Goal: Task Accomplishment & Management: Use online tool/utility

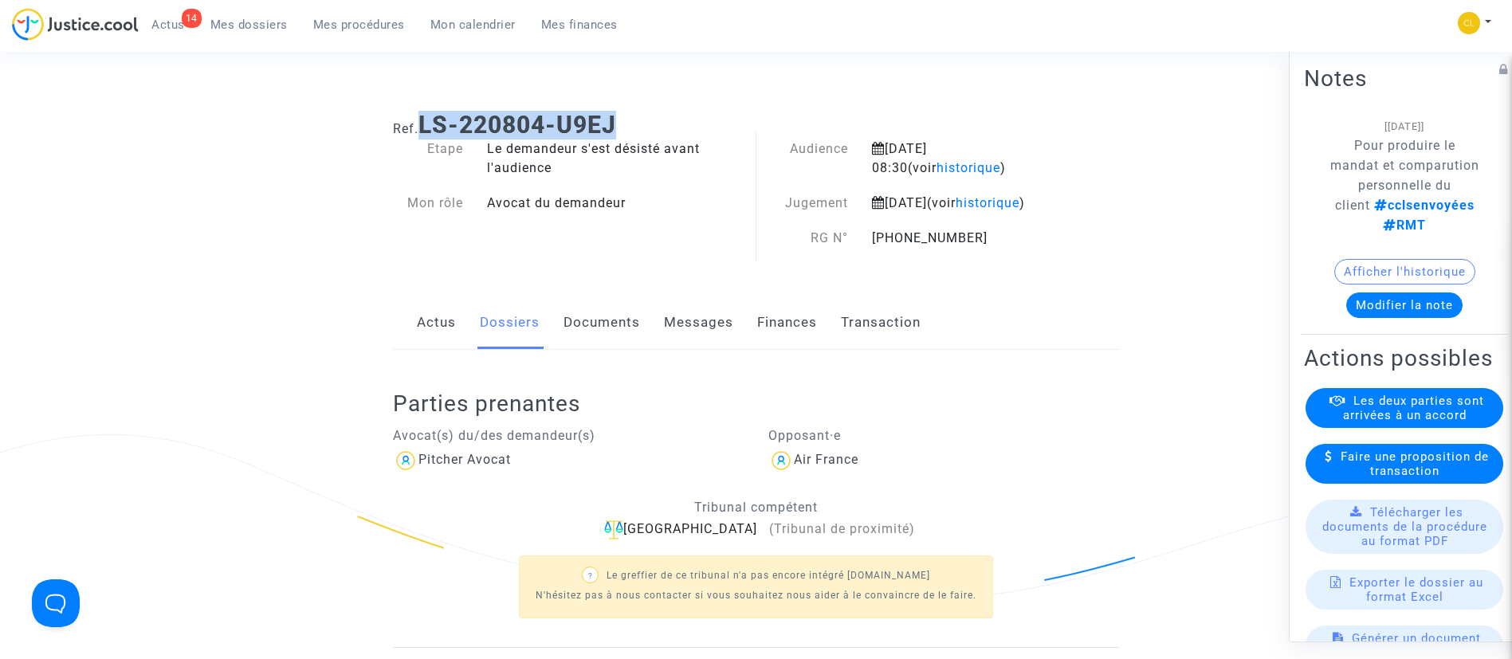
click at [622, 340] on link "Documents" at bounding box center [601, 322] width 77 height 53
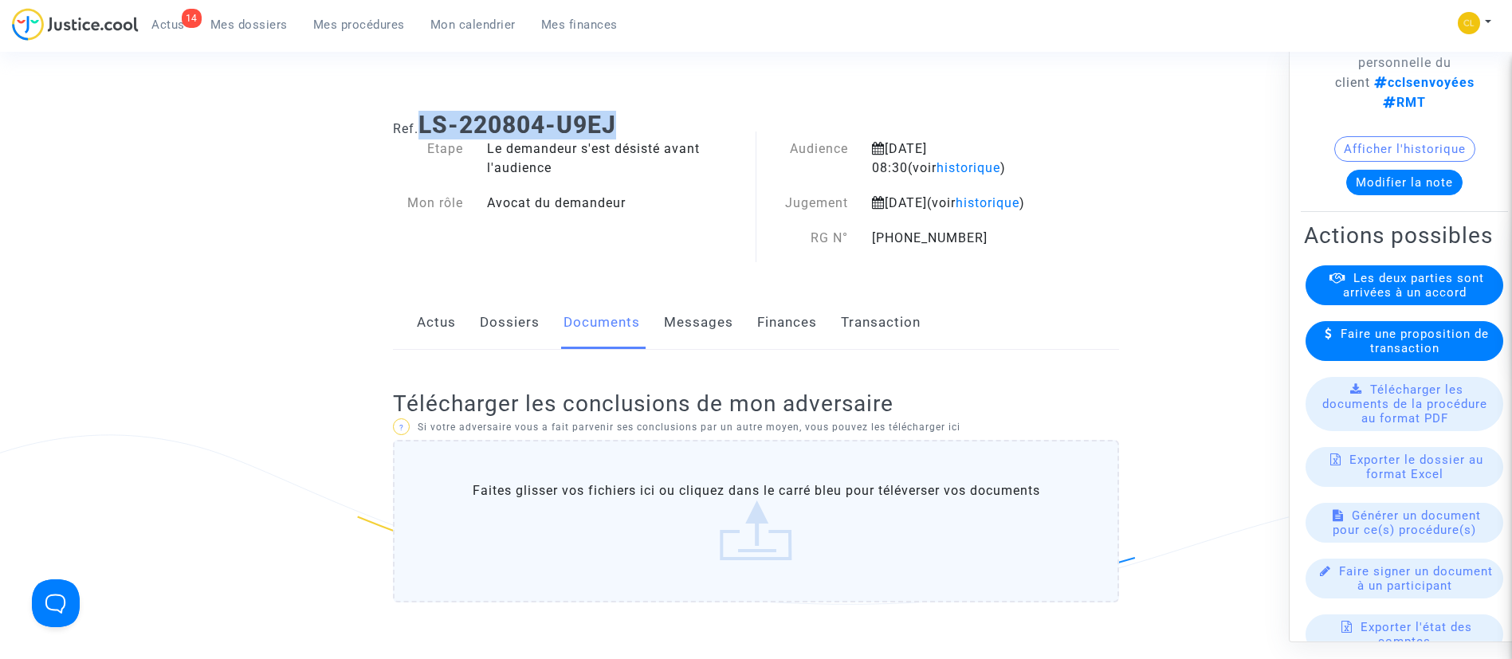
scroll to position [253, 0]
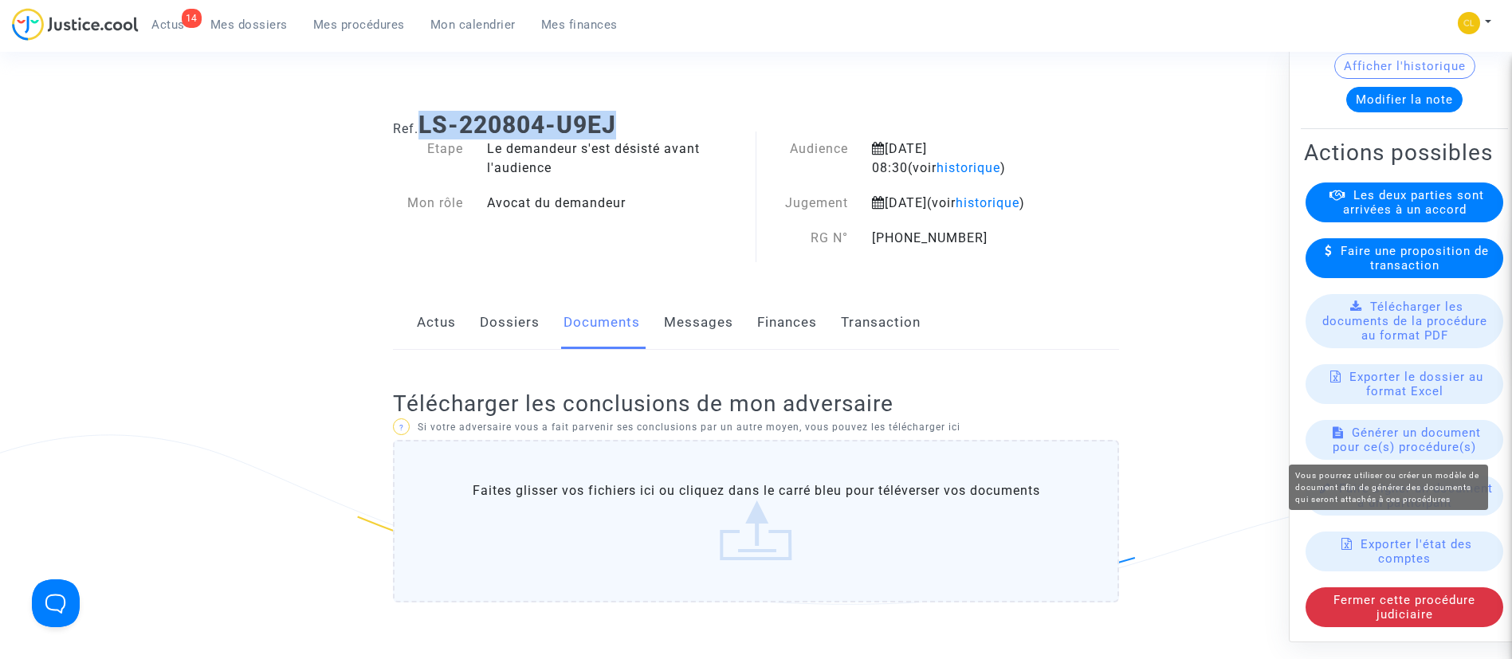
click at [1381, 430] on span "Générer un document pour ce(s) procédure(s)" at bounding box center [1407, 439] width 148 height 29
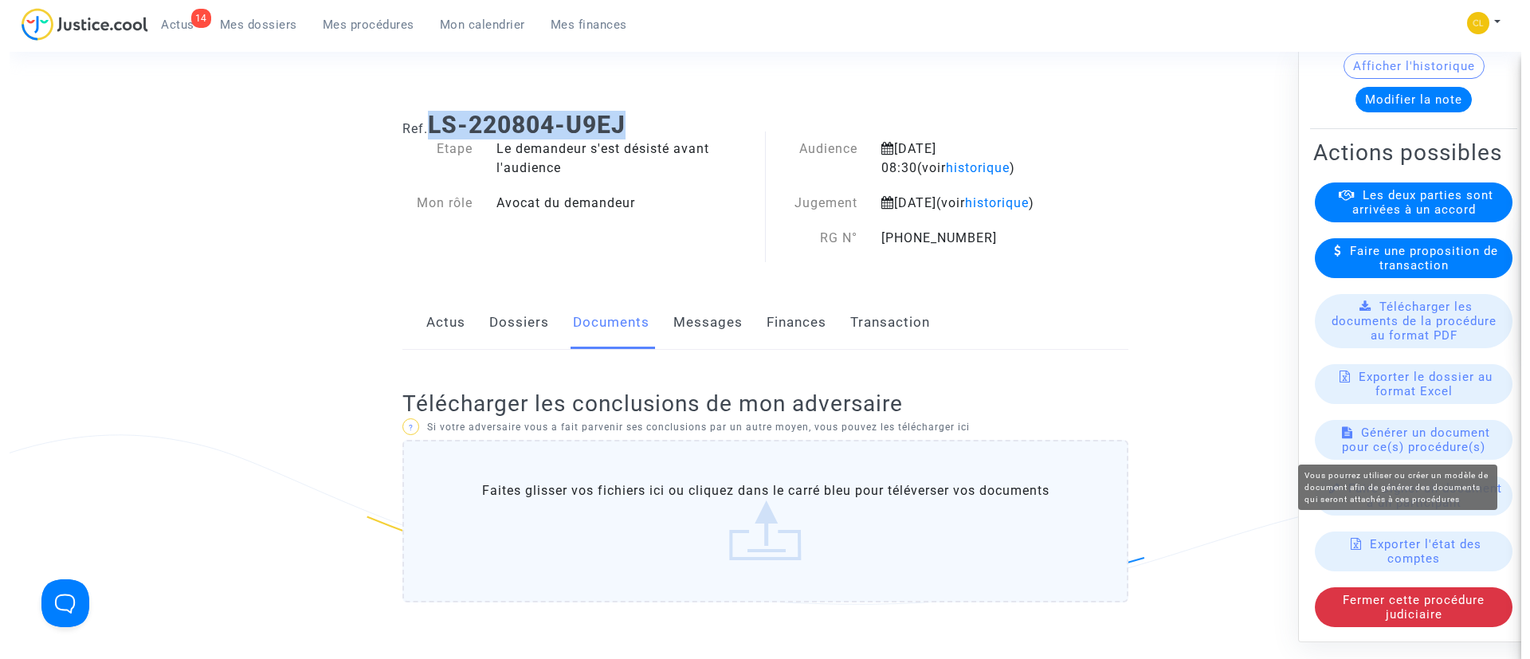
scroll to position [0, 0]
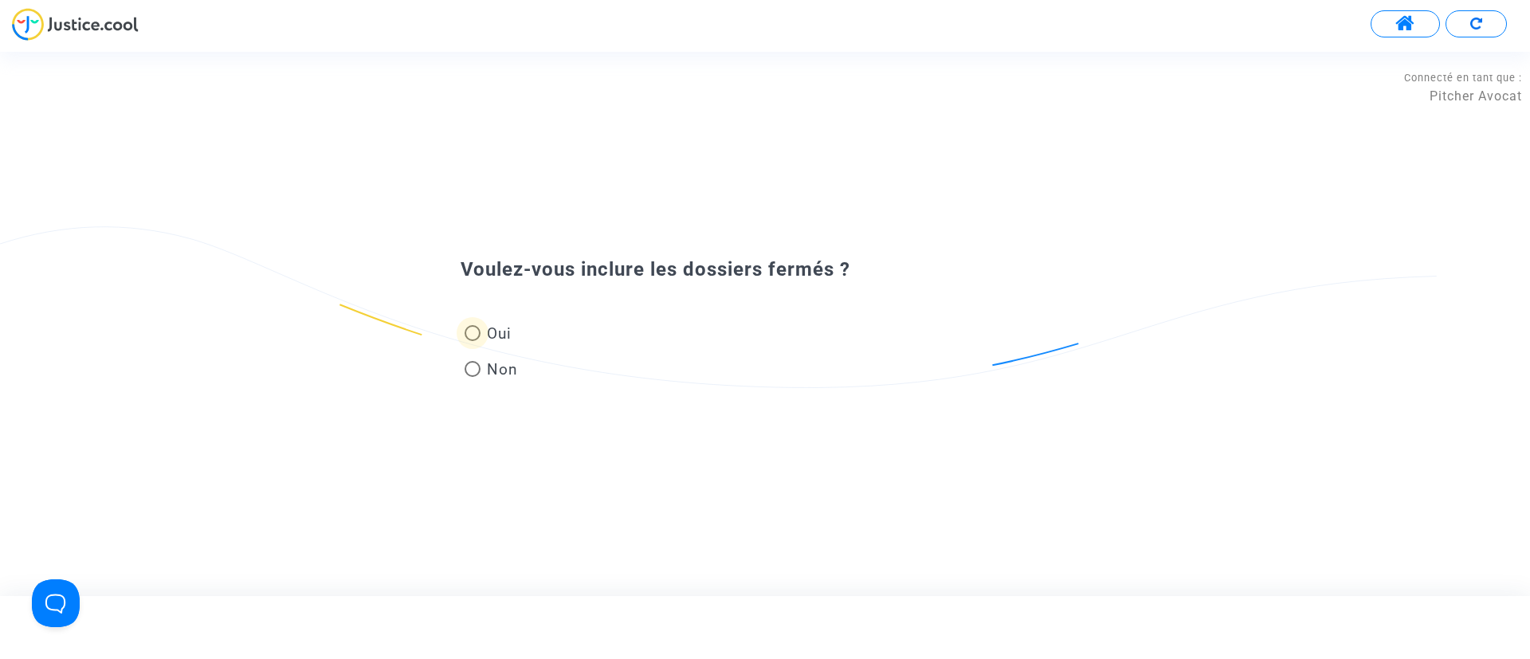
click at [515, 336] on label "Oui" at bounding box center [491, 334] width 53 height 22
click at [473, 341] on input "Oui" at bounding box center [472, 341] width 1 height 1
radio input "true"
click at [692, 335] on div at bounding box center [774, 339] width 594 height 45
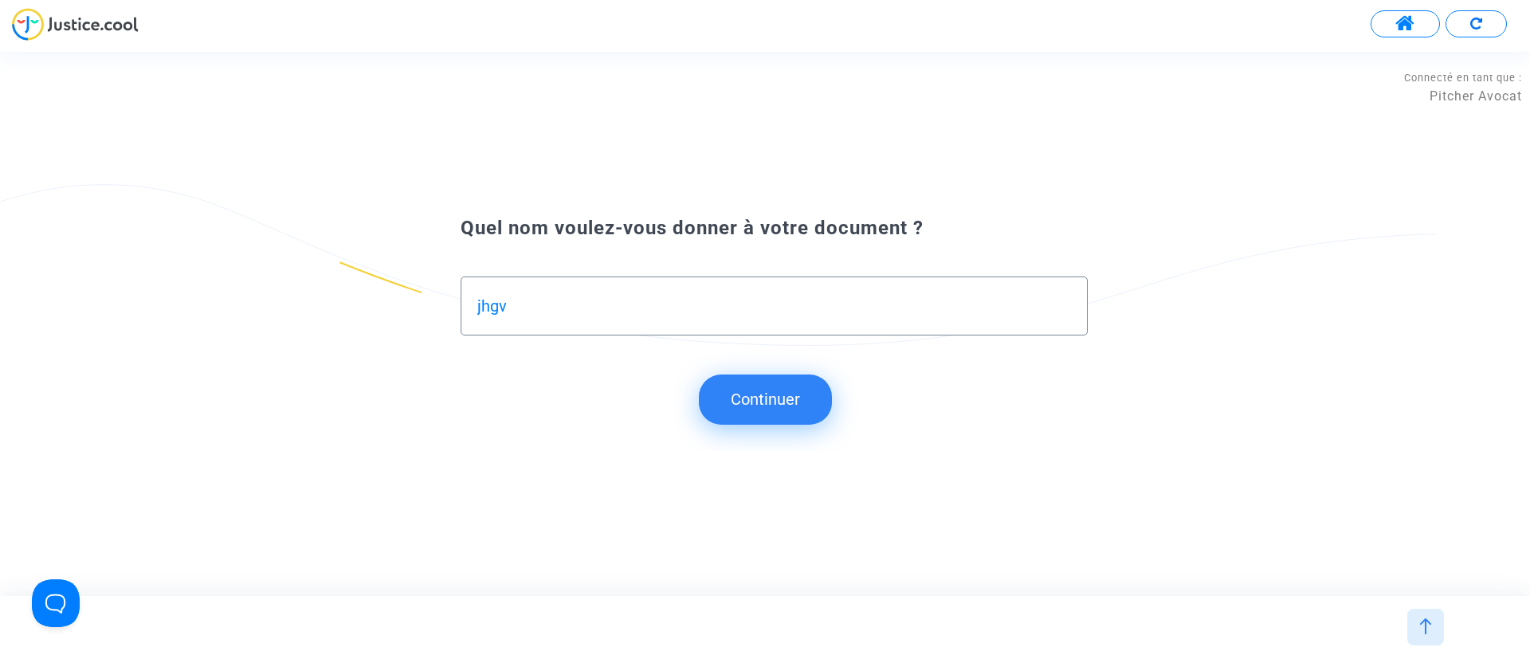
type input "jhgv"
click at [756, 380] on button "Continuer" at bounding box center [765, 399] width 133 height 49
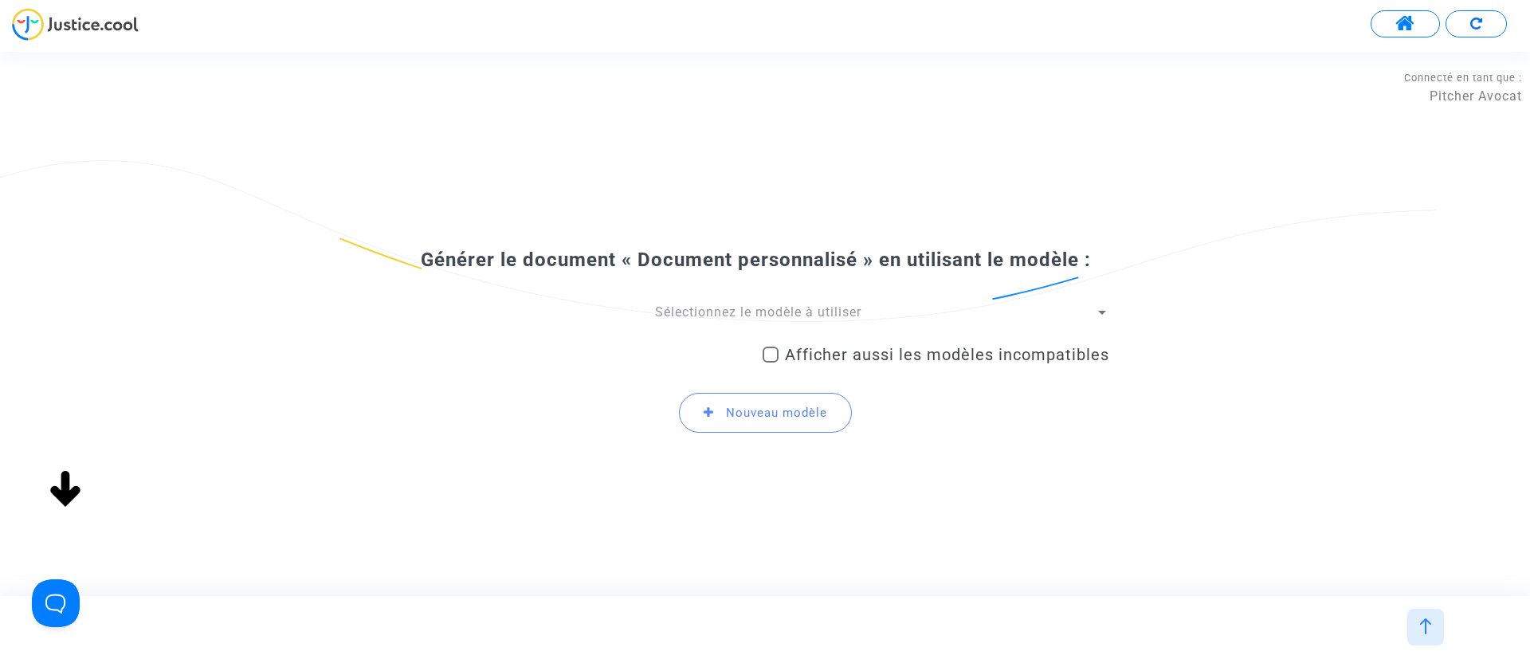
click at [862, 354] on span "Afficher aussi les modèles incompatibles" at bounding box center [947, 354] width 324 height 19
click at [771, 363] on input "Afficher aussi les modèles incompatibles" at bounding box center [770, 363] width 1 height 1
checkbox input "true"
click at [816, 304] on span "Sélectionnez le modèle à utiliser" at bounding box center [758, 311] width 206 height 15
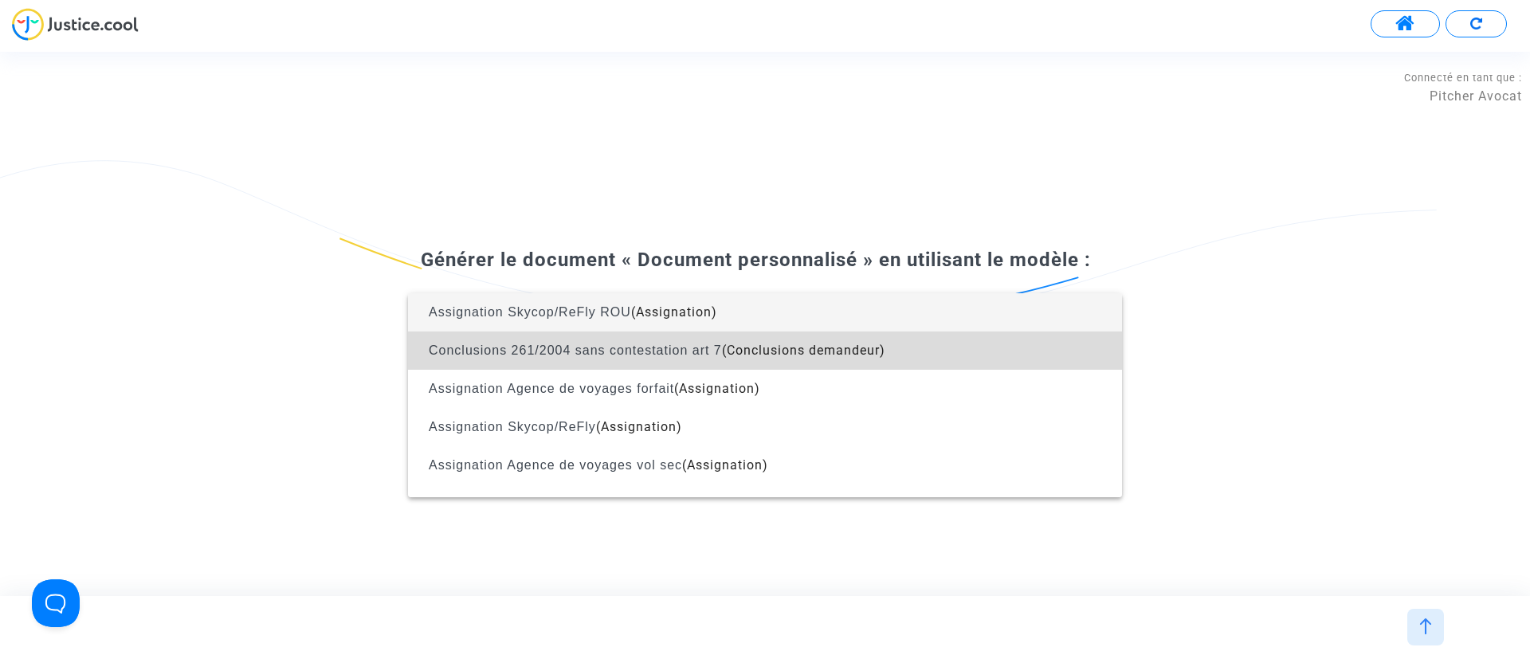
click at [1031, 360] on span "Conclusions 261/2004 sans contestation art 7 (Conclusions demandeur)" at bounding box center [765, 351] width 689 height 38
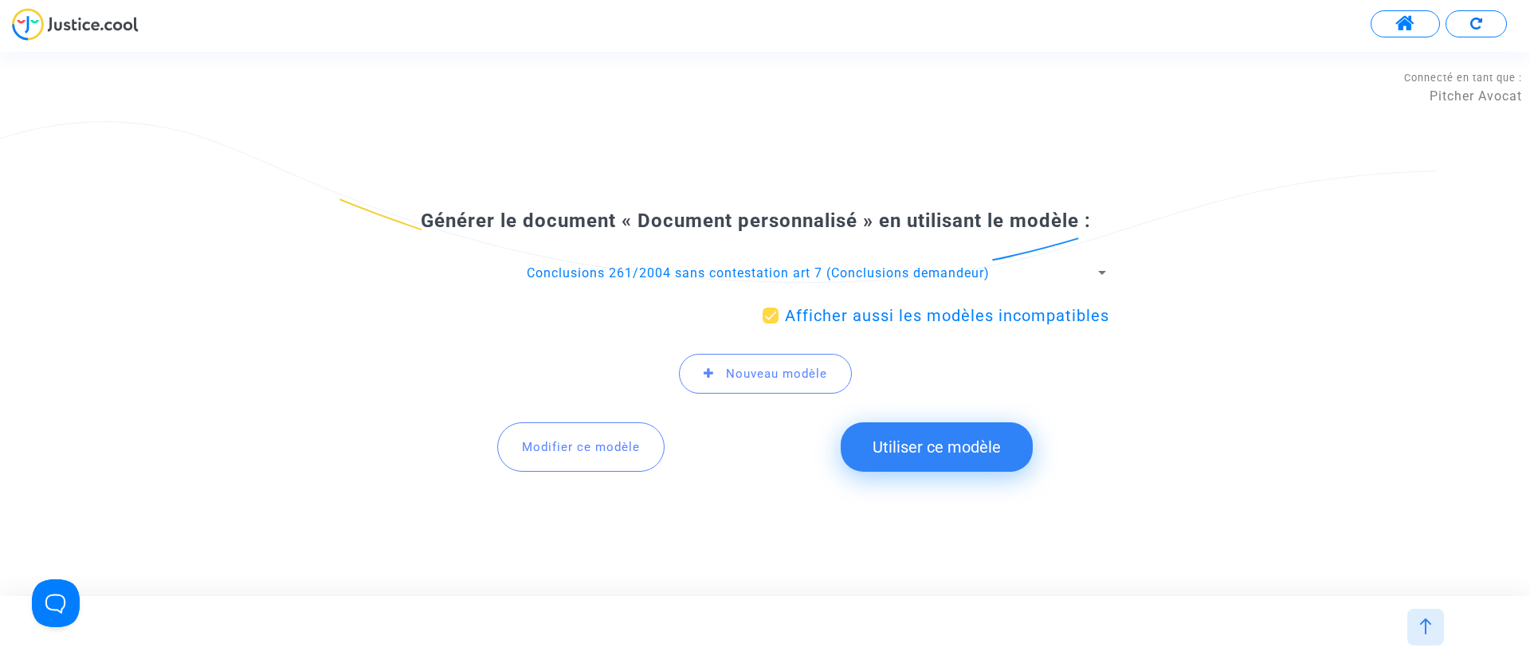
click at [874, 453] on button "Utiliser ce modèle" at bounding box center [937, 446] width 192 height 49
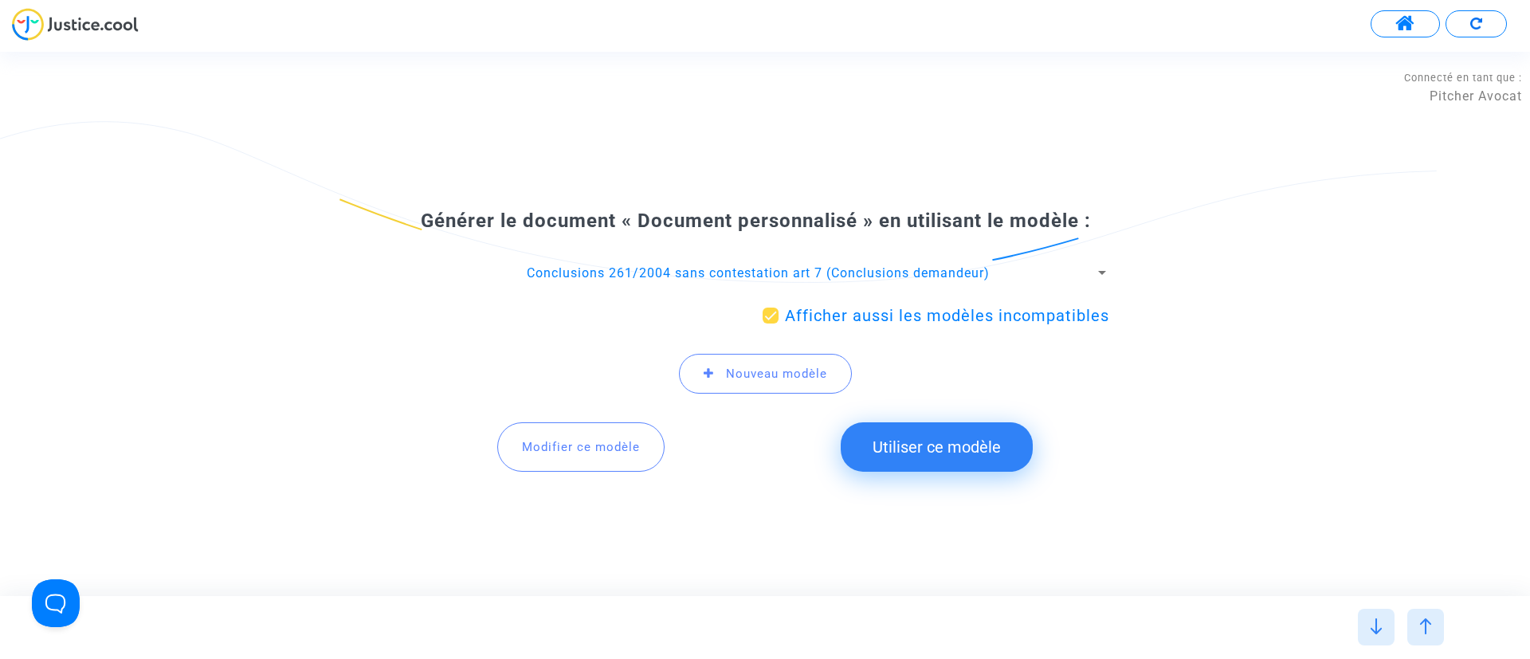
click at [599, 441] on span "Modifier ce modèle" at bounding box center [581, 447] width 118 height 14
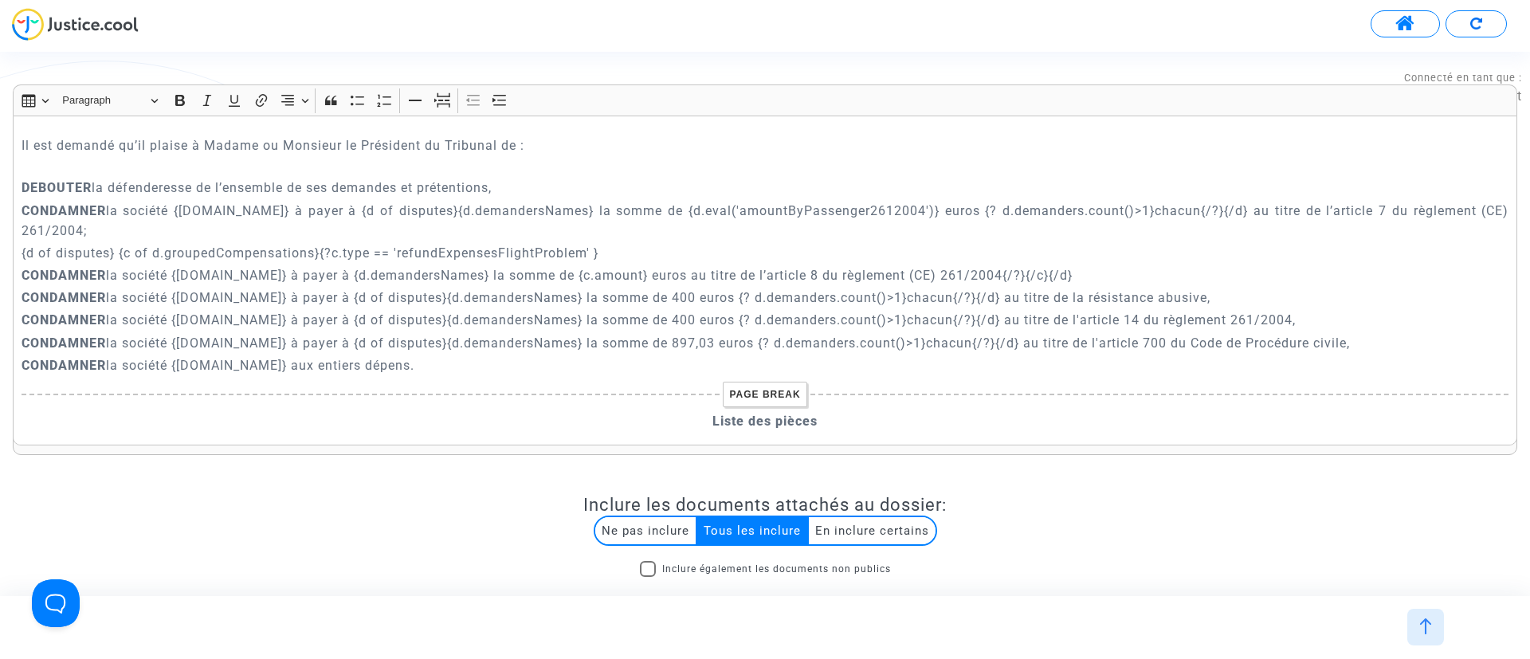
scroll to position [2621, 0]
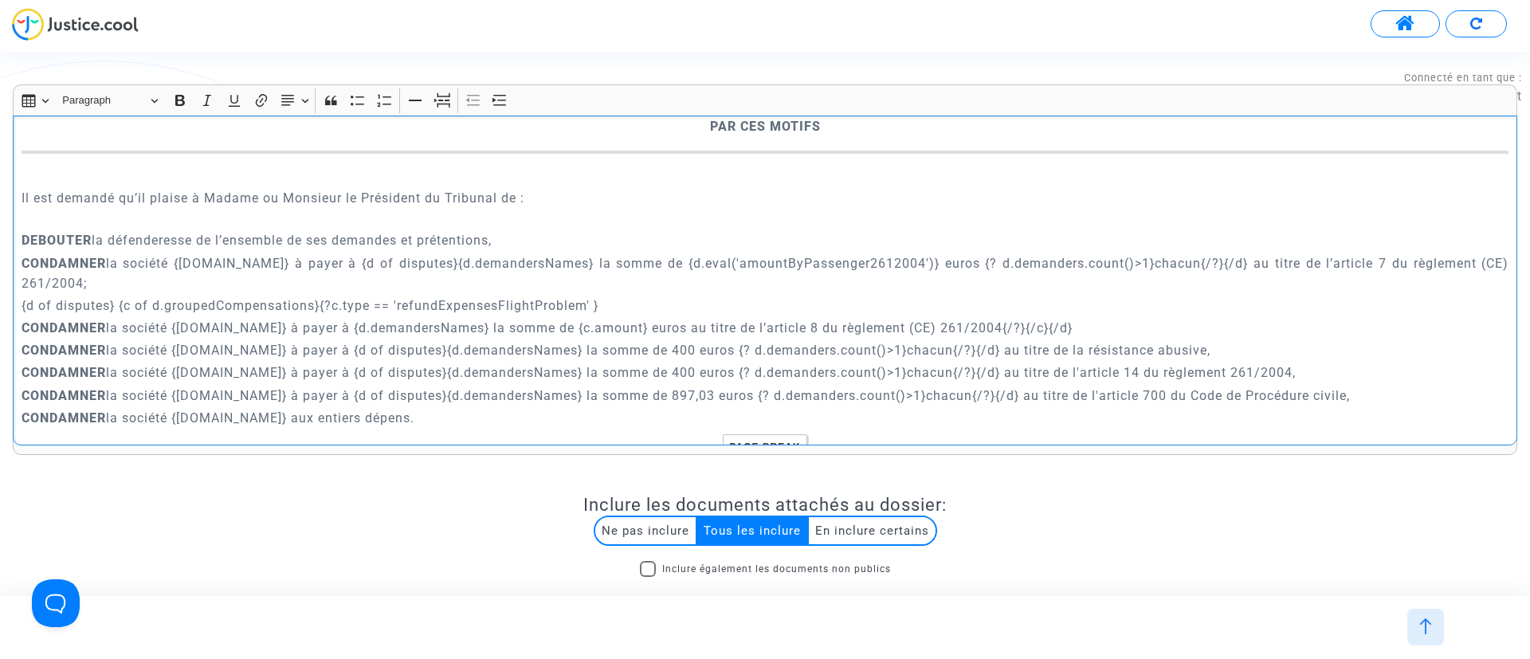
drag, startPoint x: 674, startPoint y: 283, endPoint x: 1242, endPoint y: 285, distance: 567.5
click at [1242, 285] on p "CONDAMNER la société {defender.name} à payer à {d of disputes}{d.demandersNames…" at bounding box center [766, 273] width 1488 height 40
copy p "{d.eval('amountByPassenger2612004')} euros {? d.demanders.count()>1}chacun{/?}{…"
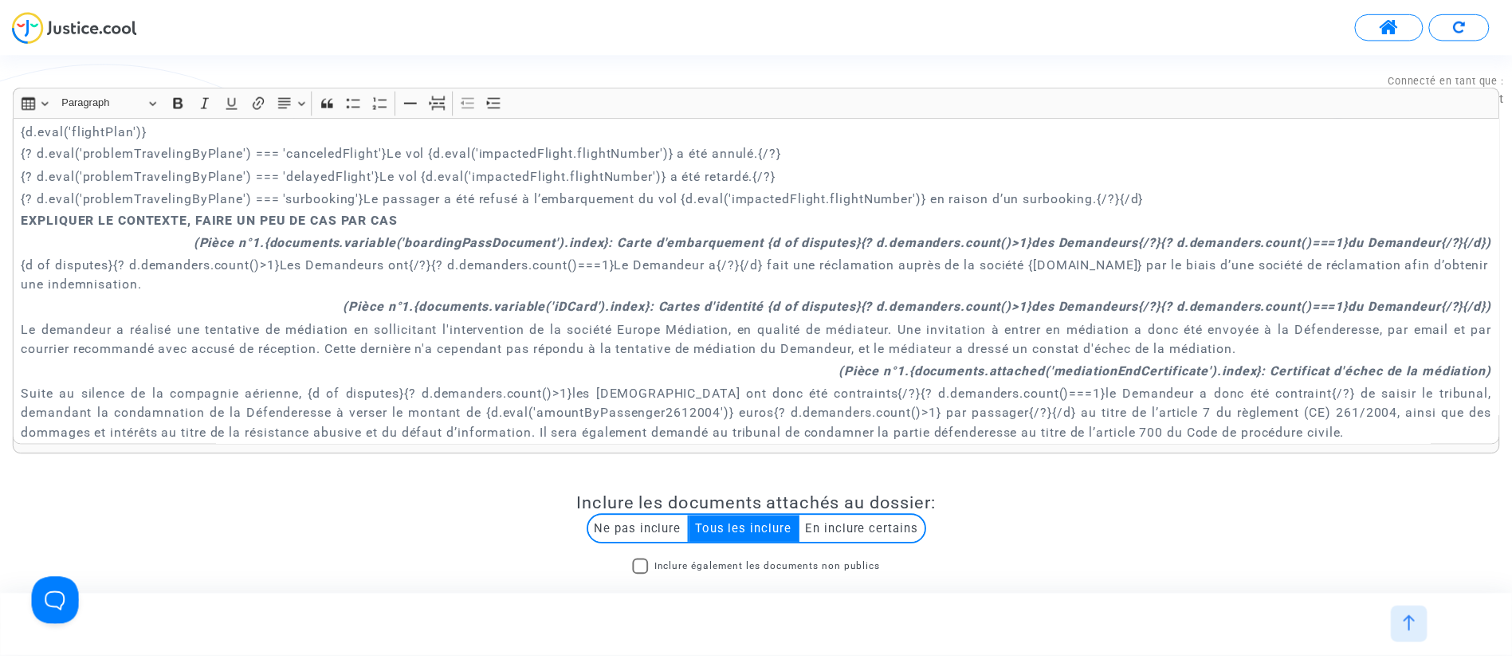
scroll to position [956, 0]
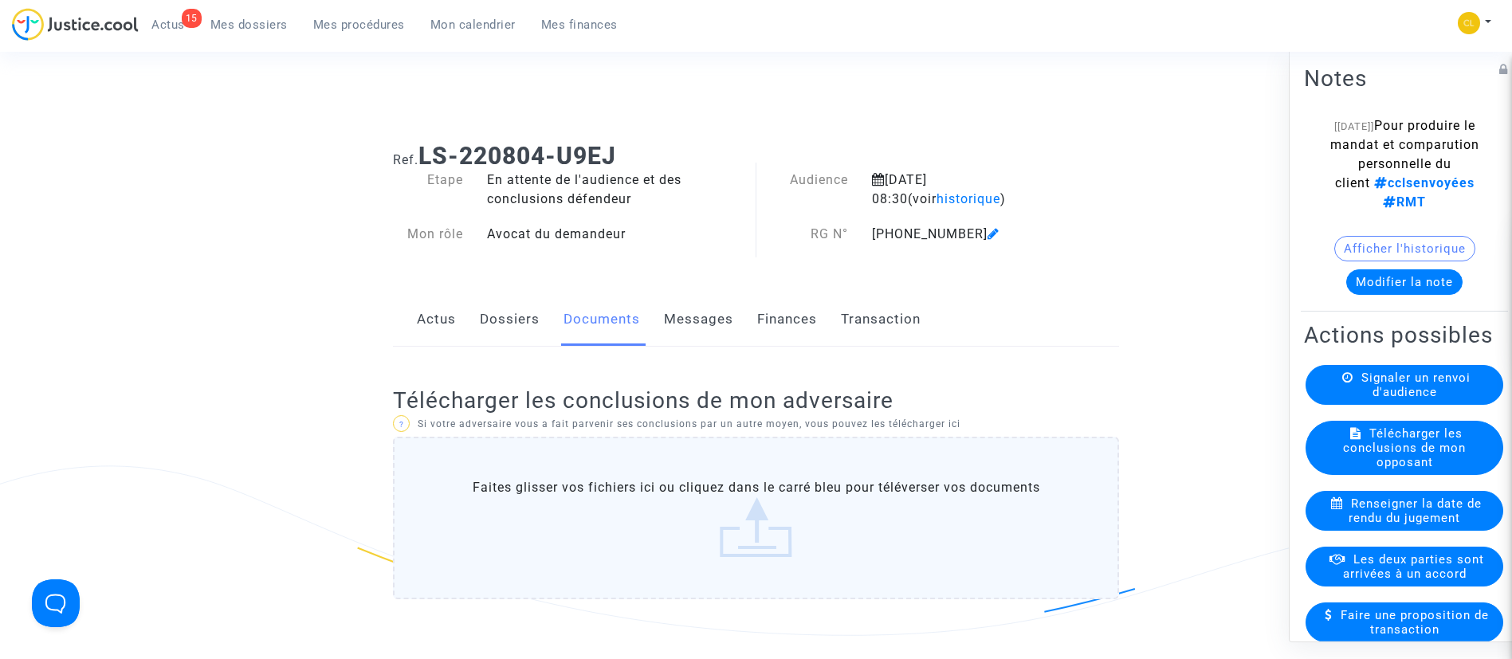
click at [505, 28] on span "Mon calendrier" at bounding box center [472, 25] width 85 height 14
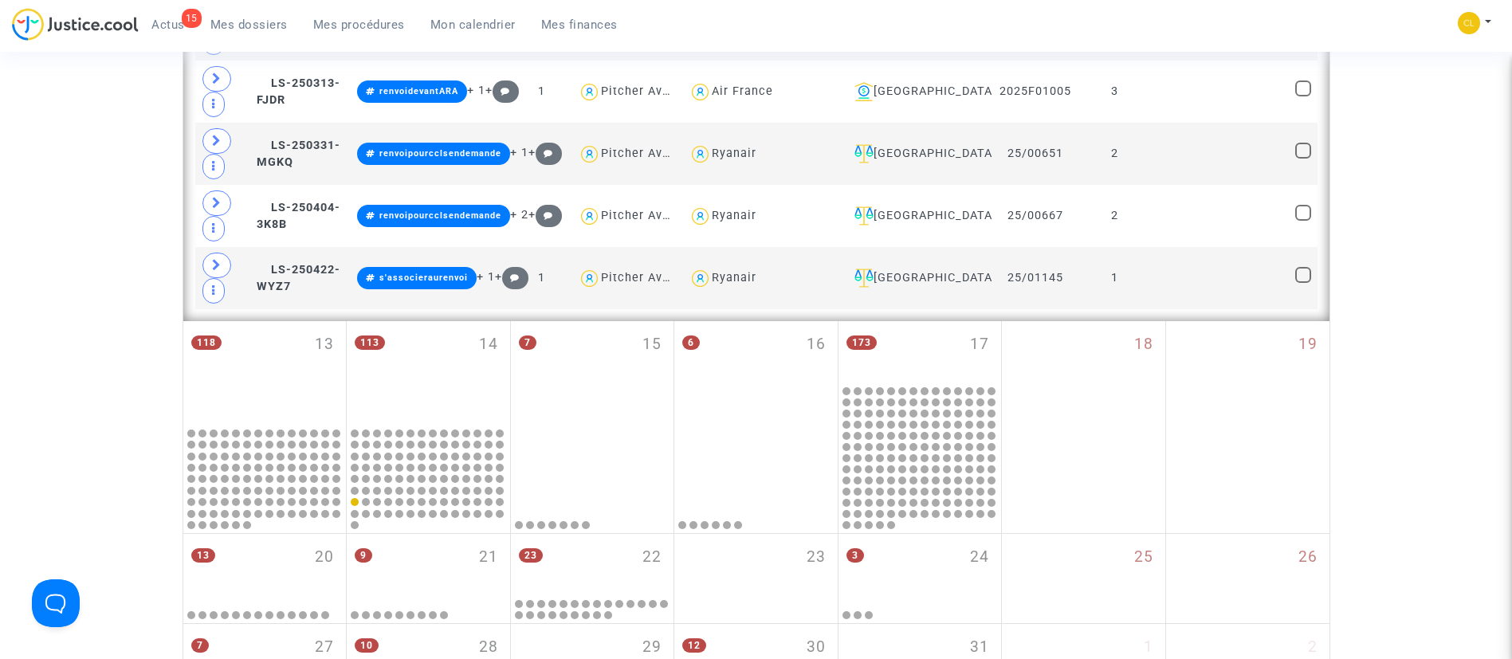
click at [248, 402] on div "118 13" at bounding box center [264, 373] width 163 height 104
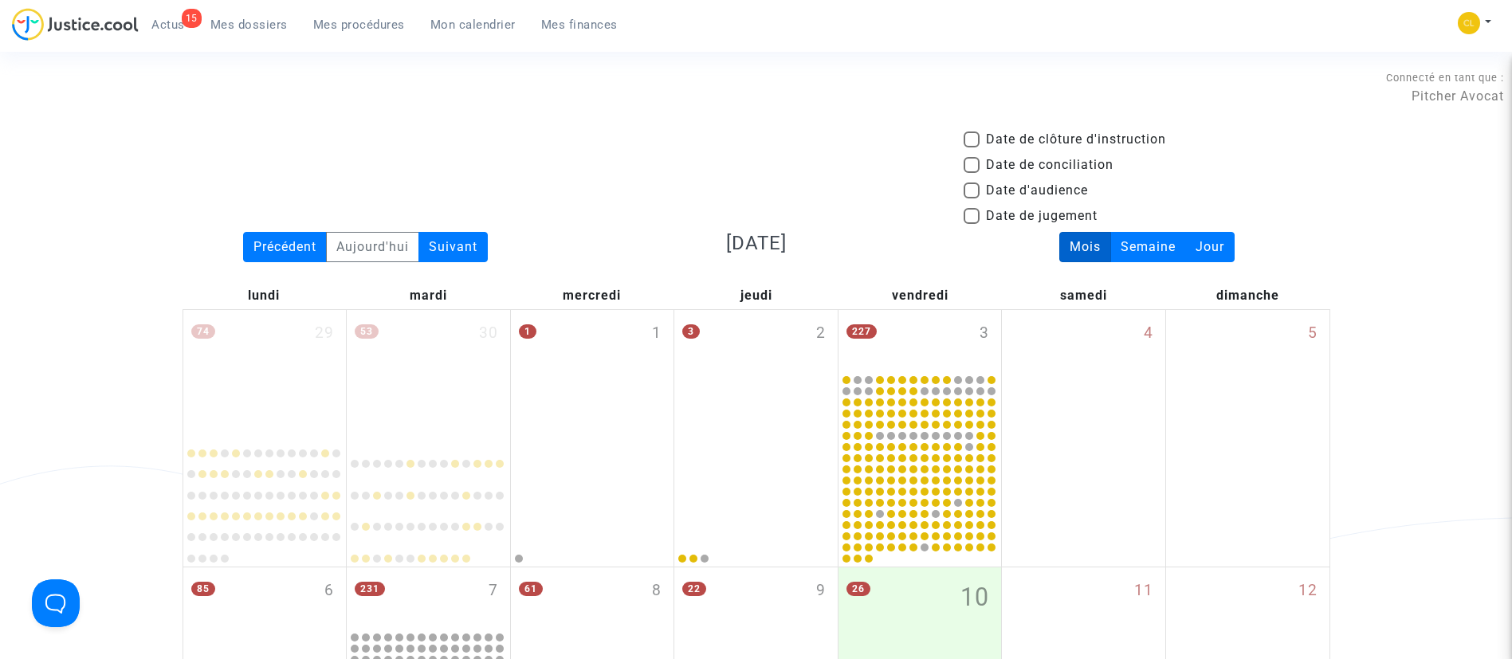
click at [1073, 190] on span "Date d'audience" at bounding box center [1037, 190] width 102 height 19
click at [972, 198] on input "Date d'audience" at bounding box center [971, 198] width 1 height 1
checkbox input "true"
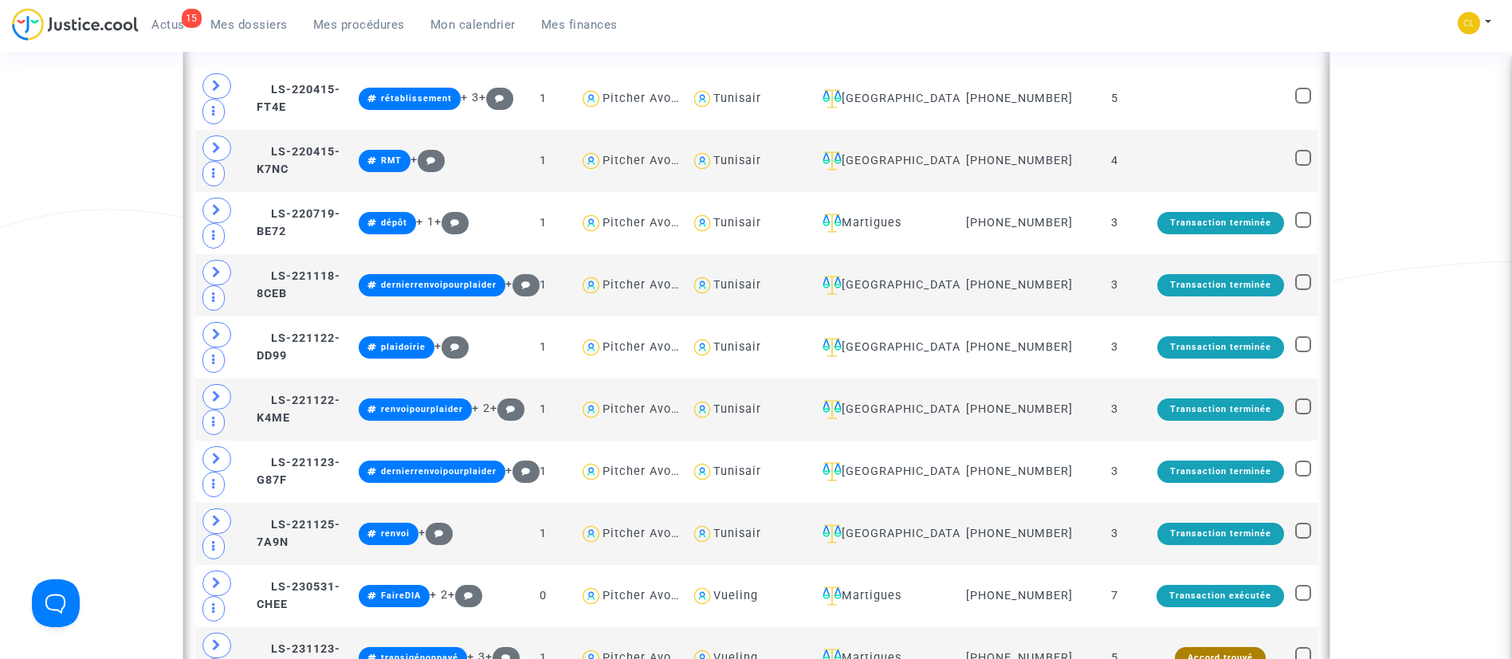
scroll to position [1196, 0]
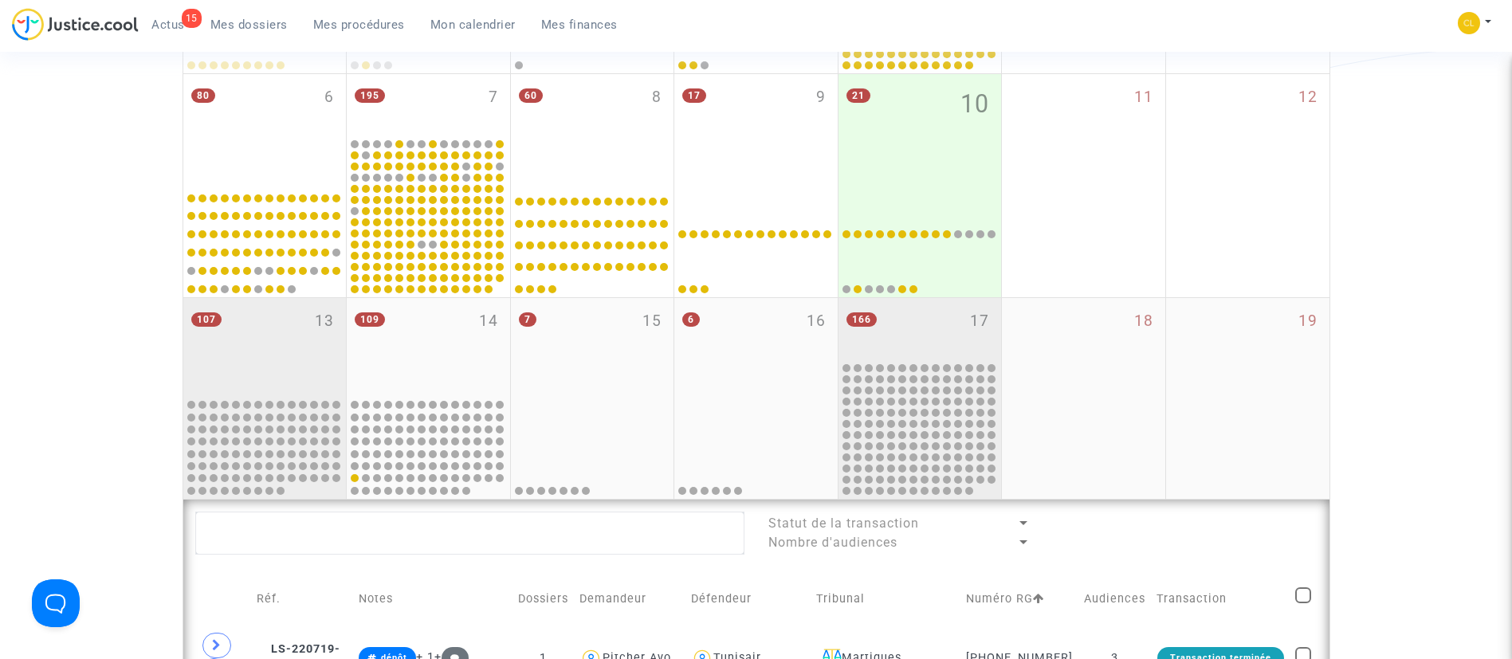
scroll to position [717, 0]
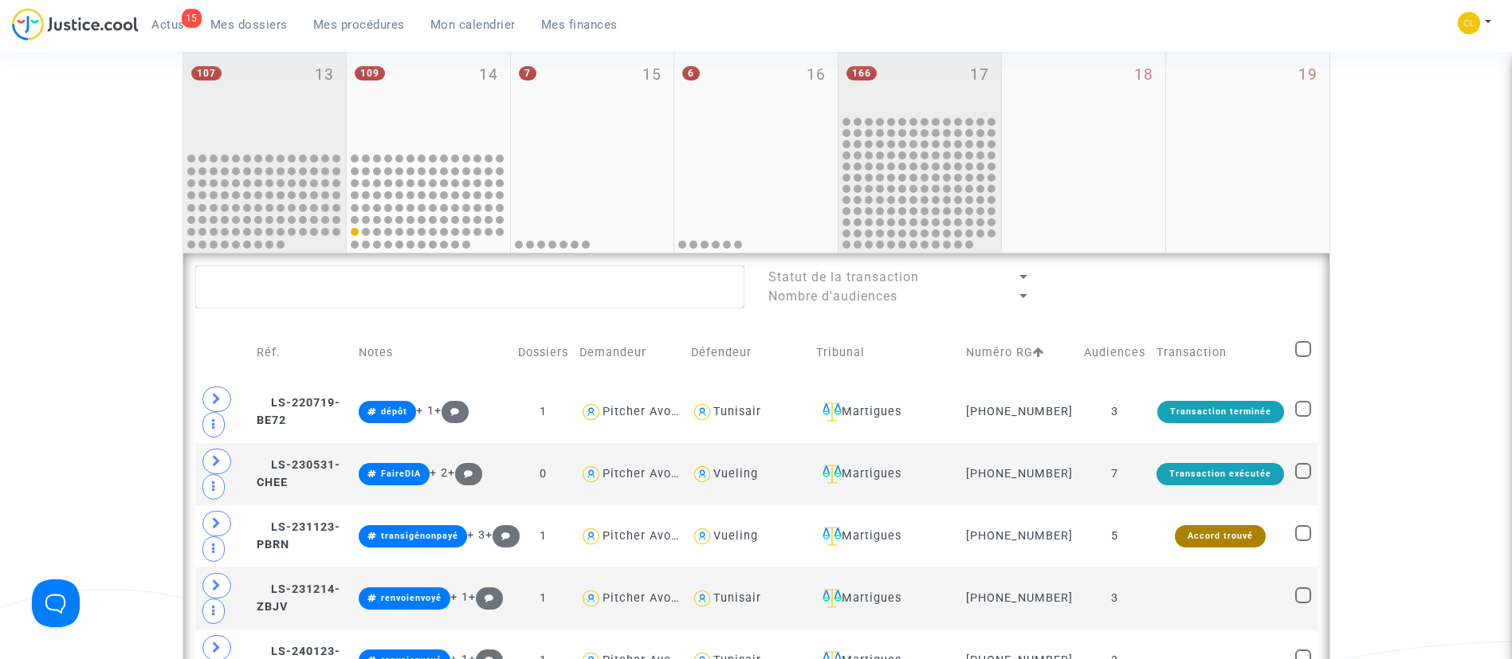
click at [927, 92] on div "166 17" at bounding box center [919, 83] width 163 height 62
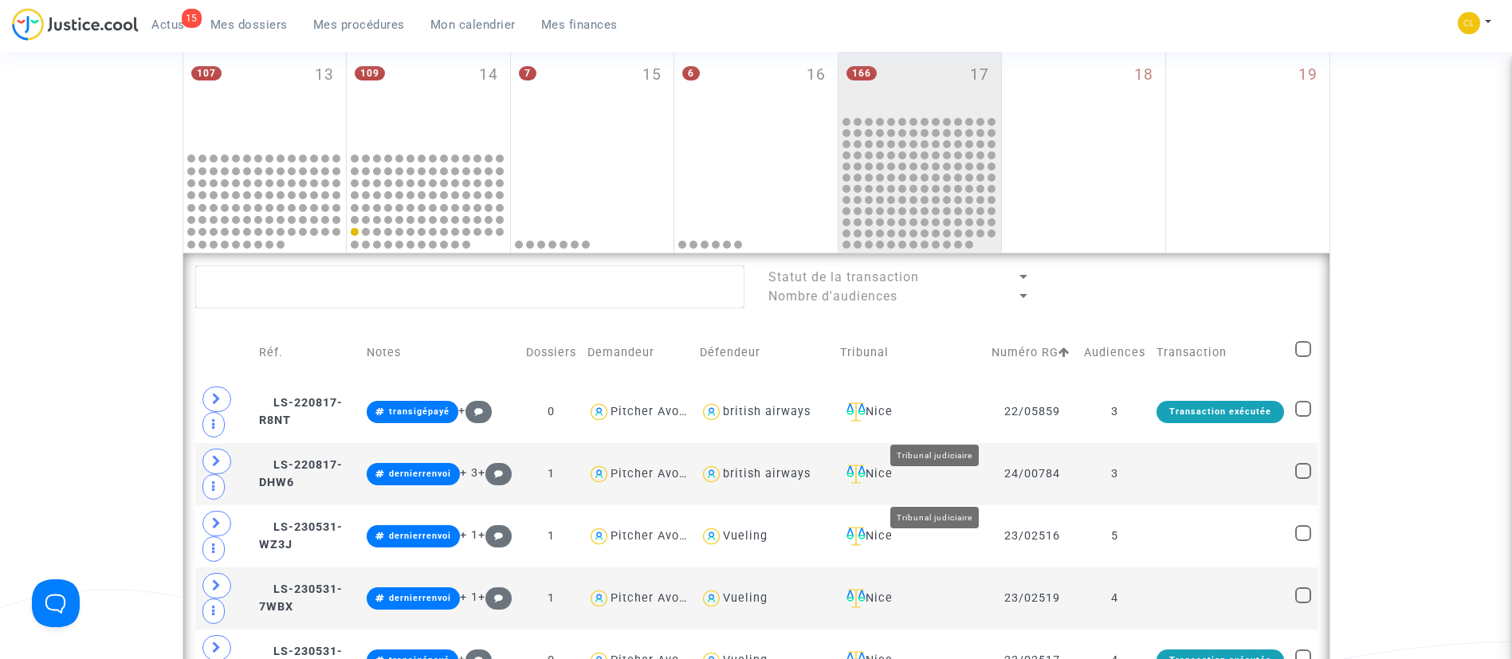
scroll to position [1315, 0]
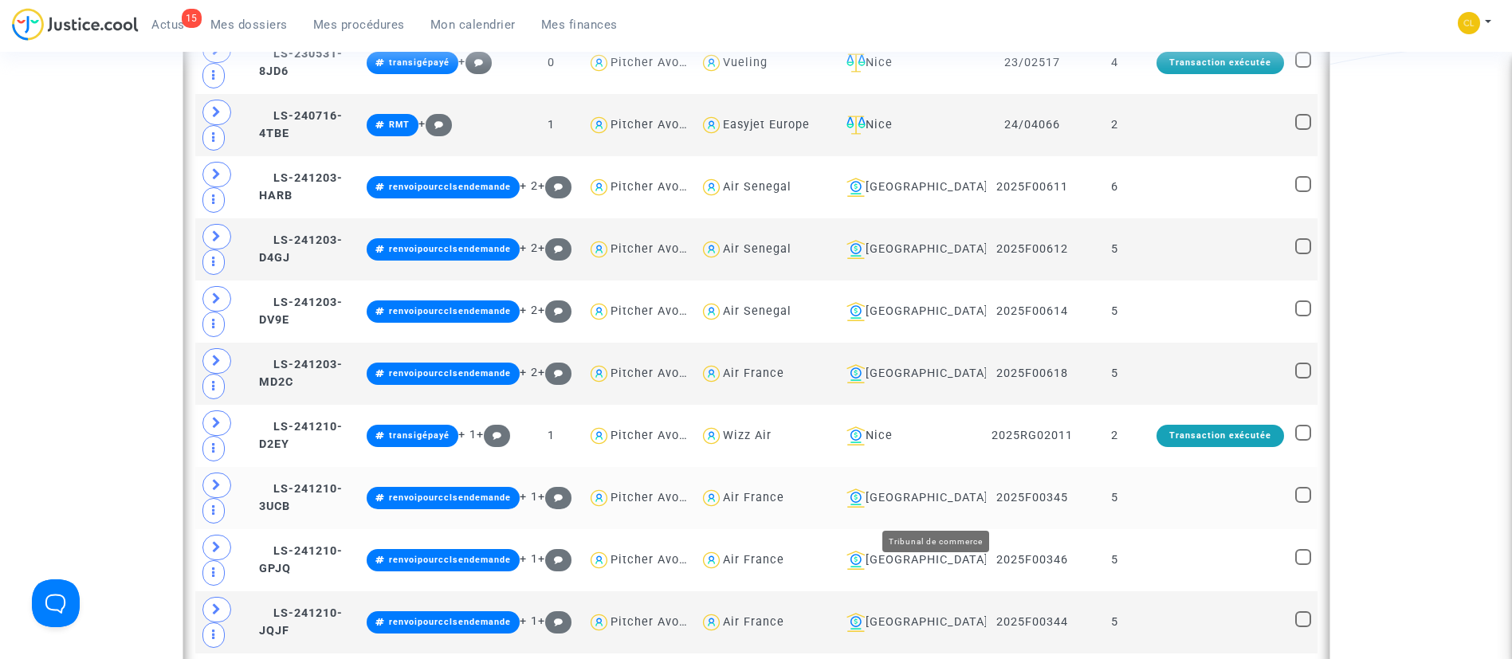
click at [959, 505] on div "[GEOGRAPHIC_DATA]" at bounding box center [910, 498] width 140 height 19
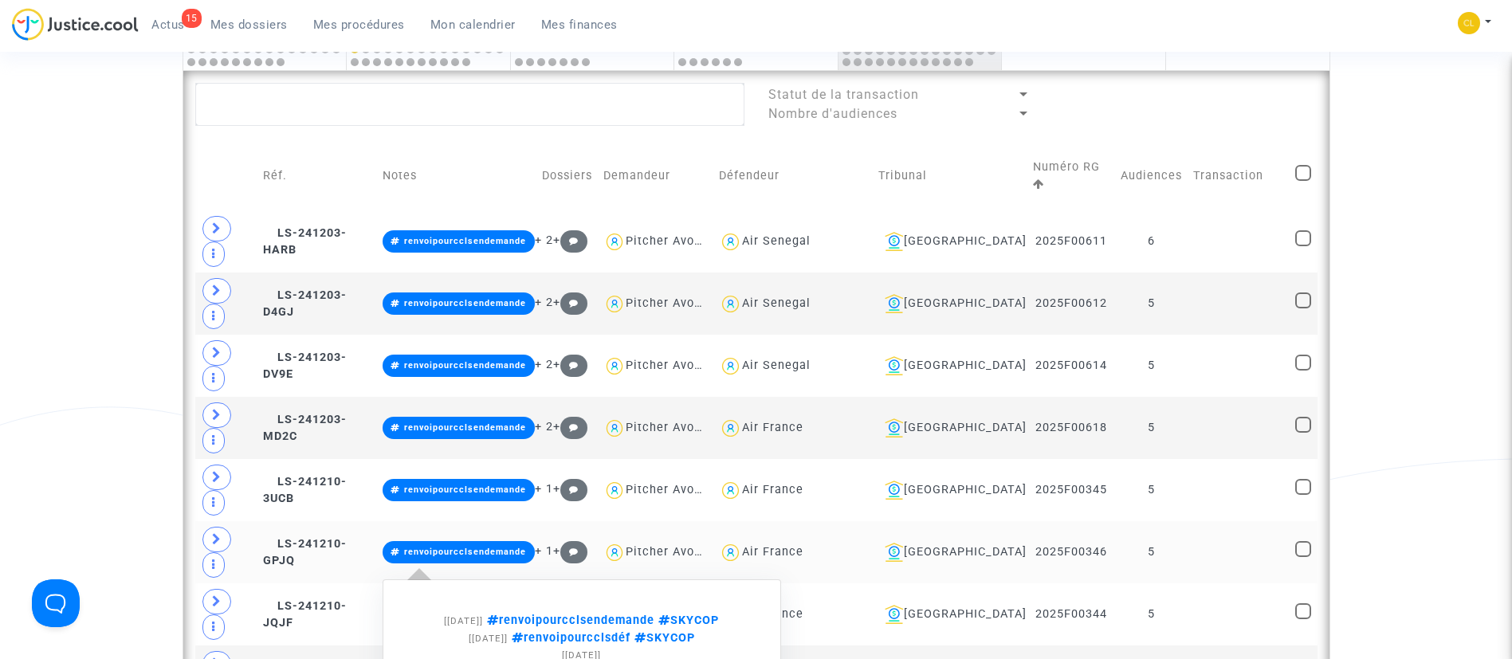
scroll to position [717, 0]
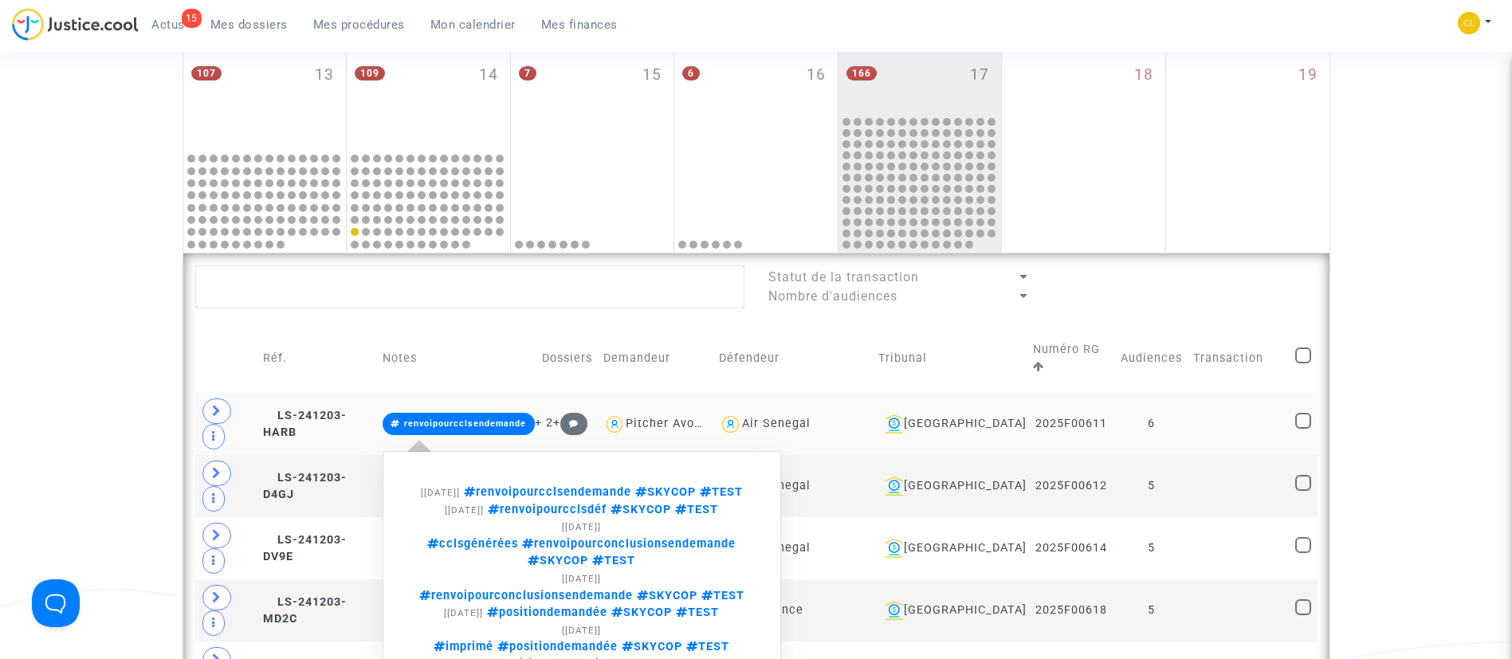
click at [603, 486] on span "renvoipourcclsendemande" at bounding box center [545, 492] width 171 height 14
type textarea "#renvoipourcclsendemande"
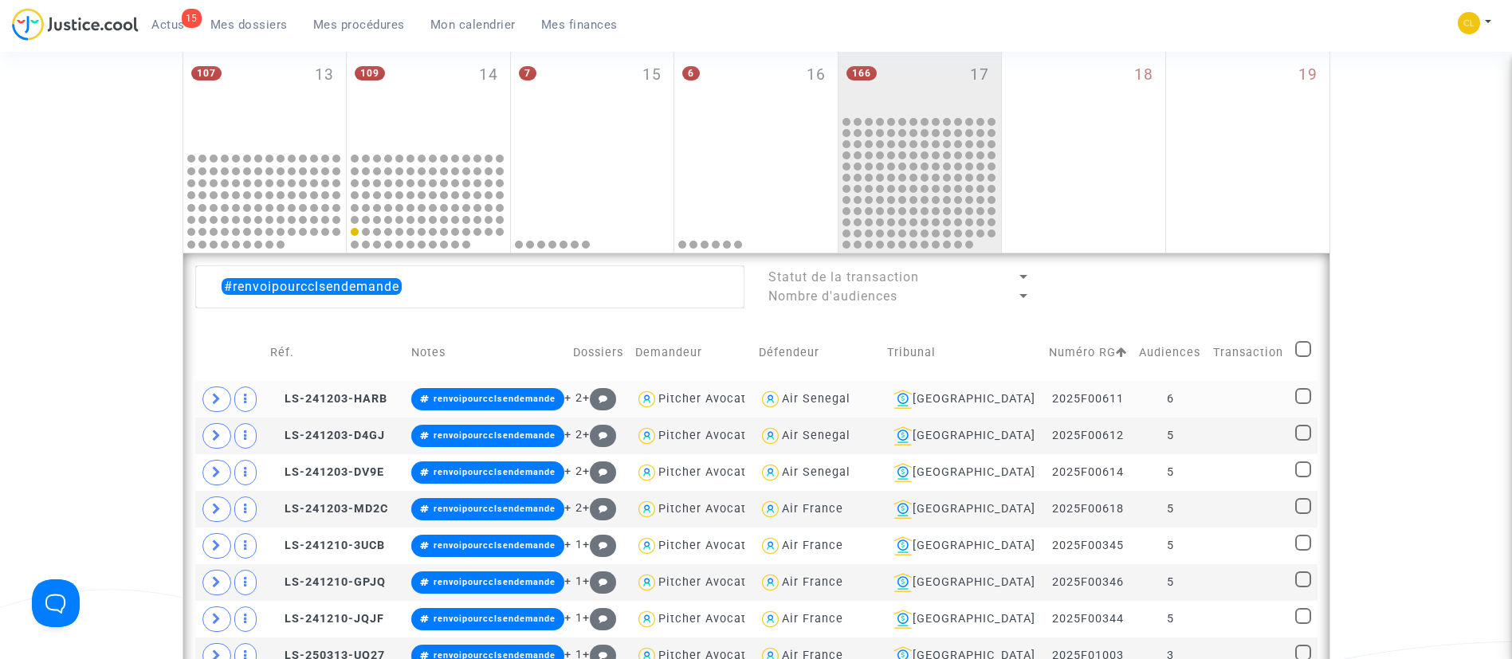
click at [1247, 395] on td at bounding box center [1248, 399] width 82 height 37
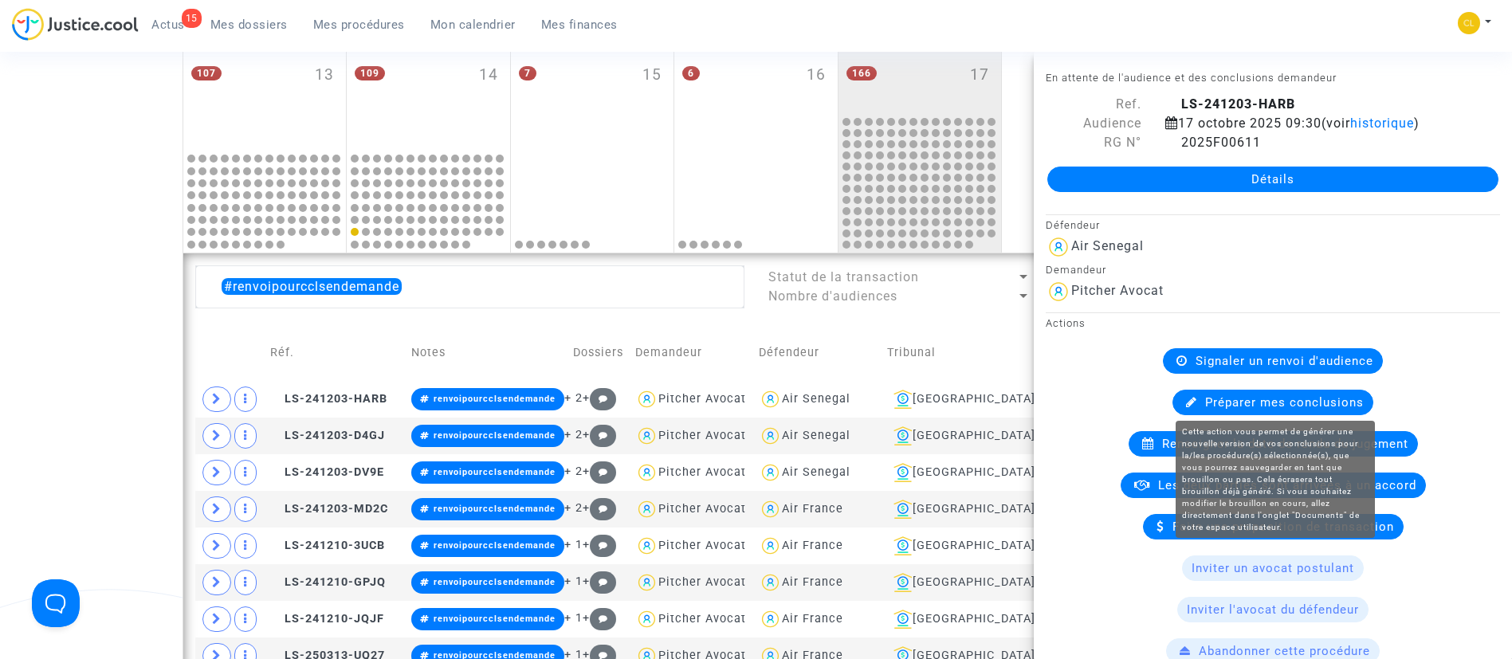
click at [1259, 406] on span "Préparer mes conclusions" at bounding box center [1284, 402] width 159 height 14
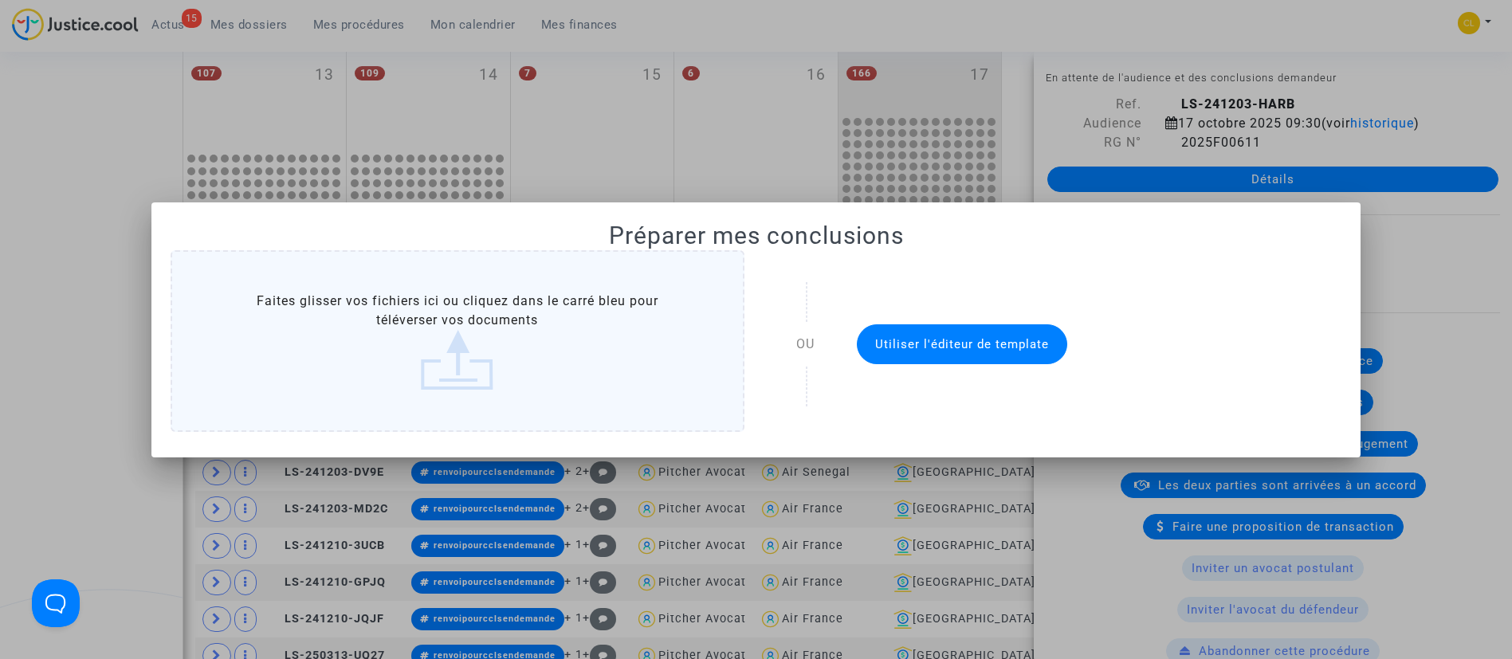
click at [912, 337] on span "Utiliser l'éditeur de template" at bounding box center [962, 344] width 174 height 14
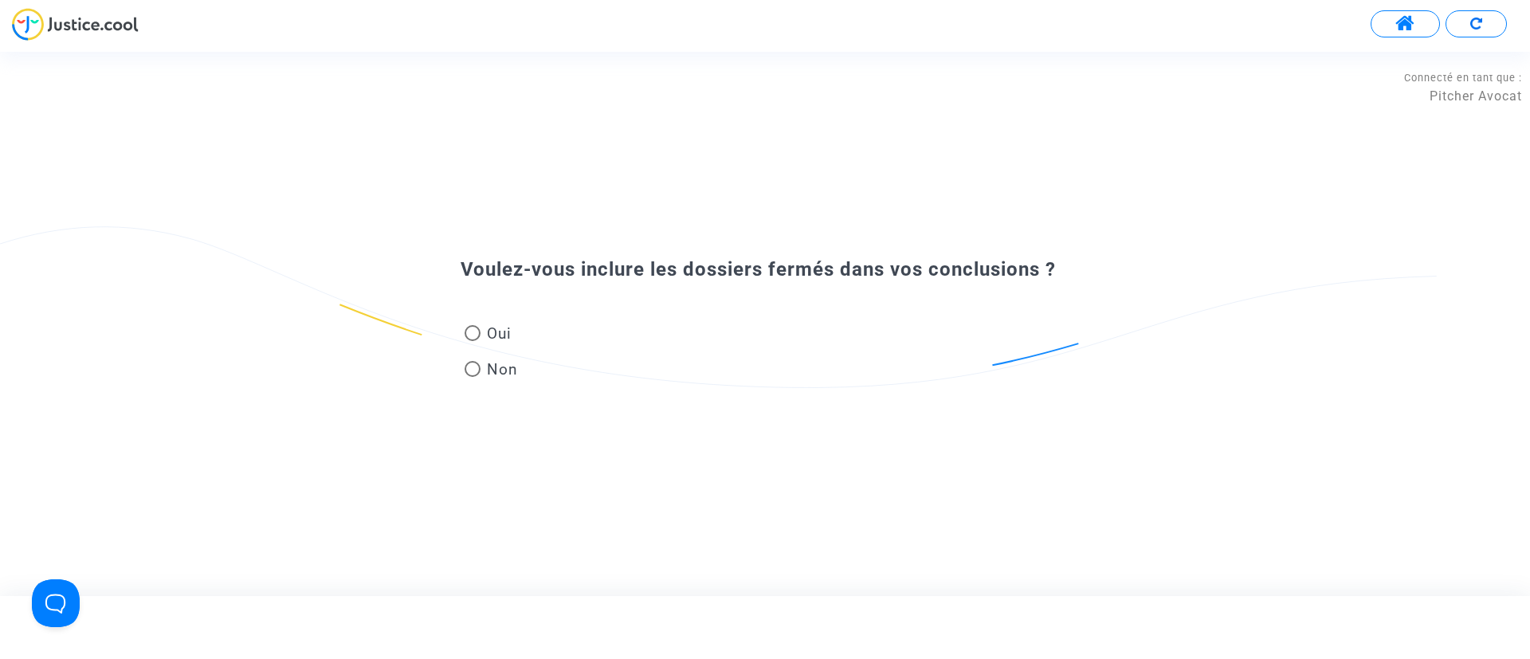
click at [496, 338] on span "Oui" at bounding box center [496, 334] width 31 height 22
click at [473, 341] on input "Oui" at bounding box center [472, 341] width 1 height 1
radio input "true"
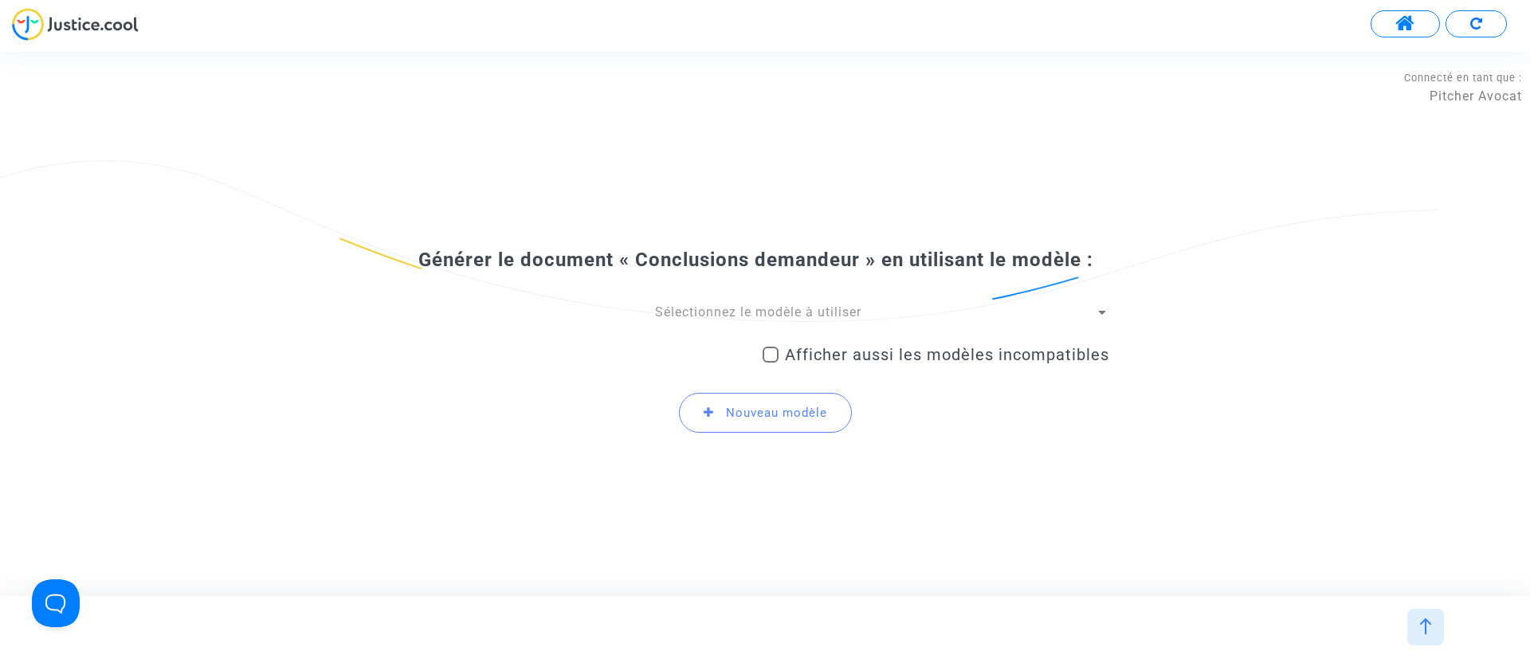
click at [732, 418] on span "Nouveau modèle" at bounding box center [776, 413] width 101 height 14
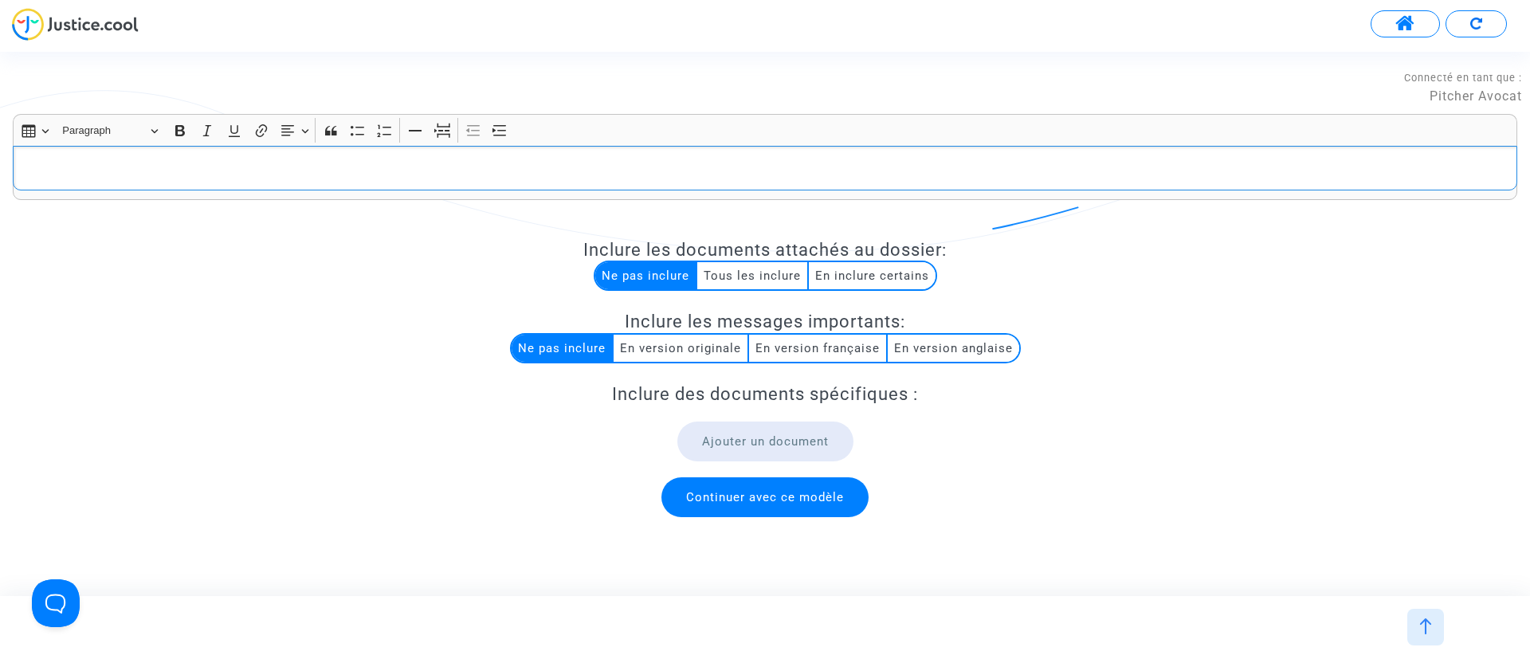
click at [546, 155] on div "Rich Text Editor, main" at bounding box center [765, 168] width 1505 height 45
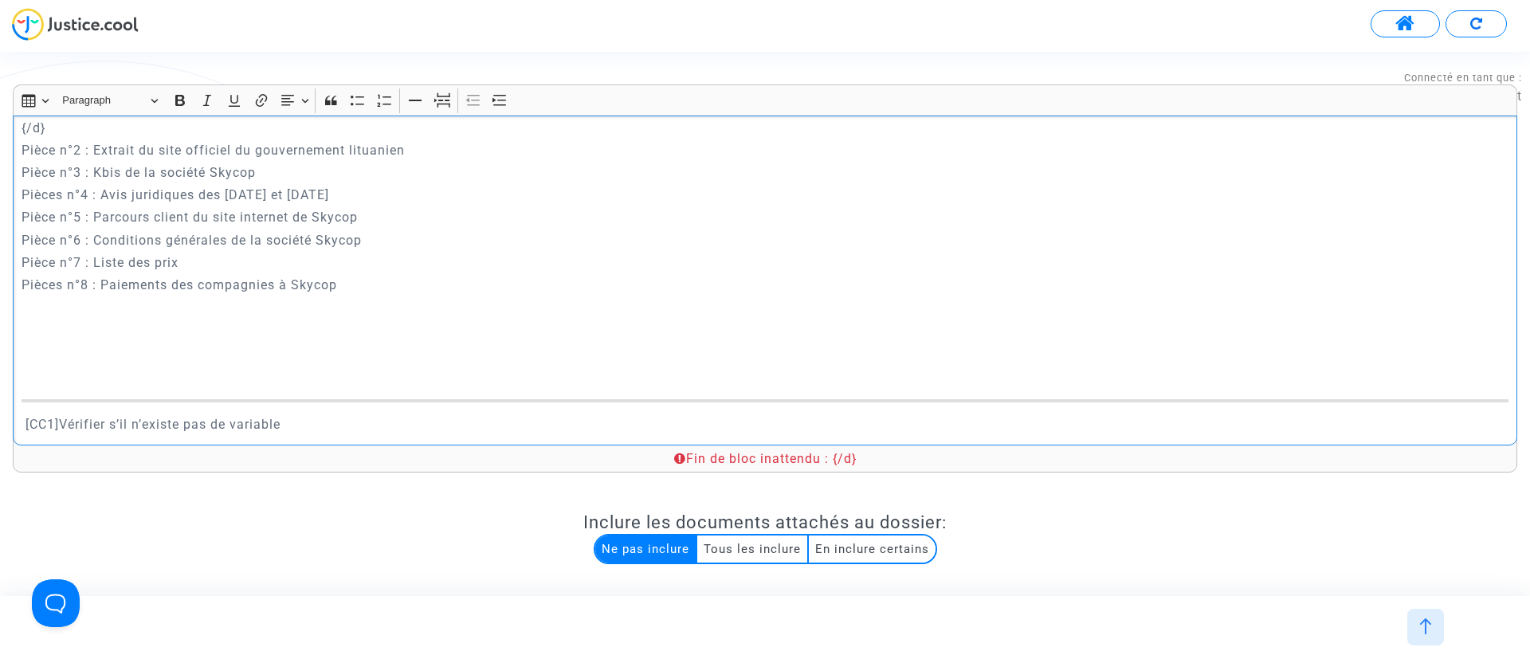
scroll to position [6995, 0]
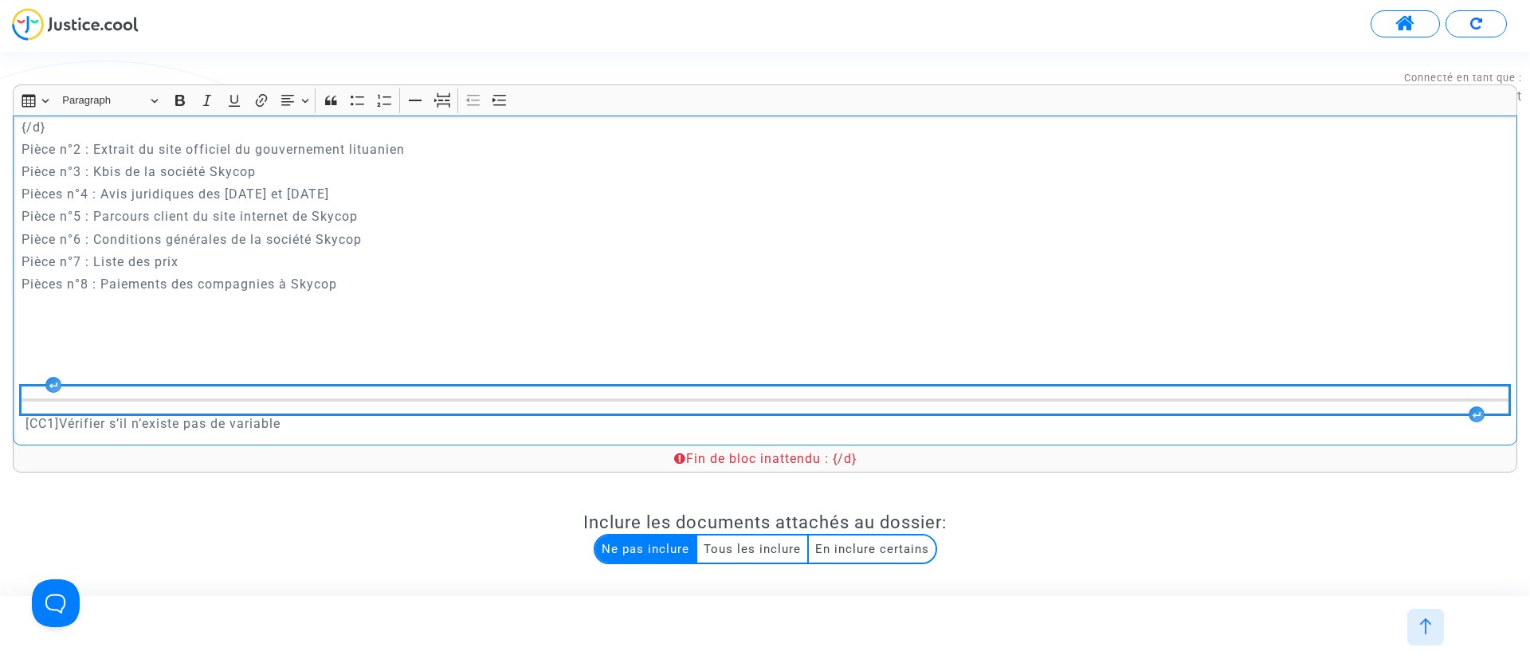
drag, startPoint x: 319, startPoint y: 423, endPoint x: 127, endPoint y: 377, distance: 197.6
click at [127, 377] on div "A MADAME, MONSIEUR LE JUGE DU {court.name.toUpperCase()} Conclusions en répliqu…" at bounding box center [765, 281] width 1505 height 330
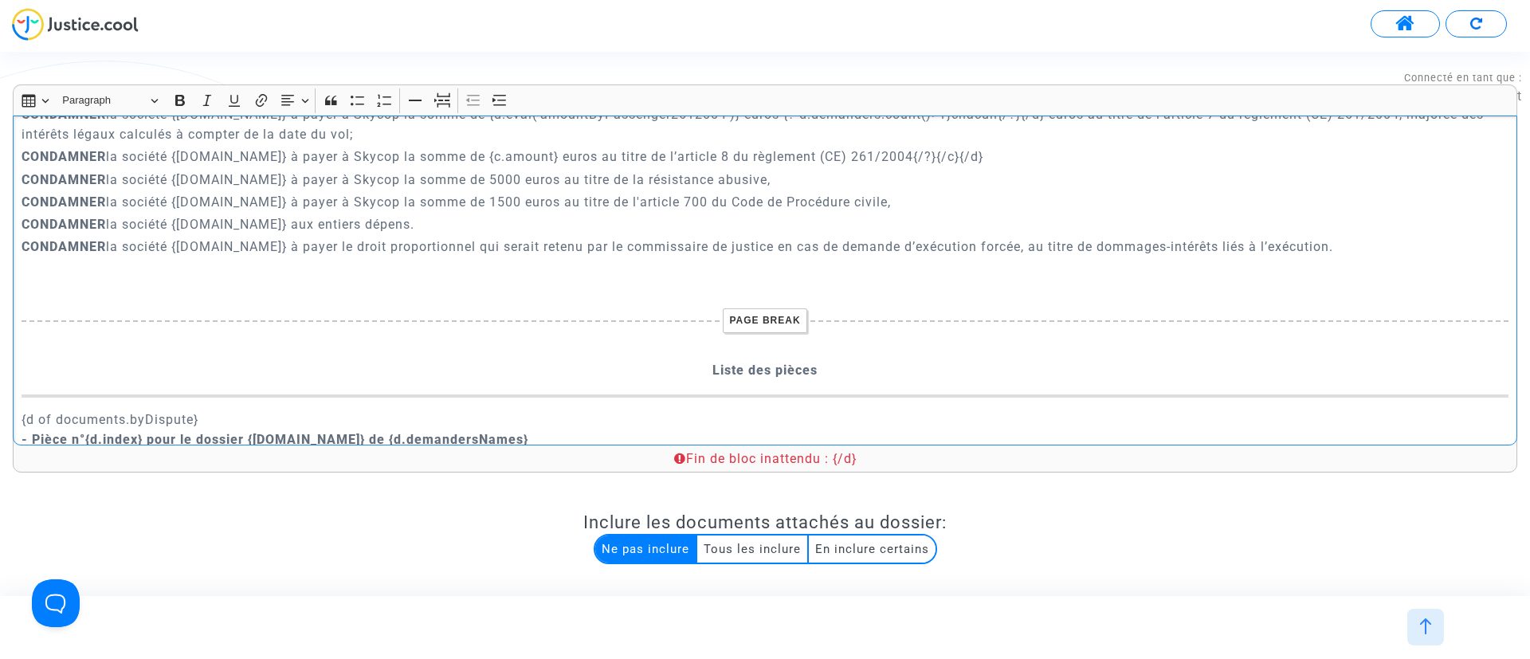
scroll to position [6519, 0]
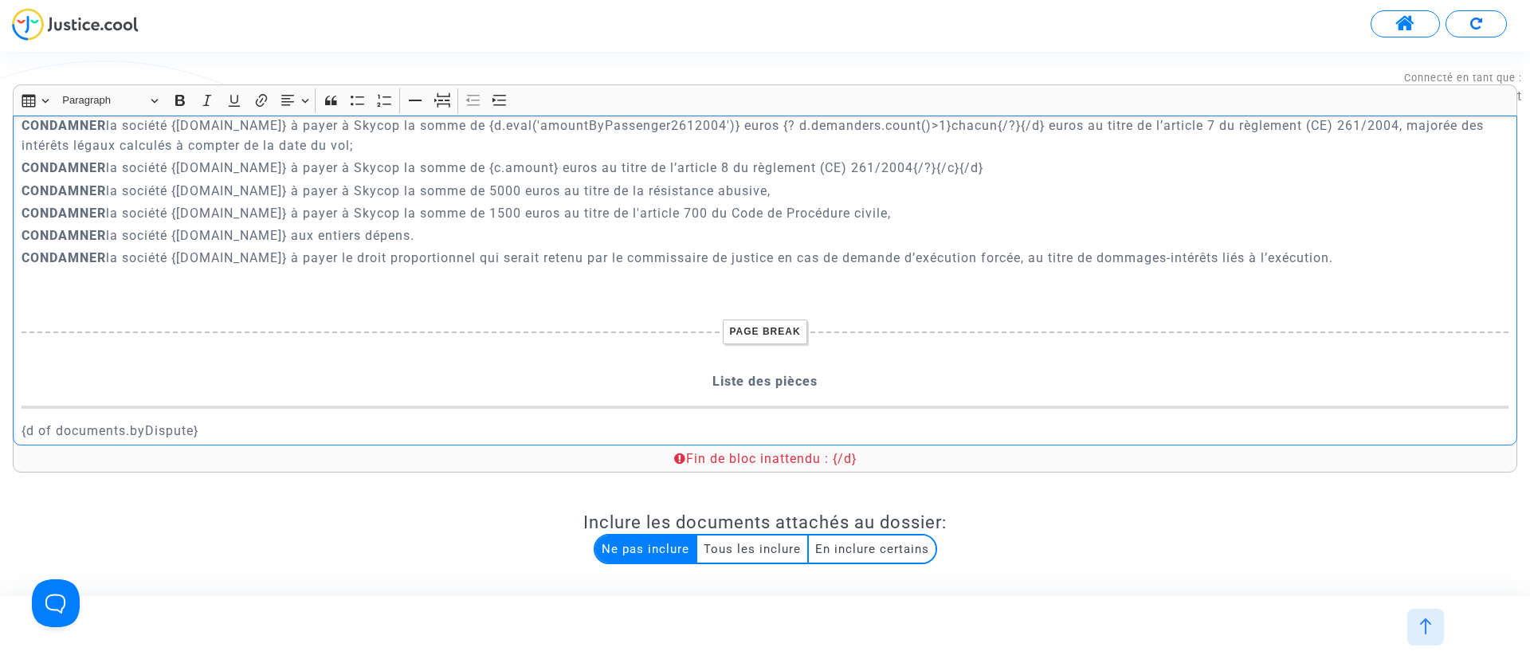
click at [743, 289] on p "Rich Text Editor, main" at bounding box center [766, 280] width 1488 height 20
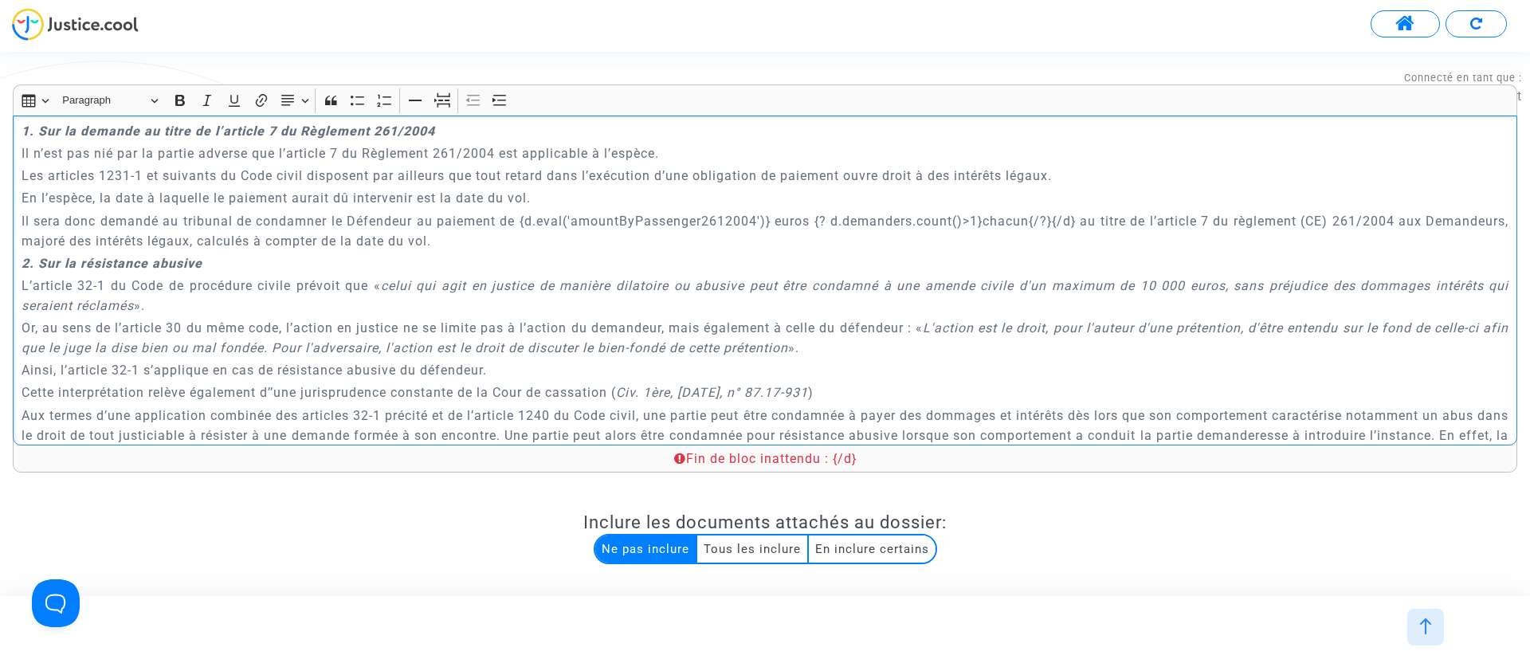
scroll to position [5084, 0]
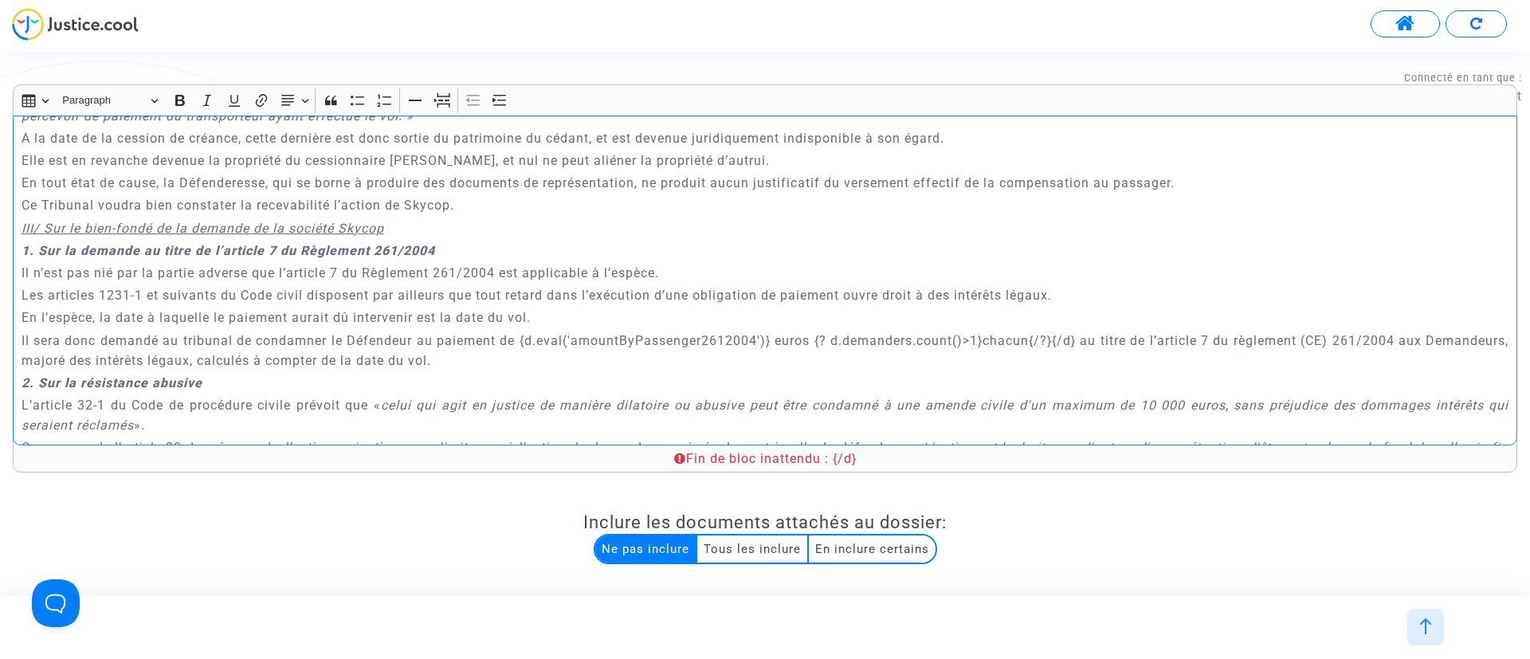
click at [1125, 339] on p "Il sera donc demandé au tribunal de condamner le Défendeur au paiement de {d.ev…" at bounding box center [766, 351] width 1488 height 40
click at [850, 464] on div "Fin de bloc inattendu : {/d}" at bounding box center [764, 459] width 1471 height 18
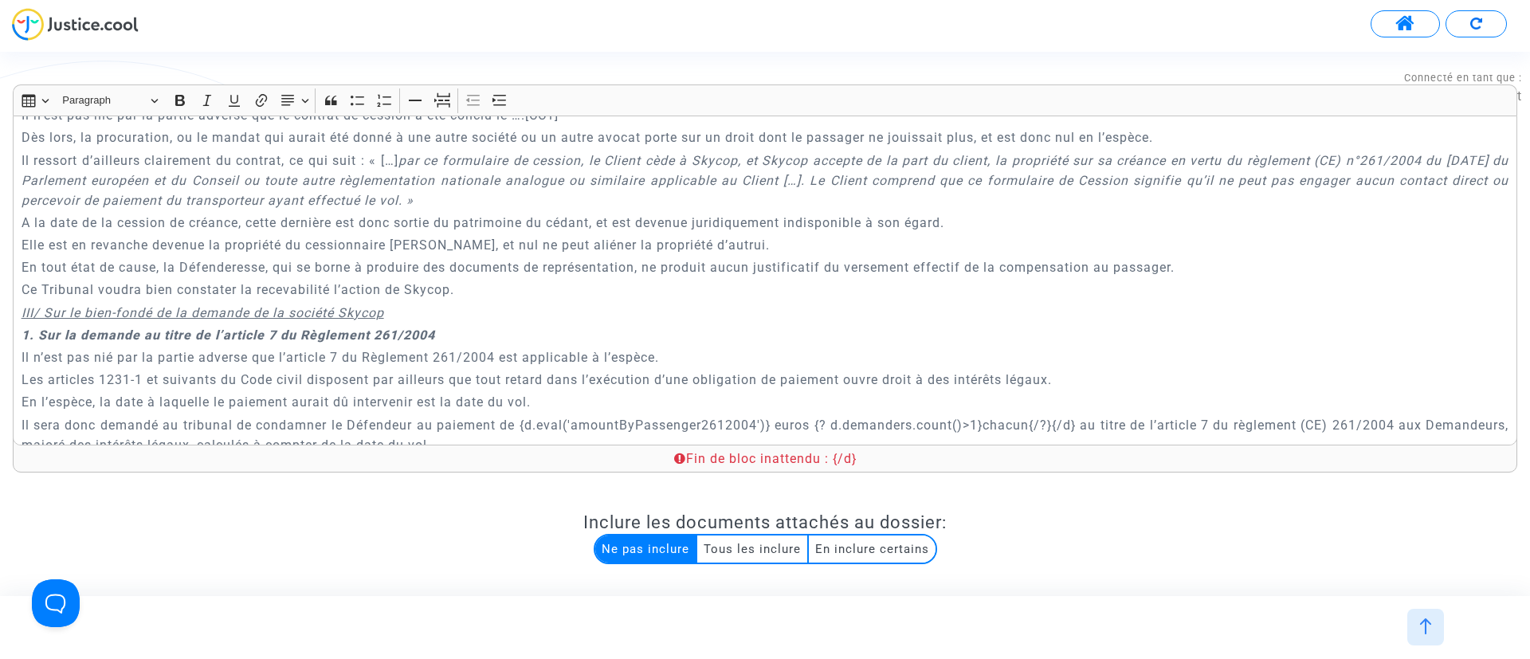
scroll to position [4965, 0]
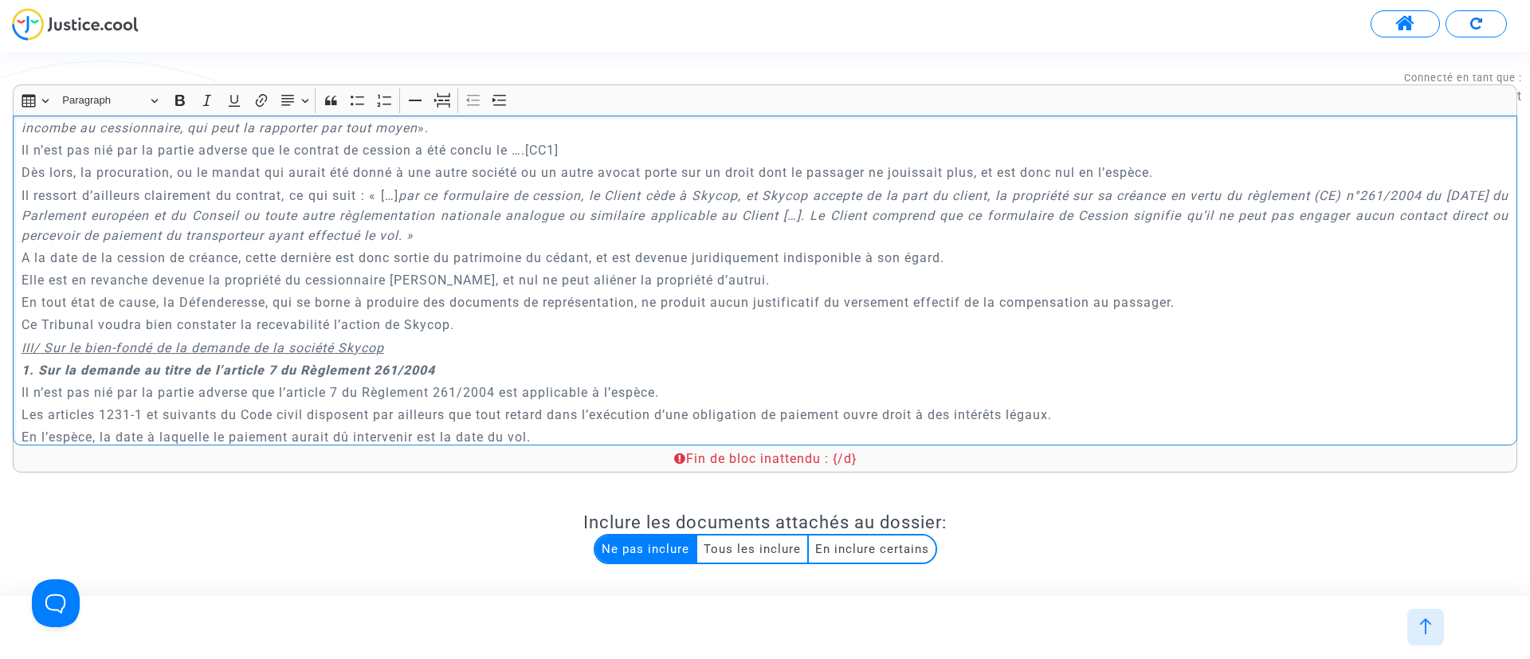
click at [615, 150] on p "Il n’est pas nié par la partie adverse que le contrat de cession a été conclu l…" at bounding box center [766, 150] width 1488 height 20
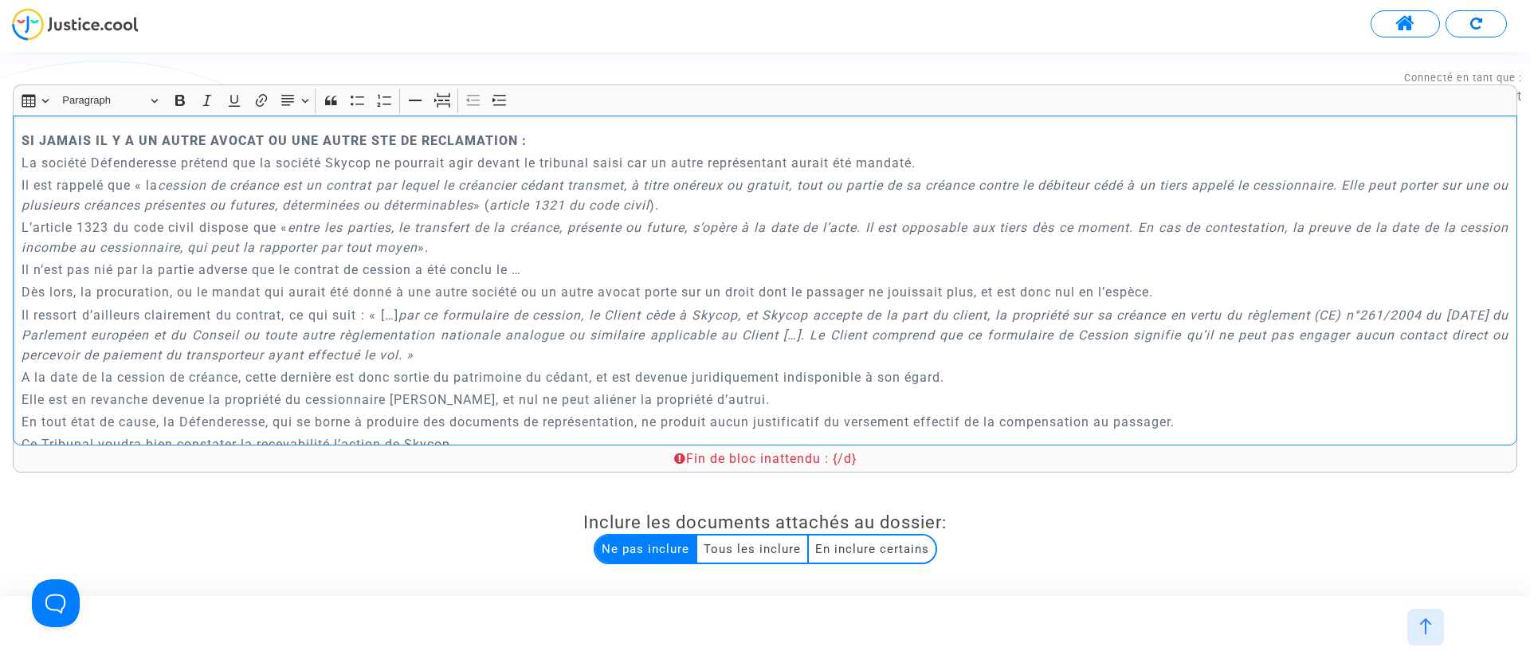
scroll to position [4606, 0]
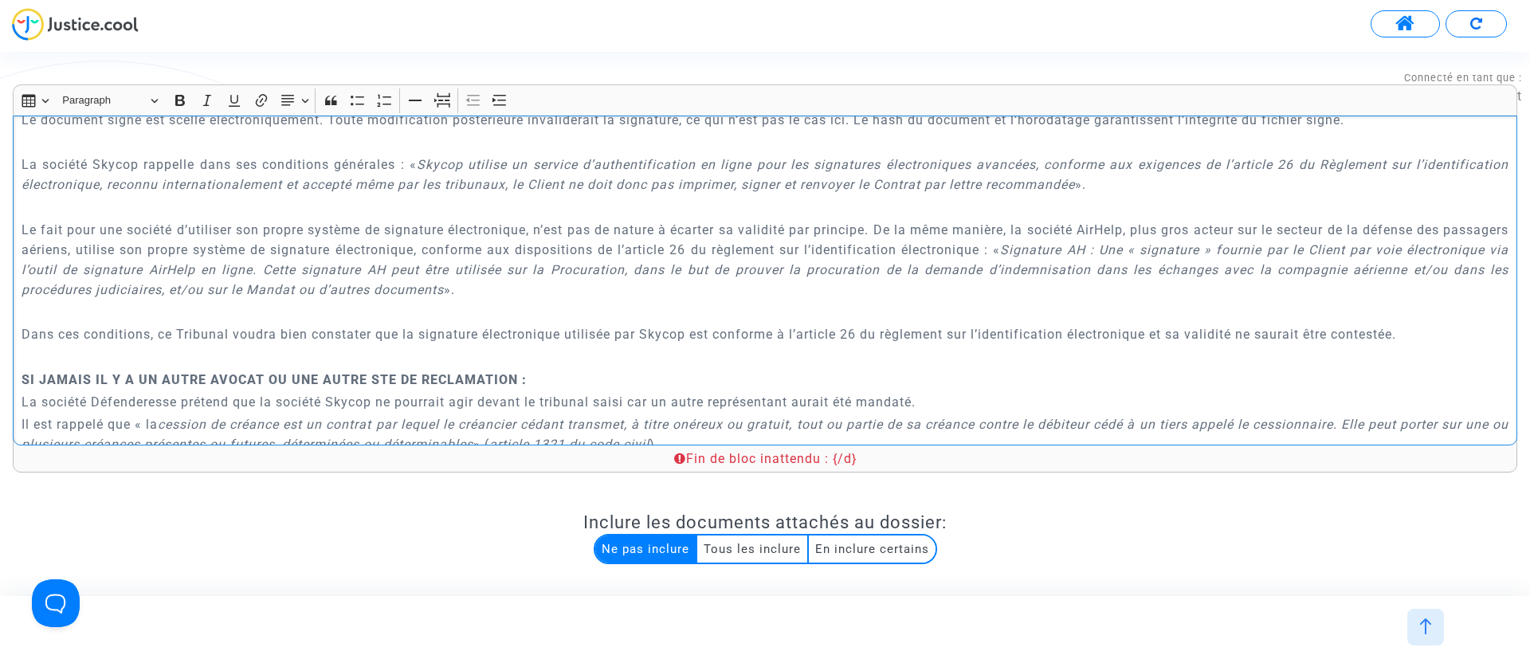
click at [461, 313] on p "Rich Text Editor, main" at bounding box center [766, 312] width 1488 height 20
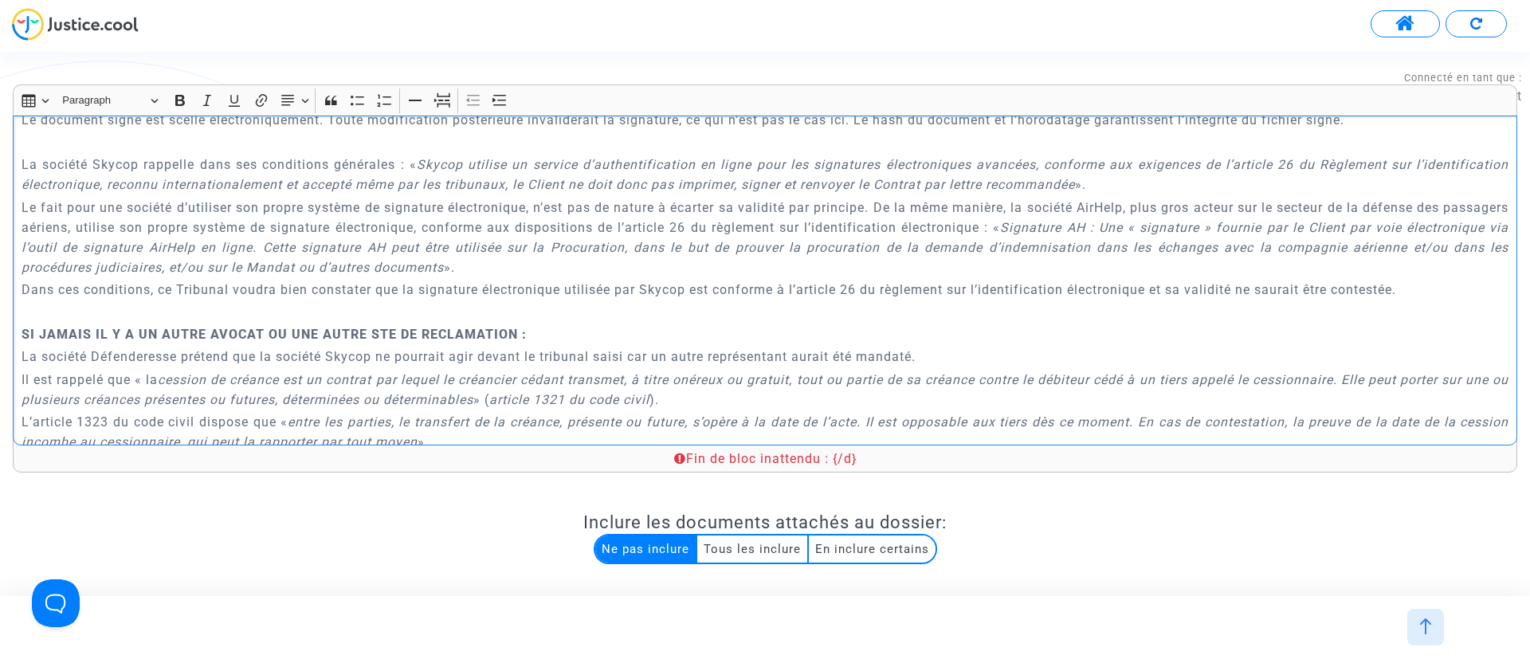
click at [422, 307] on p "Rich Text Editor, main" at bounding box center [766, 312] width 1488 height 20
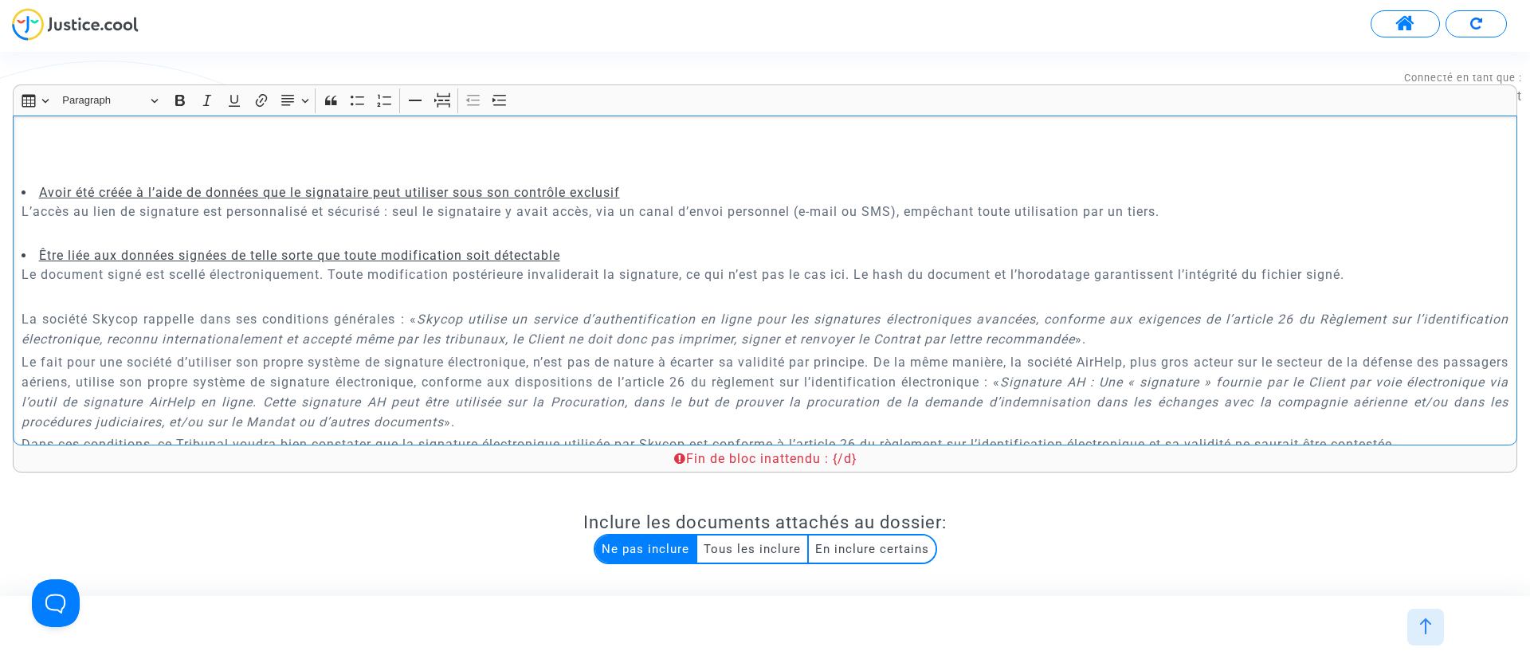
scroll to position [4367, 0]
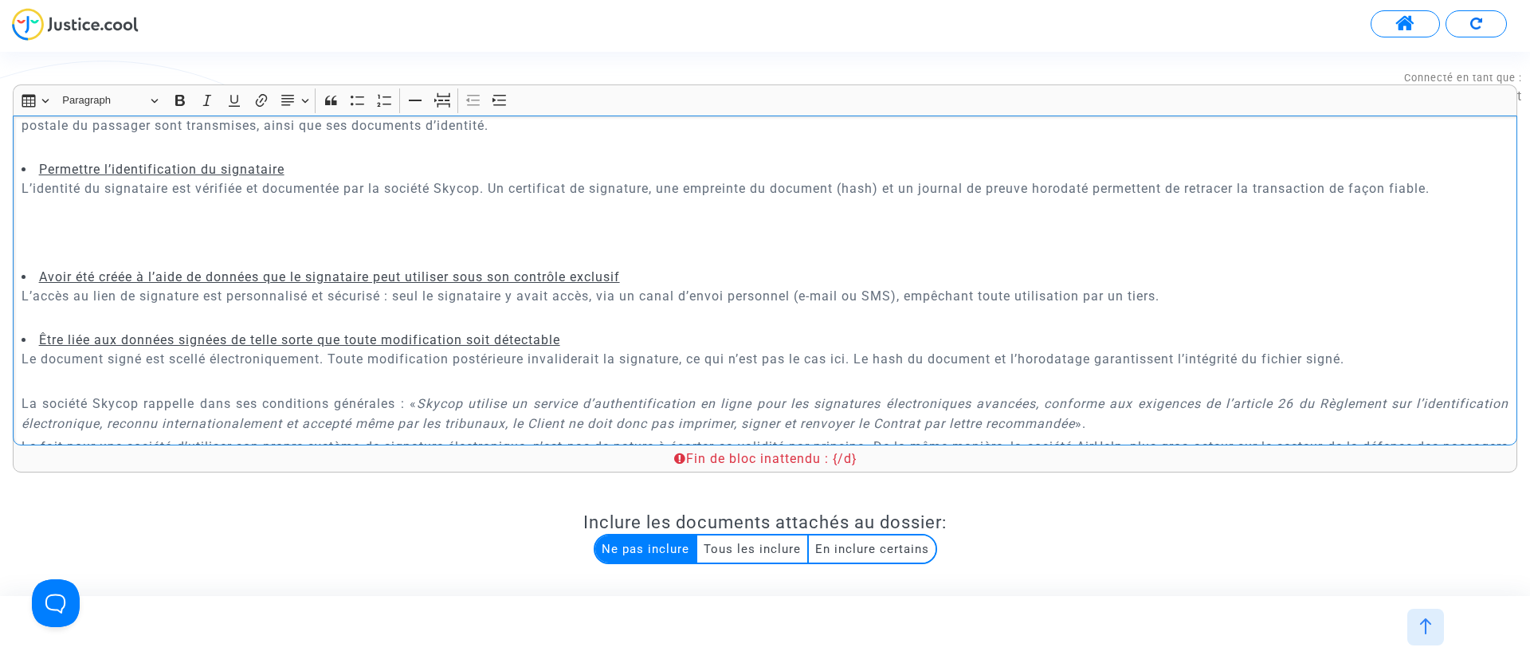
click at [349, 373] on p "Rich Text Editor, main" at bounding box center [766, 381] width 1488 height 20
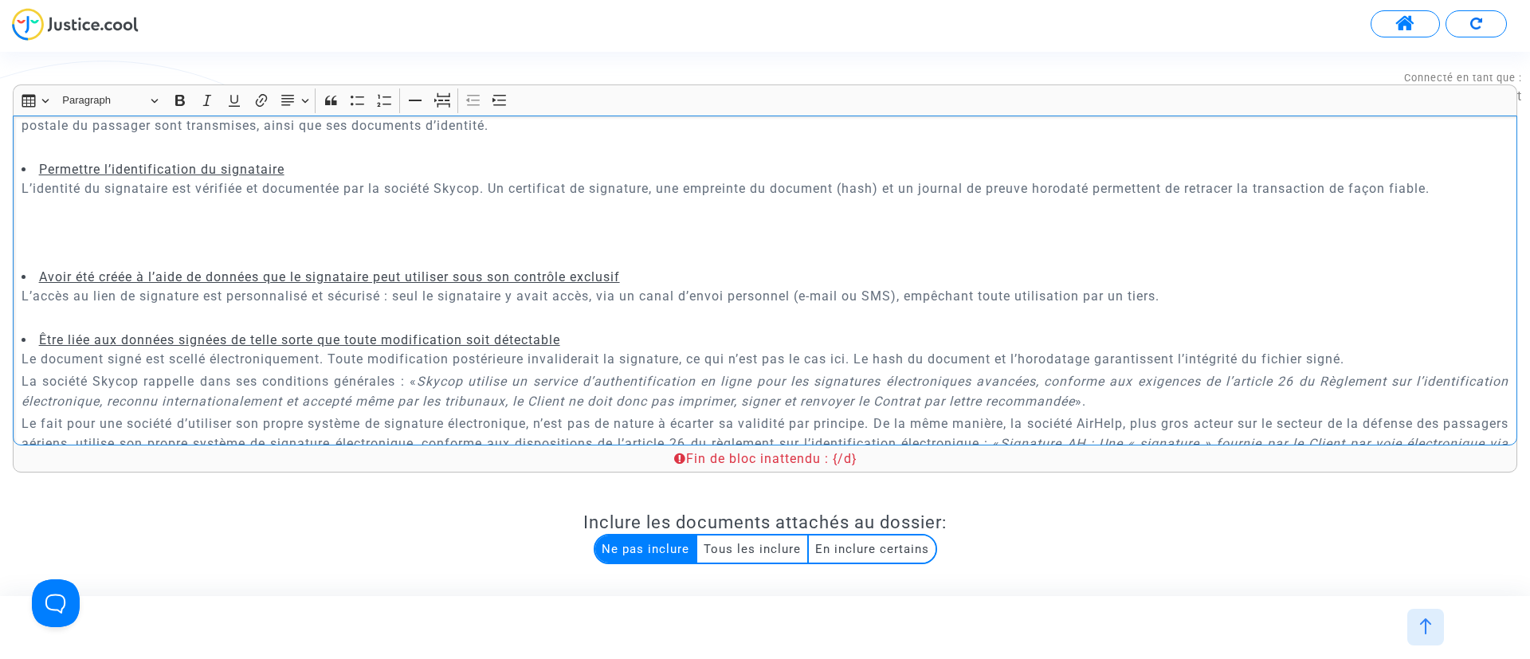
click at [377, 314] on p "Rich Text Editor, main" at bounding box center [766, 318] width 1488 height 20
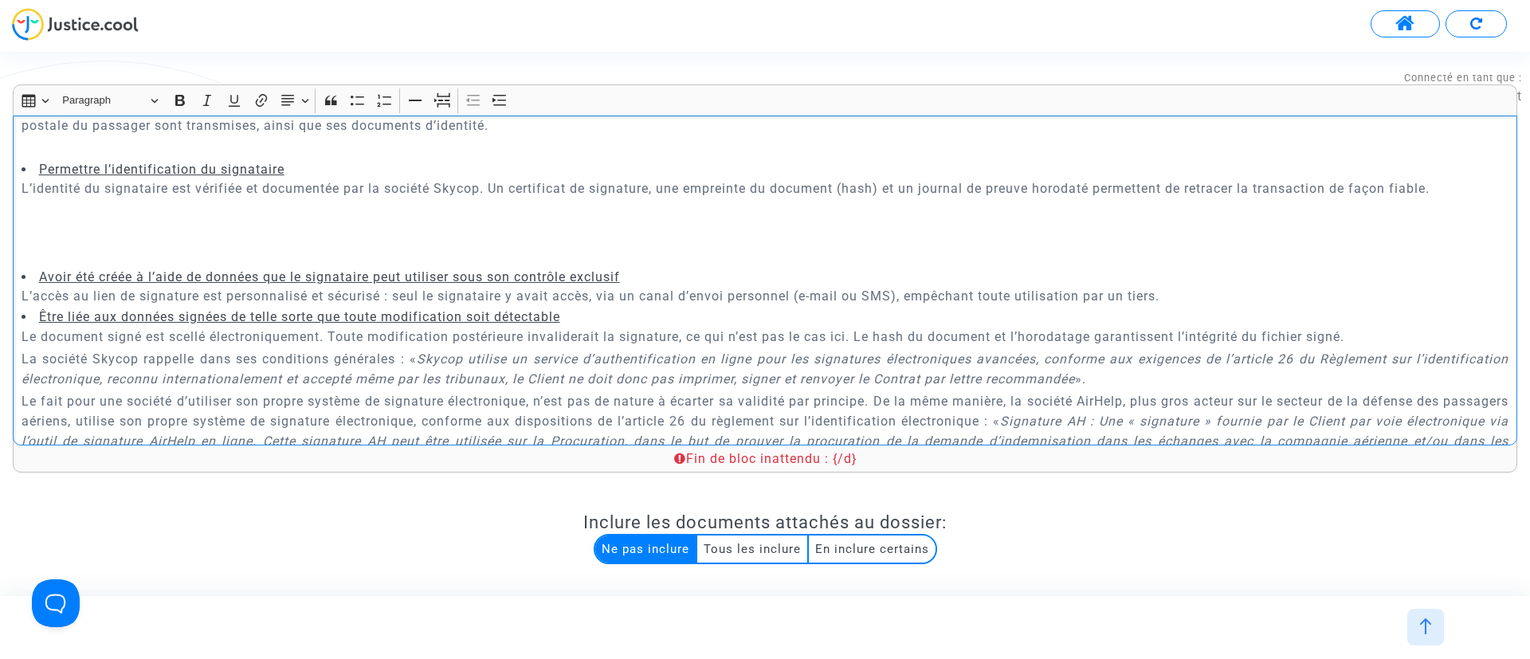
click at [335, 261] on p "Rich Text Editor, main" at bounding box center [766, 256] width 1488 height 20
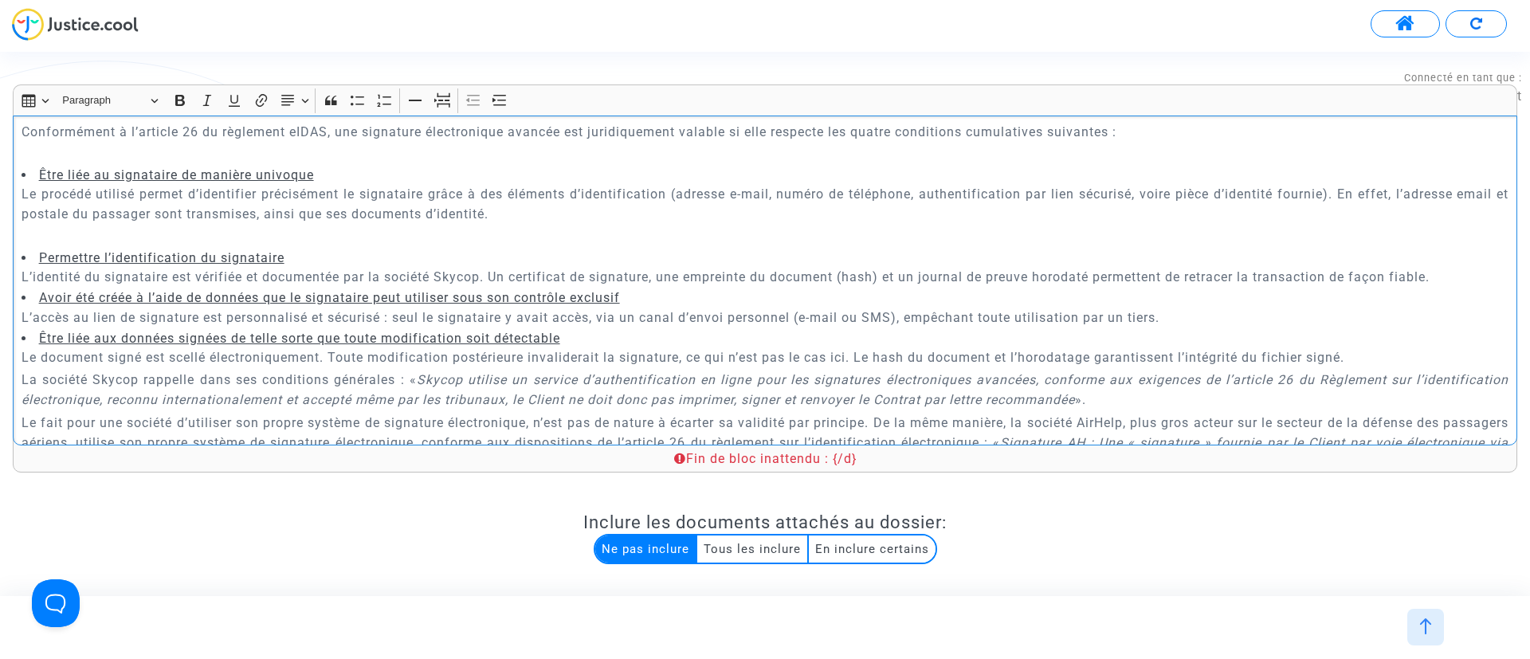
scroll to position [4247, 0]
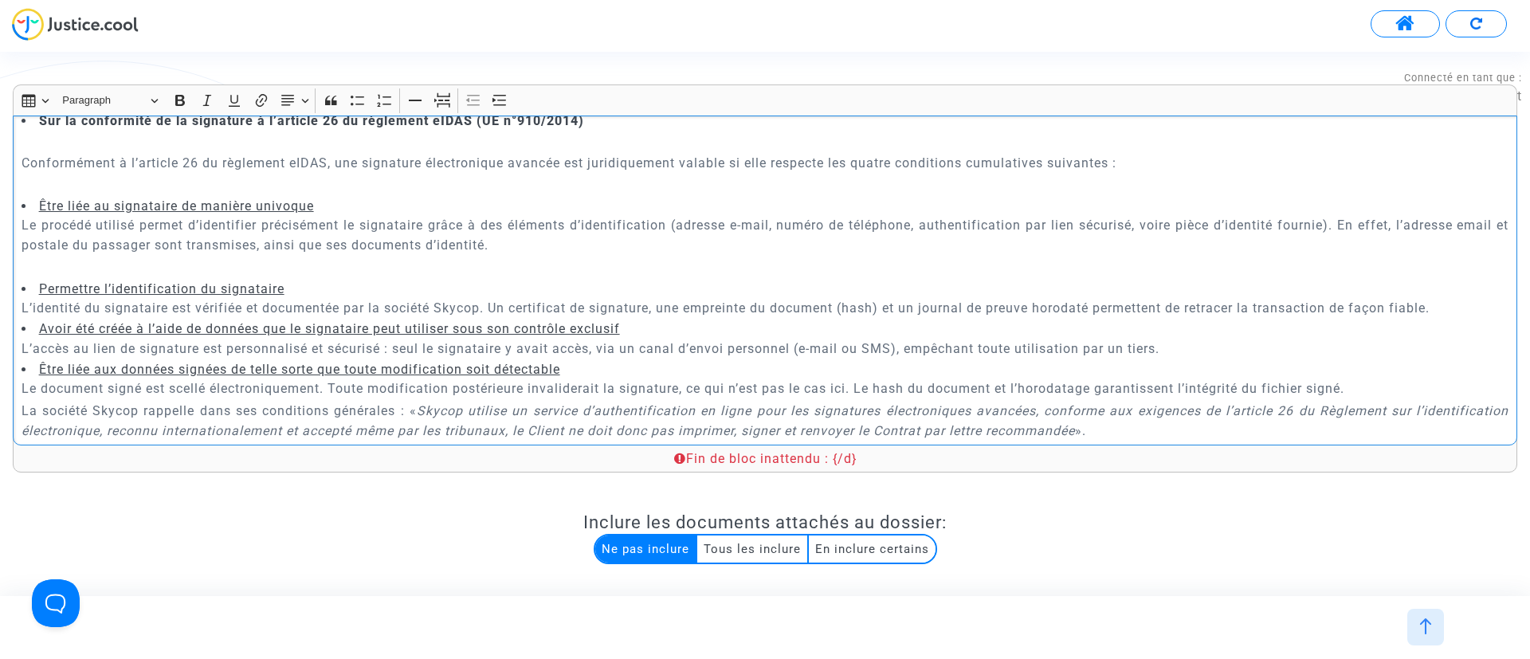
click at [296, 265] on p "Rich Text Editor, main" at bounding box center [766, 267] width 1488 height 20
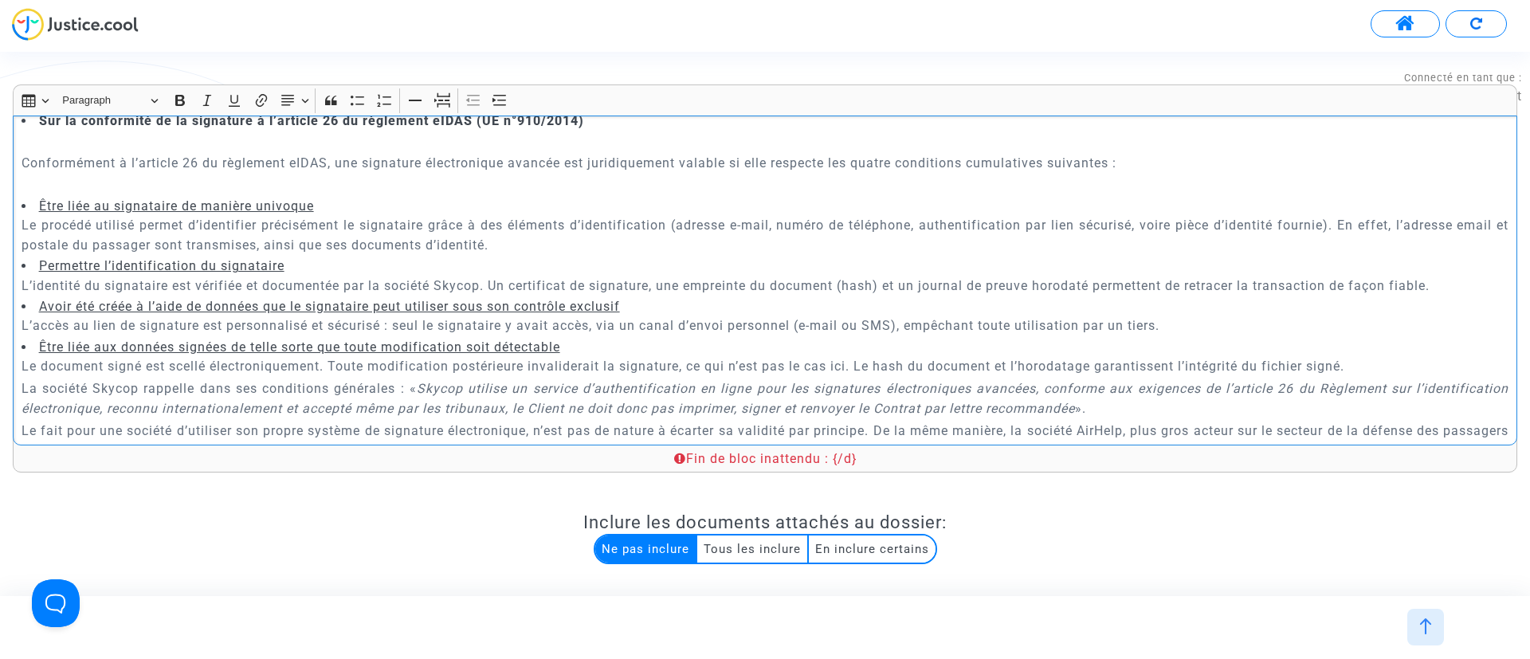
click at [270, 185] on p "Rich Text Editor, main" at bounding box center [766, 185] width 1488 height 20
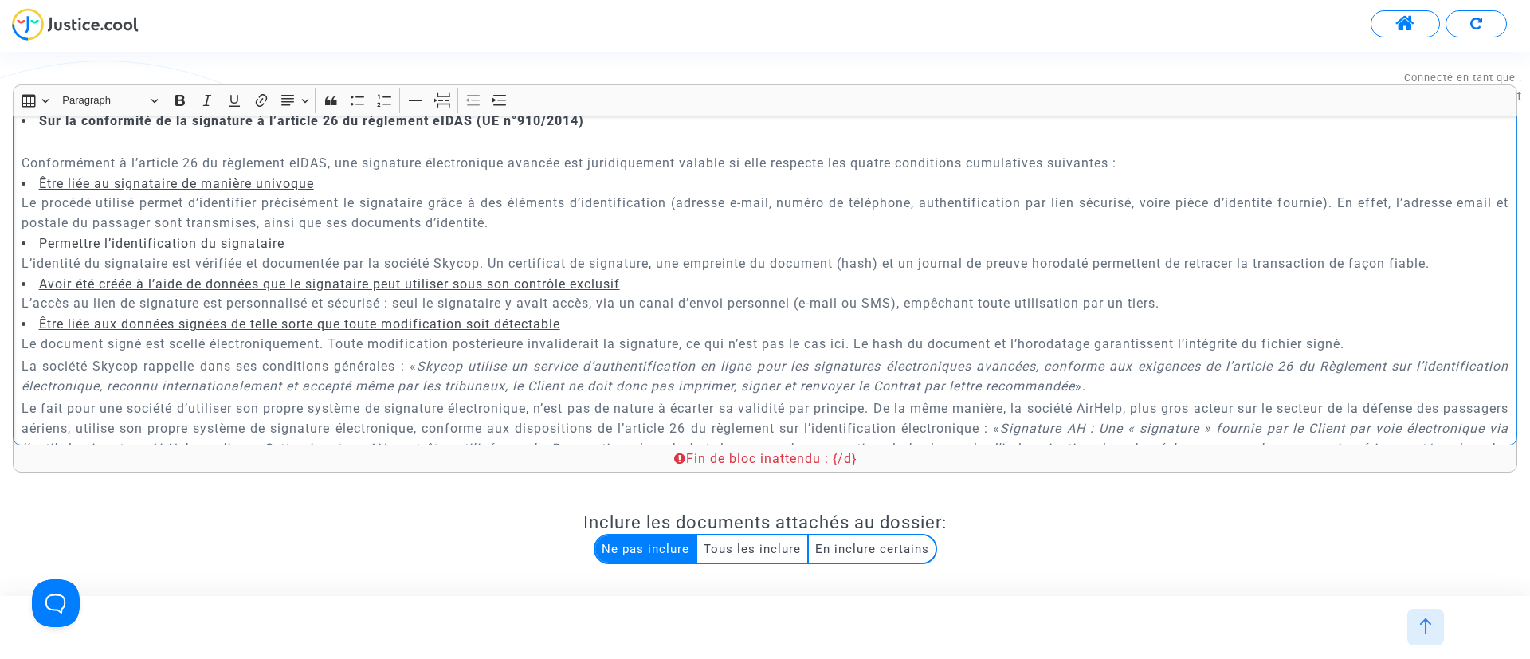
scroll to position [4128, 0]
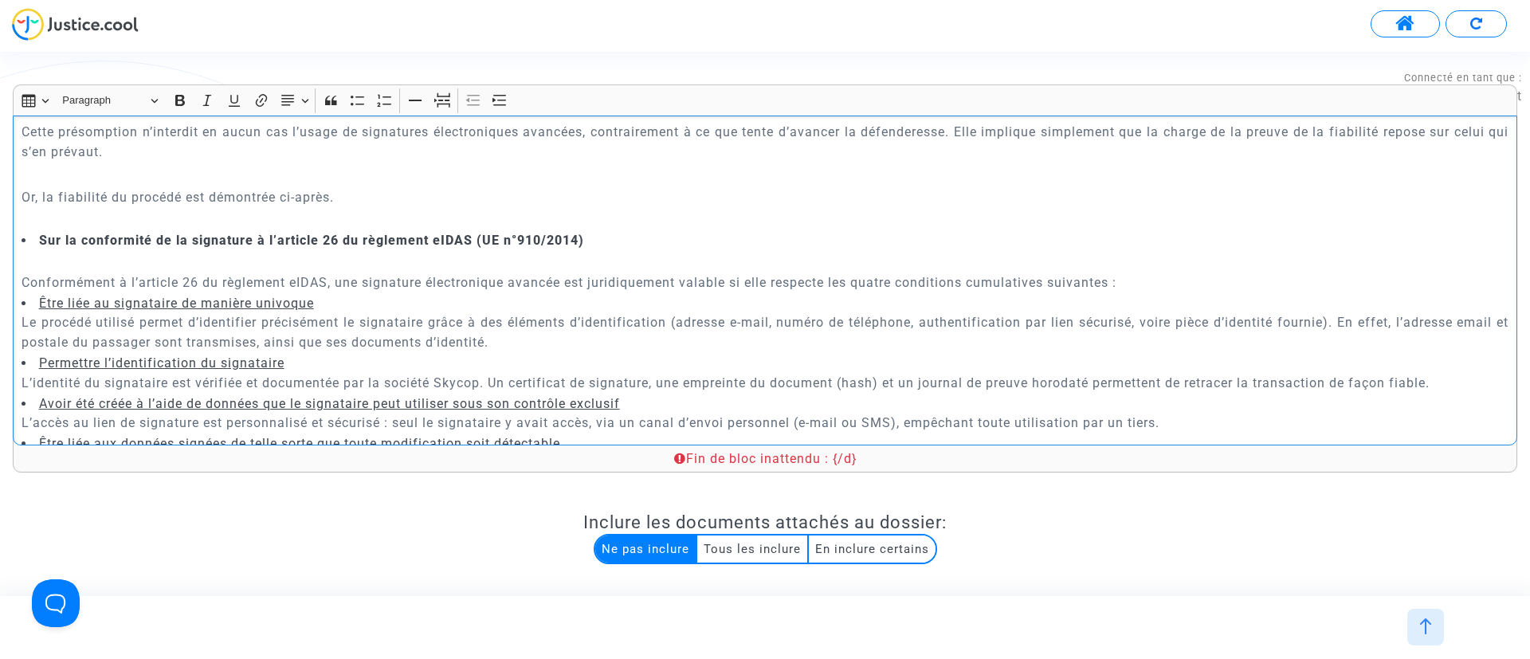
click at [235, 257] on p "Rich Text Editor, main" at bounding box center [766, 259] width 1488 height 20
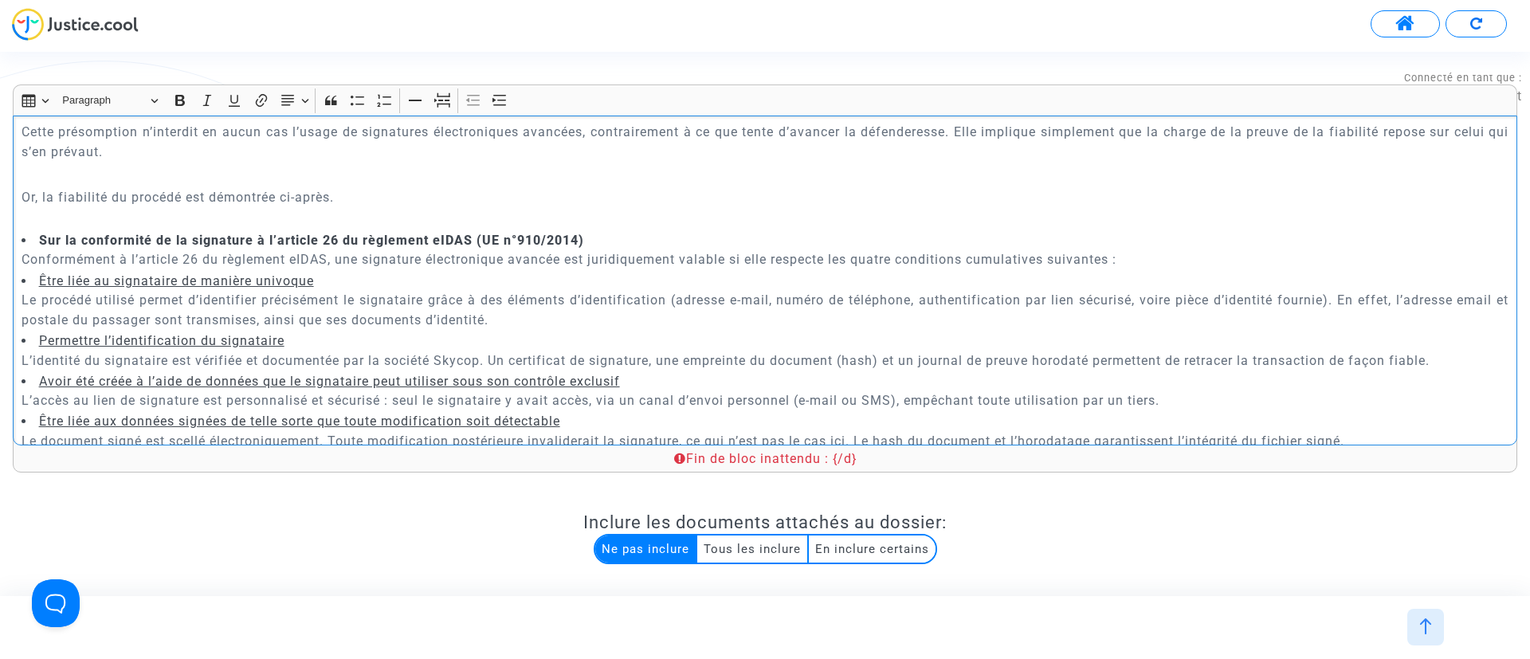
click at [192, 210] on p "Rich Text Editor, main" at bounding box center [766, 220] width 1488 height 20
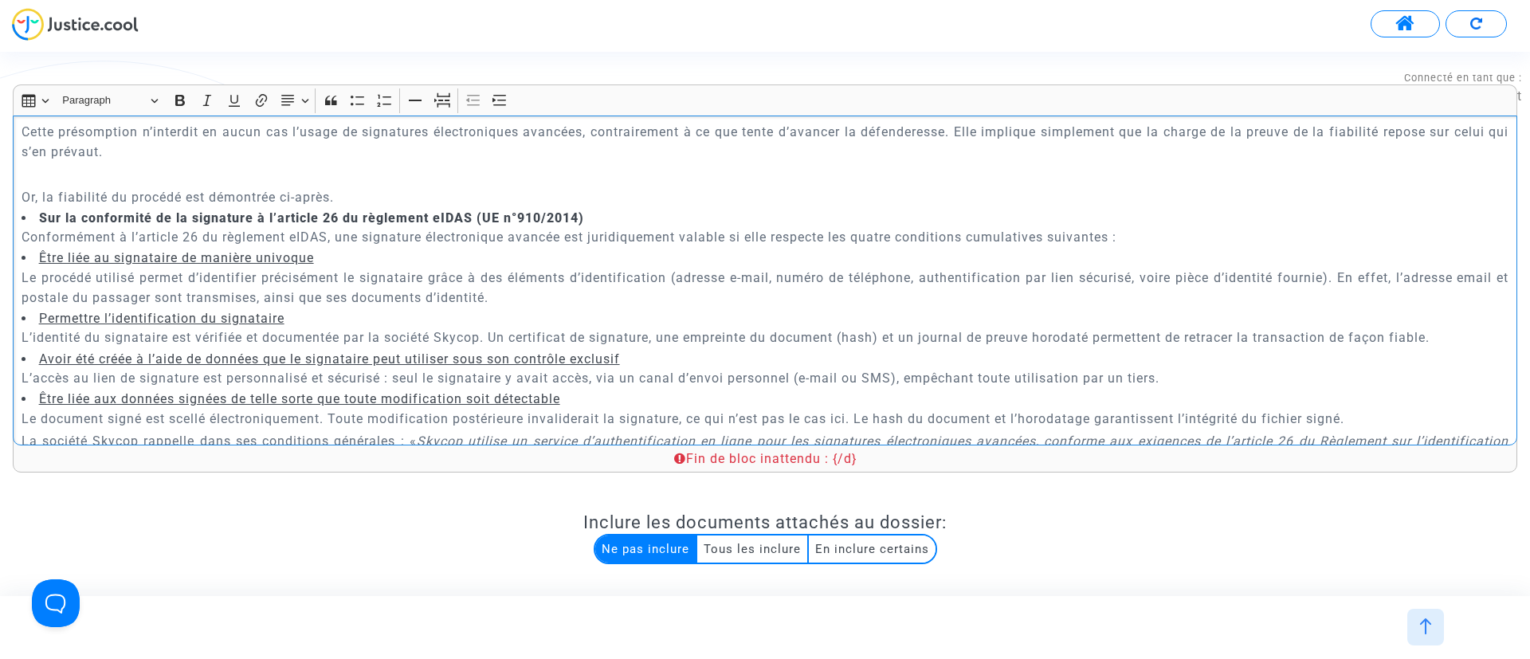
click at [133, 179] on p "Rich Text Editor, main" at bounding box center [766, 174] width 1488 height 20
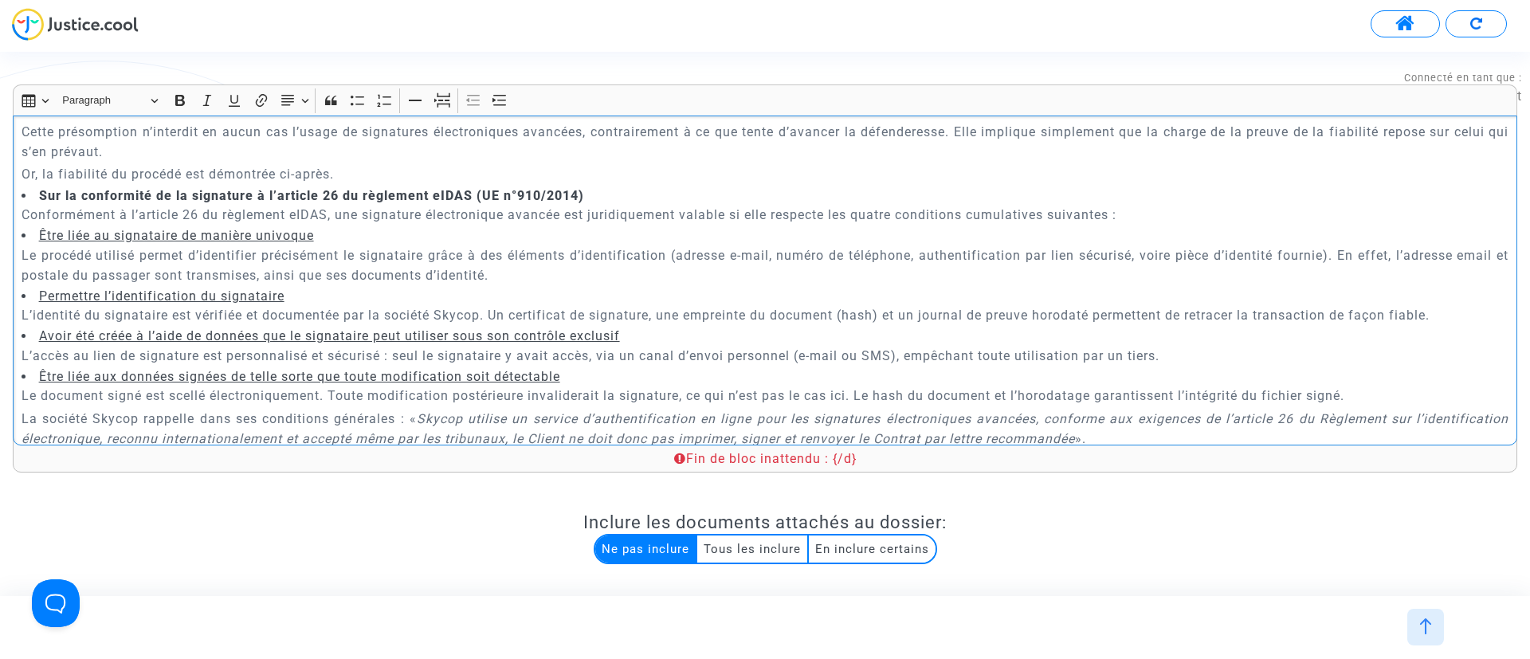
click at [56, 234] on u "Être liée au signataire de manière univoque" at bounding box center [176, 235] width 275 height 15
click at [366, 110] on button "Bulleted List Bulleted List" at bounding box center [358, 100] width 24 height 24
click at [365, 109] on button "Bulleted List Bulleted List" at bounding box center [358, 100] width 24 height 24
click at [16, 232] on div "A MADAME, MONSIEUR LE JUGE DU {court.name.toUpperCase()} Conclusions en répliqu…" at bounding box center [765, 281] width 1505 height 330
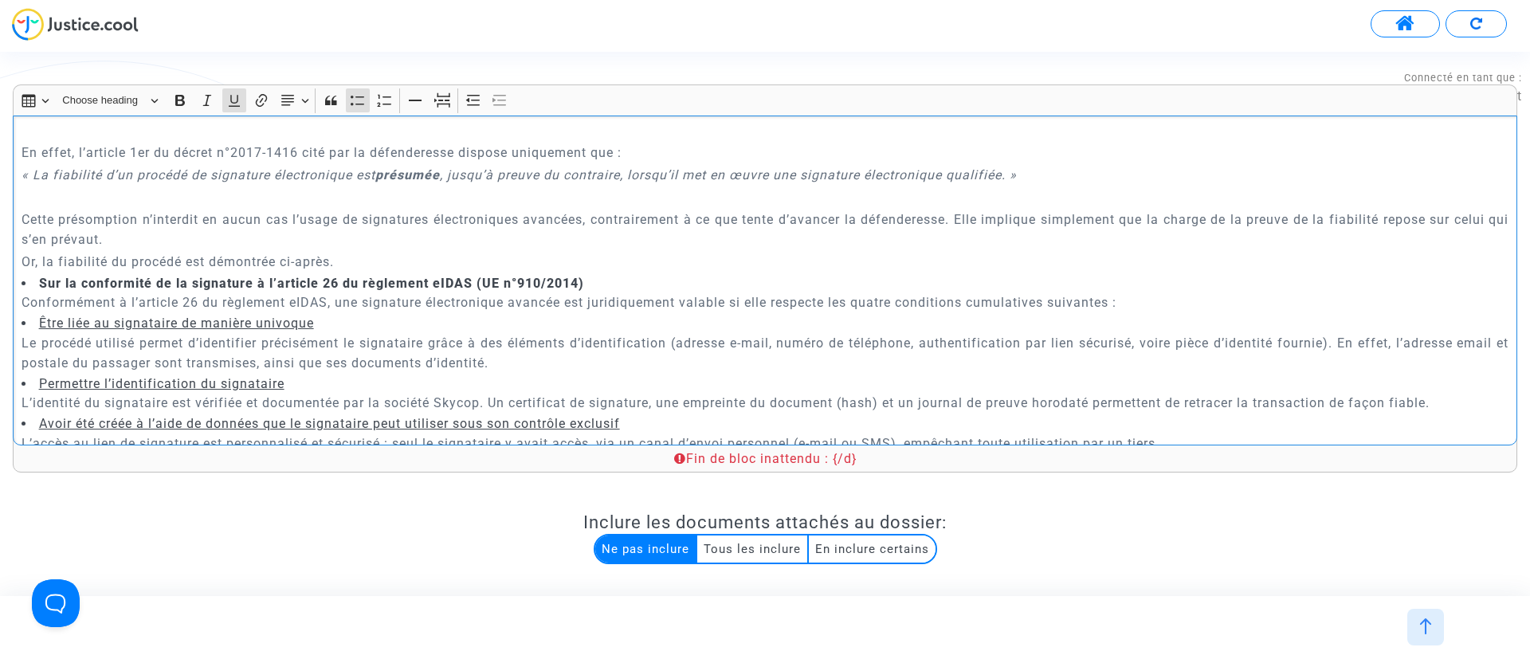
scroll to position [4008, 0]
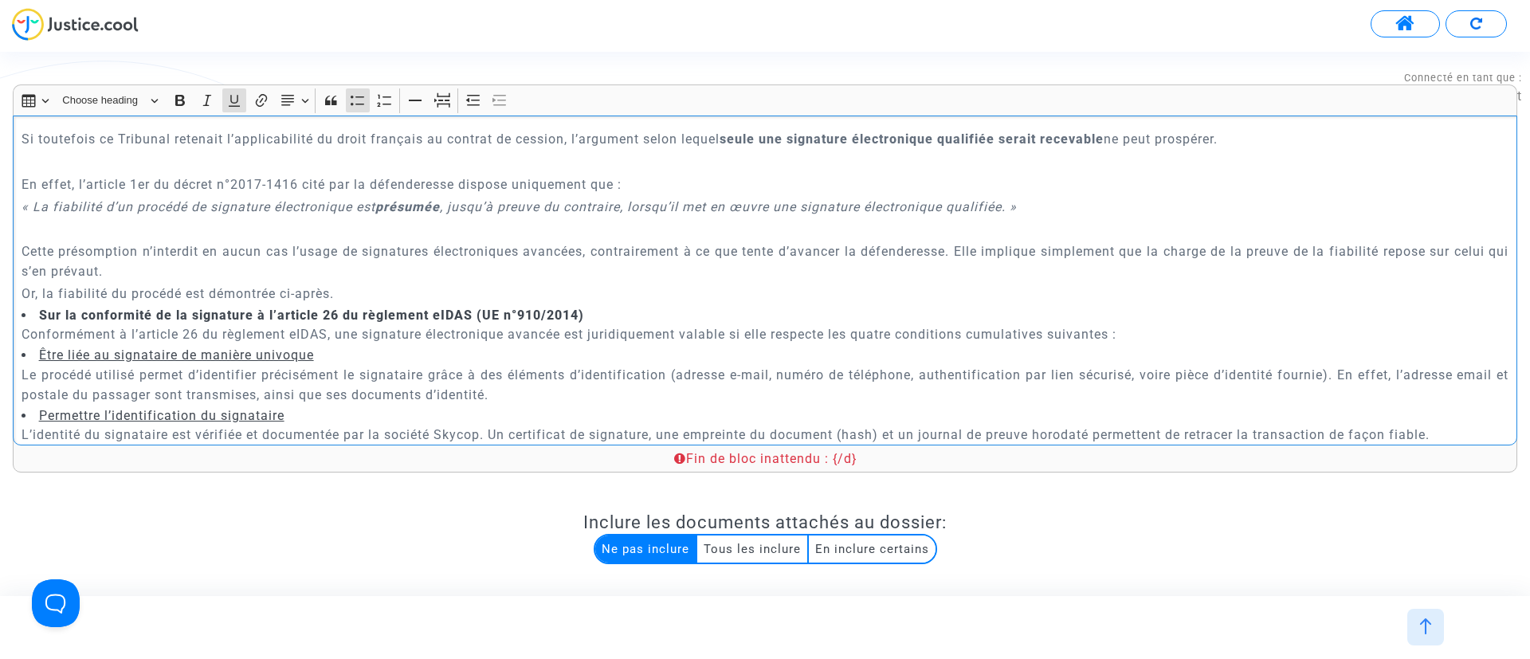
click at [269, 230] on p "Rich Text Editor, main" at bounding box center [766, 229] width 1488 height 20
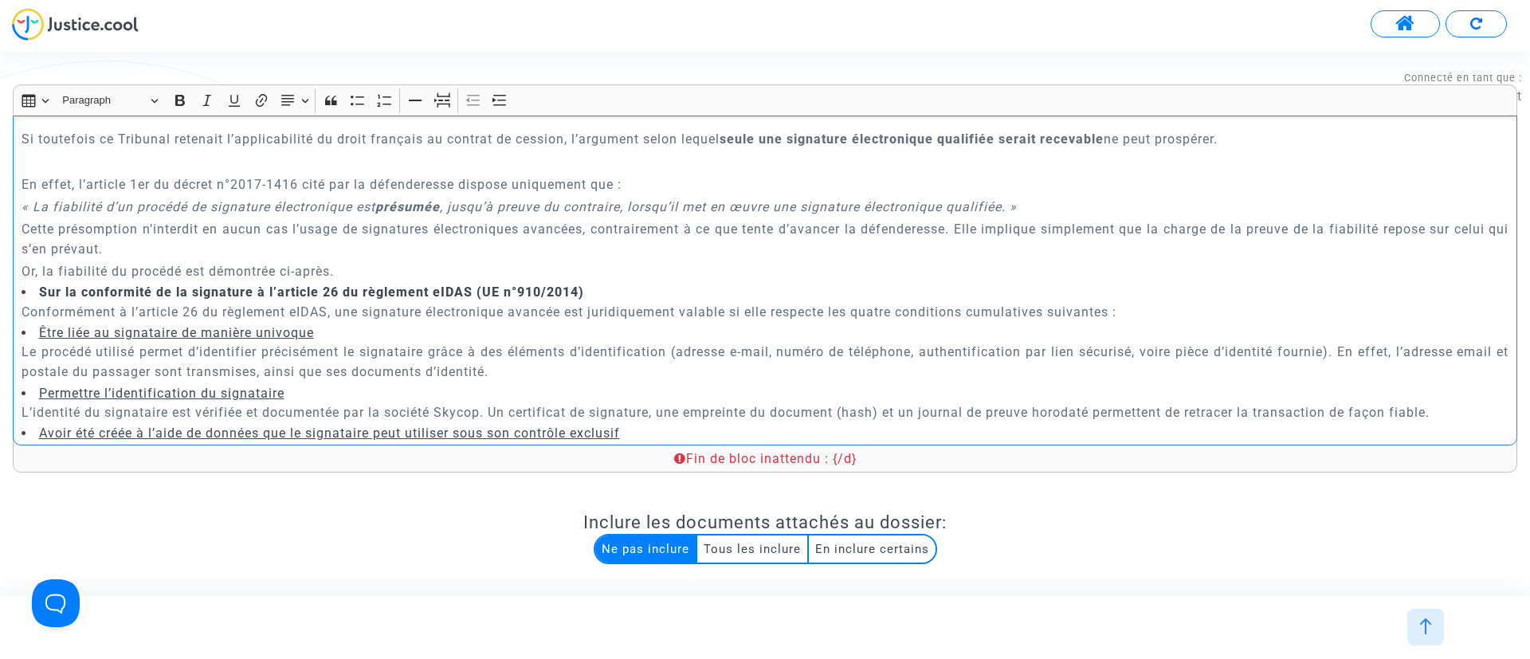
click at [238, 169] on p "Rich Text Editor, main" at bounding box center [766, 161] width 1488 height 20
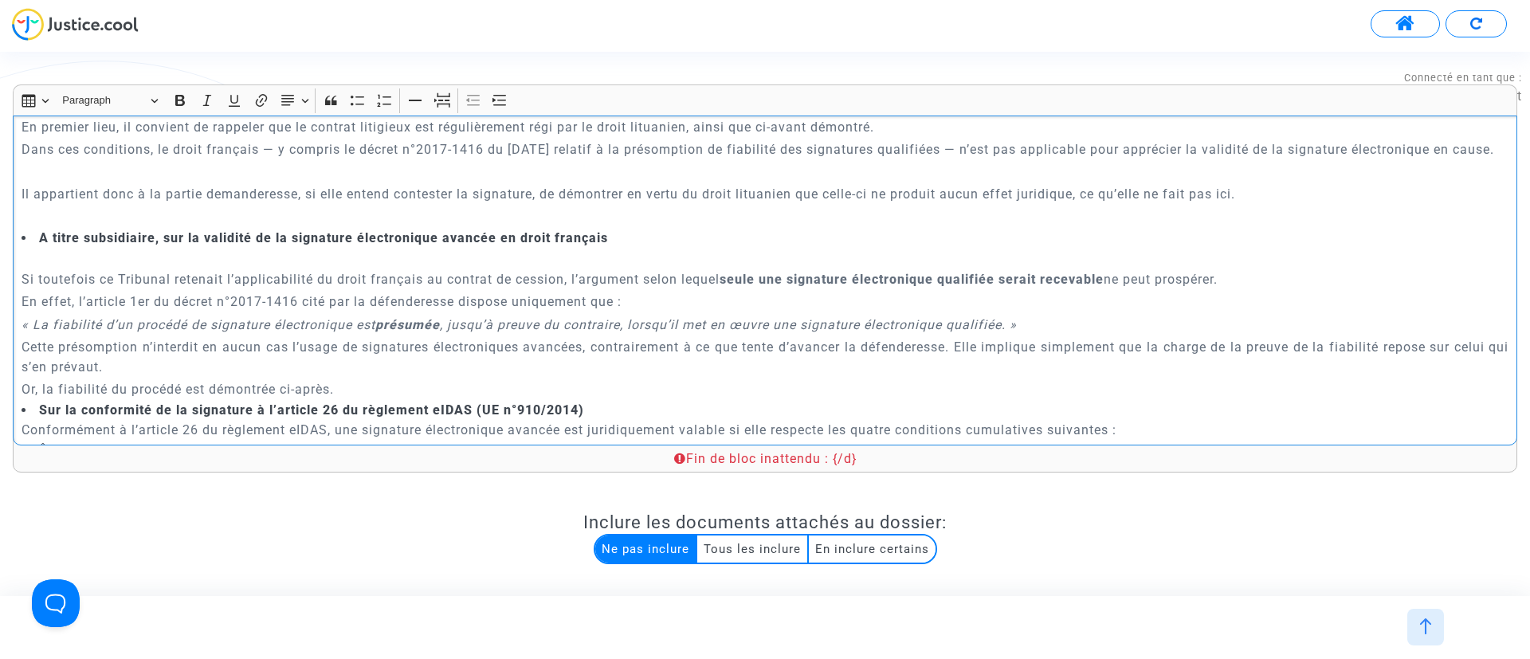
scroll to position [3889, 0]
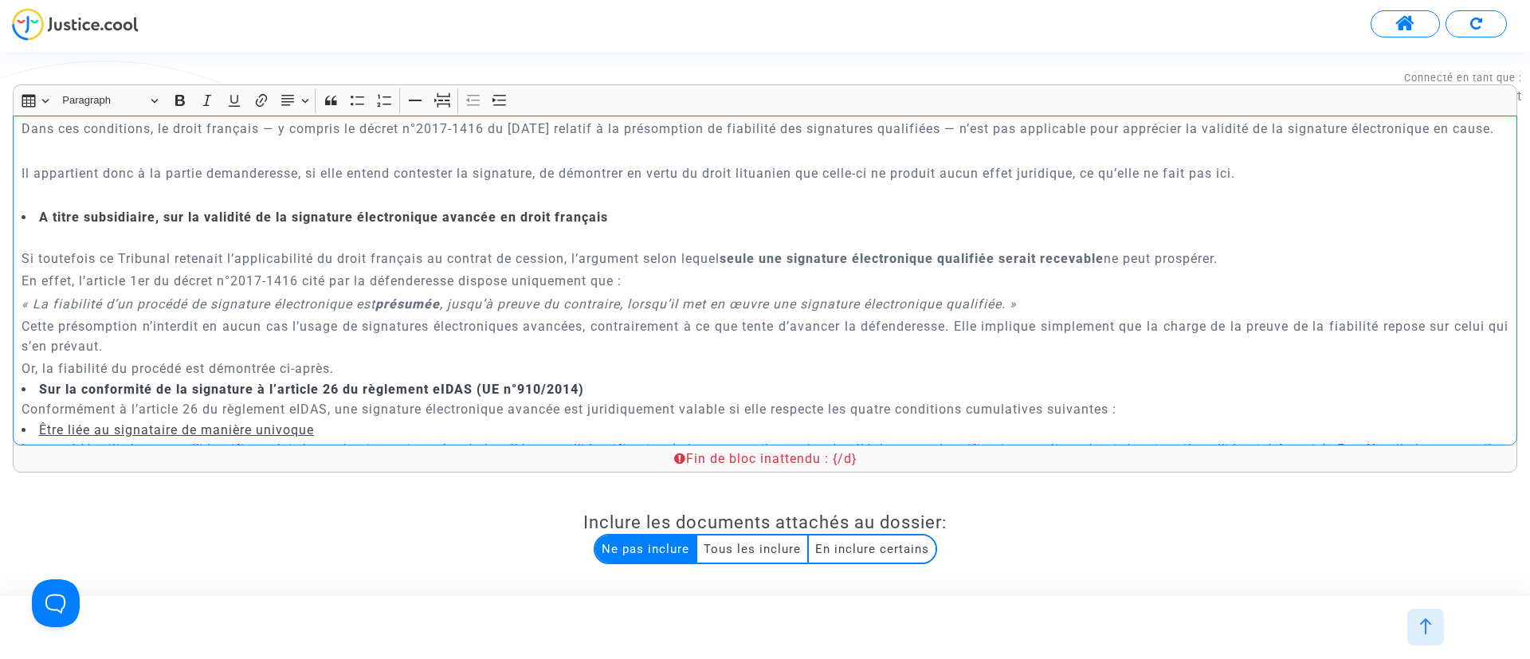
click at [150, 234] on p "Rich Text Editor, main" at bounding box center [766, 236] width 1488 height 20
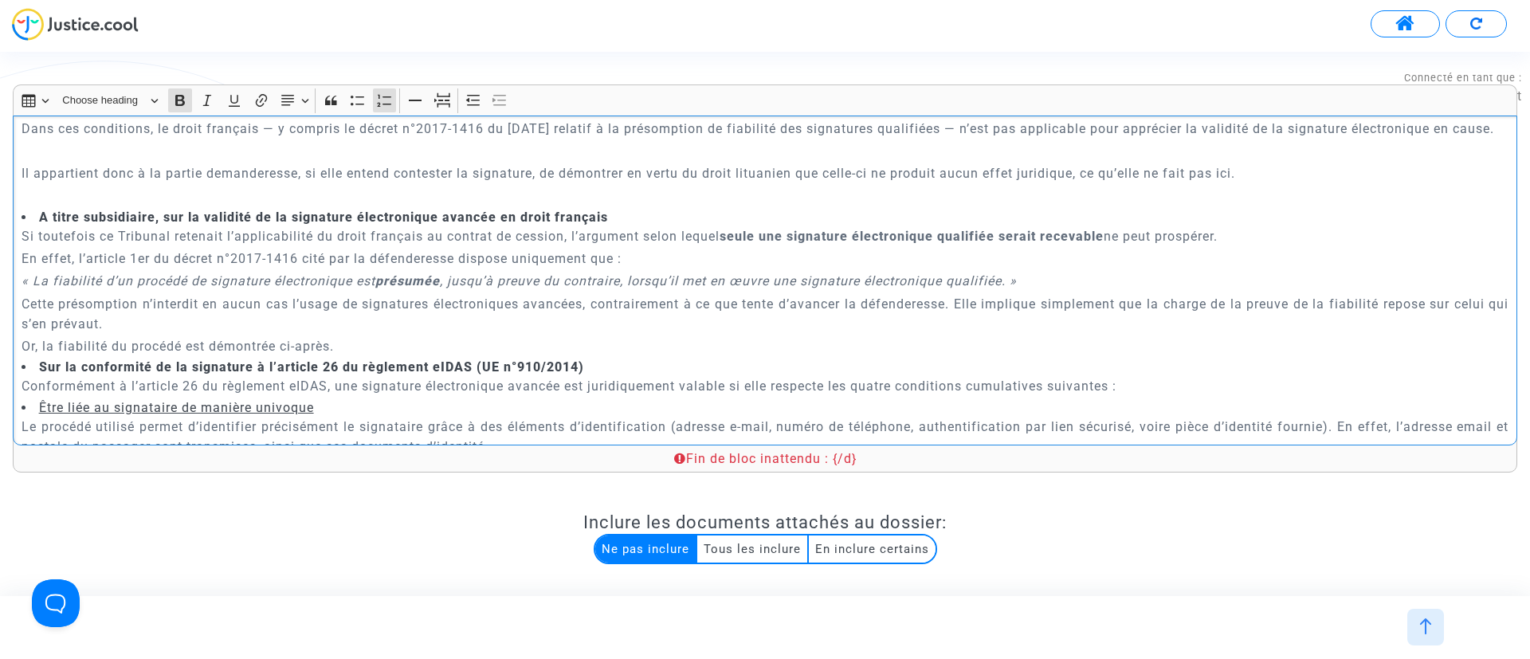
click at [141, 191] on p "Rich Text Editor, main" at bounding box center [766, 196] width 1488 height 20
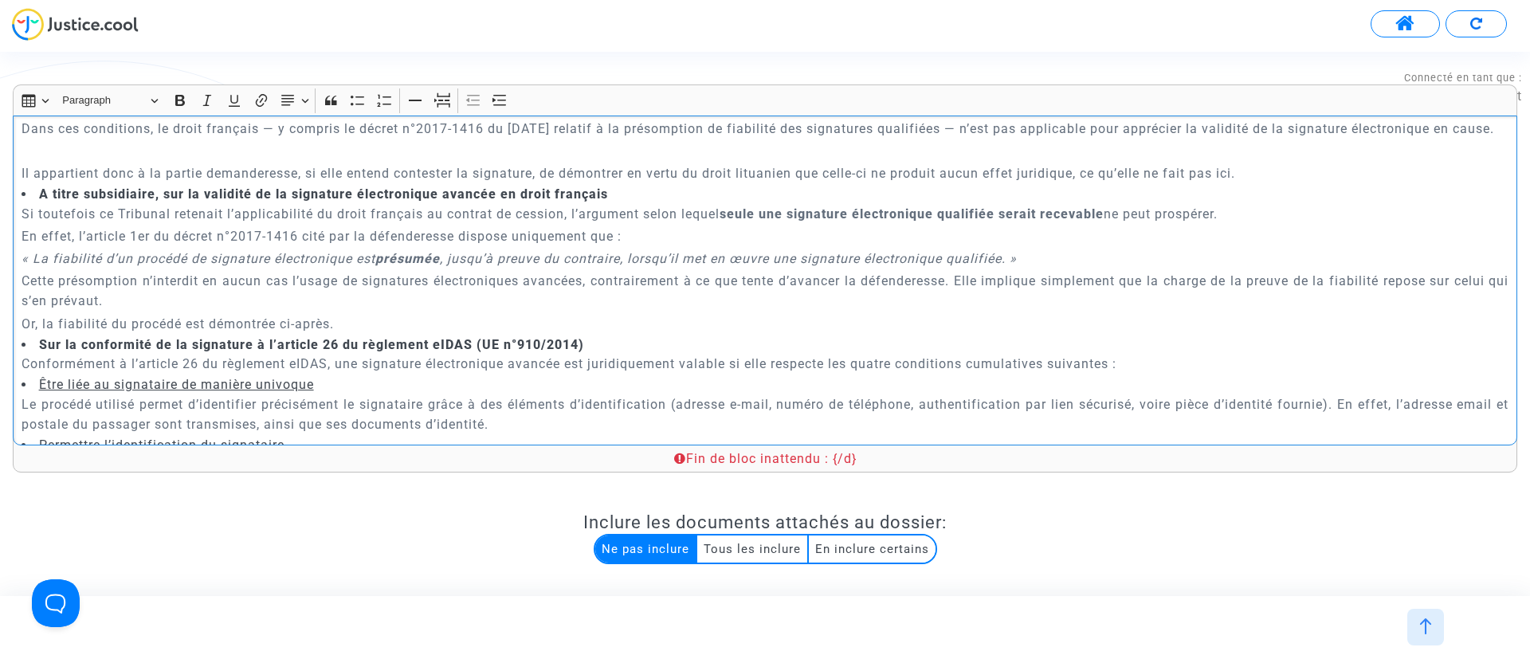
click at [135, 144] on p "Rich Text Editor, main" at bounding box center [766, 151] width 1488 height 20
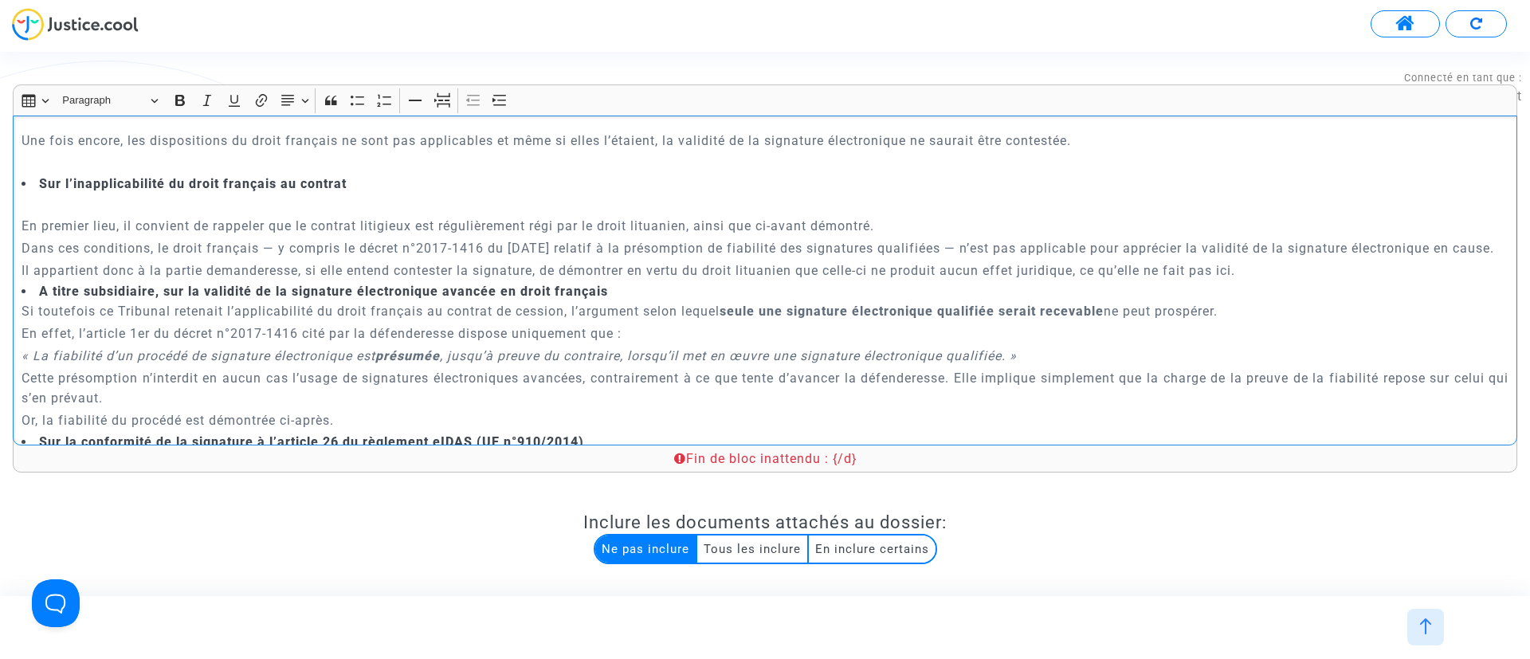
scroll to position [3650, 0]
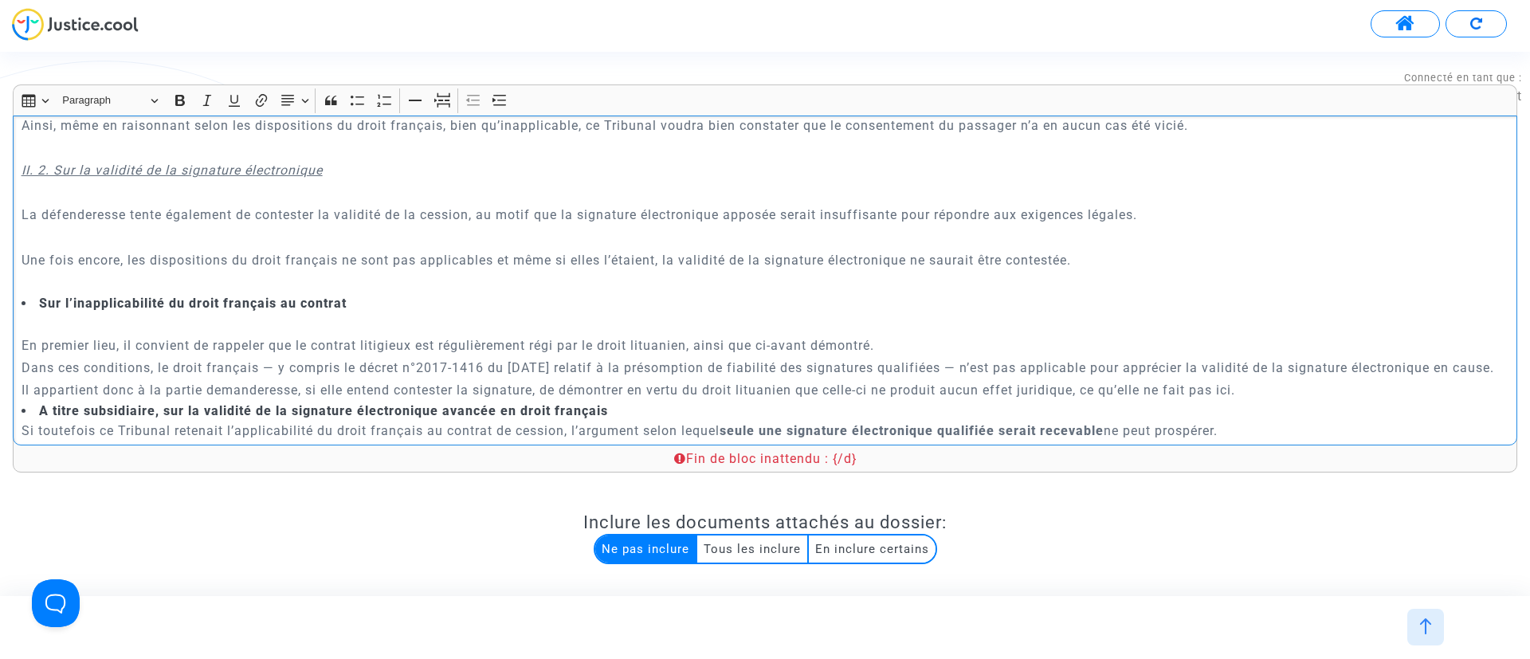
click at [203, 313] on p "Rich Text Editor, main" at bounding box center [766, 323] width 1488 height 20
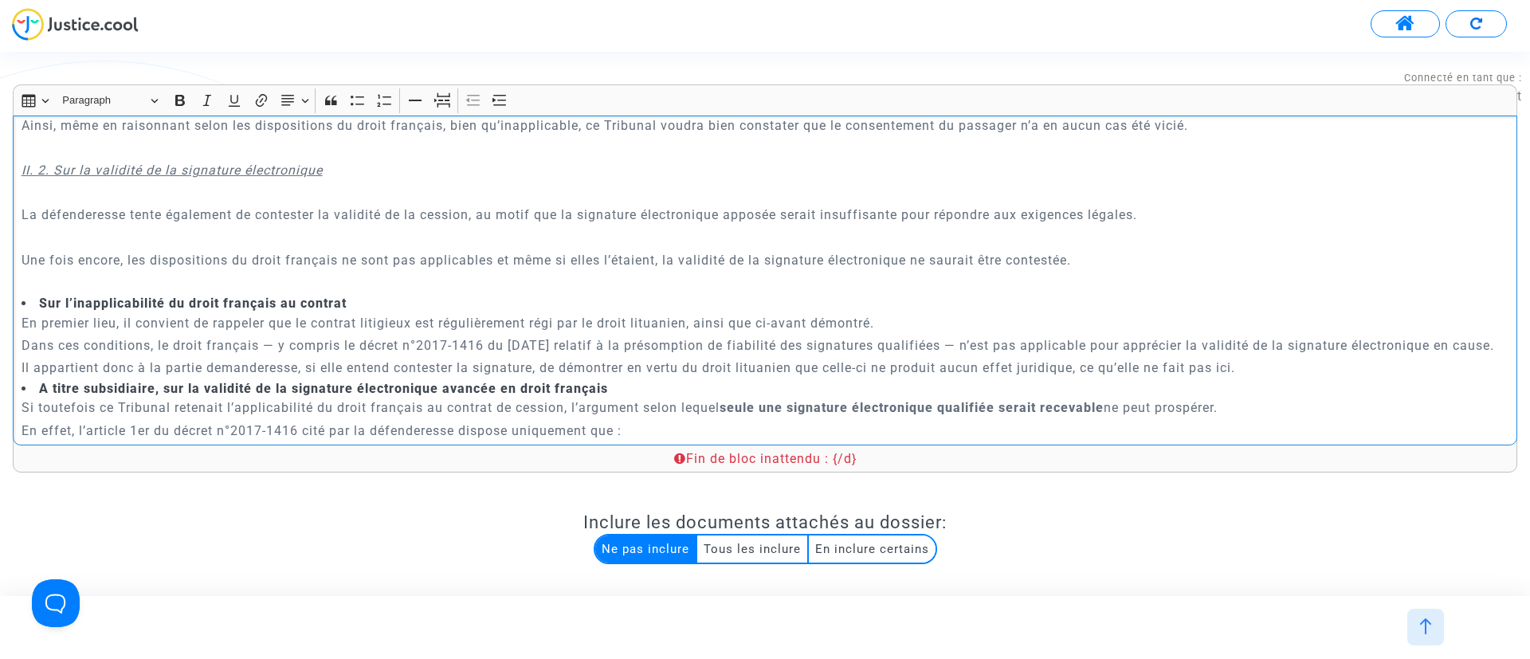
click at [190, 273] on p "Rich Text Editor, main" at bounding box center [766, 283] width 1488 height 20
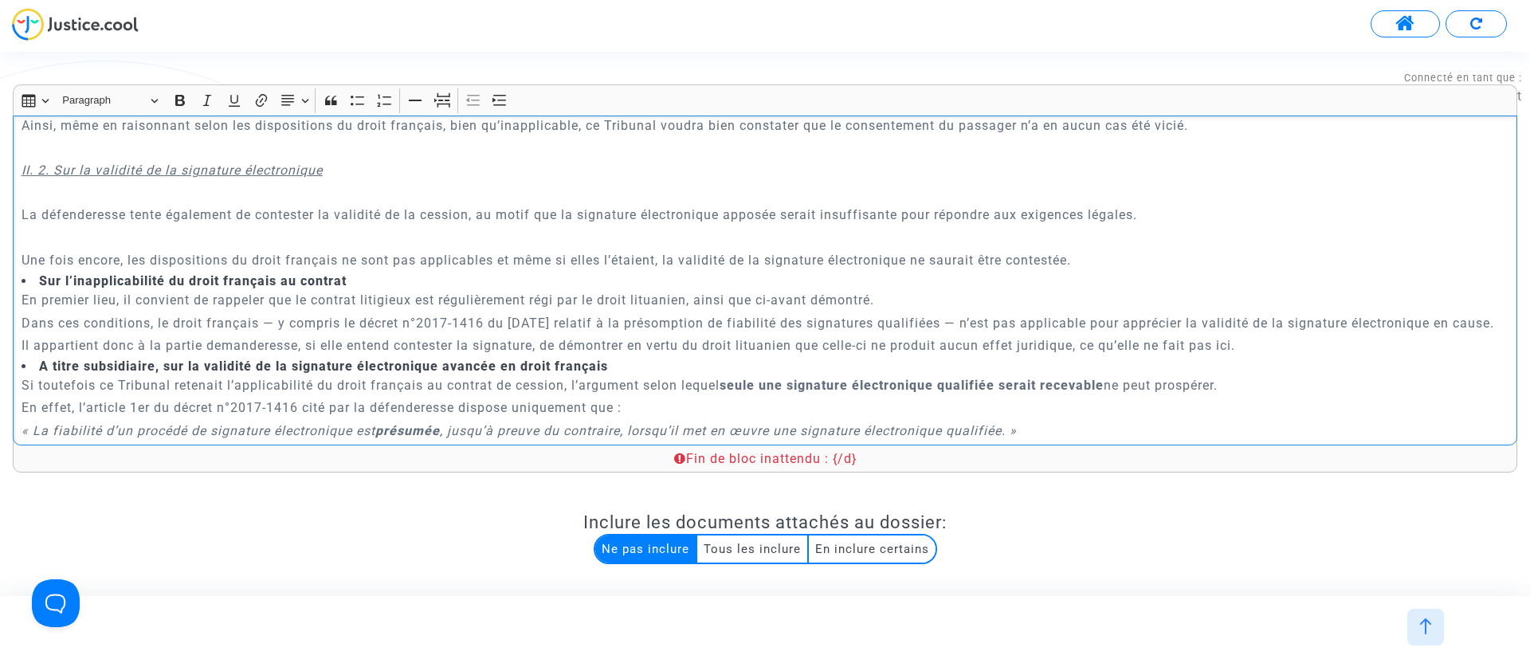
click at [186, 228] on p "Rich Text Editor, main" at bounding box center [766, 238] width 1488 height 20
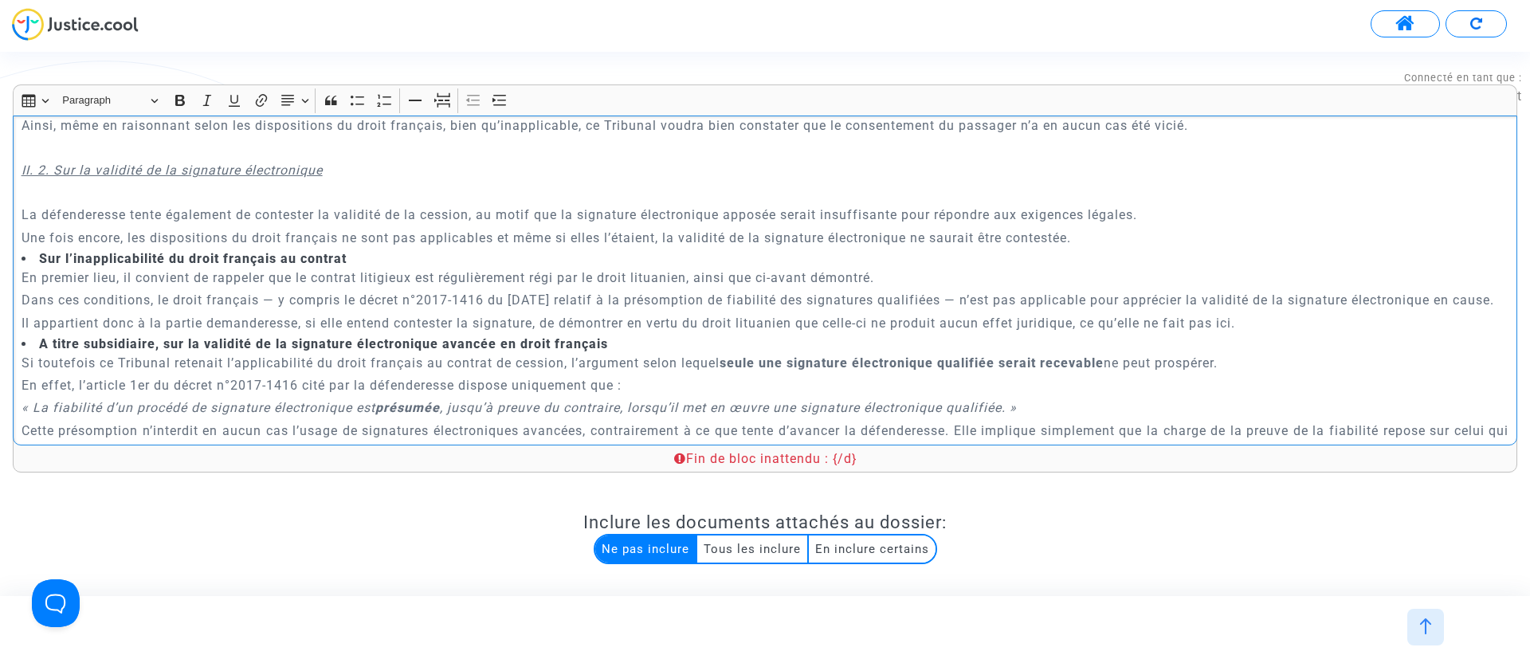
click at [178, 183] on p "Rich Text Editor, main" at bounding box center [766, 193] width 1488 height 20
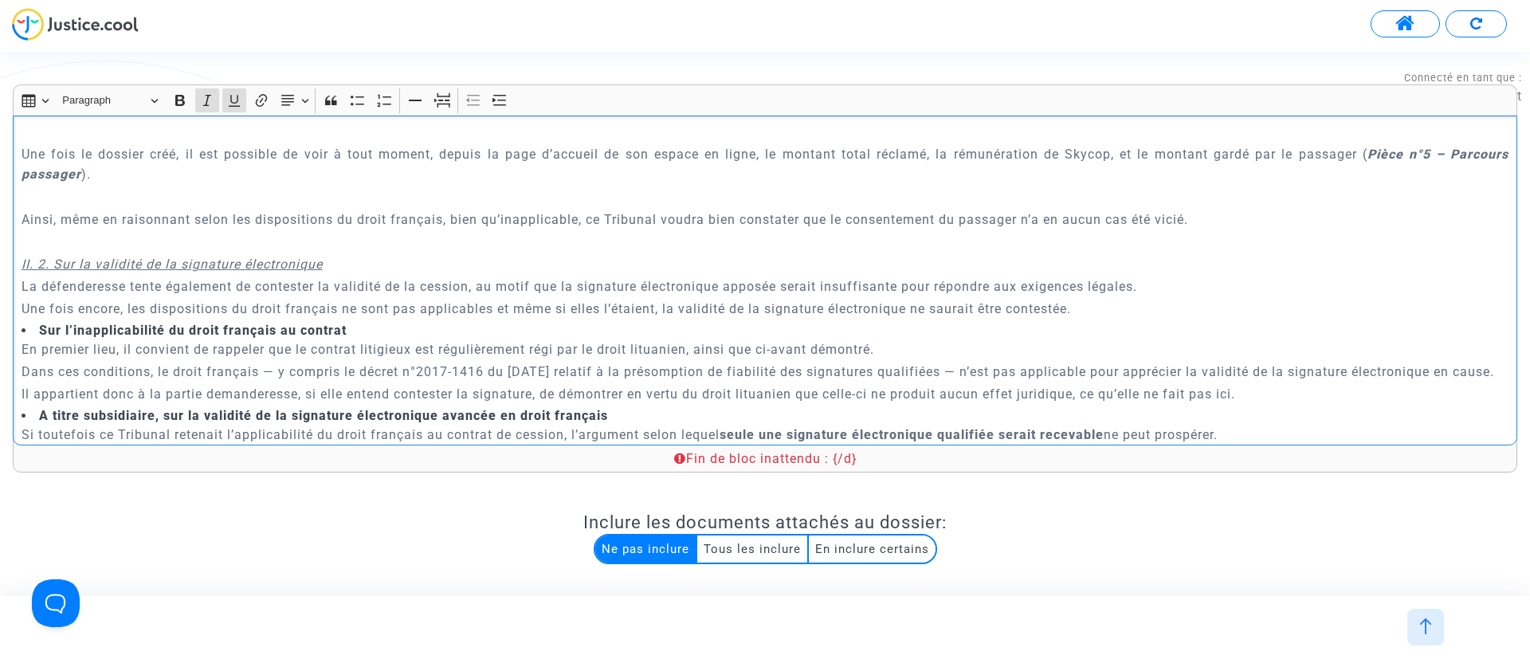
scroll to position [3530, 0]
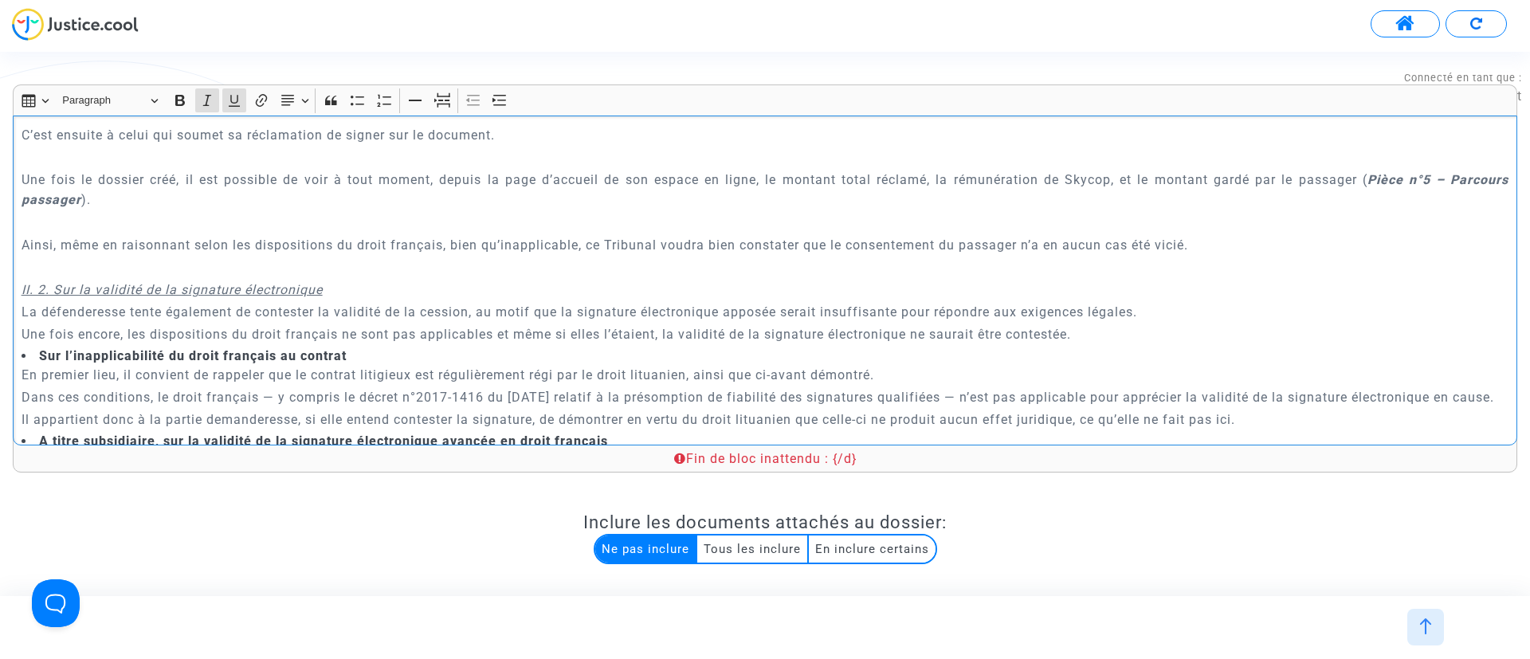
click at [196, 257] on p "Rich Text Editor, main" at bounding box center [766, 267] width 1488 height 20
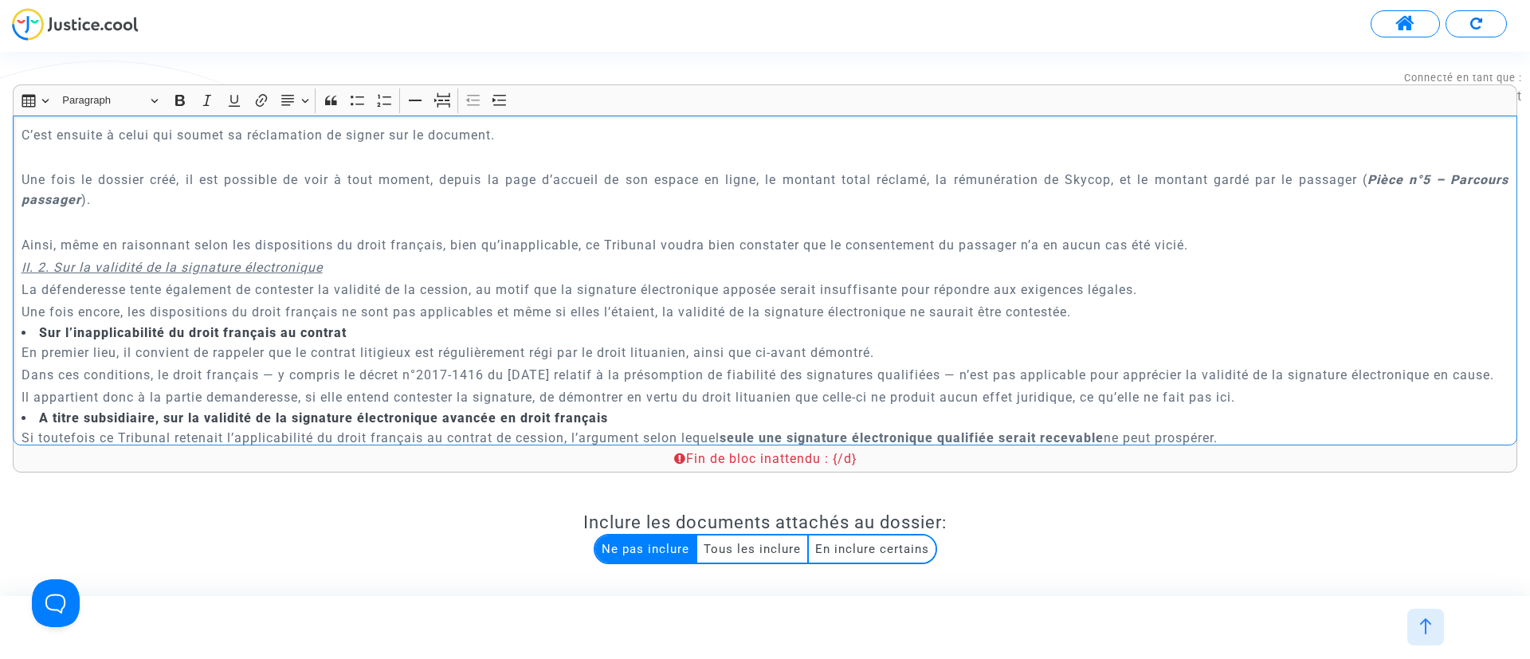
click at [179, 212] on p "Rich Text Editor, main" at bounding box center [766, 222] width 1488 height 20
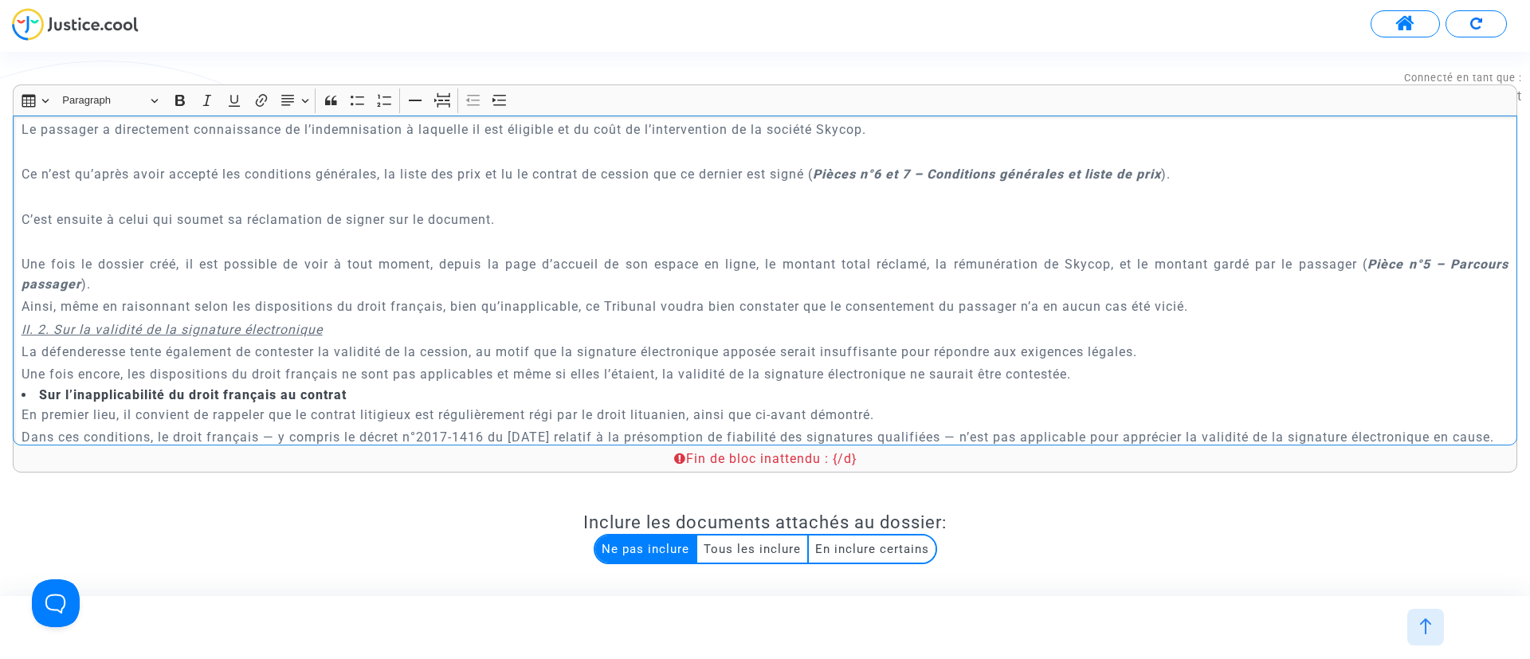
scroll to position [3410, 0]
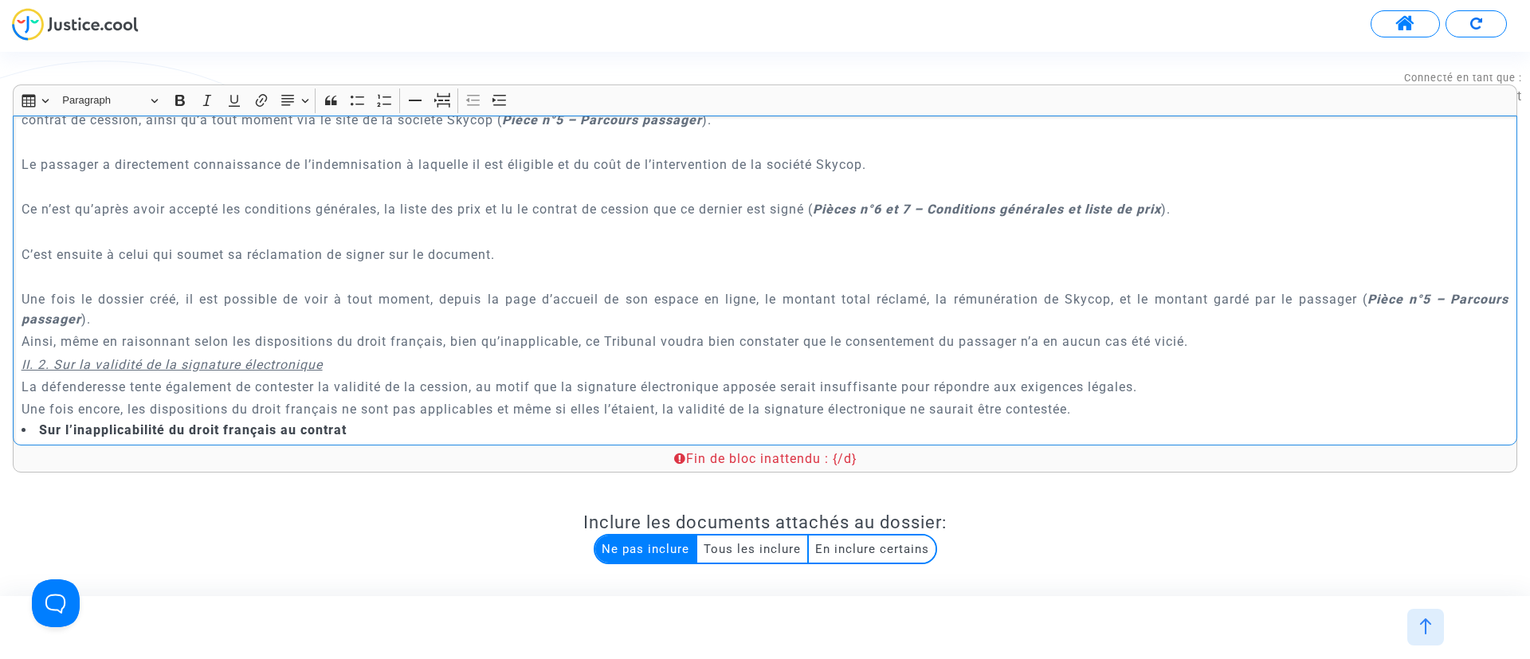
click at [104, 267] on p "Rich Text Editor, main" at bounding box center [766, 277] width 1488 height 20
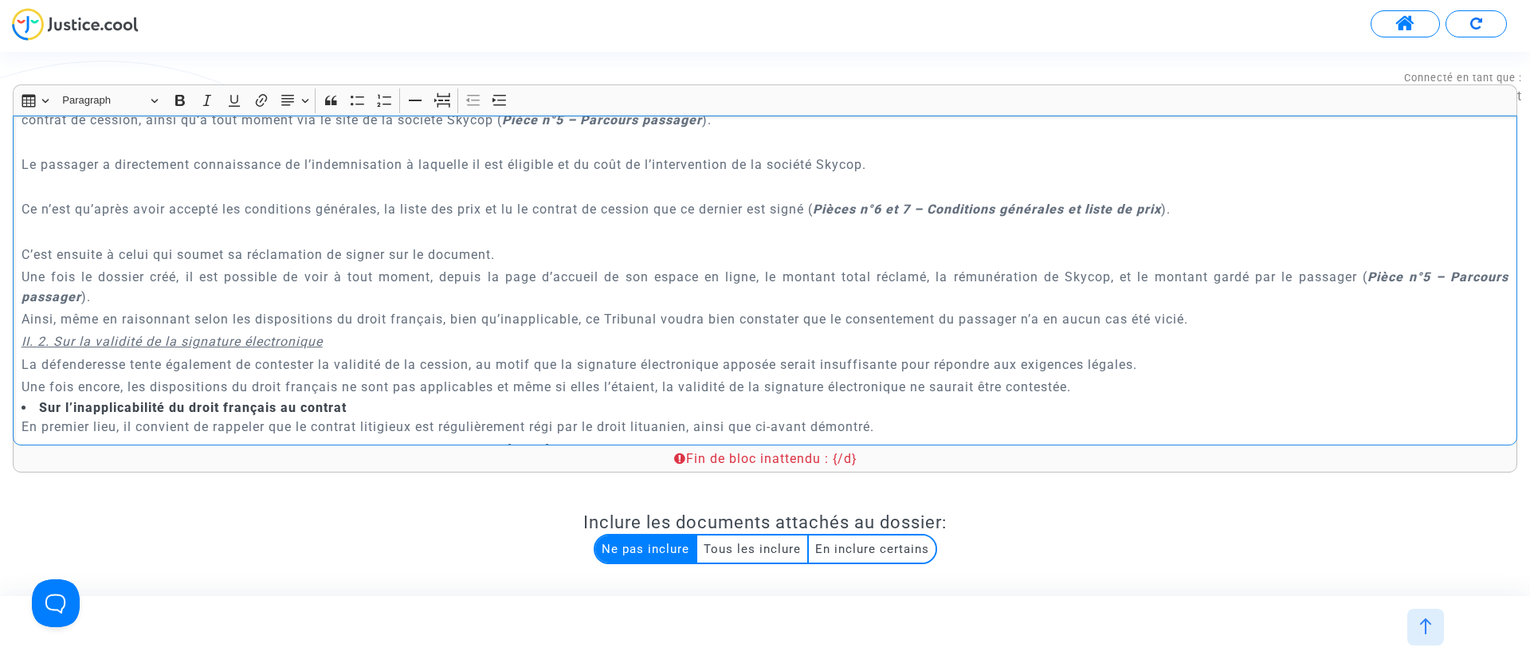
click at [101, 222] on p "Rich Text Editor, main" at bounding box center [766, 232] width 1488 height 20
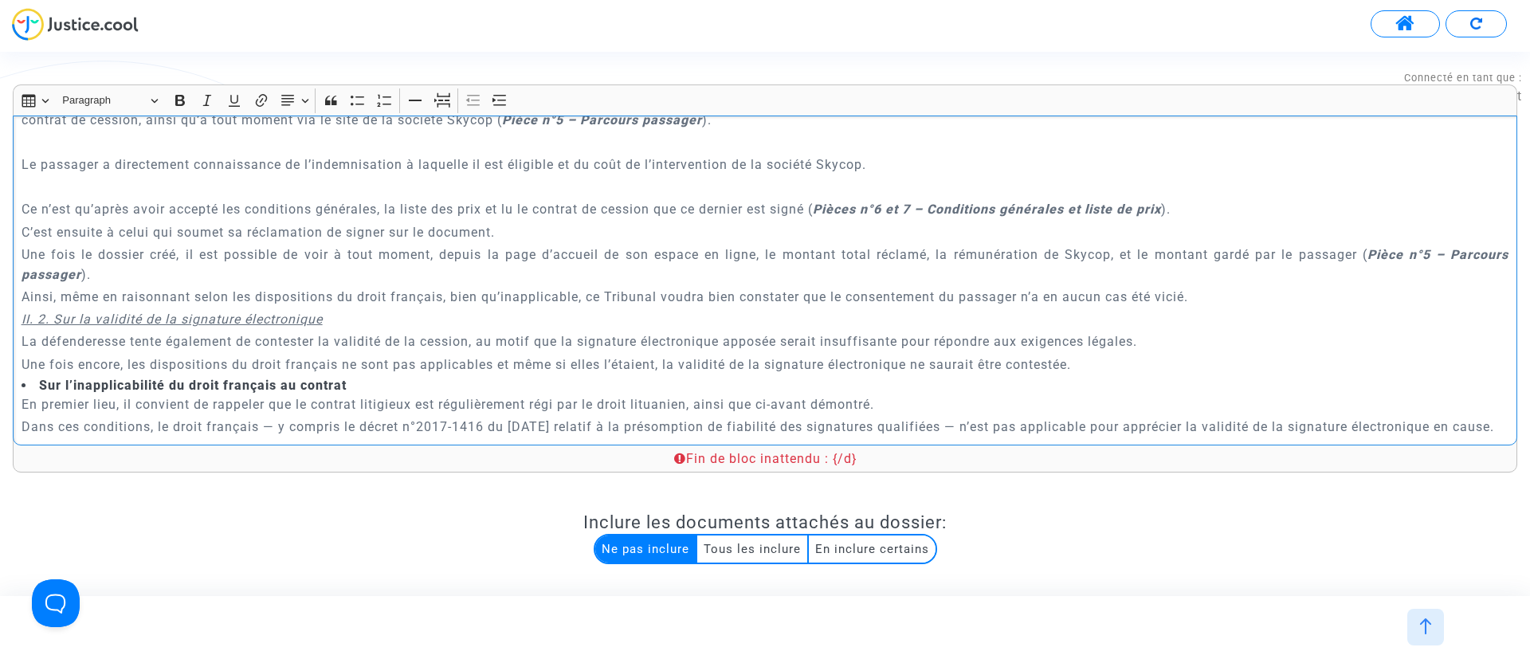
click at [100, 177] on p "Rich Text Editor, main" at bounding box center [766, 187] width 1488 height 20
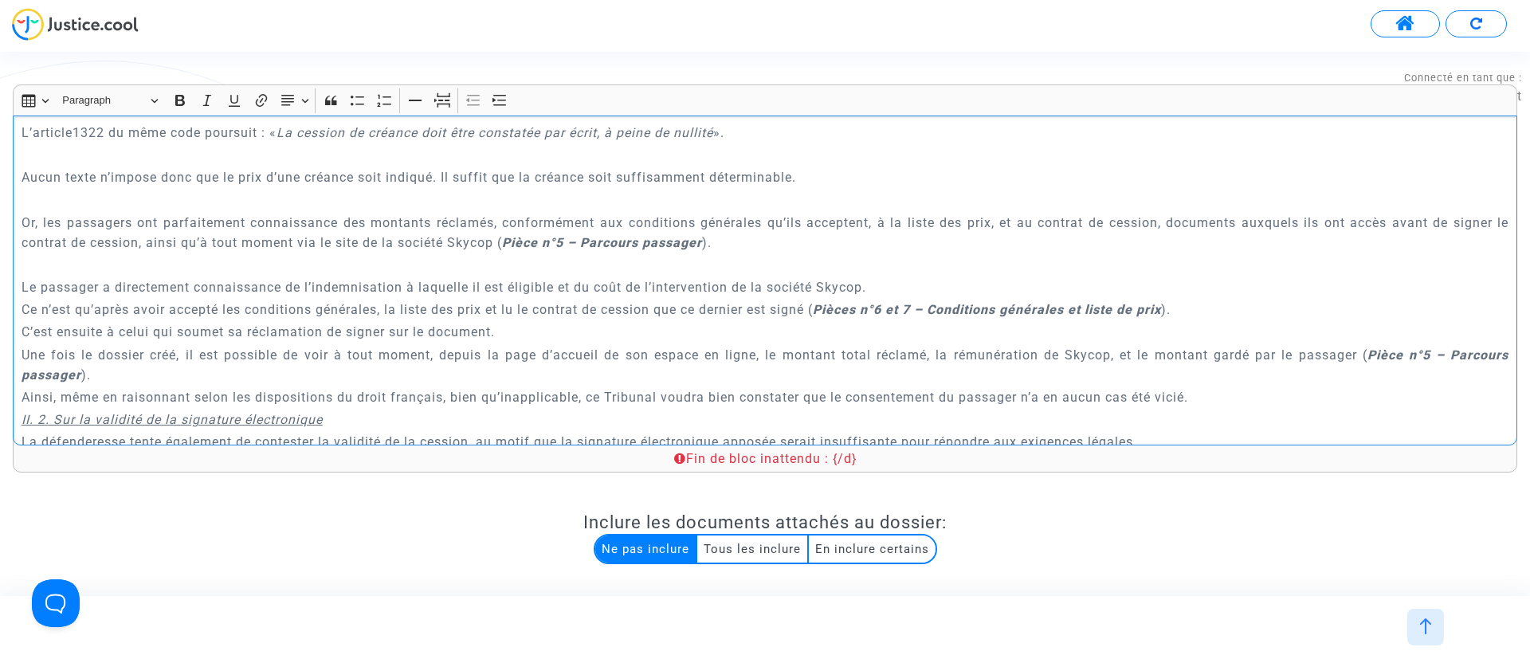
scroll to position [3171, 0]
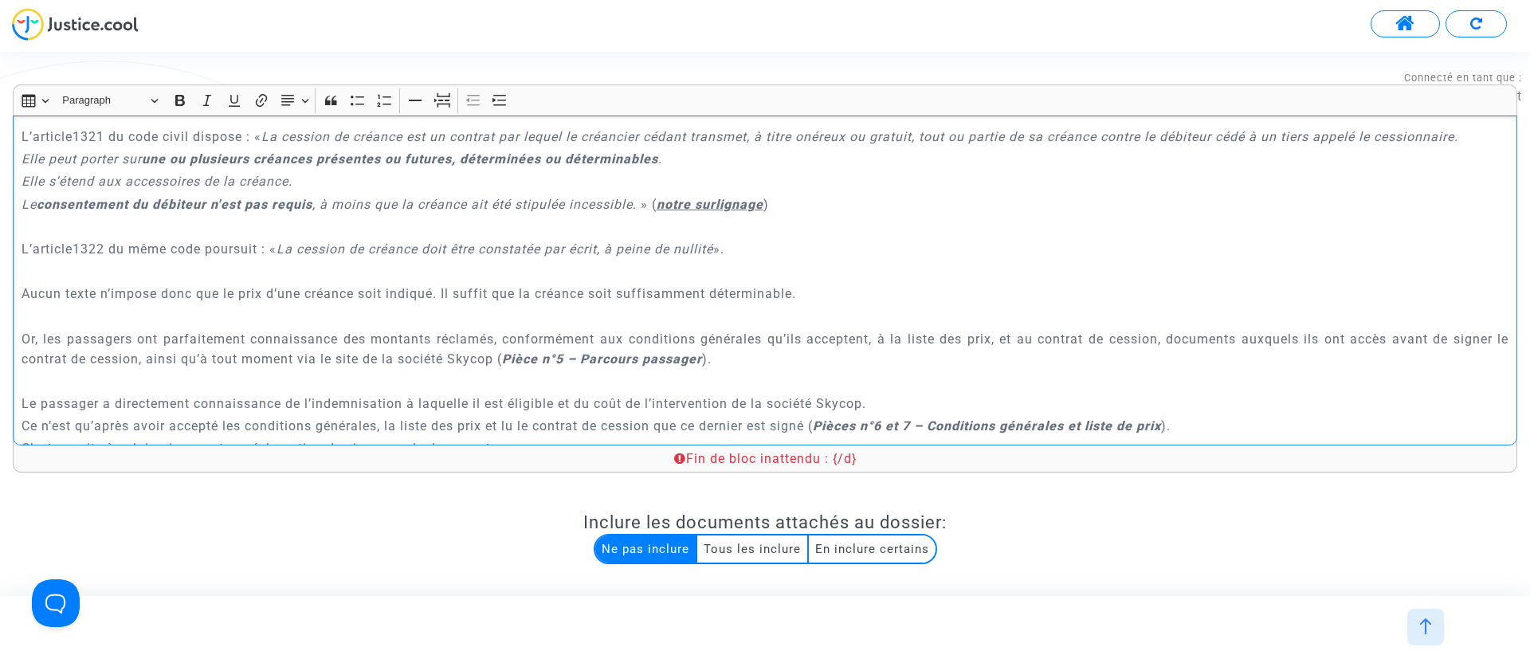
click at [68, 371] on p "Rich Text Editor, main" at bounding box center [766, 381] width 1488 height 20
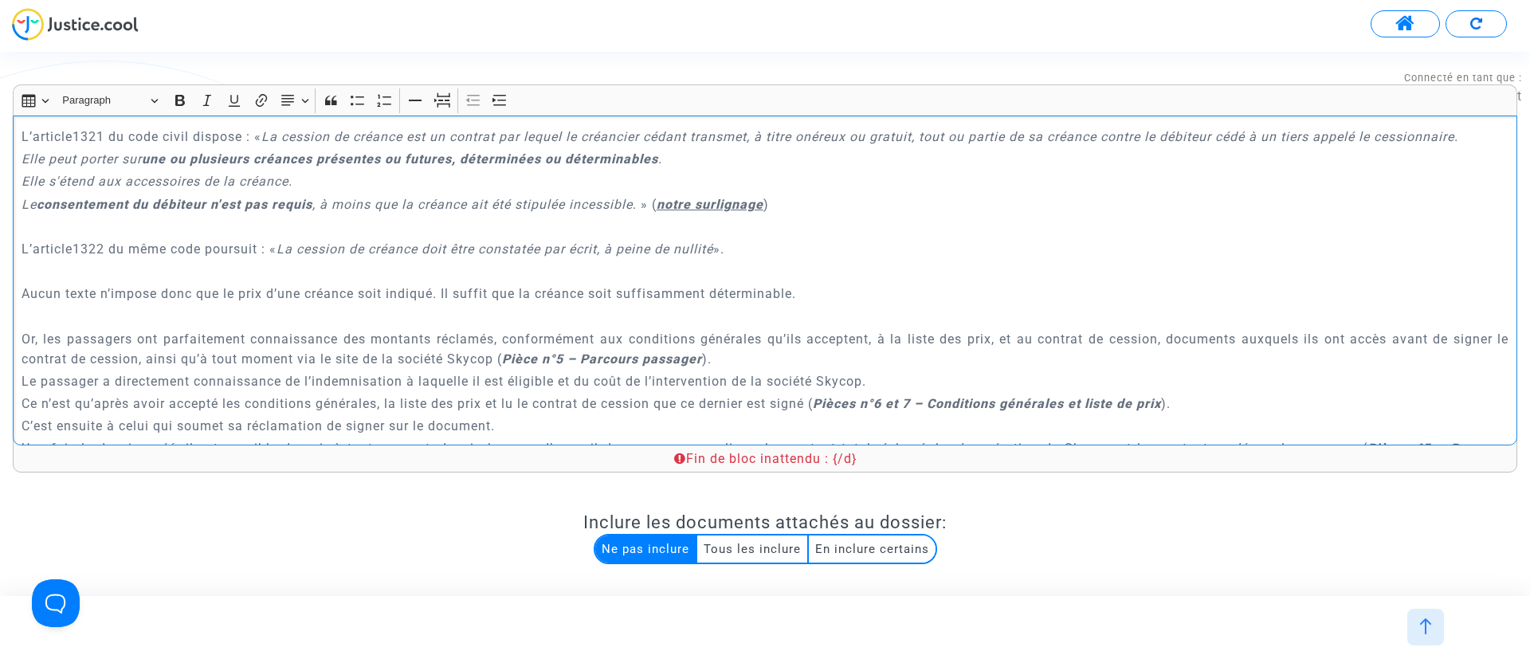
click at [60, 307] on p "Rich Text Editor, main" at bounding box center [766, 317] width 1488 height 20
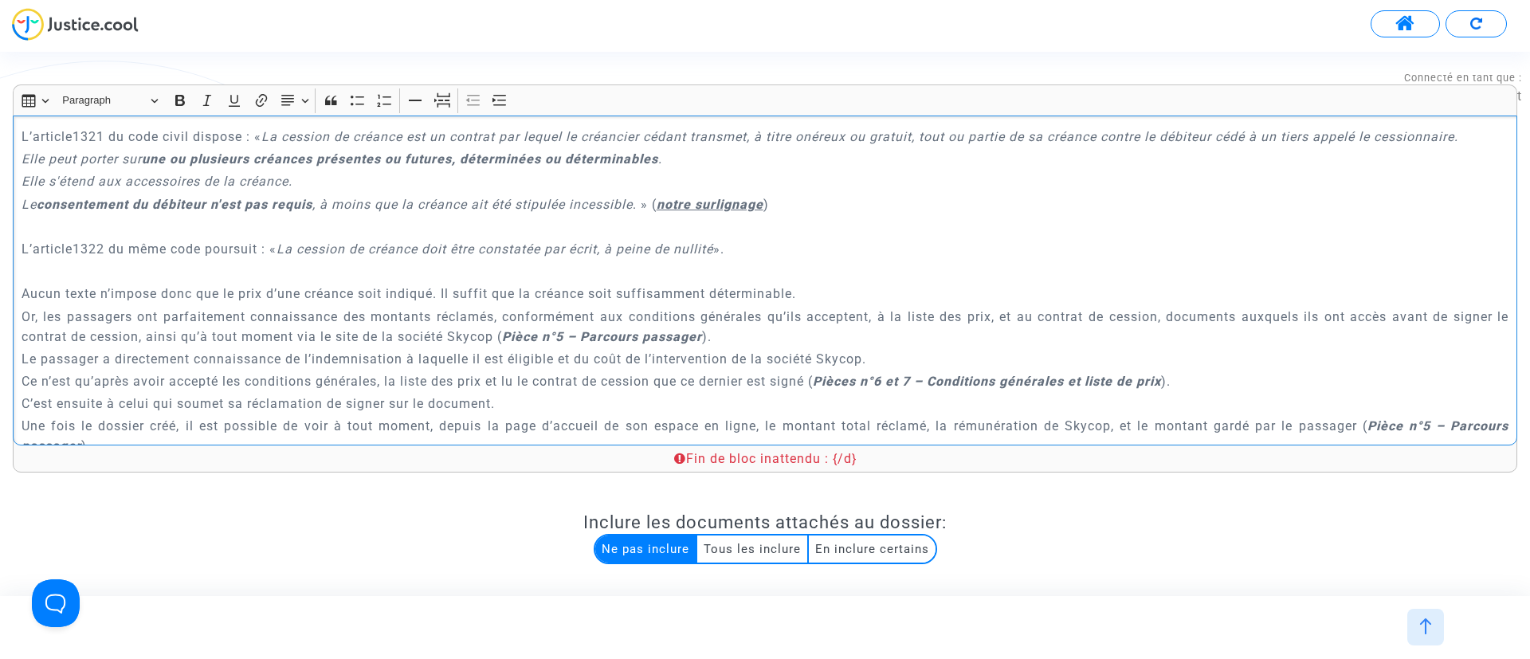
click at [46, 261] on p "Rich Text Editor, main" at bounding box center [766, 271] width 1488 height 20
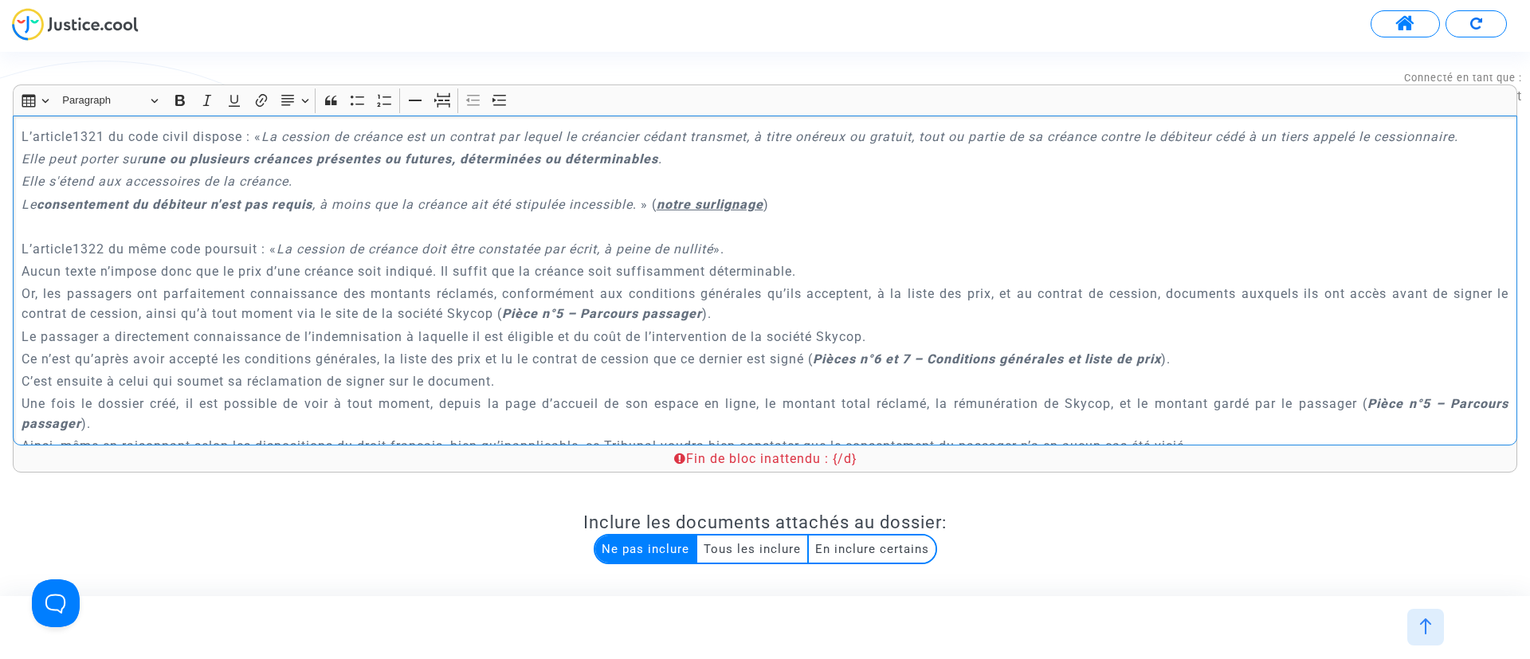
click at [46, 217] on p "Rich Text Editor, main" at bounding box center [766, 227] width 1488 height 20
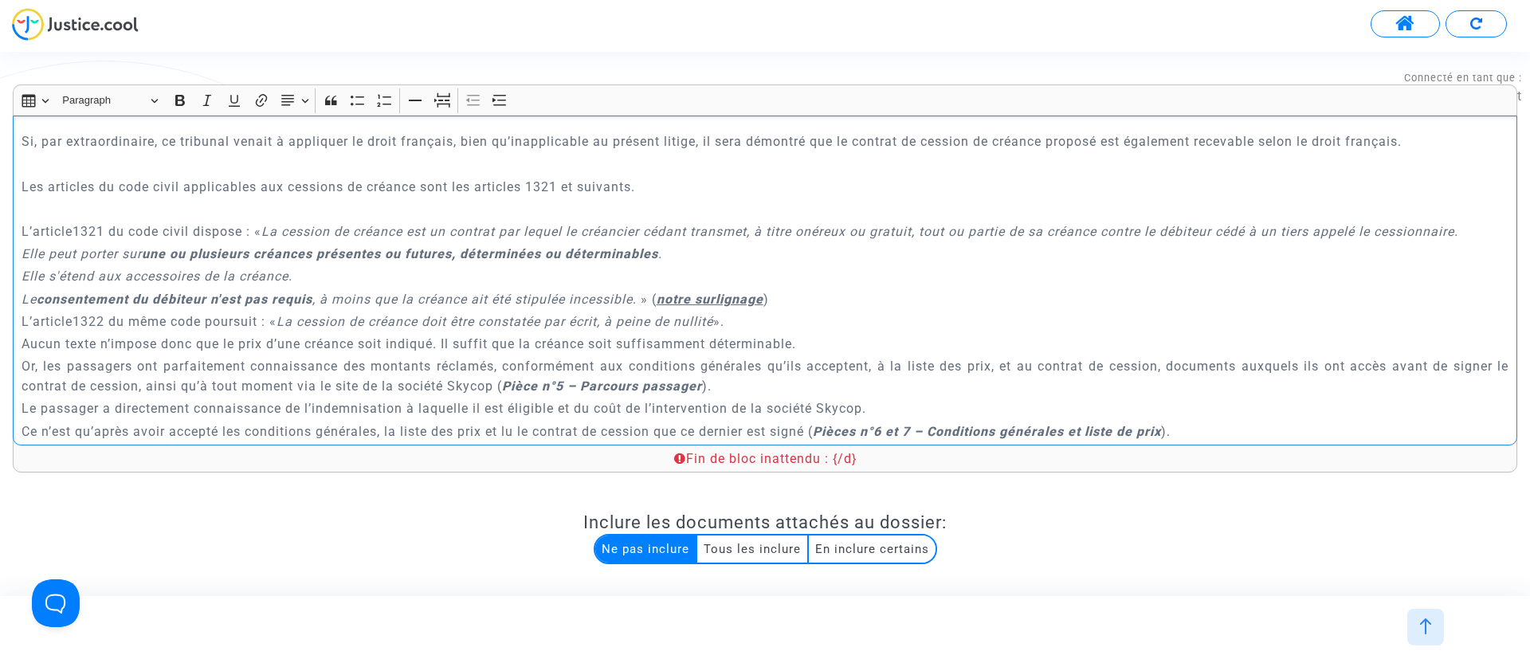
scroll to position [2932, 0]
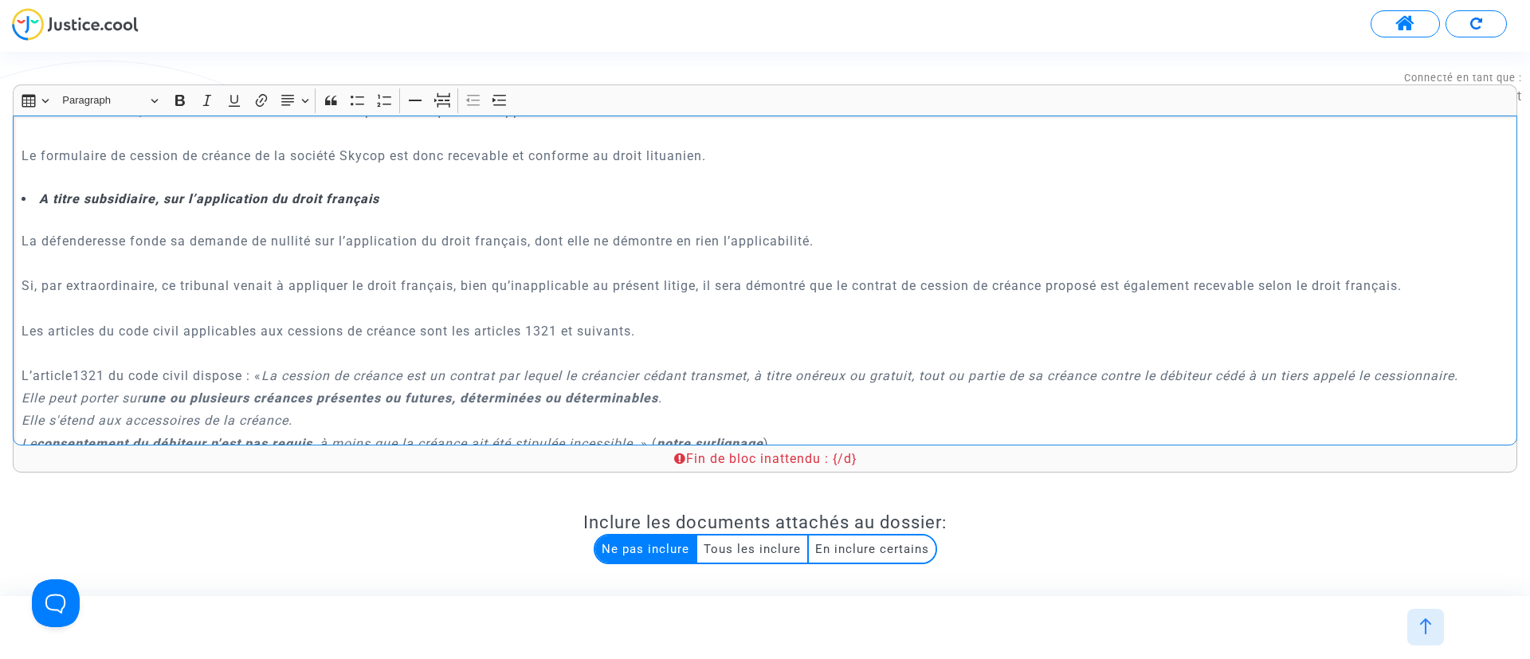
click at [201, 344] on p "Rich Text Editor, main" at bounding box center [766, 354] width 1488 height 20
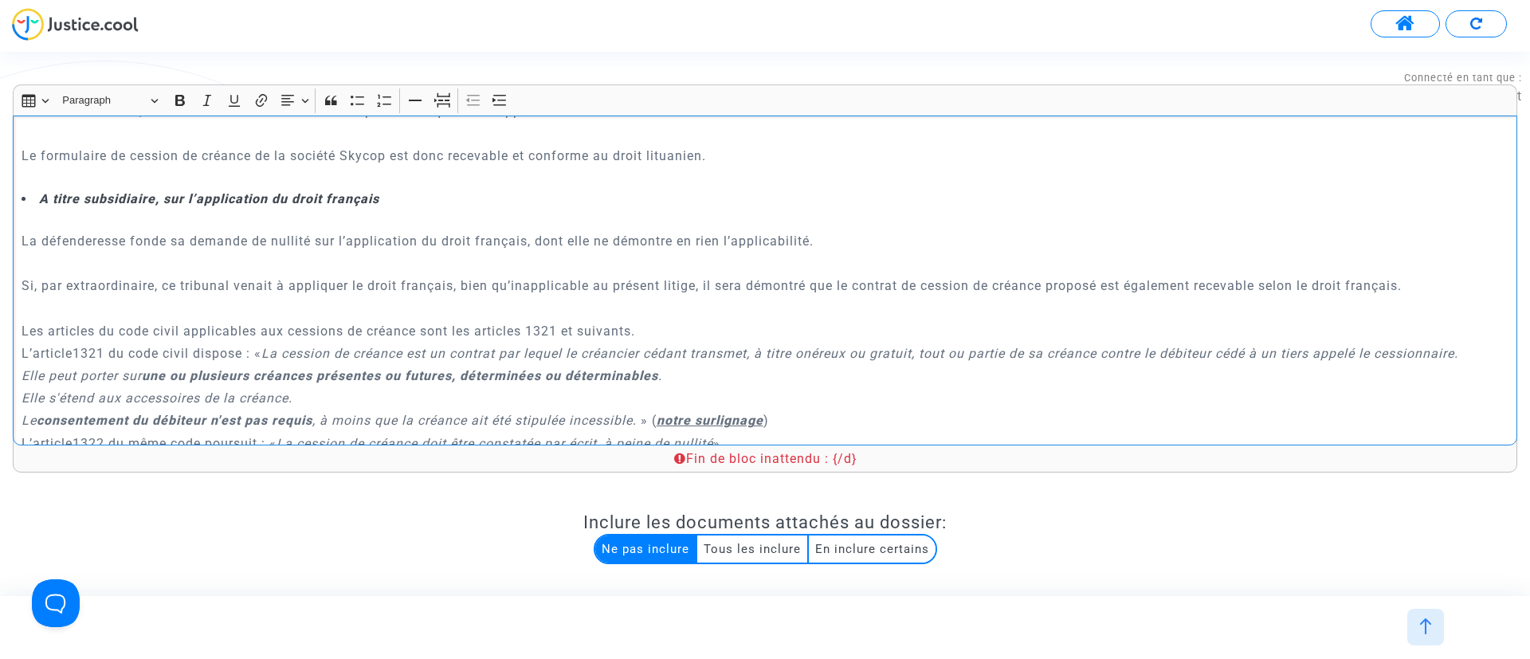
click at [190, 298] on p "Rich Text Editor, main" at bounding box center [766, 308] width 1488 height 20
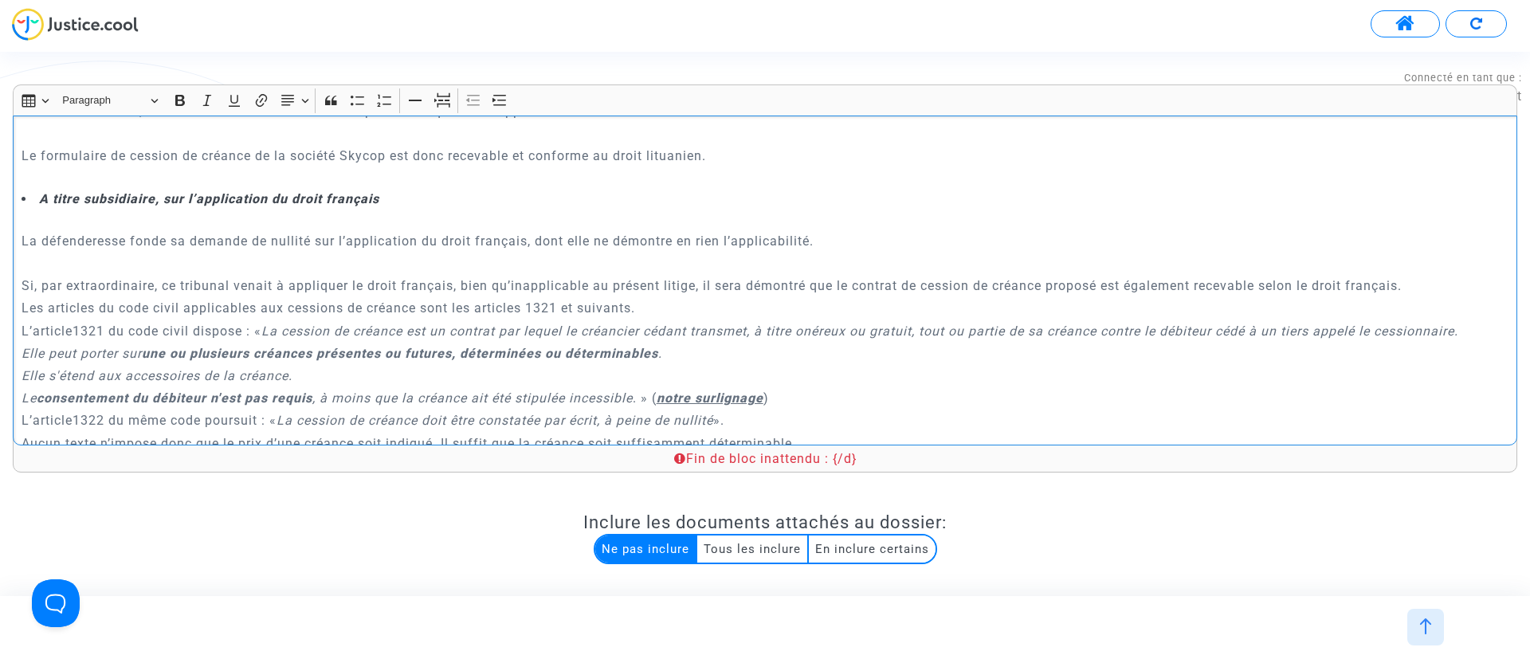
click at [190, 253] on p "Rich Text Editor, main" at bounding box center [766, 263] width 1488 height 20
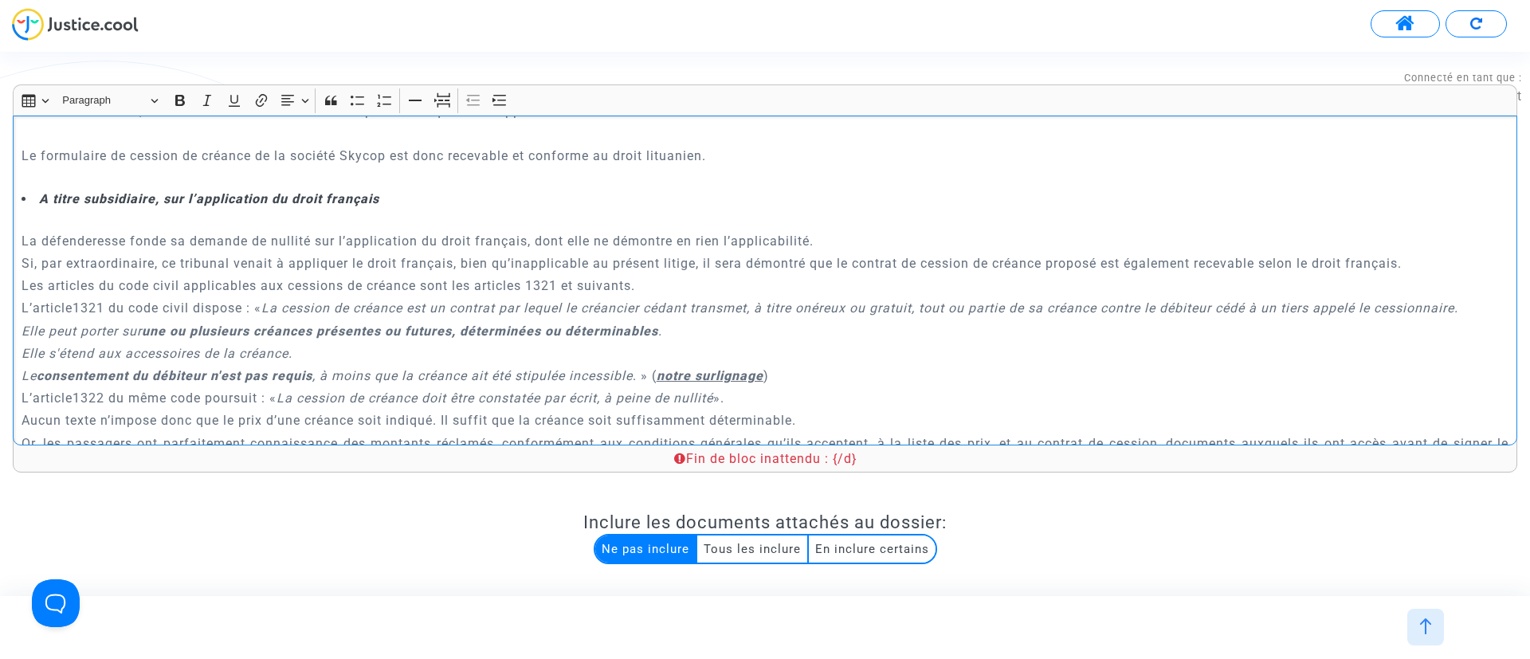
click at [187, 209] on p "Rich Text Editor, main" at bounding box center [766, 219] width 1488 height 20
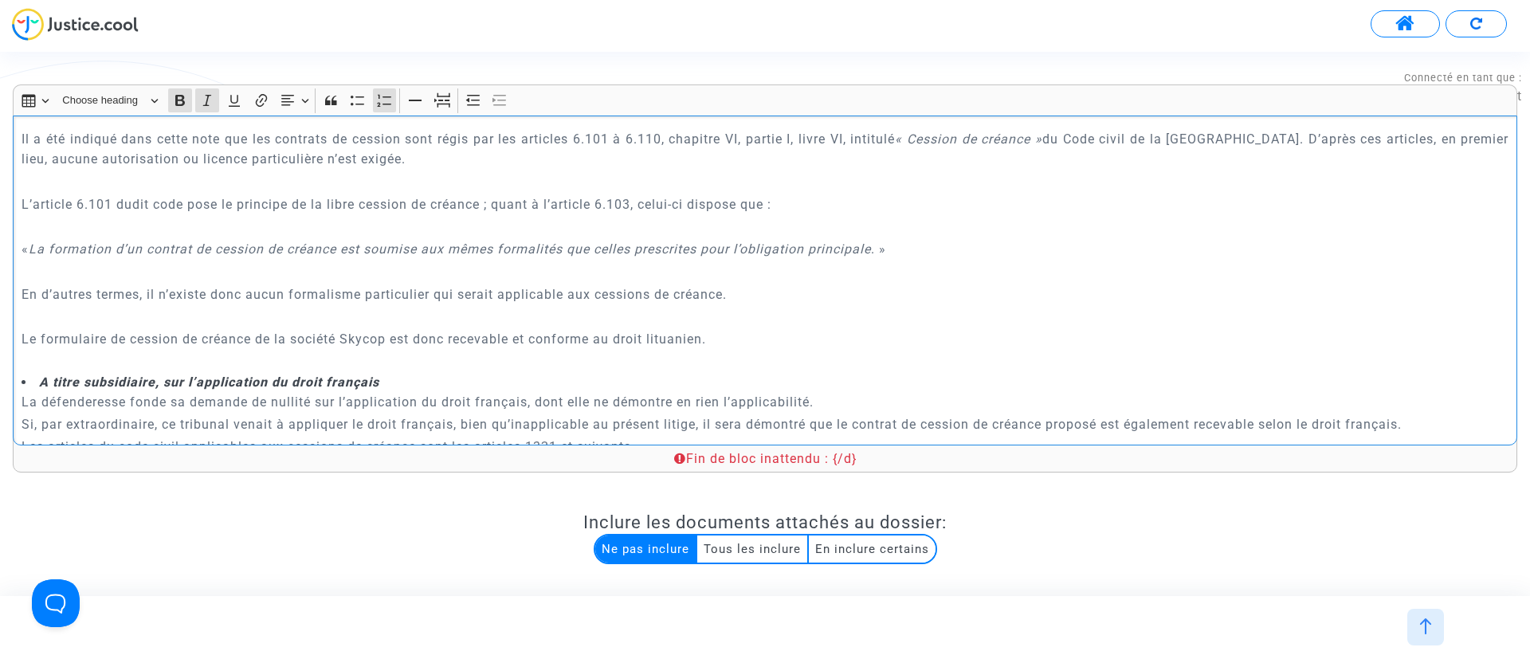
scroll to position [2693, 0]
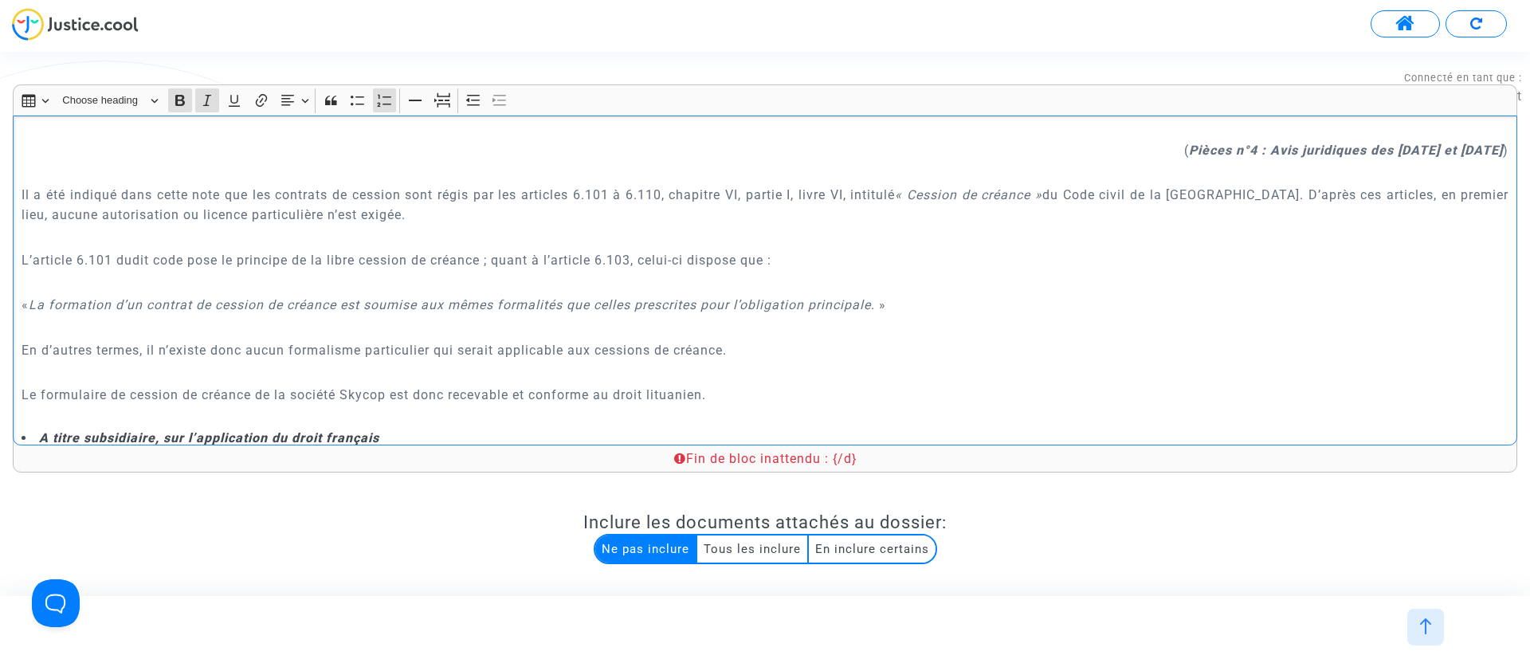
click at [200, 430] on li "A titre subsidiaire, sur l’application du droit français" at bounding box center [766, 439] width 1488 height 18
click at [191, 385] on p "Le formulaire de cession de créance de la société Skycop est donc recevable et …" at bounding box center [766, 395] width 1488 height 20
click at [191, 407] on p "Rich Text Editor, main" at bounding box center [766, 417] width 1488 height 20
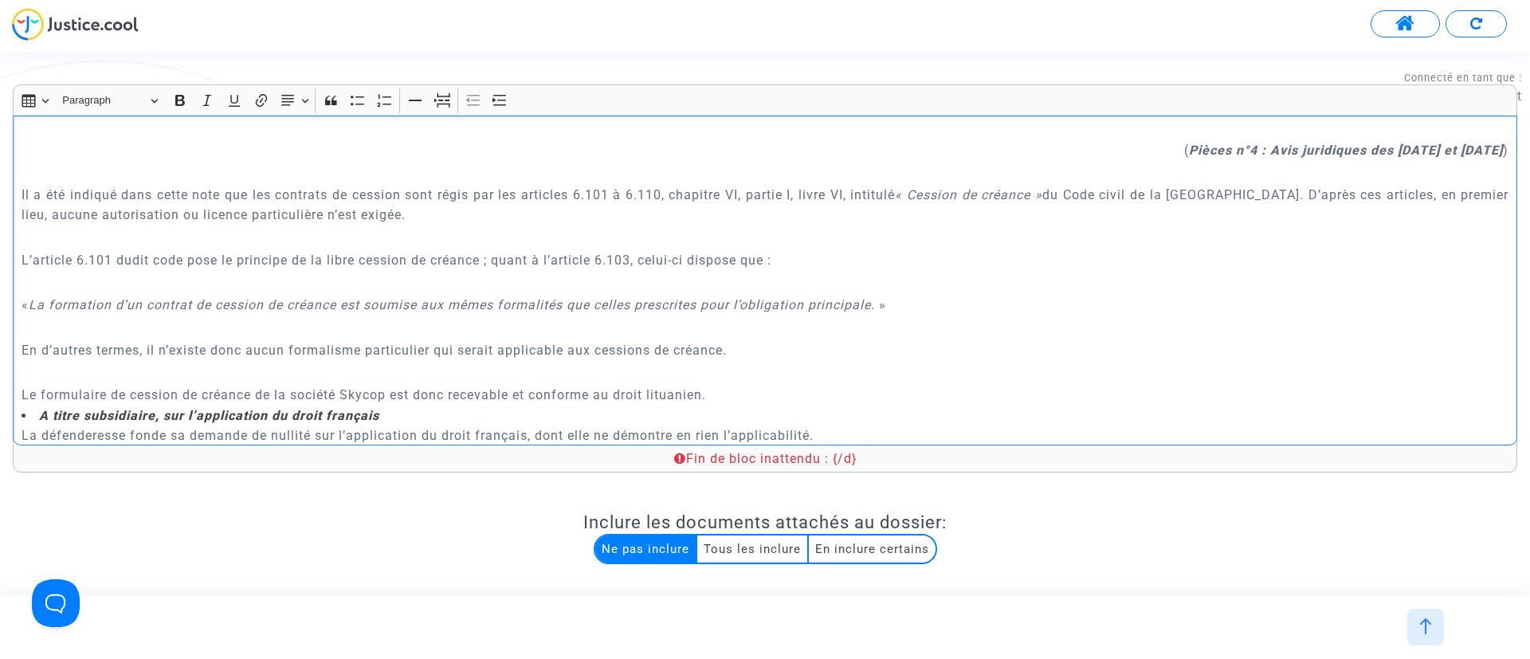
click at [177, 363] on p "Rich Text Editor, main" at bounding box center [766, 373] width 1488 height 20
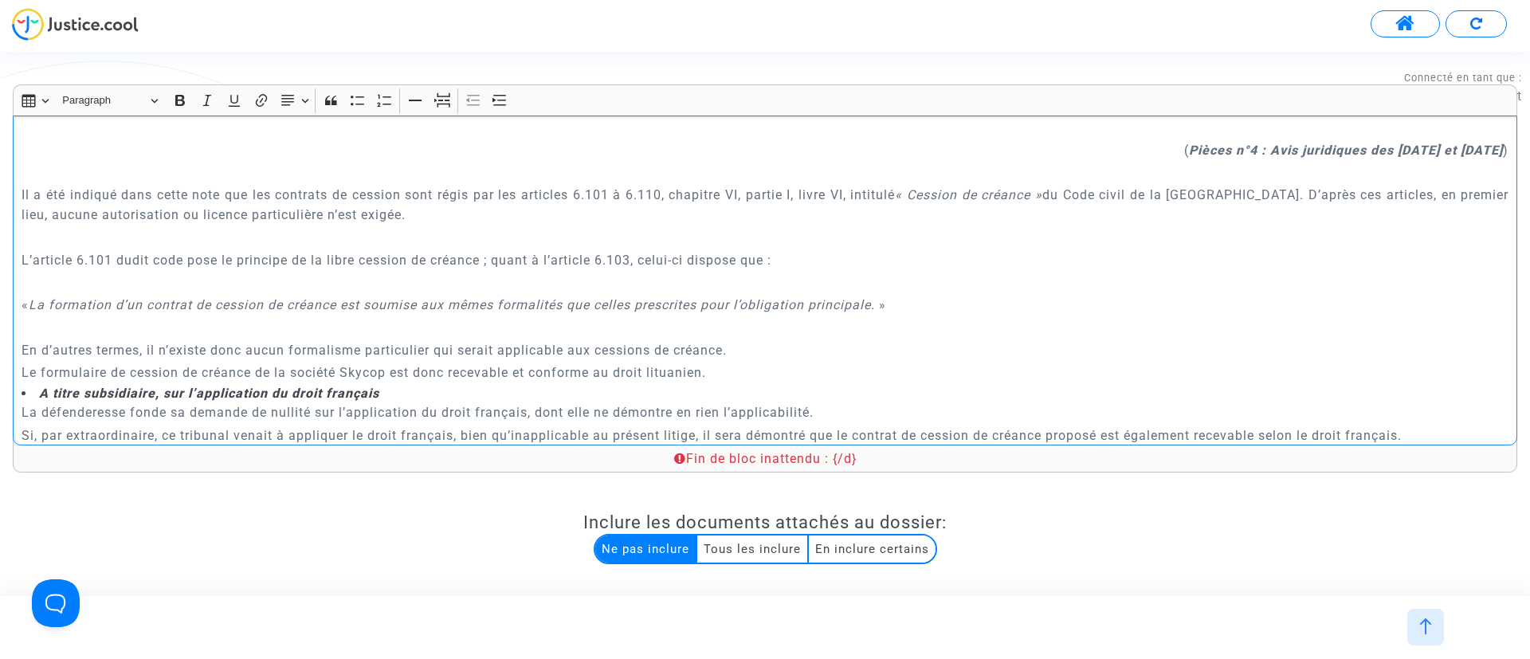
click at [177, 296] on div "A MADAME, MONSIEUR LE JUGE DU {court.name.toUpperCase()} Conclusions en répliqu…" at bounding box center [765, 281] width 1505 height 330
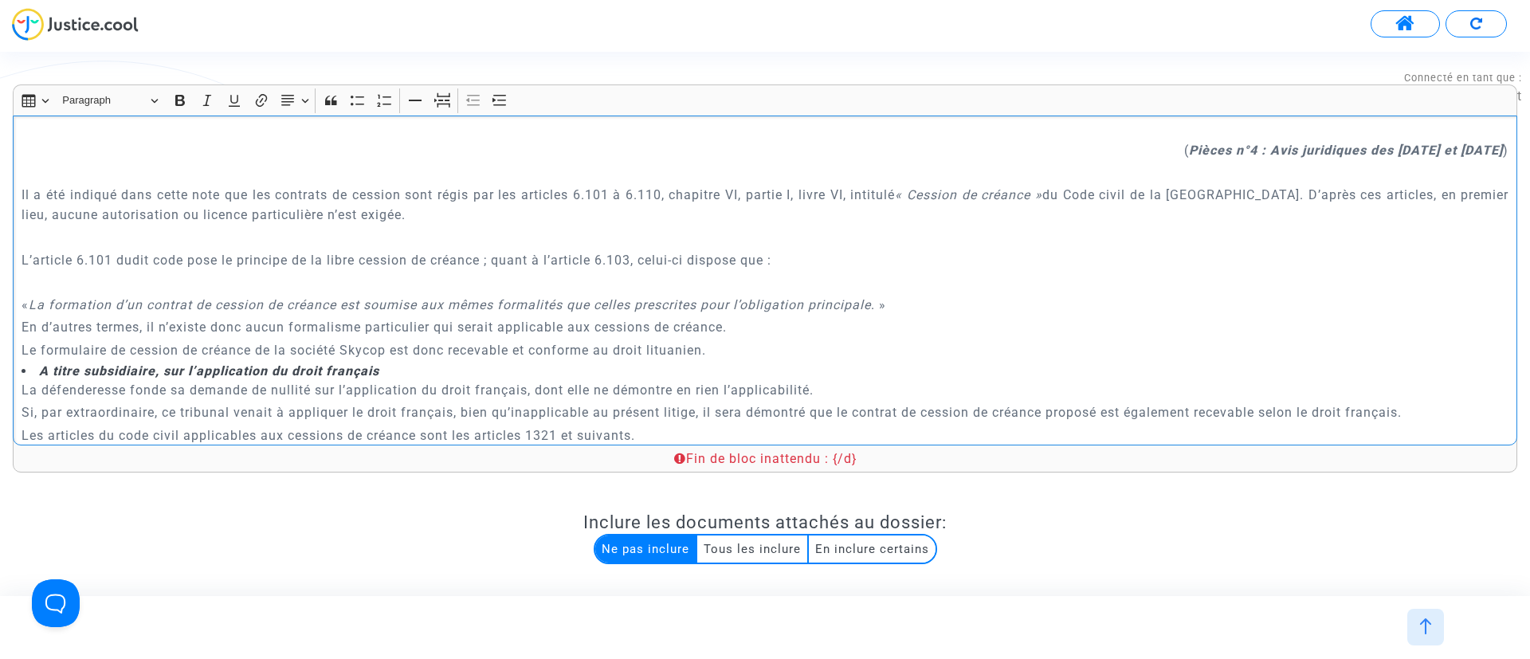
click at [135, 273] on p "Rich Text Editor, main" at bounding box center [766, 283] width 1488 height 20
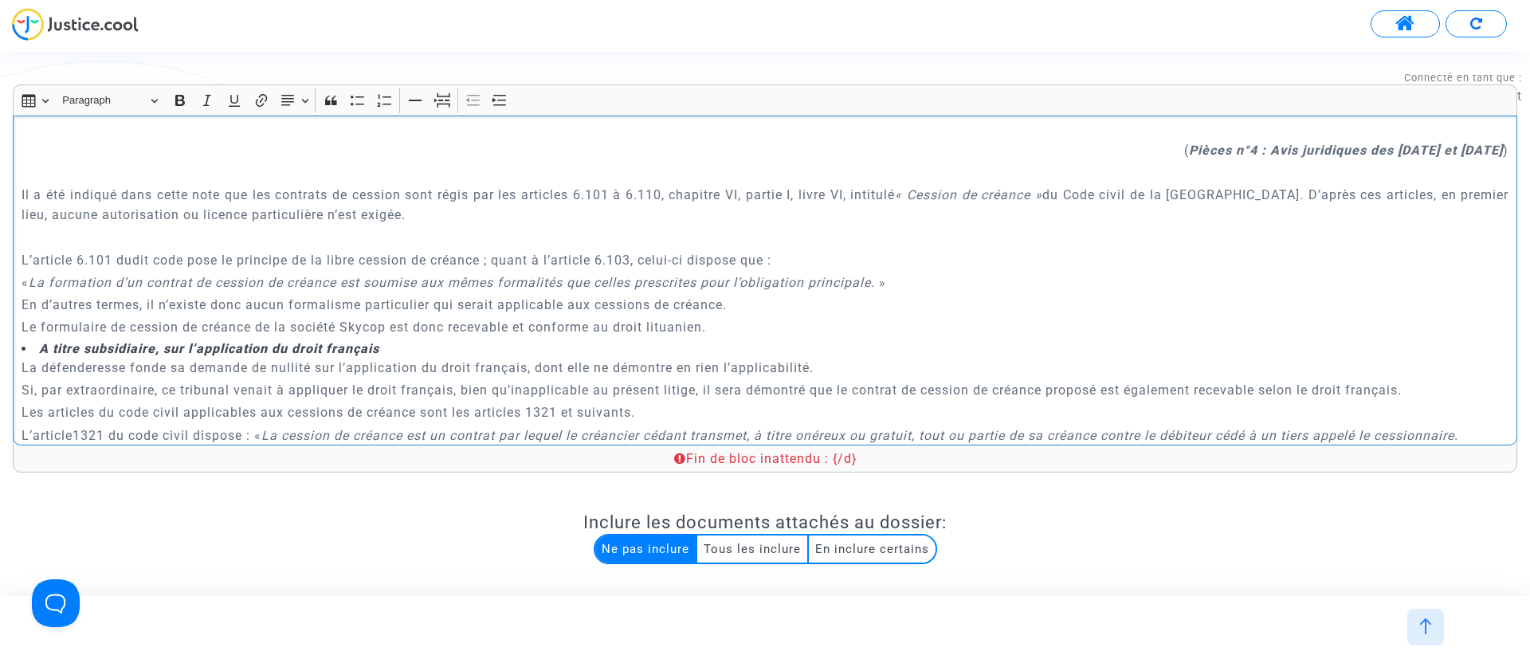
click at [112, 228] on p "Rich Text Editor, main" at bounding box center [766, 238] width 1488 height 20
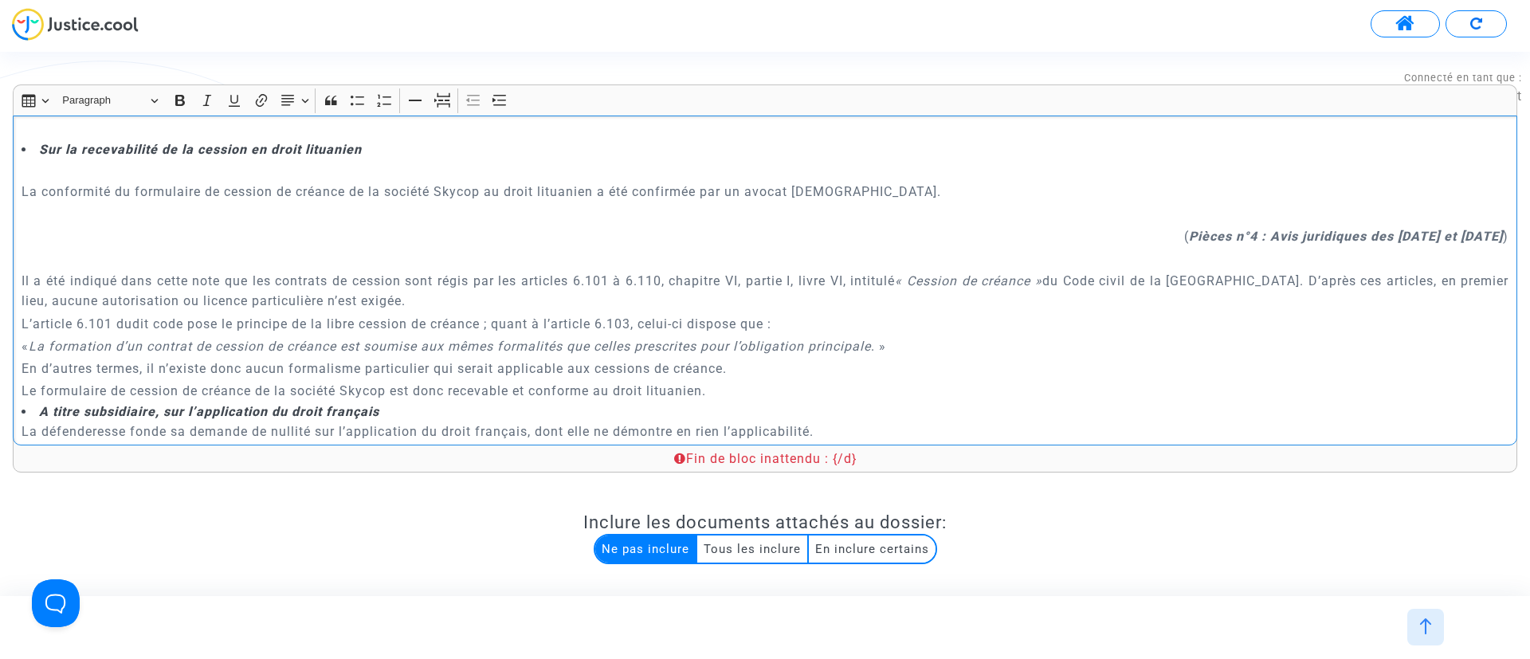
scroll to position [2574, 0]
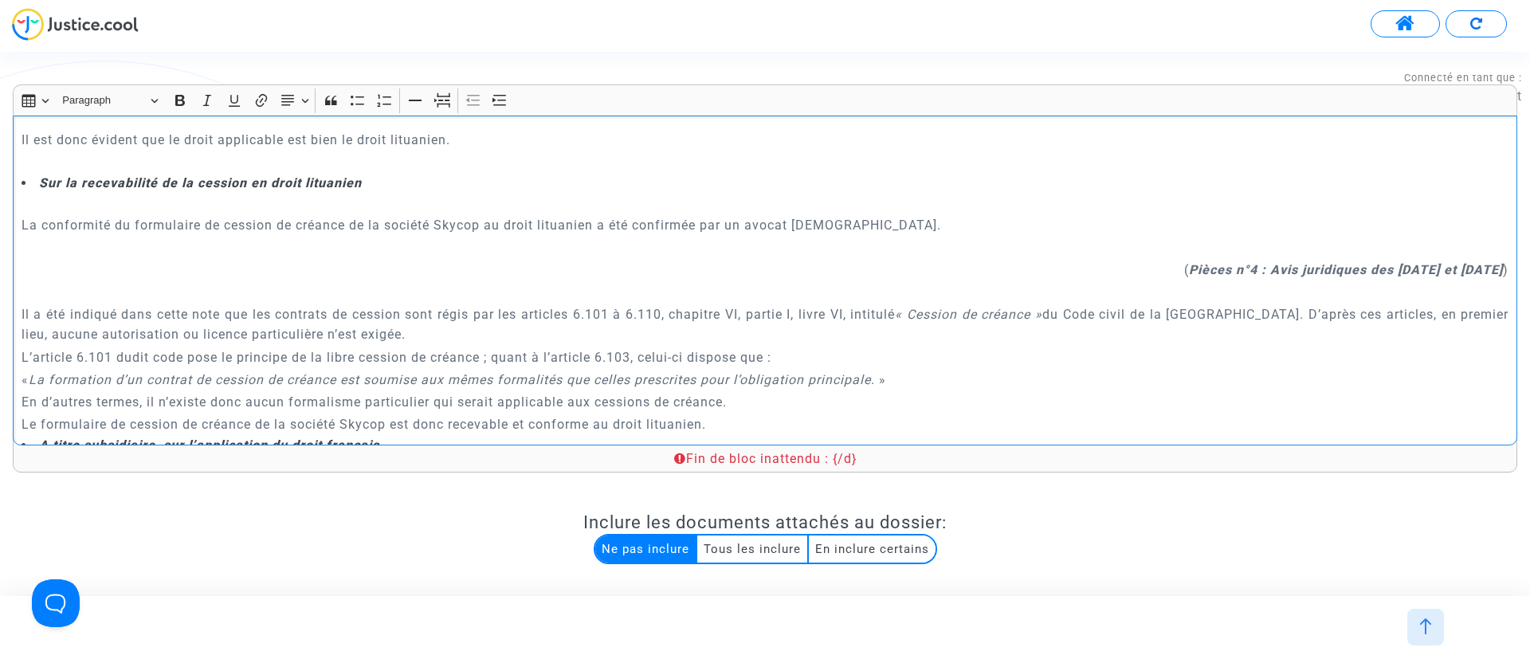
click at [116, 282] on p "Rich Text Editor, main" at bounding box center [766, 292] width 1488 height 20
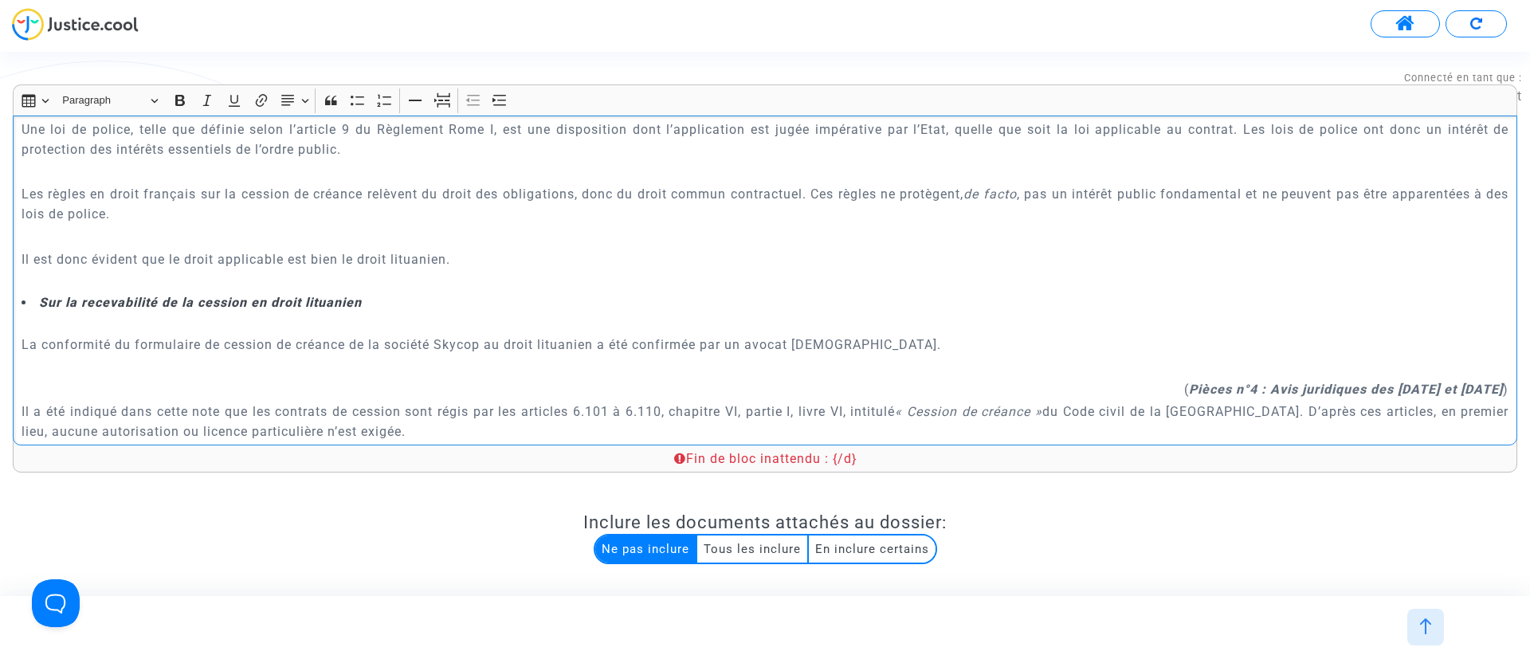
scroll to position [2334, 0]
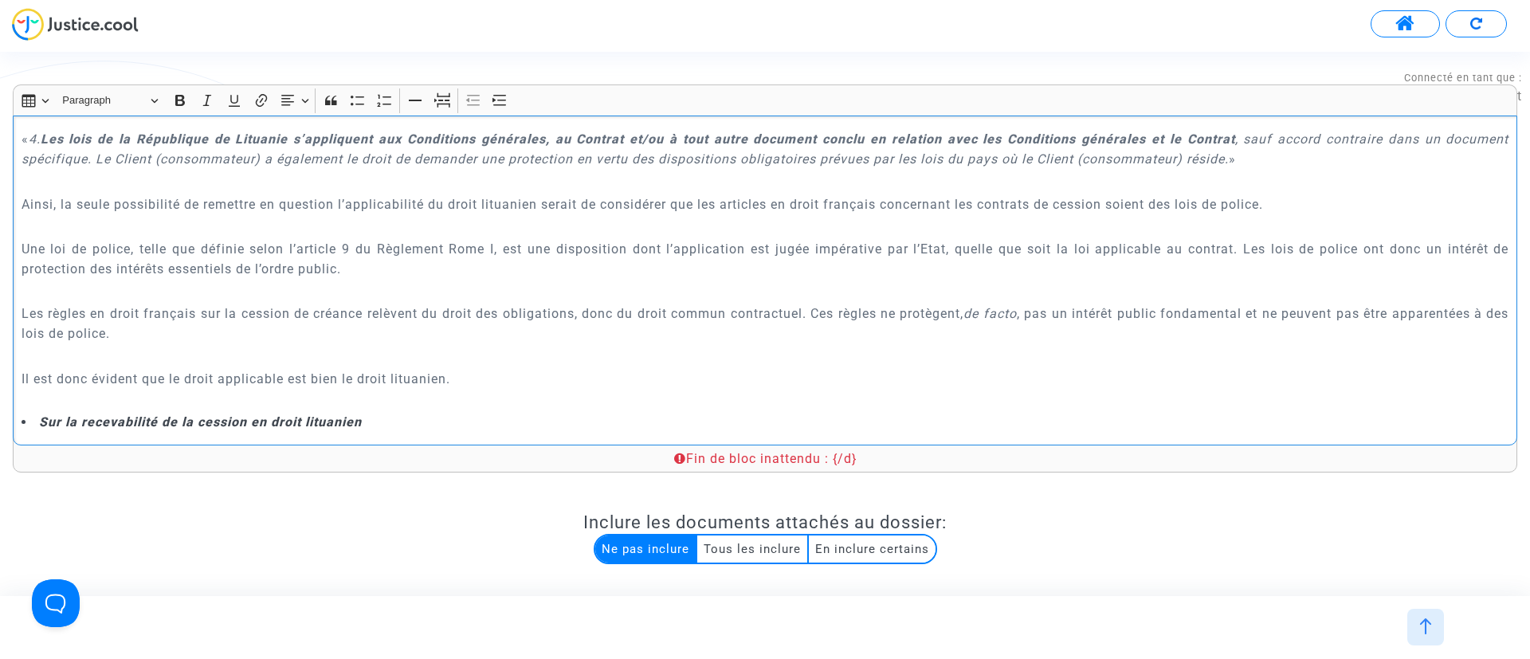
click at [219, 391] on p "Rich Text Editor, main" at bounding box center [766, 401] width 1488 height 20
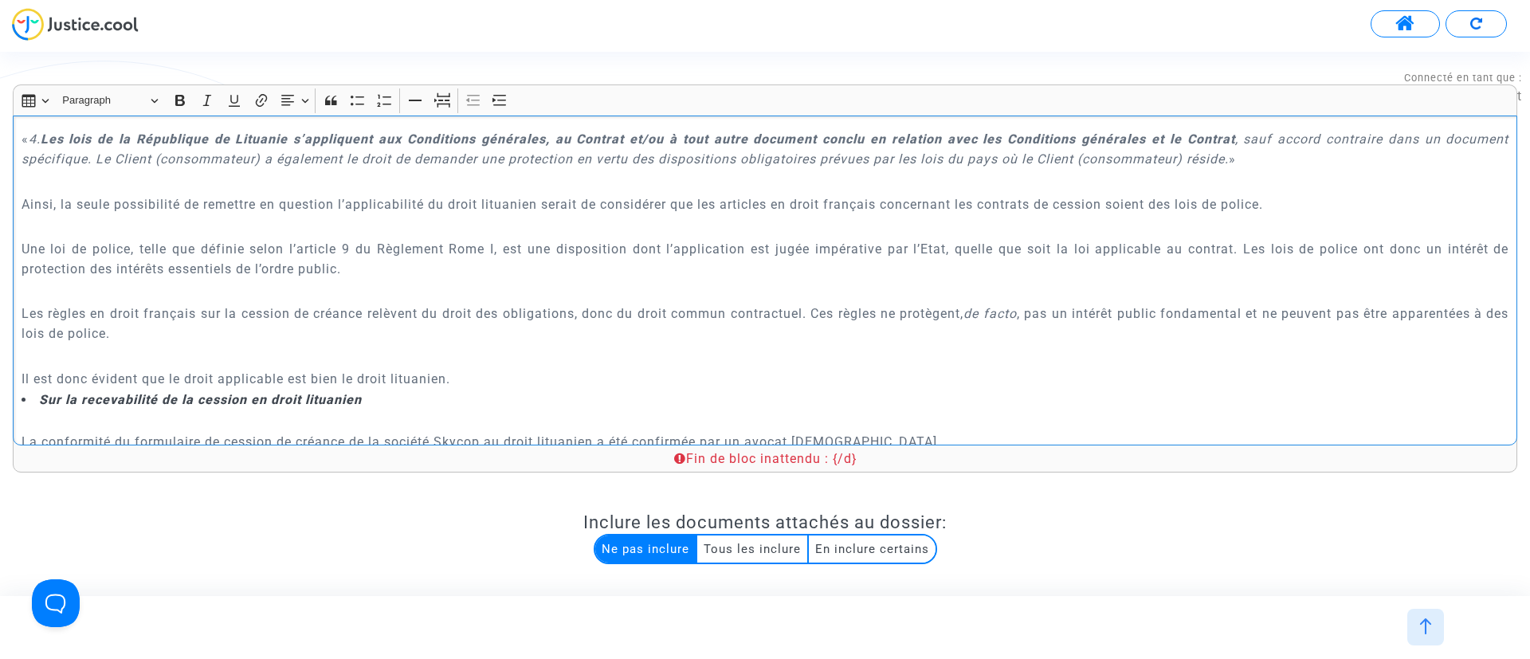
click at [189, 347] on p "Rich Text Editor, main" at bounding box center [766, 357] width 1488 height 20
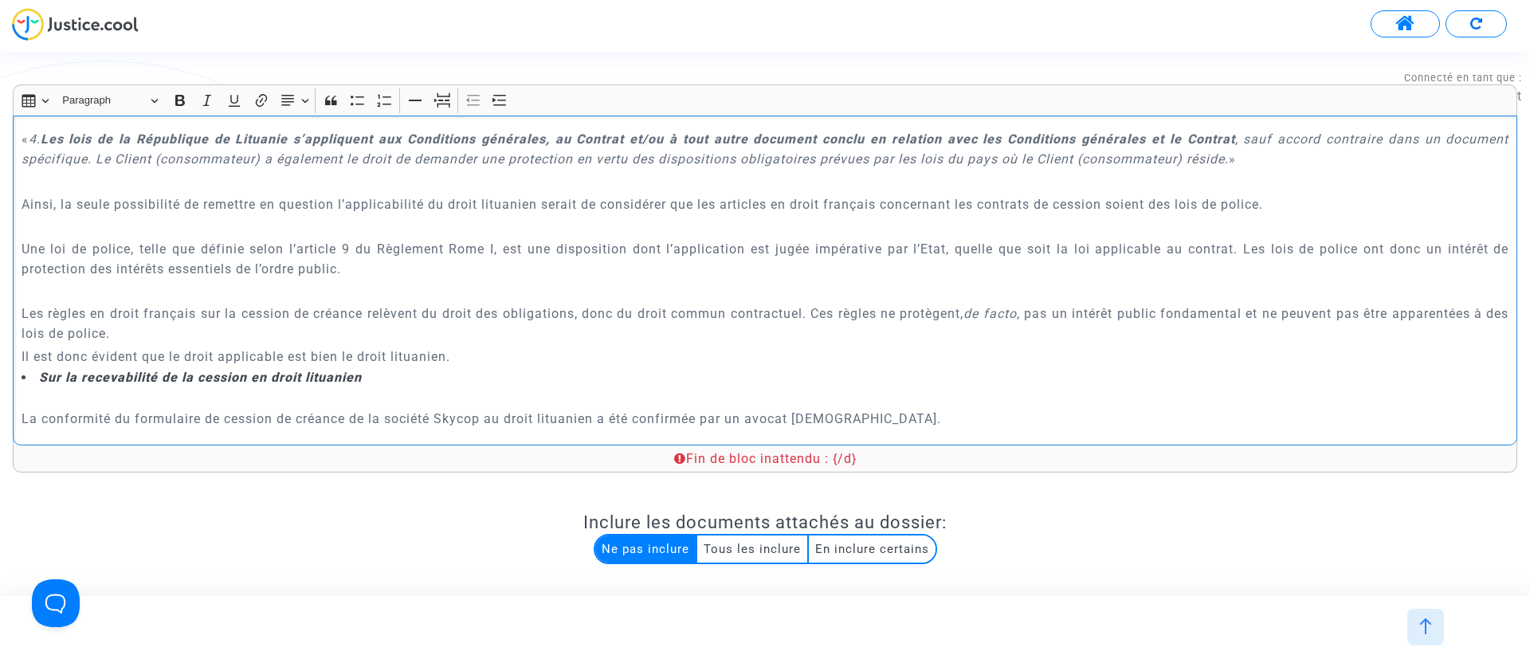
click at [167, 281] on p "Rich Text Editor, main" at bounding box center [766, 291] width 1488 height 20
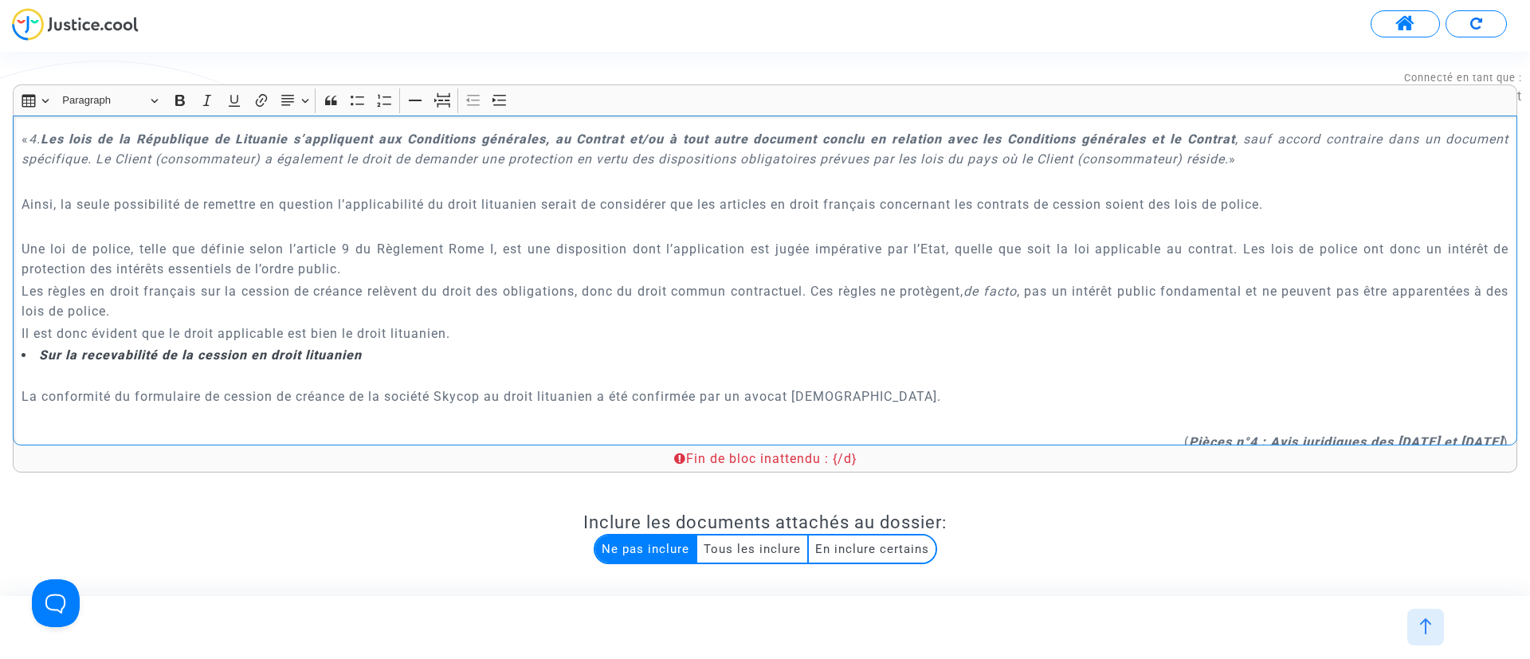
click at [139, 217] on p "Rich Text Editor, main" at bounding box center [766, 227] width 1488 height 20
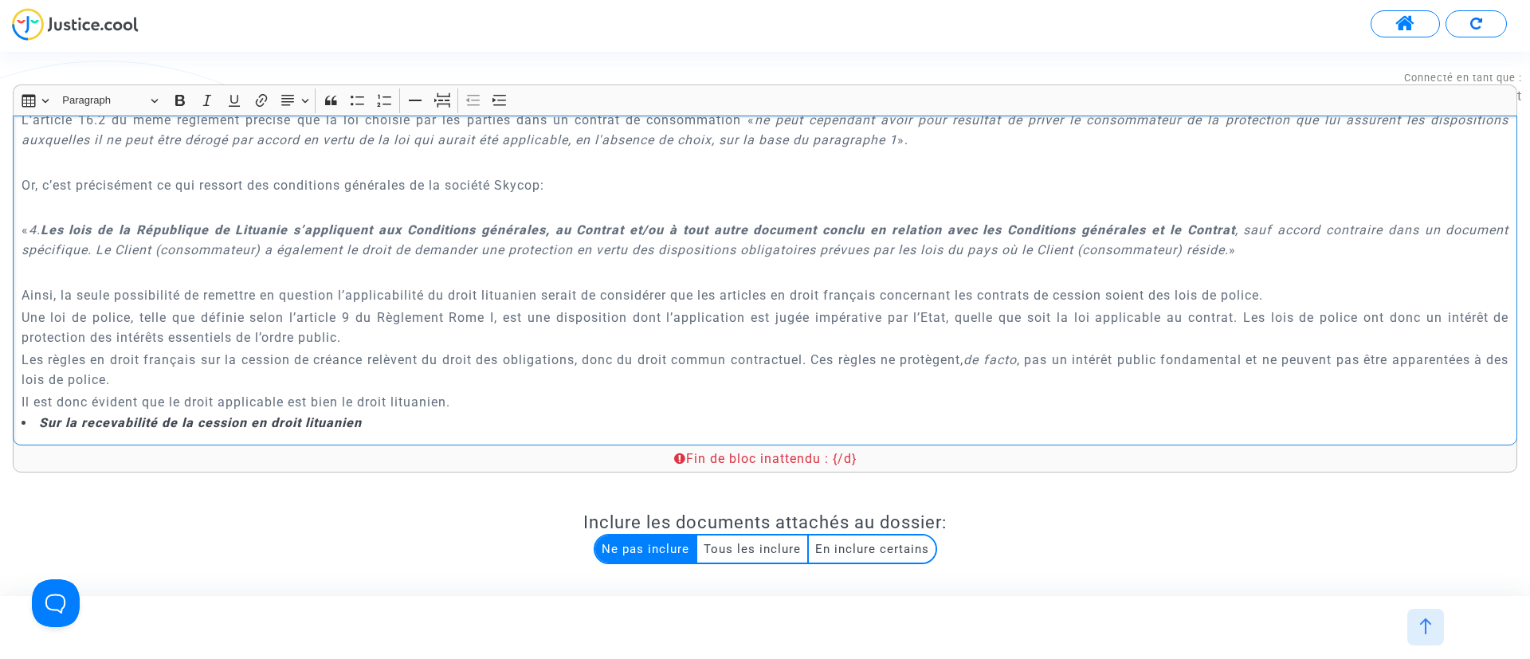
scroll to position [2215, 0]
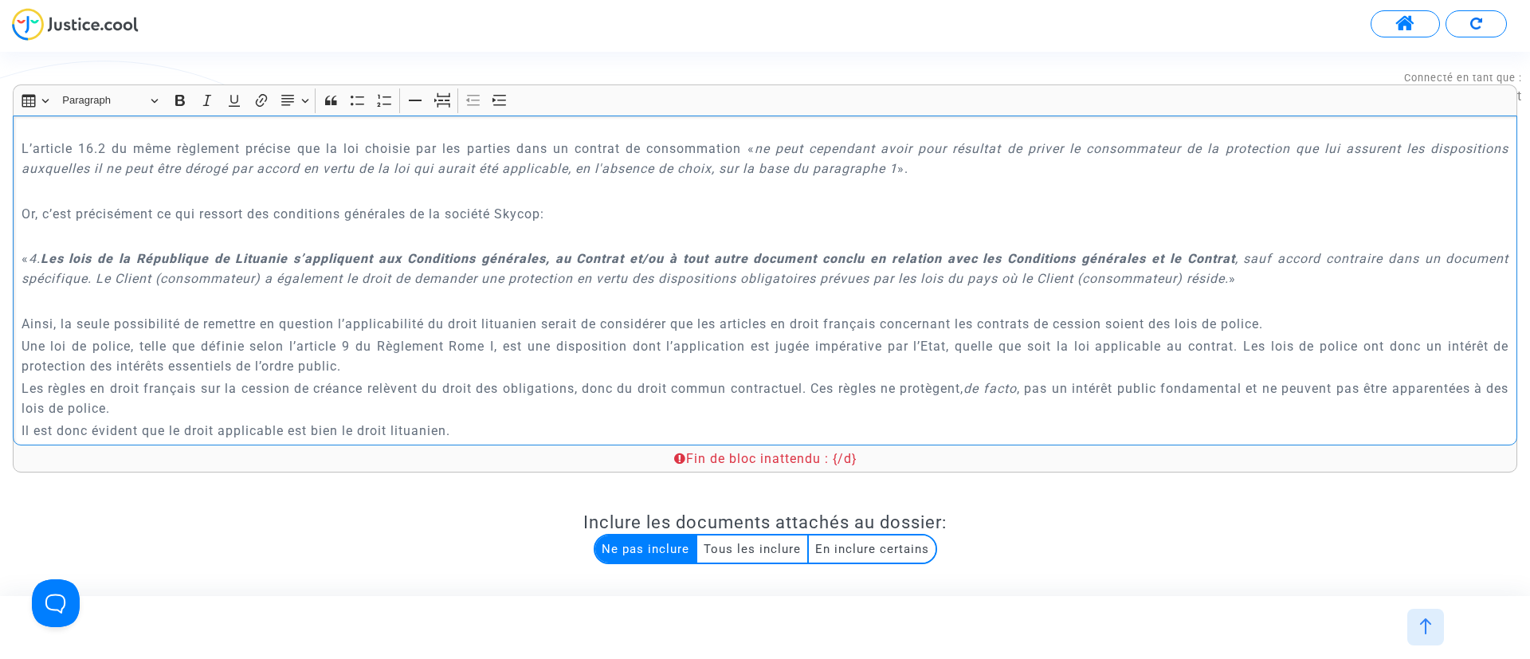
click at [148, 291] on p "Rich Text Editor, main" at bounding box center [766, 301] width 1488 height 20
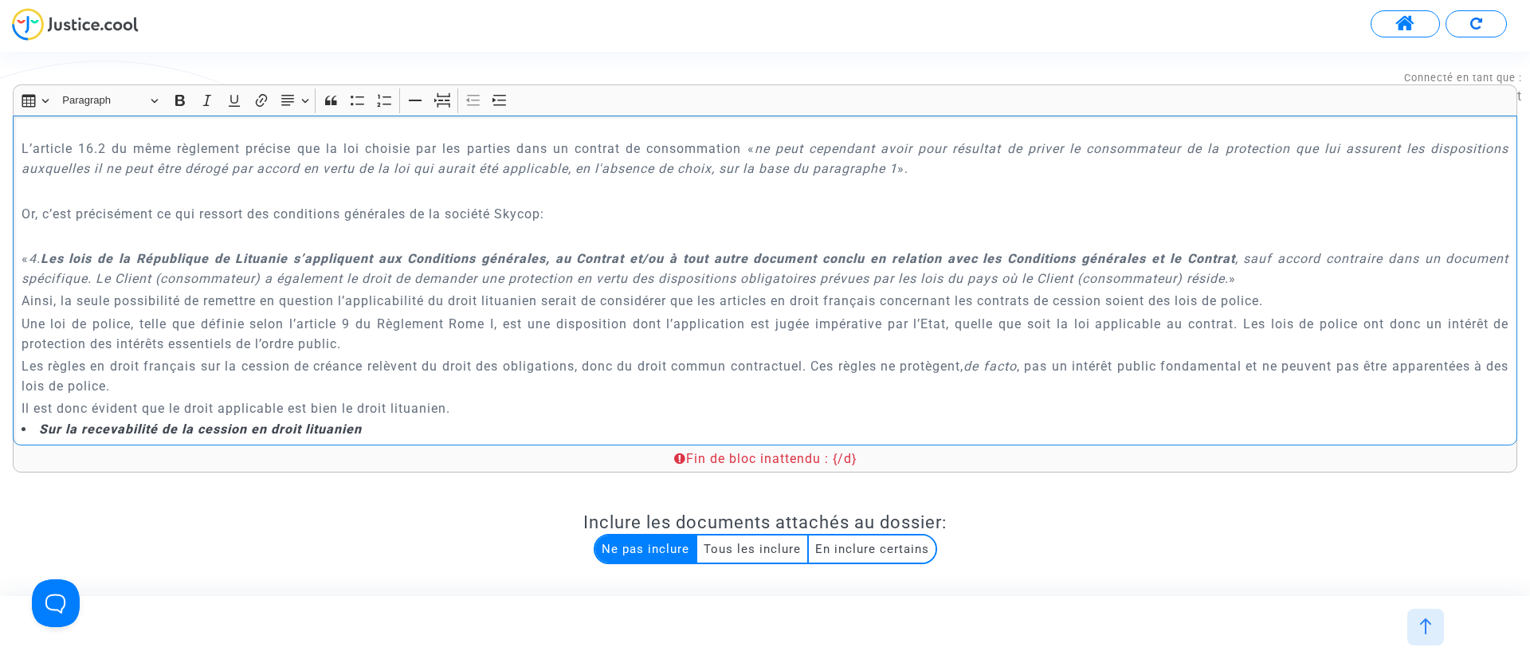
click at [131, 226] on p "Rich Text Editor, main" at bounding box center [766, 236] width 1488 height 20
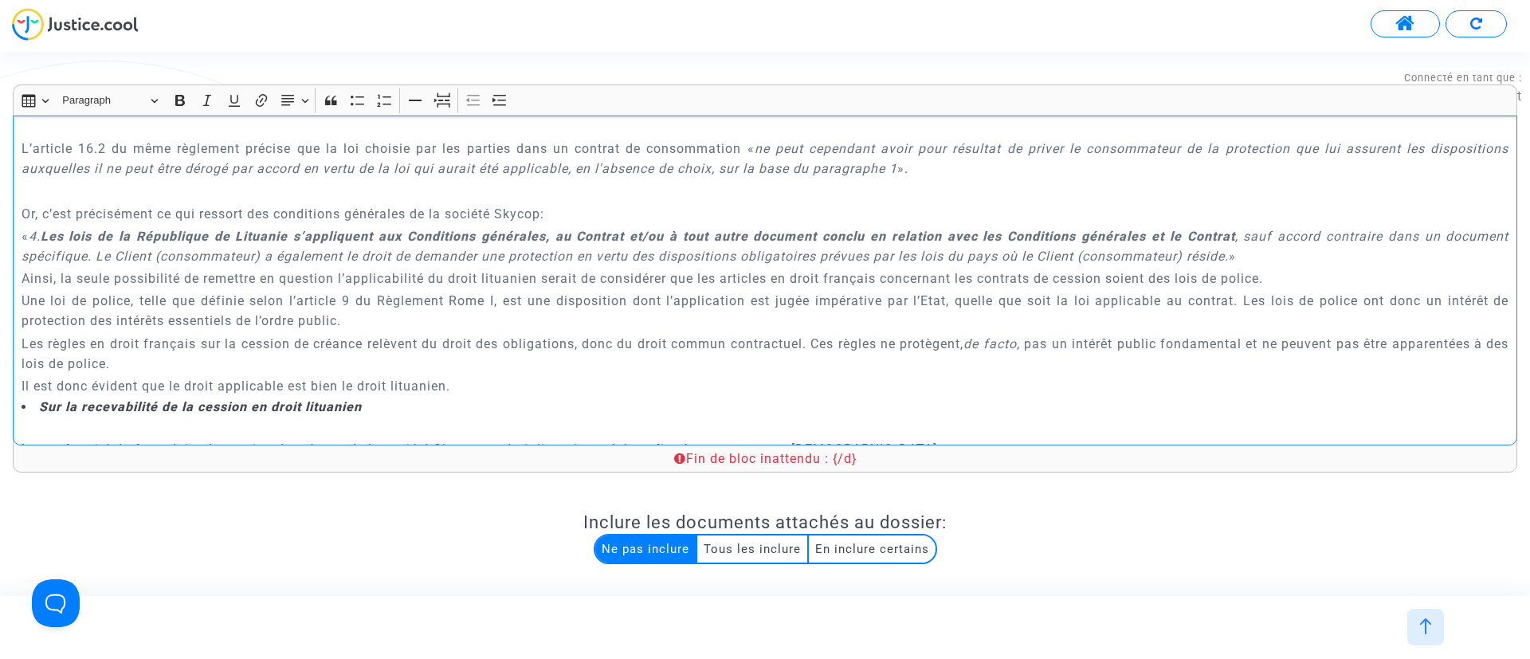
click at [131, 182] on p "Rich Text Editor, main" at bounding box center [766, 192] width 1488 height 20
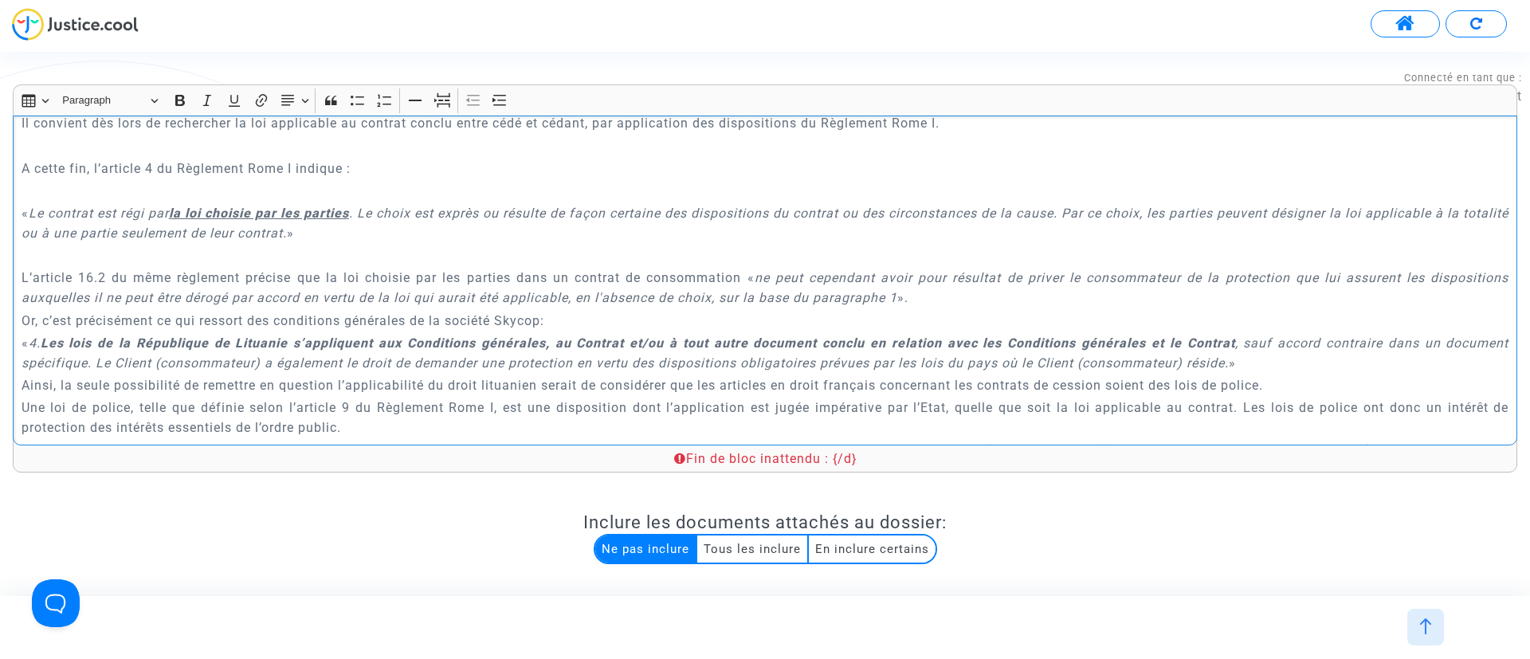
scroll to position [1976, 0]
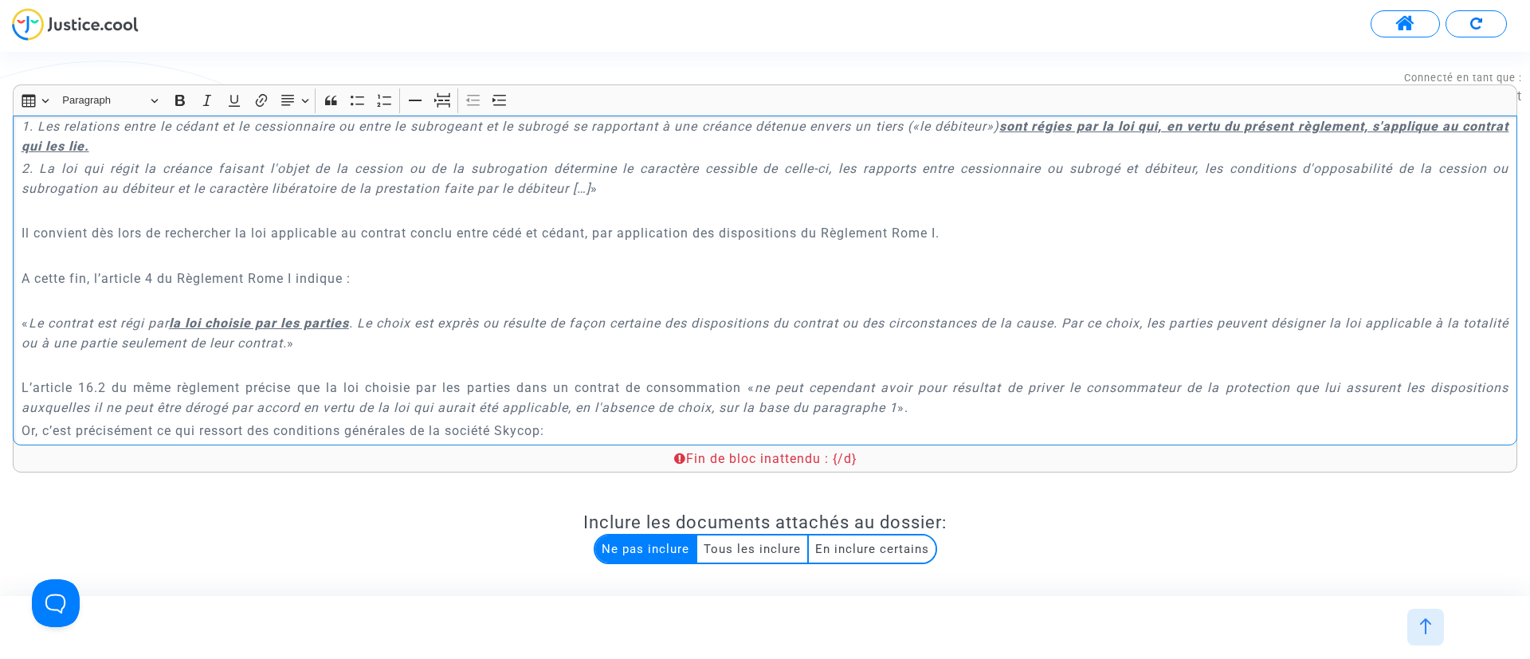
click at [233, 355] on p "Rich Text Editor, main" at bounding box center [766, 365] width 1488 height 20
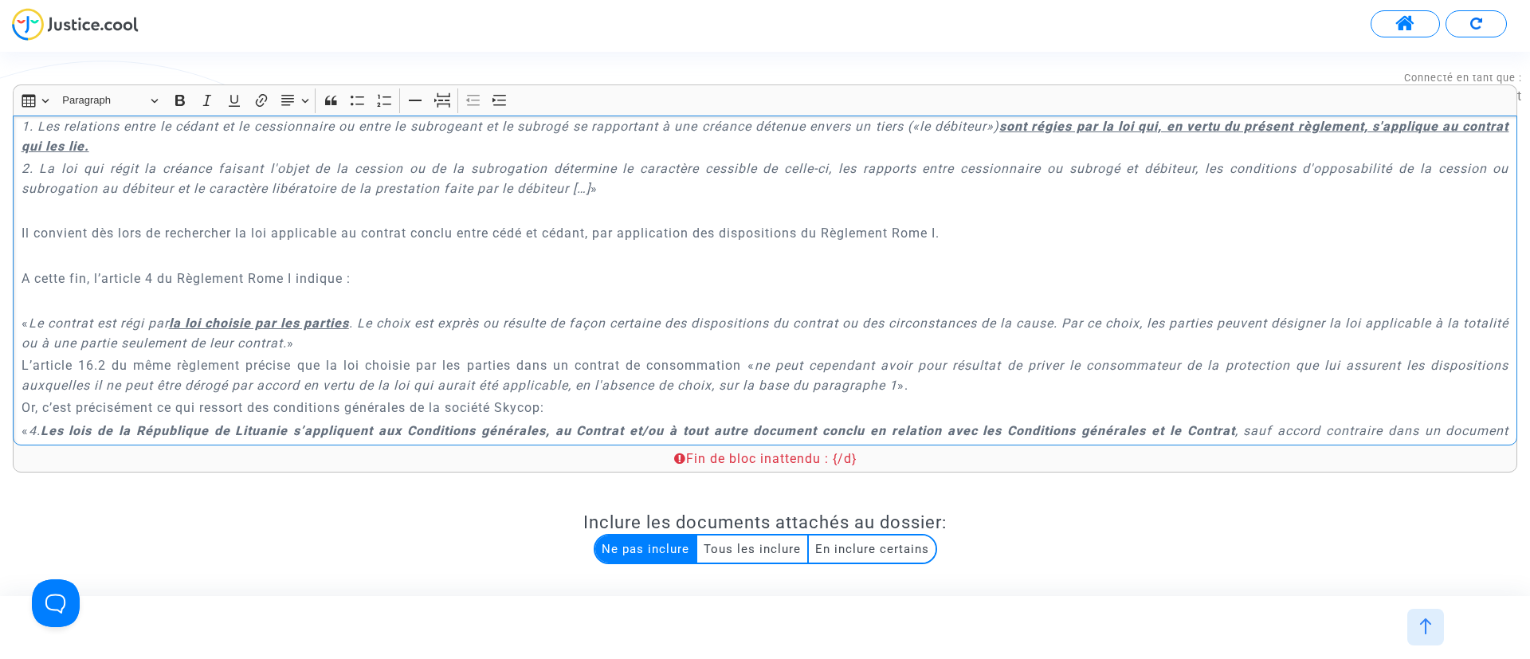
click at [201, 291] on p "Rich Text Editor, main" at bounding box center [766, 301] width 1488 height 20
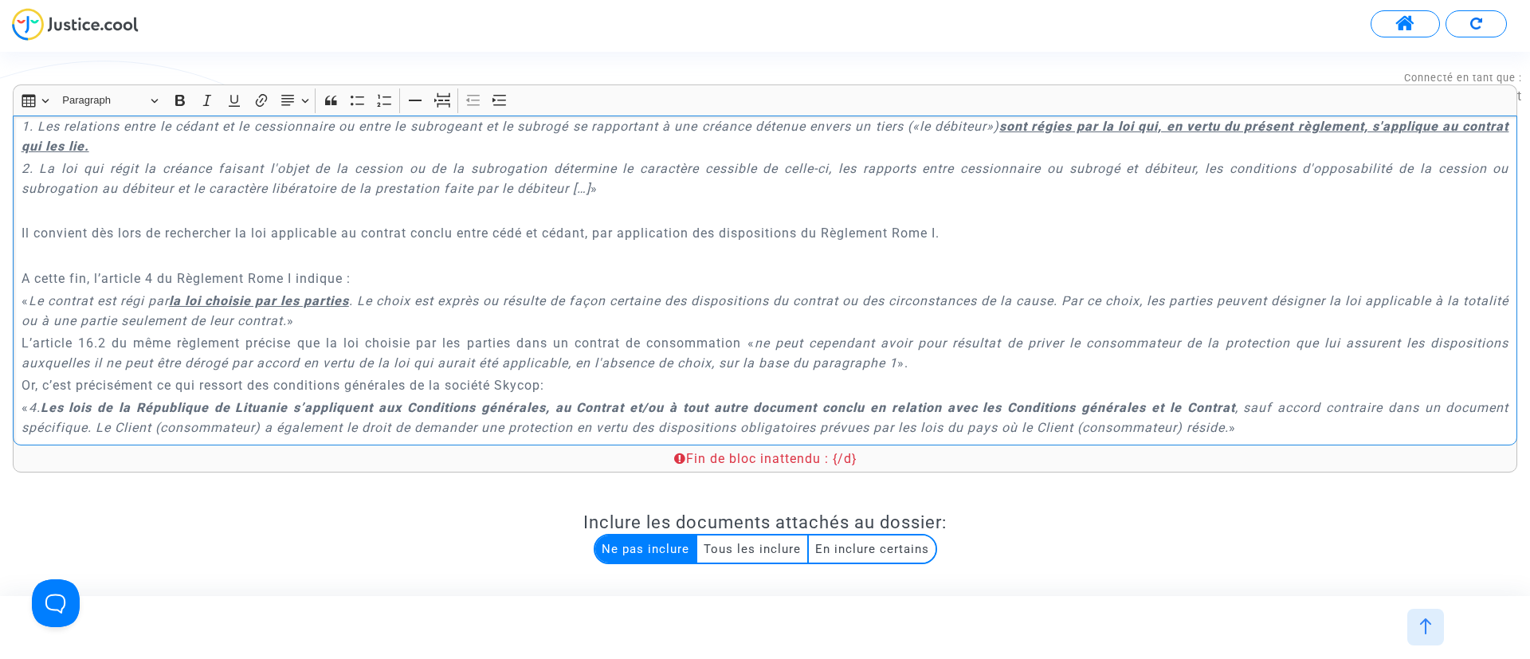
click at [189, 246] on p "Rich Text Editor, main" at bounding box center [766, 256] width 1488 height 20
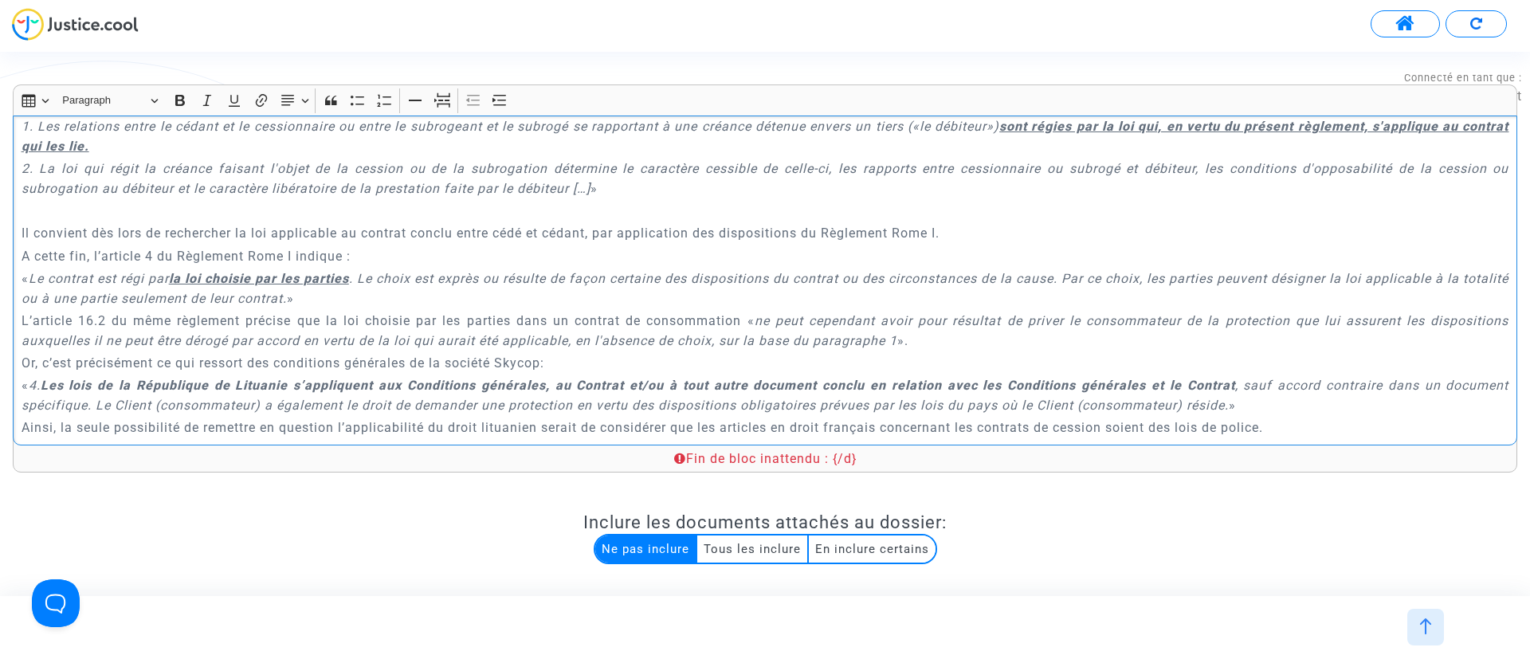
click at [182, 201] on p "Rich Text Editor, main" at bounding box center [766, 211] width 1488 height 20
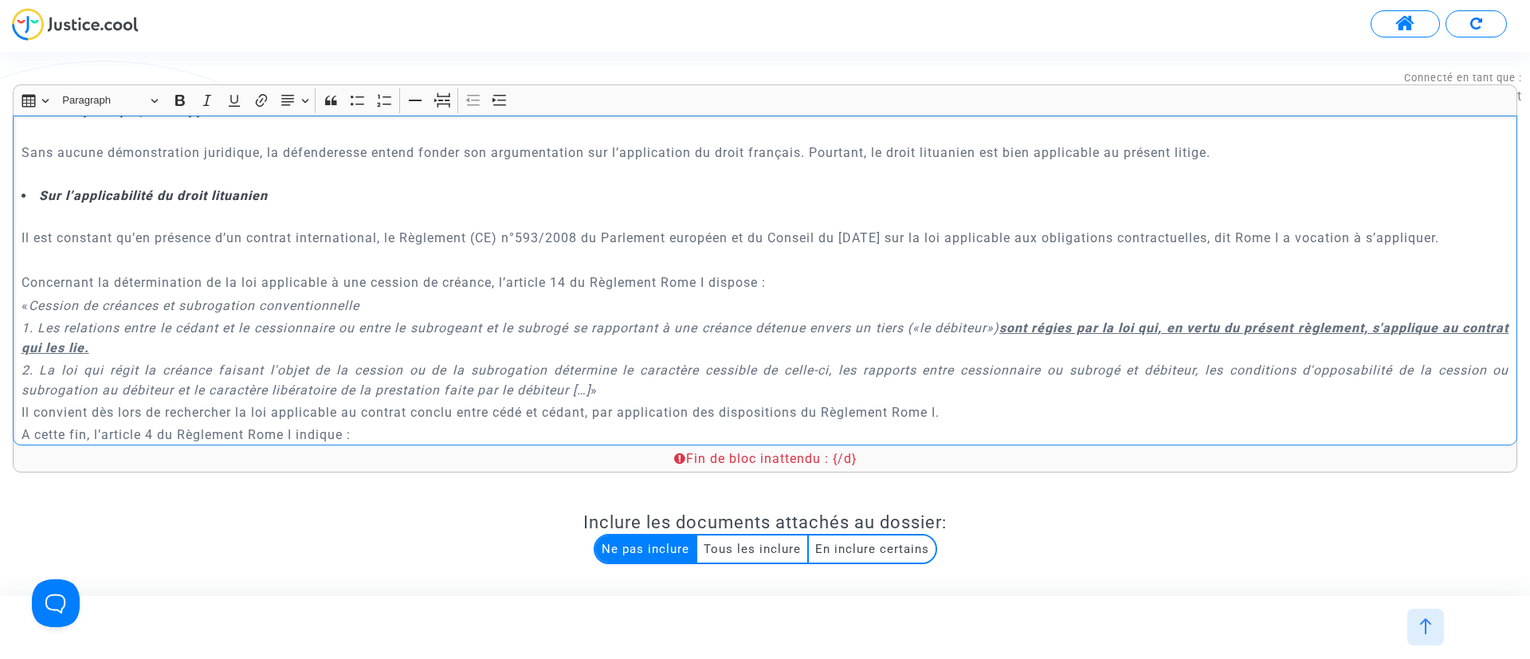
scroll to position [1737, 0]
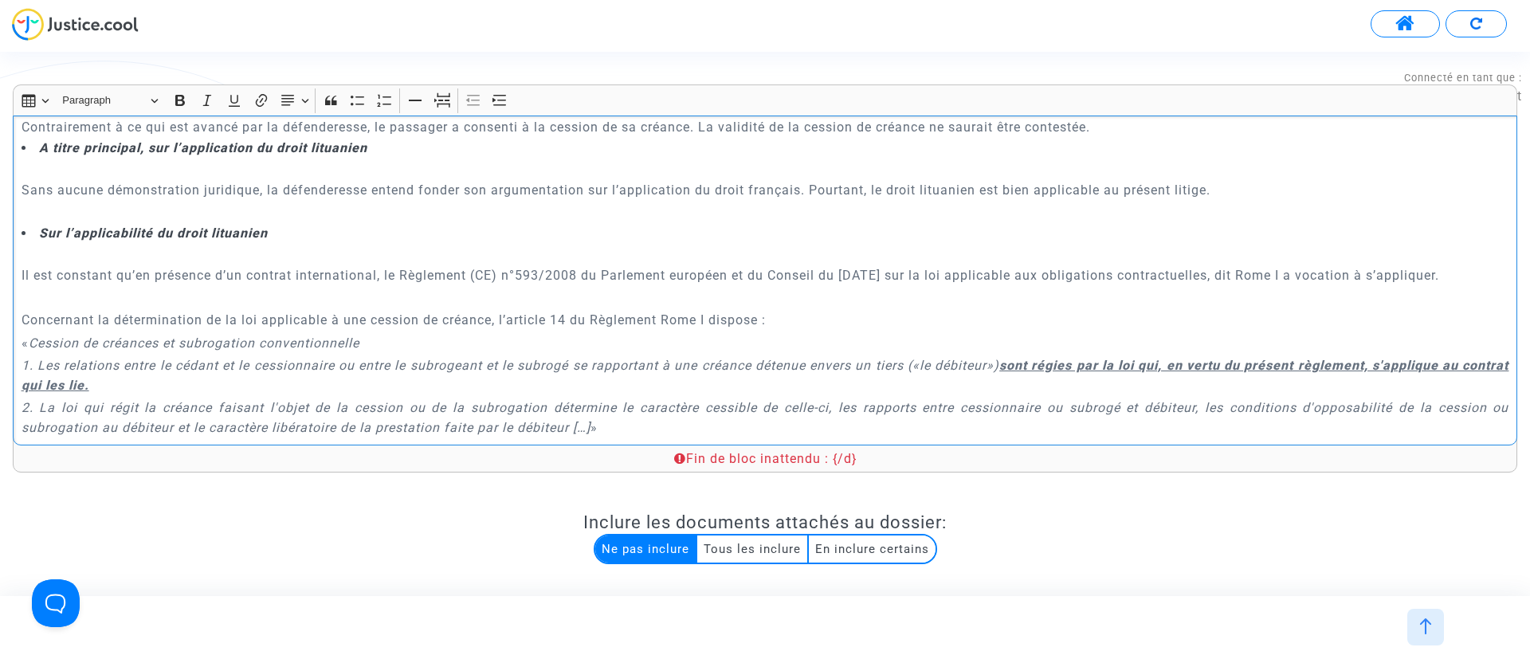
click at [258, 288] on p "Rich Text Editor, main" at bounding box center [766, 298] width 1488 height 20
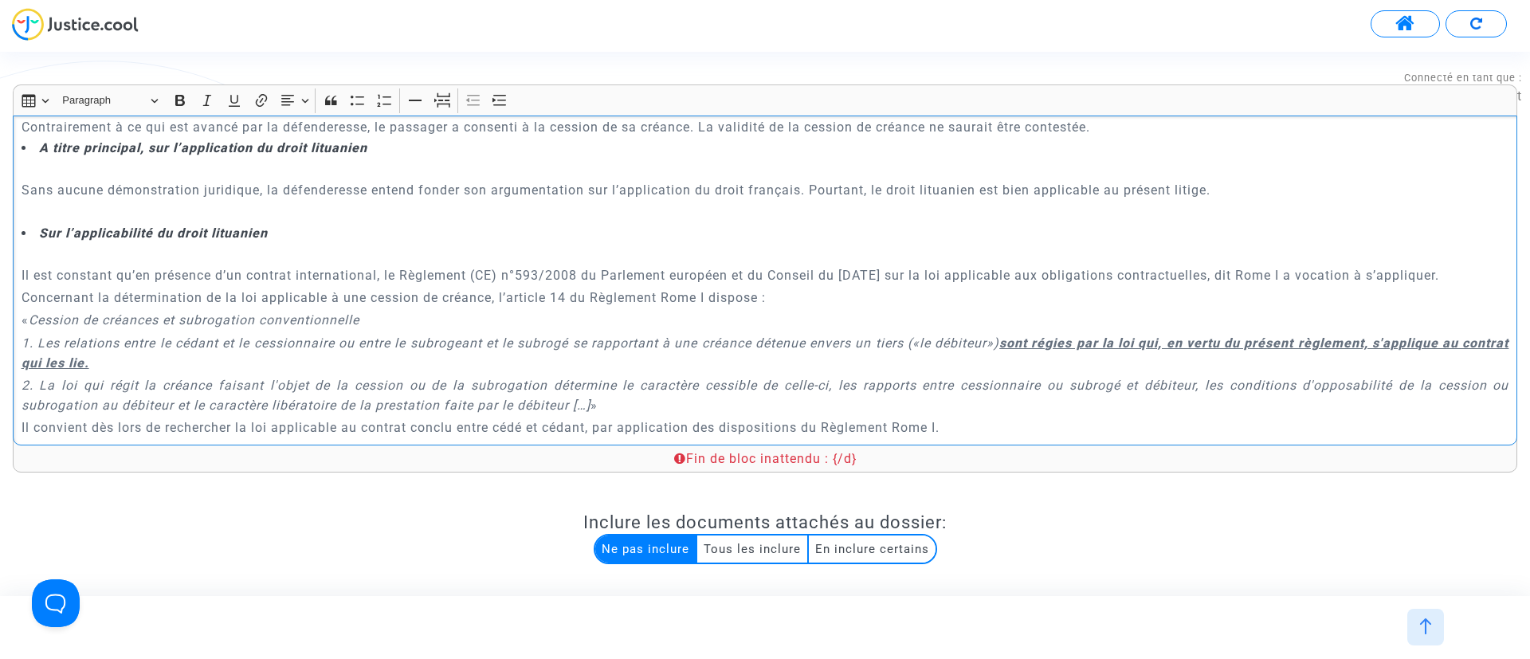
click at [221, 243] on p "Rich Text Editor, main" at bounding box center [766, 253] width 1488 height 20
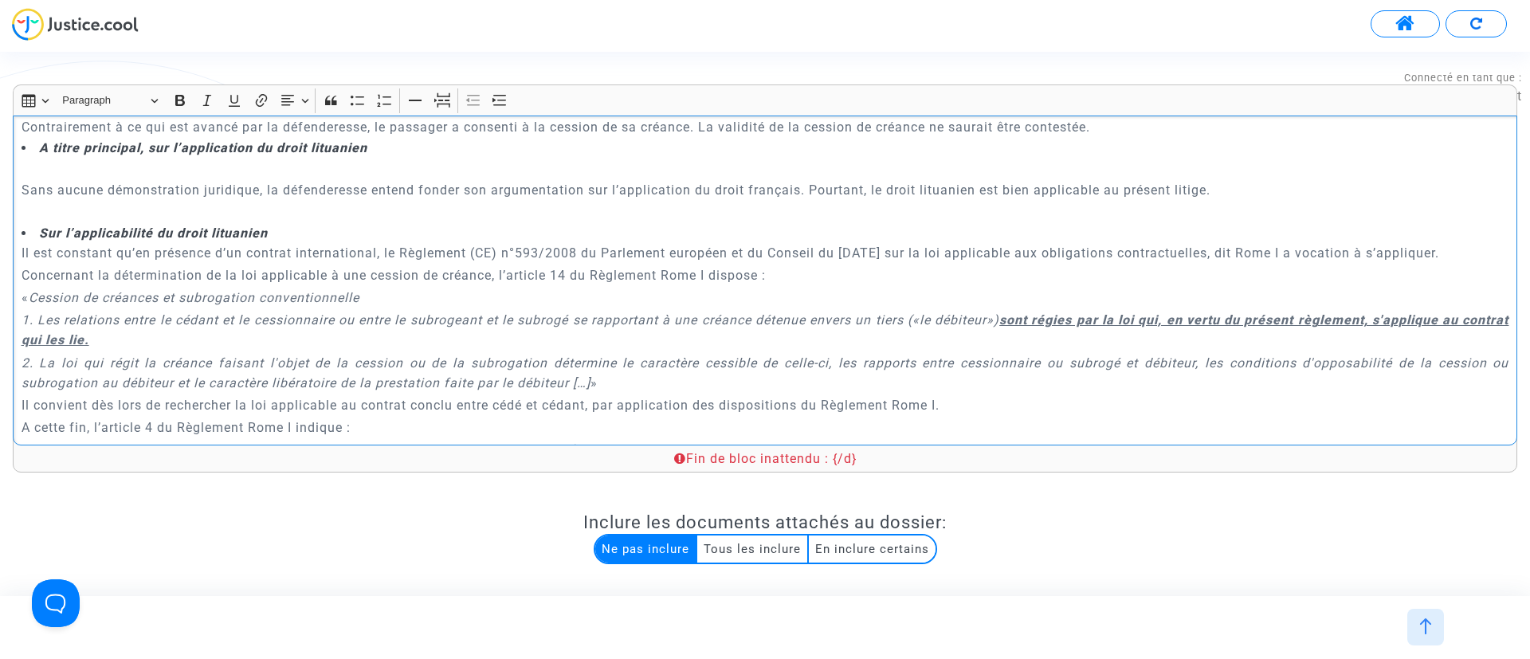
click at [206, 202] on p "Rich Text Editor, main" at bounding box center [766, 212] width 1488 height 20
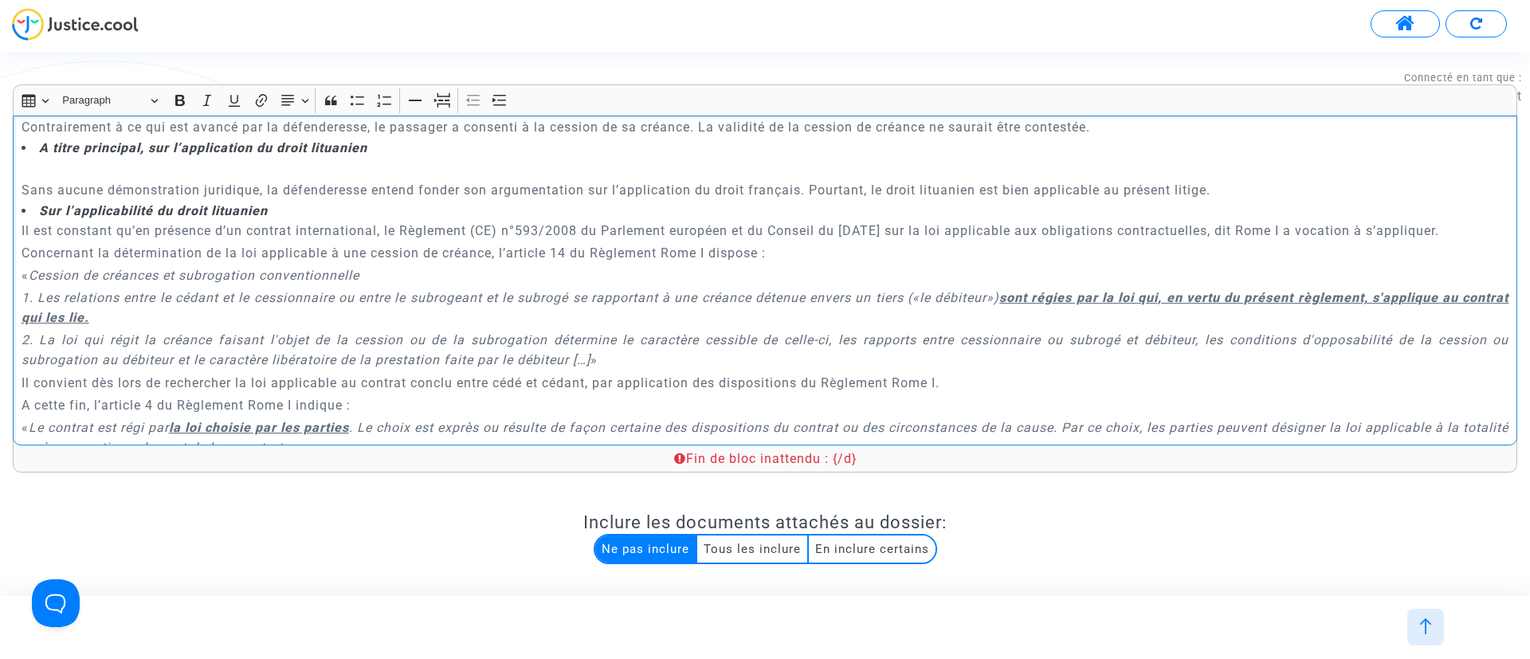
click at [194, 158] on p "Rich Text Editor, main" at bounding box center [766, 168] width 1488 height 20
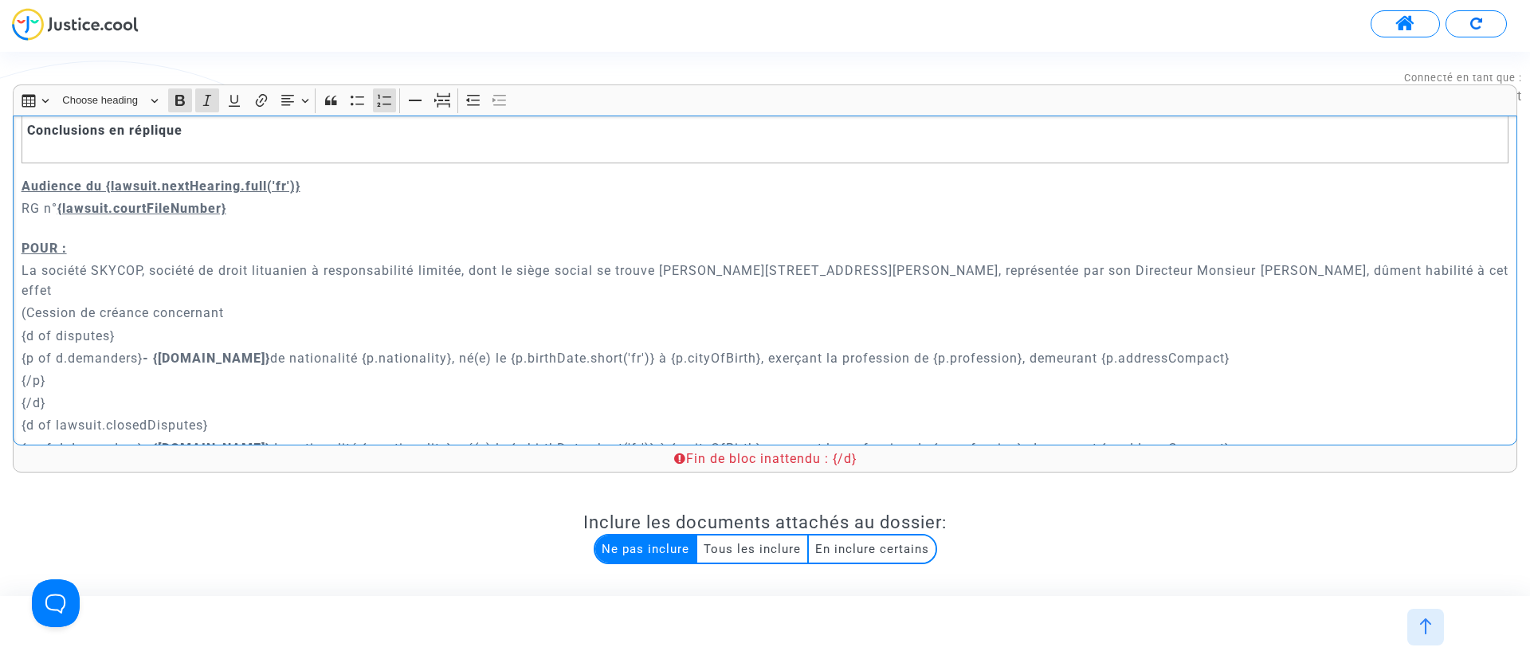
scroll to position [0, 0]
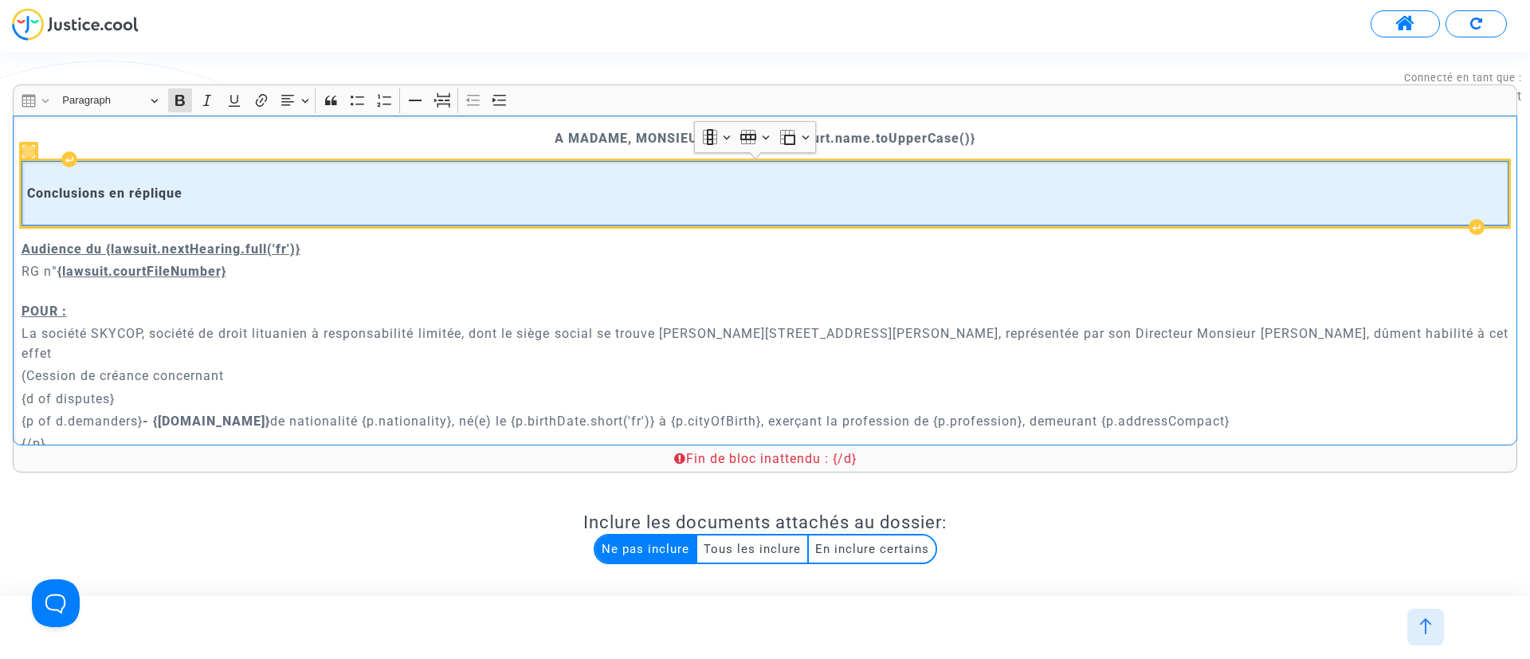
click at [60, 199] on strong "Conclusions en réplique" at bounding box center [104, 193] width 155 height 15
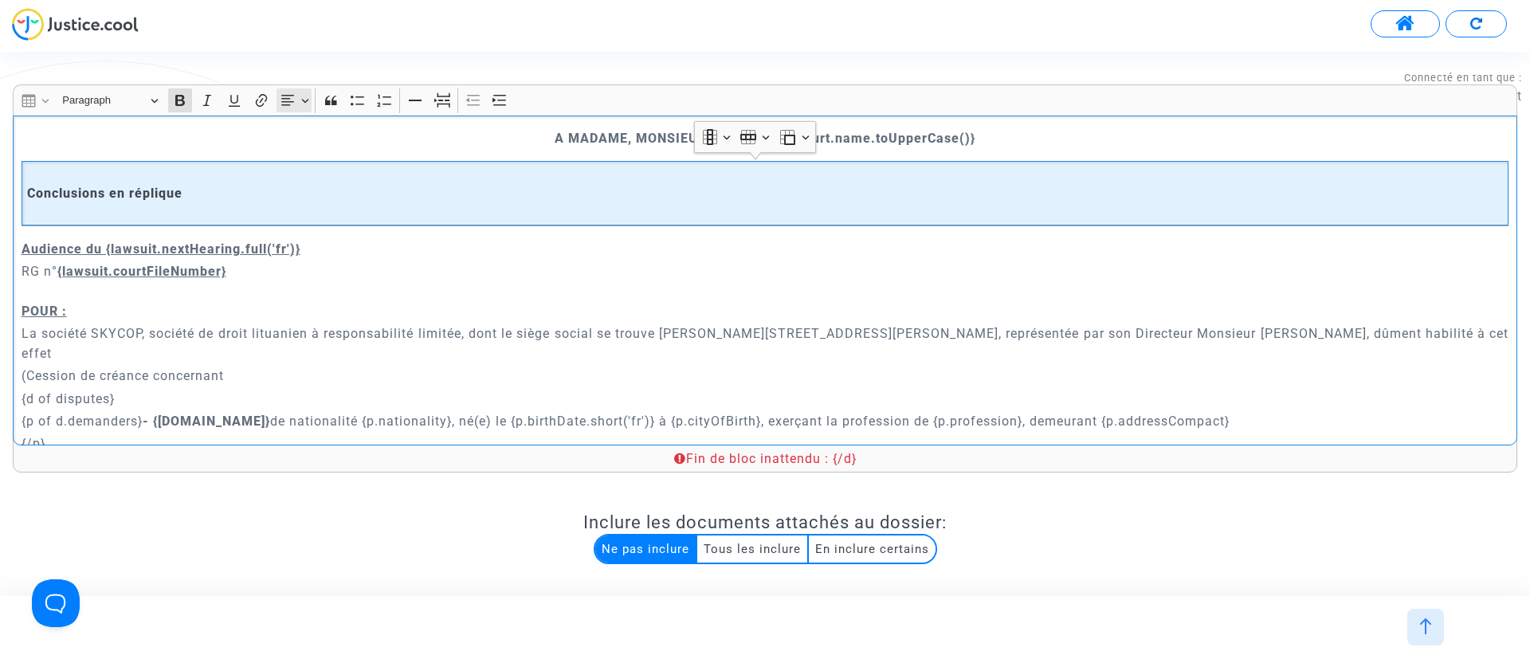
click at [304, 103] on button "Text alignment Text alignment" at bounding box center [295, 100] width 36 height 24
click at [300, 181] on button "Align center Align center" at bounding box center [294, 173] width 34 height 24
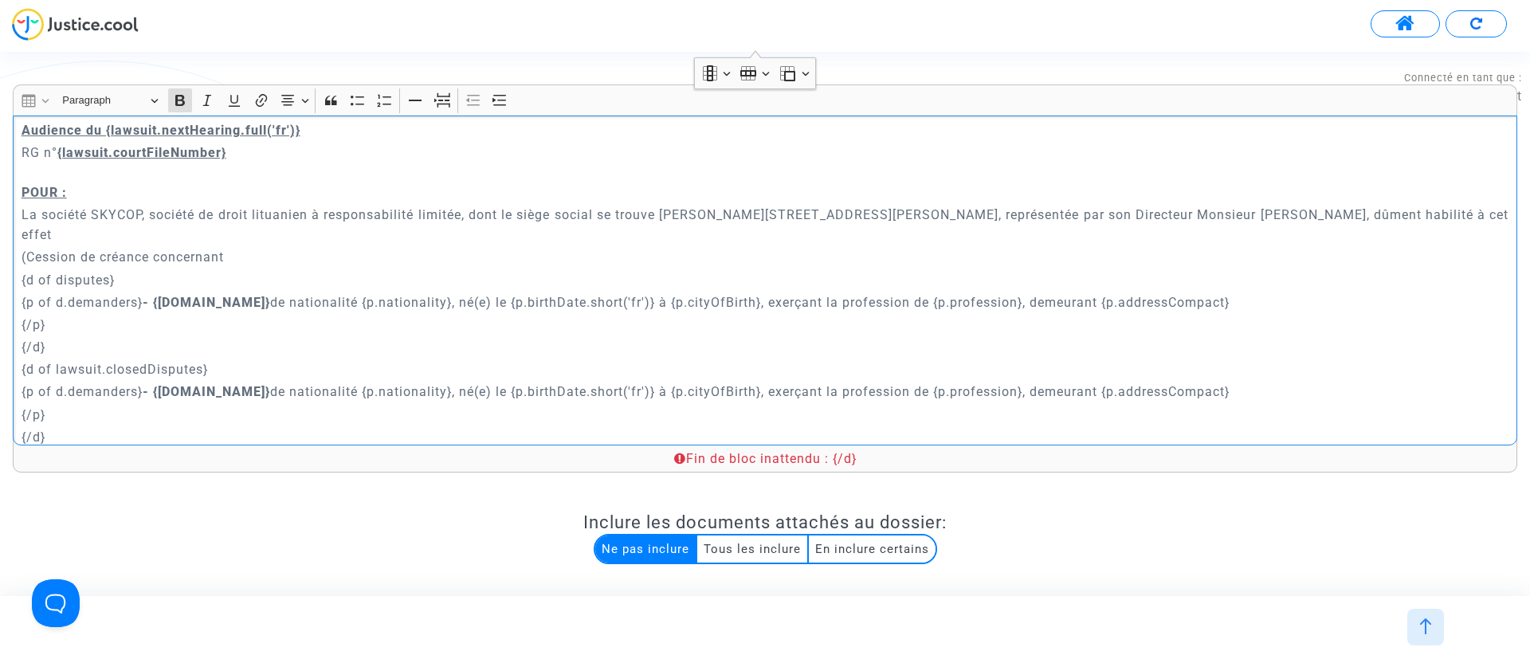
scroll to position [239, 0]
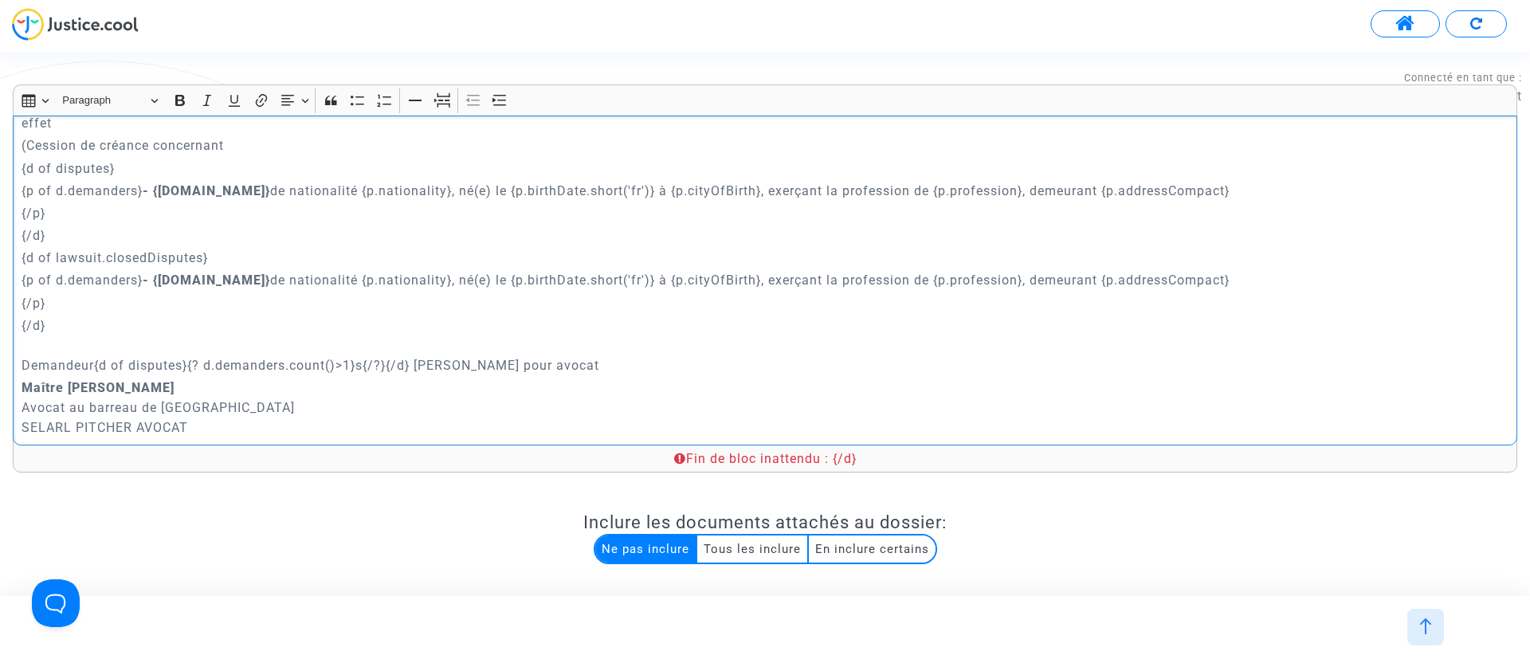
click at [409, 344] on p "{/d} Demandeur{d of disputes}{? d.demanders.count()>1}s{/?}{/d} Ayant pour avoc…" at bounding box center [766, 346] width 1488 height 60
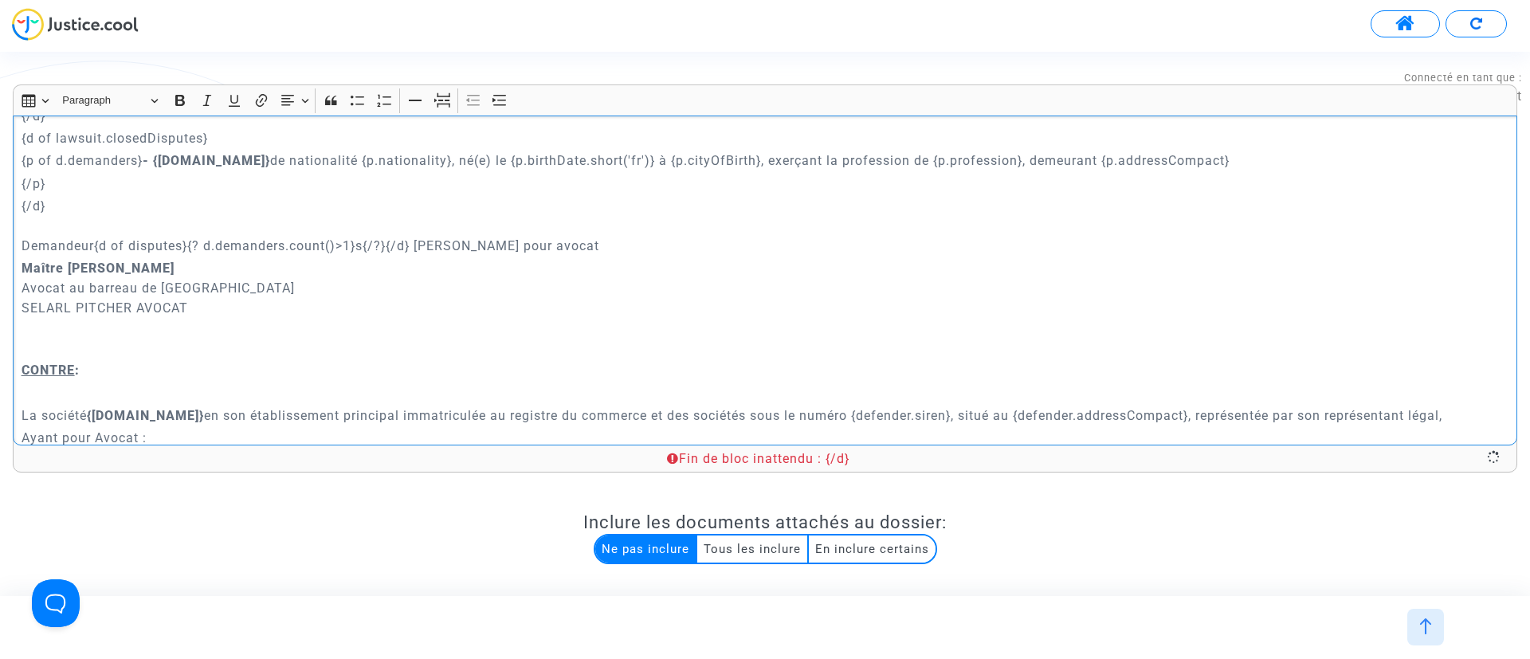
scroll to position [0, 0]
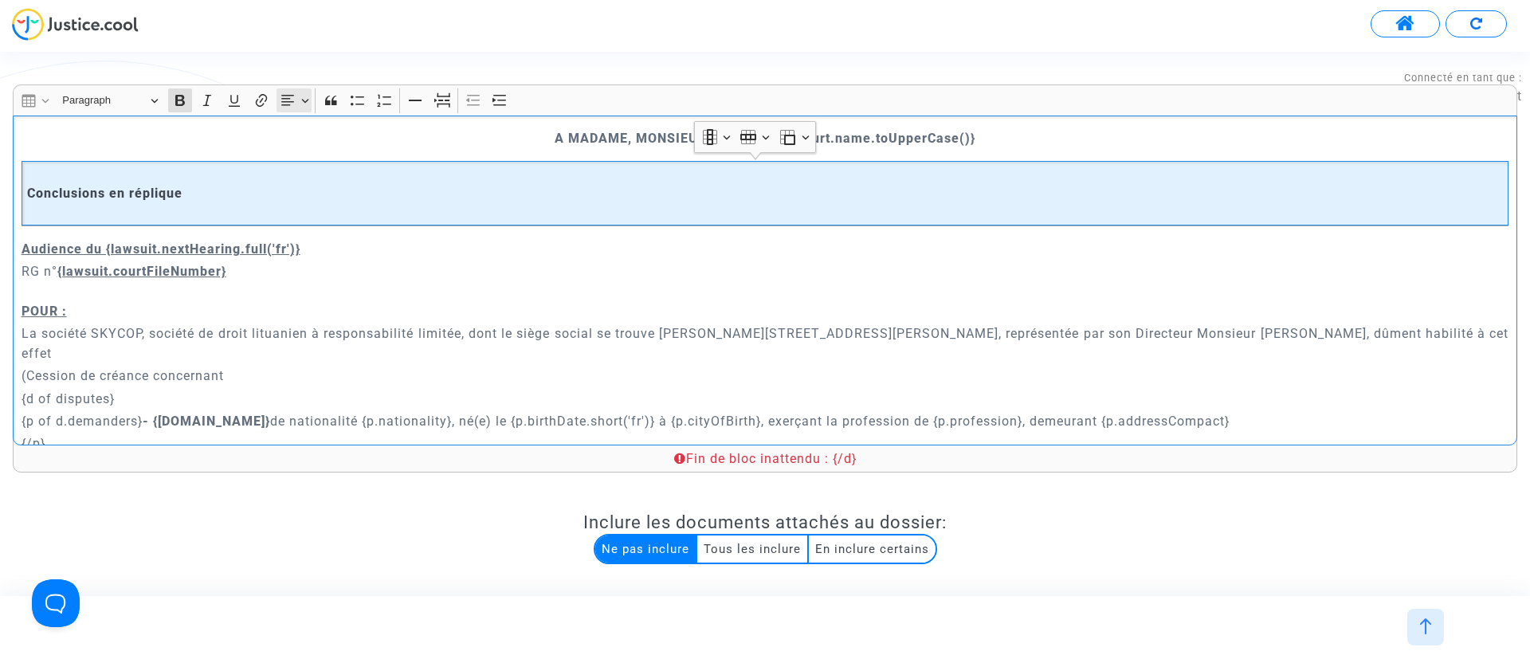
click at [300, 111] on button "Text alignment Text alignment" at bounding box center [295, 100] width 36 height 24
click at [290, 167] on icon "Text alignment toolbar" at bounding box center [294, 172] width 13 height 10
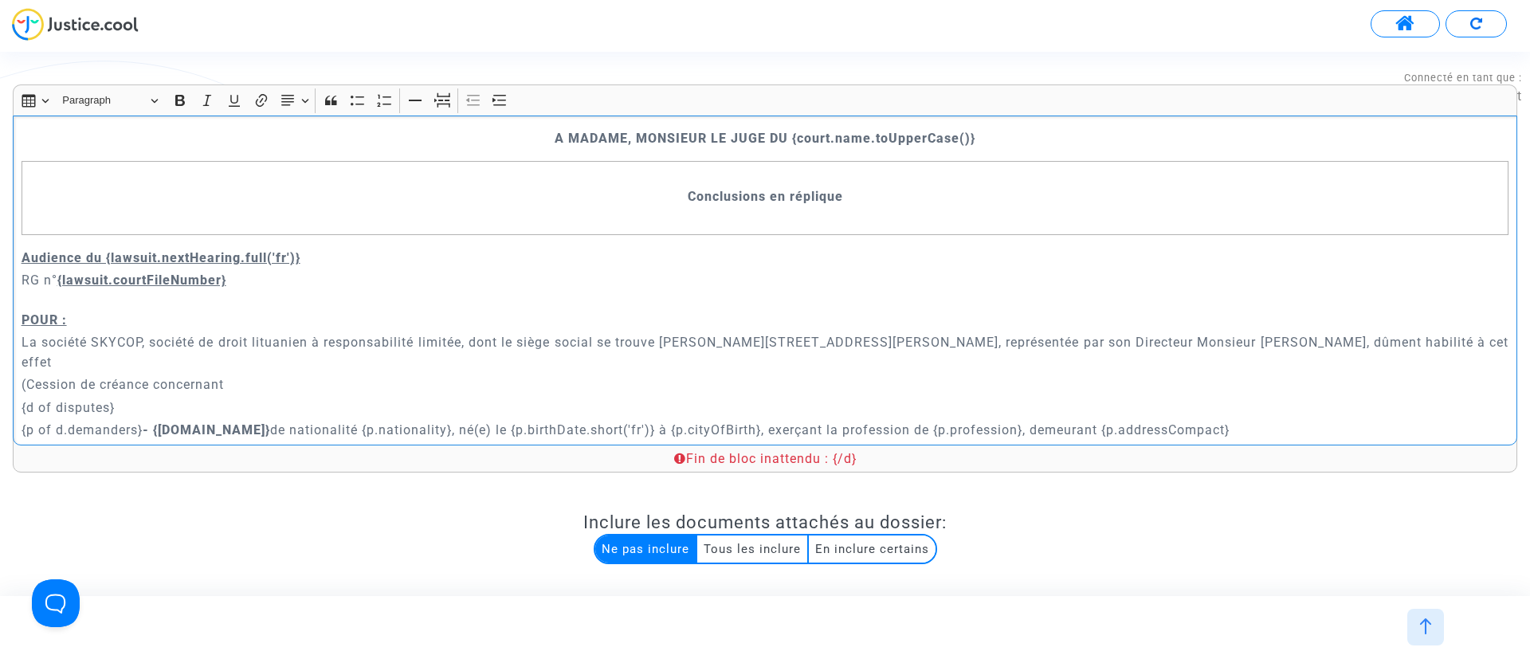
click at [261, 342] on p "La société SKYCOP, société de droit lituanien à responsabilité limitée, dont le…" at bounding box center [766, 352] width 1488 height 40
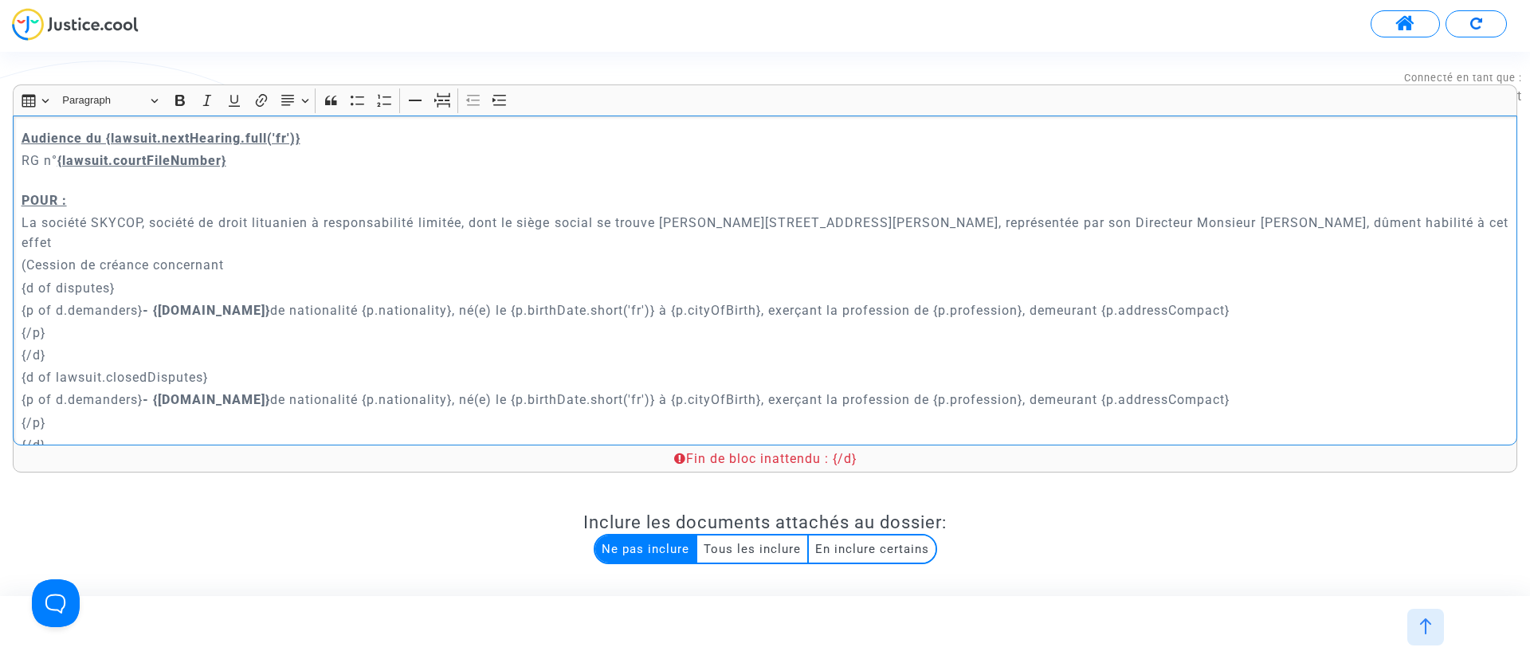
scroll to position [239, 0]
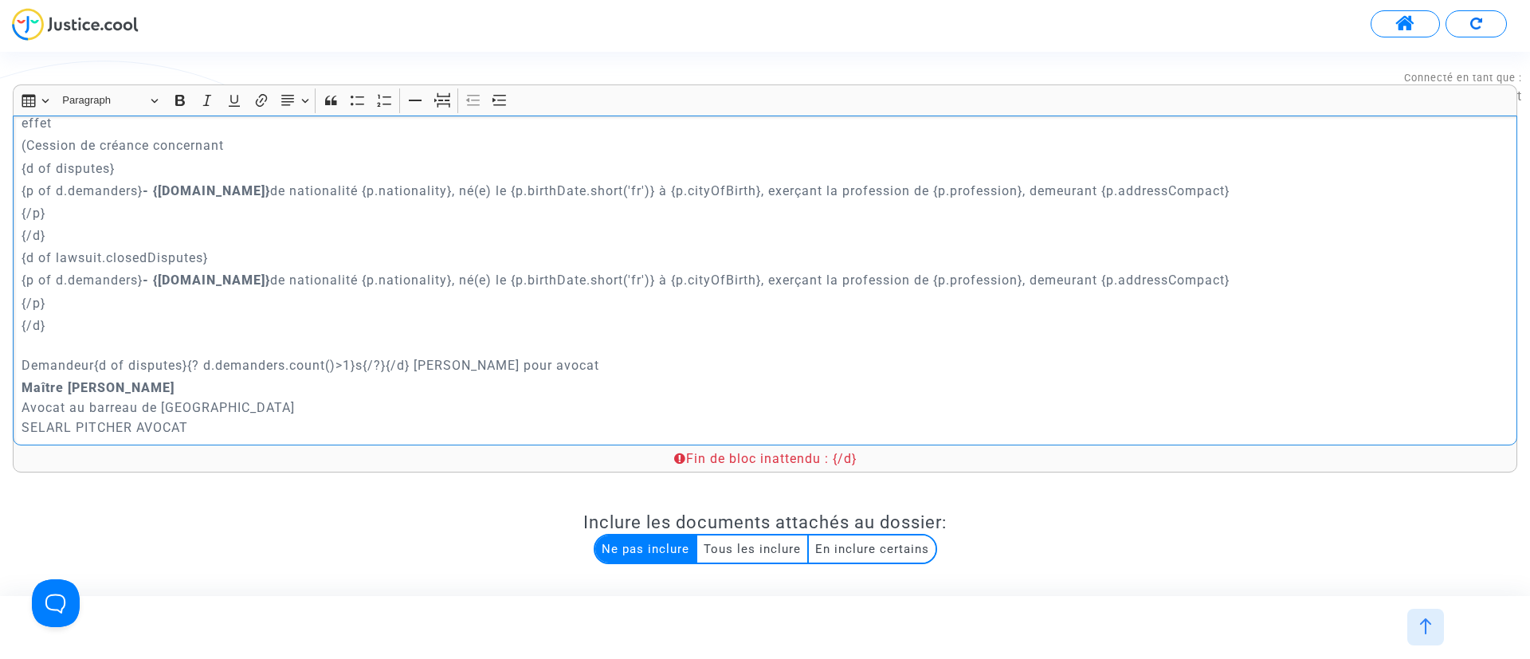
click at [88, 316] on p "{/d} Demandeur{d of disputes}{? d.demanders.count()>1}s{/?}{/d} Ayant pour avoc…" at bounding box center [766, 346] width 1488 height 60
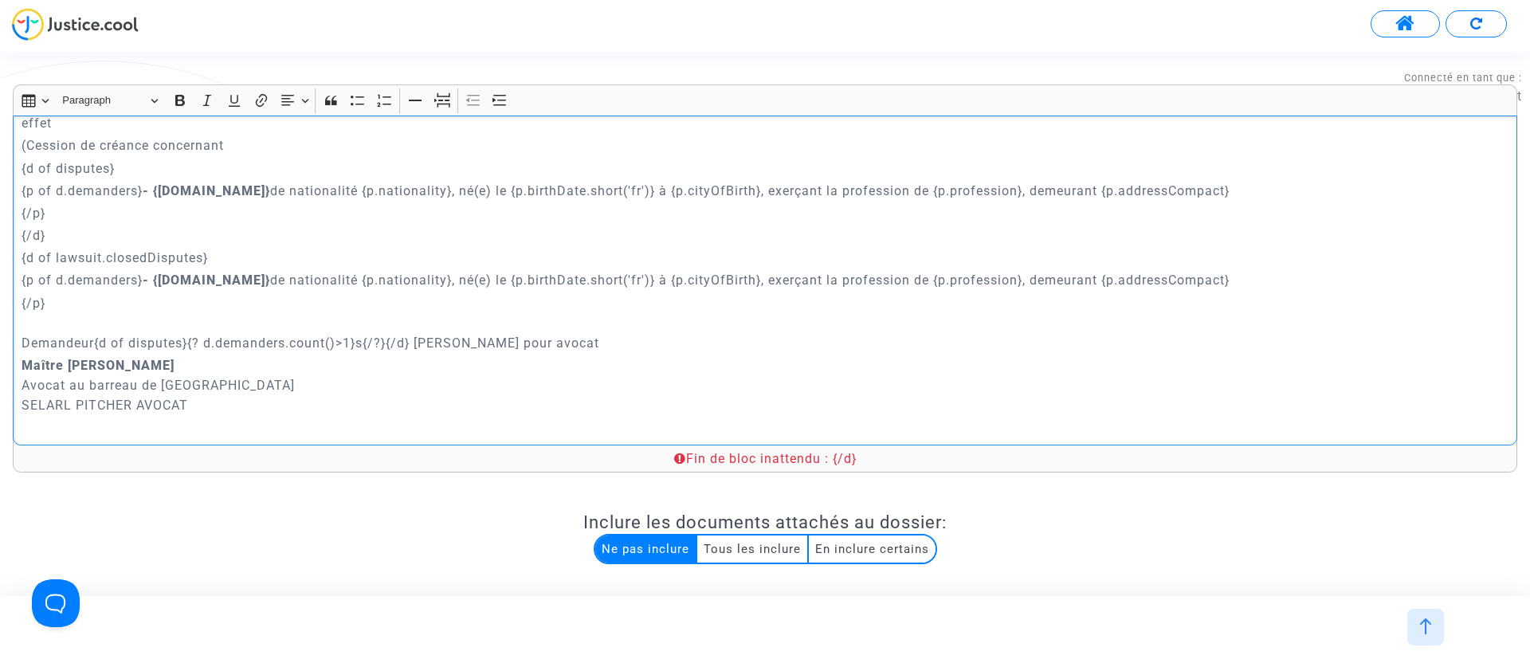
click at [740, 427] on p "Maître Joyce Pitcher Avocat au barreau de Paris SELARL PITCHER AVOCAT" at bounding box center [766, 405] width 1488 height 100
click at [49, 226] on p "{/d}" at bounding box center [766, 236] width 1488 height 20
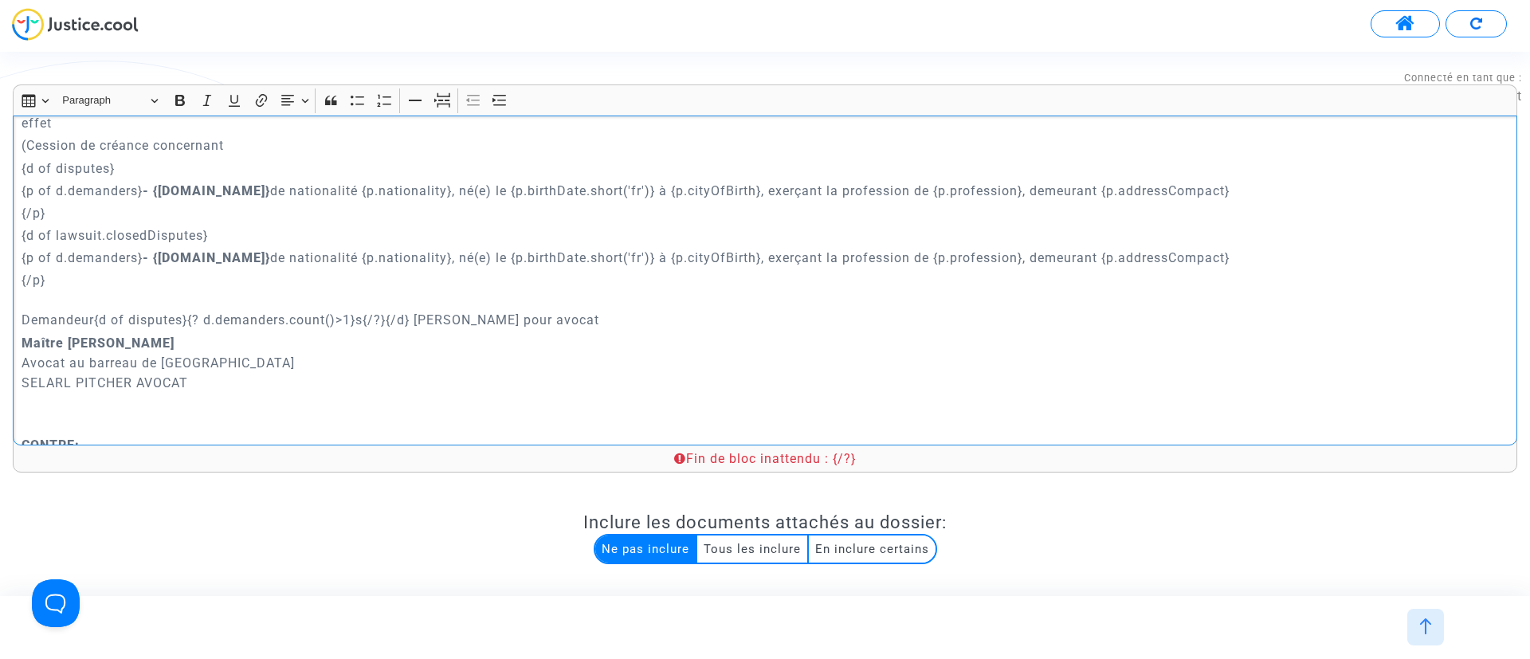
click at [416, 351] on p "Maître Joyce Pitcher Avocat au barreau de Paris SELARL PITCHER AVOCAT" at bounding box center [766, 383] width 1488 height 100
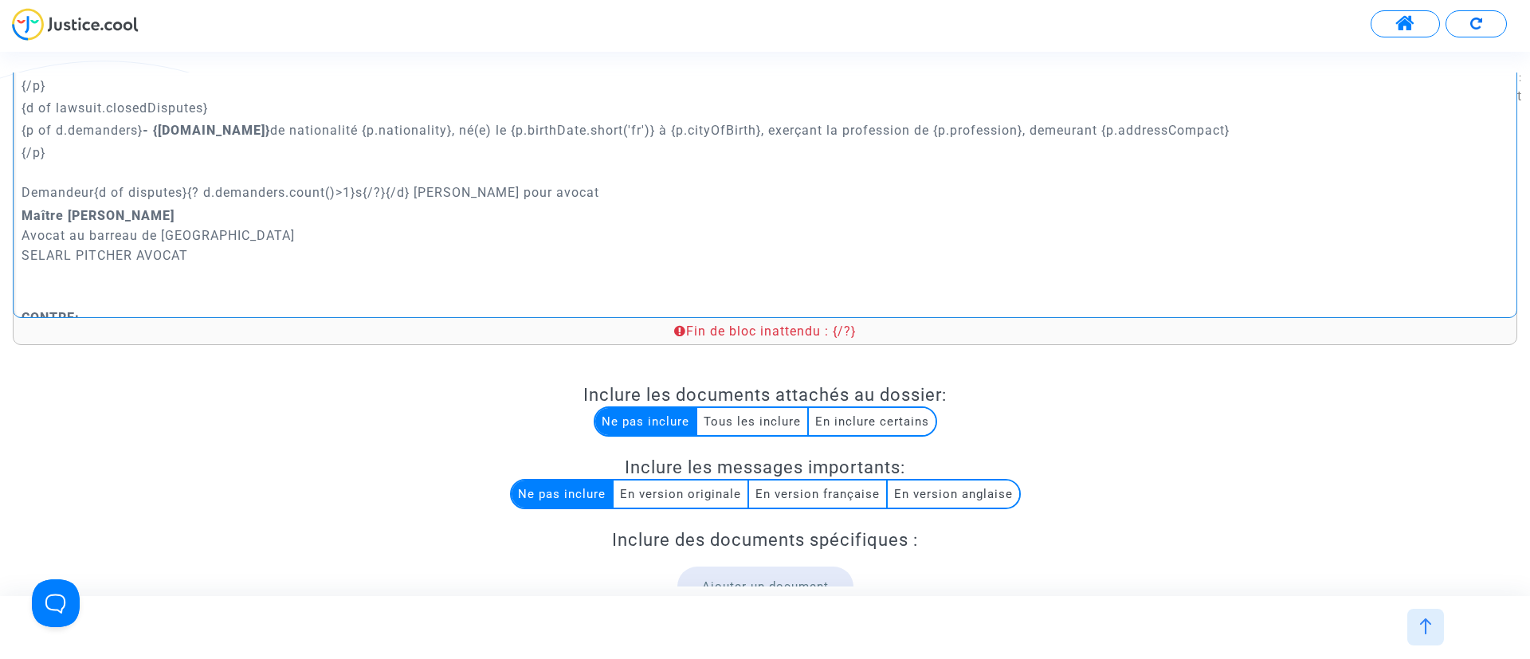
scroll to position [219, 0]
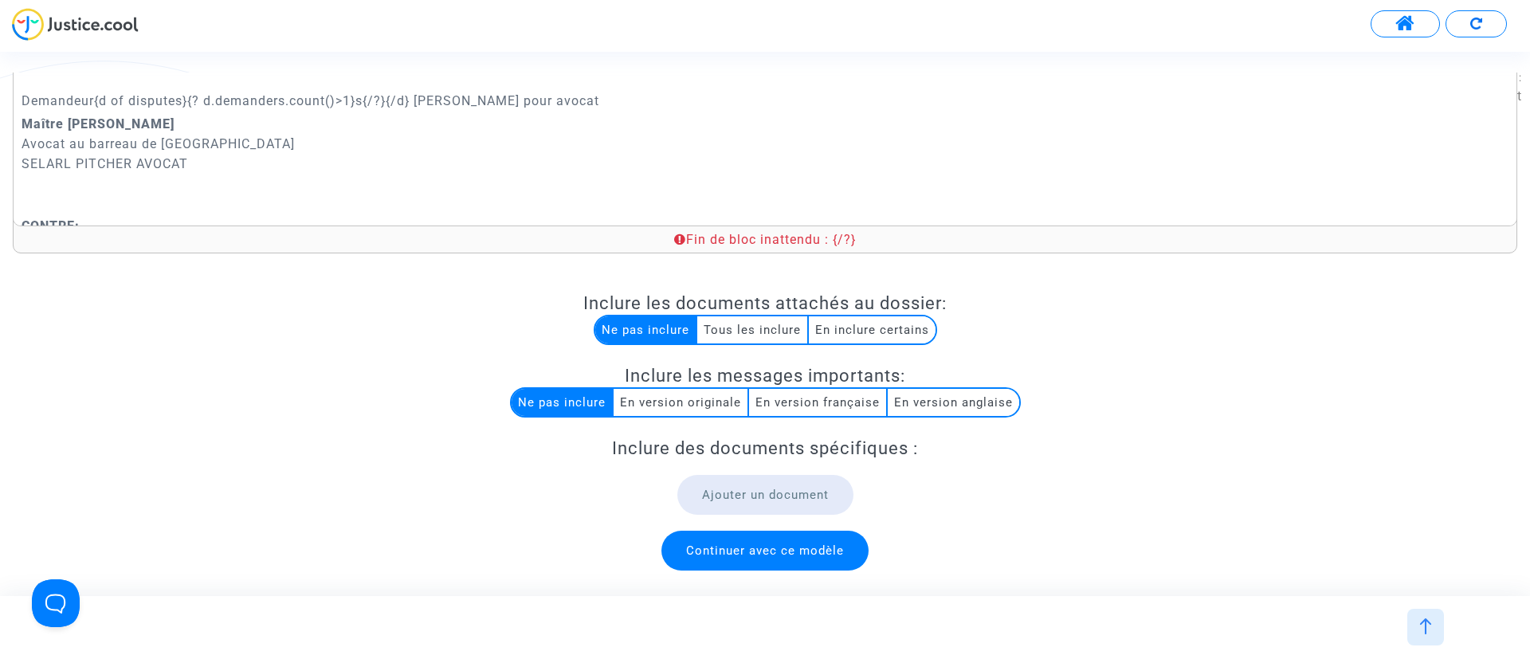
click at [750, 548] on span "Continuer avec ce modèle" at bounding box center [765, 551] width 158 height 14
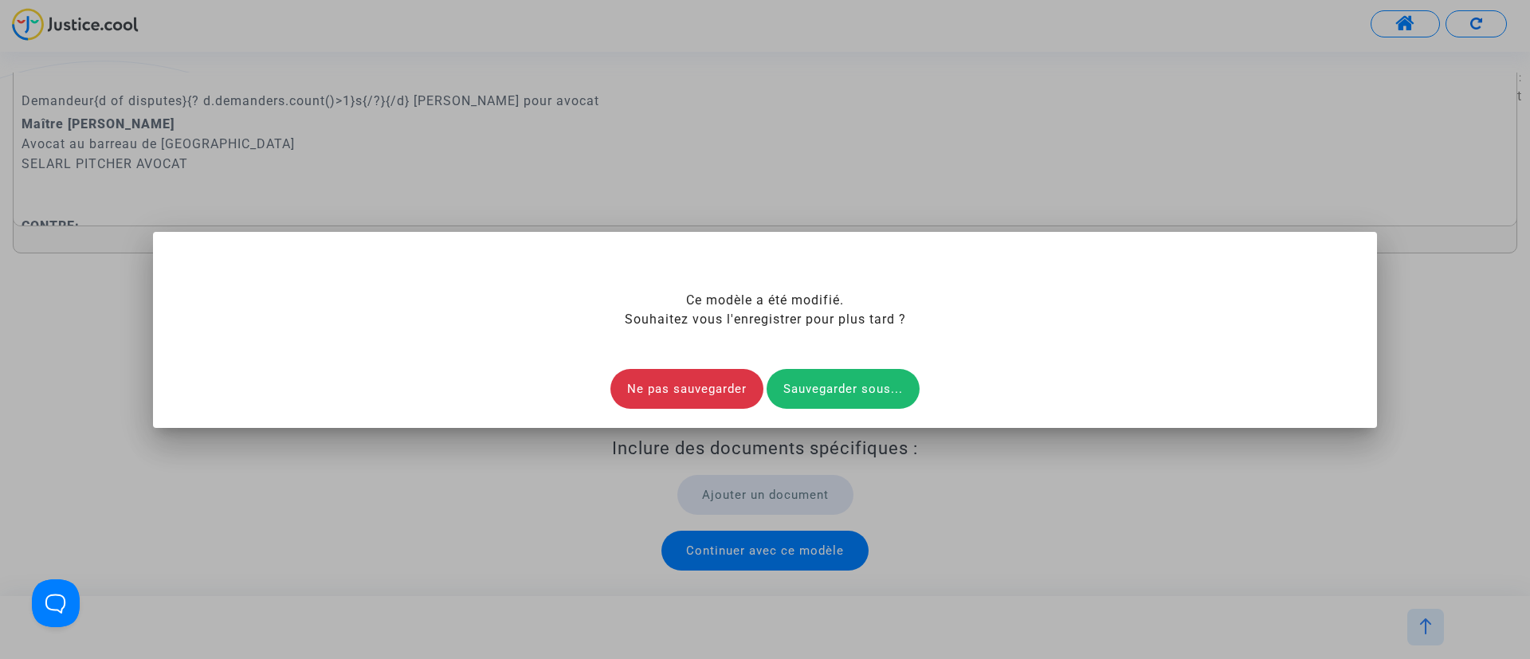
click at [850, 399] on div "Sauvegarder sous..." at bounding box center [843, 389] width 153 height 40
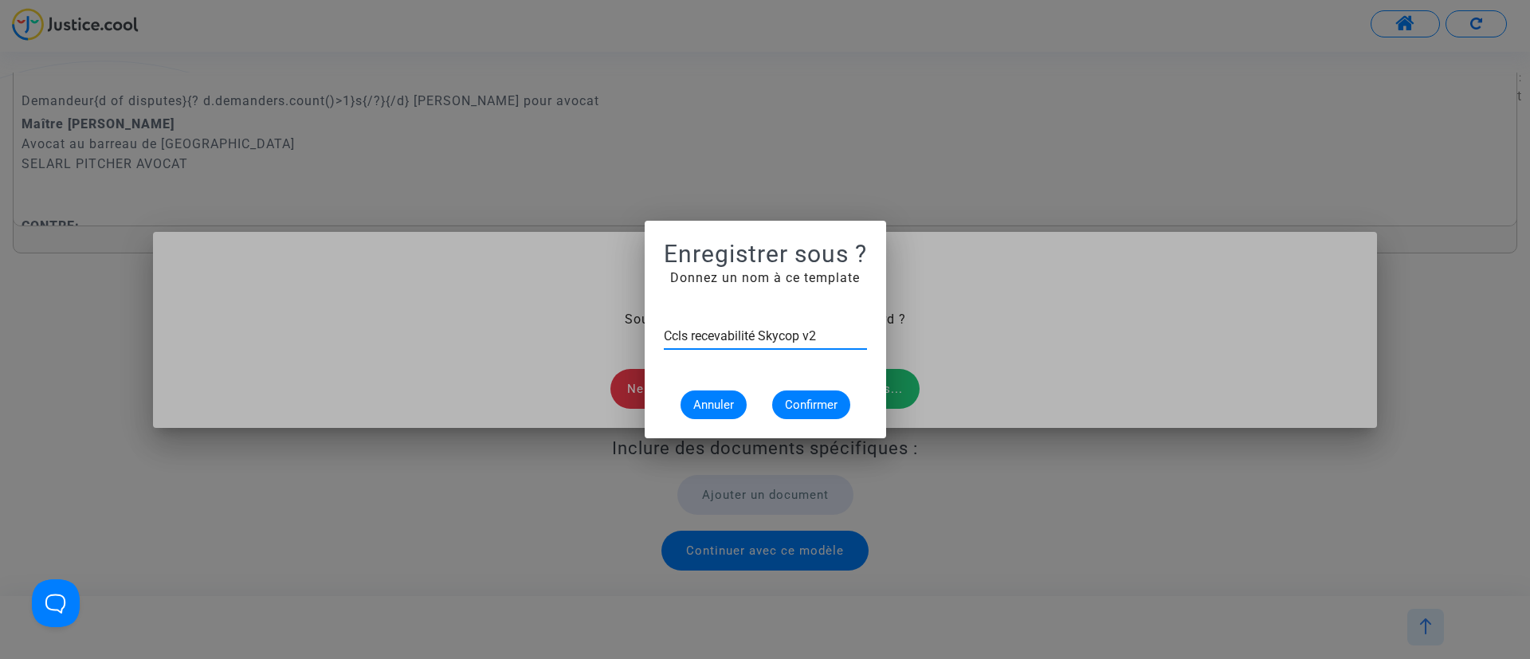
type input "Ccls recevabilité Skycop v2"
click at [795, 407] on span "Confirmer" at bounding box center [811, 405] width 53 height 14
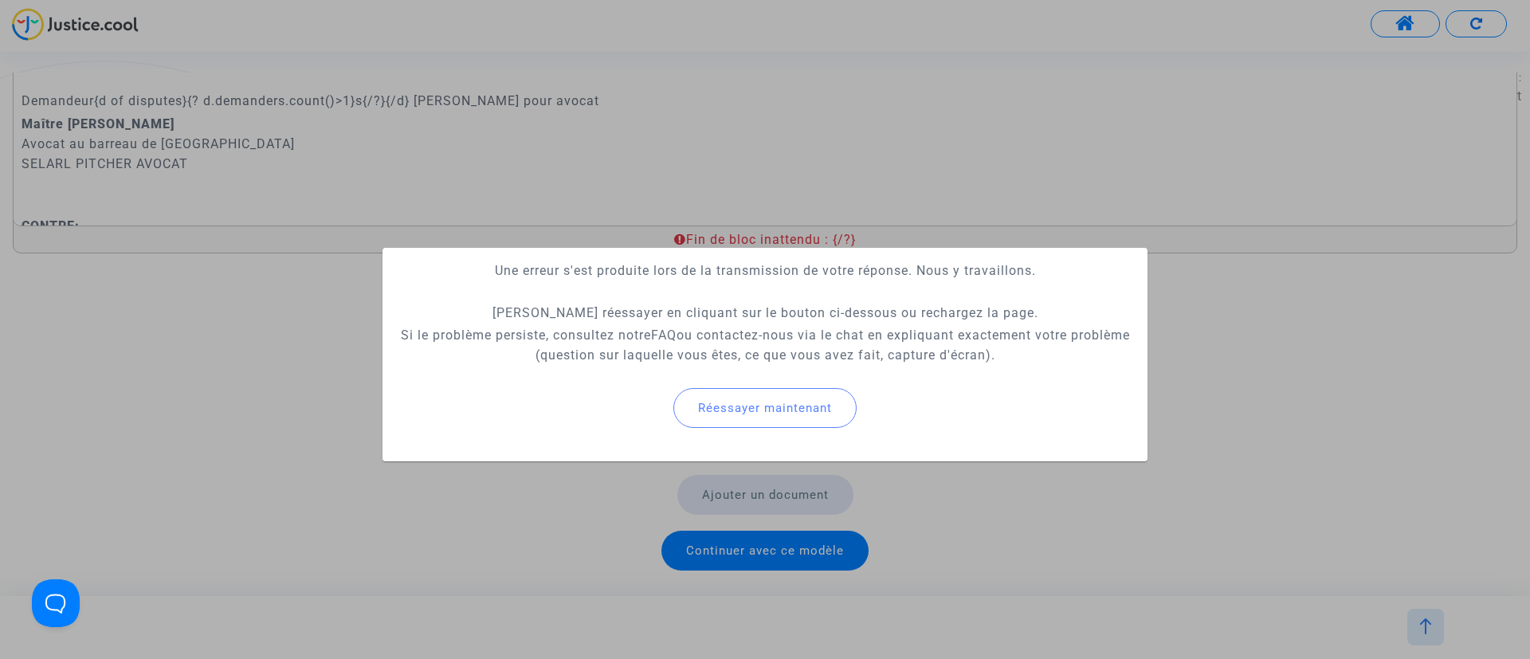
click at [771, 175] on div at bounding box center [765, 329] width 1530 height 659
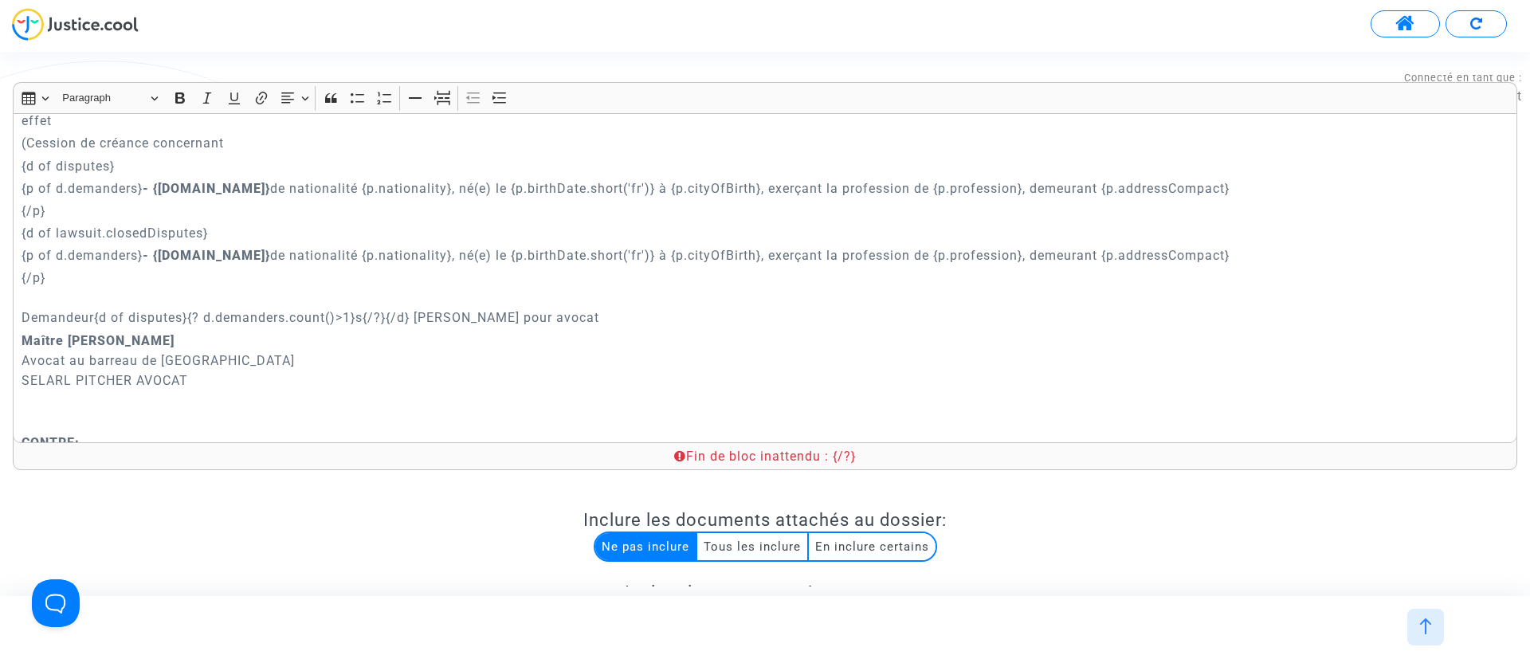
scroll to position [0, 0]
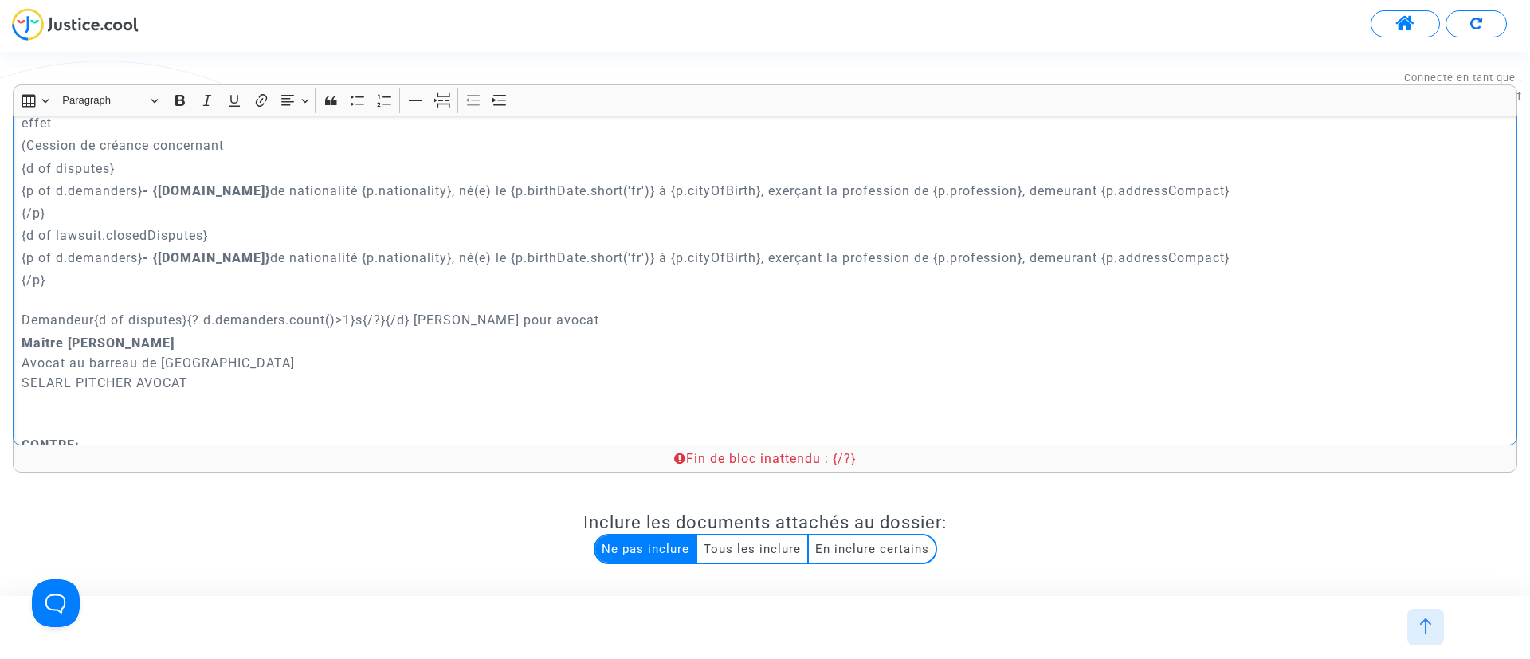
drag, startPoint x: 23, startPoint y: 296, endPoint x: 412, endPoint y: 298, distance: 389.0
click at [412, 298] on p "{/p} Demandeur{d of disputes}{? d.demanders.count()>1}s{/?}{/d} Ayant pour avoc…" at bounding box center [766, 300] width 1488 height 60
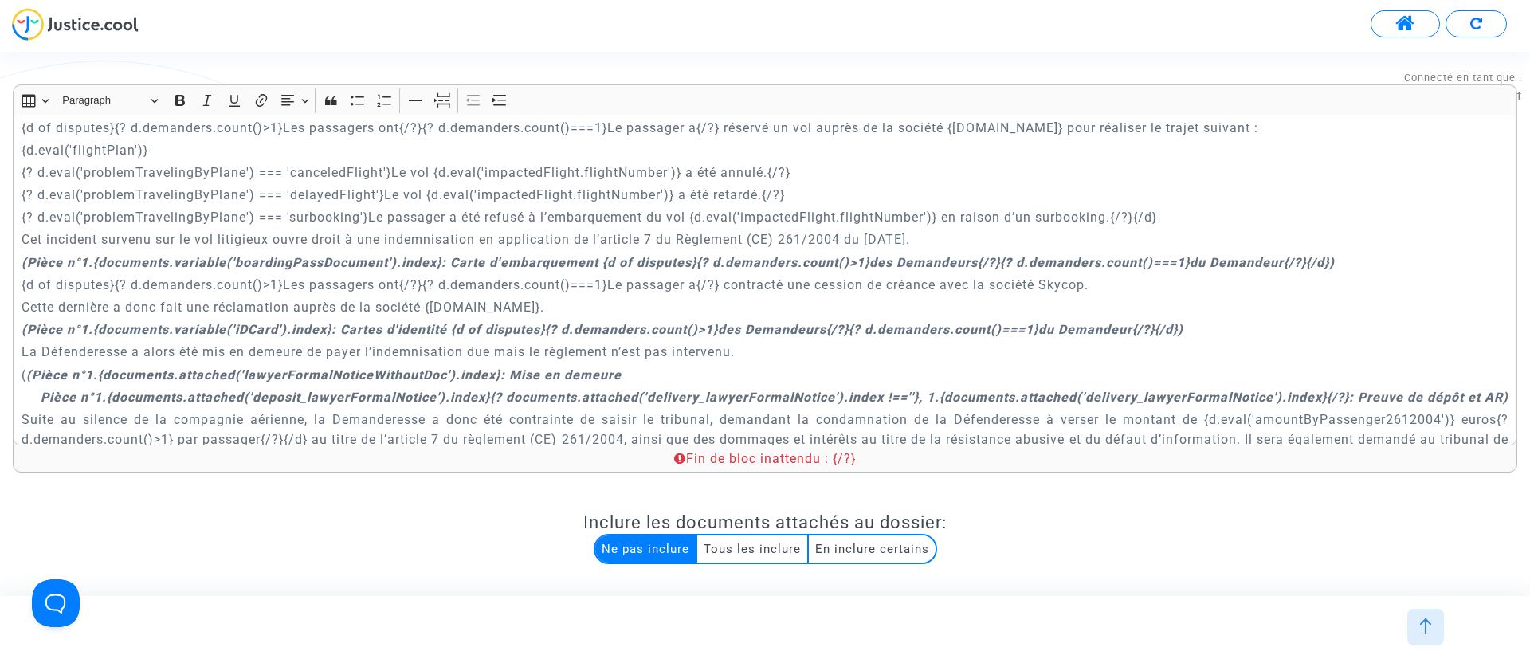
click at [854, 465] on div "Fin de bloc inattendu : {/?}" at bounding box center [764, 459] width 1471 height 18
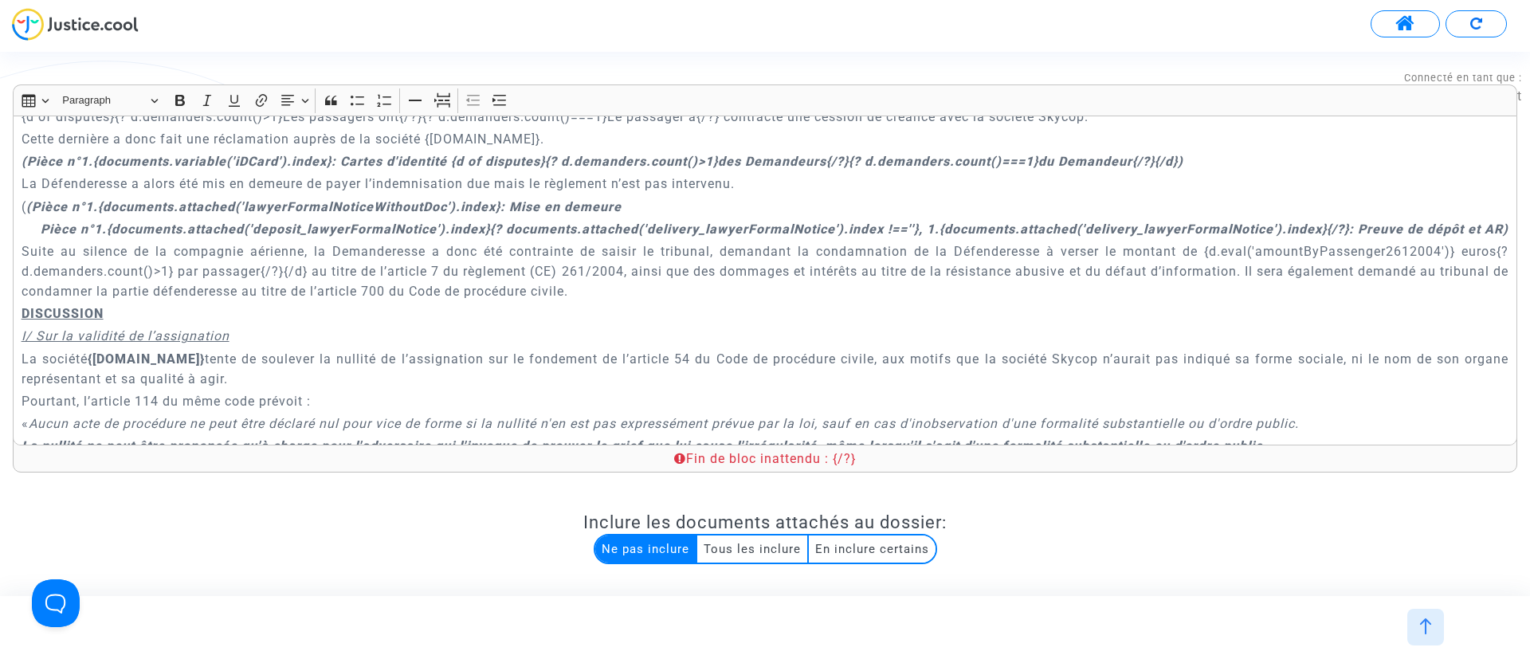
scroll to position [956, 0]
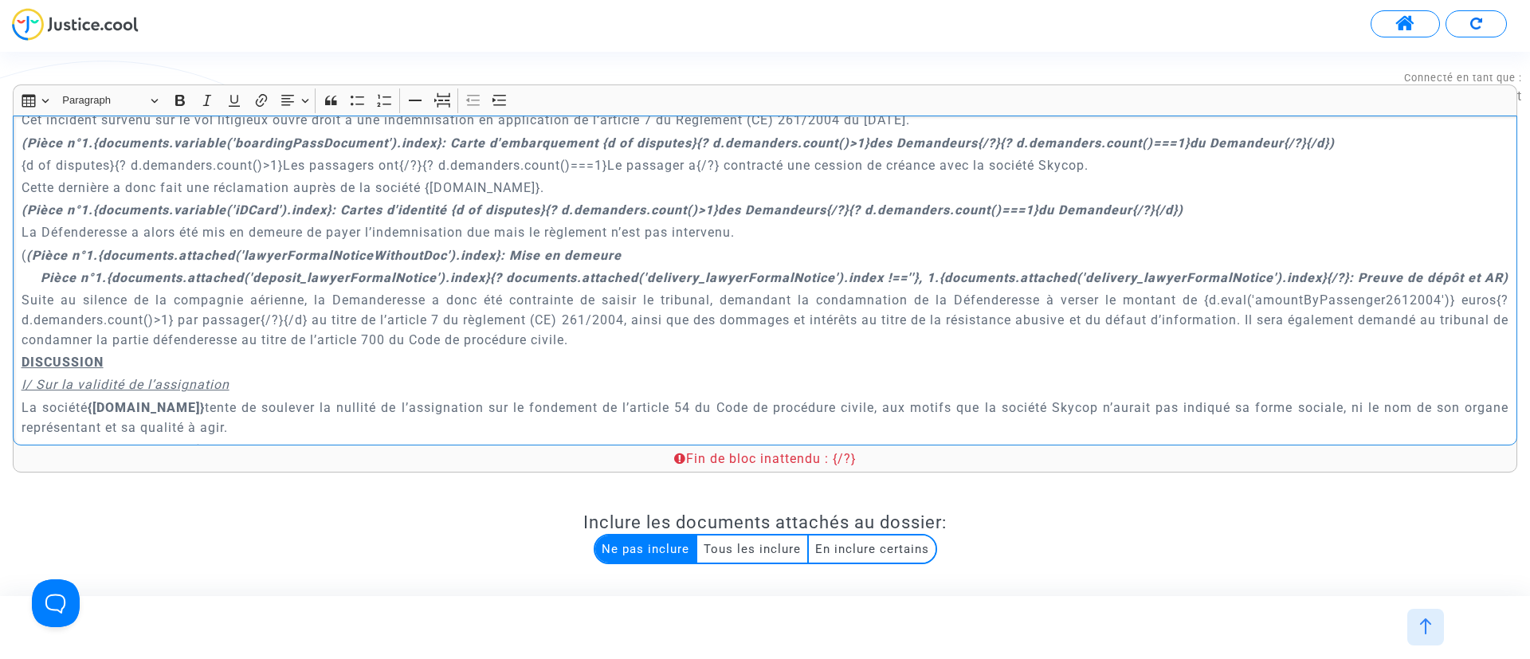
click at [1406, 155] on p "{d of disputes}{? d.demanders.count()>1}Les passagers ont{/?}{? d.demanders.cou…" at bounding box center [766, 165] width 1488 height 20
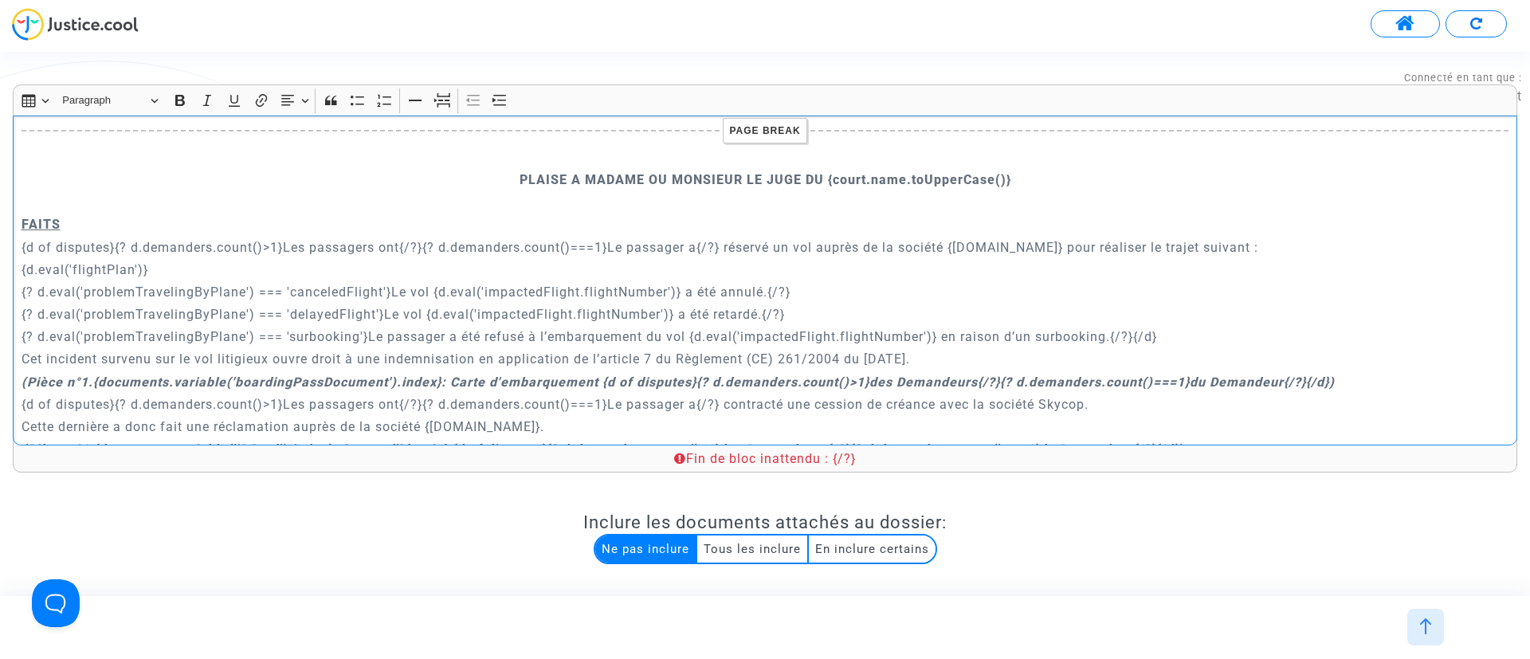
click at [1183, 327] on p "{? d.eval('problemTravelingByPlane') === 'surbooking'}Le passager a été refusé …" at bounding box center [766, 337] width 1488 height 20
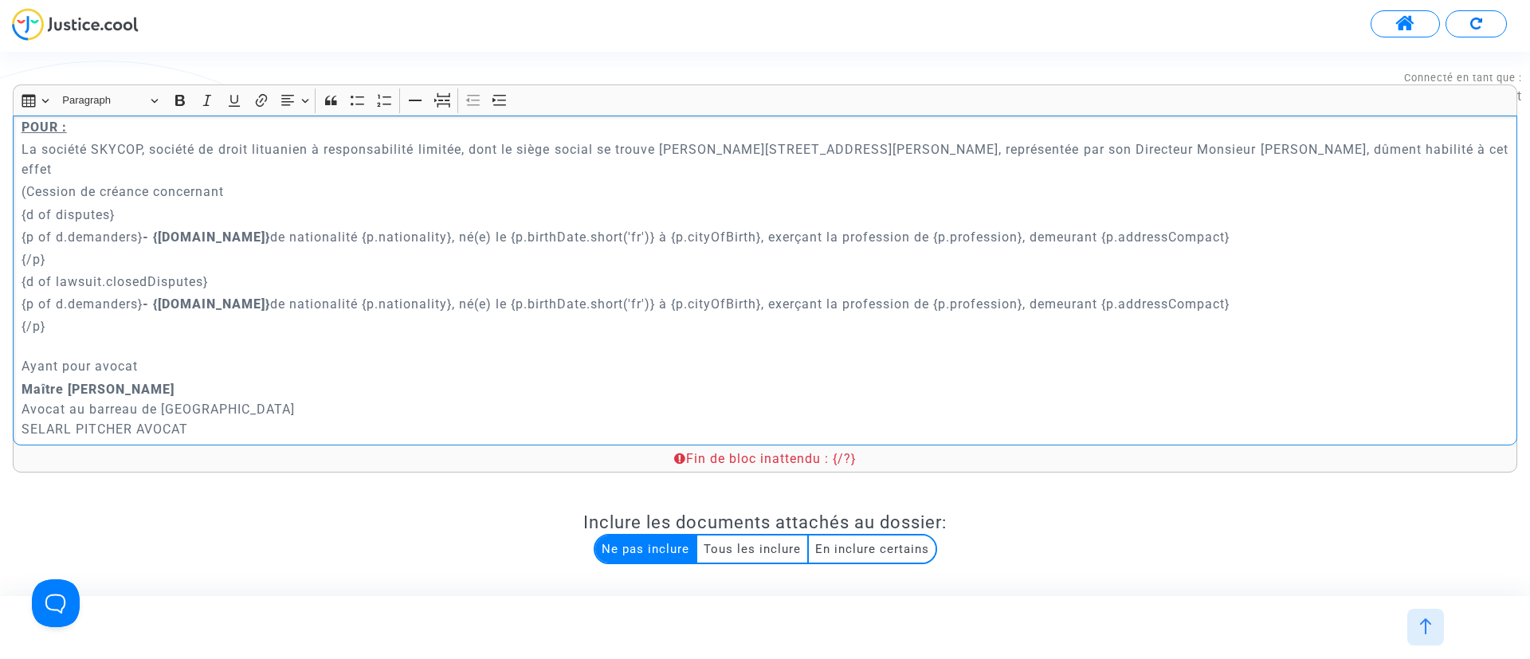
scroll to position [239, 0]
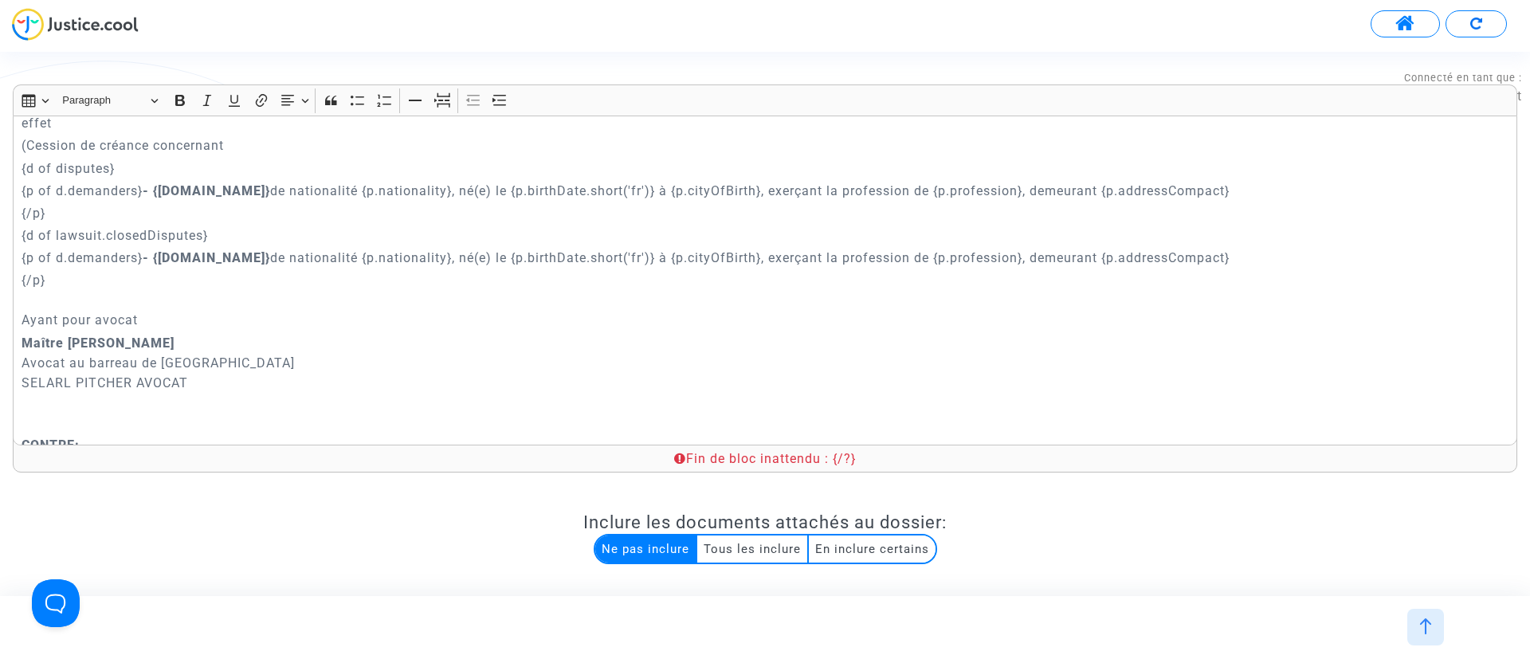
click at [674, 457] on icon at bounding box center [680, 458] width 12 height 13
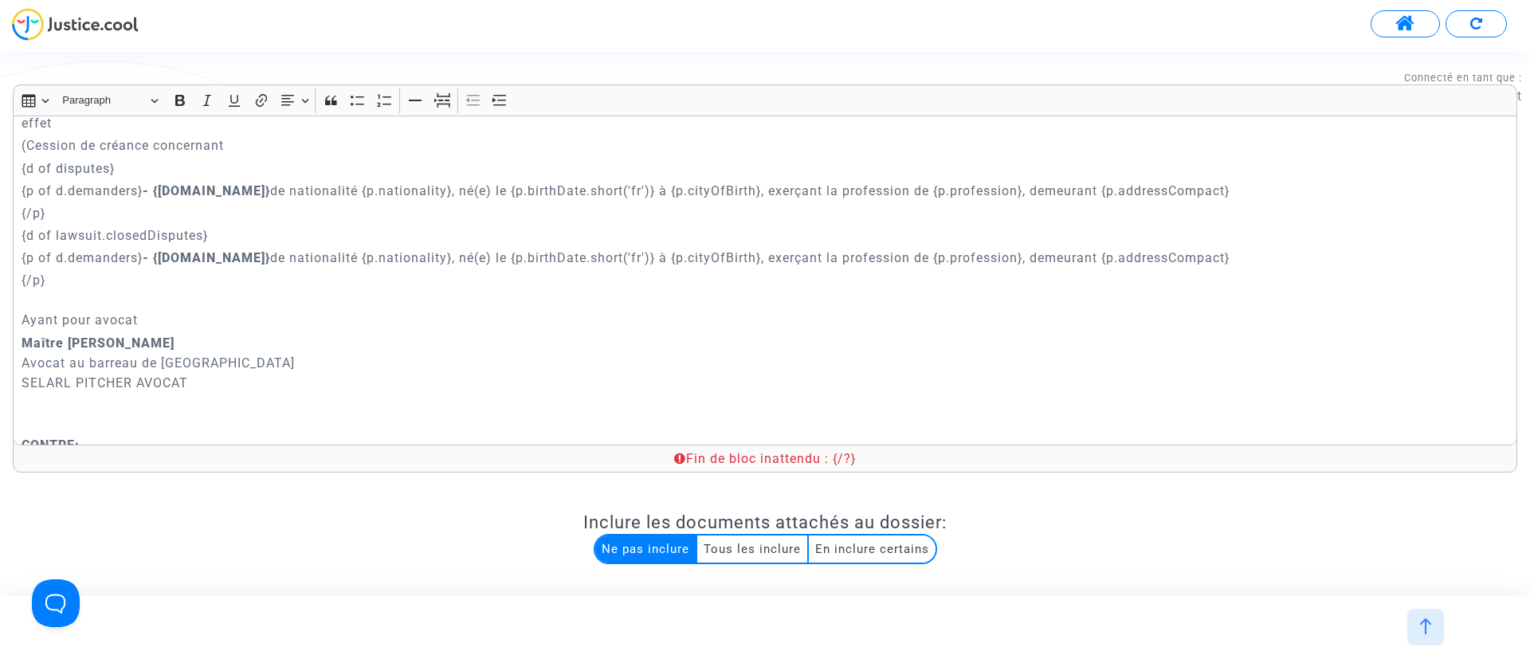
click at [674, 457] on icon at bounding box center [680, 458] width 12 height 13
click at [641, 270] on p "{/p} Ayant pour avocat" at bounding box center [766, 300] width 1488 height 60
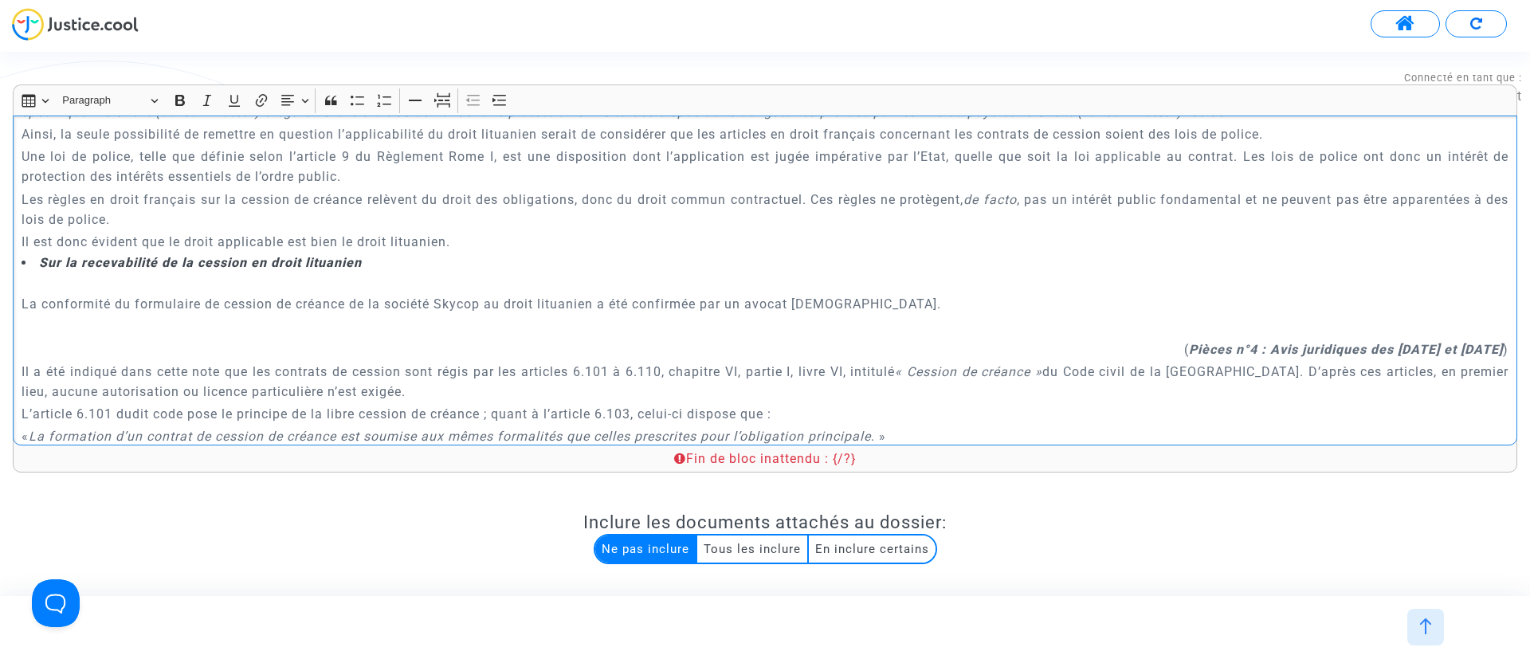
scroll to position [2152, 0]
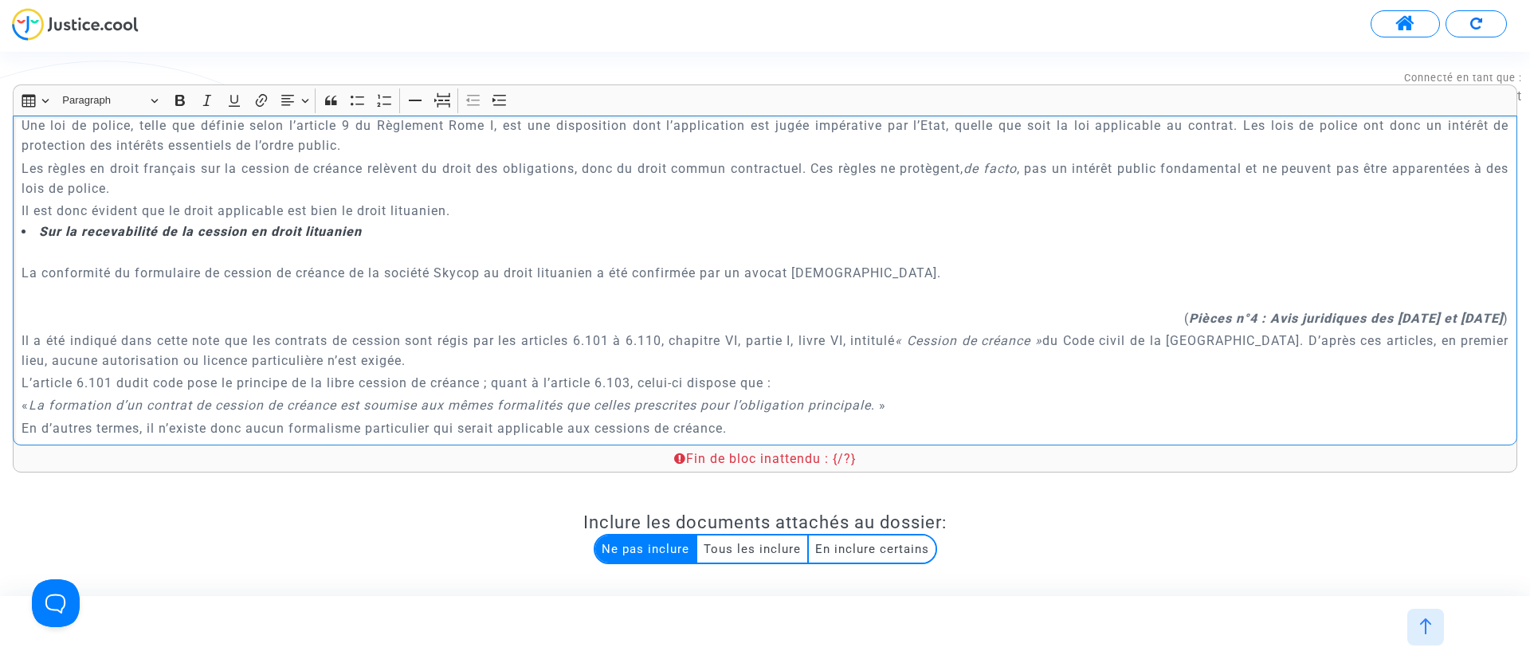
click at [519, 241] on p "Rich Text Editor, main" at bounding box center [766, 251] width 1488 height 20
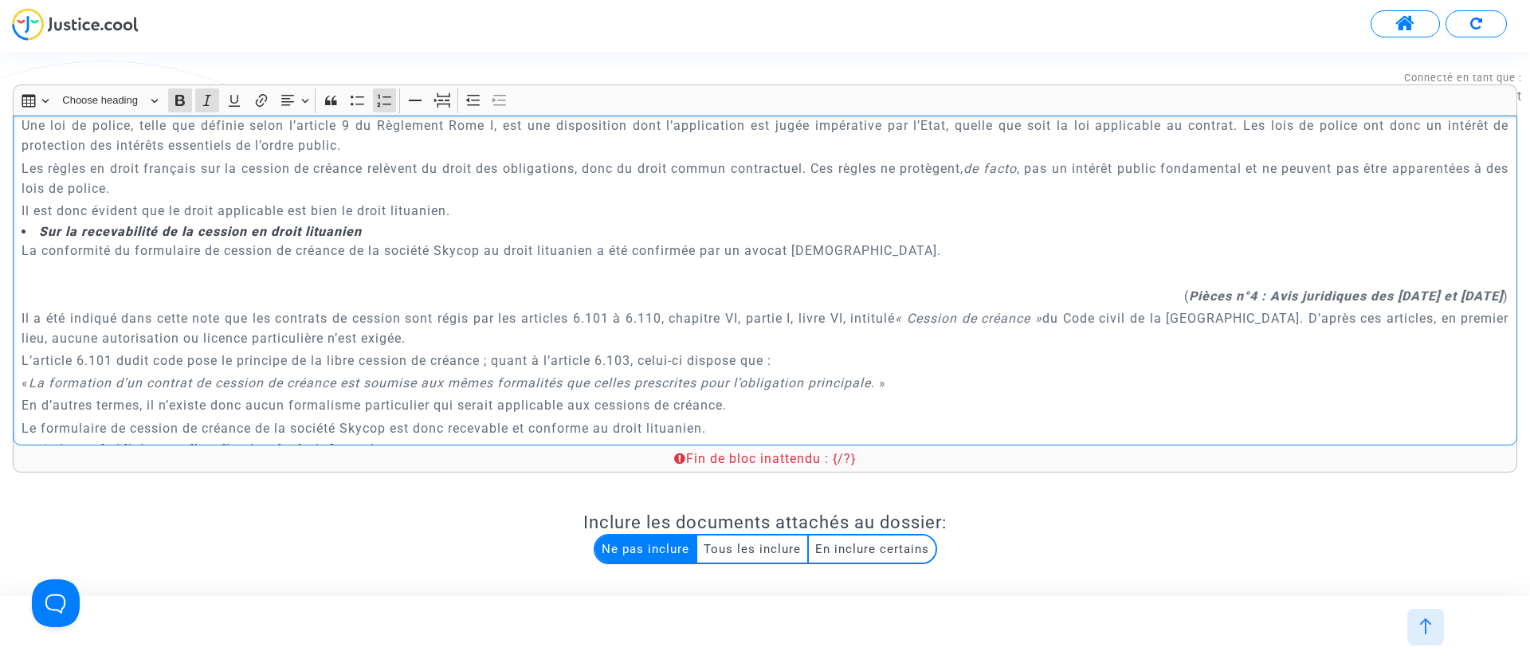
click at [1125, 286] on p "( Pièces n°4 : Avis juridiques des 26 et 27 juin 2025 )" at bounding box center [766, 296] width 1488 height 20
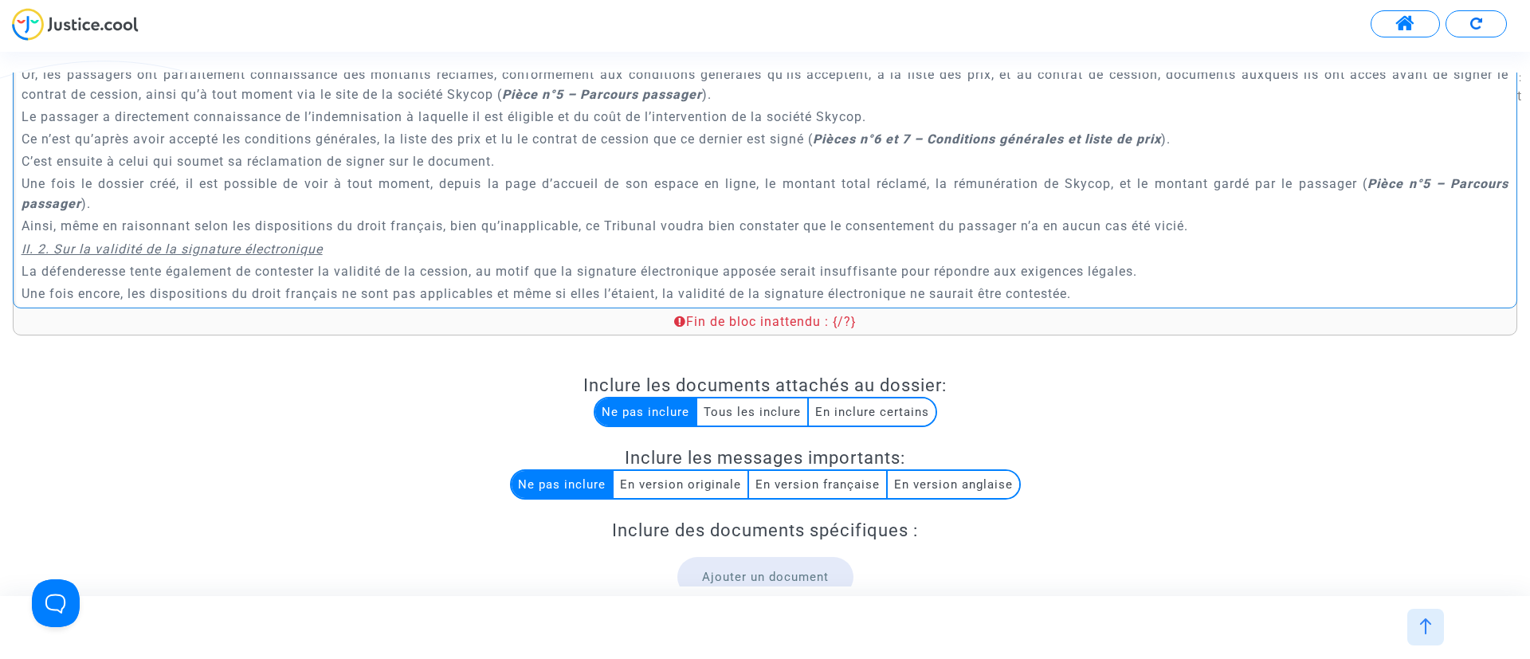
scroll to position [219, 0]
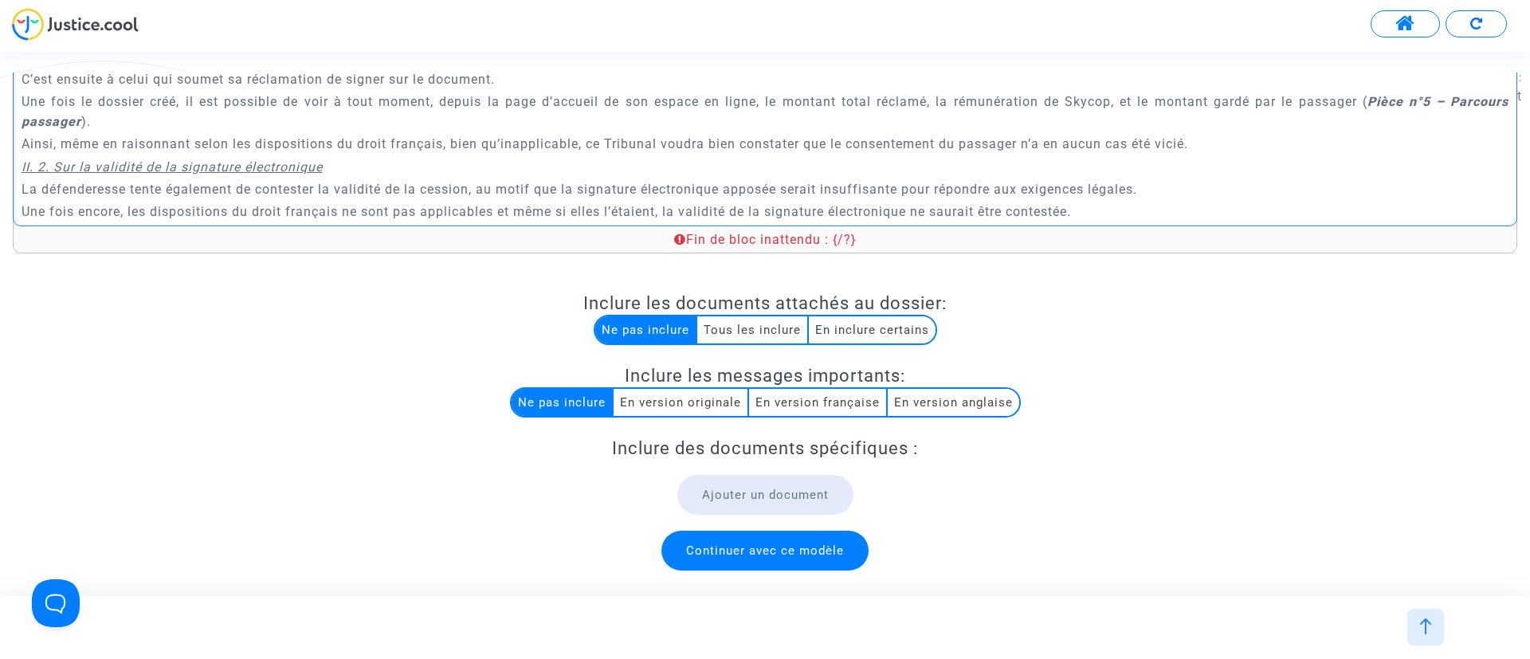
click at [732, 558] on span "Continuer avec ce modèle" at bounding box center [765, 551] width 207 height 40
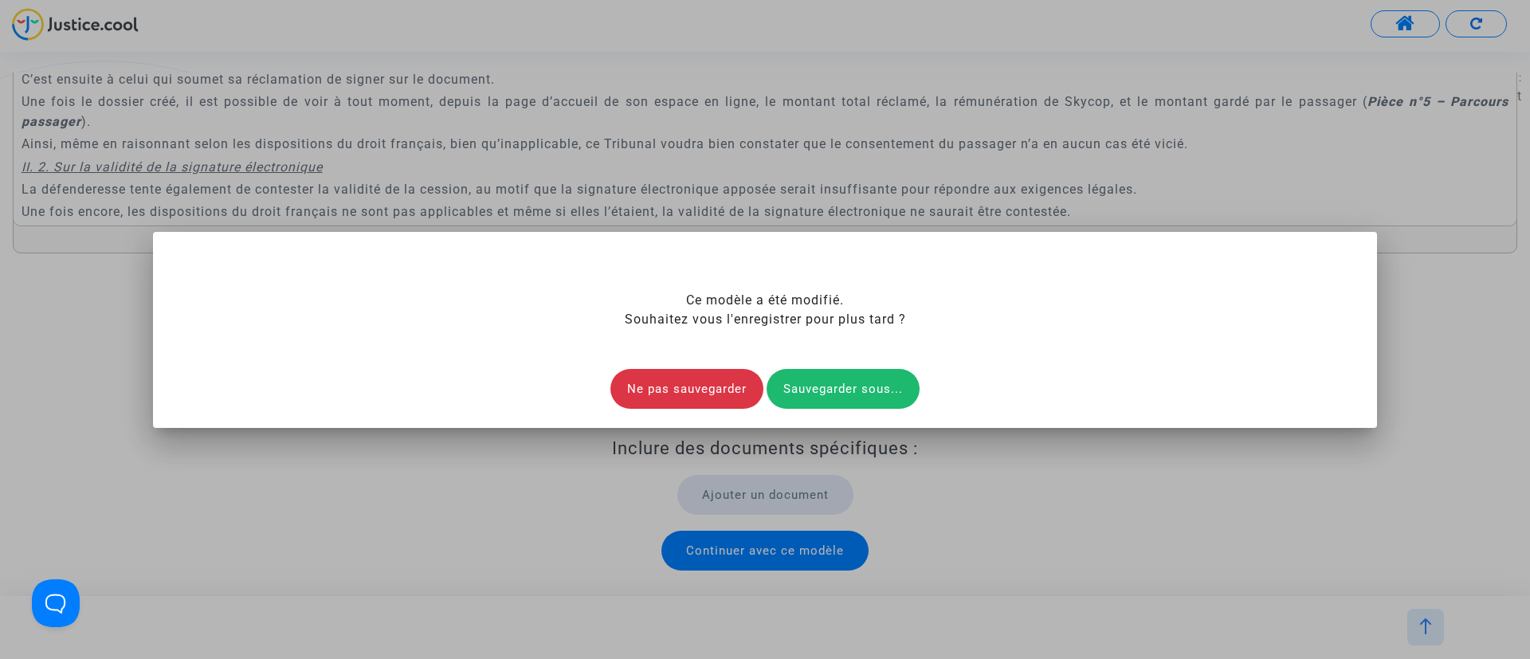
click at [858, 375] on div "Sauvegarder sous..." at bounding box center [843, 389] width 153 height 40
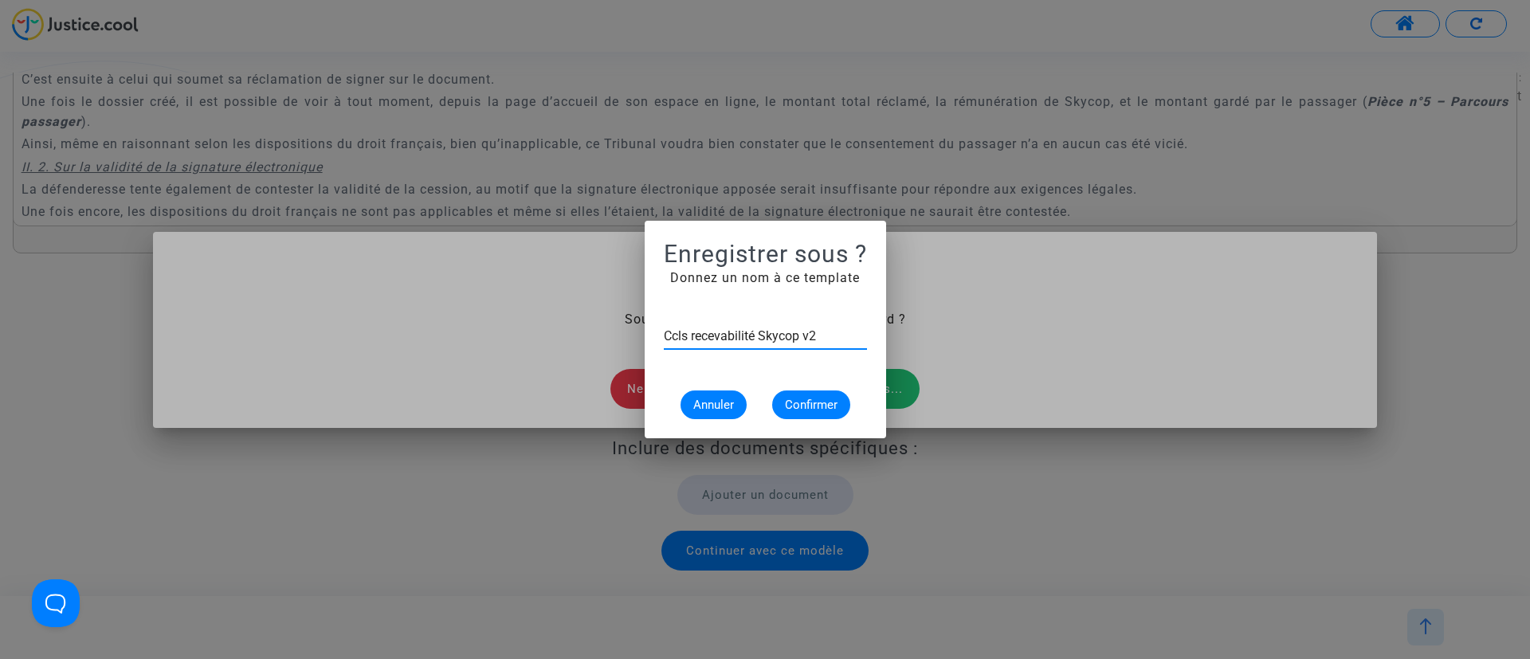
type input "Ccls recevabilité Skycop v2"
click at [815, 425] on mat-dialog-container "Enregistrer sous ? Donnez un nom à ce template Ccls recevabilité Skycop v2 Annu…" at bounding box center [765, 330] width 241 height 218
click at [815, 393] on button "Confirmer" at bounding box center [811, 405] width 78 height 29
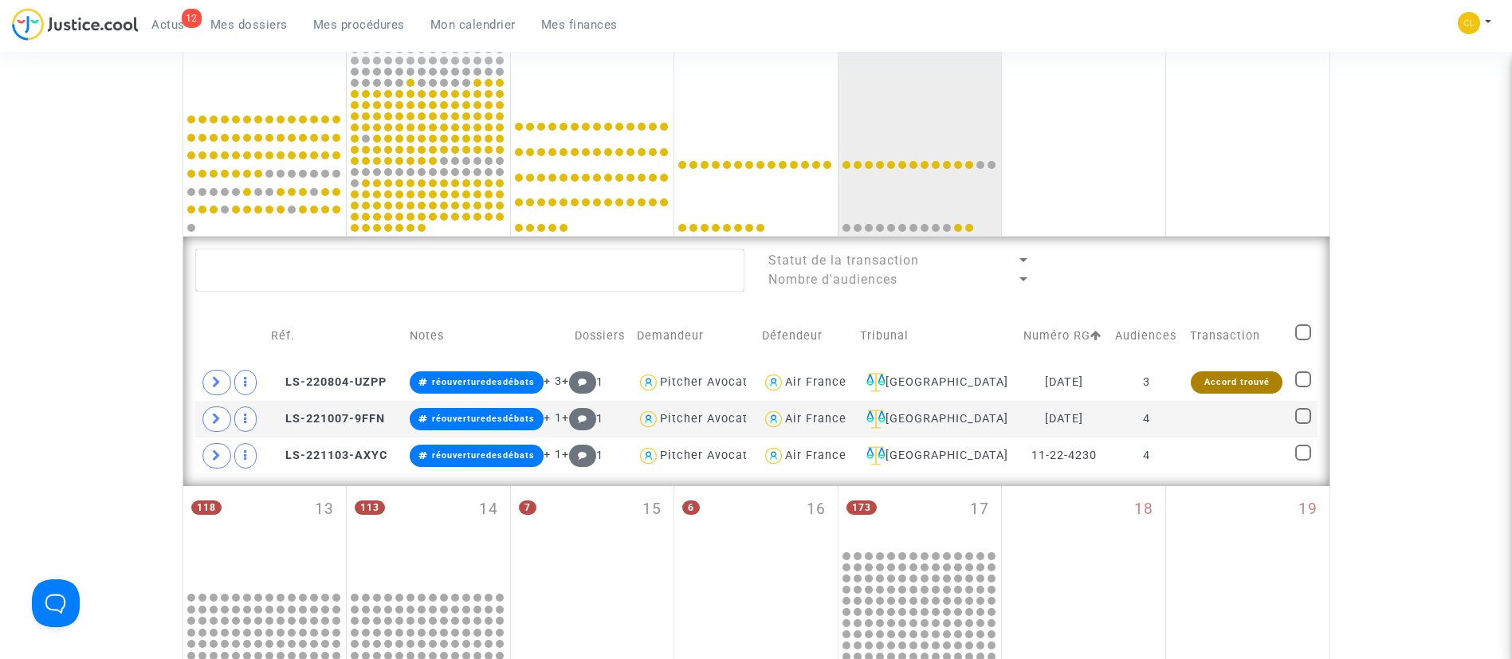
scroll to position [598, 0]
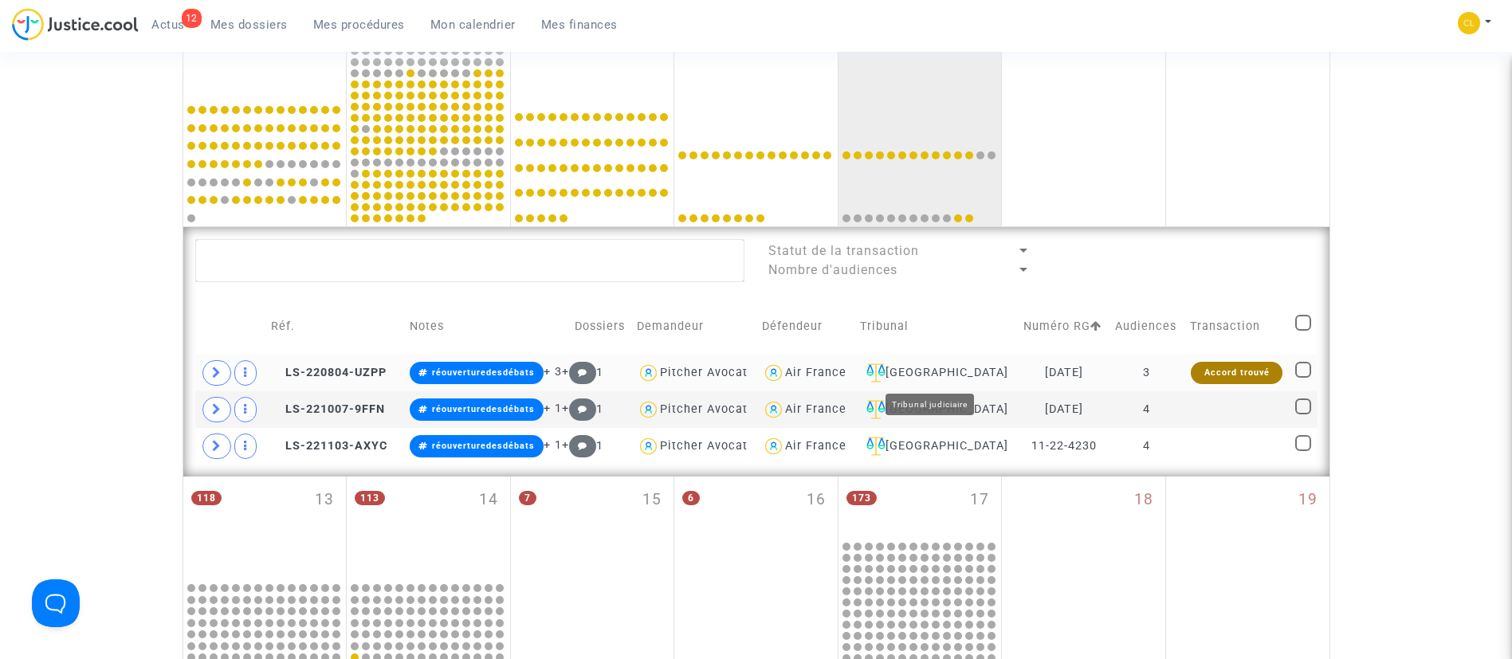
click at [974, 371] on div "[GEOGRAPHIC_DATA]" at bounding box center [936, 372] width 152 height 19
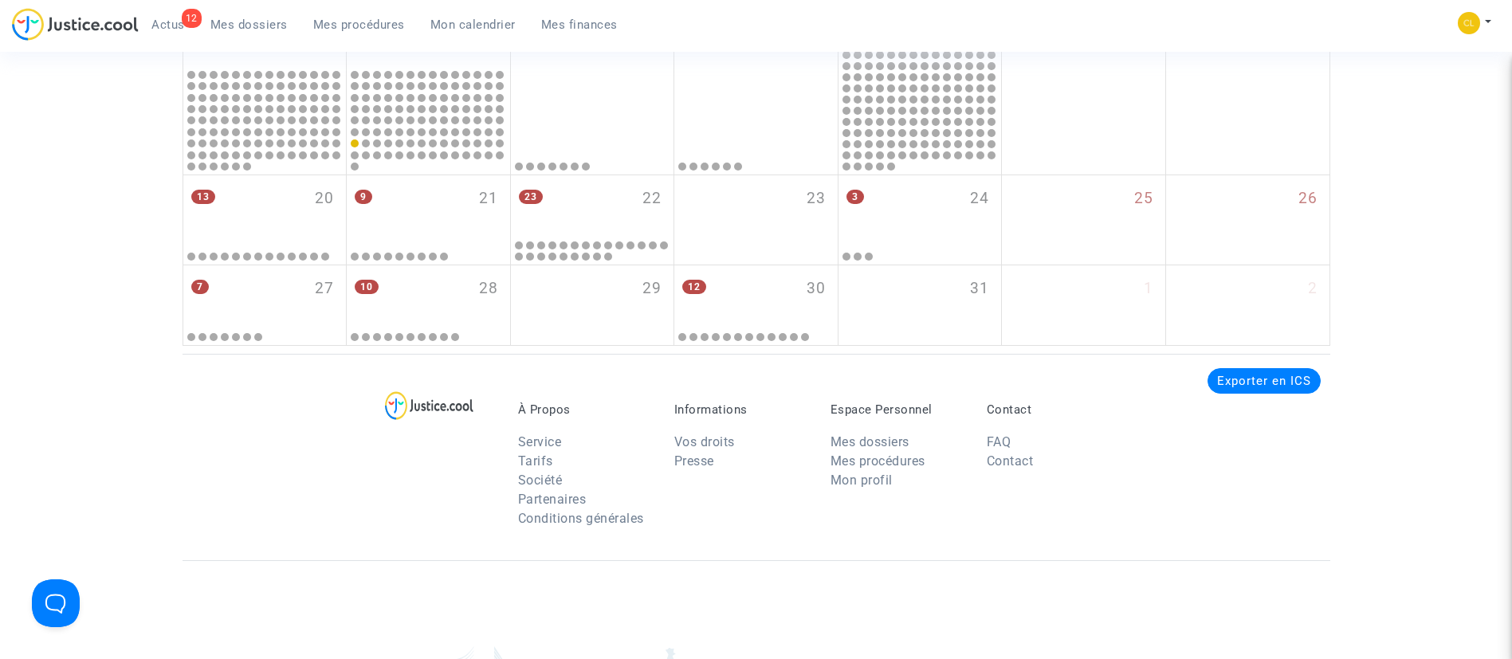
scroll to position [2391, 0]
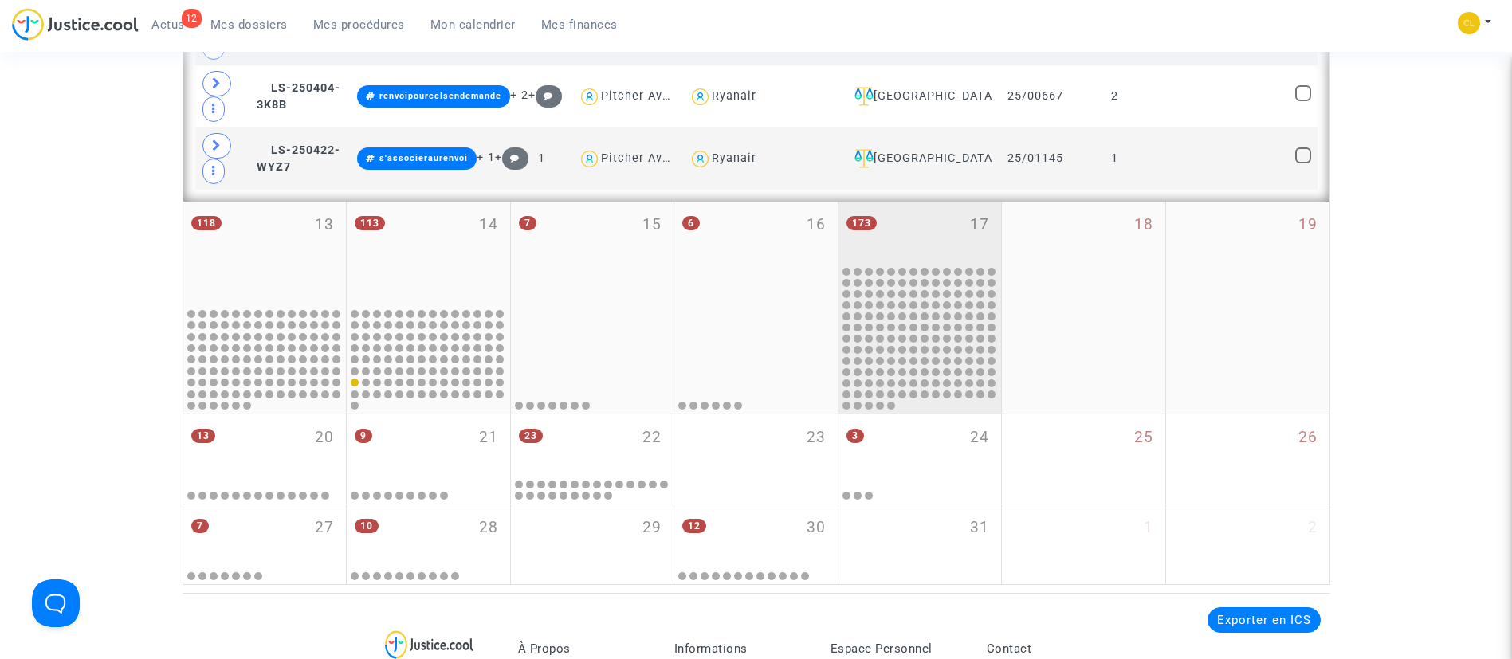
click at [914, 241] on div "173 17" at bounding box center [919, 233] width 163 height 62
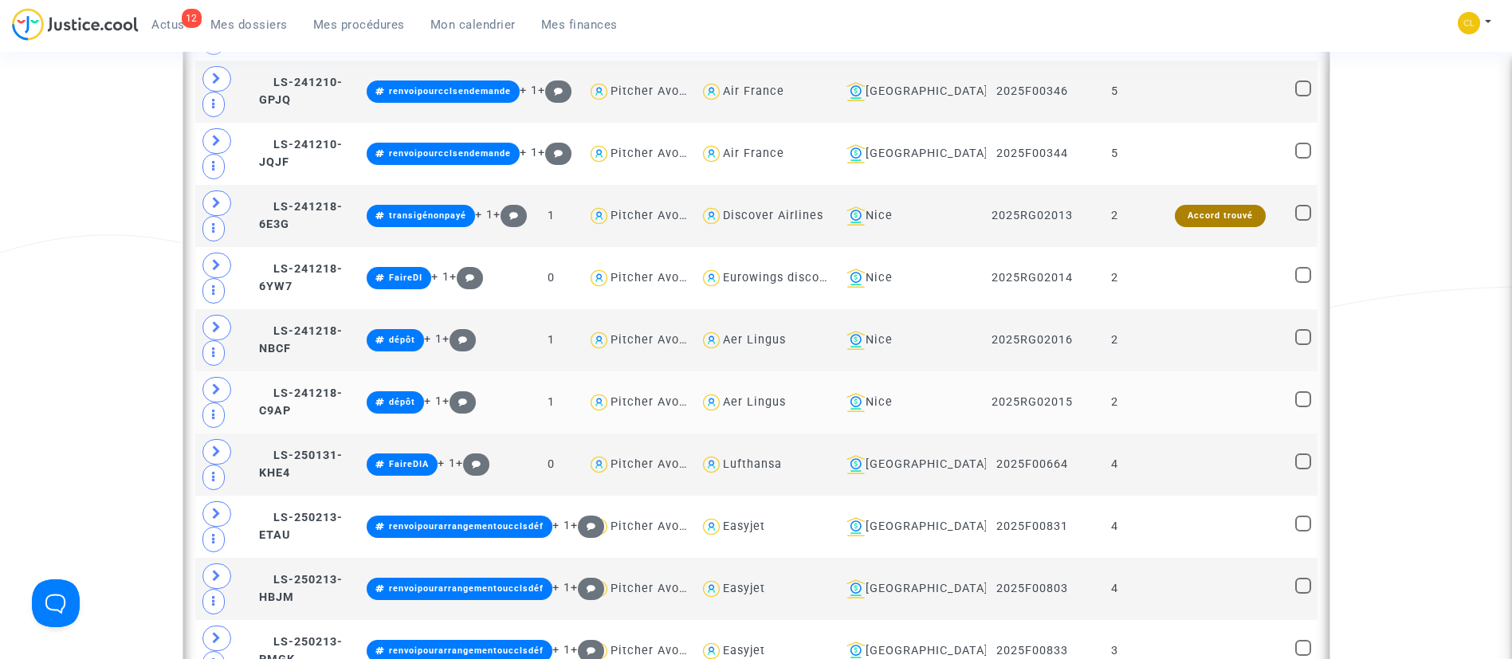
scroll to position [1674, 0]
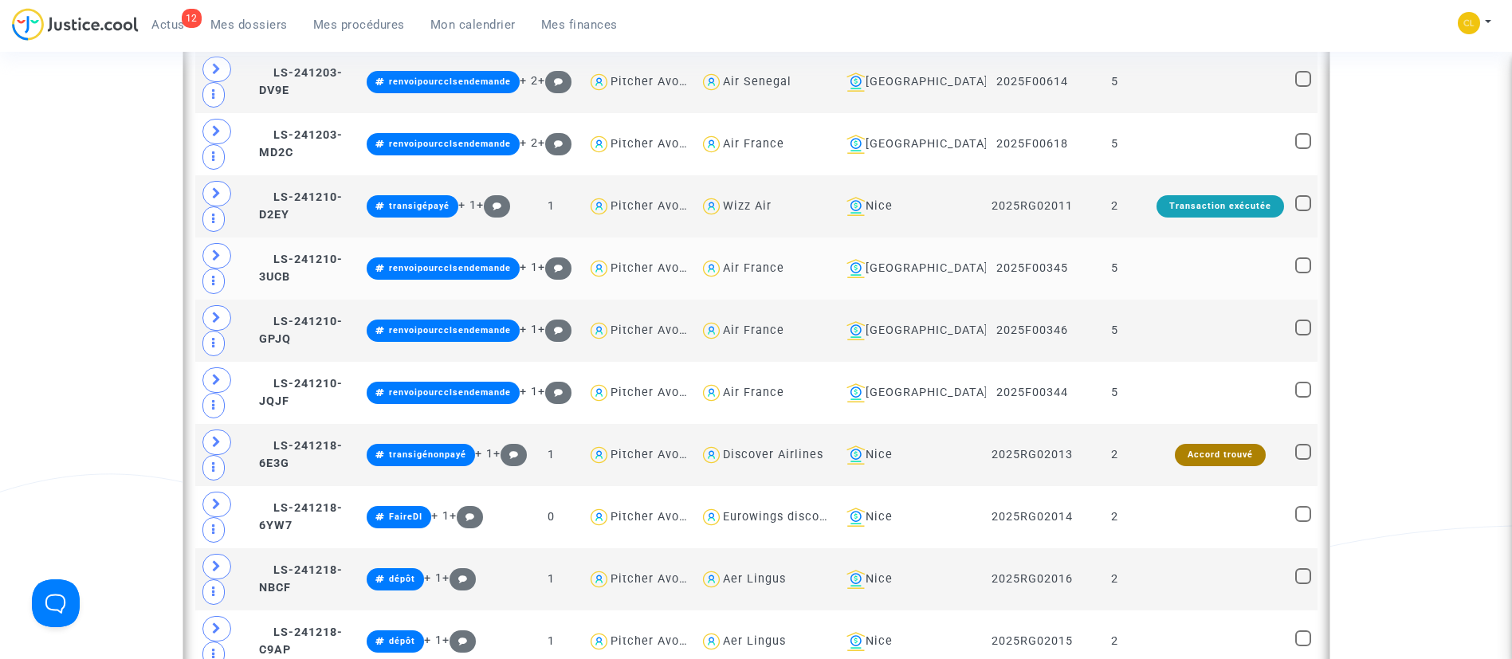
click at [1228, 291] on td at bounding box center [1220, 269] width 139 height 62
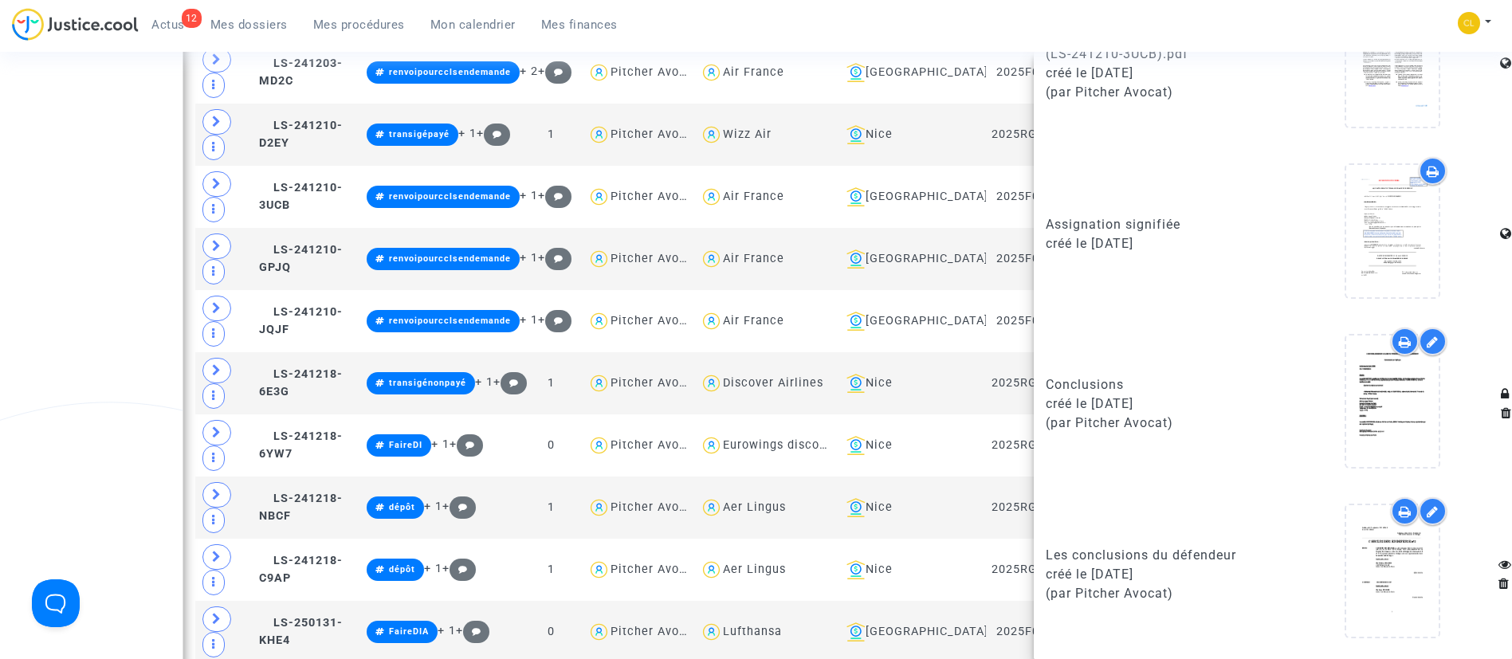
scroll to position [1793, 0]
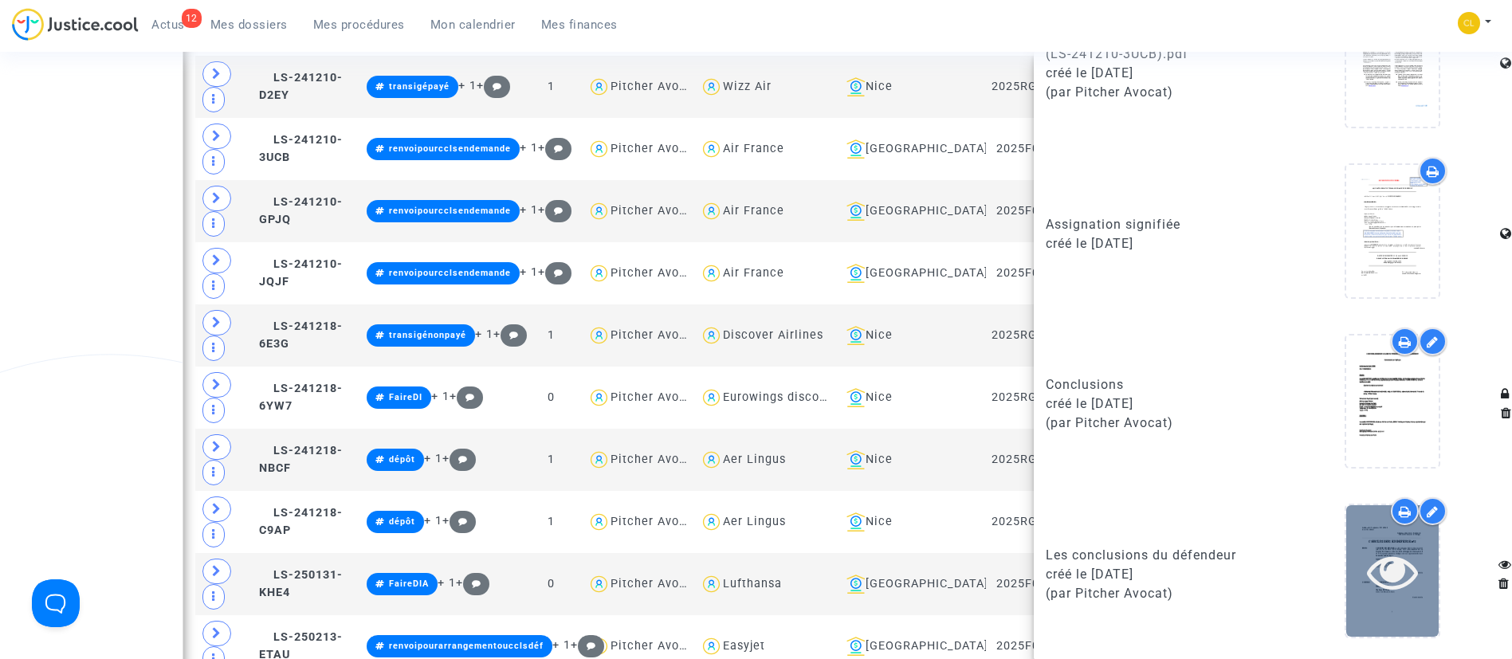
click at [1367, 583] on icon at bounding box center [1393, 571] width 52 height 51
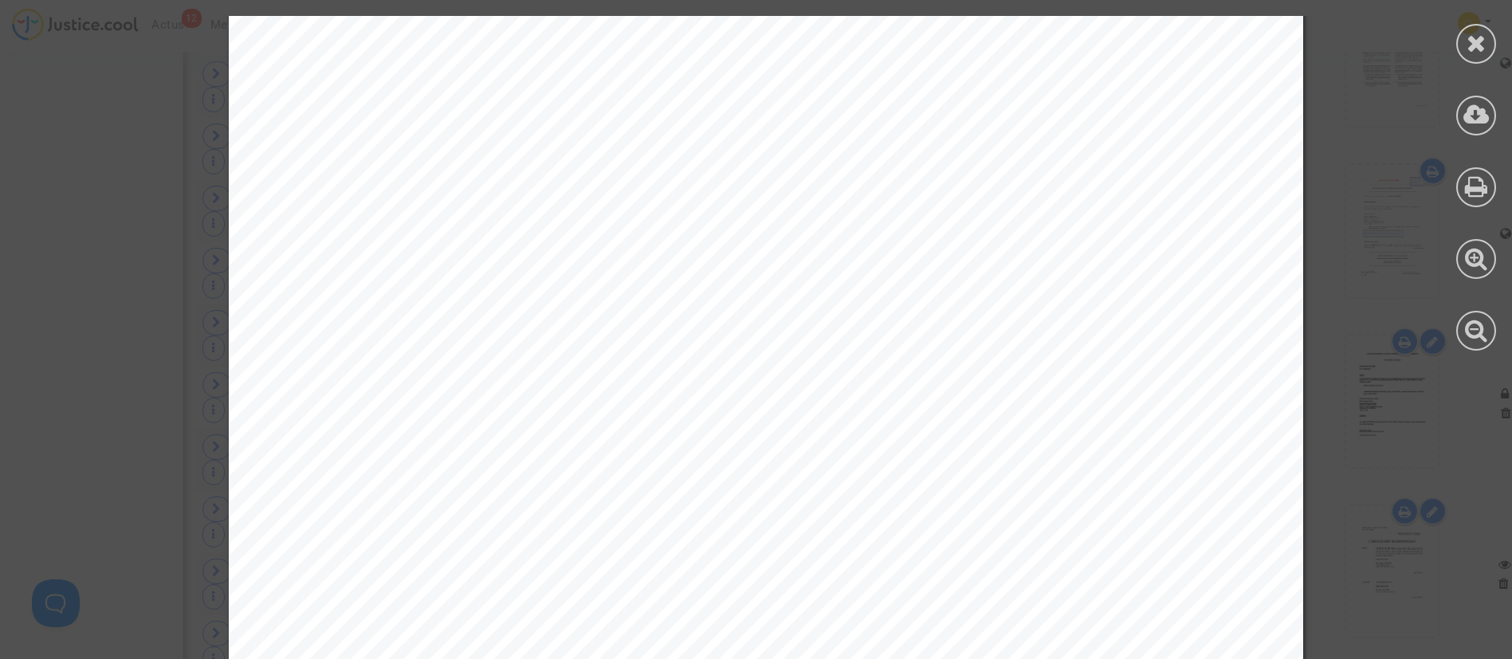
scroll to position [3493, 0]
click at [1484, 49] on icon at bounding box center [1477, 43] width 20 height 24
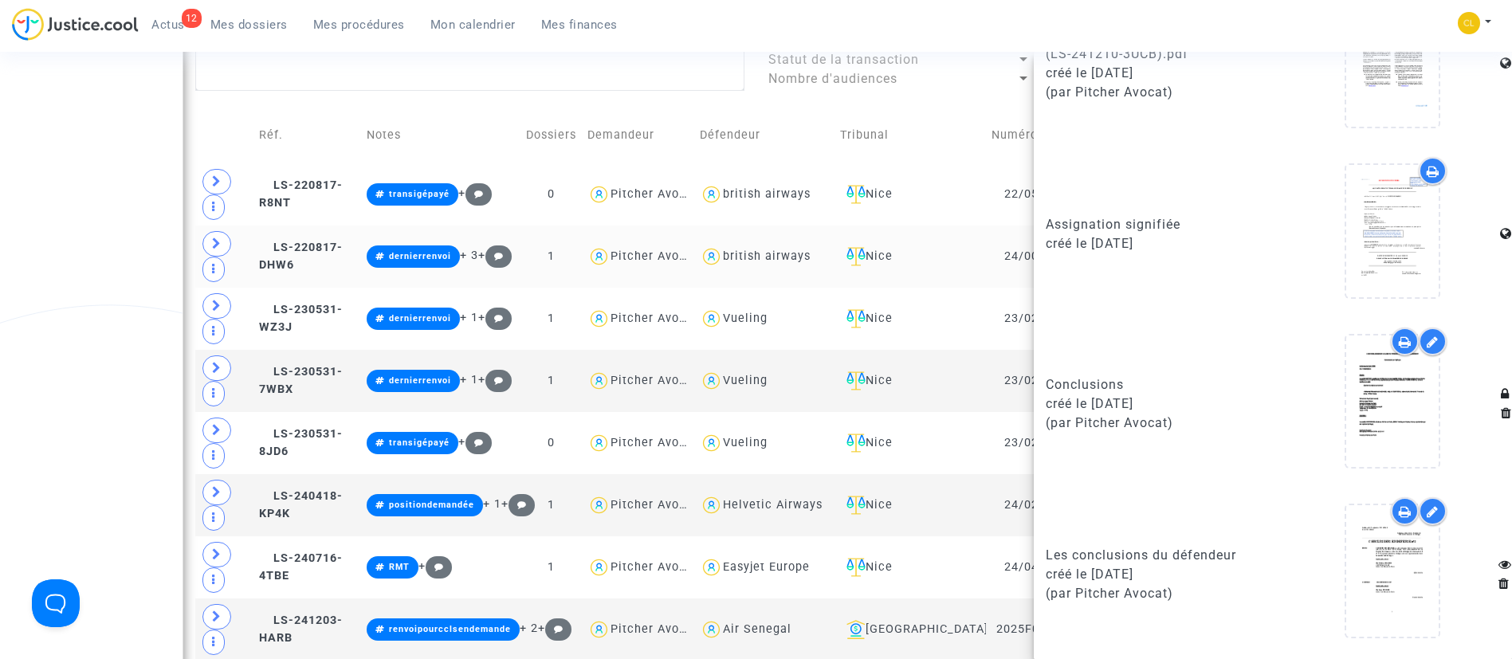
scroll to position [956, 0]
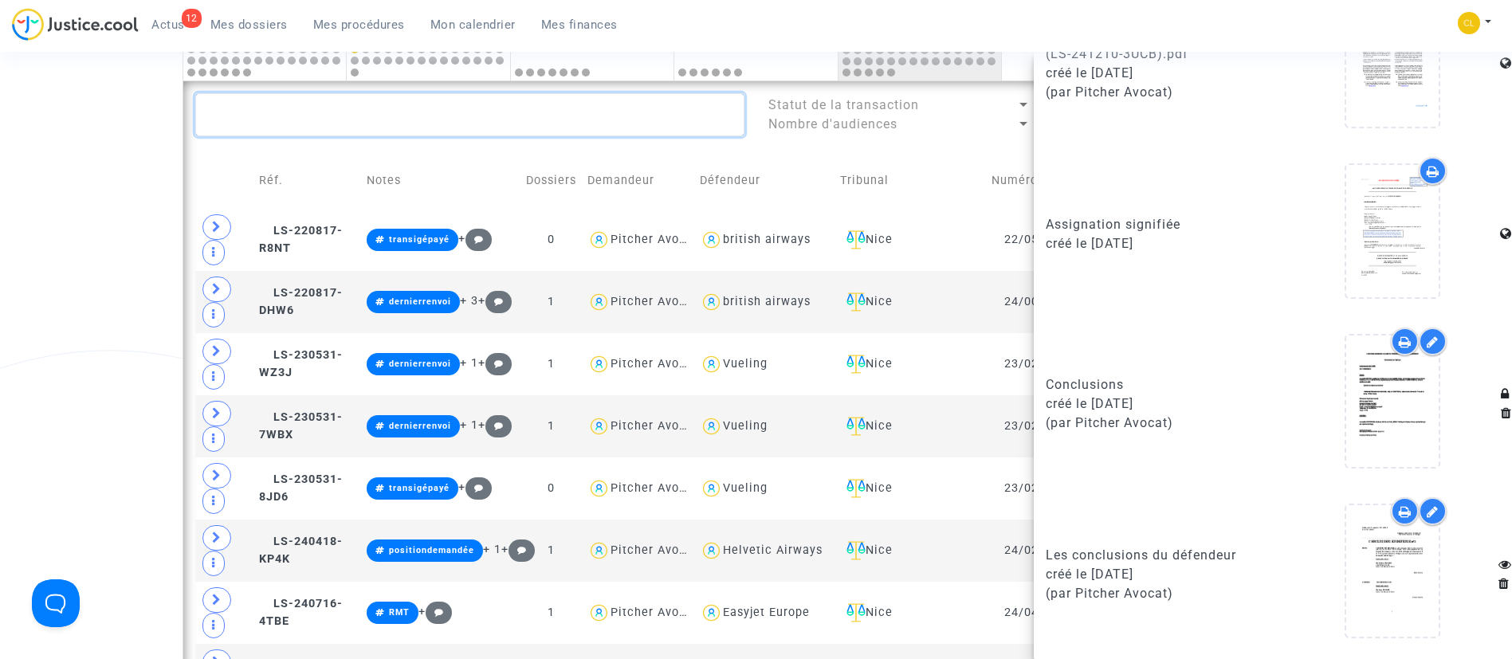
click at [614, 110] on textarea at bounding box center [469, 114] width 549 height 43
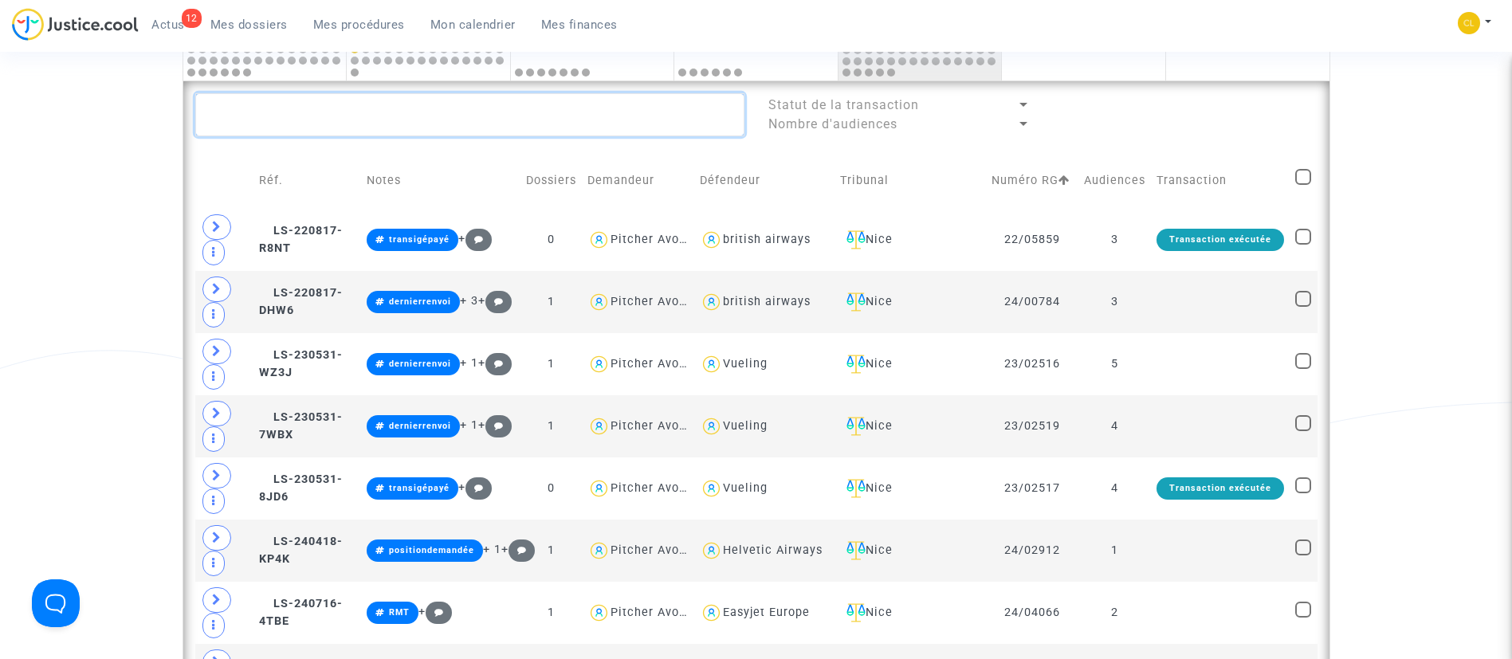
scroll to position [0, 0]
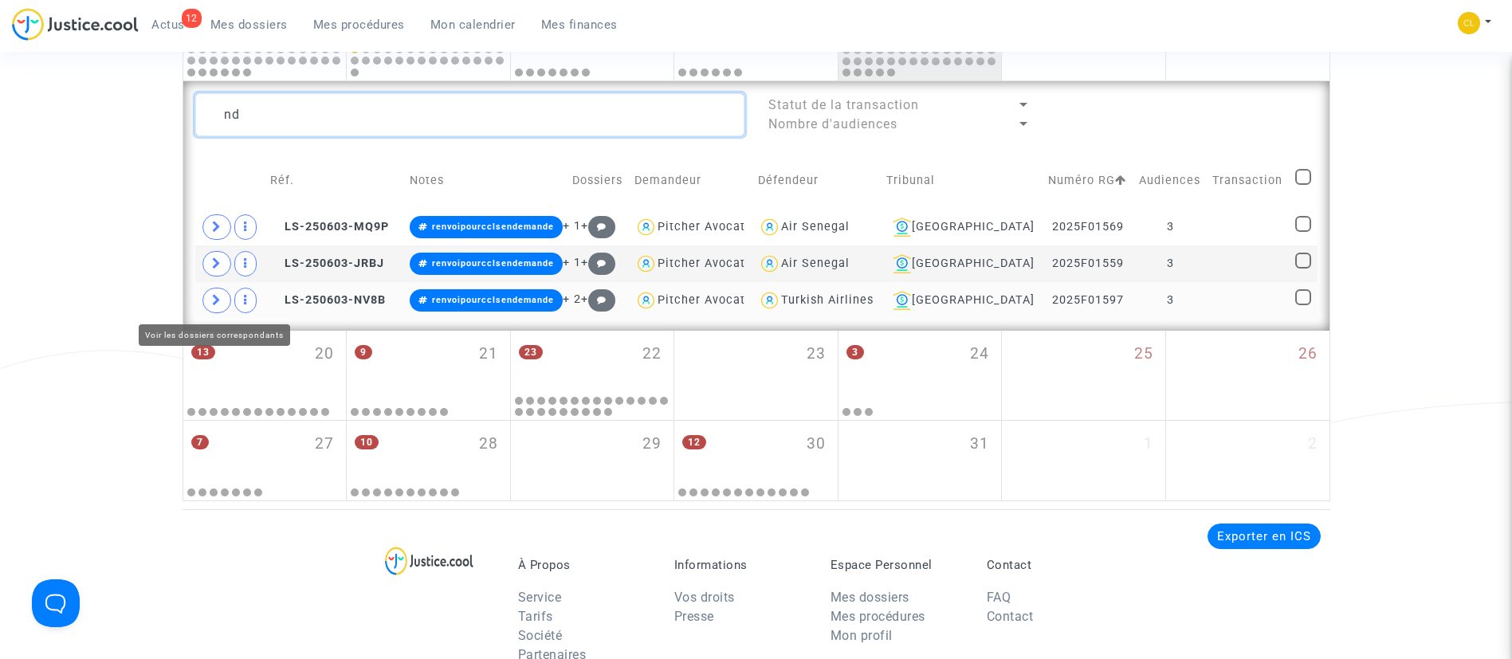
type textarea "nd"
click at [222, 308] on span at bounding box center [216, 301] width 29 height 26
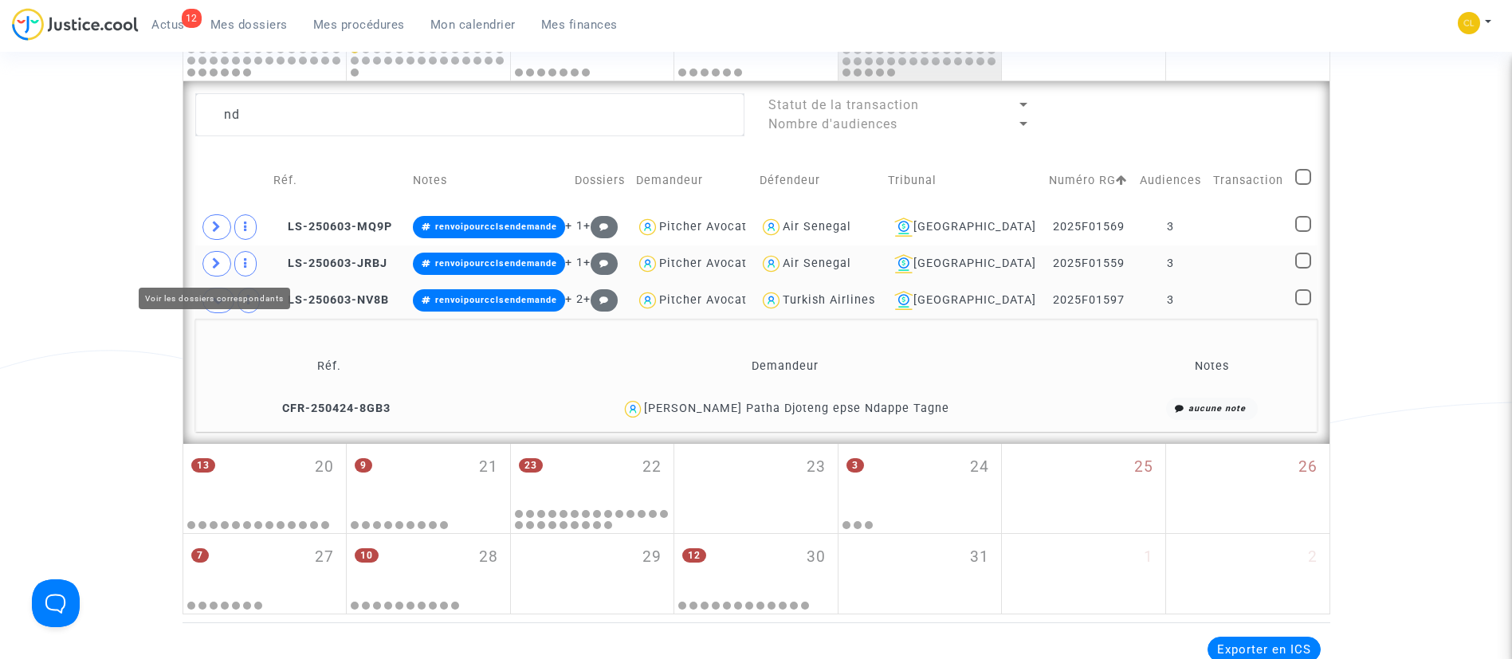
click at [206, 269] on span at bounding box center [216, 264] width 29 height 26
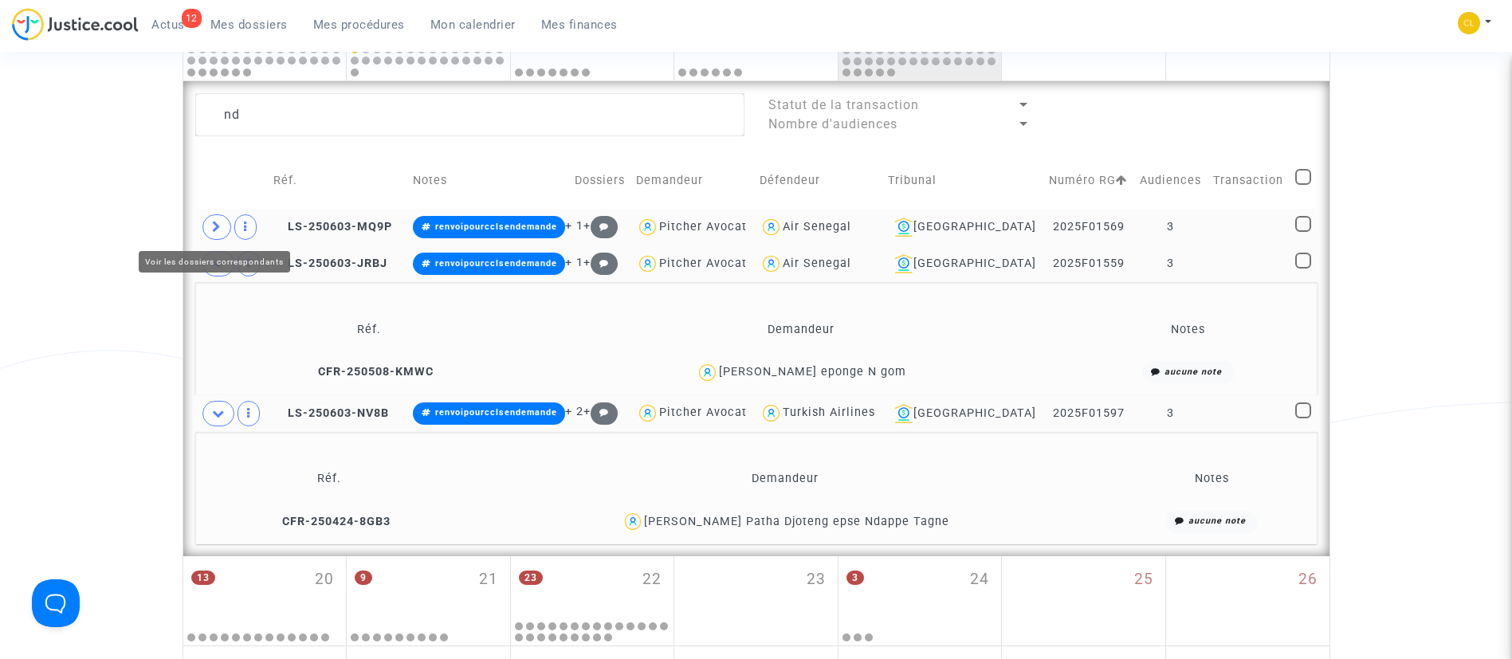
click at [216, 230] on icon at bounding box center [217, 227] width 10 height 12
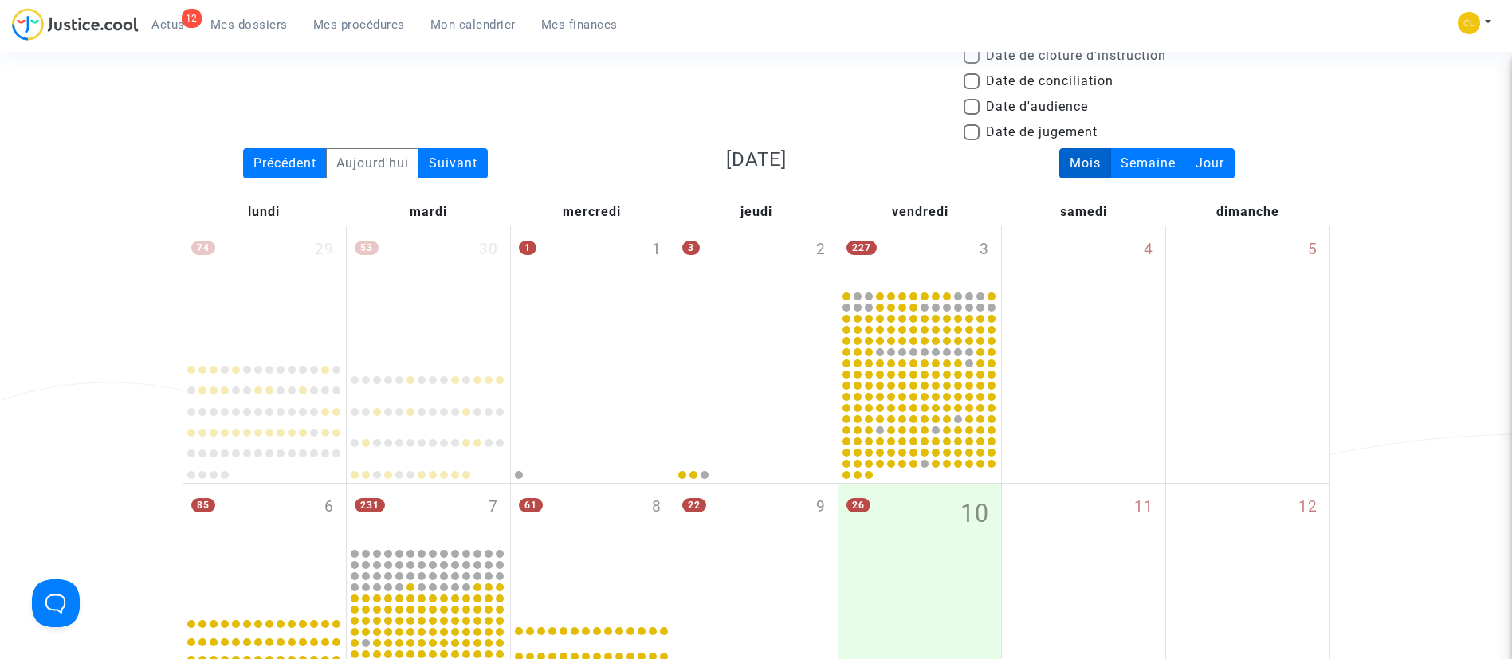
scroll to position [55, 0]
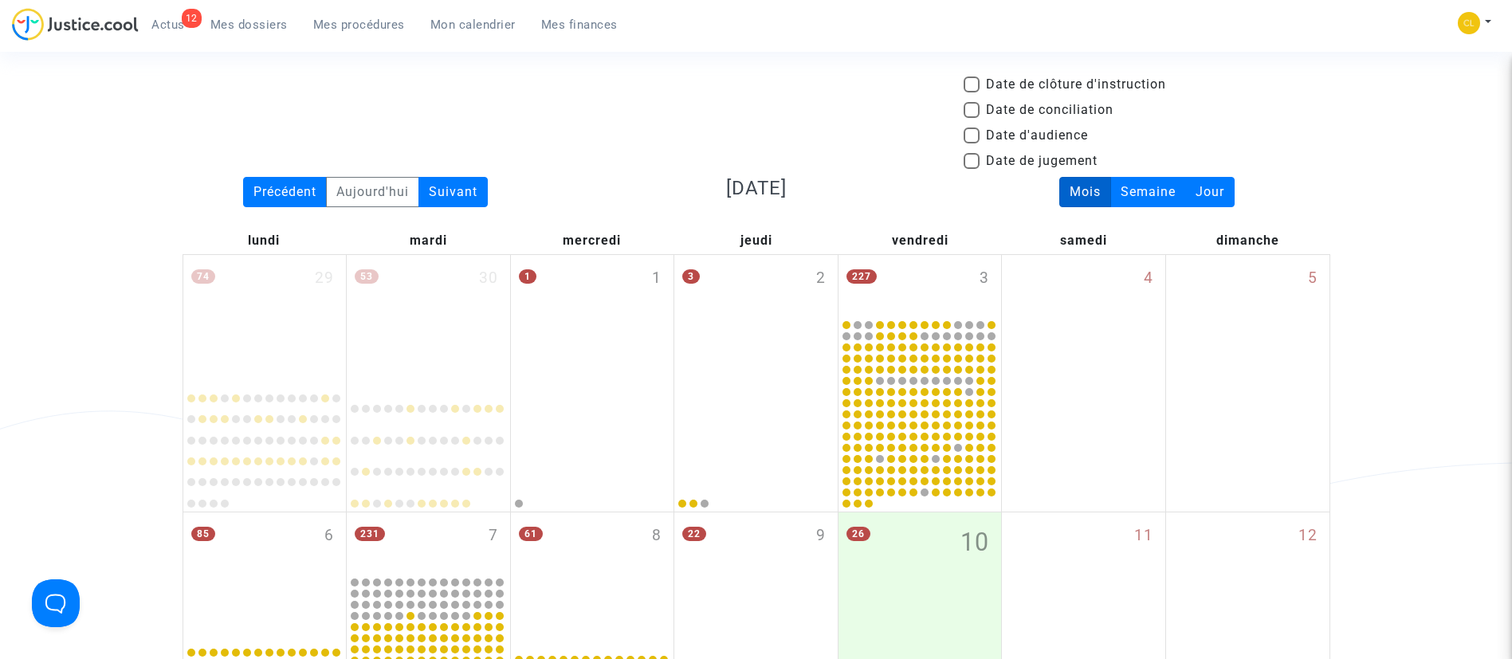
drag, startPoint x: 363, startPoint y: 28, endPoint x: 374, endPoint y: 53, distance: 27.8
click at [363, 28] on span "Mes procédures" at bounding box center [359, 25] width 92 height 14
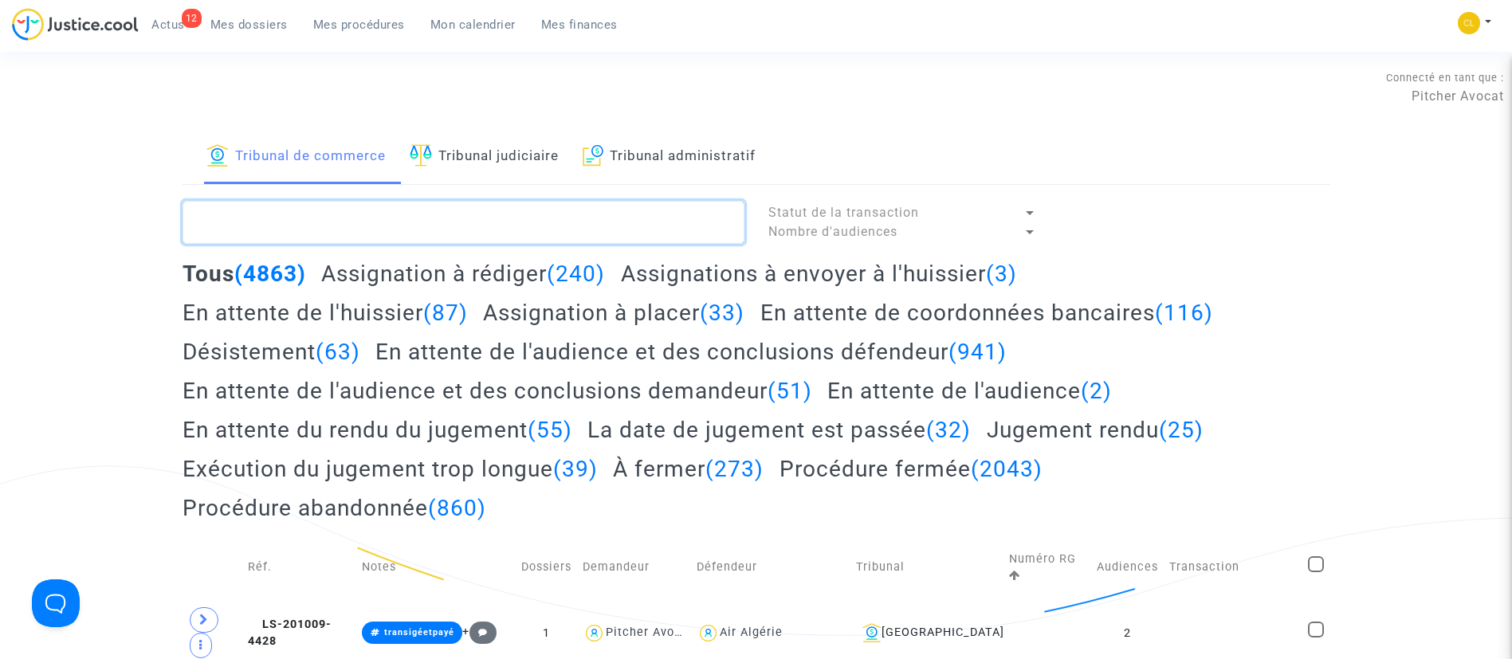
click at [466, 236] on textarea at bounding box center [464, 222] width 562 height 43
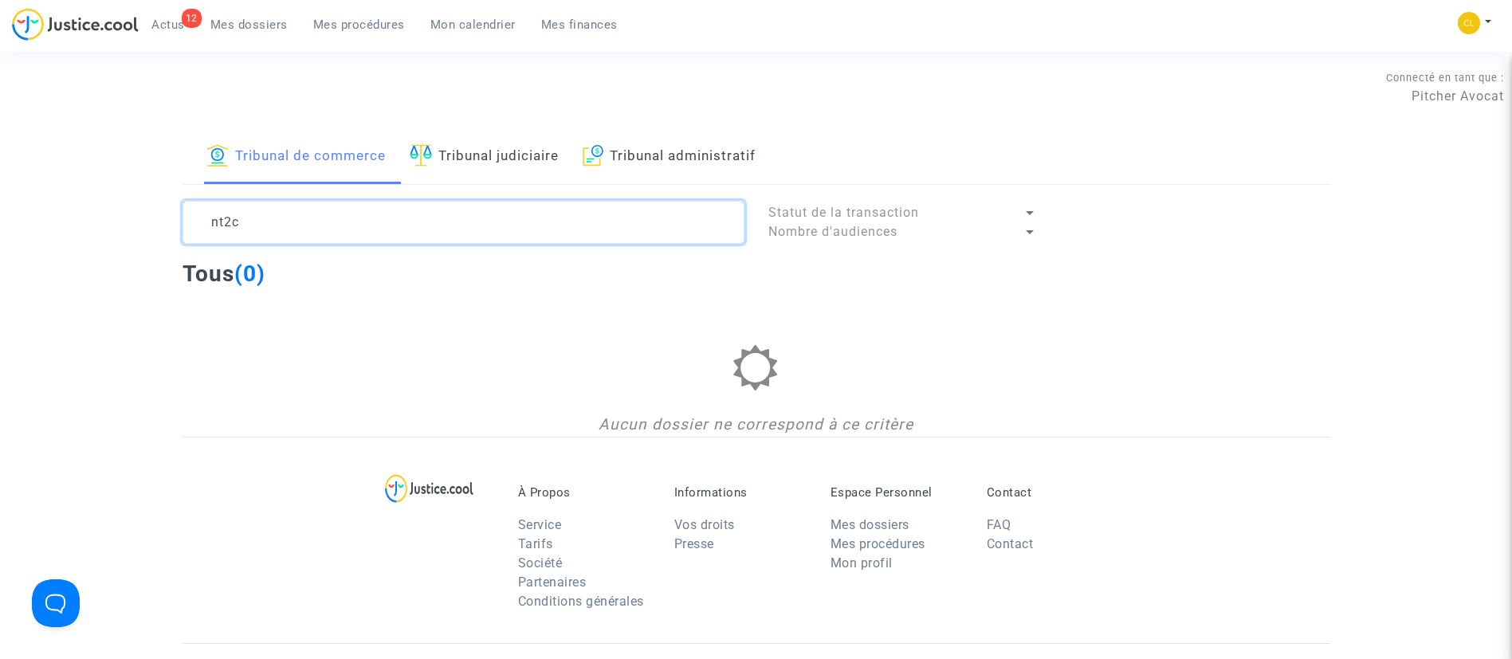
type textarea "nt2c"
click at [504, 32] on link "Mon calendrier" at bounding box center [473, 25] width 111 height 24
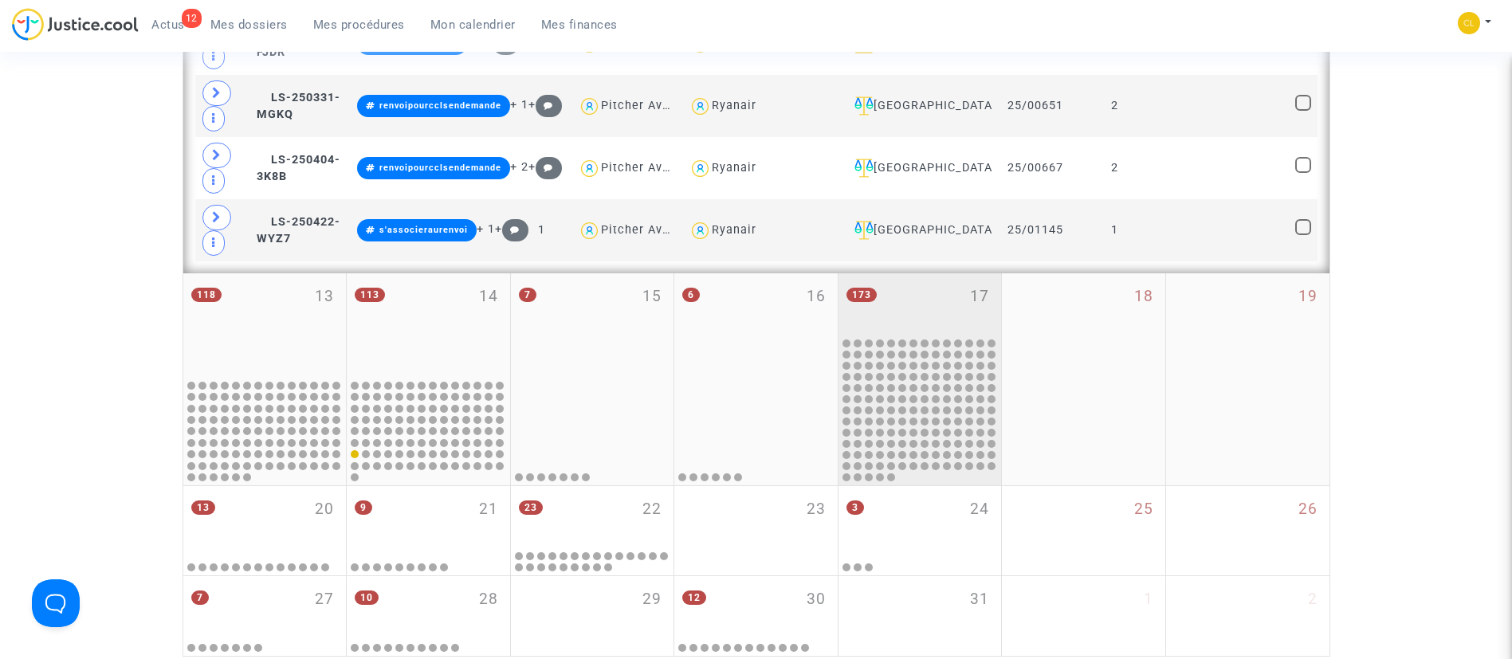
click at [964, 292] on div "173 17" at bounding box center [919, 304] width 163 height 62
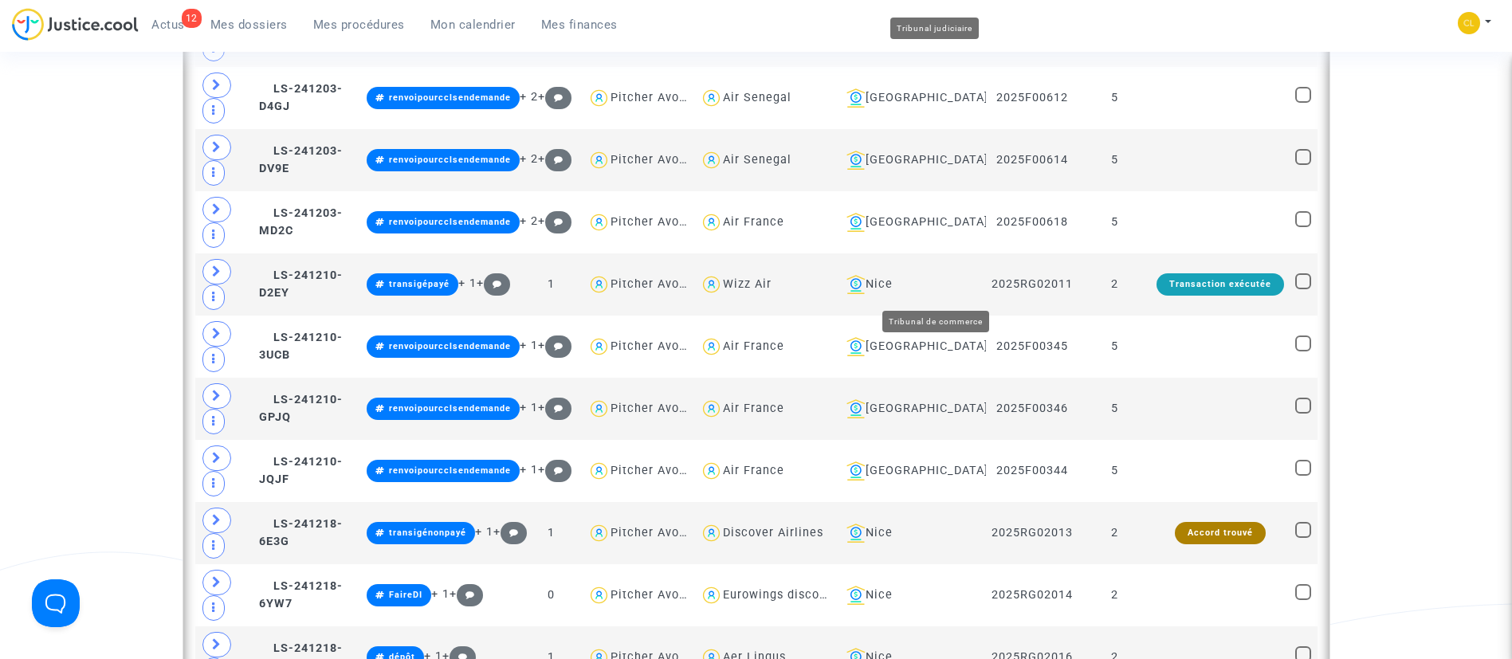
scroll to position [1602, 0]
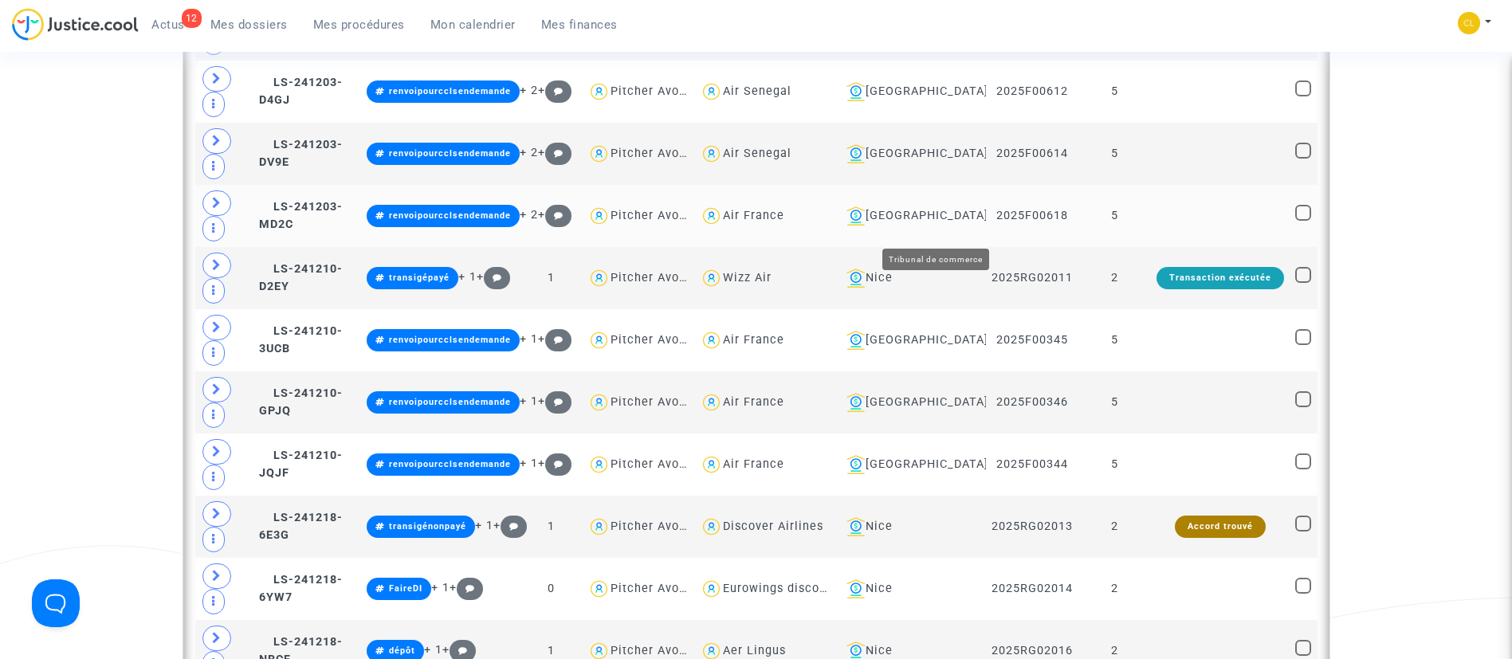
click at [951, 226] on div "[GEOGRAPHIC_DATA]" at bounding box center [910, 215] width 140 height 19
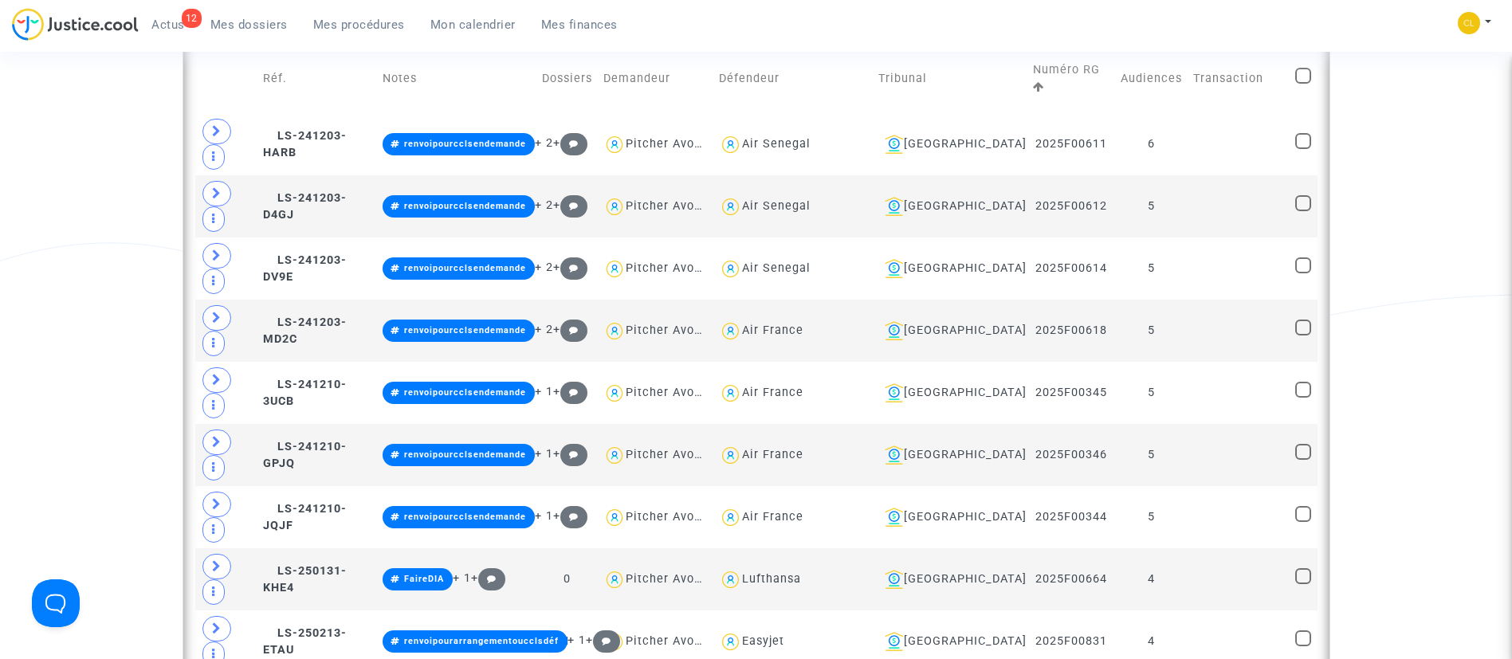
scroll to position [1004, 0]
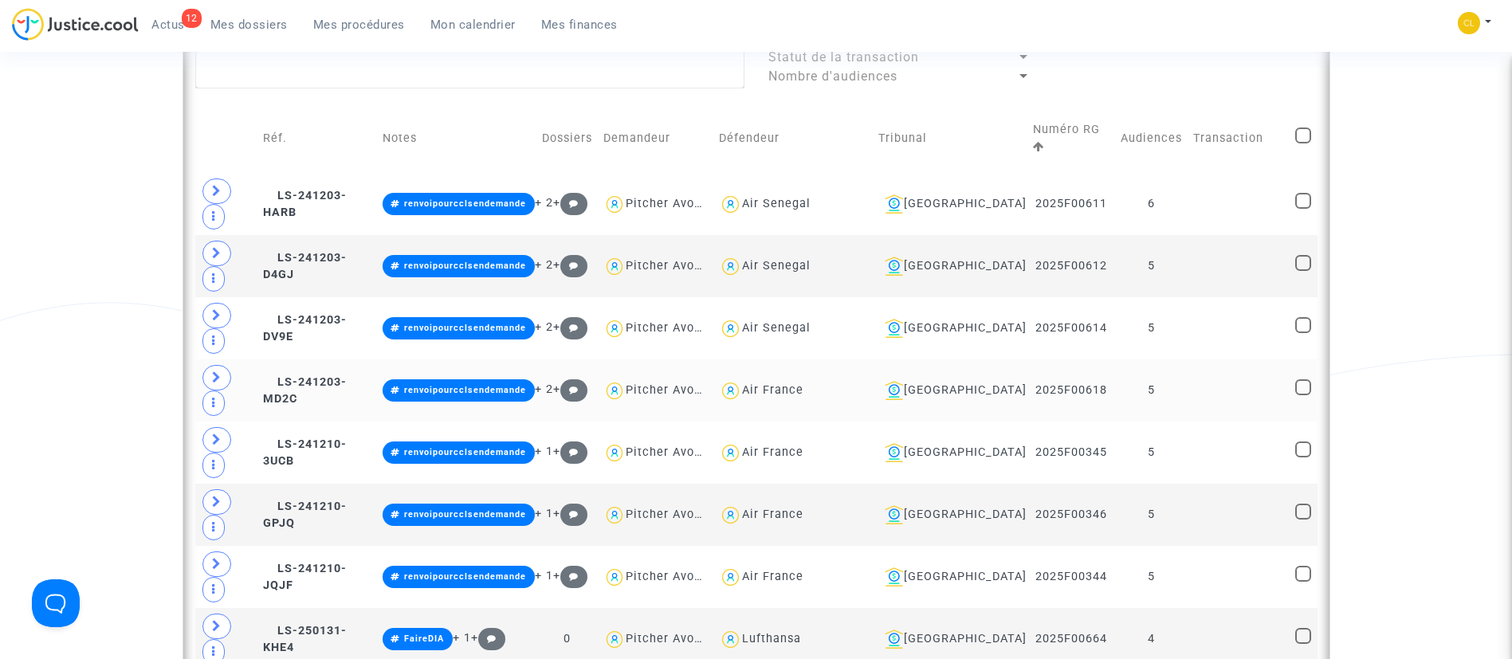
click at [1169, 359] on td "5" at bounding box center [1151, 390] width 73 height 62
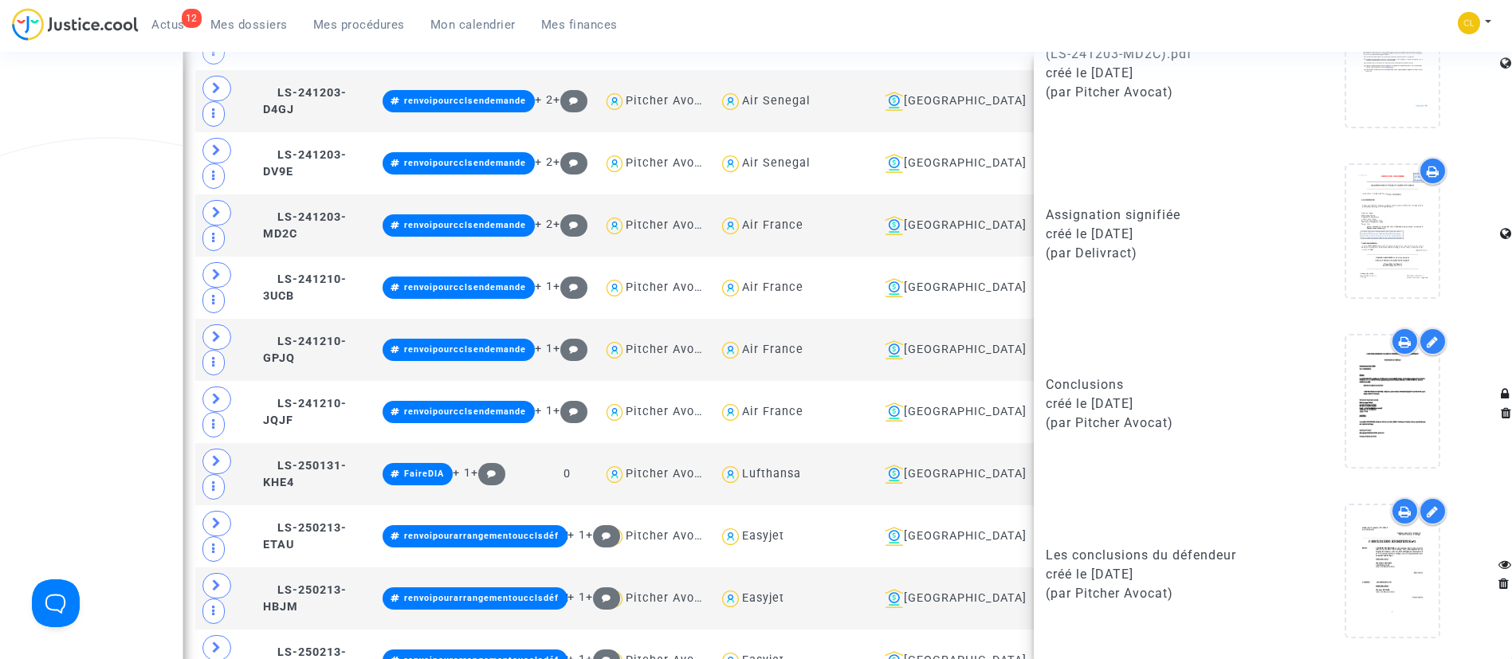
scroll to position [1363, 0]
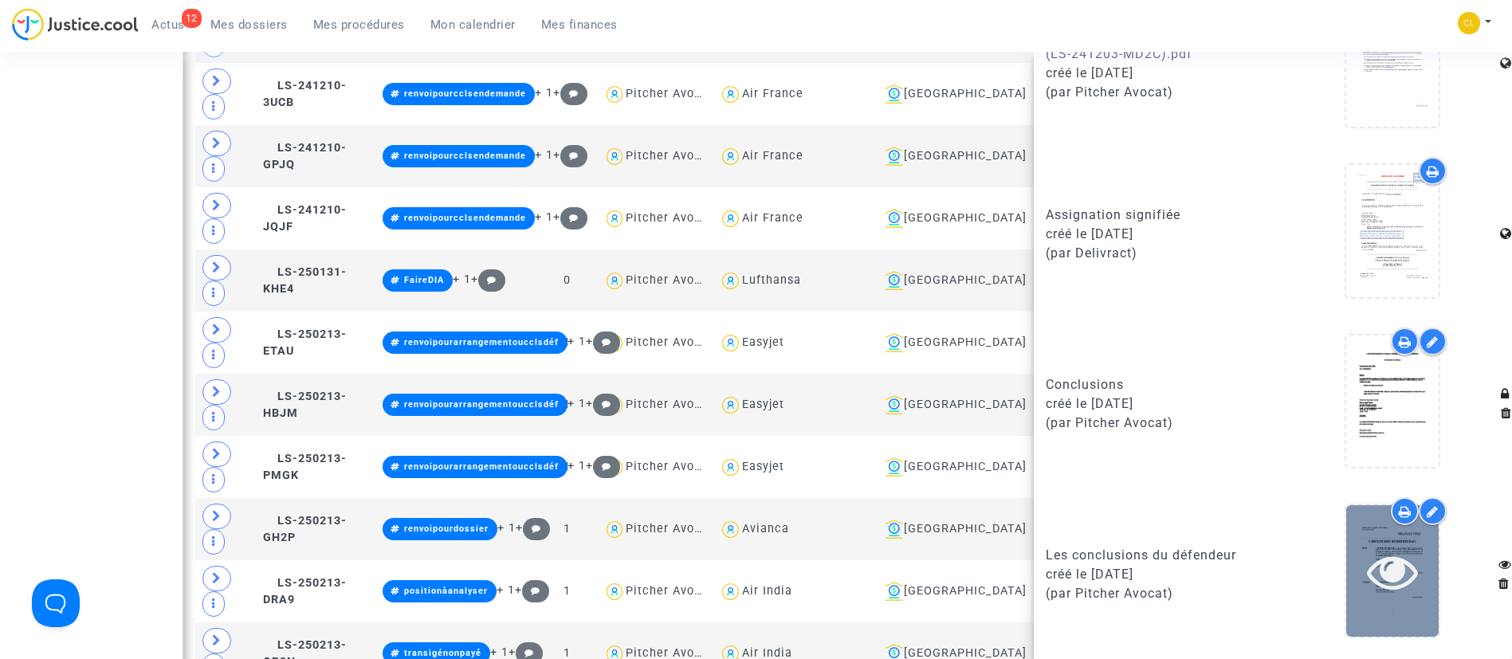
click at [1374, 589] on icon at bounding box center [1393, 571] width 52 height 51
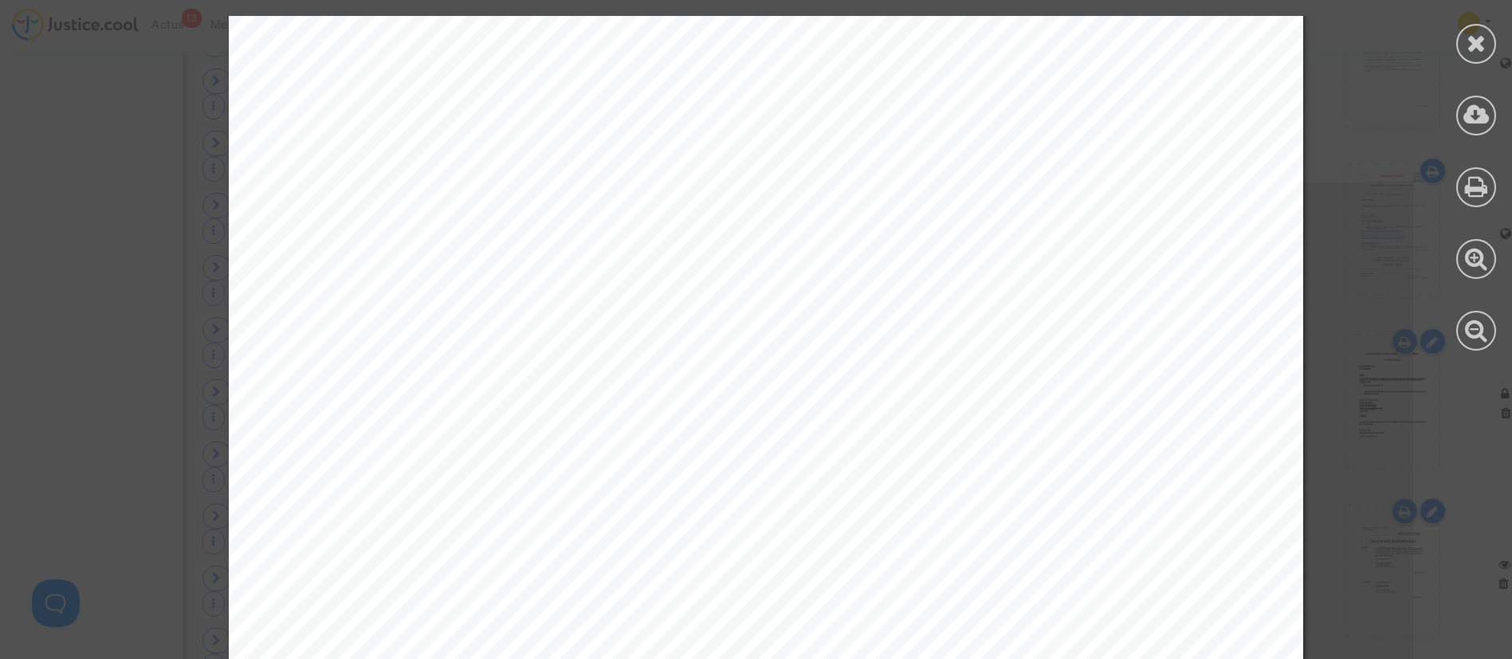
scroll to position [1913, 0]
click at [1474, 31] on icon at bounding box center [1477, 43] width 20 height 24
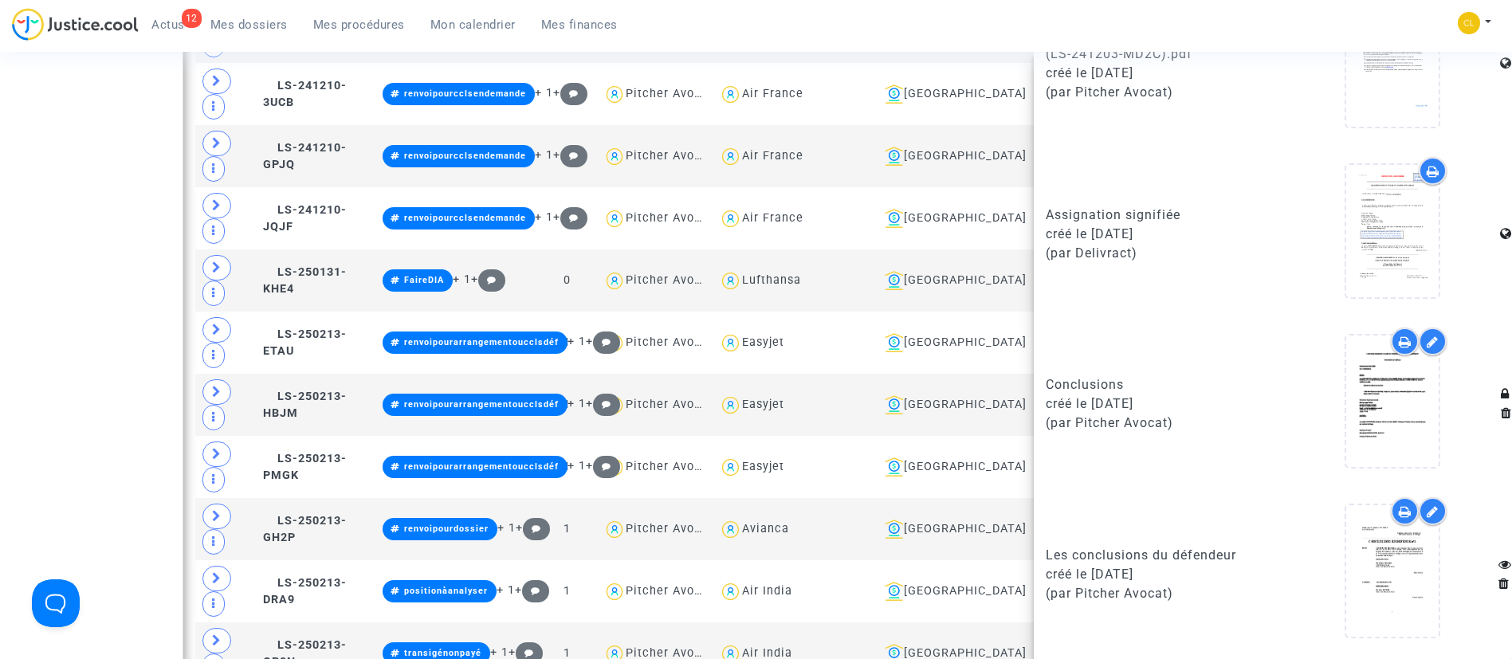
drag, startPoint x: 964, startPoint y: 2, endPoint x: 986, endPoint y: 20, distance: 28.9
click at [966, 1] on nav "12 Actus Mes dossiers Mes procédures Mon calendrier Mes finances Mon profil Cha…" at bounding box center [756, 26] width 1512 height 52
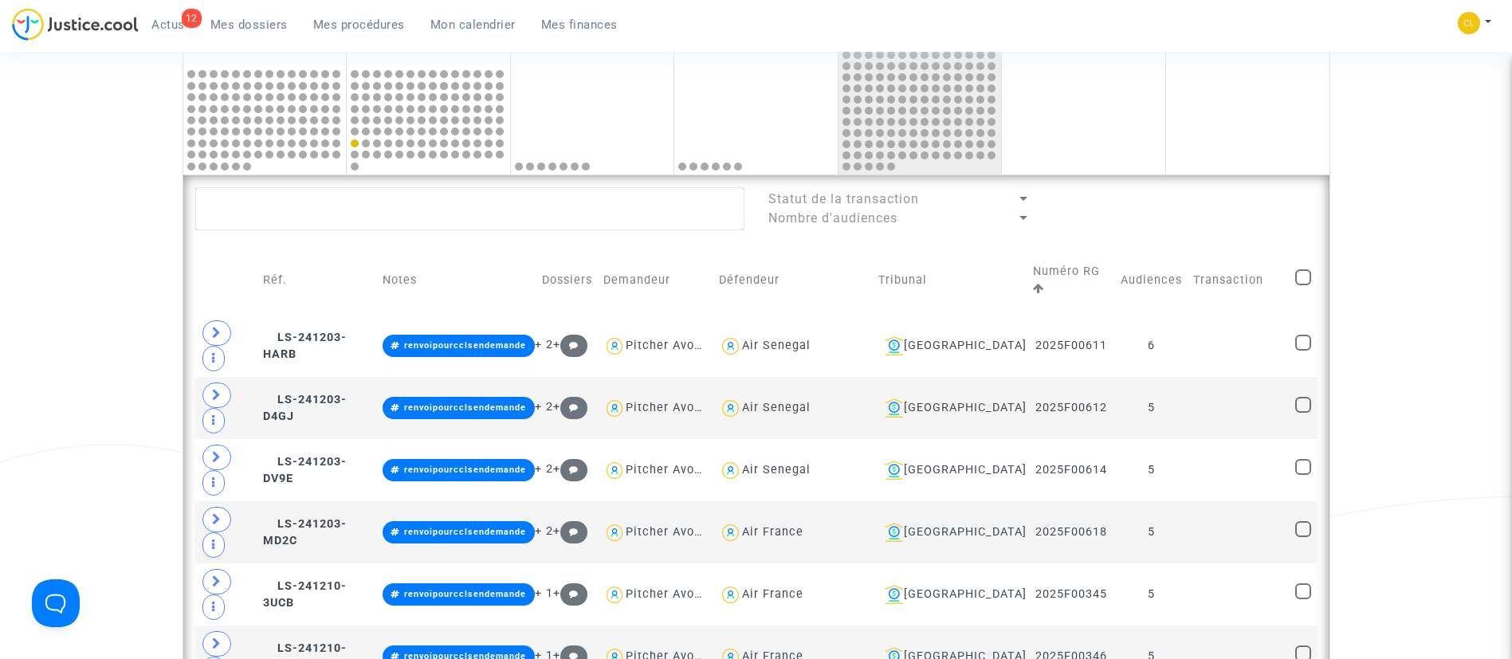
scroll to position [765, 0]
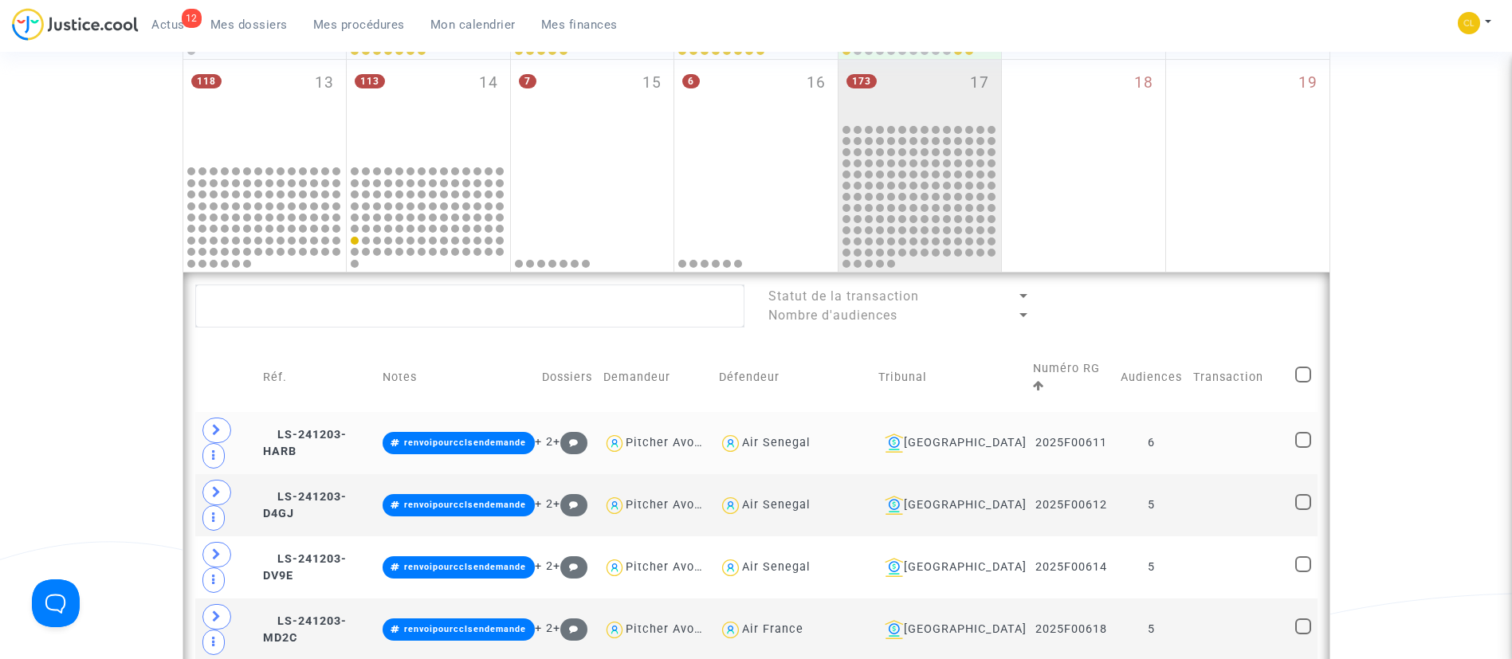
click at [1237, 412] on td at bounding box center [1239, 443] width 102 height 62
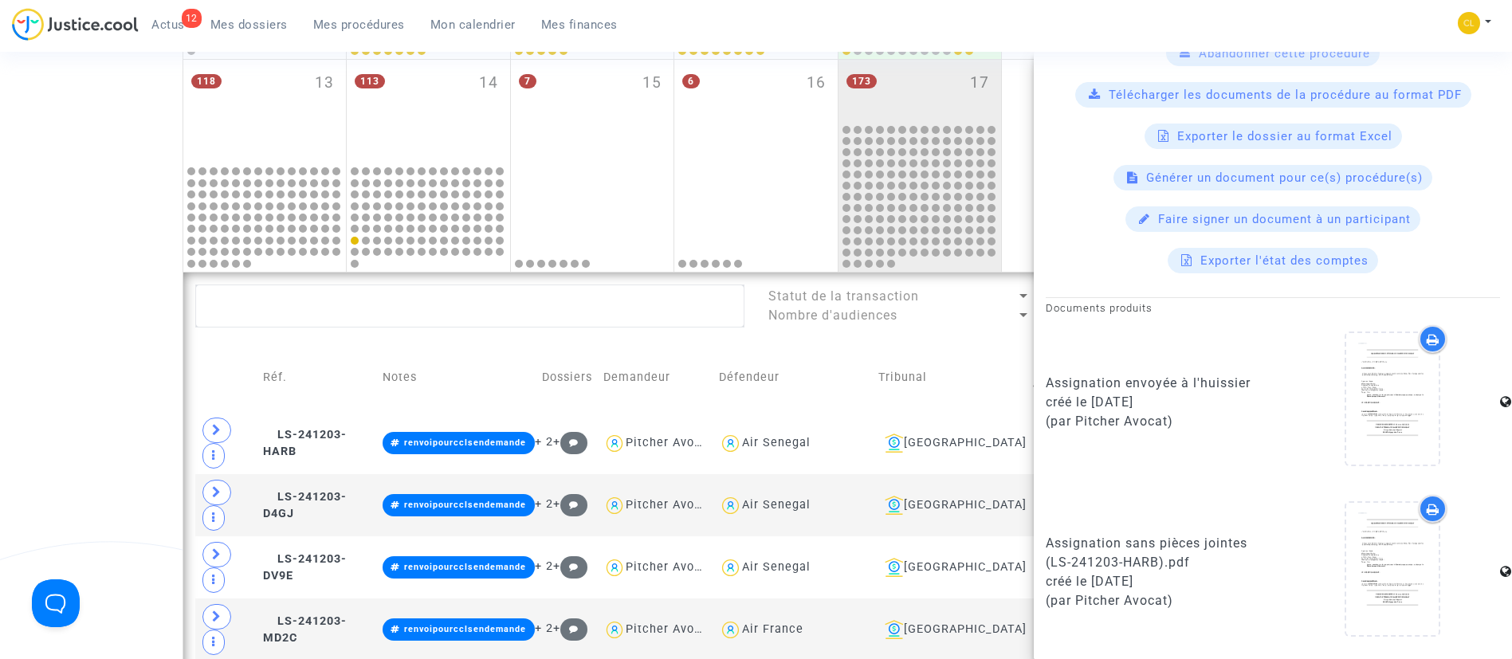
scroll to position [1276, 0]
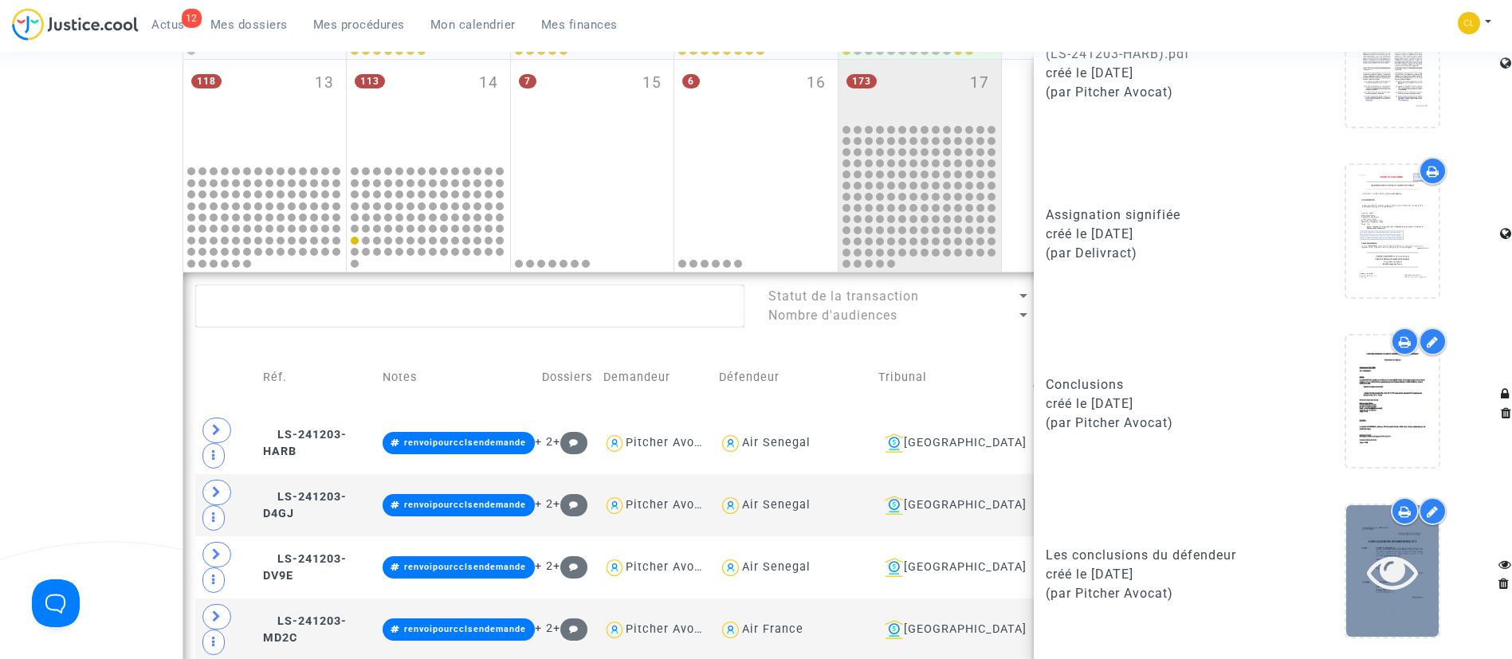
click at [1357, 606] on div at bounding box center [1392, 571] width 92 height 132
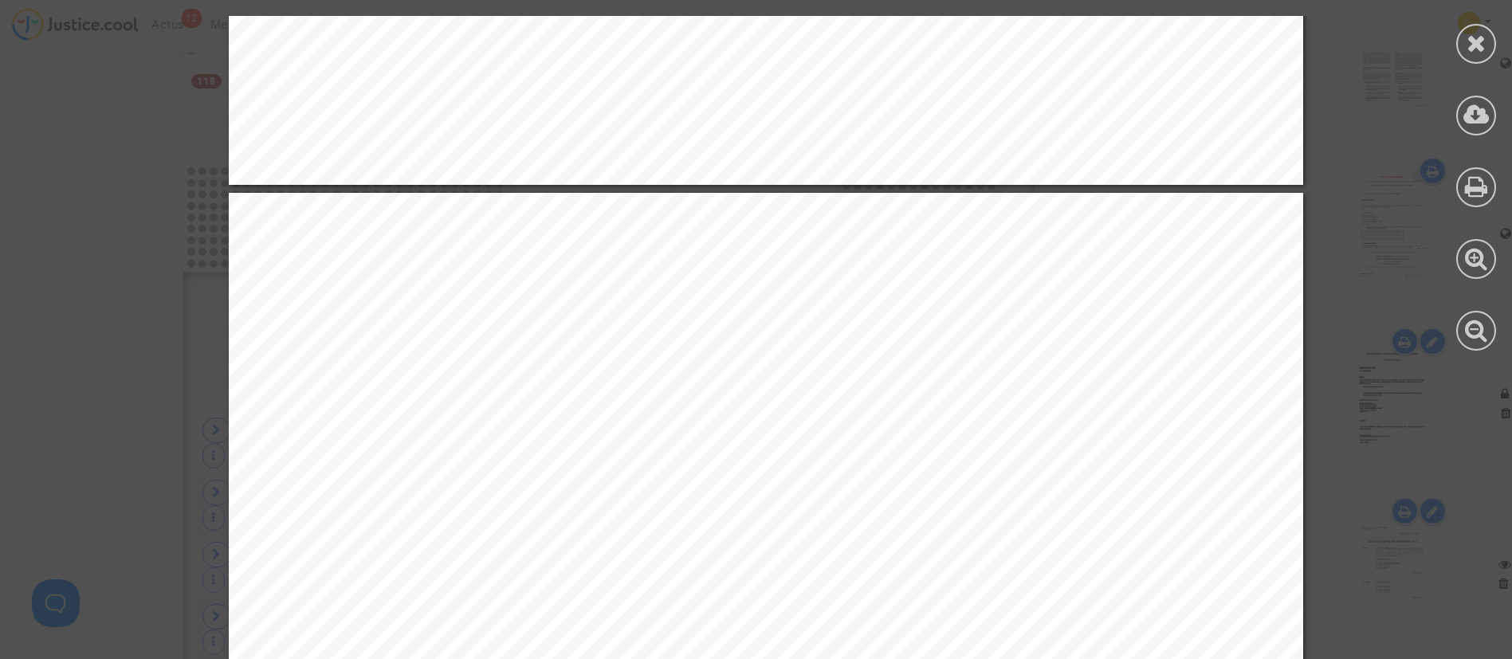
scroll to position [2869, 0]
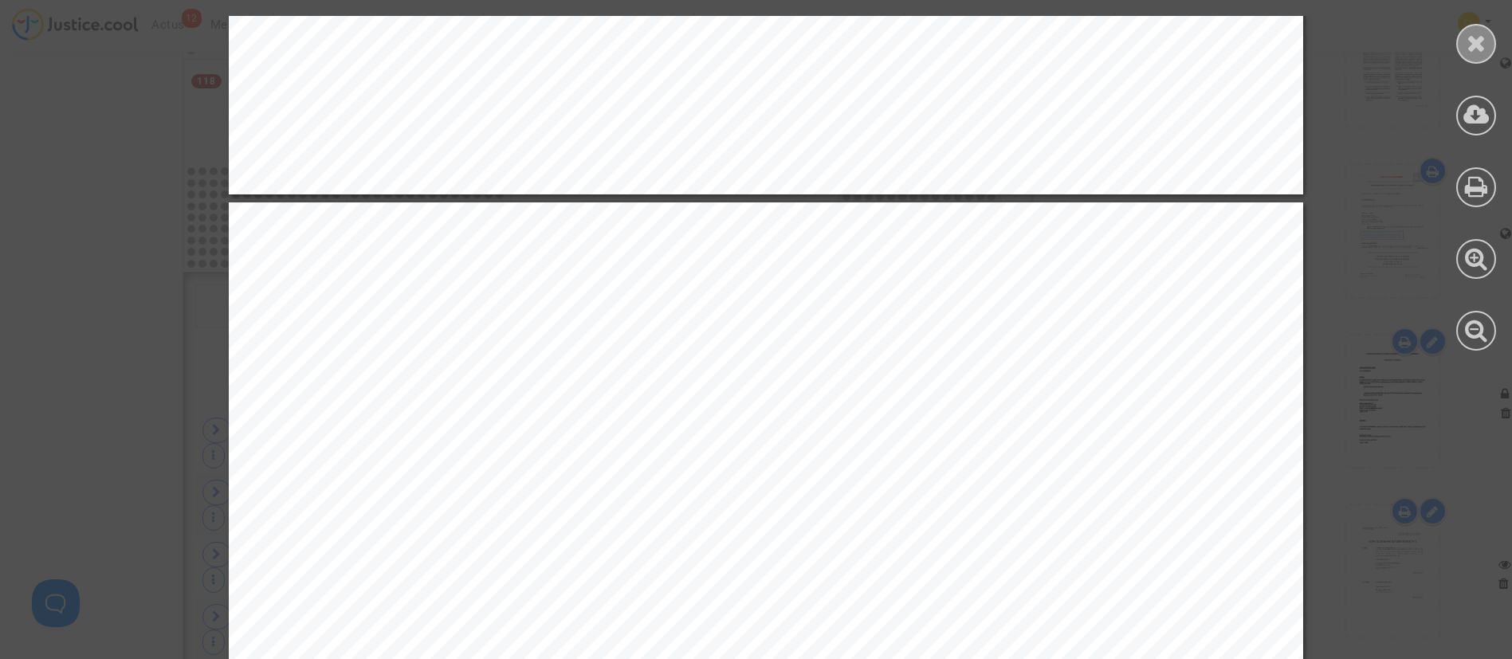
click at [1485, 40] on icon at bounding box center [1477, 43] width 20 height 24
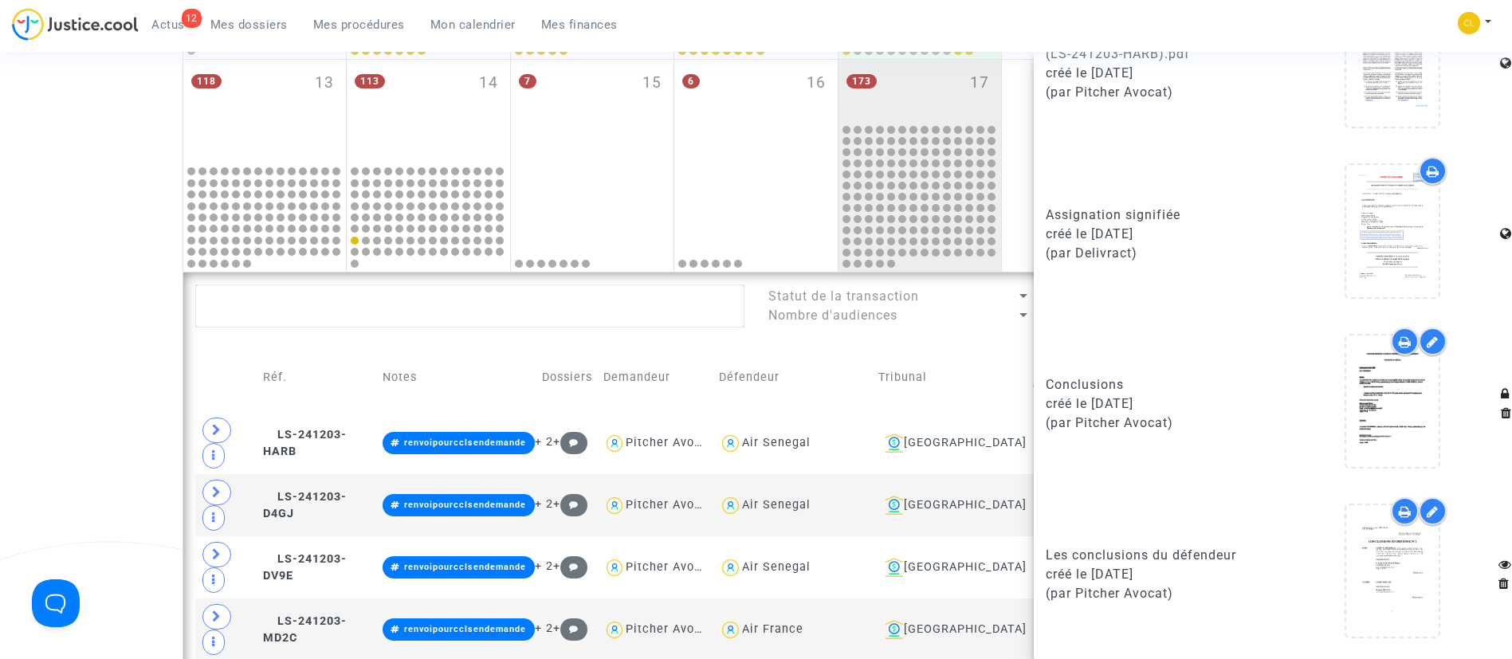
click at [925, 379] on td "Tribunal" at bounding box center [950, 378] width 155 height 69
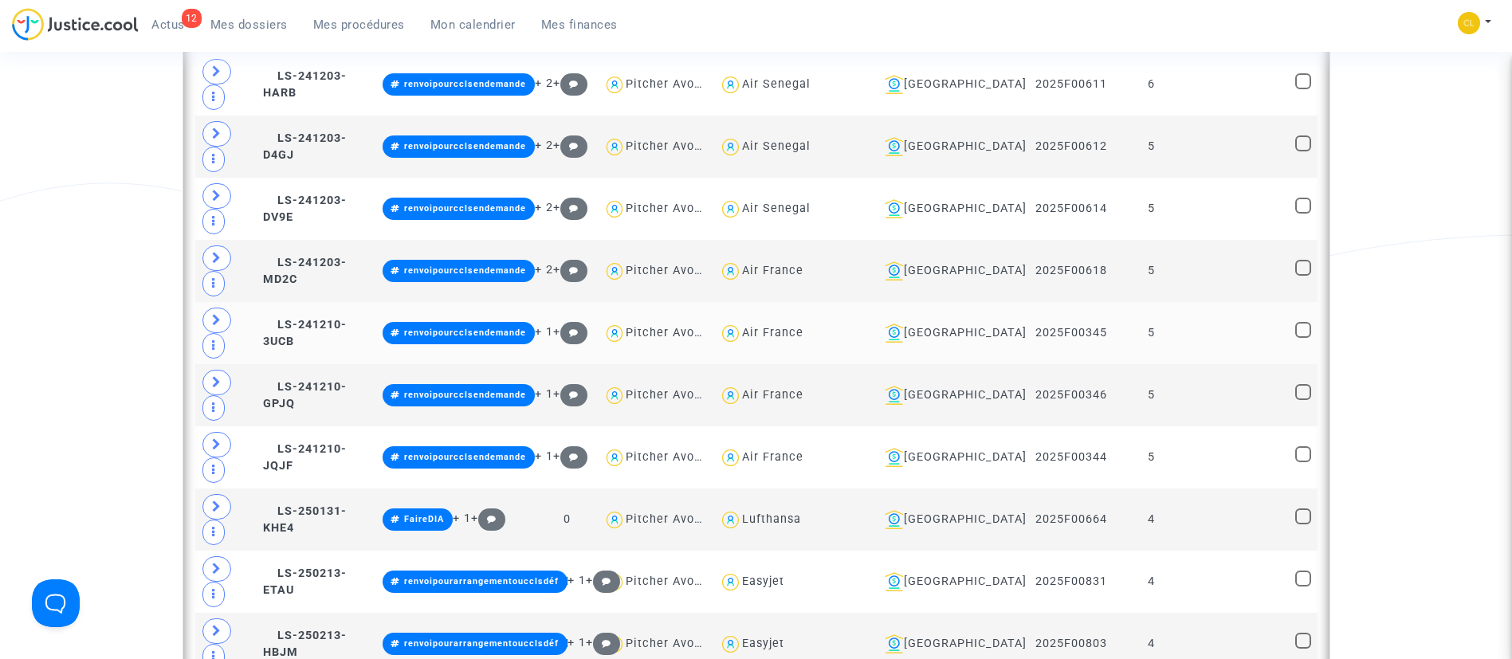
scroll to position [1004, 0]
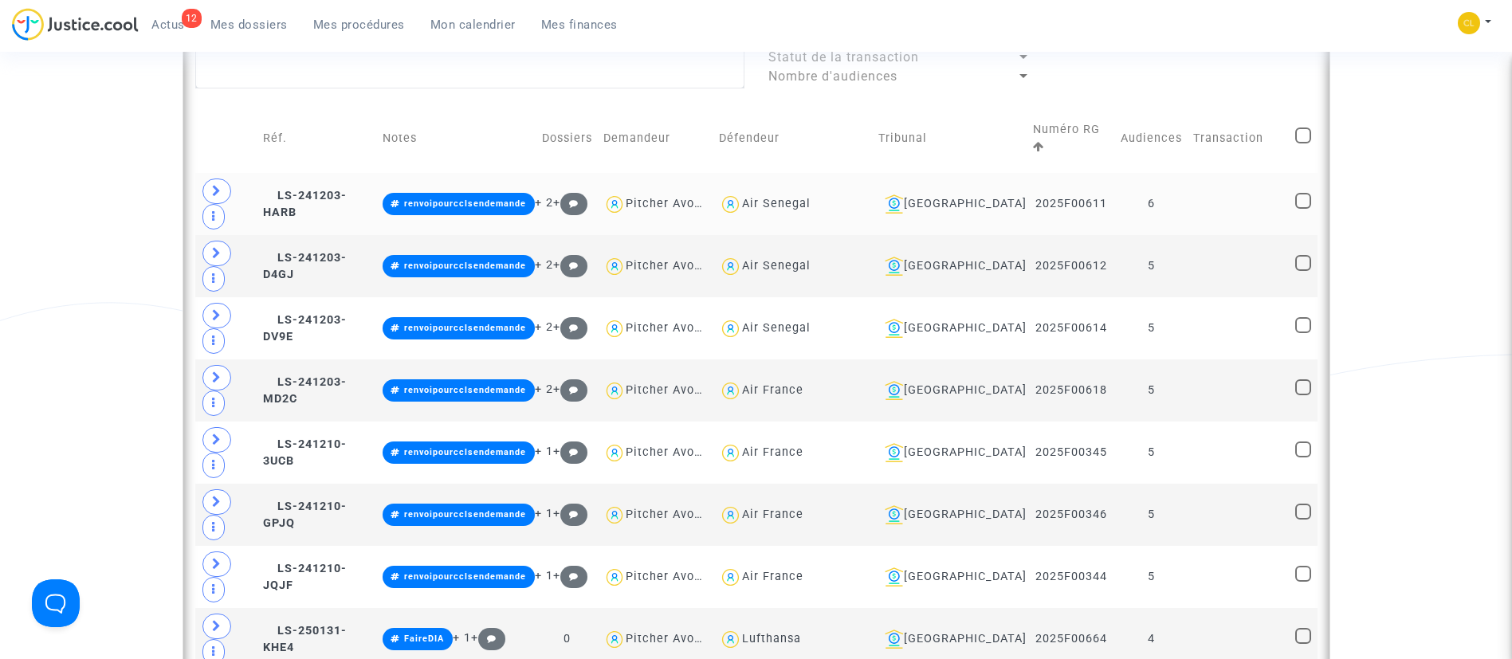
click at [1198, 173] on td at bounding box center [1239, 204] width 102 height 62
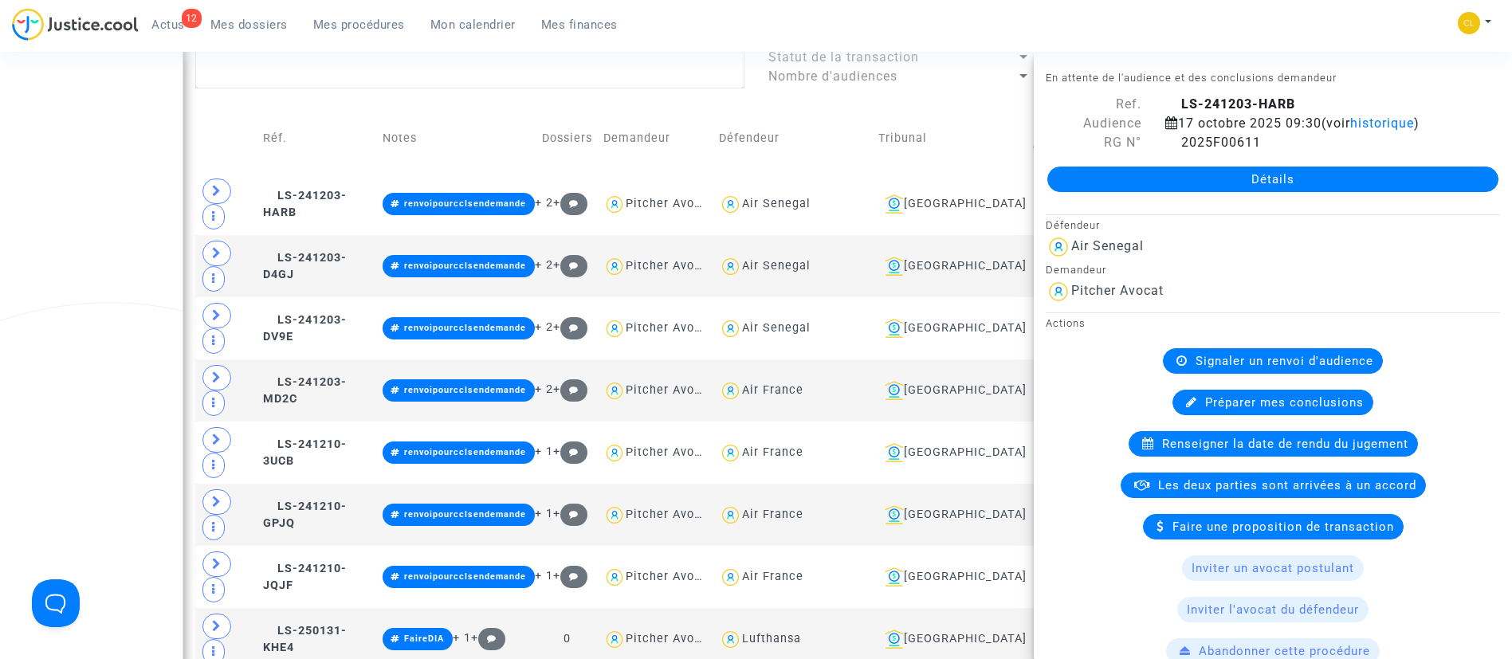
scroll to position [598, 0]
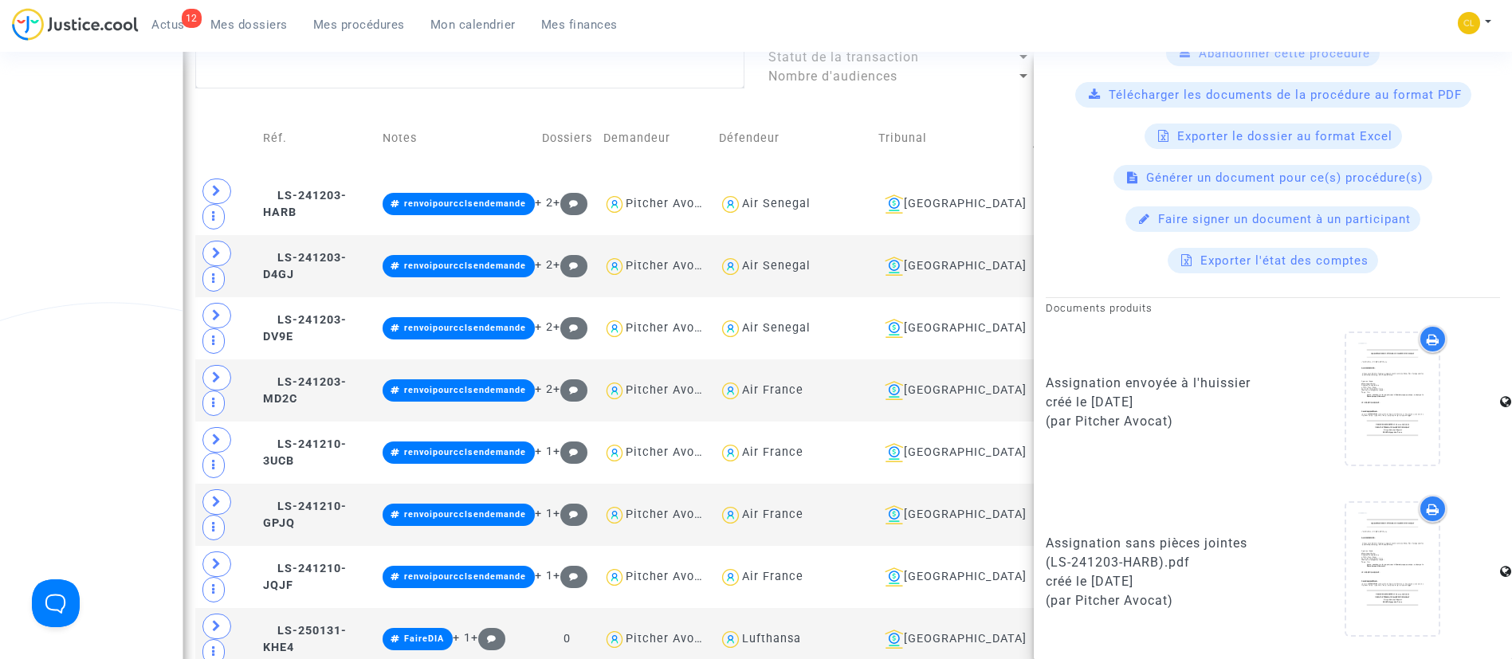
click at [1062, 1] on nav "12 Actus Mes dossiers Mes procédures Mon calendrier Mes finances Mon profil Cha…" at bounding box center [756, 26] width 1512 height 52
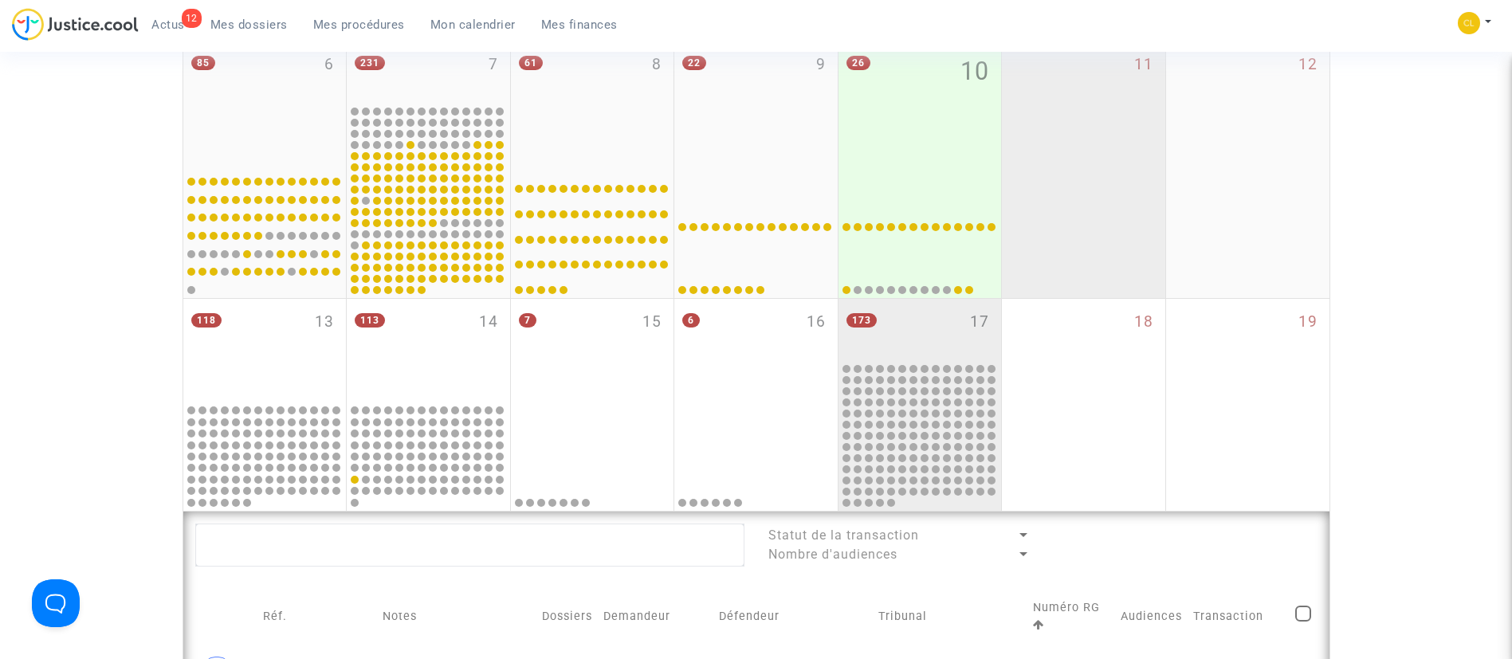
scroll to position [1124, 0]
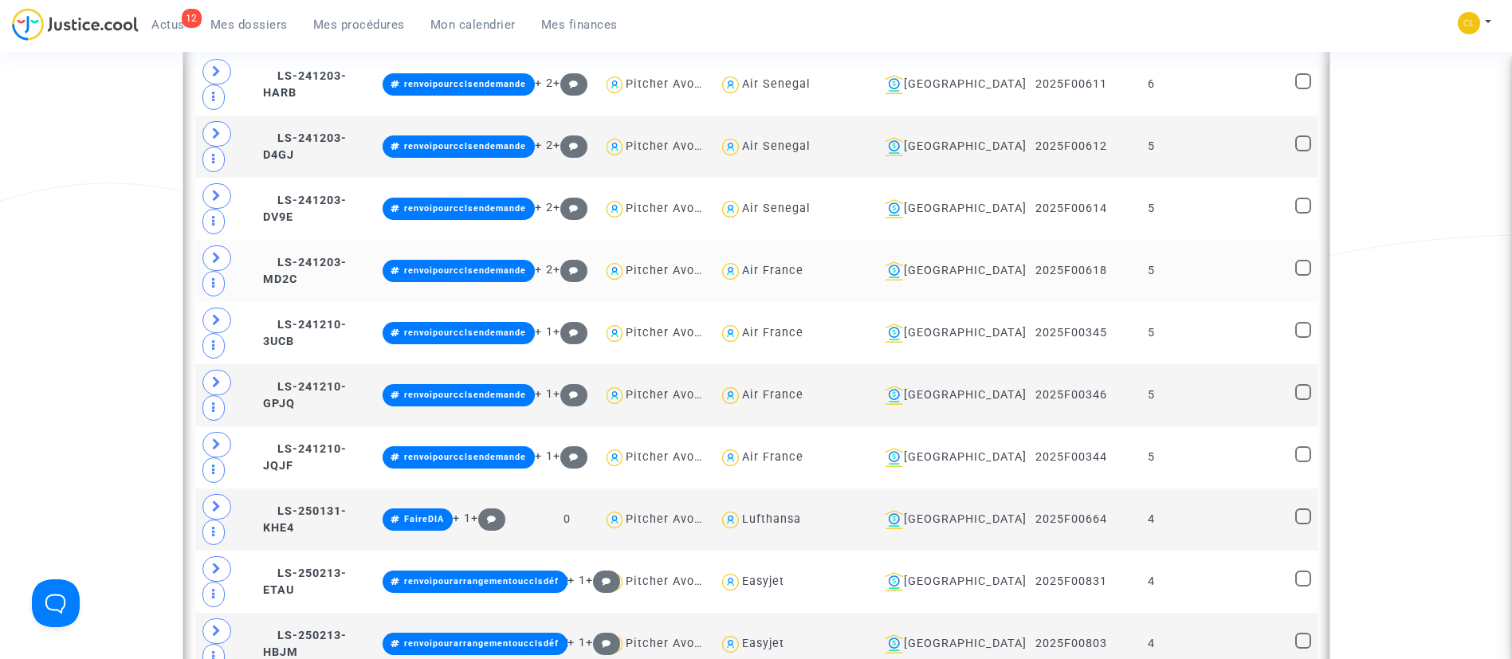
click at [1183, 240] on td "5" at bounding box center [1151, 271] width 73 height 62
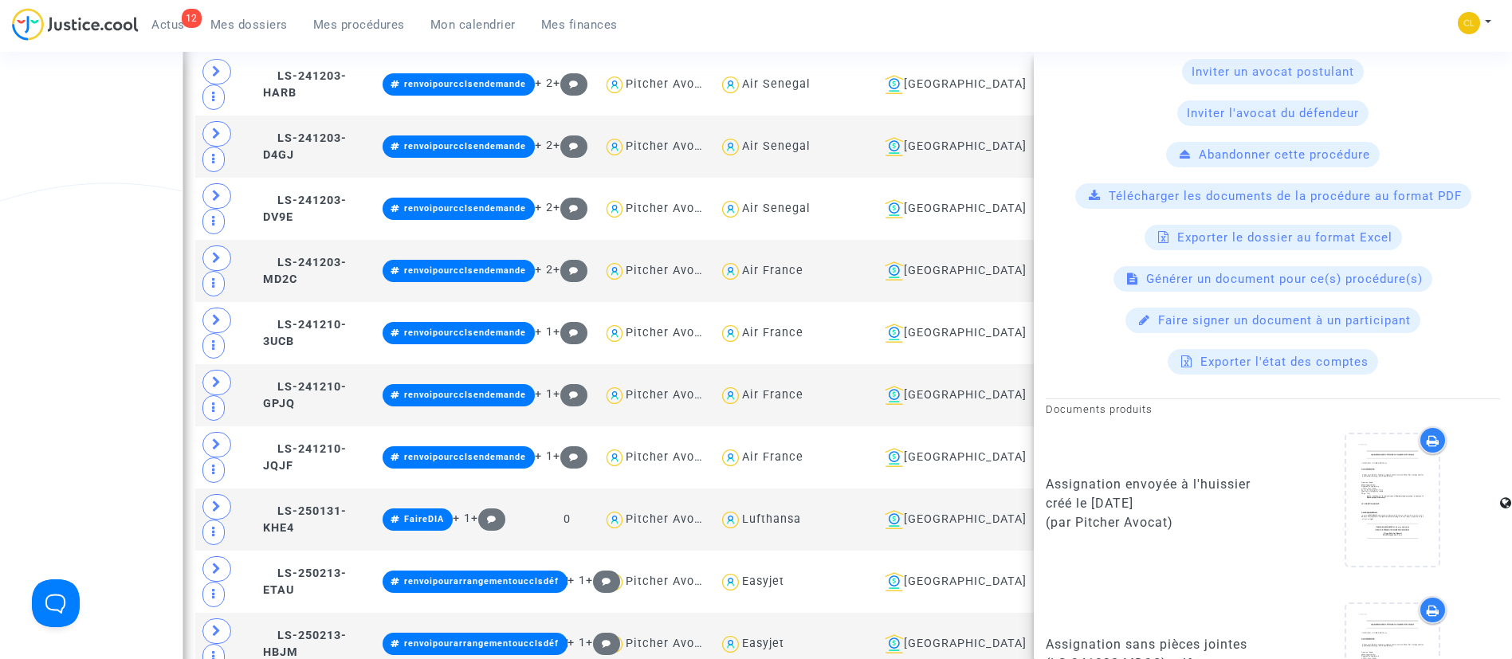
scroll to position [478, 0]
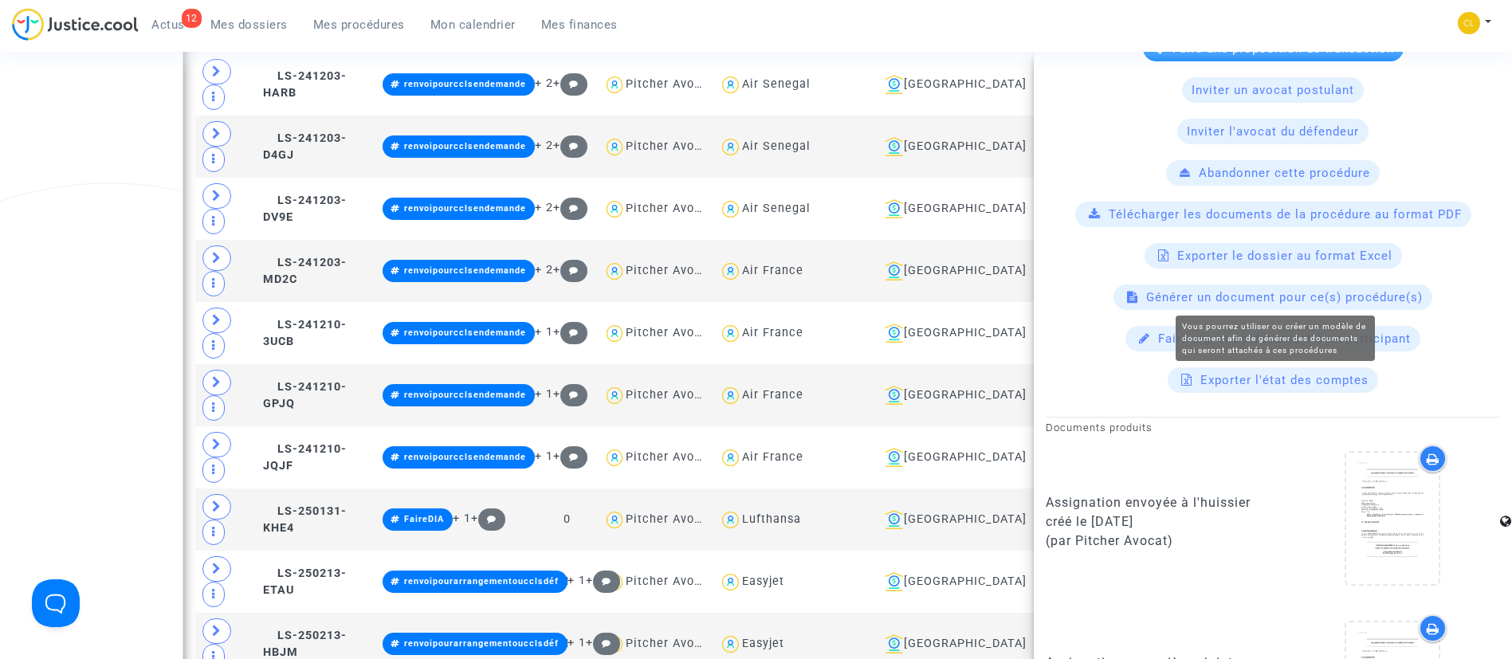
click at [1195, 299] on span "Générer un document pour ce(s) procédure(s)" at bounding box center [1284, 297] width 277 height 14
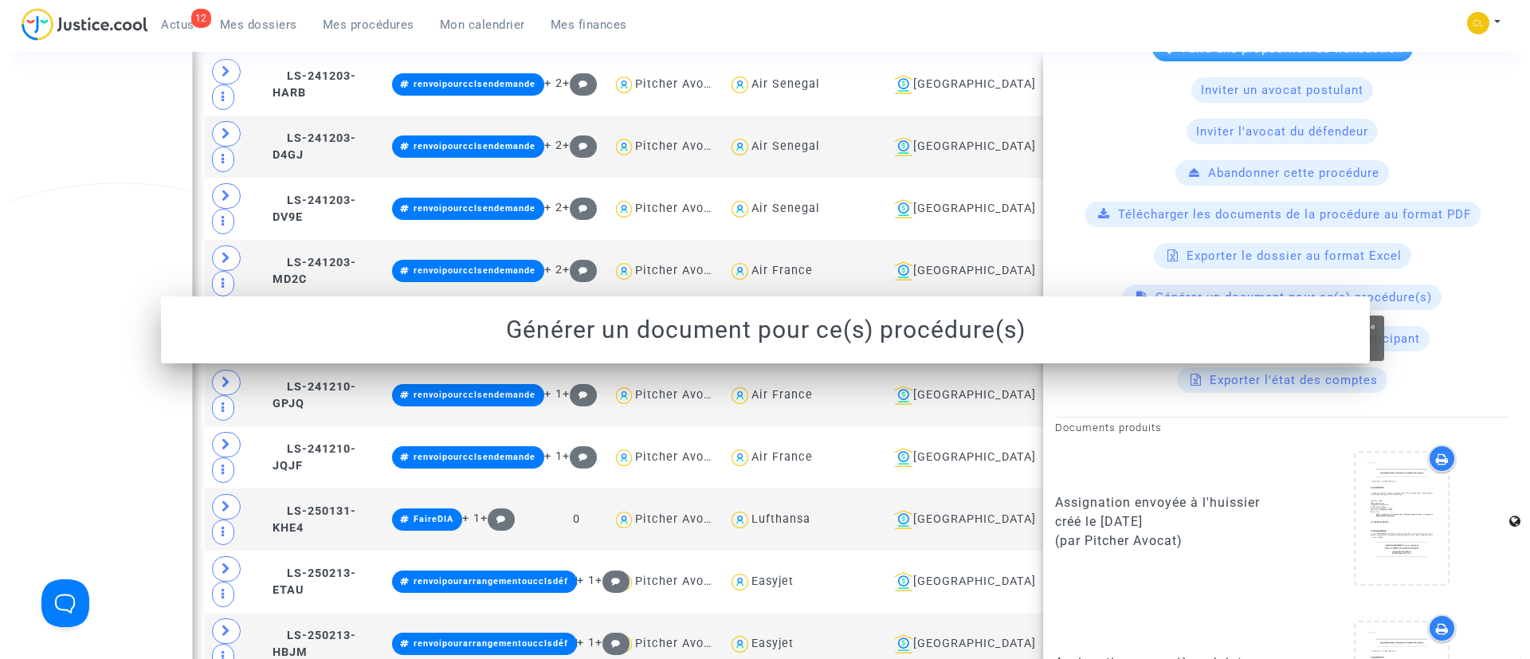
scroll to position [0, 0]
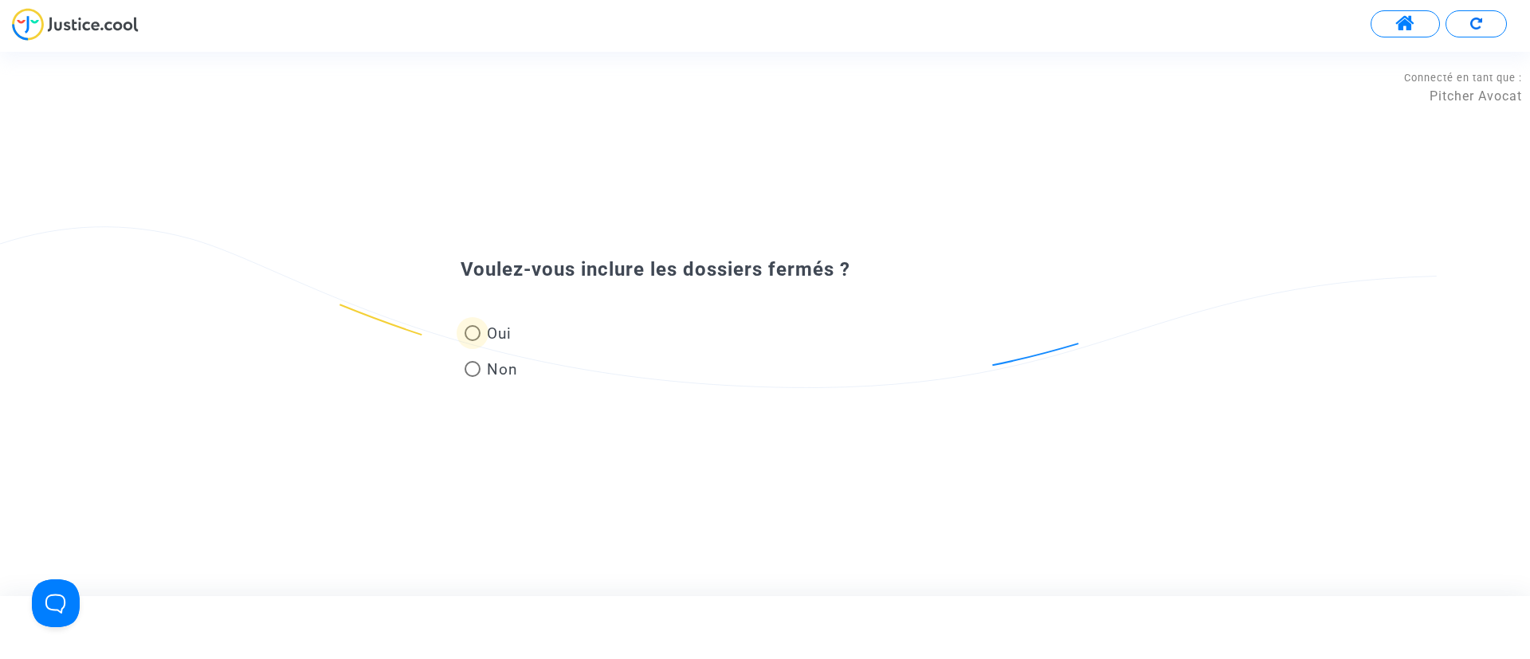
click at [482, 334] on span "Oui" at bounding box center [496, 334] width 31 height 22
click at [473, 341] on input "Oui" at bounding box center [472, 341] width 1 height 1
radio input "true"
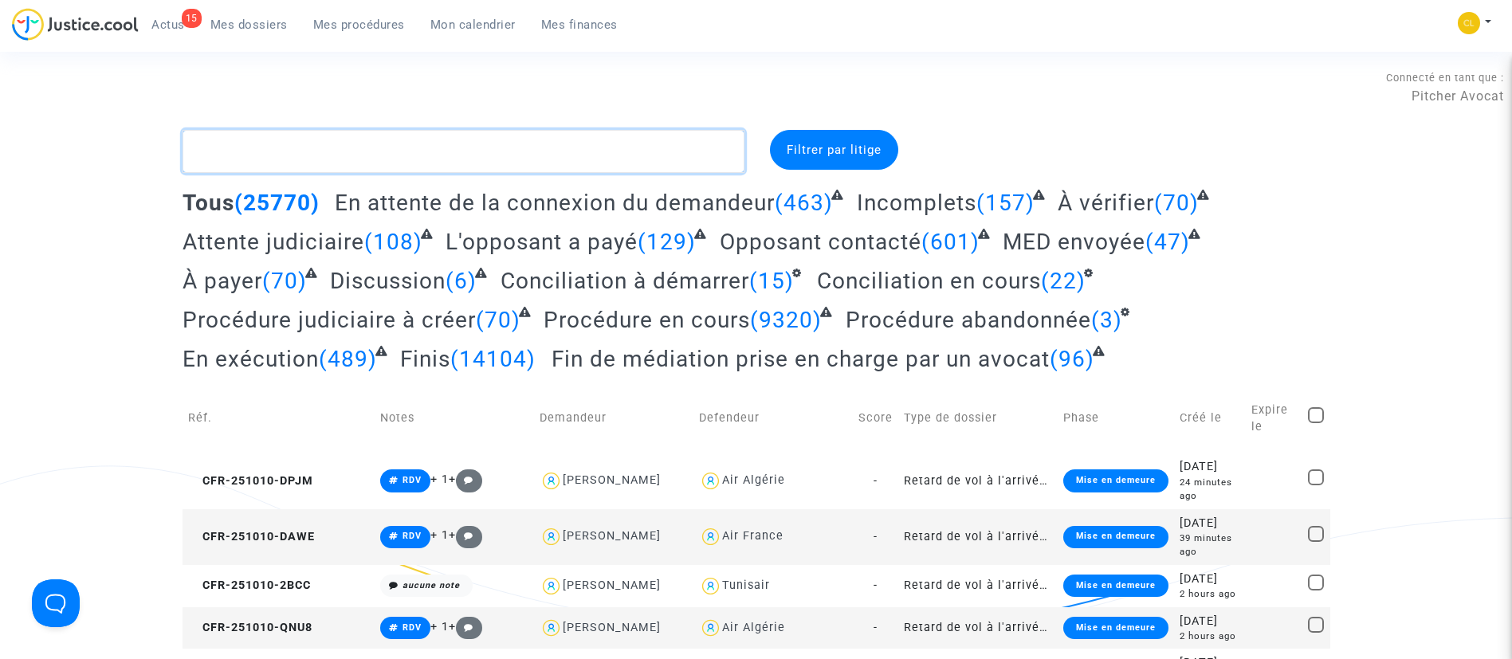
click at [359, 170] on textarea at bounding box center [464, 151] width 562 height 43
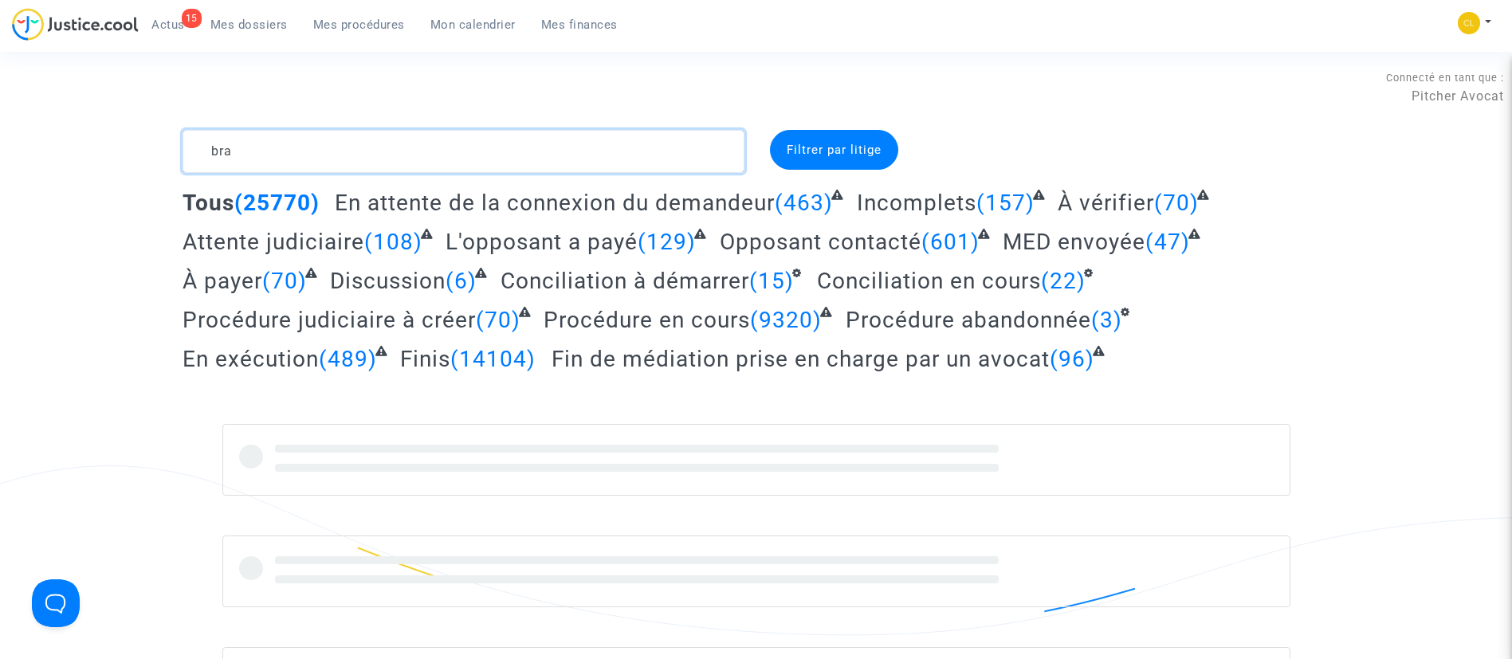
type textarea "bra"
click at [383, 13] on link "Mes procédures" at bounding box center [358, 25] width 117 height 24
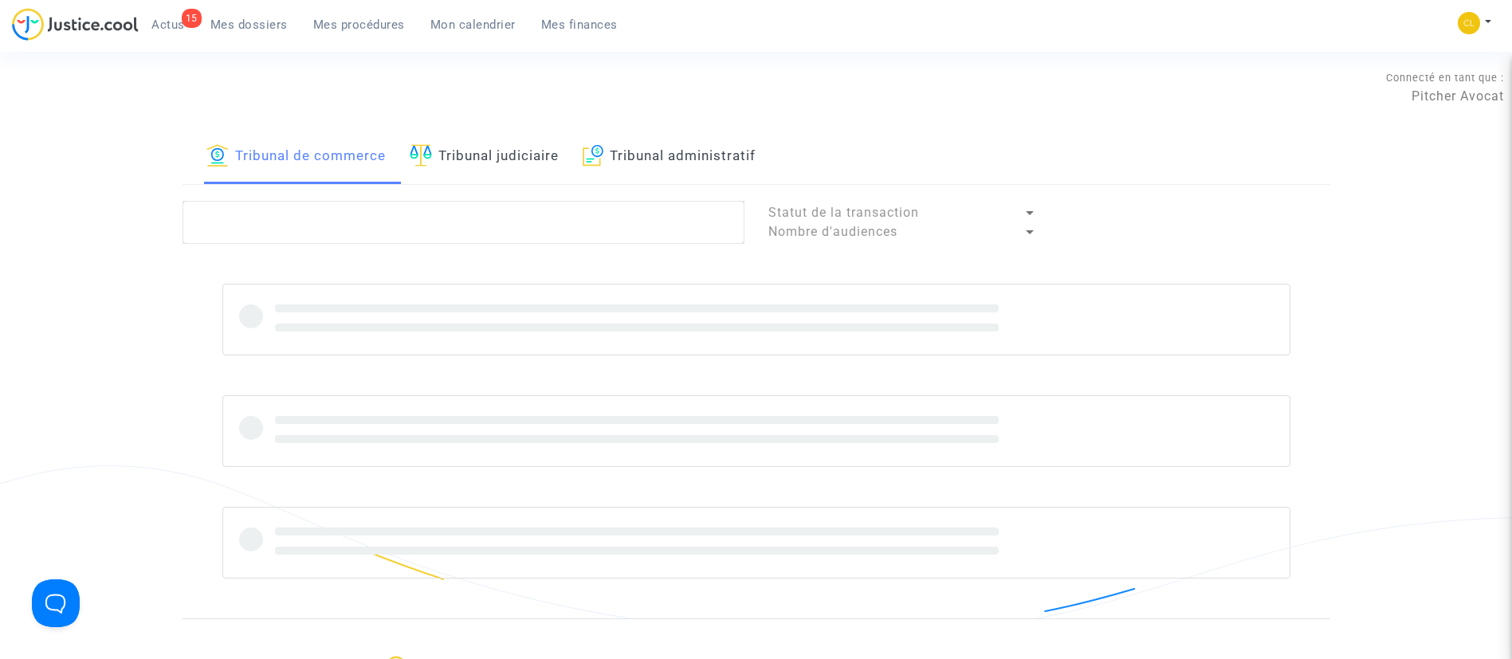
click at [457, 147] on link "Tribunal judiciaire" at bounding box center [484, 157] width 149 height 54
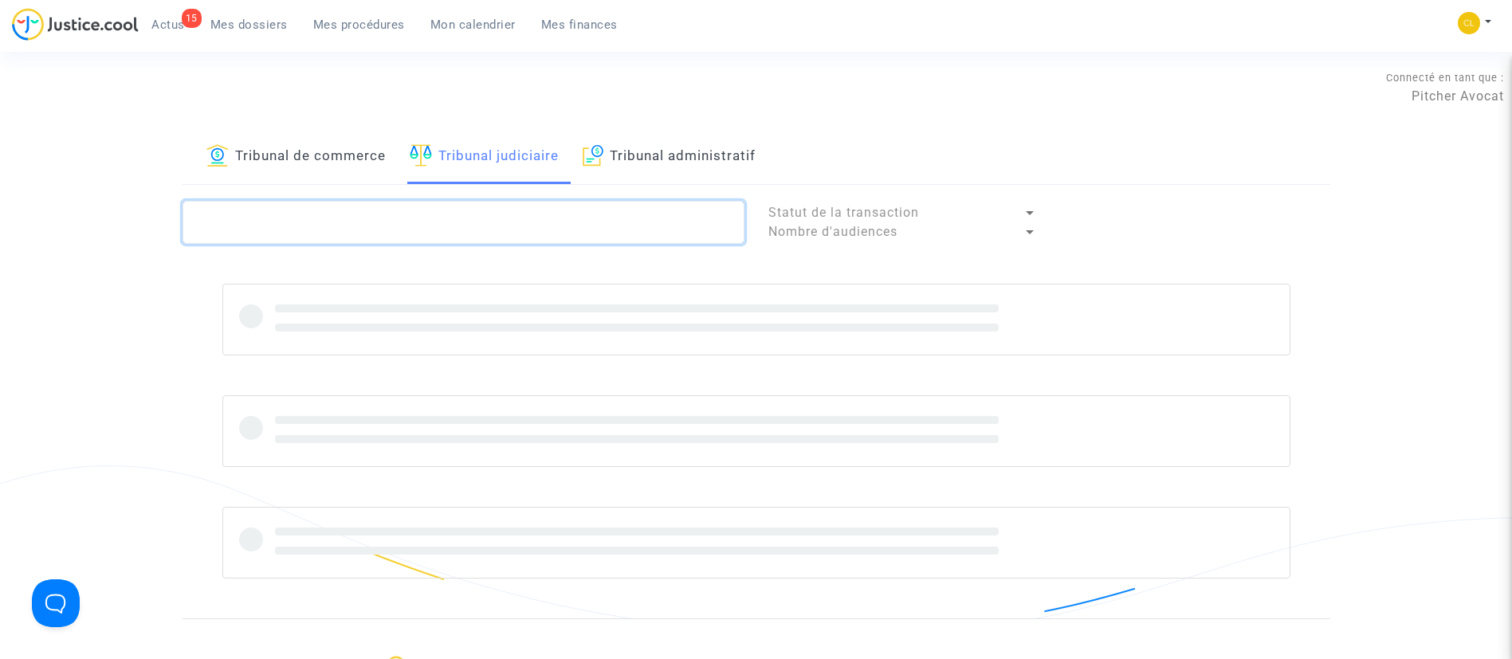
click at [406, 220] on textarea at bounding box center [464, 222] width 562 height 43
type textarea "brazo"
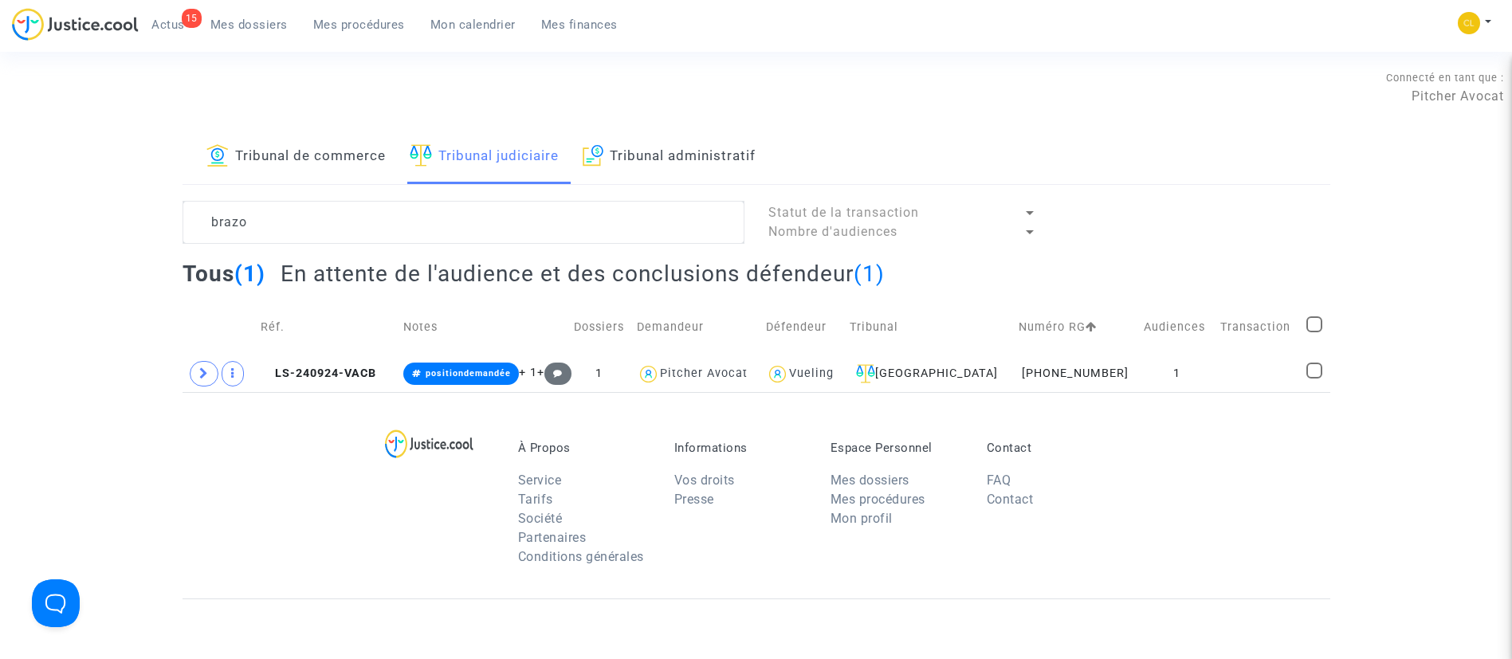
drag, startPoint x: 1261, startPoint y: 361, endPoint x: 1093, endPoint y: 595, distance: 287.8
click at [1261, 363] on td at bounding box center [1258, 373] width 86 height 37
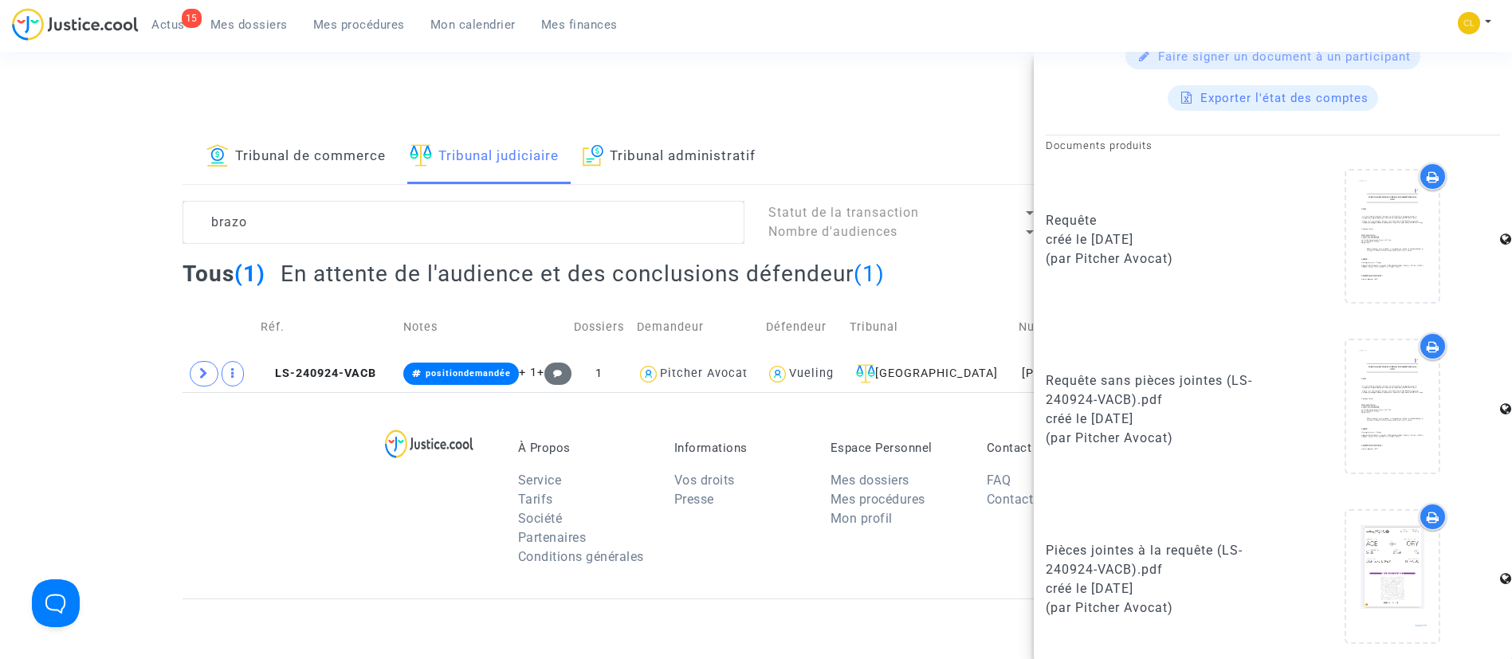
scroll to position [578, 0]
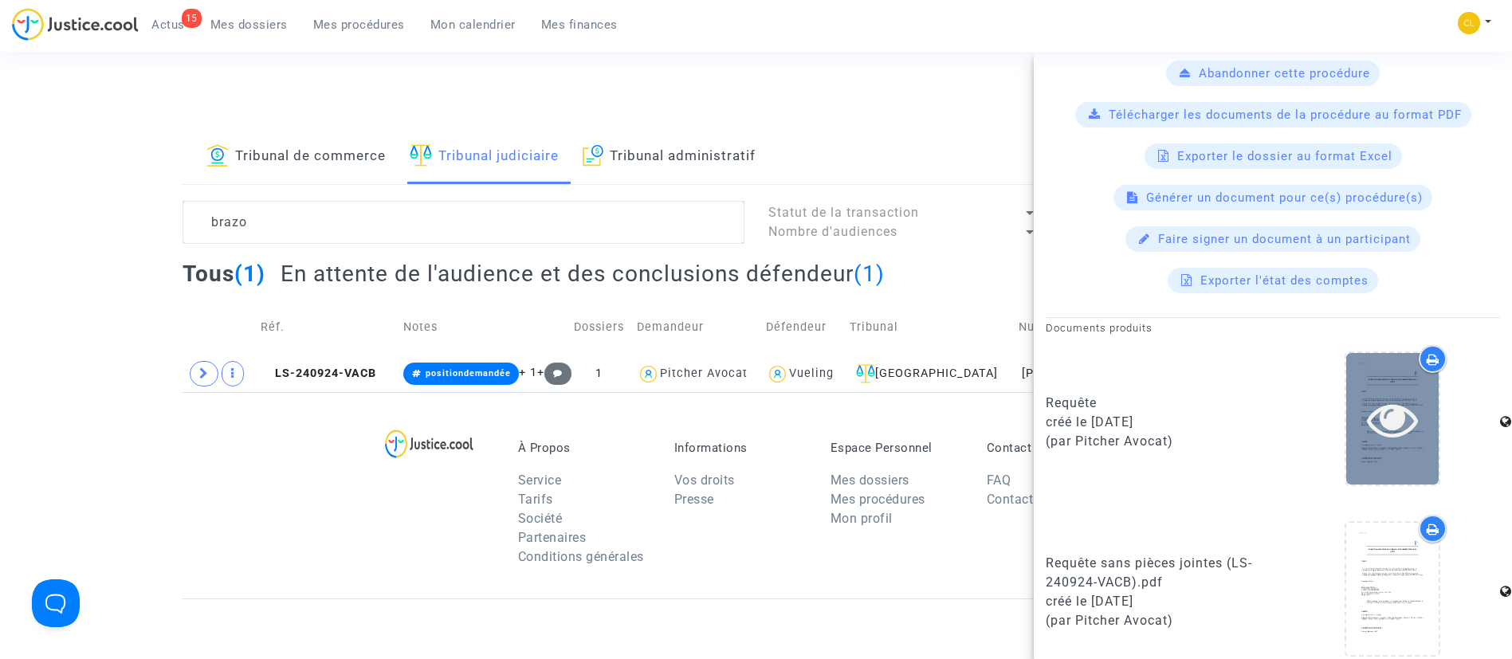
click at [1366, 446] on div at bounding box center [1392, 419] width 92 height 132
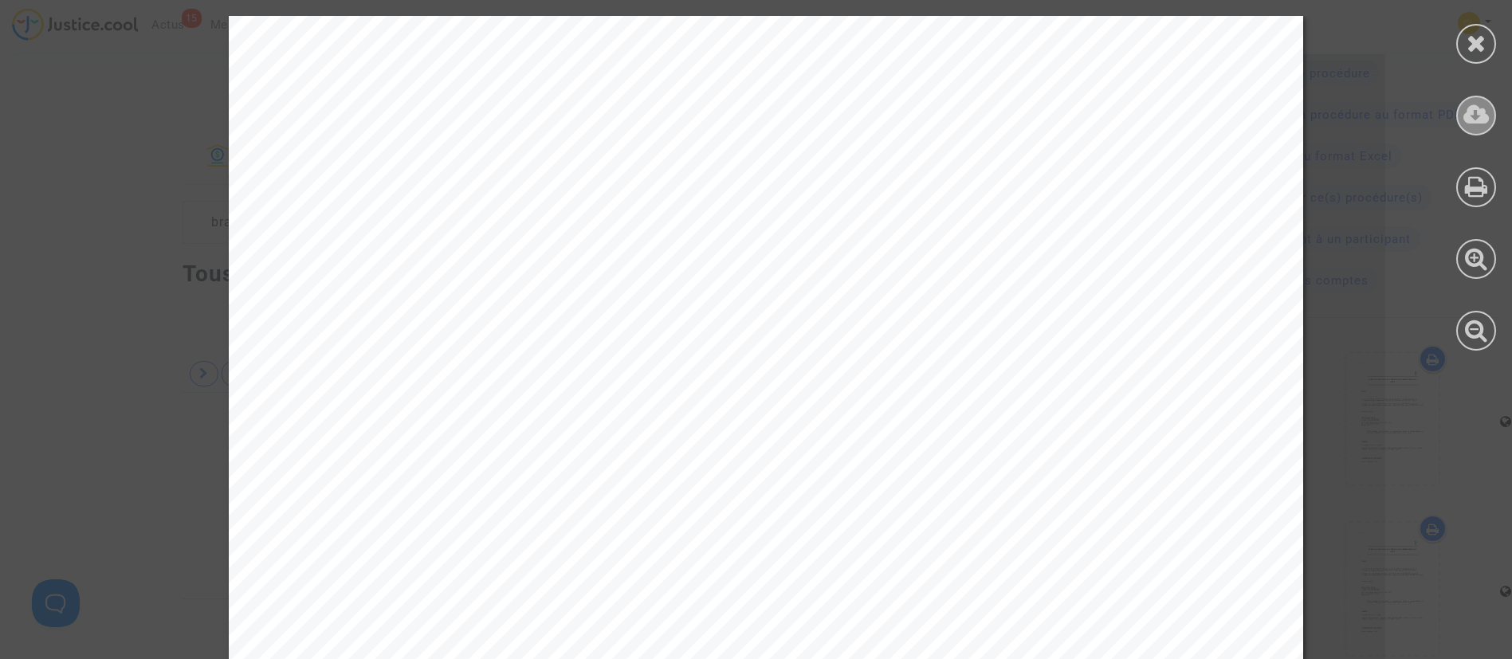
click at [1476, 108] on icon at bounding box center [1476, 115] width 26 height 24
drag, startPoint x: 1485, startPoint y: 44, endPoint x: 1443, endPoint y: 46, distance: 41.5
click at [1486, 43] on div at bounding box center [1476, 44] width 40 height 40
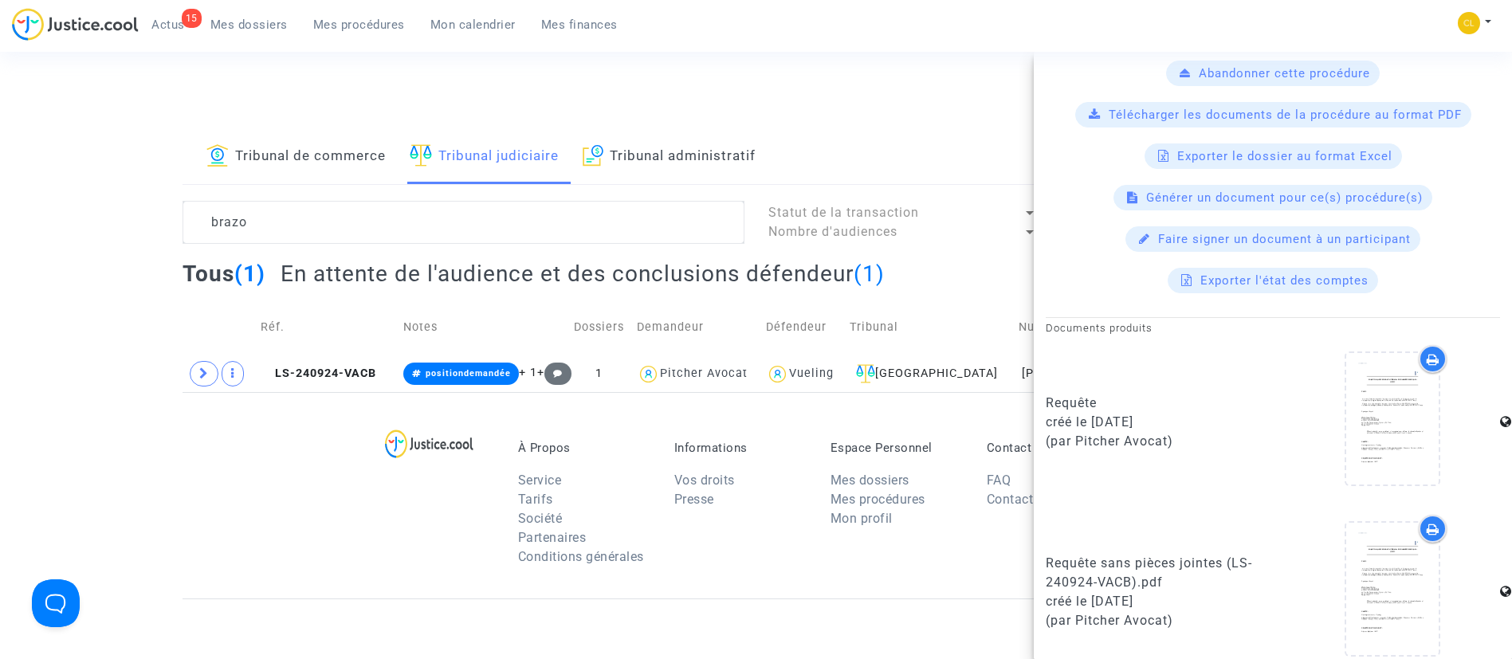
click at [485, 22] on span "Mon calendrier" at bounding box center [472, 25] width 85 height 14
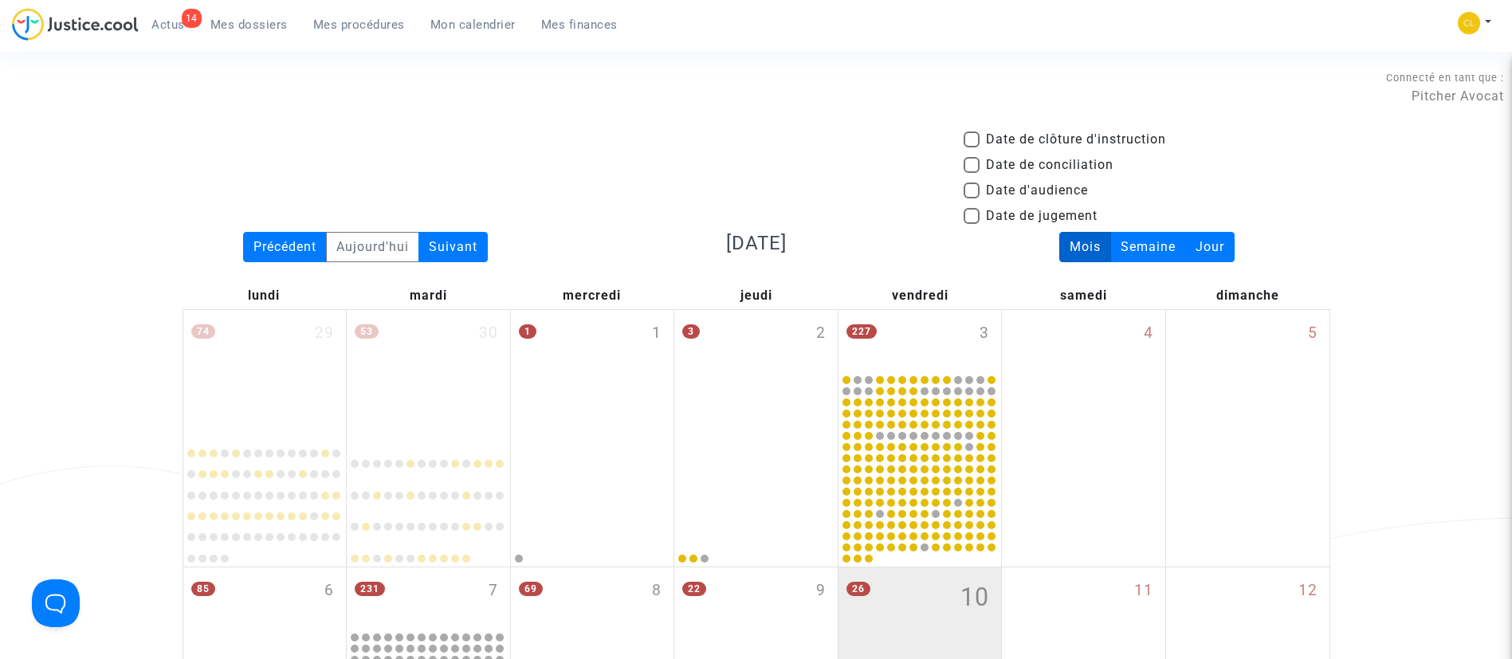
drag, startPoint x: 1039, startPoint y: 187, endPoint x: 1032, endPoint y: 174, distance: 15.3
click at [1039, 187] on span "Date d'audience" at bounding box center [1037, 190] width 102 height 19
click at [972, 198] on input "Date d'audience" at bounding box center [971, 198] width 1 height 1
checkbox input "true"
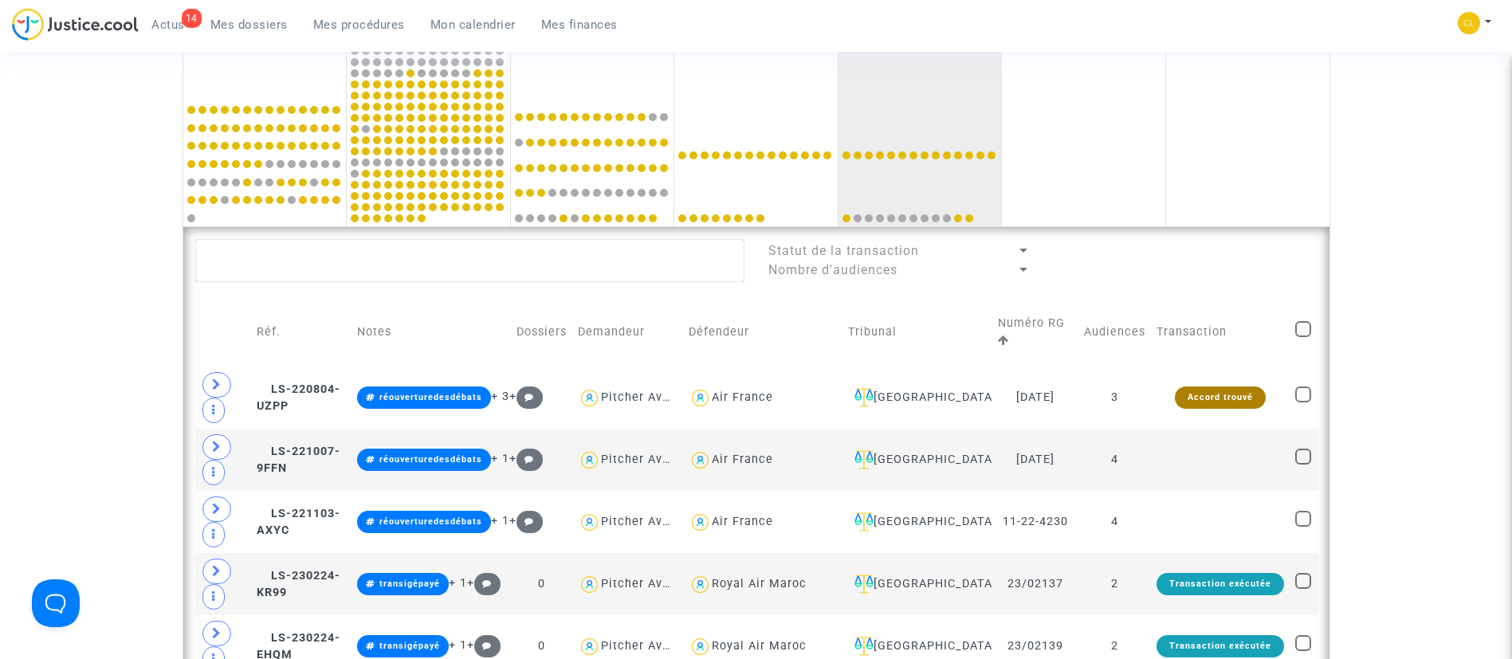
scroll to position [956, 0]
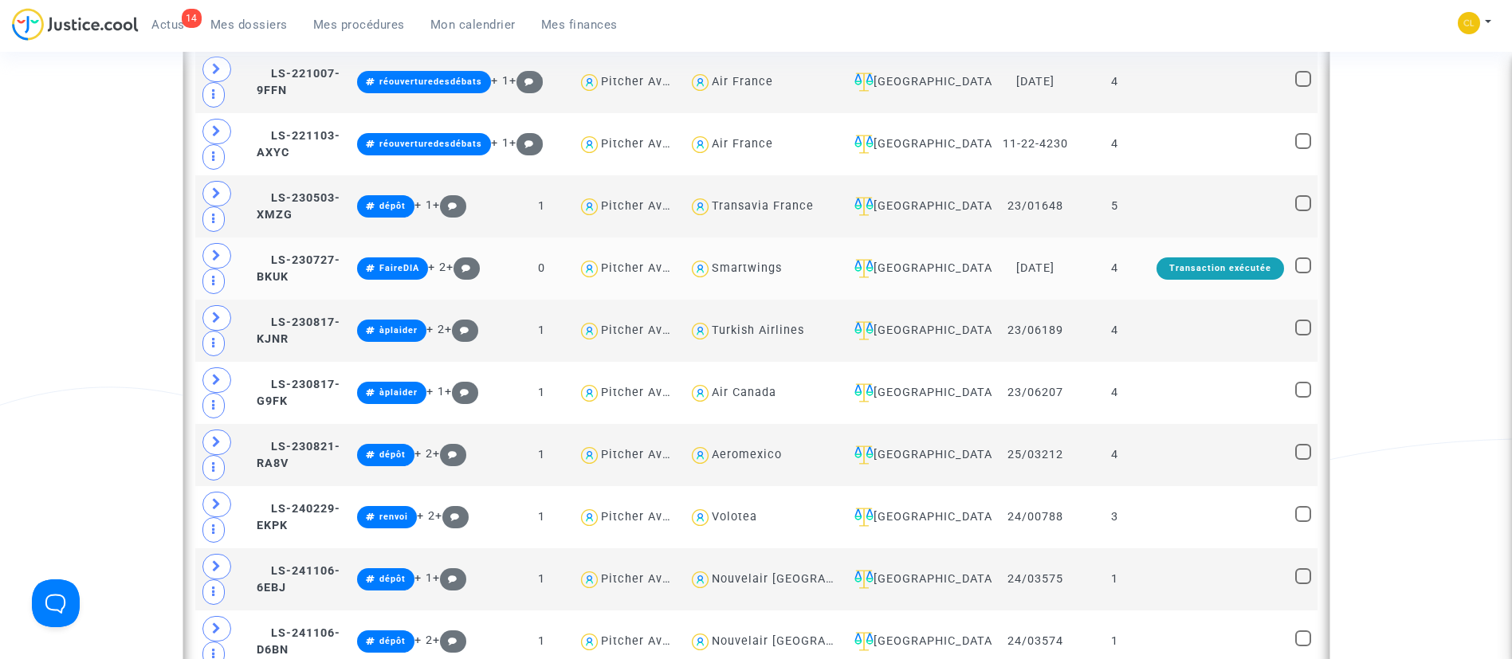
scroll to position [956, 0]
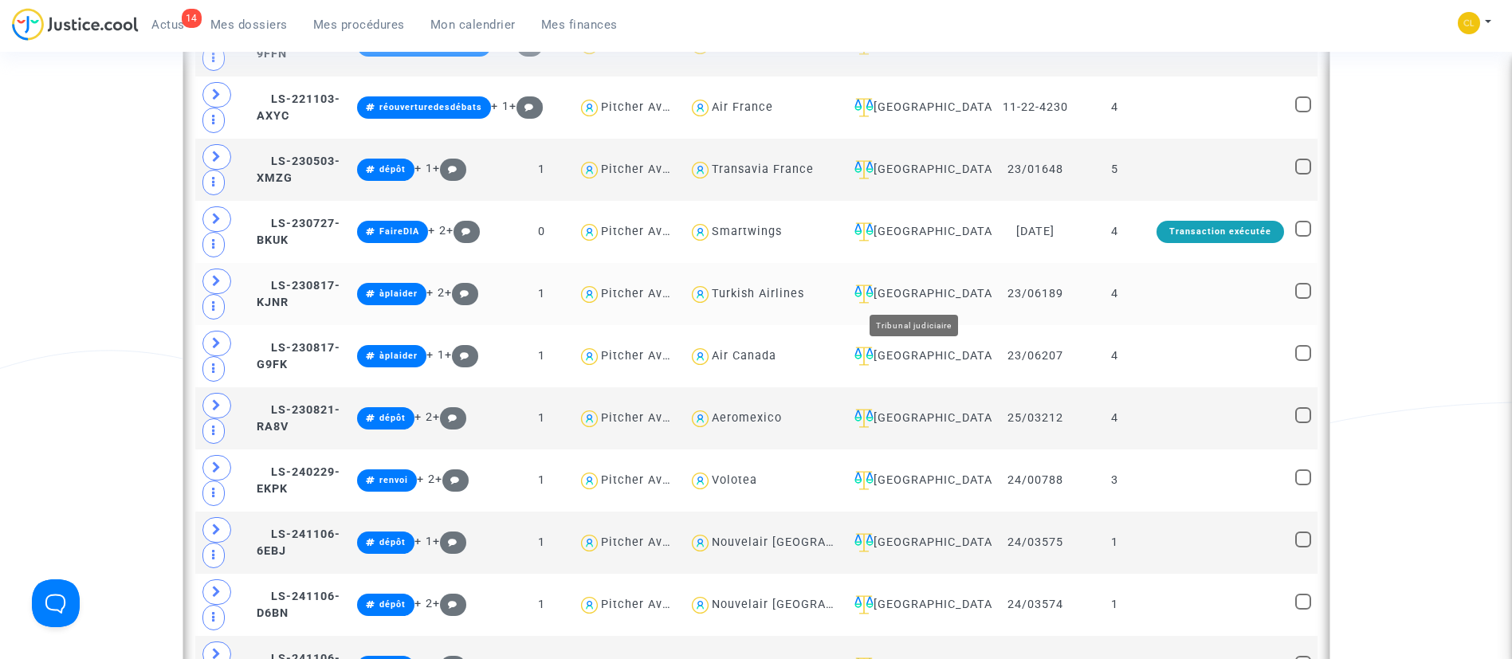
click at [909, 296] on div "[GEOGRAPHIC_DATA]" at bounding box center [917, 294] width 139 height 19
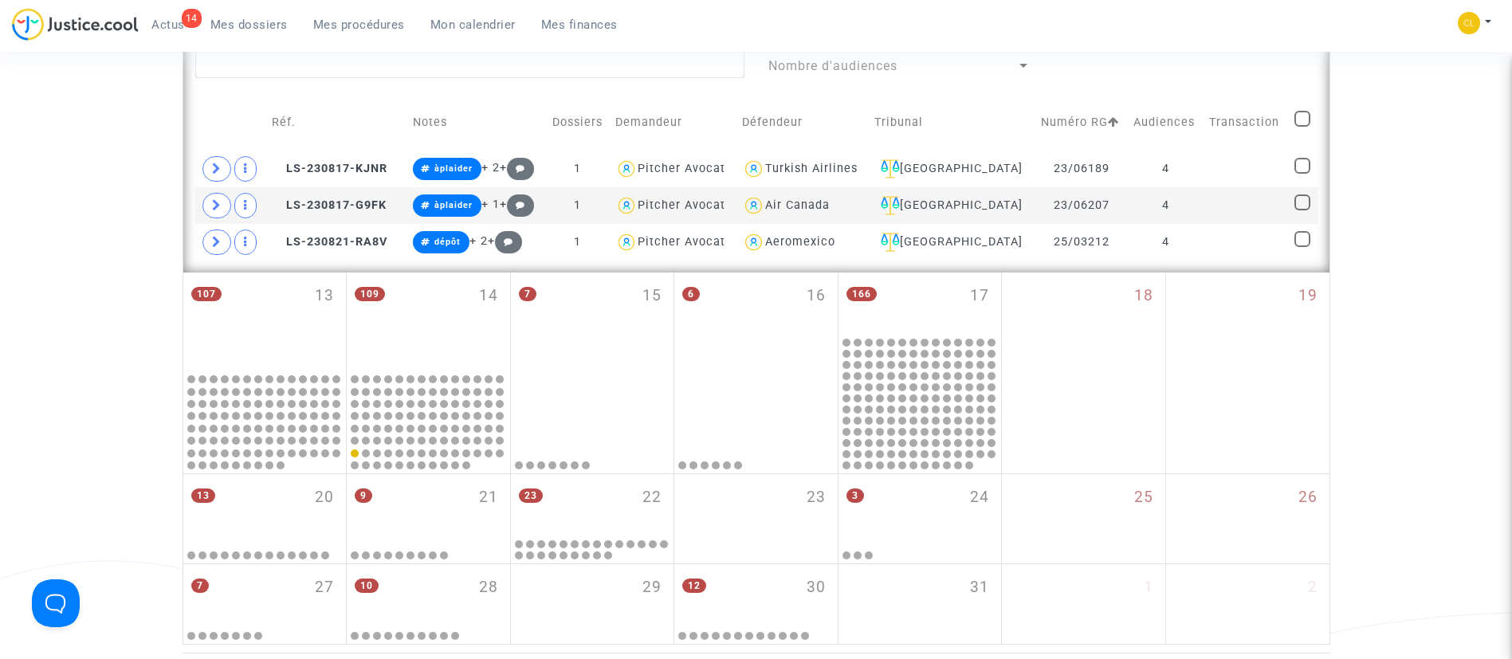
scroll to position [478, 0]
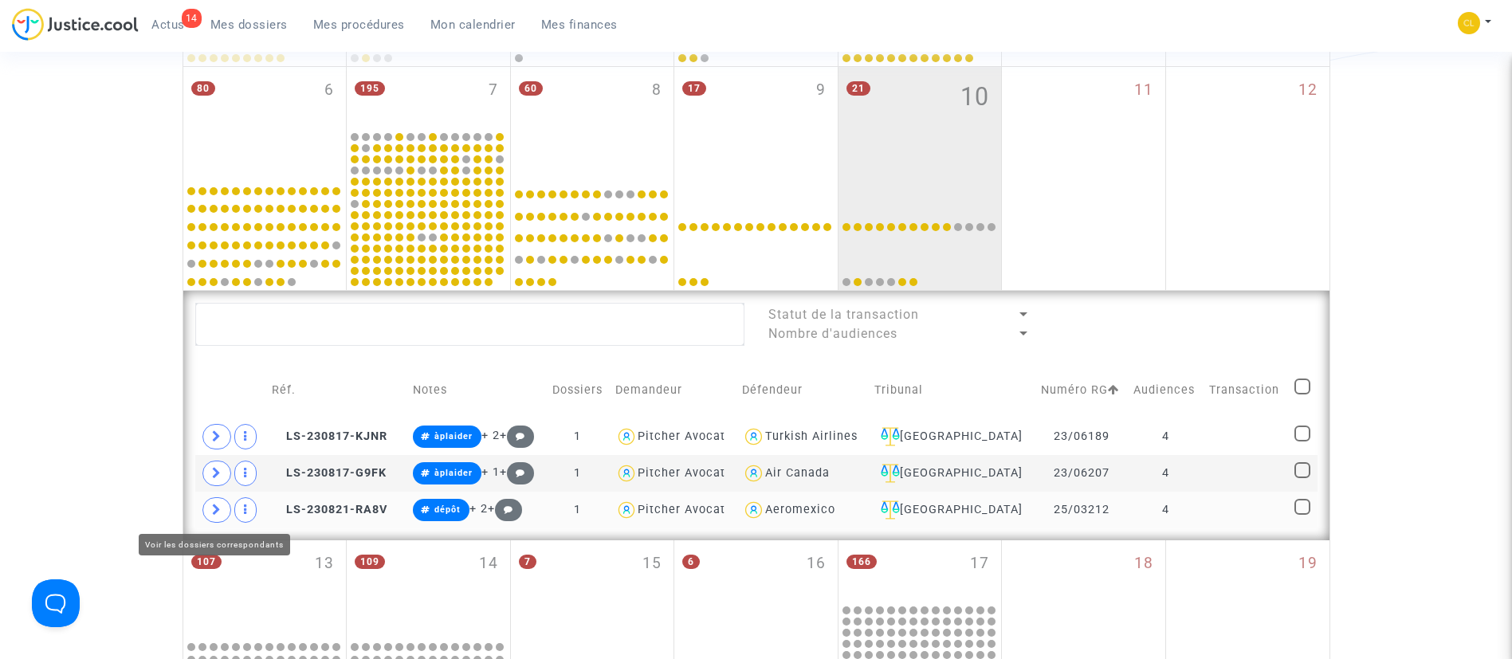
click at [210, 505] on span at bounding box center [216, 510] width 29 height 26
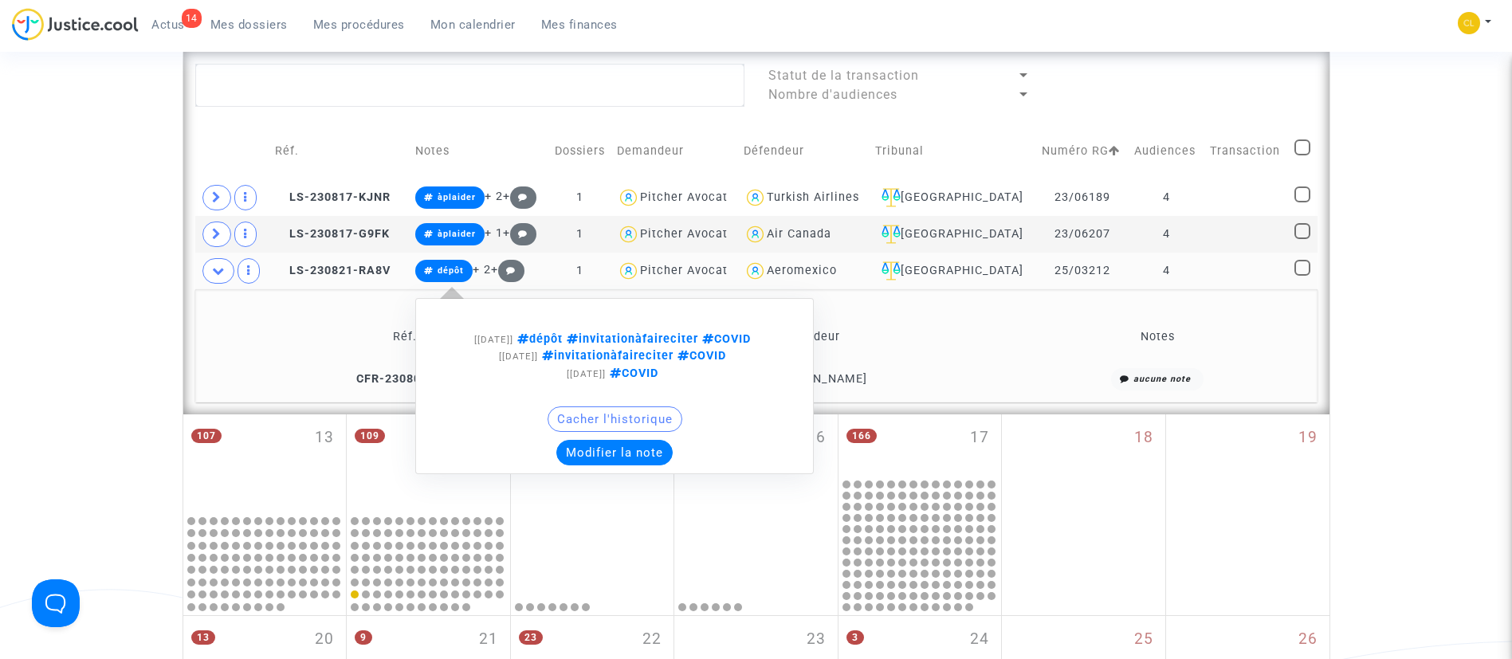
scroll to position [0, 0]
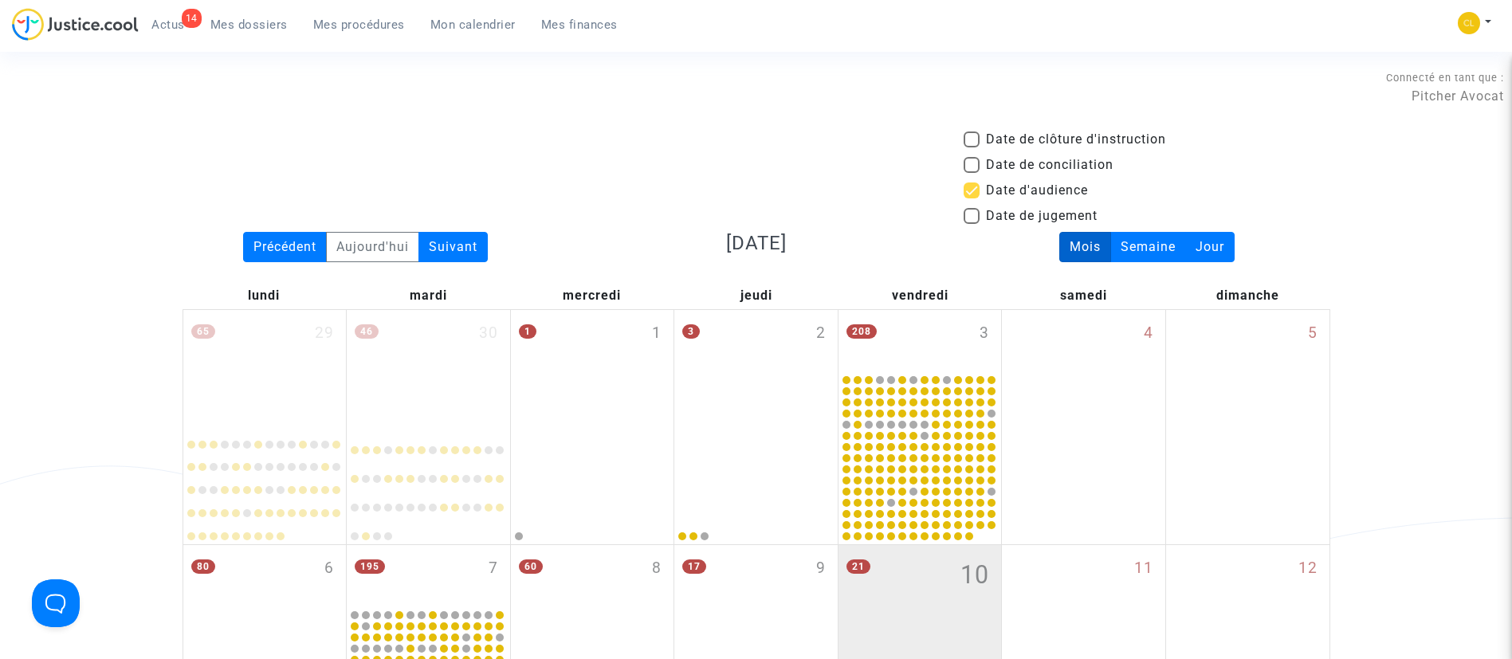
click at [323, 25] on span "Mes procédures" at bounding box center [359, 25] width 92 height 14
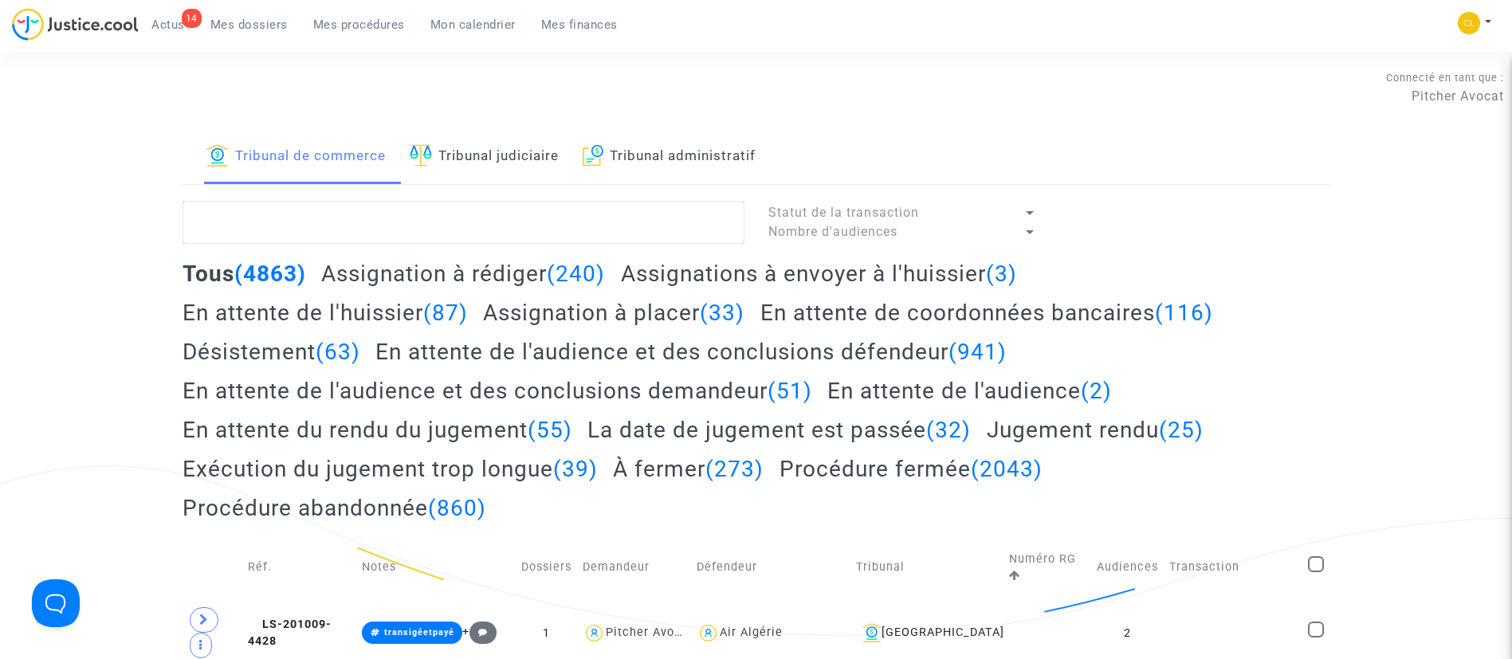
click at [494, 151] on link "Tribunal judiciaire" at bounding box center [484, 157] width 149 height 54
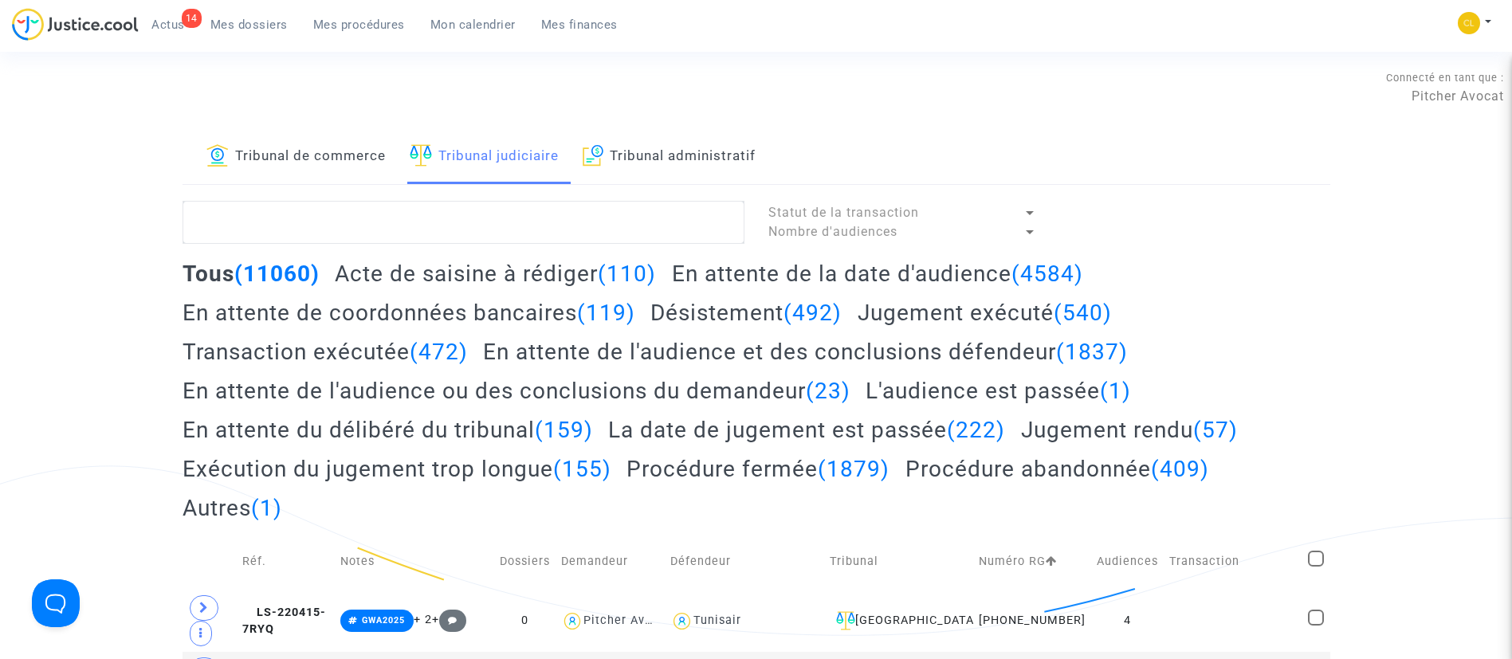
click at [722, 461] on h2 "Procédure fermée (1879)" at bounding box center [757, 469] width 263 height 28
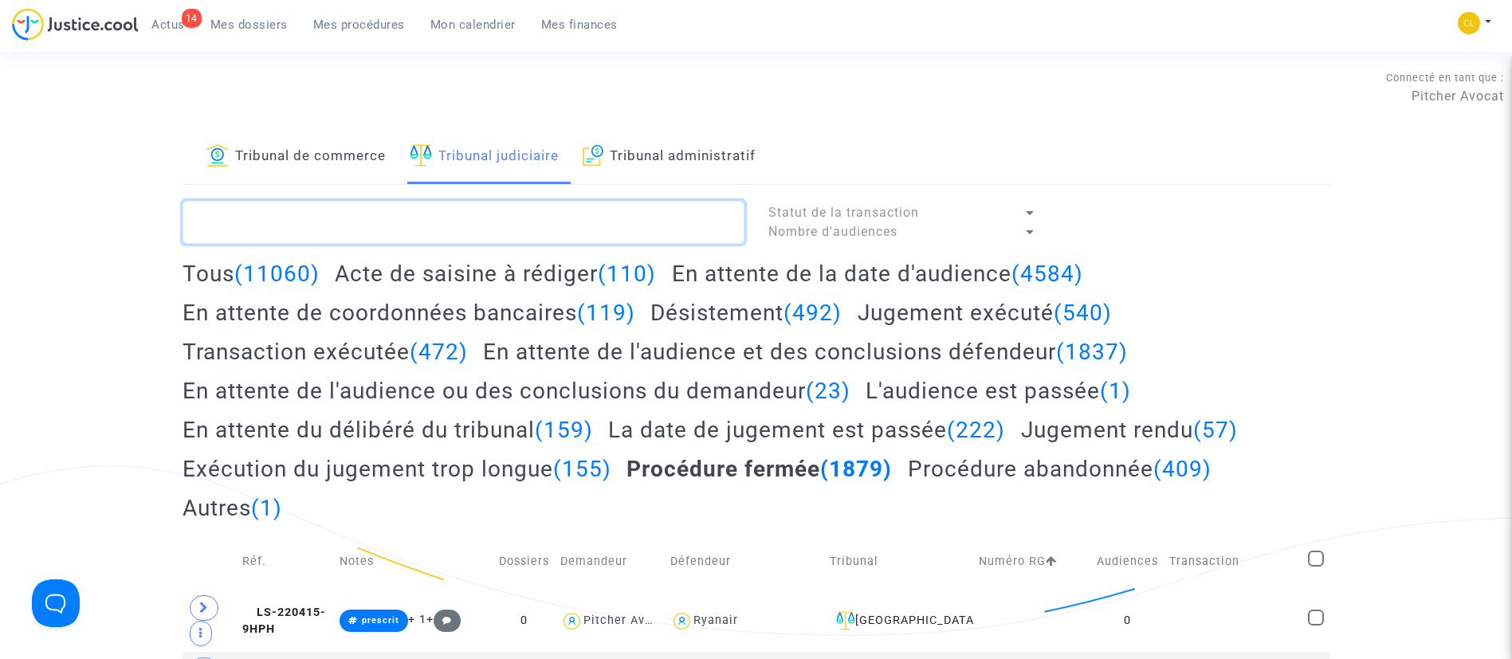
click at [516, 232] on textarea at bounding box center [464, 222] width 562 height 43
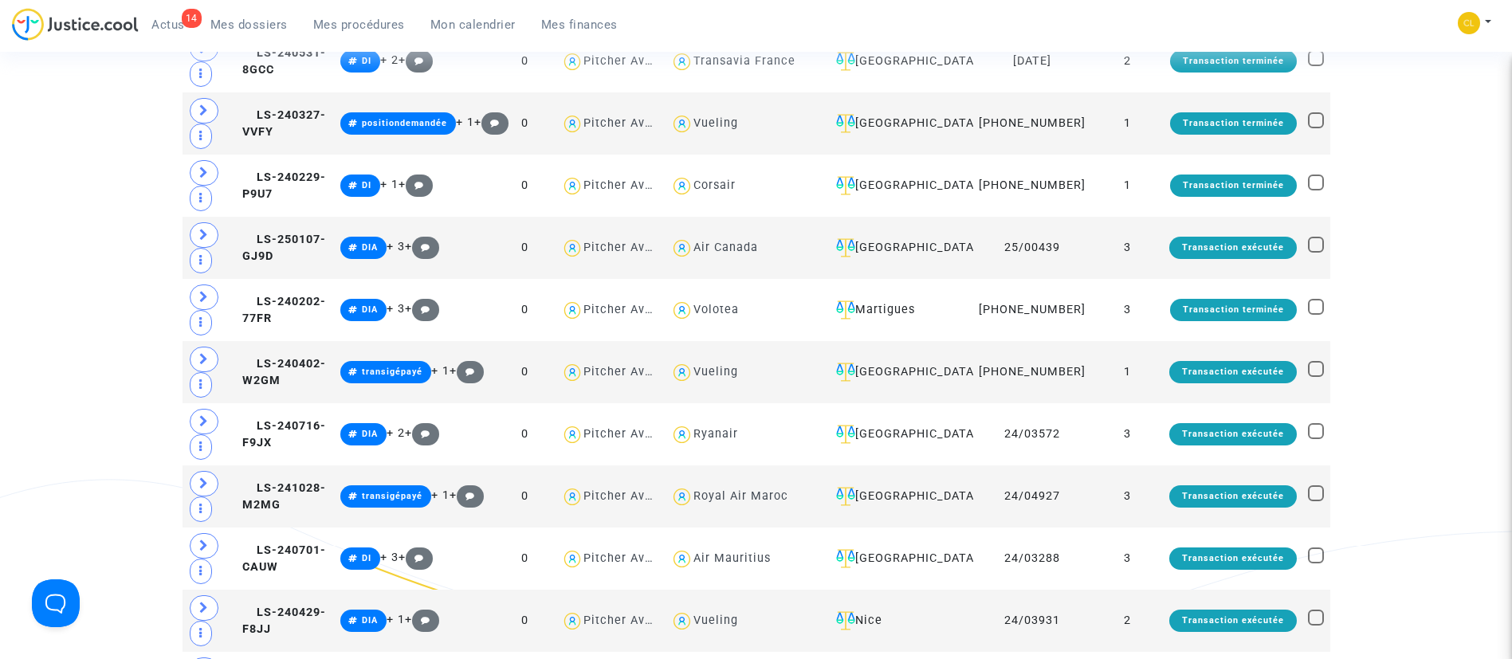
scroll to position [2511, 0]
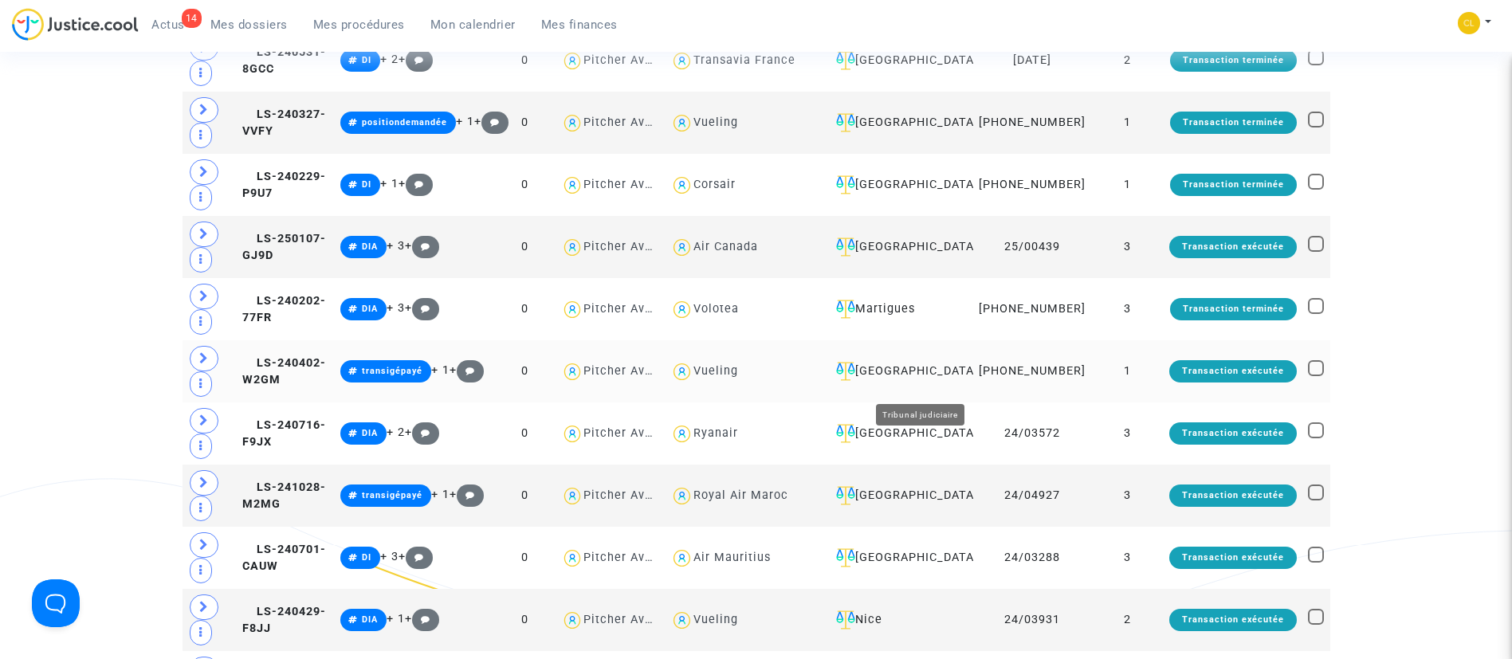
click at [924, 381] on div "[GEOGRAPHIC_DATA]" at bounding box center [899, 371] width 138 height 19
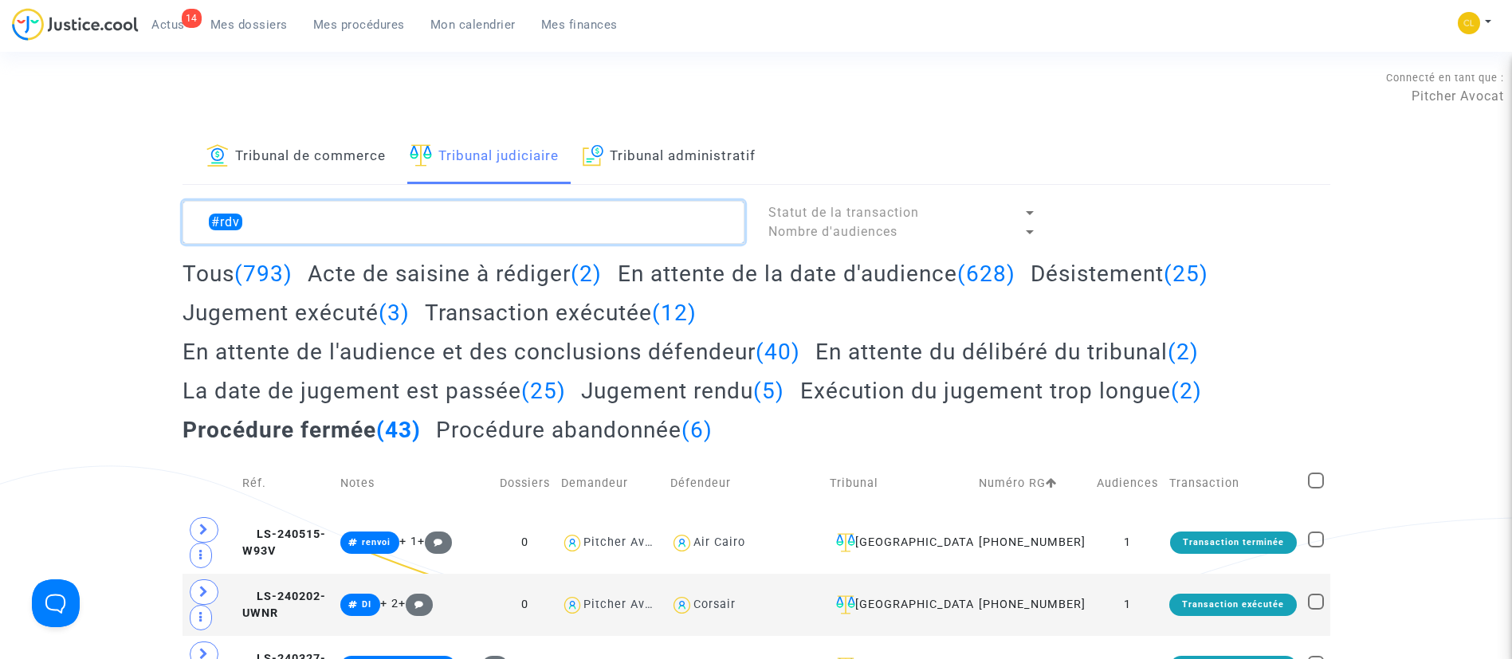
click at [386, 213] on textarea at bounding box center [464, 222] width 562 height 43
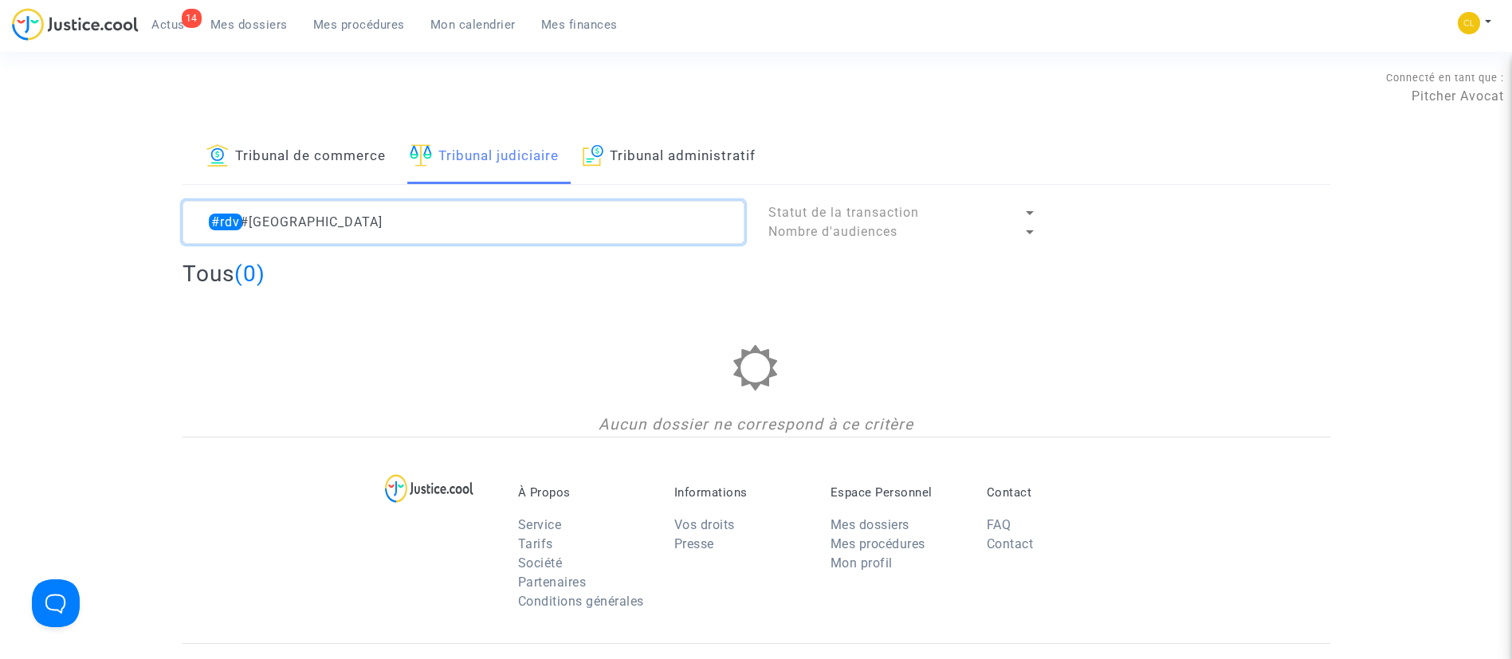
click at [293, 221] on textarea at bounding box center [464, 222] width 562 height 43
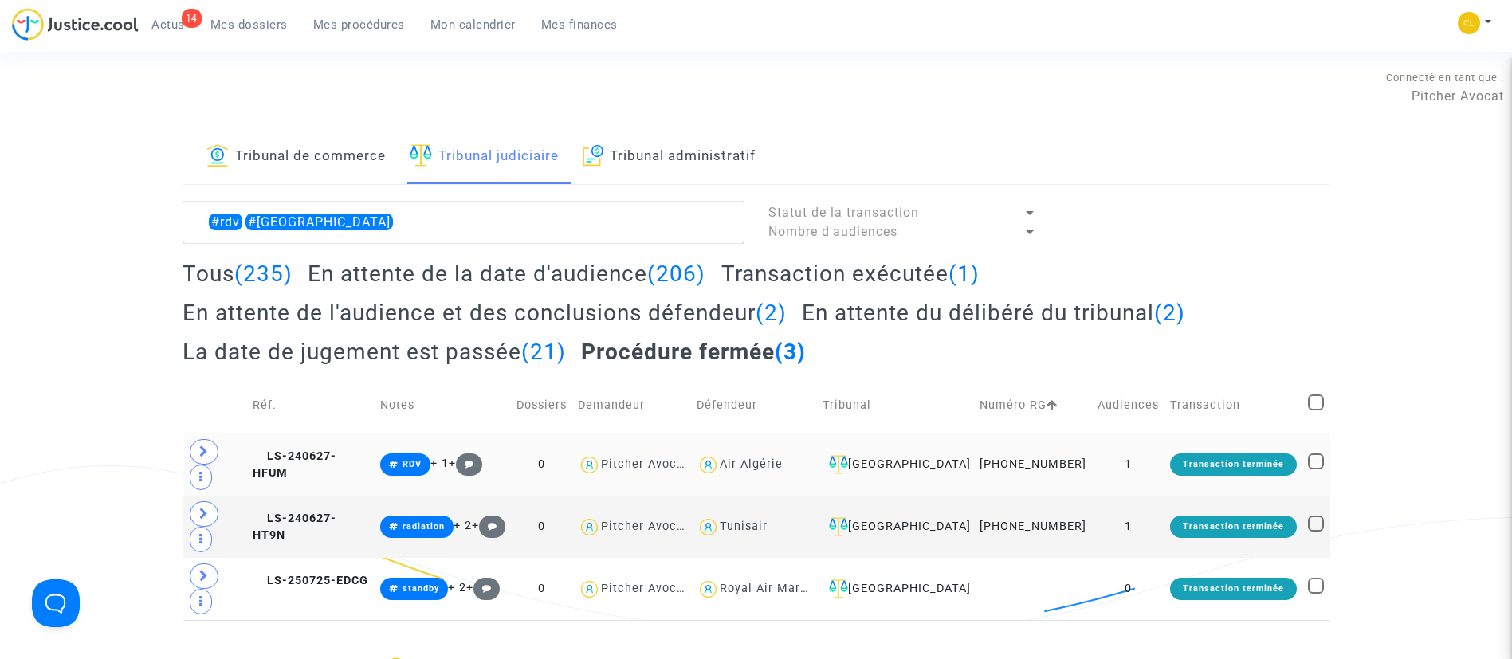
click at [1172, 454] on div "Transaction terminée" at bounding box center [1233, 465] width 127 height 22
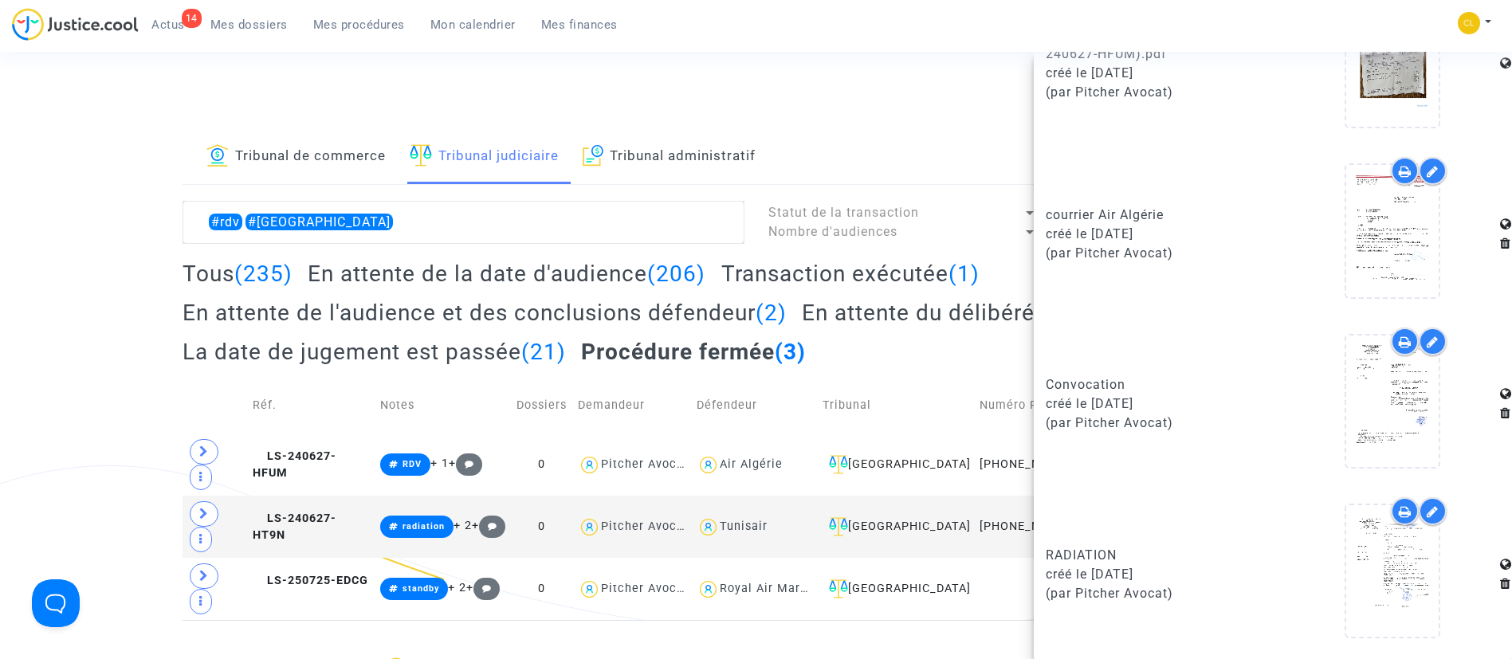
scroll to position [239, 0]
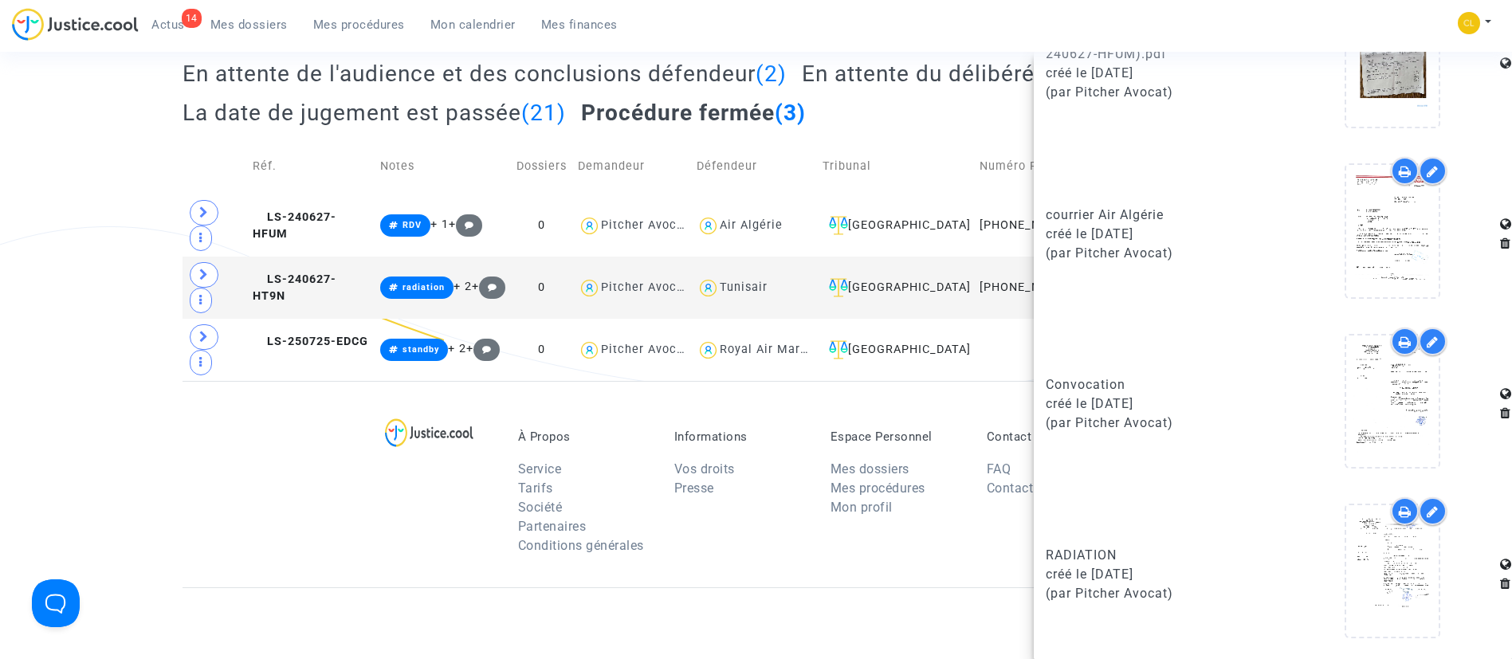
click at [963, 148] on td "Tribunal" at bounding box center [895, 166] width 157 height 57
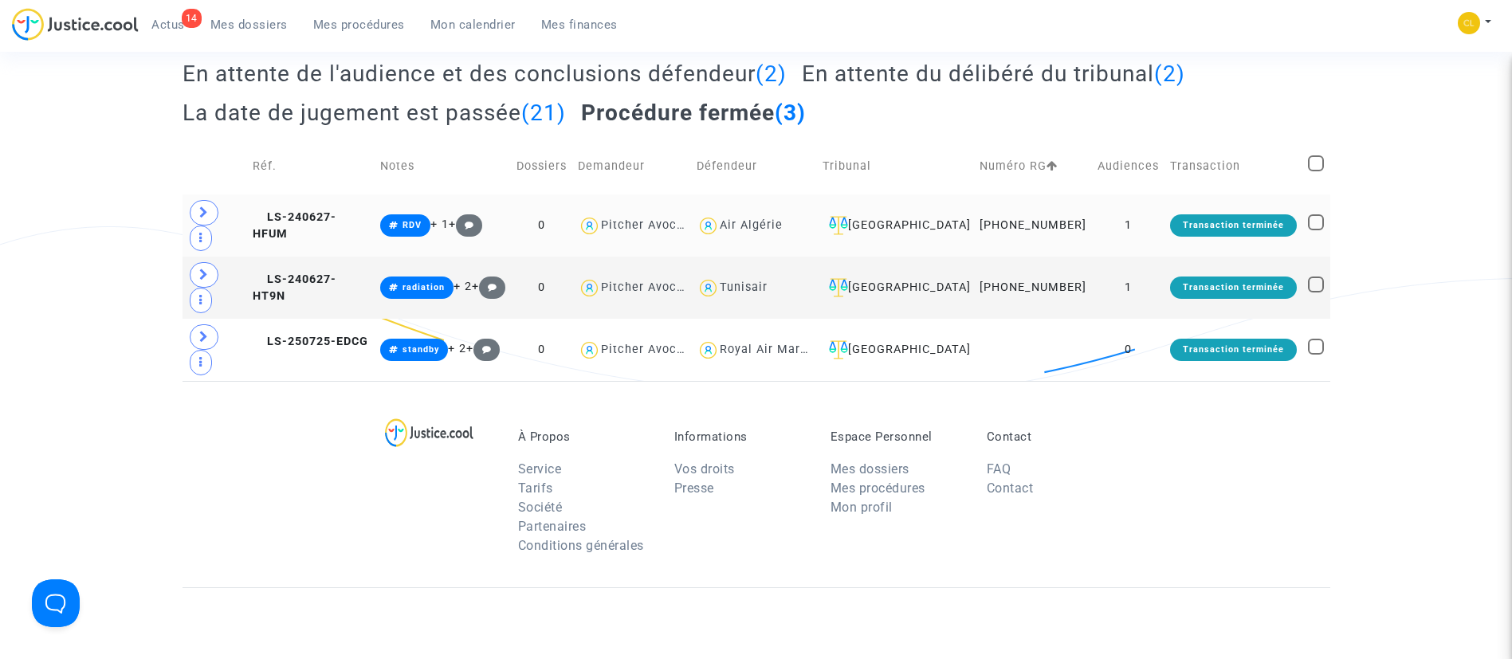
scroll to position [0, 0]
click at [1149, 257] on td "1" at bounding box center [1128, 288] width 73 height 62
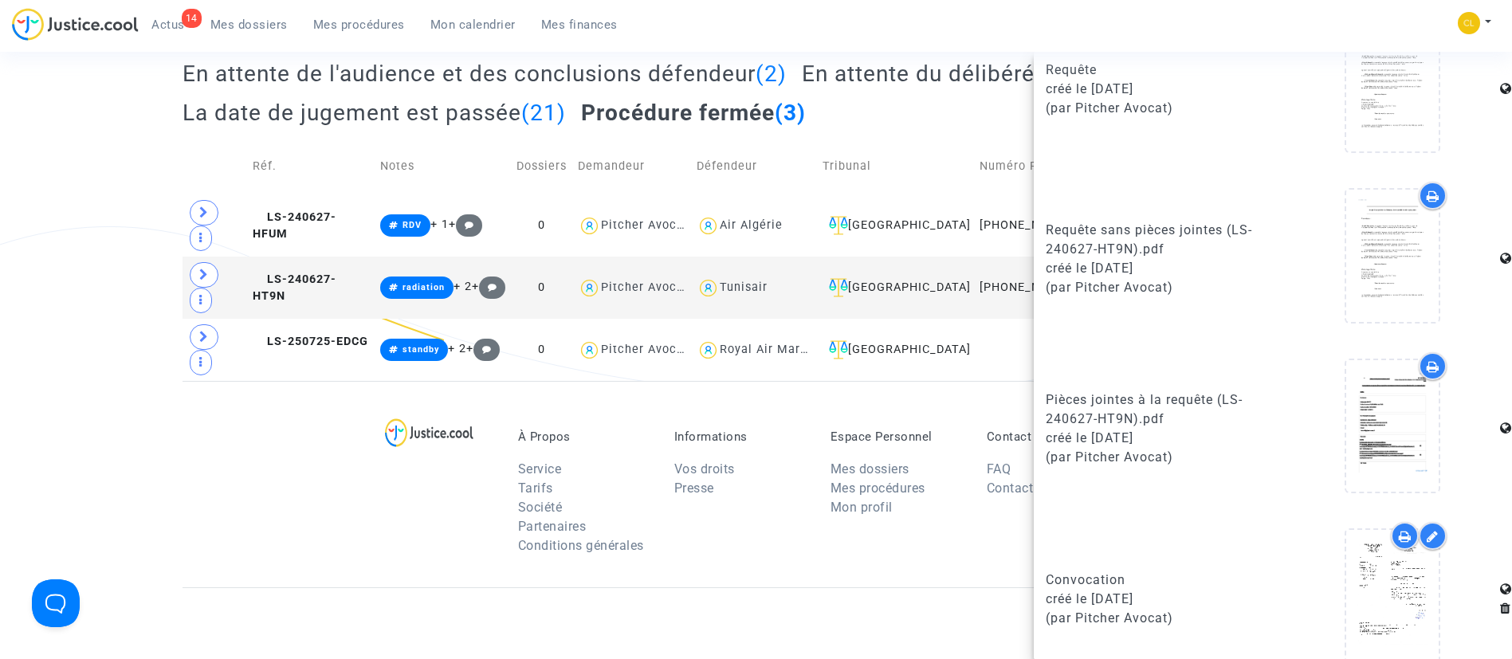
scroll to position [794, 0]
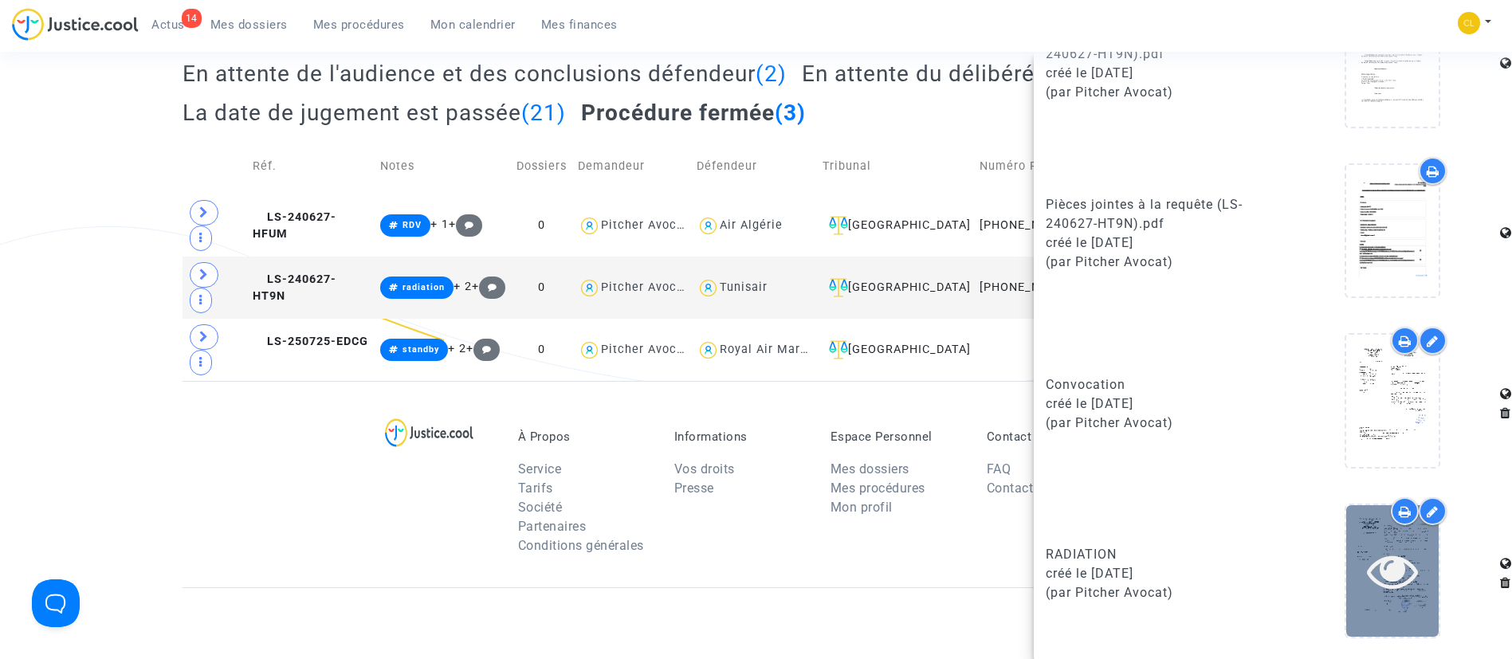
click at [1397, 567] on icon at bounding box center [1393, 570] width 52 height 51
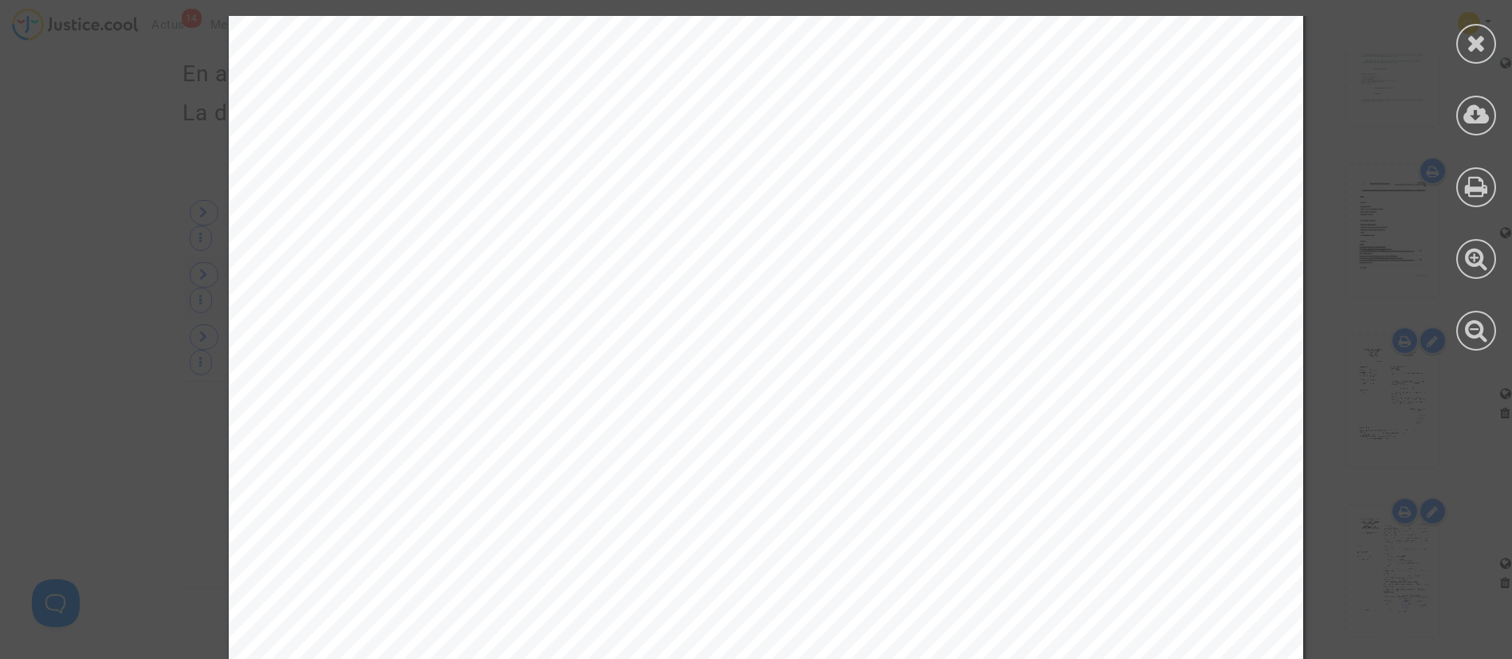
scroll to position [157, 0]
drag, startPoint x: 1467, startPoint y: 41, endPoint x: 1469, endPoint y: 51, distance: 9.7
click at [1468, 42] on icon at bounding box center [1477, 43] width 20 height 24
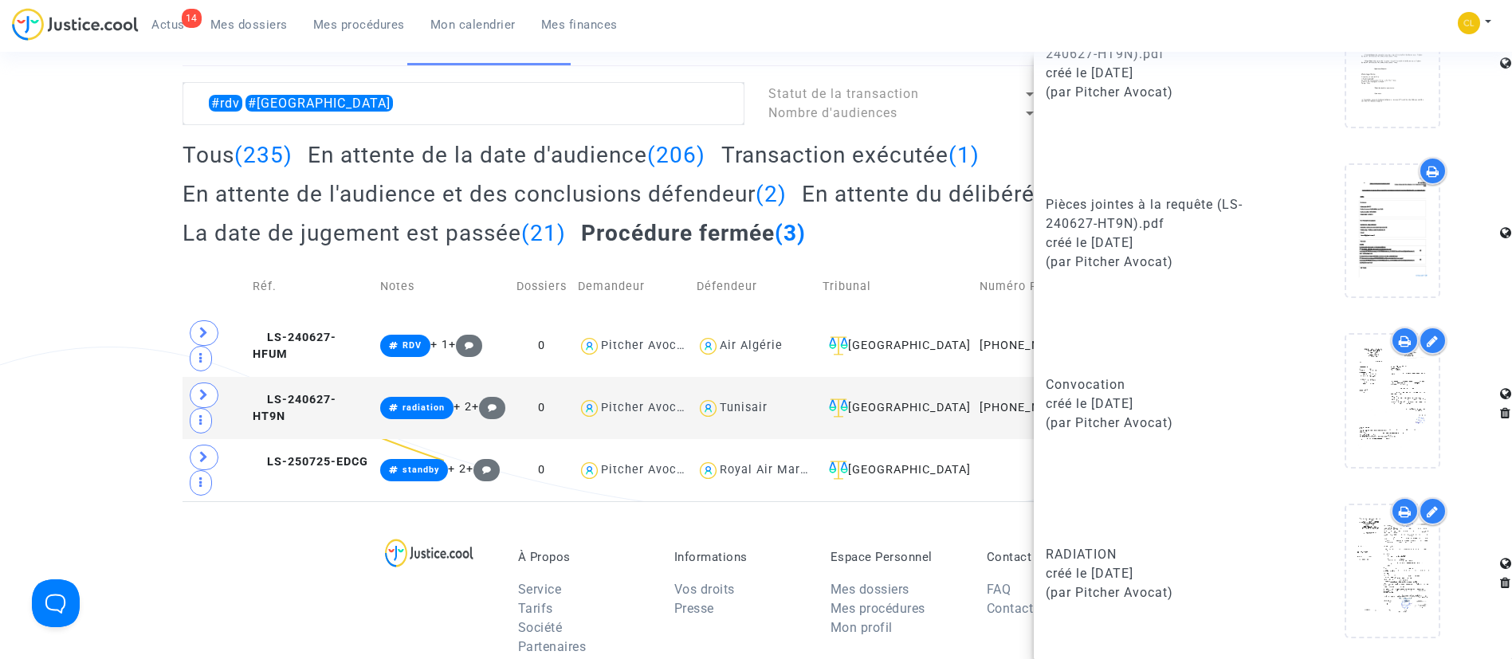
scroll to position [0, 0]
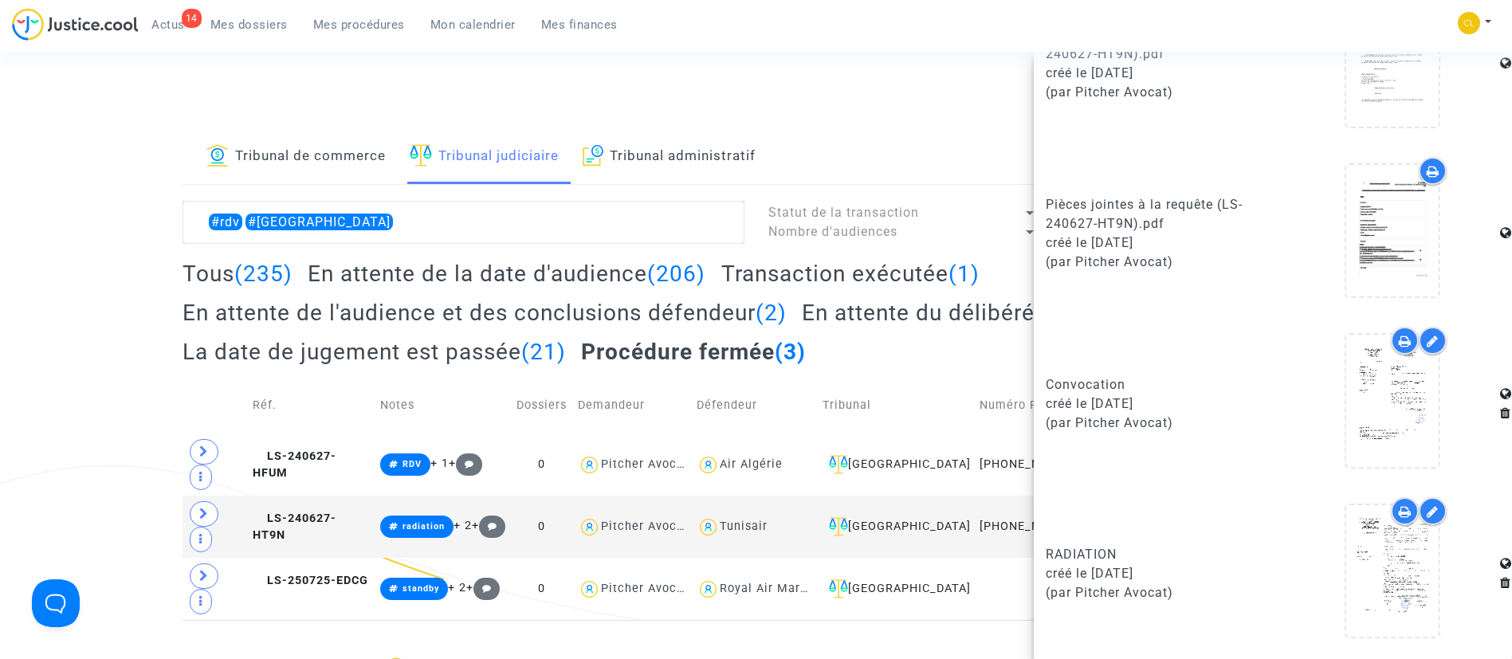
click at [472, 354] on h2 "La date de jugement est passée (21)" at bounding box center [374, 352] width 383 height 28
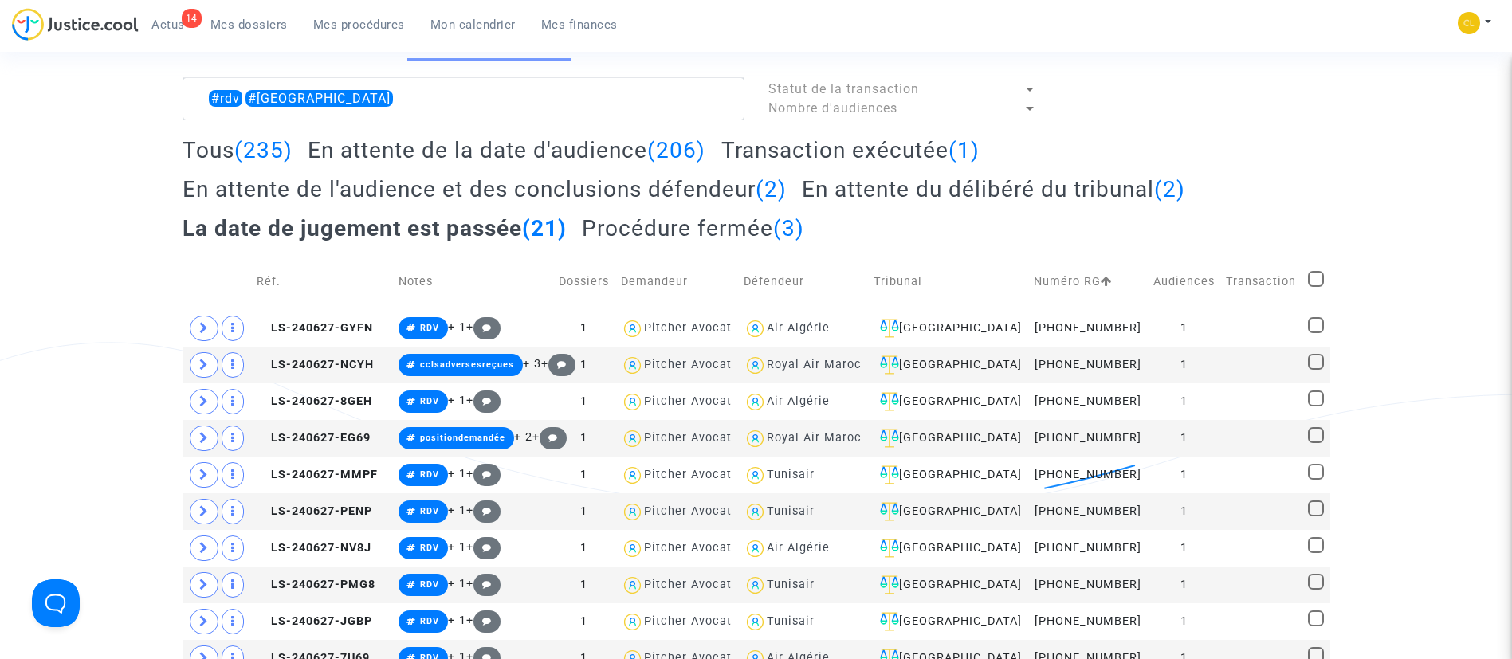
scroll to position [359, 0]
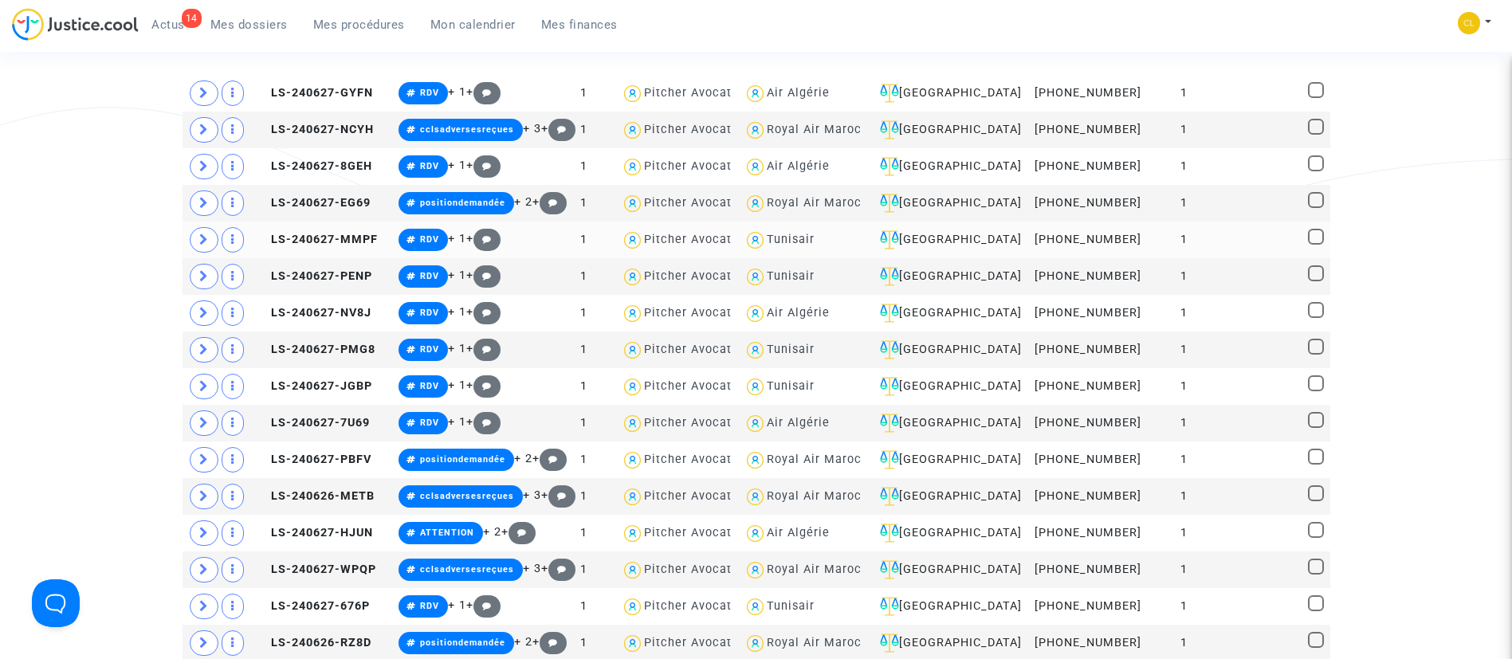
click at [1181, 249] on td "1" at bounding box center [1184, 240] width 73 height 37
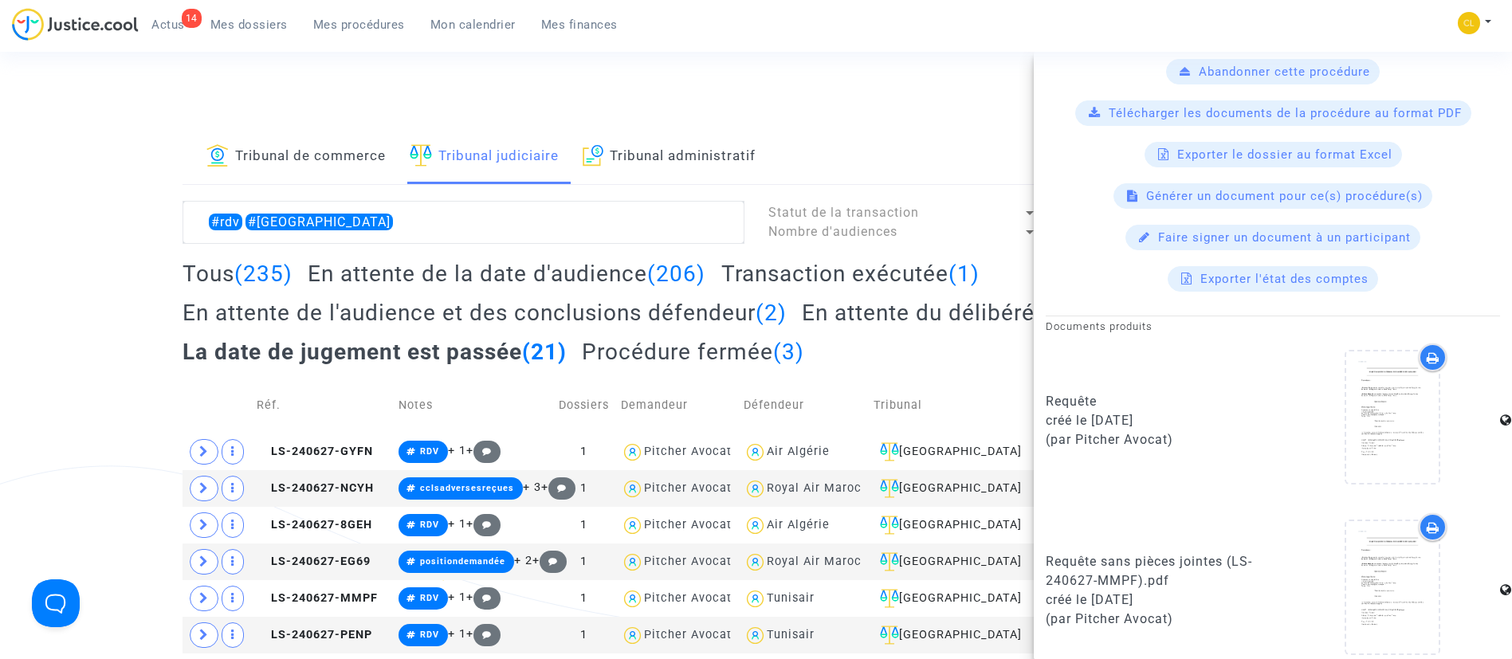
scroll to position [556, 0]
click at [143, 399] on div "Tribunal de commerce Tribunal judiciaire Tribunal administratif #rdv #Montréal …" at bounding box center [756, 667] width 1512 height 1074
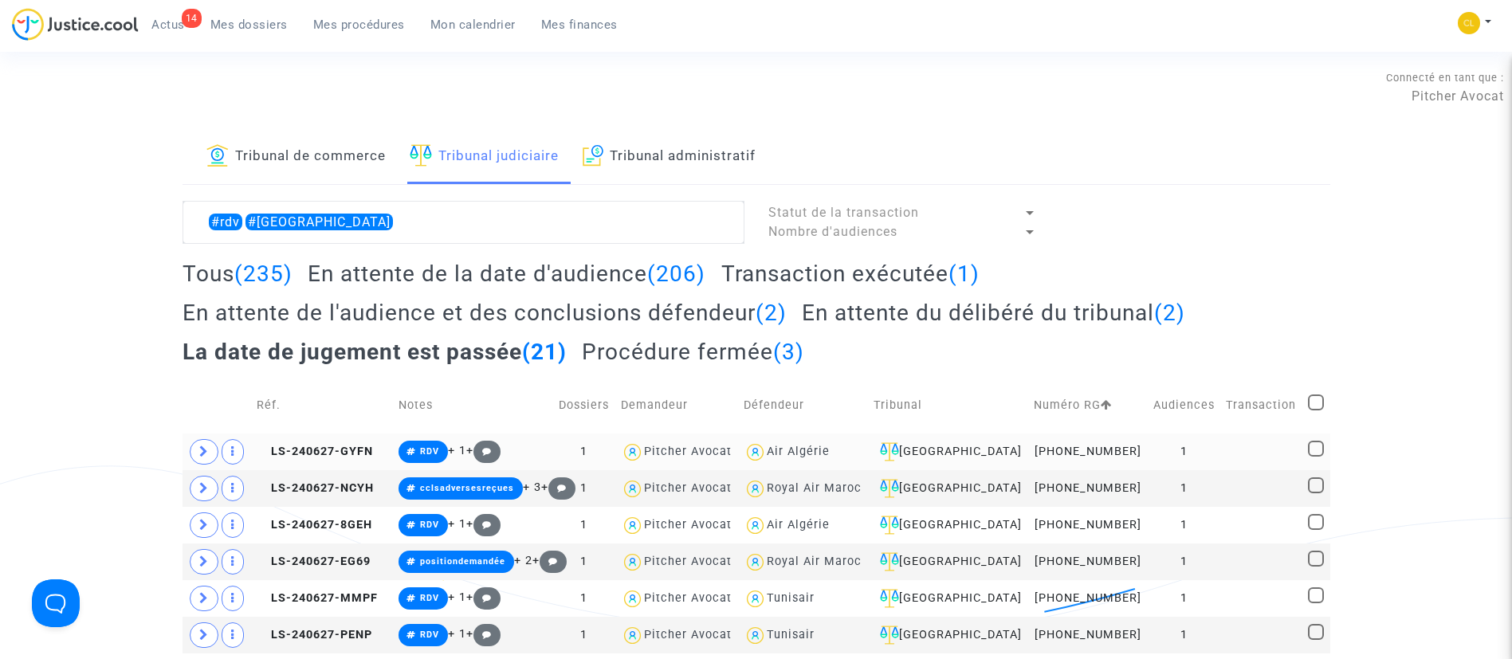
click at [1202, 445] on td "1" at bounding box center [1184, 452] width 73 height 37
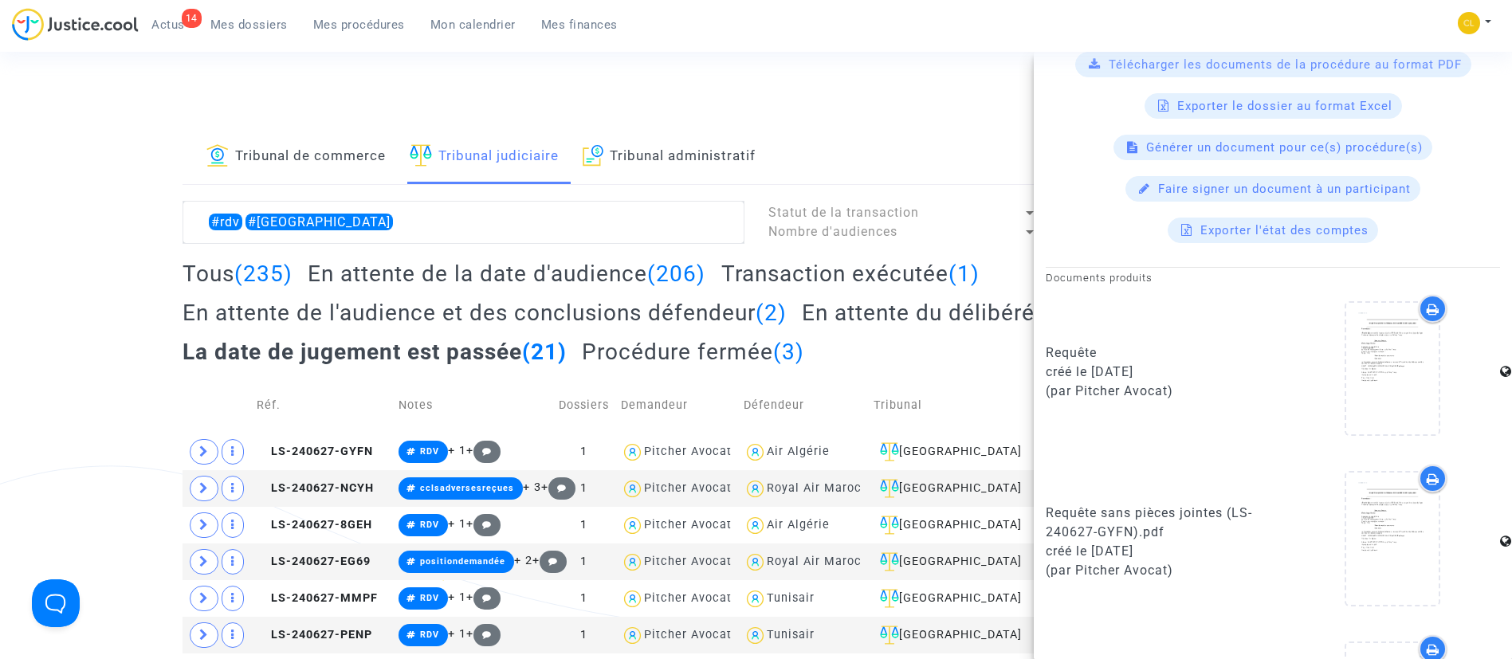
scroll to position [1084, 0]
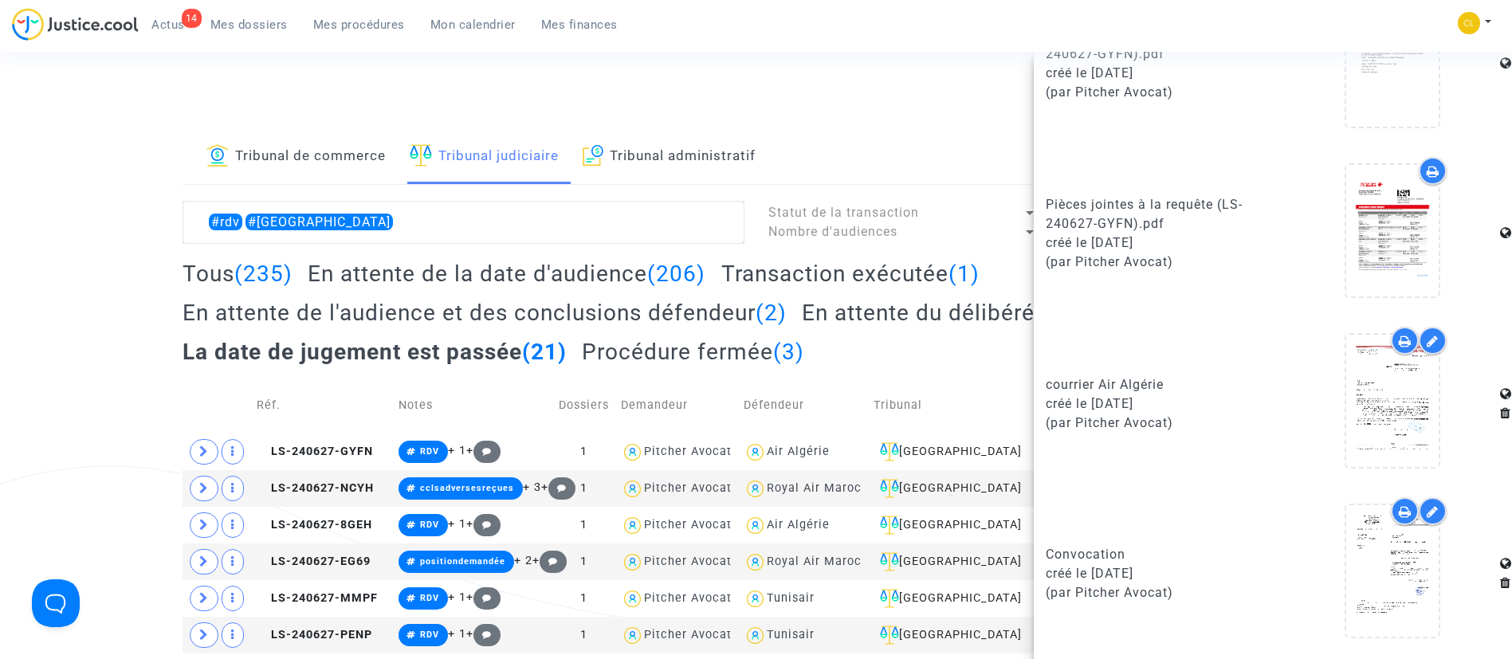
click at [944, 346] on div "Tous (235) En attente de la date d'audience (206) Transaction exécutée (1) En a…" at bounding box center [757, 318] width 1148 height 117
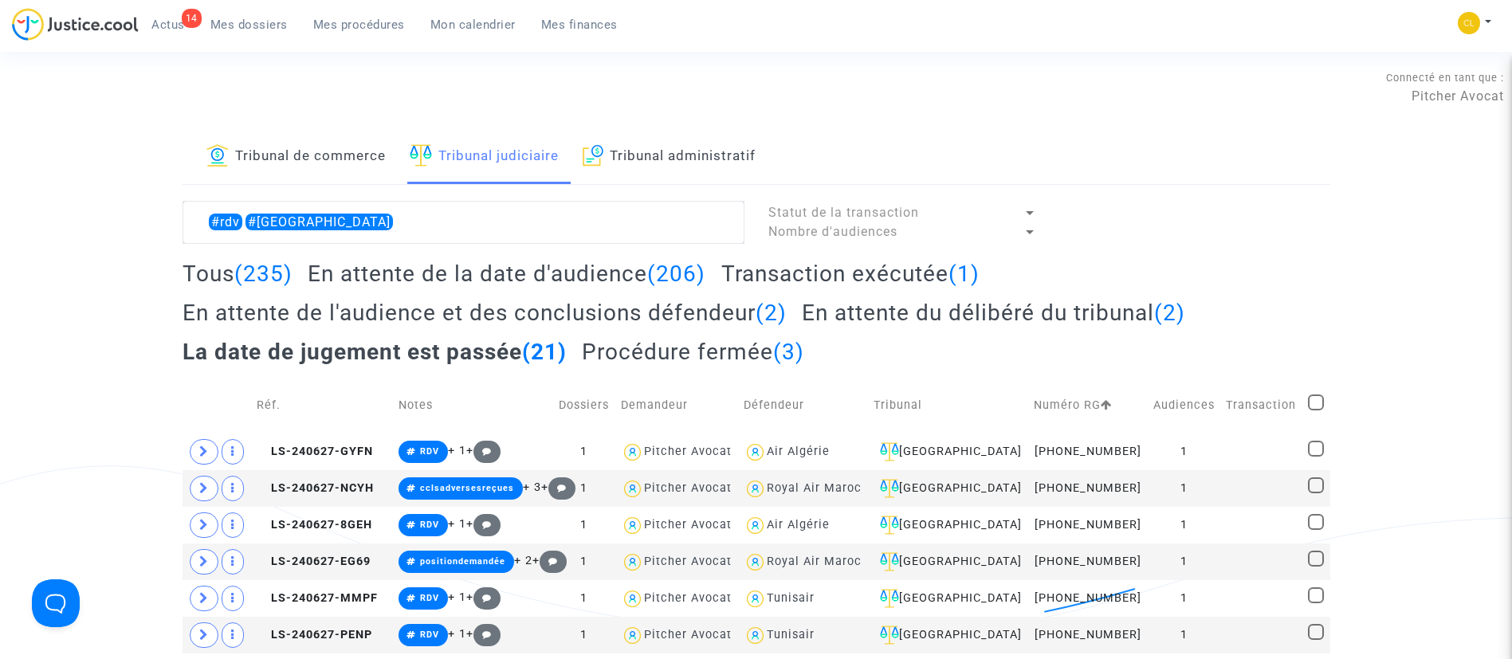
scroll to position [0, 0]
click at [679, 355] on h2 "Procédure fermée (3)" at bounding box center [693, 352] width 222 height 28
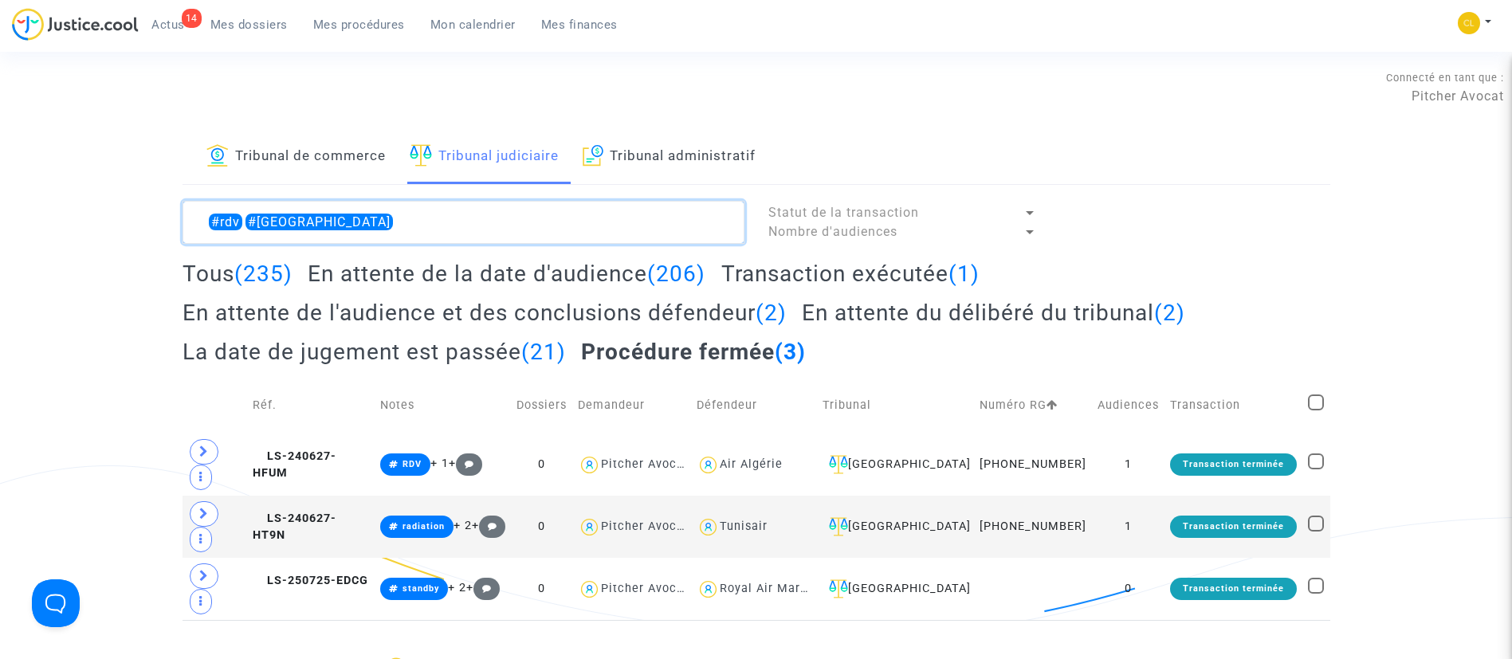
click at [241, 226] on textarea at bounding box center [464, 222] width 562 height 43
type textarea "#[GEOGRAPHIC_DATA]"
click at [647, 270] on h2 "En attente de la date d'audience (206)" at bounding box center [507, 274] width 398 height 28
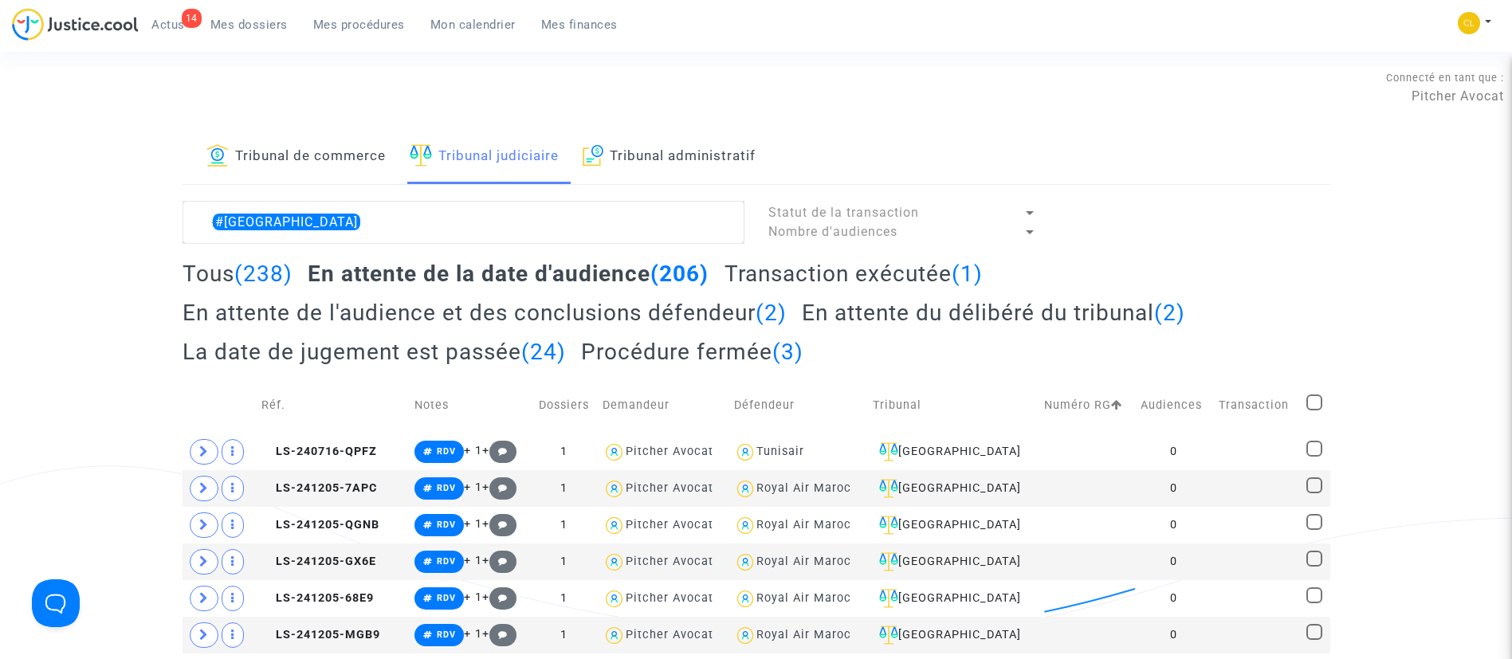
click at [952, 320] on h2 "En attente du délibéré du tribunal (2)" at bounding box center [993, 313] width 383 height 28
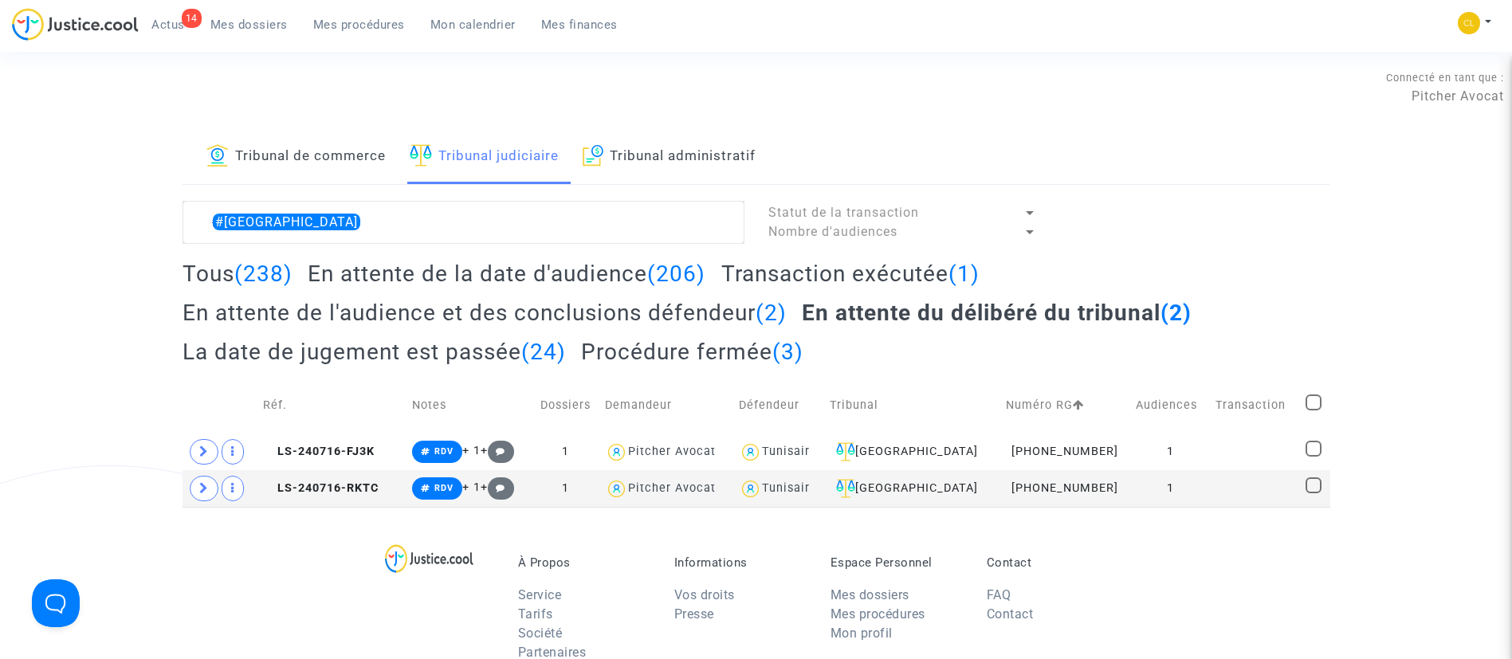
click at [458, 345] on h2 "La date de jugement est passée (24)" at bounding box center [374, 352] width 383 height 28
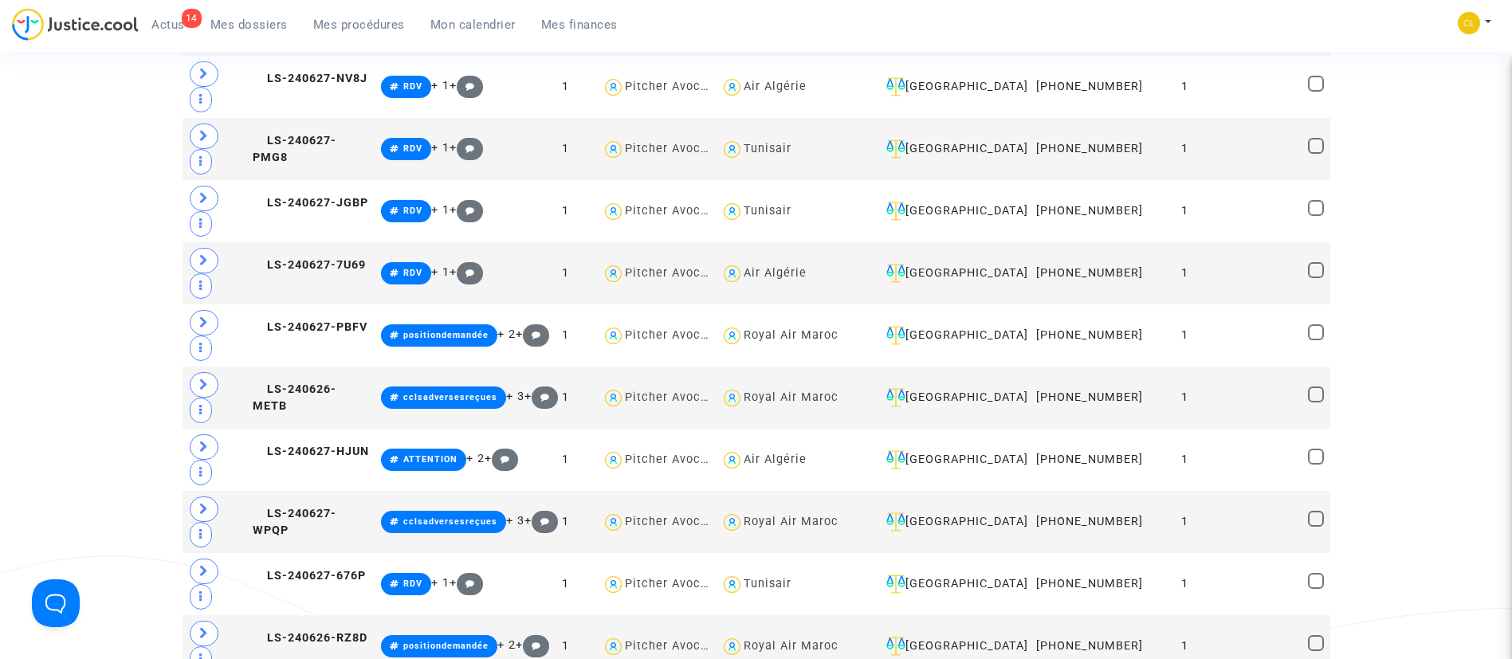
scroll to position [717, 0]
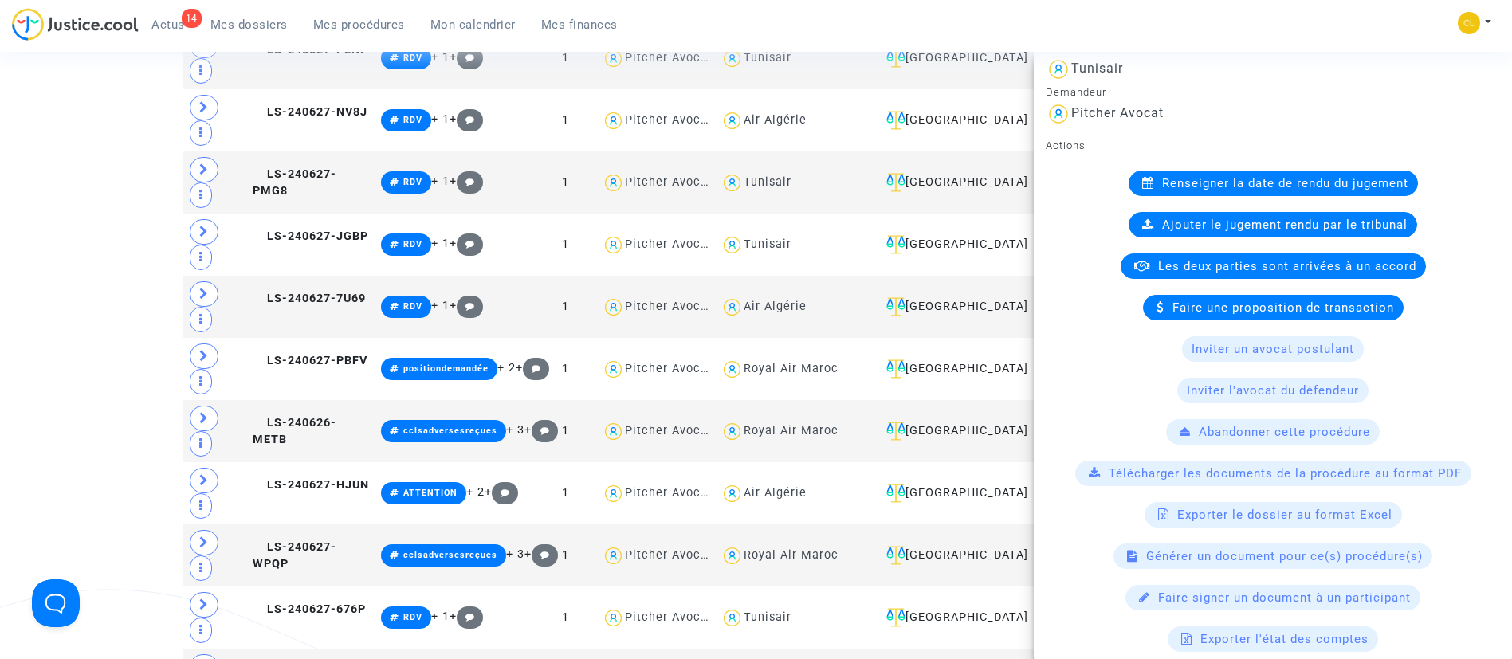
scroll to position [0, 0]
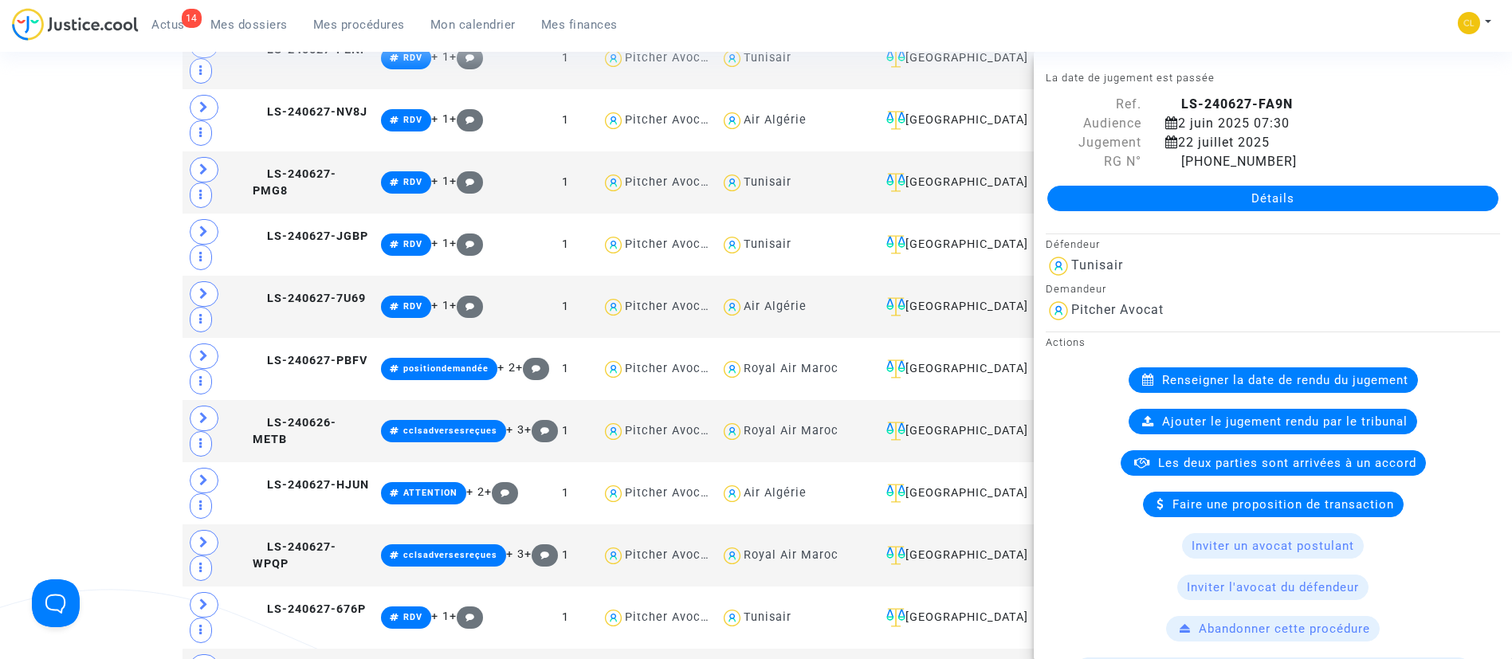
click at [1206, 23] on div "14 Actus Mes dossiers Mes procédures Mon calendrier Mes finances Mon profil Cha…" at bounding box center [756, 30] width 1512 height 44
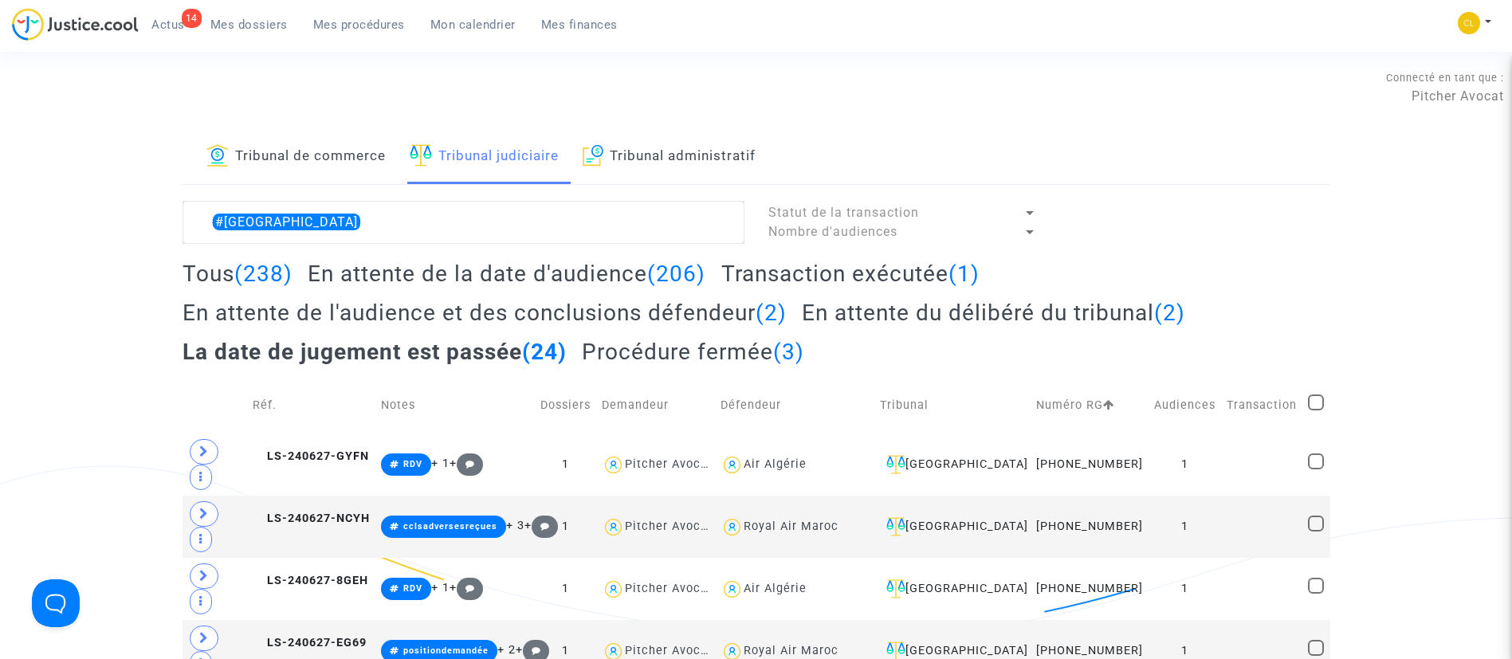
click at [438, 22] on span "Mon calendrier" at bounding box center [472, 25] width 85 height 14
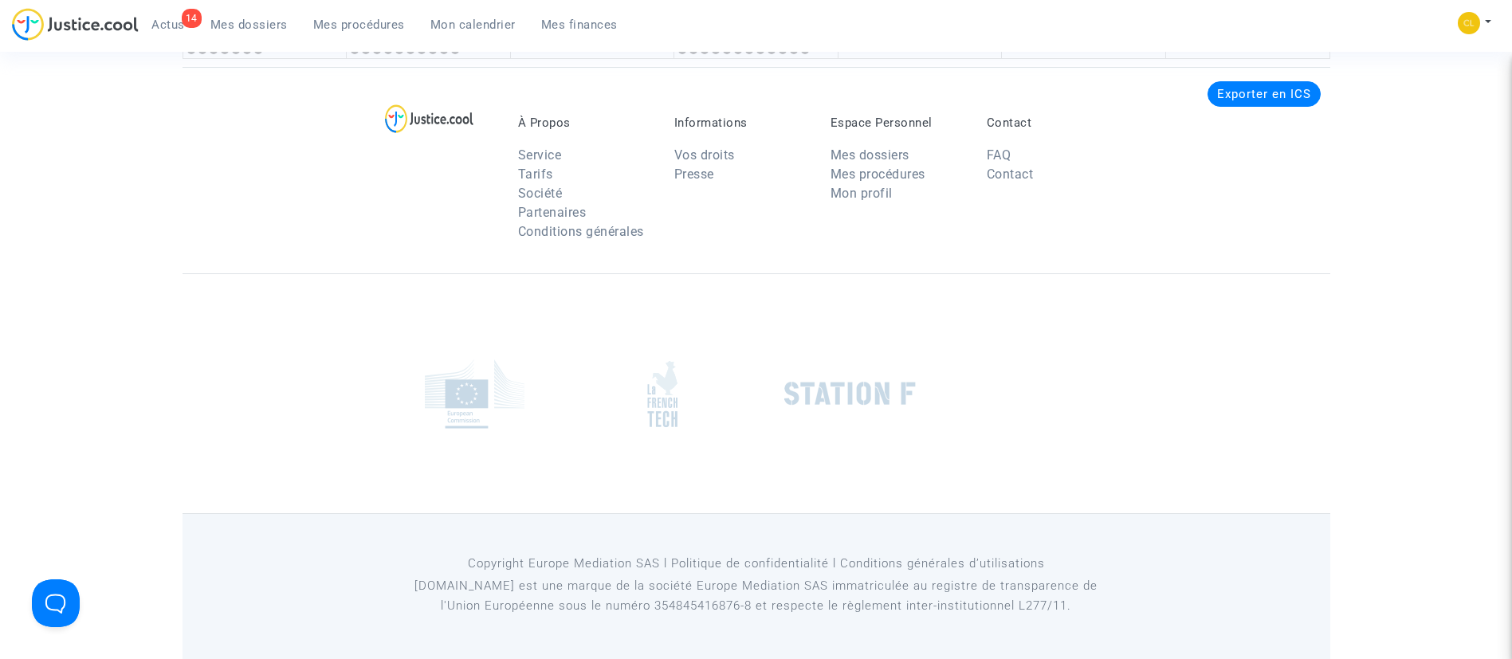
scroll to position [2439, 0]
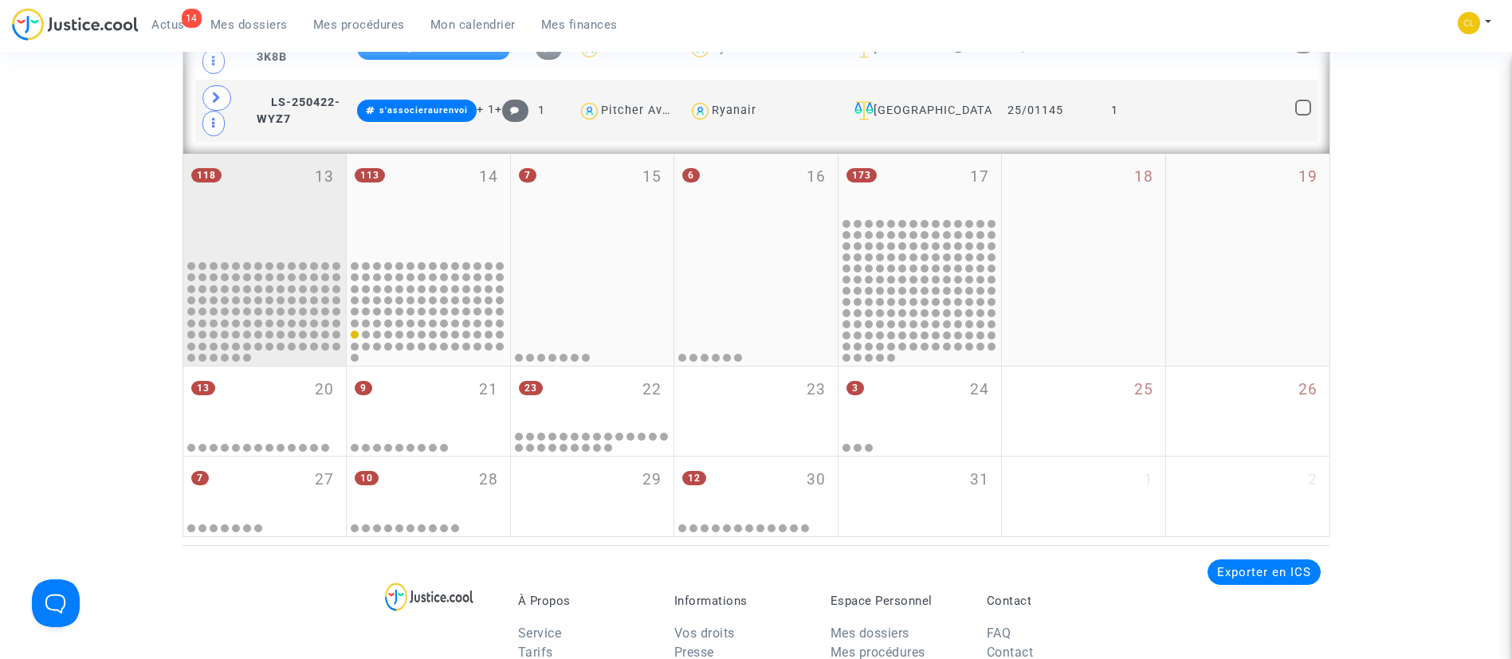
click at [292, 191] on div "118 13" at bounding box center [264, 206] width 163 height 104
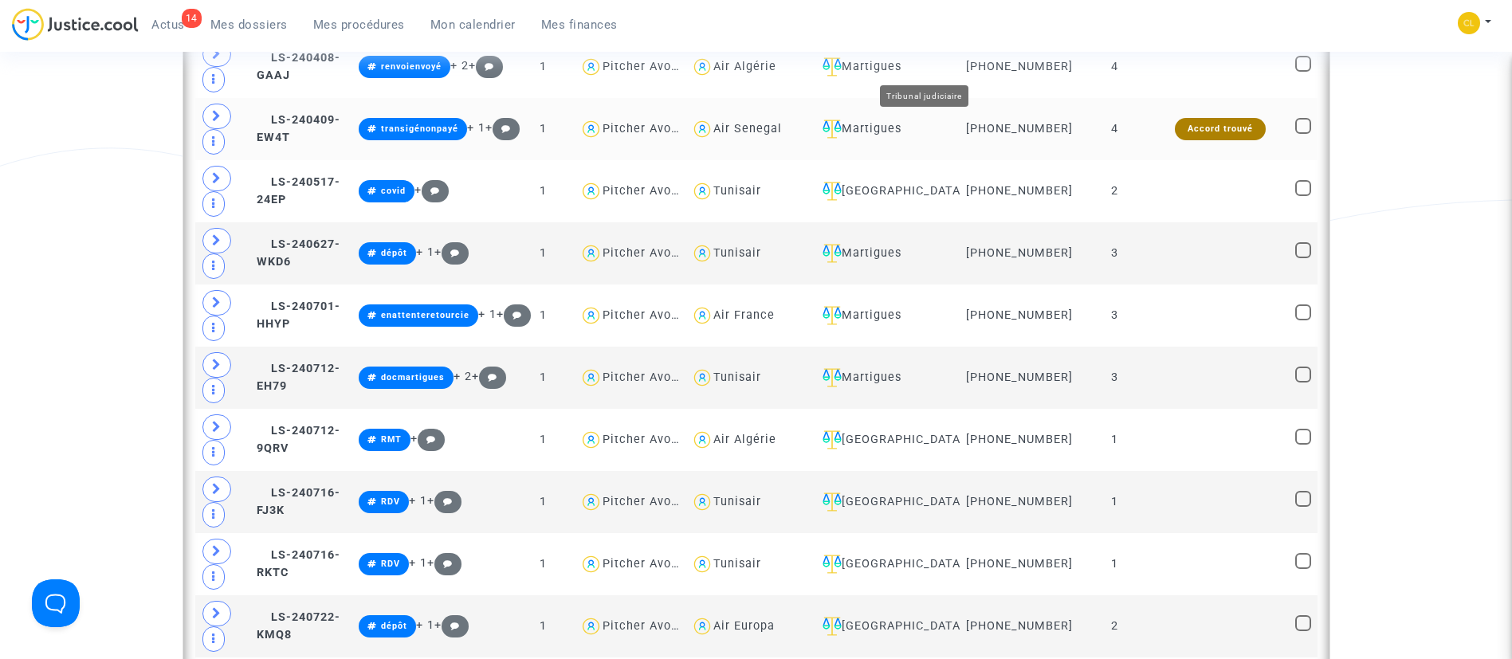
scroll to position [2080, 0]
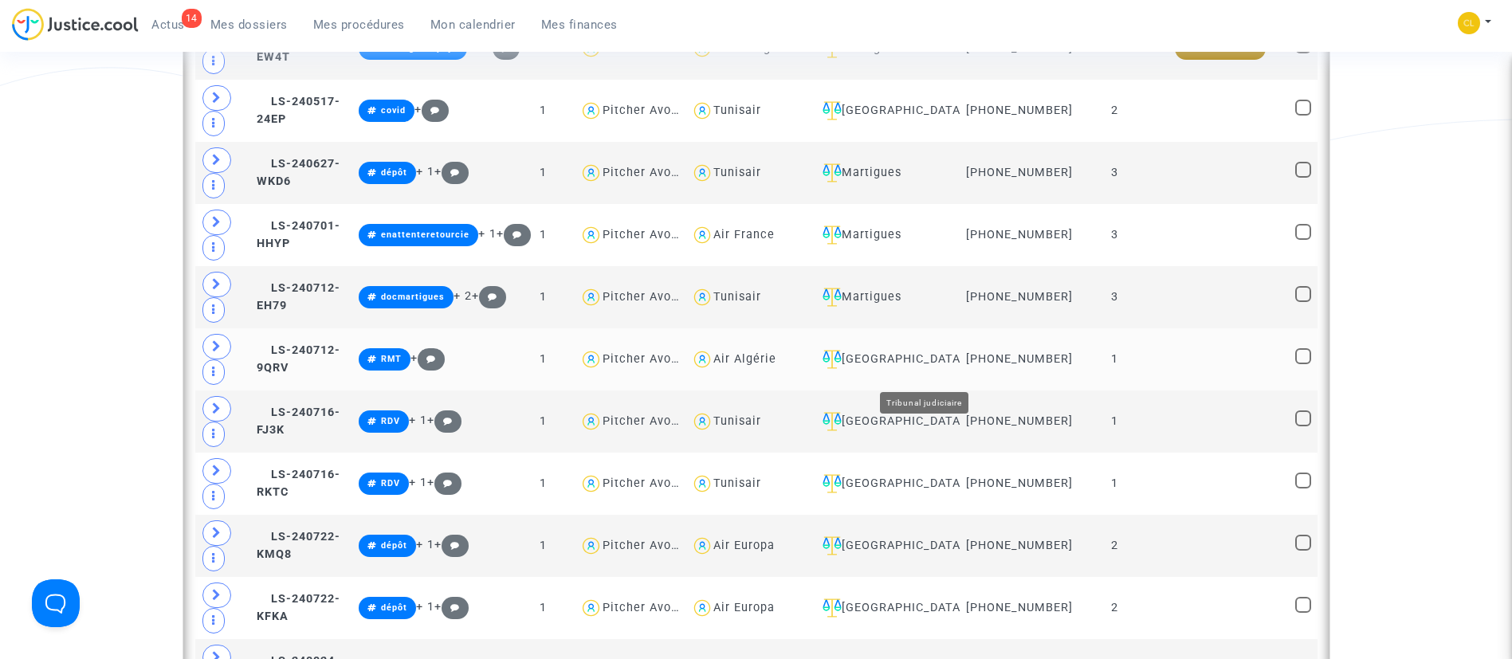
click at [956, 369] on div "[GEOGRAPHIC_DATA]" at bounding box center [885, 359] width 139 height 19
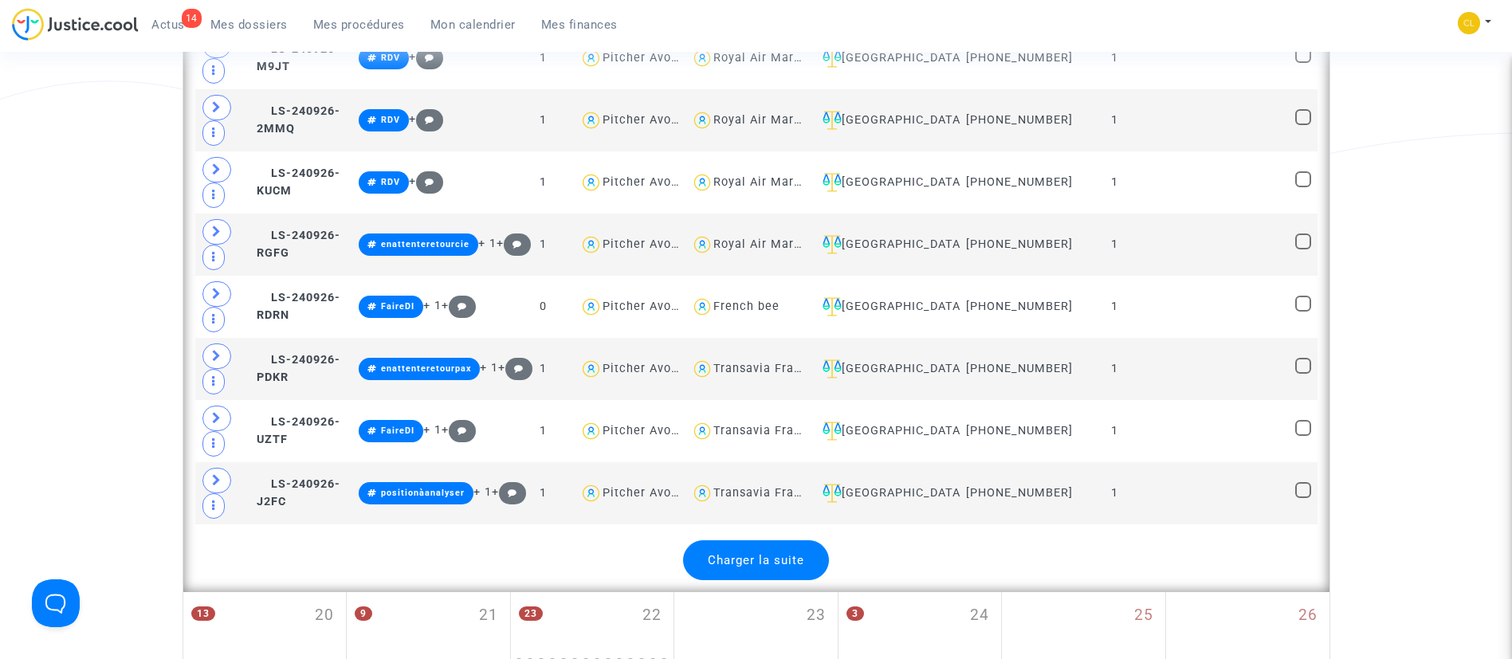
scroll to position [3754, 0]
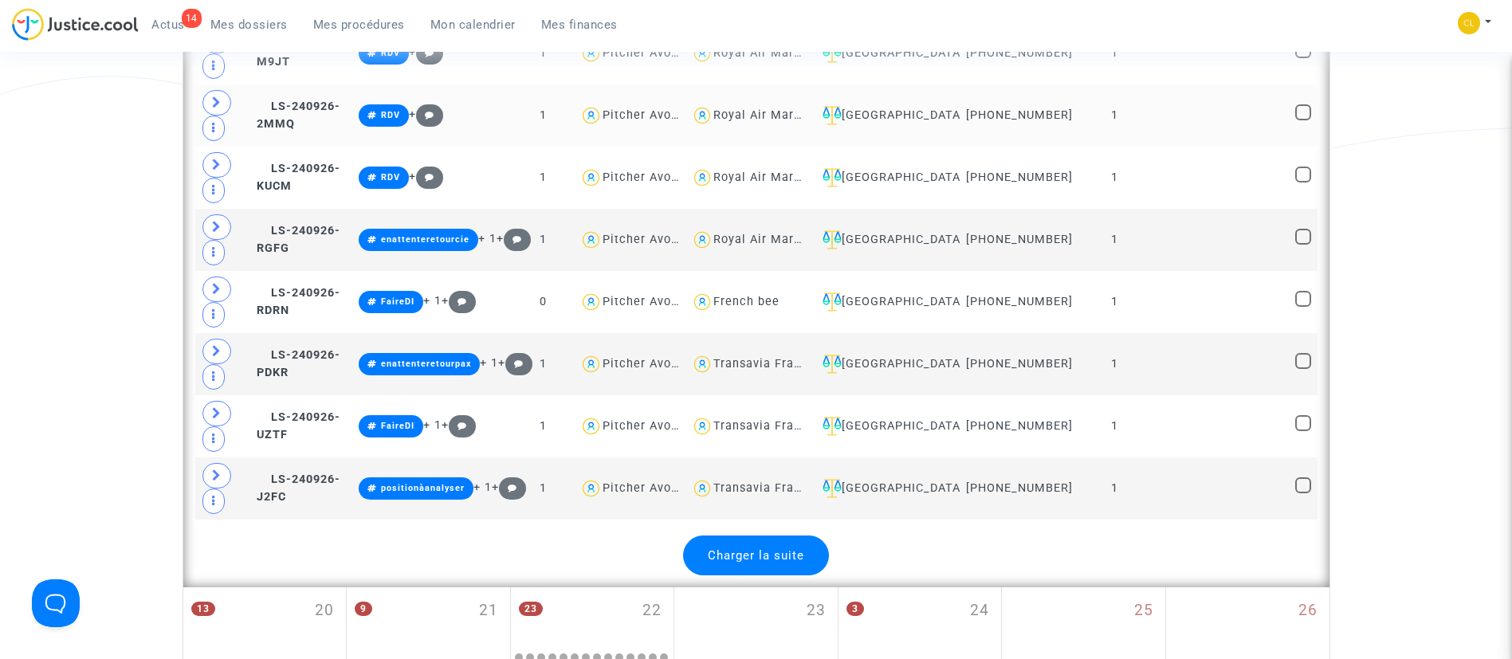
click at [808, 122] on div "Royal Air Maroc" at bounding box center [760, 115] width 95 height 14
type textarea "@"Royal Air Maroc""
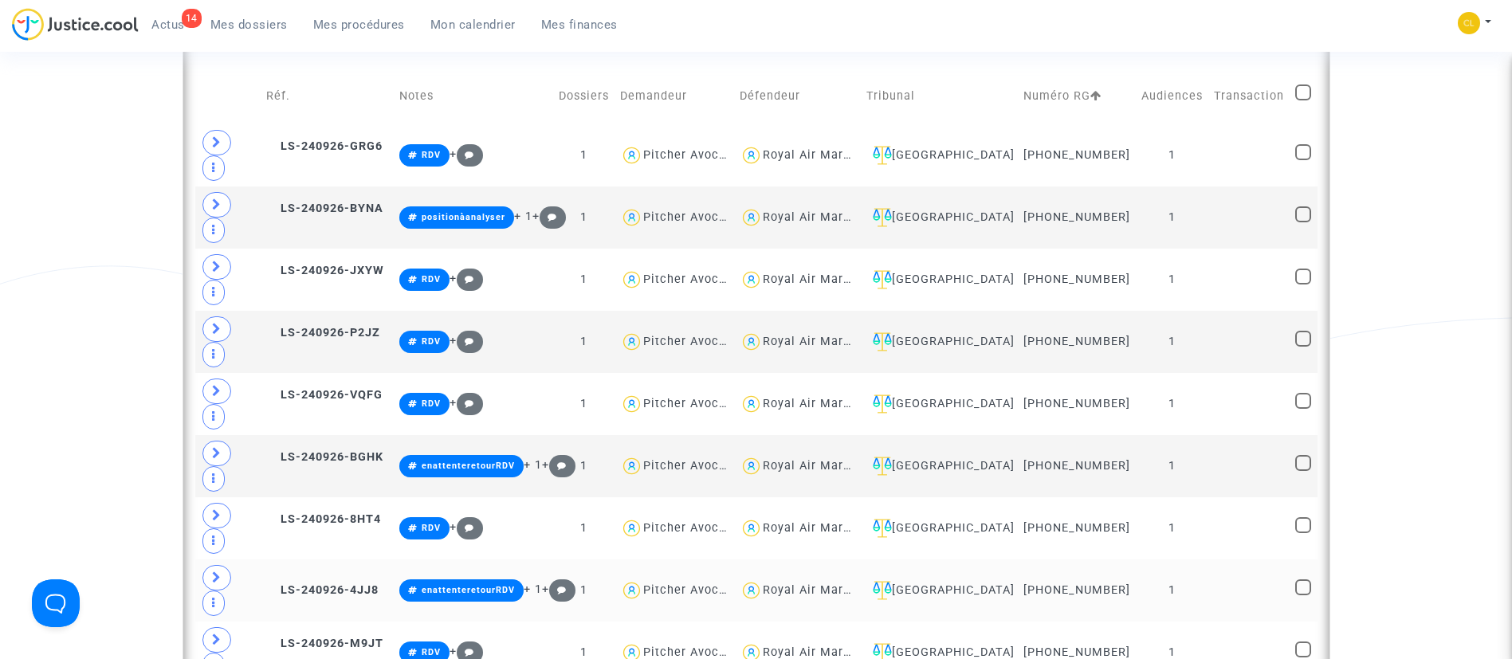
scroll to position [1011, 0]
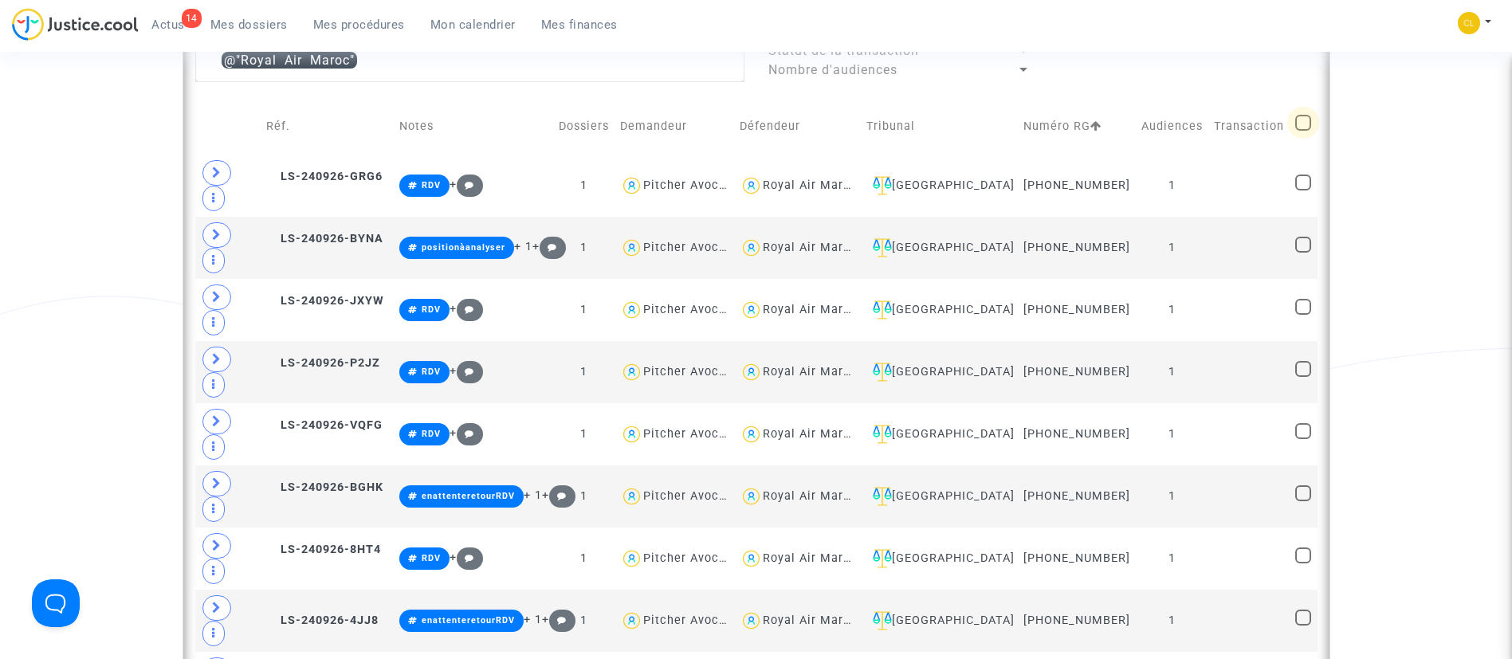
click at [1296, 123] on span at bounding box center [1303, 123] width 16 height 16
click at [1302, 131] on input "checkbox" at bounding box center [1302, 131] width 1 height 1
checkbox input "true"
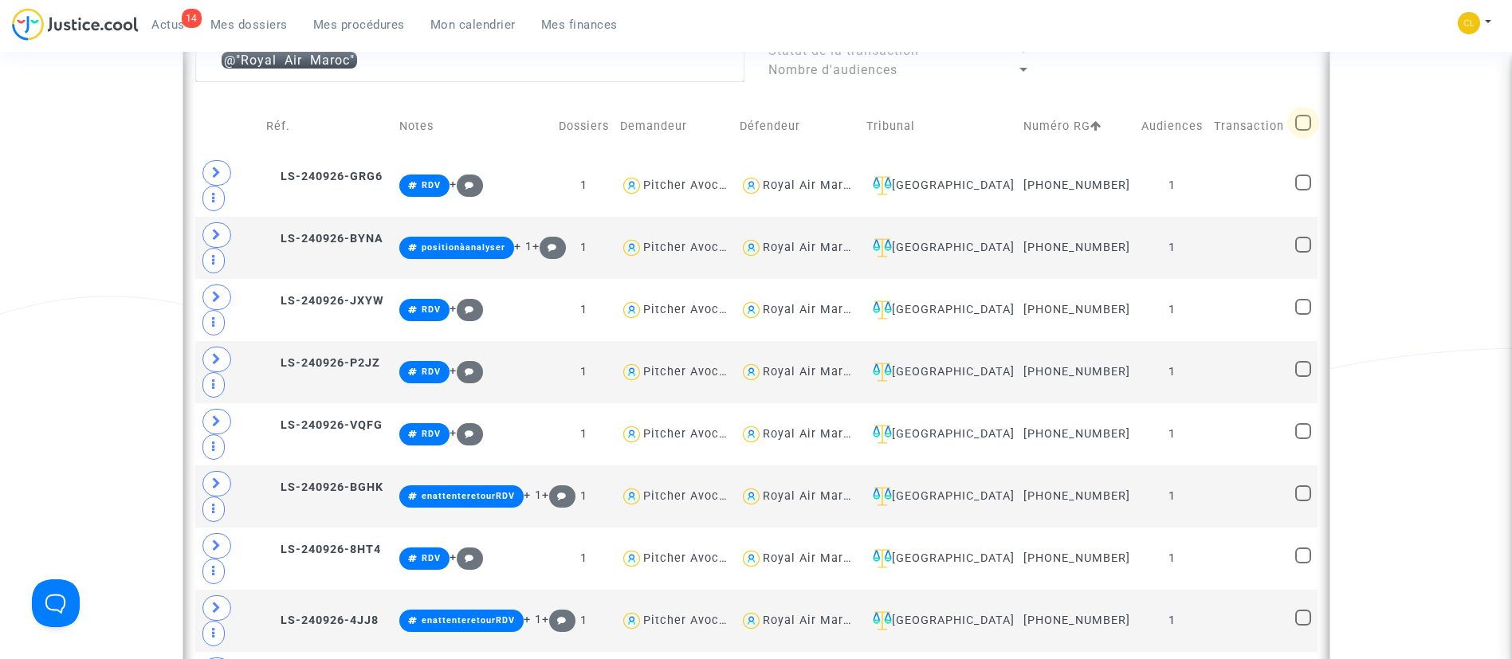
checkbox input "true"
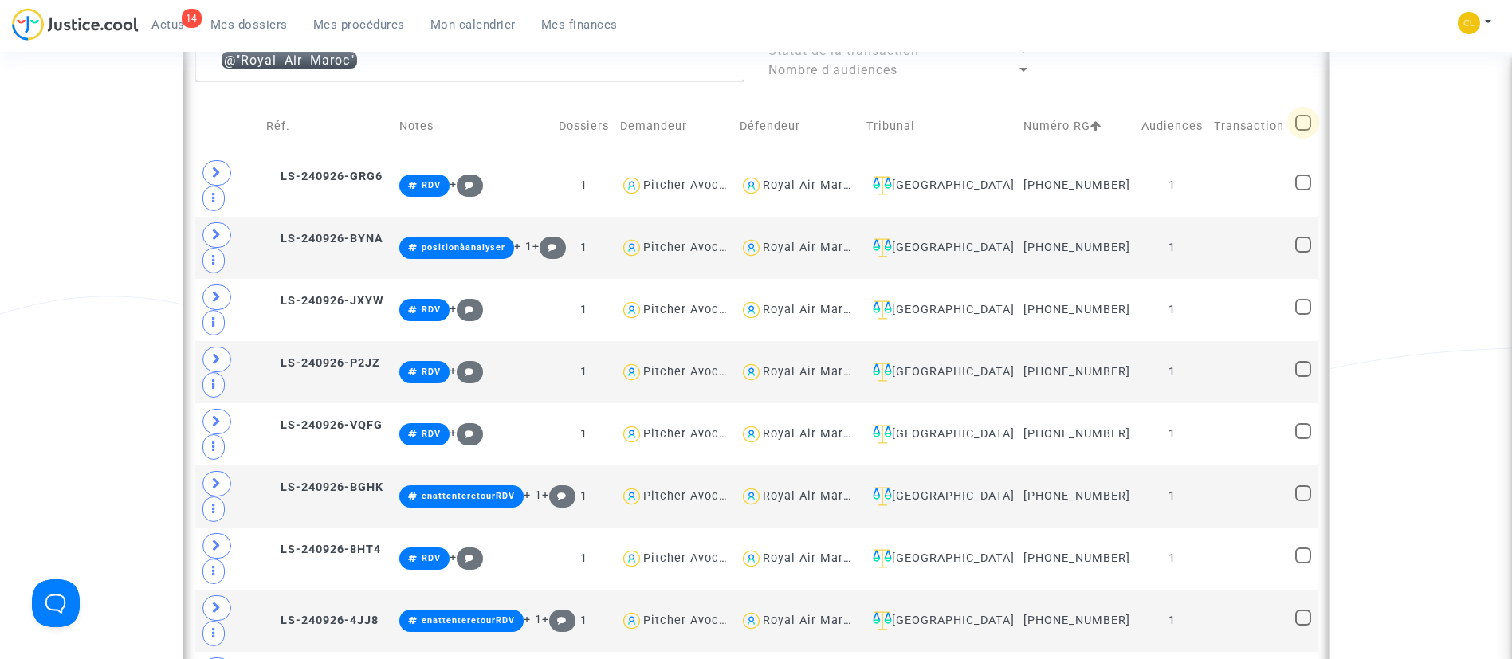
checkbox input "true"
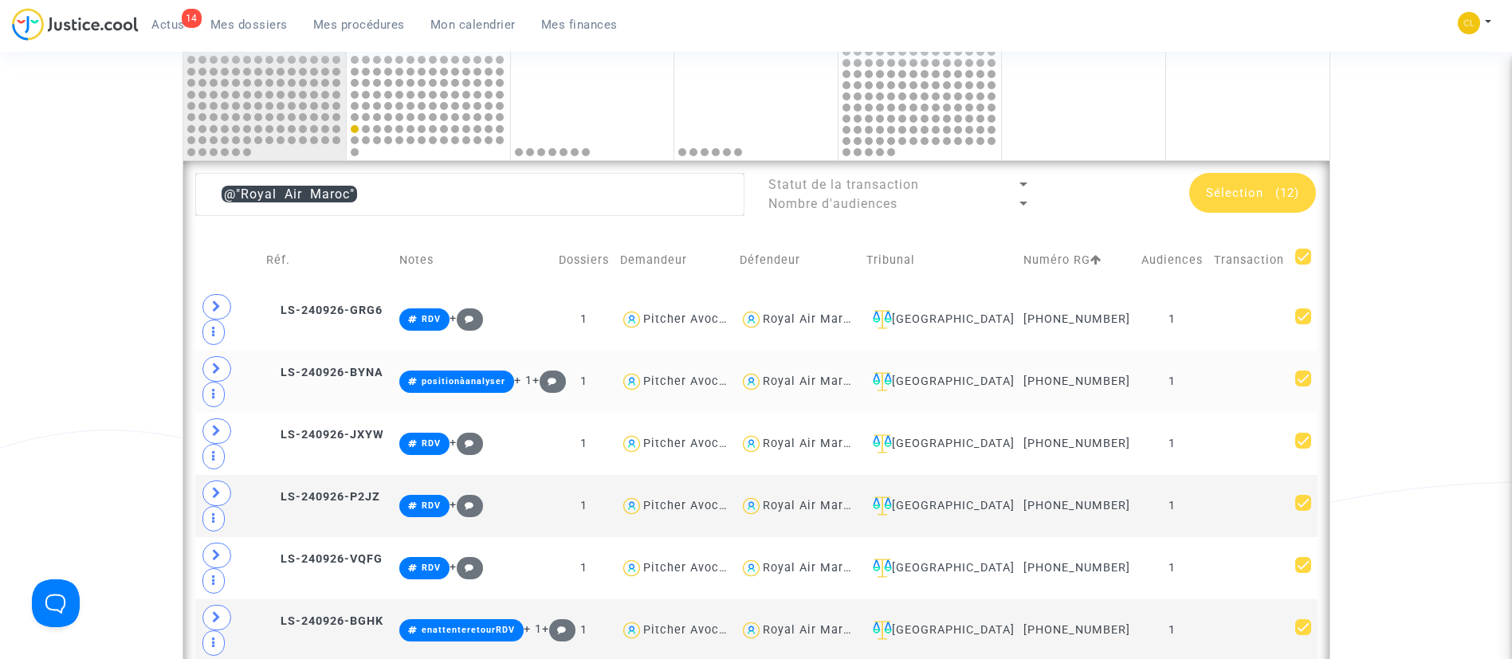
scroll to position [652, 0]
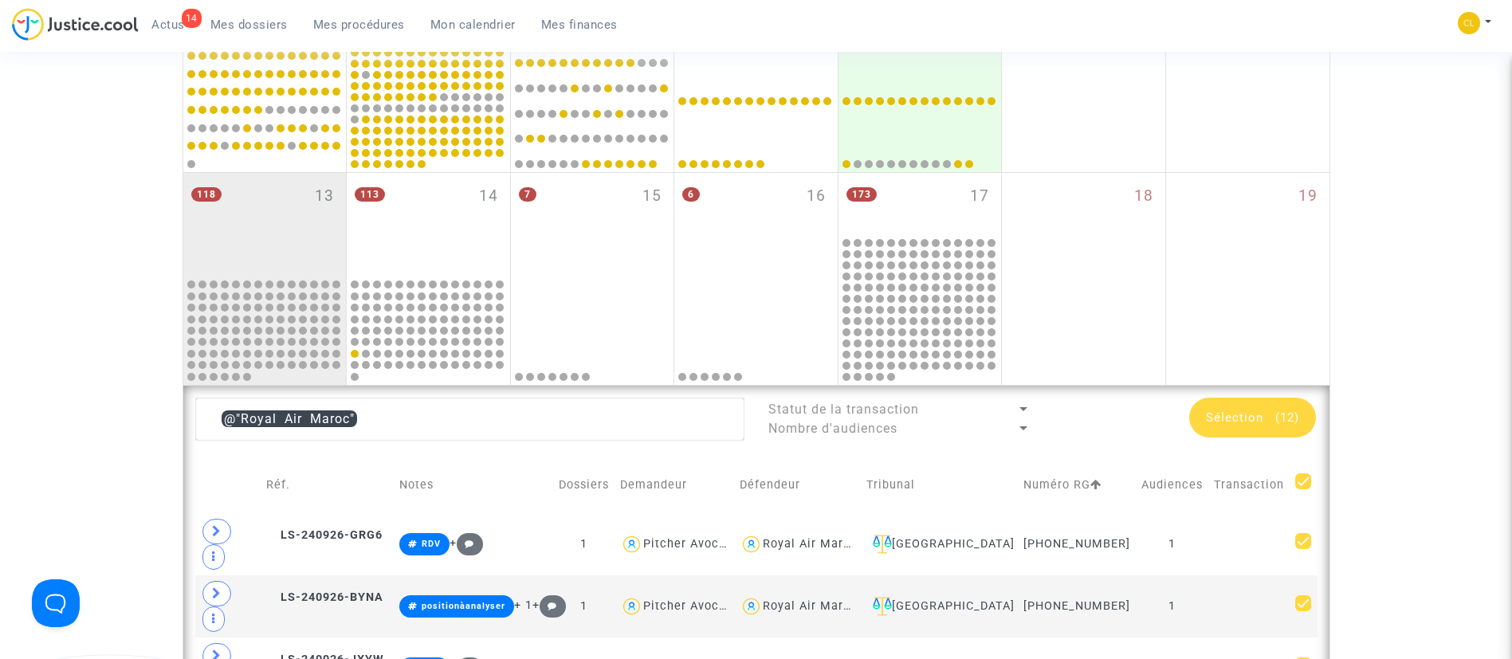
click at [1243, 429] on div "Sélection (12)" at bounding box center [1252, 418] width 127 height 40
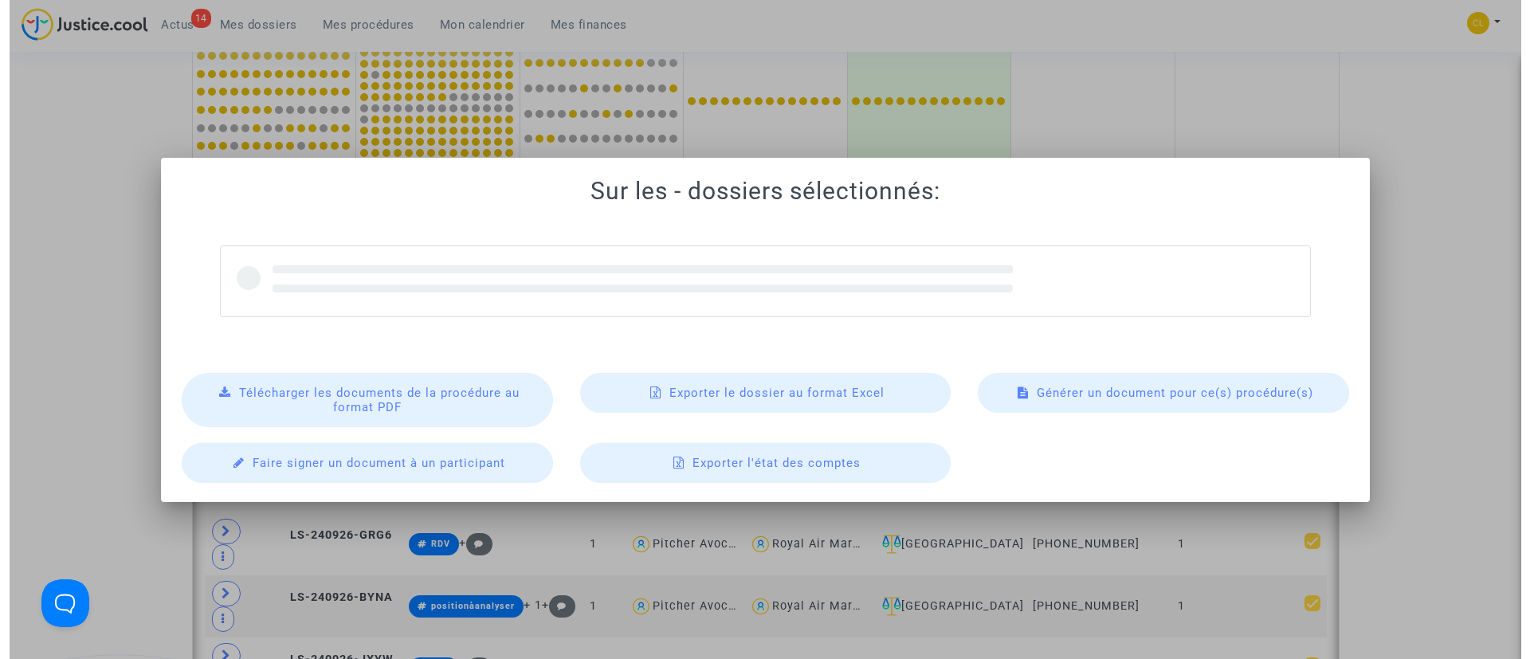
scroll to position [0, 0]
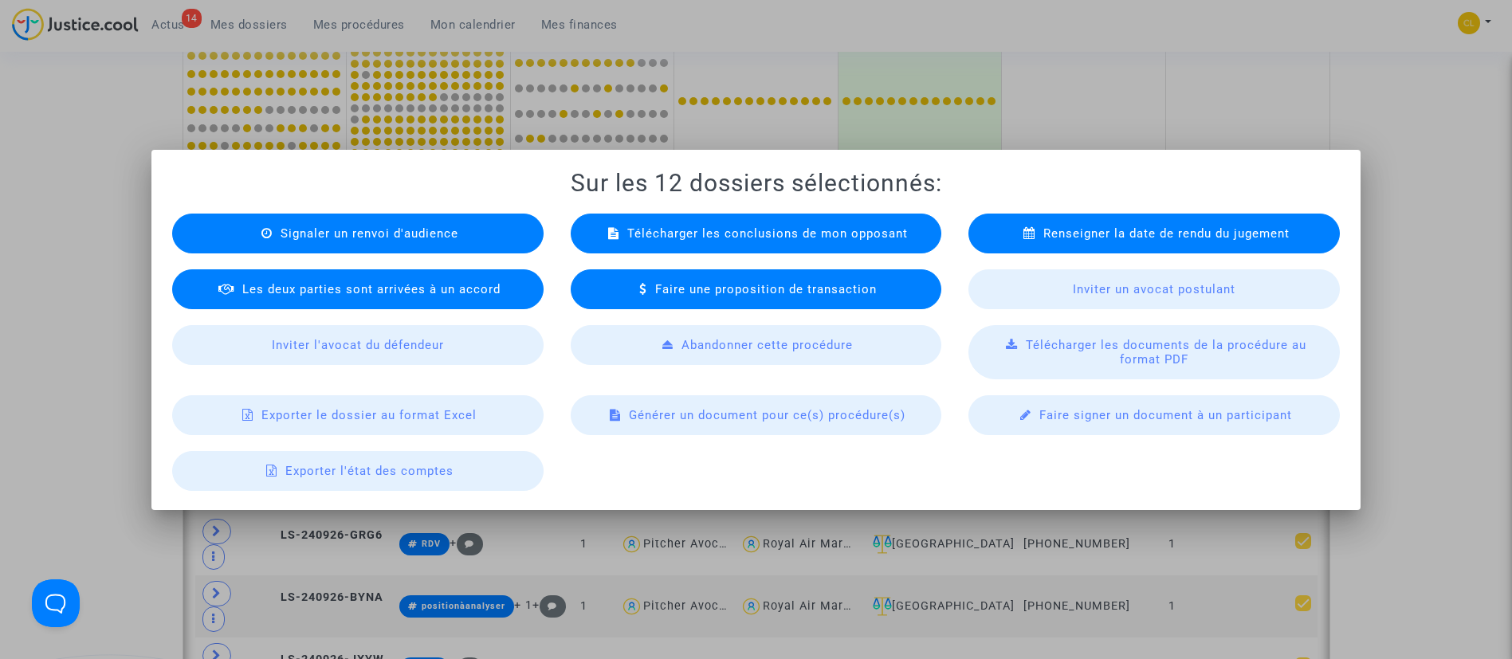
click at [802, 411] on span "Générer un document pour ce(s) procédure(s)" at bounding box center [767, 415] width 277 height 14
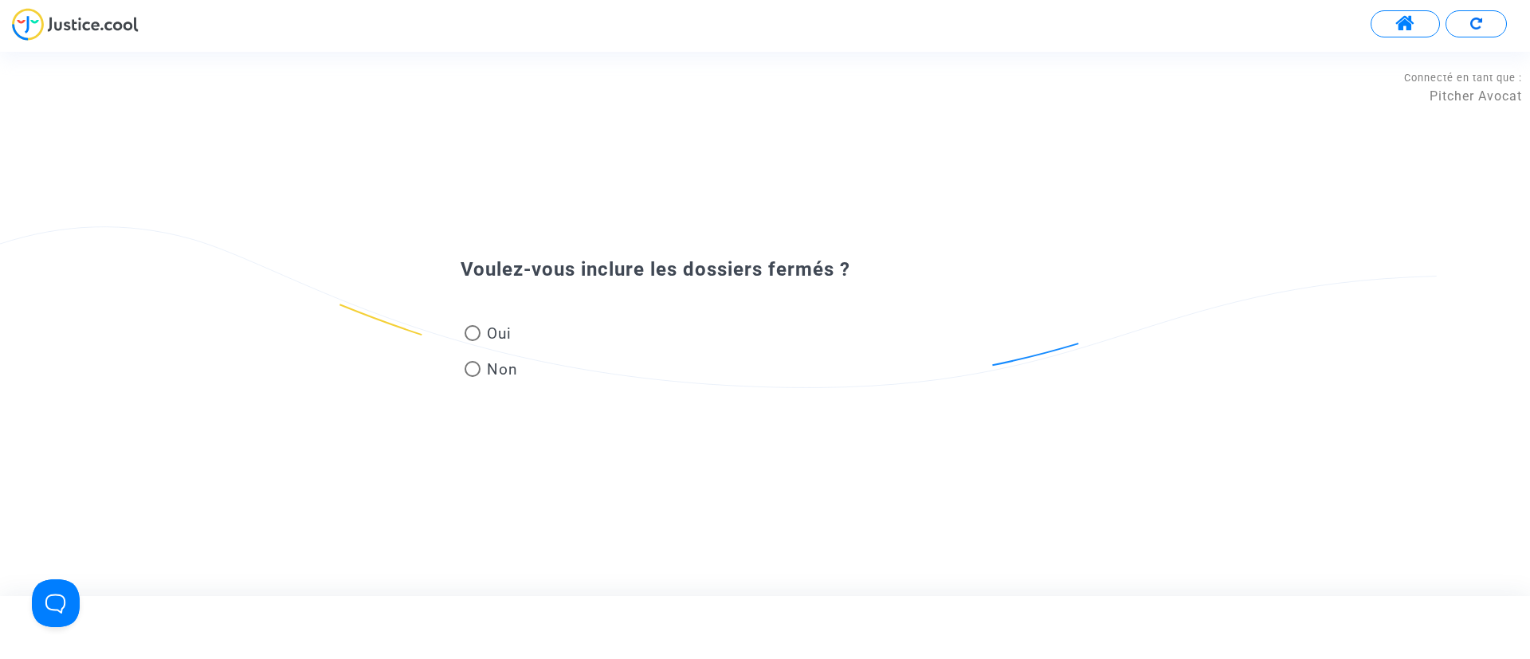
click at [469, 332] on span at bounding box center [473, 333] width 16 height 16
click at [472, 341] on input "Oui" at bounding box center [472, 341] width 1 height 1
radio input "true"
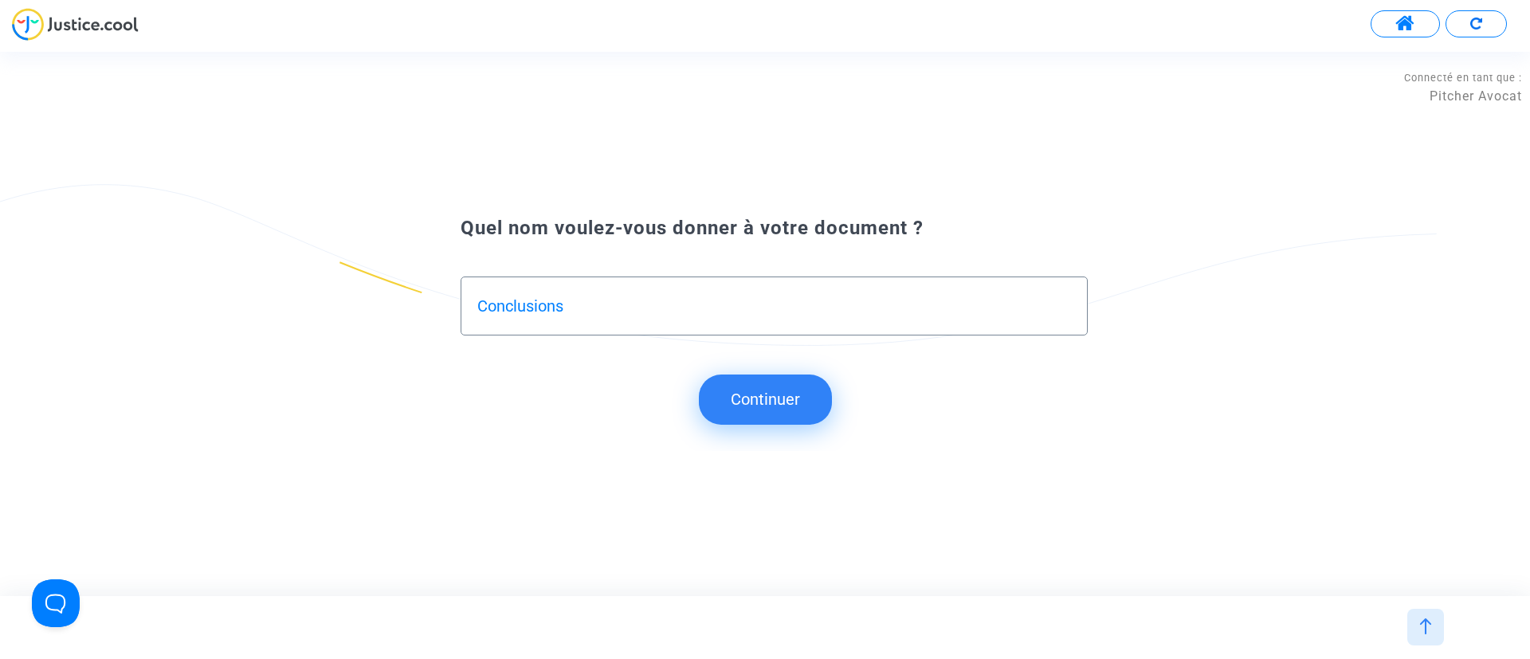
type input "Conclusions"
click at [733, 396] on button "Continuer" at bounding box center [765, 399] width 133 height 49
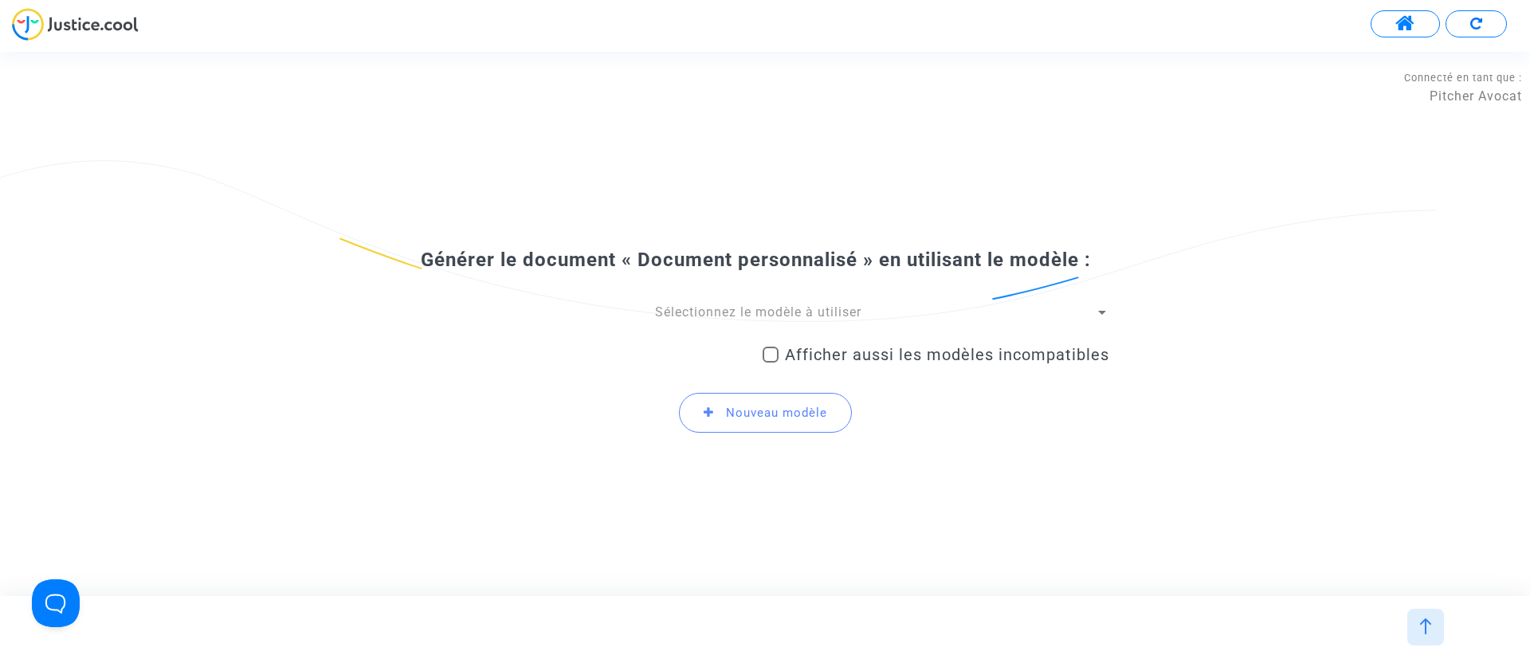
click at [826, 347] on span "Afficher aussi les modèles incompatibles" at bounding box center [947, 354] width 324 height 19
click at [771, 363] on input "Afficher aussi les modèles incompatibles" at bounding box center [770, 363] width 1 height 1
checkbox input "true"
click at [821, 312] on span "Sélectionnez le modèle à utiliser" at bounding box center [758, 311] width 206 height 15
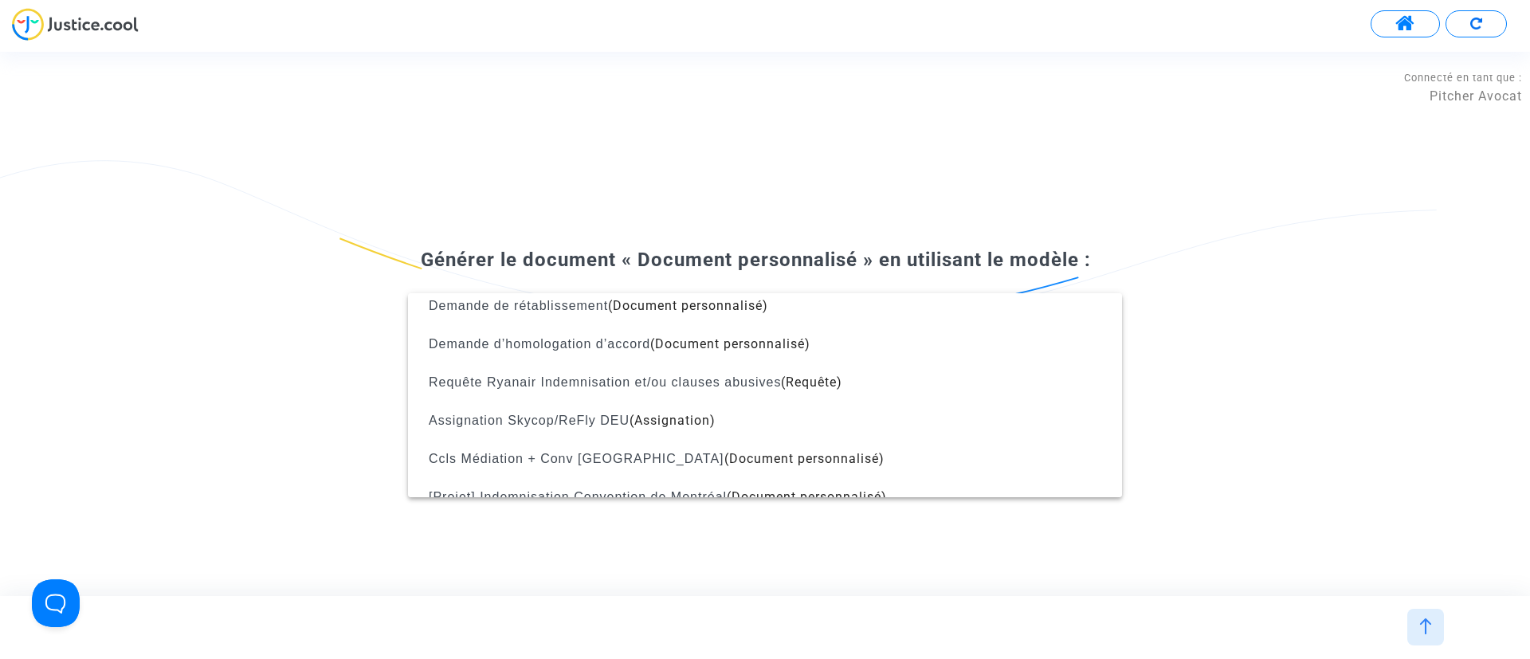
scroll to position [1913, 0]
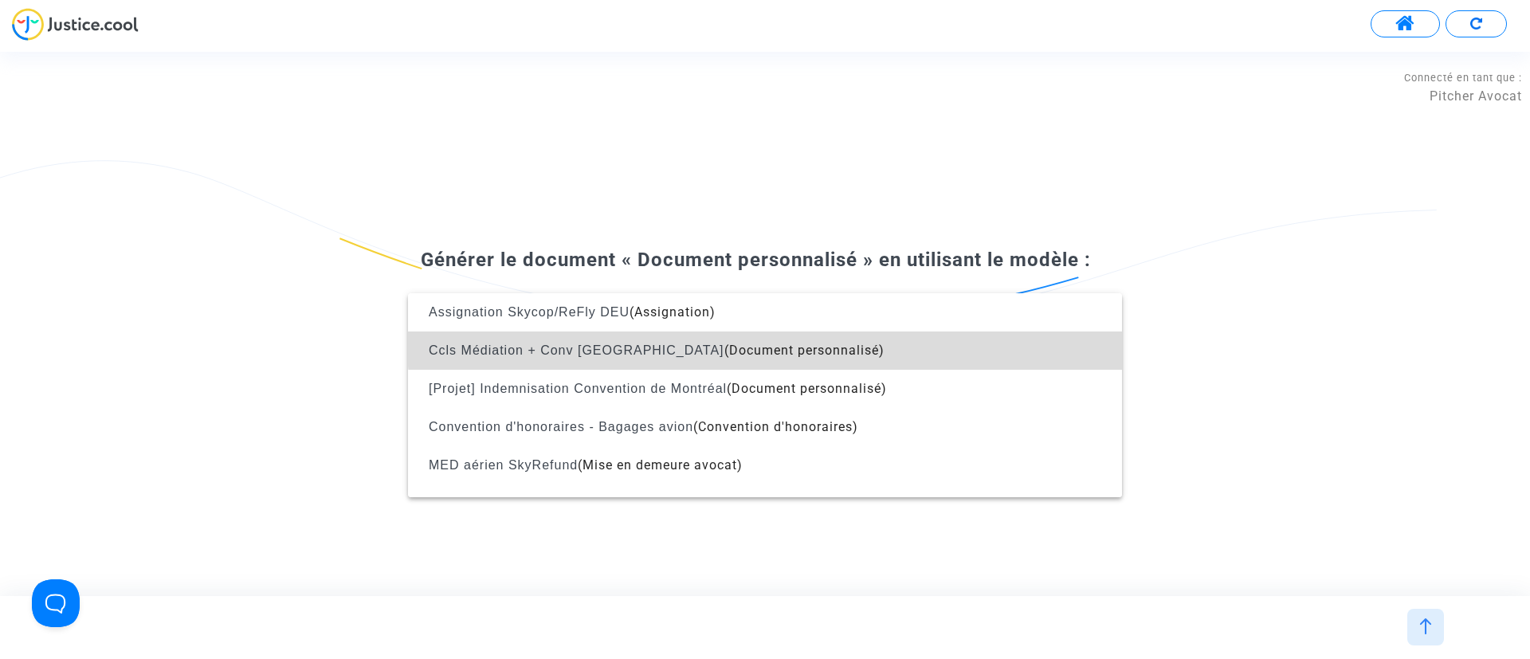
drag, startPoint x: 811, startPoint y: 340, endPoint x: 820, endPoint y: 341, distance: 8.9
click at [811, 341] on span "Ccls Médiation + Conv Montréal (Document personnalisé)" at bounding box center [765, 351] width 689 height 38
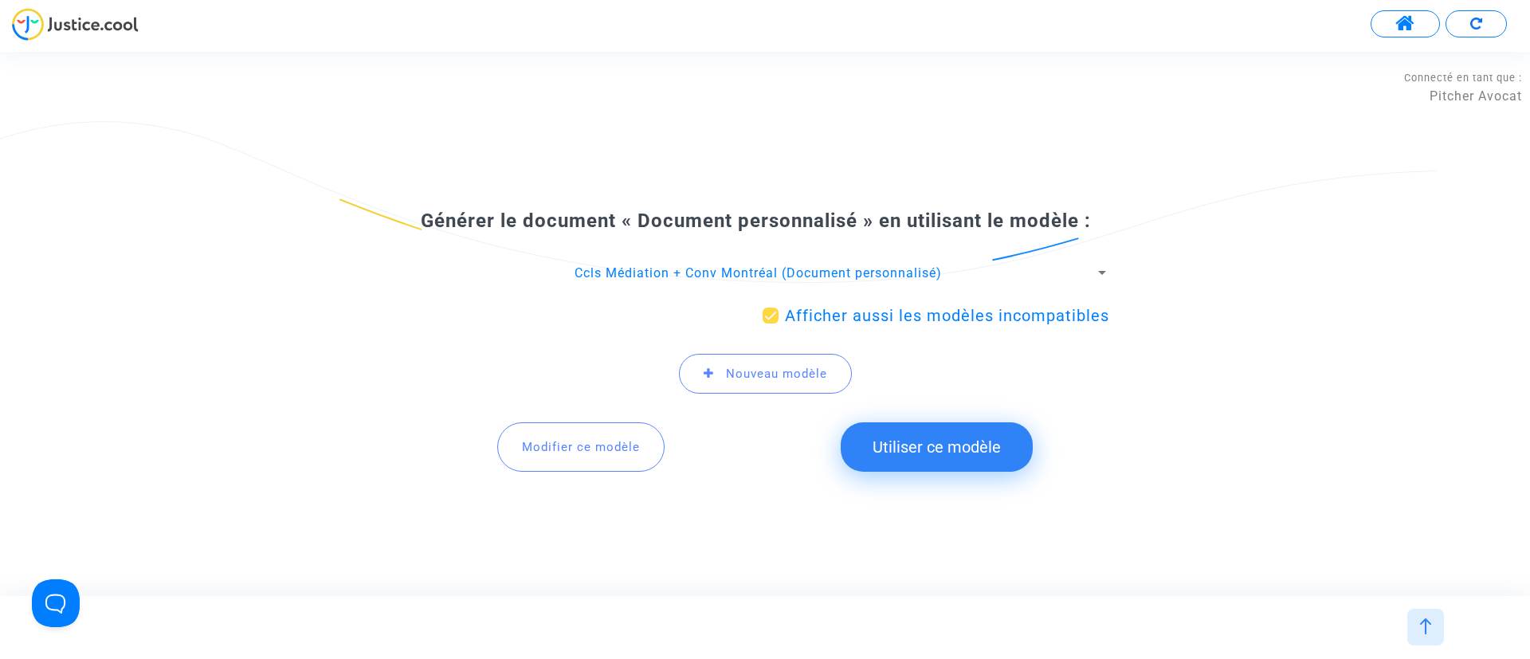
click at [888, 434] on button "Utiliser ce modèle" at bounding box center [937, 446] width 192 height 49
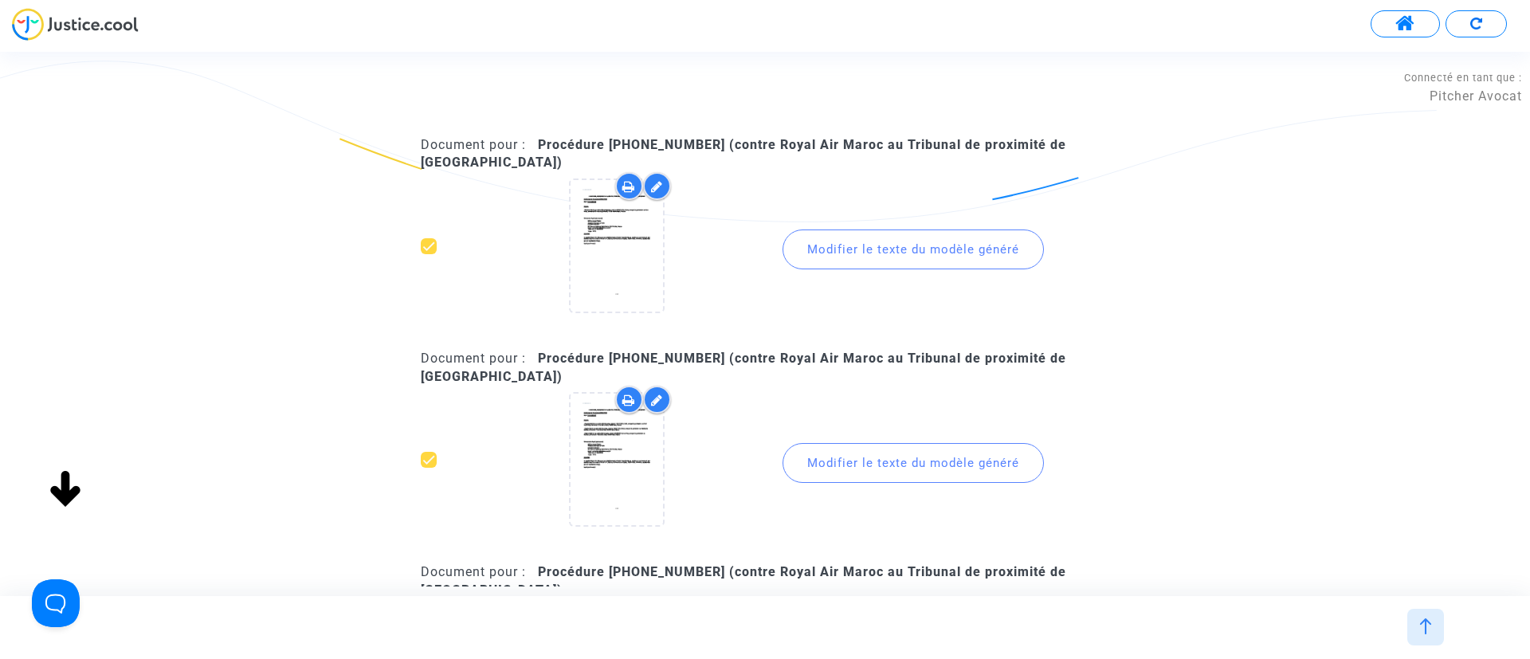
click at [920, 251] on div "Modifier le texte du modèle généré" at bounding box center [913, 250] width 261 height 40
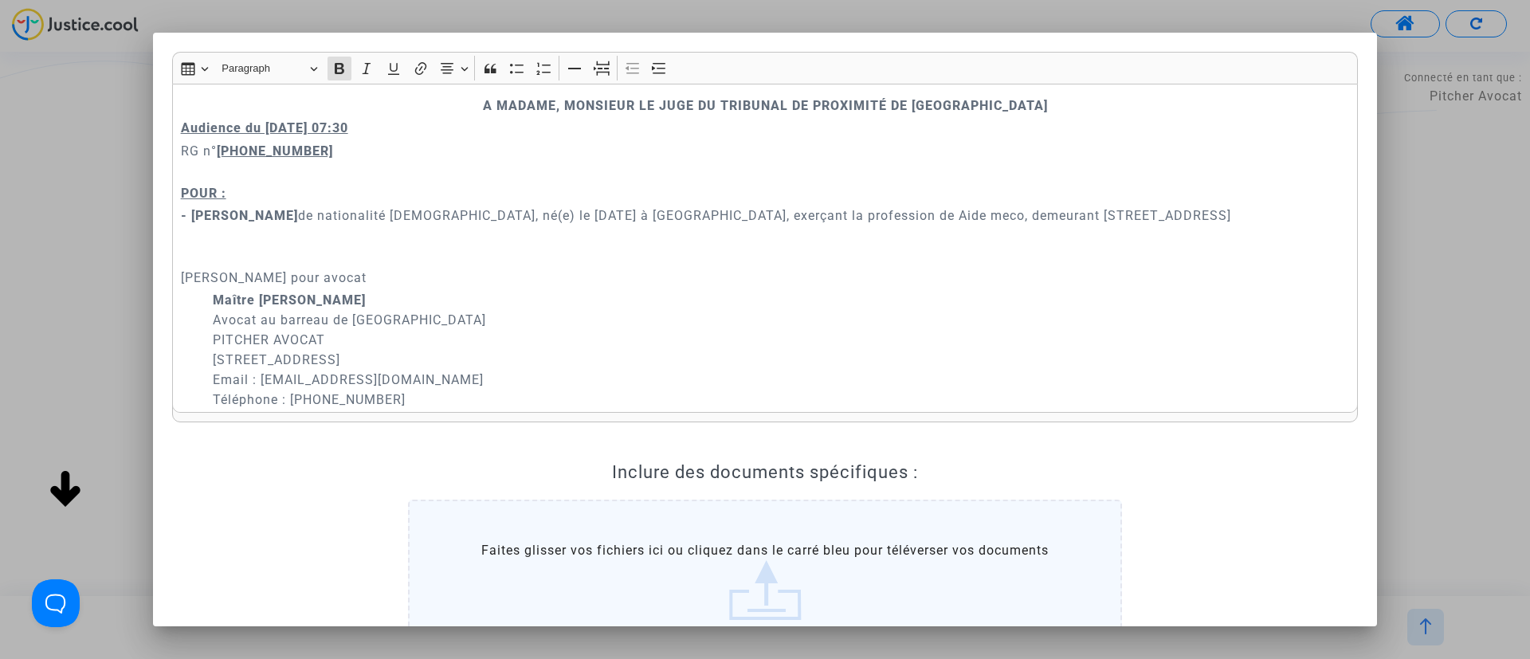
click at [360, 238] on p "Demandeur Ayant pour avocat" at bounding box center [765, 258] width 1169 height 60
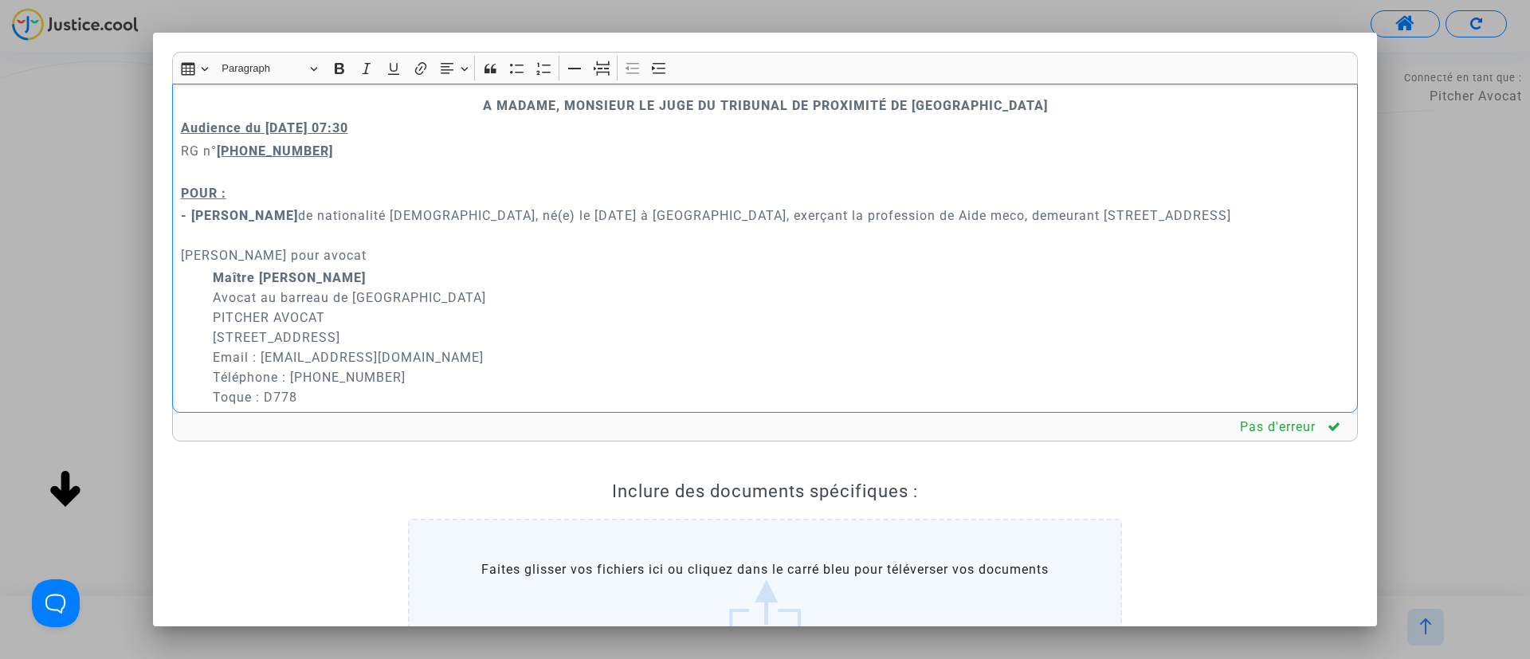
click at [498, 213] on p "- Mariama Badio de nationalité sénégalaise, né(e) le 03/09/1970 à Dakar, exerça…" at bounding box center [765, 236] width 1169 height 60
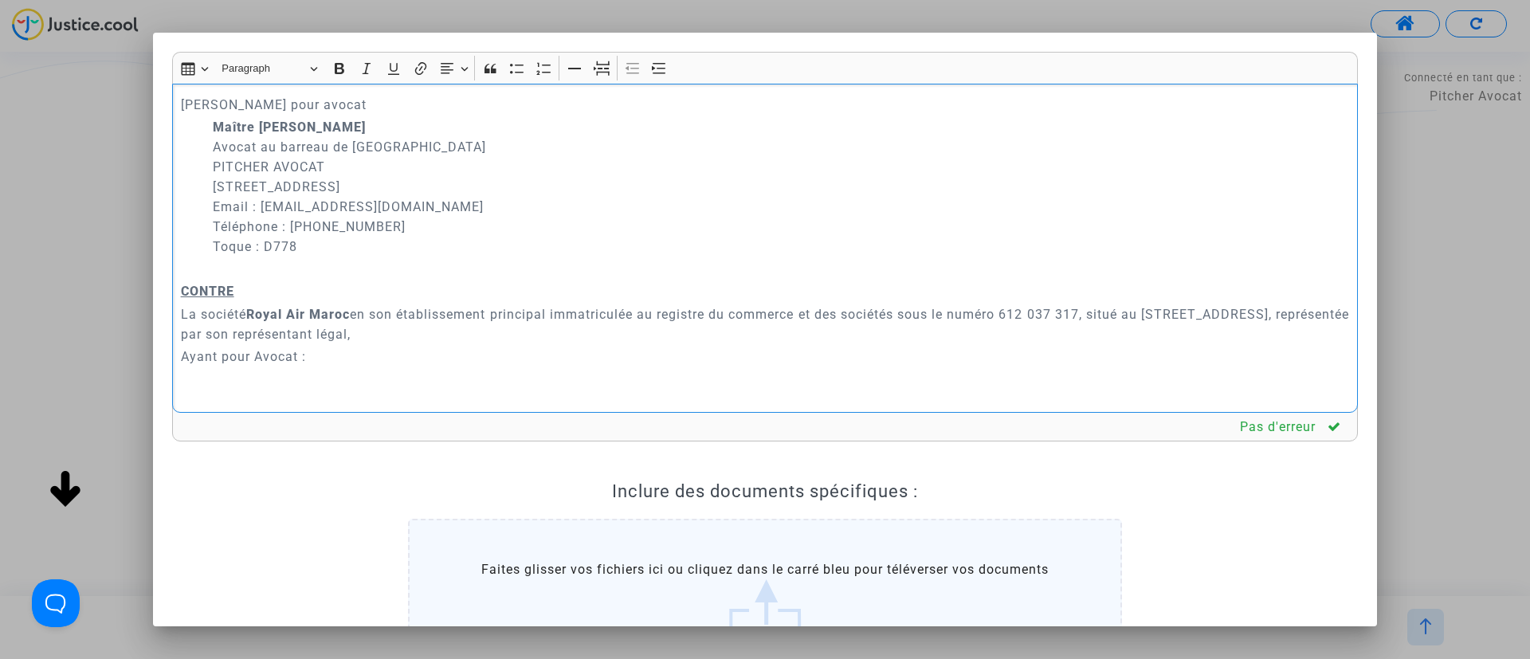
scroll to position [239, 0]
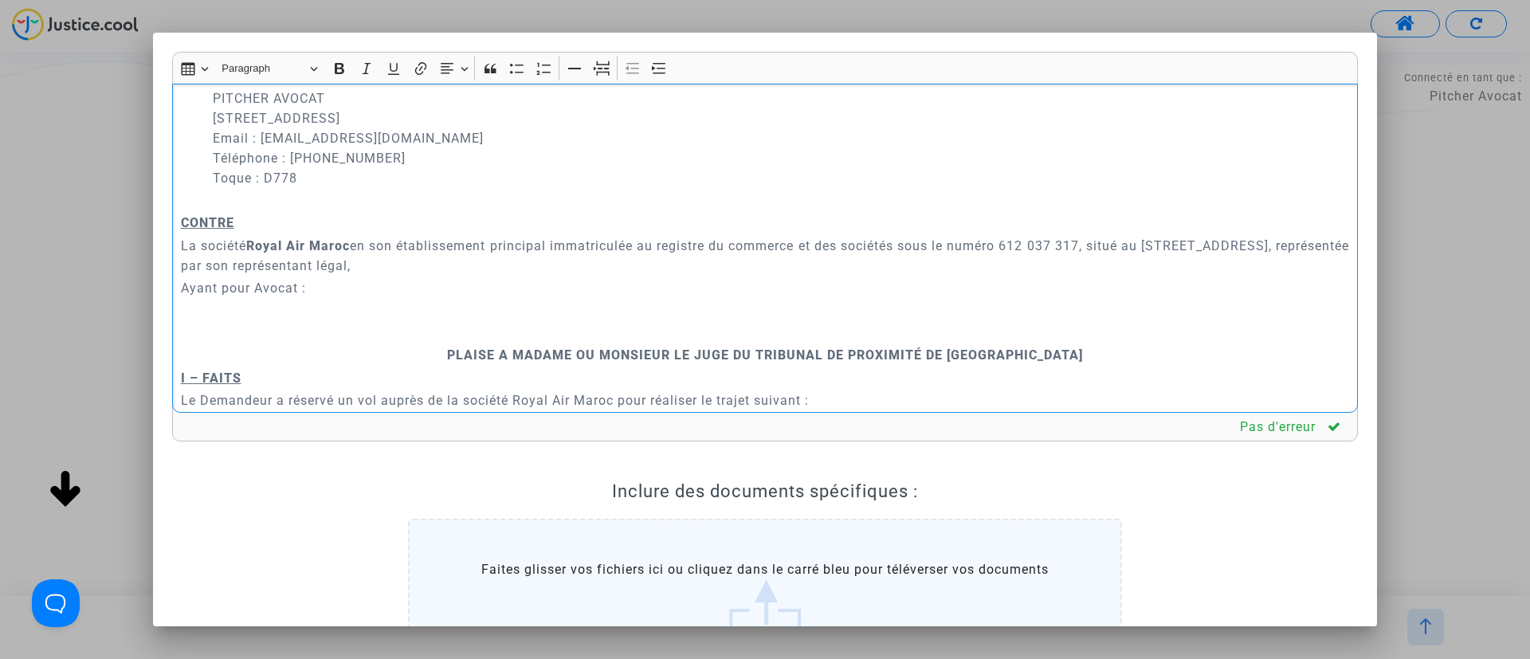
click at [670, 323] on p "Rich Text Editor, main" at bounding box center [765, 333] width 1169 height 20
click at [604, 61] on icon "Editor toolbar" at bounding box center [602, 69] width 16 height 16
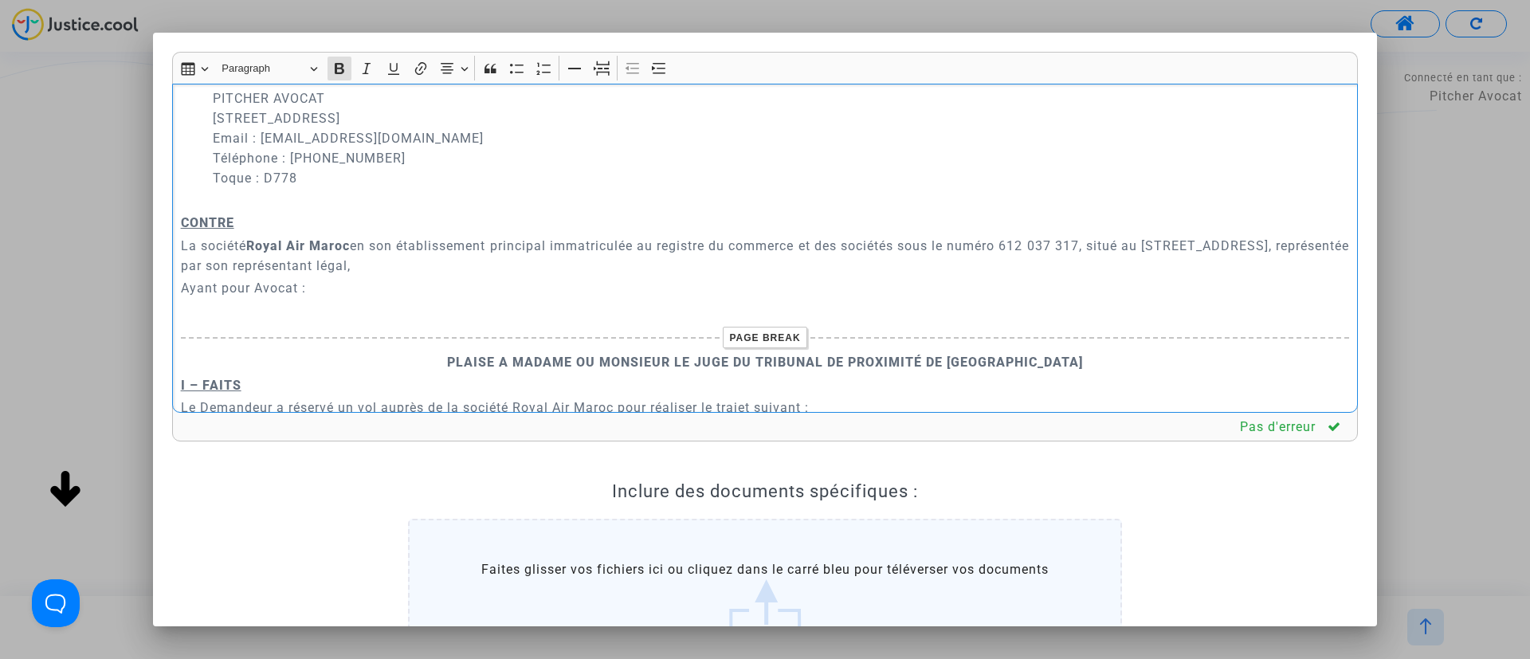
click at [208, 300] on p "Rich Text Editor, main" at bounding box center [765, 310] width 1169 height 20
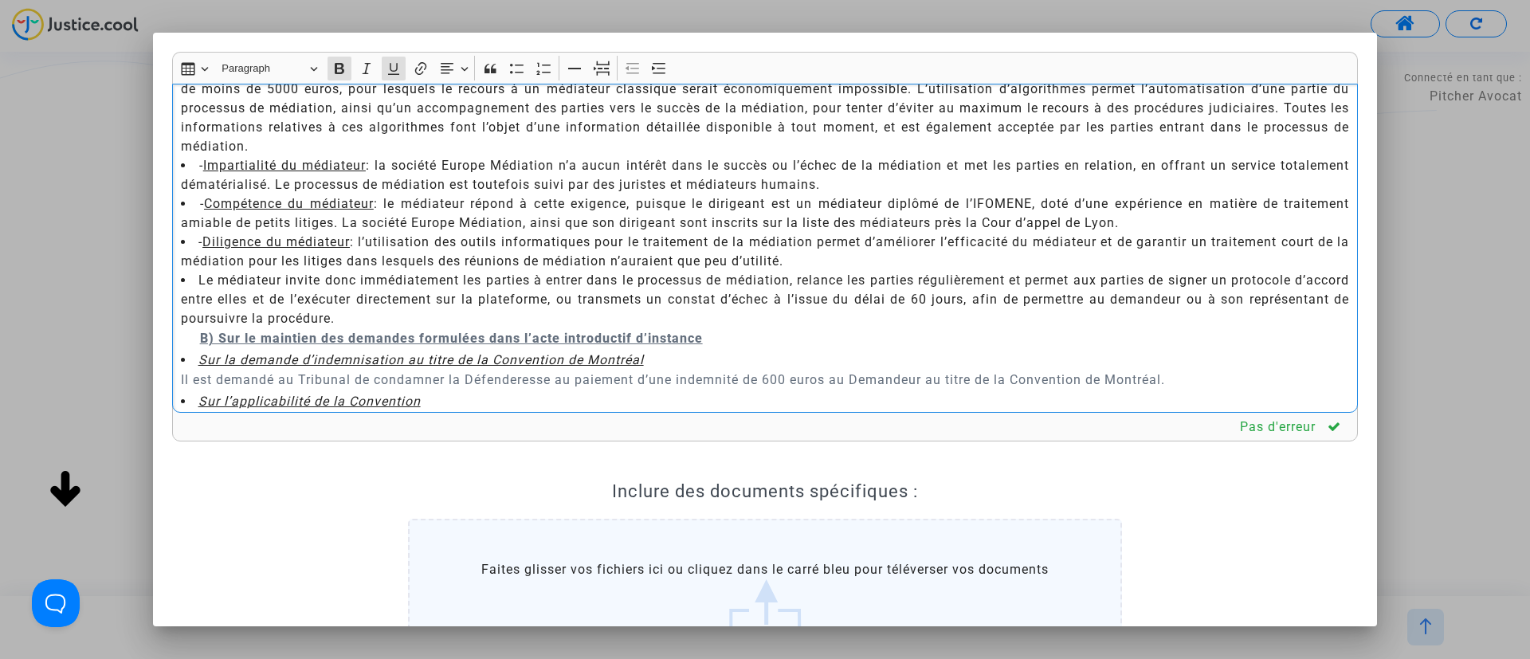
scroll to position [2630, 0]
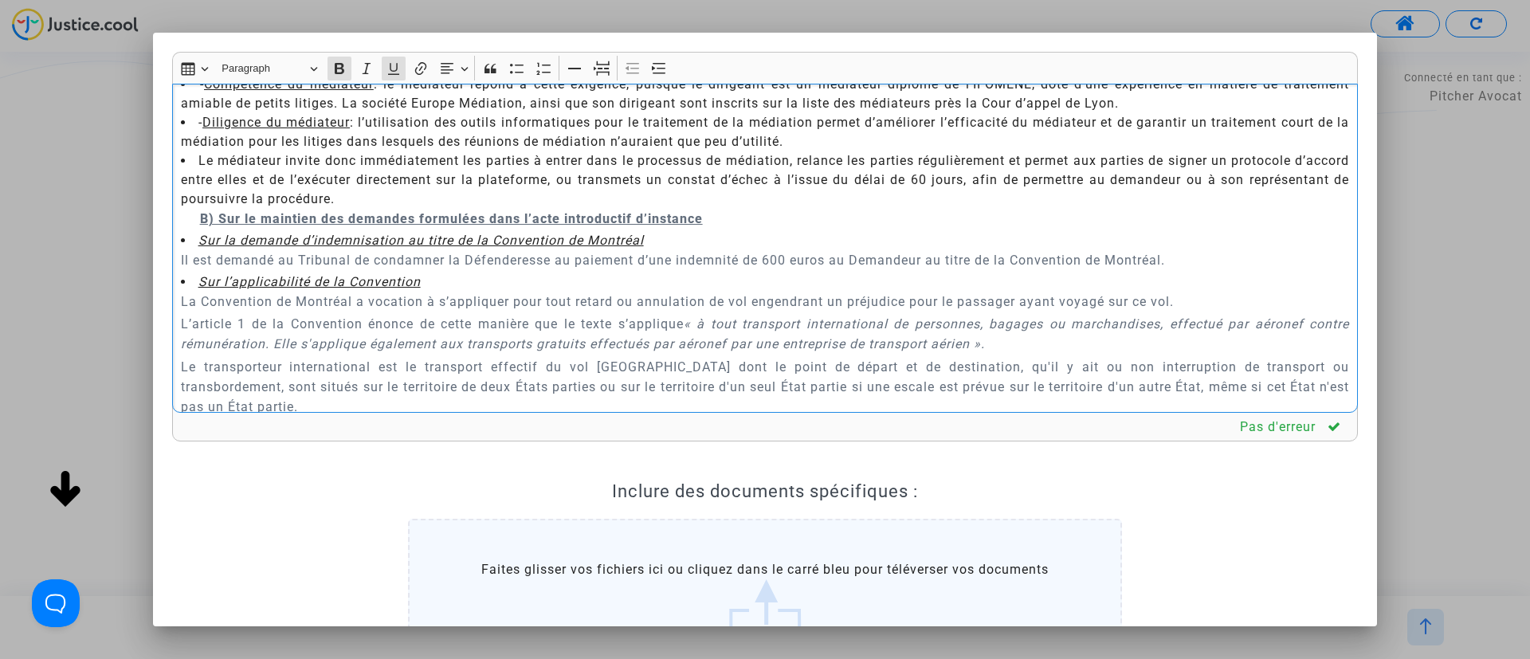
drag, startPoint x: 179, startPoint y: 129, endPoint x: 551, endPoint y: 173, distance: 374.0
click at [551, 173] on div "A MADAME, MONSIEUR LE JUGE DU TRIBUNAL DE PROXIMITÉ DE IVRY-SUR-SEINE Audience …" at bounding box center [765, 249] width 1186 height 330
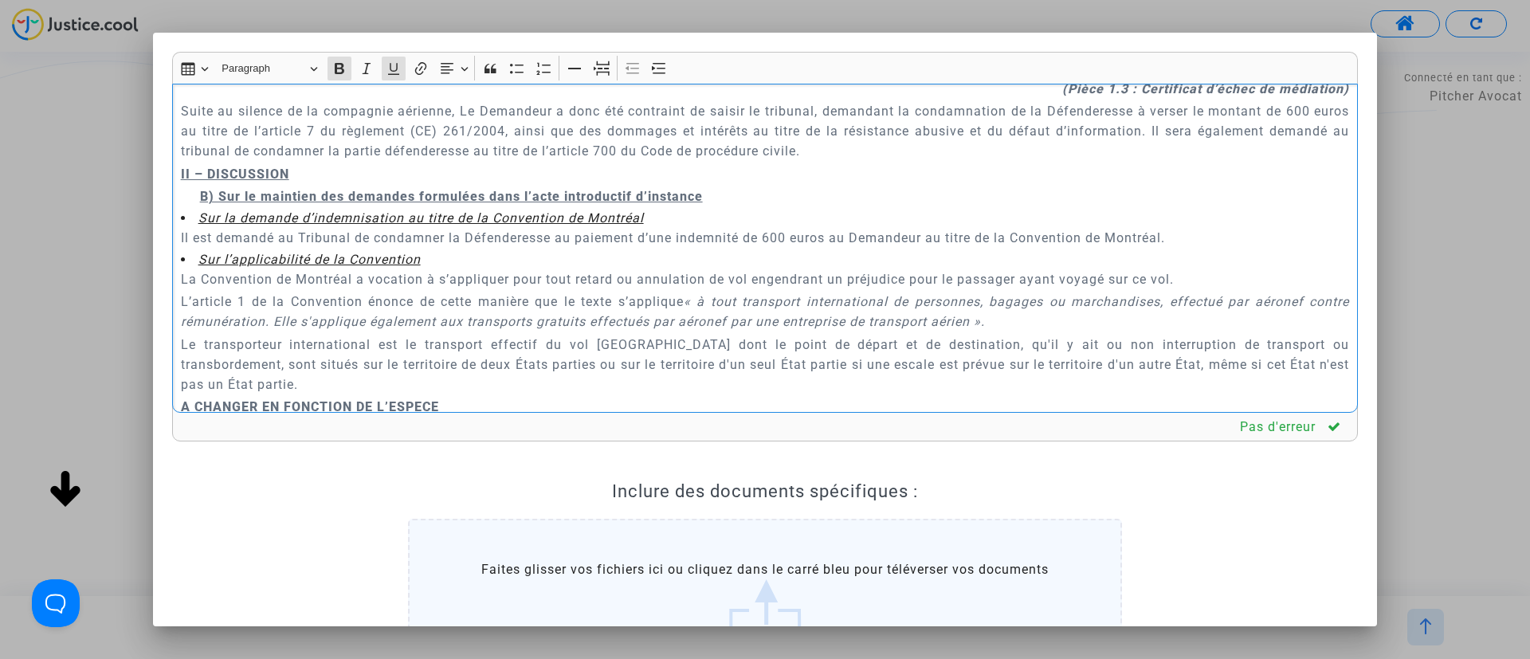
scroll to position [894, 0]
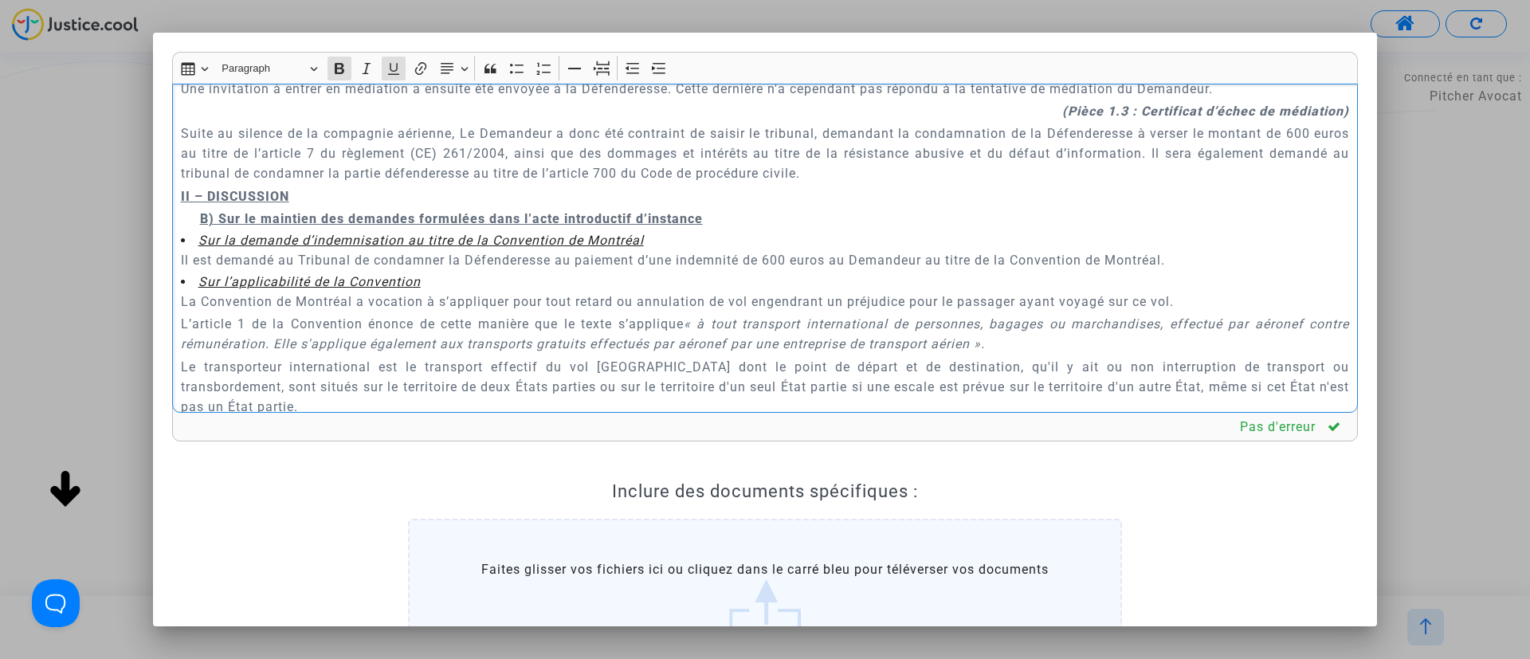
drag, startPoint x: 719, startPoint y: 207, endPoint x: 197, endPoint y: 198, distance: 522.1
click at [197, 198] on div "A MADAME, MONSIEUR LE JUGE DU TRIBUNAL DE PROXIMITÉ DE IVRY-SUR-SEINE Audience …" at bounding box center [765, 249] width 1186 height 330
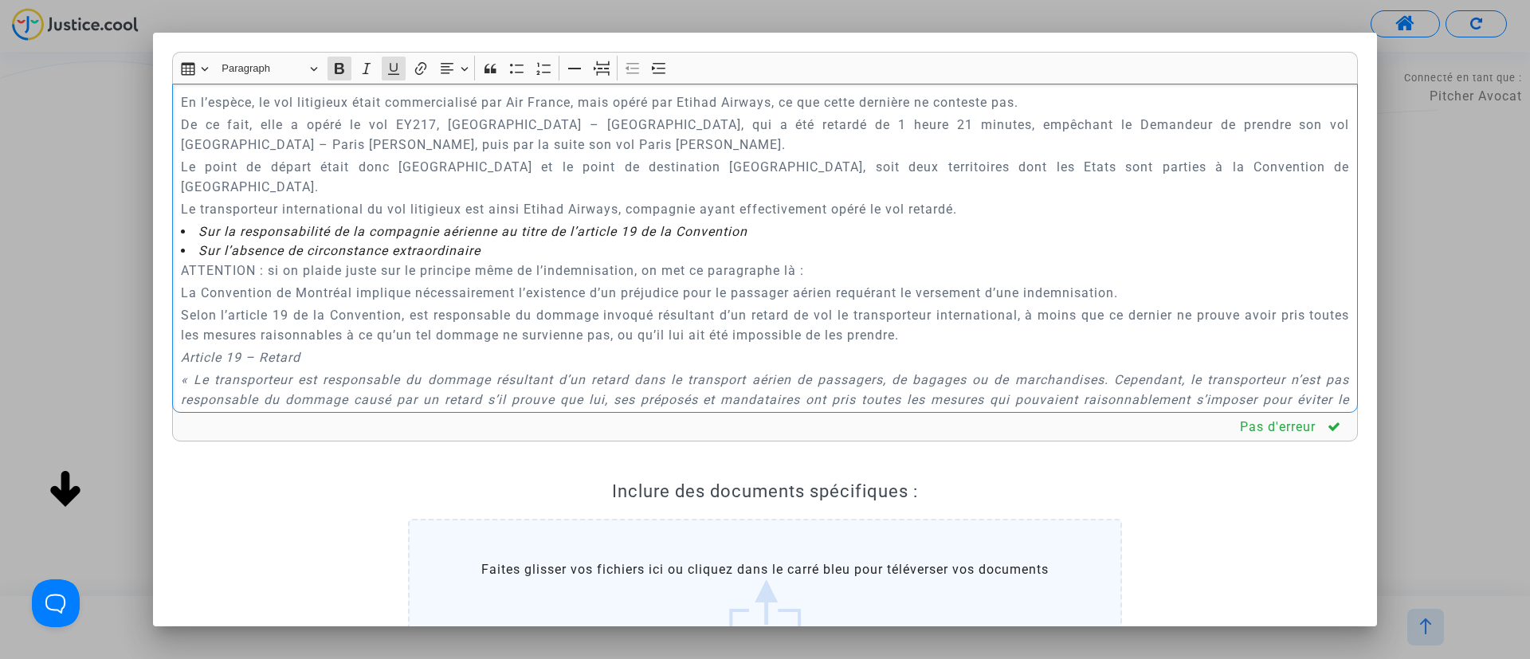
scroll to position [1253, 0]
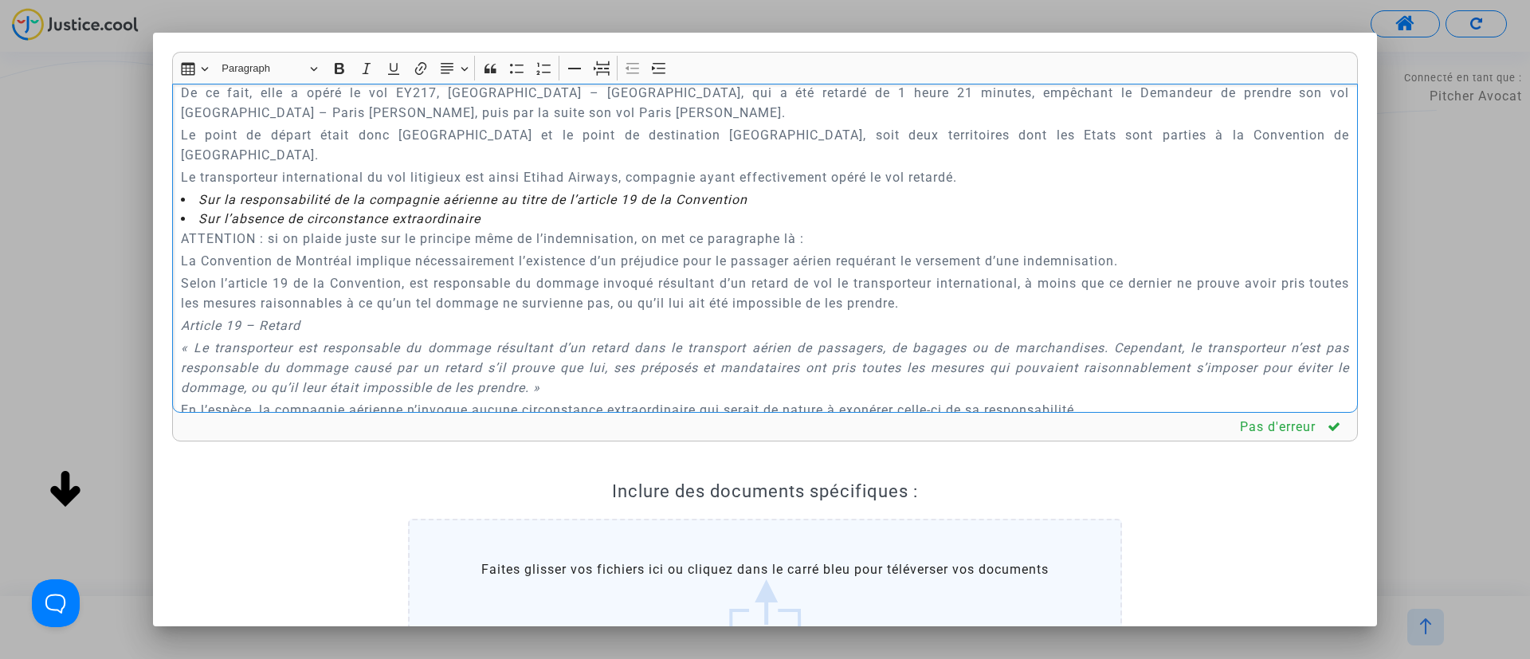
drag, startPoint x: 183, startPoint y: 195, endPoint x: 831, endPoint y: 198, distance: 648.8
click at [831, 229] on p "ATTENTION : si on plaide juste sur le principe même de l’indemnisation, on met …" at bounding box center [765, 239] width 1169 height 20
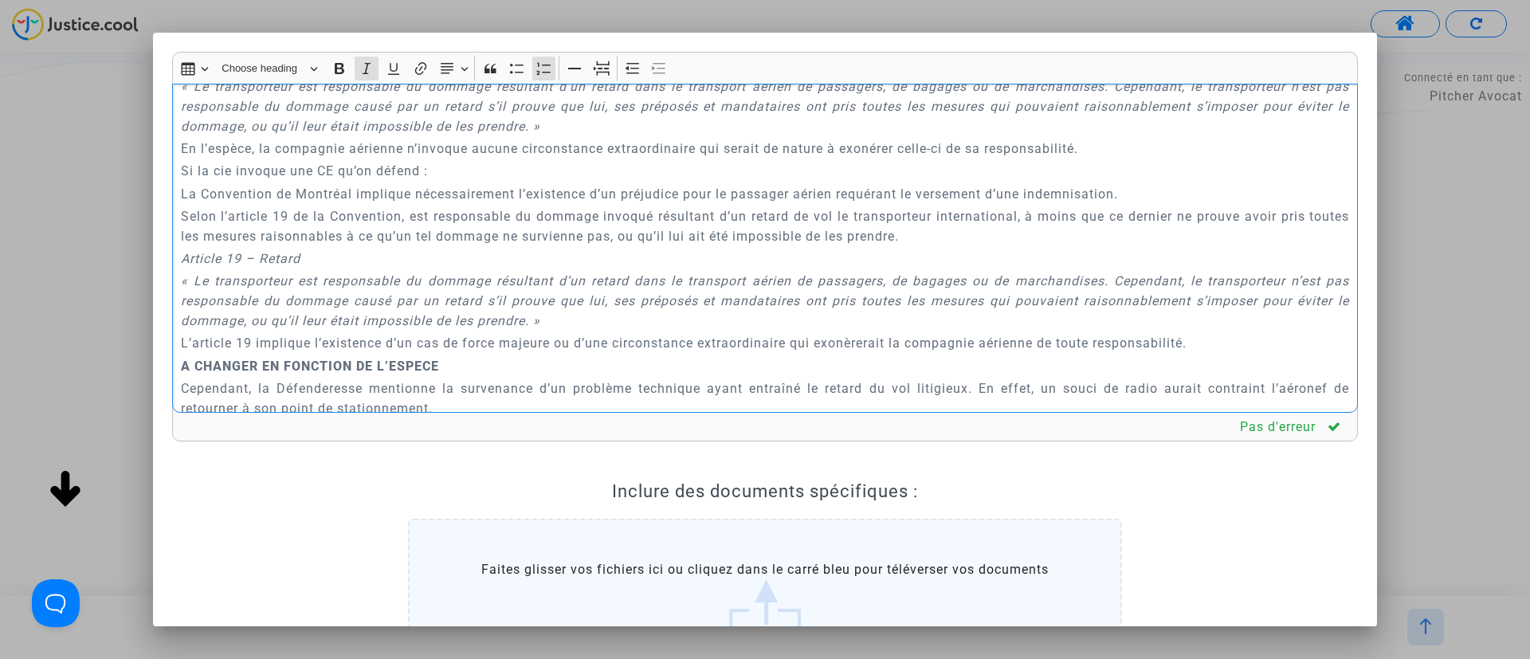
scroll to position [1612, 0]
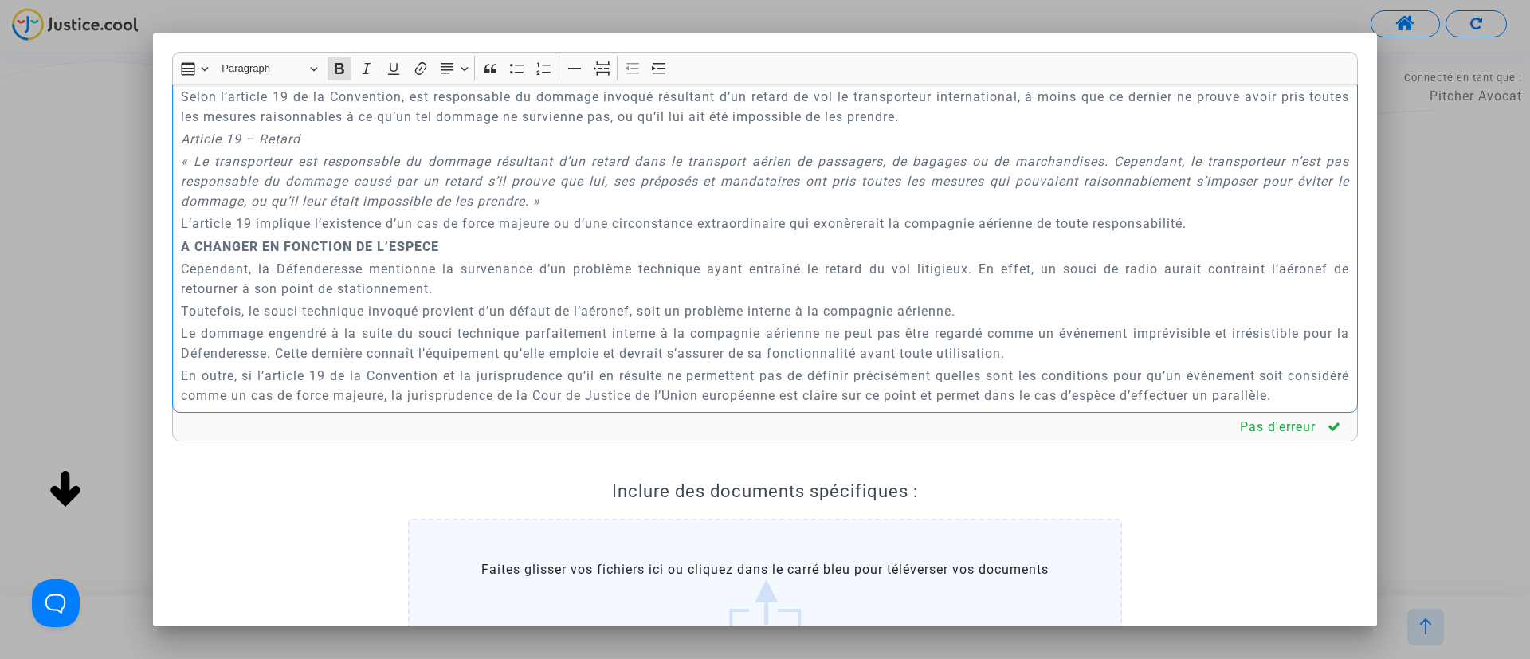
drag, startPoint x: 181, startPoint y: 208, endPoint x: 469, endPoint y: 200, distance: 287.8
click at [469, 237] on p "A CHANGER EN FONCTION DE L’ESPECE" at bounding box center [765, 247] width 1169 height 20
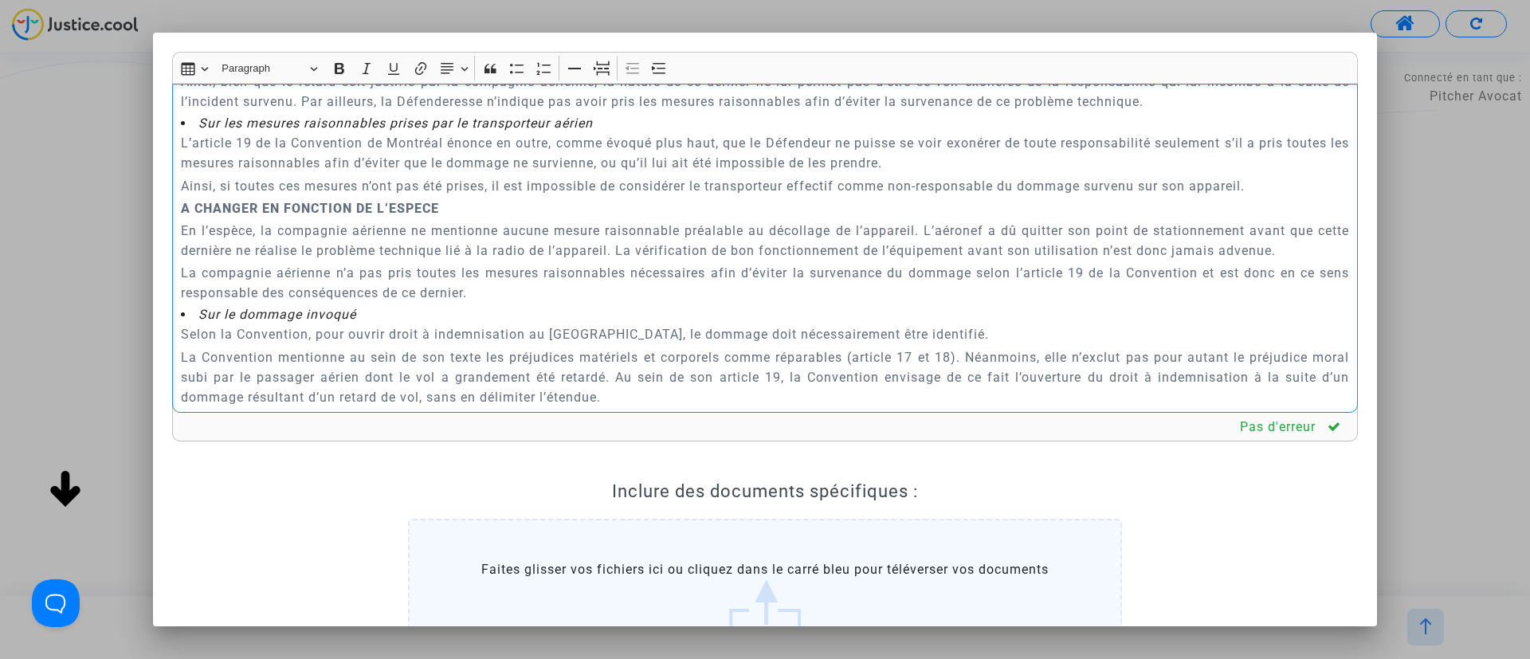
scroll to position [2329, 0]
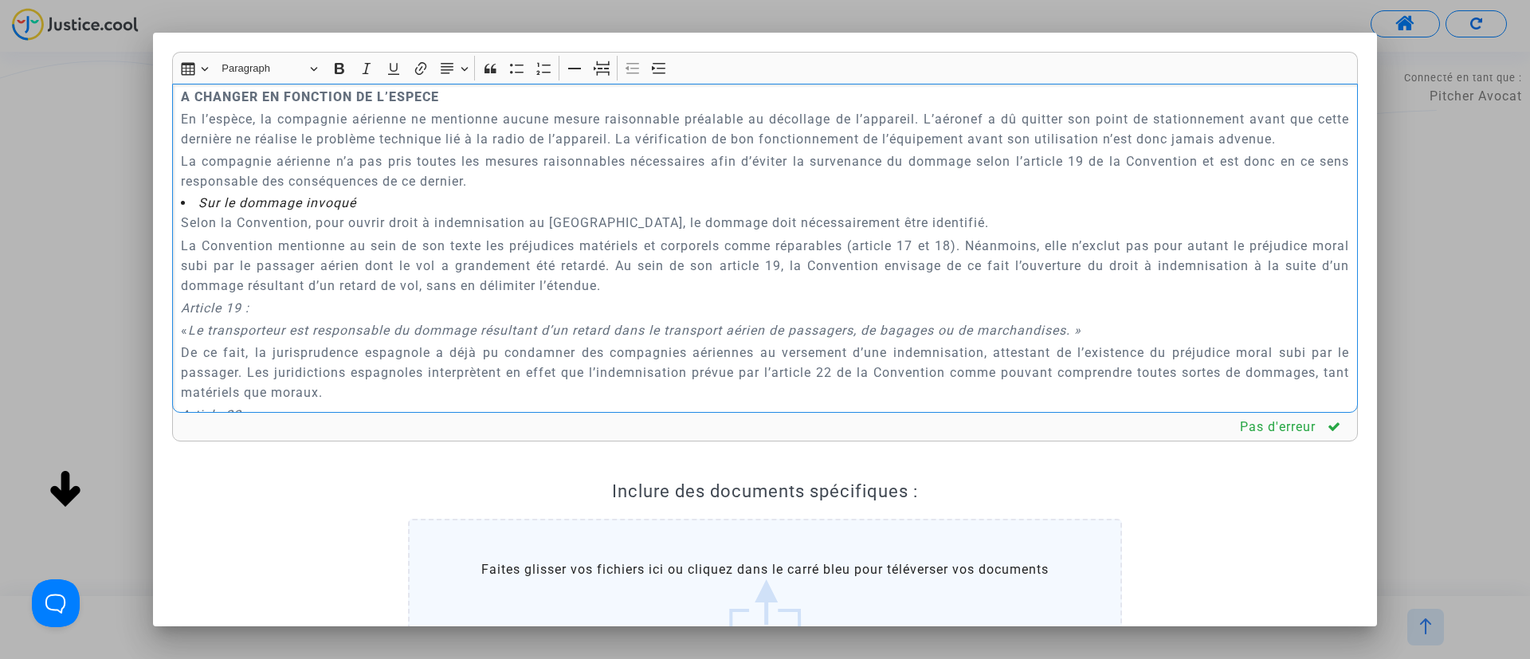
drag, startPoint x: 179, startPoint y: 250, endPoint x: 521, endPoint y: 188, distance: 347.5
click at [521, 188] on div "A MADAME, MONSIEUR LE JUGE DU TRIBUNAL DE PROXIMITÉ DE IVRY-SUR-SEINE Audience …" at bounding box center [765, 249] width 1186 height 330
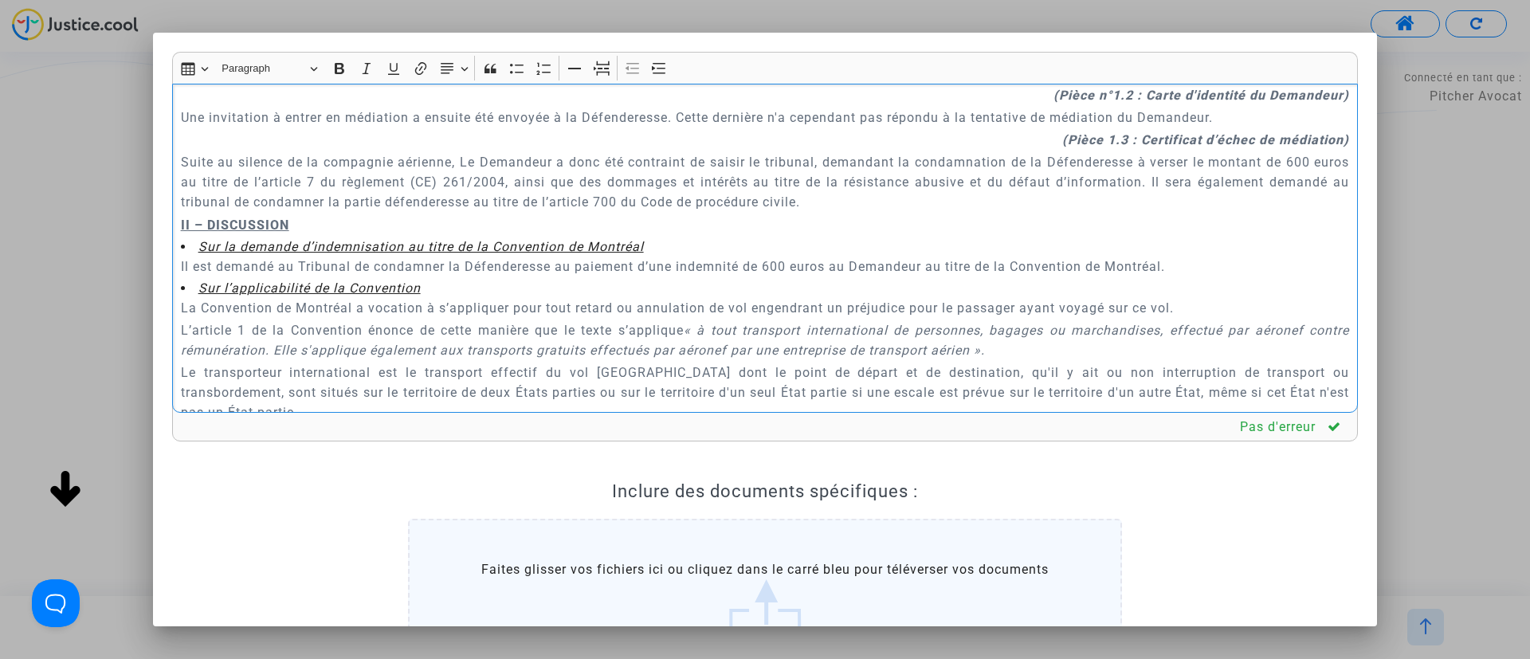
scroll to position [1076, 0]
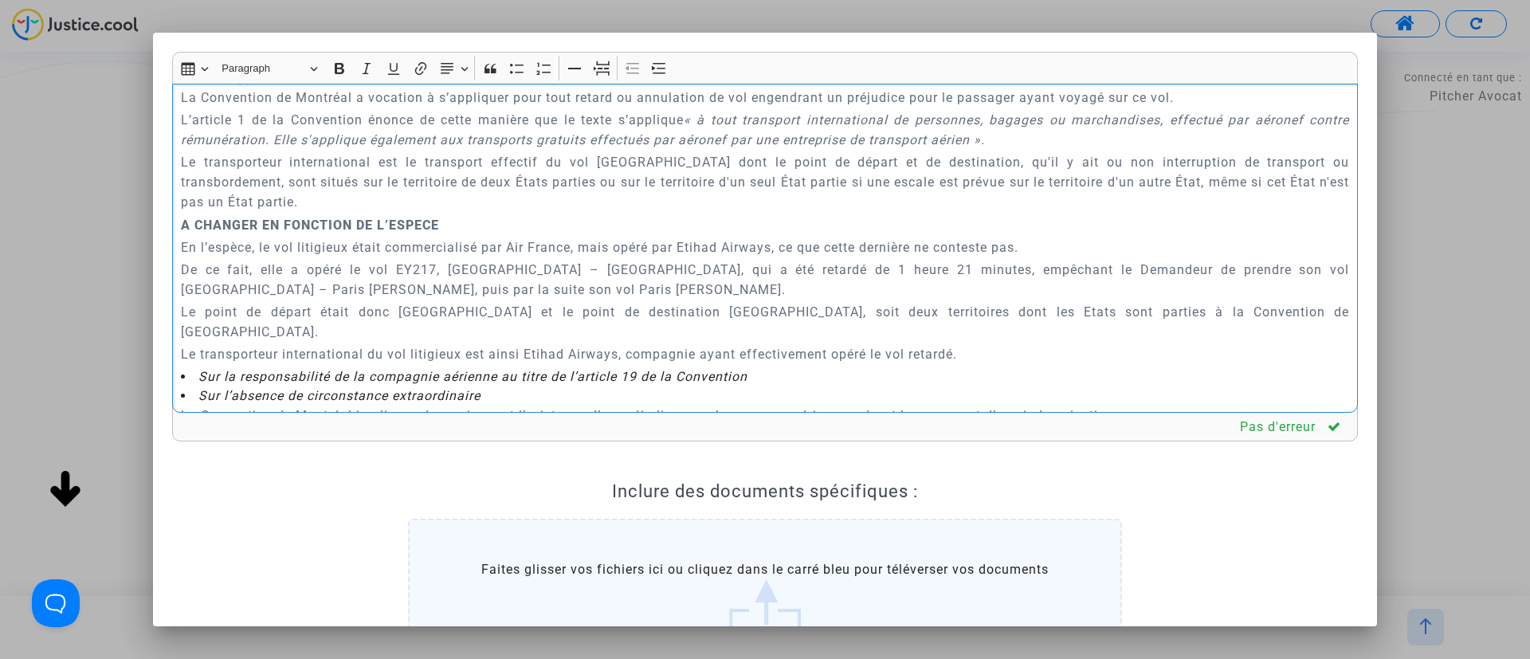
drag, startPoint x: 486, startPoint y: 226, endPoint x: 774, endPoint y: 233, distance: 287.8
click at [774, 238] on p "En l’espèce, le vol litigieux était commercialisé par Air France, mais opéré pa…" at bounding box center [765, 248] width 1169 height 20
drag, startPoint x: 175, startPoint y: 244, endPoint x: 193, endPoint y: 243, distance: 17.6
click at [193, 243] on div "A MADAME, MONSIEUR LE JUGE DU TRIBUNAL DE PROXIMITÉ DE IVRY-SUR-SEINE Audience …" at bounding box center [765, 249] width 1186 height 330
drag, startPoint x: 176, startPoint y: 203, endPoint x: 469, endPoint y: 198, distance: 293.3
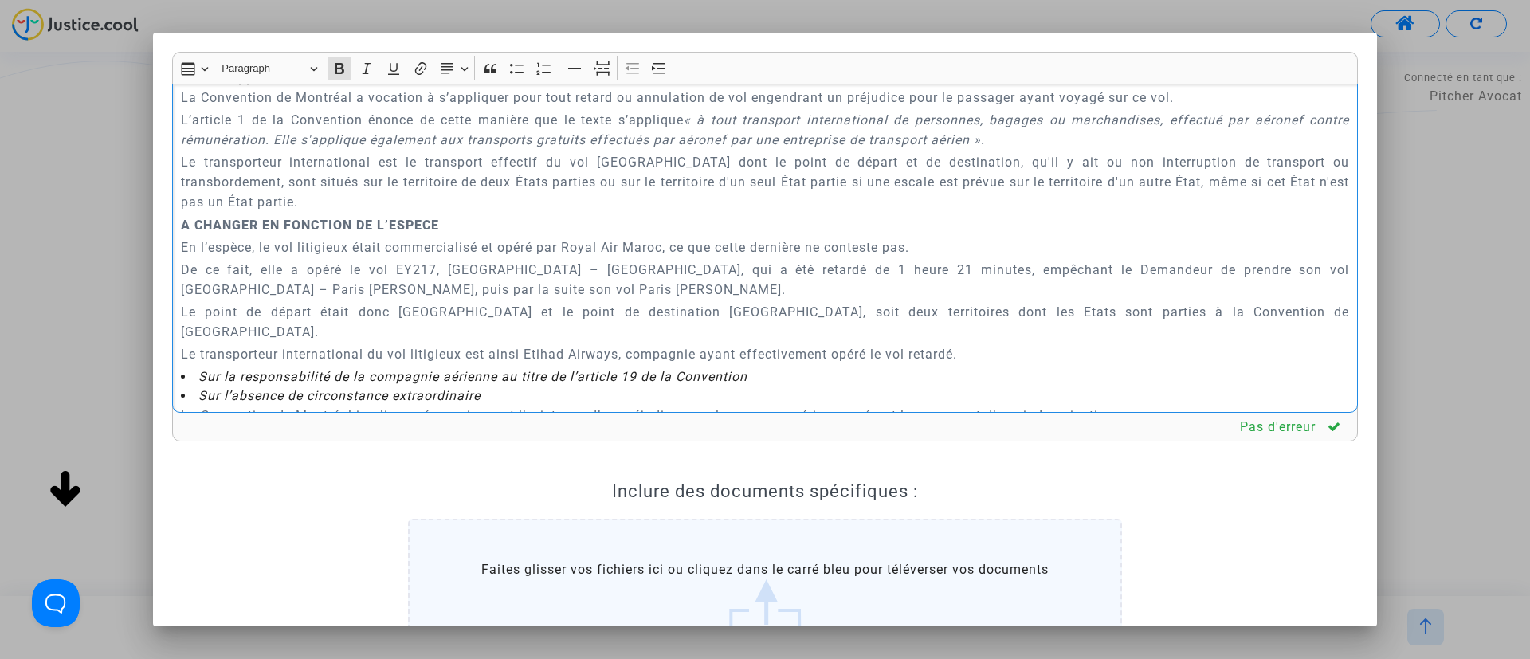
click at [469, 198] on div "A MADAME, MONSIEUR LE JUGE DU TRIBUNAL DE PROXIMITÉ DE IVRY-SUR-SEINE Audience …" at bounding box center [765, 249] width 1186 height 330
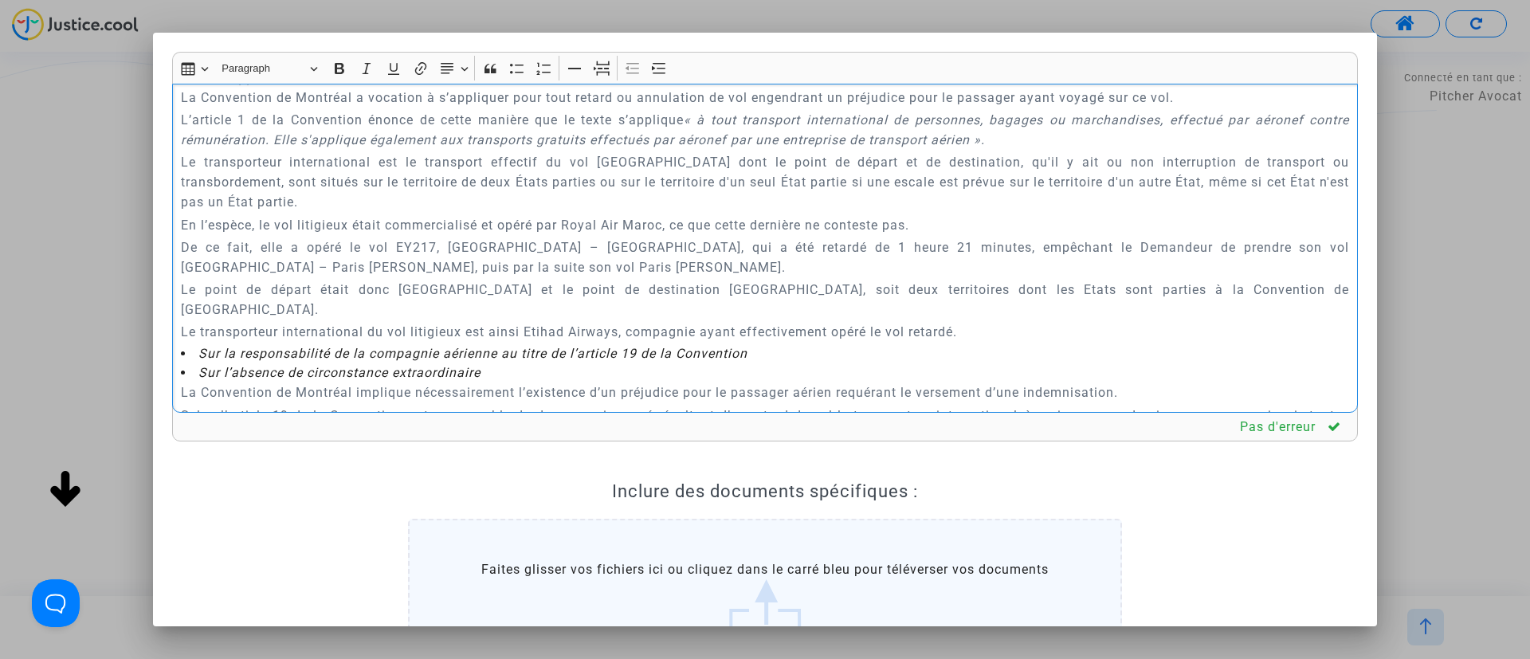
drag, startPoint x: 179, startPoint y: 234, endPoint x: 1176, endPoint y: 262, distance: 997.5
click at [1176, 262] on div "A MADAME, MONSIEUR LE JUGE DU TRIBUNAL DE PROXIMITÉ DE IVRY-SUR-SEINE Audience …" at bounding box center [765, 249] width 1186 height 330
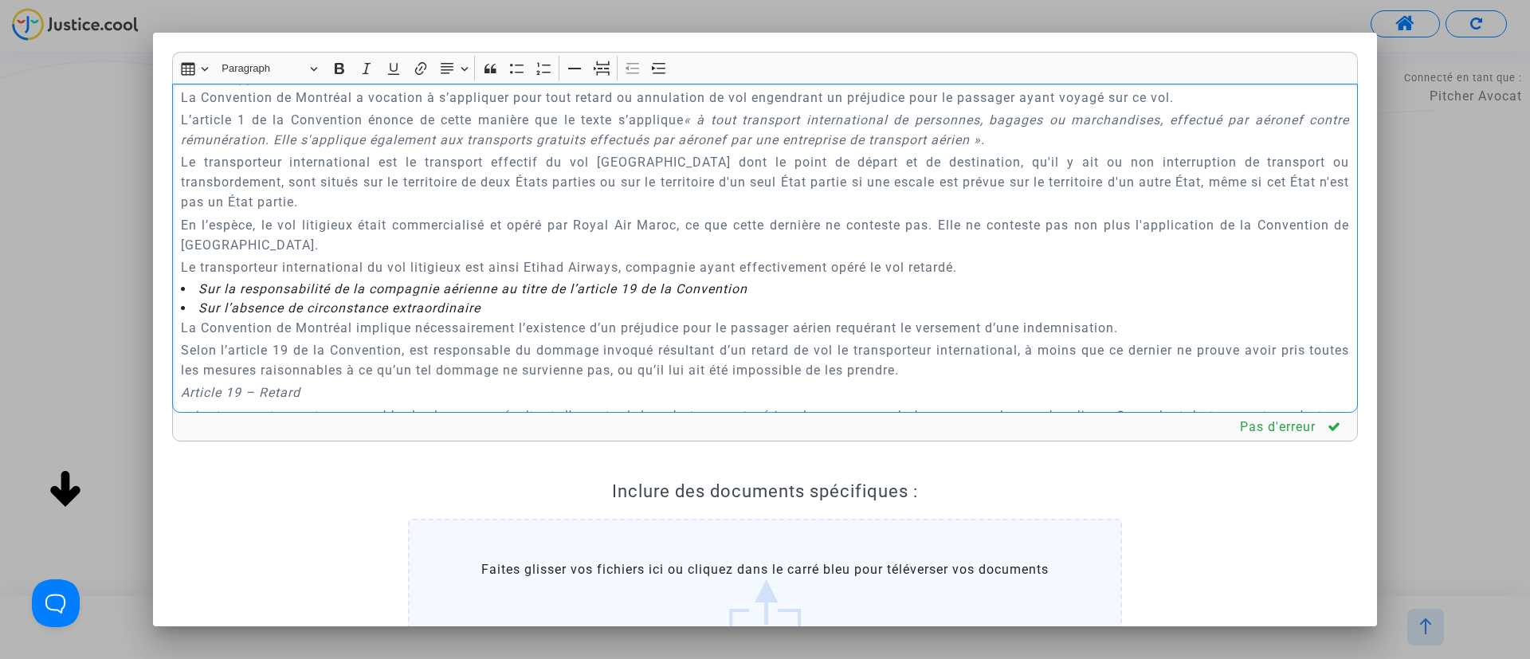
drag, startPoint x: 177, startPoint y: 239, endPoint x: 970, endPoint y: 242, distance: 793.1
click at [970, 242] on div "A MADAME, MONSIEUR LE JUGE DU TRIBUNAL DE PROXIMITÉ DE IVRY-SUR-SEINE Audience …" at bounding box center [765, 249] width 1186 height 330
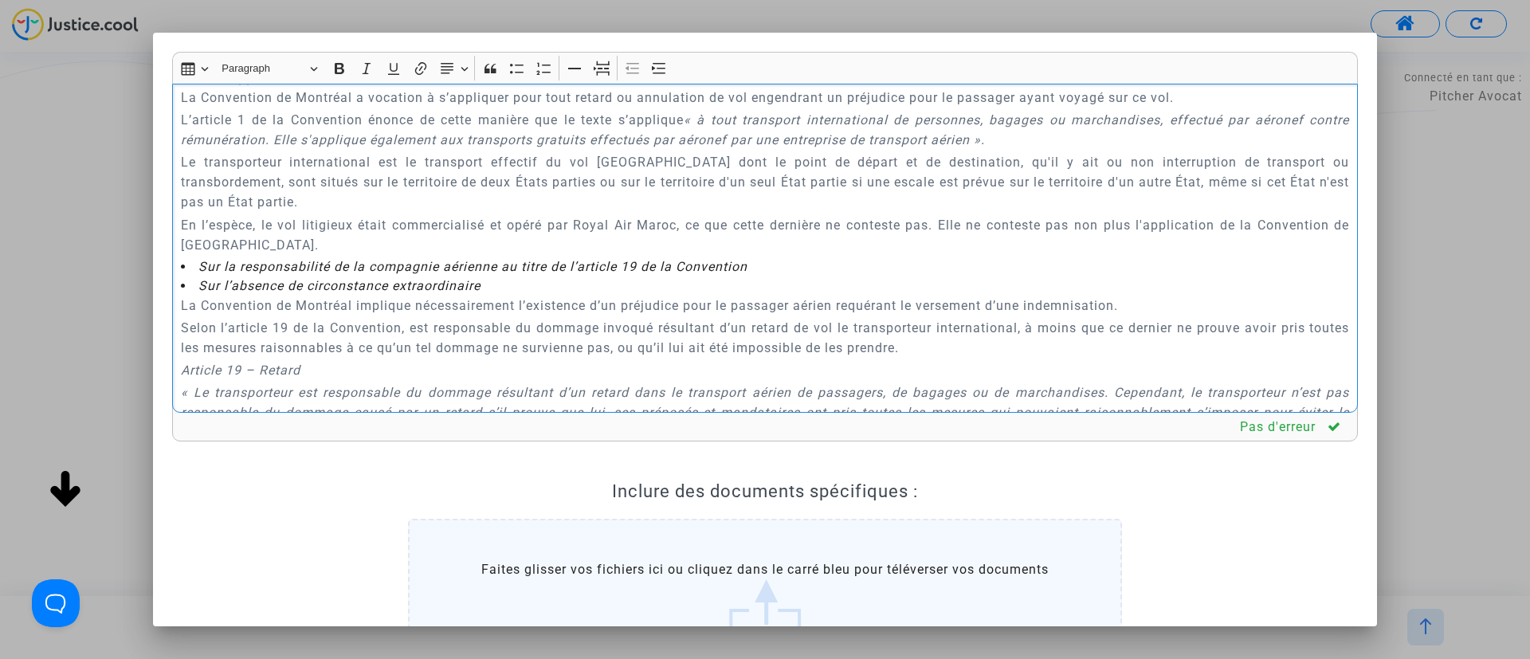
drag, startPoint x: 338, startPoint y: 229, endPoint x: 166, endPoint y: 203, distance: 174.0
click at [166, 203] on div "Rich Text Editor Insert table Insert table Heading Paragraph Paragraph Heading …" at bounding box center [765, 419] width 1210 height 734
copy p "En l’espèce, le vol litigieux était commercialisé et opéré par Royal Air Maroc,…"
click at [813, 226] on p "En l’espèce, le vol litigieux était commercialisé et opéré par Royal Air Maroc,…" at bounding box center [765, 235] width 1169 height 40
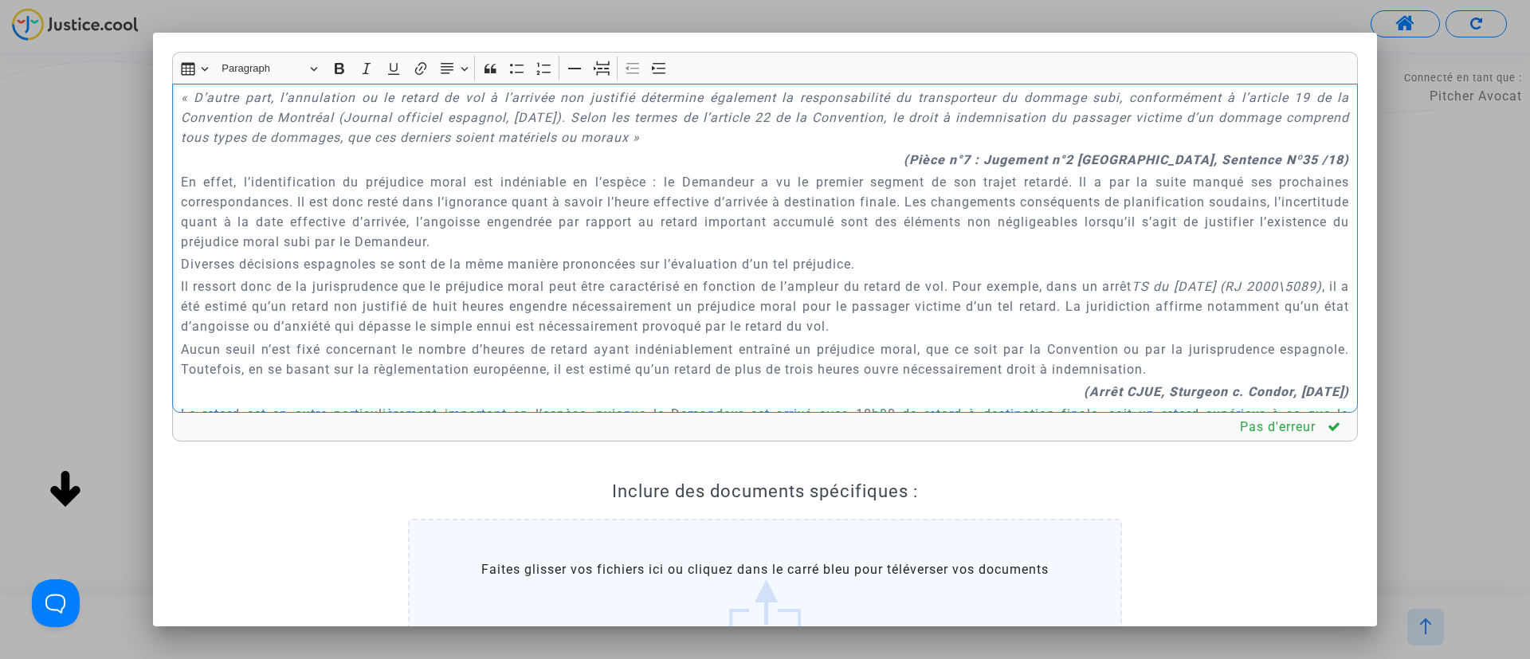
scroll to position [1793, 0]
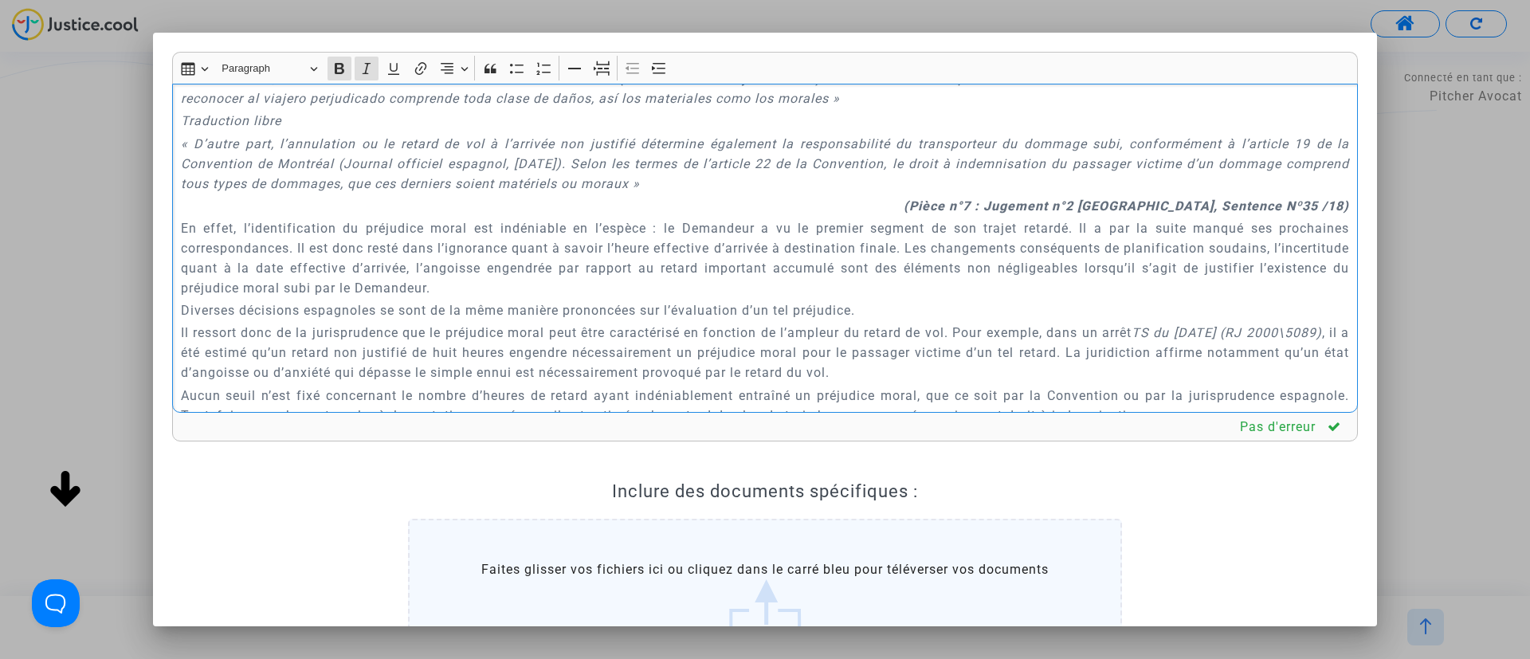
click at [976, 198] on strong "(Pièce n°7 : Jugement n°2 PONTEVEDRA, Sentence Nº35 /18)" at bounding box center [1127, 205] width 446 height 15
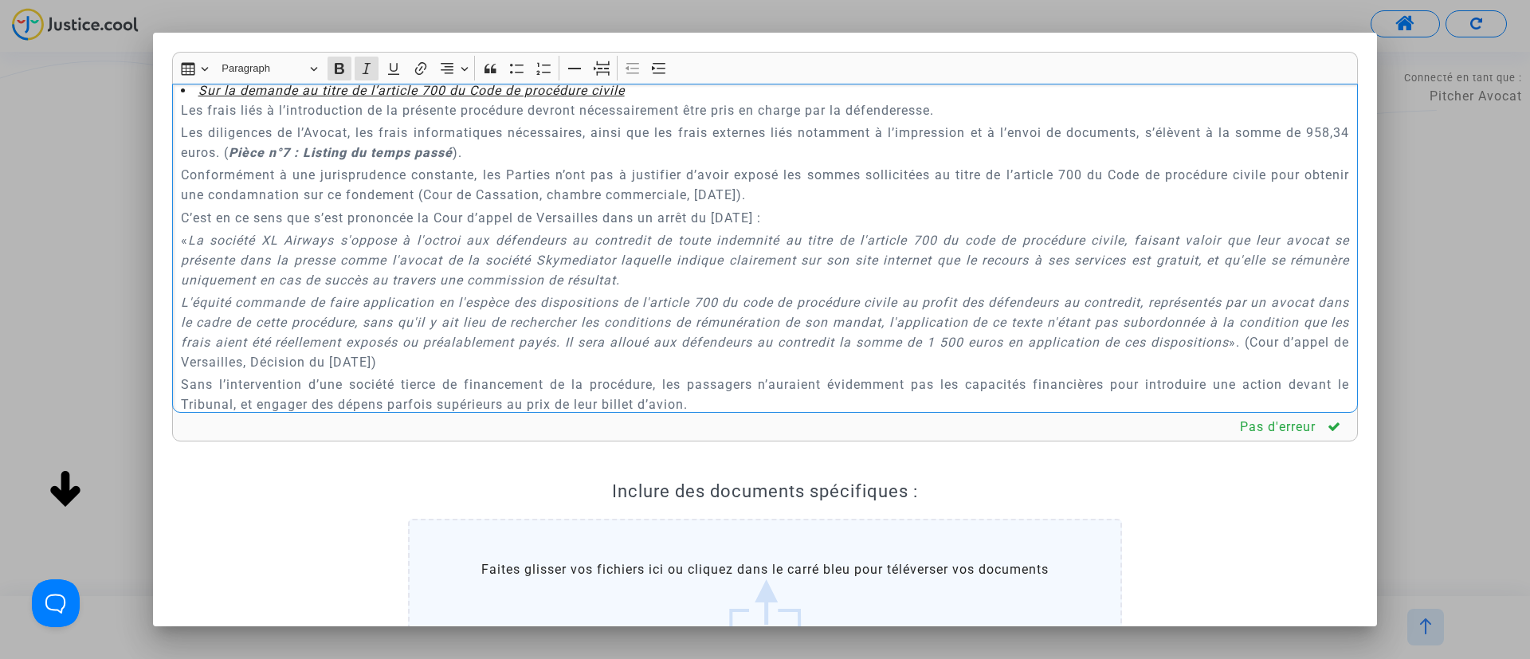
scroll to position [3587, 0]
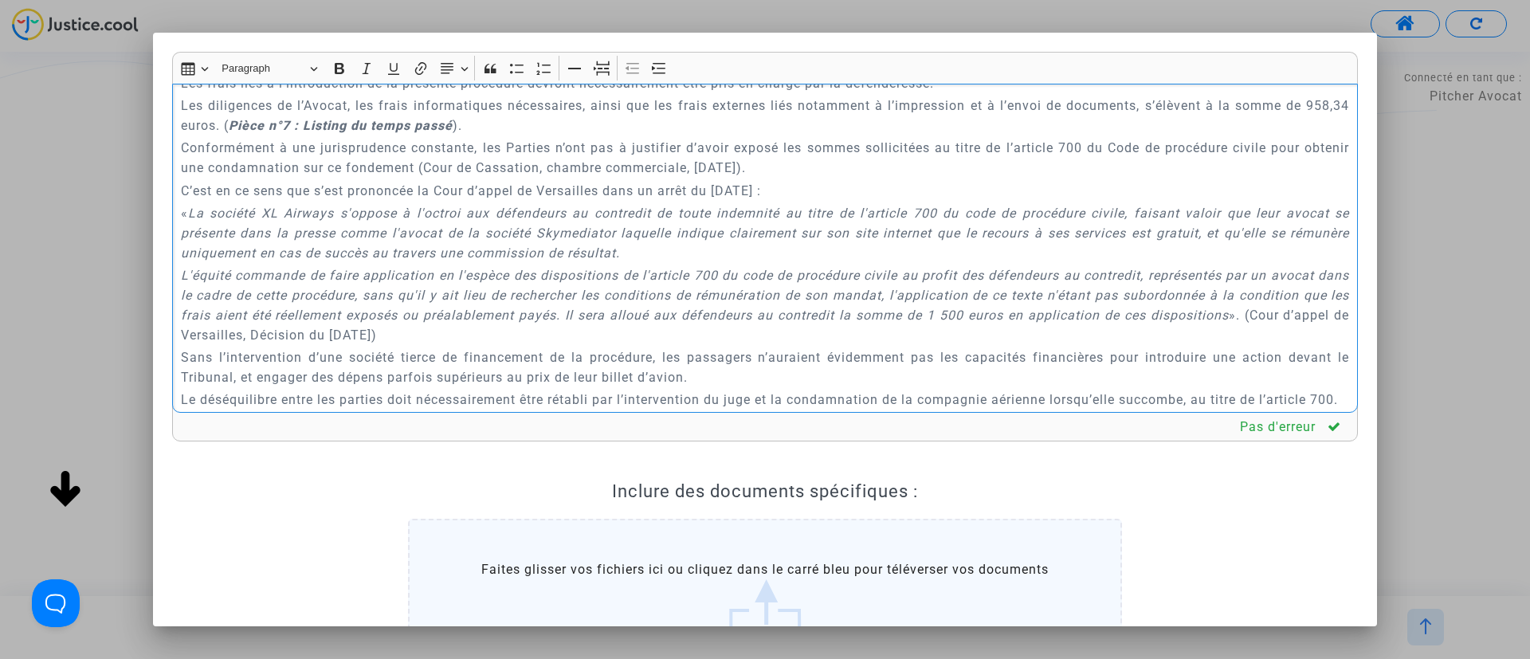
drag, startPoint x: 272, startPoint y: 158, endPoint x: 514, endPoint y: 166, distance: 242.4
click at [514, 135] on p "Les diligences de l’Avocat, les frais informatiques nécessaires, ainsi que les …" at bounding box center [765, 116] width 1169 height 40
click at [418, 133] on strong "Pièce n°7 : Listing du temps passé" at bounding box center [341, 125] width 224 height 15
drag, startPoint x: 269, startPoint y: 167, endPoint x: 553, endPoint y: 163, distance: 283.8
click at [553, 135] on p "Les diligences de l’Avocat, les frais informatiques nécessaires, ainsi que les …" at bounding box center [765, 116] width 1169 height 40
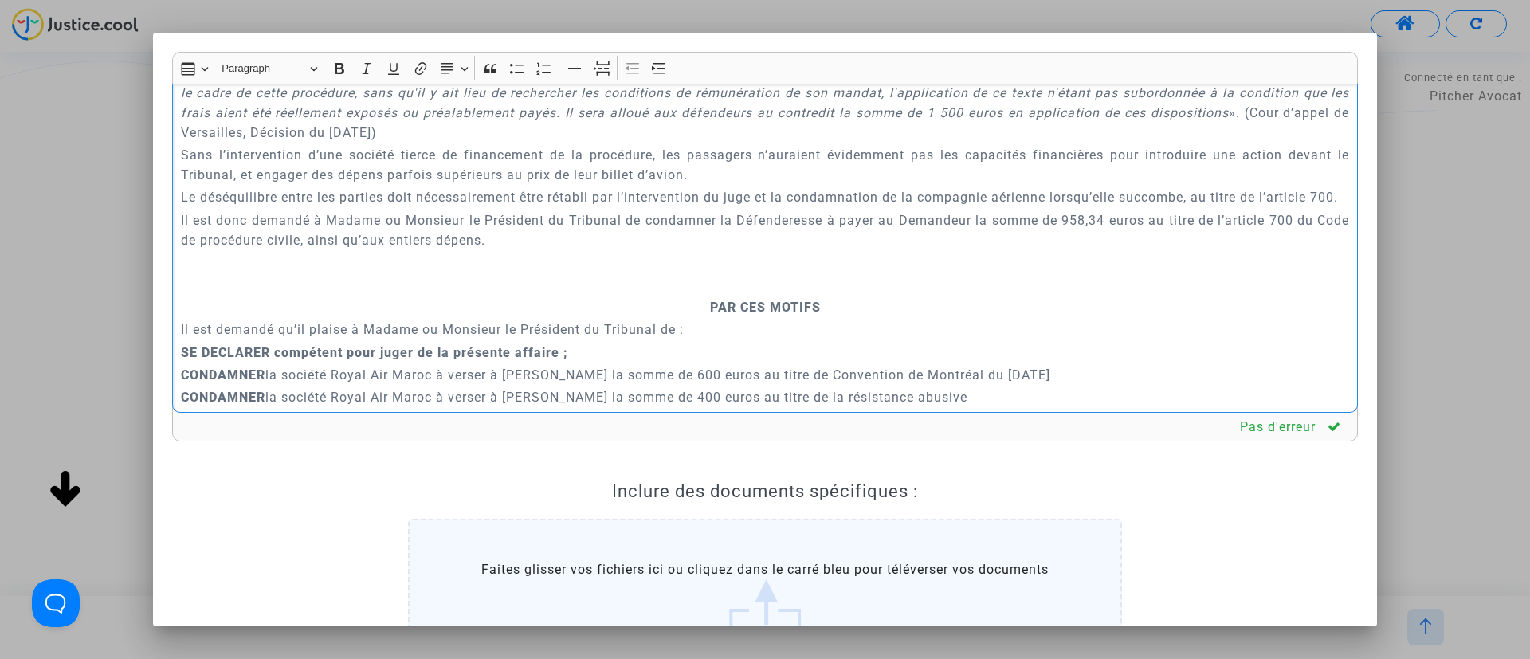
scroll to position [3826, 0]
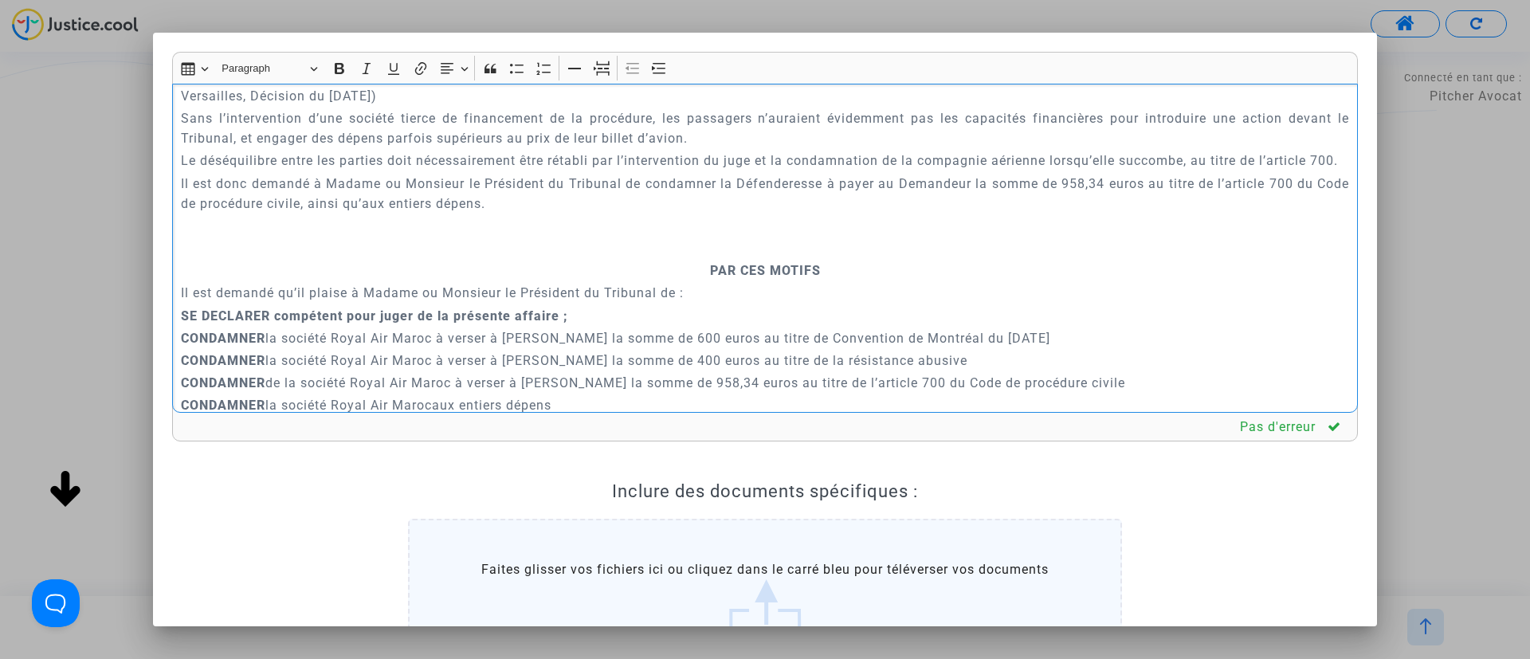
click at [769, 258] on p "Rich Text Editor, main" at bounding box center [765, 248] width 1169 height 20
click at [607, 67] on icon "Editor toolbar" at bounding box center [602, 69] width 16 height 16
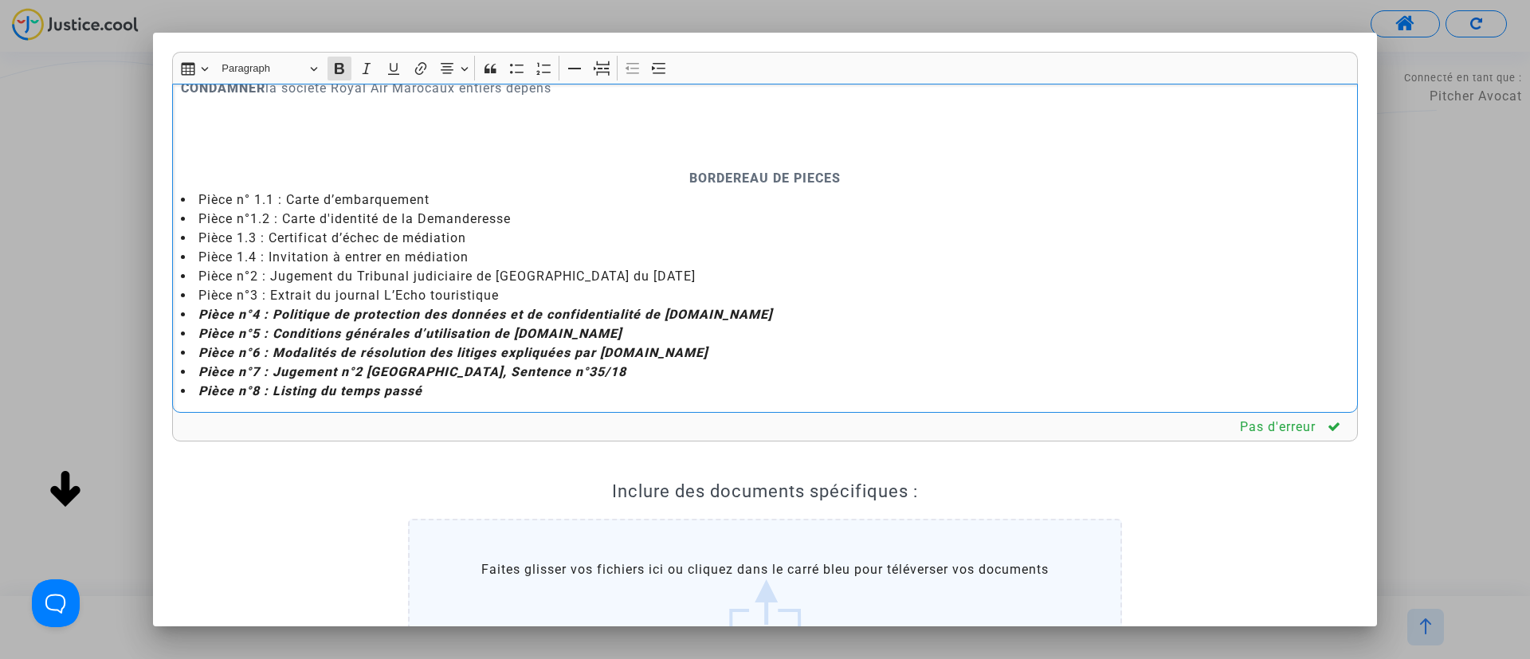
scroll to position [4065, 0]
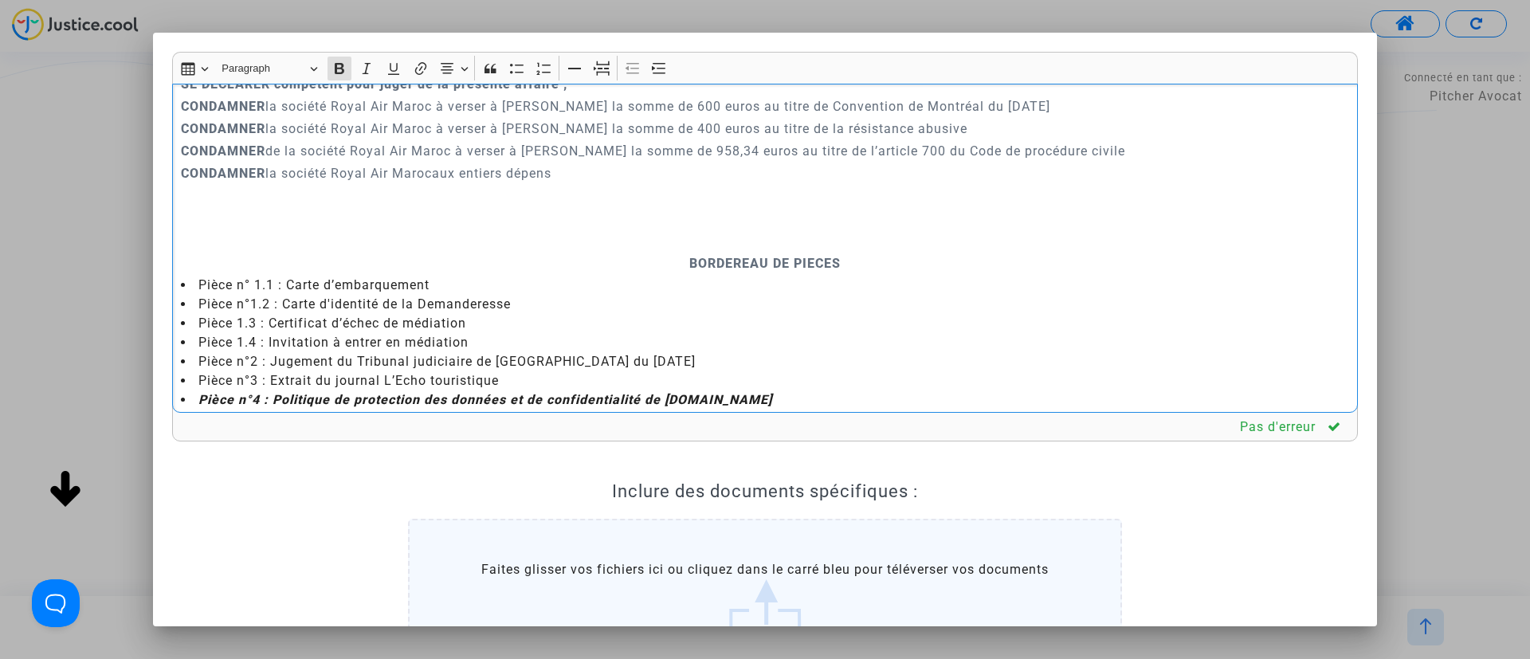
click at [718, 251] on p "Rich Text Editor, main" at bounding box center [765, 241] width 1169 height 20
click at [601, 62] on icon "Editor toolbar" at bounding box center [602, 69] width 16 height 16
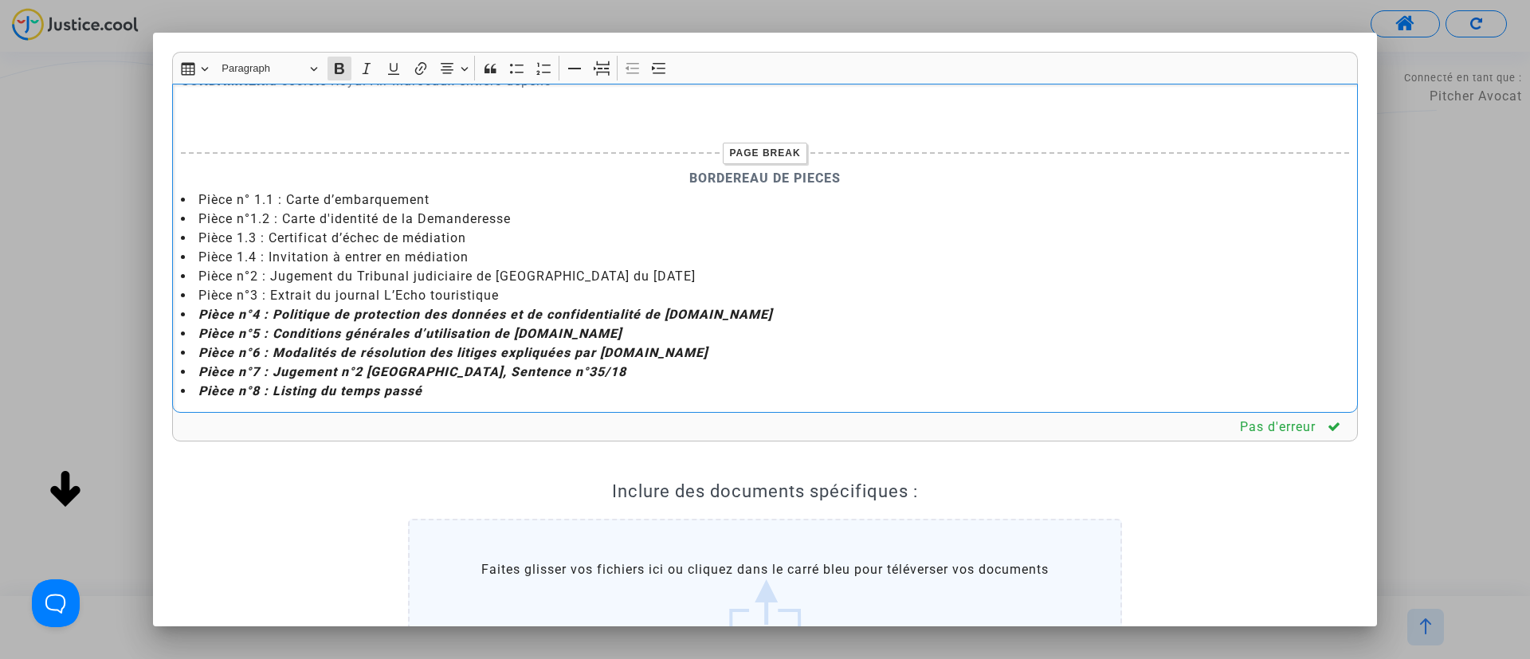
scroll to position [4217, 0]
drag, startPoint x: 274, startPoint y: 277, endPoint x: 681, endPoint y: 353, distance: 413.5
click at [681, 353] on ul "Pièce n° 1.1 : Carte d’embarquement Pièce n°1.2 : Carte d'identité de la Demand…" at bounding box center [765, 295] width 1169 height 210
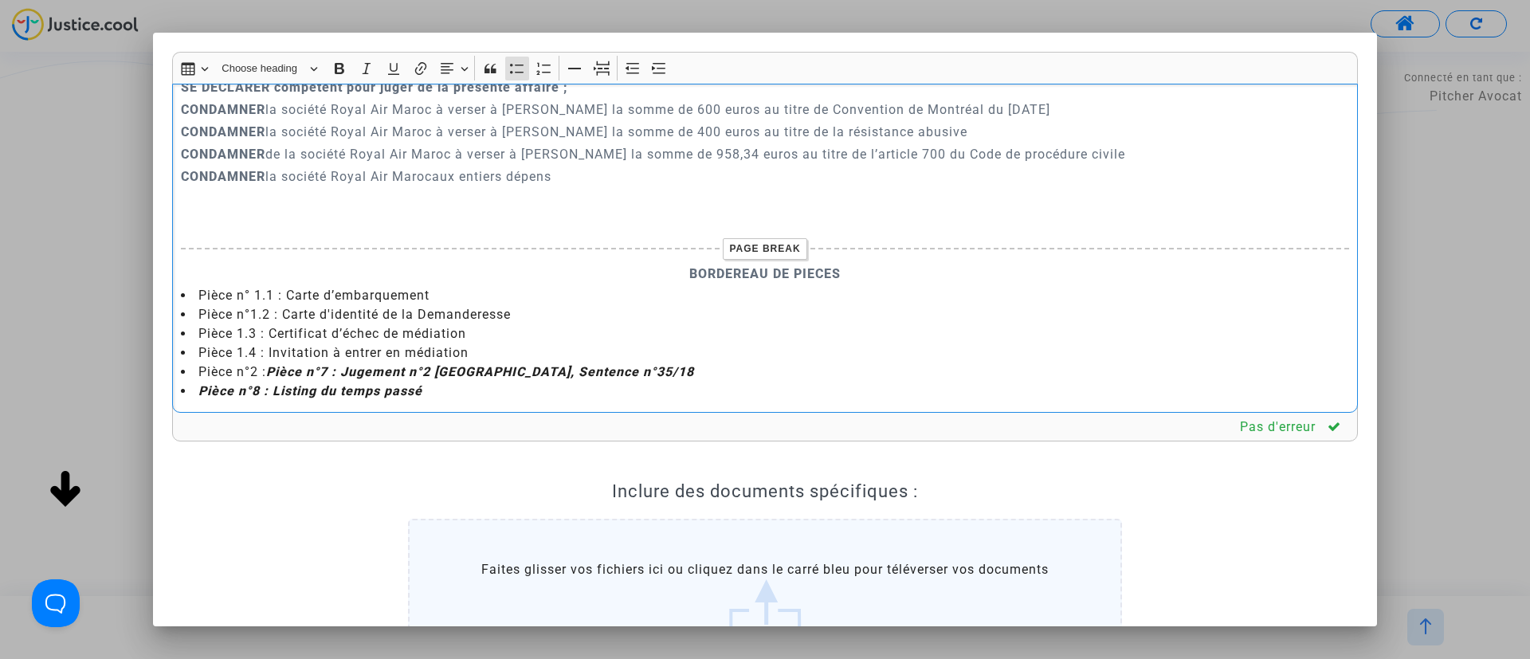
scroll to position [4121, 0]
drag, startPoint x: 479, startPoint y: 393, endPoint x: 159, endPoint y: 383, distance: 320.5
click at [159, 389] on mat-dialog-container "Rich Text Editor Insert table Insert table Heading Choose heading Paragraph Hea…" at bounding box center [765, 329] width 1224 height 593
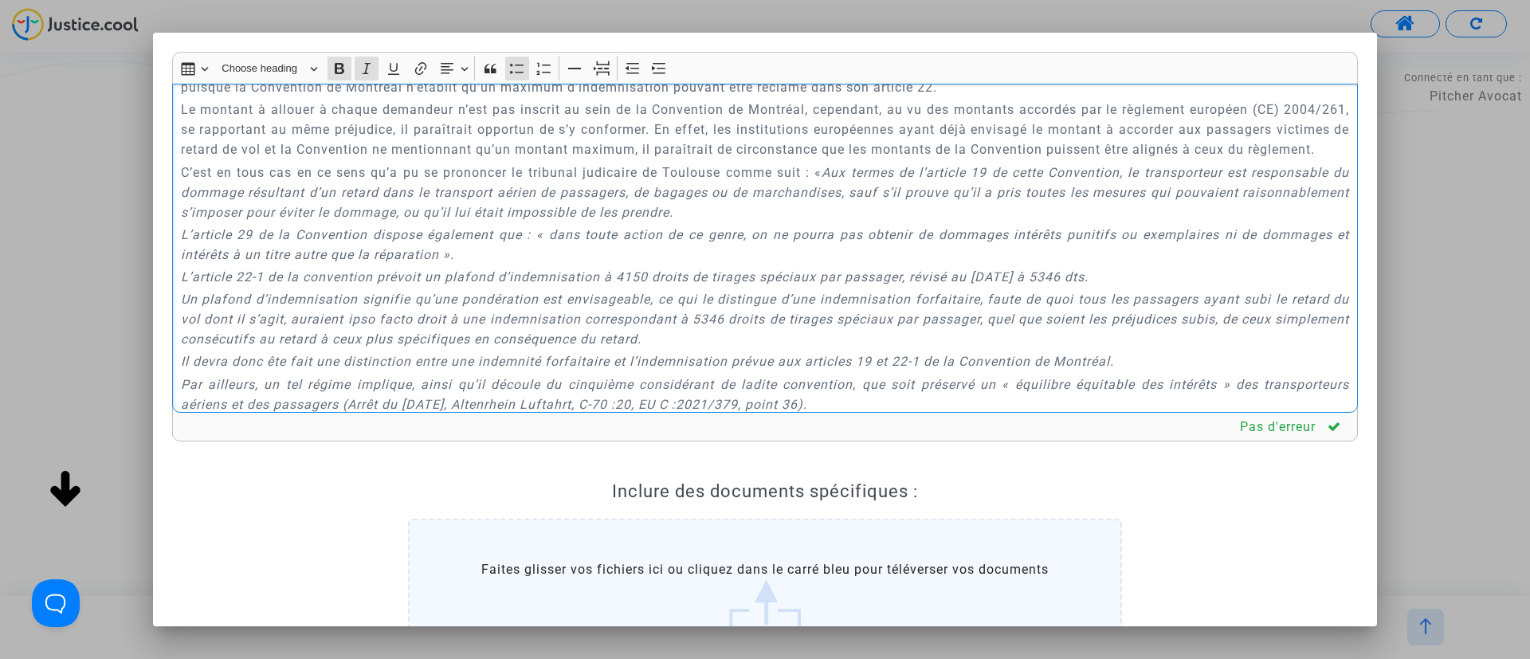
scroll to position [2429, 0]
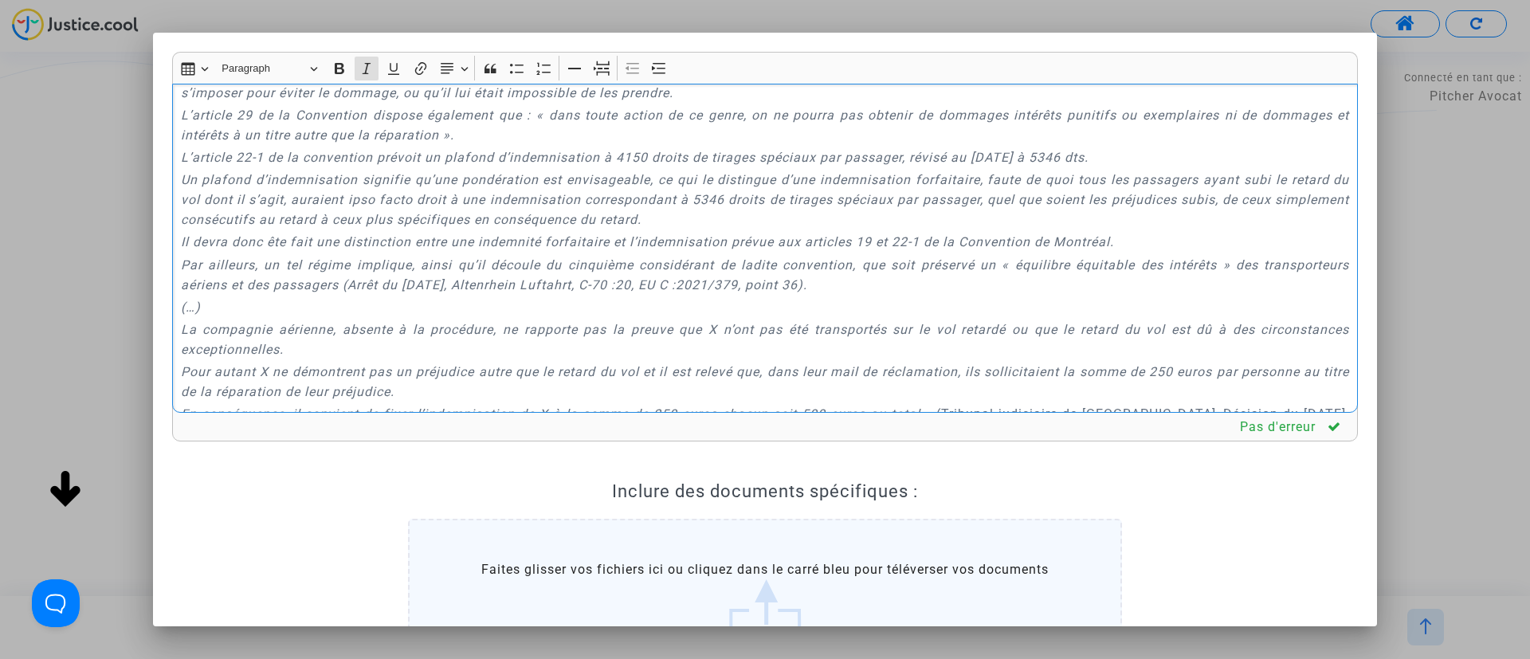
click at [283, 237] on icon "Il devra donc ête fait une distinction entre une indemnité forfaitaire et l’ind…" at bounding box center [647, 241] width 933 height 15
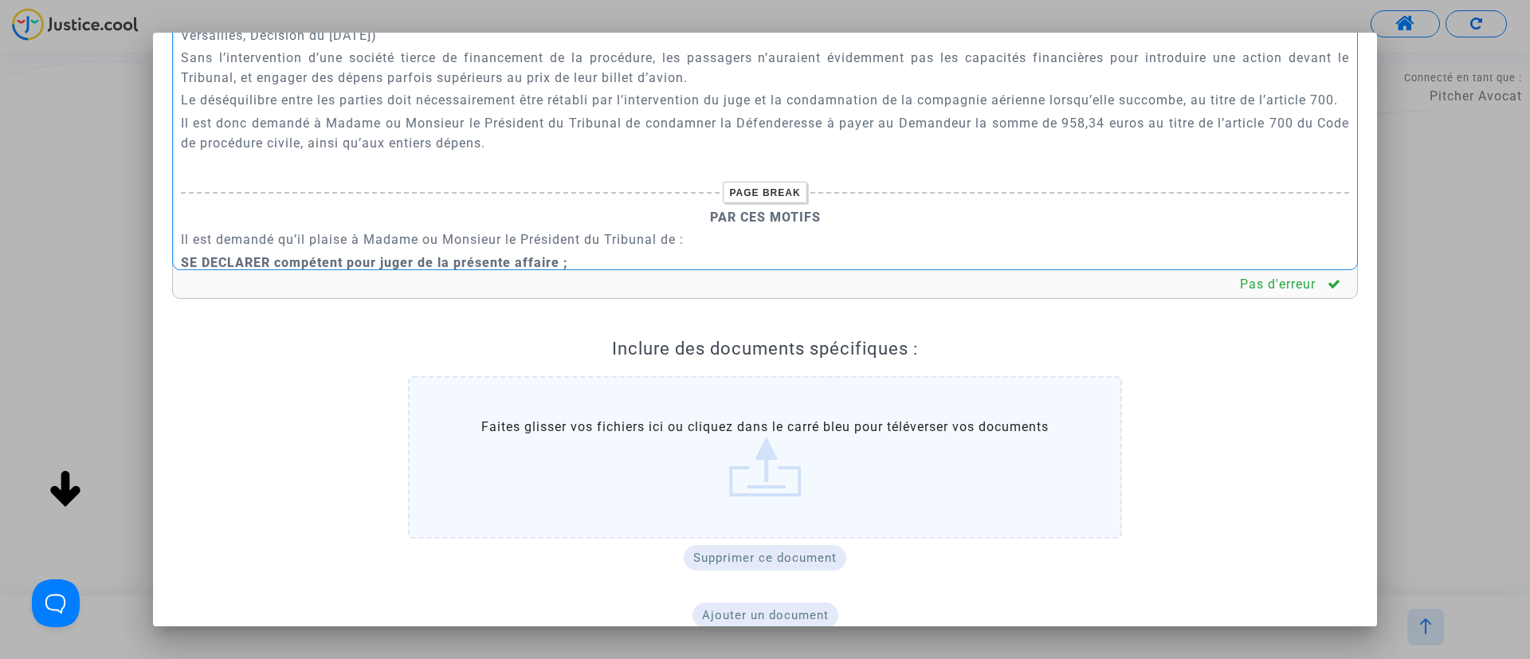
scroll to position [219, 0]
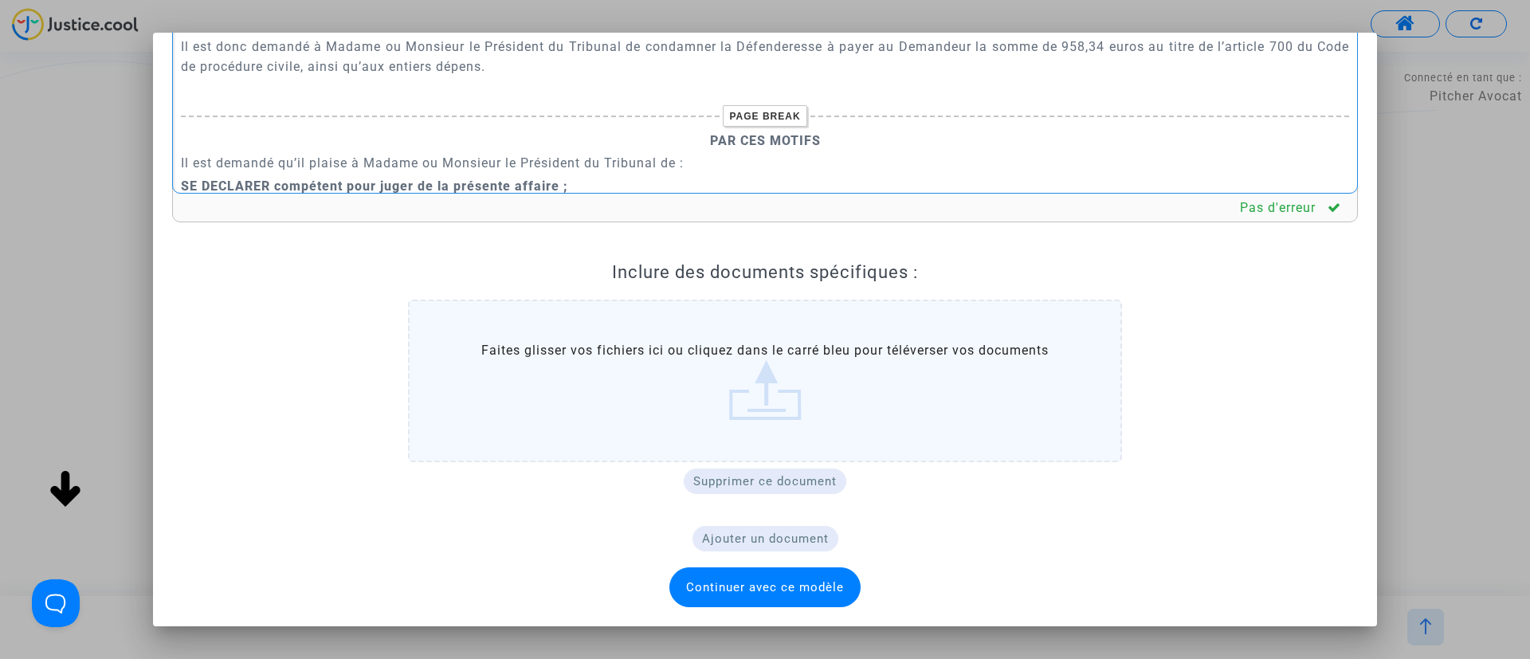
click at [837, 578] on span "Continuer avec ce modèle" at bounding box center [765, 587] width 191 height 40
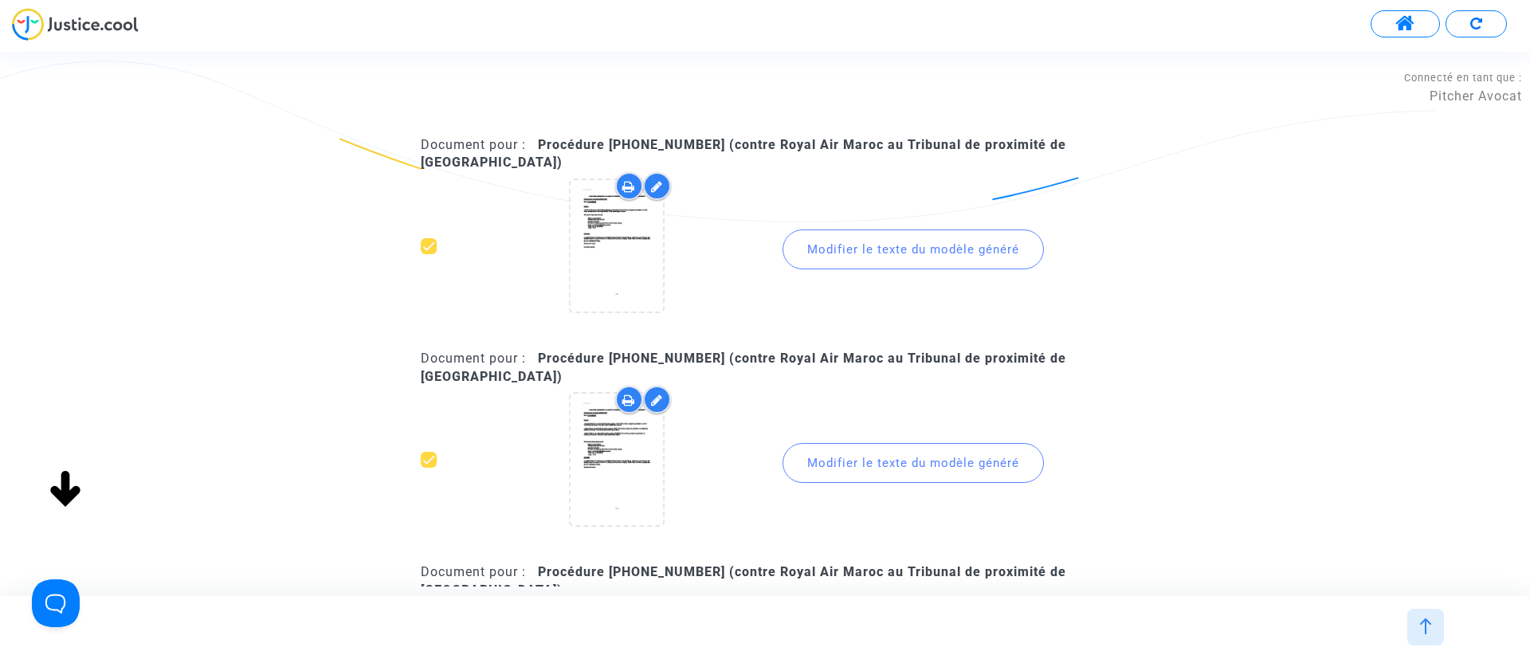
scroll to position [239, 0]
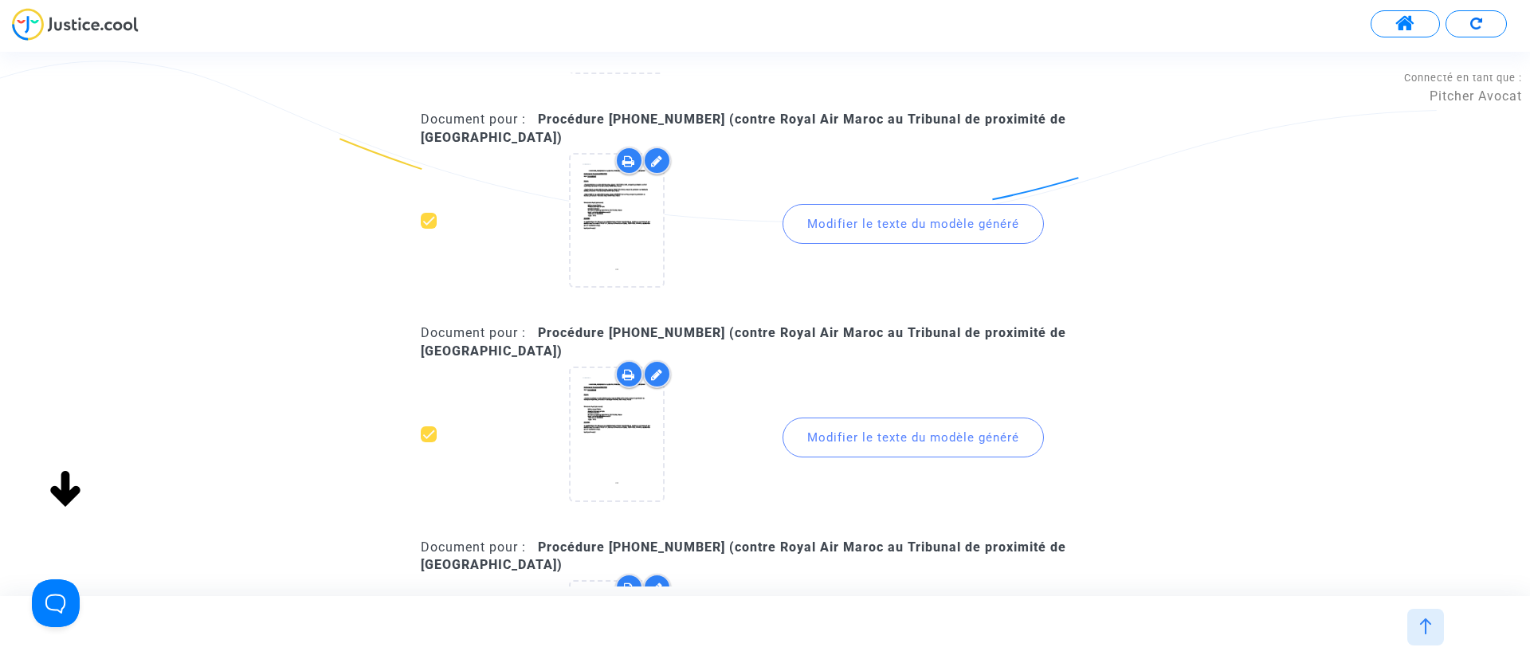
click at [952, 212] on div "Modifier le texte du modèle généré" at bounding box center [913, 224] width 261 height 40
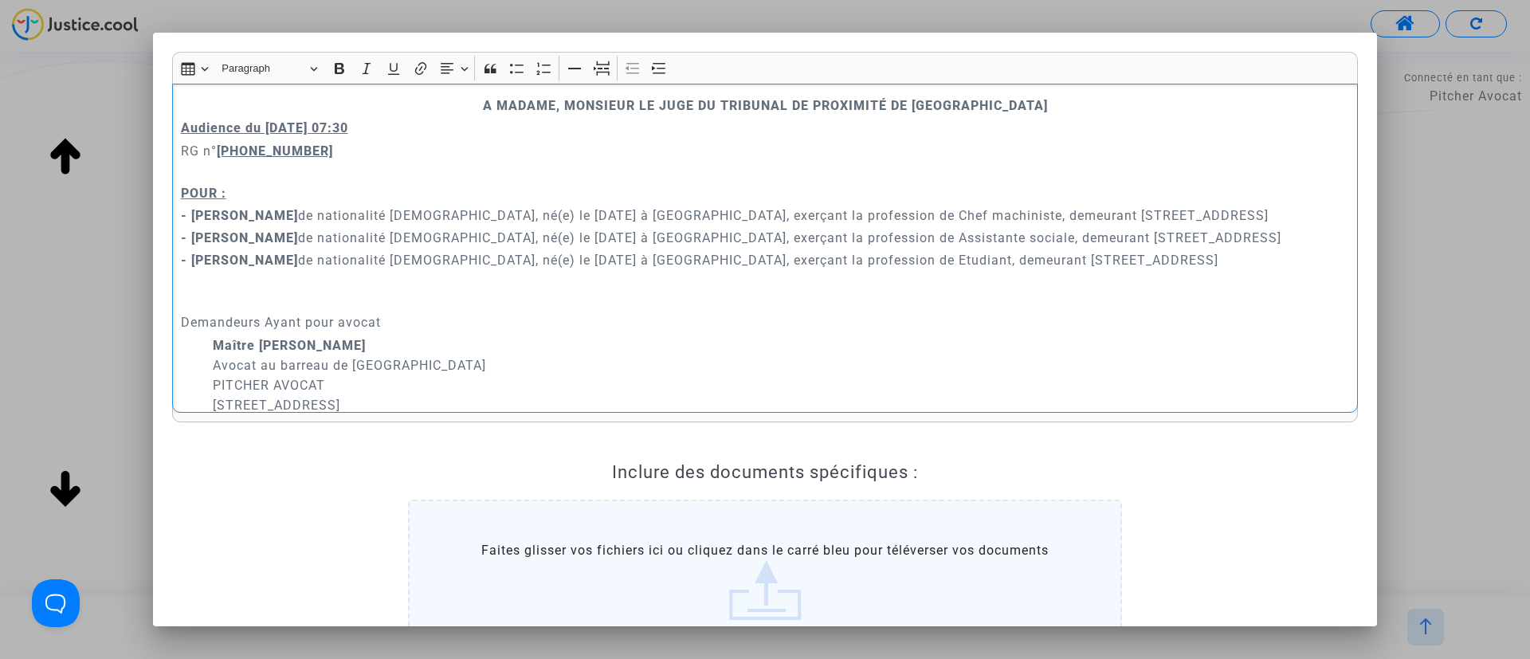
click at [392, 290] on p "​​​​​​​ Demandeurs Ayant pour avocat" at bounding box center [765, 303] width 1169 height 60
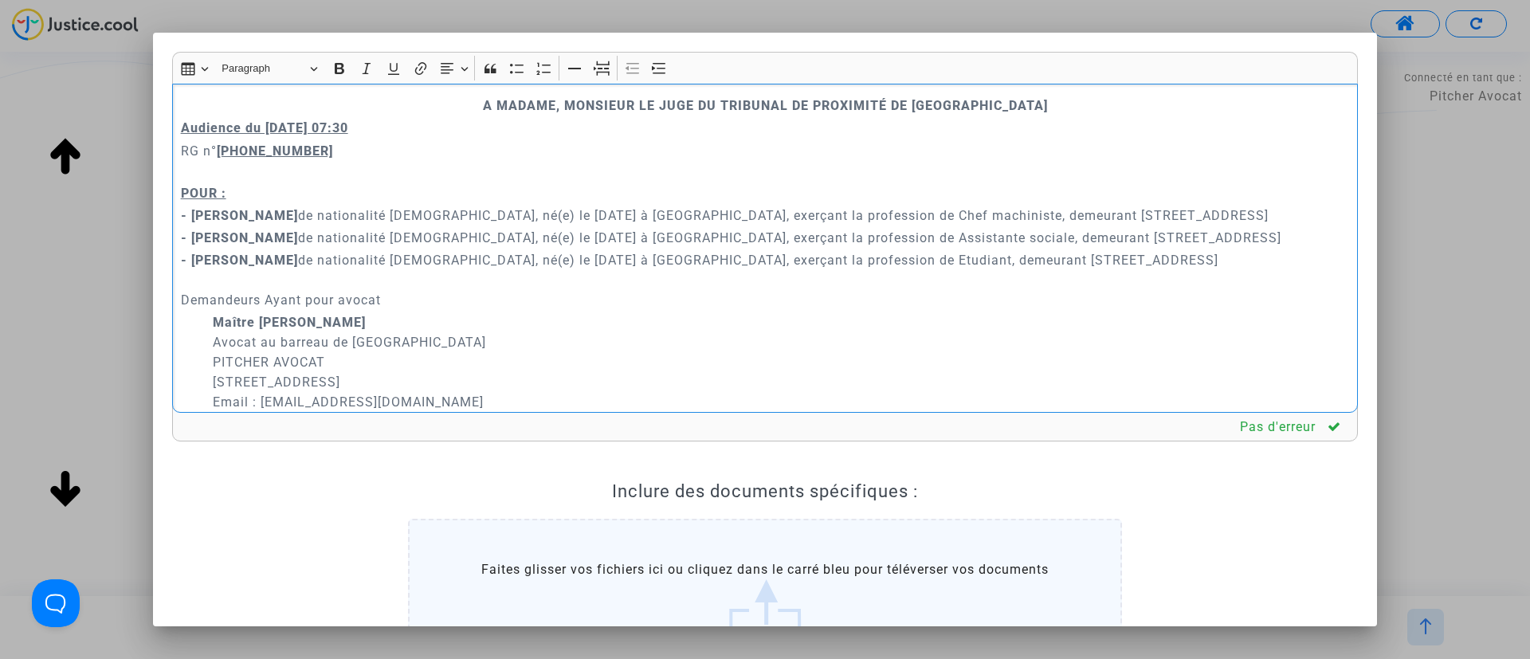
click at [491, 210] on p "- Frederic Malinur de nationalité française, né(e) le 12/07/1968 à Creil, exerç…" at bounding box center [765, 216] width 1169 height 20
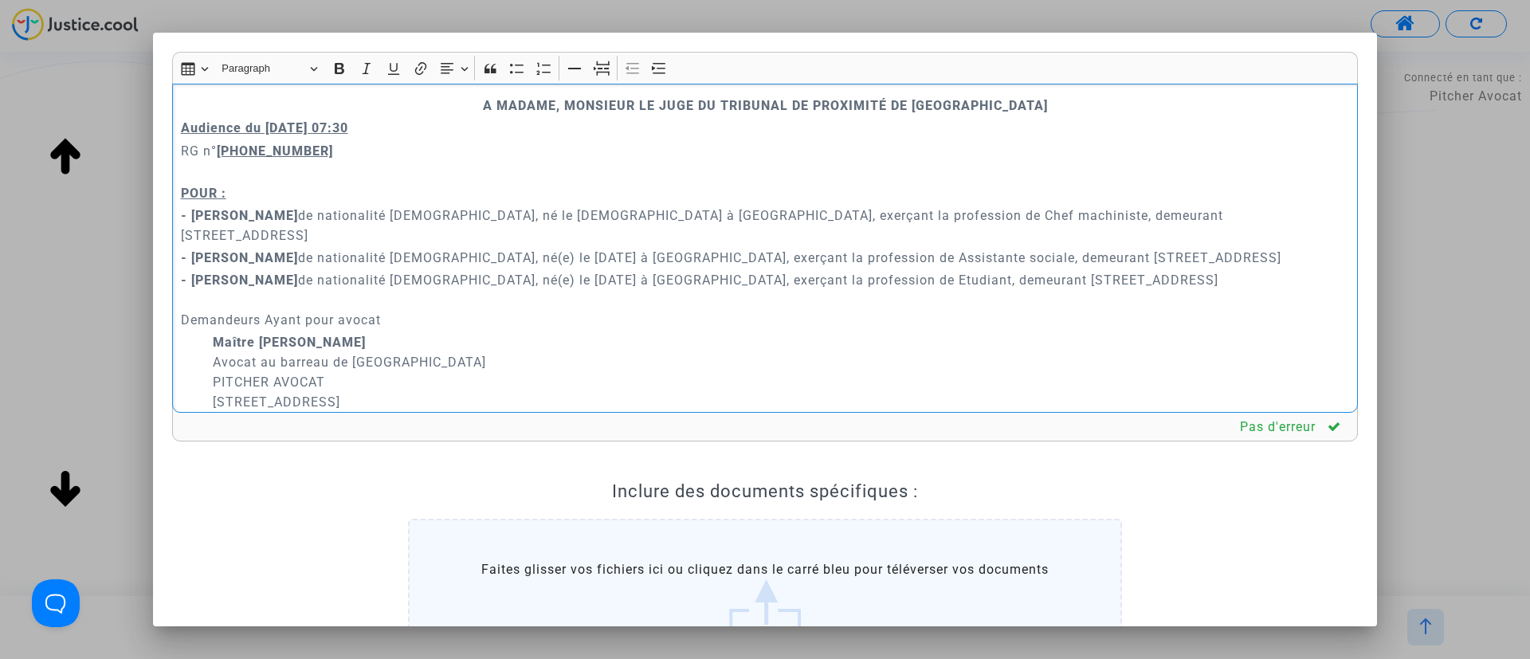
click at [471, 248] on p "- Cecile Orsni de nationalité française, né(e) le 18/08/1970 à Paris, exerçant …" at bounding box center [765, 258] width 1169 height 20
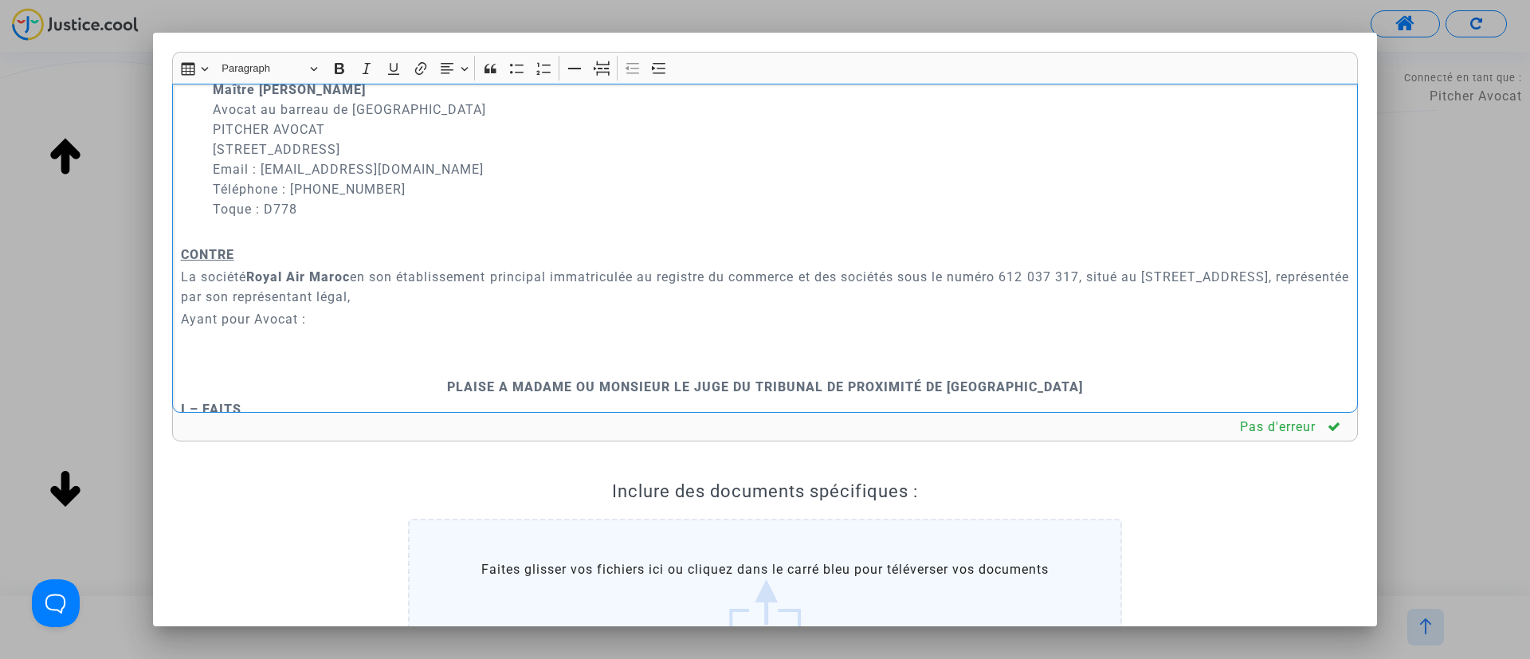
scroll to position [275, 0]
click at [571, 375] on p "PLAISE A MADAME OU MONSIEUR LE JUGE DU TRIBUNAL DE PROXIMITÉ DE IVRY-SUR-SEINE" at bounding box center [765, 385] width 1169 height 20
click at [556, 352] on p "Rich Text Editor, main" at bounding box center [765, 362] width 1169 height 20
click at [596, 68] on icon "Editor toolbar" at bounding box center [602, 69] width 16 height 16
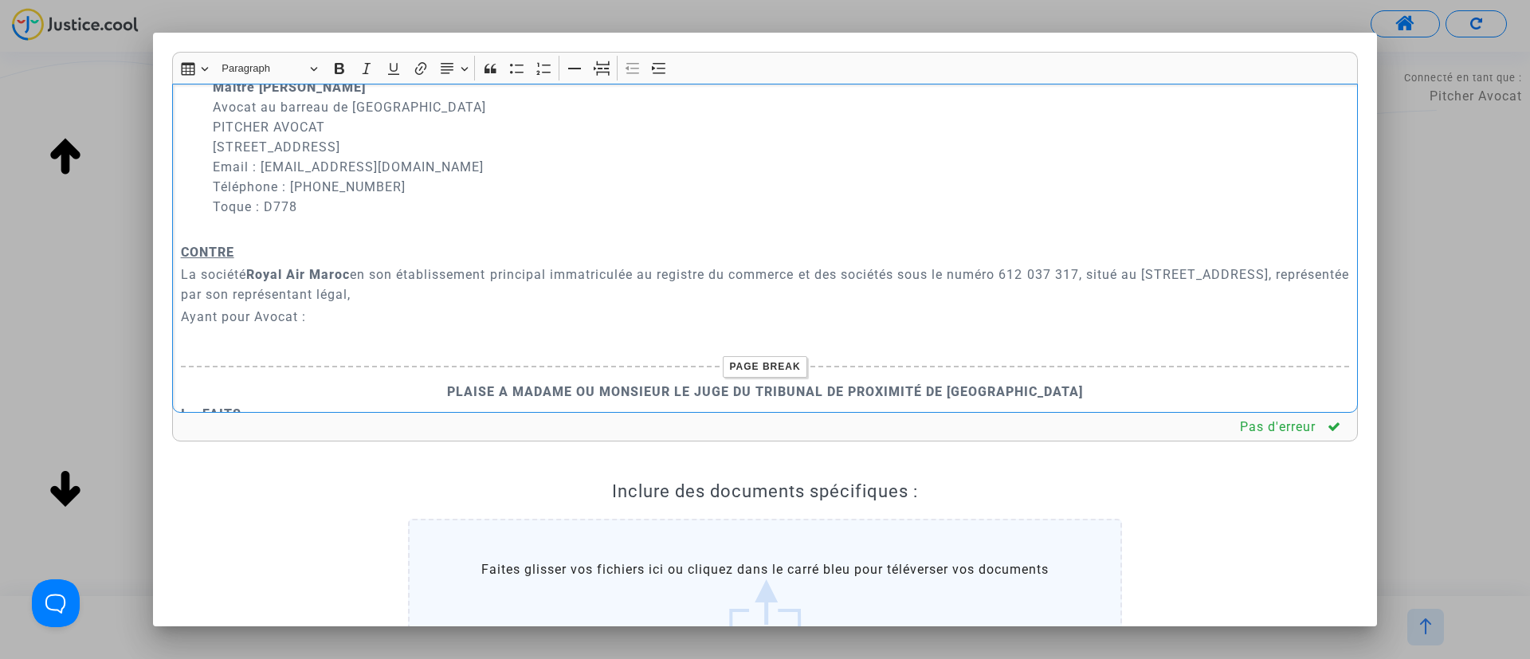
drag, startPoint x: 321, startPoint y: 281, endPoint x: 168, endPoint y: 245, distance: 157.2
click at [173, 262] on div "A MADAME, MONSIEUR LE JUGE DU TRIBUNAL DE PROXIMITÉ DE IVRY-SUR-SEINE Audience …" at bounding box center [765, 249] width 1186 height 330
click at [265, 307] on p "Ayant pour Avocat :" at bounding box center [765, 317] width 1169 height 20
drag, startPoint x: 270, startPoint y: 274, endPoint x: 203, endPoint y: 261, distance: 68.3
click at [221, 307] on p "Ayant pour Avocat :" at bounding box center [765, 317] width 1169 height 20
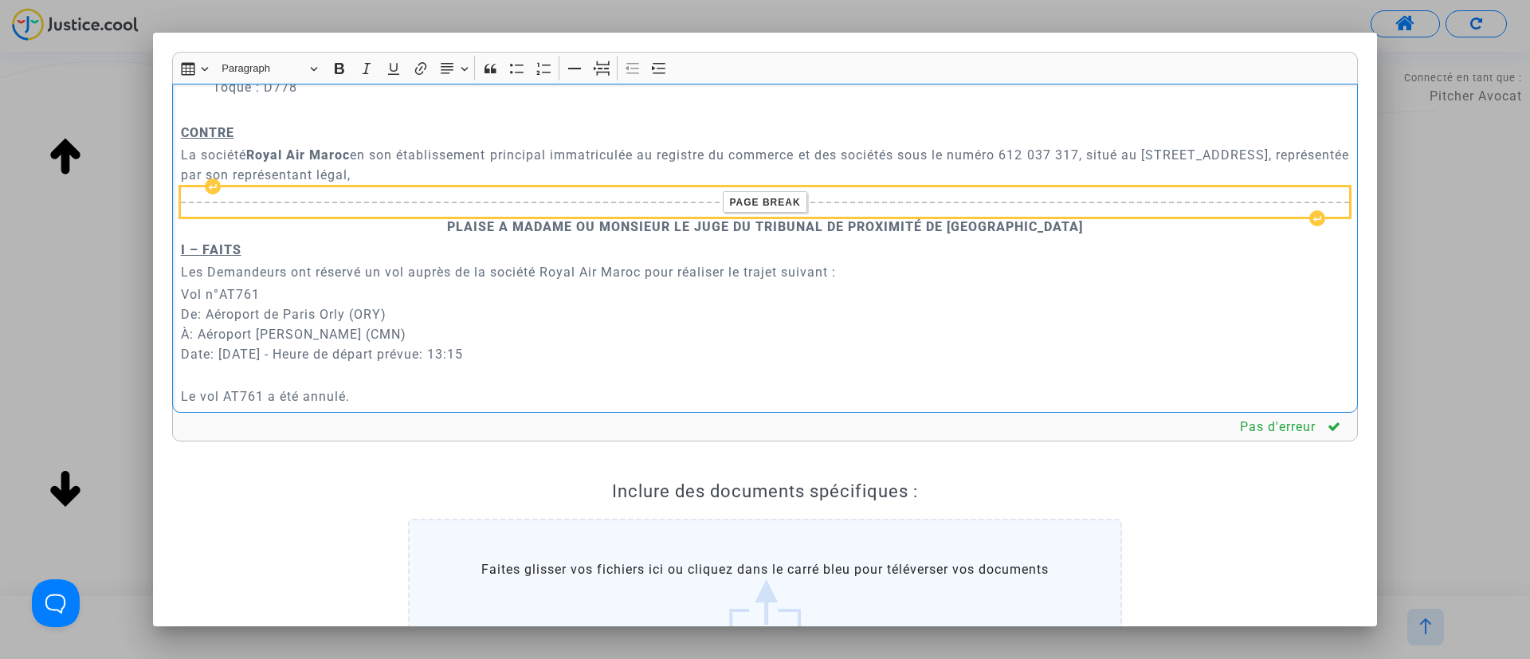
scroll to position [634, 0]
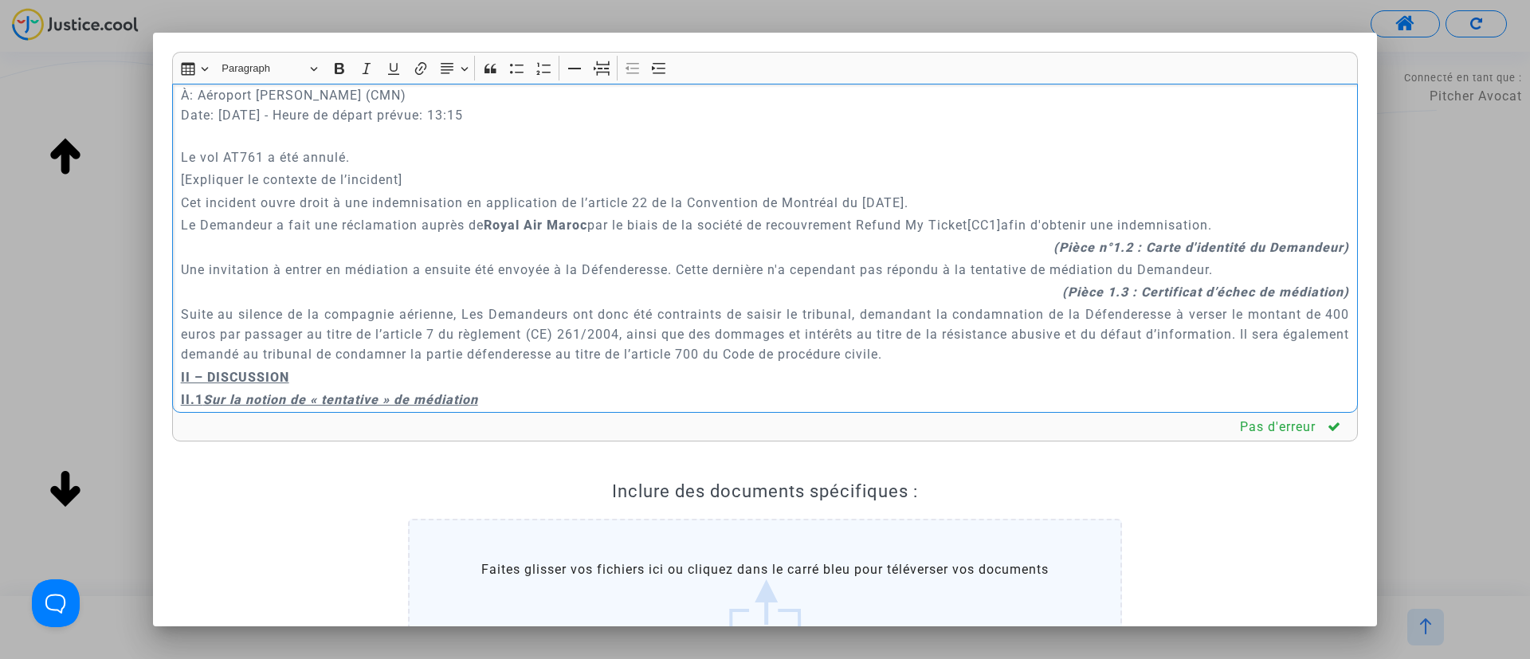
click at [1017, 215] on p "Le Demandeur a fait une réclamation auprès de Royal Air Maroc par le biais de l…" at bounding box center [765, 225] width 1169 height 20
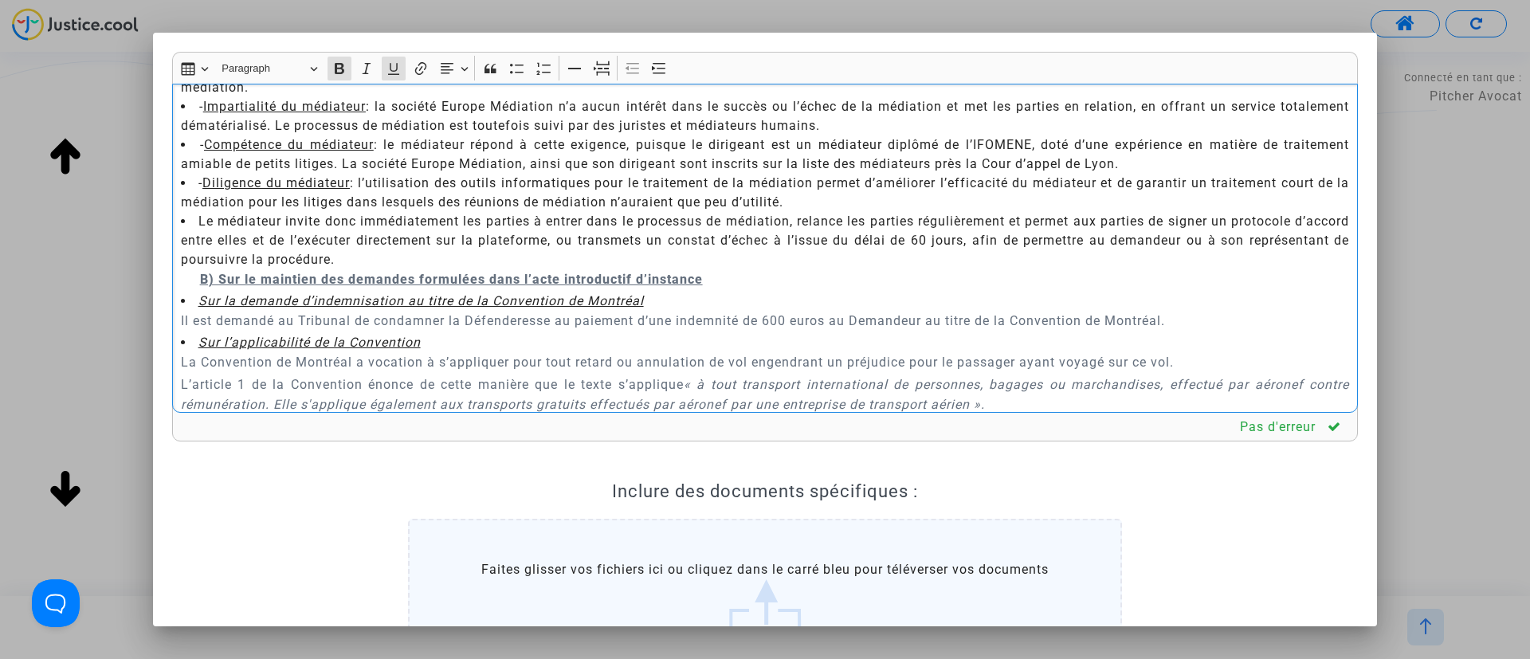
scroll to position [2427, 0]
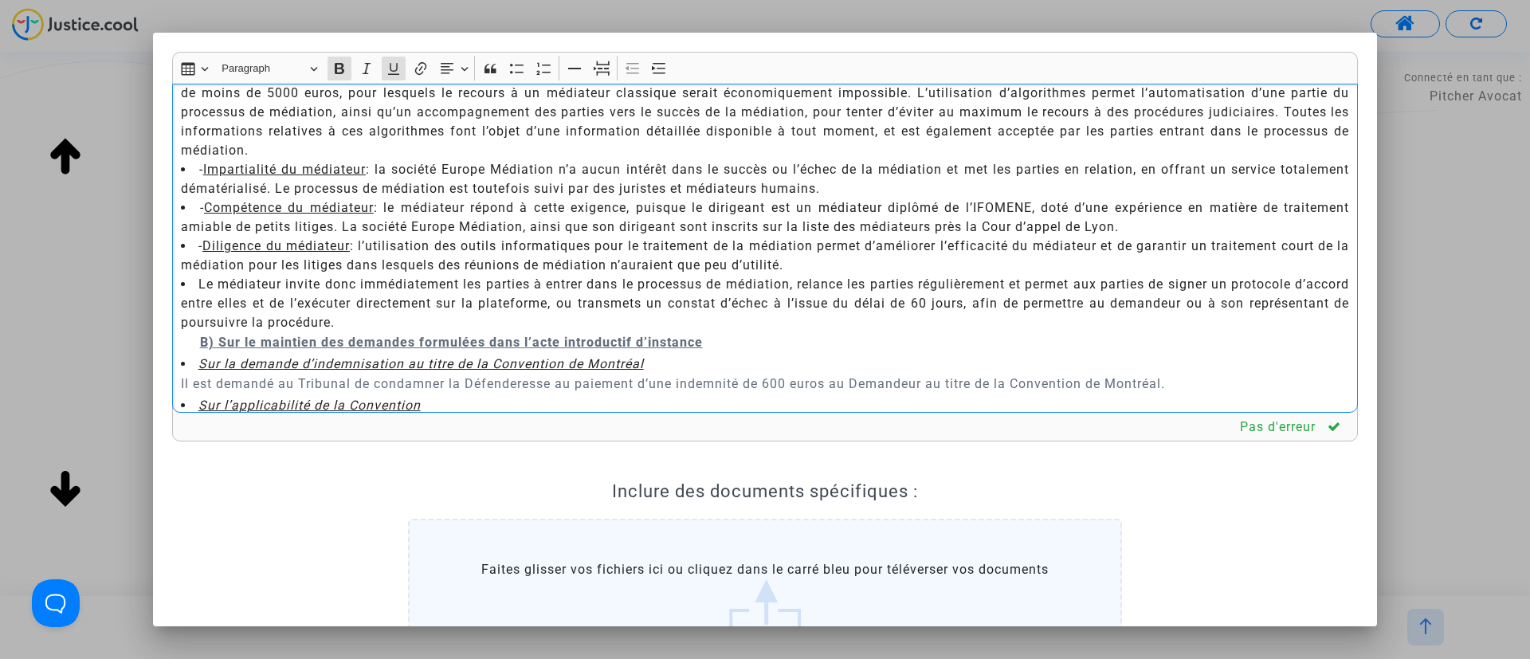
drag, startPoint x: 183, startPoint y: 234, endPoint x: 1208, endPoint y: 336, distance: 1030.8
click at [1208, 336] on div "A MADAME, MONSIEUR LE JUGE DU TRIBUNAL DE PROXIMITÉ DE IVRY-SUR-SEINE Audience …" at bounding box center [765, 249] width 1186 height 330
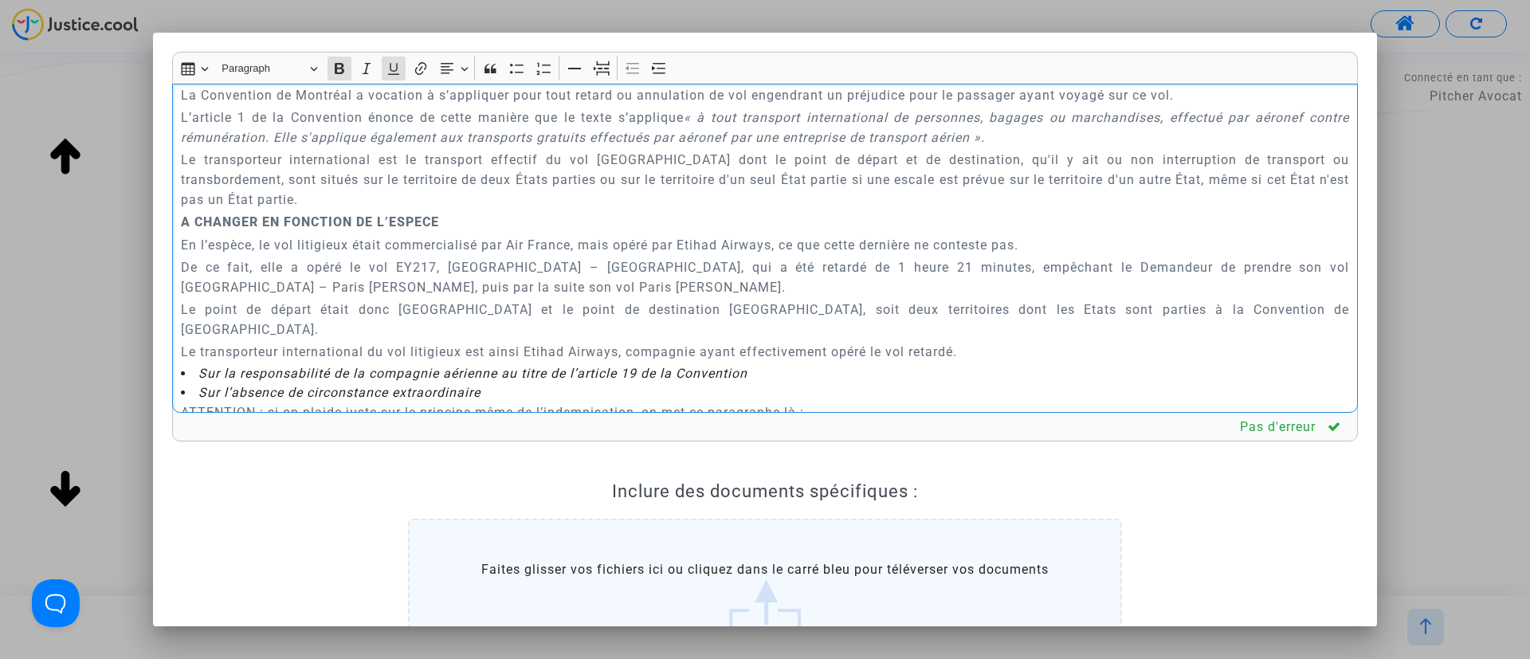
scroll to position [986, 0]
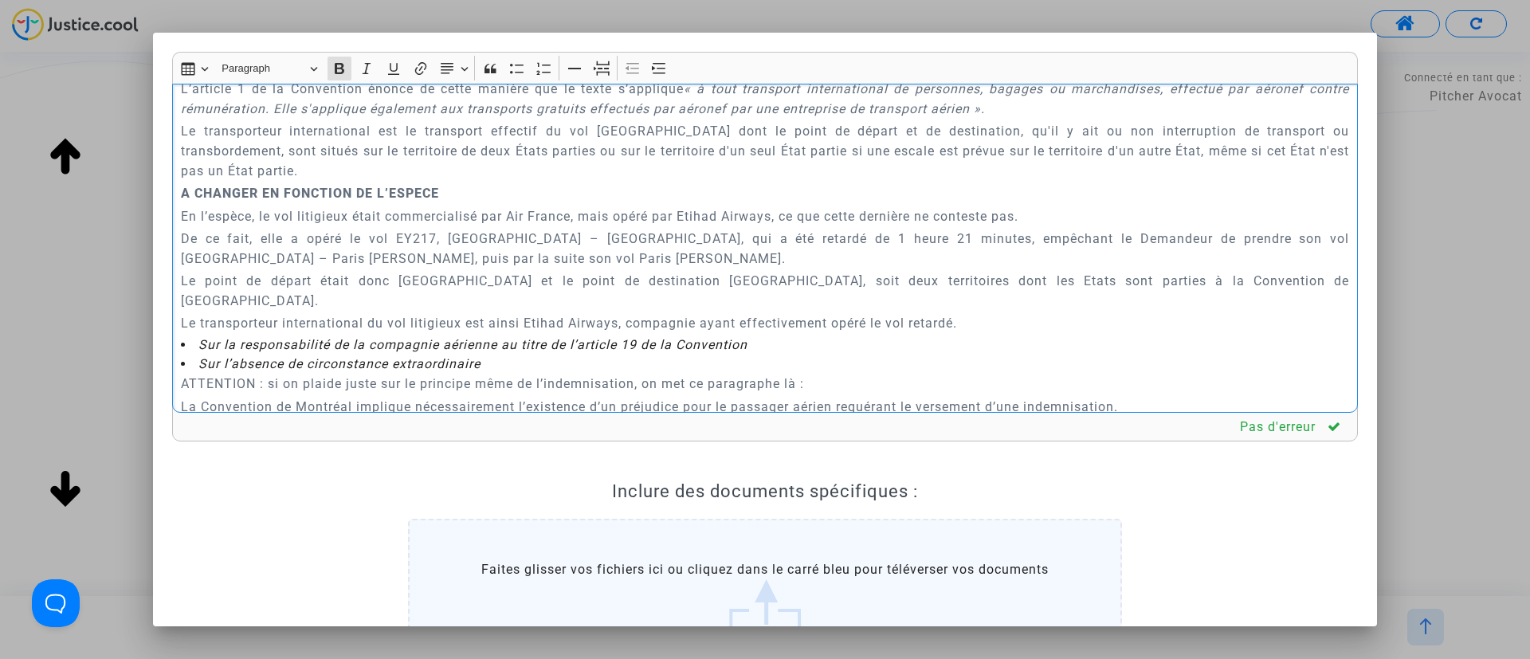
drag, startPoint x: 174, startPoint y: 148, endPoint x: 1106, endPoint y: 265, distance: 939.8
click at [1106, 265] on div "A MADAME, MONSIEUR LE JUGE DU TRIBUNAL DE PROXIMITÉ DE IVRY-SUR-SEINE Audience …" at bounding box center [765, 249] width 1186 height 330
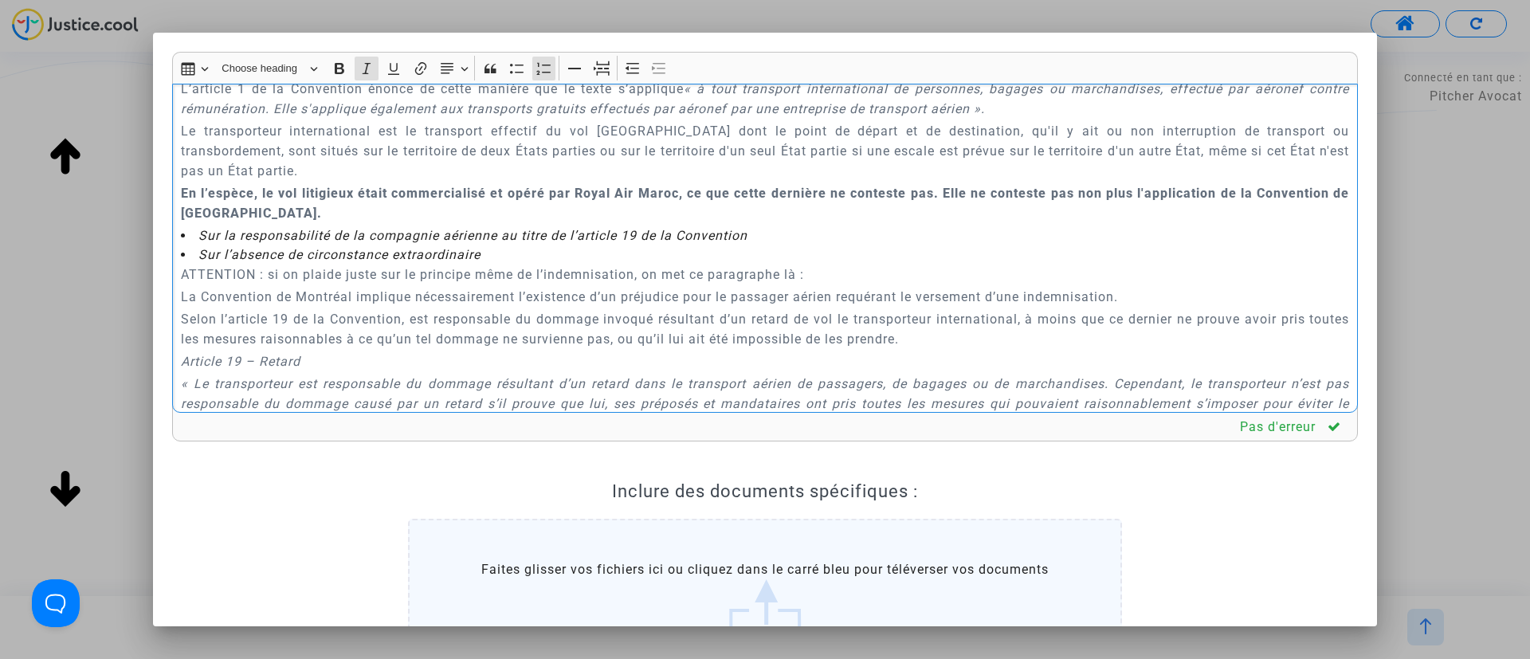
drag, startPoint x: 198, startPoint y: 214, endPoint x: 544, endPoint y: 235, distance: 346.6
click at [560, 236] on div "A MADAME, MONSIEUR LE JUGE DU TRIBUNAL DE PROXIMITÉ DE IVRY-SUR-SEINE Audience …" at bounding box center [765, 249] width 1186 height 330
click at [485, 287] on p "La Convention de Montréal implique nécessairement l’existence d’un préjudice po…" at bounding box center [765, 297] width 1169 height 20
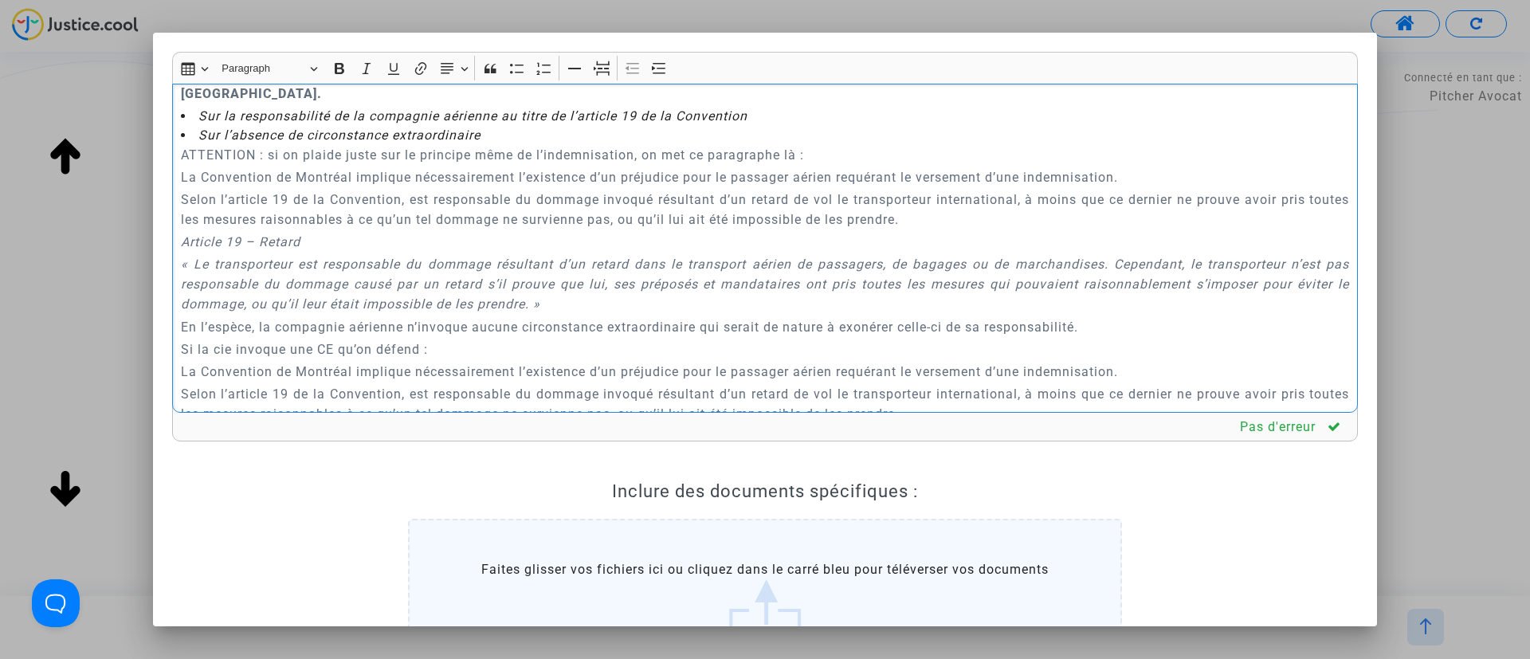
drag, startPoint x: 175, startPoint y: 115, endPoint x: 841, endPoint y: 112, distance: 665.5
click at [841, 112] on div "A MADAME, MONSIEUR LE JUGE DU TRIBUNAL DE PROXIMITÉ DE IVRY-SUR-SEINE Audience …" at bounding box center [765, 249] width 1186 height 330
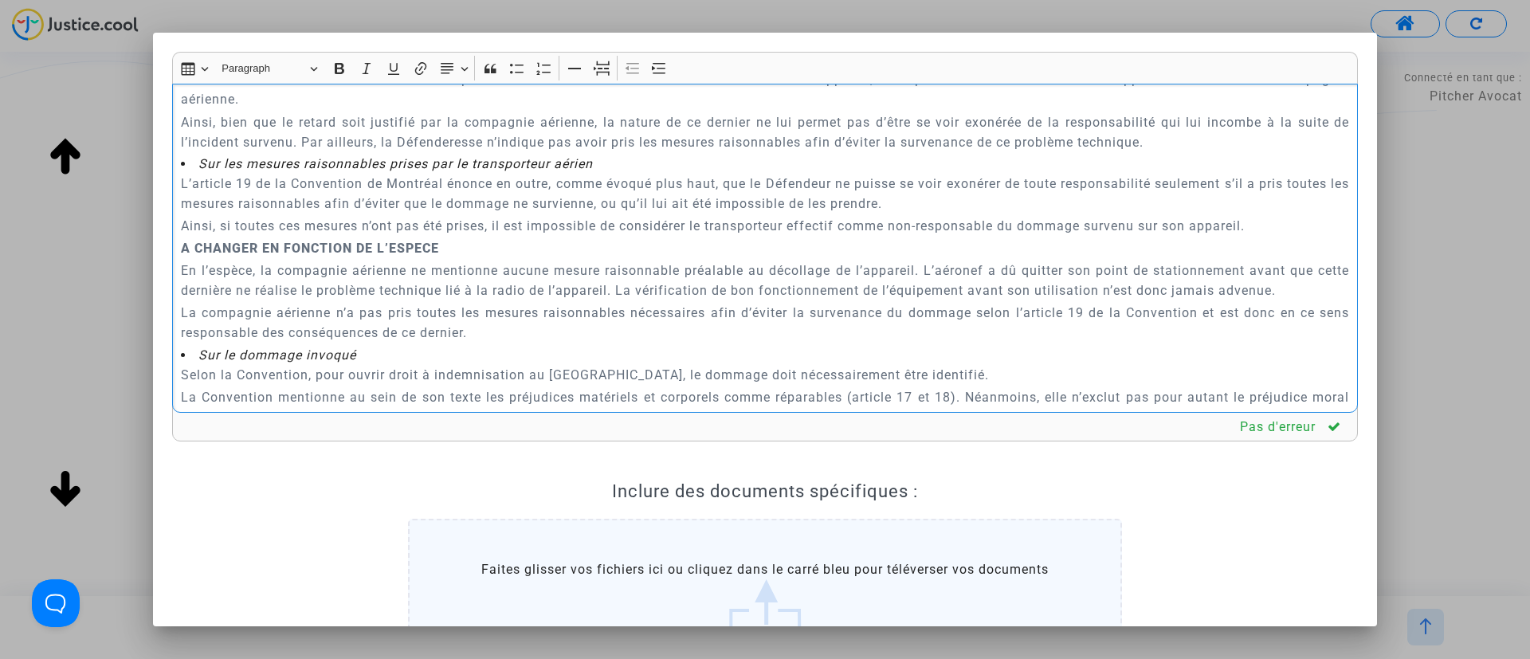
scroll to position [1942, 0]
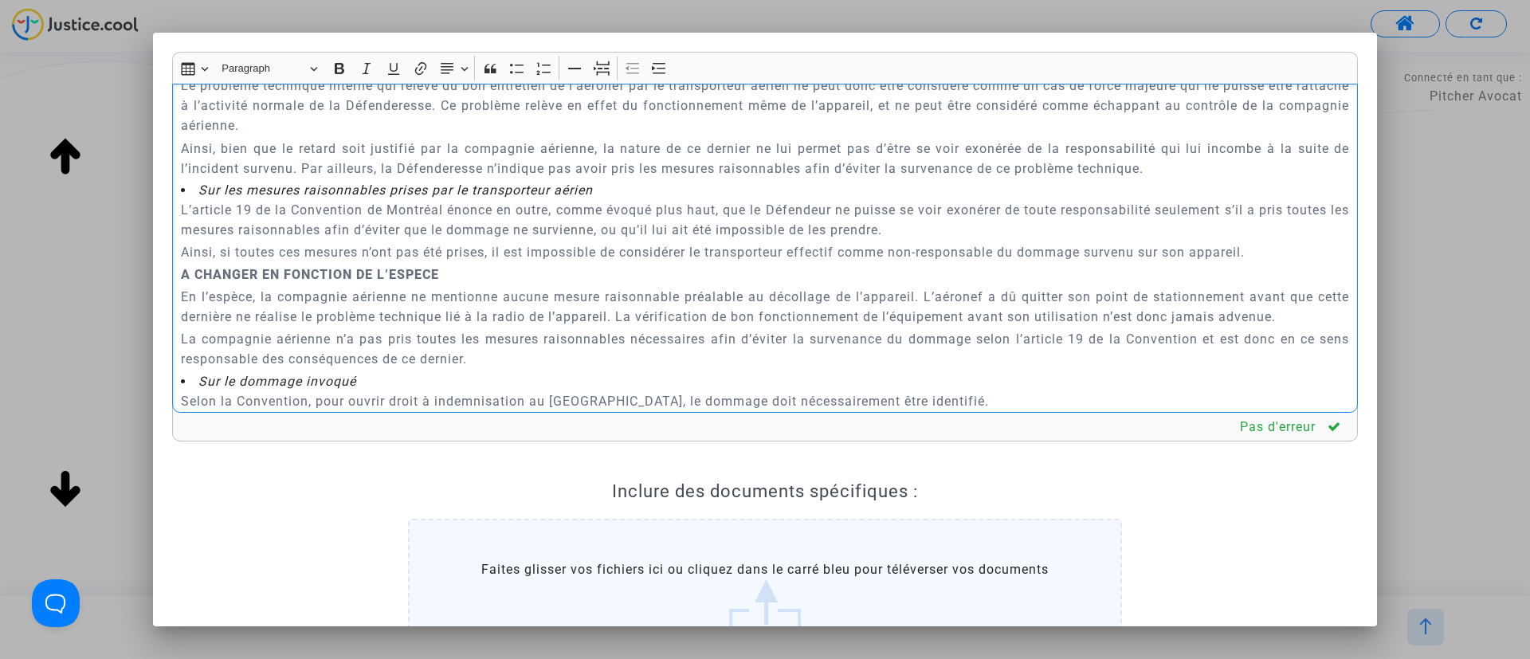
drag, startPoint x: 180, startPoint y: 164, endPoint x: 567, endPoint y: 351, distance: 430.3
click at [567, 354] on div "A MADAME, MONSIEUR LE JUGE DU TRIBUNAL DE PROXIMITÉ DE IVRY-SUR-SEINE Audience …" at bounding box center [765, 249] width 1186 height 330
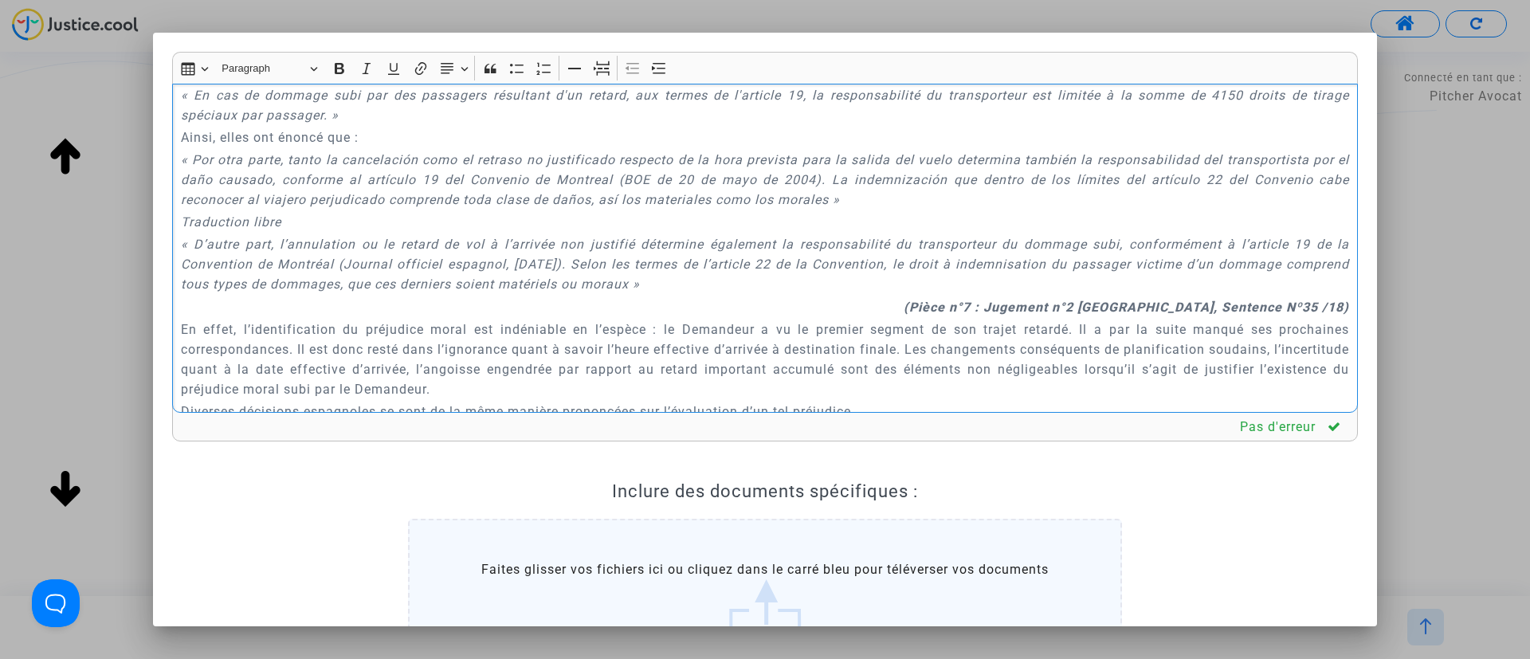
scroll to position [1608, 0]
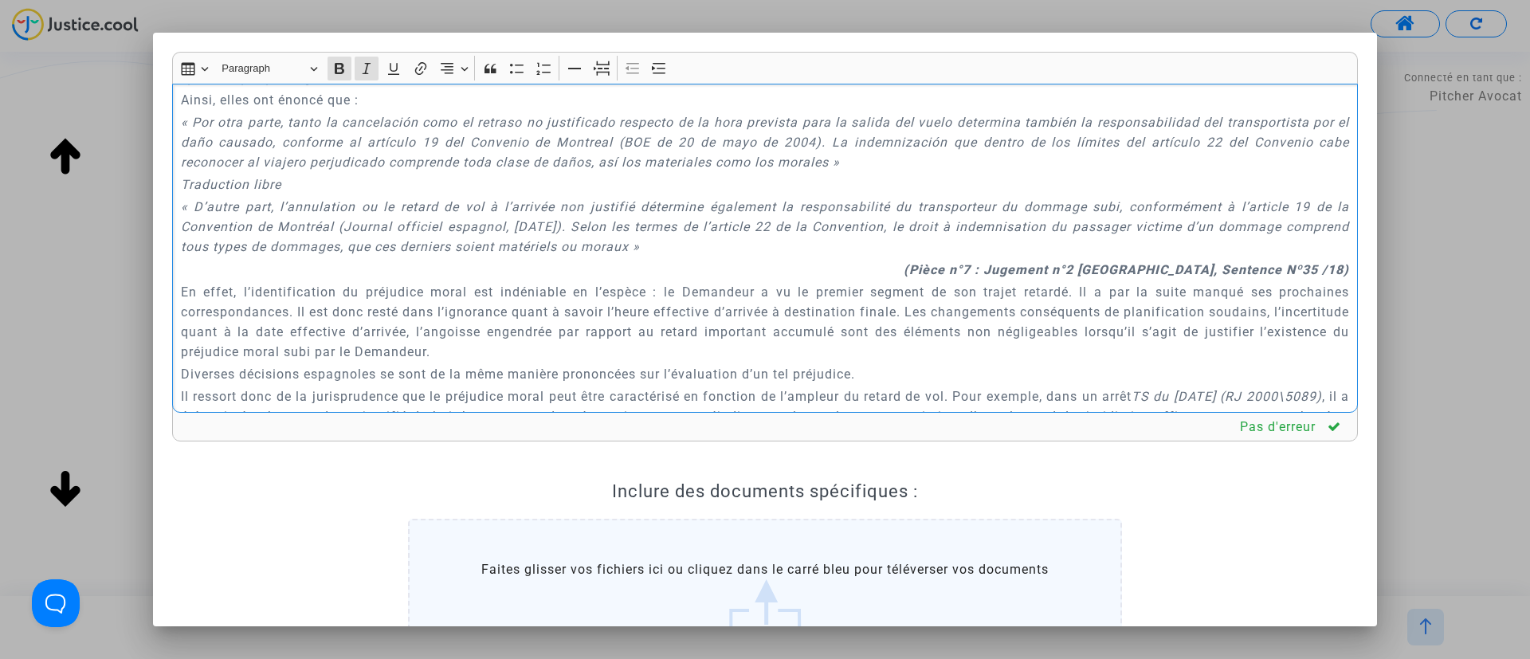
click at [988, 218] on div "A MADAME, MONSIEUR LE JUGE DU TRIBUNAL DE PROXIMITÉ DE IVRY-SUR-SEINE Audience …" at bounding box center [765, 249] width 1186 height 330
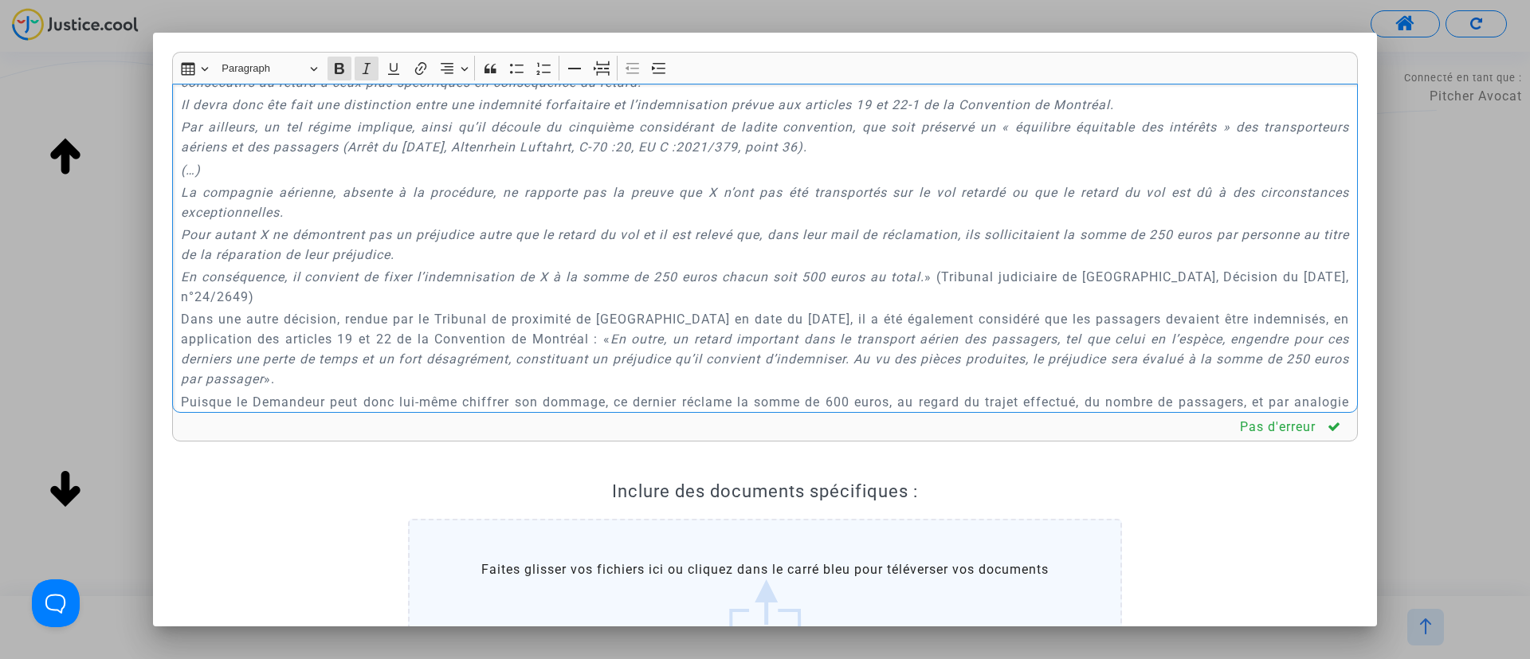
scroll to position [2565, 0]
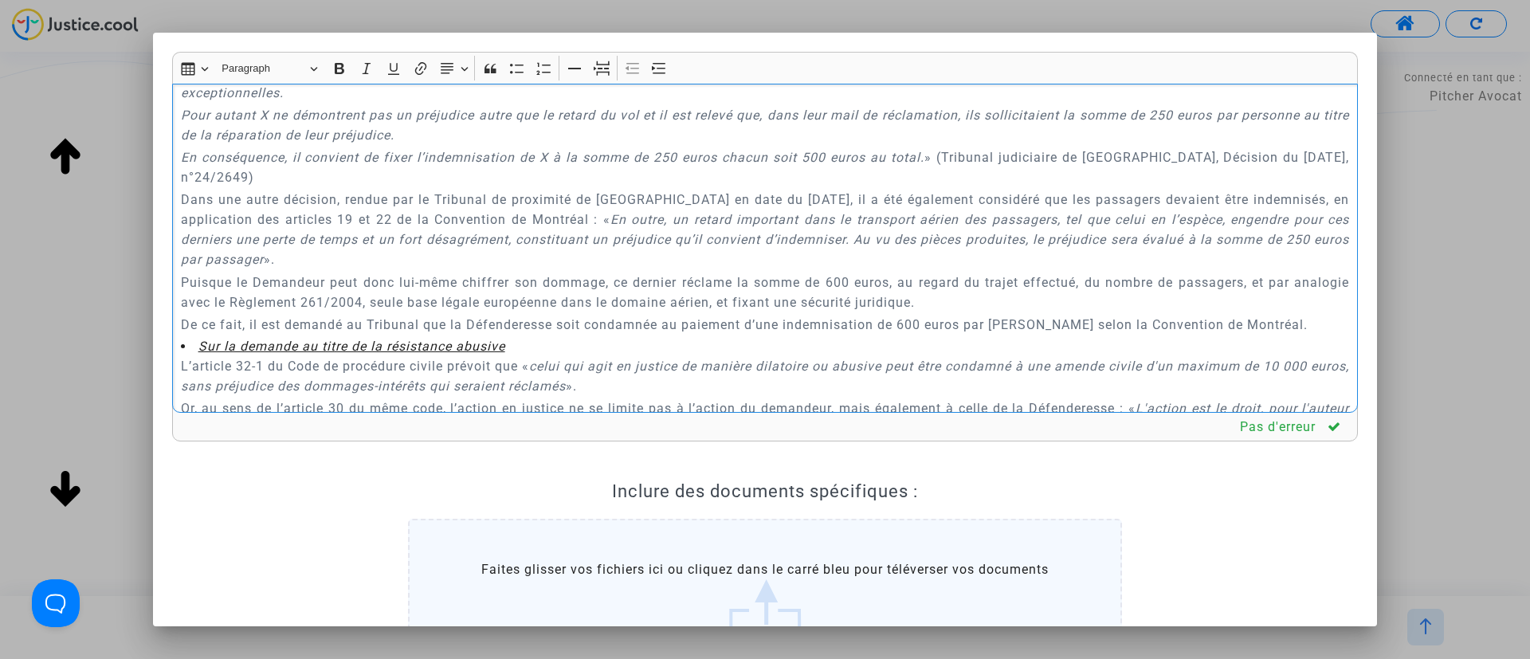
click at [846, 273] on p "Puisque le Demandeur peut donc lui-même chiffrer son dommage, ce dernier réclam…" at bounding box center [765, 293] width 1169 height 40
click at [906, 315] on p "De ce fait, il est demandé au Tribunal que la Défenderesse soit condamnée au pa…" at bounding box center [765, 325] width 1169 height 20
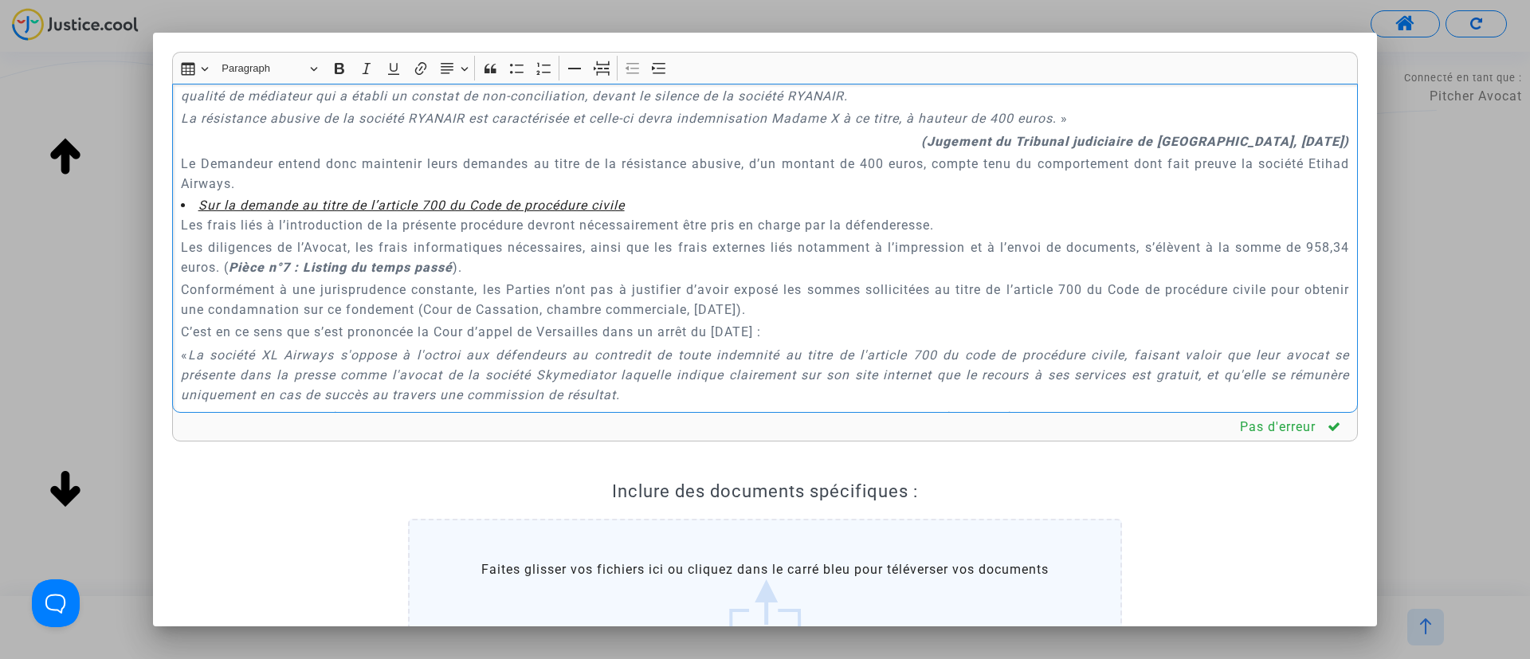
scroll to position [3402, 0]
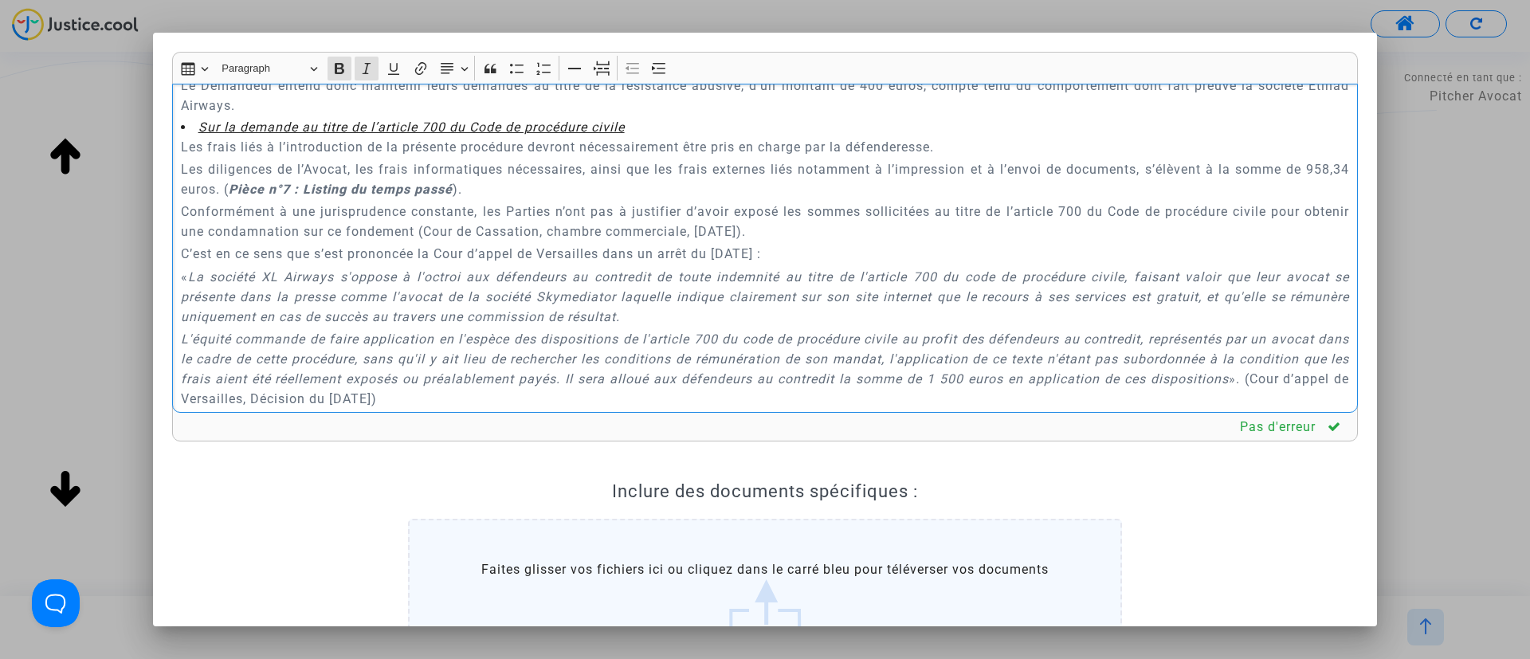
drag, startPoint x: 277, startPoint y: 210, endPoint x: 513, endPoint y: 215, distance: 236.8
click at [513, 199] on p "Les diligences de l’Avocat, les frais informatiques nécessaires, ainsi que les …" at bounding box center [765, 179] width 1169 height 40
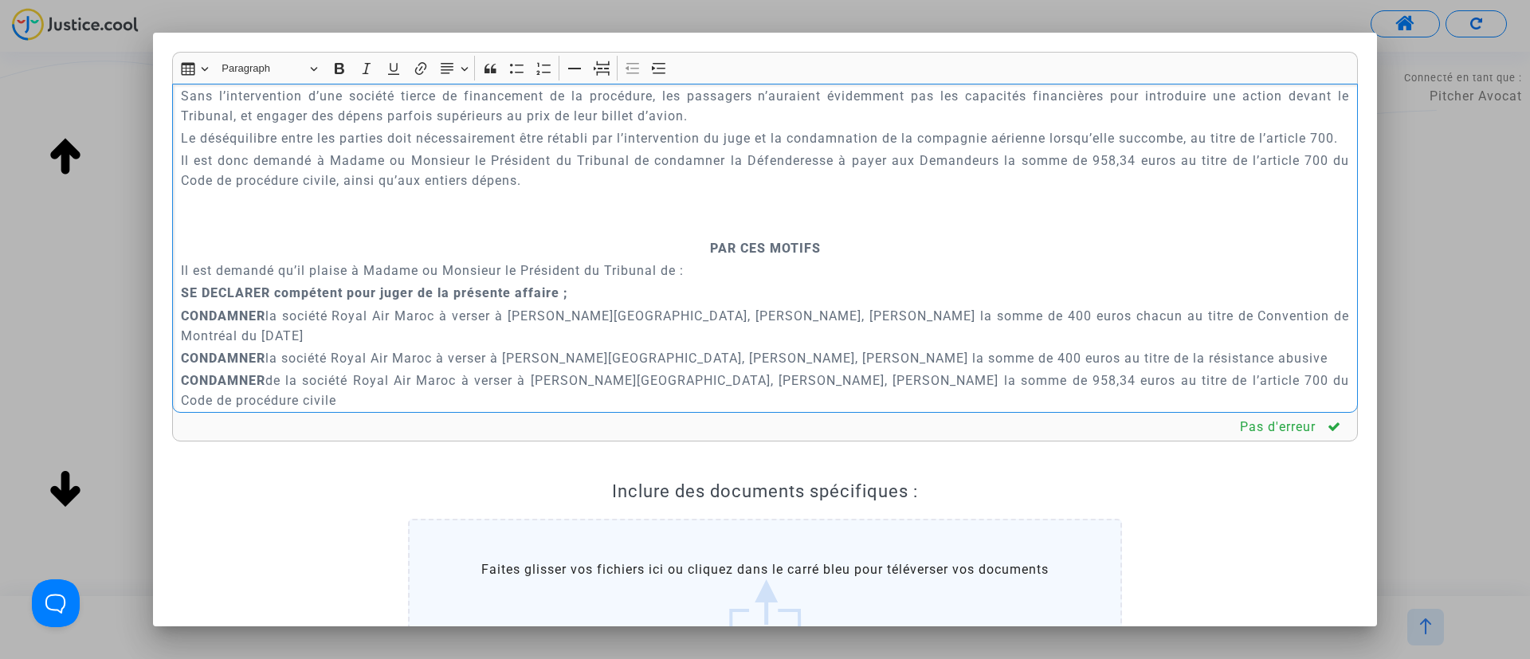
scroll to position [3760, 0]
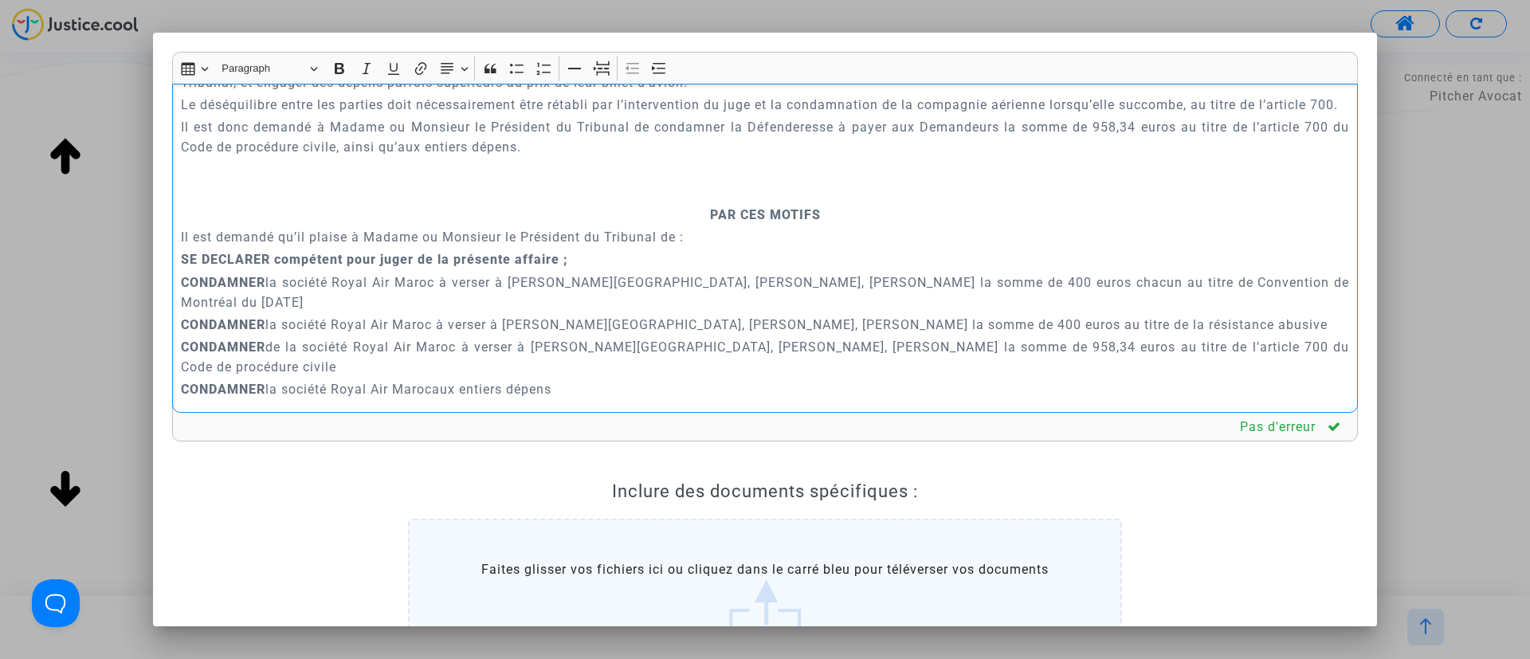
click at [728, 202] on p "Rich Text Editor, main" at bounding box center [765, 193] width 1169 height 20
click at [591, 71] on button "Page break Page break" at bounding box center [602, 69] width 24 height 24
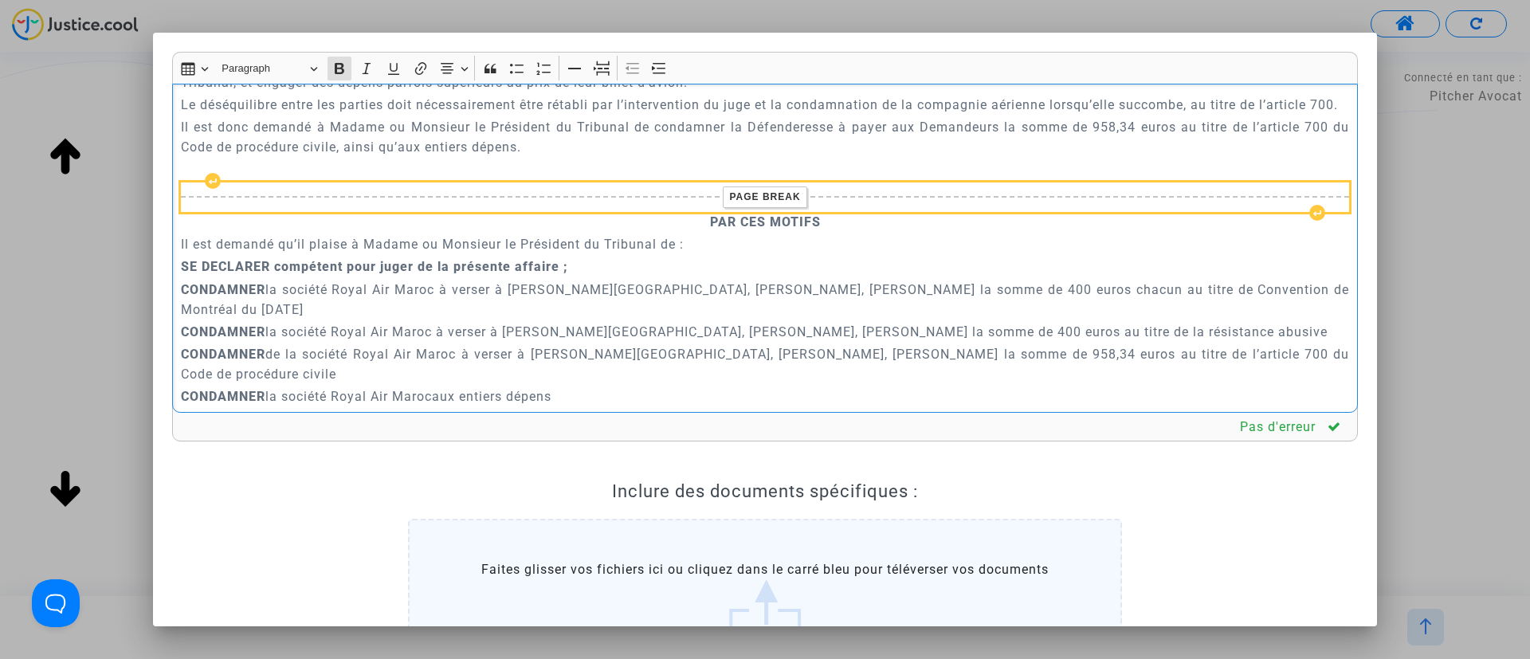
scroll to position [3999, 0]
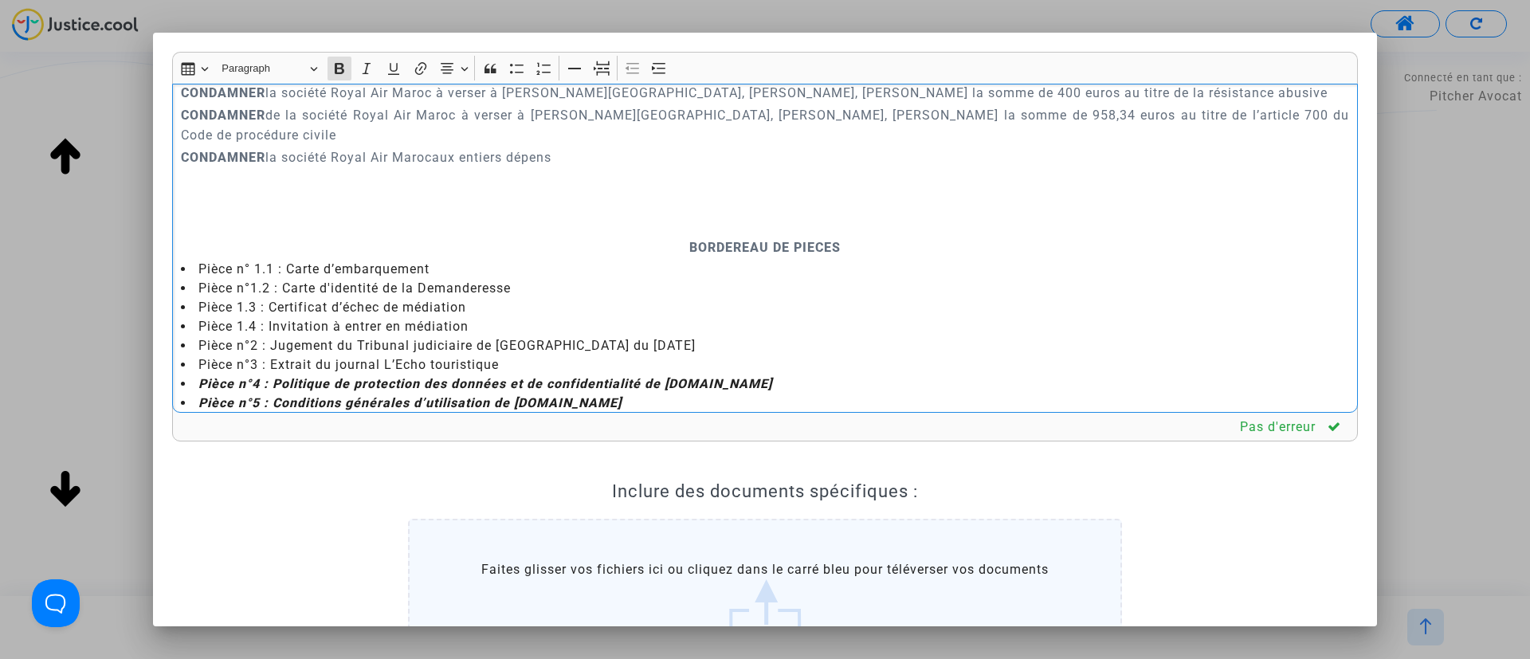
click at [735, 235] on p "Rich Text Editor, main" at bounding box center [765, 225] width 1169 height 20
click at [603, 65] on icon "Editor toolbar" at bounding box center [602, 69] width 16 height 16
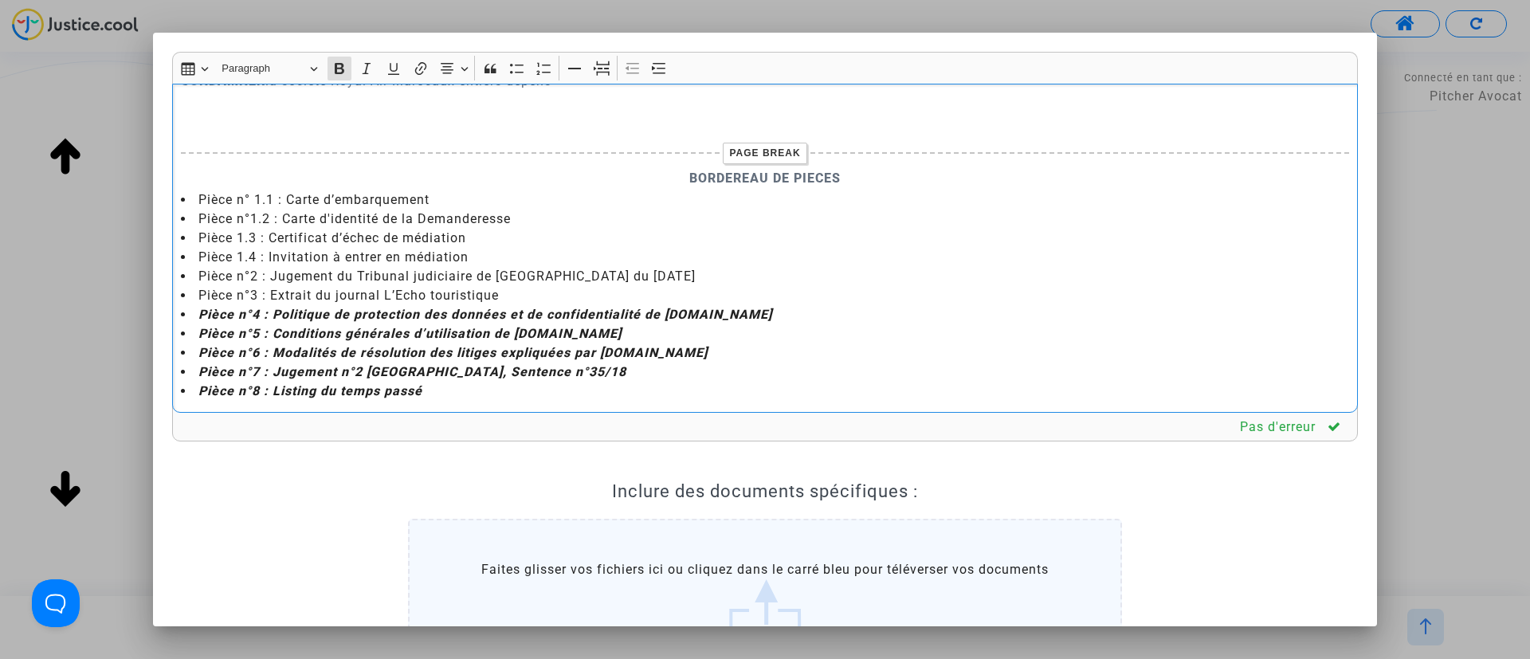
scroll to position [4116, 0]
drag, startPoint x: 270, startPoint y: 277, endPoint x: 274, endPoint y: 372, distance: 94.9
click at [274, 372] on ul "Pièce n° 1.1 : Carte d’embarquement Pièce n°1.2 : Carte d'identité de la Demand…" at bounding box center [765, 295] width 1169 height 210
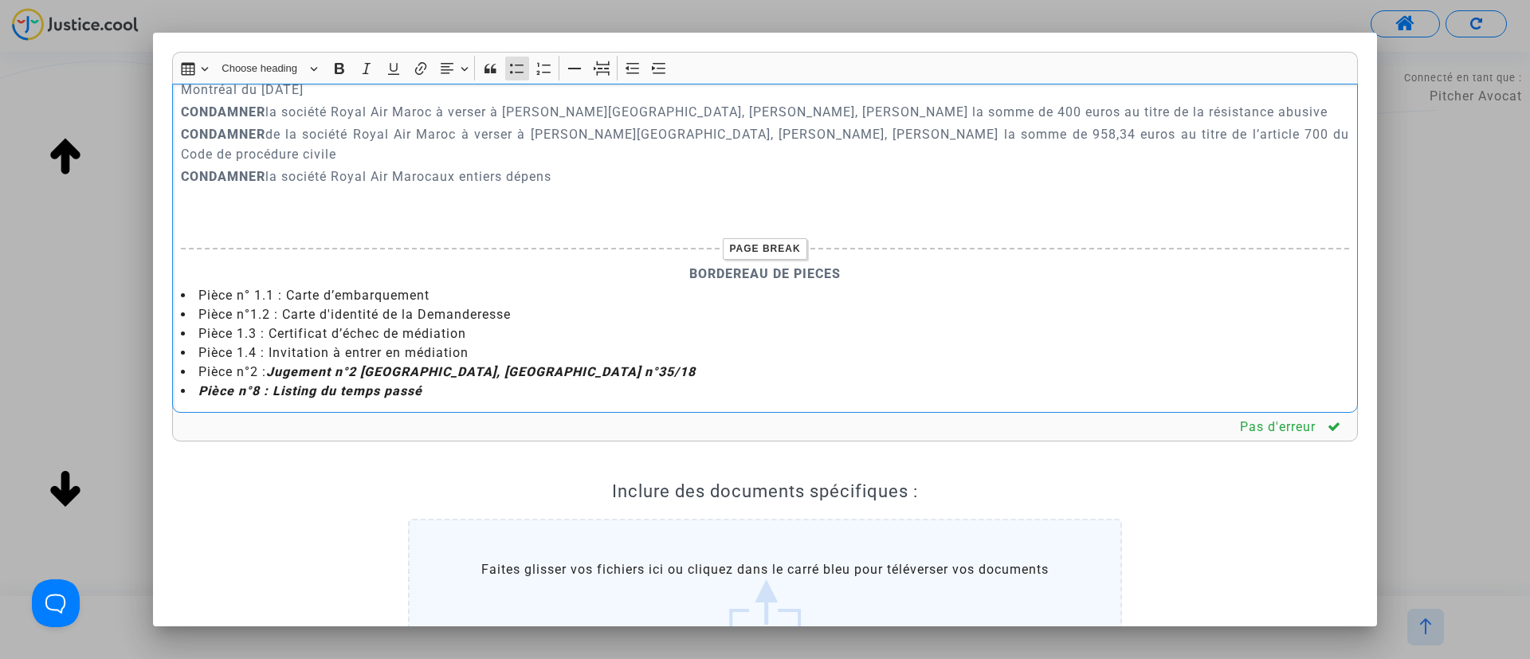
scroll to position [4020, 0]
drag, startPoint x: 192, startPoint y: 388, endPoint x: 437, endPoint y: 408, distance: 245.5
click at [437, 408] on div "A MADAME, MONSIEUR LE JUGE DU TRIBUNAL DE PROXIMITÉ DE IVRY-SUR-SEINE Audience …" at bounding box center [765, 249] width 1186 height 330
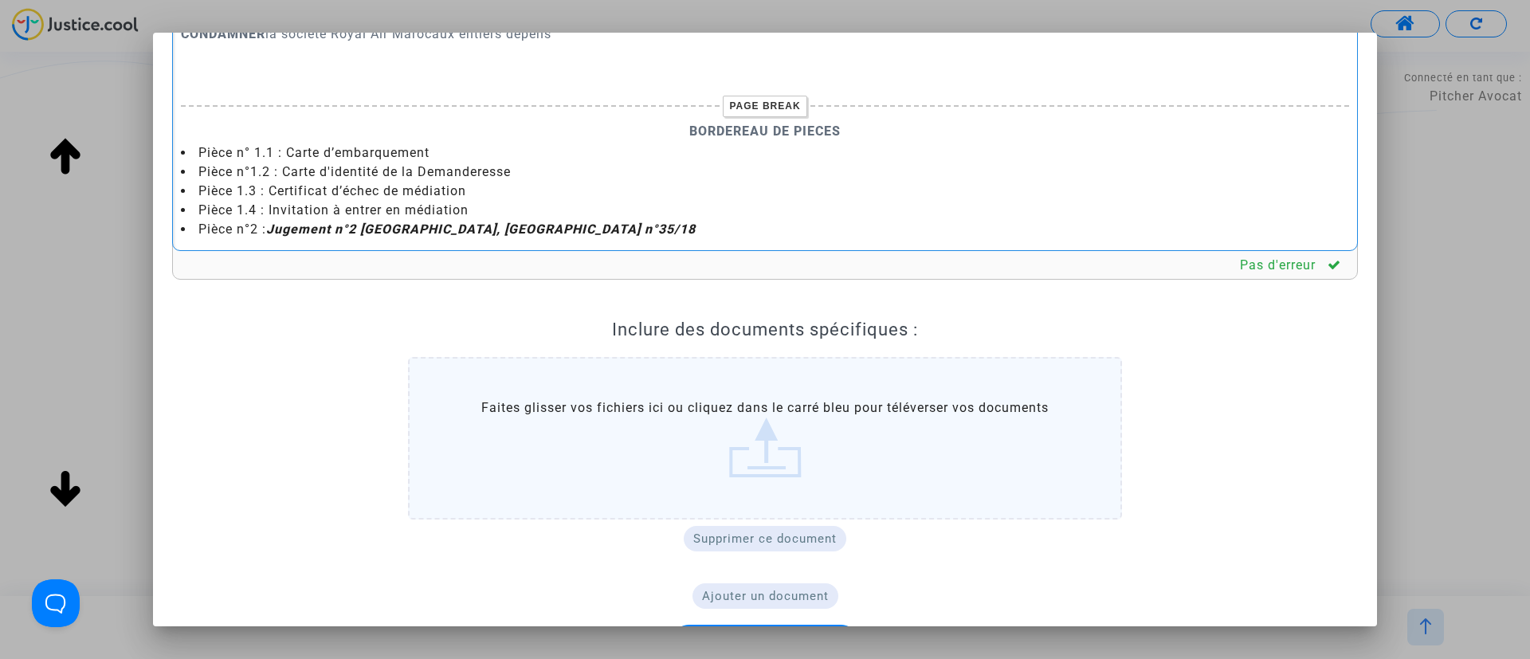
scroll to position [219, 0]
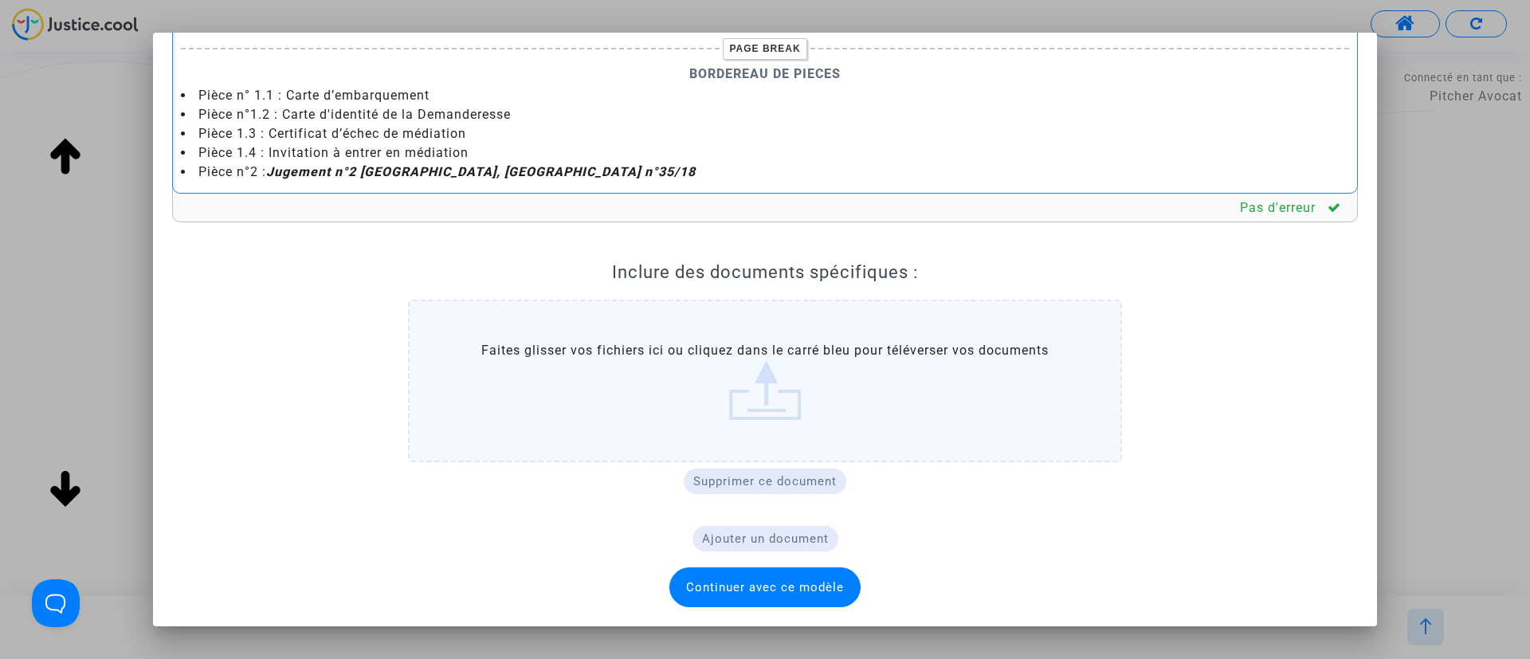
click at [769, 589] on span "Continuer avec ce modèle" at bounding box center [765, 587] width 158 height 14
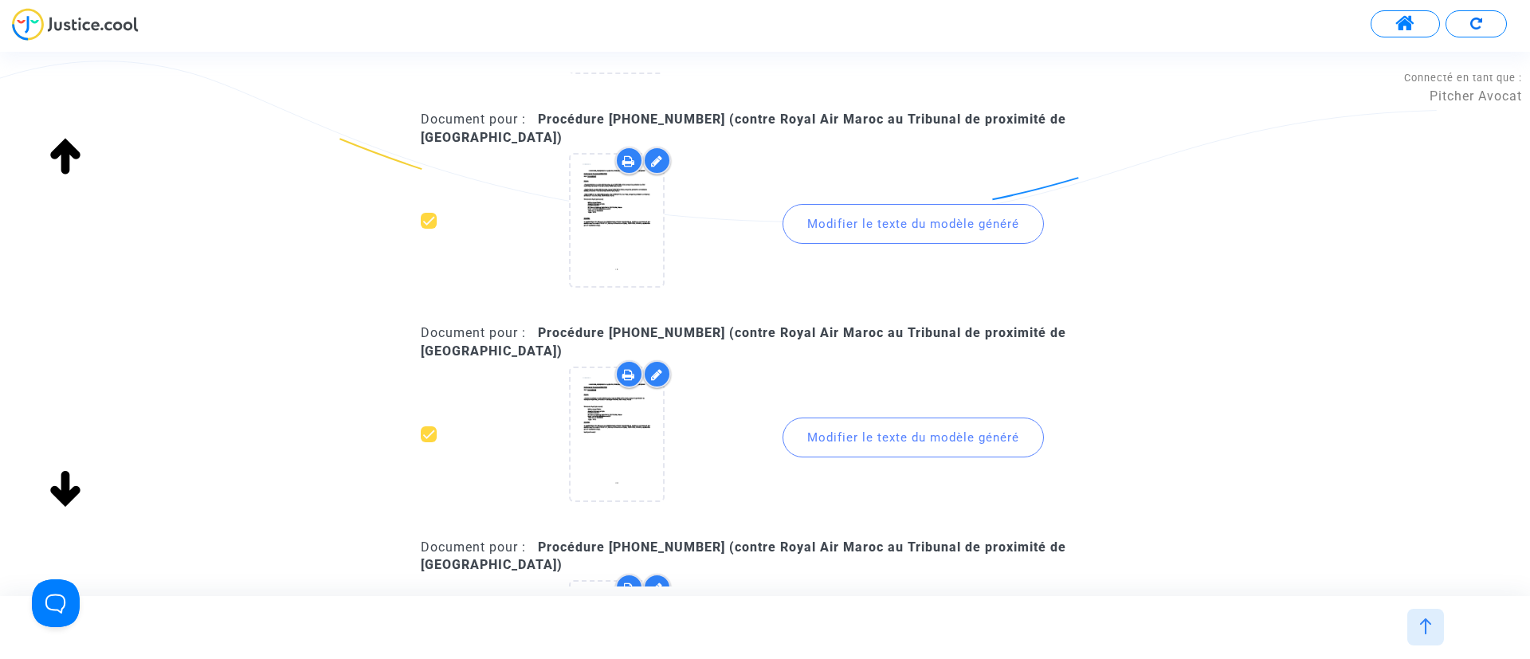
scroll to position [0, 0]
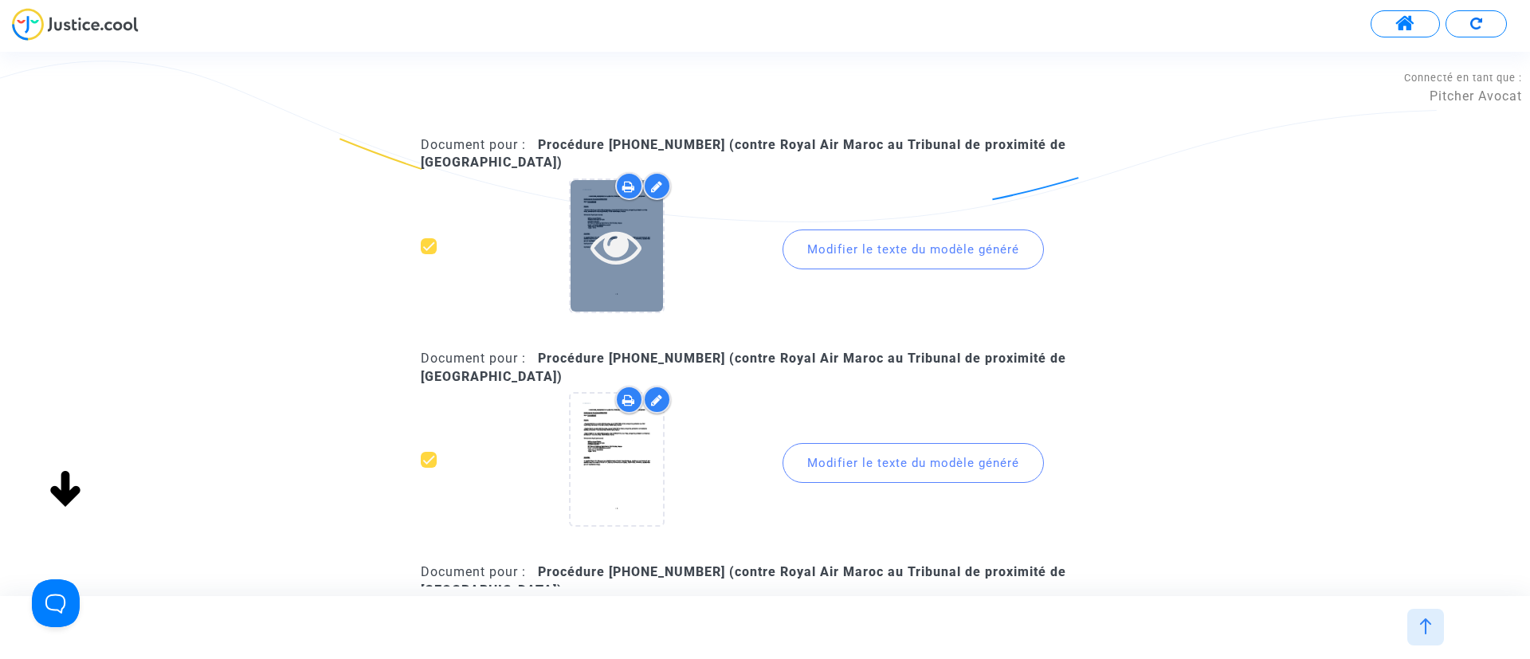
click at [638, 233] on icon at bounding box center [617, 246] width 52 height 51
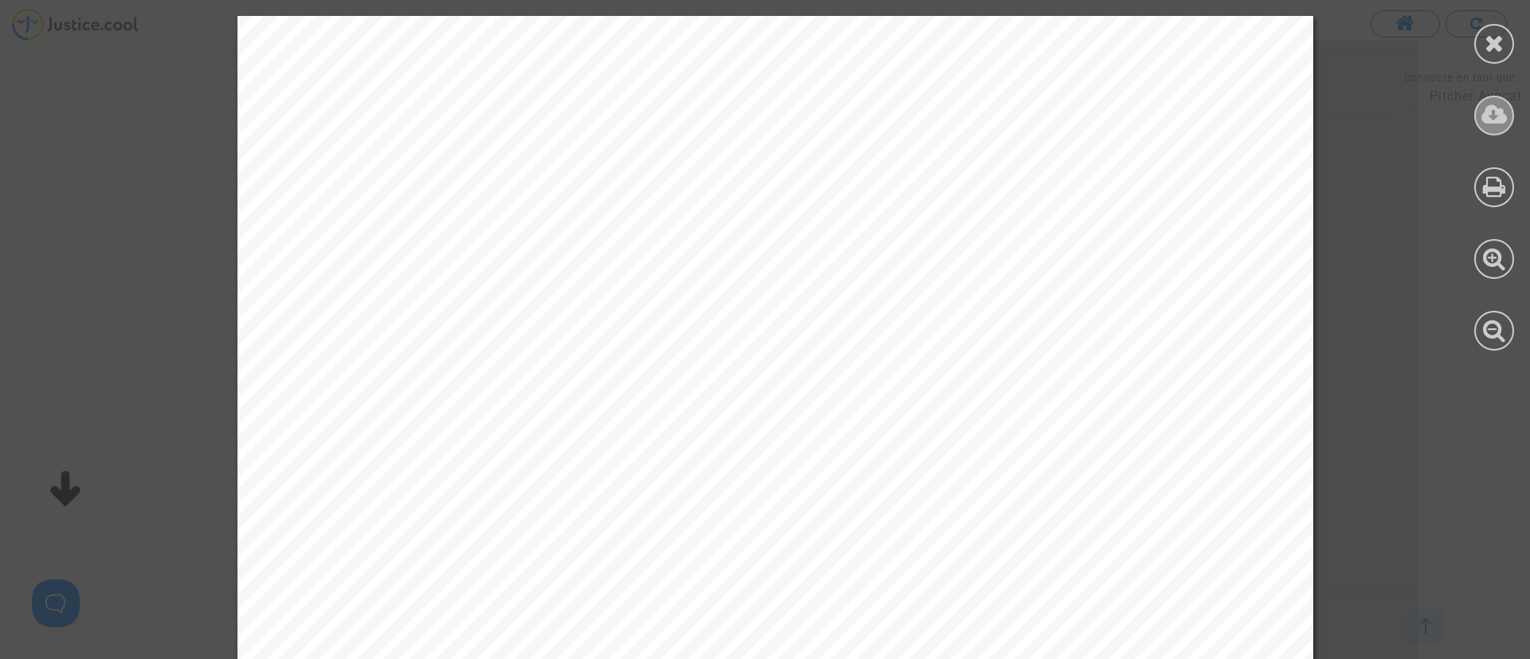
click at [1494, 116] on icon at bounding box center [1495, 115] width 26 height 24
click at [1486, 53] on icon at bounding box center [1495, 43] width 20 height 24
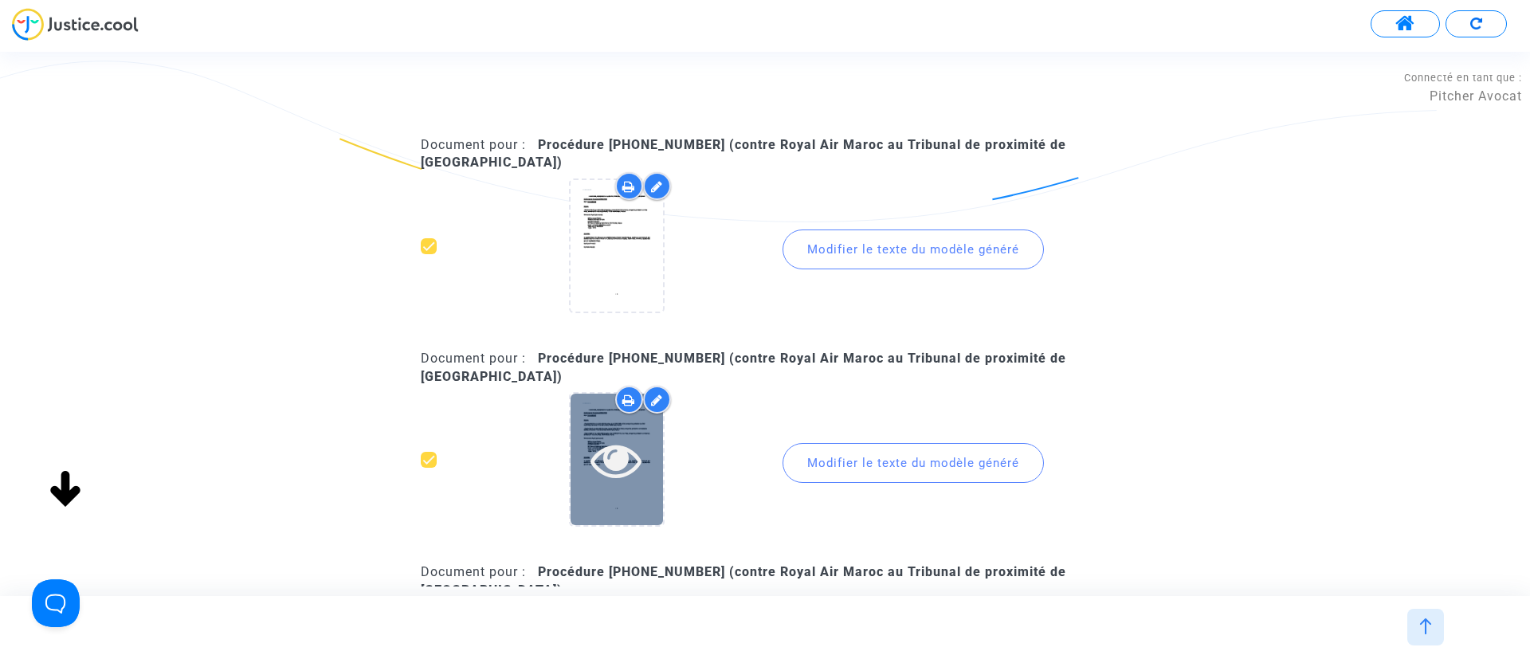
click at [625, 475] on icon at bounding box center [617, 459] width 52 height 51
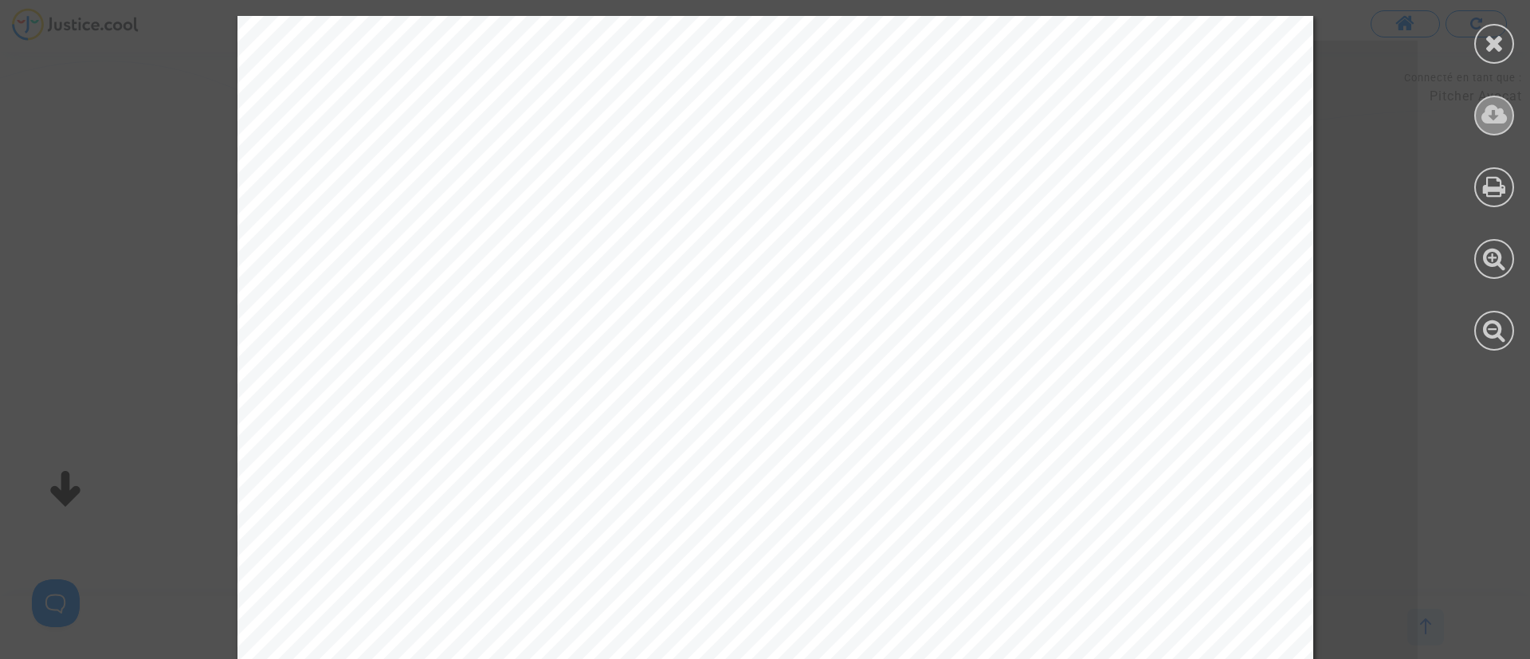
click at [1497, 114] on icon at bounding box center [1495, 115] width 26 height 24
click at [1477, 42] on div at bounding box center [1495, 44] width 40 height 40
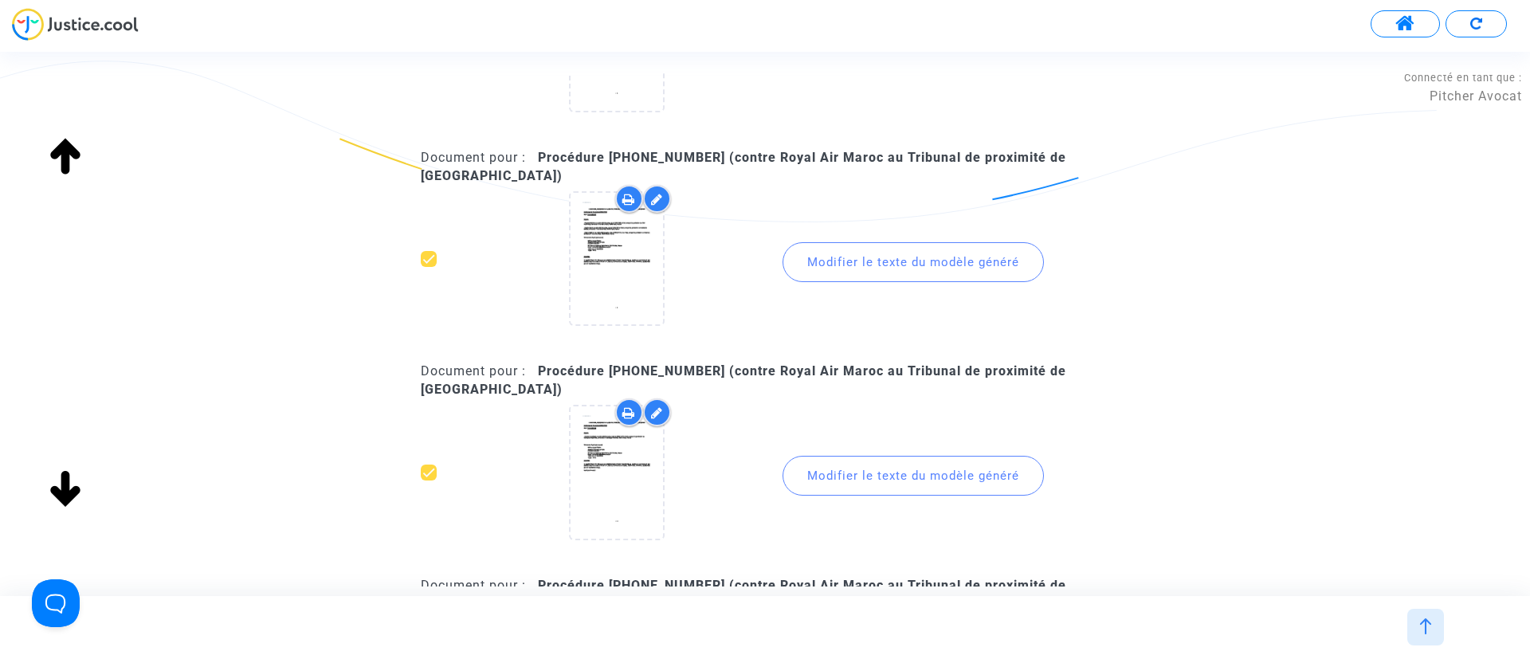
scroll to position [239, 0]
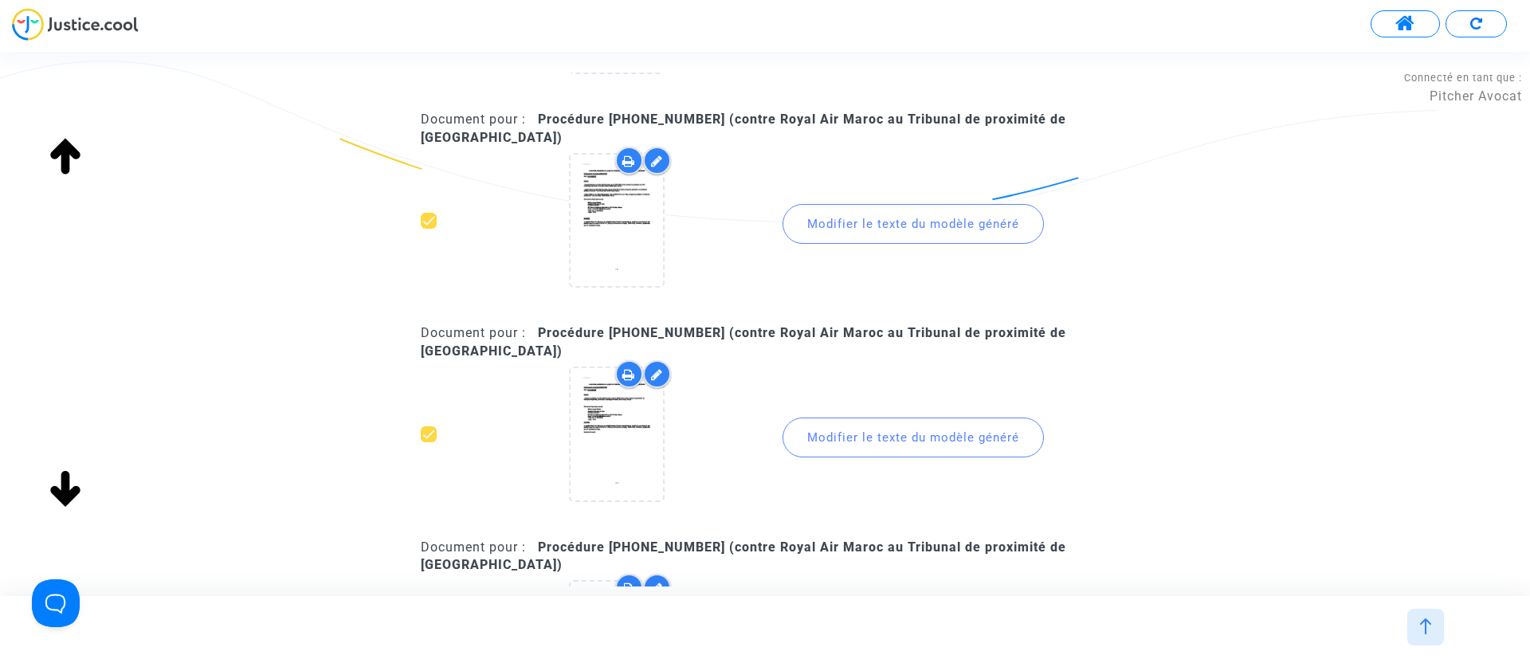
click at [859, 446] on div "Modifier le texte du modèle généré" at bounding box center [913, 438] width 261 height 40
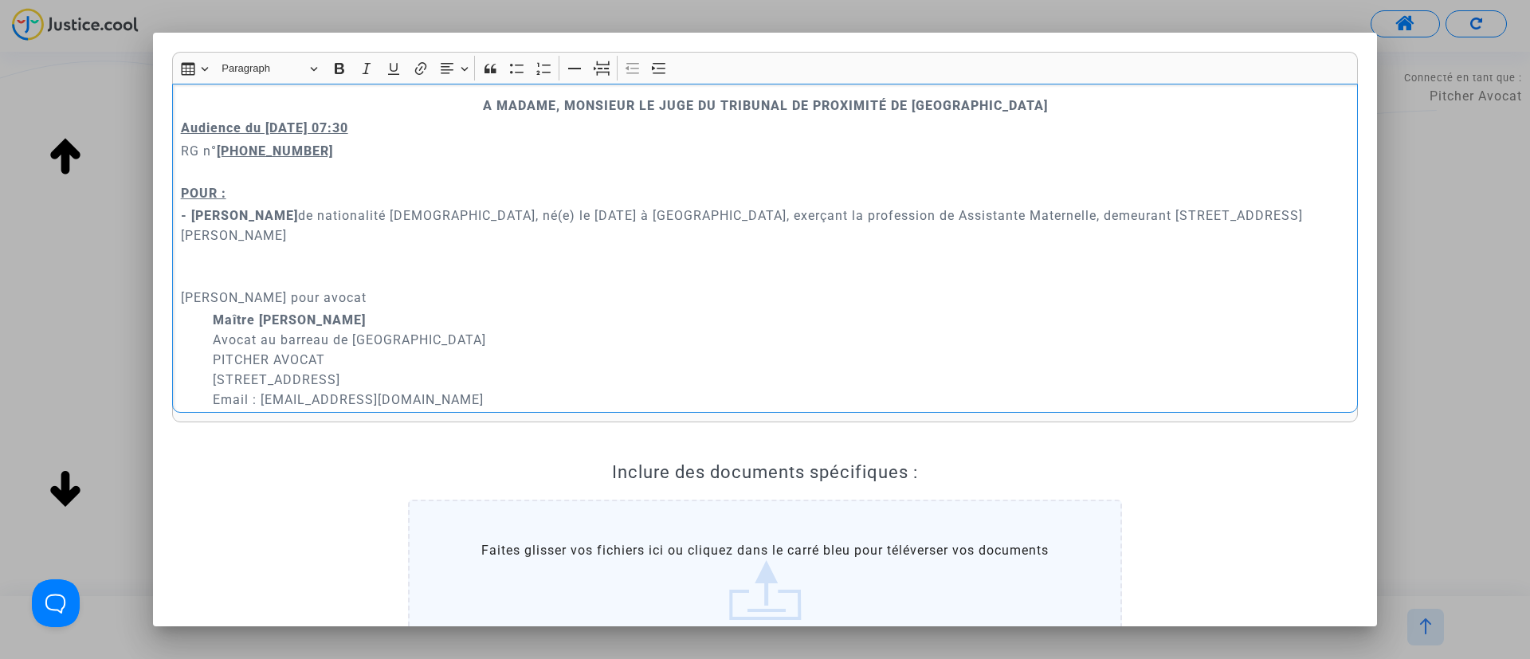
click at [369, 248] on p "​​​​​​​ Demandeur Ayant pour avocat" at bounding box center [765, 278] width 1169 height 60
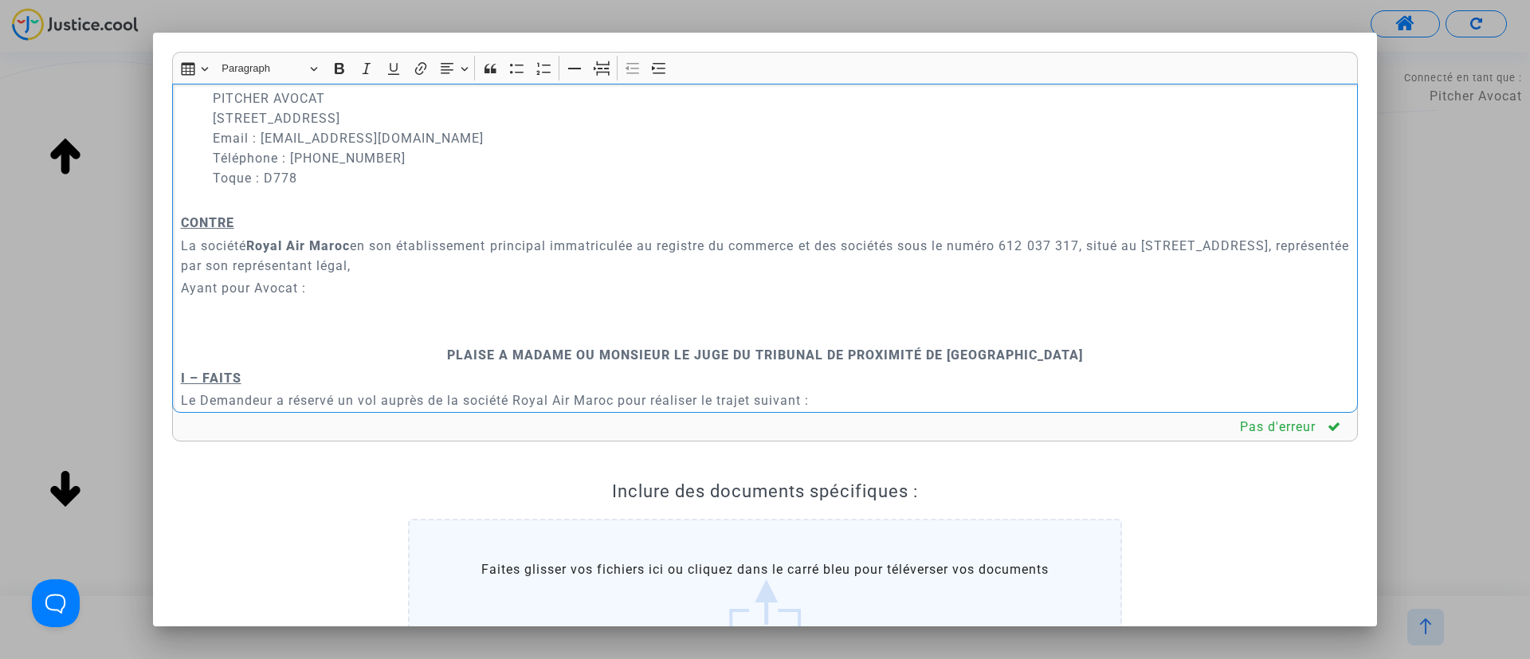
click at [544, 323] on p "Rich Text Editor, main" at bounding box center [765, 333] width 1169 height 20
click at [604, 66] on icon "Editor toolbar" at bounding box center [602, 69] width 16 height 16
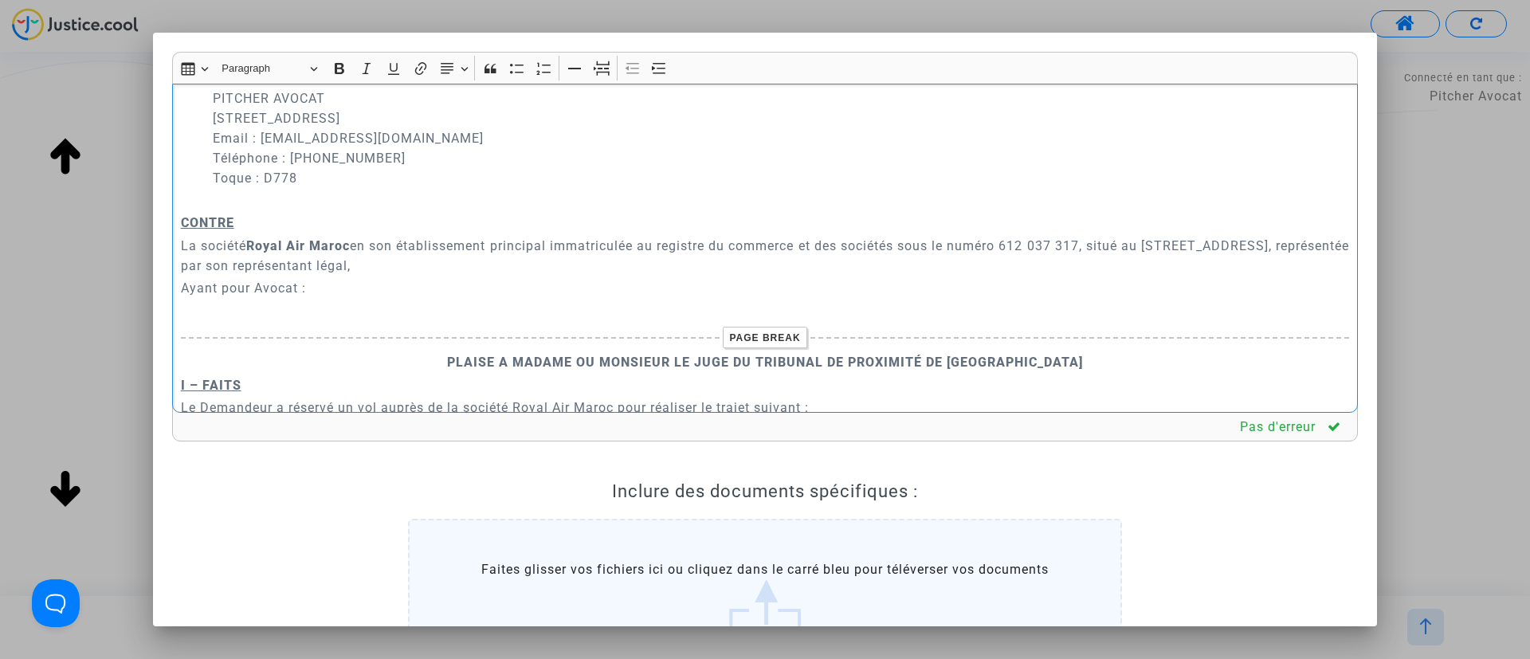
drag, startPoint x: 343, startPoint y: 277, endPoint x: 171, endPoint y: 269, distance: 171.5
click at [171, 269] on div "Rich Text Editor Insert table Insert table Heading Paragraph Paragraph Heading …" at bounding box center [765, 419] width 1210 height 734
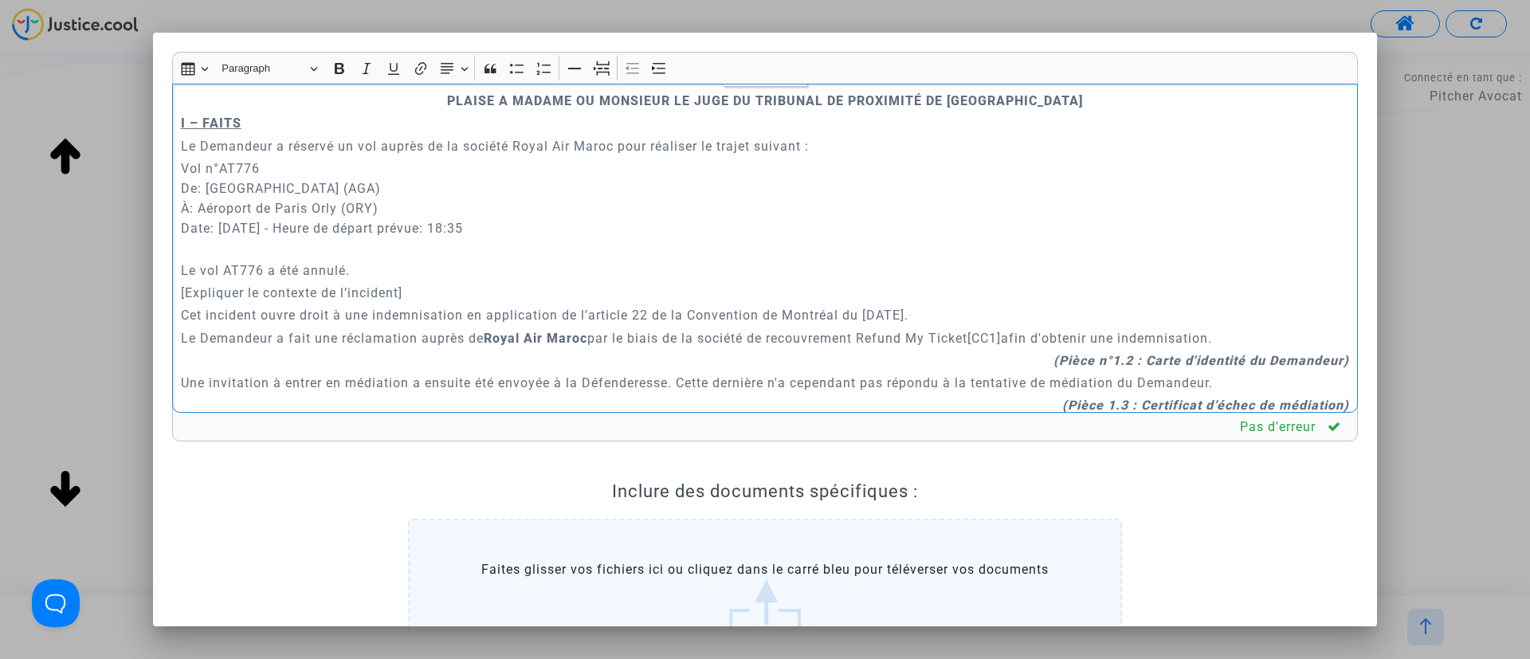
scroll to position [598, 0]
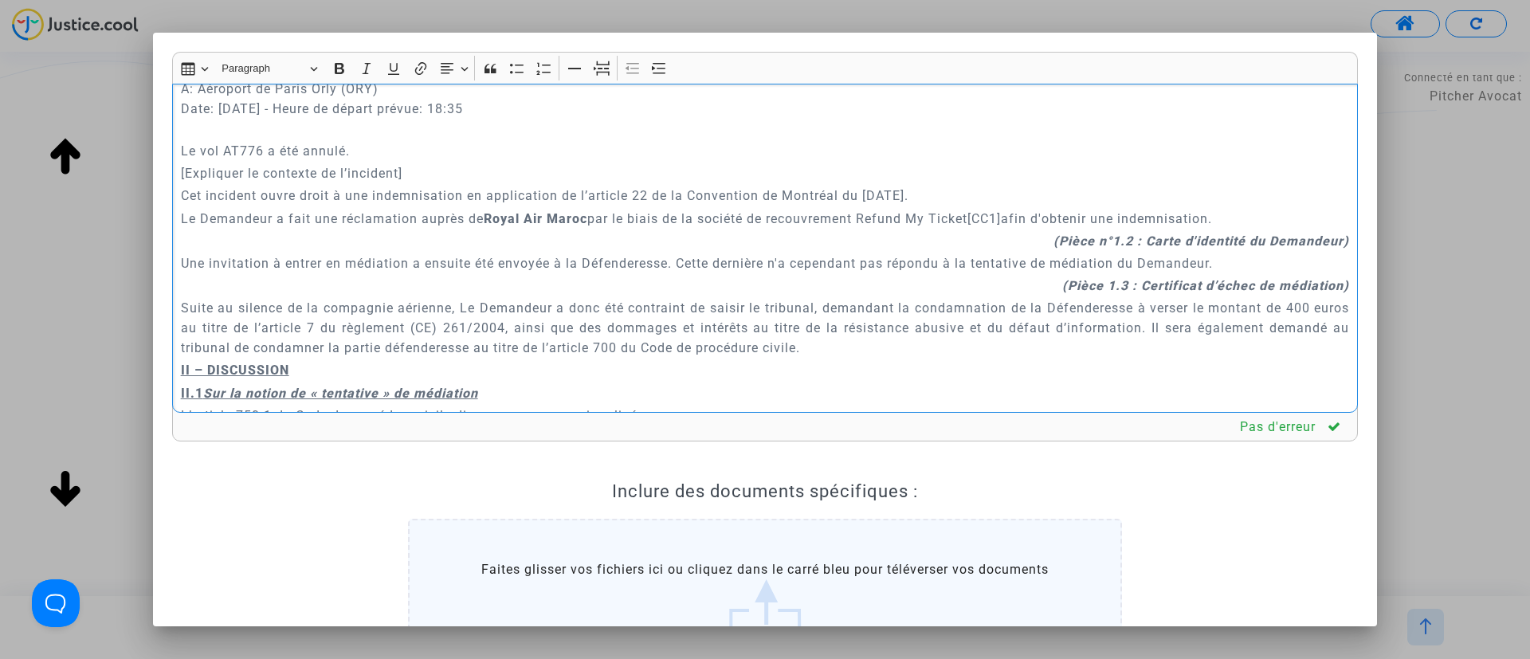
drag, startPoint x: 179, startPoint y: 150, endPoint x: 451, endPoint y: 151, distance: 271.8
click at [451, 151] on div "A MADAME, MONSIEUR LE JUGE DU TRIBUNAL DE PROXIMITÉ DE IVRY-SUR-SEINE Audience …" at bounding box center [765, 249] width 1186 height 330
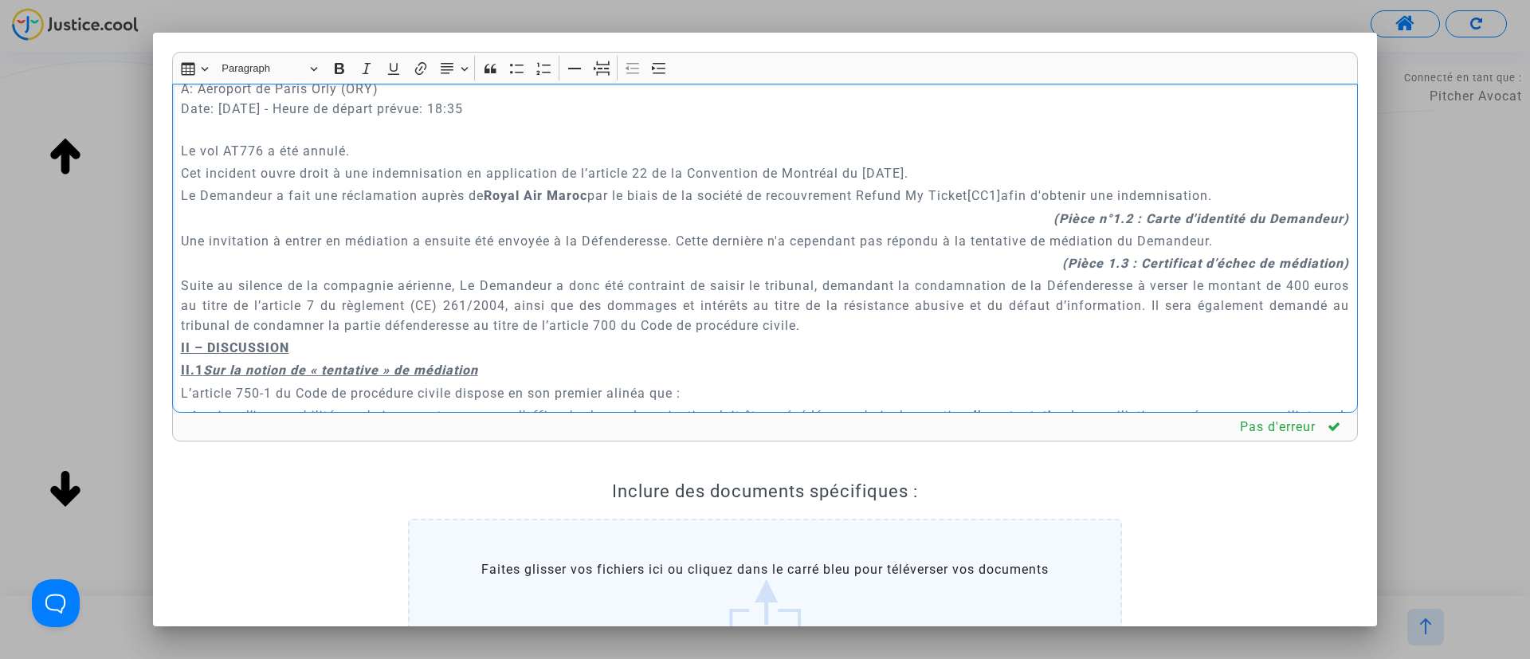
drag, startPoint x: 1015, startPoint y: 167, endPoint x: 870, endPoint y: 182, distance: 145.8
click at [870, 186] on p "Le Demandeur a fait une réclamation auprès de Royal Air Maroc par le biais de l…" at bounding box center [765, 196] width 1169 height 20
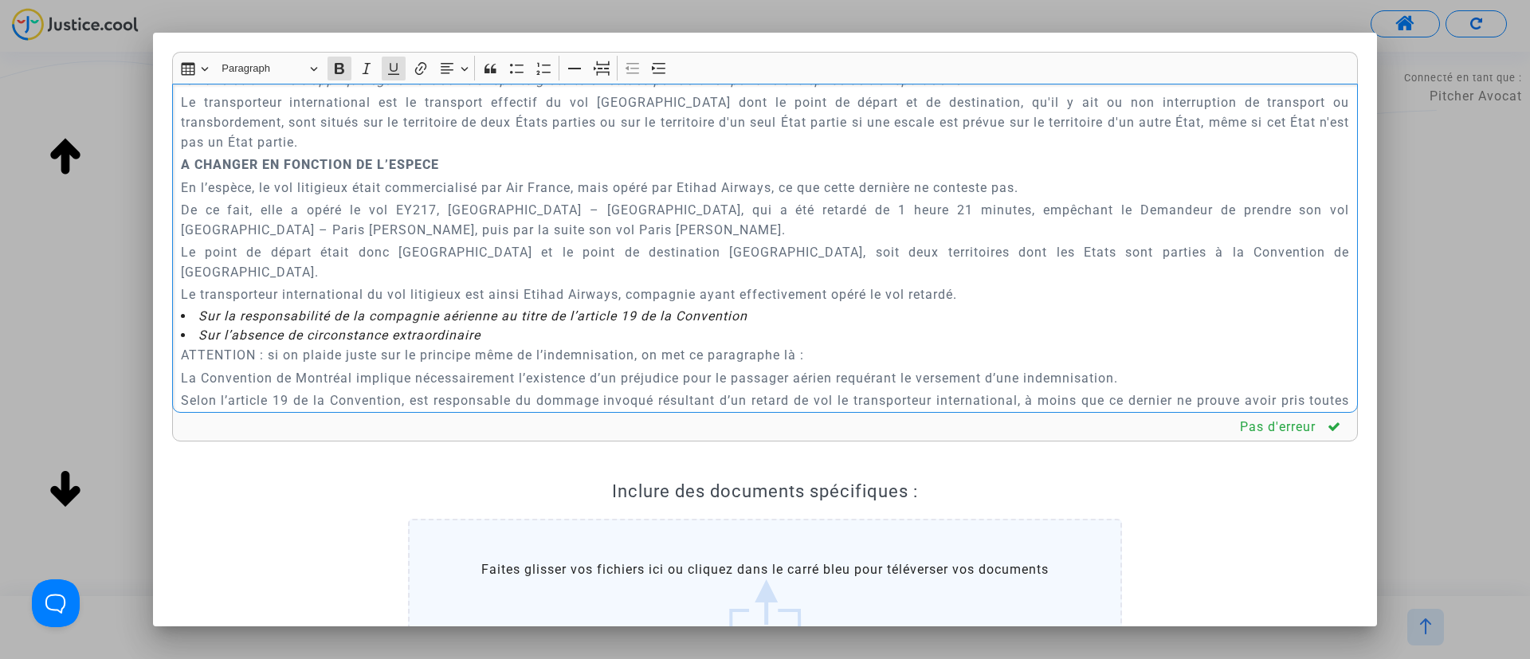
scroll to position [2511, 0]
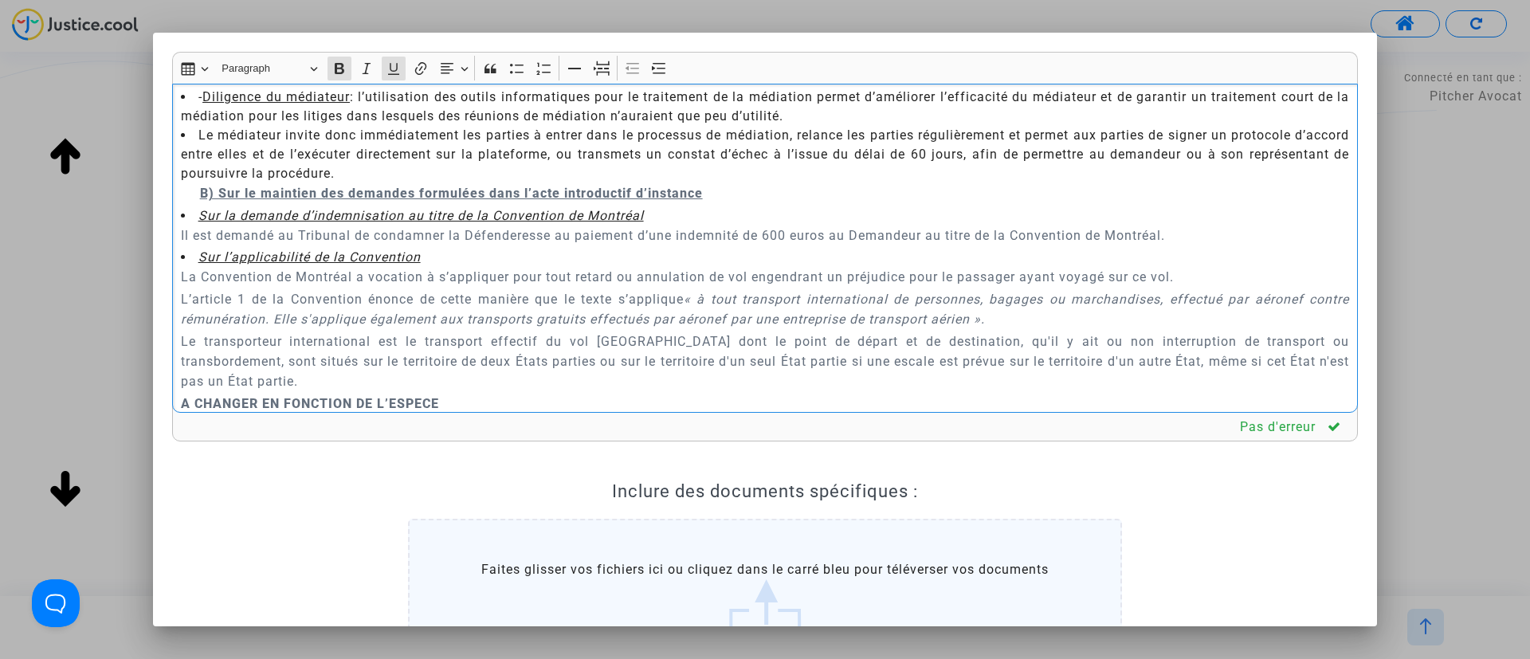
drag, startPoint x: 175, startPoint y: 110, endPoint x: 736, endPoint y: 175, distance: 565.7
click at [736, 175] on div "A MADAME, MONSIEUR LE JUGE DU TRIBUNAL DE PROXIMITÉ DE IVRY-SUR-SEINE Audience …" at bounding box center [765, 249] width 1186 height 330
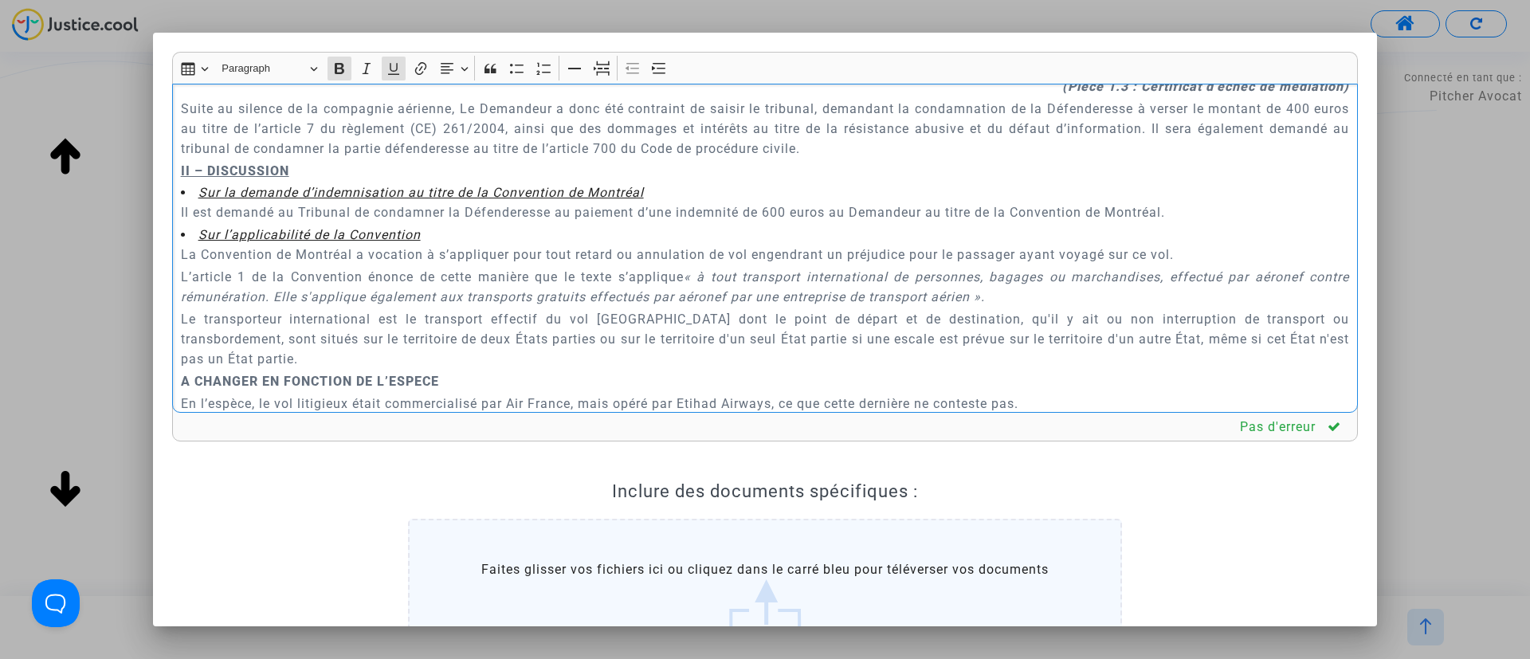
scroll to position [752, 0]
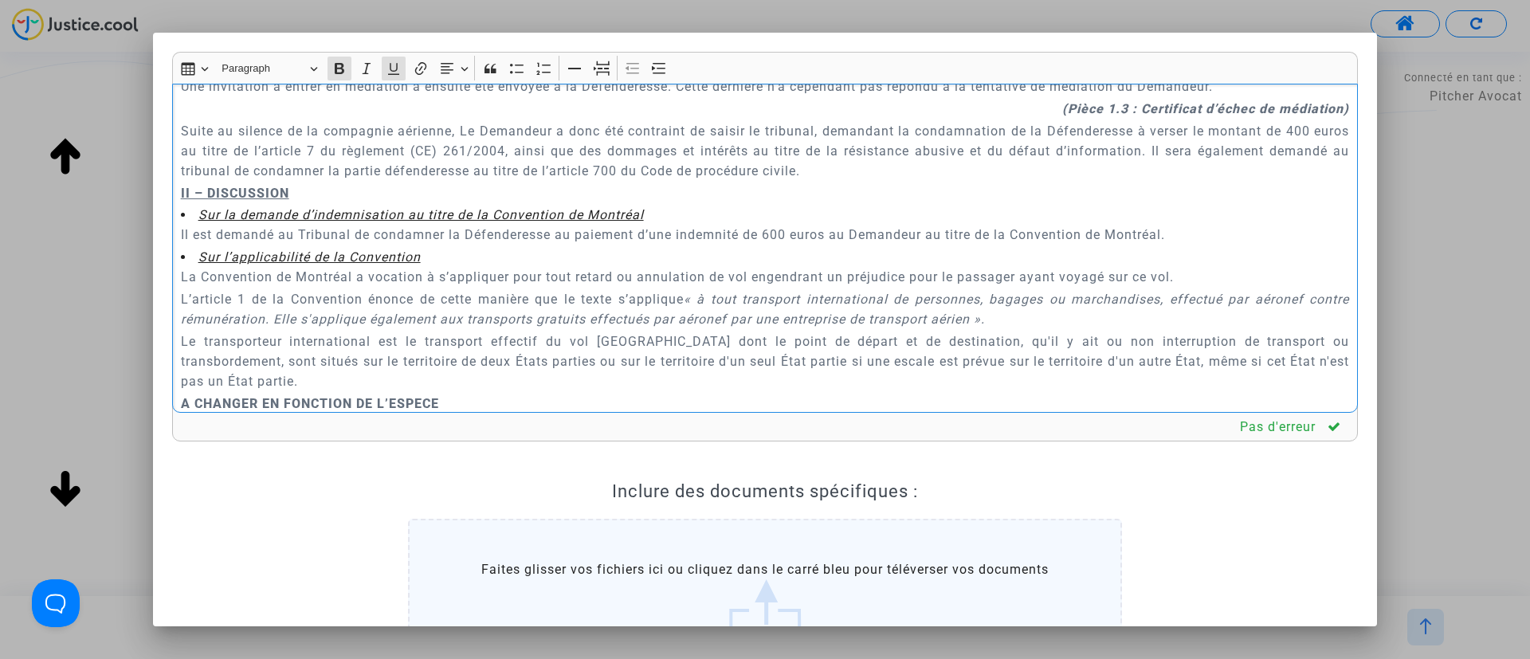
click at [772, 225] on p "Il est demandé au Tribunal de condamner la Défenderesse au paiement d’une indem…" at bounding box center [765, 235] width 1169 height 20
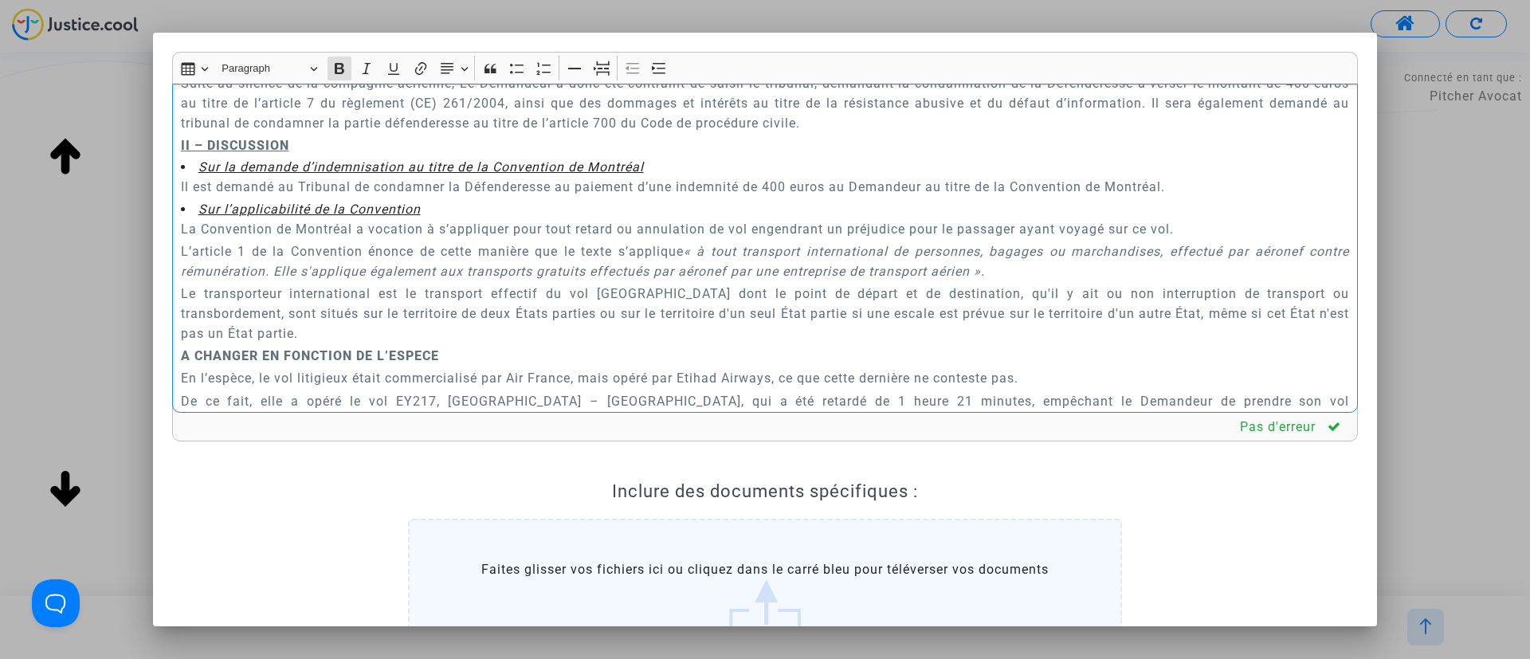
scroll to position [920, 0]
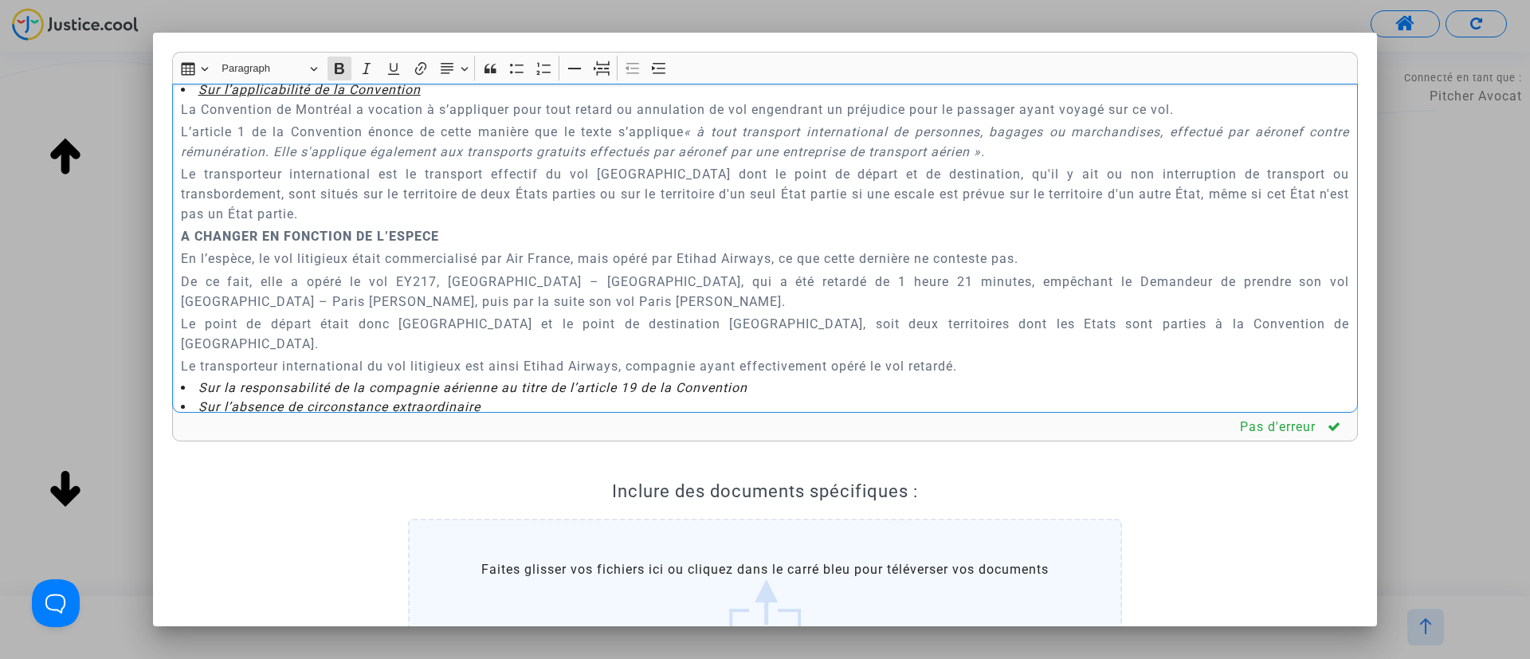
drag, startPoint x: 406, startPoint y: 338, endPoint x: 1031, endPoint y: 326, distance: 625.8
click at [1031, 326] on div "A MADAME, MONSIEUR LE JUGE DU TRIBUNAL DE PROXIMITÉ DE IVRY-SUR-SEINE Audience …" at bounding box center [765, 249] width 1186 height 330
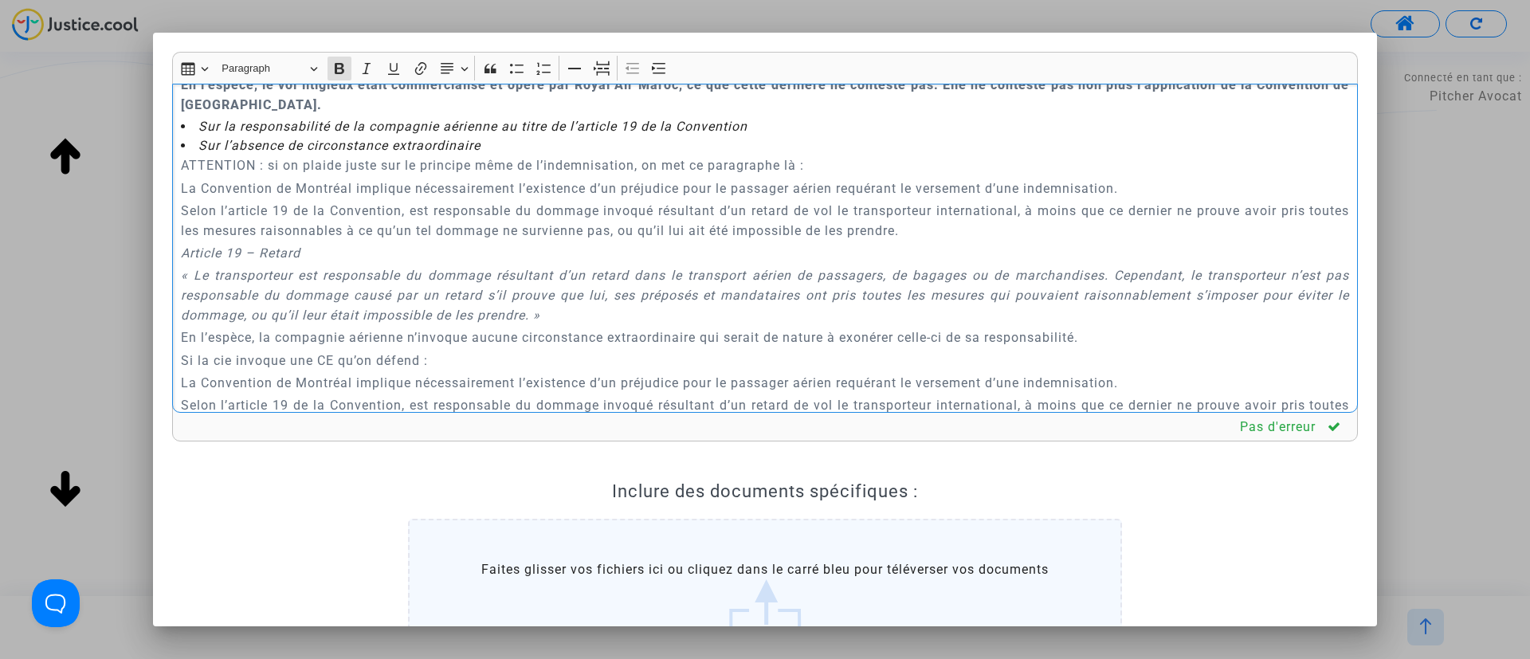
scroll to position [1039, 0]
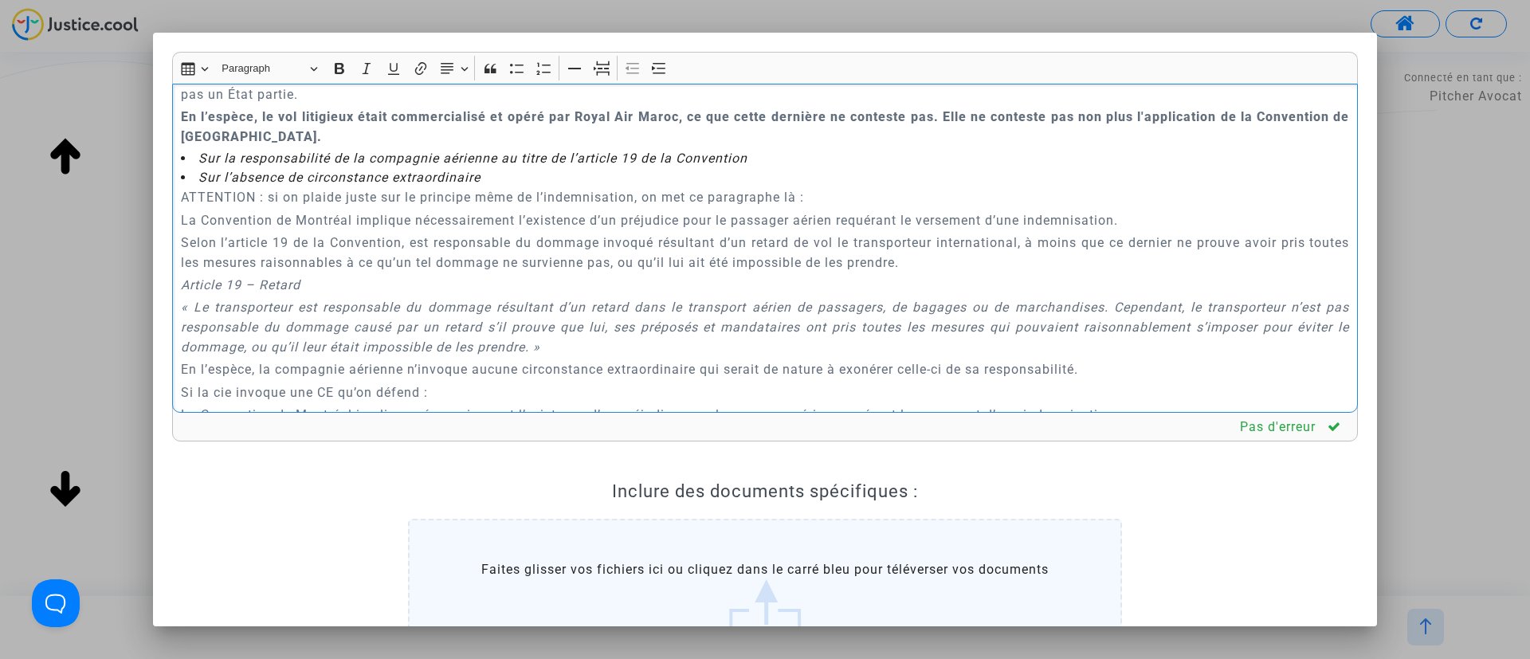
drag, startPoint x: 178, startPoint y: 176, endPoint x: 843, endPoint y: 173, distance: 665.5
click at [843, 173] on div "A MADAME, MONSIEUR LE JUGE DU TRIBUNAL DE PROXIMITÉ DE IVRY-SUR-SEINE Audience …" at bounding box center [765, 249] width 1186 height 330
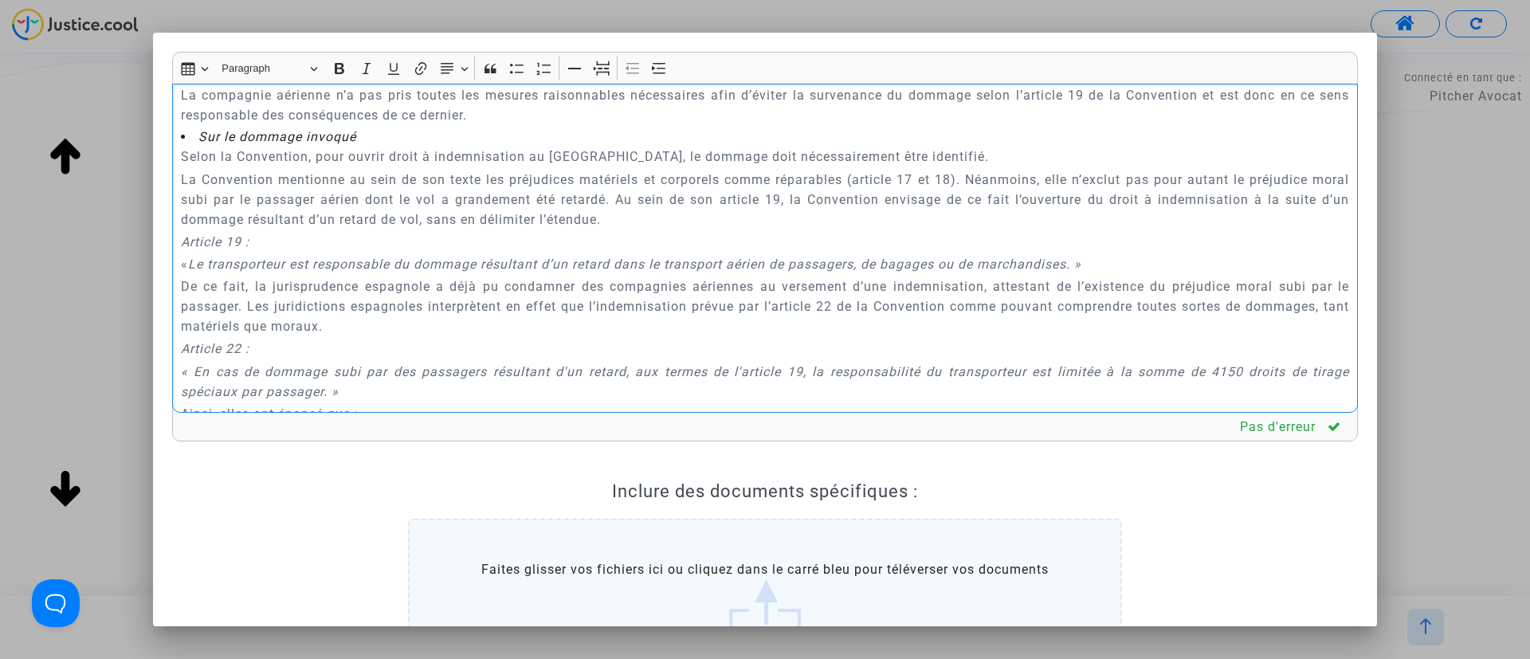
scroll to position [2129, 0]
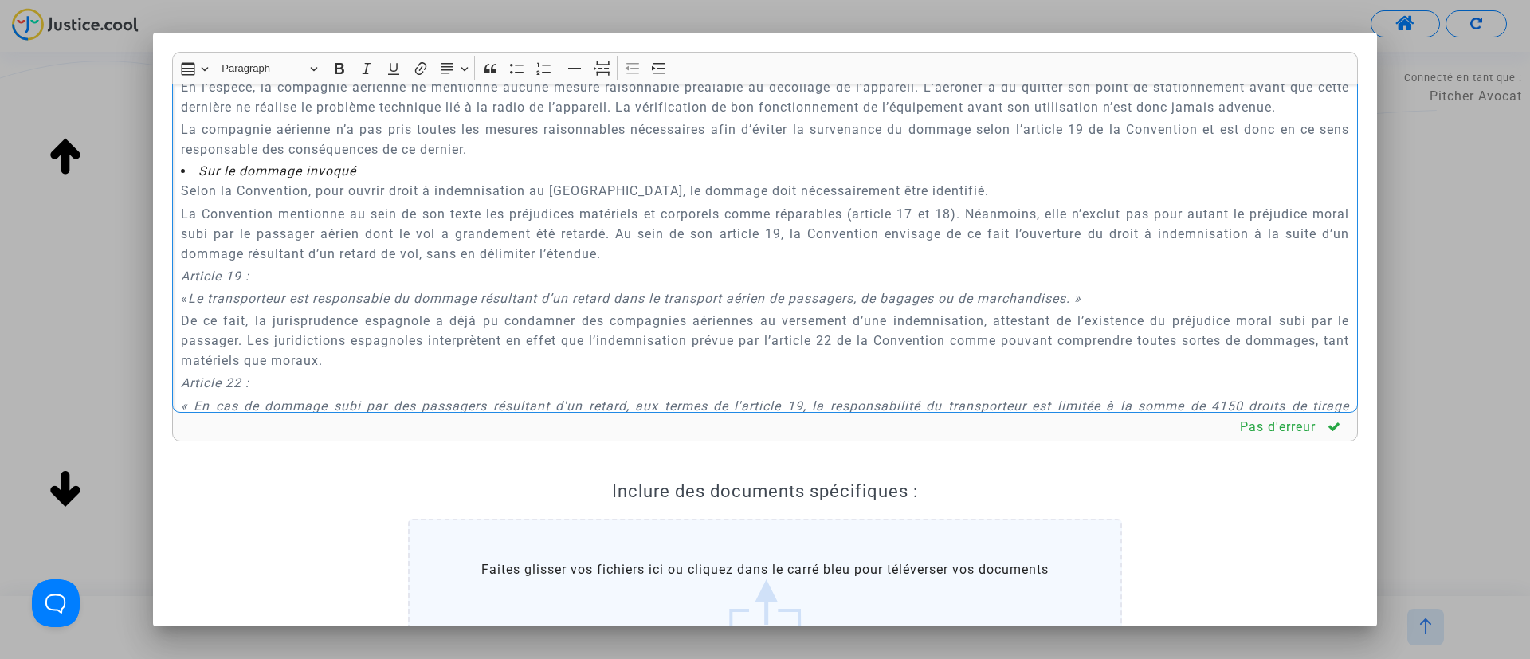
drag, startPoint x: 177, startPoint y: 109, endPoint x: 627, endPoint y: 171, distance: 454.5
click at [627, 171] on div "A MADAME, MONSIEUR LE JUGE DU TRIBUNAL DE PROXIMITÉ DE IVRY-SUR-SEINE Audience …" at bounding box center [765, 249] width 1186 height 330
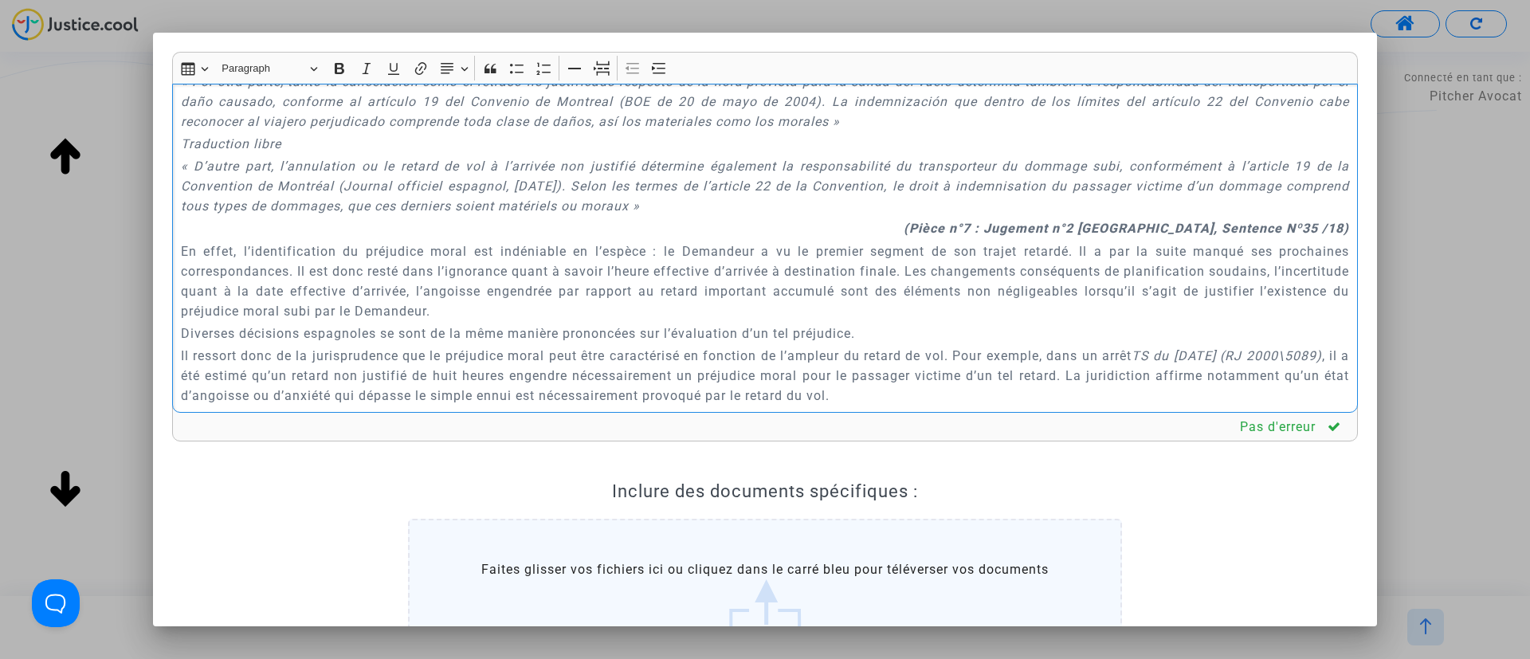
scroll to position [1675, 0]
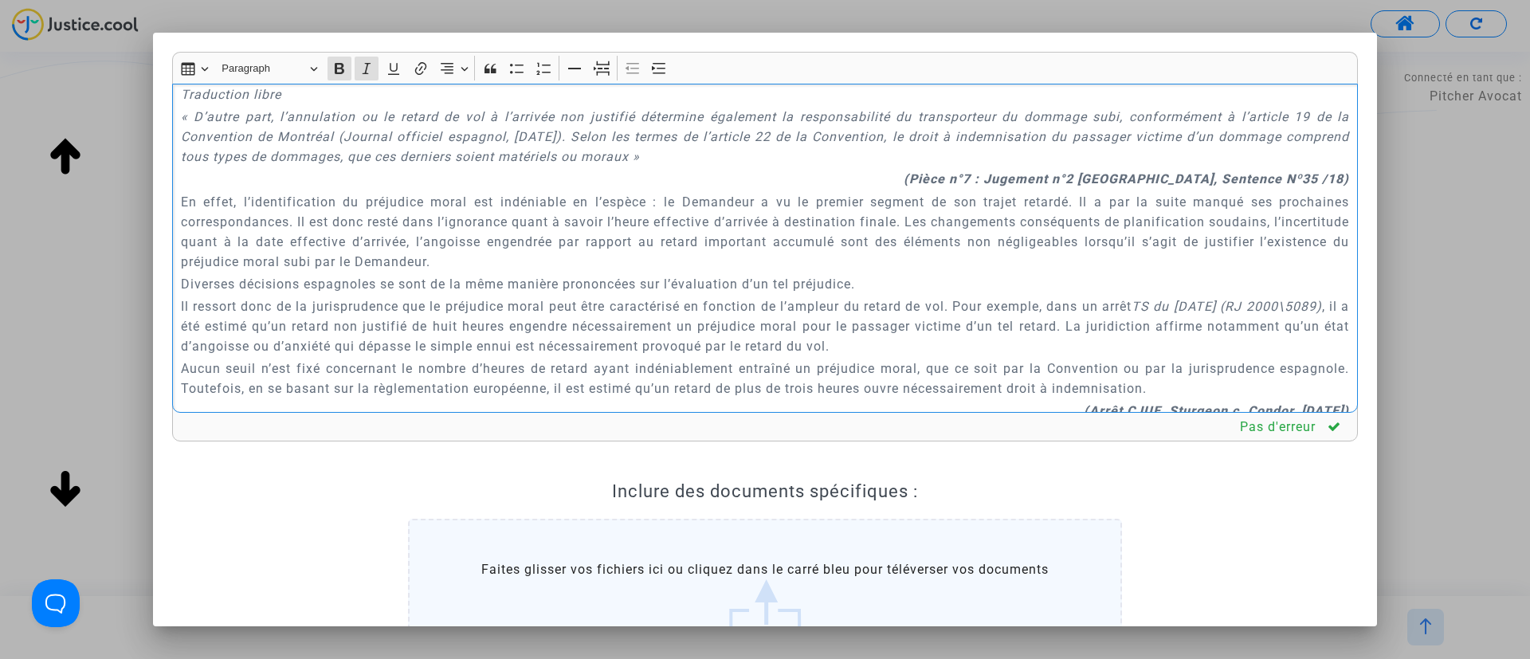
click at [980, 171] on strong "(Pièce n°7 : Jugement n°2 PONTEVEDRA, Sentence Nº35 /18)" at bounding box center [1127, 178] width 446 height 15
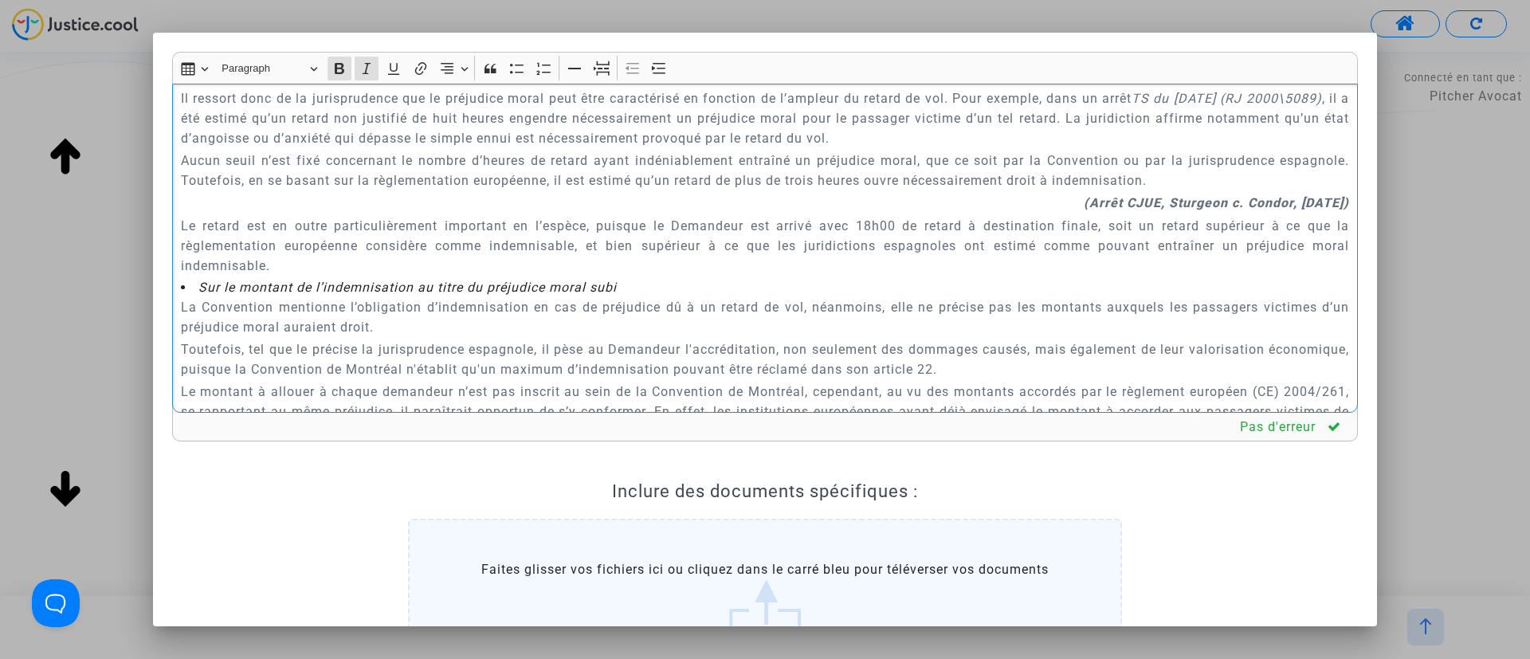
scroll to position [1914, 0]
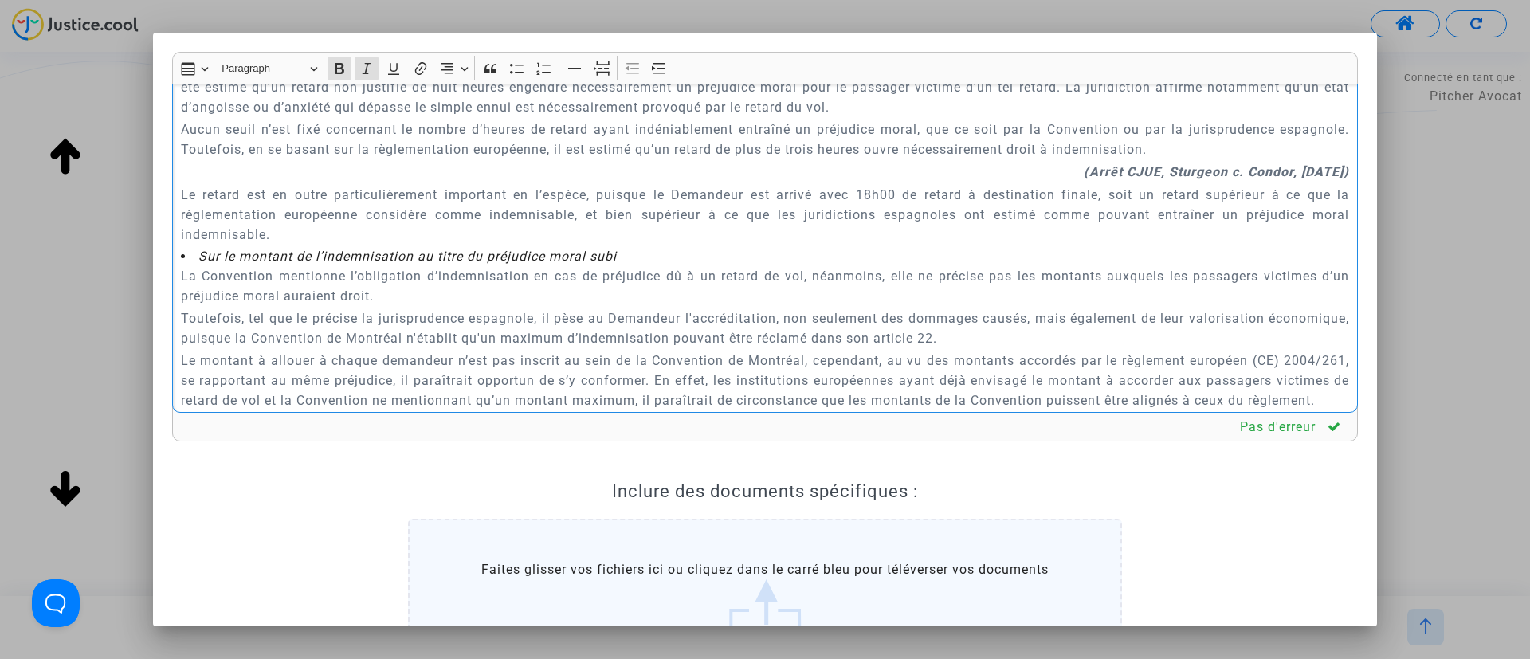
drag, startPoint x: 79, startPoint y: 315, endPoint x: 153, endPoint y: 302, distance: 75.2
click at [104, 315] on div at bounding box center [765, 329] width 1530 height 659
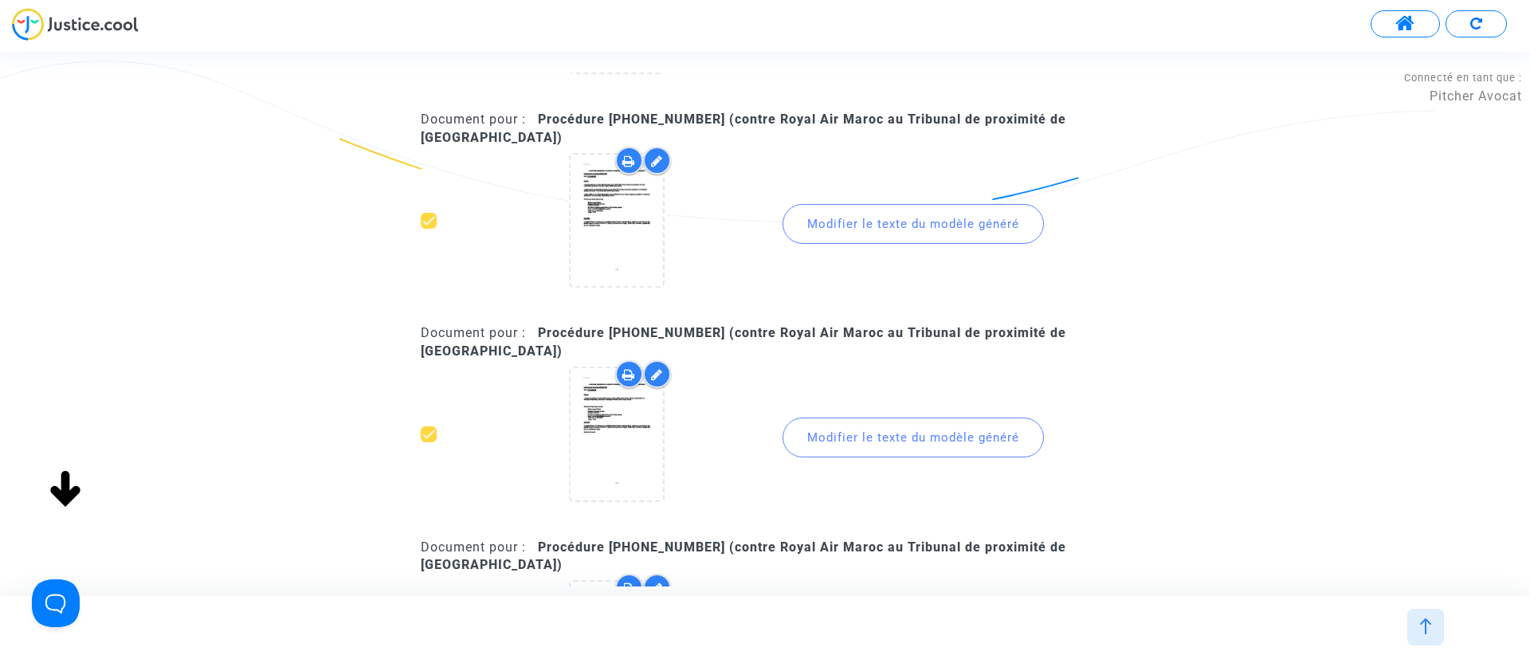
scroll to position [0, 0]
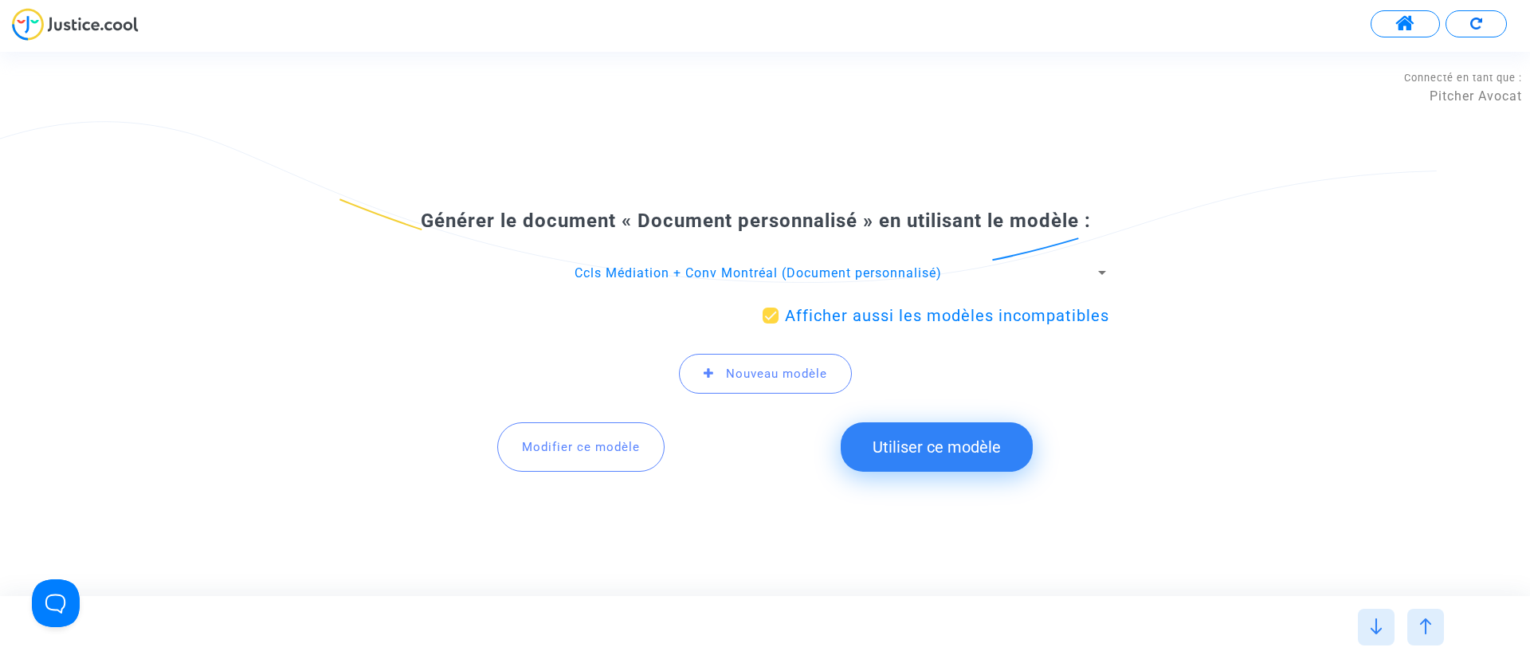
click at [544, 466] on button "Modifier ce modèle" at bounding box center [580, 446] width 167 height 49
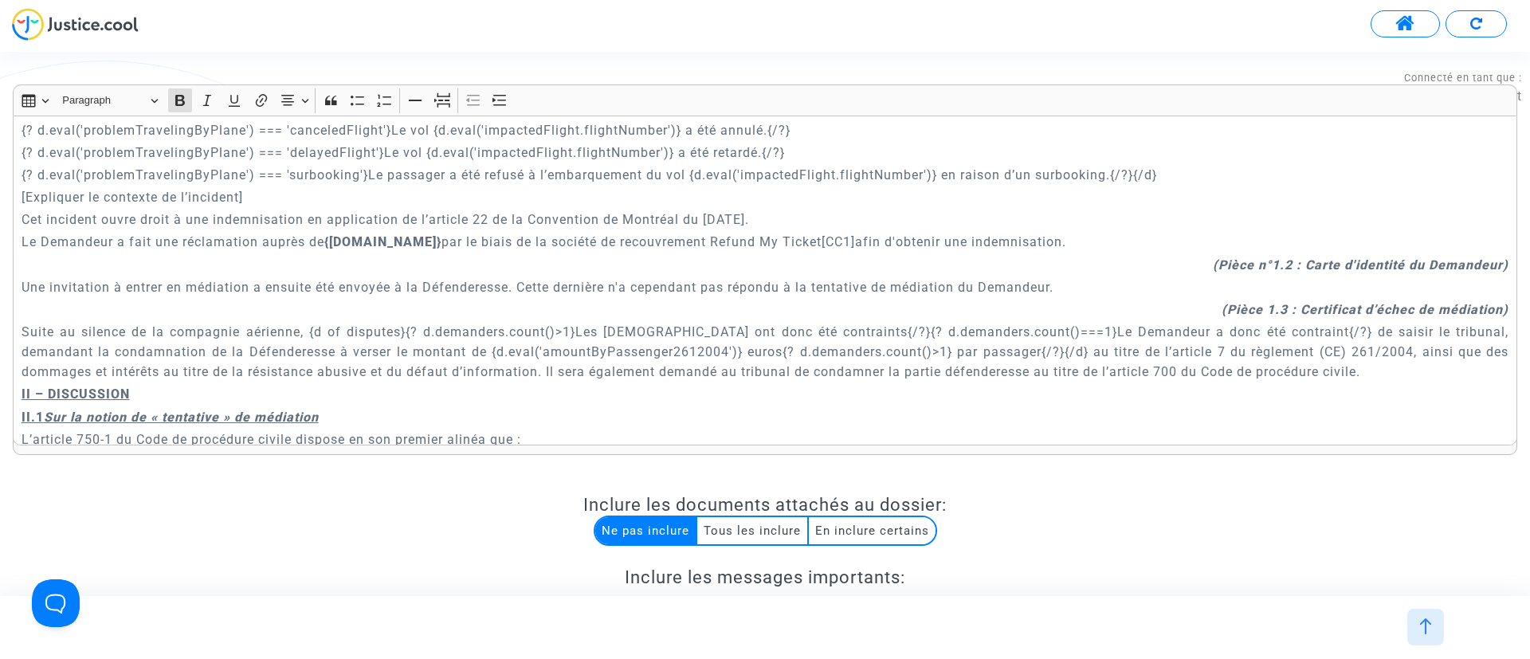
scroll to position [717, 0]
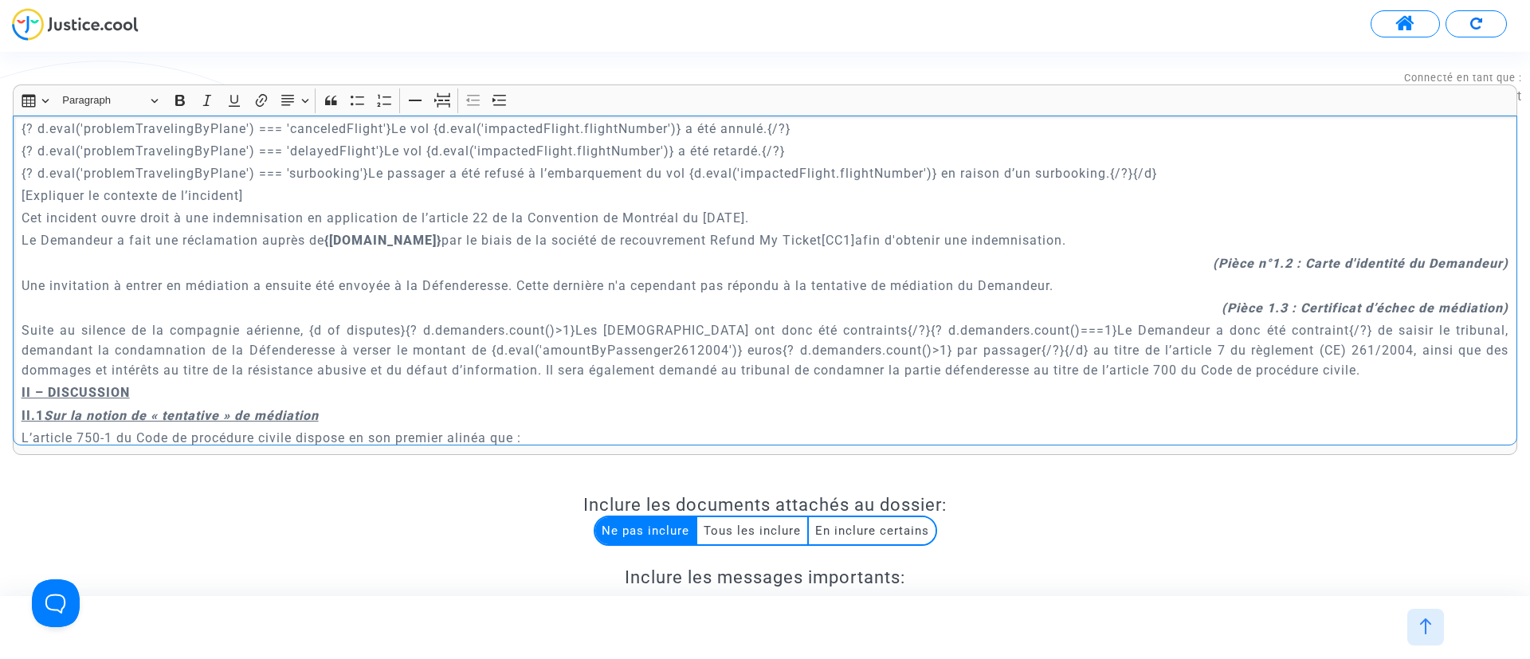
drag, startPoint x: 859, startPoint y: 244, endPoint x: 715, endPoint y: 241, distance: 144.3
click at [715, 241] on p "Le Demandeur a fait une réclamation auprès de {defender.name} par le biais de l…" at bounding box center [766, 240] width 1488 height 20
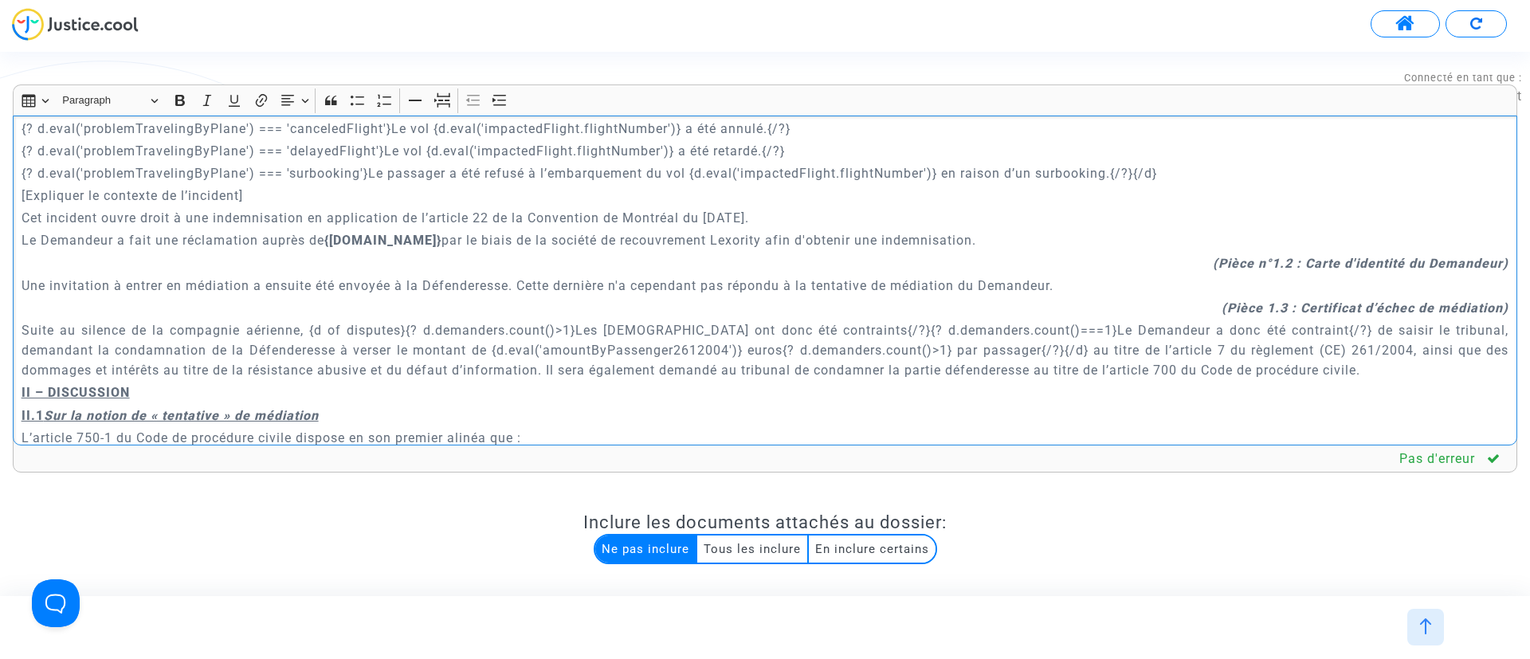
drag, startPoint x: 272, startPoint y: 196, endPoint x: 14, endPoint y: 192, distance: 257.5
click at [7, 198] on div "Rich Text Editor Insert table Insert table Heading Paragraph Paragraph Heading …" at bounding box center [765, 459] width 1529 height 750
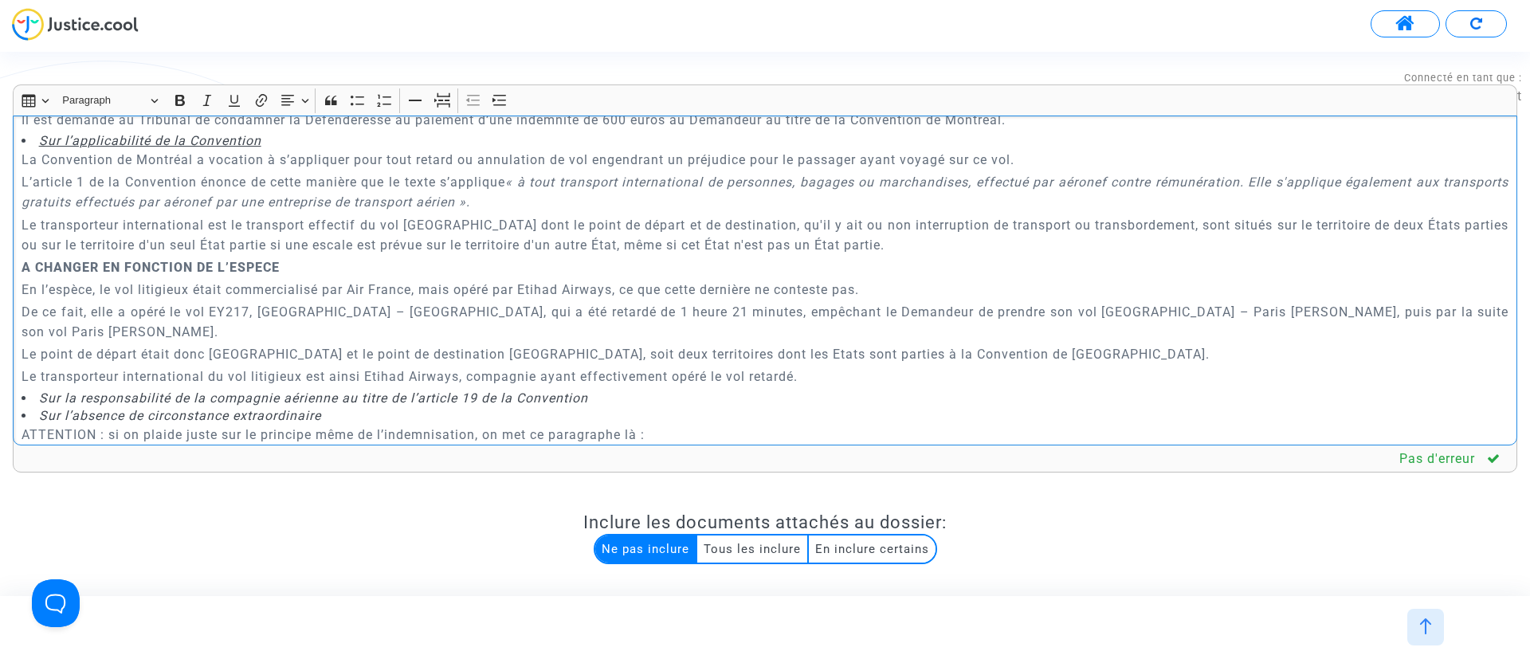
scroll to position [2383, 0]
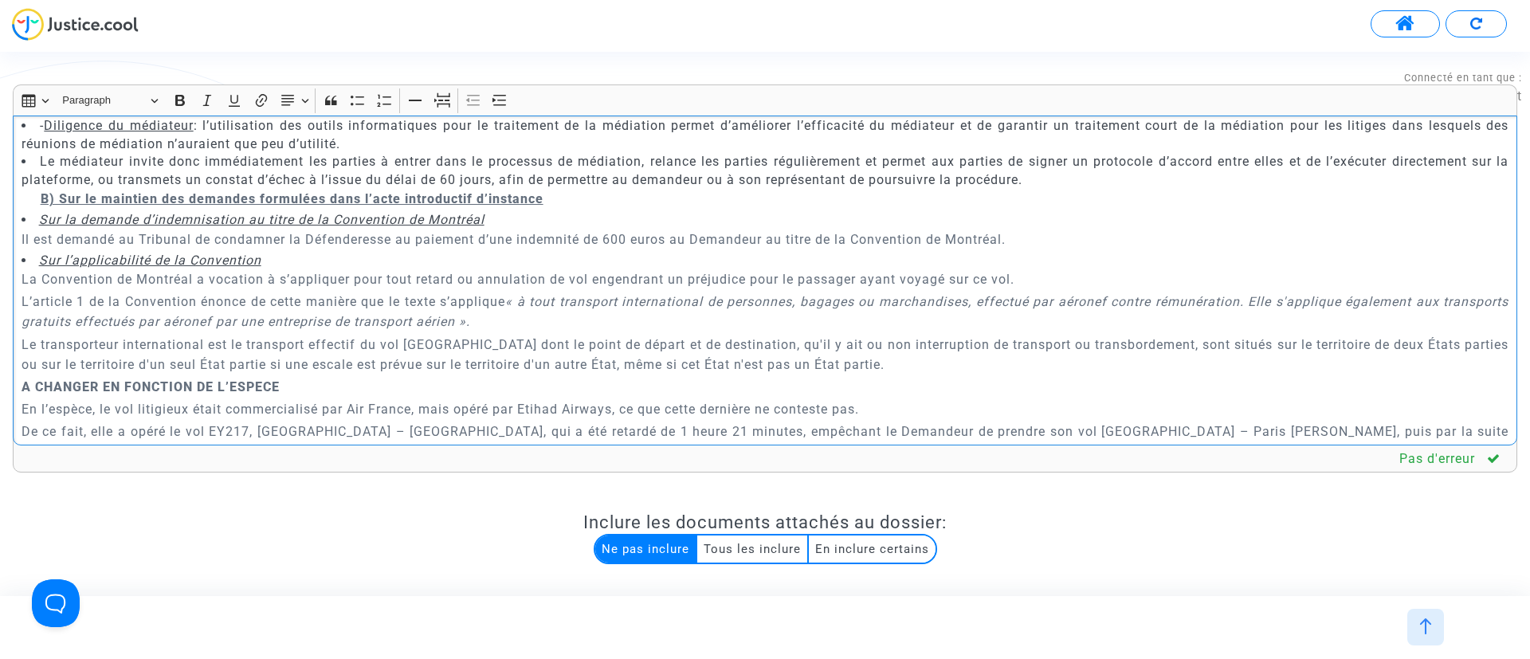
click at [616, 230] on p "Il est demandé au Tribunal de condamner la Défenderesse au paiement d’une indem…" at bounding box center [766, 240] width 1488 height 20
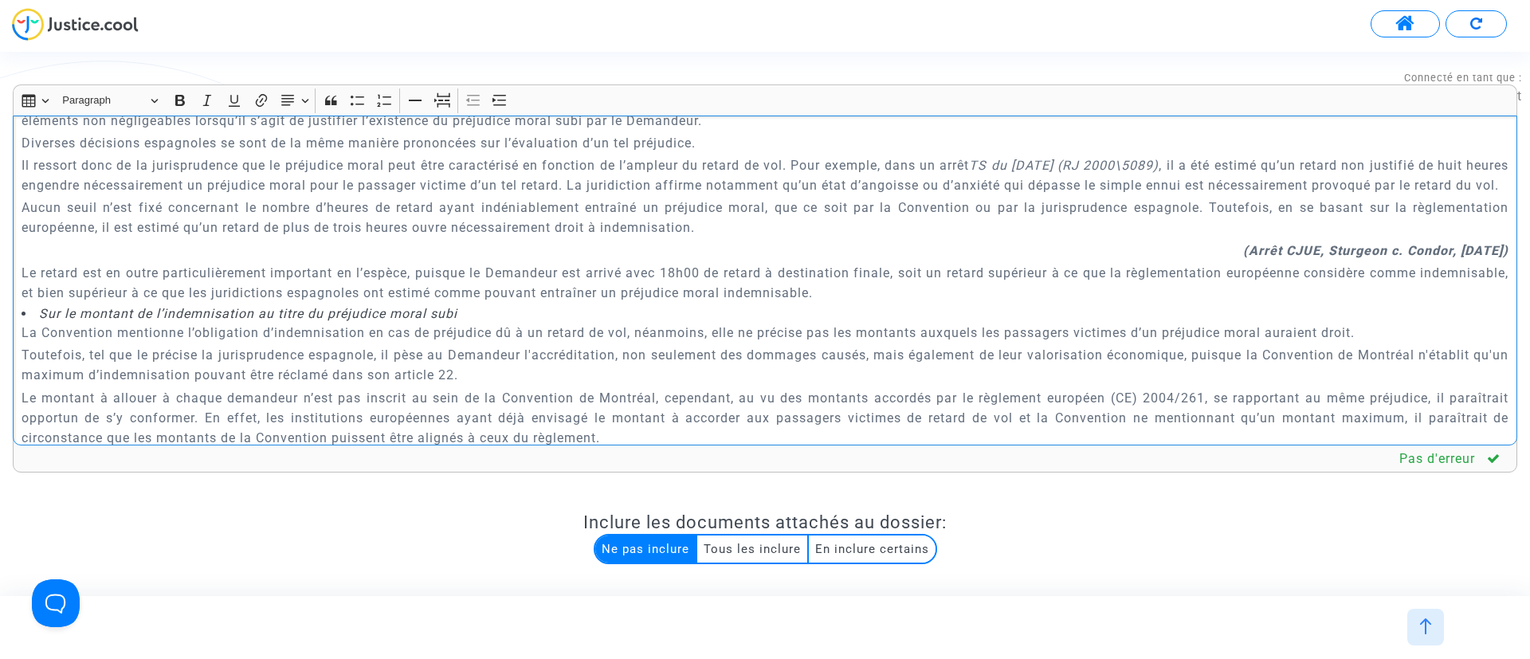
scroll to position [4191, 0]
drag, startPoint x: 696, startPoint y: 291, endPoint x: 760, endPoint y: 299, distance: 64.3
click at [760, 299] on p "Le retard est en outre particulièrement important en l’espèce, puisque le Deman…" at bounding box center [766, 282] width 1488 height 40
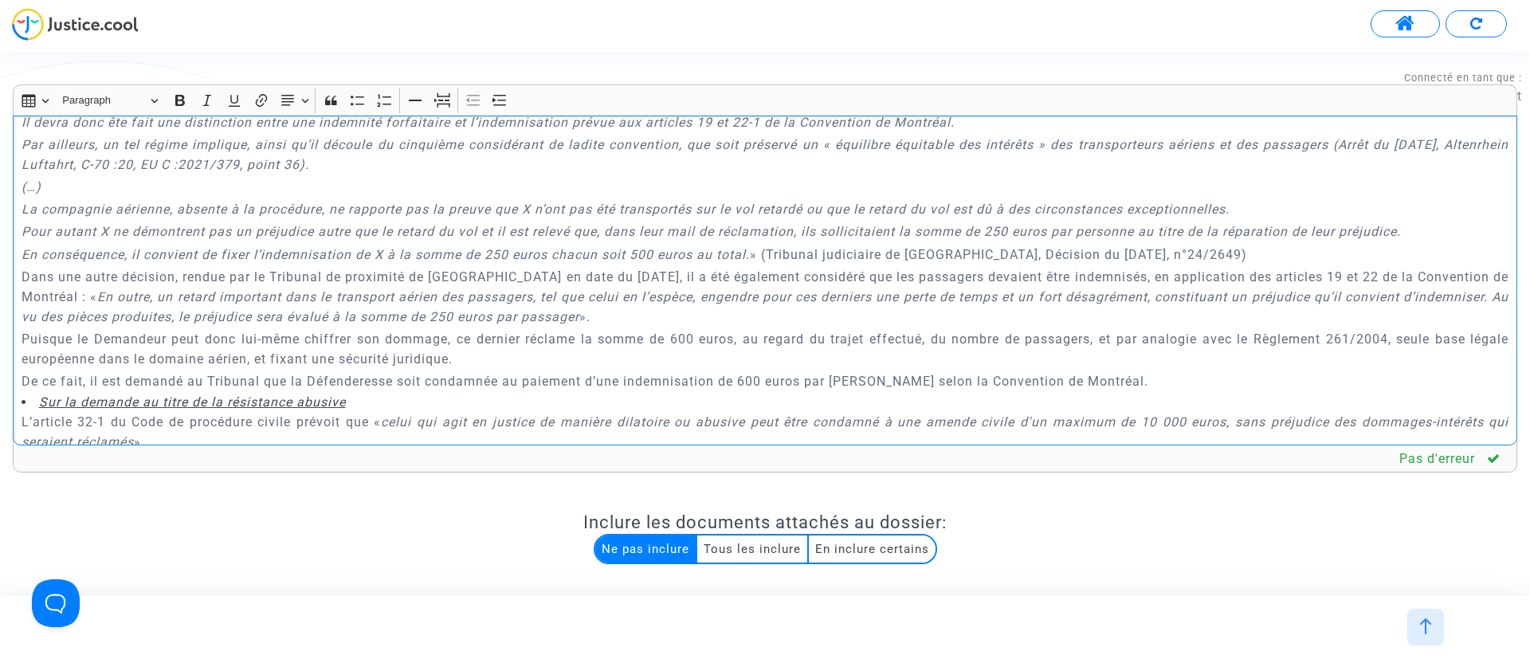
scroll to position [4681, 0]
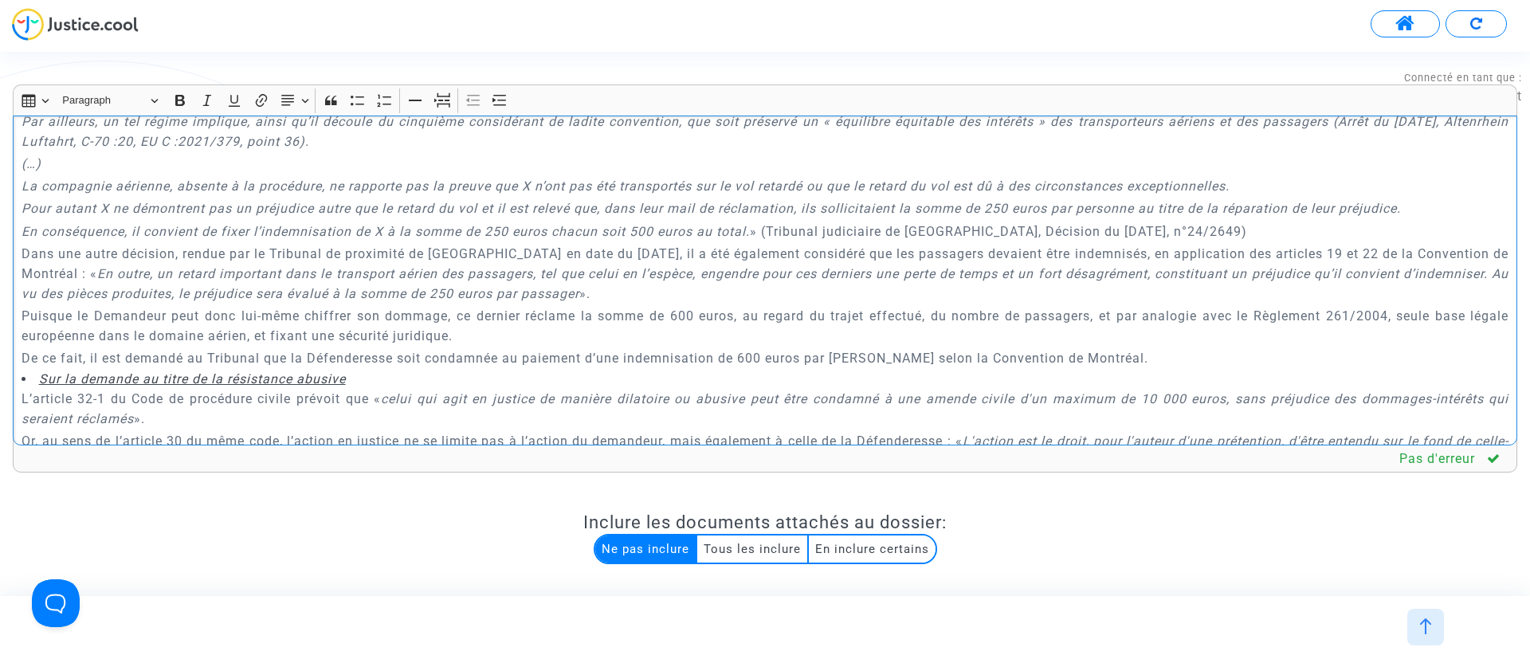
click at [672, 331] on p "Puisque le Demandeur peut donc lui-même chiffrer son dommage, ce dernier réclam…" at bounding box center [766, 326] width 1488 height 40
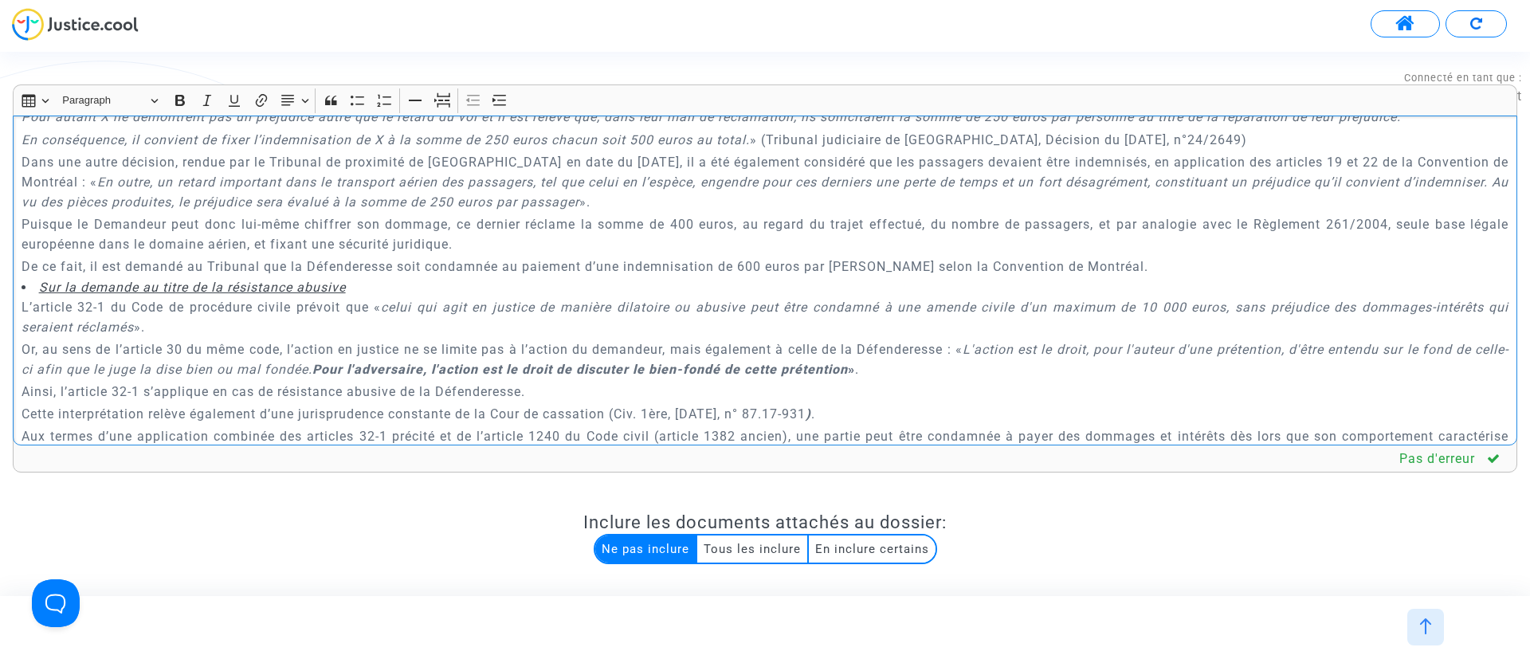
scroll to position [4801, 0]
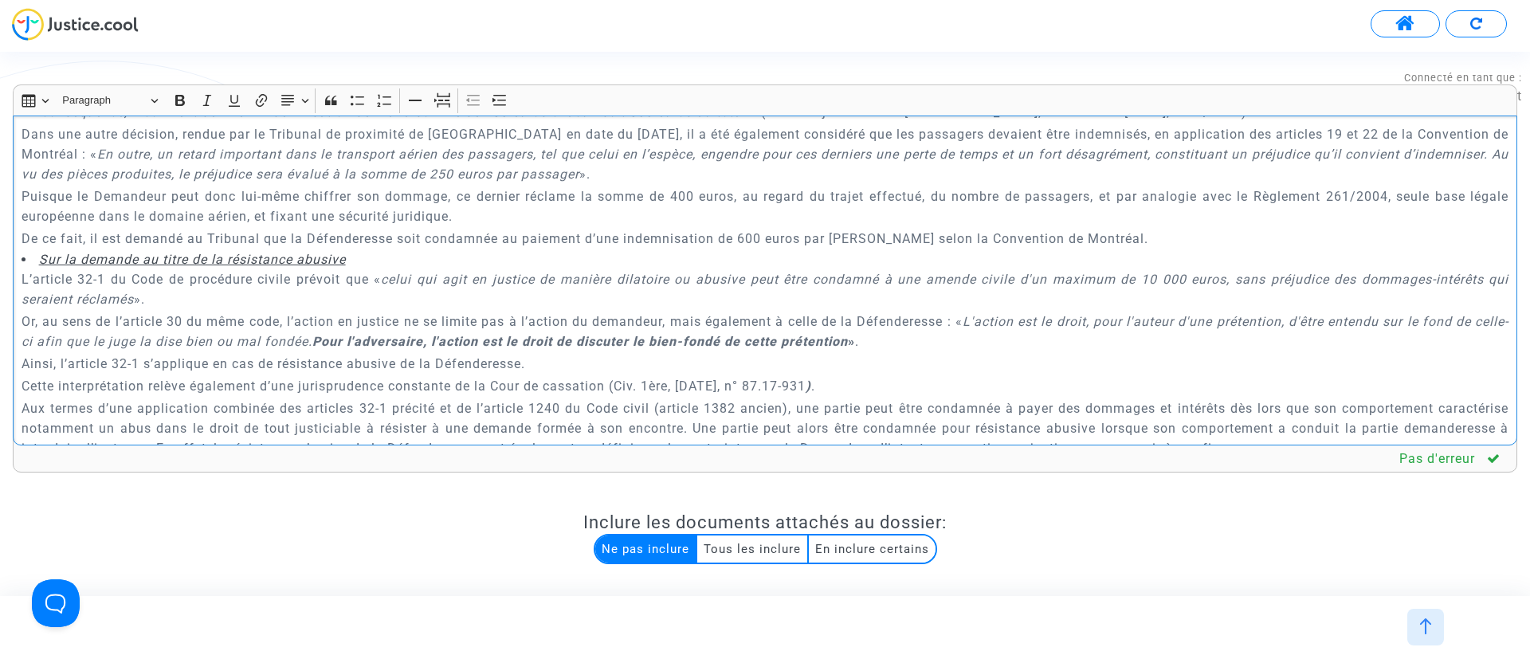
click at [747, 249] on p "De ce fait, il est demandé au Tribunal que la Défenderesse soit condamnée au pa…" at bounding box center [766, 239] width 1488 height 20
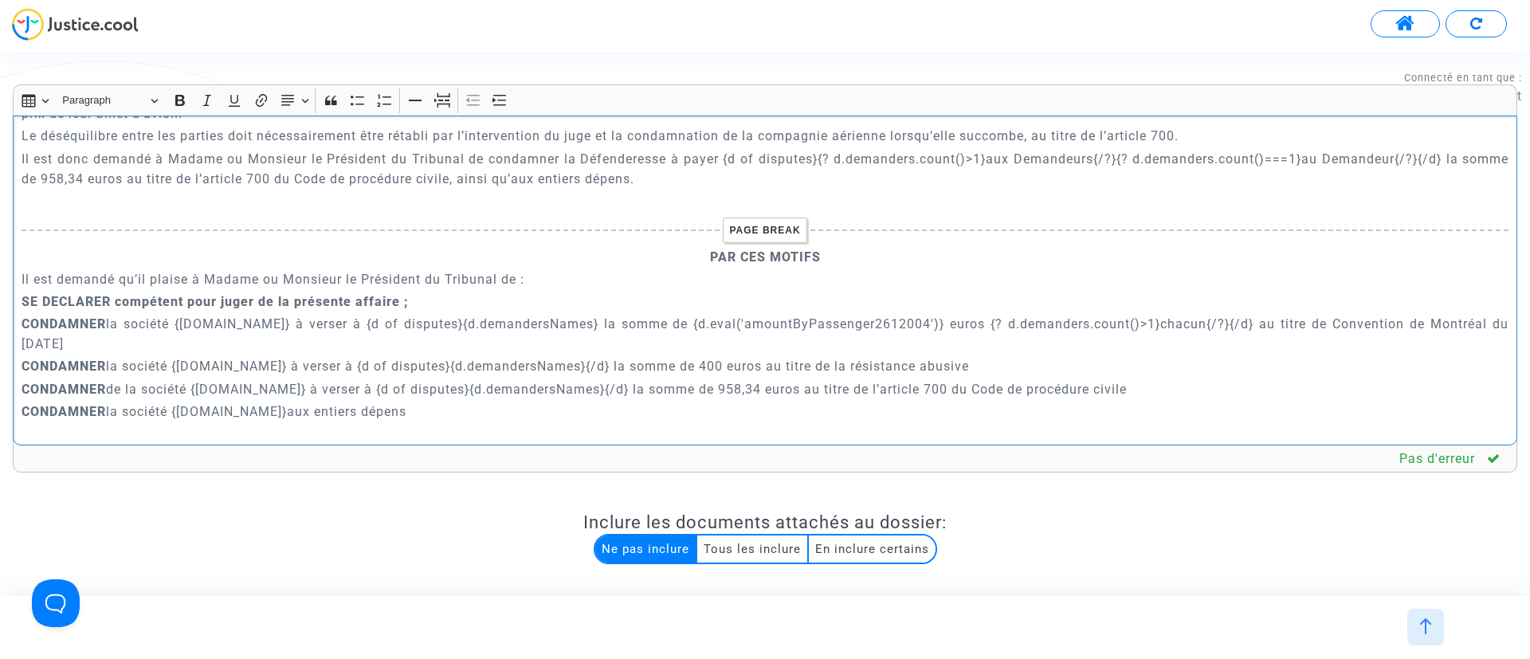
scroll to position [5876, 0]
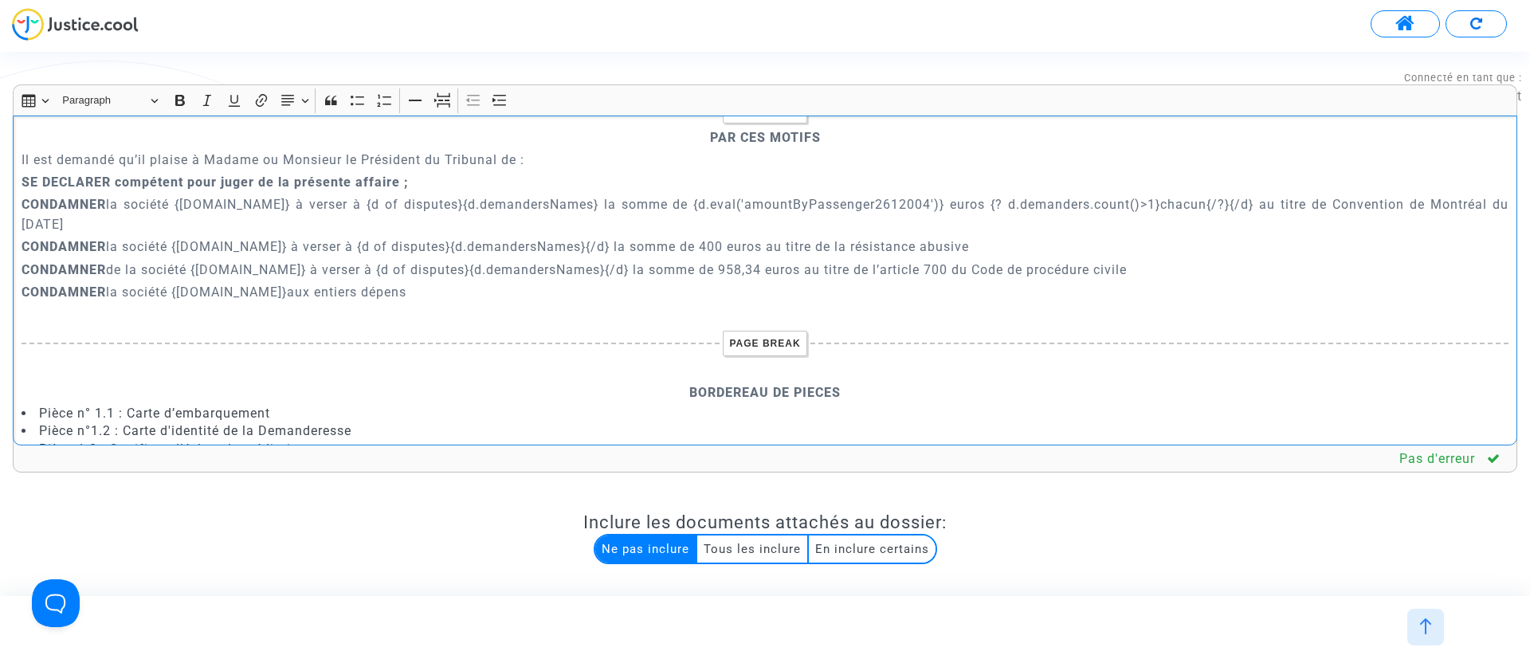
drag, startPoint x: 1243, startPoint y: 224, endPoint x: 680, endPoint y: 225, distance: 562.7
click at [680, 225] on p "CONDAMNER la société {defender.name} à verser à {d of disputes}{d.demandersName…" at bounding box center [766, 214] width 1488 height 40
copy p "{d.eval('amountByPassenger2612004')} euros {? d.demanders.count()>1}chacun{/?}{…"
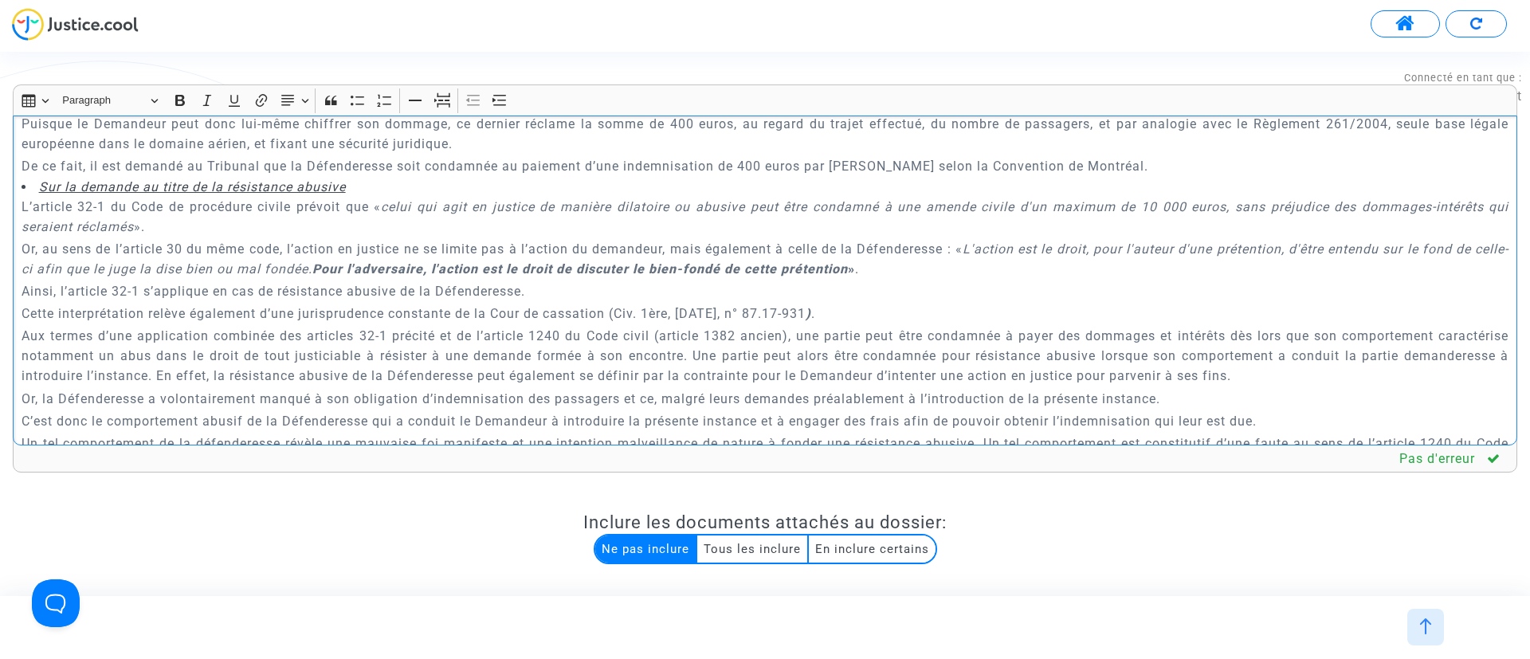
scroll to position [4854, 0]
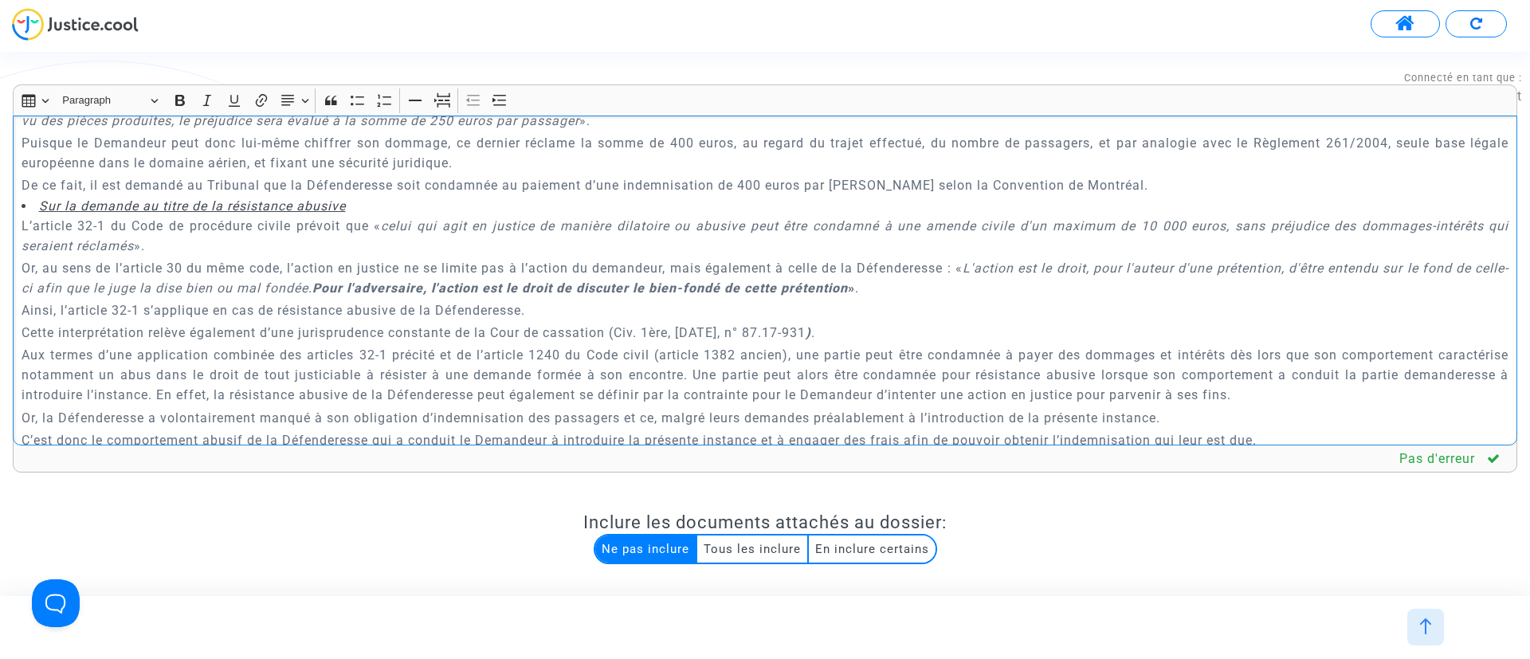
drag, startPoint x: 737, startPoint y: 203, endPoint x: 905, endPoint y: 206, distance: 168.2
click at [905, 195] on p "De ce fait, il est demandé au Tribunal que la Défenderesse soit condamnée au pa…" at bounding box center [766, 185] width 1488 height 20
click at [1022, 290] on icon "L'action est le droit, pour l'auteur d'une prétention, d'être entendu sur le fo…" at bounding box center [766, 278] width 1488 height 35
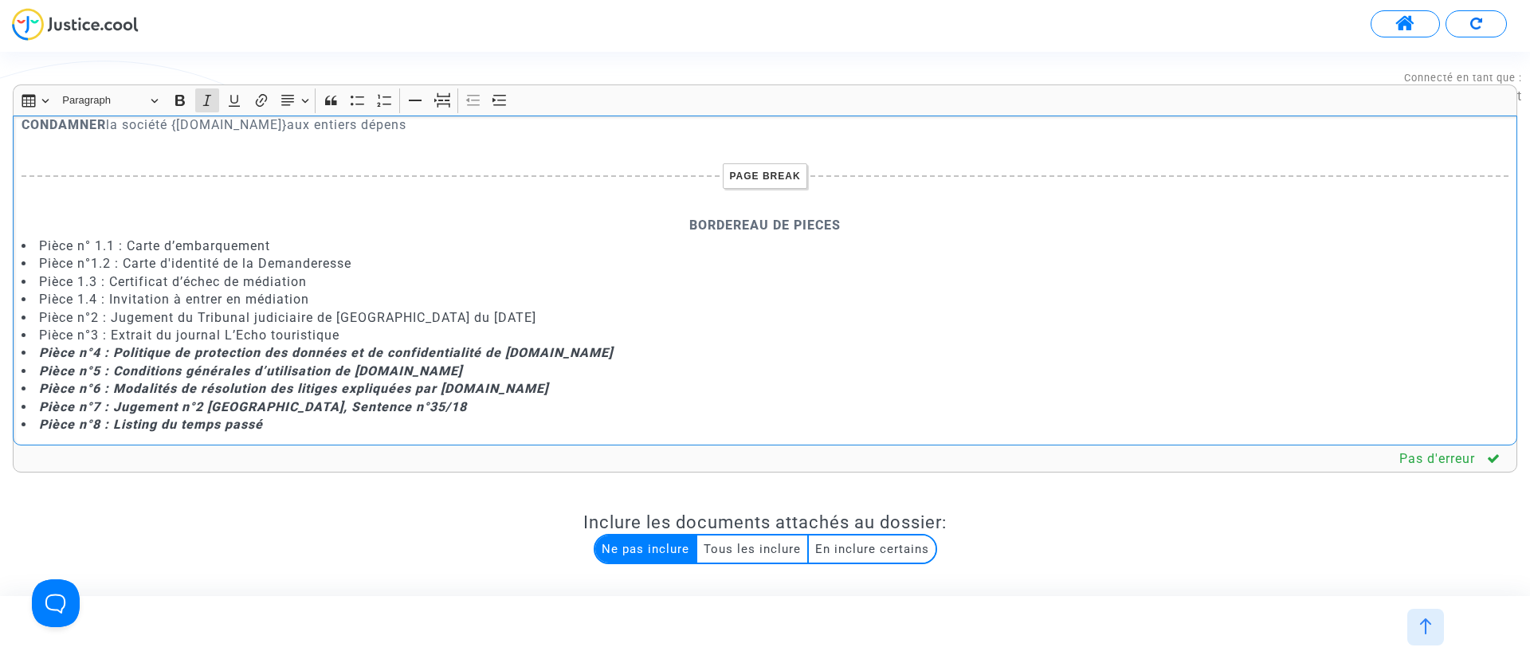
scroll to position [304, 0]
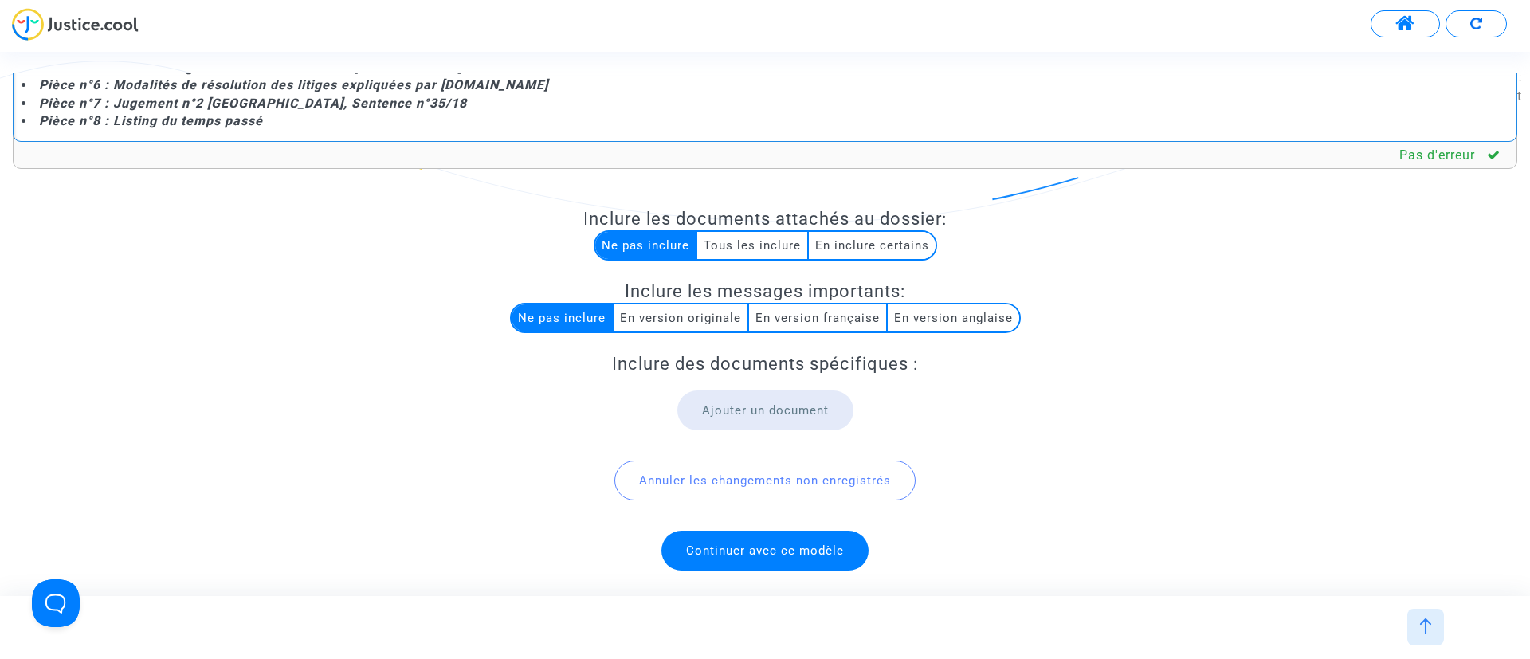
click at [838, 552] on span "Continuer avec ce modèle" at bounding box center [765, 551] width 158 height 14
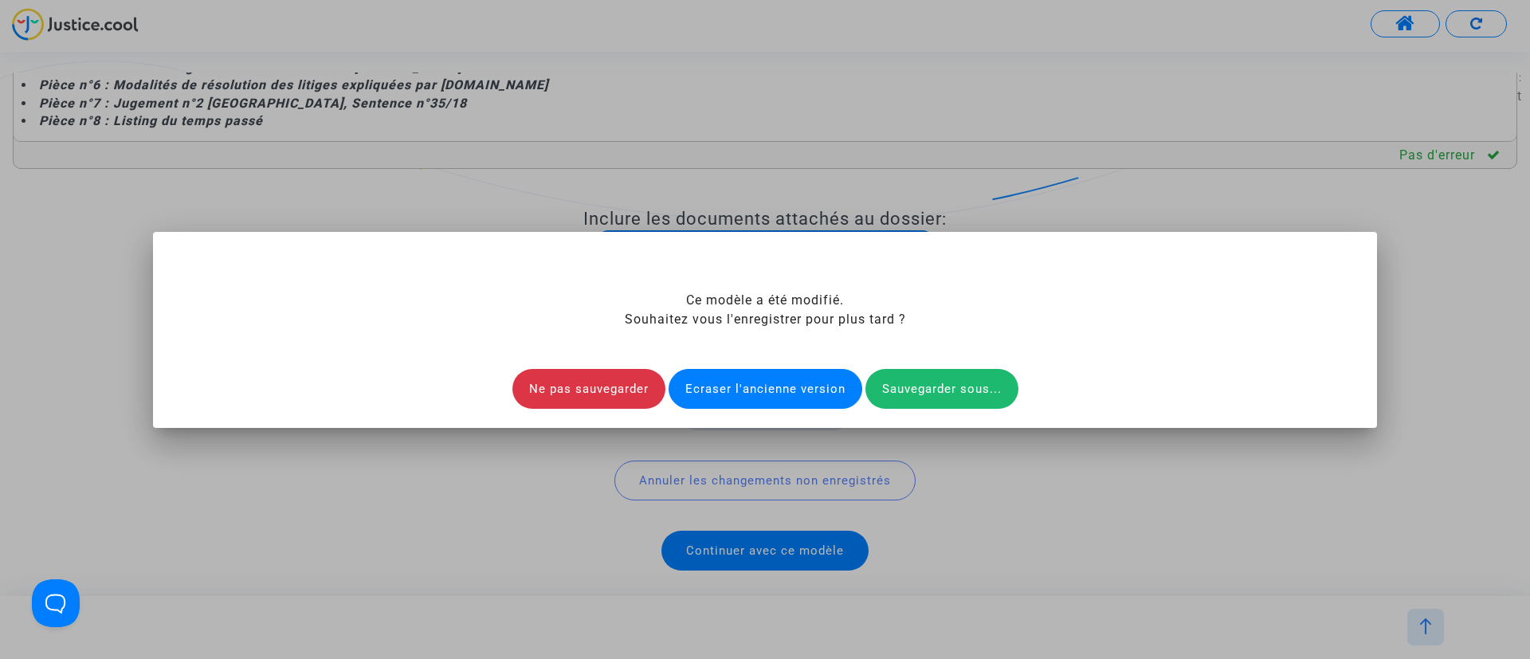
click at [760, 397] on div "Ecraser l'ancienne version" at bounding box center [766, 389] width 194 height 40
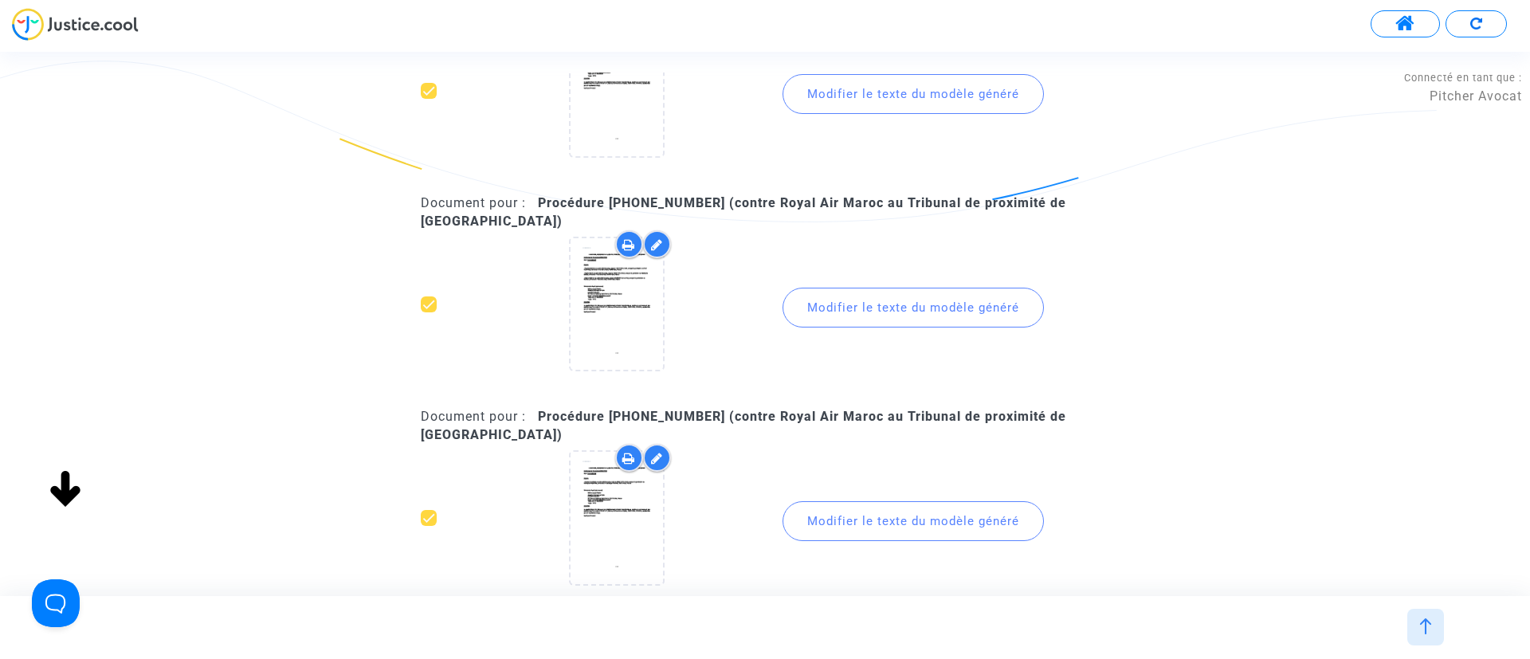
scroll to position [239, 0]
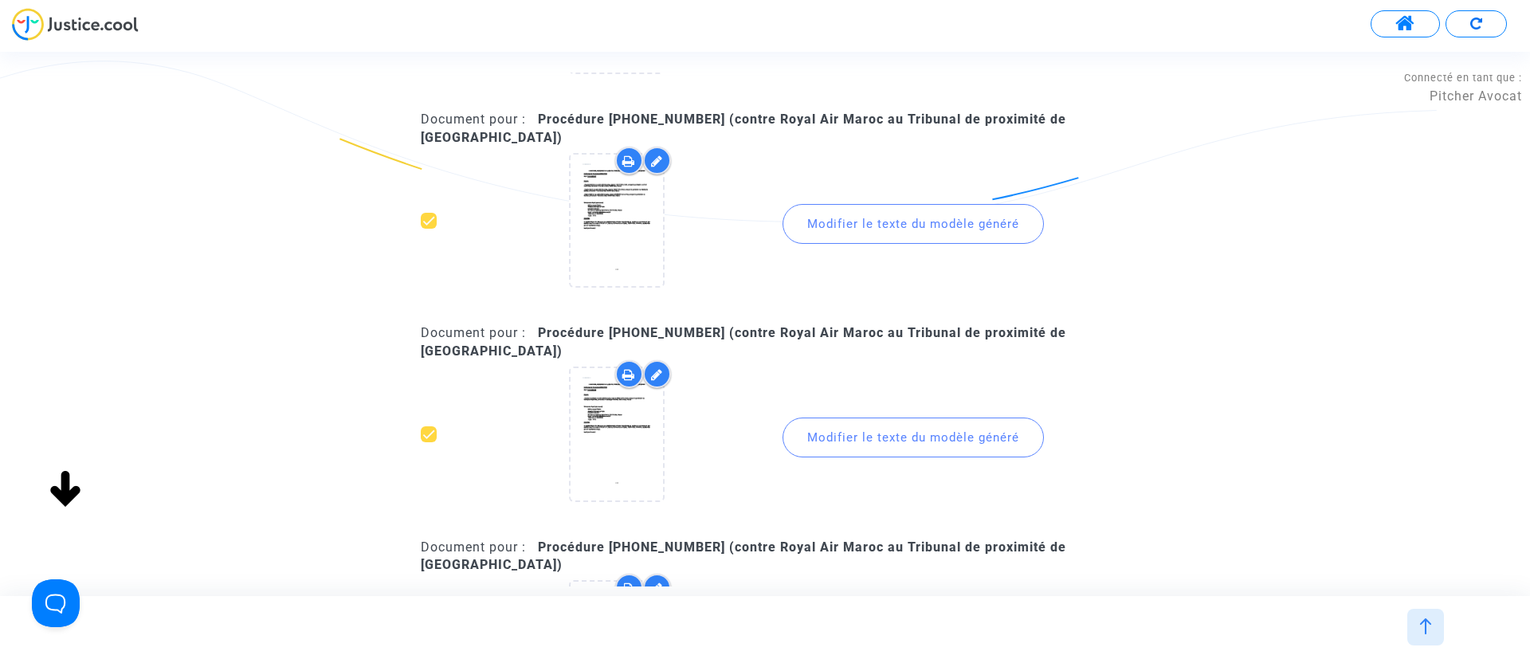
click at [949, 435] on div "Modifier le texte du modèle généré" at bounding box center [913, 438] width 261 height 40
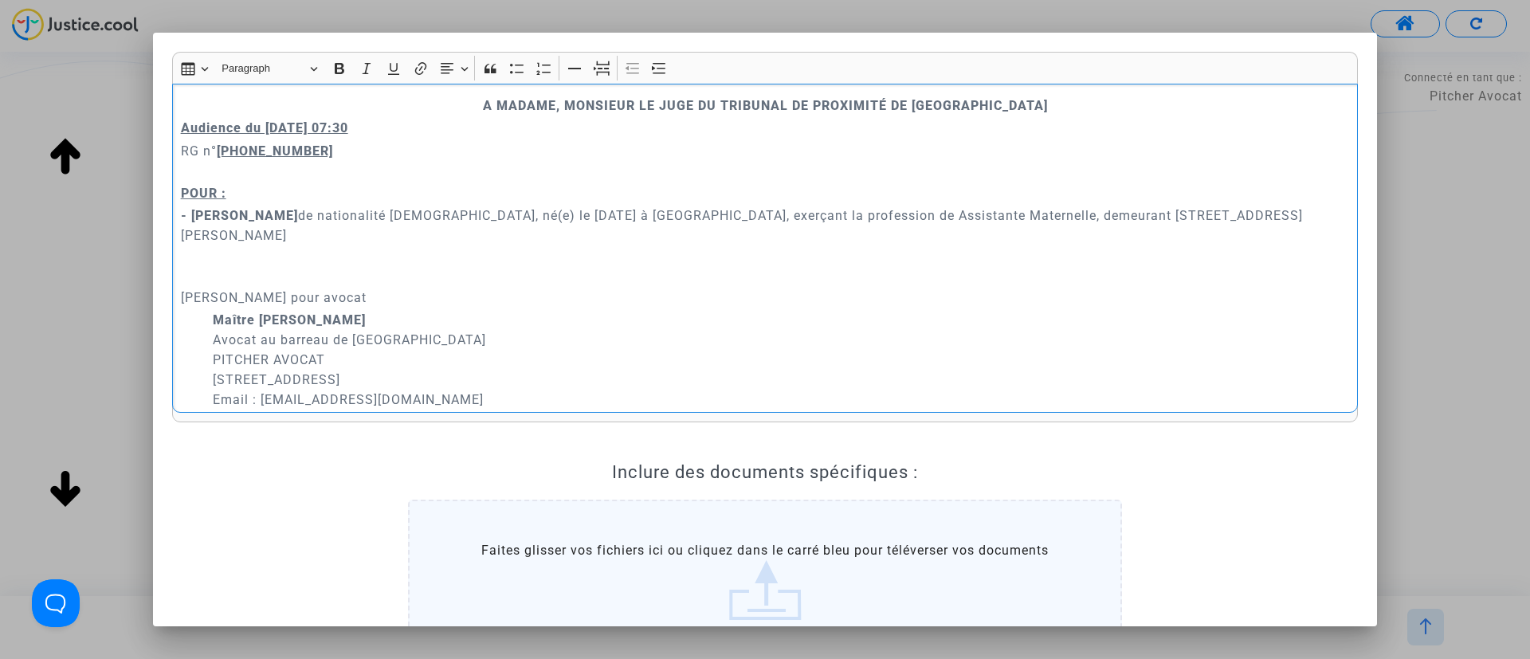
click at [418, 253] on p "​​​​​​​ Demandeur Ayant pour avocat" at bounding box center [765, 278] width 1169 height 60
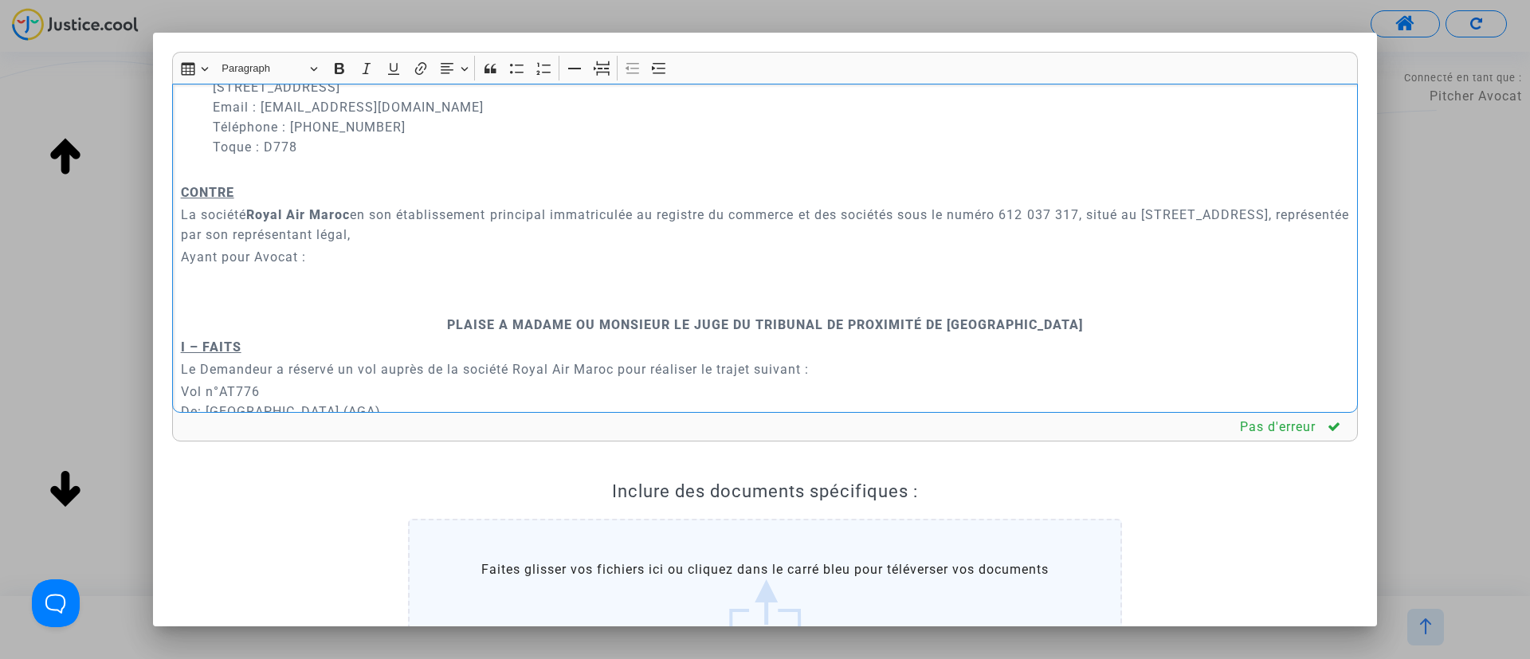
scroll to position [359, 0]
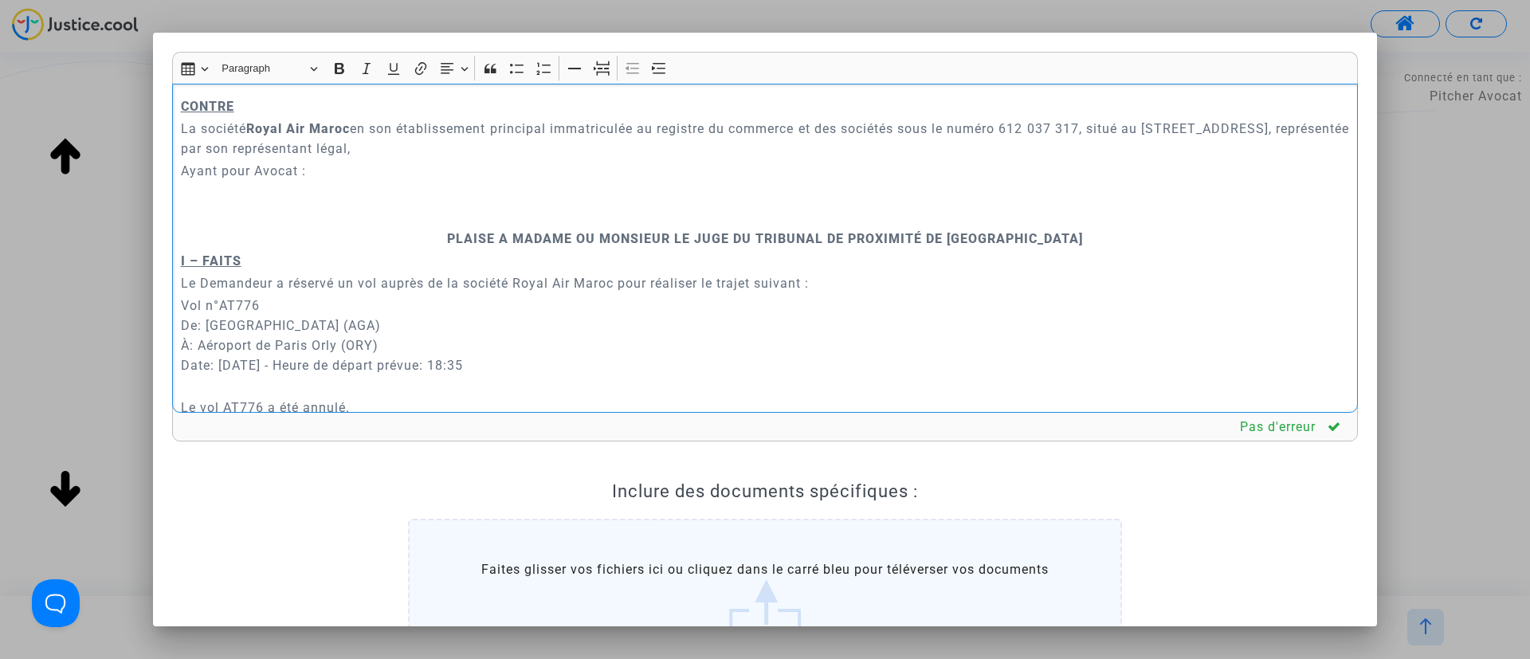
click at [496, 206] on p "Rich Text Editor, main" at bounding box center [765, 216] width 1169 height 20
click at [597, 70] on icon "Editor toolbar" at bounding box center [602, 69] width 16 height 16
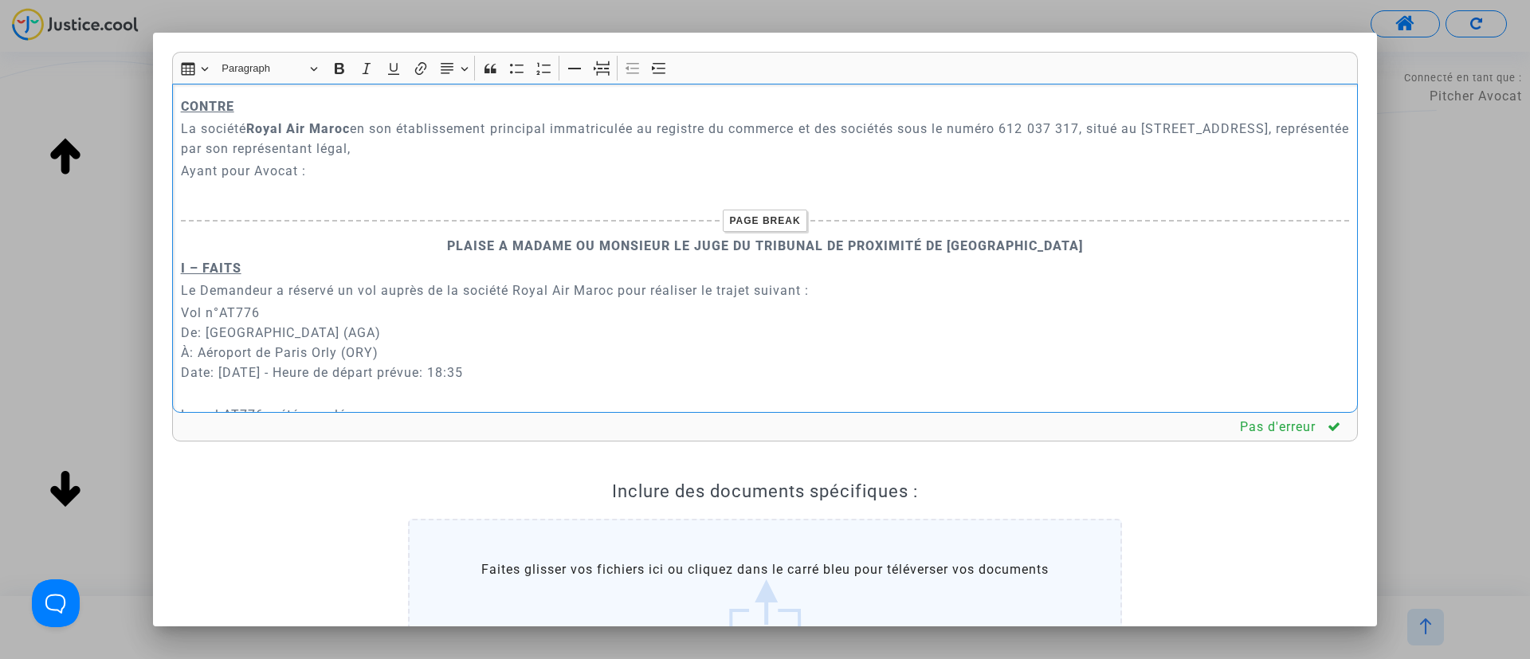
drag, startPoint x: 327, startPoint y: 157, endPoint x: 175, endPoint y: 159, distance: 152.2
click at [175, 159] on div "A MADAME, MONSIEUR LE JUGE DU TRIBUNAL DE PROXIMITÉ DE IVRY-SUR-SEINE Audience …" at bounding box center [765, 249] width 1186 height 330
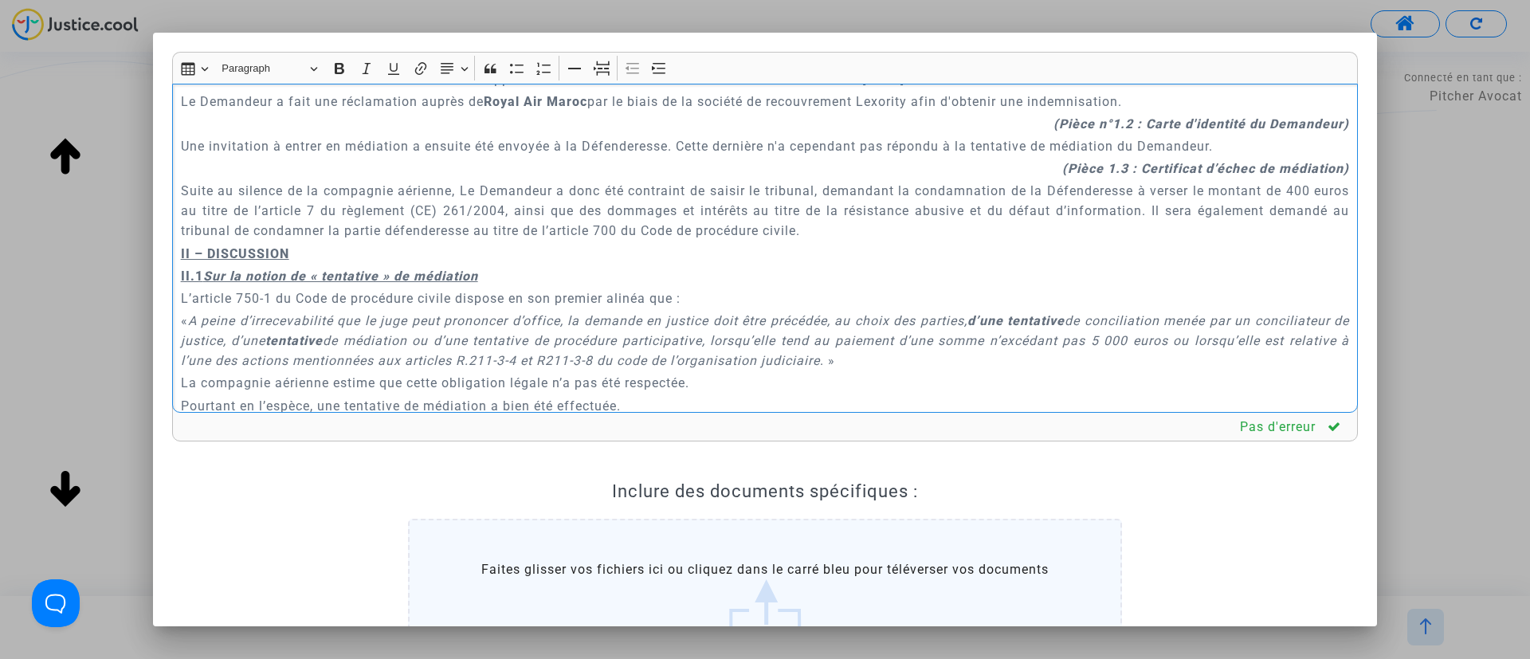
scroll to position [478, 0]
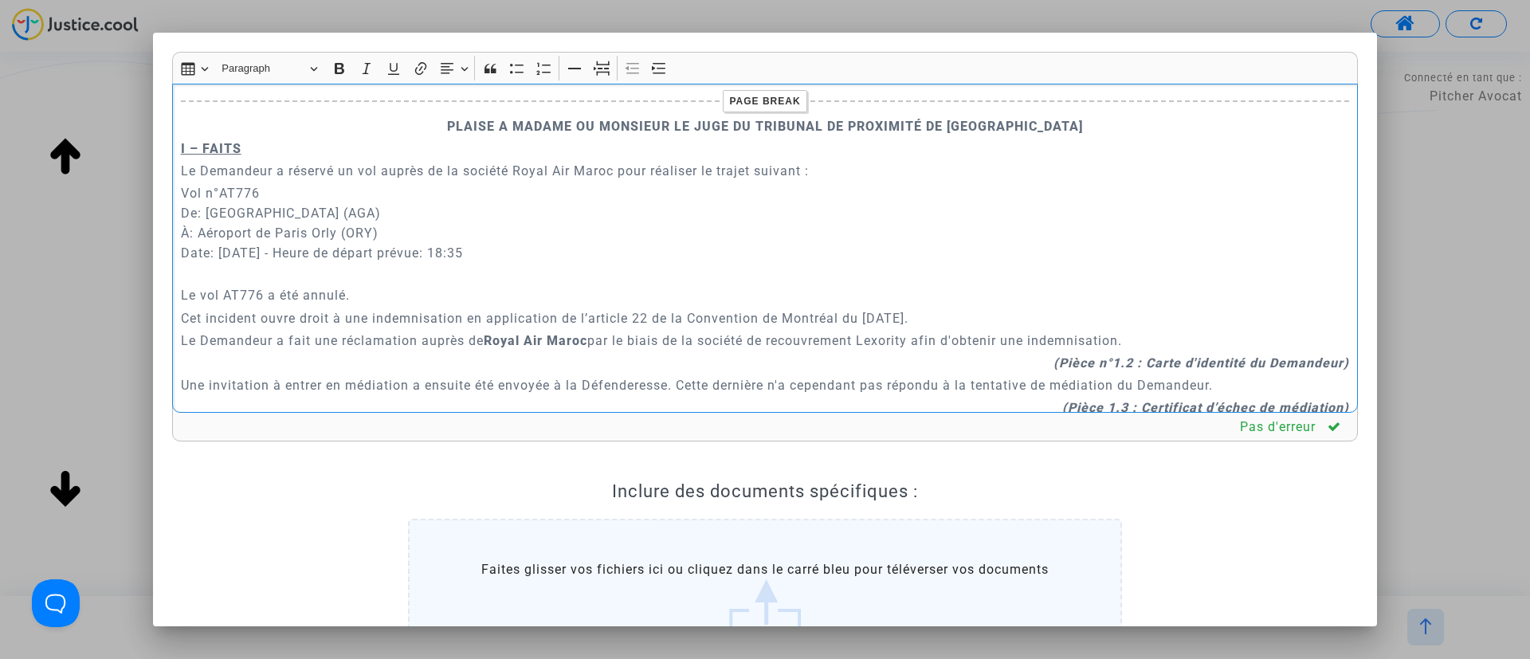
click at [423, 261] on p "Vol n°AT776 De: Agadir Al Massira Airport (AGA) À: Aéroport de Paris Orly (ORY)…" at bounding box center [765, 233] width 1169 height 100
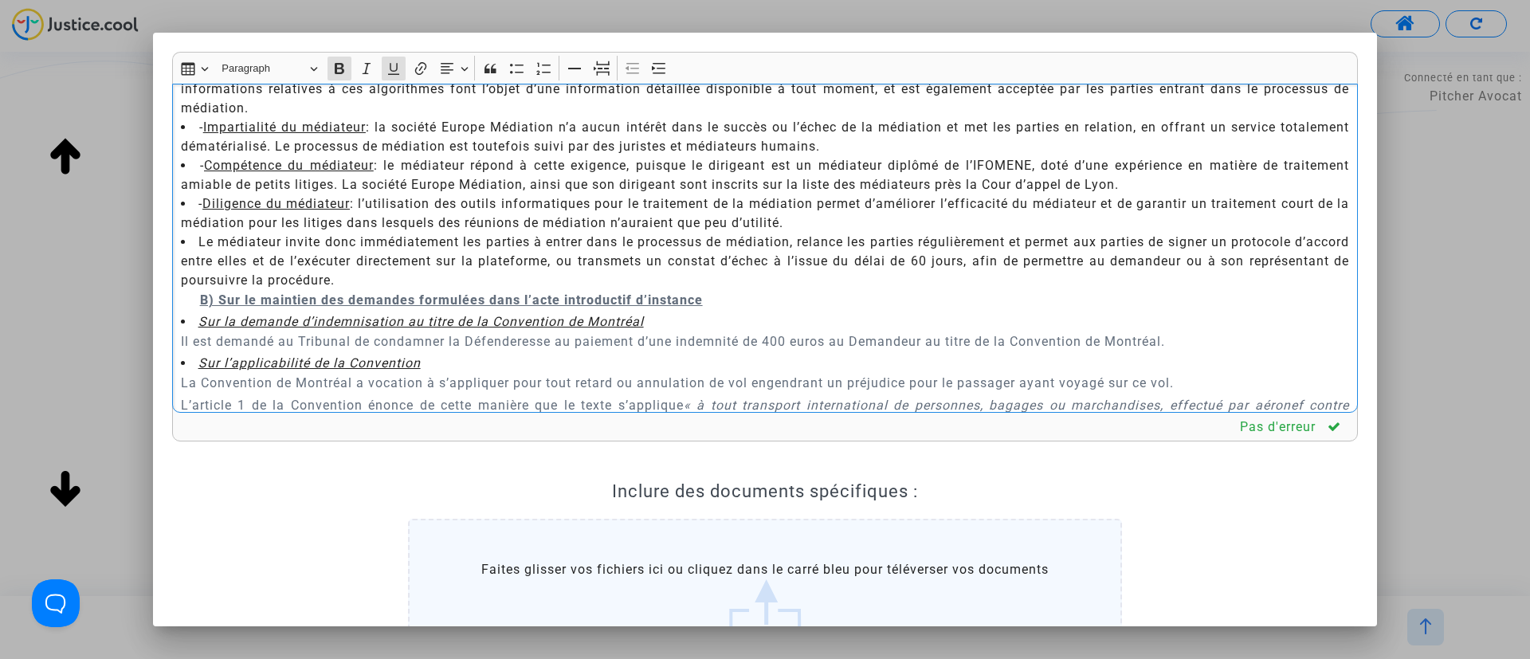
scroll to position [2460, 0]
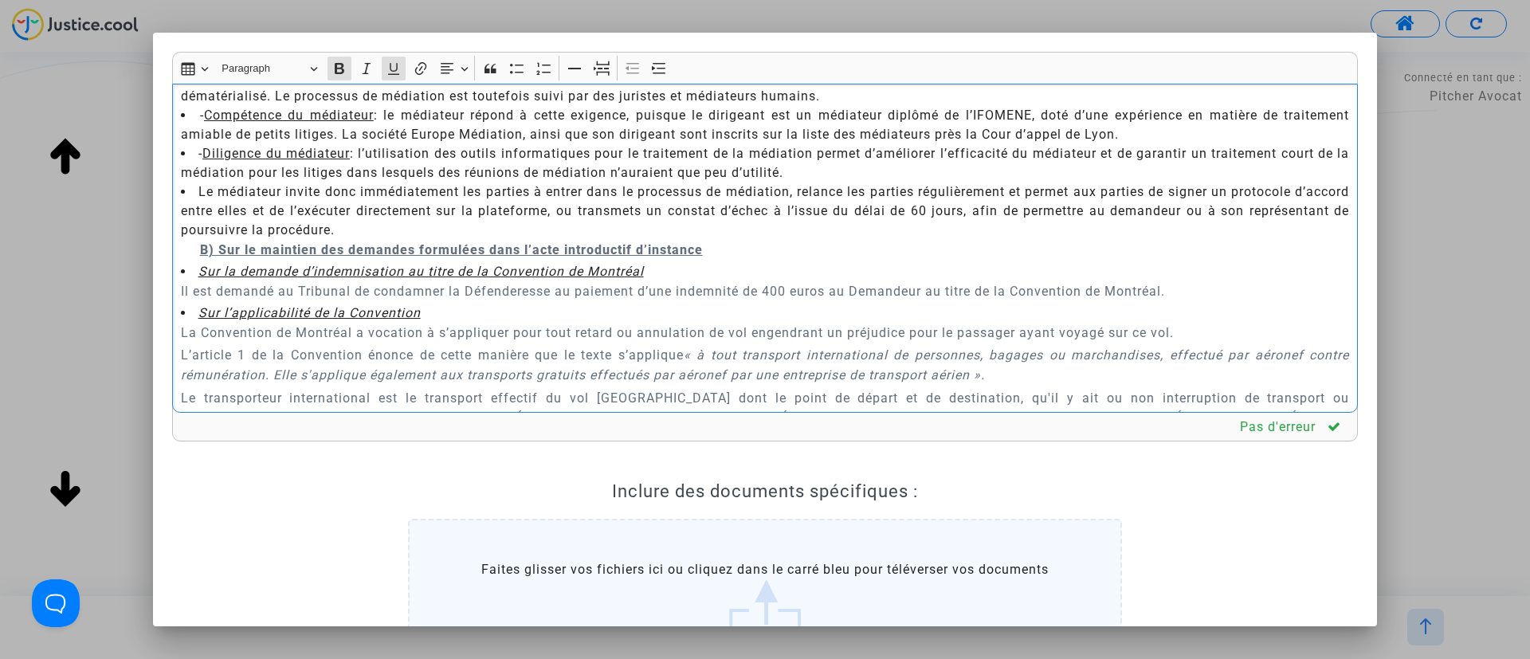
drag, startPoint x: 177, startPoint y: 167, endPoint x: 748, endPoint y: 226, distance: 574.6
click at [748, 226] on div "A MADAME, MONSIEUR LE JUGE DU TRIBUNAL DE PROXIMITÉ DE IVRY-SUR-SEINE Audience …" at bounding box center [765, 249] width 1186 height 330
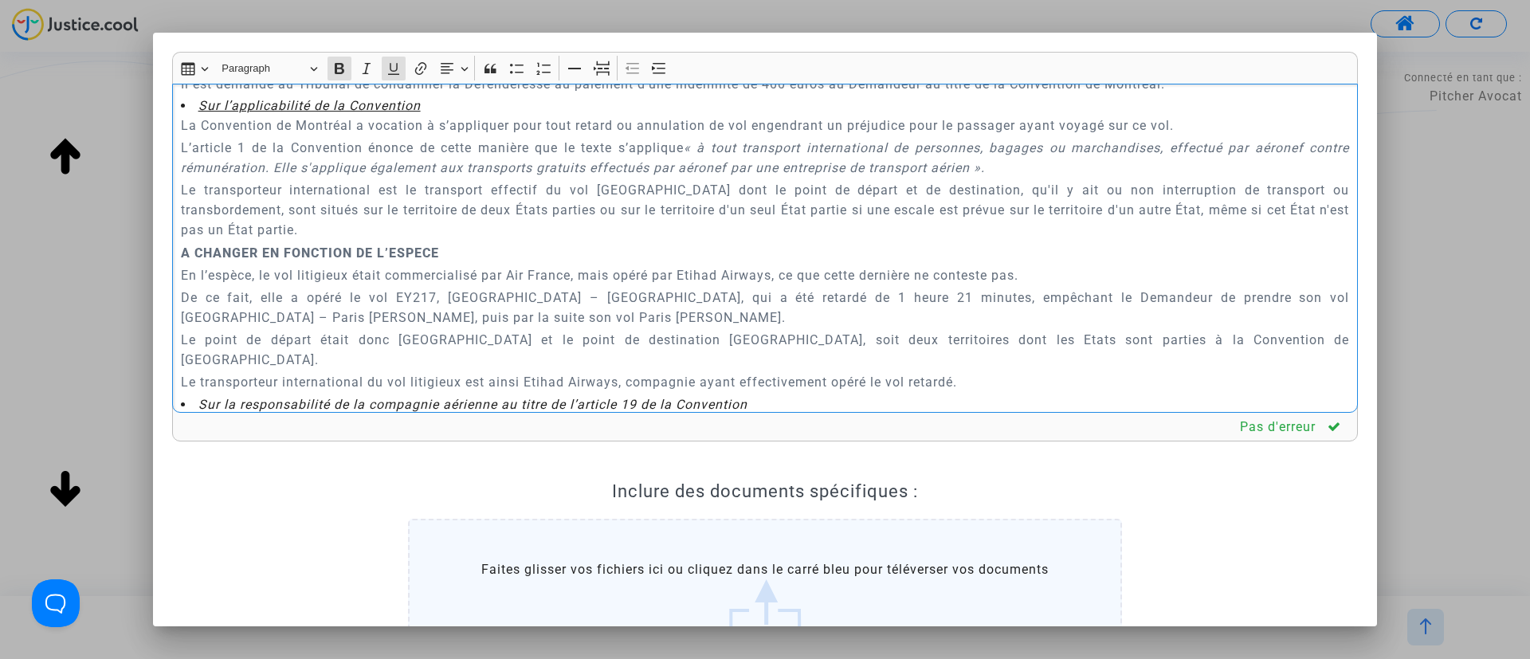
scroll to position [940, 0]
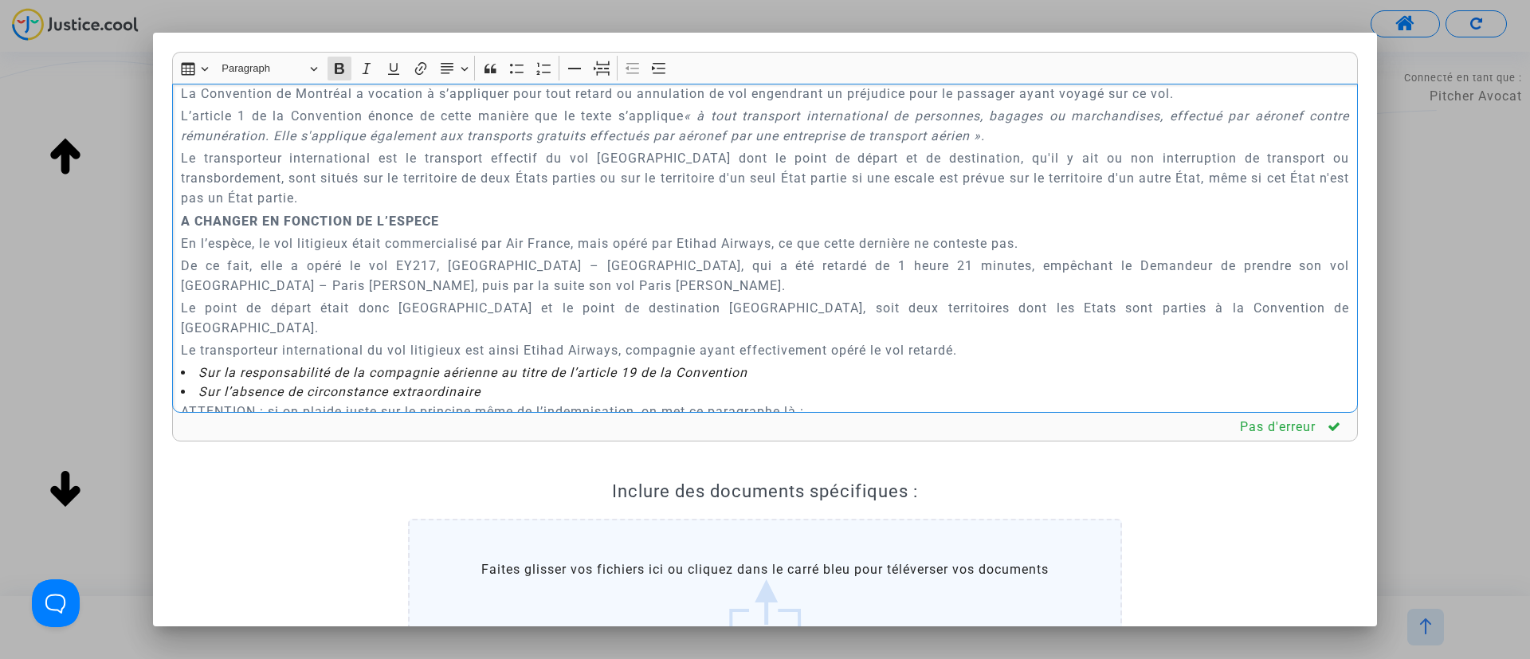
drag, startPoint x: 177, startPoint y: 198, endPoint x: 850, endPoint y: 206, distance: 672.7
click at [850, 206] on div "A MADAME, MONSIEUR LE JUGE DU TRIBUNAL DE PROXIMITÉ DE IVRY-SUR-SEINE Audience …" at bounding box center [765, 249] width 1186 height 330
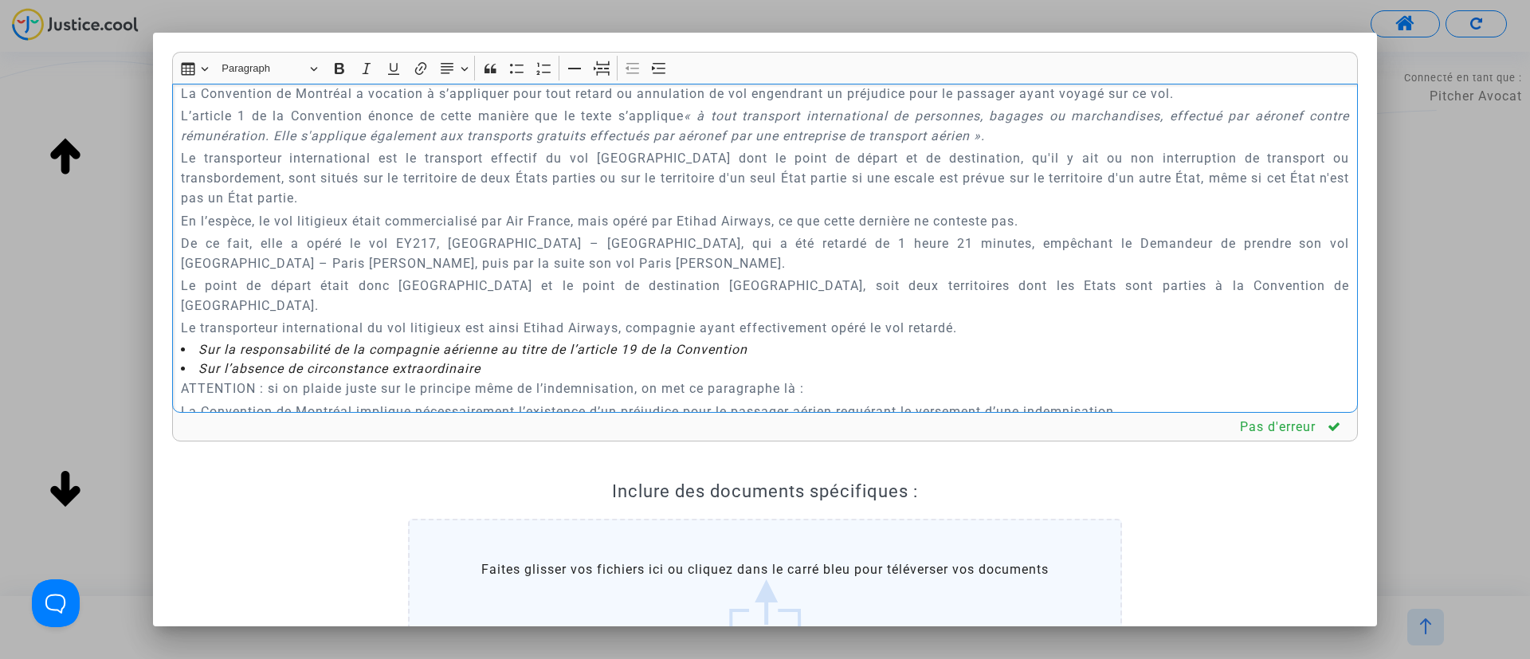
click at [487, 211] on p "En l’espèce, le vol litigieux était commercialisé par Air France, mais opéré pa…" at bounding box center [765, 221] width 1169 height 20
click at [581, 211] on p "En l’espèce, le vol litigieux était commercialisé et opéré par ROyal Air Maroc,…" at bounding box center [765, 221] width 1169 height 20
drag, startPoint x: 779, startPoint y: 201, endPoint x: 967, endPoint y: 206, distance: 188.2
click at [967, 211] on p "En l’espèce, le vol litigieux était commercialisé et opéré par Royal Air Maroc,…" at bounding box center [765, 221] width 1169 height 20
drag, startPoint x: 173, startPoint y: 225, endPoint x: 1163, endPoint y: 266, distance: 990.8
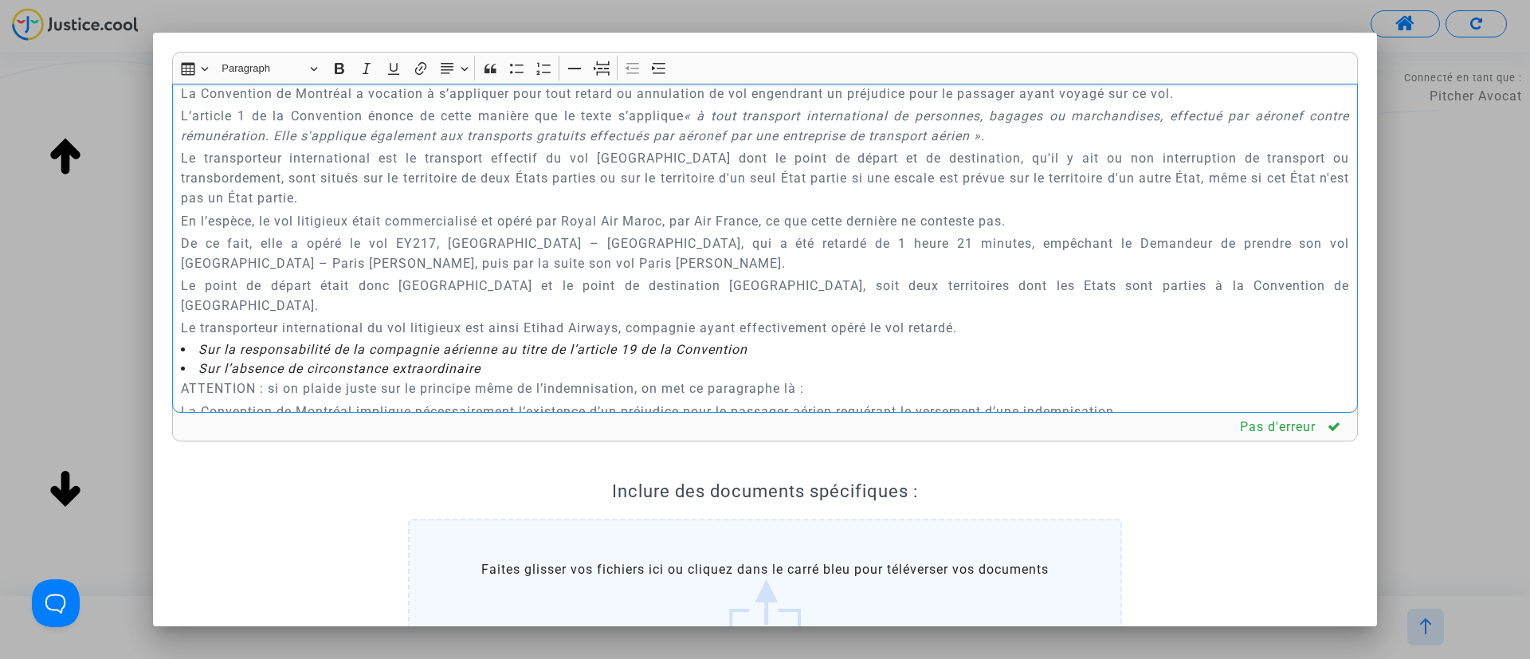
click at [1163, 266] on div "A MADAME, MONSIEUR LE JUGE DU TRIBUNAL DE PROXIMITÉ DE IVRY-SUR-SEINE Audience …" at bounding box center [765, 249] width 1186 height 330
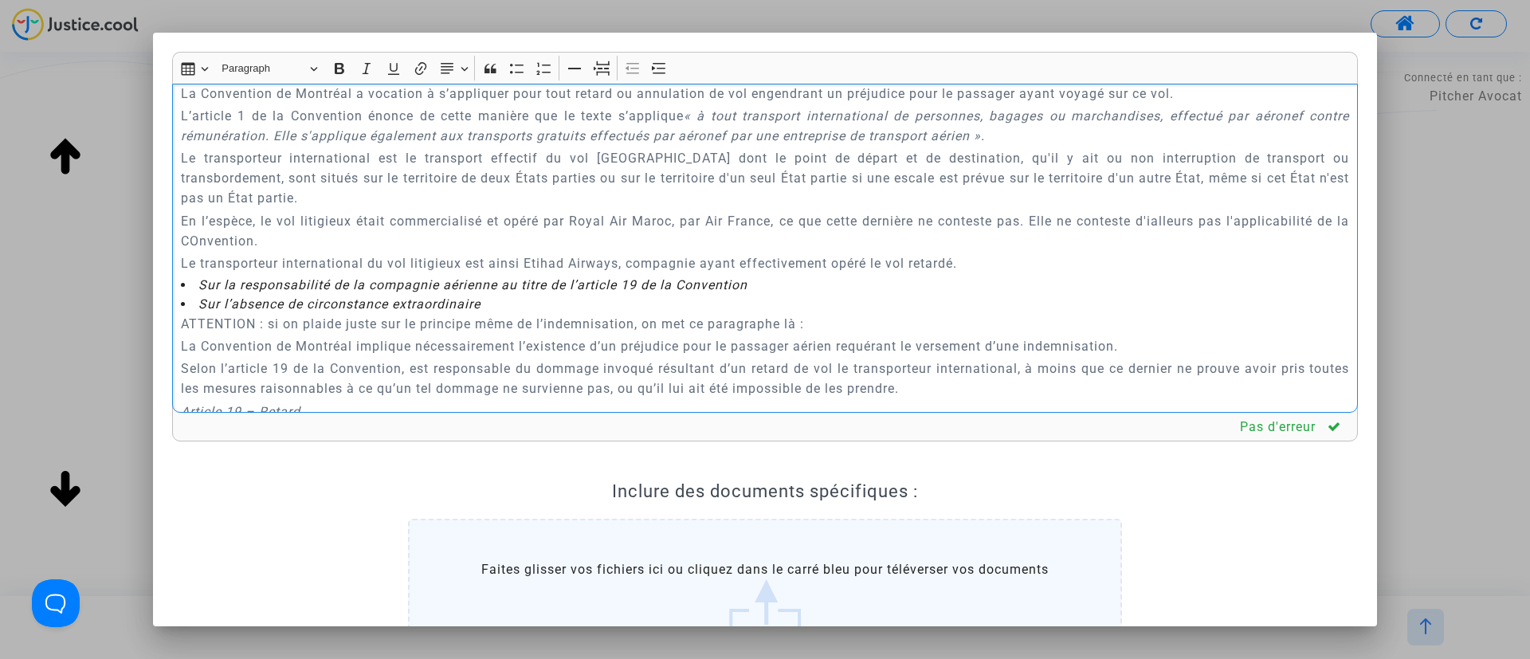
drag, startPoint x: 968, startPoint y: 243, endPoint x: 189, endPoint y: 234, distance: 779.6
click at [176, 240] on div "A MADAME, MONSIEUR LE JUGE DU TRIBUNAL DE PROXIMITÉ DE IVRY-SUR-SEINE Audience …" at bounding box center [765, 249] width 1186 height 330
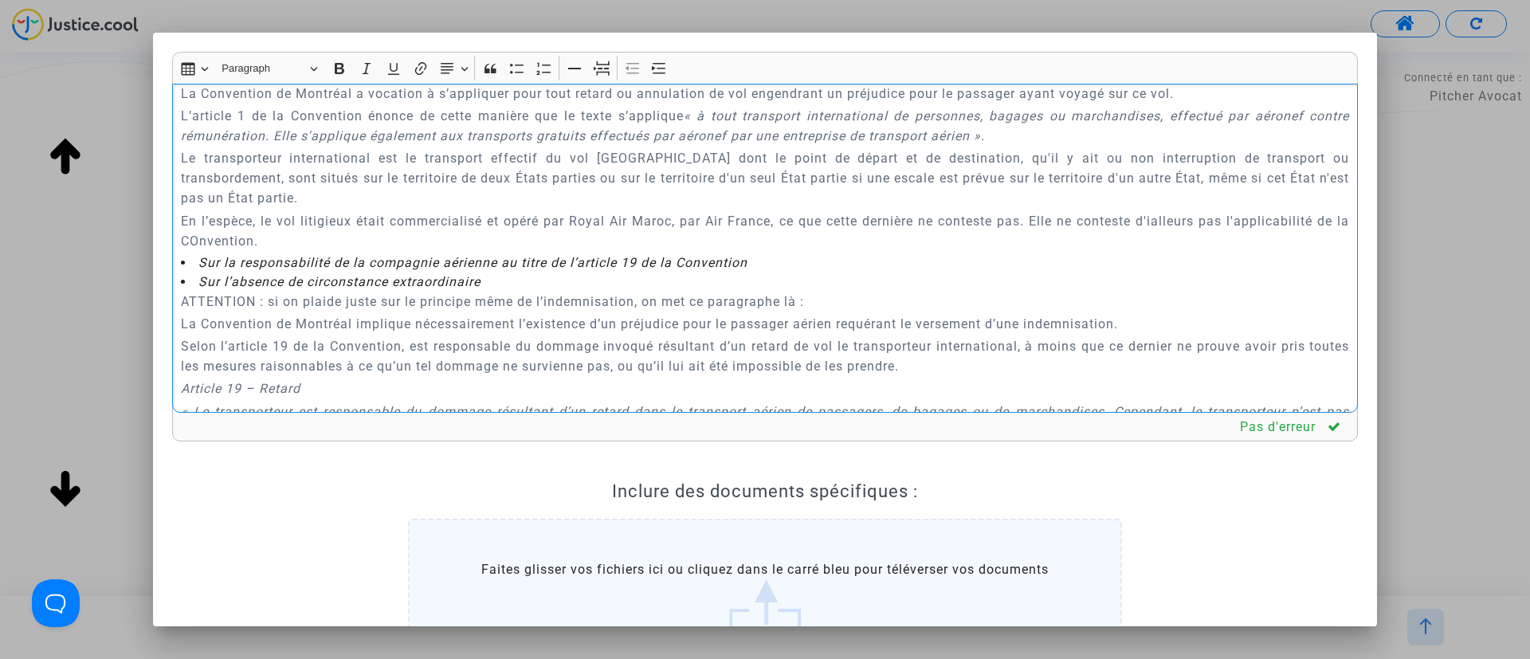
click at [234, 211] on p "En l’espèce, le vol litigieux était commercialisé et opéré par Royal Air Maroc,…" at bounding box center [765, 231] width 1169 height 40
click at [232, 220] on p "En l’espèce, le vol litigieux était commercialisé et opéré par Royal Air Maroc,…" at bounding box center [765, 231] width 1169 height 40
drag, startPoint x: 310, startPoint y: 221, endPoint x: 176, endPoint y: 202, distance: 135.1
click at [176, 202] on div "A MADAME, MONSIEUR LE JUGE DU TRIBUNAL DE PROXIMITÉ DE IVRY-SUR-SEINE Audience …" at bounding box center [765, 249] width 1186 height 330
click at [1033, 230] on p "En l’espèce, le vol litigieux était commercialisé et opéré par Royal Air Maroc,…" at bounding box center [765, 231] width 1169 height 40
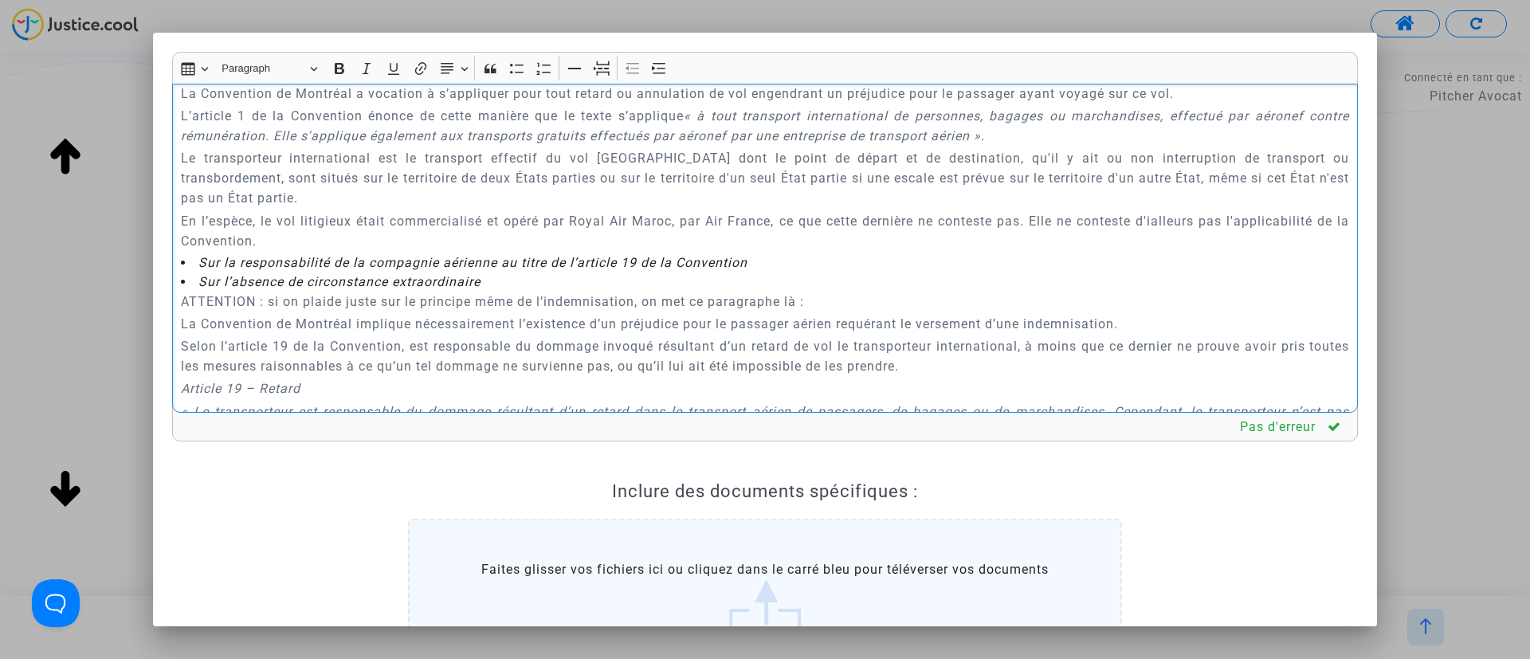
drag, startPoint x: 1168, startPoint y: 195, endPoint x: 1219, endPoint y: 234, distance: 64.9
click at [1219, 253] on li "Sur la responsabilité de la compagnie aérienne au titre de l’article 19 de la C…" at bounding box center [765, 272] width 1169 height 38
click at [1186, 211] on p "En l’espèce, le vol litigieux était commercialisé et opéré par Royal Air Maroc,…" at bounding box center [765, 231] width 1169 height 40
drag, startPoint x: 355, startPoint y: 222, endPoint x: 179, endPoint y: 208, distance: 176.7
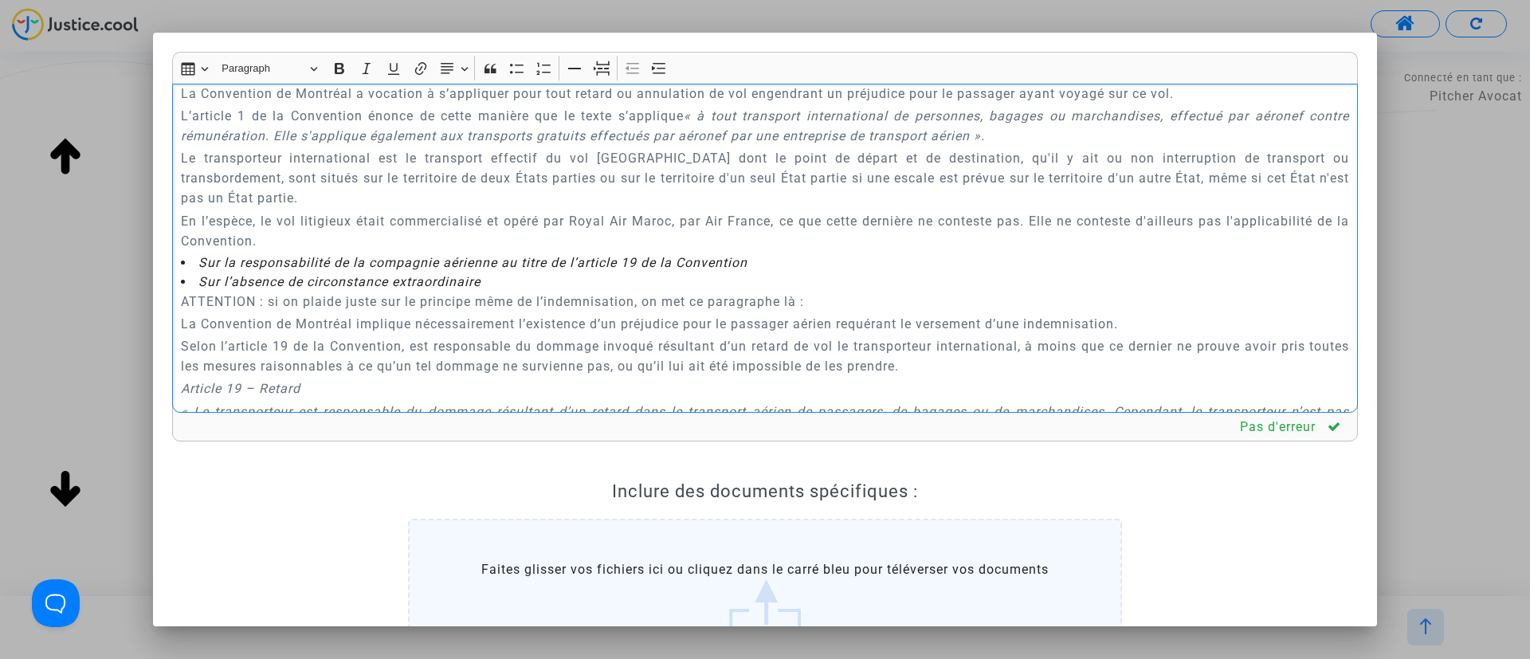
click at [179, 208] on div "A MADAME, MONSIEUR LE JUGE DU TRIBUNAL DE PROXIMITÉ DE IVRY-SUR-SEINE Audience …" at bounding box center [765, 249] width 1186 height 330
copy p "En l’espèce, le vol litigieux était commercialisé et opéré par Royal Air Maroc,…"
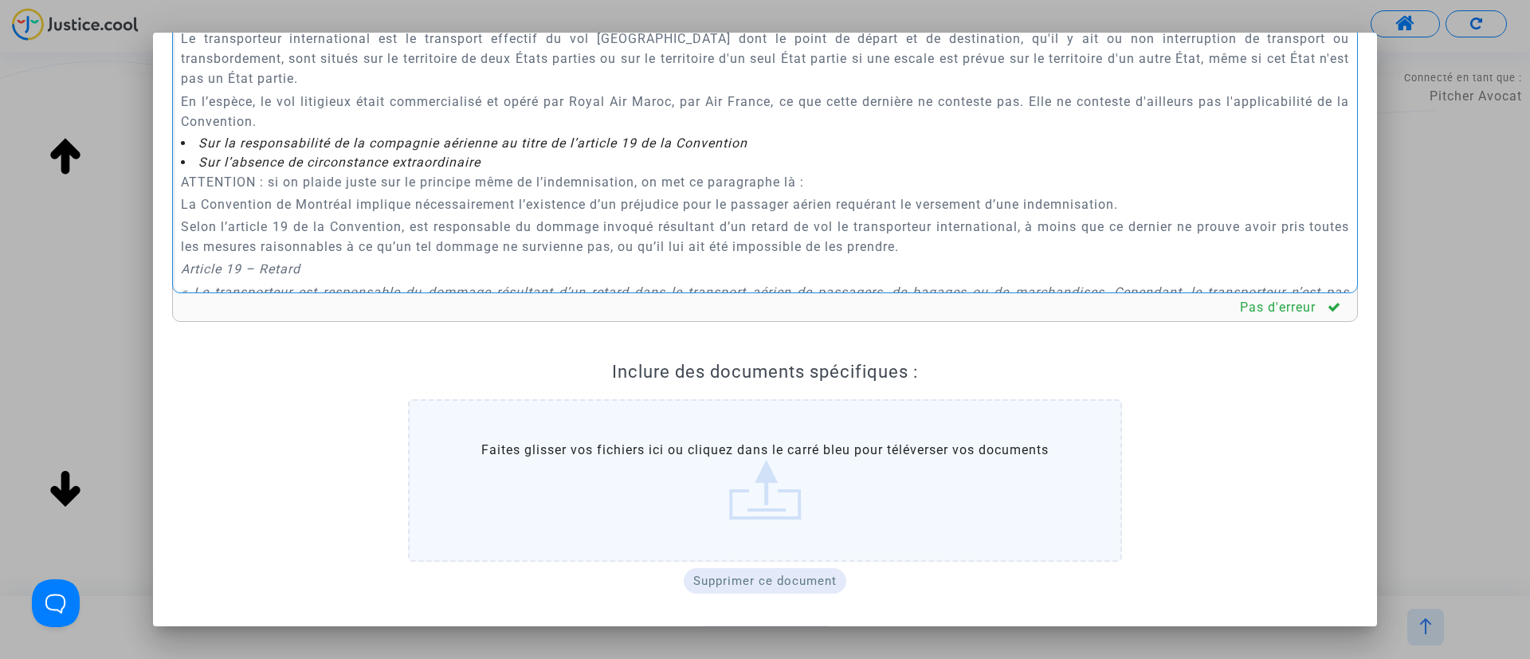
scroll to position [0, 0]
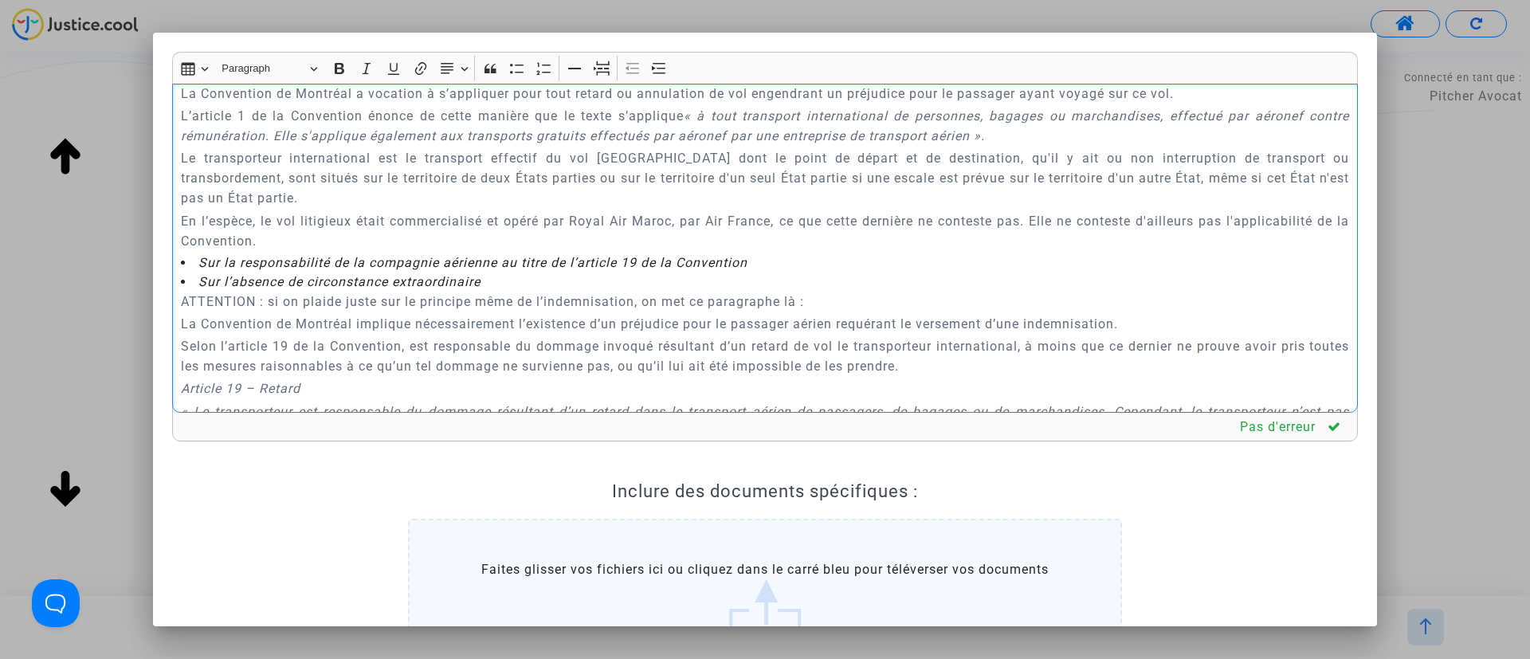
drag, startPoint x: 178, startPoint y: 280, endPoint x: 845, endPoint y: 285, distance: 667.1
click at [845, 285] on div "A MADAME, MONSIEUR LE JUGE DU TRIBUNAL DE PROXIMITÉ DE IVRY-SUR-SEINE Audience …" at bounding box center [765, 249] width 1186 height 330
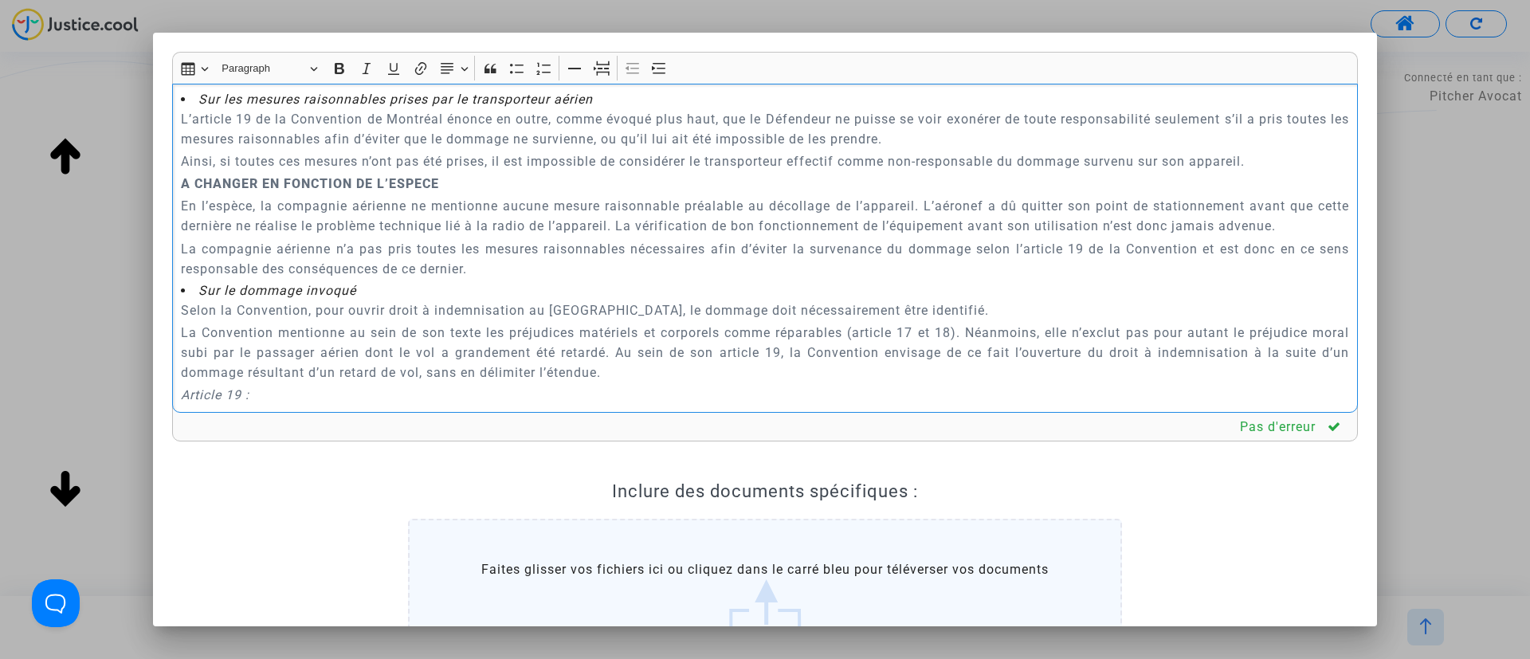
scroll to position [2134, 0]
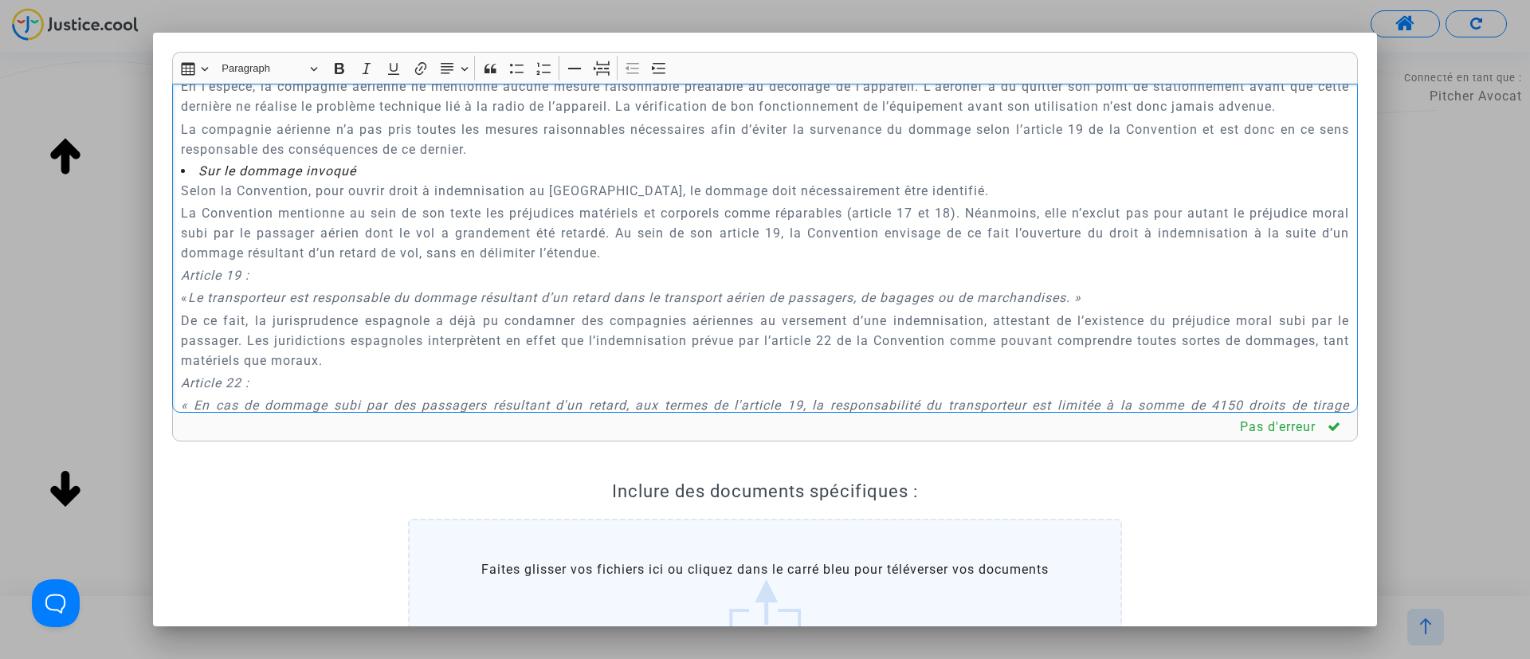
drag, startPoint x: 179, startPoint y: 90, endPoint x: 652, endPoint y: 177, distance: 480.6
click at [652, 177] on div "A MADAME, MONSIEUR LE JUGE DU TRIBUNAL DE PROXIMITÉ DE IVRY-SUR-SEINE Audience …" at bounding box center [765, 249] width 1186 height 330
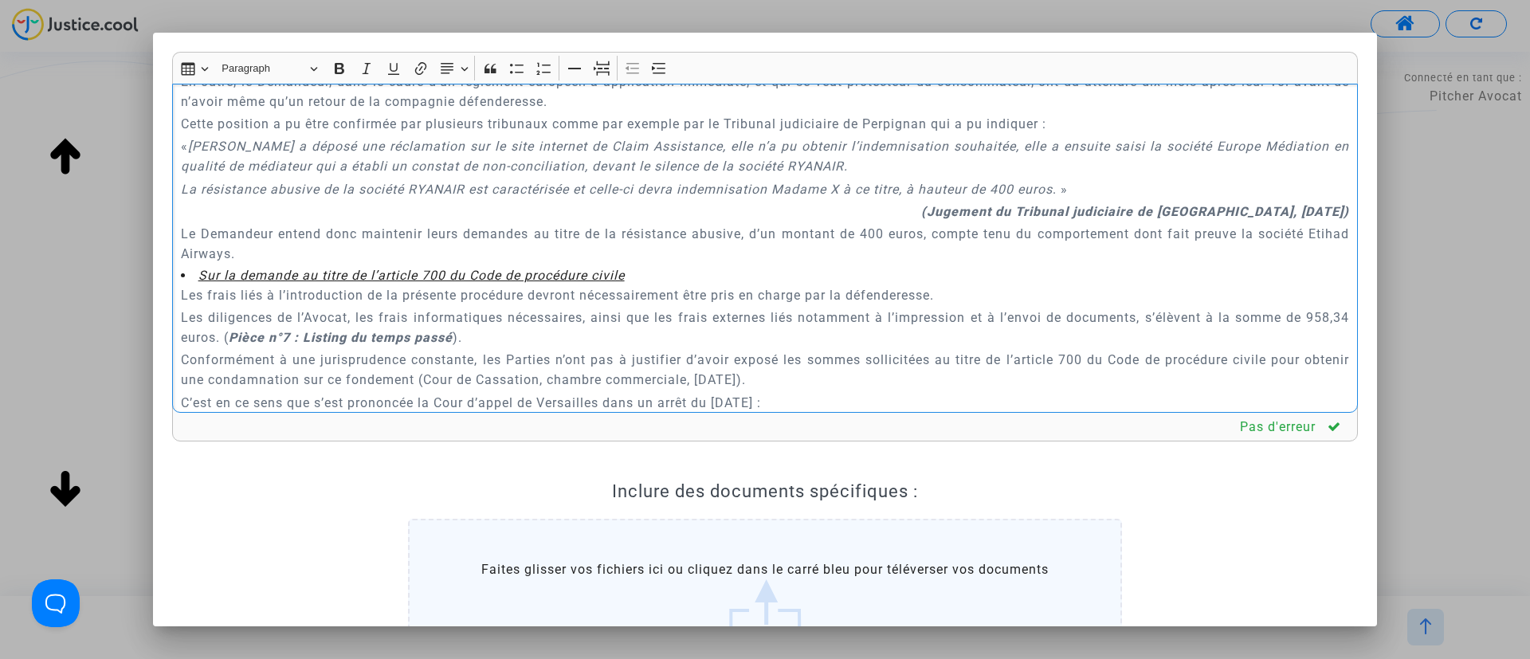
scroll to position [3355, 0]
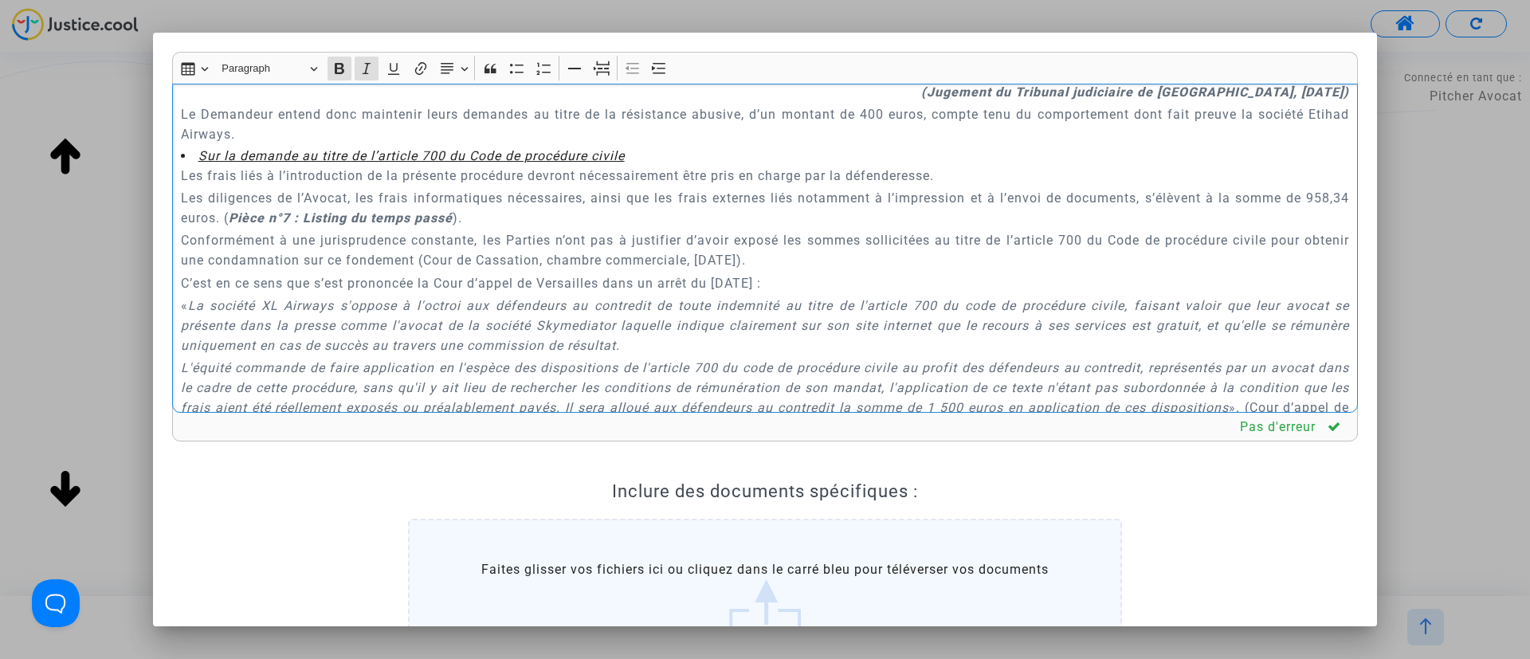
drag, startPoint x: 544, startPoint y: 262, endPoint x: 275, endPoint y: 253, distance: 269.5
click at [275, 228] on p "Les diligences de l’Avocat, les frais informatiques nécessaires, ainsi que les …" at bounding box center [765, 208] width 1169 height 40
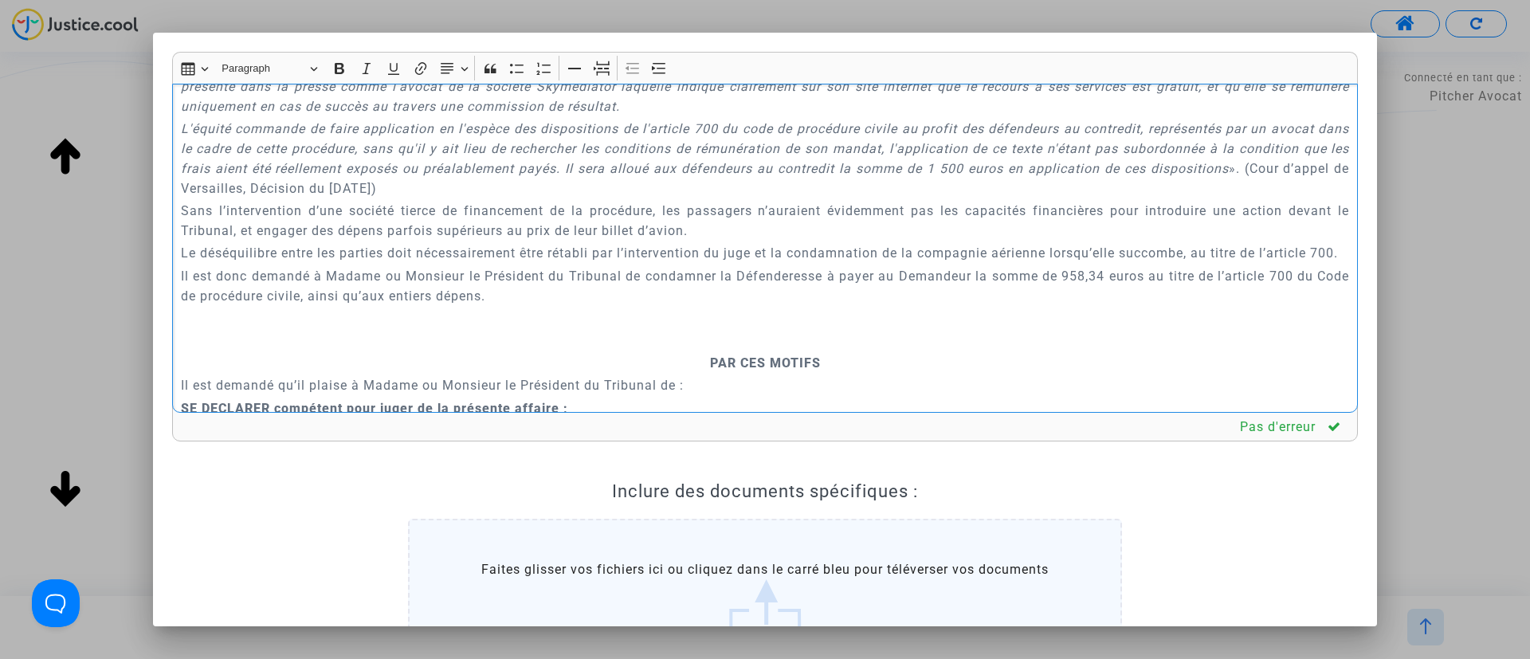
scroll to position [3833, 0]
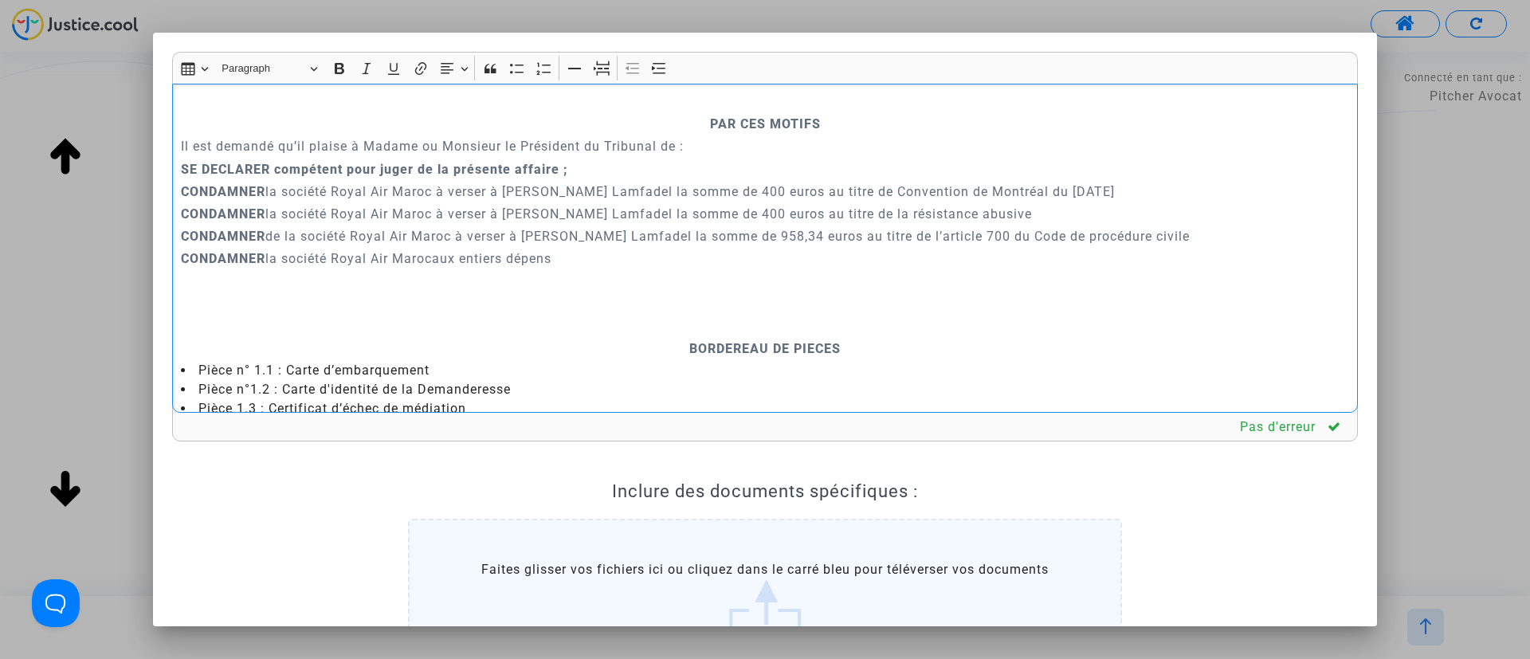
drag, startPoint x: 783, startPoint y: 160, endPoint x: 832, endPoint y: 159, distance: 49.4
click at [785, 112] on p "Rich Text Editor, main" at bounding box center [765, 102] width 1169 height 20
drag, startPoint x: 595, startPoint y: 70, endPoint x: 647, endPoint y: 189, distance: 129.6
click at [599, 72] on icon "Editor toolbar" at bounding box center [602, 69] width 16 height 16
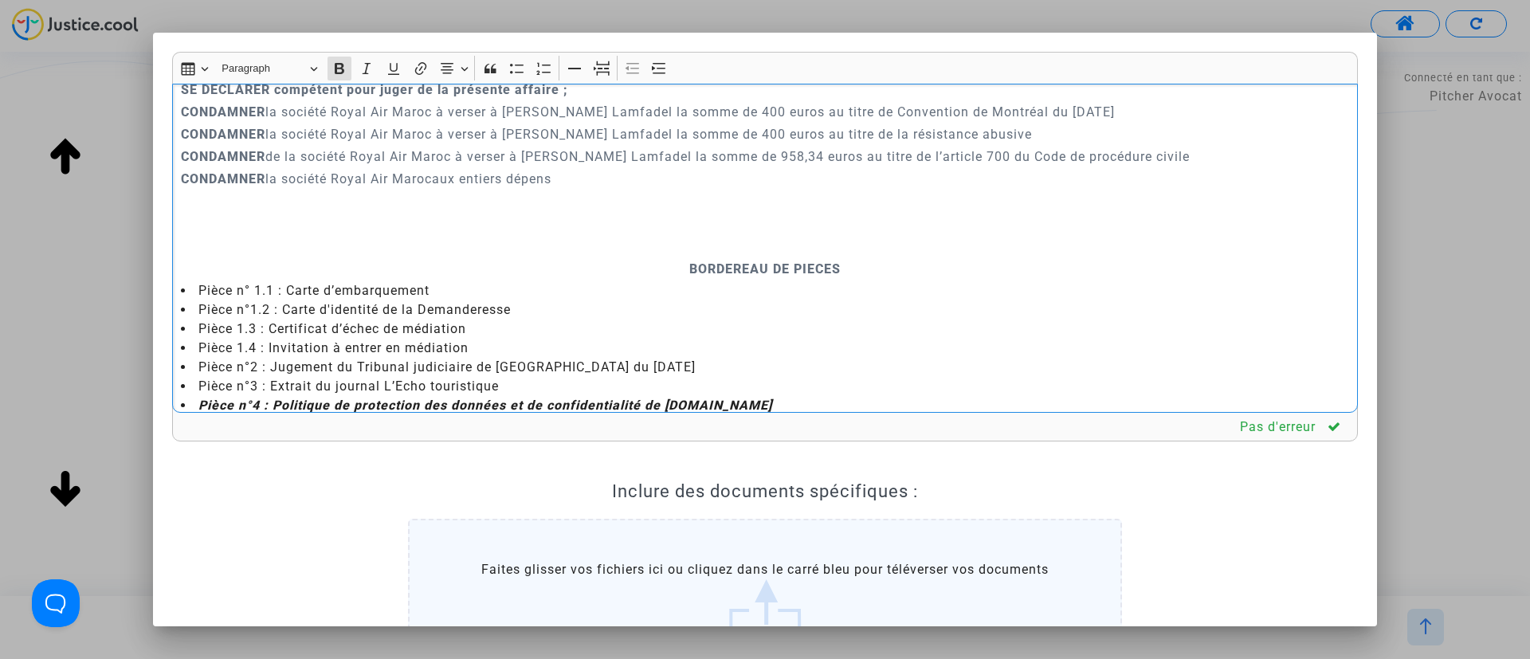
scroll to position [3952, 0]
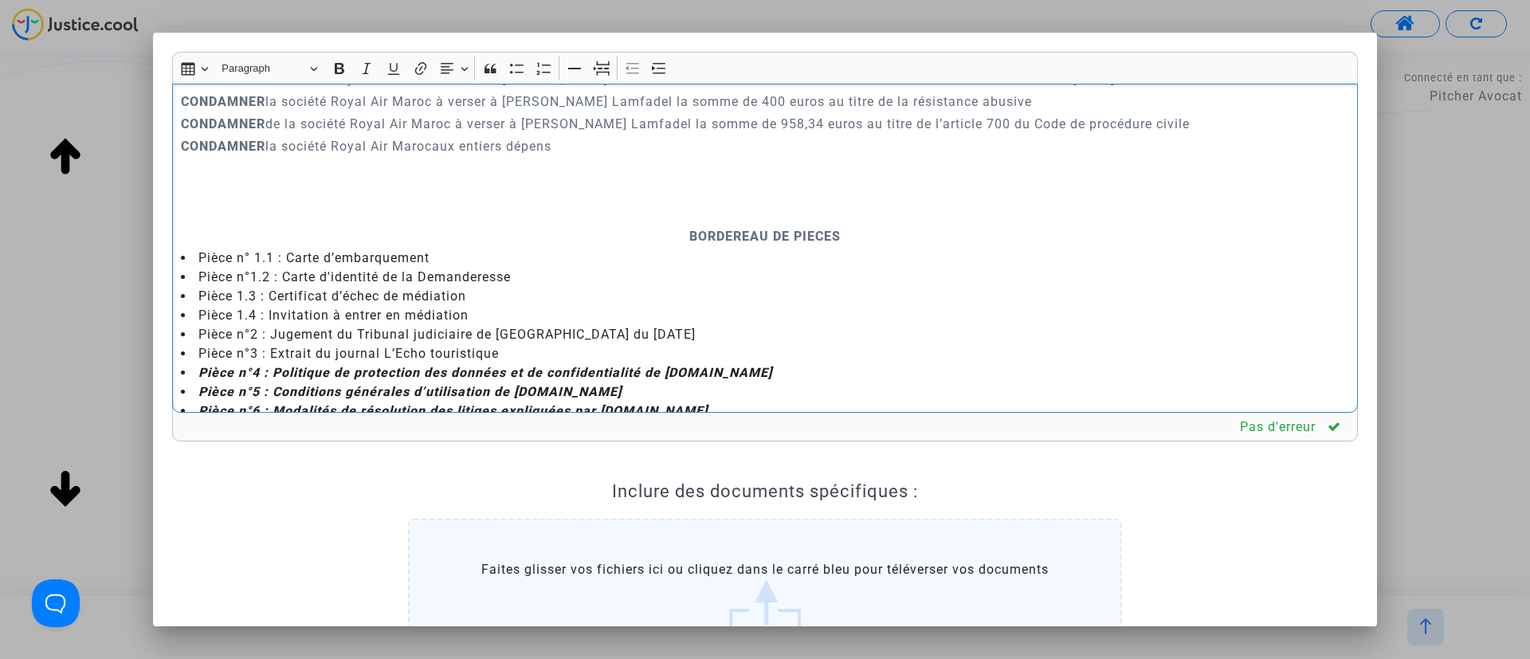
click at [755, 224] on p "Rich Text Editor, main" at bounding box center [765, 214] width 1169 height 20
click at [606, 69] on icon "Editor toolbar" at bounding box center [602, 69] width 16 height 6
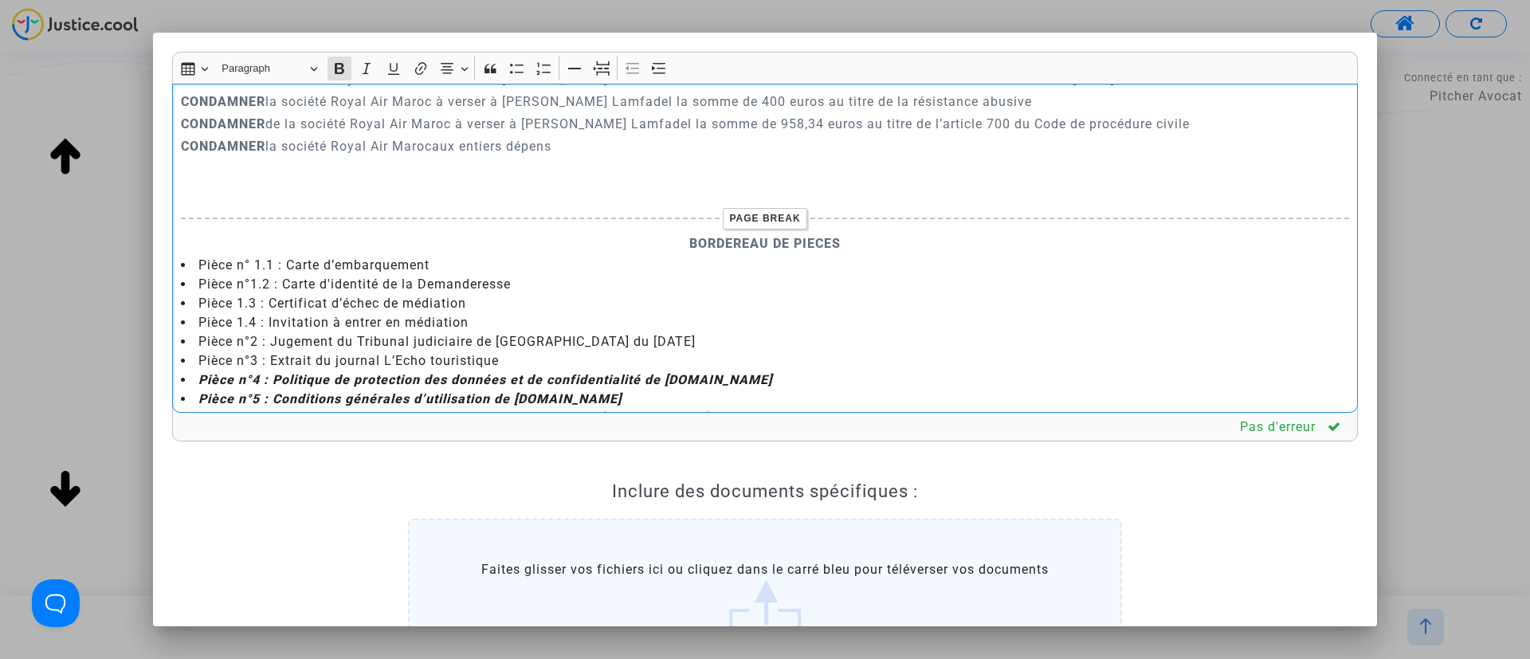
click at [438, 156] on p "CONDAMNER la société Royal Air Marocaux entiers dépens" at bounding box center [765, 146] width 1169 height 20
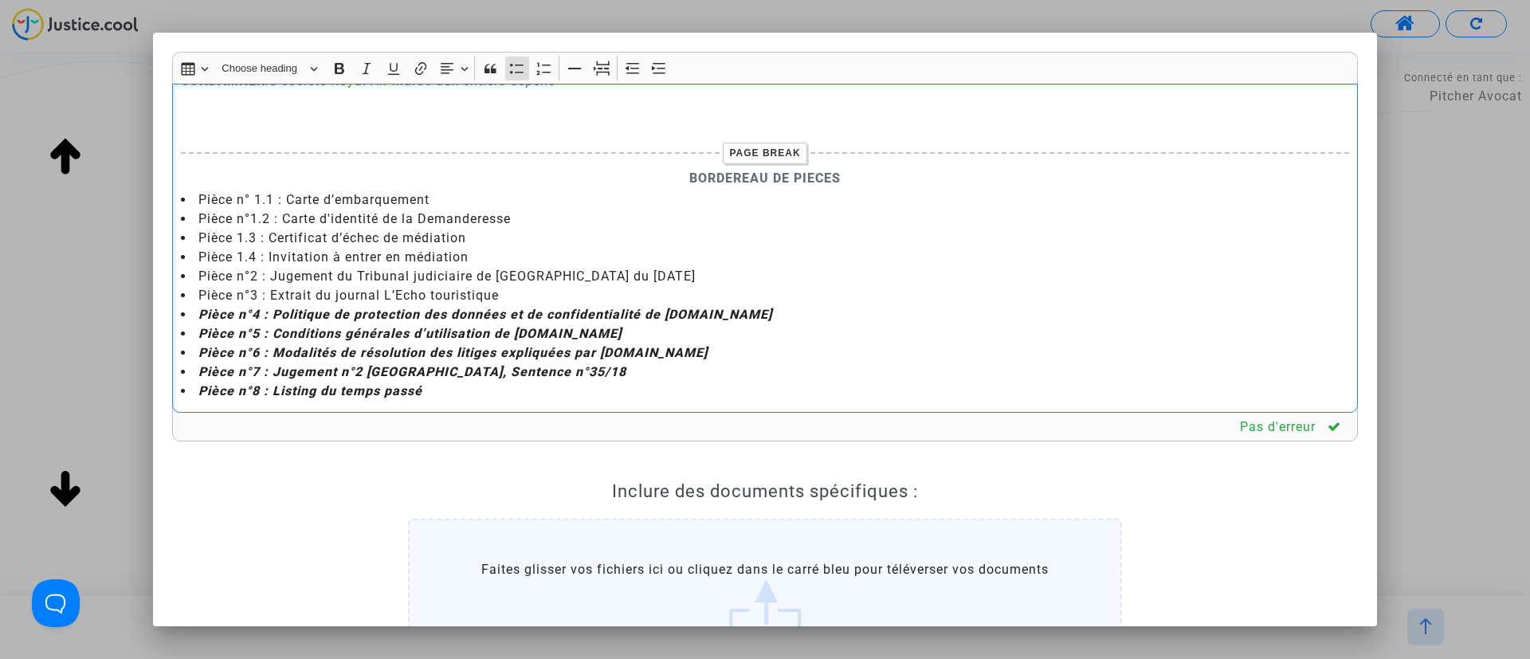
drag, startPoint x: 273, startPoint y: 277, endPoint x: 272, endPoint y: 365, distance: 88.5
click at [272, 365] on ul "Pièce n° 1.1 : Carte d’embarquement Pièce n°1.2 : Carte d'identité de la Demand…" at bounding box center [765, 295] width 1169 height 210
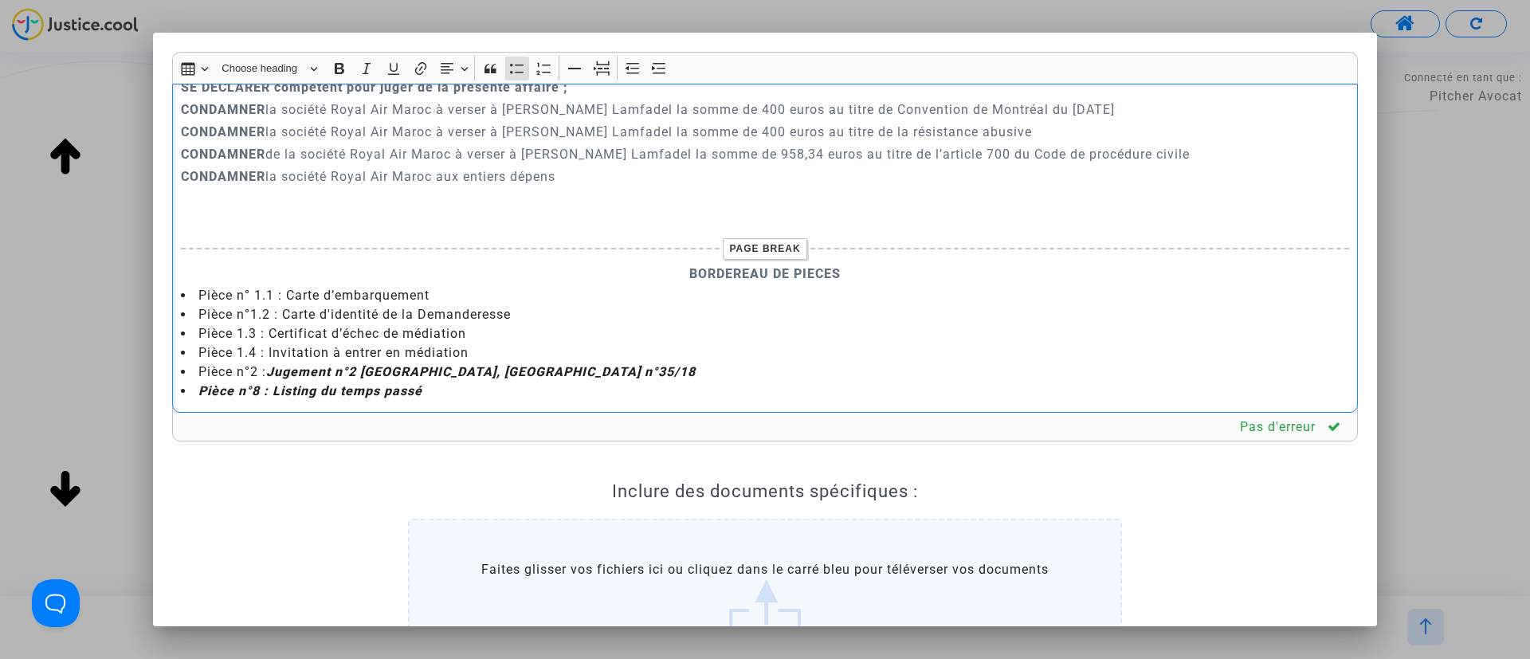
scroll to position [3982, 0]
drag, startPoint x: 493, startPoint y: 391, endPoint x: 187, endPoint y: 398, distance: 306.1
click at [187, 398] on li "Pièce n°8 : Listing du temps passé" at bounding box center [765, 391] width 1169 height 19
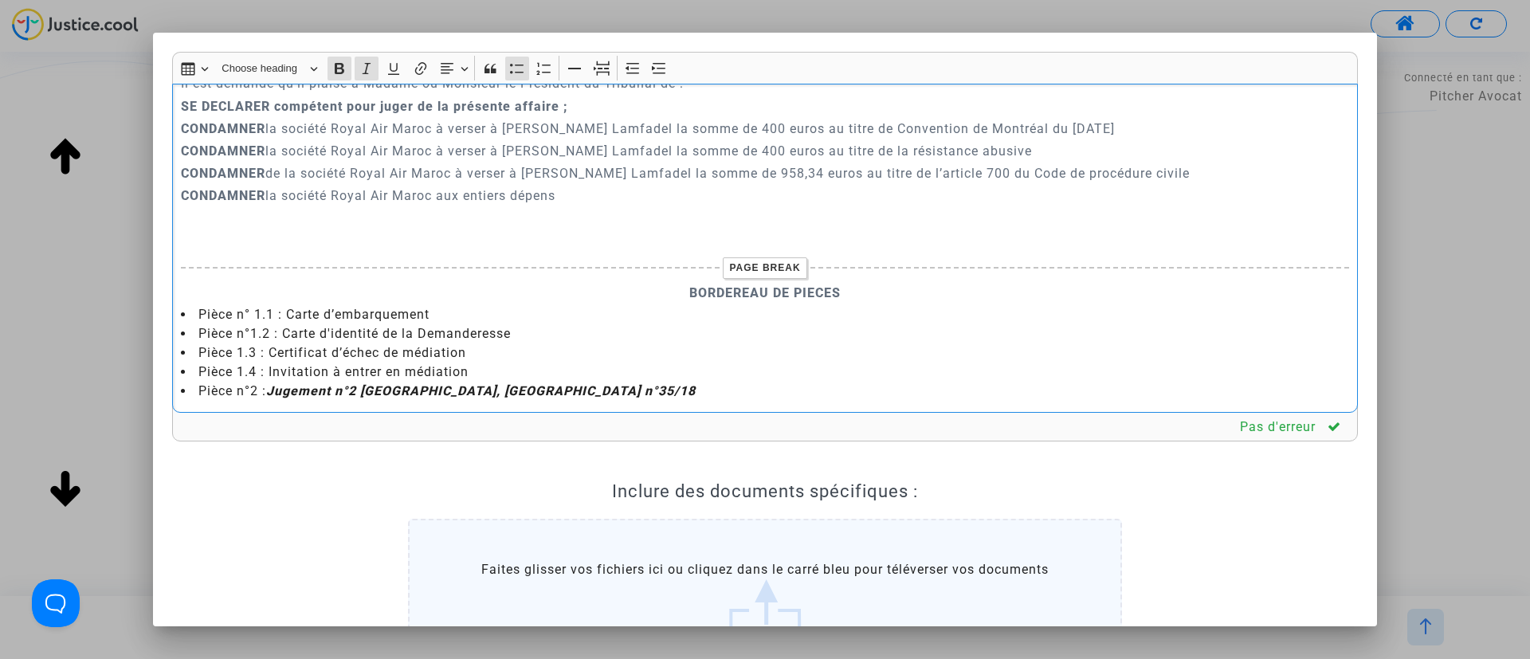
scroll to position [219, 0]
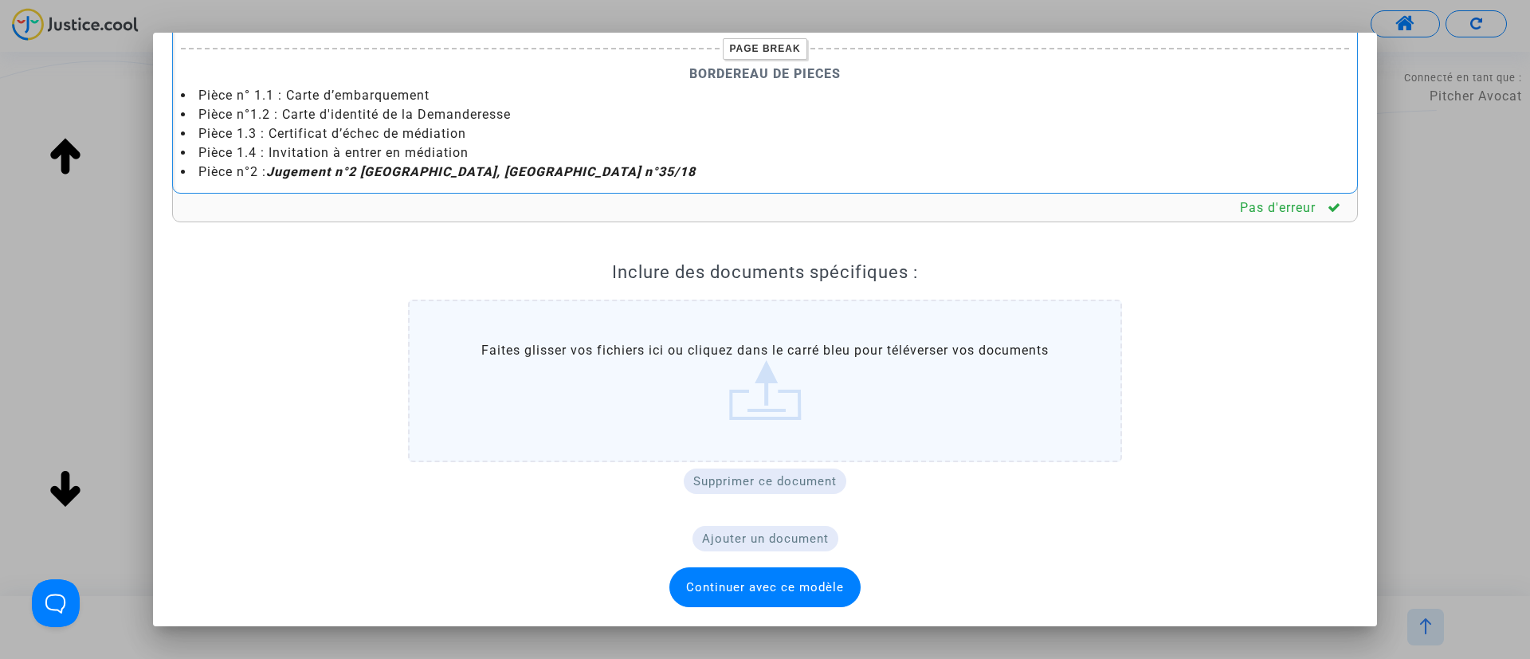
click at [811, 604] on span "Continuer avec ce modèle" at bounding box center [765, 587] width 191 height 40
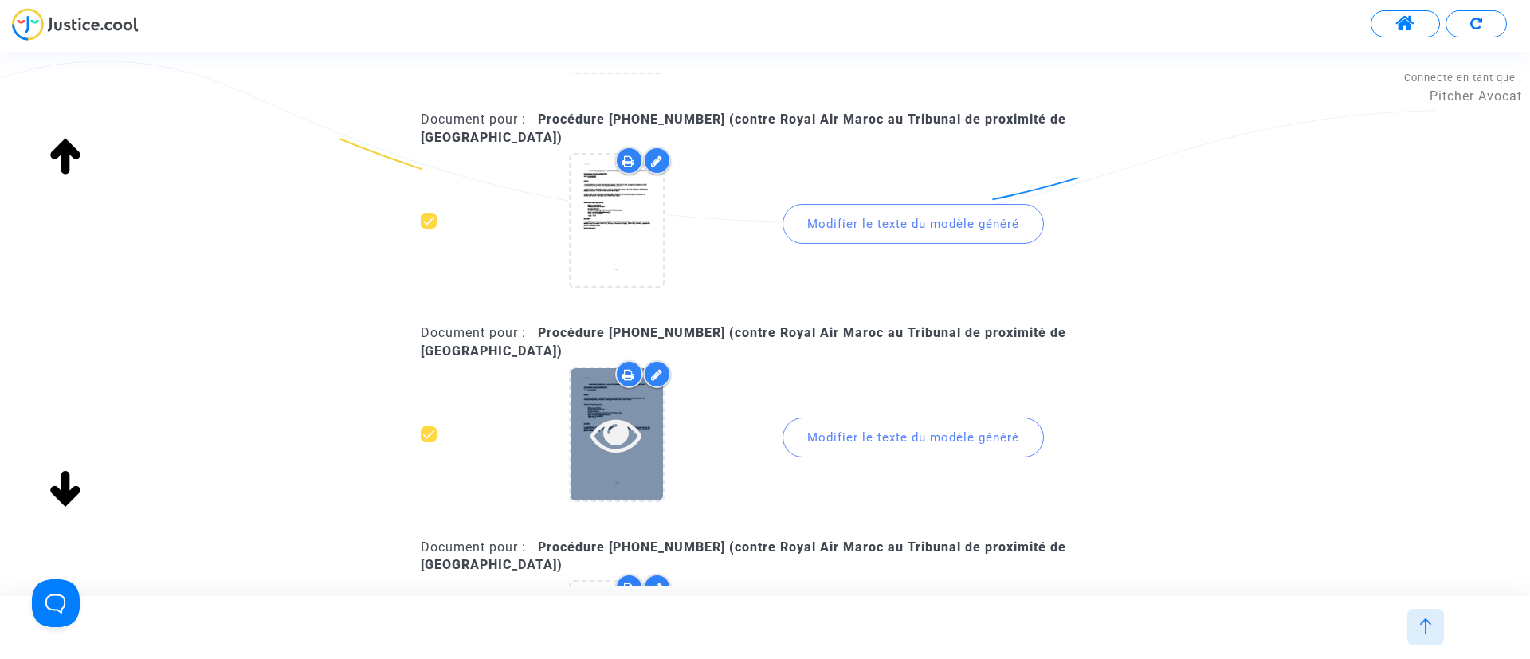
click at [626, 427] on icon at bounding box center [617, 434] width 52 height 51
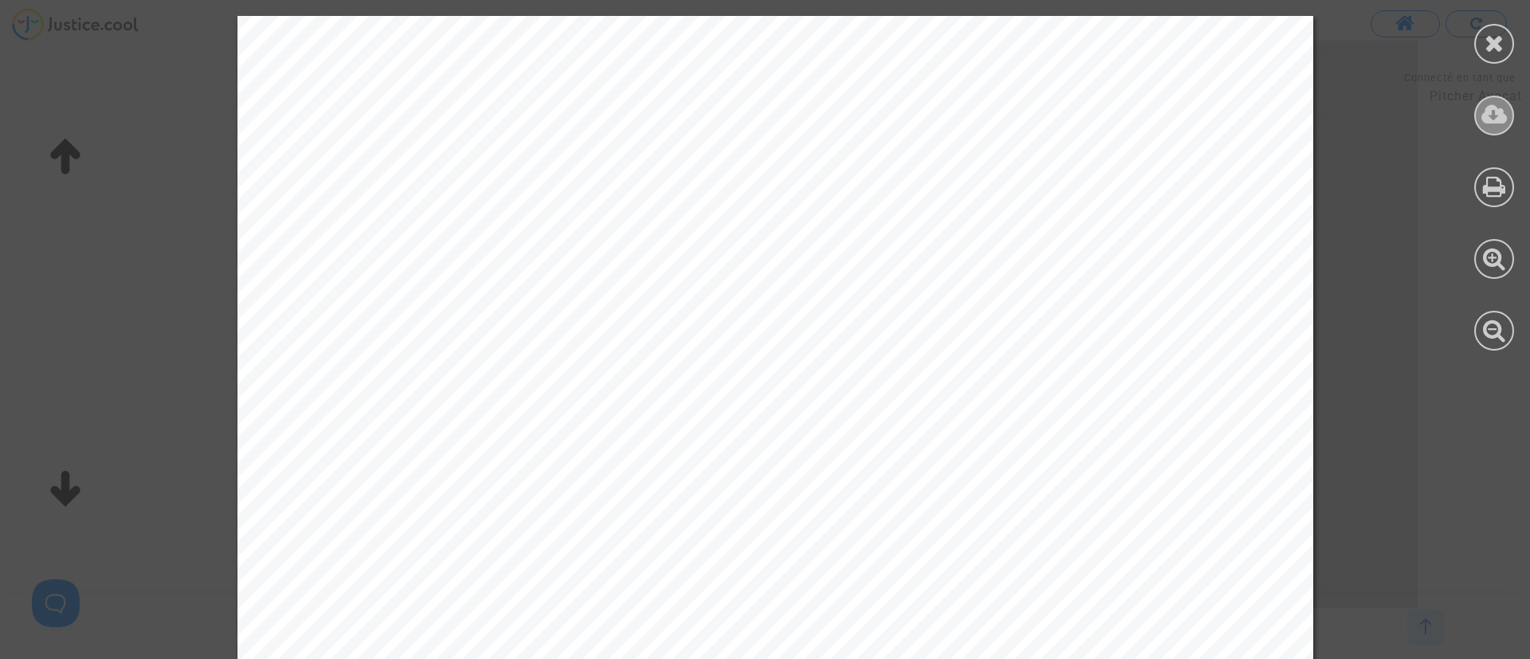
click at [1485, 112] on icon at bounding box center [1495, 115] width 26 height 24
click at [1490, 48] on icon at bounding box center [1495, 43] width 20 height 24
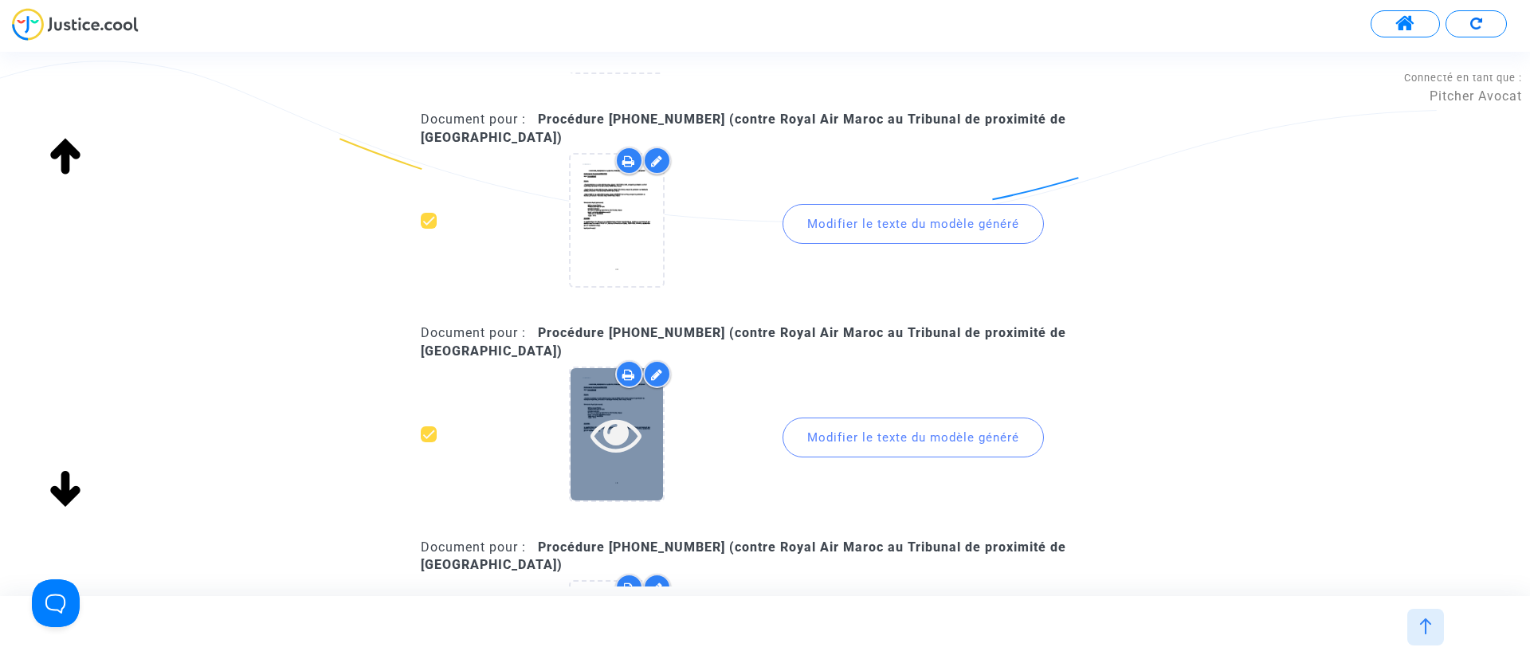
click at [610, 450] on icon at bounding box center [617, 434] width 52 height 51
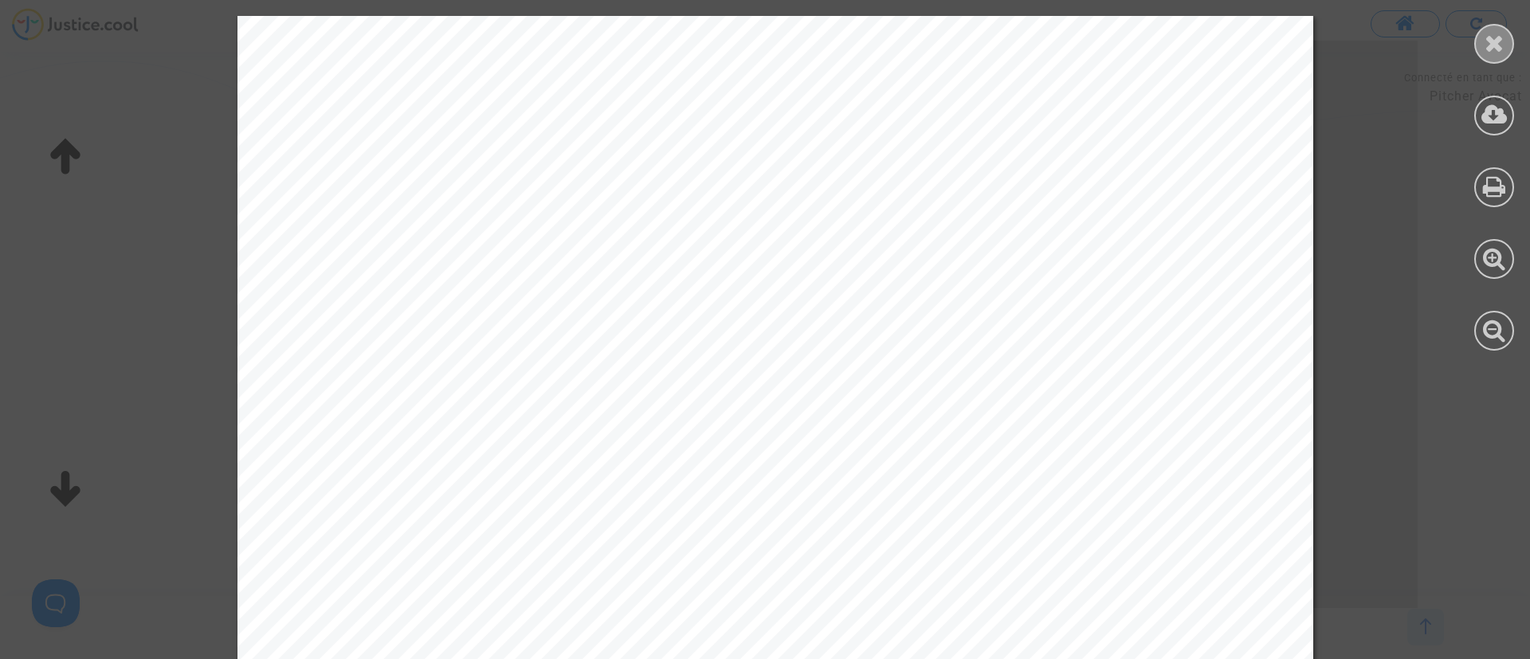
click at [1510, 31] on div at bounding box center [1495, 44] width 40 height 40
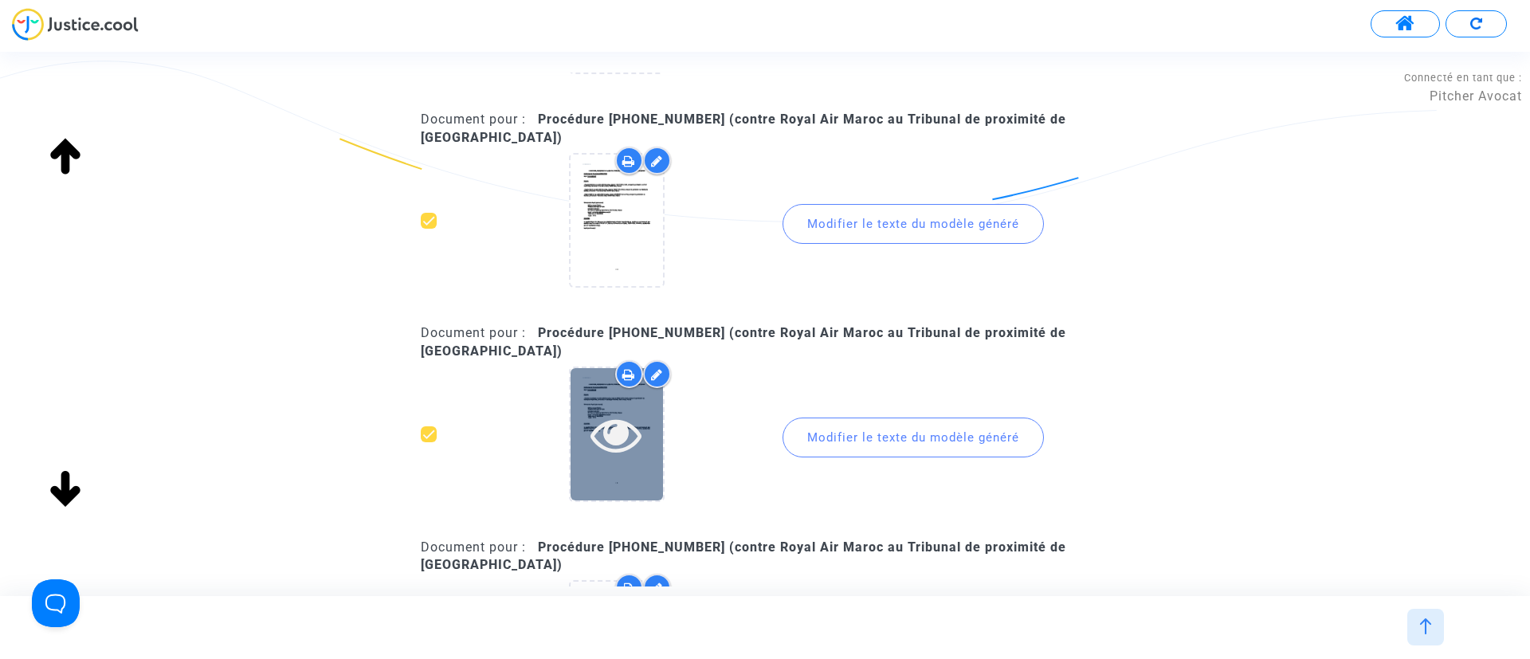
click at [603, 438] on icon at bounding box center [617, 434] width 52 height 51
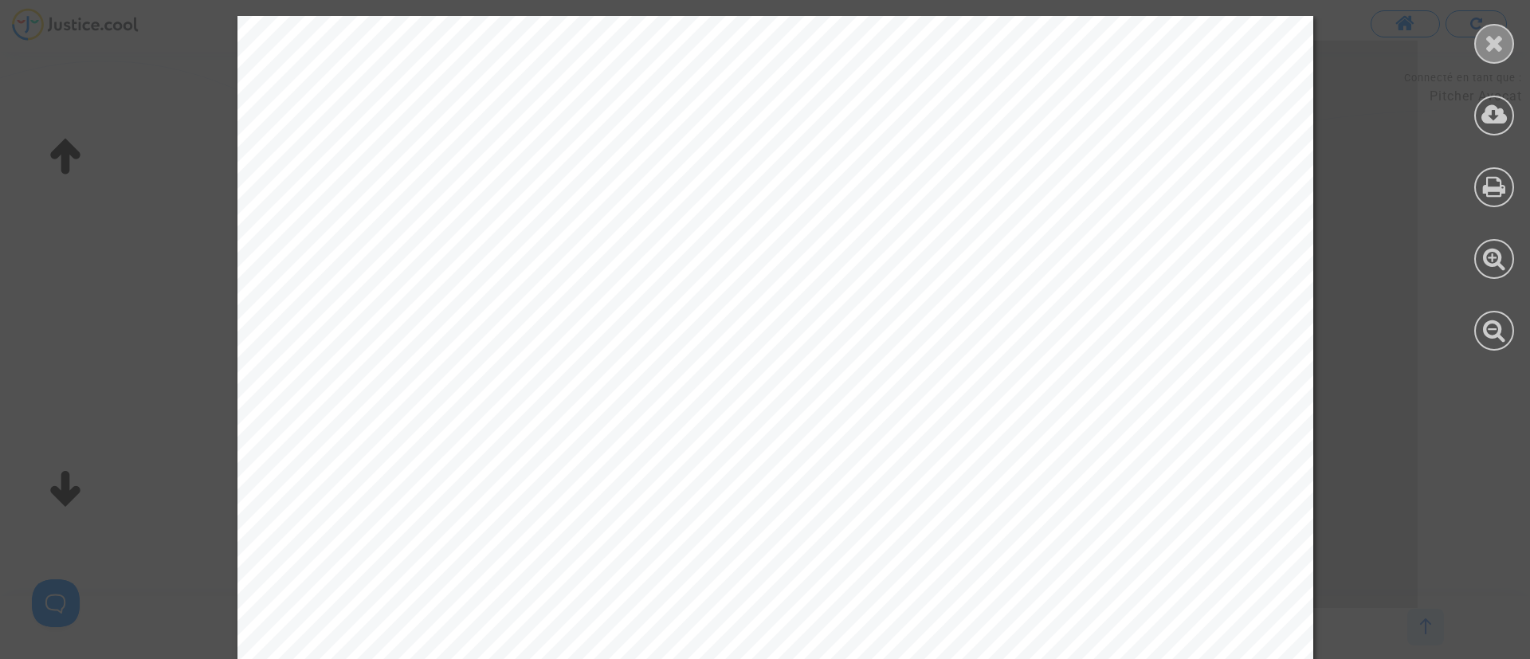
drag, startPoint x: 1502, startPoint y: 36, endPoint x: 1486, endPoint y: 44, distance: 18.5
click at [1500, 36] on icon at bounding box center [1495, 43] width 20 height 24
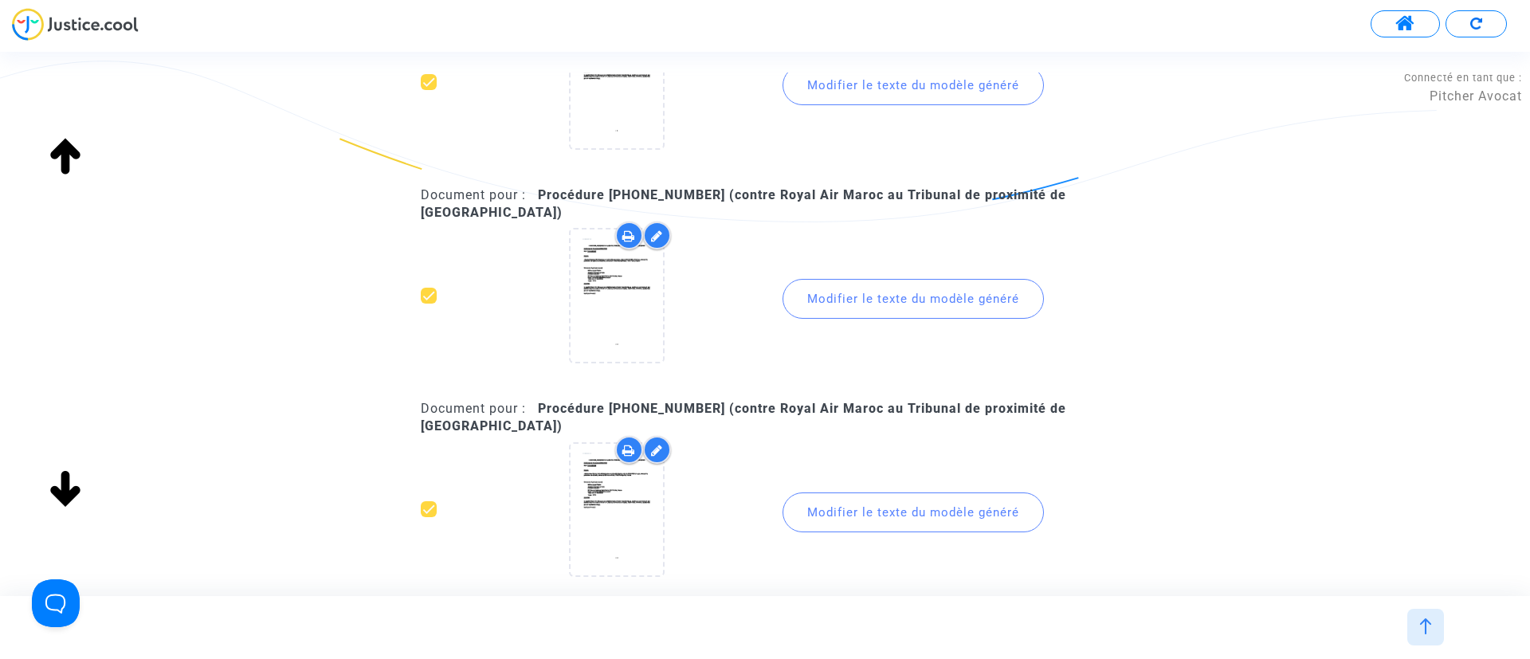
scroll to position [598, 0]
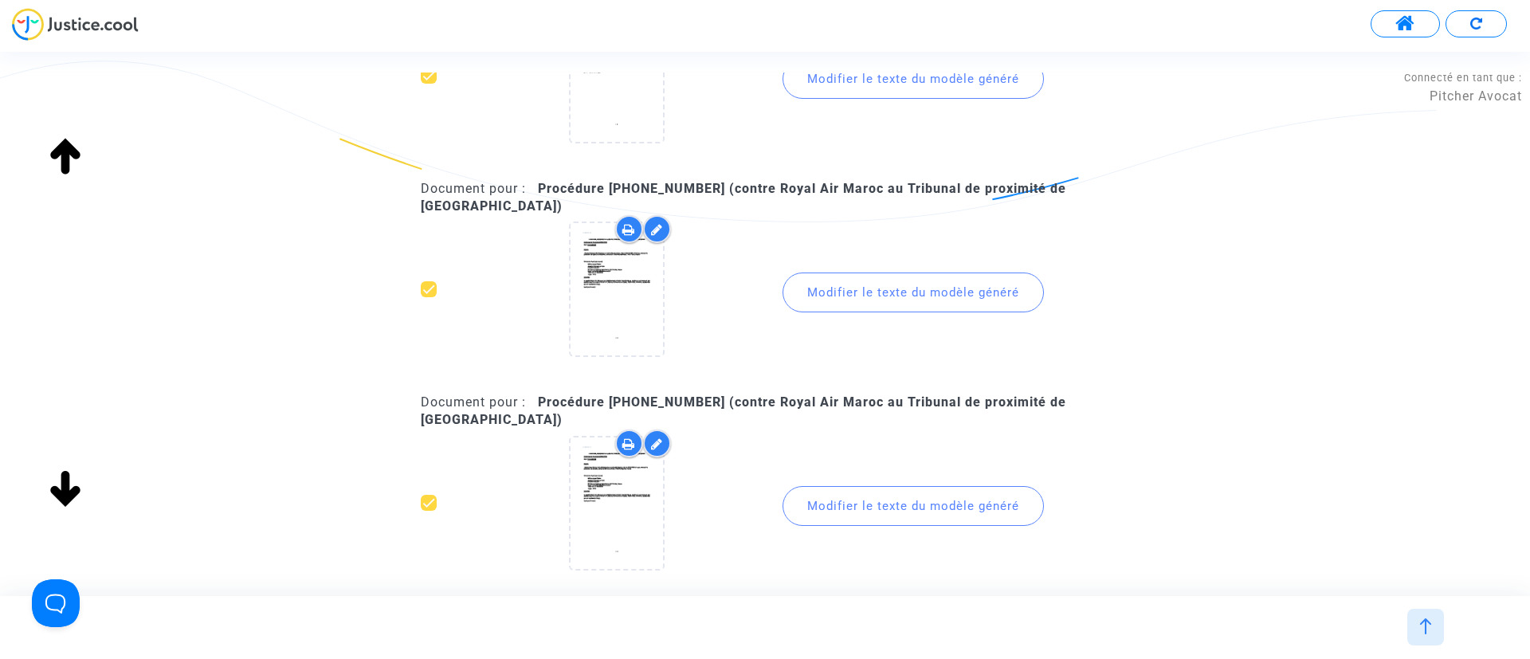
click at [965, 297] on div "Modifier le texte du modèle généré" at bounding box center [913, 293] width 261 height 40
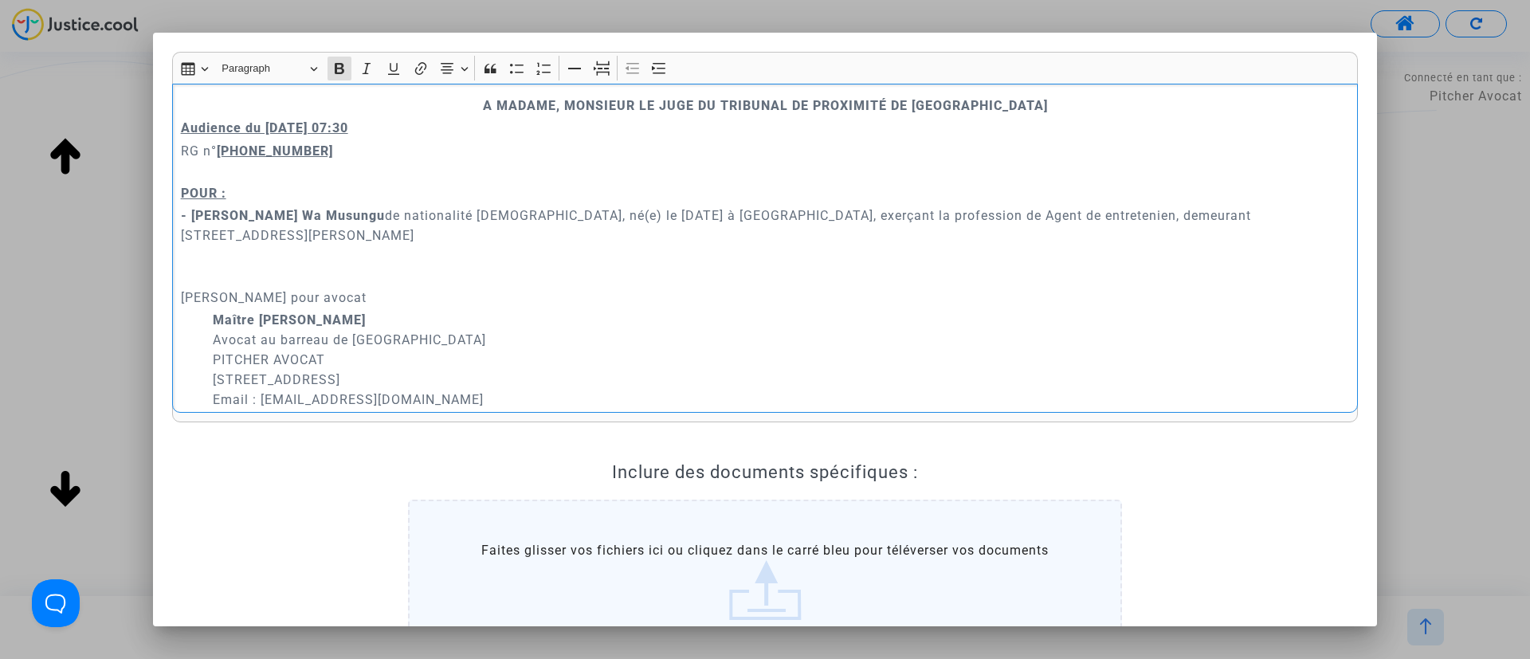
click at [414, 281] on p "Demandeur Ayant pour avocat" at bounding box center [765, 278] width 1169 height 60
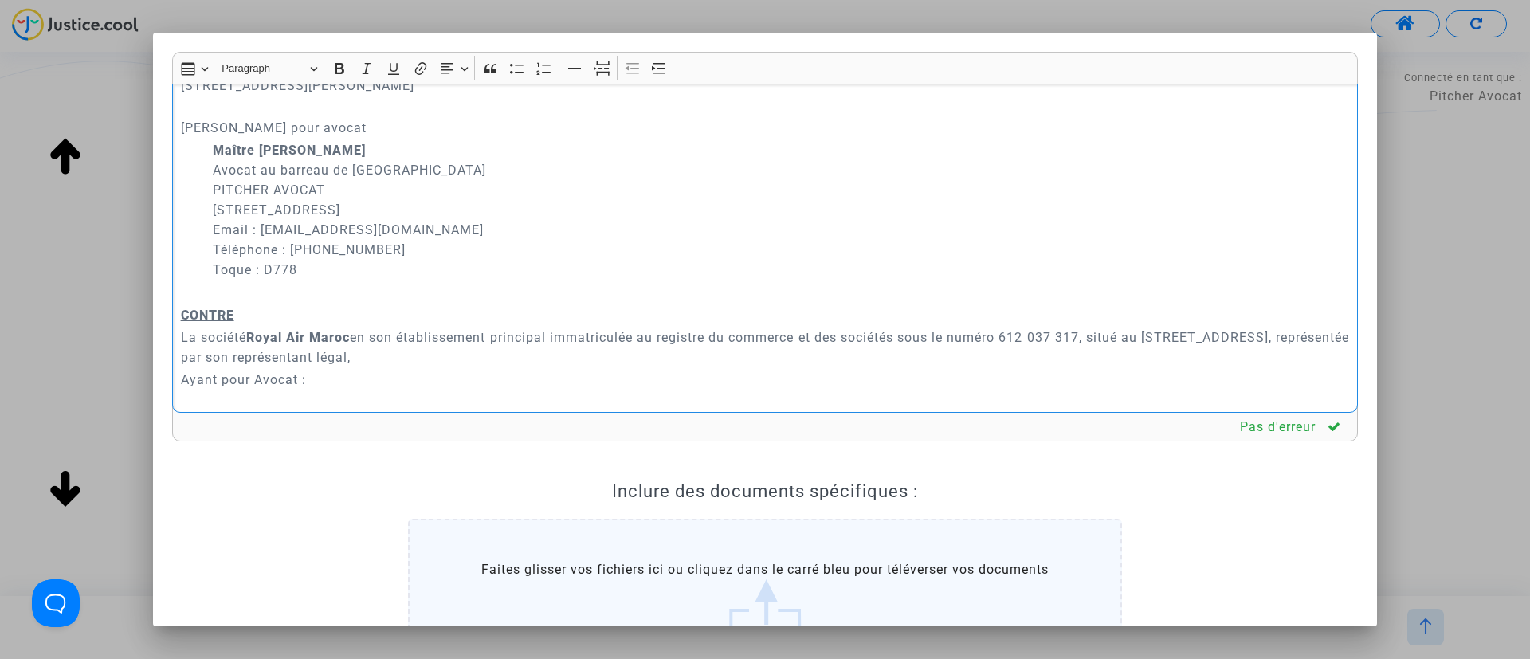
scroll to position [239, 0]
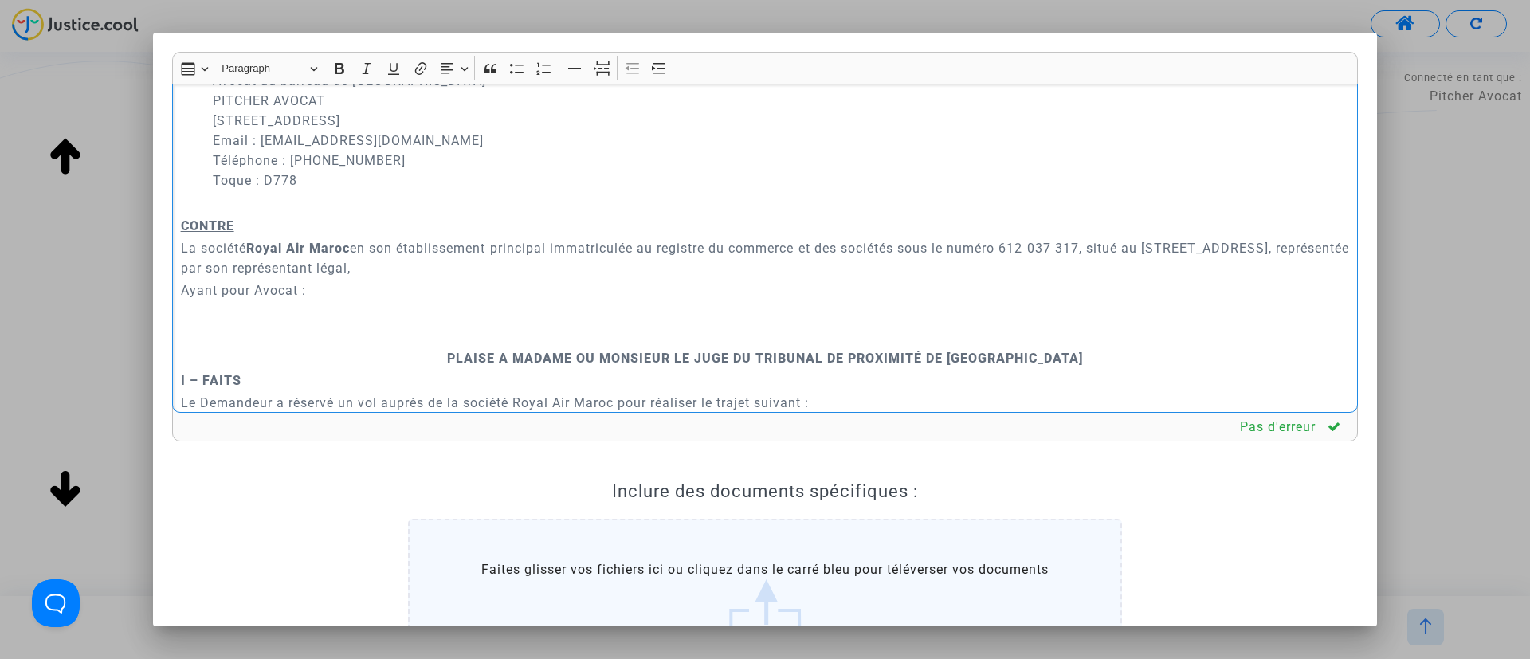
click at [468, 340] on p "Rich Text Editor, main" at bounding box center [765, 335] width 1169 height 20
click at [595, 72] on icon "Editor toolbar" at bounding box center [602, 69] width 16 height 16
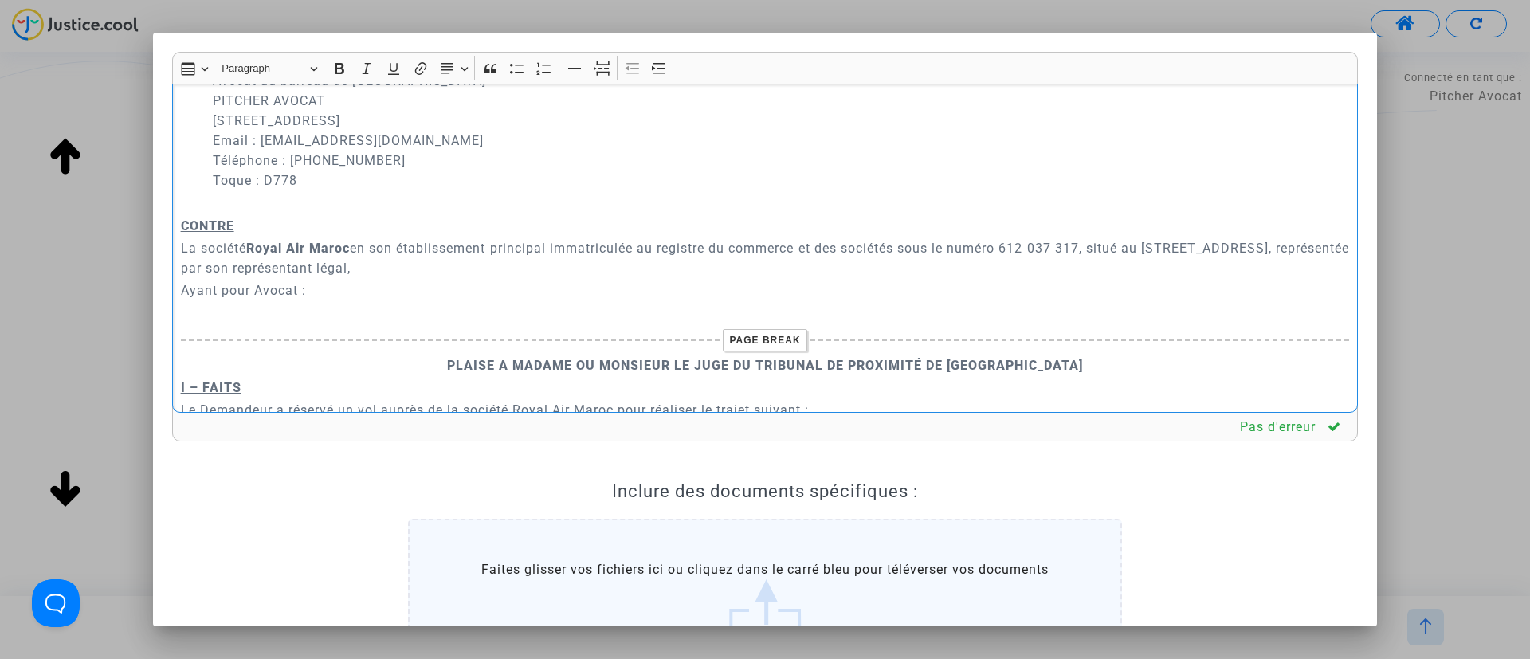
drag, startPoint x: 314, startPoint y: 289, endPoint x: 176, endPoint y: 285, distance: 137.9
click at [176, 285] on div "A MADAME, MONSIEUR LE JUGE DU TRIBUNAL DE PROXIMITÉ DE IVRY-SUR-SEINE Audience …" at bounding box center [765, 249] width 1186 height 330
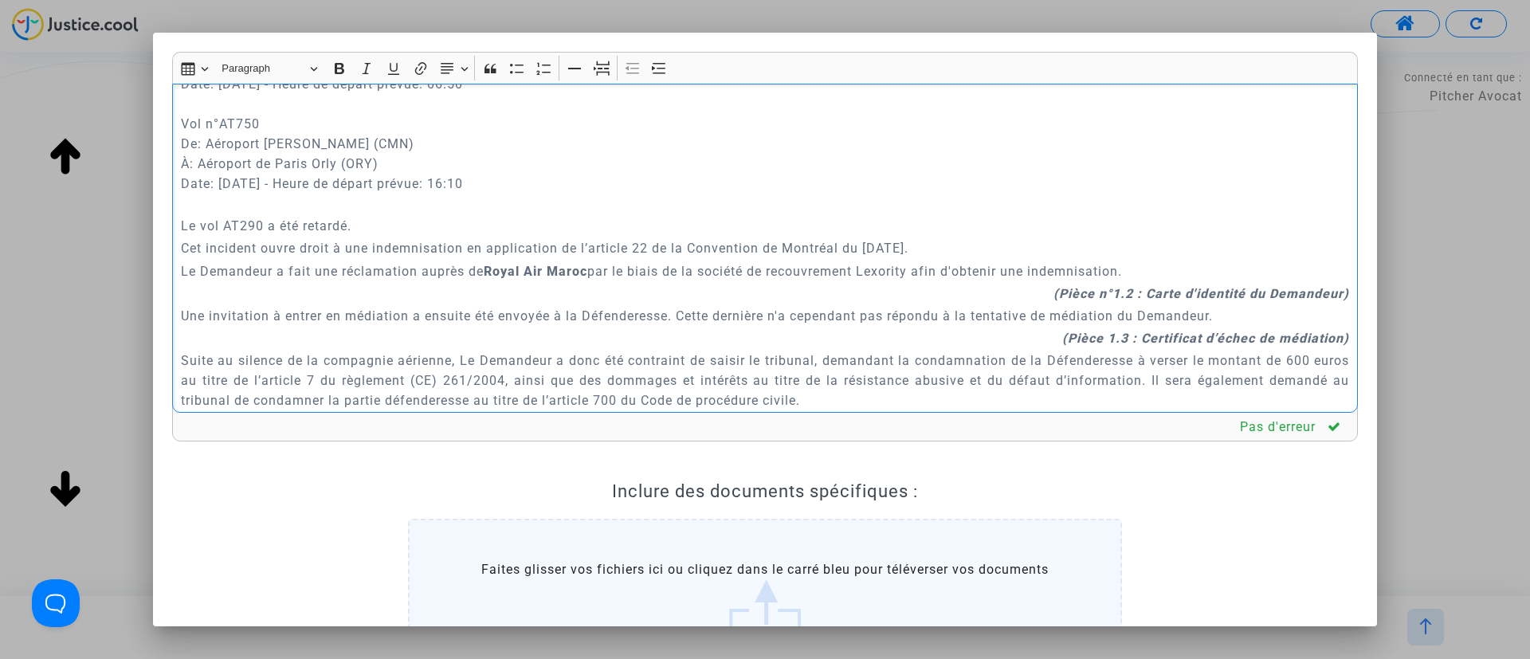
scroll to position [598, 0]
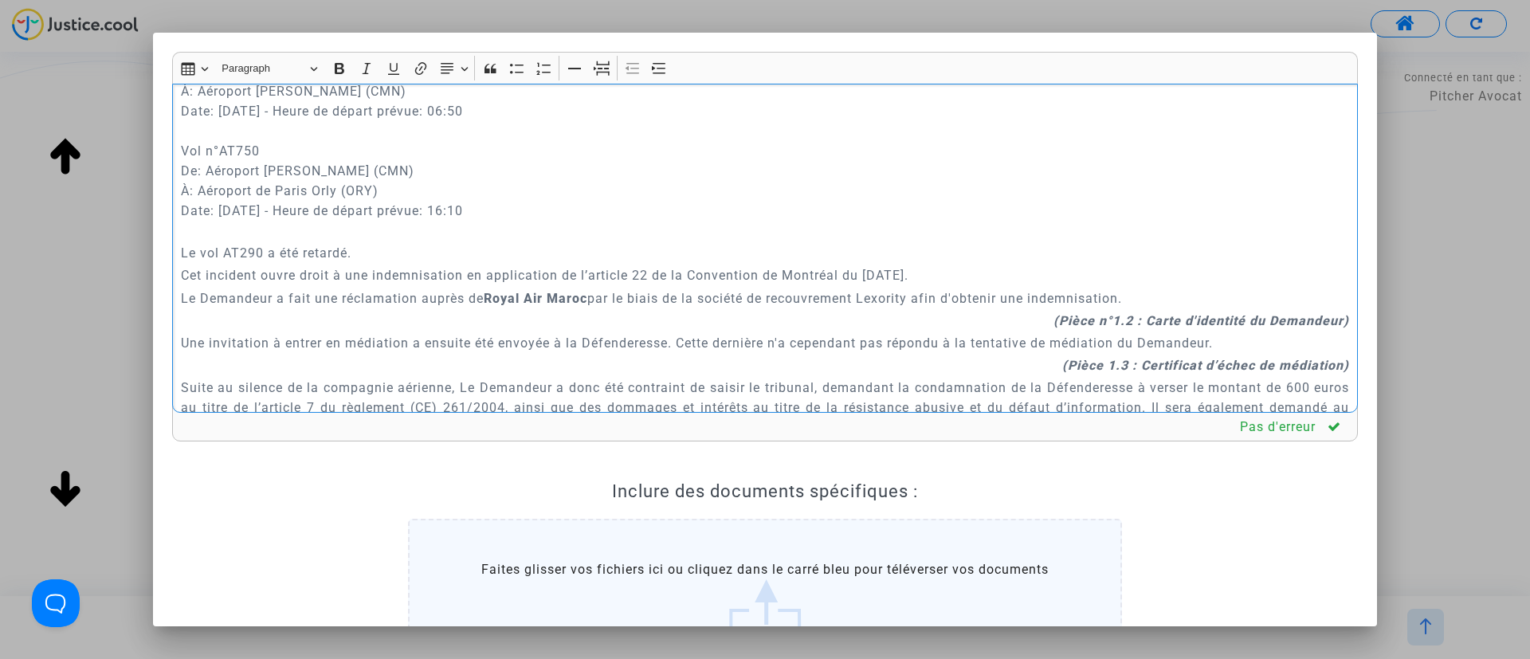
click at [320, 231] on p "Vol n°AT290 De: Aéroport Quatro de Fevereiro (LAD) À: Aéroport Mohammed V (CMN)…" at bounding box center [765, 140] width 1169 height 199
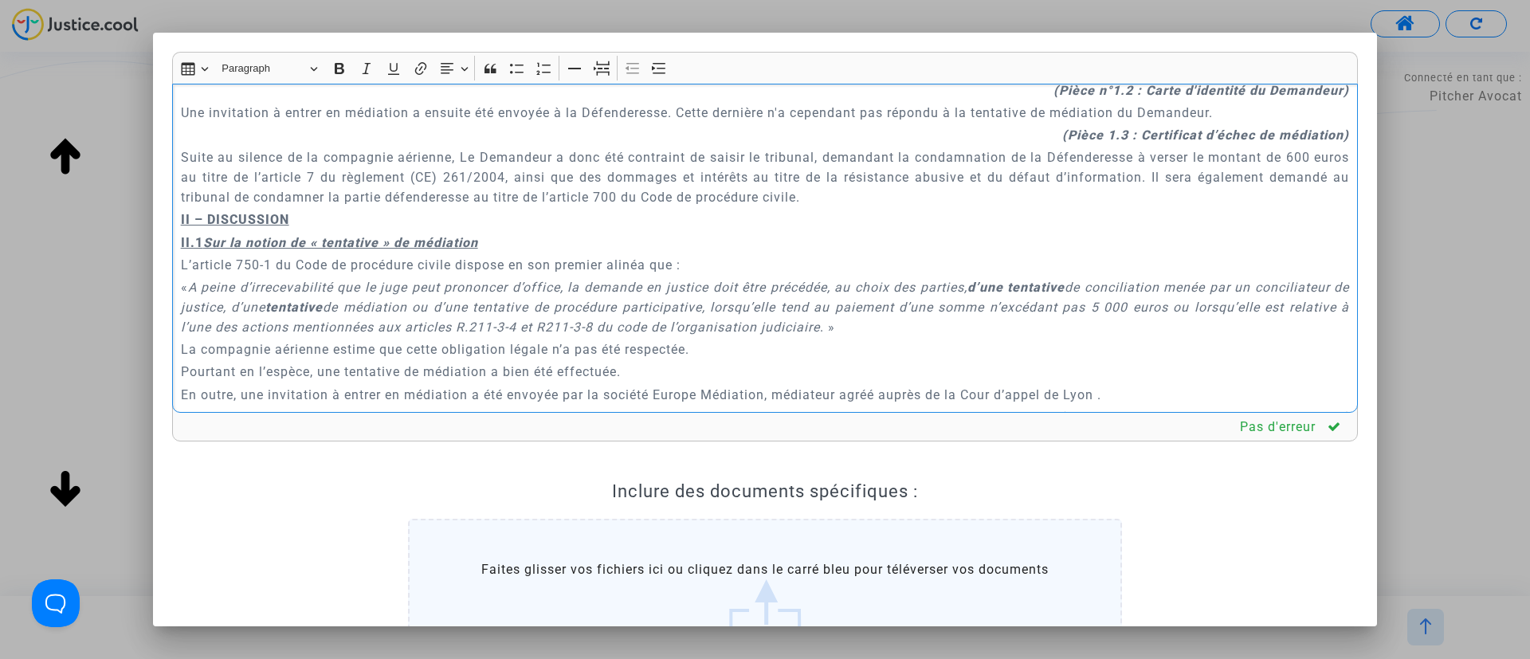
scroll to position [837, 0]
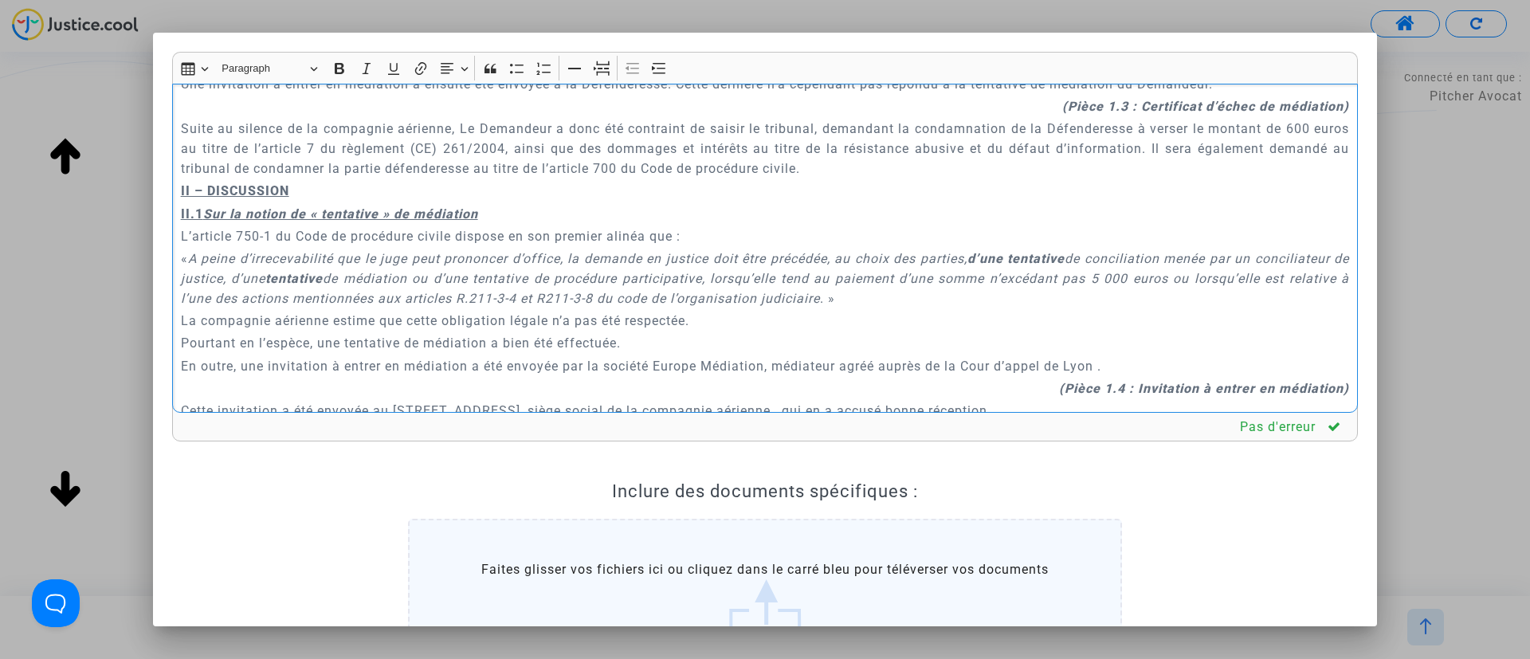
click at [1297, 127] on p "Suite au silence de la compagnie aérienne, Le Demandeur a donc été contraint de…" at bounding box center [765, 149] width 1169 height 60
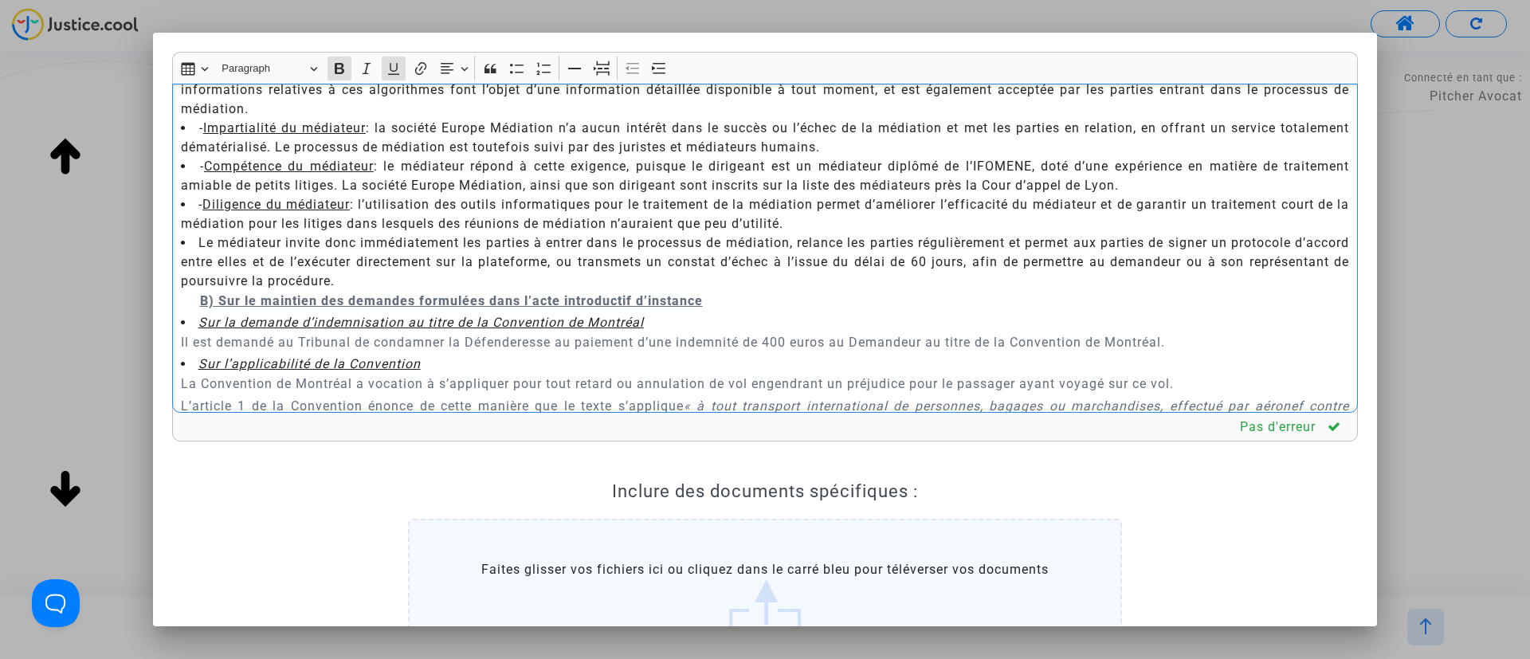
scroll to position [2446, 0]
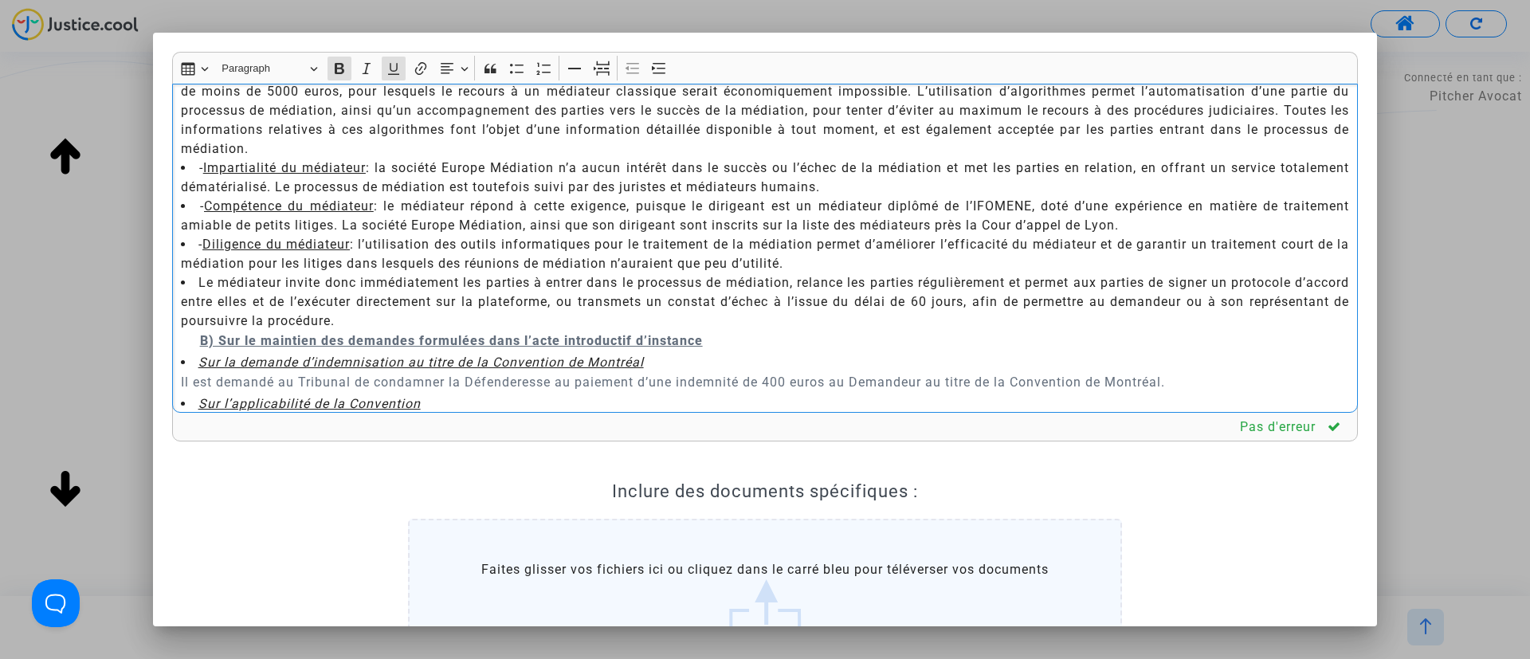
drag, startPoint x: 177, startPoint y: 201, endPoint x: 732, endPoint y: 340, distance: 572.0
click at [732, 340] on div "A MADAME, MONSIEUR LE JUGE DU TRIBUNAL DE PROXIMITÉ DE IVRY-SUR-SEINE Audience …" at bounding box center [765, 249] width 1186 height 330
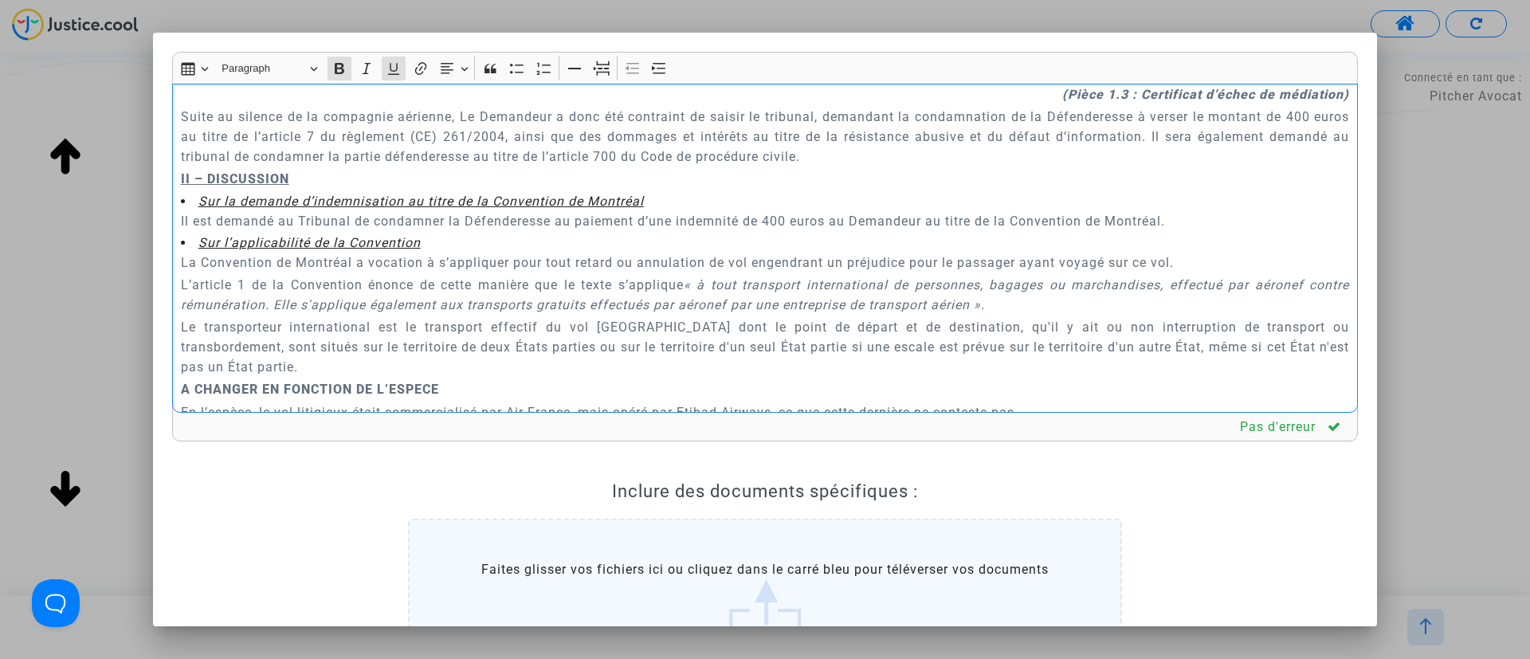
scroll to position [927, 0]
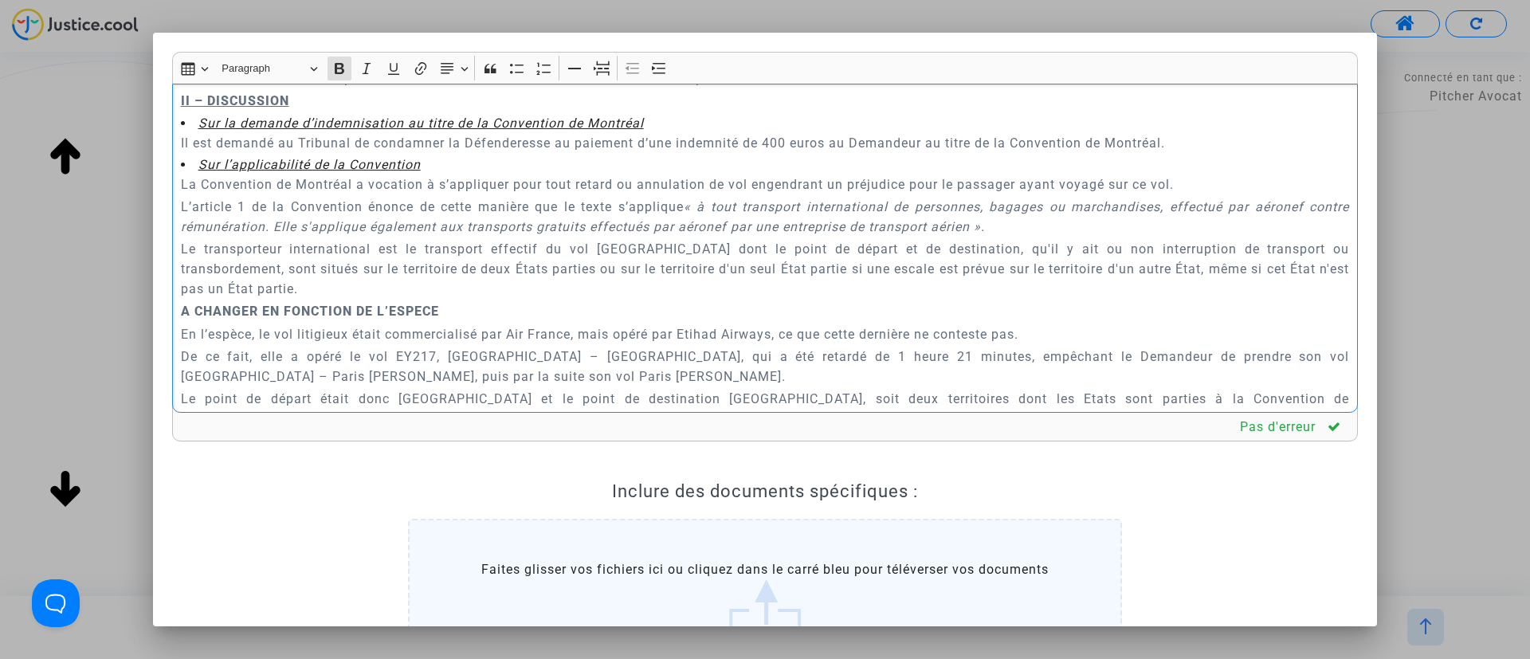
drag, startPoint x: 177, startPoint y: 311, endPoint x: 523, endPoint y: 312, distance: 345.9
click at [523, 312] on div "A MADAME, MONSIEUR LE JUGE DU TRIBUNAL DE PROXIMITÉ DE IVRY-SUR-SEINE Audience …" at bounding box center [765, 249] width 1186 height 330
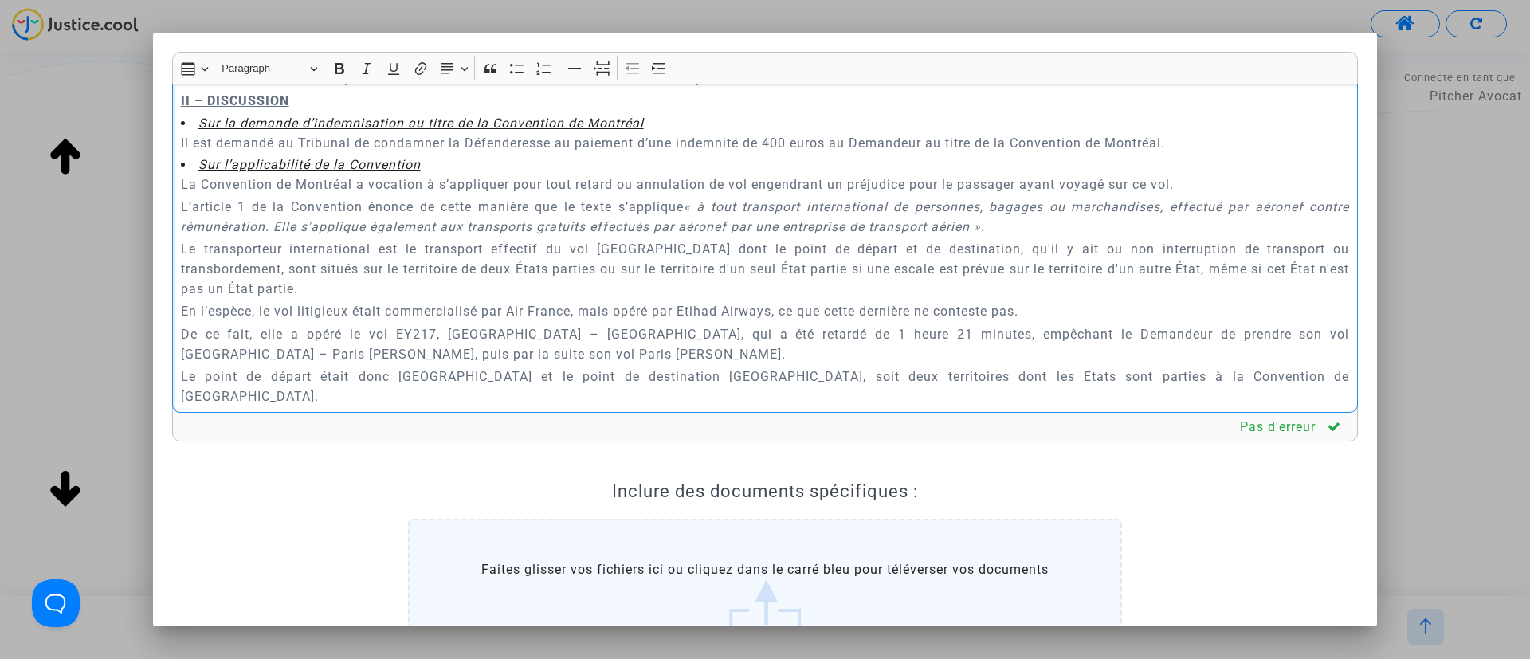
scroll to position [1046, 0]
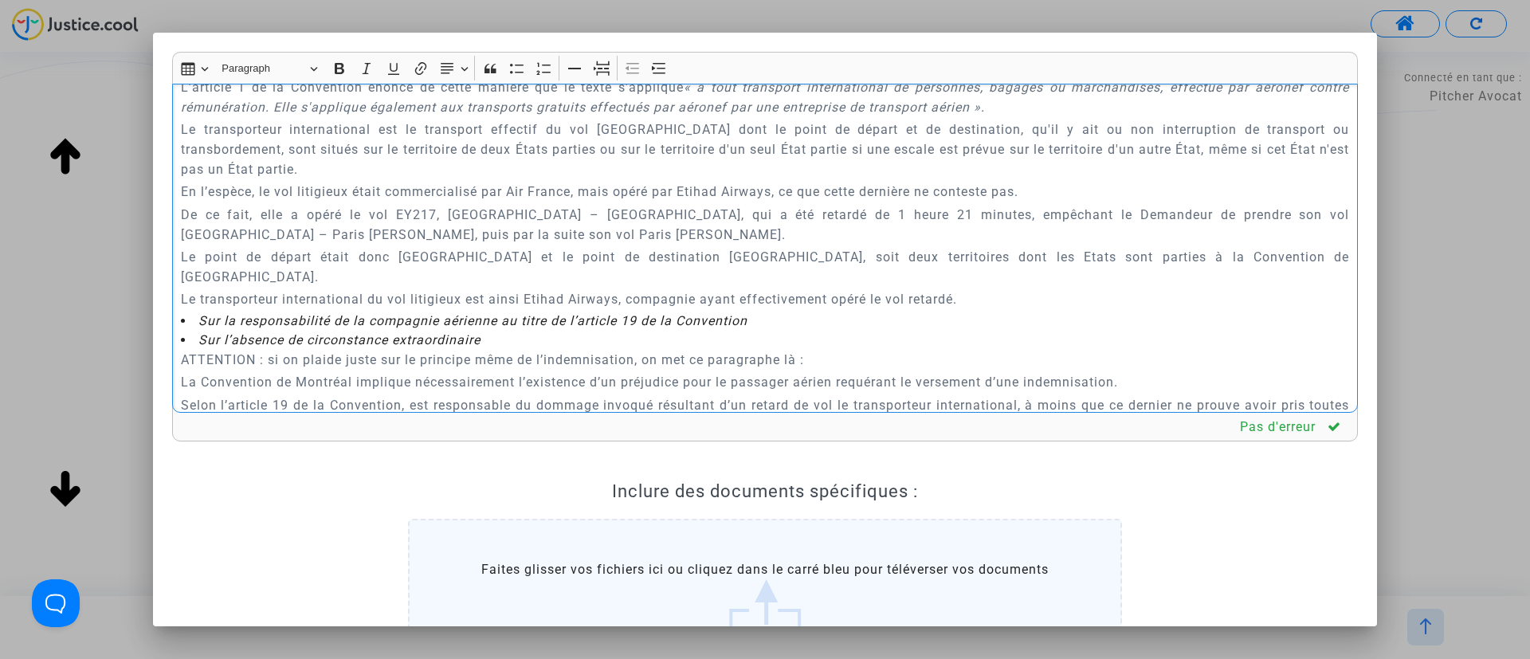
drag, startPoint x: 178, startPoint y: 186, endPoint x: 1129, endPoint y: 281, distance: 955.7
click at [1129, 281] on div "A MADAME, MONSIEUR LE JUGE DU TRIBUNAL DE PROXIMITÉ DE IVRY-SUR-SEINE Audience …" at bounding box center [765, 249] width 1186 height 330
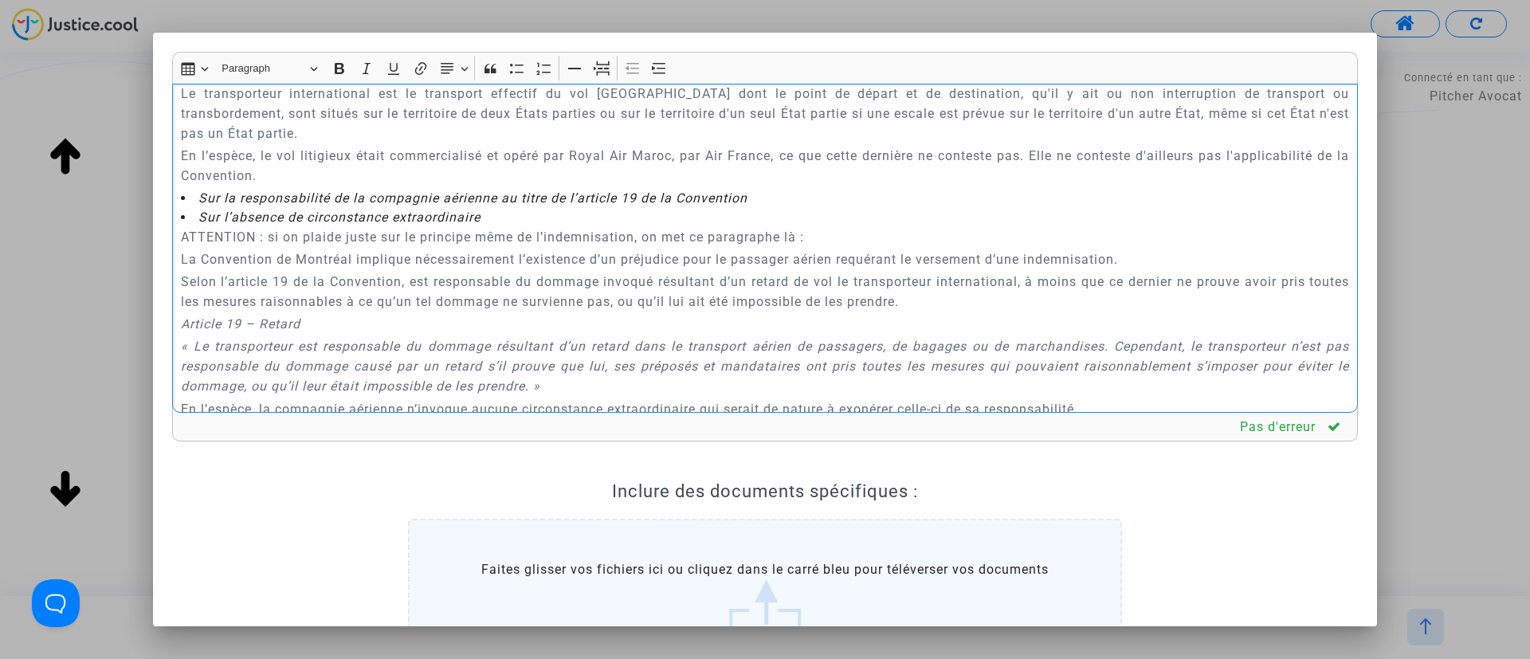
scroll to position [1085, 0]
drag, startPoint x: 181, startPoint y: 233, endPoint x: 823, endPoint y: 240, distance: 642.4
click at [823, 240] on p "ATTENTION : si on plaide juste sur le principe même de l’indemnisation, on met …" at bounding box center [765, 235] width 1169 height 20
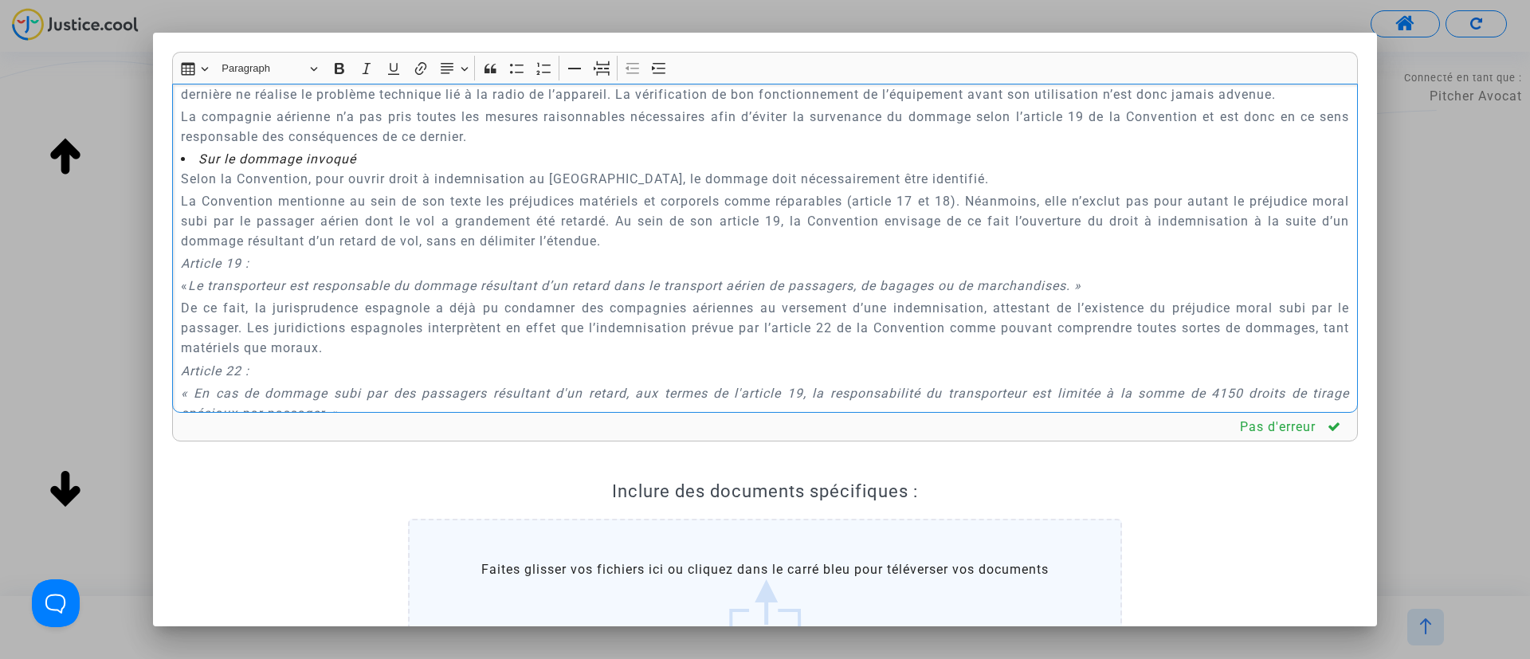
scroll to position [2198, 0]
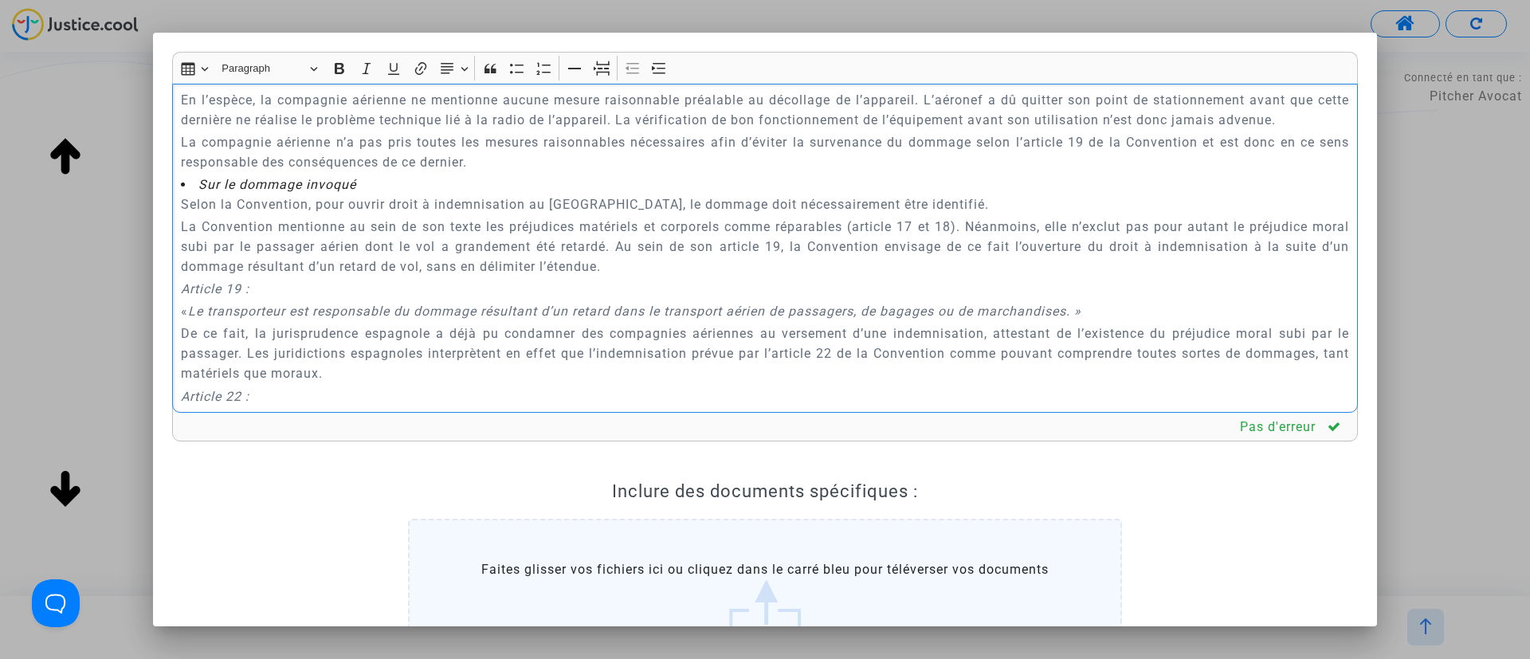
drag, startPoint x: 175, startPoint y: 163, endPoint x: 630, endPoint y: 206, distance: 457.1
click at [630, 206] on div "A MADAME, MONSIEUR LE JUGE DU TRIBUNAL DE PROXIMITÉ DE IVRY-SUR-SEINE Audience …" at bounding box center [765, 249] width 1186 height 330
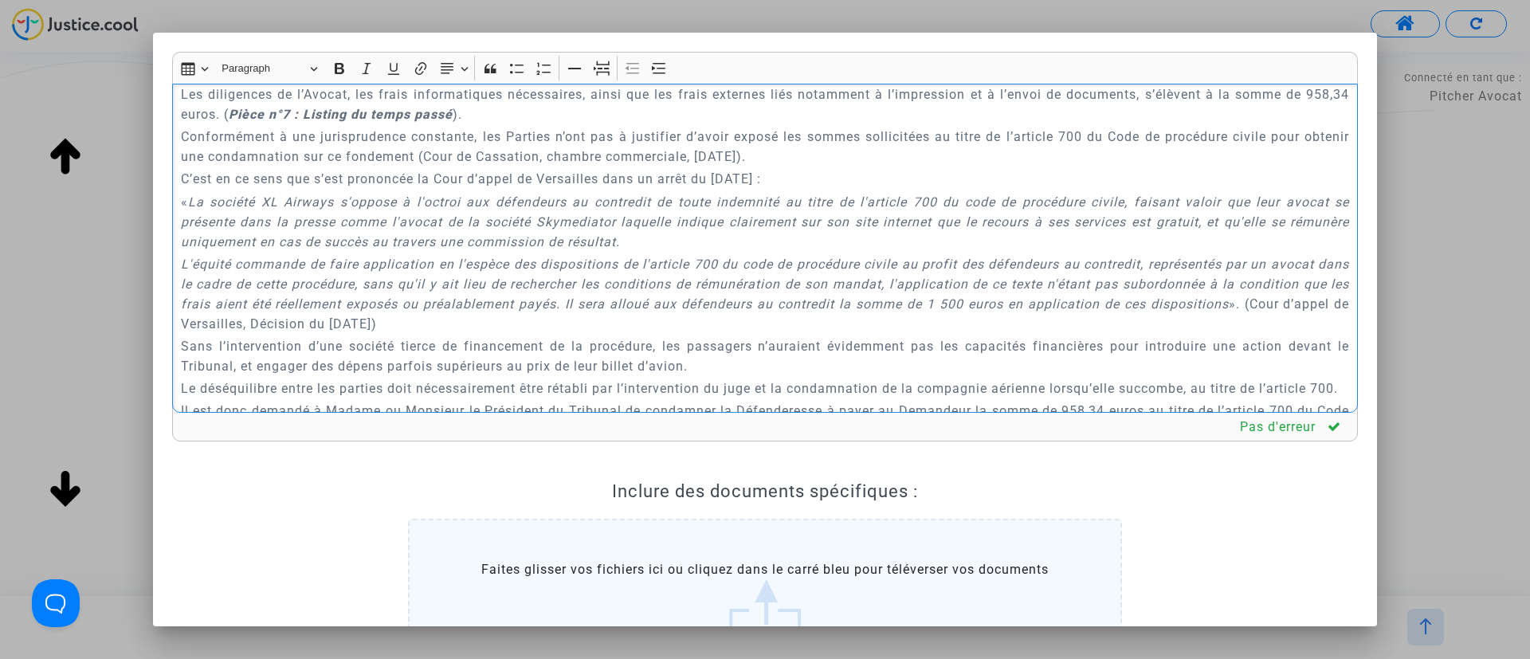
scroll to position [3538, 0]
drag, startPoint x: 583, startPoint y: 171, endPoint x: 271, endPoint y: 169, distance: 312.4
click at [271, 122] on p "Les diligences de l’Avocat, les frais informatiques nécessaires, ainsi que les …" at bounding box center [765, 102] width 1169 height 40
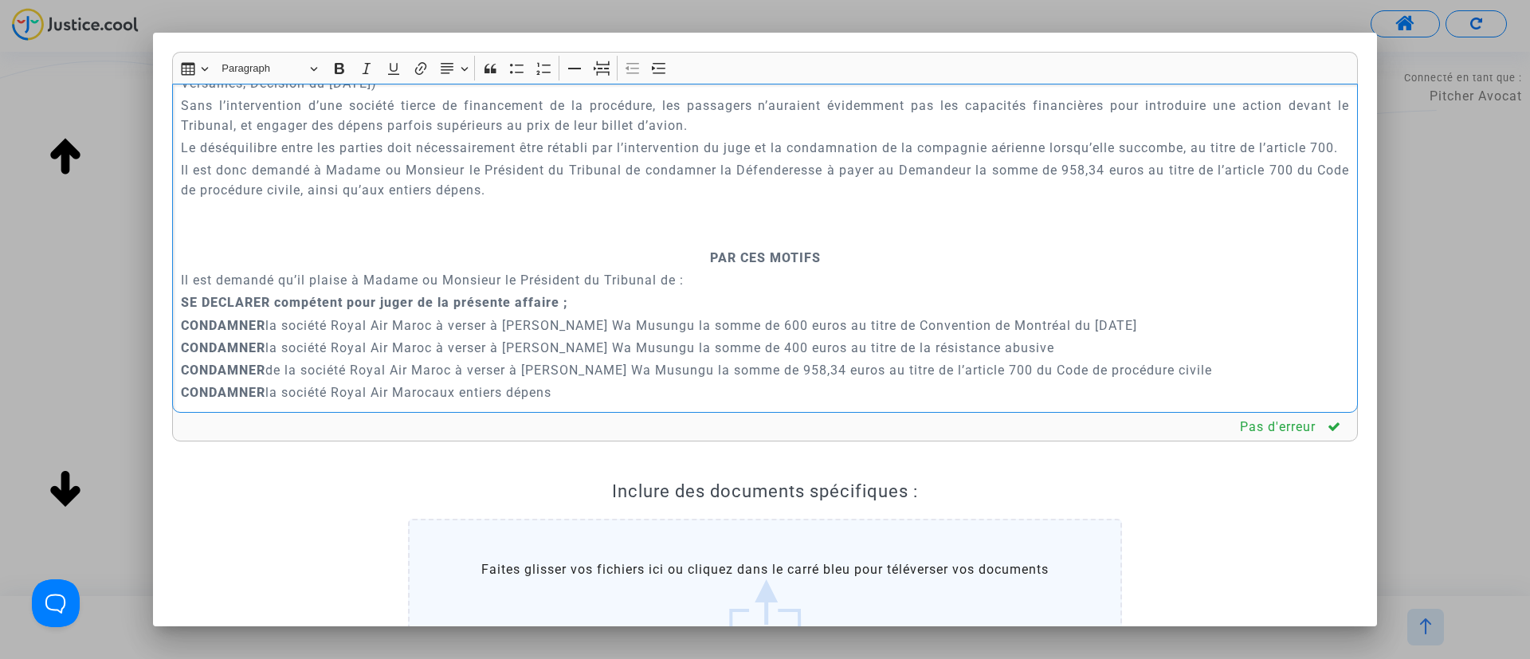
scroll to position [3897, 0]
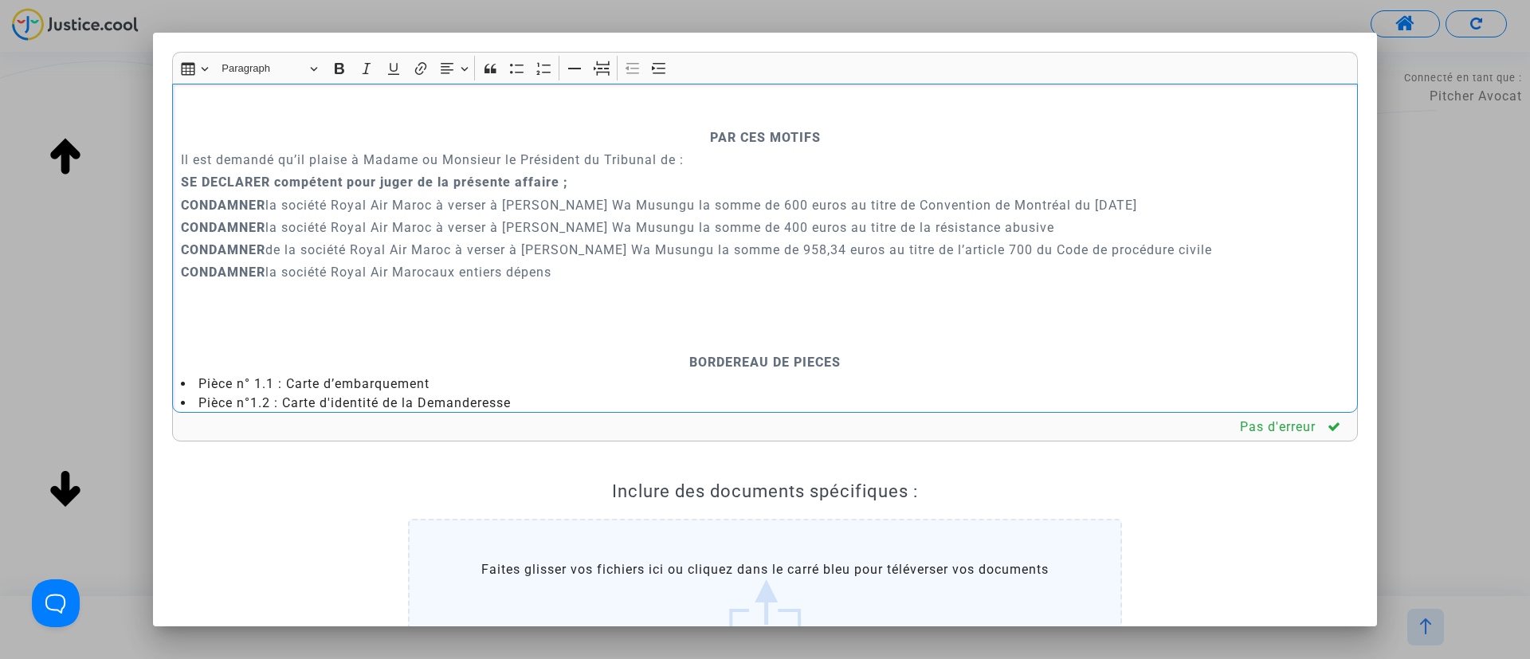
click at [698, 125] on p "Rich Text Editor, main" at bounding box center [765, 115] width 1169 height 20
click at [595, 65] on icon "Editor toolbar" at bounding box center [602, 69] width 16 height 16
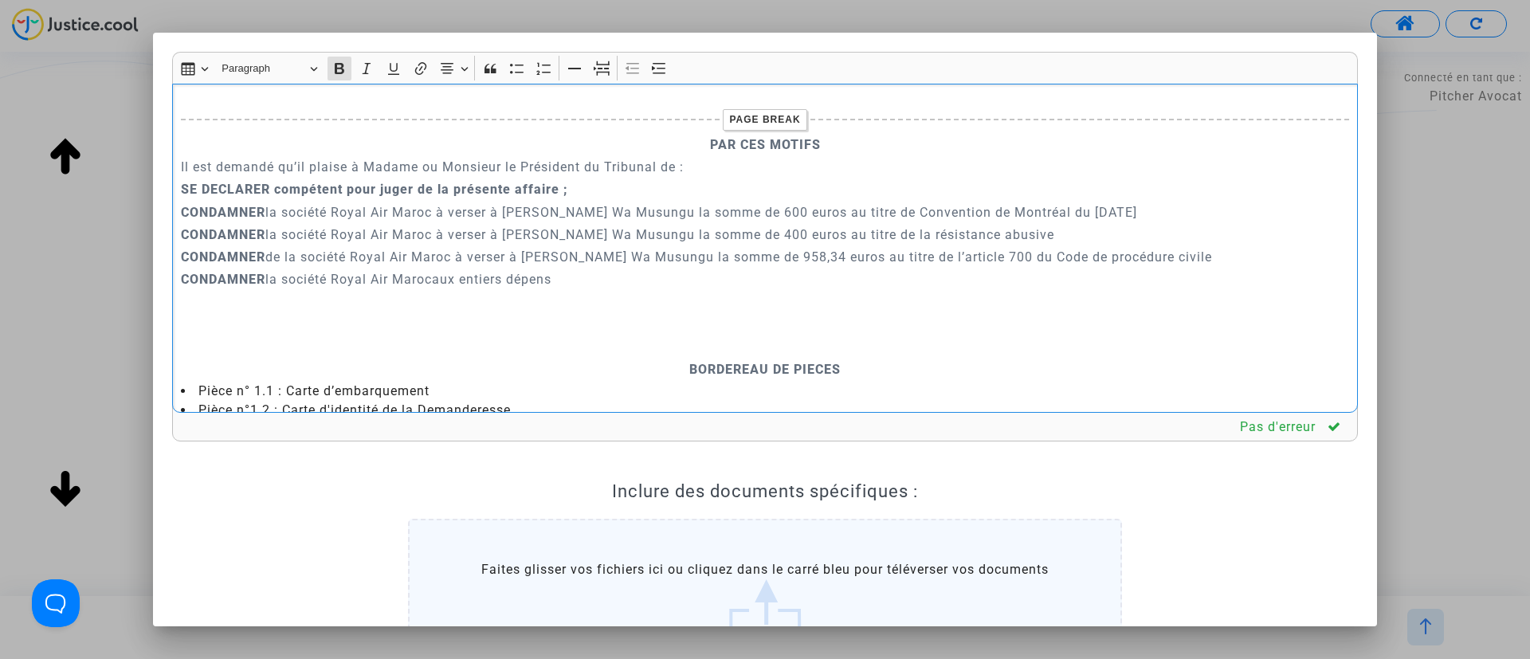
scroll to position [4016, 0]
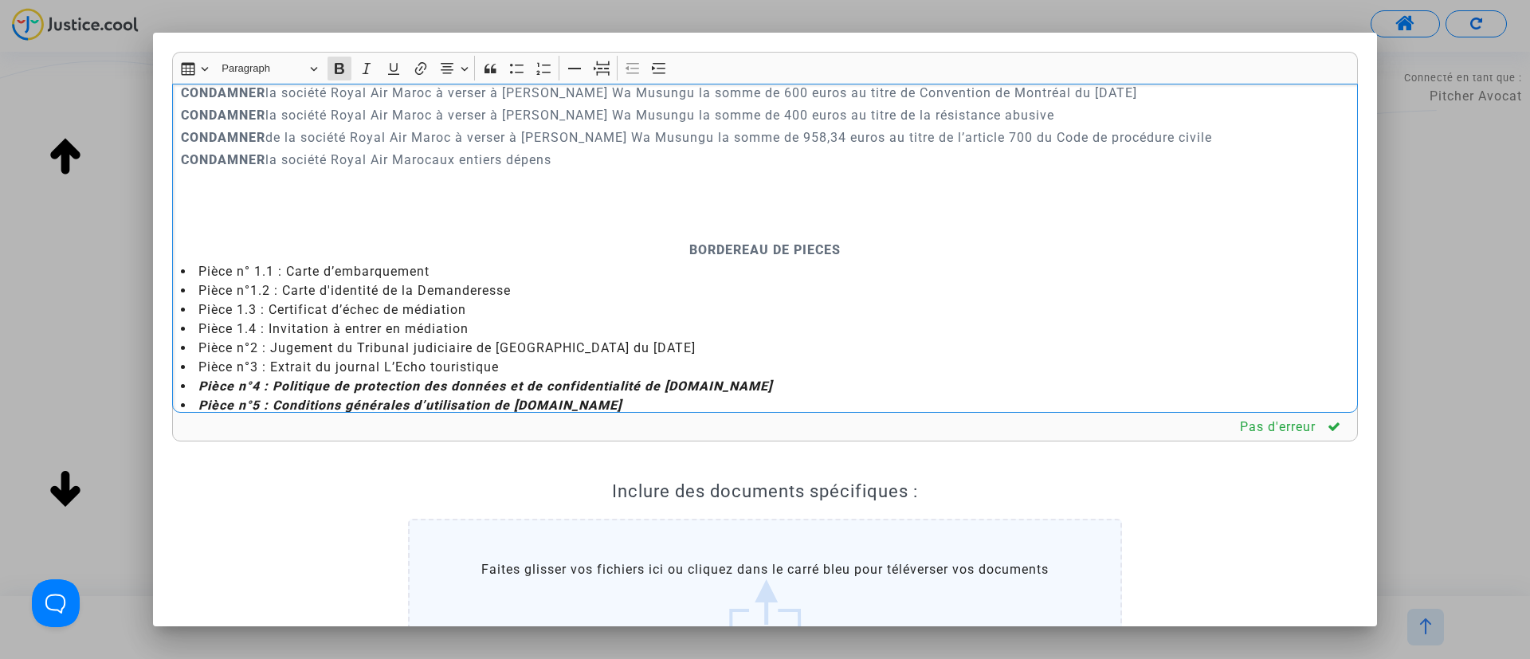
click at [705, 238] on p "Rich Text Editor, main" at bounding box center [765, 228] width 1169 height 20
drag, startPoint x: 614, startPoint y: 75, endPoint x: 596, endPoint y: 117, distance: 45.7
click at [614, 74] on button "Page break Page break" at bounding box center [602, 69] width 24 height 24
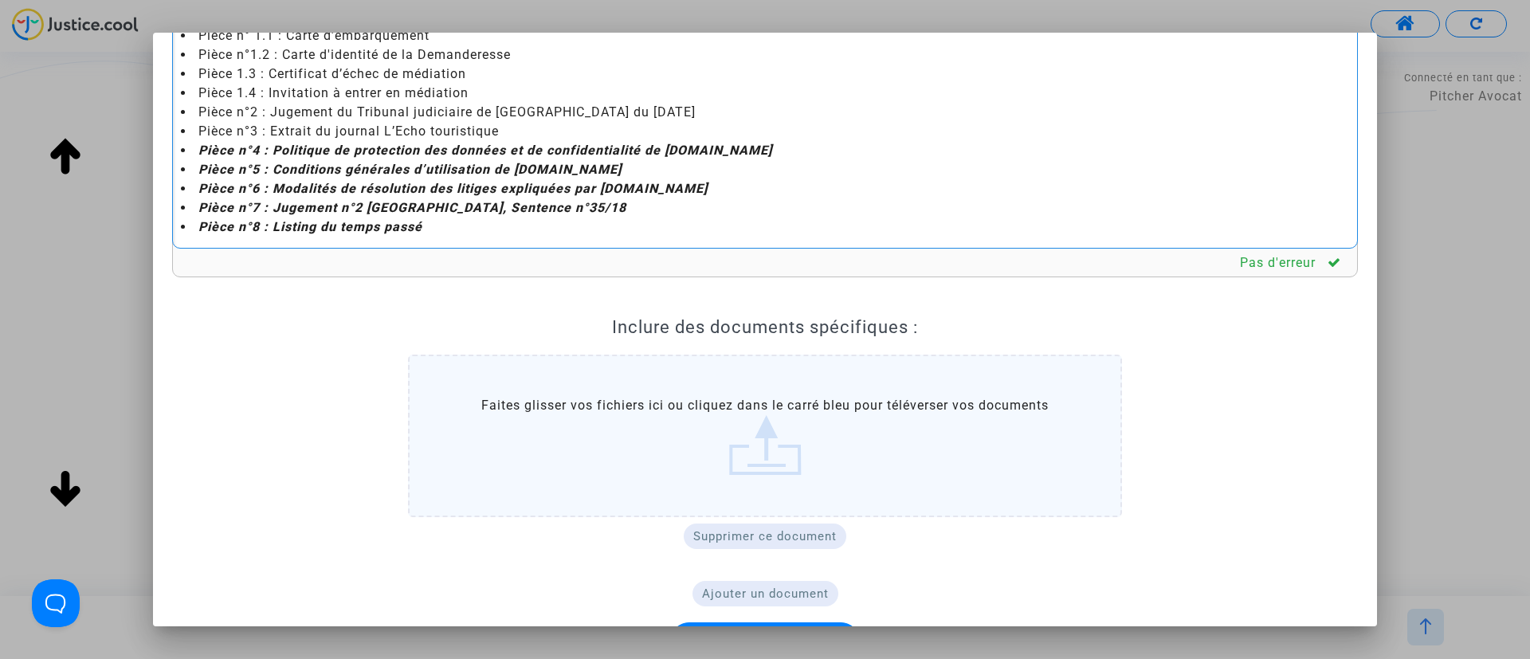
scroll to position [219, 0]
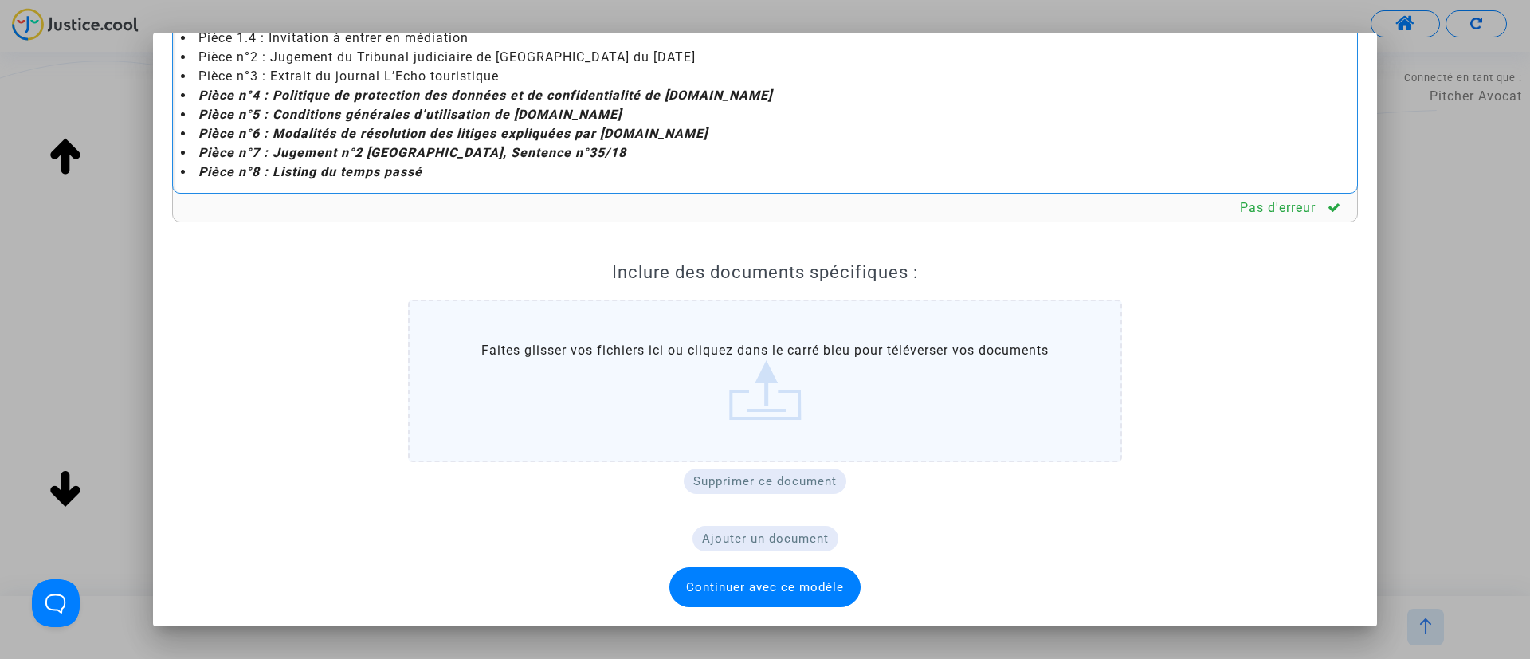
drag, startPoint x: 273, startPoint y: 57, endPoint x: 269, endPoint y: 155, distance: 98.1
click at [269, 155] on ul "Pièce n° 1.1 : Carte d’embarquement Pièce n°1.2 : Carte d'identité de la Demand…" at bounding box center [765, 76] width 1169 height 210
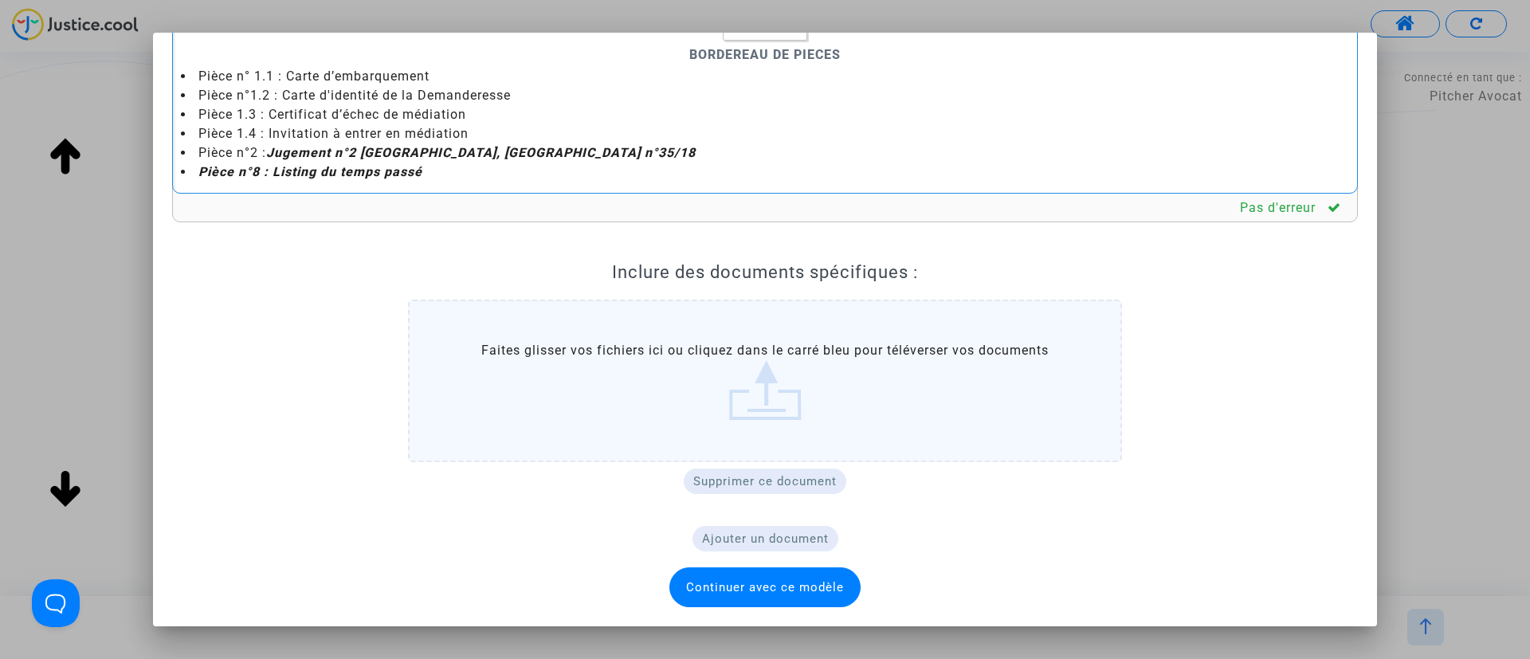
scroll to position [4079, 0]
drag, startPoint x: 442, startPoint y: 171, endPoint x: 188, endPoint y: 169, distance: 254.3
click at [188, 169] on li "Pièce n°8 : Listing du temps passé" at bounding box center [765, 172] width 1169 height 19
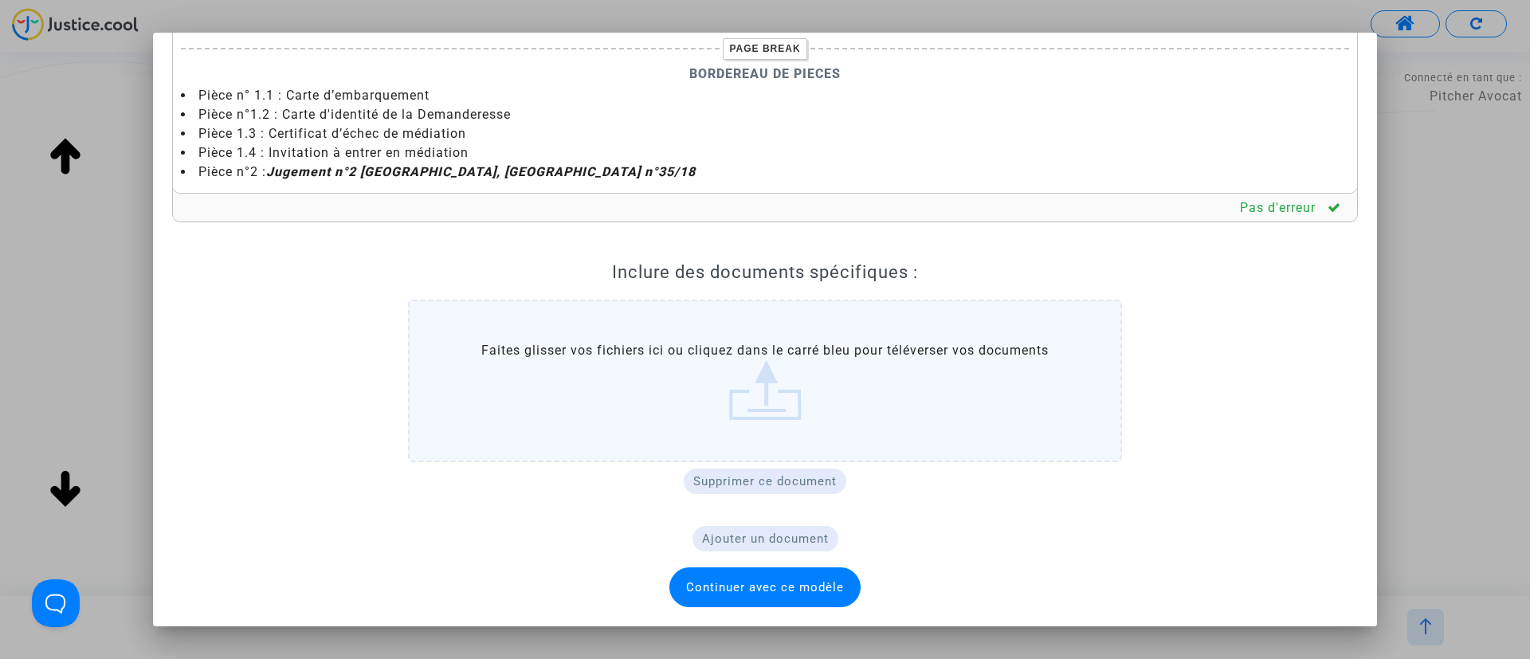
click at [754, 580] on span "Continuer avec ce modèle" at bounding box center [765, 587] width 158 height 14
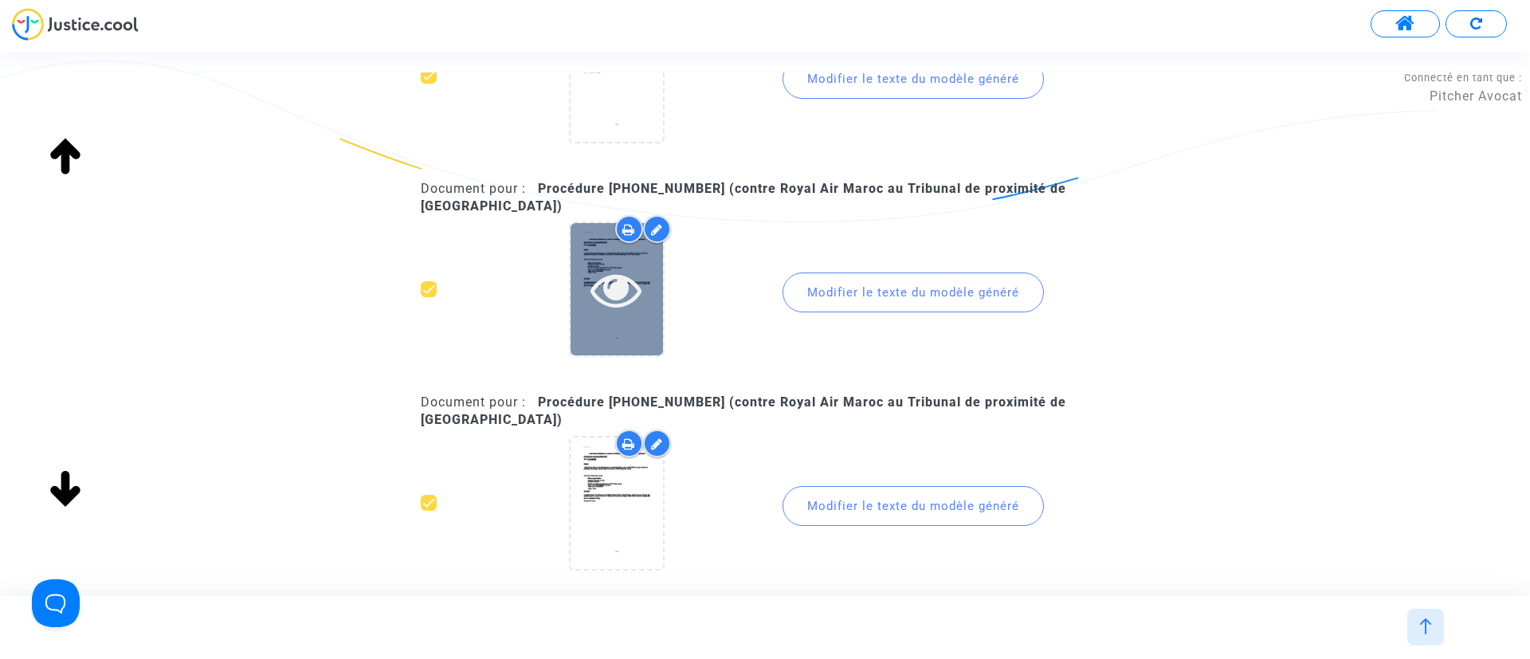
click at [592, 287] on icon at bounding box center [617, 289] width 52 height 51
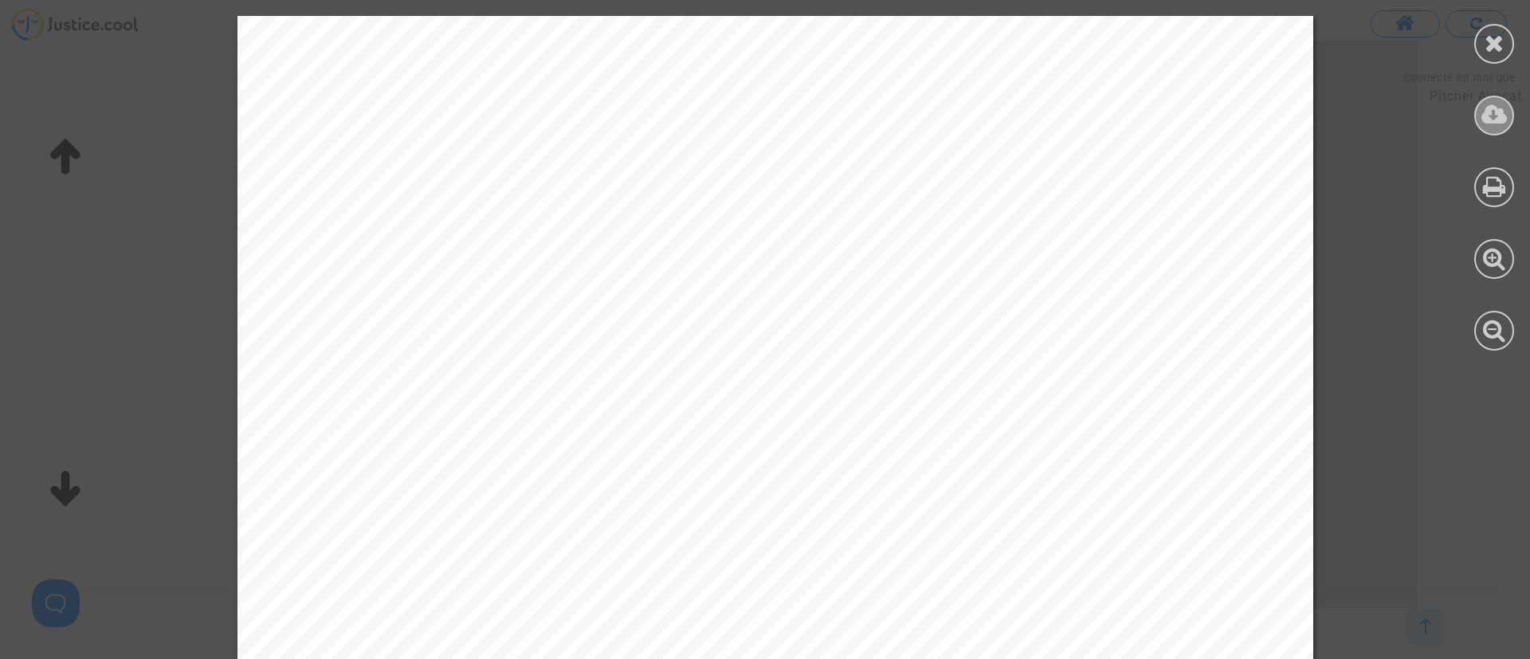
click at [1485, 123] on icon at bounding box center [1495, 115] width 26 height 24
click at [1489, 44] on icon at bounding box center [1495, 43] width 20 height 24
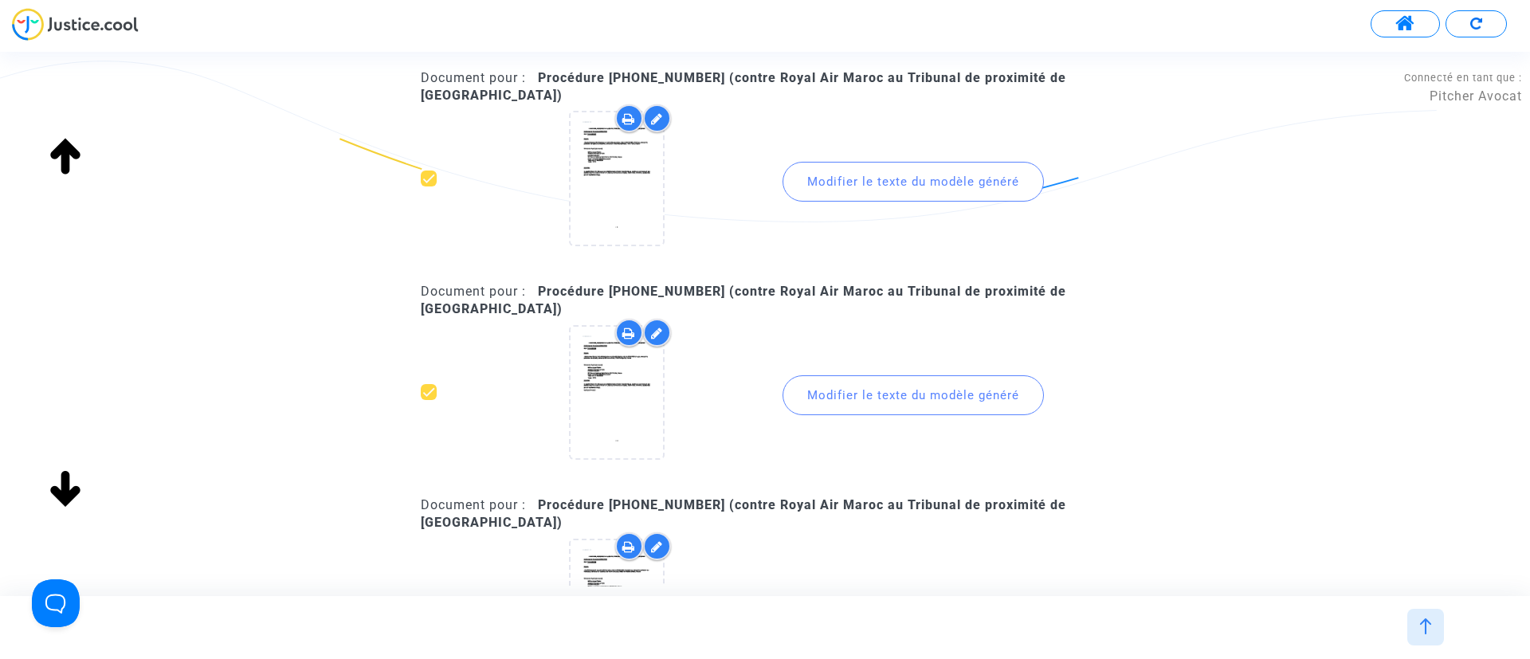
scroll to position [837, 0]
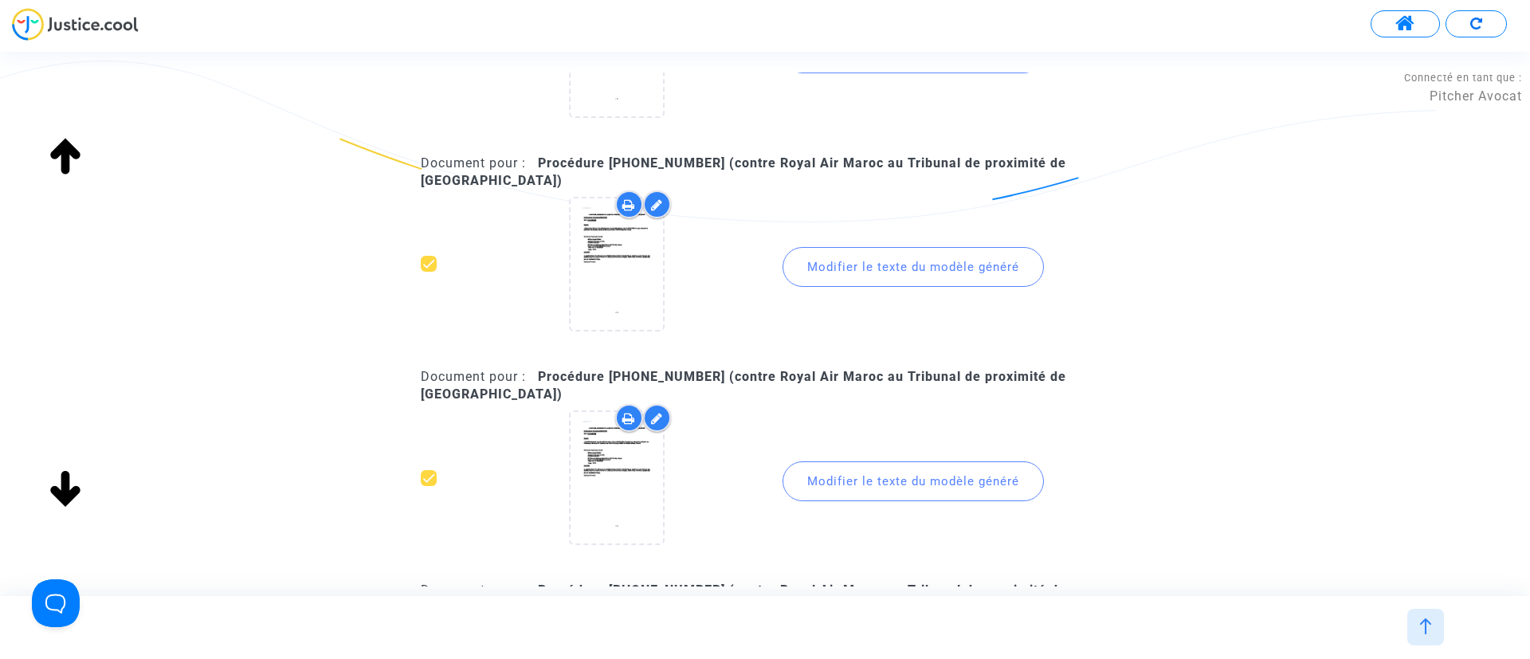
click at [922, 268] on div "Modifier le texte du modèle généré" at bounding box center [913, 267] width 261 height 40
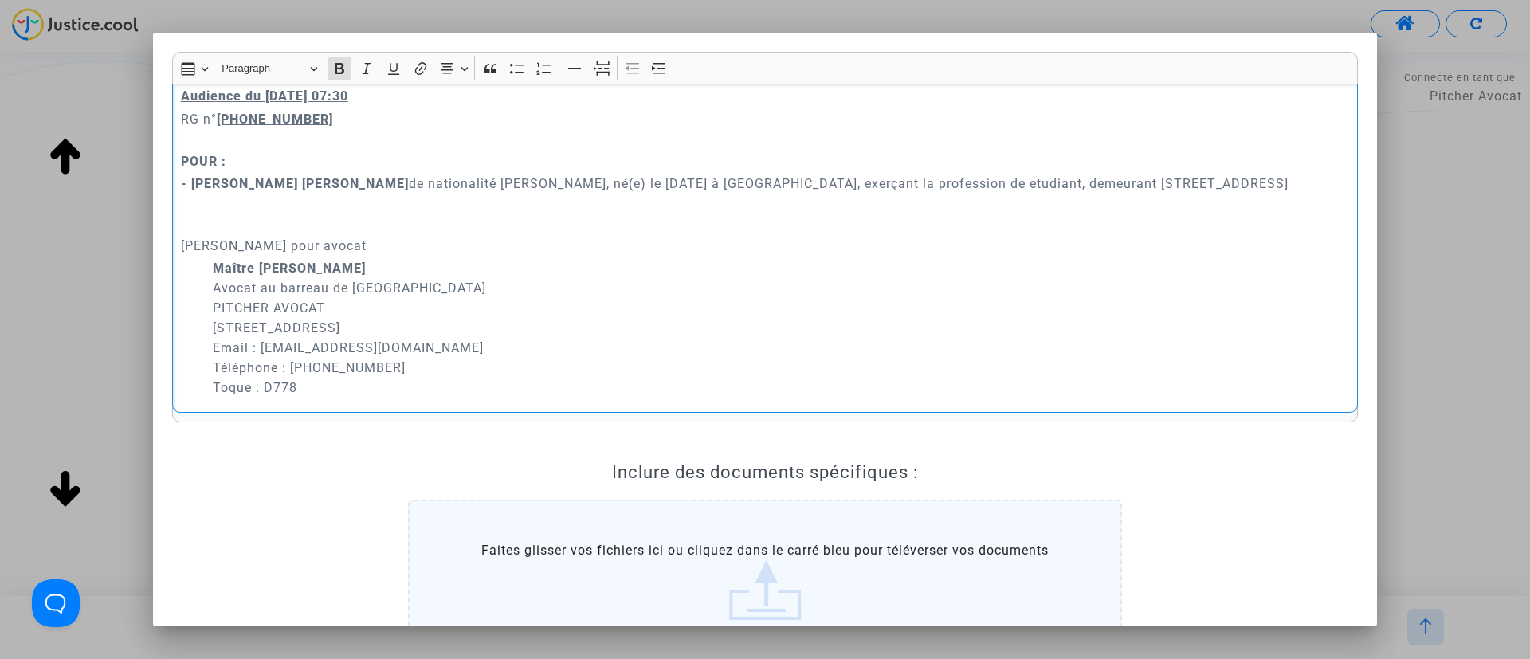
scroll to position [0, 0]
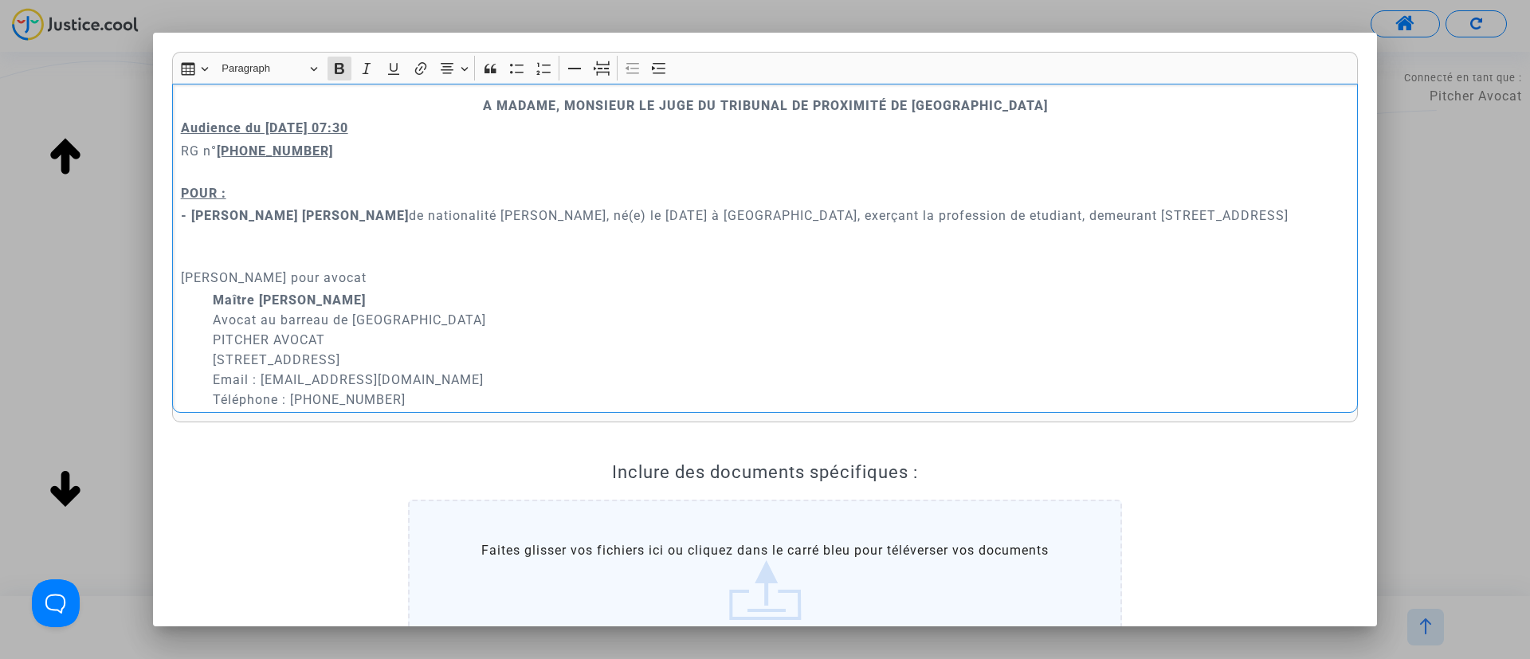
click at [438, 121] on p "Audience du 13 octobre 2025 07:30" at bounding box center [765, 128] width 1169 height 20
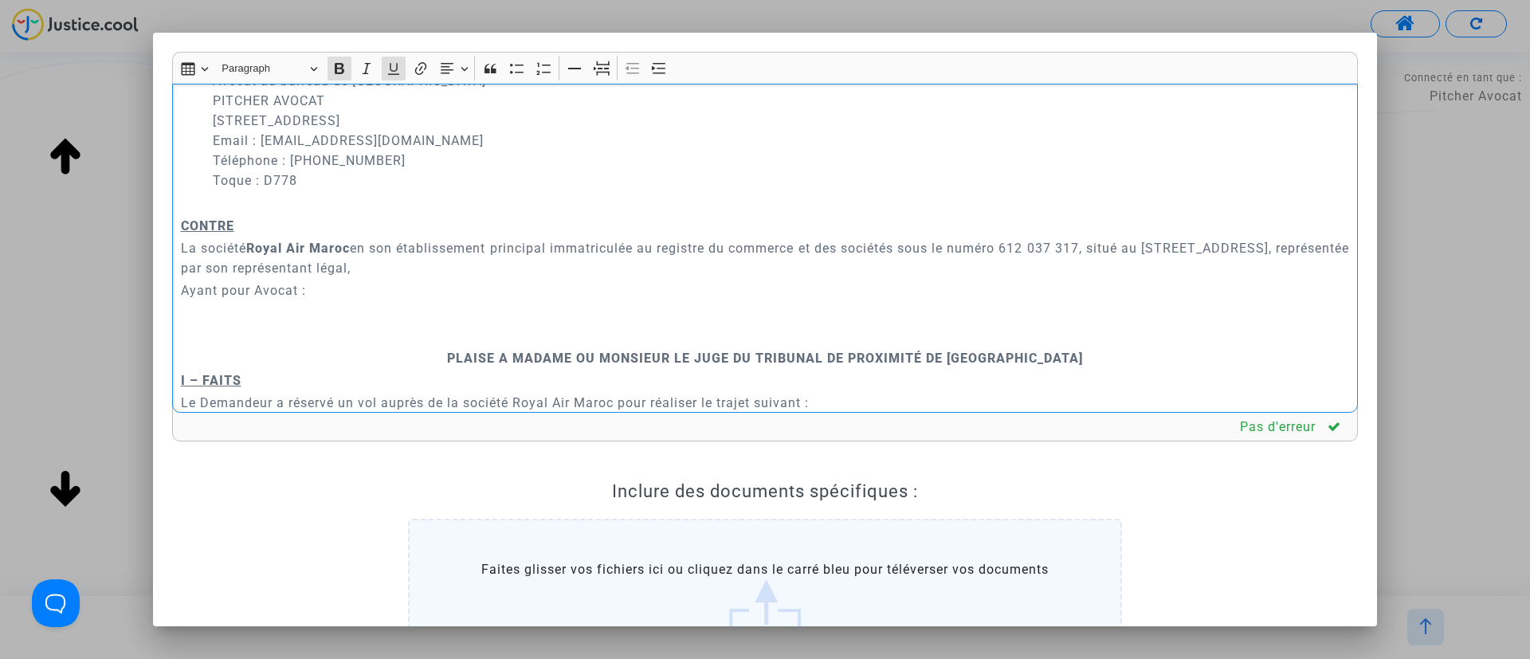
scroll to position [359, 0]
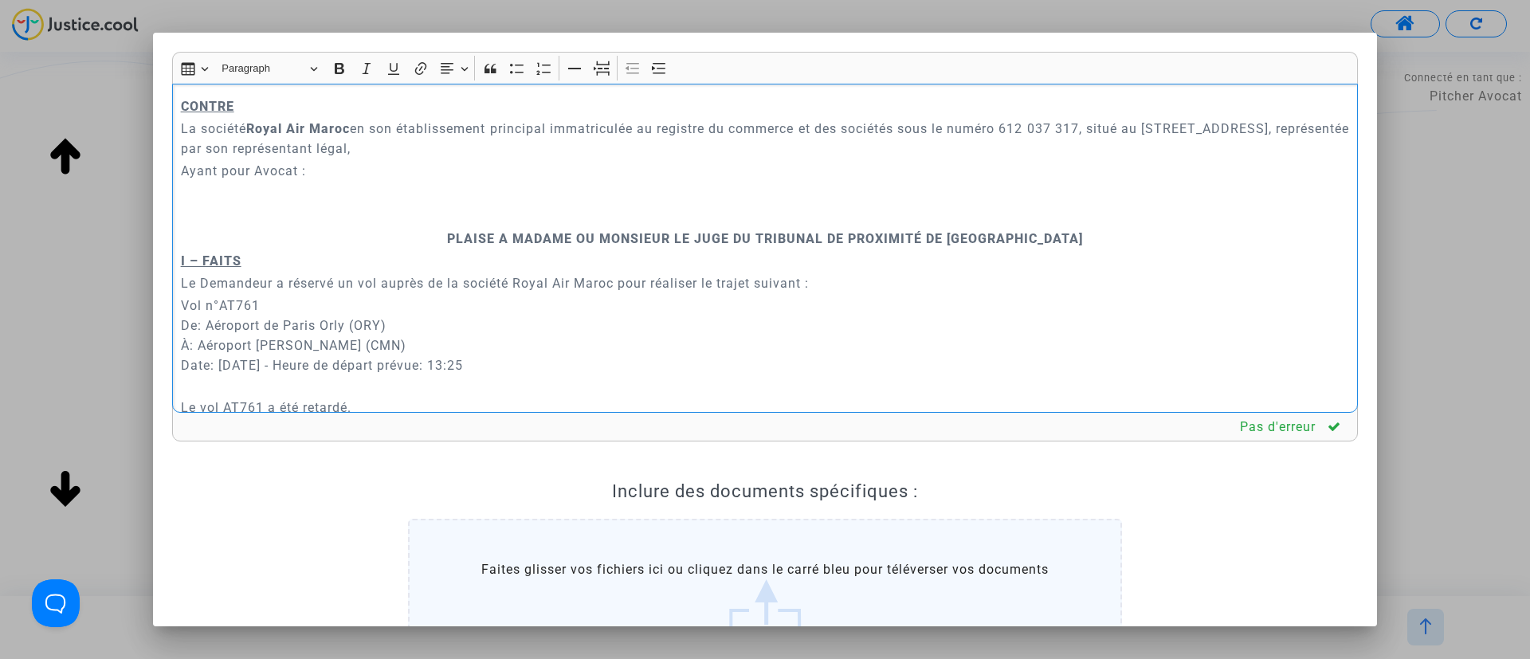
drag, startPoint x: 539, startPoint y: 234, endPoint x: 572, endPoint y: 97, distance: 141.1
click at [539, 226] on p "Rich Text Editor, main" at bounding box center [765, 216] width 1169 height 20
drag, startPoint x: 600, startPoint y: 67, endPoint x: 574, endPoint y: 155, distance: 92.3
click at [601, 67] on icon "Editor toolbar" at bounding box center [602, 69] width 16 height 16
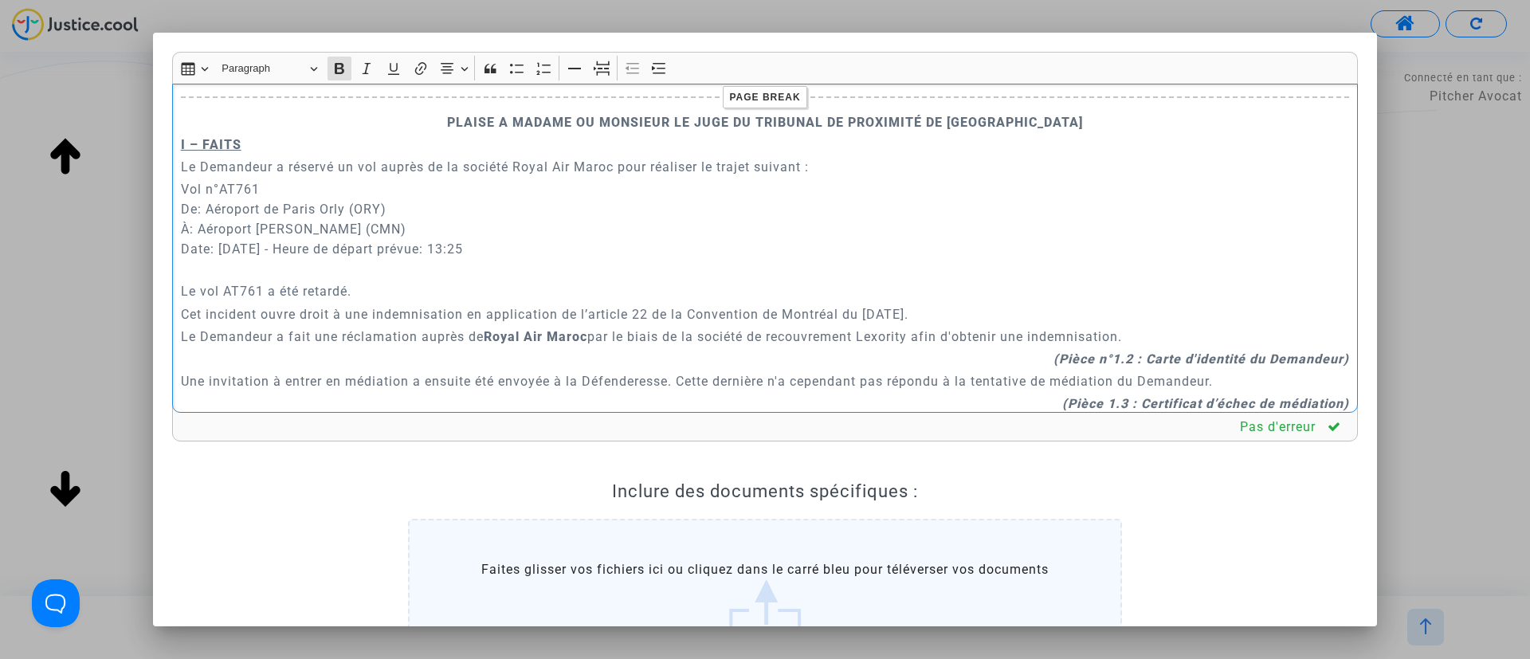
scroll to position [598, 0]
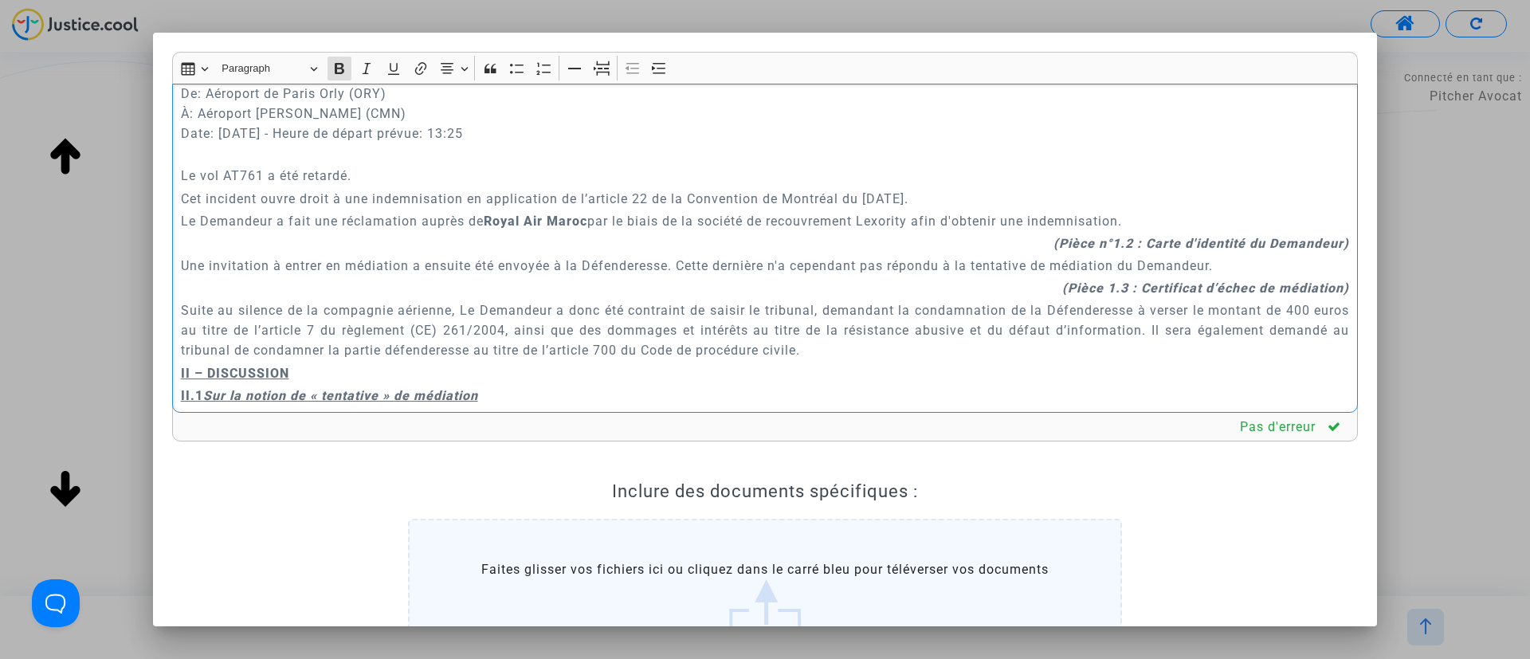
click at [392, 163] on p "Vol n°AT761 De: Aéroport de Paris Orly (ORY) À: Aéroport Mohammed V (CMN) Date:…" at bounding box center [765, 114] width 1169 height 100
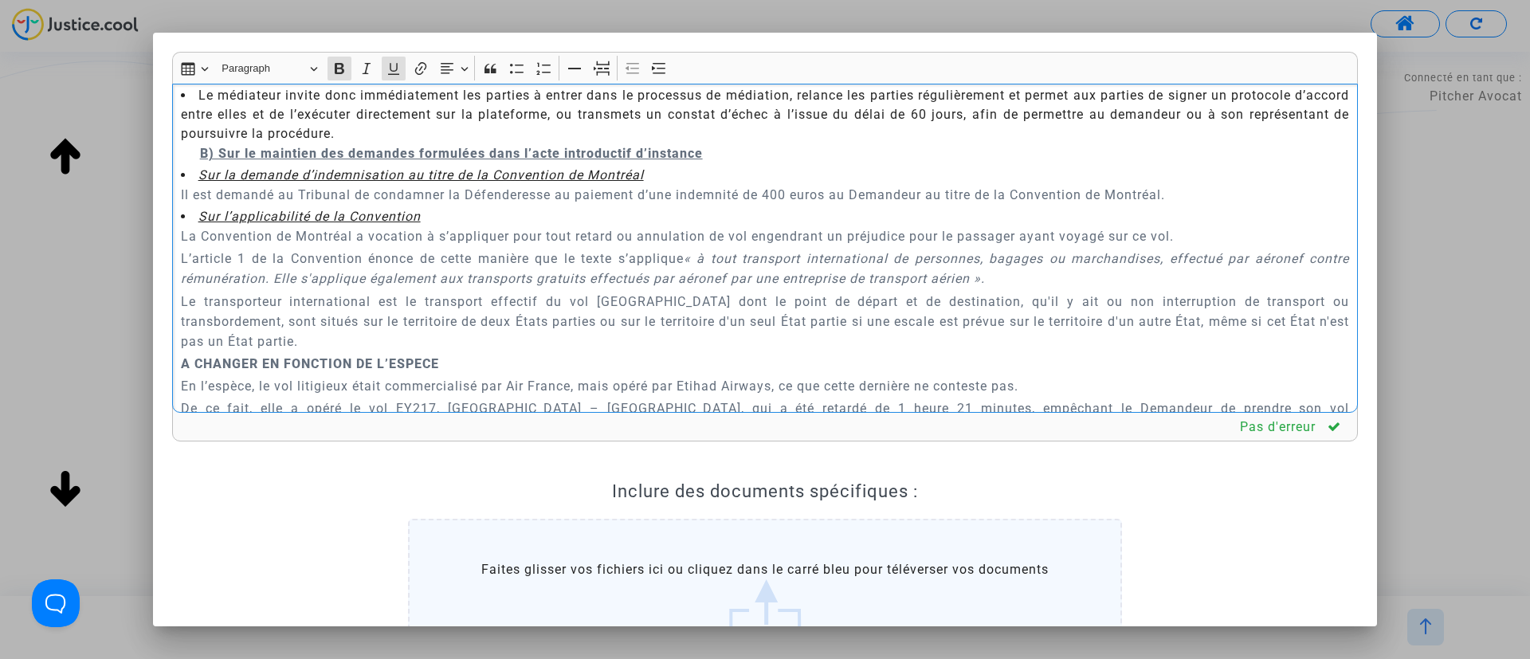
scroll to position [2505, 0]
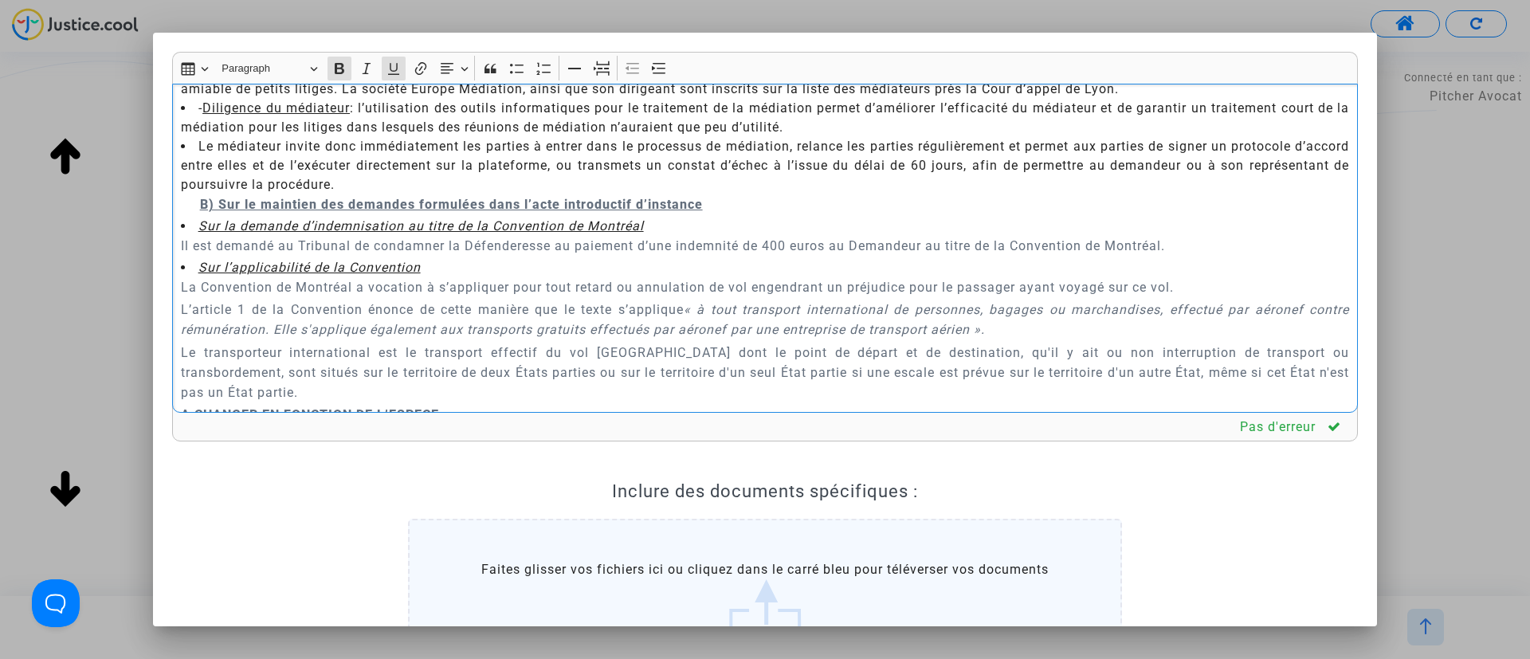
drag, startPoint x: 179, startPoint y: 157, endPoint x: 741, endPoint y: 218, distance: 566.0
click at [741, 218] on div "A MADAME, MONSIEUR LE JUGE DU TRIBUNAL DE PROXIMITÉ DE IVRY-SUR-SEINE Audience …" at bounding box center [765, 249] width 1186 height 330
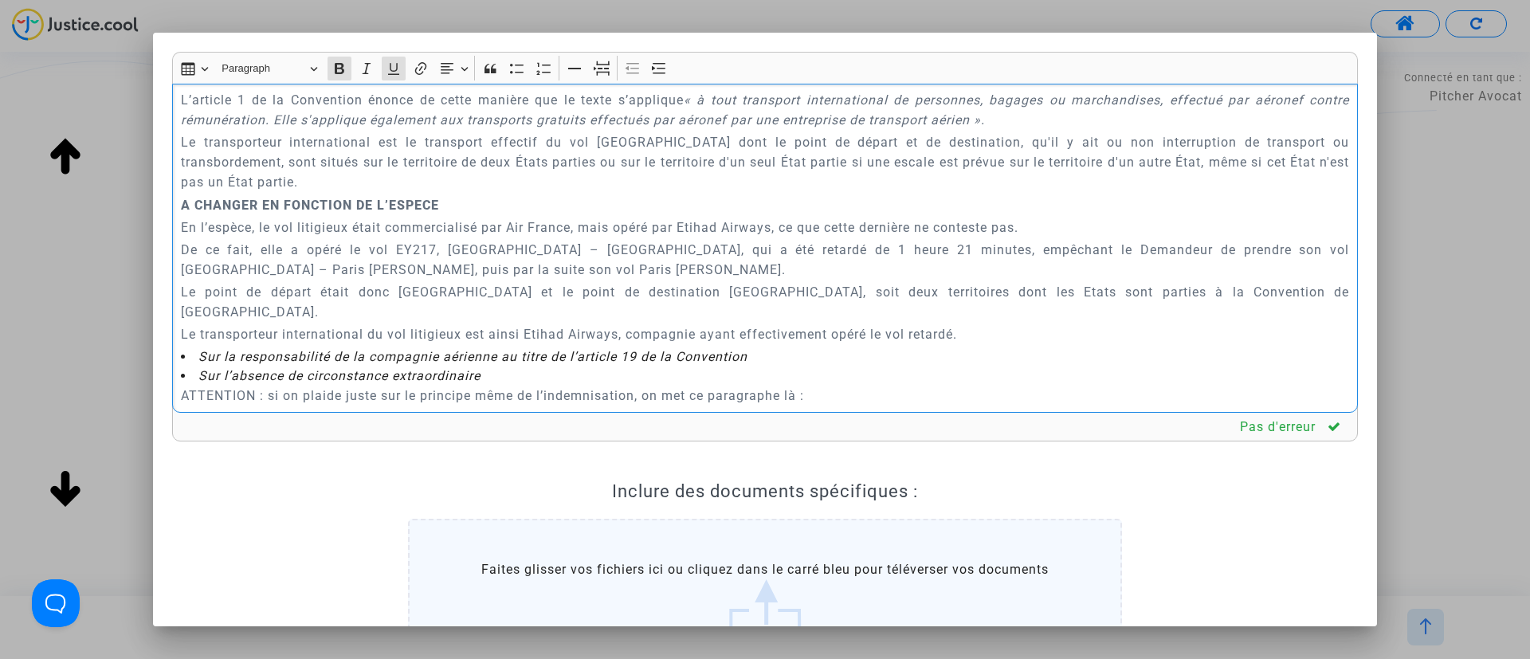
scroll to position [986, 0]
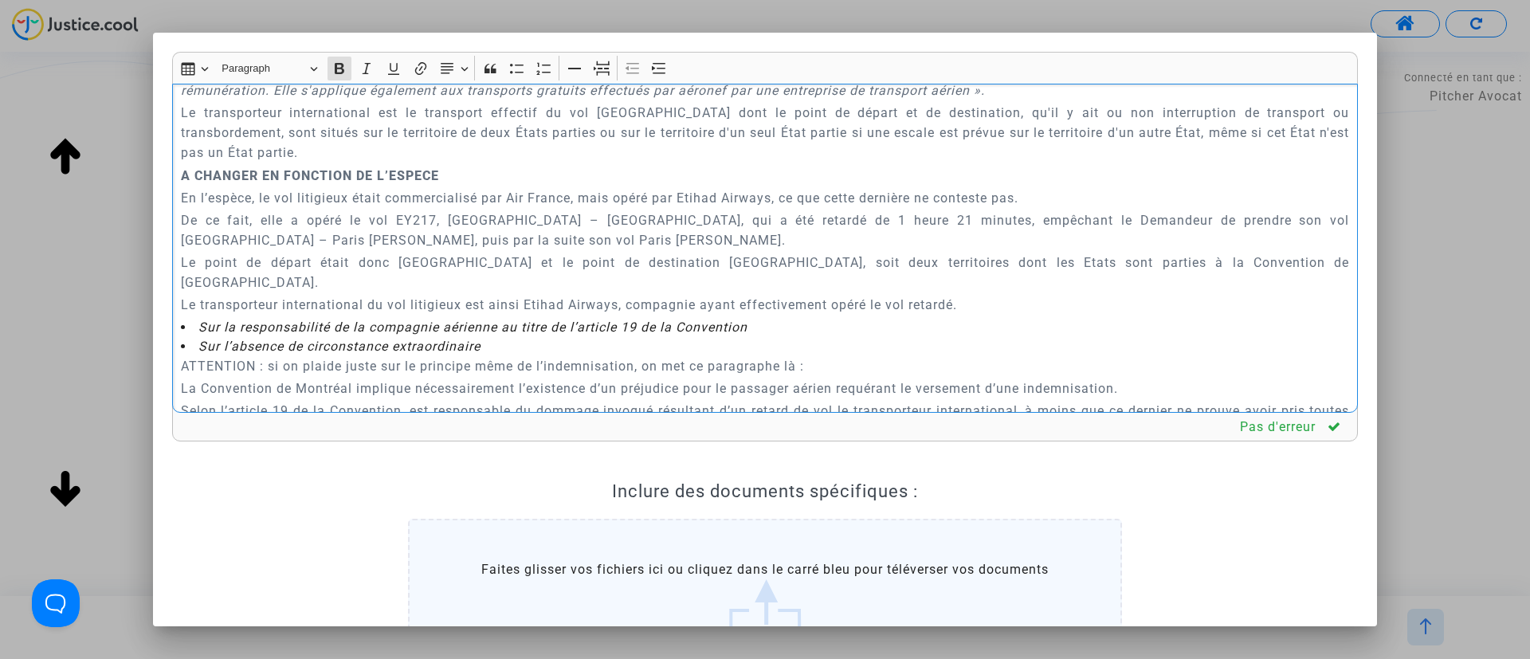
drag, startPoint x: 177, startPoint y: 194, endPoint x: 1024, endPoint y: 310, distance: 855.2
click at [1024, 310] on div "A MADAME, MONSIEUR LE JUGE DU TRIBUNAL DE PROXIMITÉ DE IVRY-SUR-SEINE Audience …" at bounding box center [765, 249] width 1186 height 330
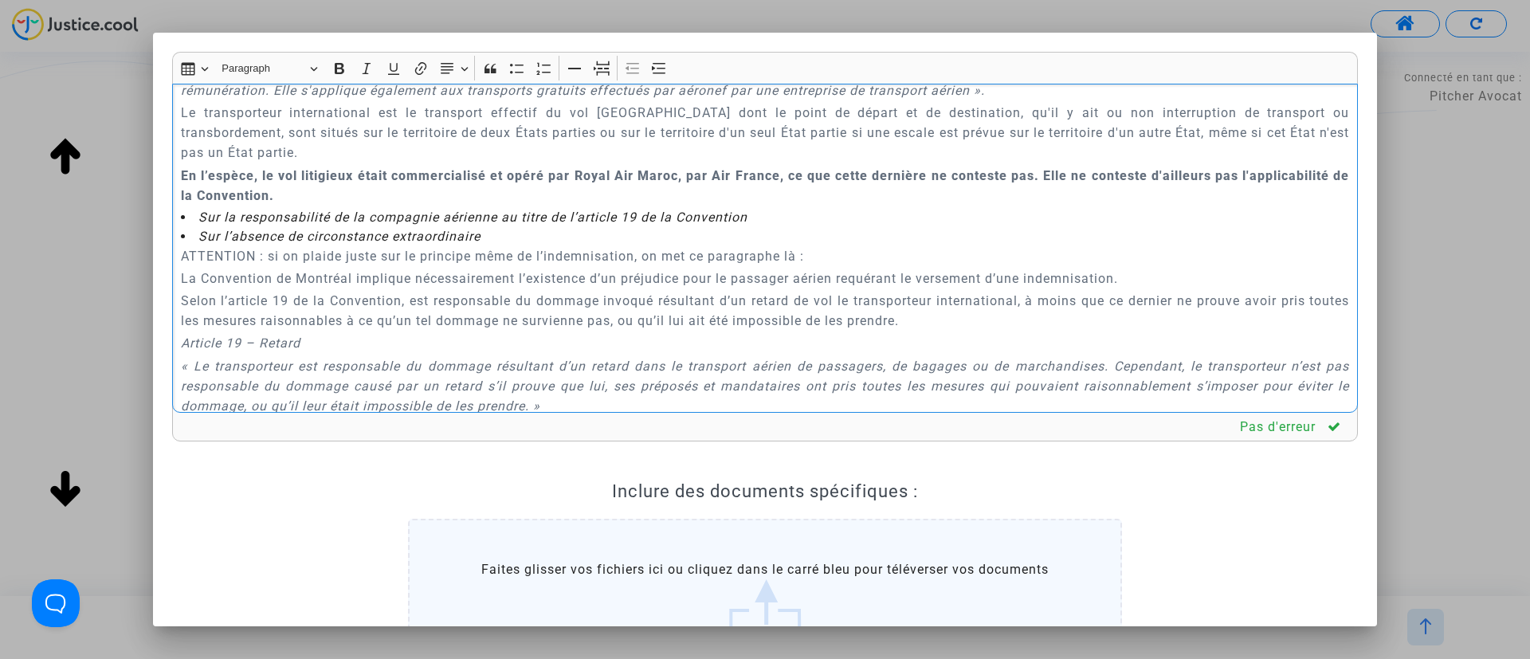
drag, startPoint x: 223, startPoint y: 281, endPoint x: 902, endPoint y: 269, distance: 679.2
click at [902, 269] on div "A MADAME, MONSIEUR LE JUGE DU TRIBUNAL DE PROXIMITÉ DE IVRY-SUR-SEINE Audience …" at bounding box center [765, 249] width 1186 height 330
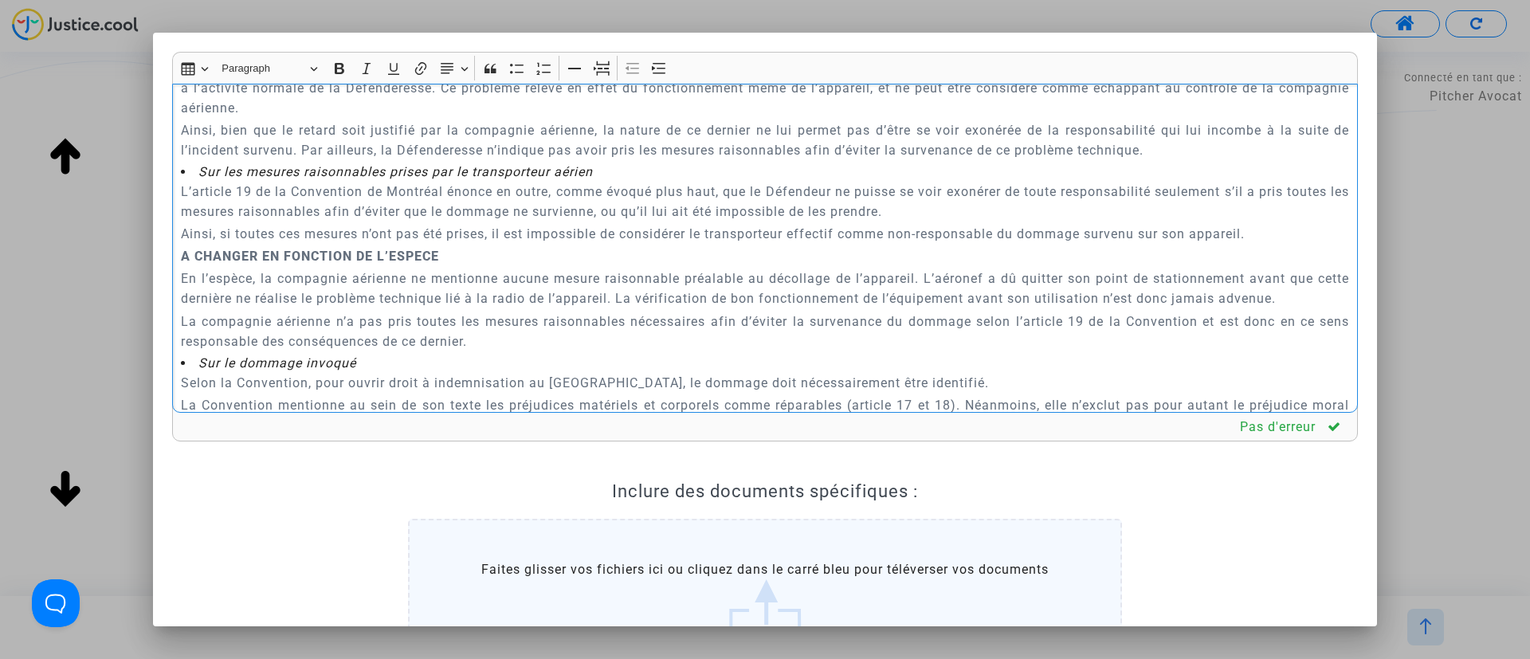
scroll to position [2181, 0]
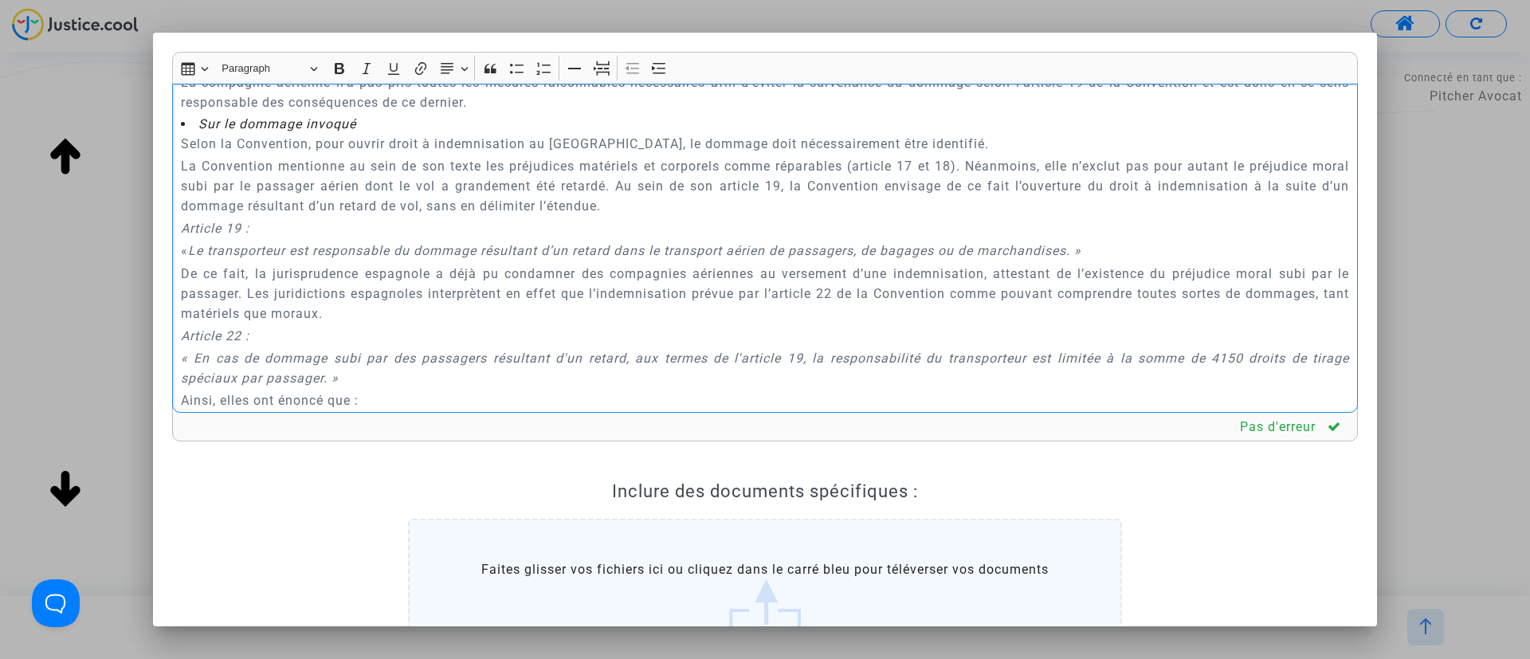
drag, startPoint x: 177, startPoint y: 211, endPoint x: 587, endPoint y: 153, distance: 414.6
click at [587, 153] on div "A MADAME, MONSIEUR LE JUGE DU TRIBUNAL DE PROXIMITÉ DE IVRY-SUR-SEINE Audience …" at bounding box center [765, 249] width 1186 height 330
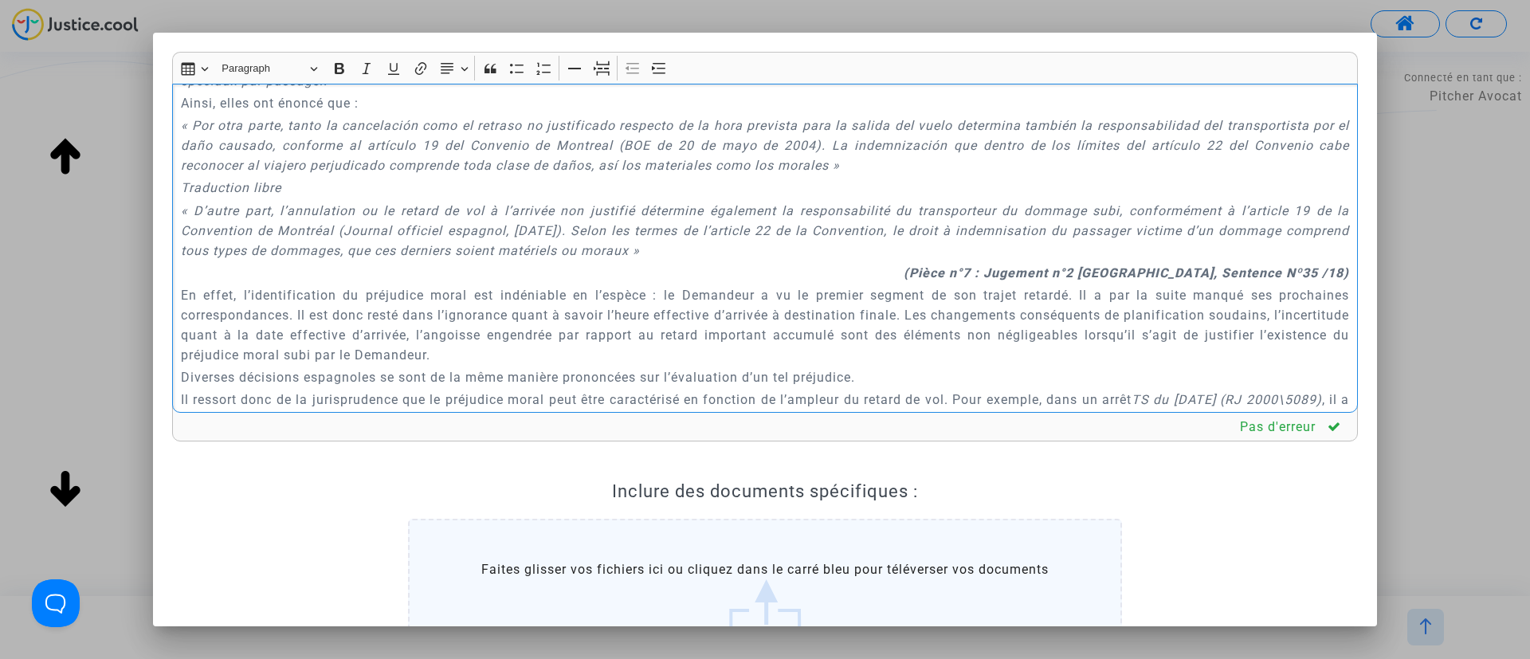
scroll to position [1608, 0]
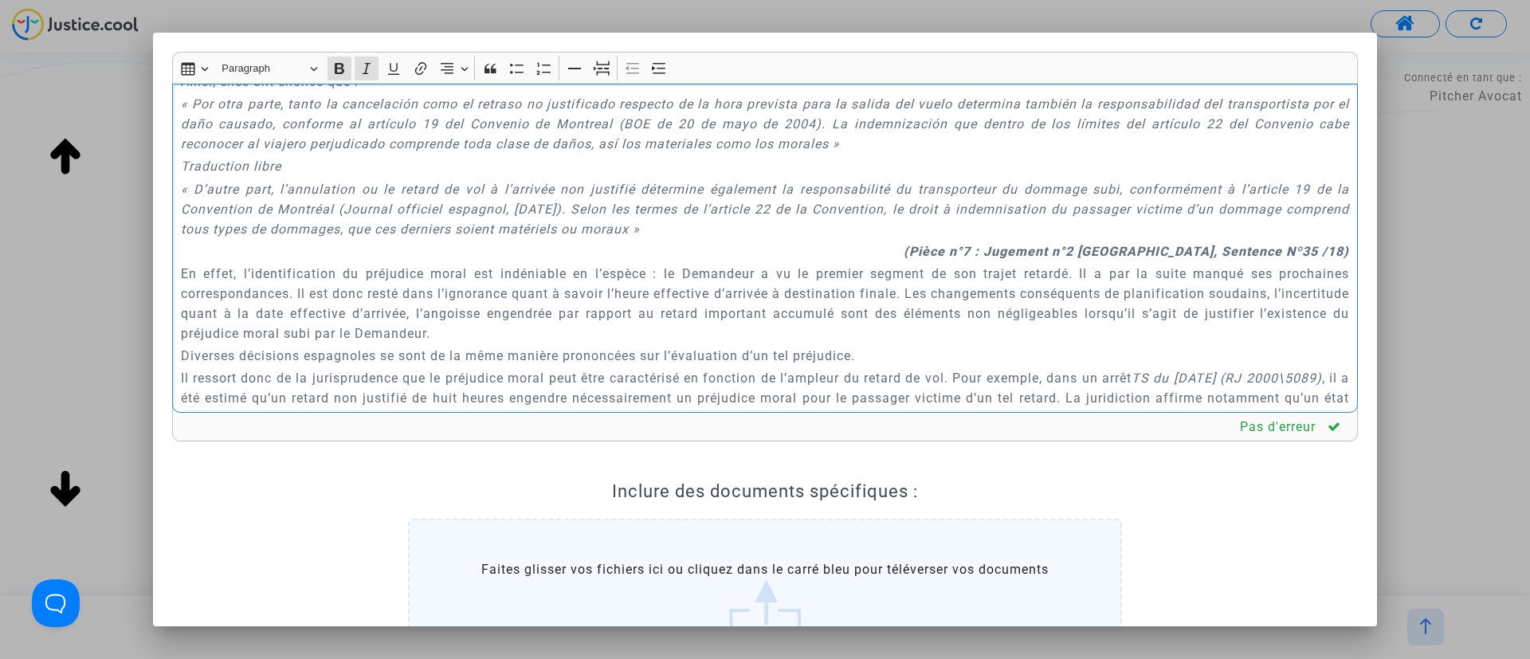
click at [981, 259] on strong "(Pièce n°7 : Jugement n°2 PONTEVEDRA, Sentence Nº35 /18)" at bounding box center [1127, 251] width 446 height 15
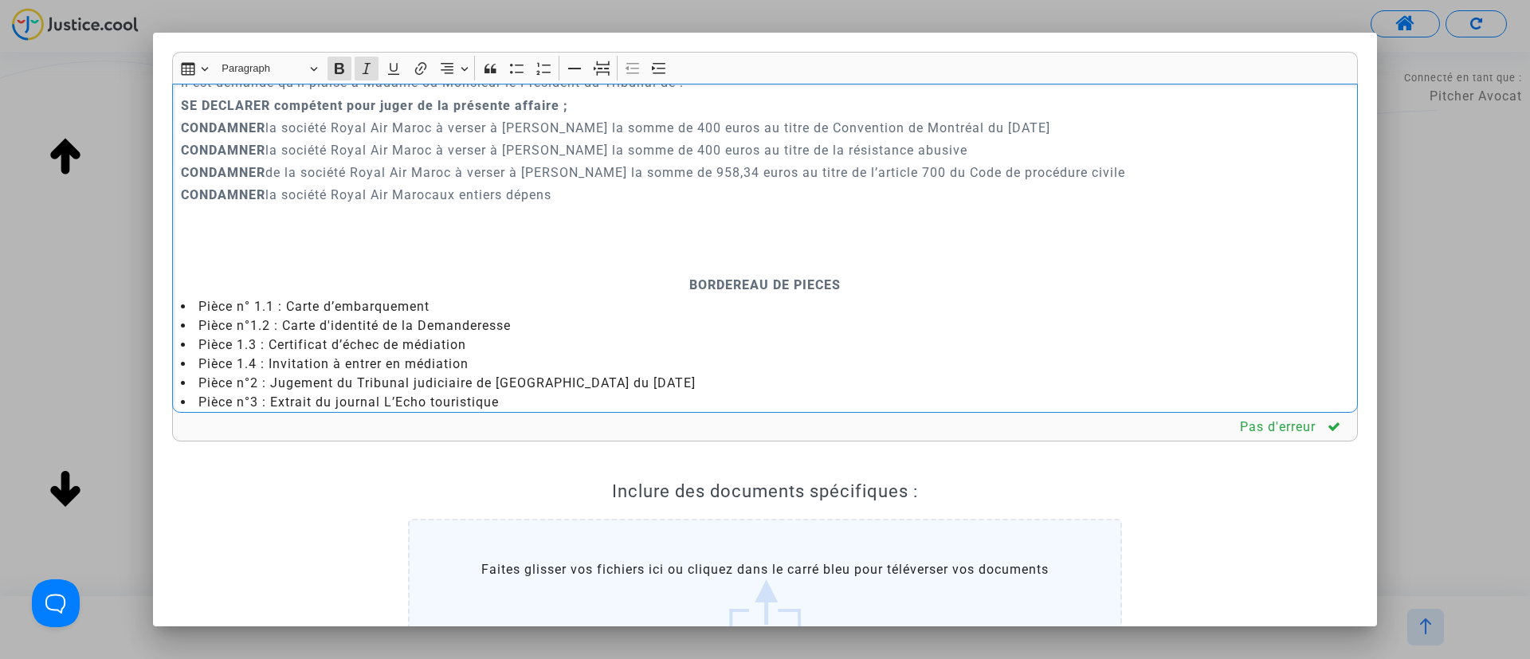
scroll to position [3760, 0]
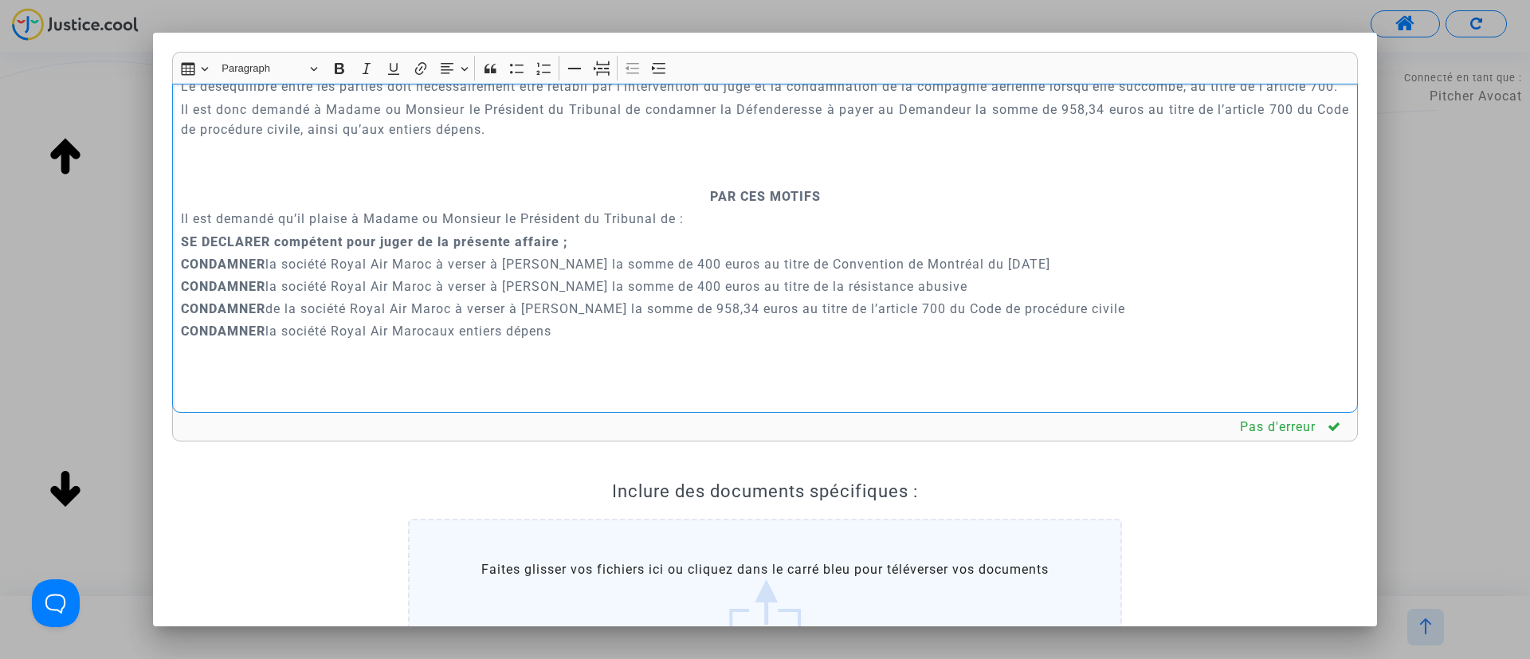
click at [688, 184] on p "Rich Text Editor, main" at bounding box center [765, 174] width 1169 height 20
click at [599, 76] on icon "Editor toolbar" at bounding box center [602, 69] width 16 height 16
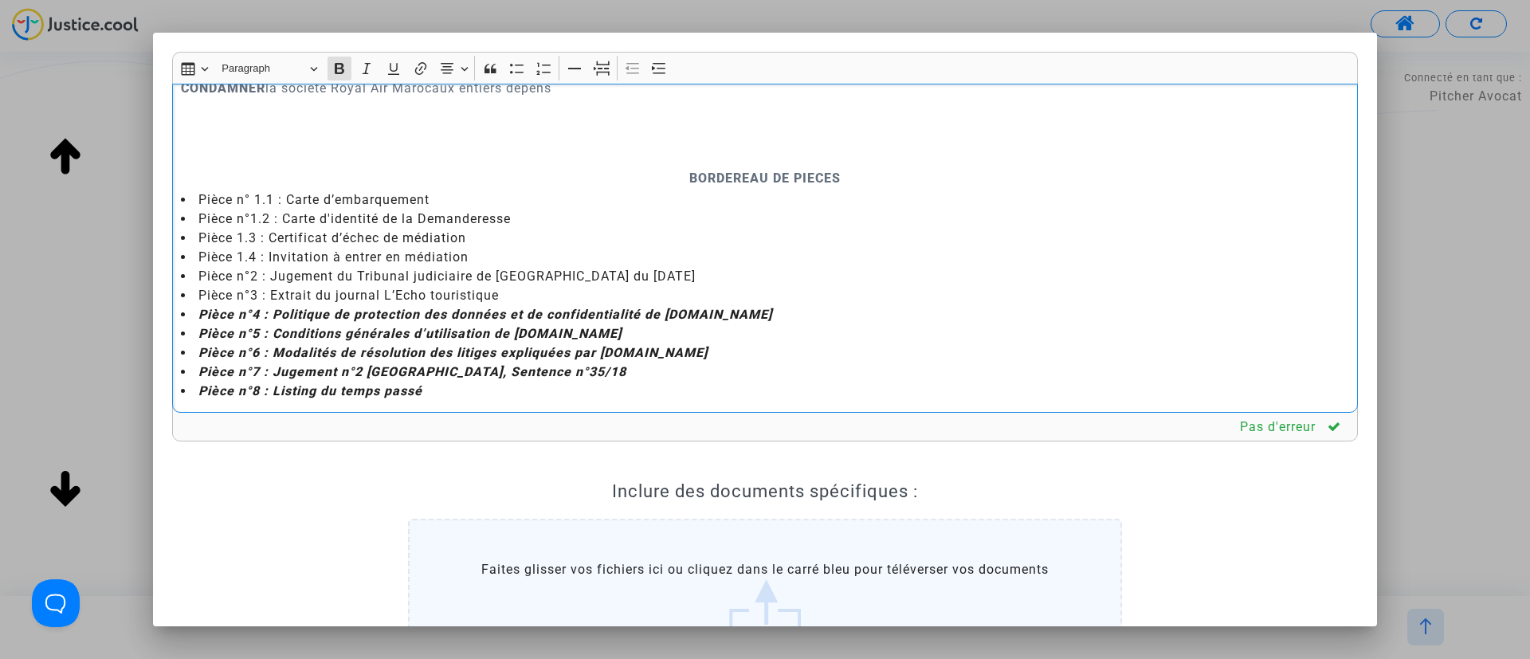
scroll to position [4110, 0]
drag, startPoint x: 276, startPoint y: 282, endPoint x: 271, endPoint y: 375, distance: 92.6
click at [271, 375] on ul "Pièce n° 1.1 : Carte d’embarquement Pièce n°1.2 : Carte d'identité de la Demand…" at bounding box center [765, 295] width 1169 height 210
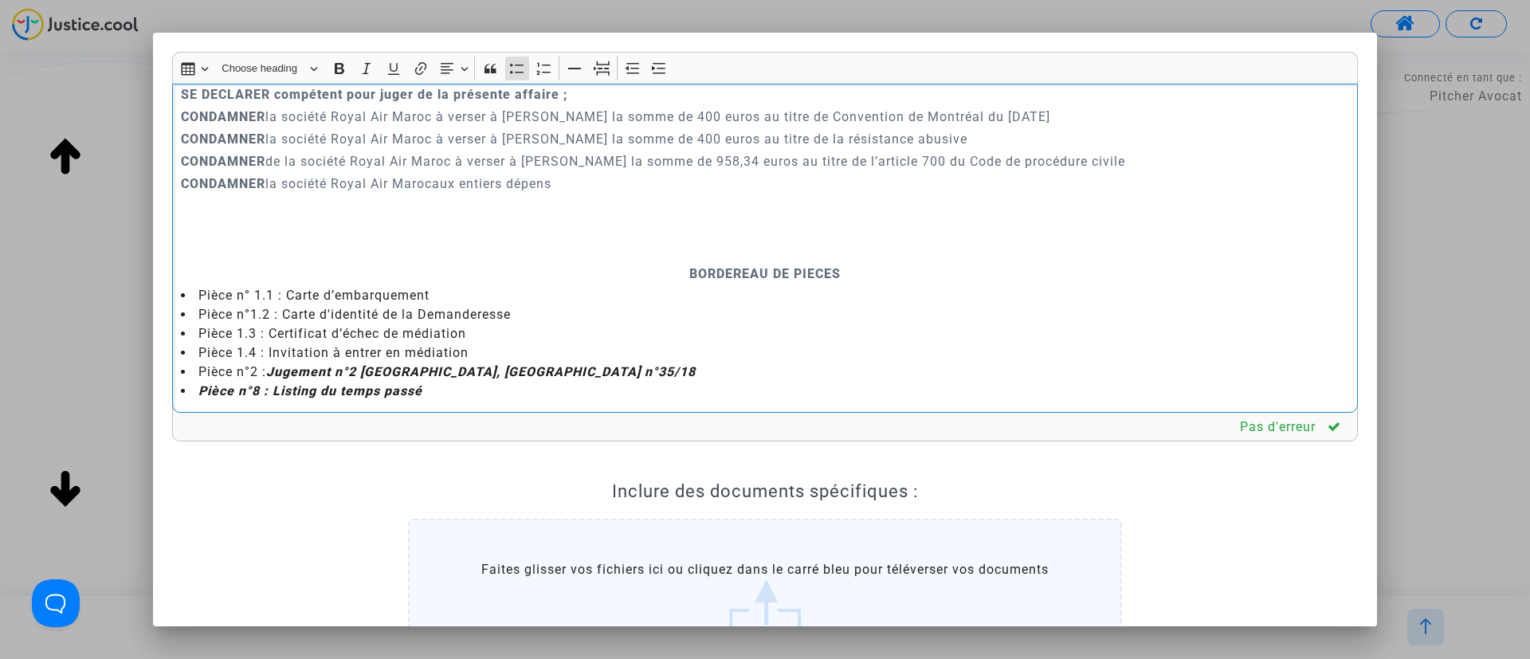
scroll to position [4015, 0]
drag, startPoint x: 444, startPoint y: 393, endPoint x: 193, endPoint y: 388, distance: 251.1
click at [193, 388] on li "Pièce n°8 : Listing du temps passé" at bounding box center [765, 391] width 1169 height 19
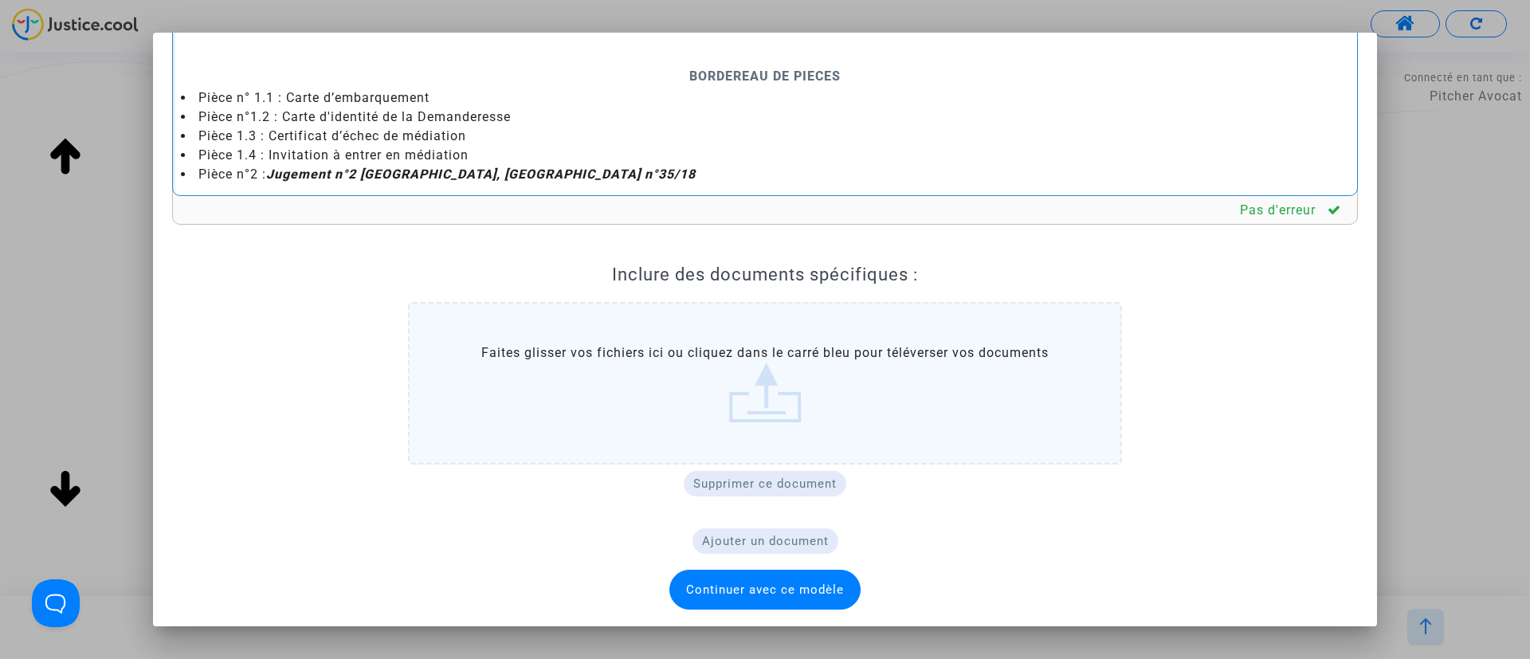
scroll to position [219, 0]
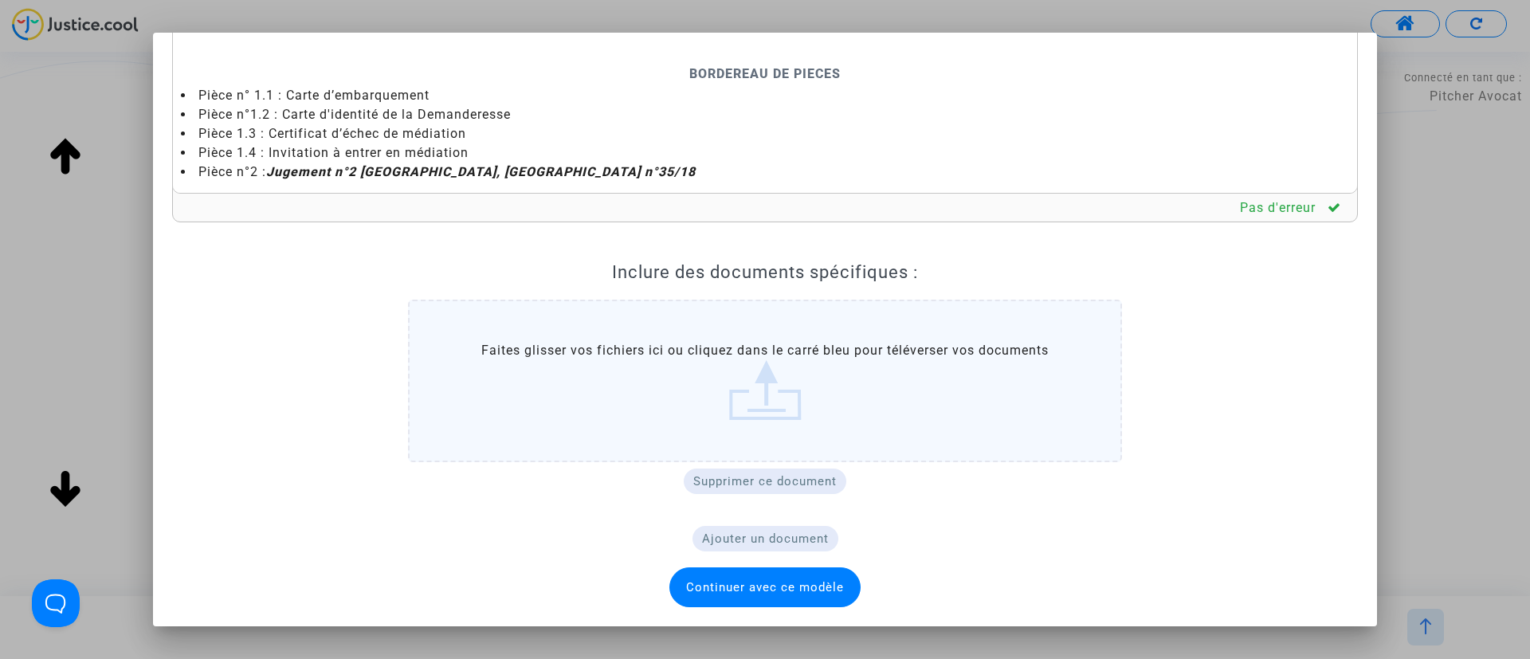
click at [799, 596] on span "Continuer avec ce modèle" at bounding box center [765, 587] width 191 height 40
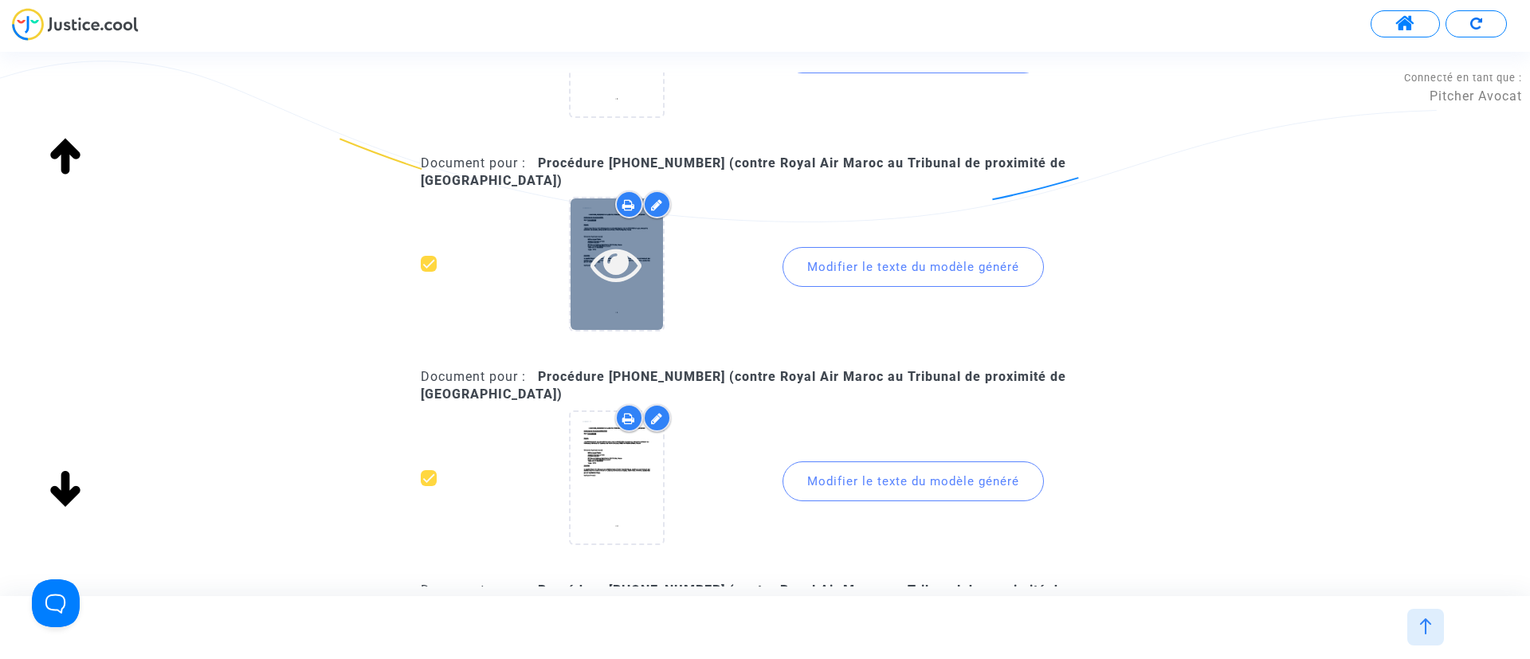
drag, startPoint x: 617, startPoint y: 253, endPoint x: 650, endPoint y: 261, distance: 34.4
click at [624, 253] on icon at bounding box center [617, 263] width 52 height 51
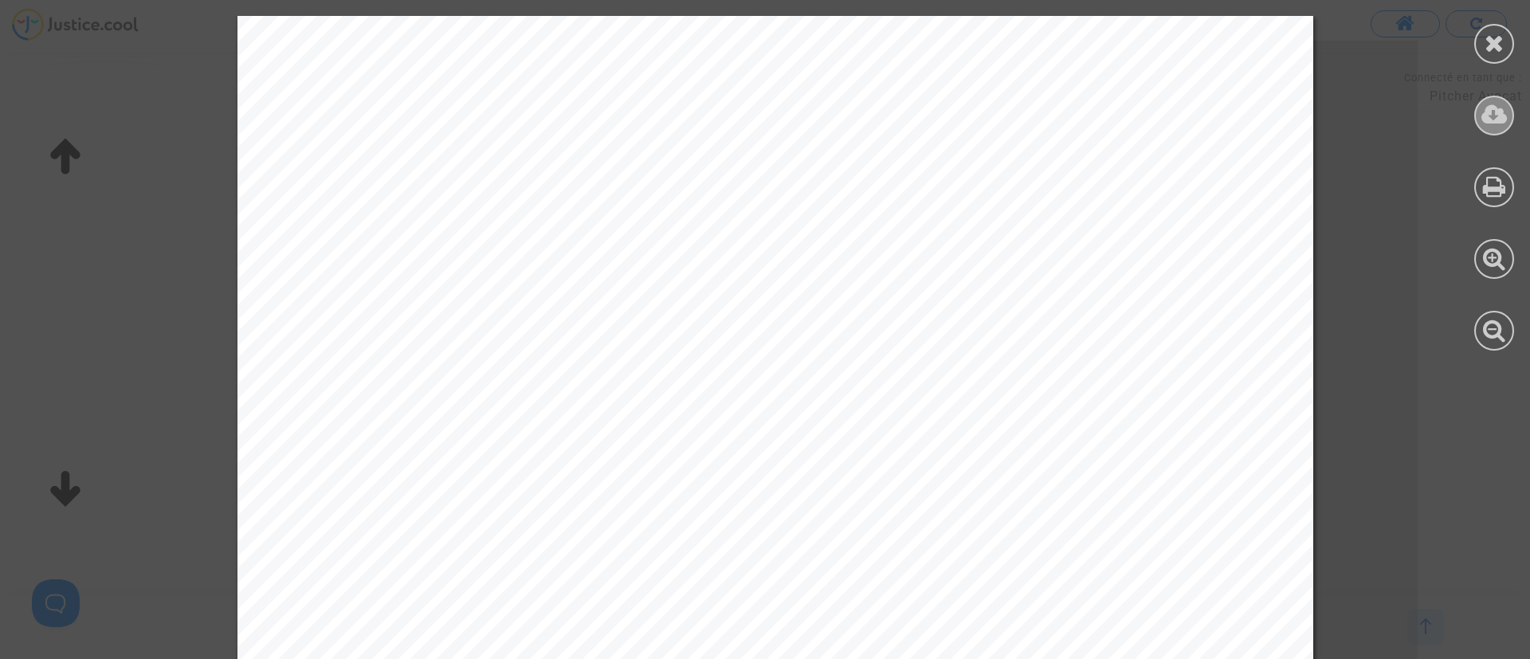
click at [1491, 109] on icon at bounding box center [1495, 115] width 26 height 24
click at [1502, 119] on icon at bounding box center [1495, 115] width 26 height 24
click at [1493, 45] on icon at bounding box center [1495, 43] width 20 height 24
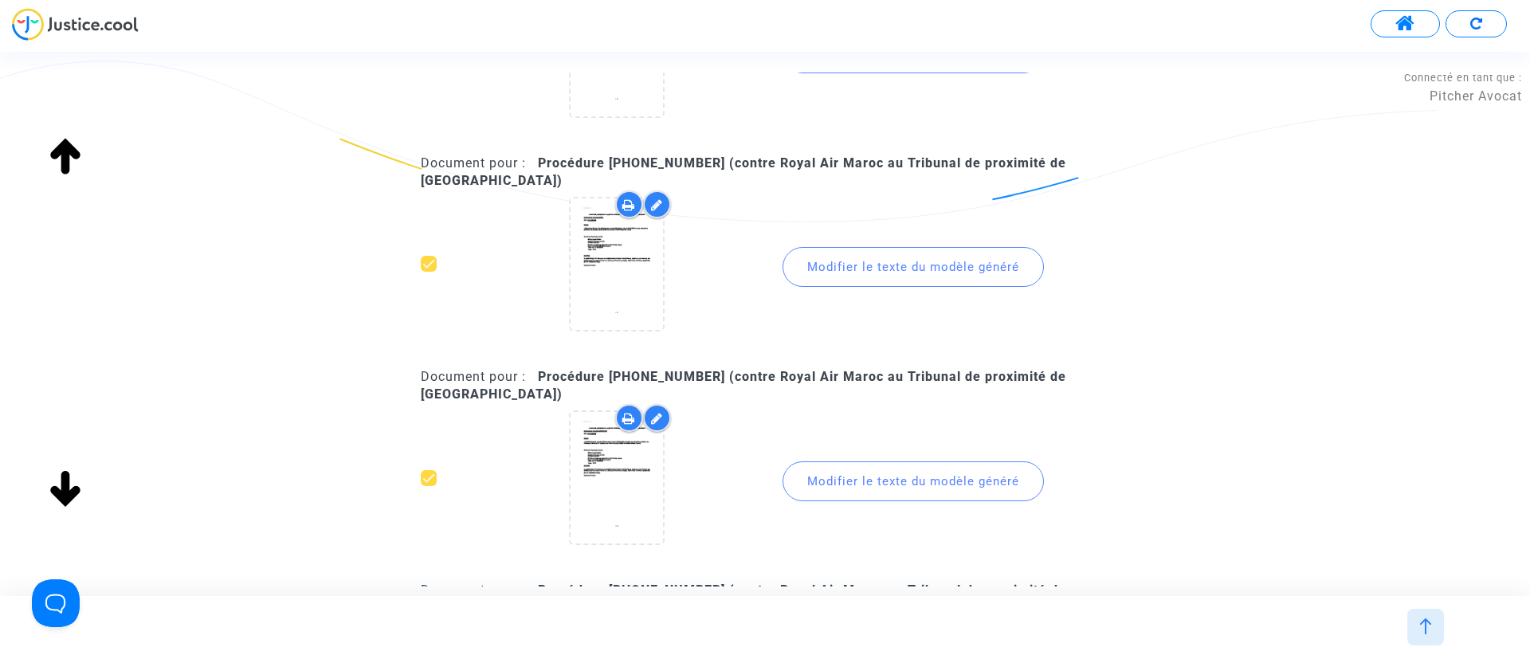
click at [863, 489] on div "Modifier le texte du modèle généré" at bounding box center [913, 481] width 261 height 40
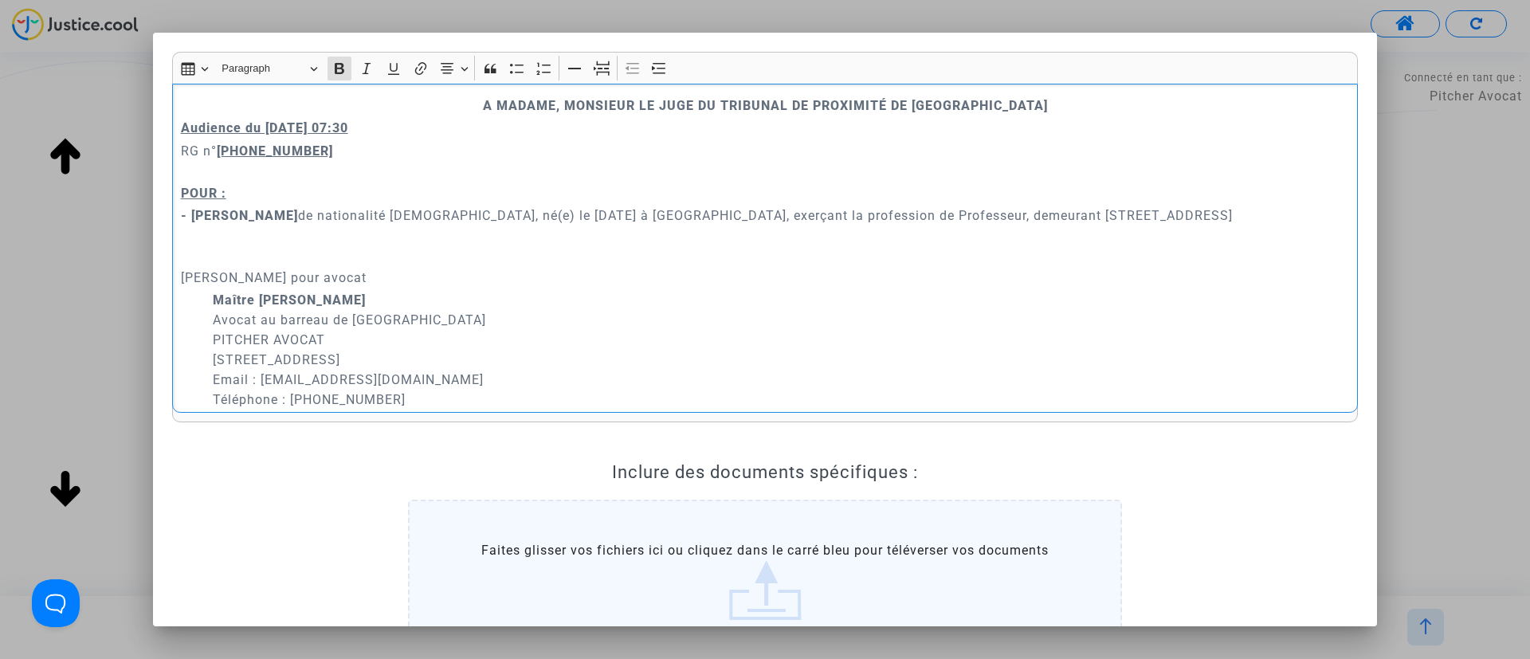
click at [429, 122] on p "Audience du 13 octobre 2025 07:30" at bounding box center [765, 128] width 1169 height 20
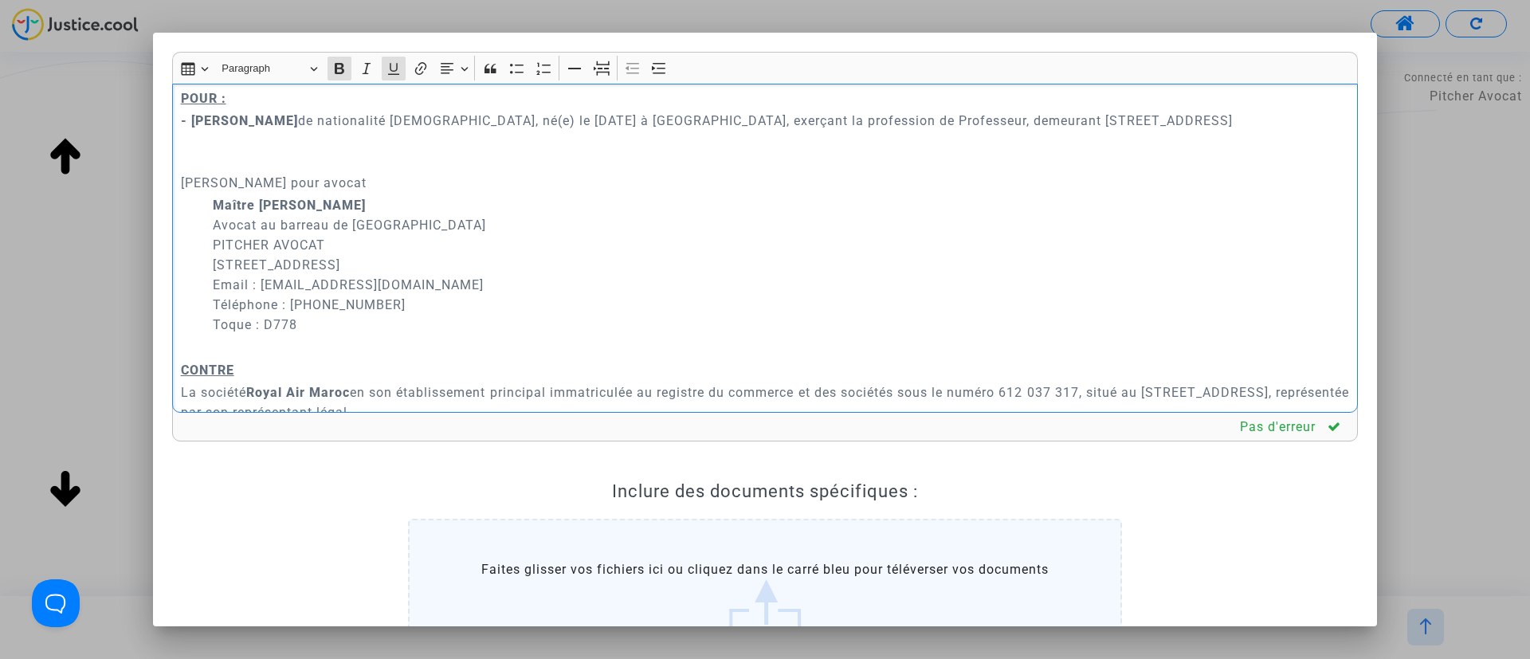
scroll to position [120, 0]
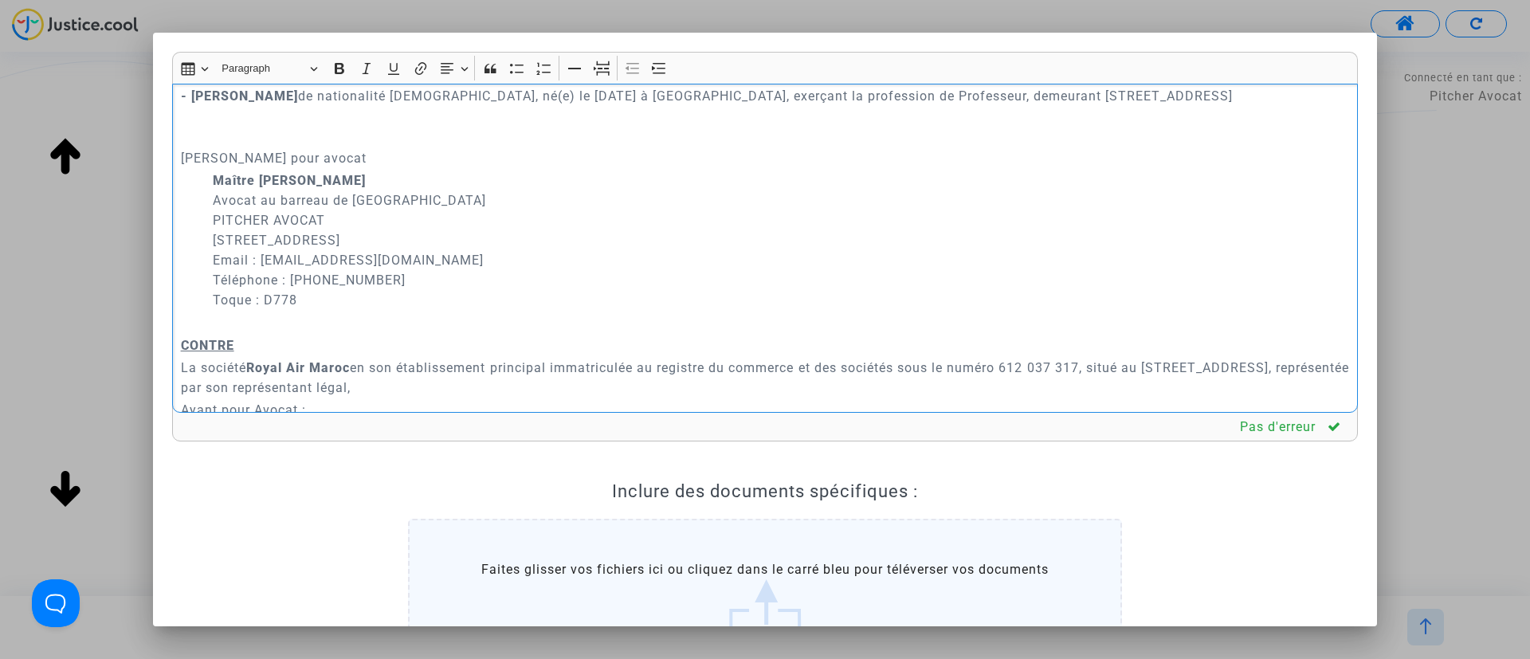
click at [277, 151] on p "​​​​​​​ Demandeur Ayant pour avocat" at bounding box center [765, 138] width 1169 height 60
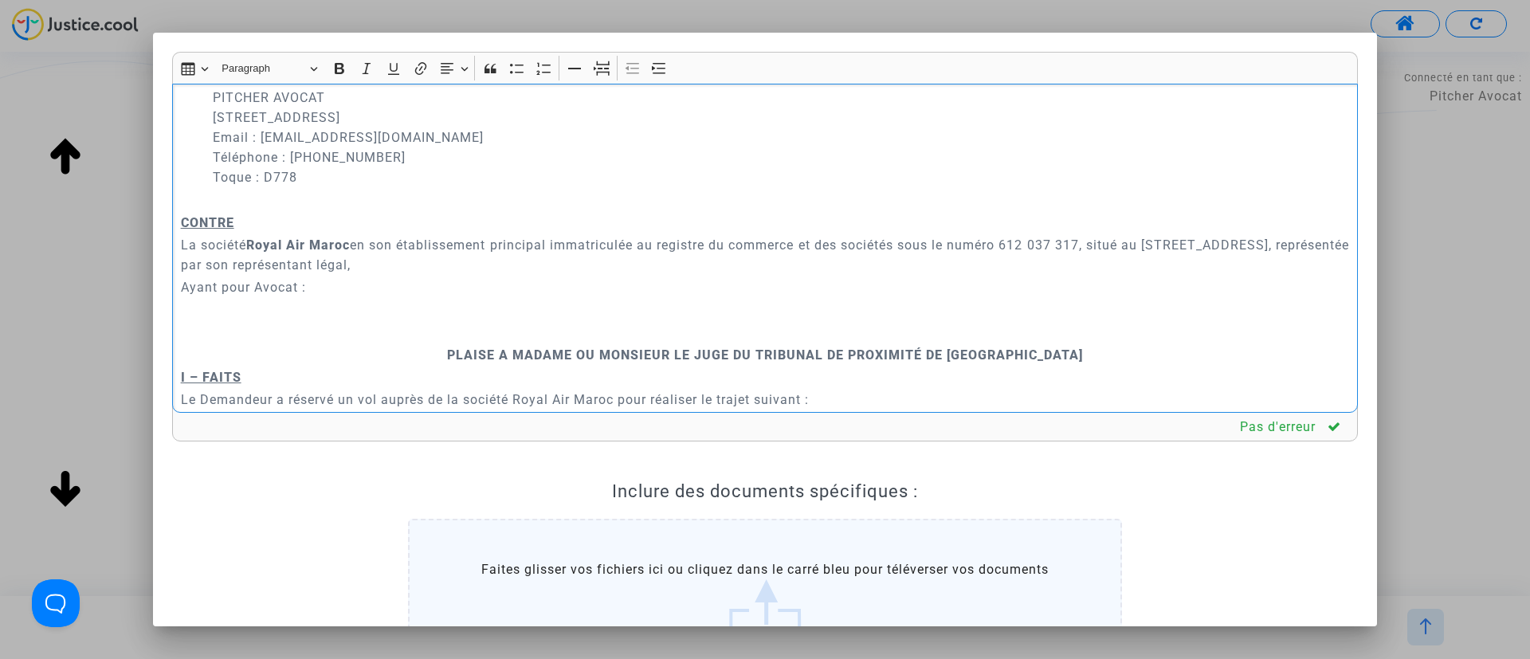
scroll to position [359, 0]
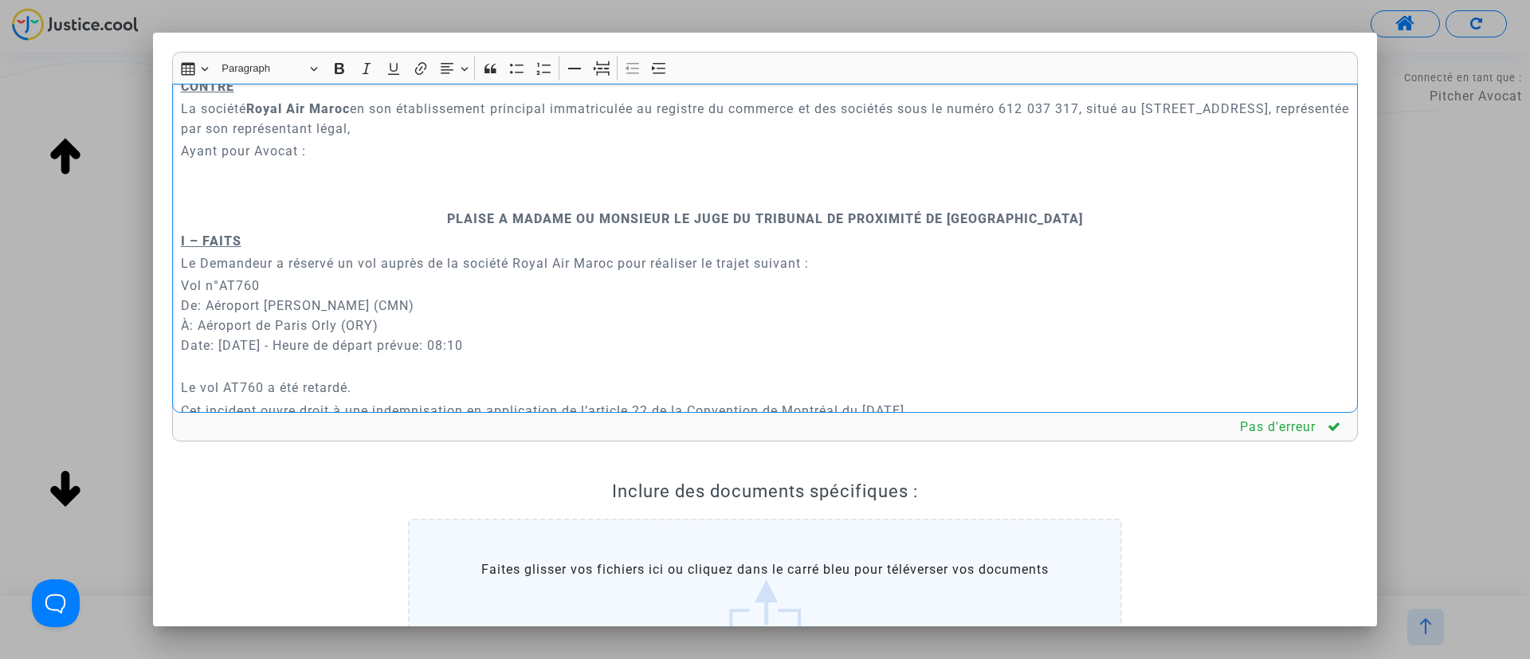
click at [723, 206] on p "Rich Text Editor, main" at bounding box center [765, 196] width 1169 height 20
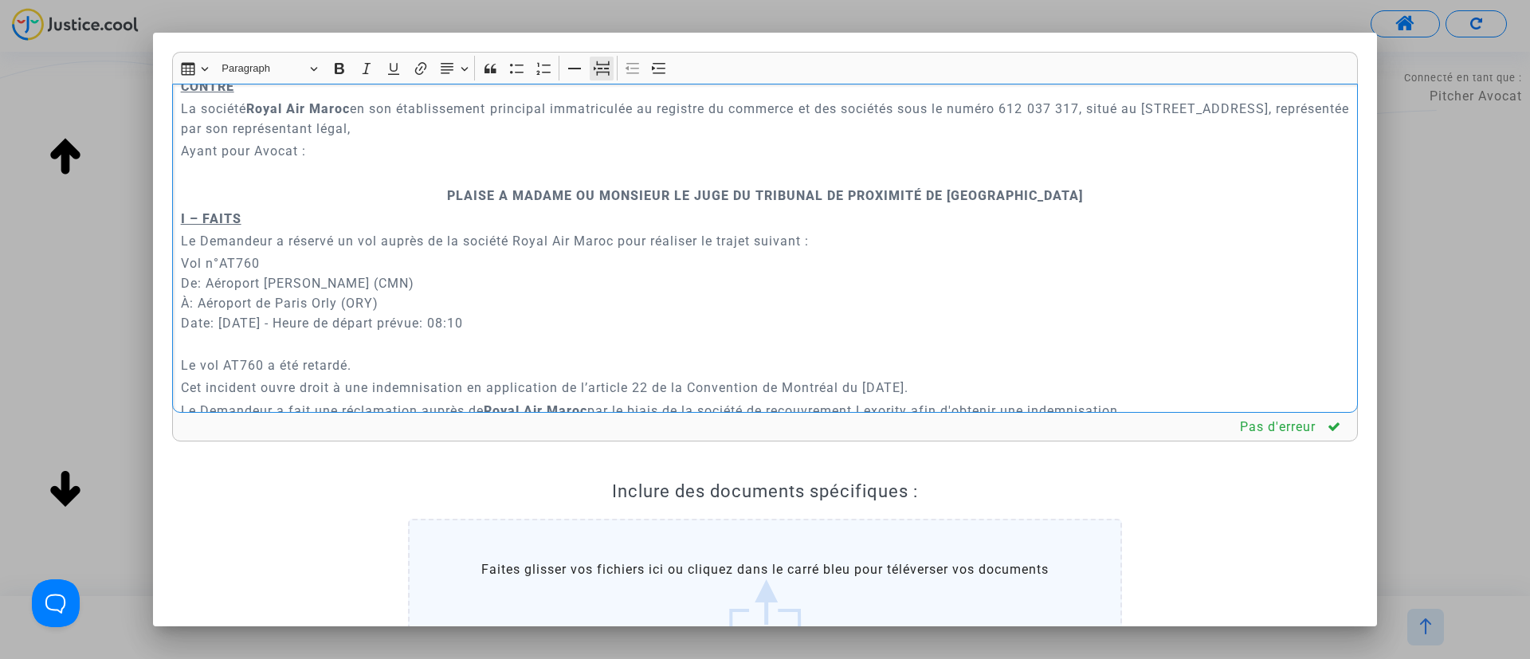
click at [605, 70] on icon "Editor toolbar" at bounding box center [602, 69] width 16 height 16
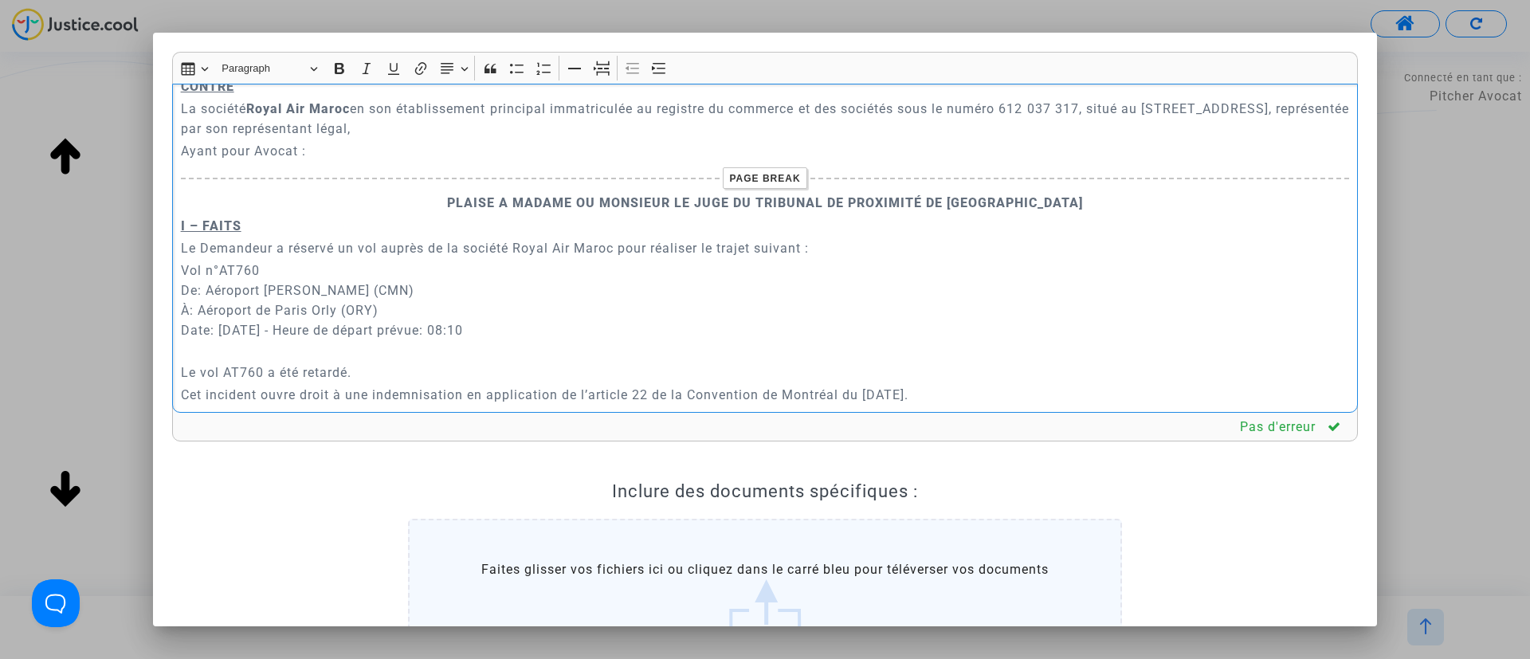
drag, startPoint x: 325, startPoint y: 173, endPoint x: 180, endPoint y: 171, distance: 145.1
click at [181, 161] on p "Ayant pour Avocat :" at bounding box center [765, 151] width 1169 height 20
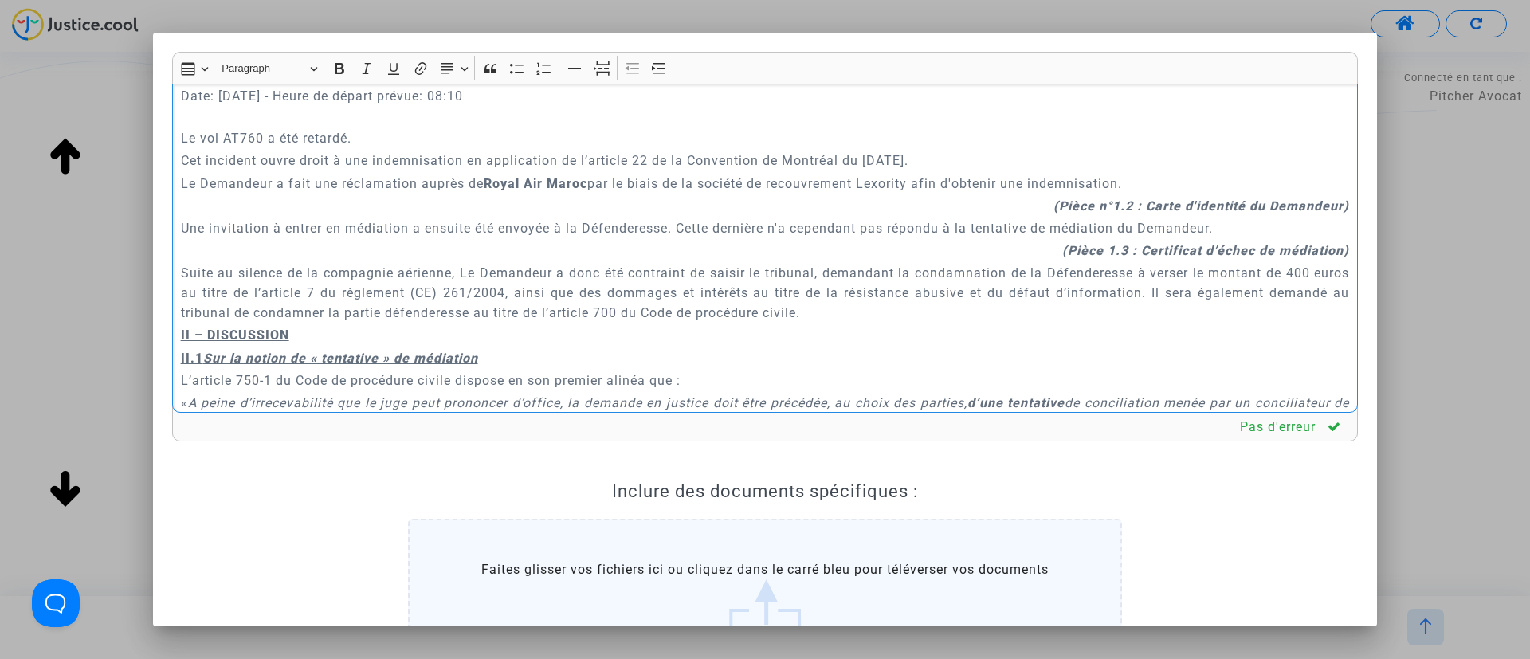
scroll to position [598, 0]
click at [294, 121] on p "Vol n°AT760 De: Aéroport Mohammed V (CMN) À: Aéroport de Paris Orly (ORY) Date:…" at bounding box center [765, 72] width 1169 height 100
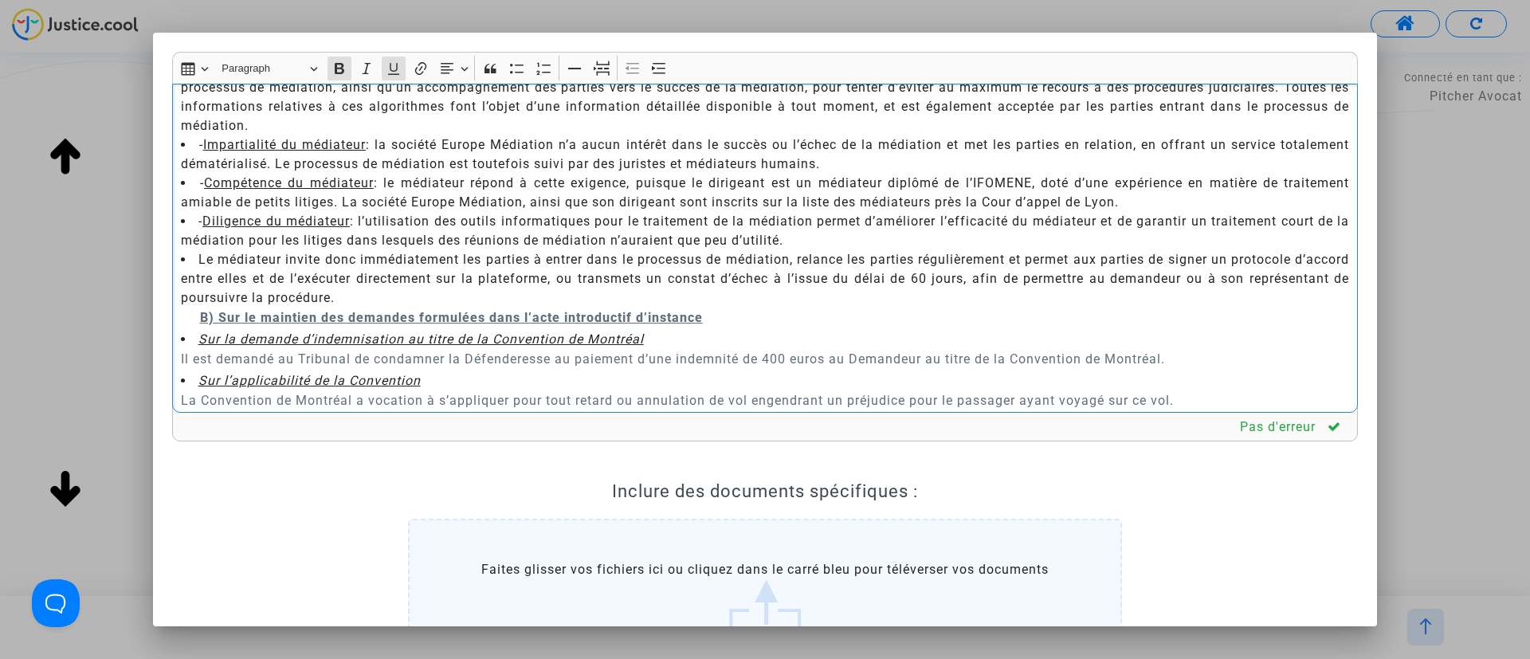
scroll to position [2511, 0]
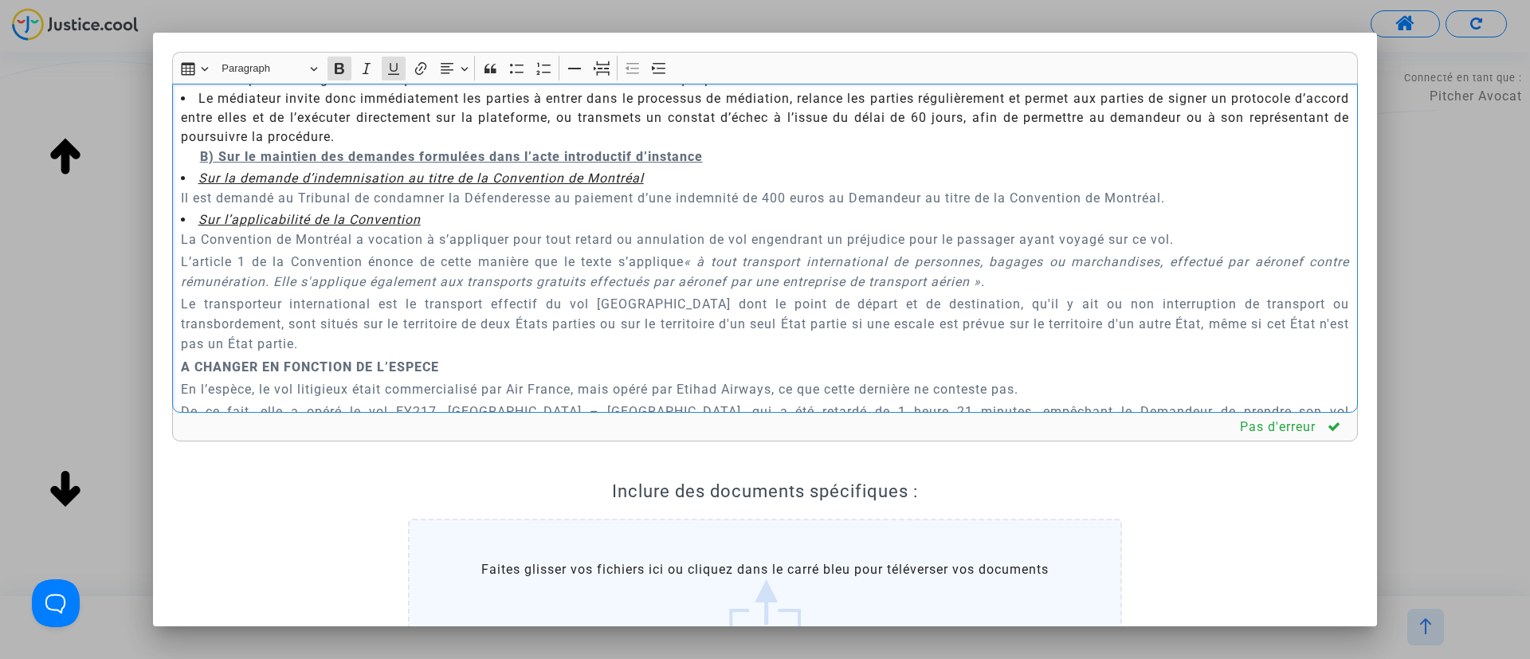
drag, startPoint x: 174, startPoint y: 236, endPoint x: 711, endPoint y: 166, distance: 541.8
click at [711, 166] on div "A MADAME, MONSIEUR LE JUGE DU TRIBUNAL DE PROXIMITÉ DE IVRY-SUR-SEINE Audience …" at bounding box center [765, 249] width 1186 height 330
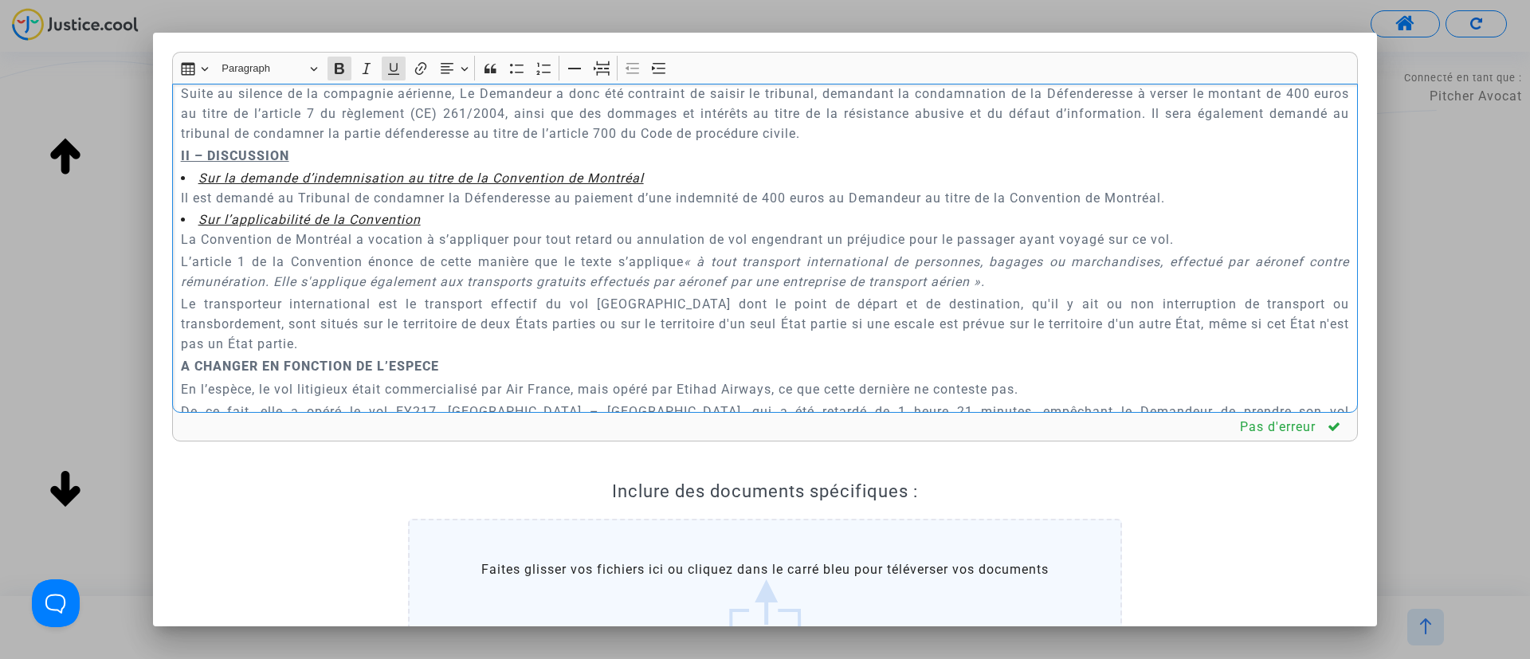
scroll to position [872, 0]
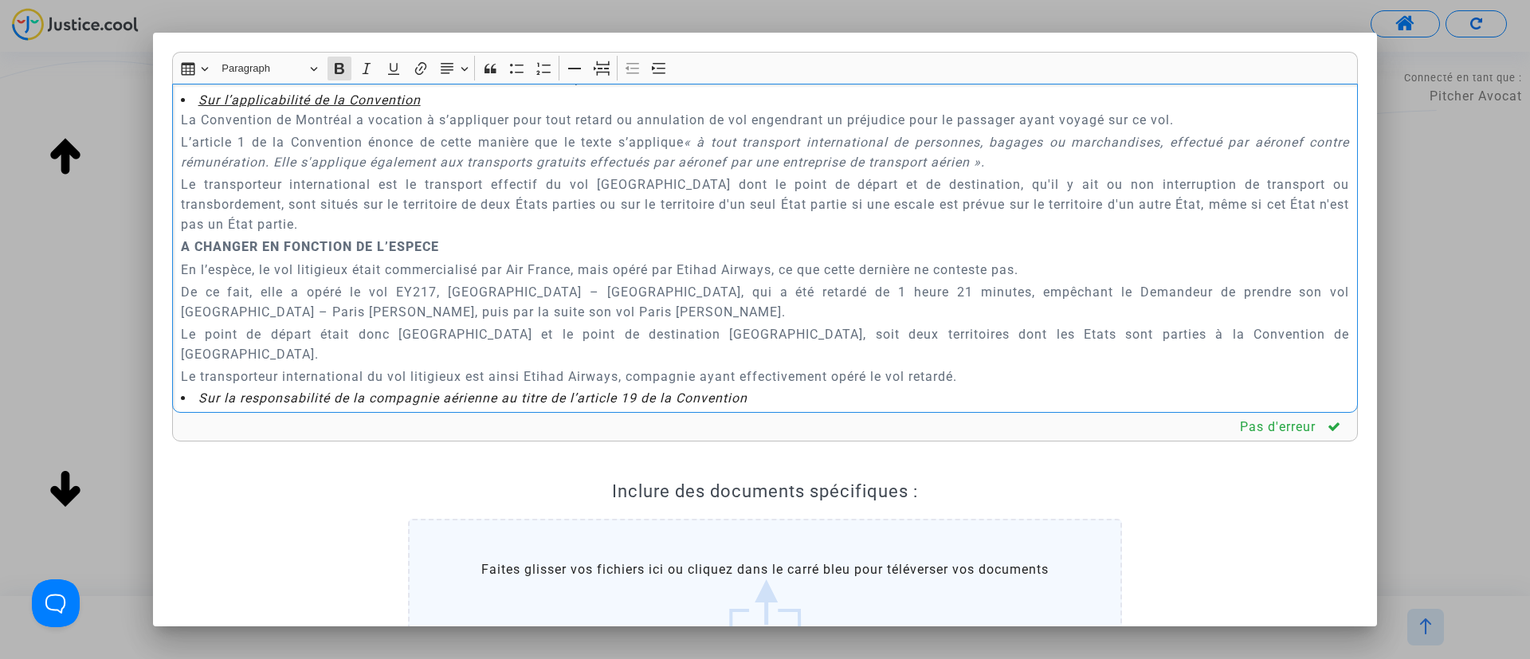
drag, startPoint x: 175, startPoint y: 269, endPoint x: 977, endPoint y: 364, distance: 807.5
click at [977, 364] on div "A MADAME, MONSIEUR LE JUGE DU TRIBUNAL DE PROXIMITÉ DE IVRY-SUR-SEINE Audience …" at bounding box center [765, 249] width 1186 height 330
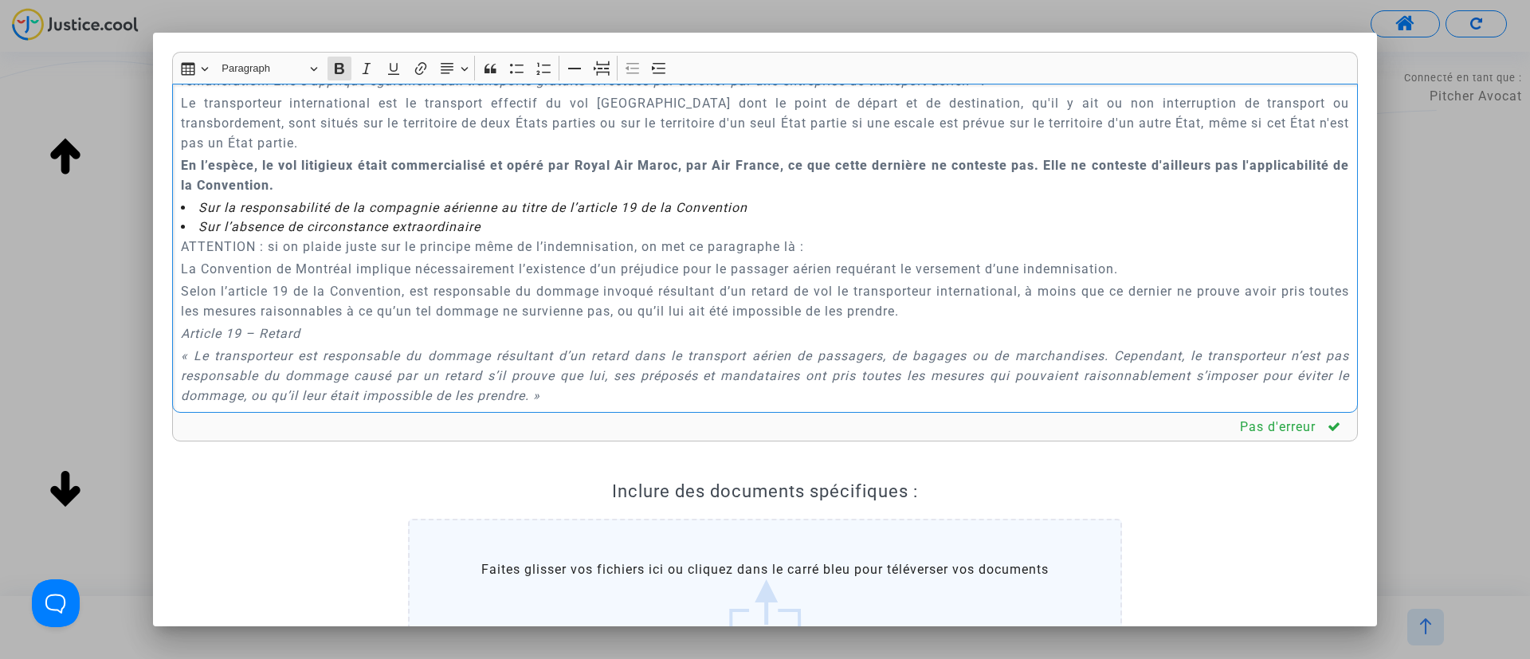
scroll to position [992, 0]
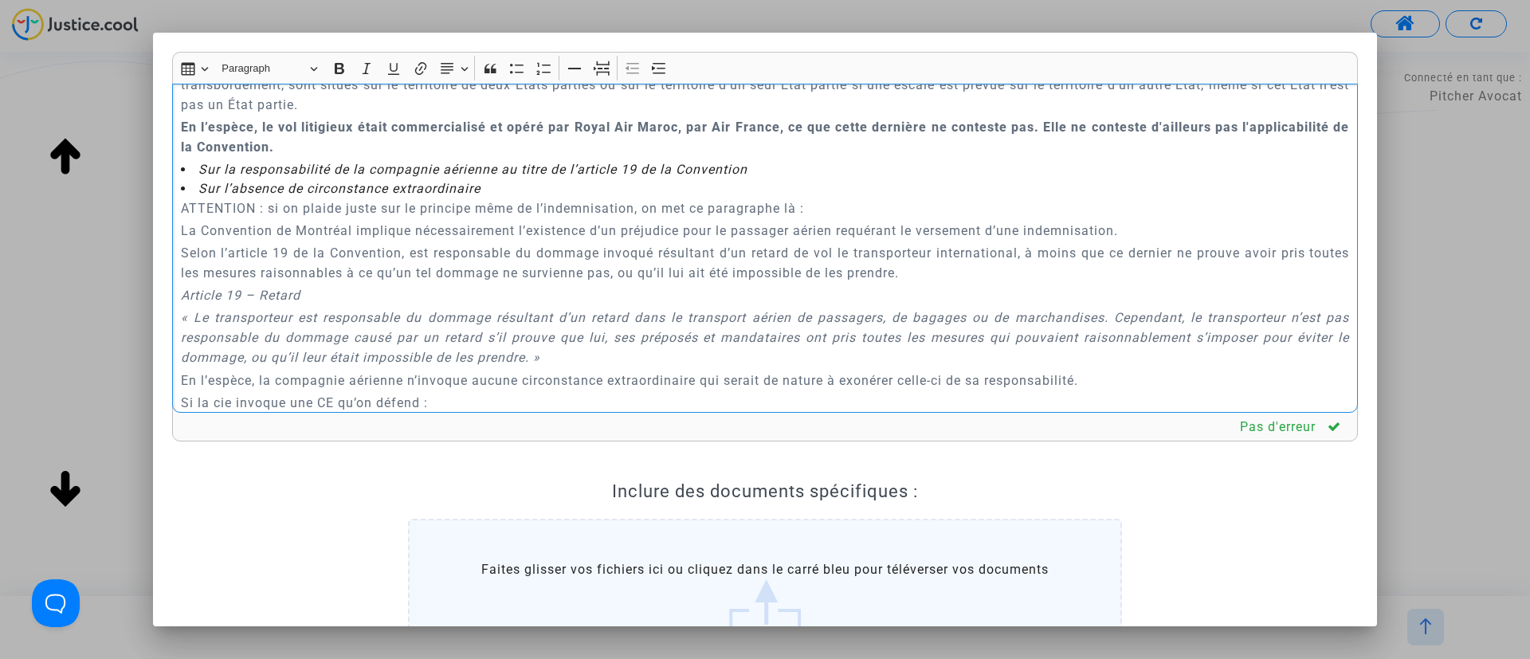
drag, startPoint x: 181, startPoint y: 231, endPoint x: 849, endPoint y: 235, distance: 667.9
click at [849, 218] on p "ATTENTION : si on plaide juste sur le principe même de l’indemnisation, on met …" at bounding box center [765, 208] width 1169 height 20
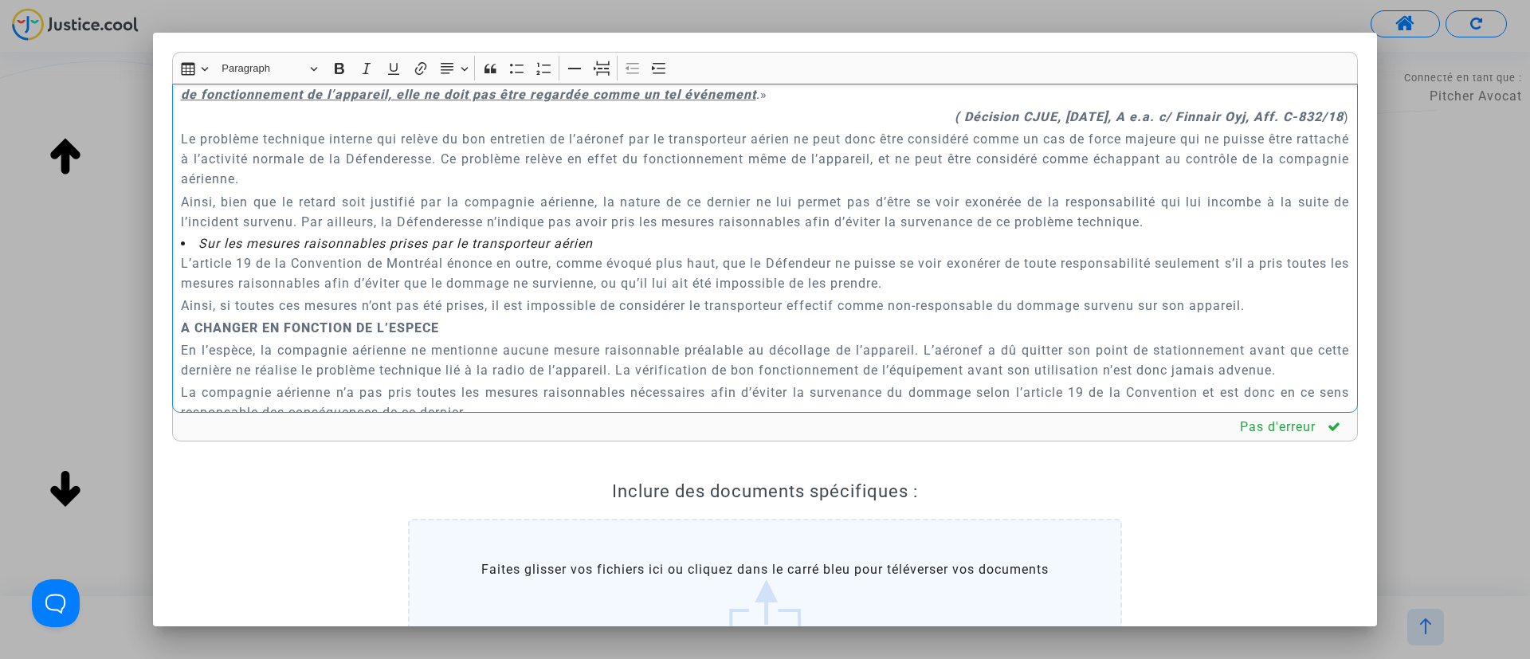
scroll to position [1948, 0]
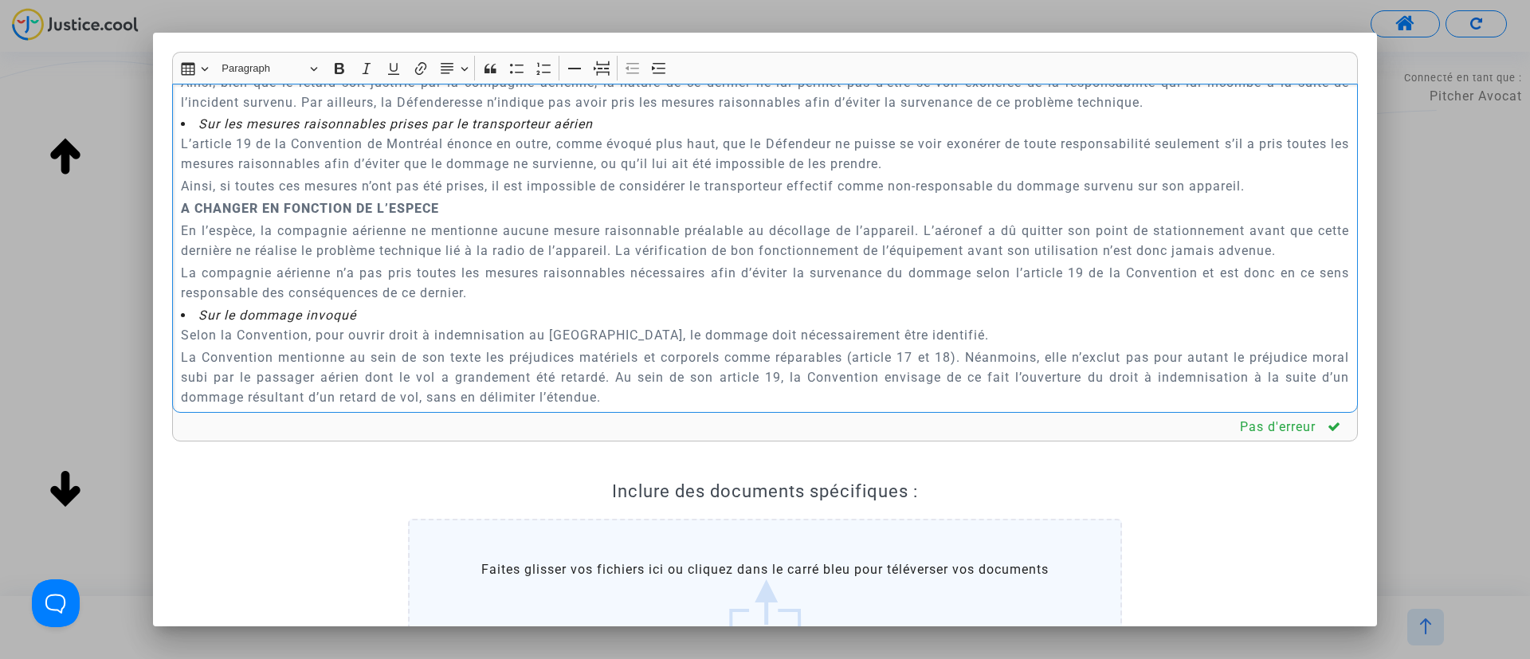
drag, startPoint x: 183, startPoint y: 161, endPoint x: 541, endPoint y: 344, distance: 402.8
click at [541, 344] on div "A MADAME, MONSIEUR LE JUGE DU TRIBUNAL DE PROXIMITÉ DE IVRY-SUR-SEINE Audience …" at bounding box center [765, 249] width 1186 height 330
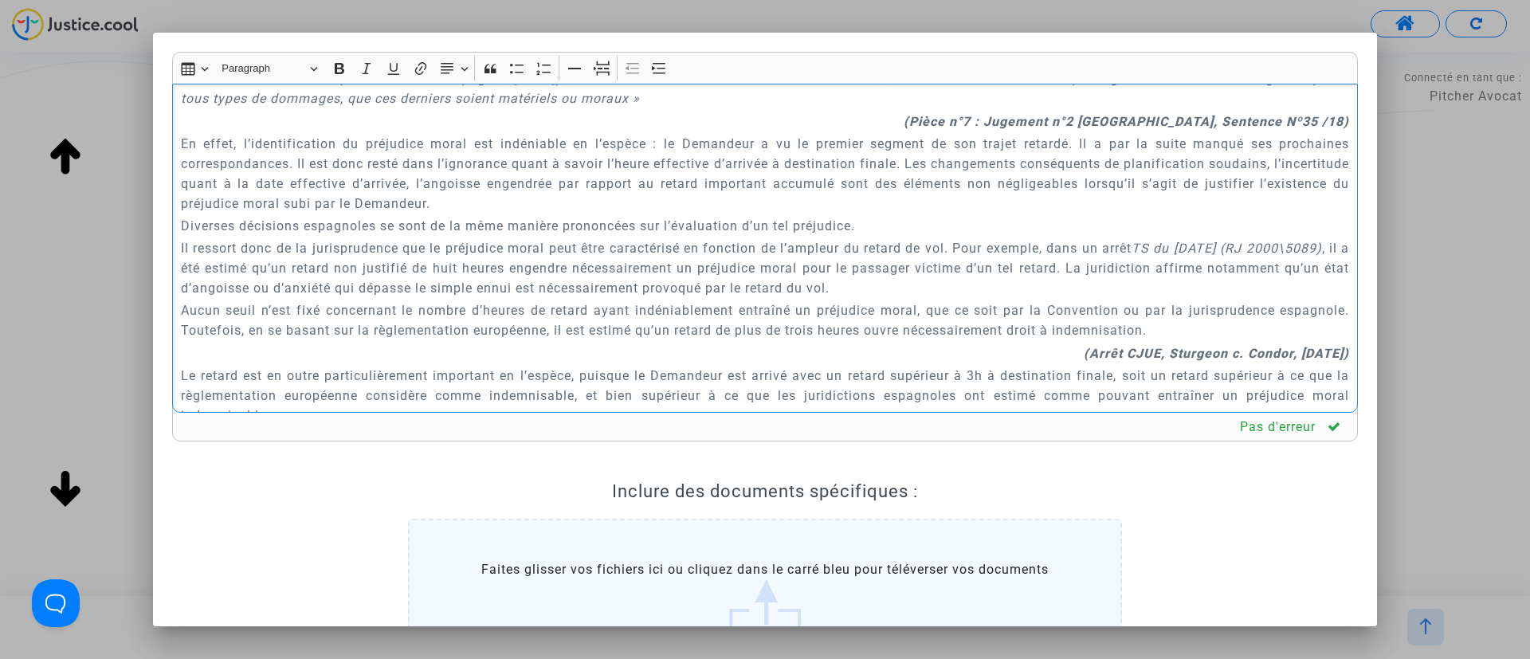
scroll to position [1734, 0]
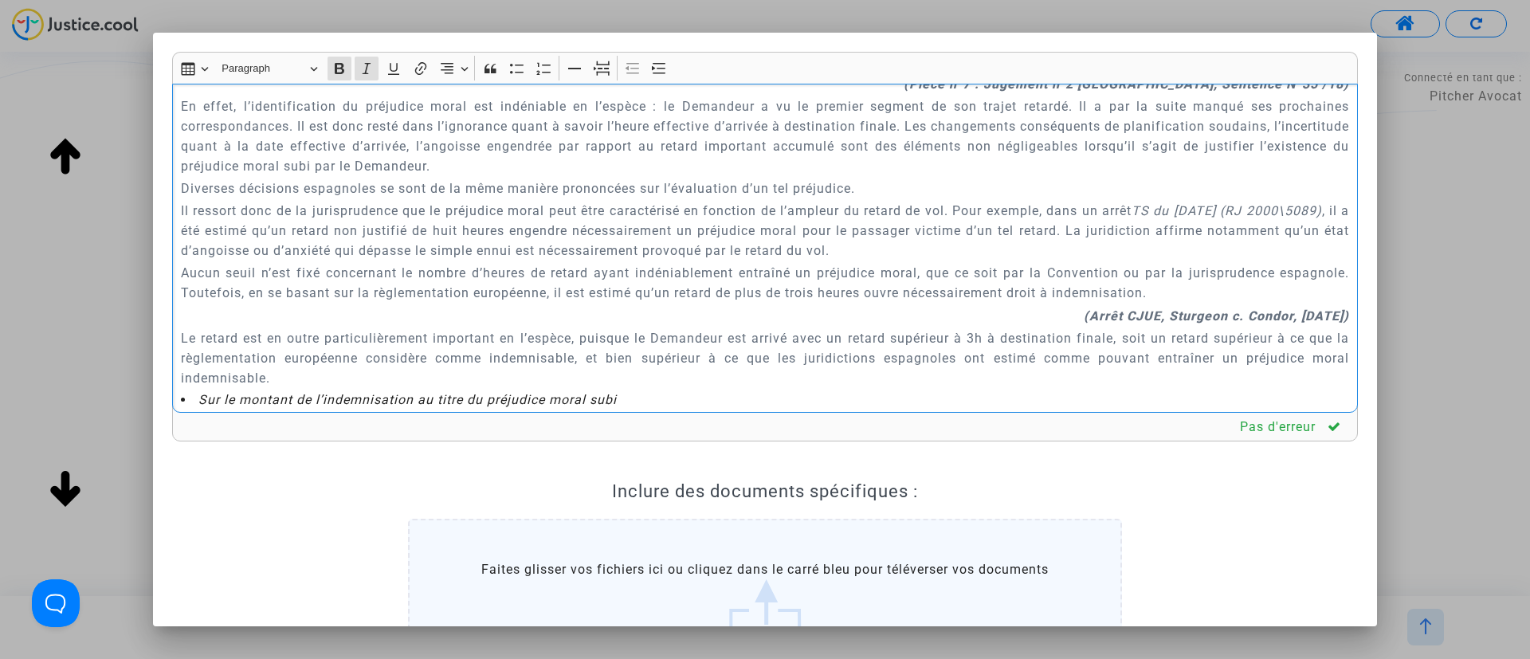
click at [982, 94] on p "(Pièce n°7 : Jugement n°2 PONTEVEDRA, Sentence Nº35 /18)" at bounding box center [765, 84] width 1169 height 20
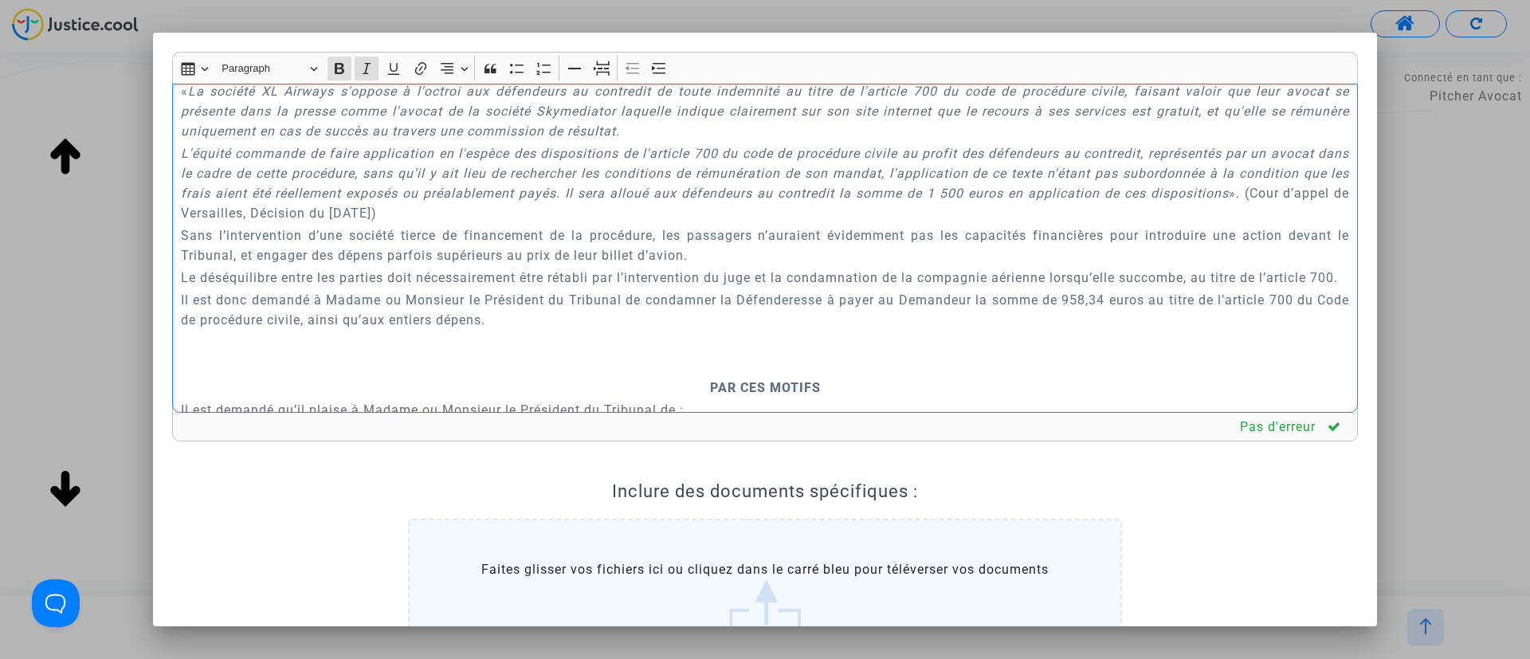
scroll to position [3766, 0]
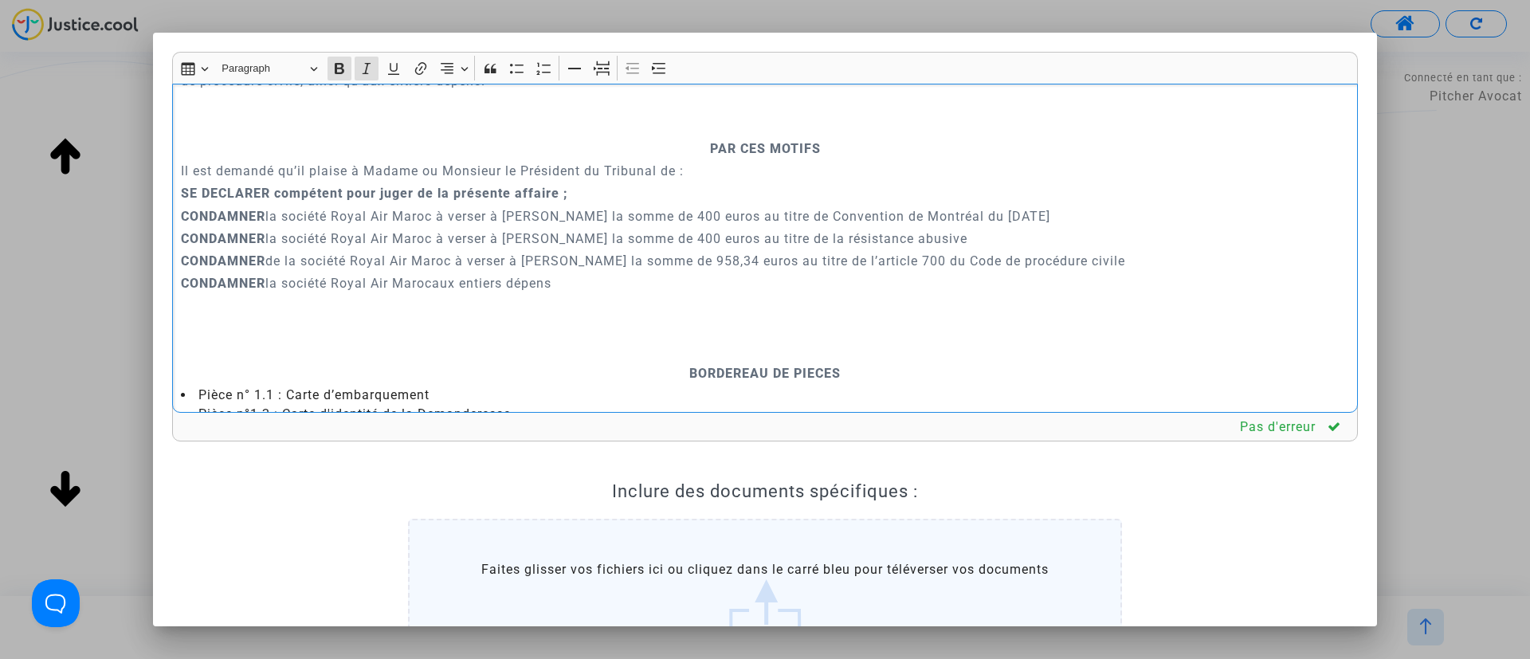
click at [710, 136] on p "Rich Text Editor, main" at bounding box center [765, 126] width 1169 height 20
drag, startPoint x: 595, startPoint y: 76, endPoint x: 753, endPoint y: 316, distance: 287.6
click at [594, 75] on icon "Editor toolbar" at bounding box center [602, 69] width 16 height 16
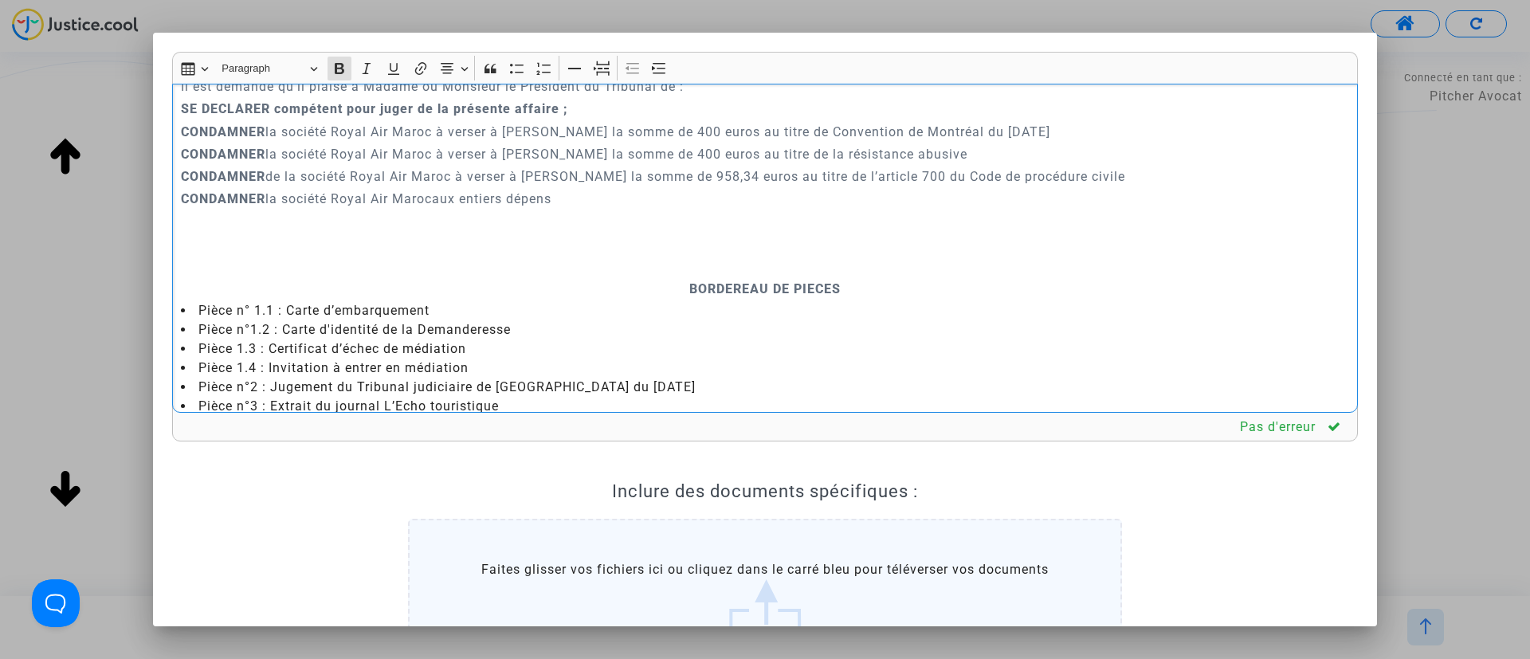
scroll to position [3886, 0]
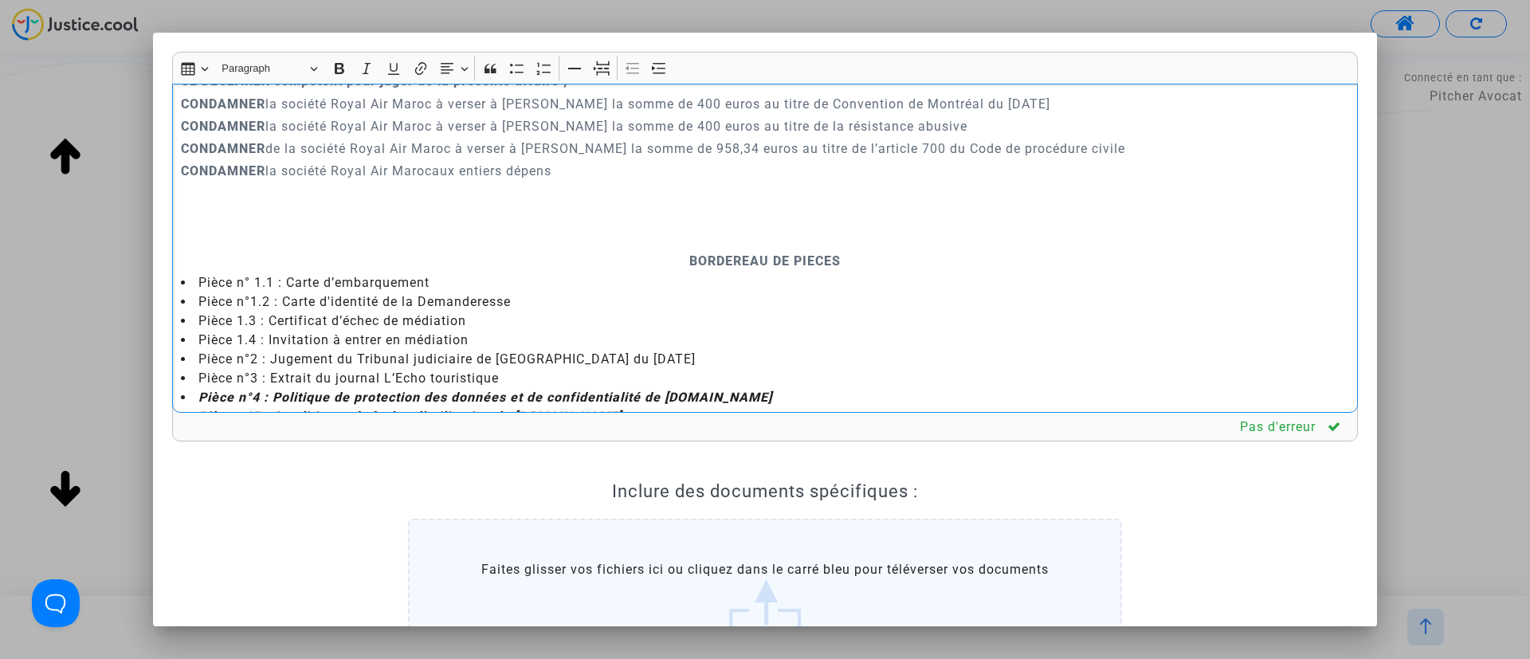
click at [774, 249] on p "Rich Text Editor, main" at bounding box center [765, 239] width 1169 height 20
click at [609, 72] on icon "Editor toolbar" at bounding box center [602, 69] width 16 height 6
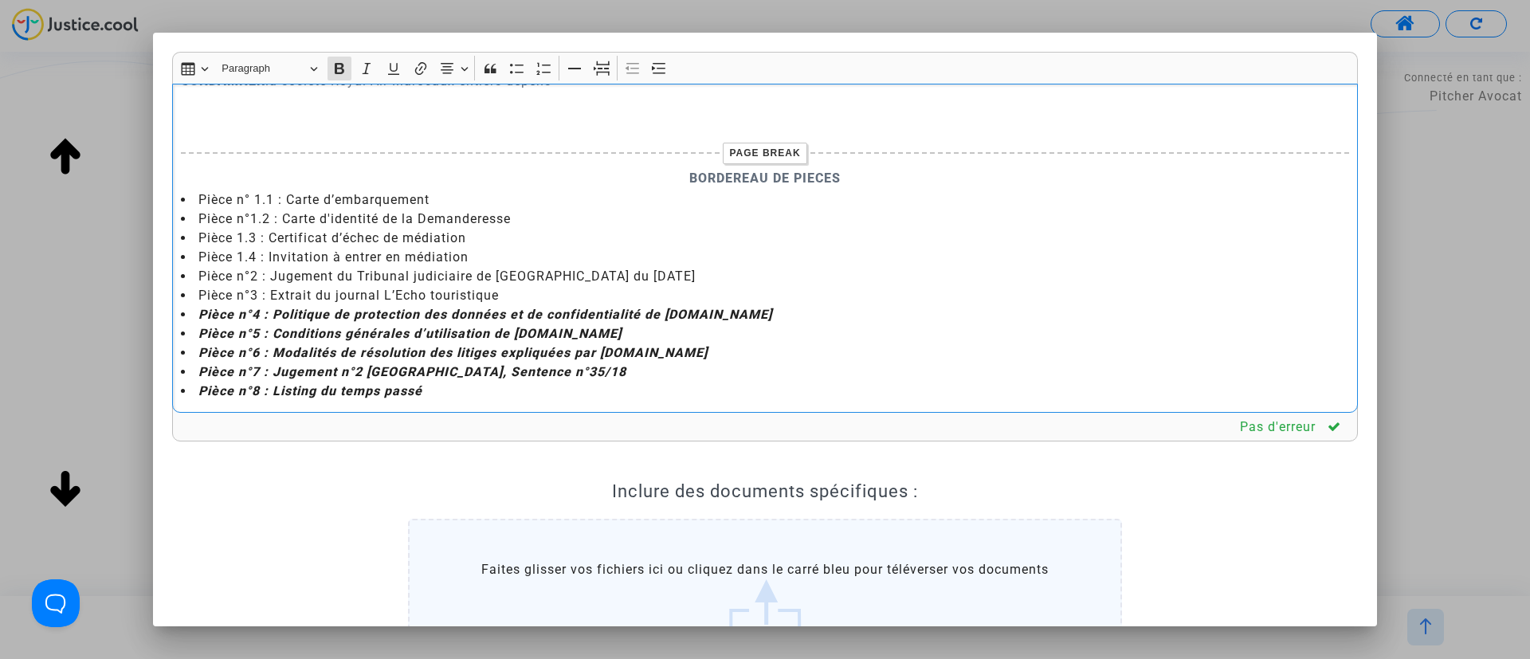
scroll to position [4075, 0]
drag, startPoint x: 268, startPoint y: 277, endPoint x: 272, endPoint y: 373, distance: 96.5
click at [272, 373] on ul "Pièce n° 1.1 : Carte d’embarquement Pièce n°1.2 : Carte d'identité de la Demand…" at bounding box center [765, 295] width 1169 height 210
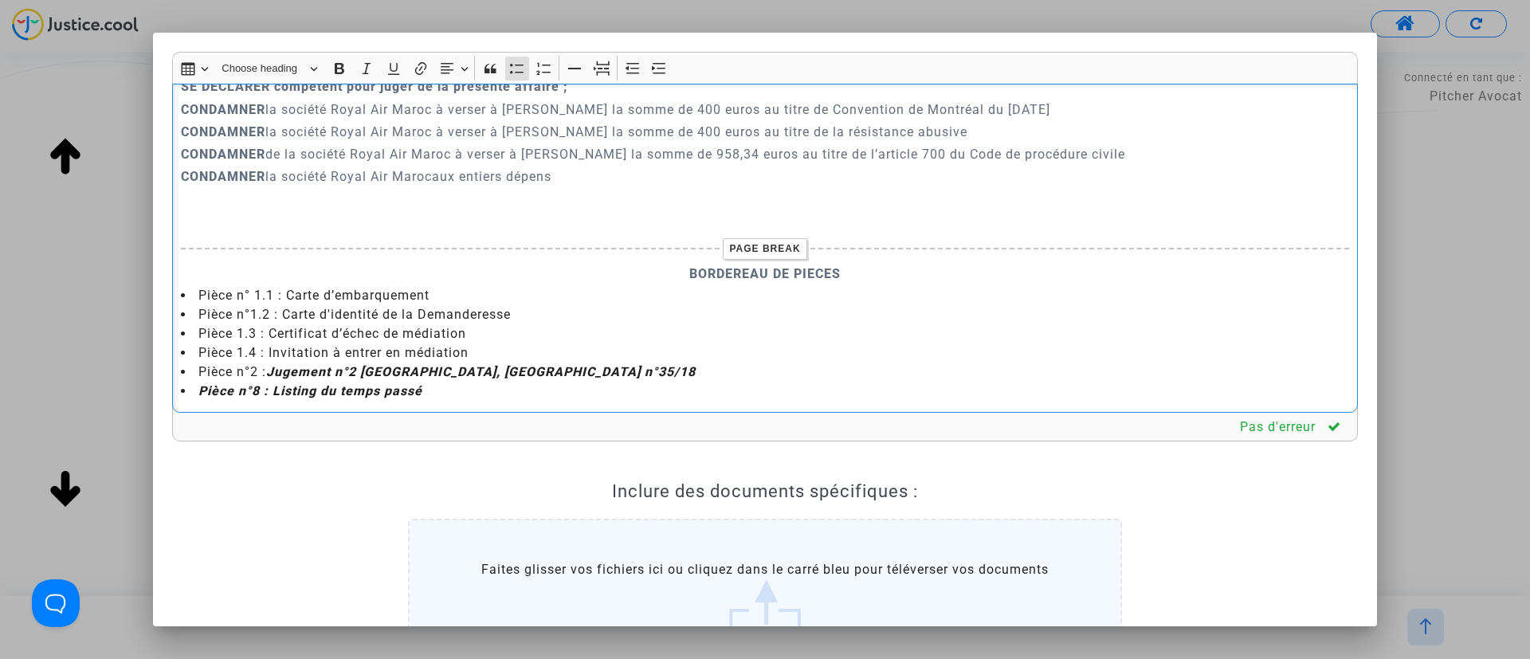
scroll to position [3980, 0]
drag, startPoint x: 486, startPoint y: 387, endPoint x: 189, endPoint y: 393, distance: 297.4
click at [189, 393] on li "Pièce n°8 : Listing du temps passé" at bounding box center [765, 391] width 1169 height 19
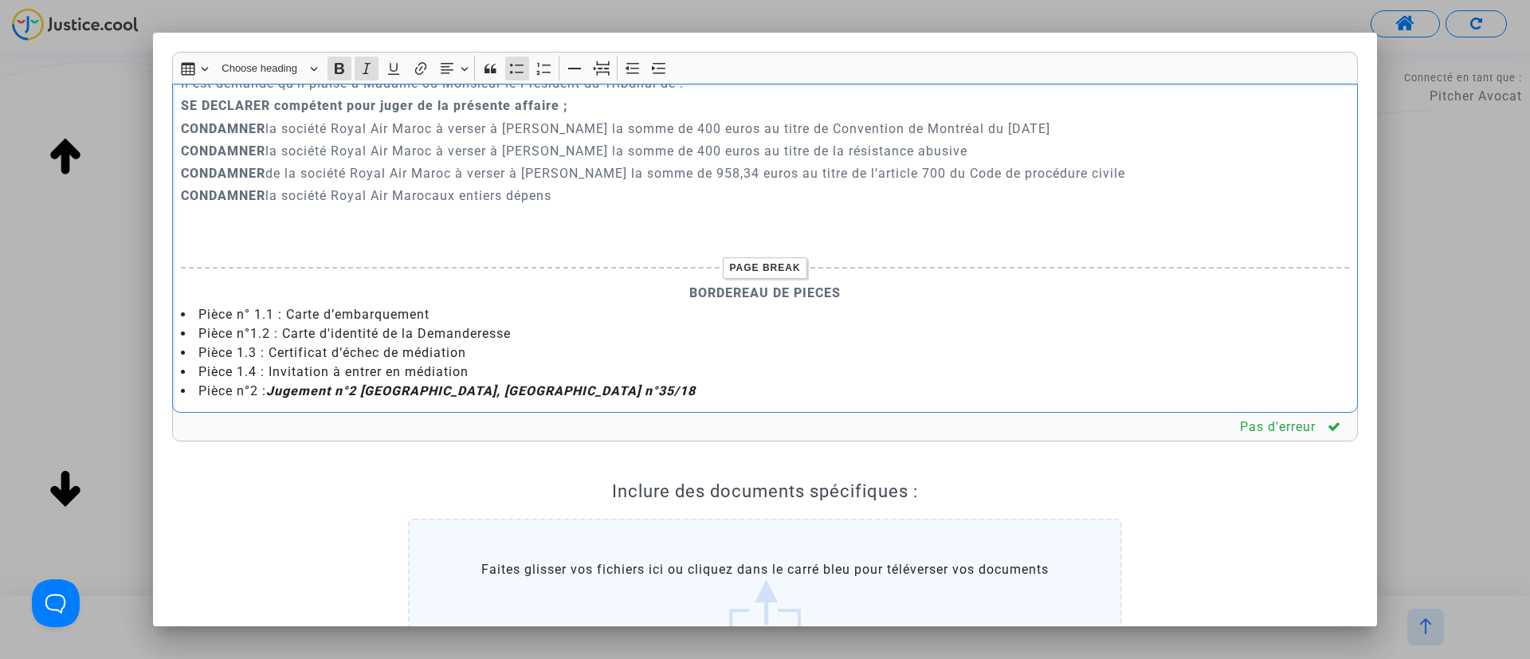
scroll to position [219, 0]
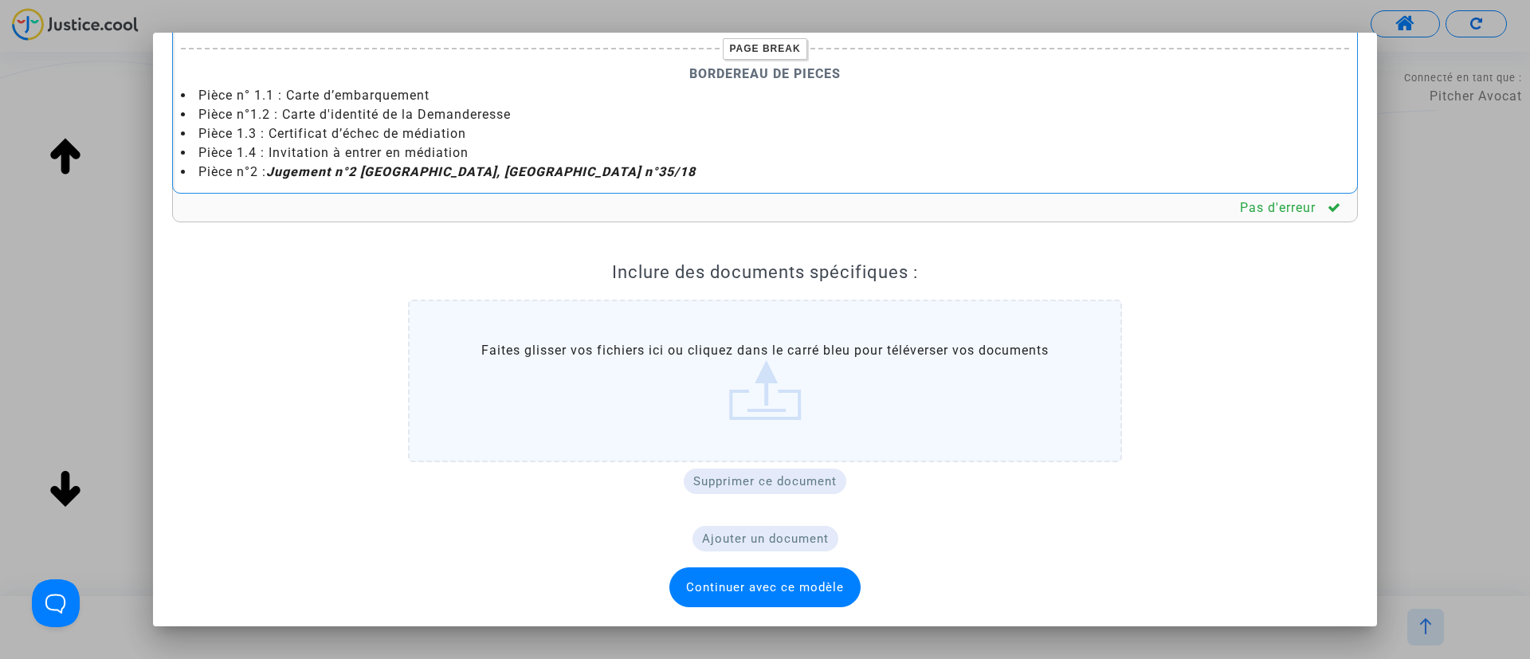
click at [747, 588] on span "Continuer avec ce modèle" at bounding box center [765, 587] width 158 height 14
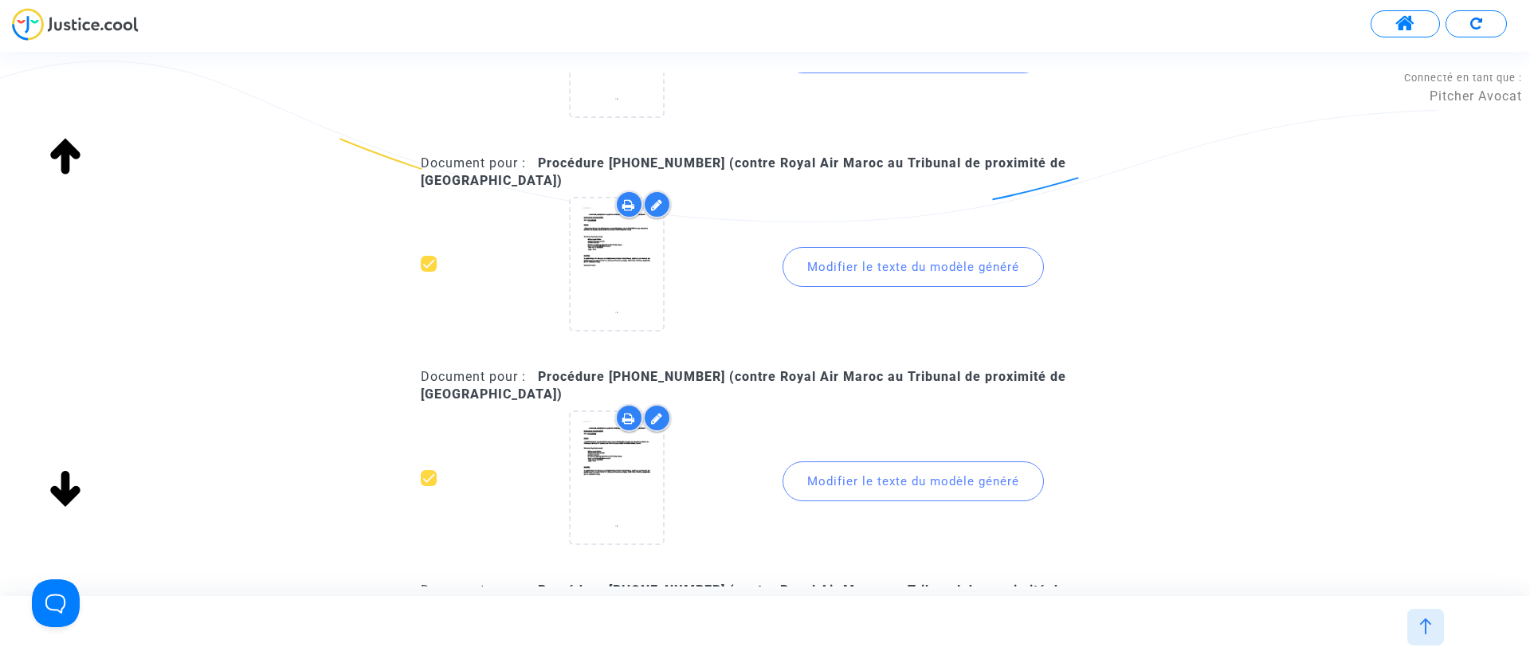
scroll to position [956, 0]
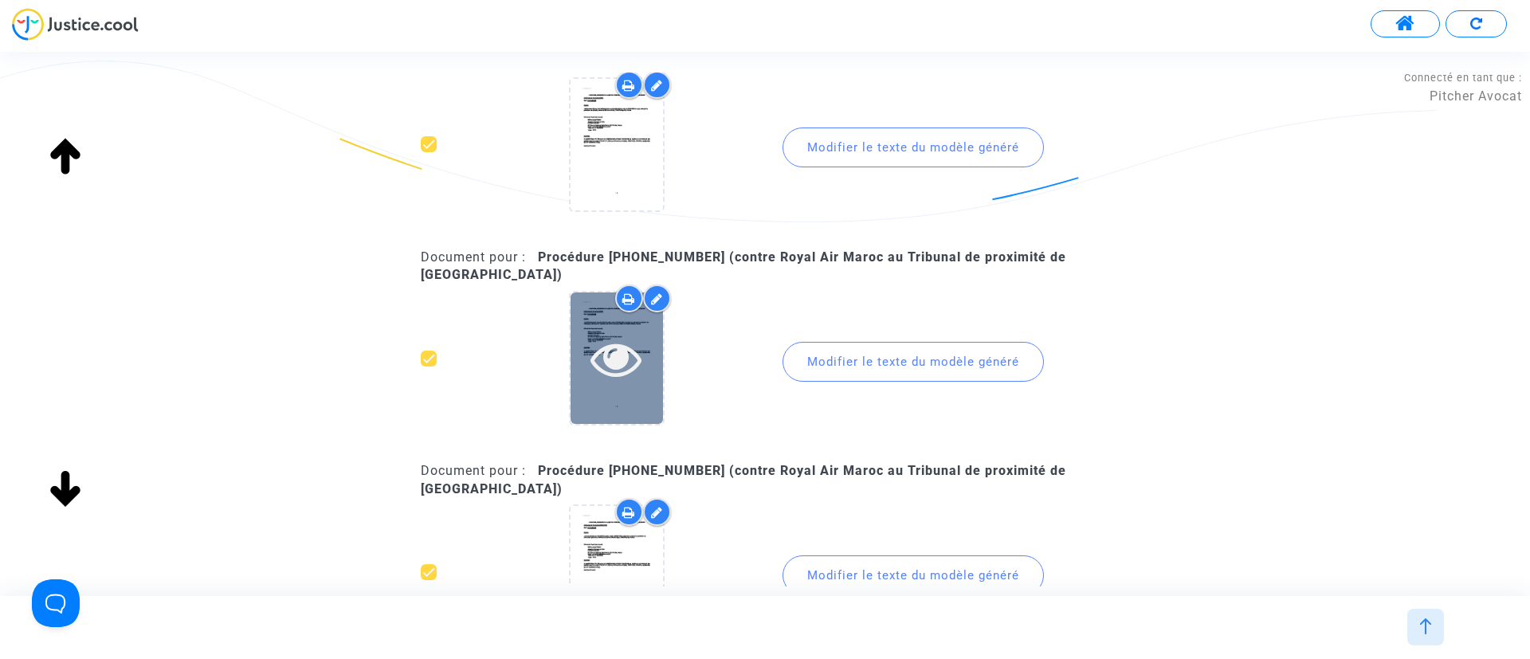
click at [607, 349] on icon at bounding box center [617, 358] width 52 height 51
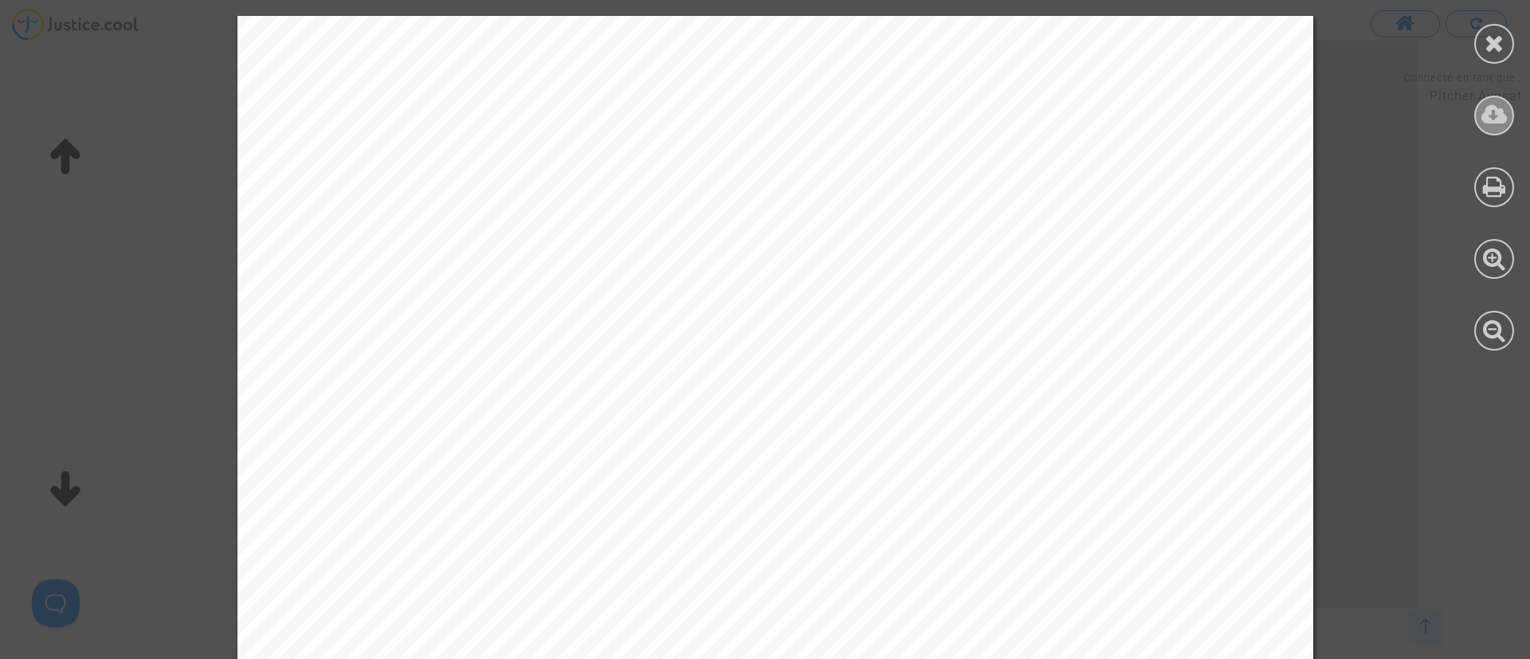
click at [1494, 127] on div at bounding box center [1495, 116] width 40 height 40
click at [1502, 38] on icon at bounding box center [1495, 43] width 20 height 24
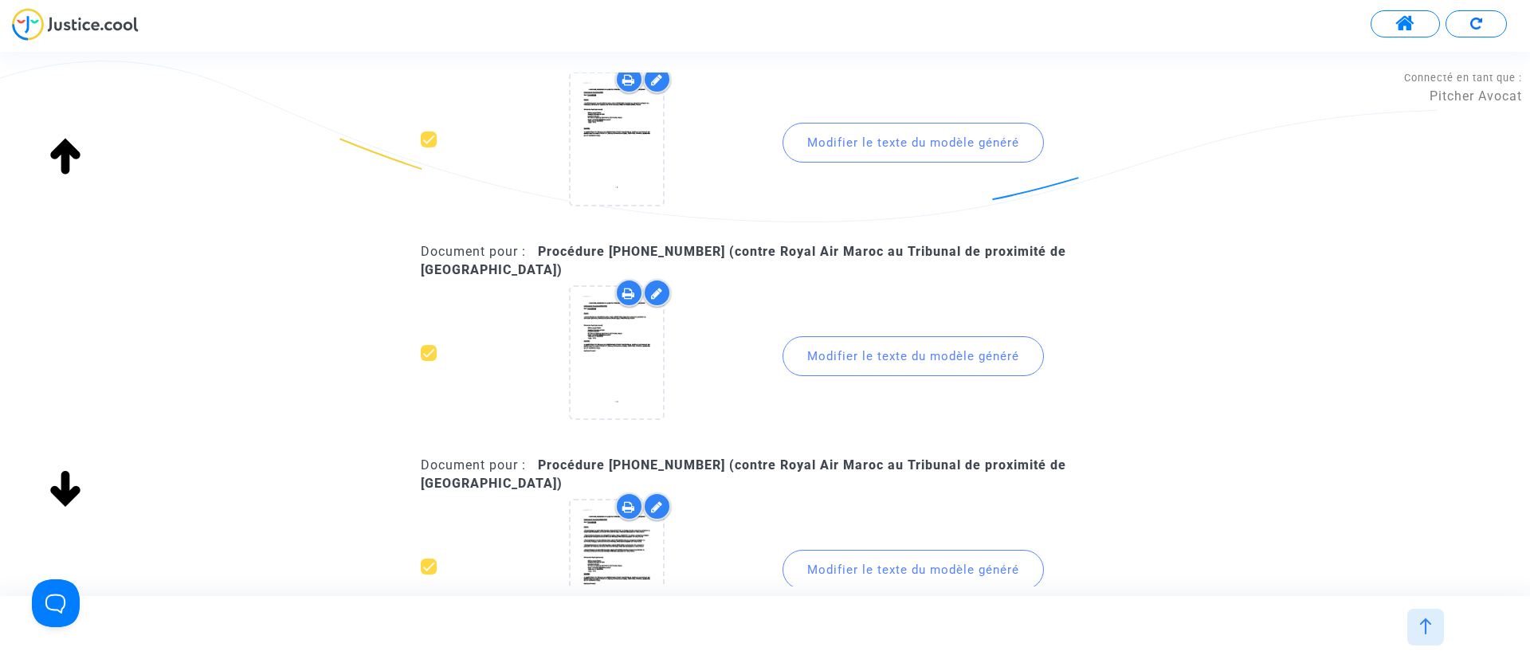
scroll to position [1315, 0]
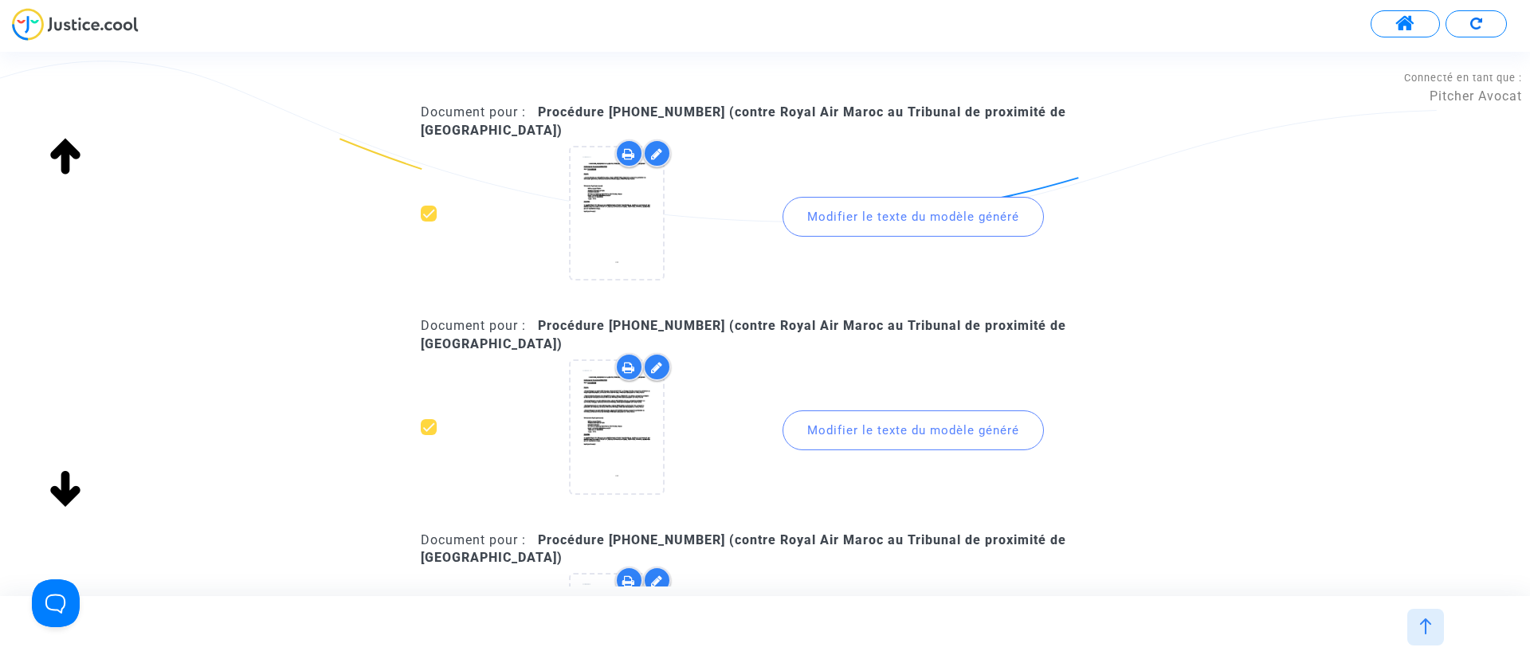
drag, startPoint x: 899, startPoint y: 210, endPoint x: 903, endPoint y: 196, distance: 14.1
click at [903, 201] on div "Modifier le texte du modèle généré" at bounding box center [913, 217] width 261 height 40
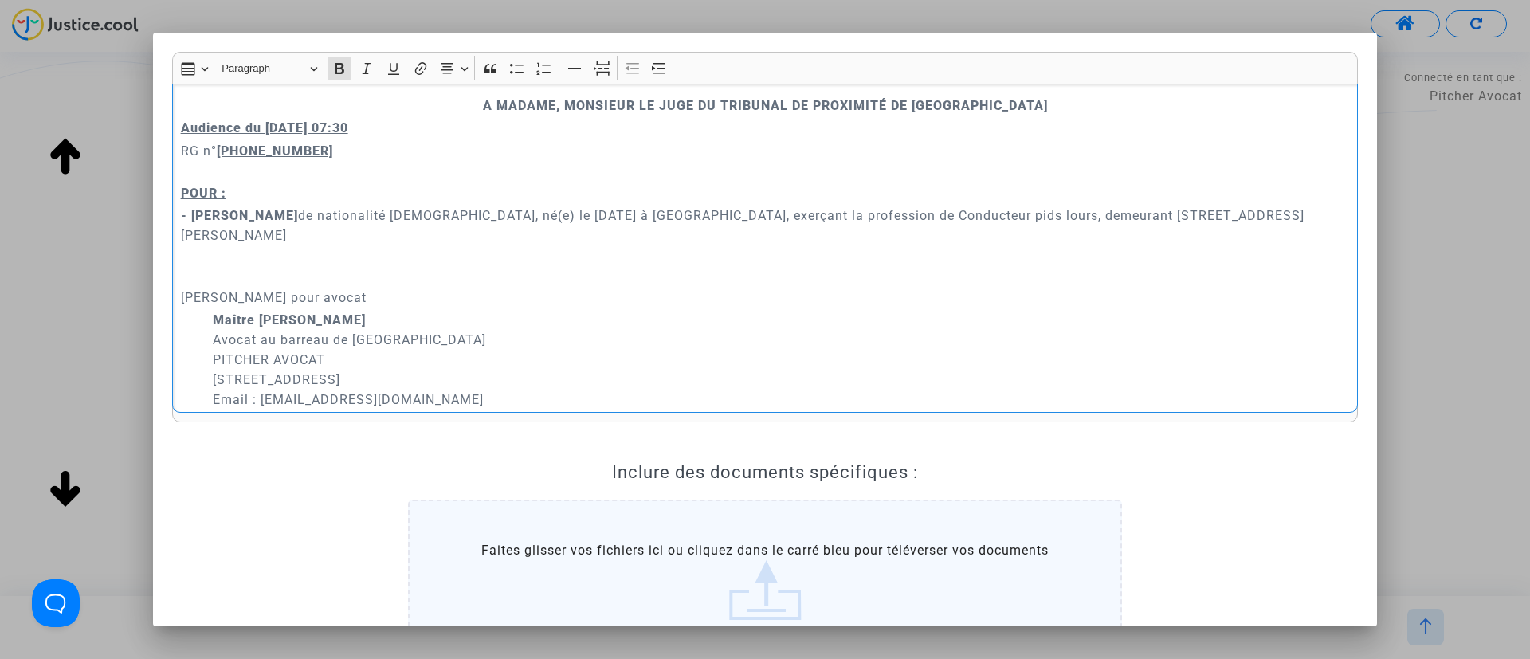
click at [454, 128] on p "Audience du 13 octobre 2025 07:30" at bounding box center [765, 128] width 1169 height 20
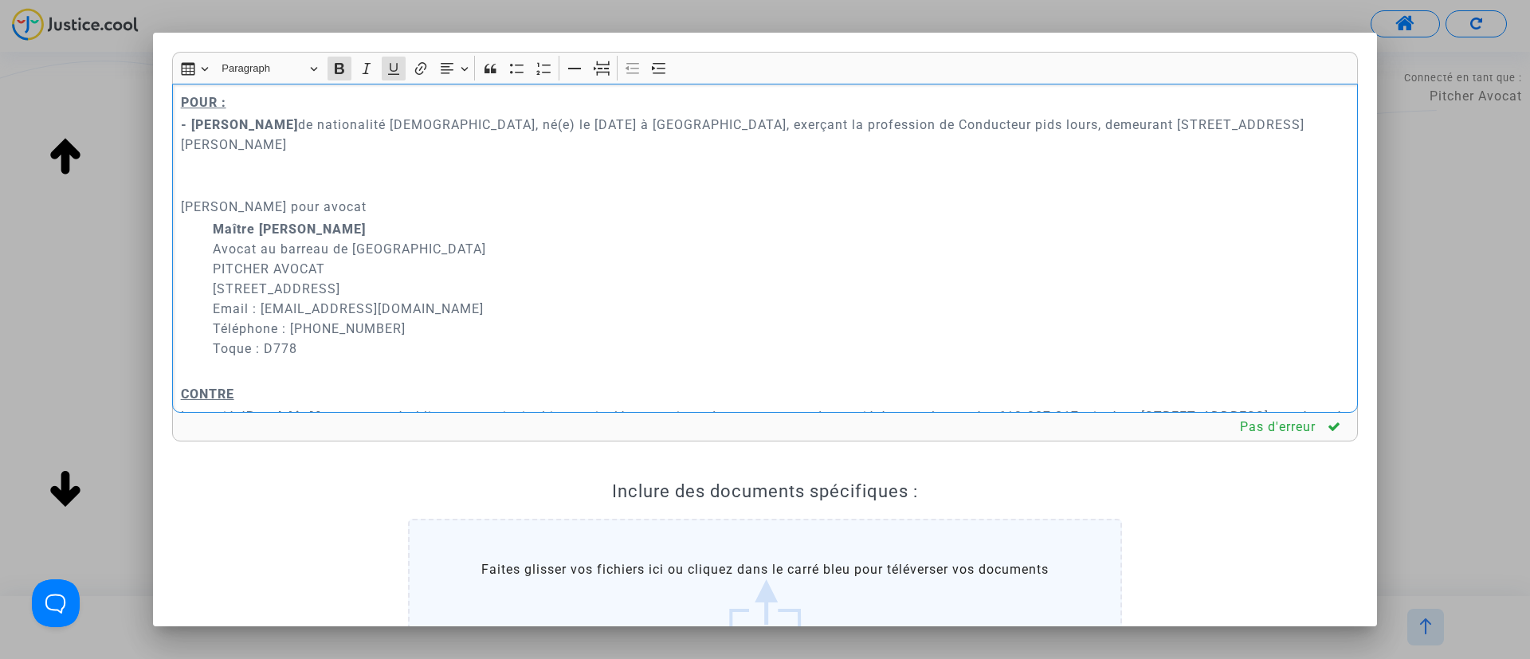
scroll to position [0, 0]
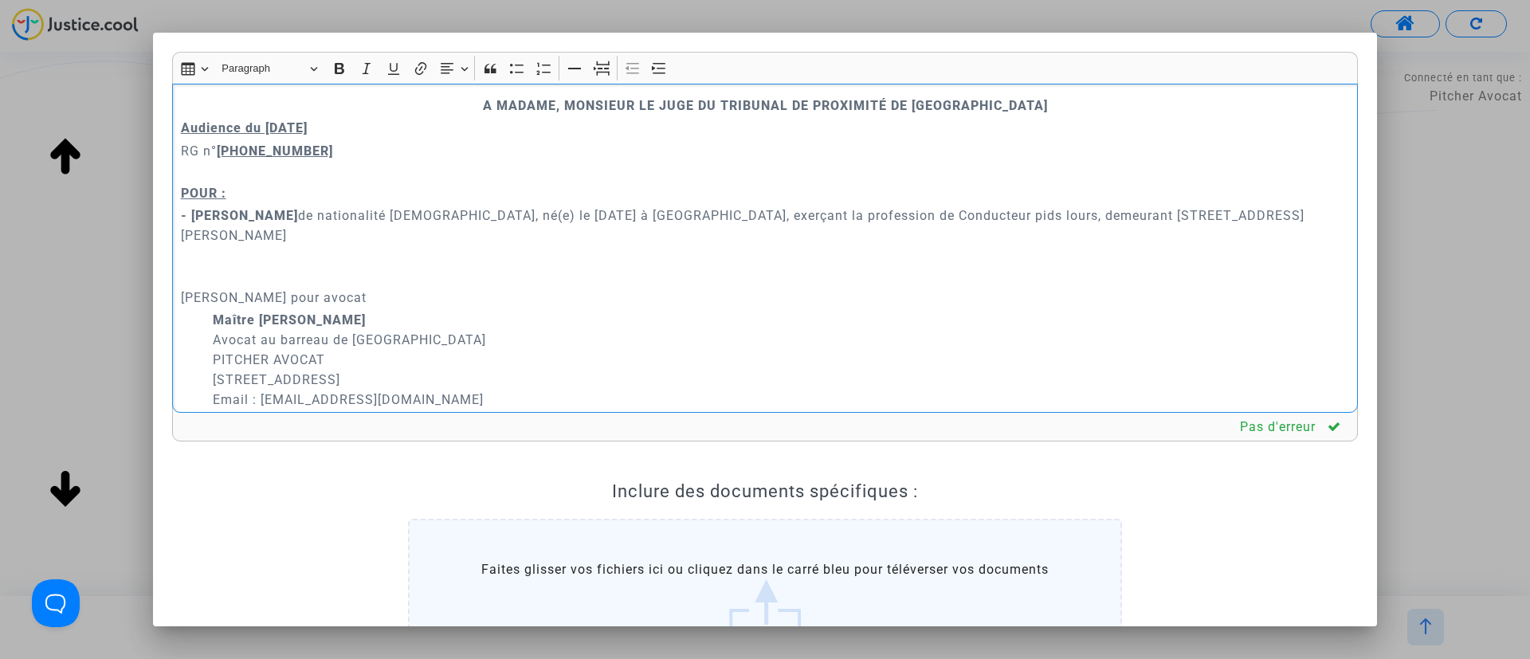
click at [484, 219] on p "- Jerome Gomis de nationalité française, né(e) le 30/08/1985 à Ziguinchor, exer…" at bounding box center [765, 226] width 1169 height 40
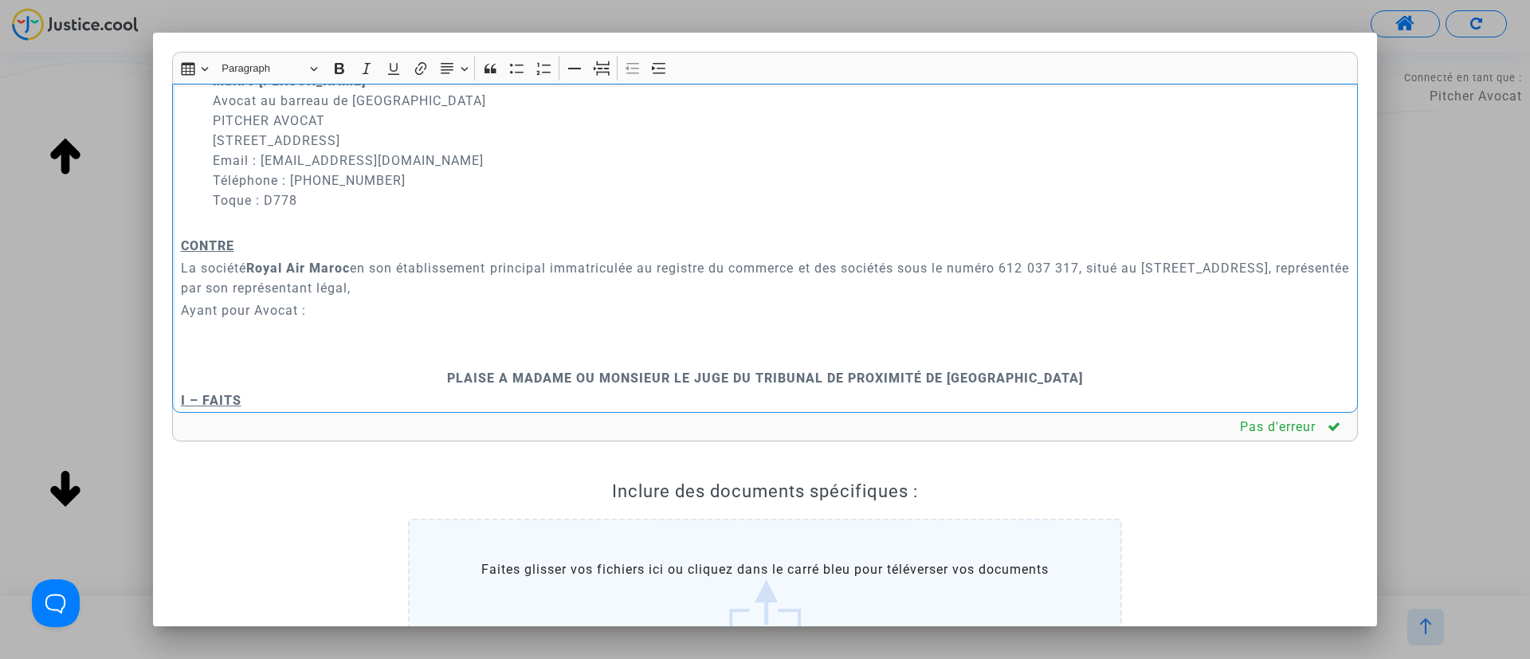
drag, startPoint x: 272, startPoint y: 316, endPoint x: 174, endPoint y: 315, distance: 98.0
click at [174, 315] on div "A MADAME, MONSIEUR LE JUGE DU TRIBUNAL DE PROXIMITÉ DE IVRY-SUR-SEINE Audience …" at bounding box center [765, 249] width 1186 height 330
click at [444, 364] on p "Rich Text Editor, main" at bounding box center [765, 355] width 1169 height 20
drag, startPoint x: 599, startPoint y: 76, endPoint x: 565, endPoint y: 104, distance: 43.6
click at [599, 75] on icon "Editor toolbar" at bounding box center [602, 69] width 16 height 16
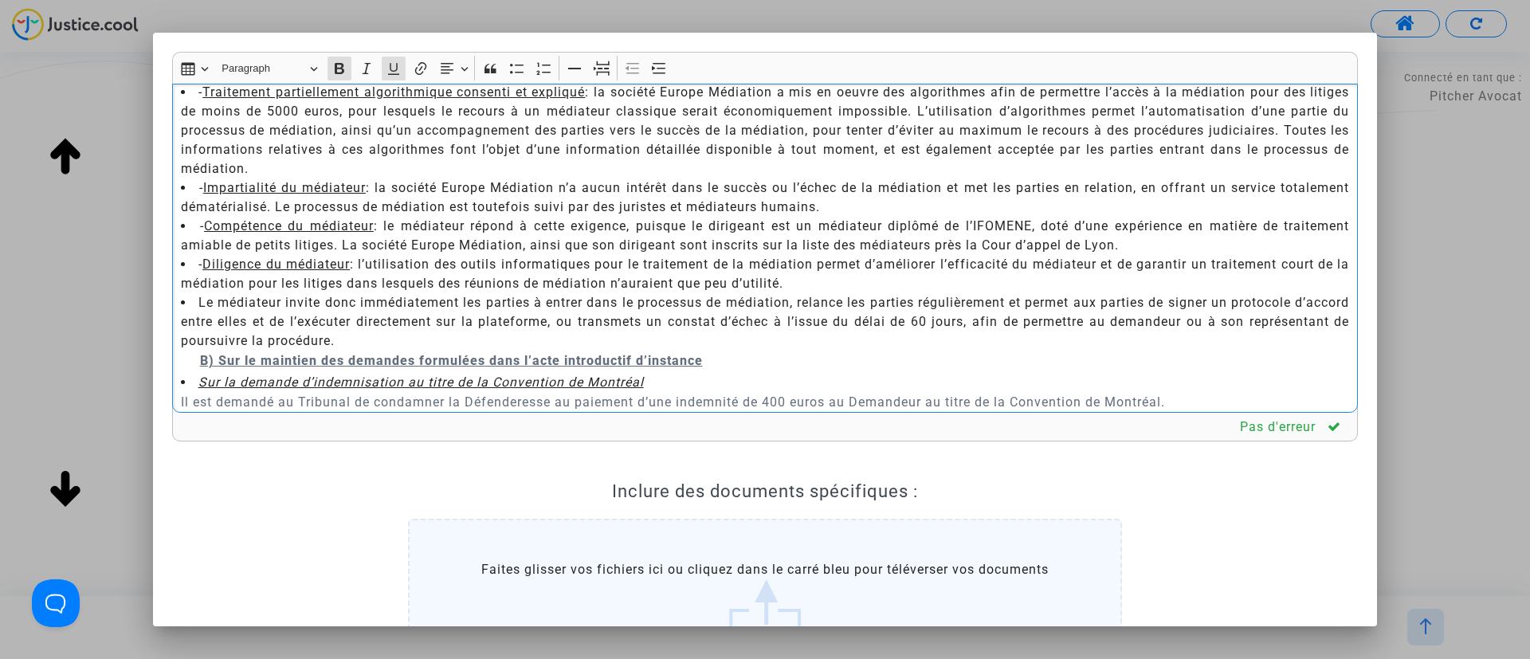
scroll to position [2511, 0]
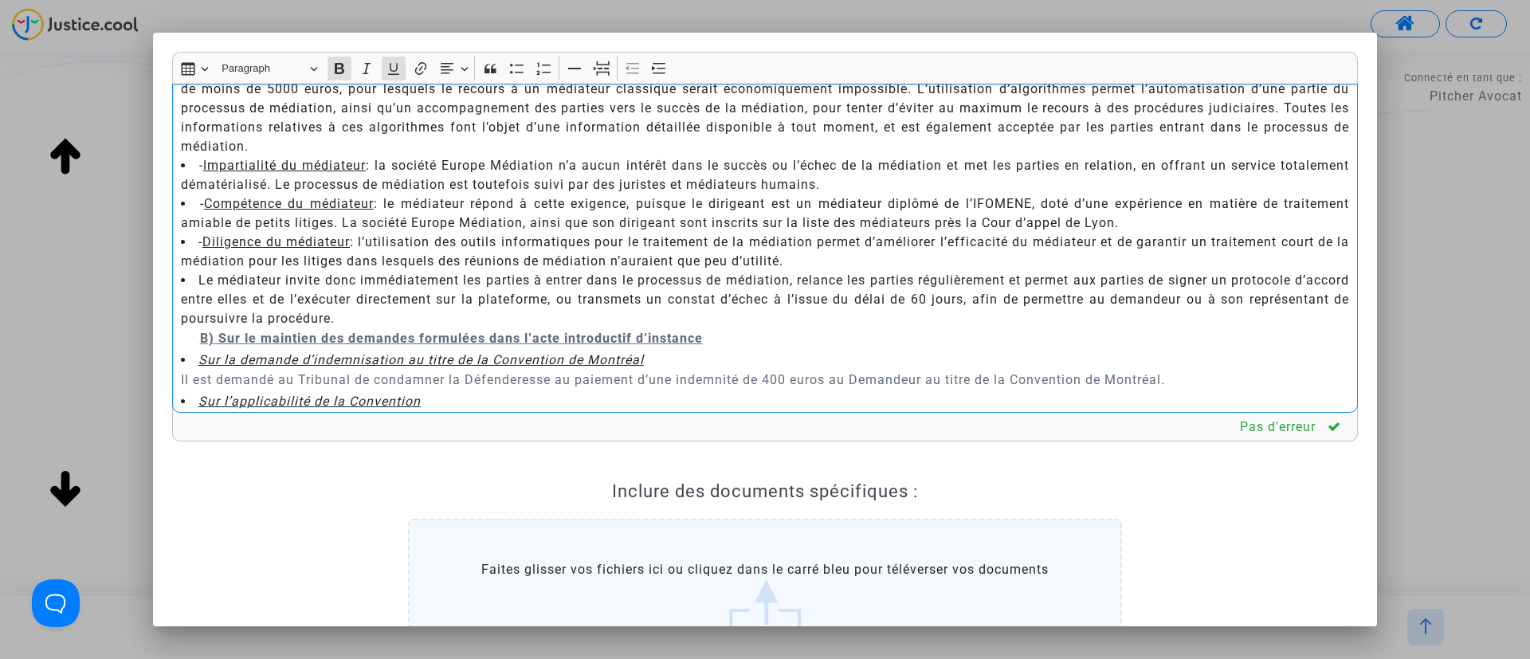
drag, startPoint x: 177, startPoint y: 280, endPoint x: 743, endPoint y: 333, distance: 568.4
click at [743, 333] on div "A MADAME, MONSIEUR LE JUGE DU TRIBUNAL DE PROXIMITÉ DE IVRY-SUR-SEINE Audience …" at bounding box center [765, 249] width 1186 height 330
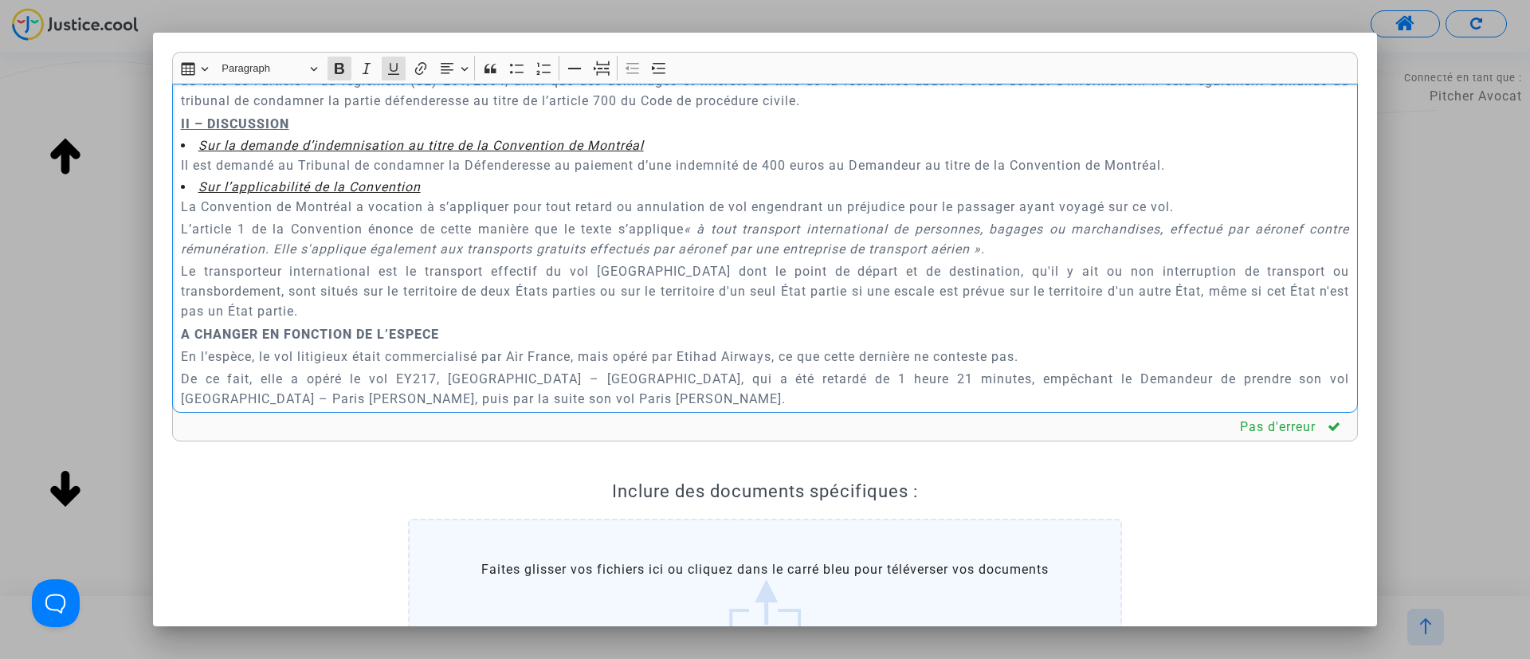
scroll to position [999, 0]
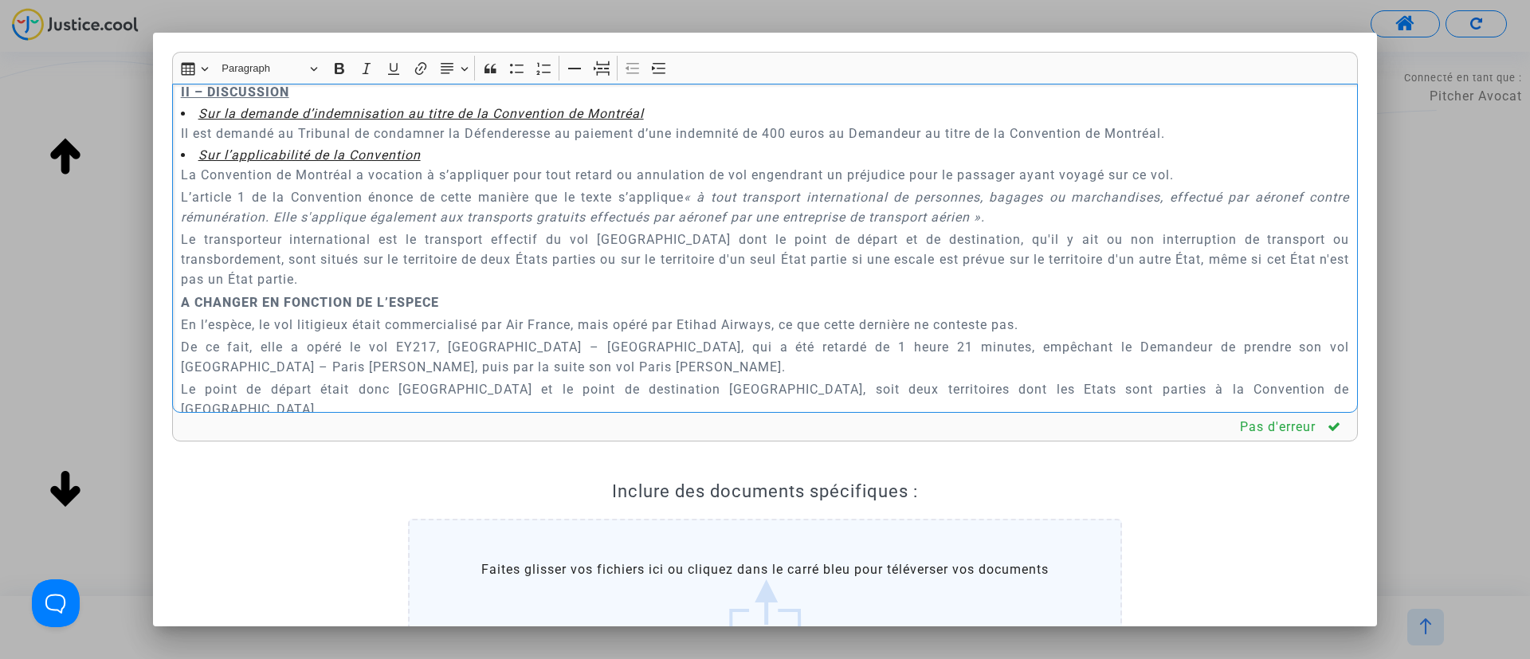
click at [772, 135] on p "Il est demandé au Tribunal de condamner la Défenderesse au paiement d’une indem…" at bounding box center [765, 134] width 1169 height 20
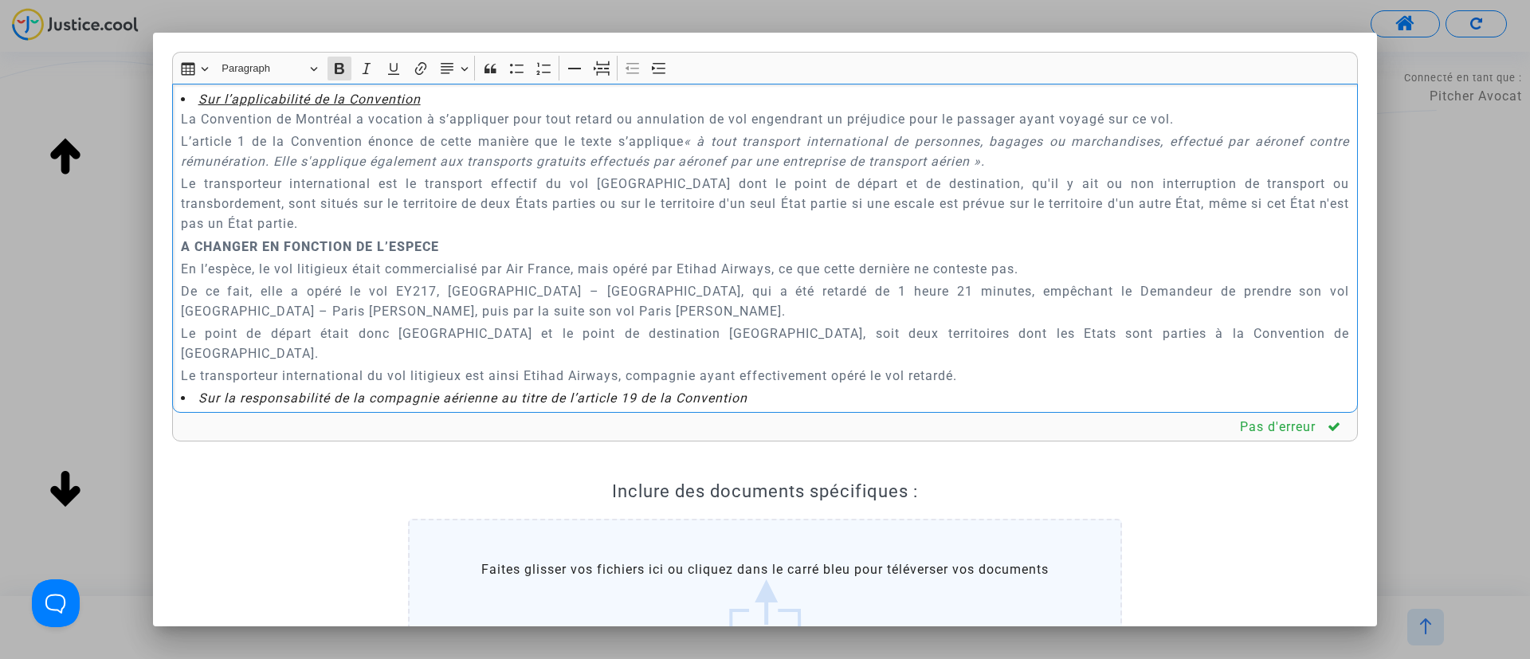
scroll to position [1118, 0]
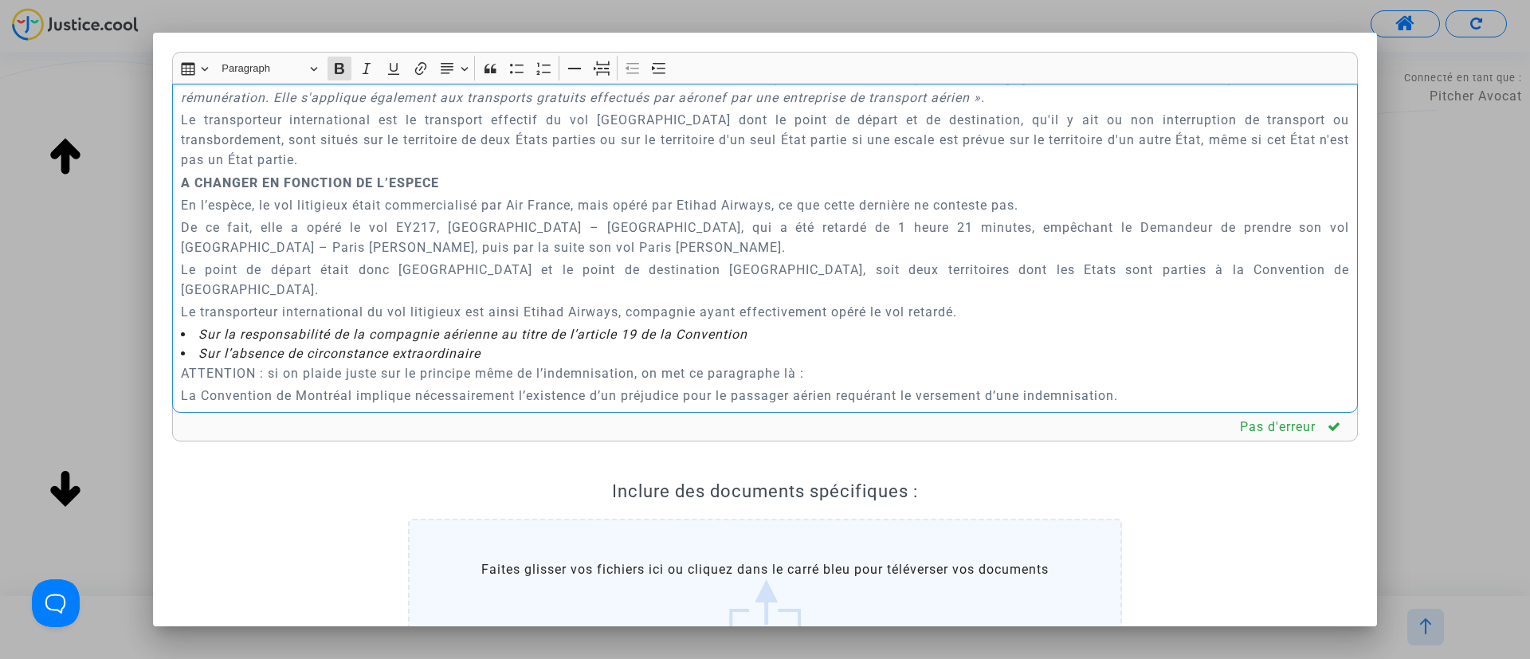
drag, startPoint x: 182, startPoint y: 296, endPoint x: 1006, endPoint y: 300, distance: 824.1
click at [1006, 300] on div "A MADAME, MONSIEUR LE JUGE DU TRIBUNAL DE PROXIMITÉ DE IVRY-SUR-SEINE Audience …" at bounding box center [765, 249] width 1186 height 330
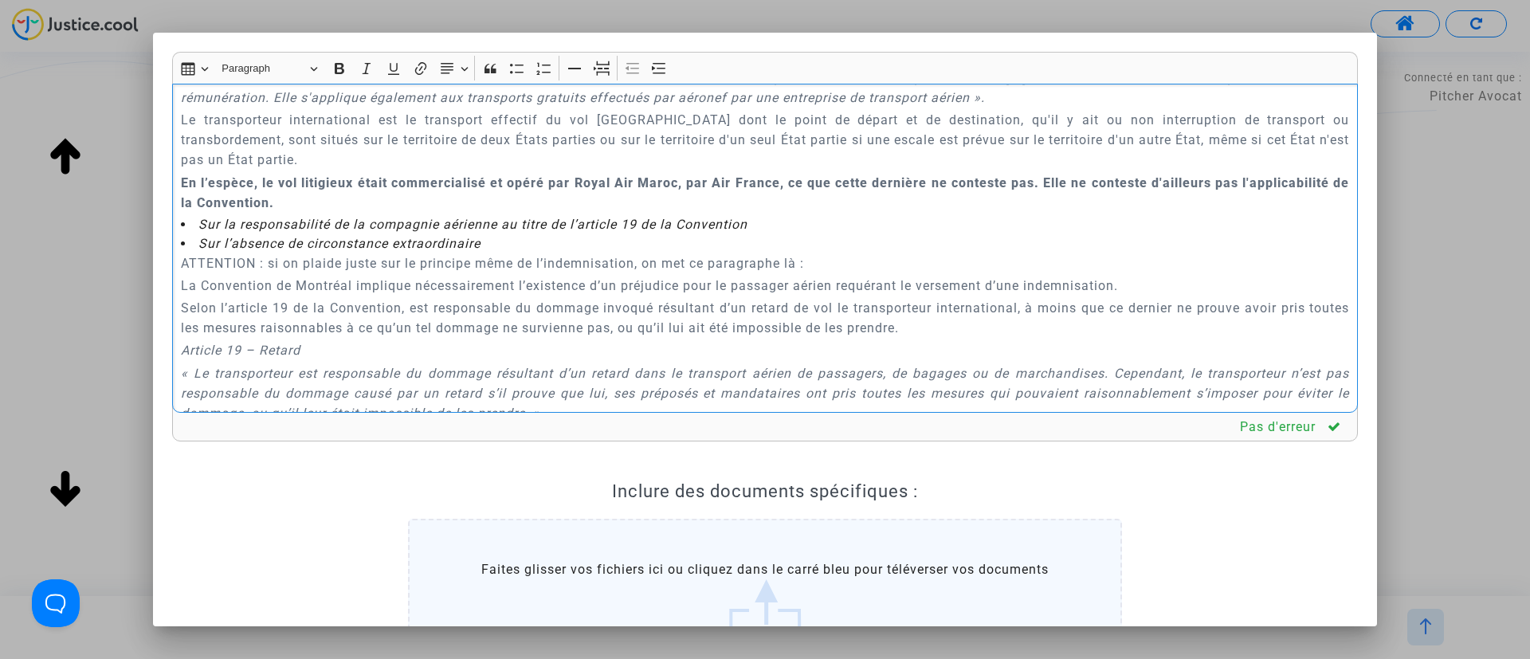
drag, startPoint x: 178, startPoint y: 261, endPoint x: 849, endPoint y: 265, distance: 671.1
click at [849, 265] on div "A MADAME, MONSIEUR LE JUGE DU TRIBUNAL DE PROXIMITÉ DE IVRY-SUR-SEINE Audience …" at bounding box center [765, 249] width 1186 height 330
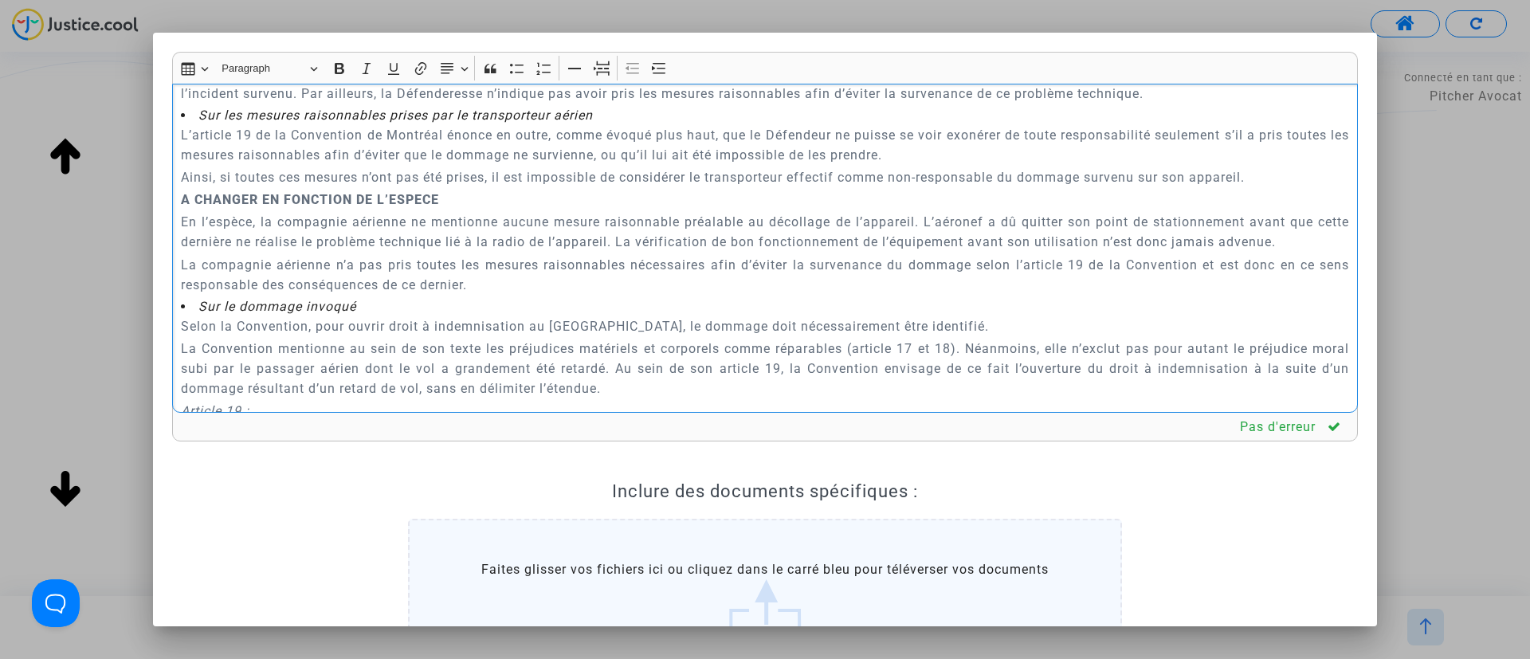
scroll to position [2194, 0]
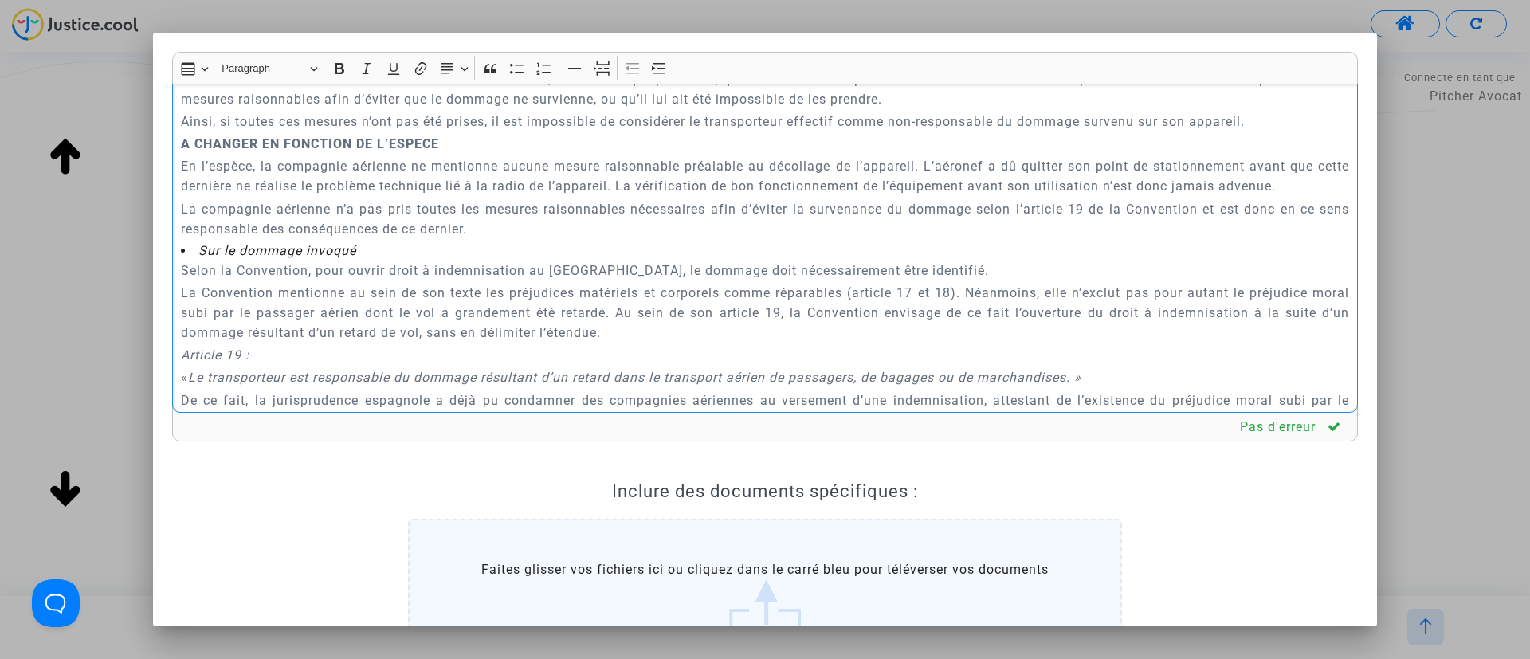
drag, startPoint x: 176, startPoint y: 190, endPoint x: 630, endPoint y: 277, distance: 461.8
click at [630, 277] on div "A MADAME, MONSIEUR LE JUGE DU TRIBUNAL DE PROXIMITÉ DE IVRY-SUR-SEINE Audience …" at bounding box center [765, 249] width 1186 height 330
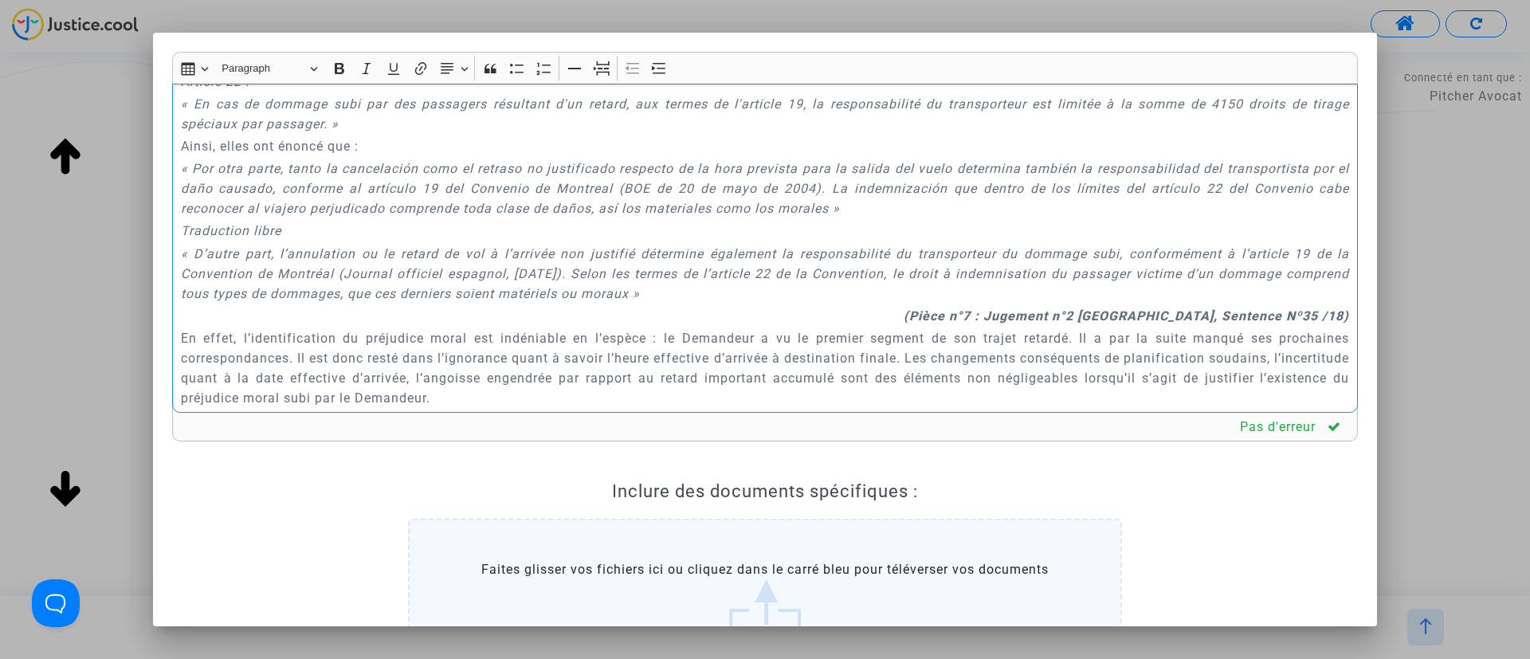
scroll to position [1860, 0]
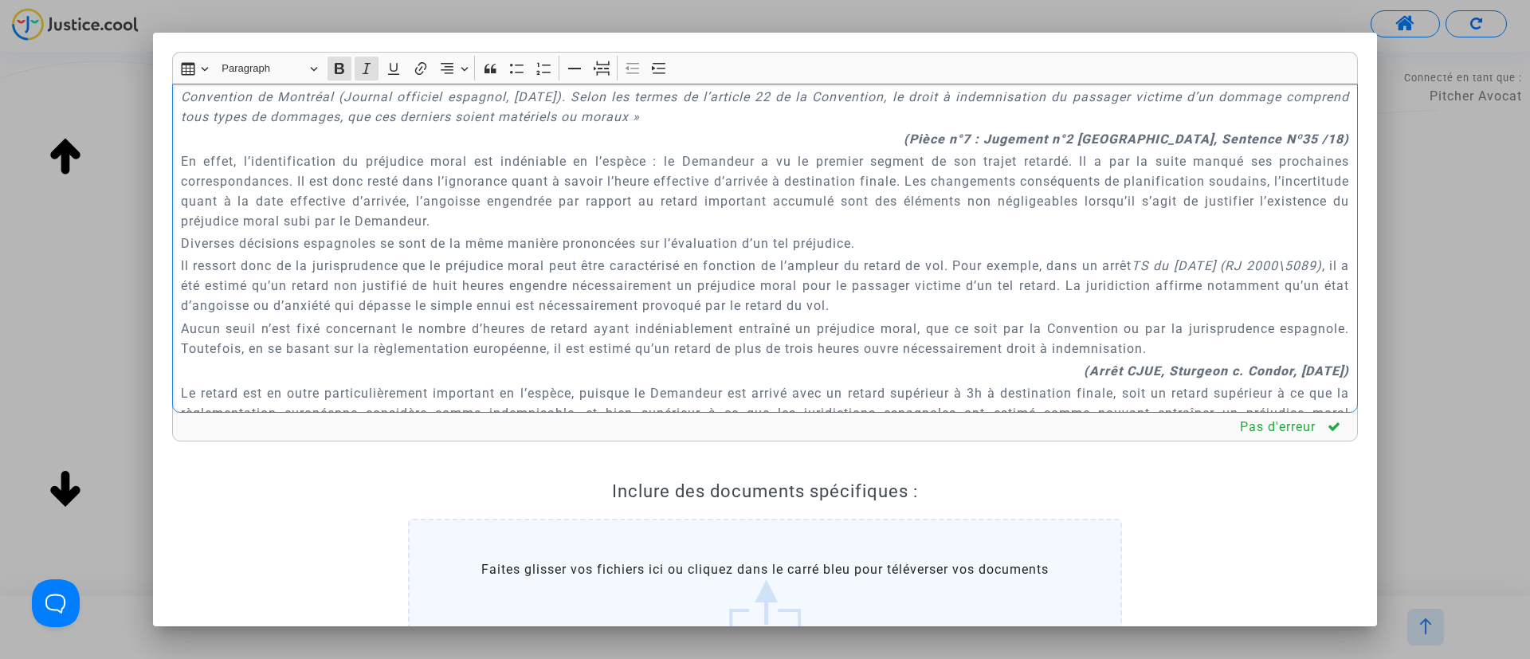
click at [986, 129] on p "(Pièce n°7 : Jugement n°2 PONTEVEDRA, Sentence Nº35 /18)" at bounding box center [765, 139] width 1169 height 20
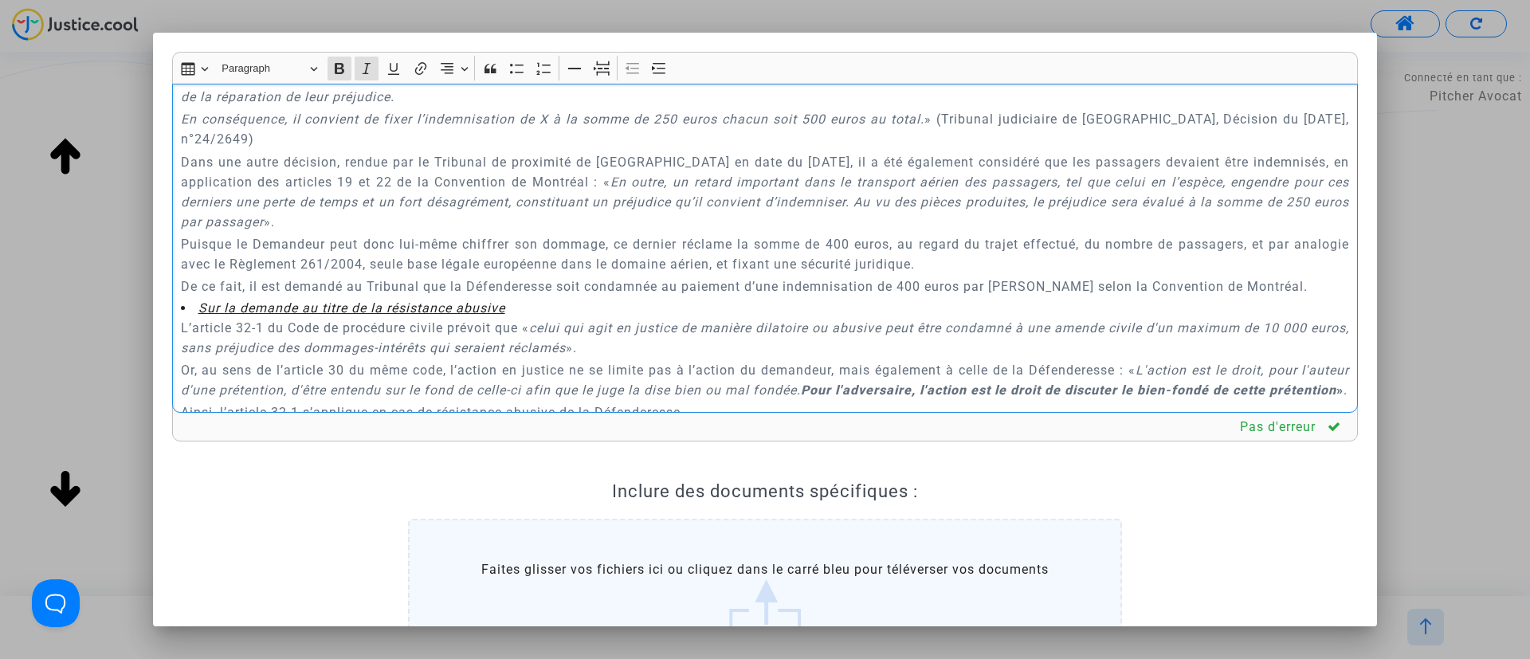
scroll to position [2726, 0]
click at [837, 259] on p "Puisque le Demandeur peut donc lui-même chiffrer son dommage, ce dernier réclam…" at bounding box center [765, 253] width 1169 height 40
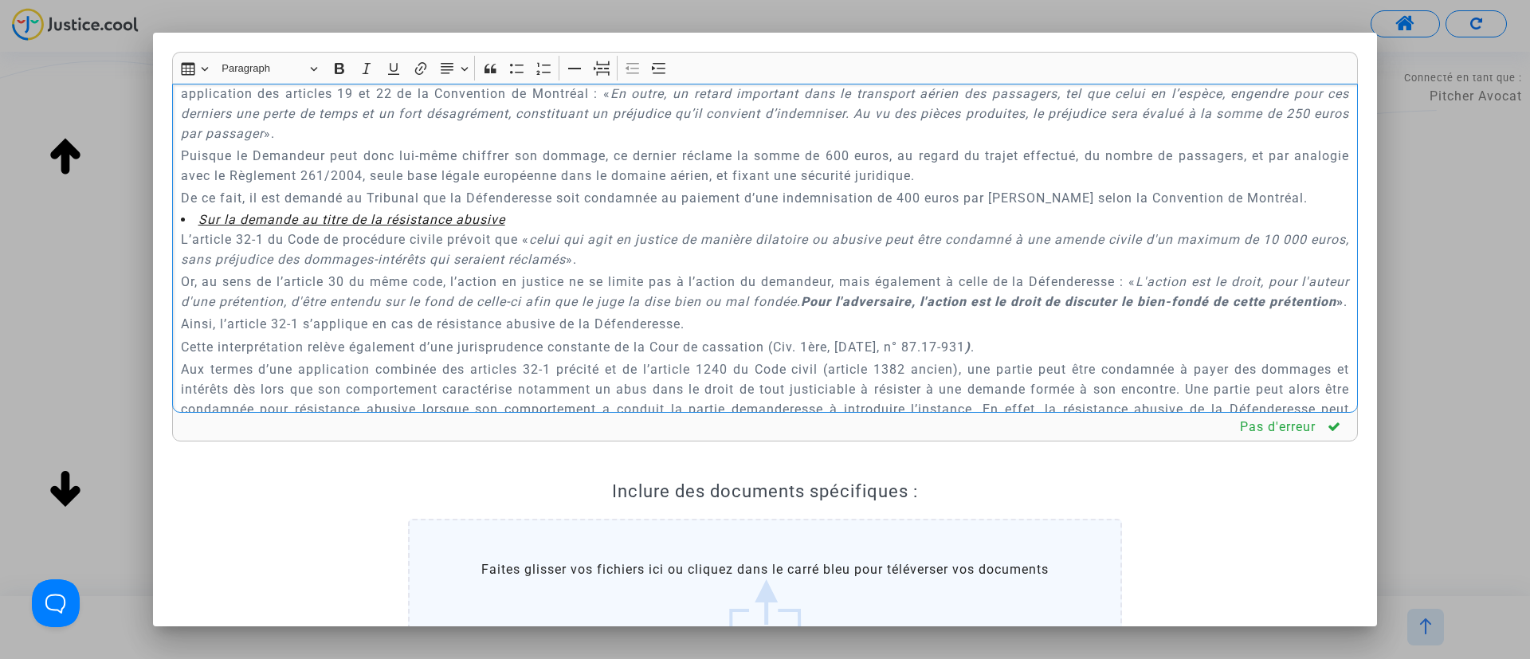
scroll to position [2845, 0]
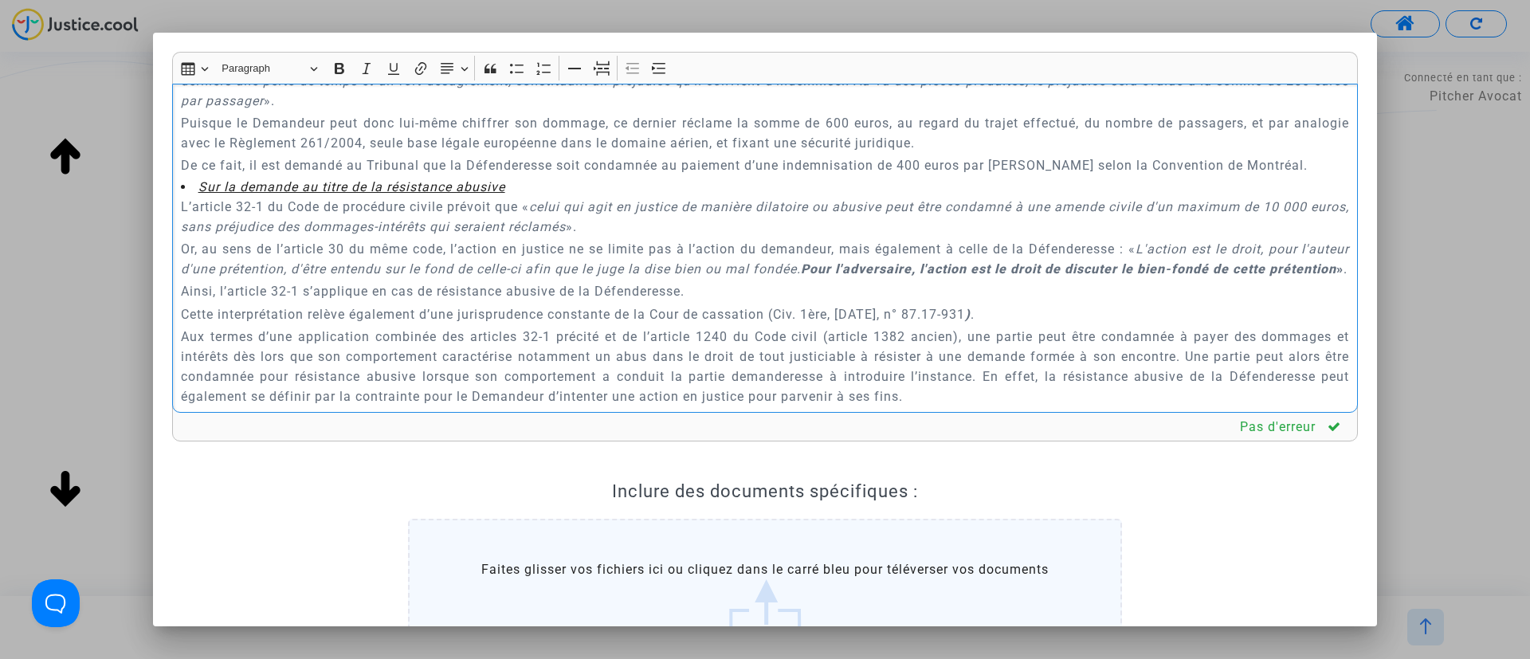
click at [905, 175] on p "De ce fait, il est demandé au Tribunal que la Défenderesse soit condamnée au pa…" at bounding box center [765, 165] width 1169 height 20
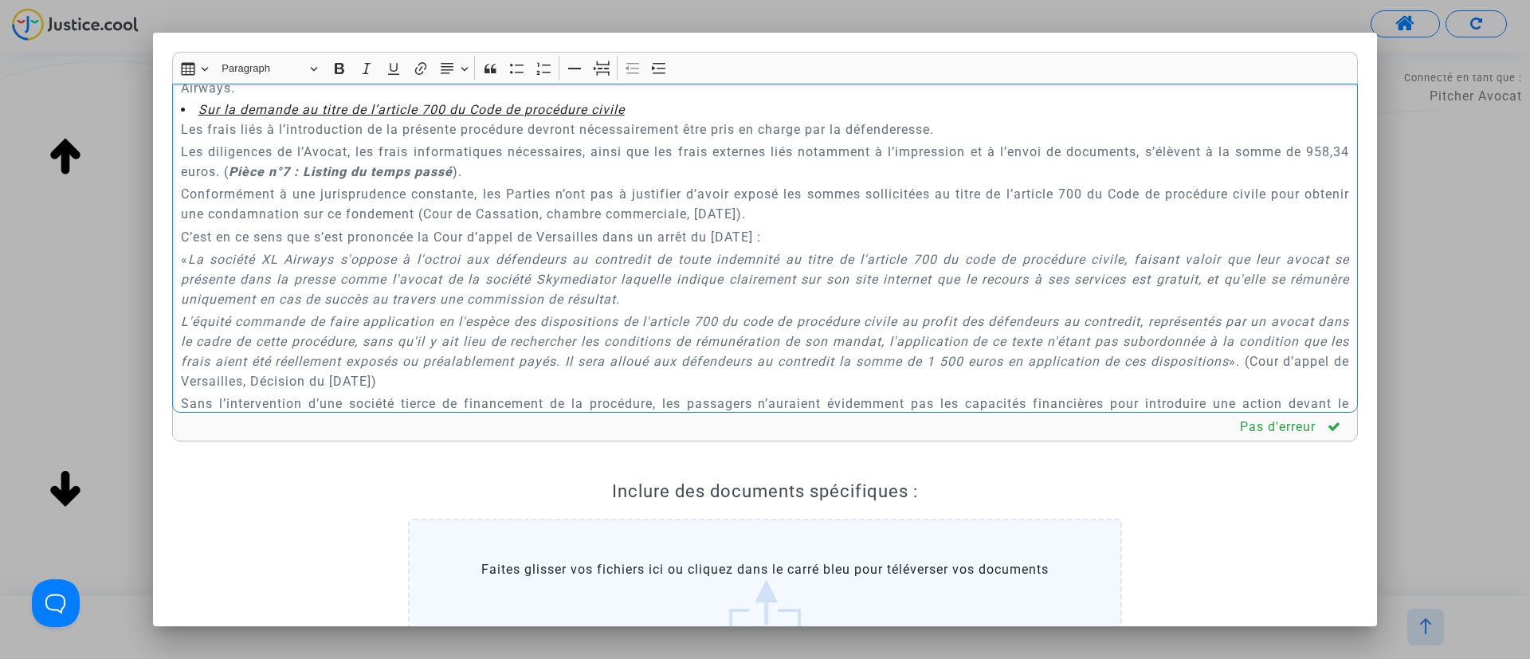
scroll to position [3563, 0]
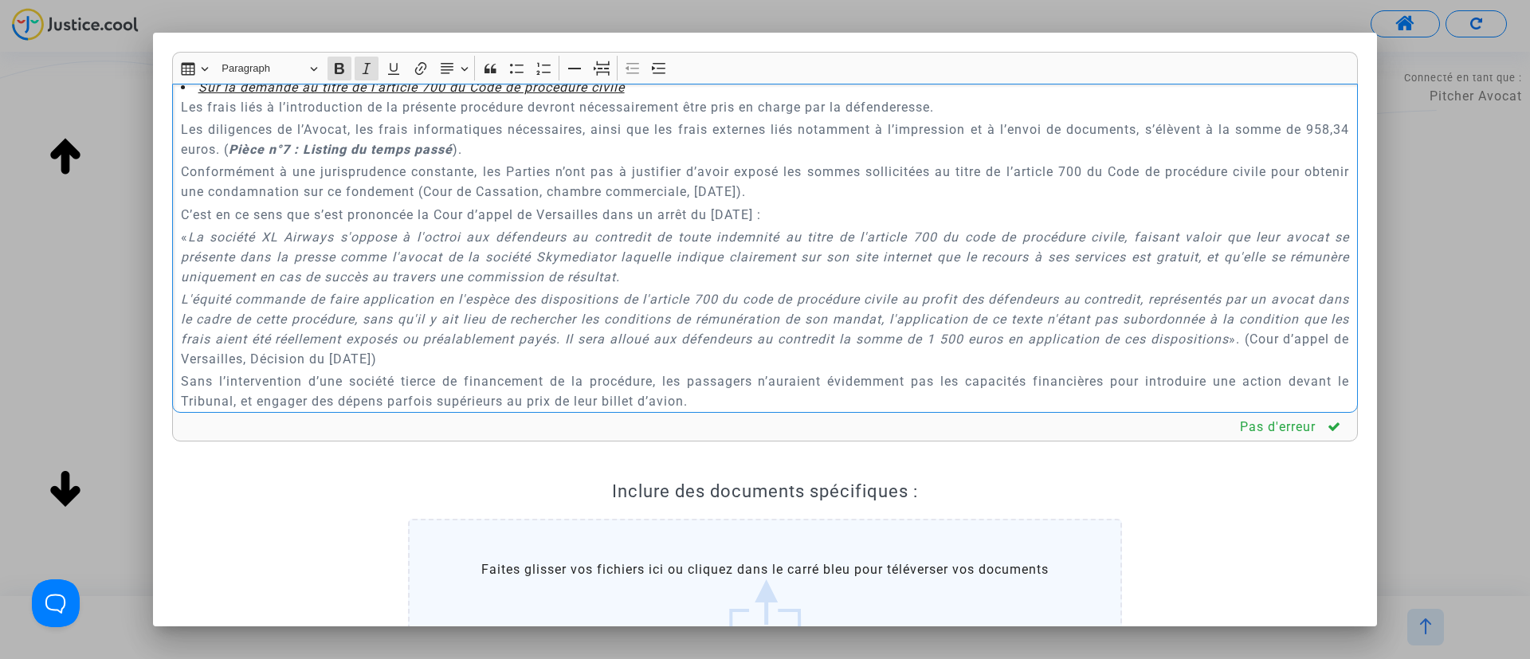
drag, startPoint x: 275, startPoint y: 208, endPoint x: 512, endPoint y: 214, distance: 236.8
click at [512, 159] on p "Les diligences de l’Avocat, les frais informatiques nécessaires, ainsi que les …" at bounding box center [765, 140] width 1169 height 40
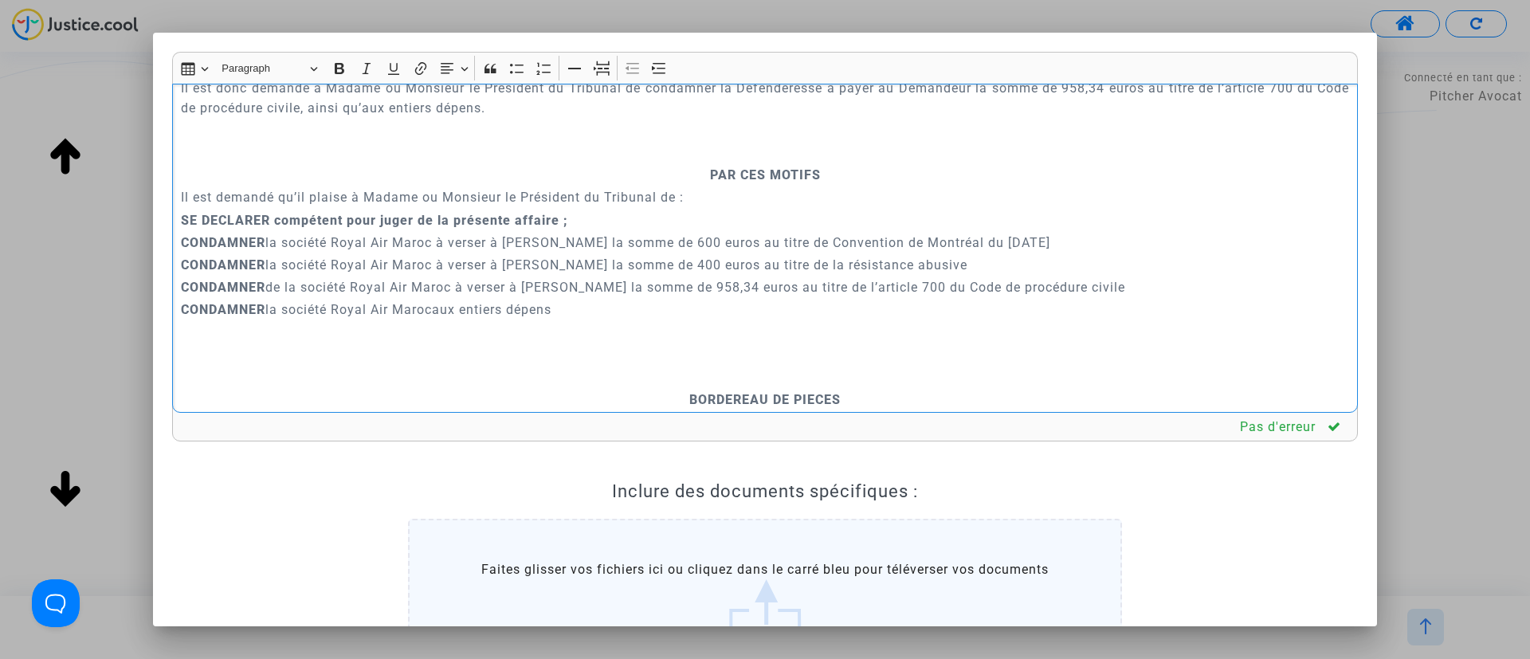
click at [778, 163] on p "Rich Text Editor, main" at bounding box center [765, 153] width 1169 height 20
click at [599, 65] on icon "Editor toolbar" at bounding box center [603, 70] width 13 height 12
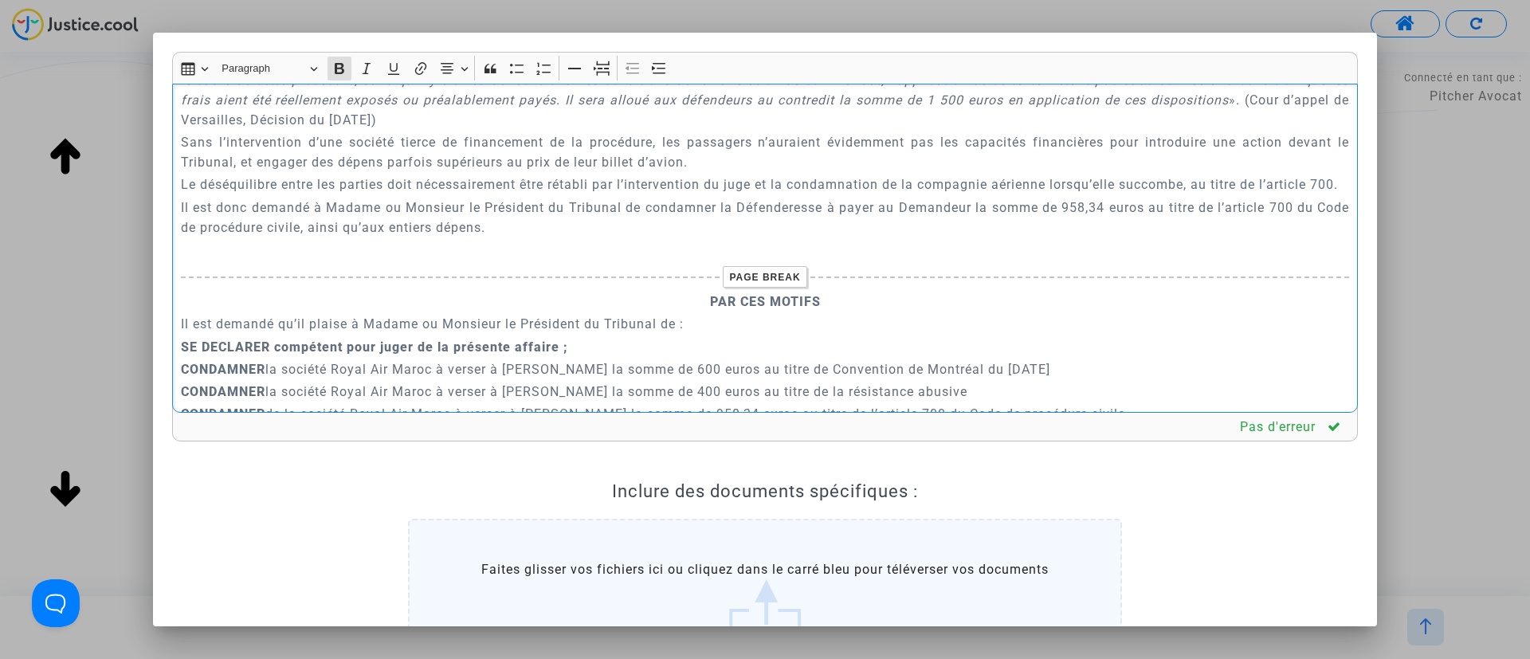
scroll to position [4041, 0]
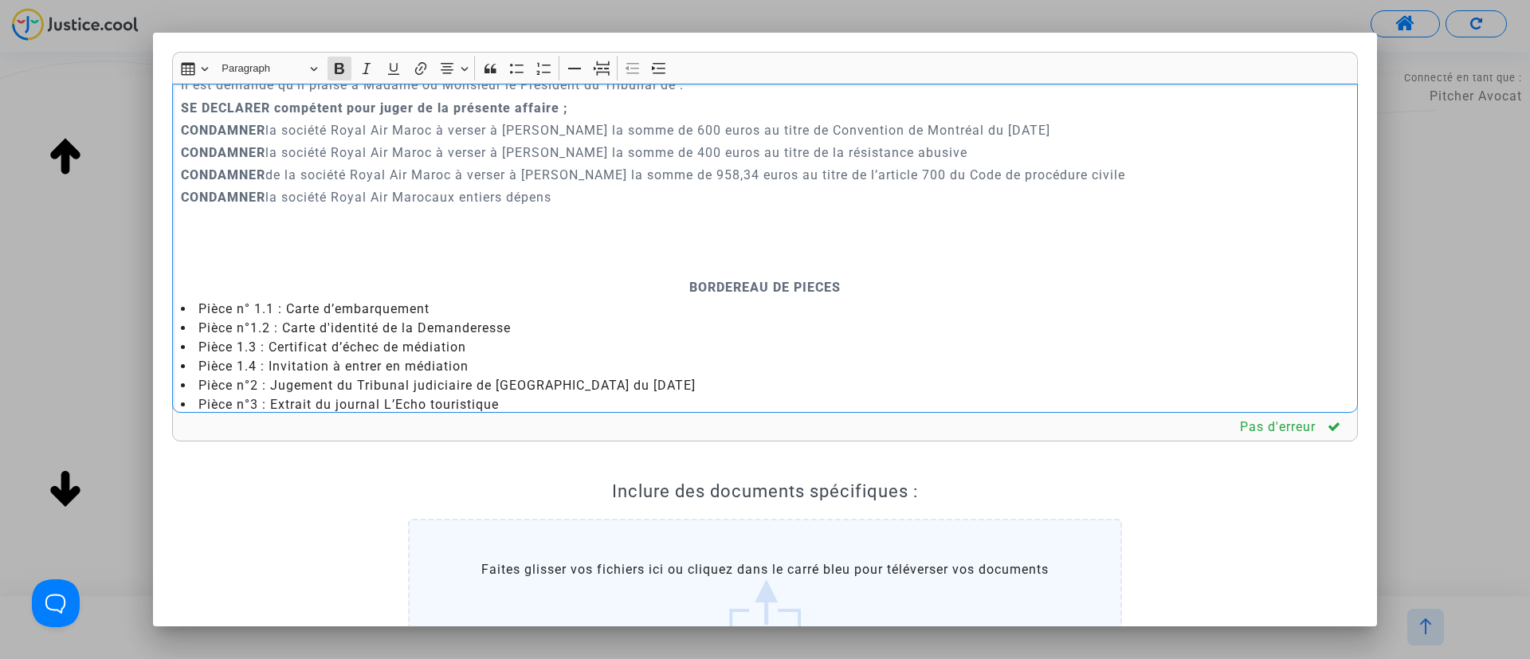
click at [688, 297] on p "BORDEREAU DE PIECES" at bounding box center [765, 287] width 1169 height 20
drag, startPoint x: 608, startPoint y: 63, endPoint x: 332, endPoint y: 308, distance: 369.2
click at [604, 66] on icon "Editor toolbar" at bounding box center [602, 69] width 16 height 16
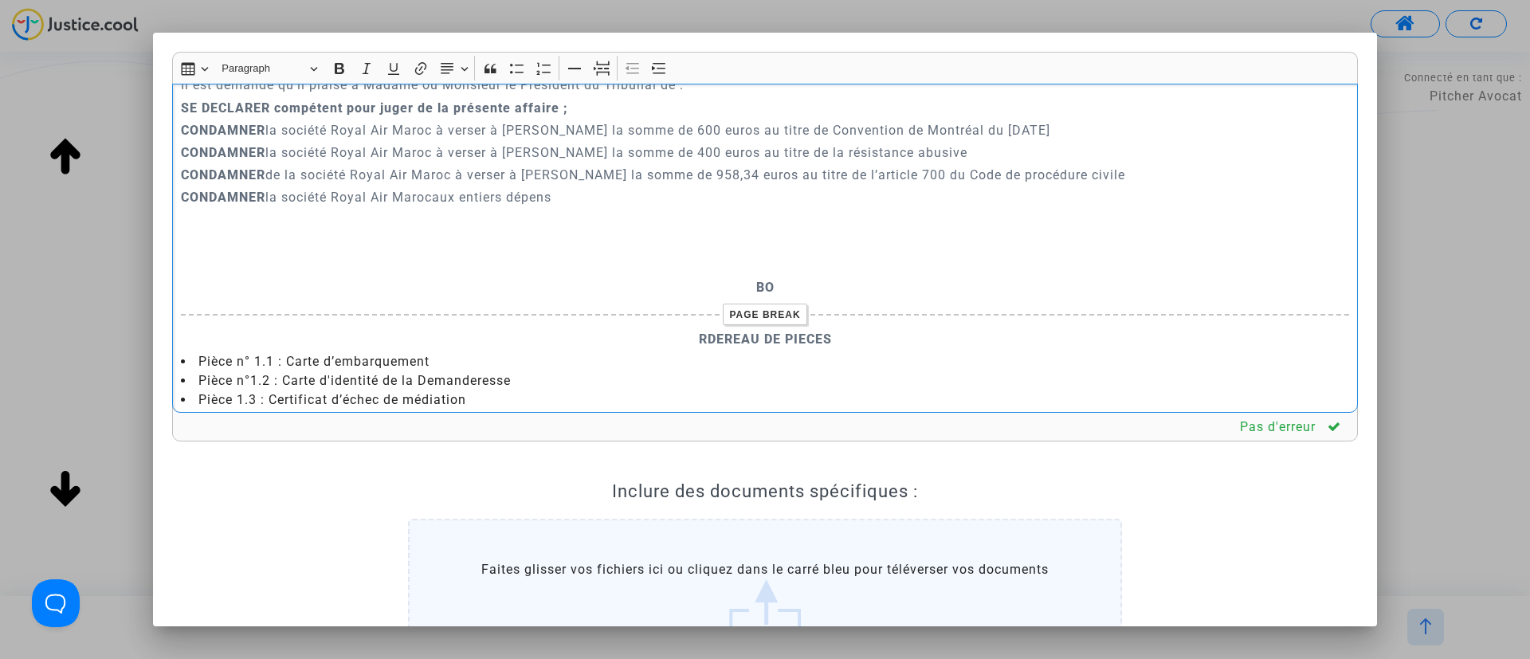
click at [442, 207] on p "CONDAMNER la société Royal Air Marocaux entiers dépens" at bounding box center [765, 197] width 1169 height 20
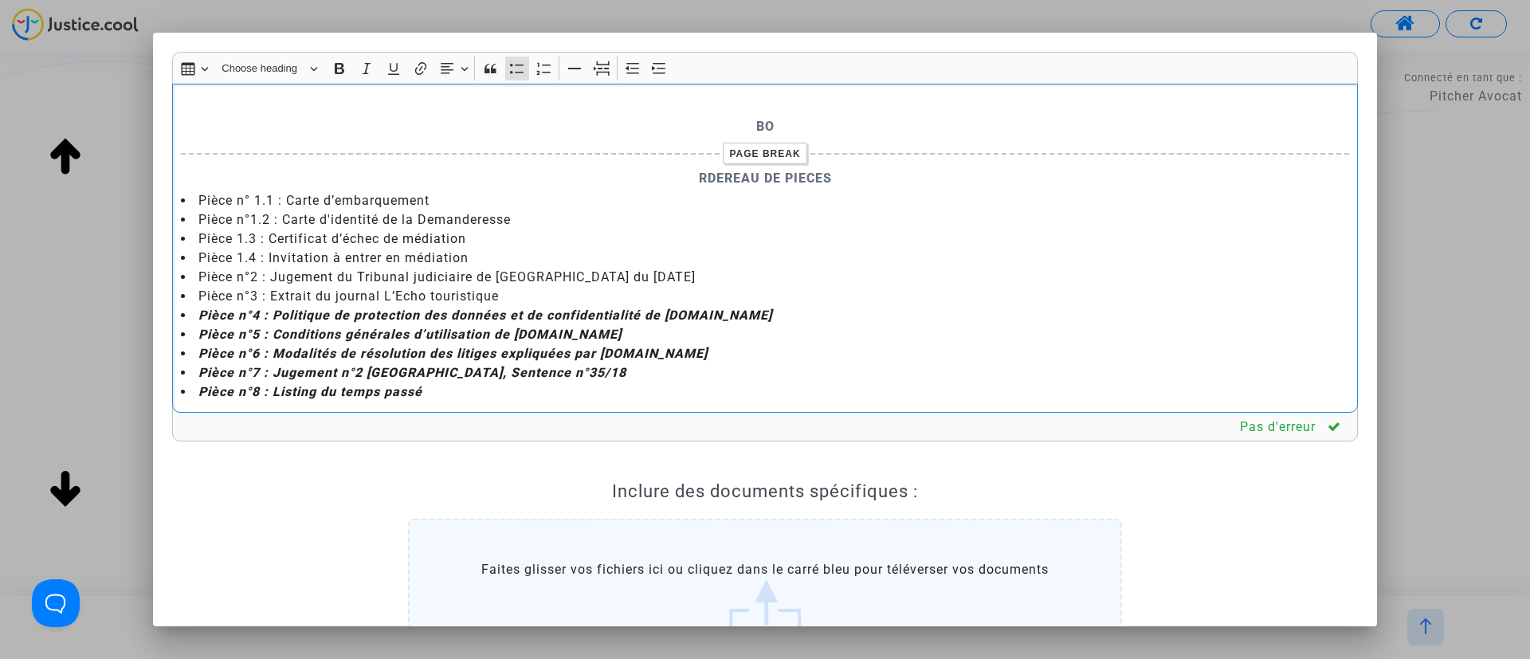
drag, startPoint x: 271, startPoint y: 282, endPoint x: 272, endPoint y: 367, distance: 85.3
click at [272, 367] on ul "Pièce n° 1.1 : Carte d’embarquement Pièce n°1.2 : Carte d'identité de la Demand…" at bounding box center [765, 296] width 1169 height 210
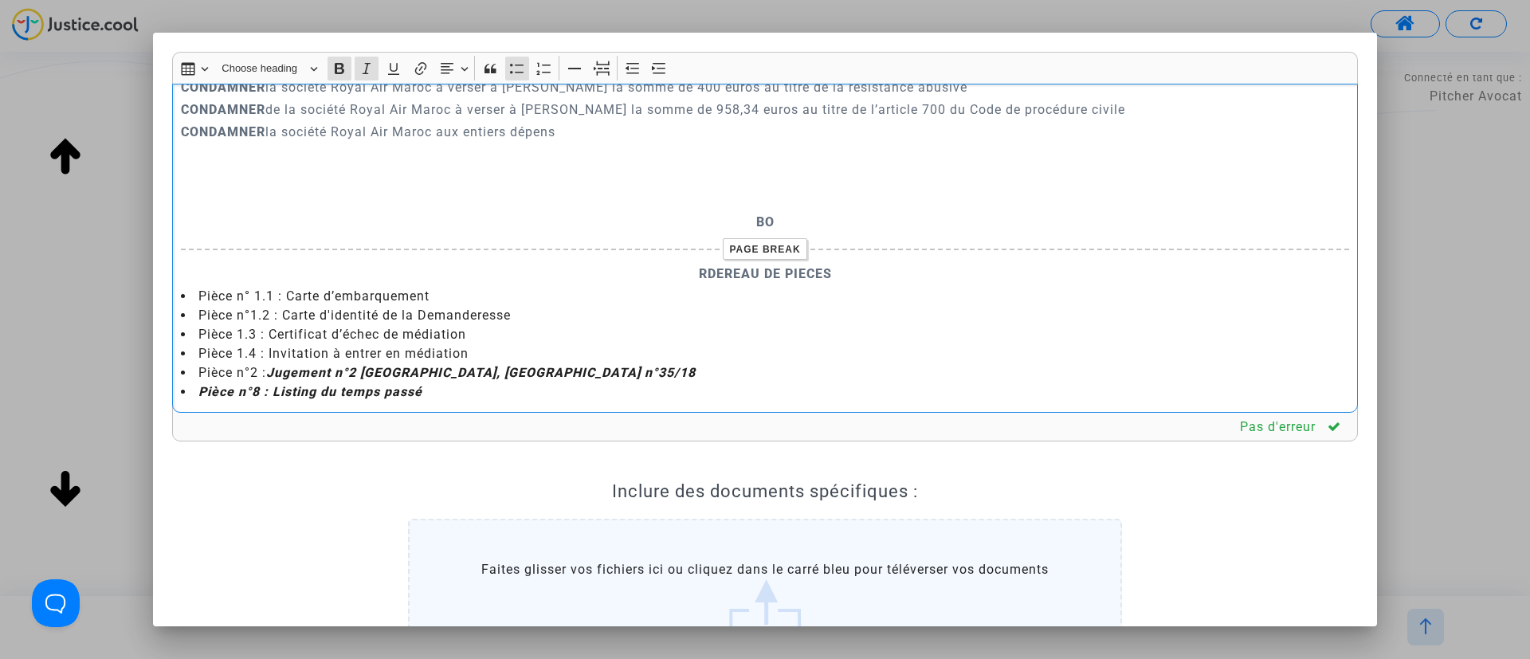
drag, startPoint x: 457, startPoint y: 395, endPoint x: 134, endPoint y: 394, distance: 322.8
click at [134, 394] on div "Rich Text Editor Insert table Insert table Heading Choose heading Paragraph Hea…" at bounding box center [765, 329] width 1530 height 659
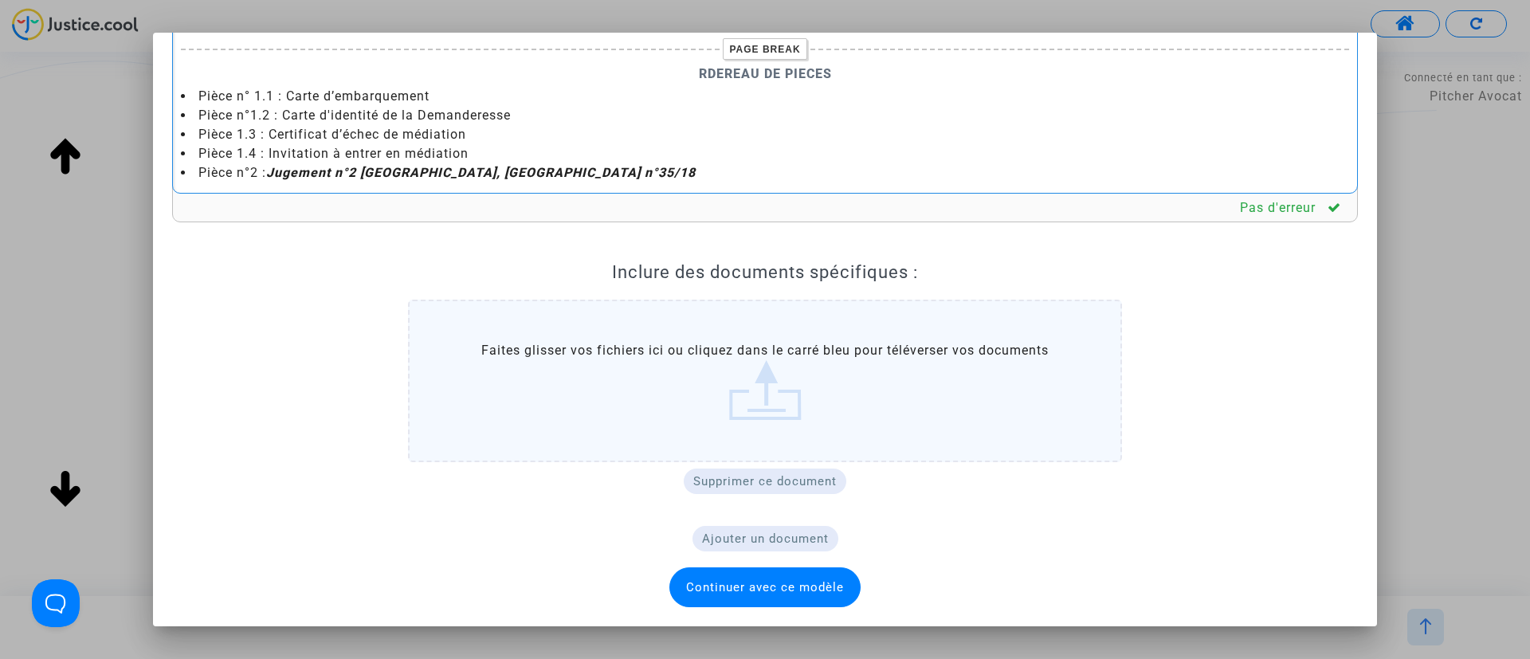
scroll to position [4167, 0]
click at [699, 73] on strong "RDEREAU DE PIECES" at bounding box center [765, 73] width 133 height 15
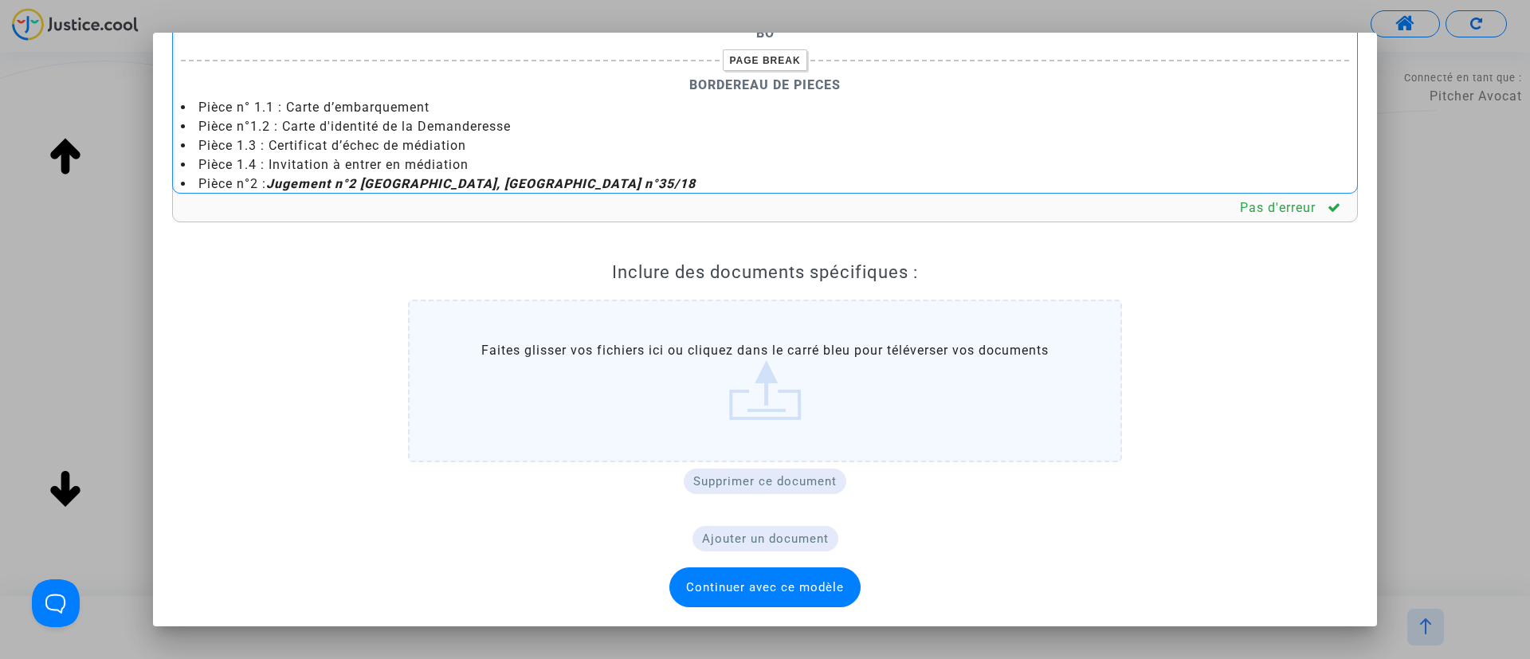
scroll to position [4047, 0]
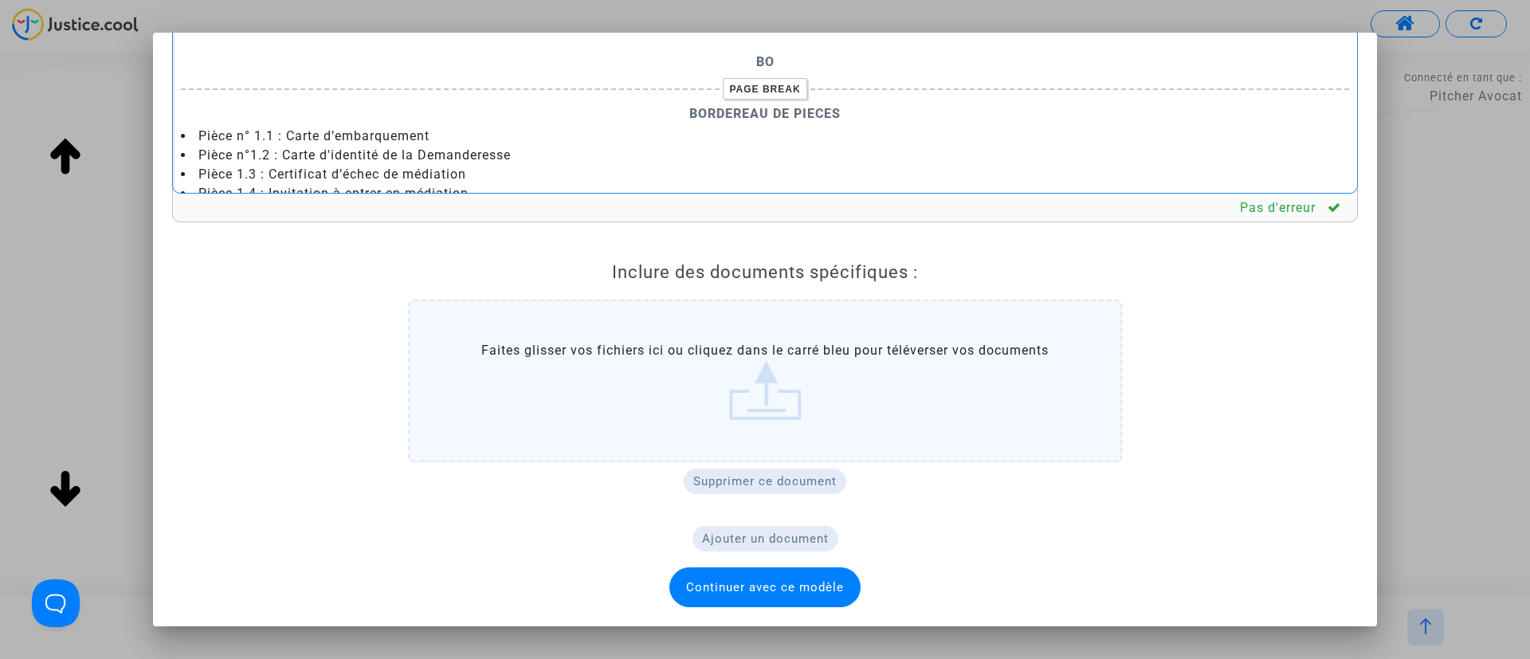
click at [779, 72] on p "BO" at bounding box center [765, 62] width 1169 height 20
click at [713, 597] on span "Continuer avec ce modèle" at bounding box center [765, 587] width 191 height 40
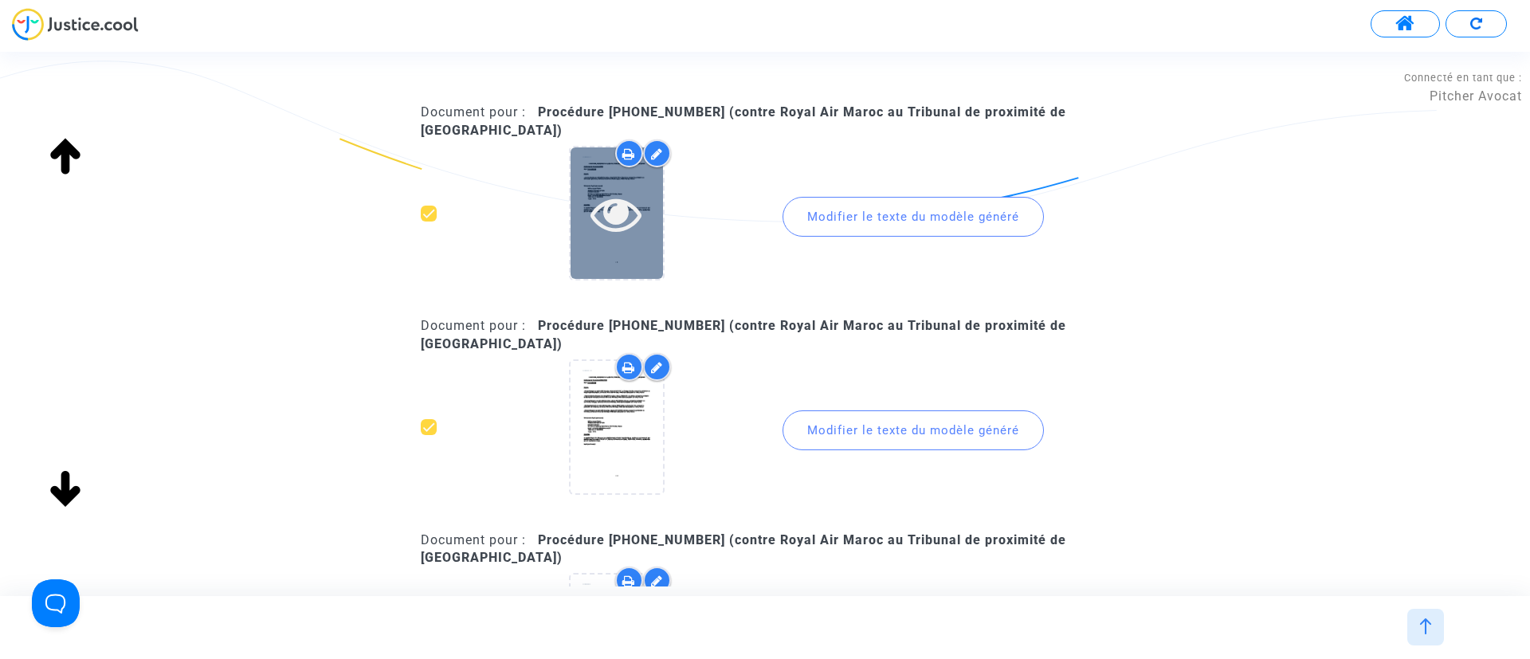
click at [626, 202] on icon at bounding box center [617, 213] width 52 height 51
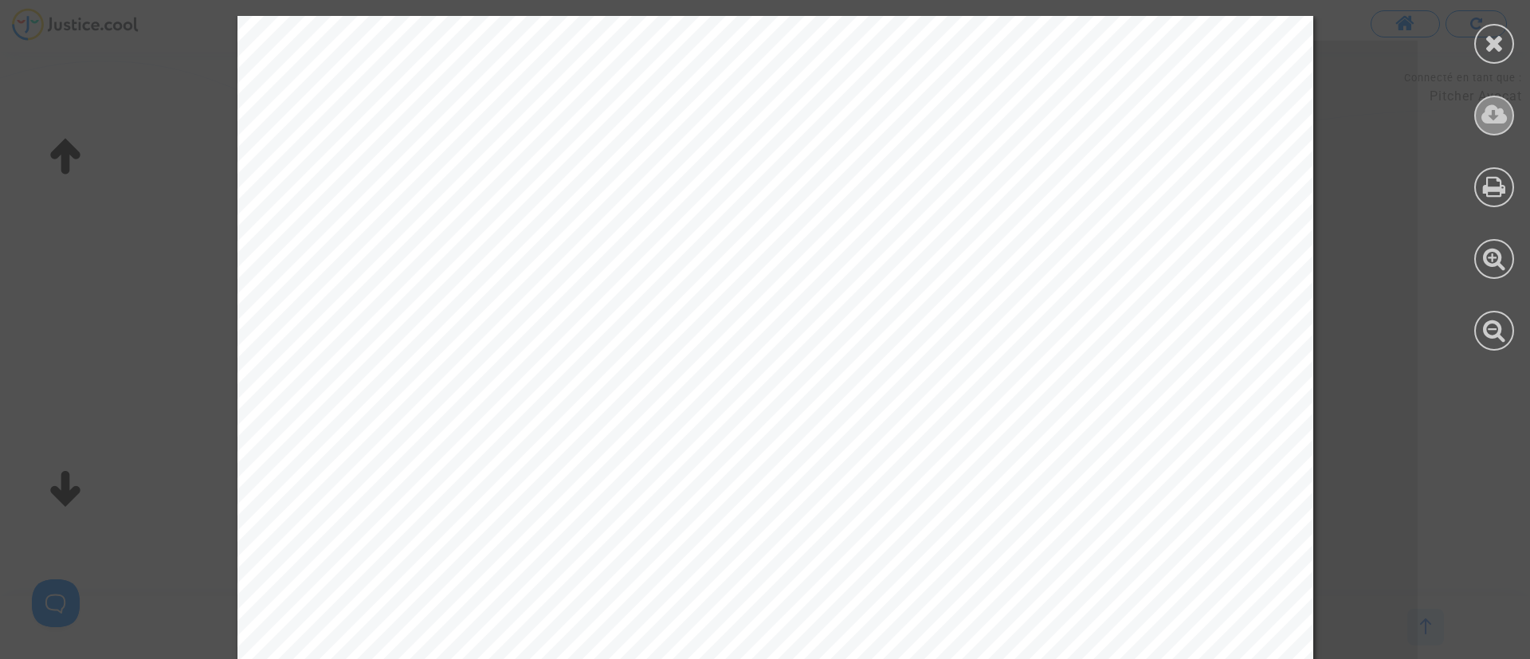
click at [1506, 105] on icon at bounding box center [1495, 115] width 26 height 24
click at [1490, 52] on icon at bounding box center [1495, 43] width 20 height 24
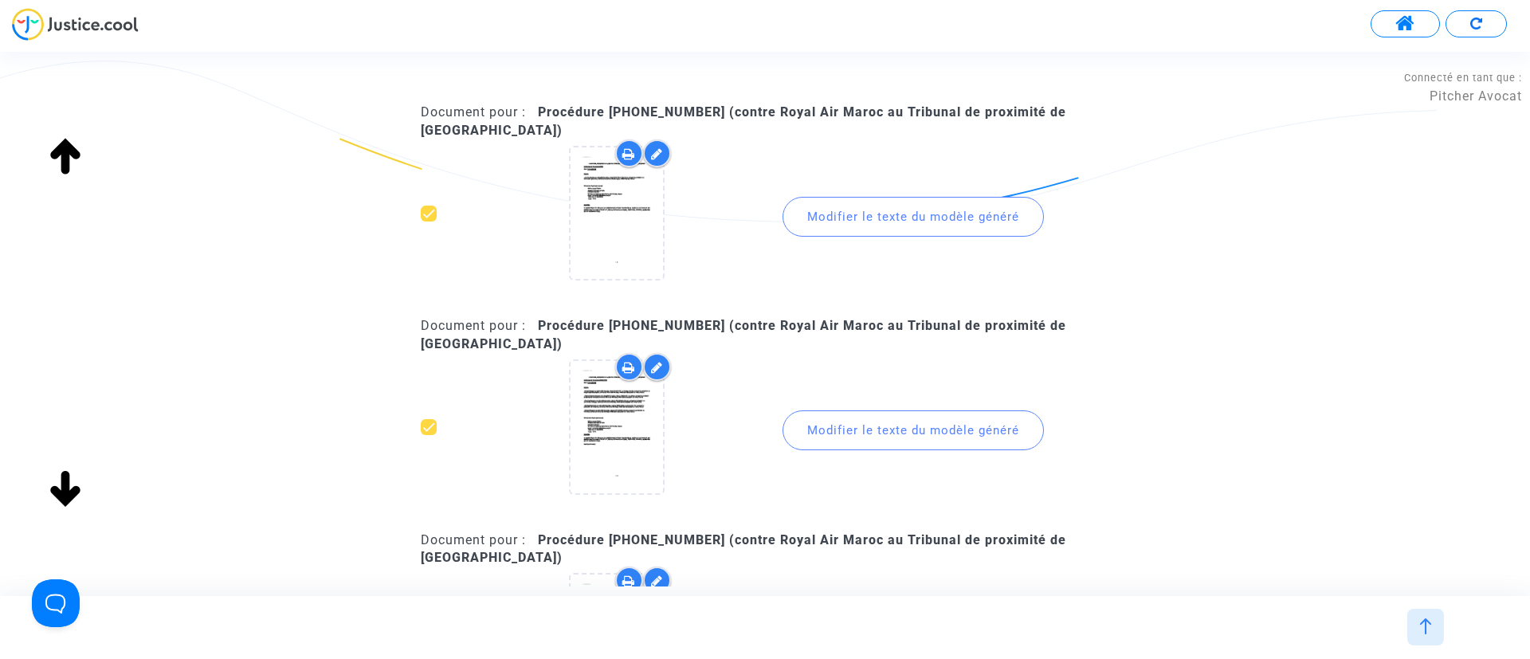
click at [866, 431] on div "Modifier le texte du modèle généré" at bounding box center [913, 430] width 261 height 40
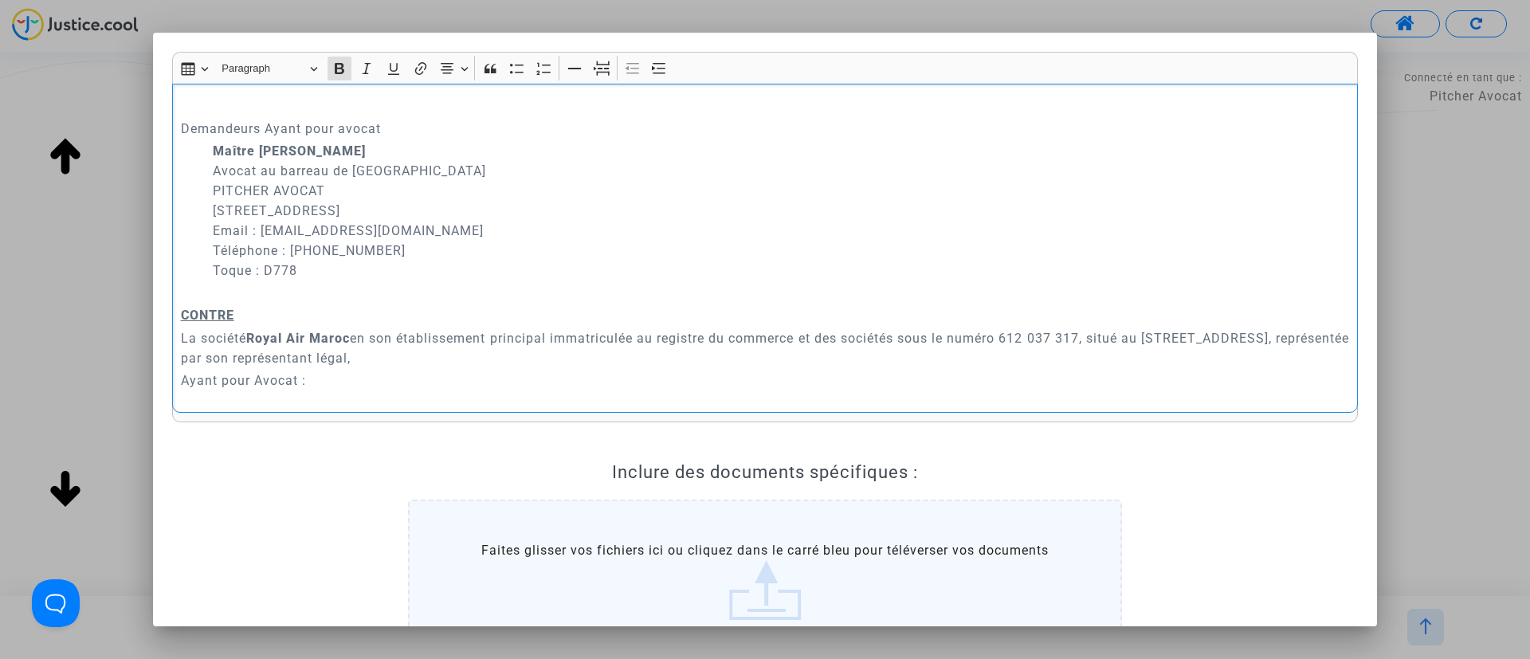
scroll to position [478, 0]
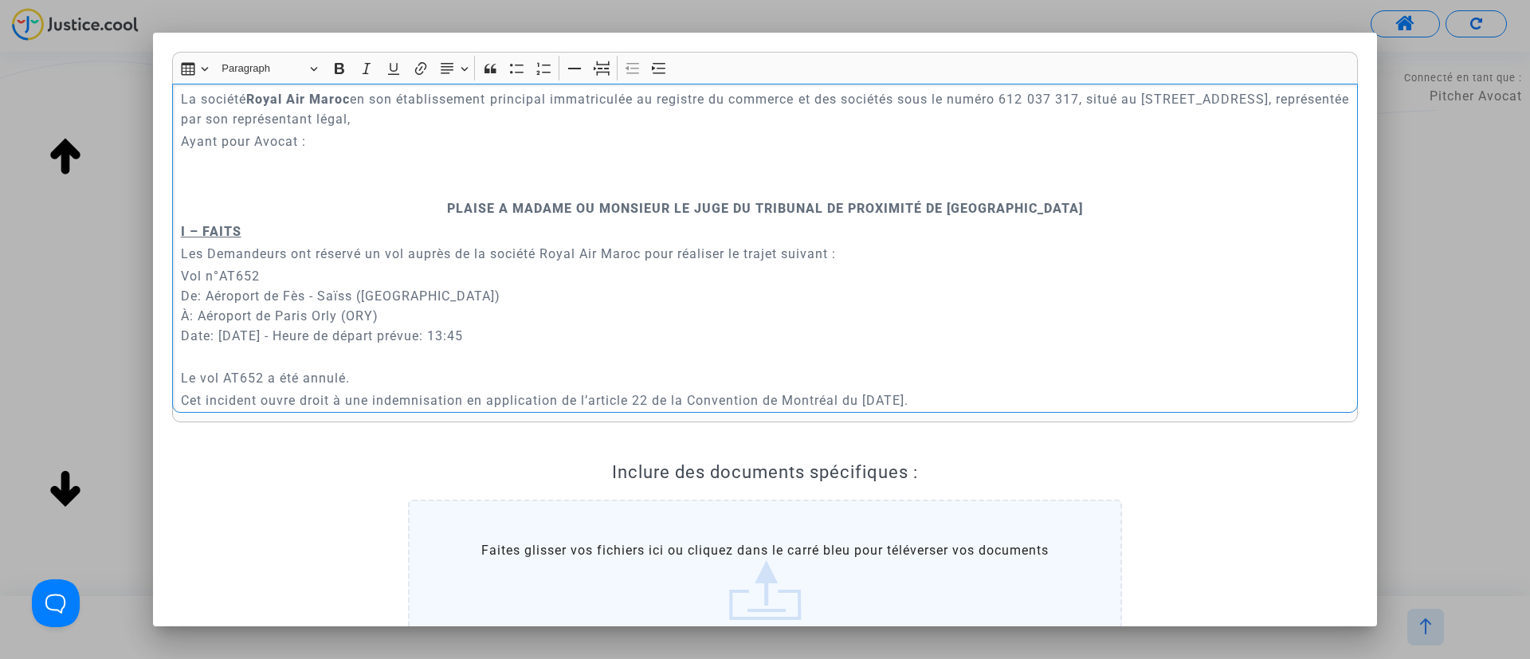
drag, startPoint x: 344, startPoint y: 241, endPoint x: 195, endPoint y: 238, distance: 148.3
click at [175, 241] on div "A MADAME, MONSIEUR LE JUGE DU TRIBUNAL DE PROXIMITÉ DE IVRY-SUR-SEINE Audience …" at bounding box center [765, 249] width 1186 height 330
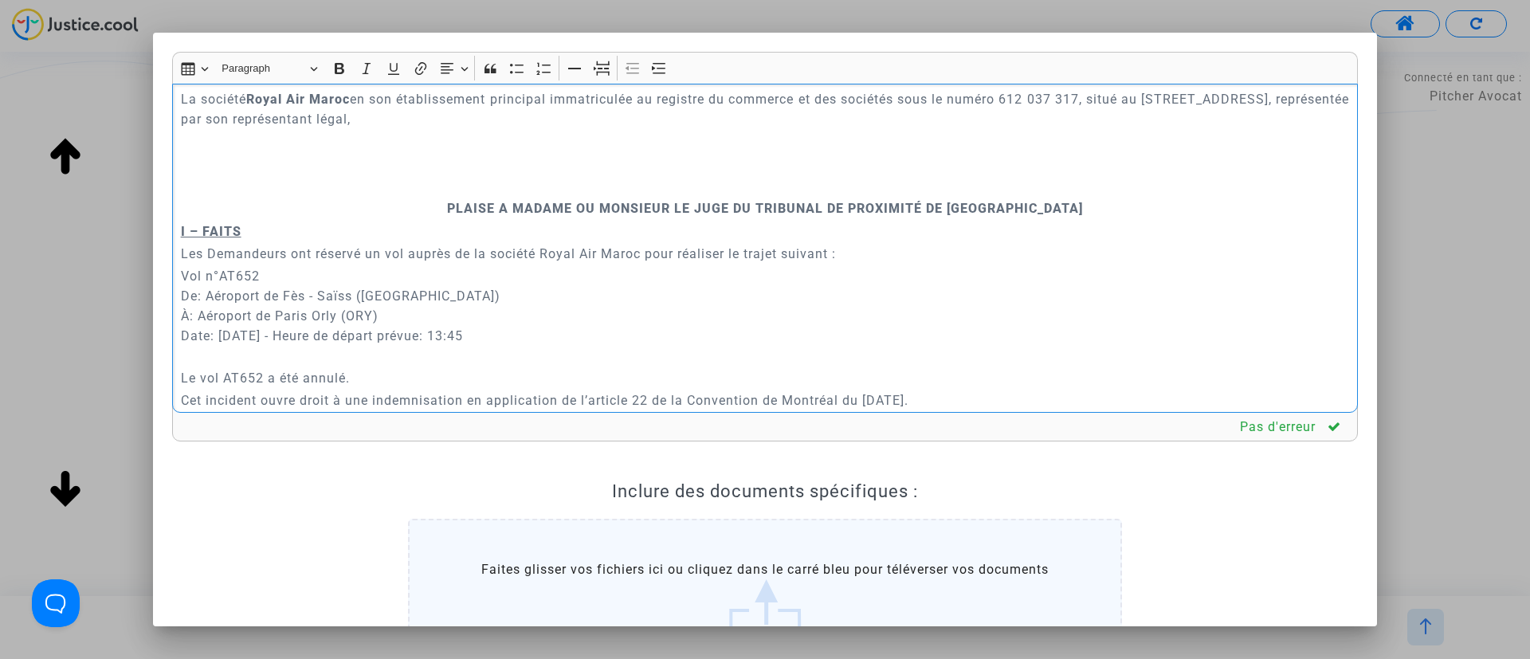
click at [574, 196] on p "Rich Text Editor, main" at bounding box center [765, 186] width 1169 height 20
click at [609, 72] on icon "Editor toolbar" at bounding box center [602, 69] width 16 height 6
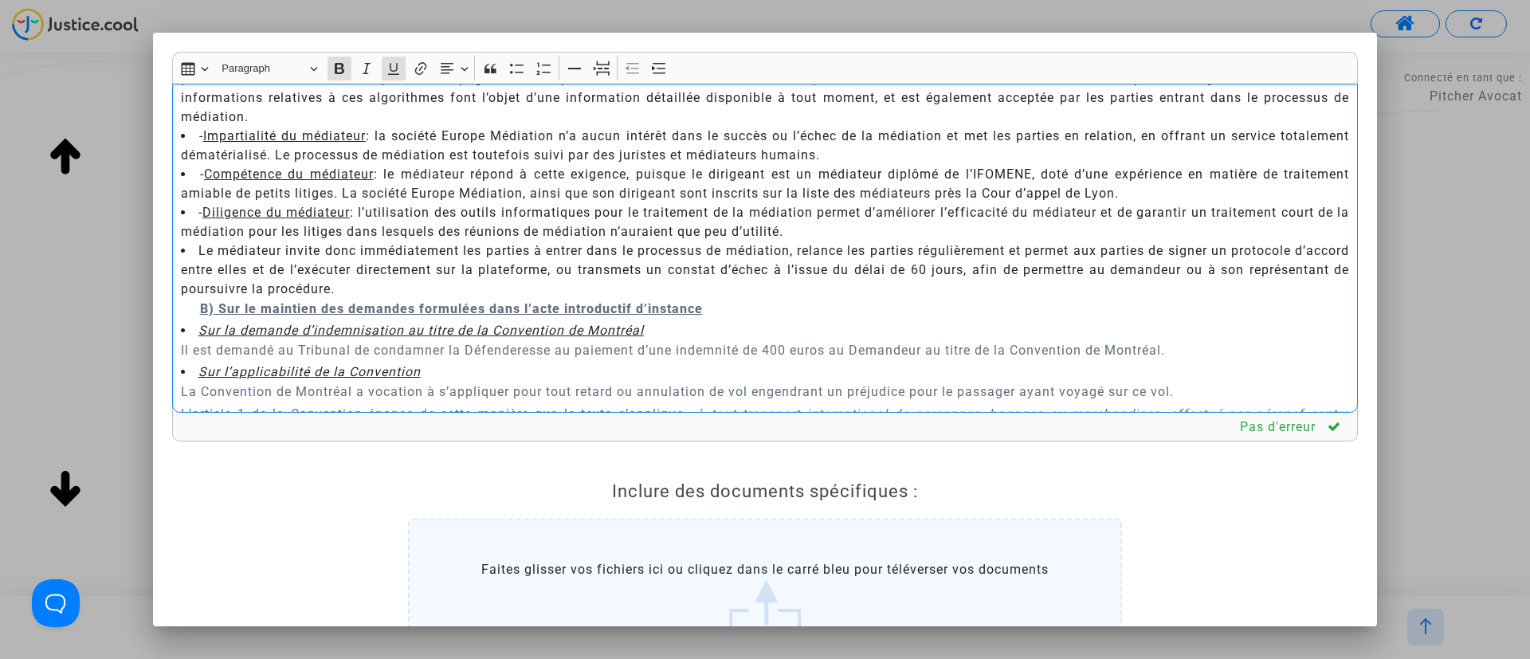
scroll to position [2630, 0]
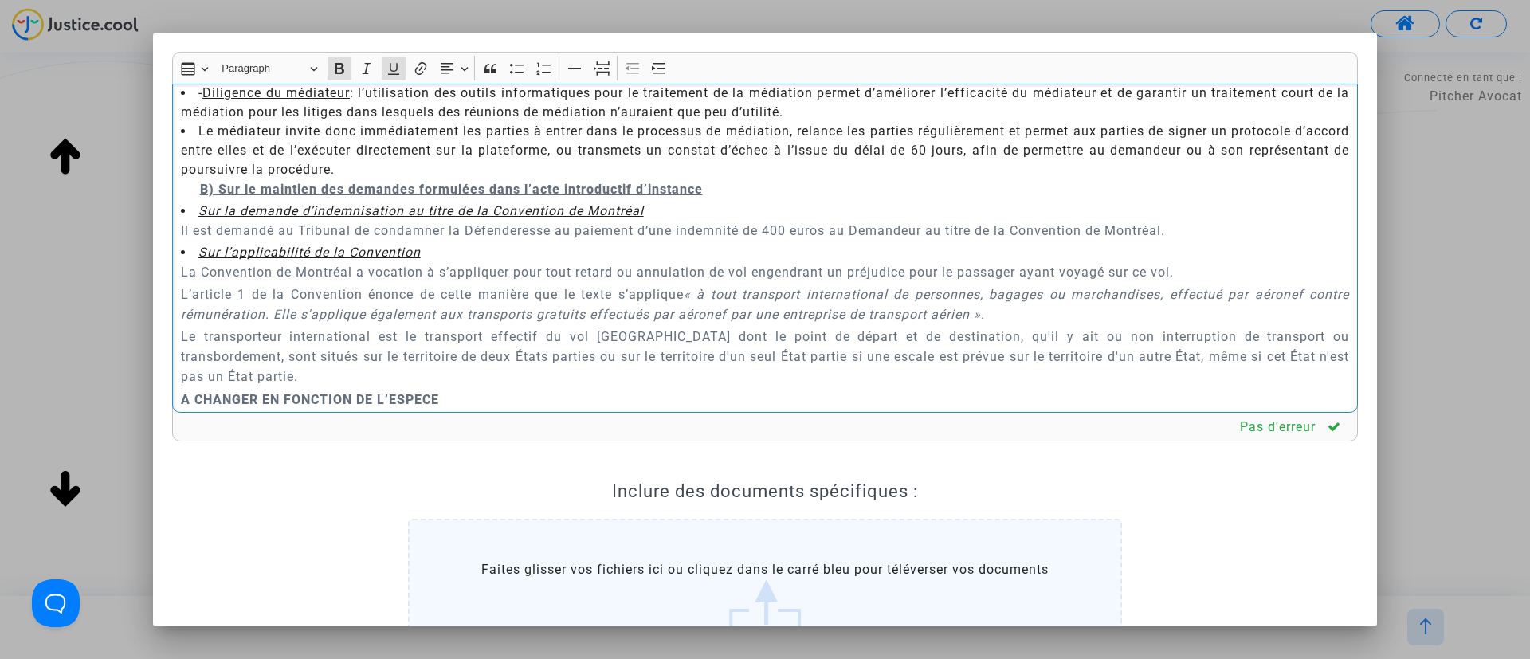
drag, startPoint x: 179, startPoint y: 107, endPoint x: 701, endPoint y: 295, distance: 555.7
click at [701, 295] on div "A MADAME, MONSIEUR LE JUGE DU TRIBUNAL DE PROXIMITÉ DE IVRY-SUR-SEINE Audience …" at bounding box center [765, 249] width 1186 height 330
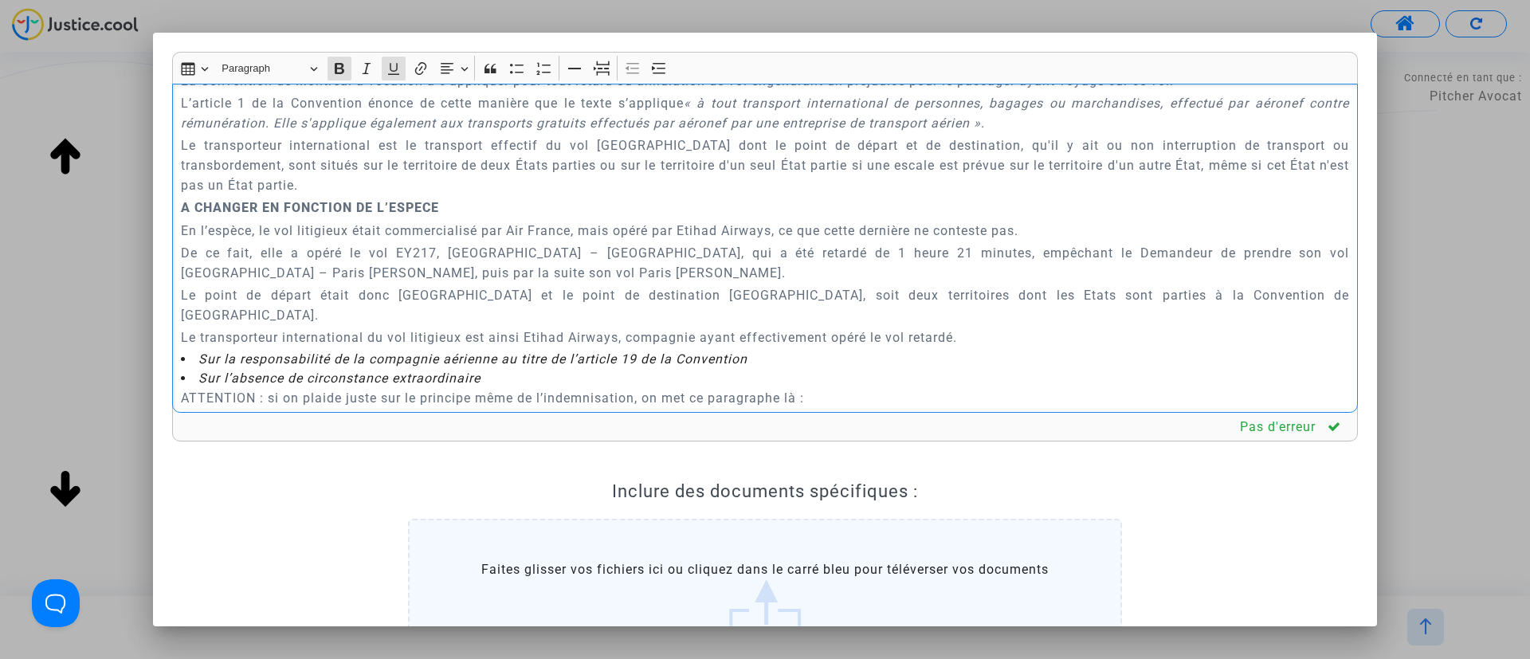
scroll to position [1111, 0]
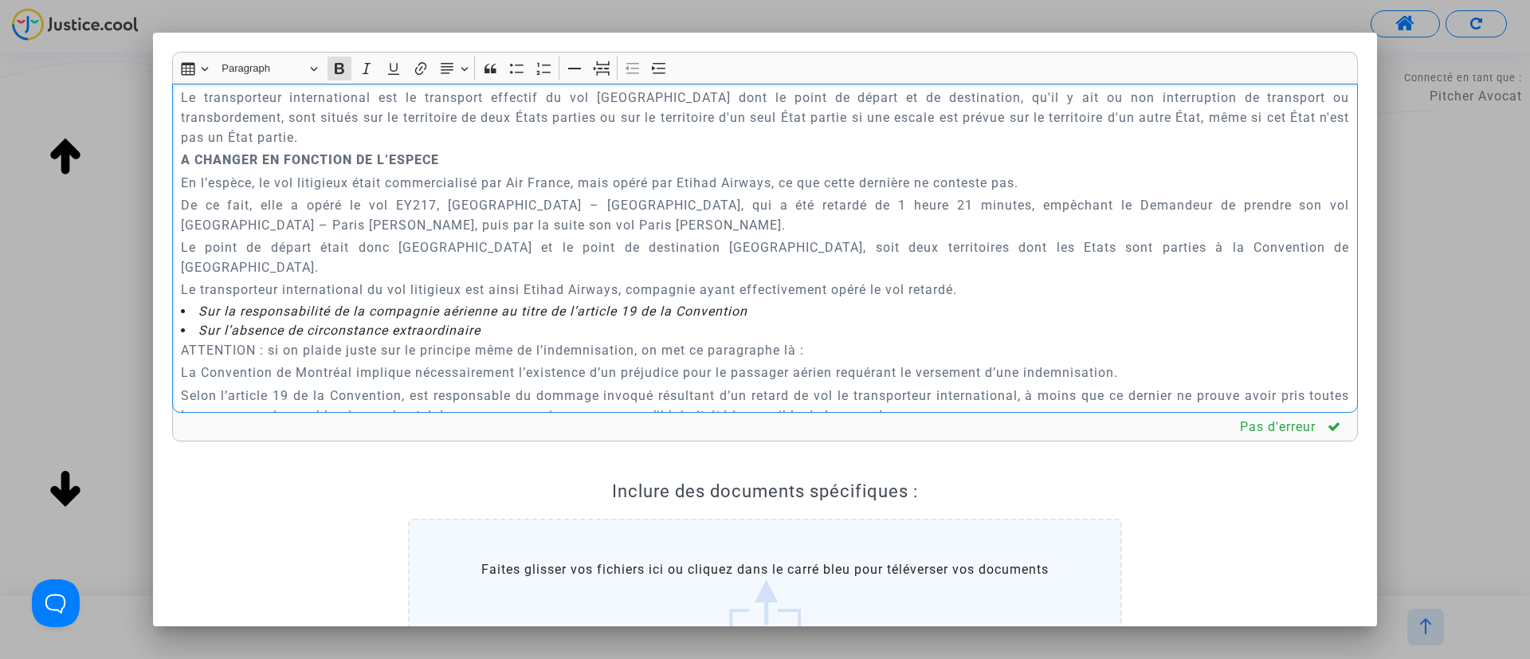
drag, startPoint x: 320, startPoint y: 293, endPoint x: 972, endPoint y: 371, distance: 656.6
click at [972, 371] on div "A MADAME, MONSIEUR LE JUGE DU TRIBUNAL DE PROXIMITÉ DE IVRY-SUR-SEINE Audience …" at bounding box center [765, 249] width 1186 height 330
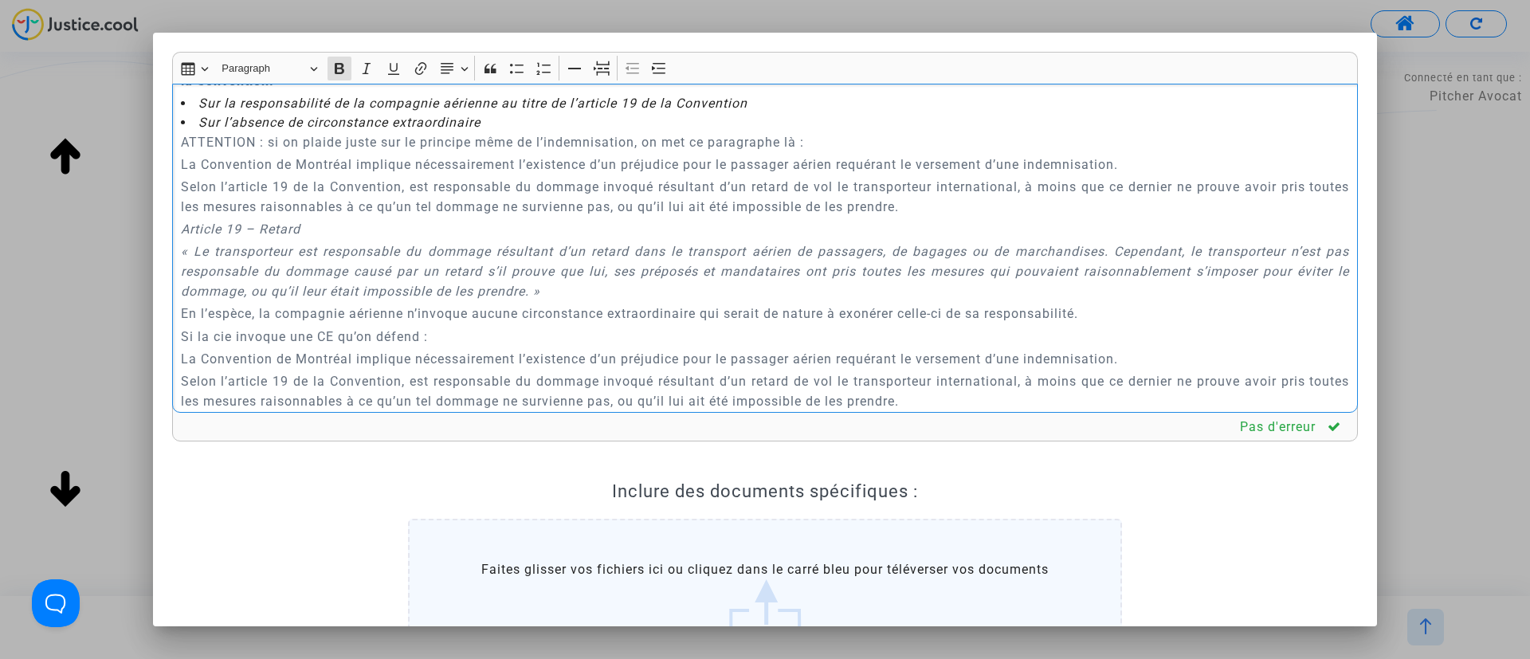
scroll to position [1231, 0]
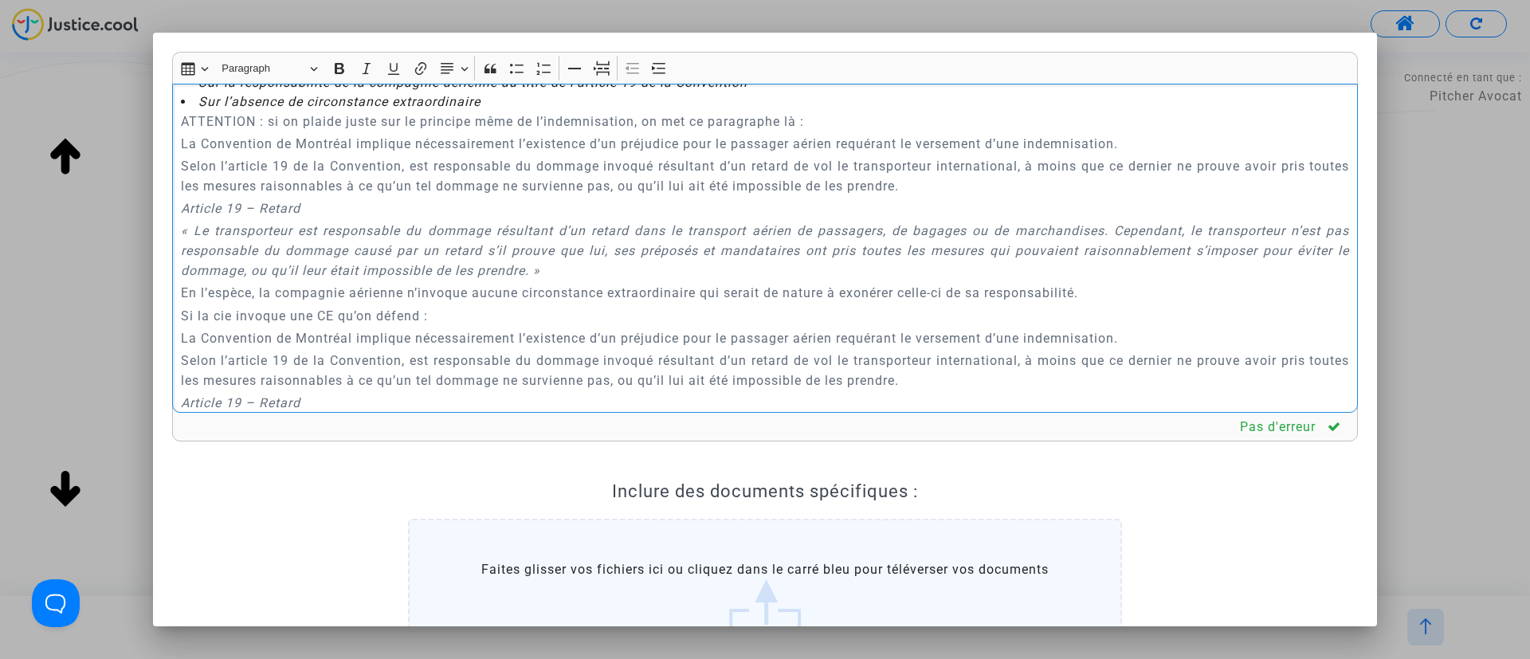
drag, startPoint x: 179, startPoint y: 218, endPoint x: 836, endPoint y: 217, distance: 657.6
click at [836, 217] on div "A MADAME, MONSIEUR LE JUGE DU TRIBUNAL DE PROXIMITÉ DE IVRY-SUR-SEINE Audience …" at bounding box center [765, 249] width 1186 height 330
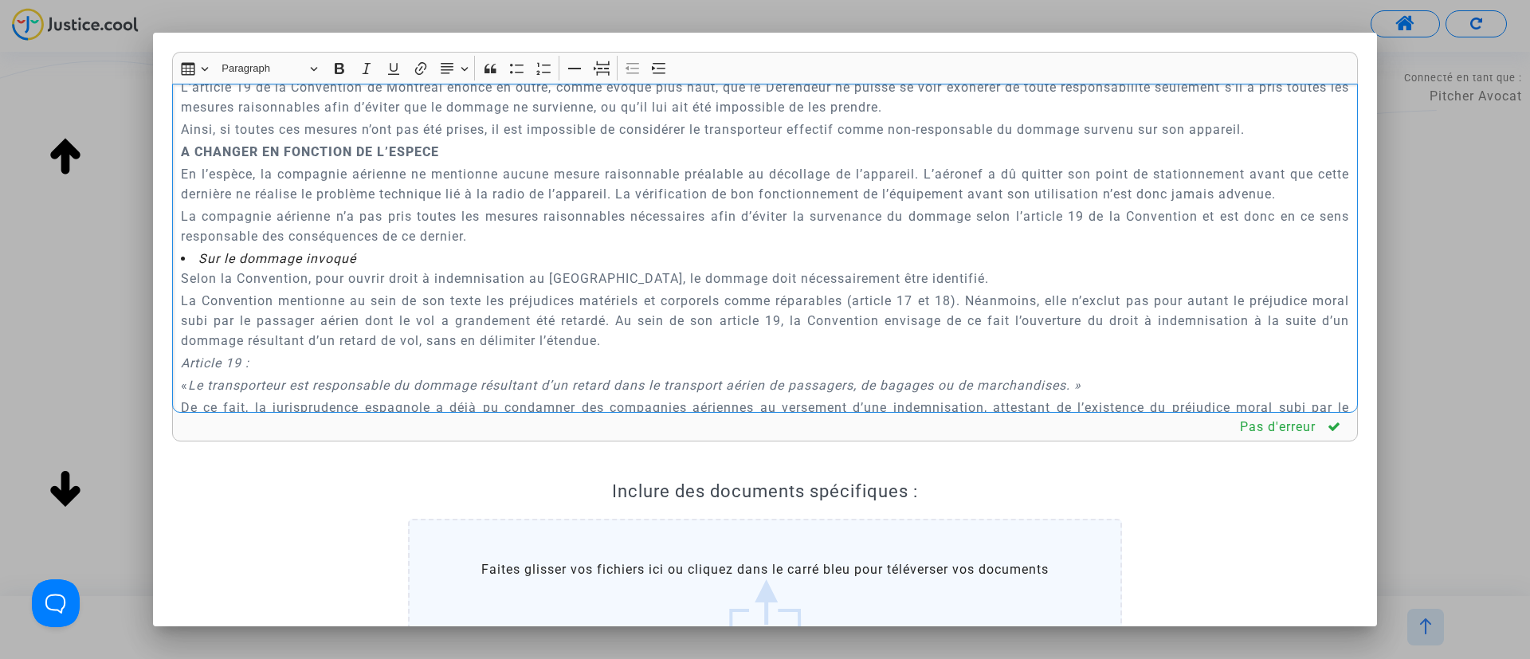
scroll to position [2307, 0]
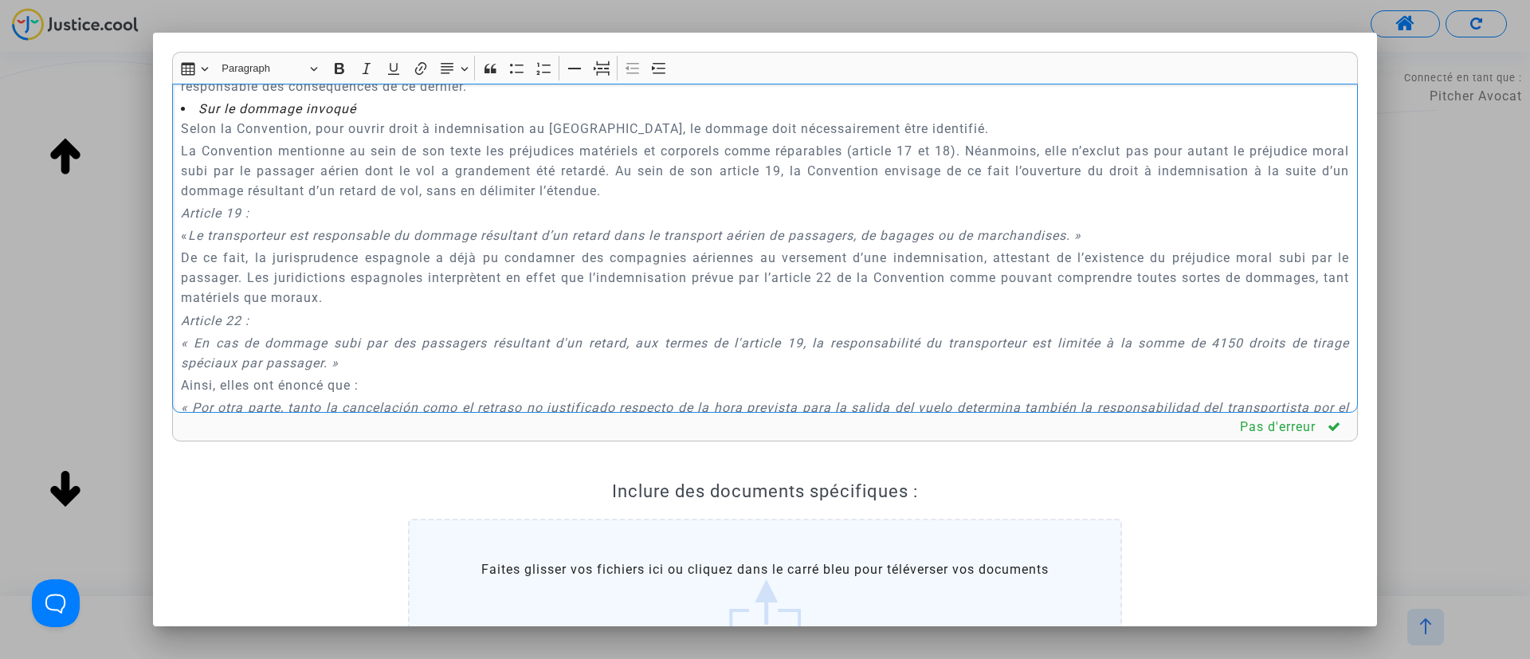
drag, startPoint x: 175, startPoint y: 158, endPoint x: 521, endPoint y: 216, distance: 350.8
click at [521, 216] on div "A MADAME, MONSIEUR LE JUGE DU TRIBUNAL DE PROXIMITÉ DE IVRY-SUR-SEINE Audience …" at bounding box center [765, 249] width 1186 height 330
click at [521, 96] on p "La compagnie aérienne n’a pas pris toutes les mesures raisonnables nécessaires …" at bounding box center [765, 77] width 1169 height 40
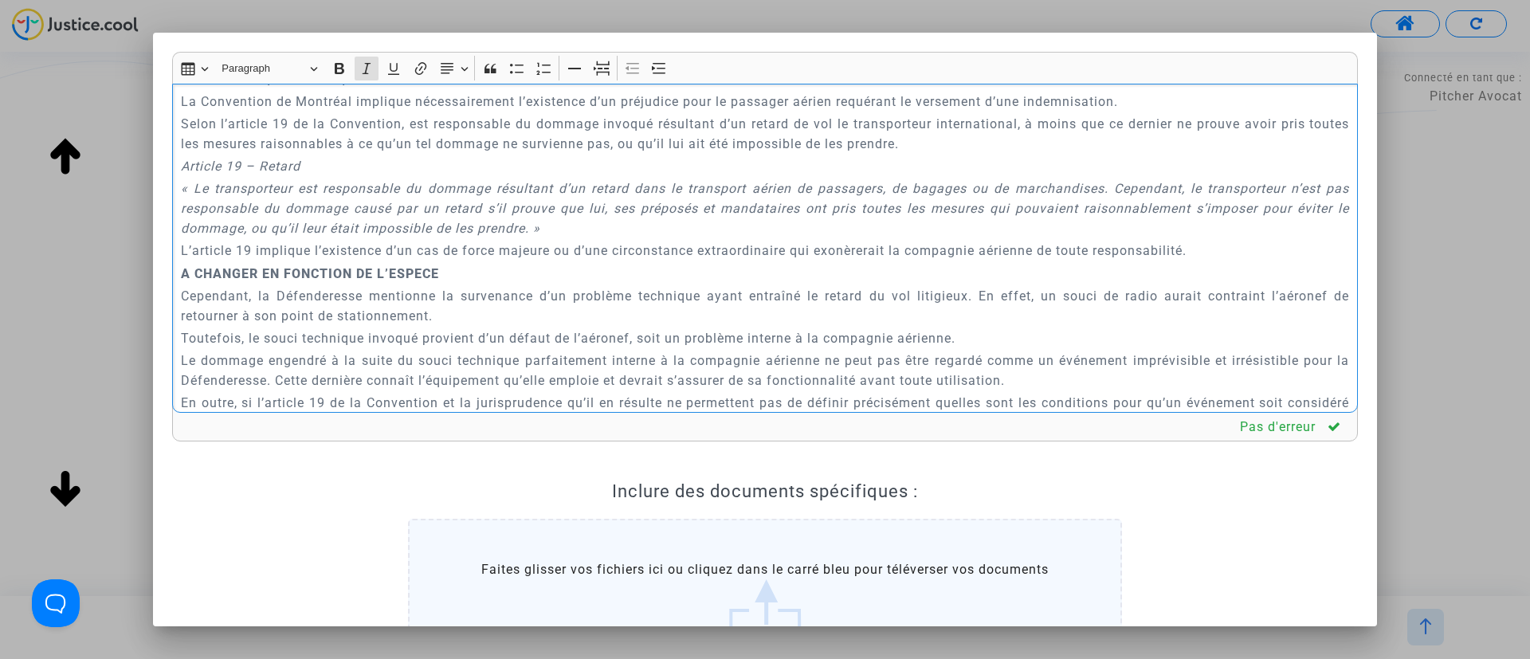
scroll to position [1447, 0]
drag, startPoint x: 518, startPoint y: 222, endPoint x: 180, endPoint y: 181, distance: 340.4
click at [180, 181] on div "A MADAME, MONSIEUR LE JUGE DU TRIBUNAL DE PROXIMITÉ DE IVRY-SUR-SEINE Audience …" at bounding box center [765, 249] width 1186 height 330
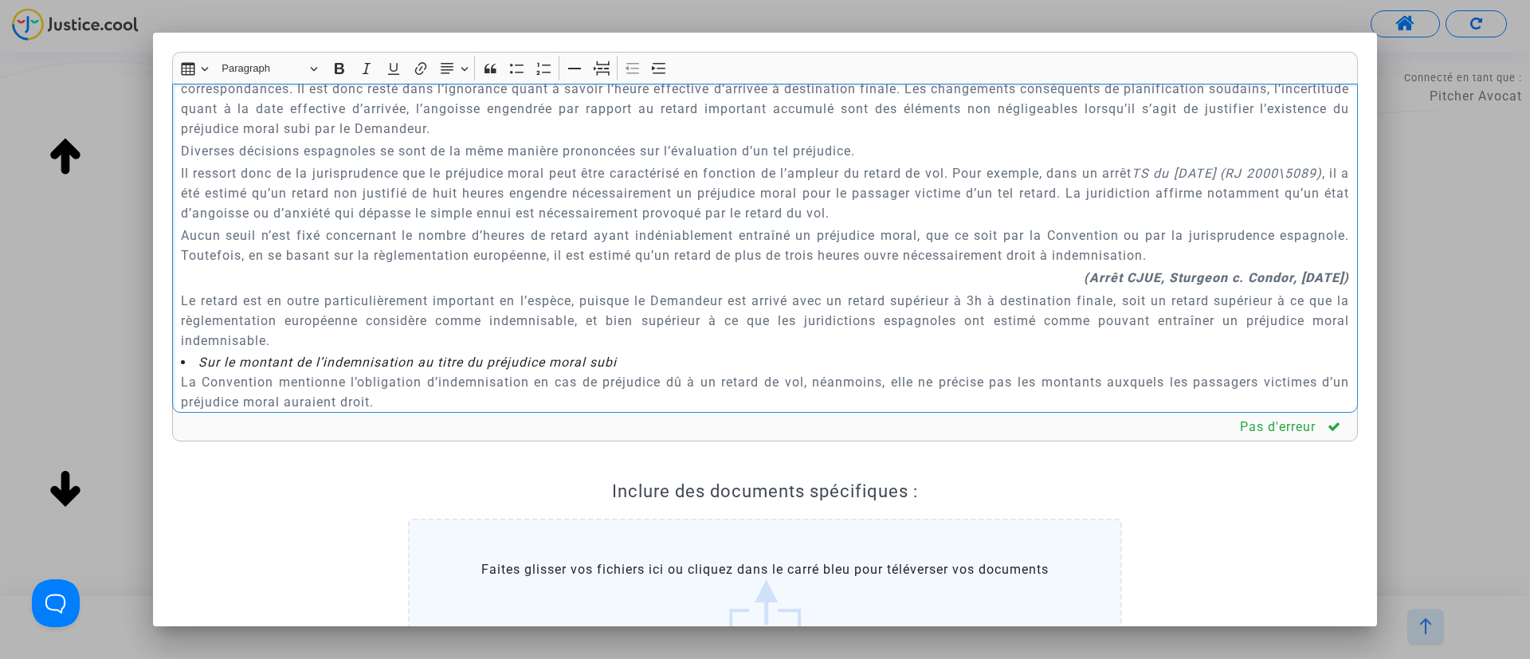
scroll to position [1925, 0]
click at [980, 53] on strong "(Pièce n°7 : Jugement n°2 PONTEVEDRA, Sentence Nº35 /18)" at bounding box center [1127, 44] width 446 height 15
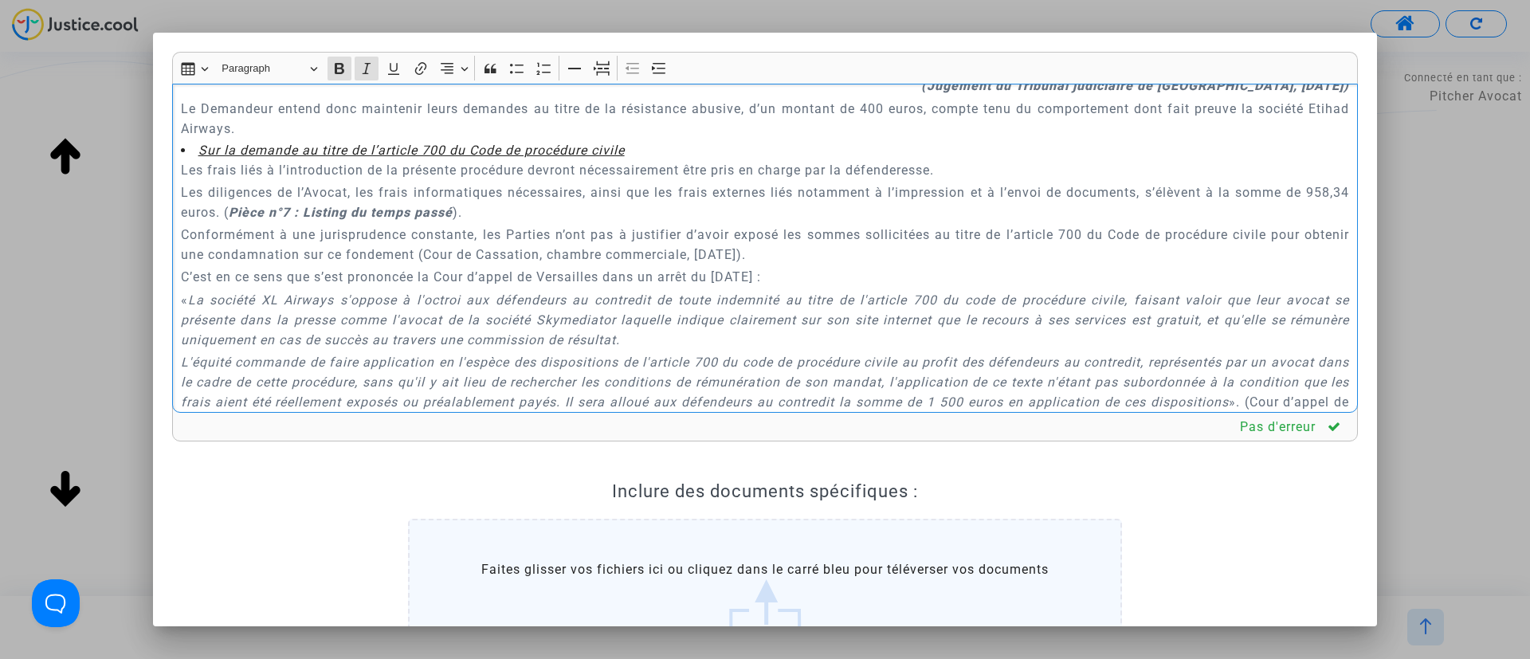
scroll to position [3599, 0]
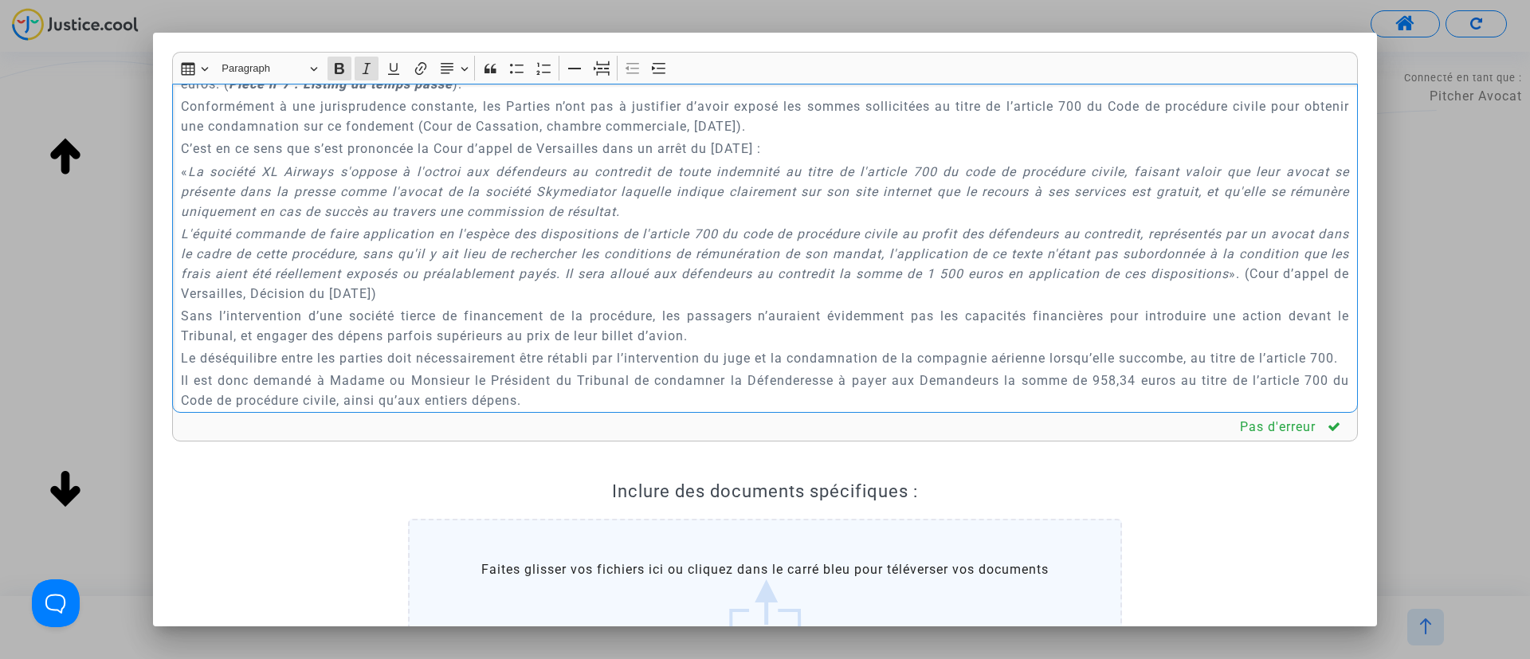
drag, startPoint x: 276, startPoint y: 238, endPoint x: 516, endPoint y: 243, distance: 240.0
click at [516, 94] on p "Les diligences de l’Avocat, les frais informatiques nécessaires, ainsi que les …" at bounding box center [765, 74] width 1169 height 40
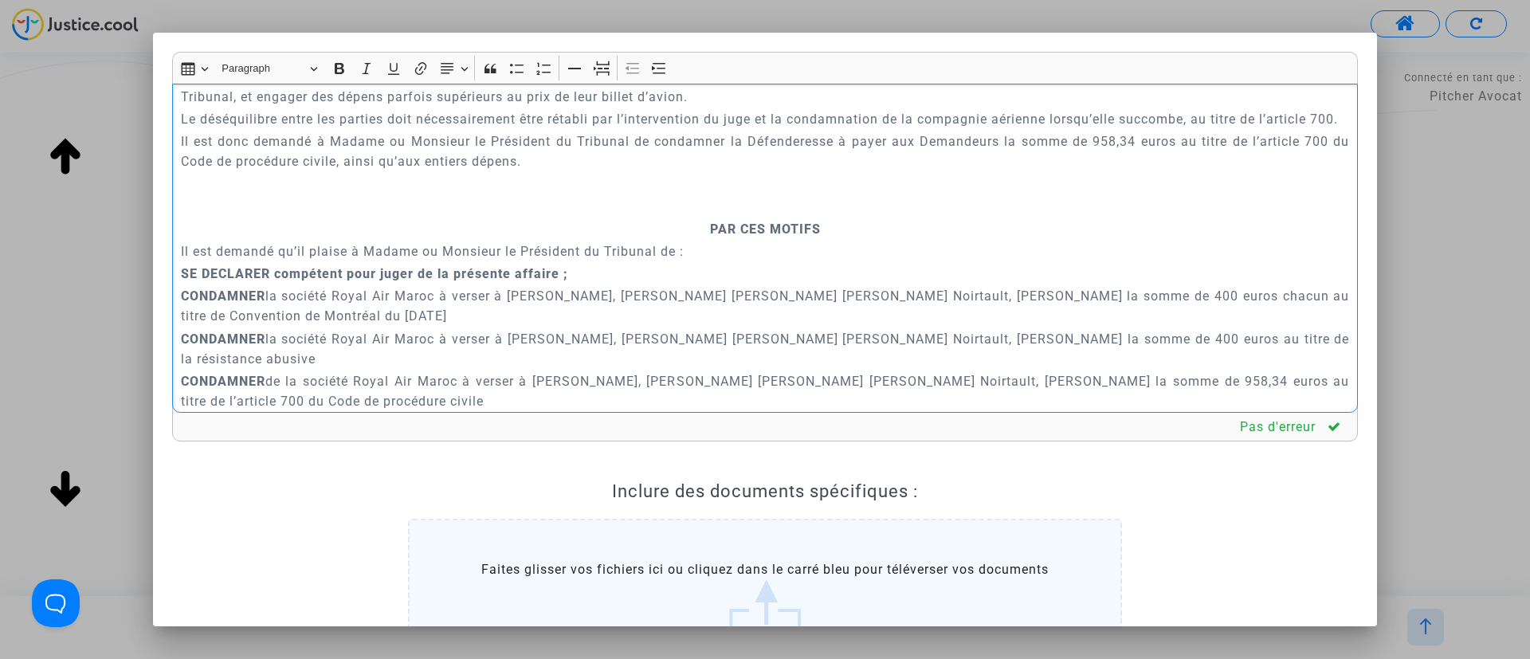
scroll to position [3957, 0]
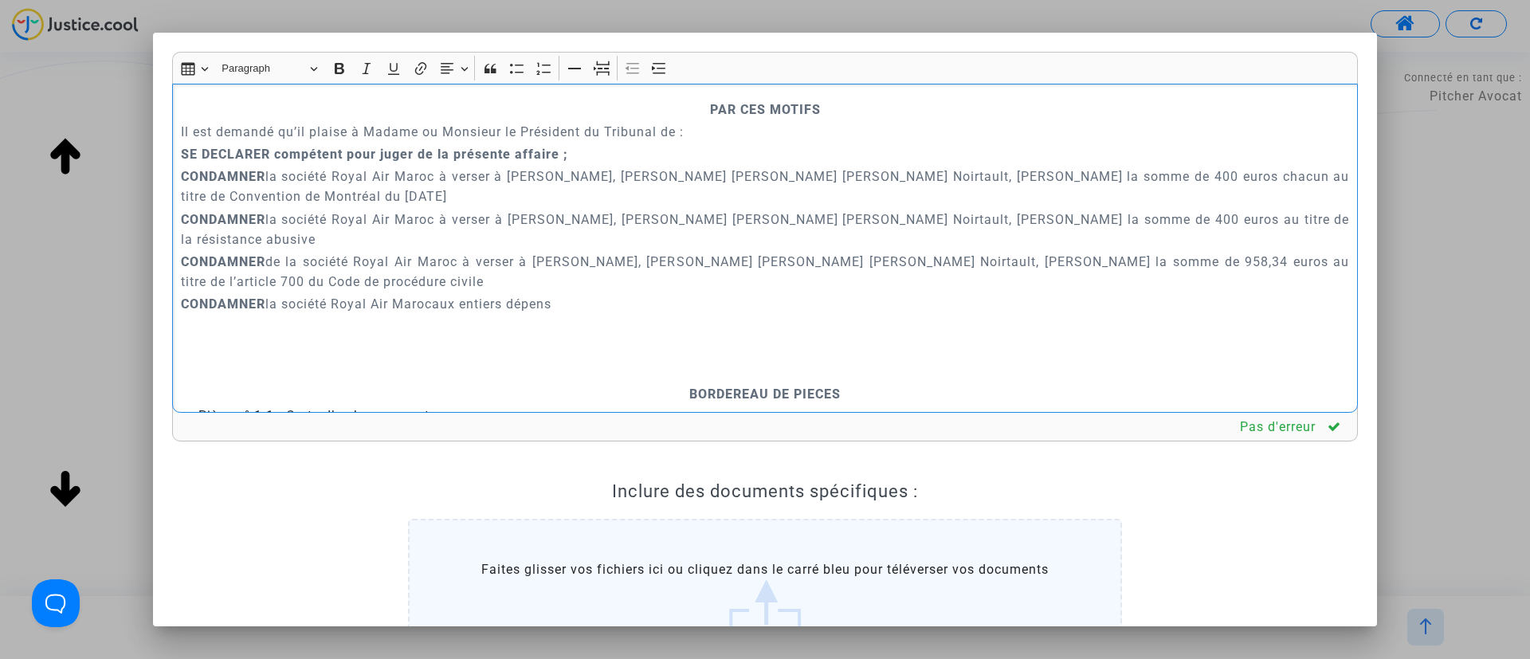
click at [722, 97] on p "Rich Text Editor, main" at bounding box center [765, 87] width 1169 height 20
click at [599, 67] on icon "Editor toolbar" at bounding box center [602, 69] width 16 height 16
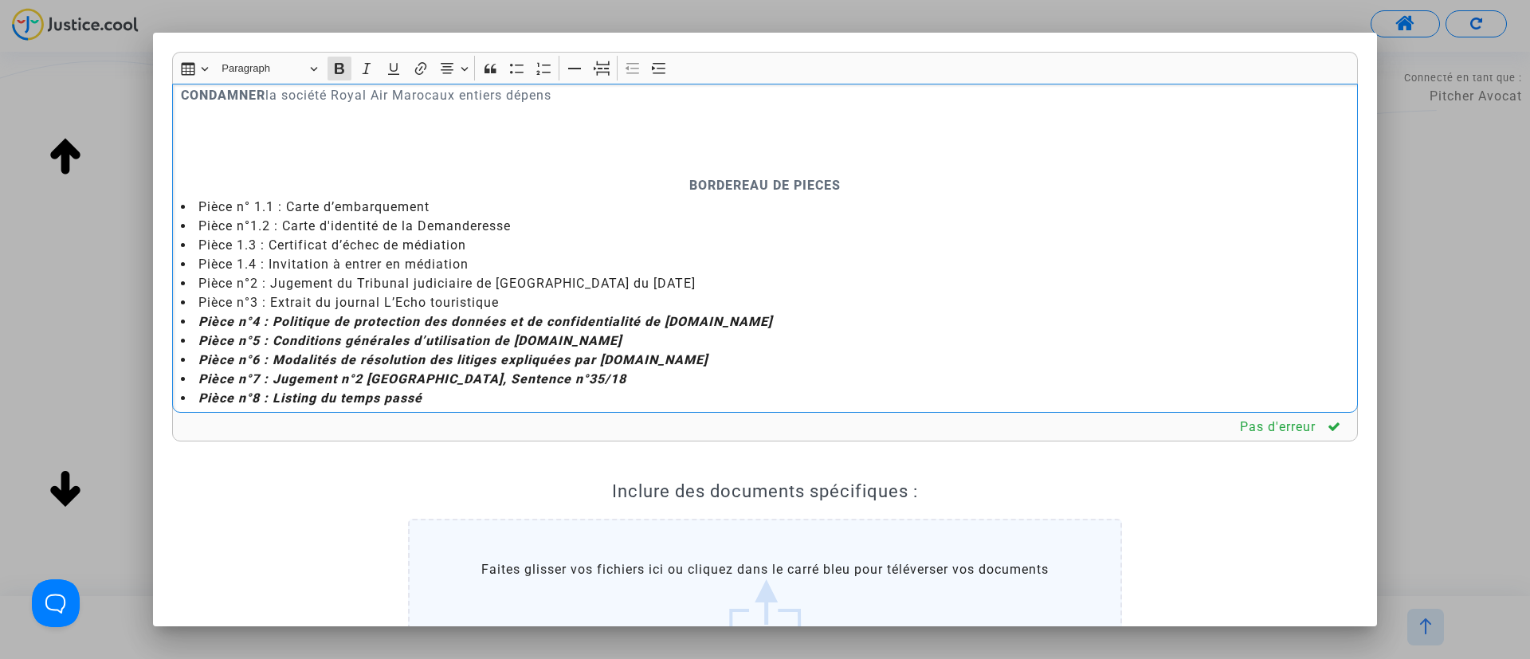
scroll to position [4196, 0]
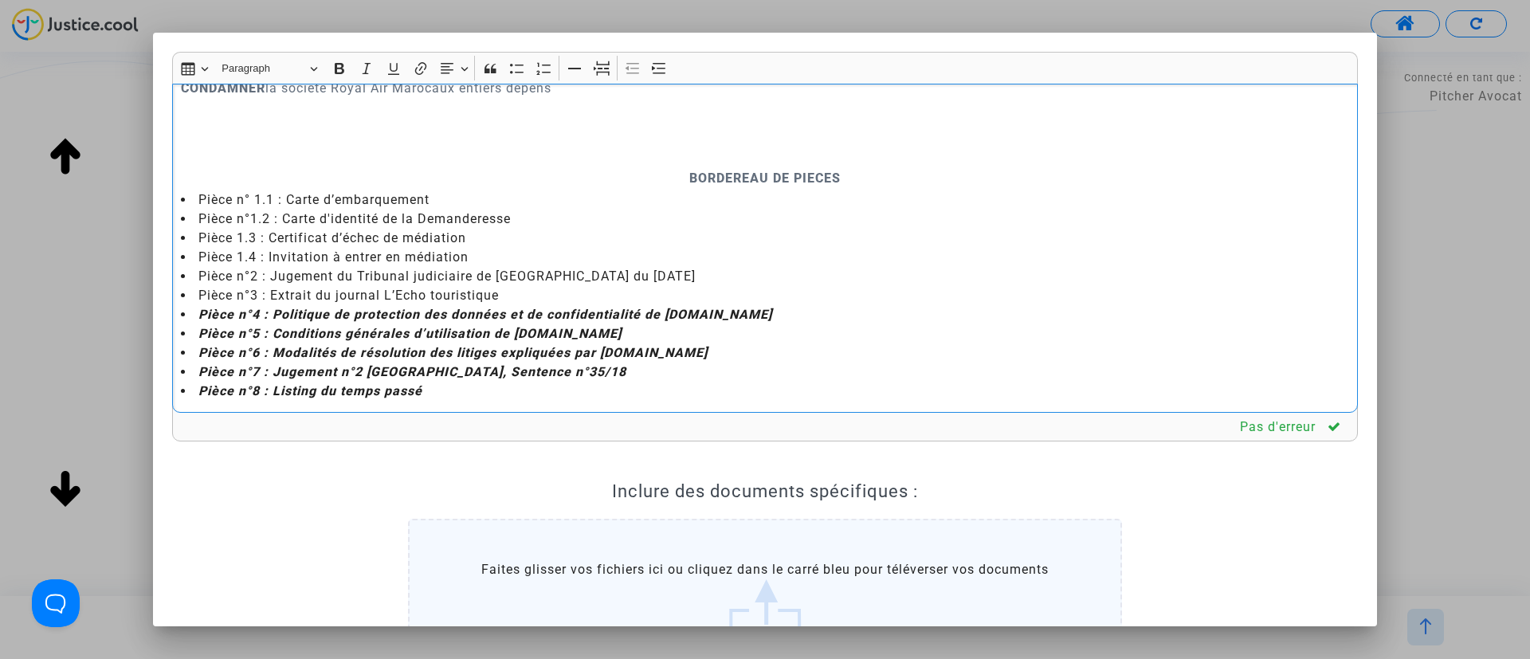
click at [713, 166] on p "Rich Text Editor, main" at bounding box center [765, 156] width 1169 height 20
click at [600, 64] on icon "Editor toolbar" at bounding box center [603, 70] width 13 height 12
click at [440, 91] on p "CONDAMNER la société Royal Air Marocaux entiers dépens" at bounding box center [765, 81] width 1169 height 20
drag, startPoint x: 273, startPoint y: 329, endPoint x: 700, endPoint y: 355, distance: 427.2
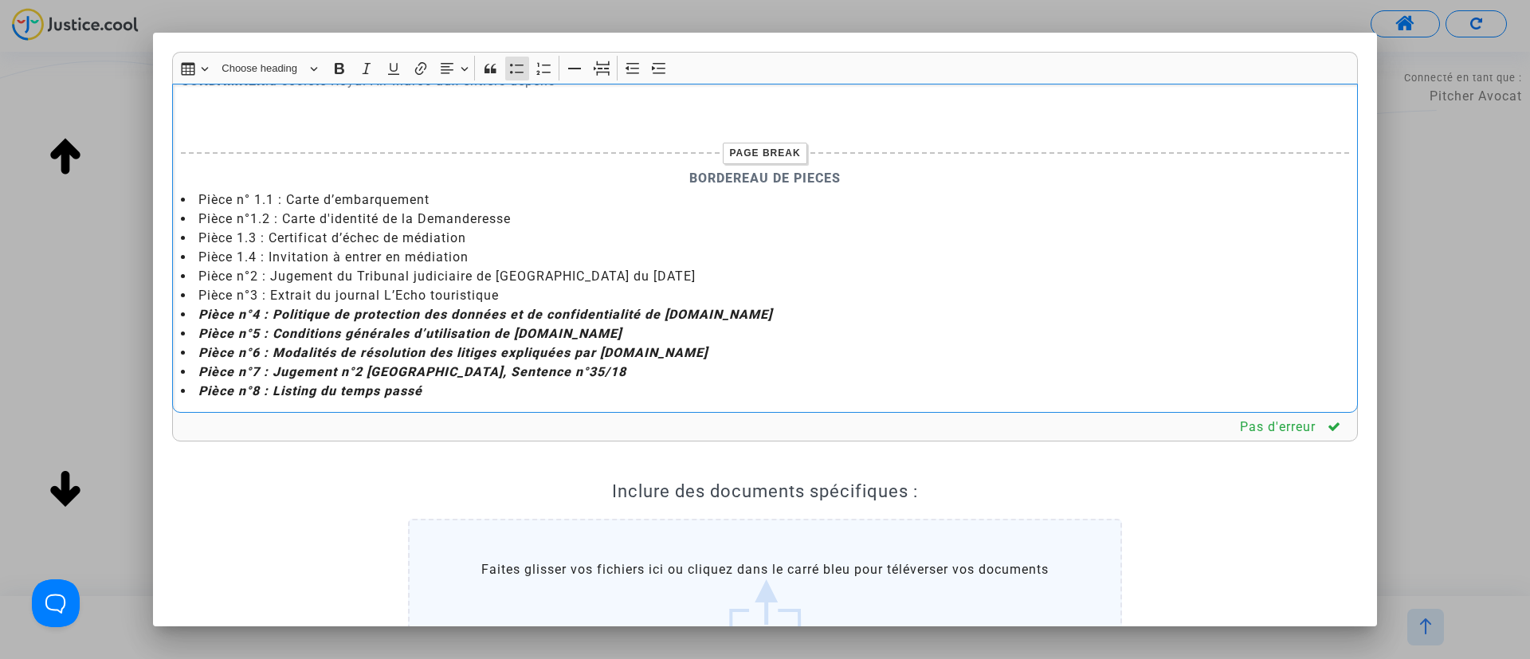
click at [700, 355] on ul "Pièce n° 1.1 : Carte d’embarquement Pièce n°1.2 : Carte d'identité de la Demand…" at bounding box center [765, 295] width 1169 height 210
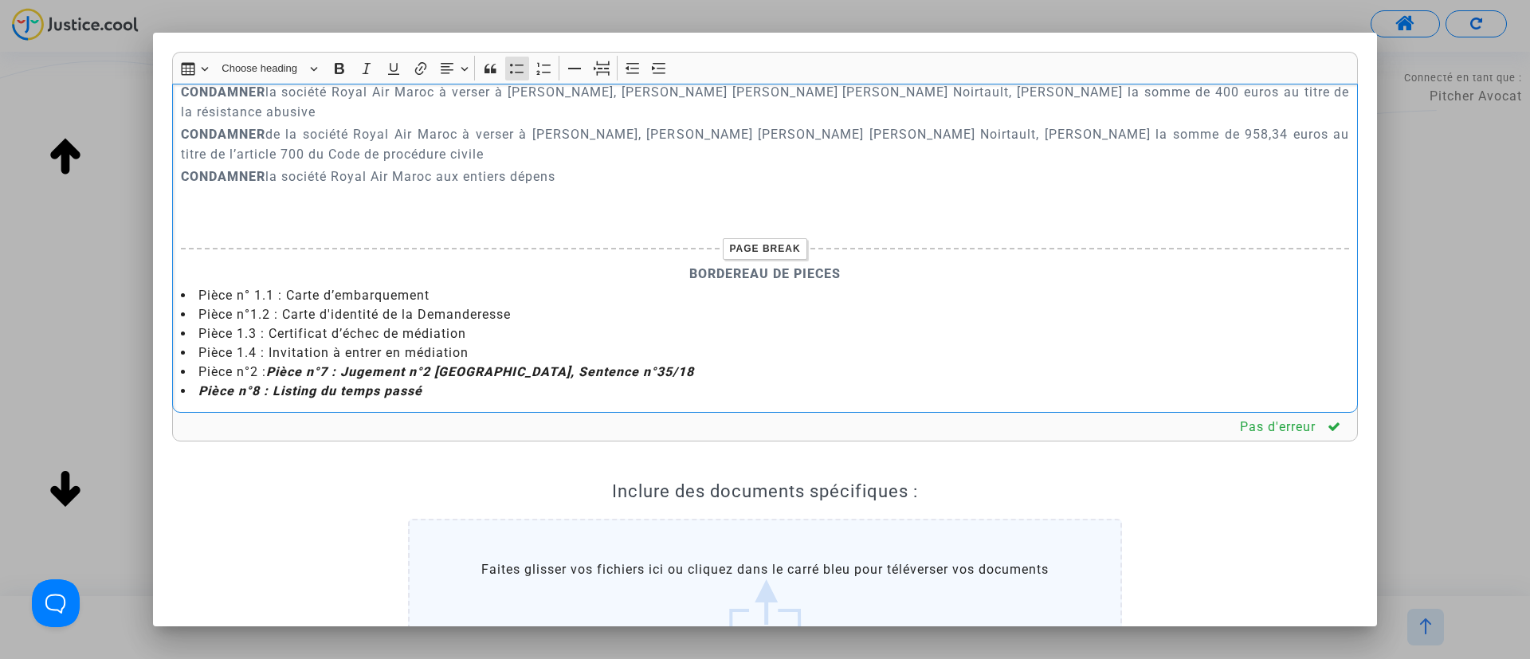
scroll to position [4271, 0]
drag, startPoint x: 273, startPoint y: 372, endPoint x: 430, endPoint y: 390, distance: 158.0
click at [430, 390] on ul "Pièce n° 1.1 : Carte d’embarquement Pièce n°1.2 : Carte d'identité de la Demand…" at bounding box center [765, 343] width 1169 height 115
click at [339, 67] on icon "Editor toolbar" at bounding box center [340, 69] width 16 height 16
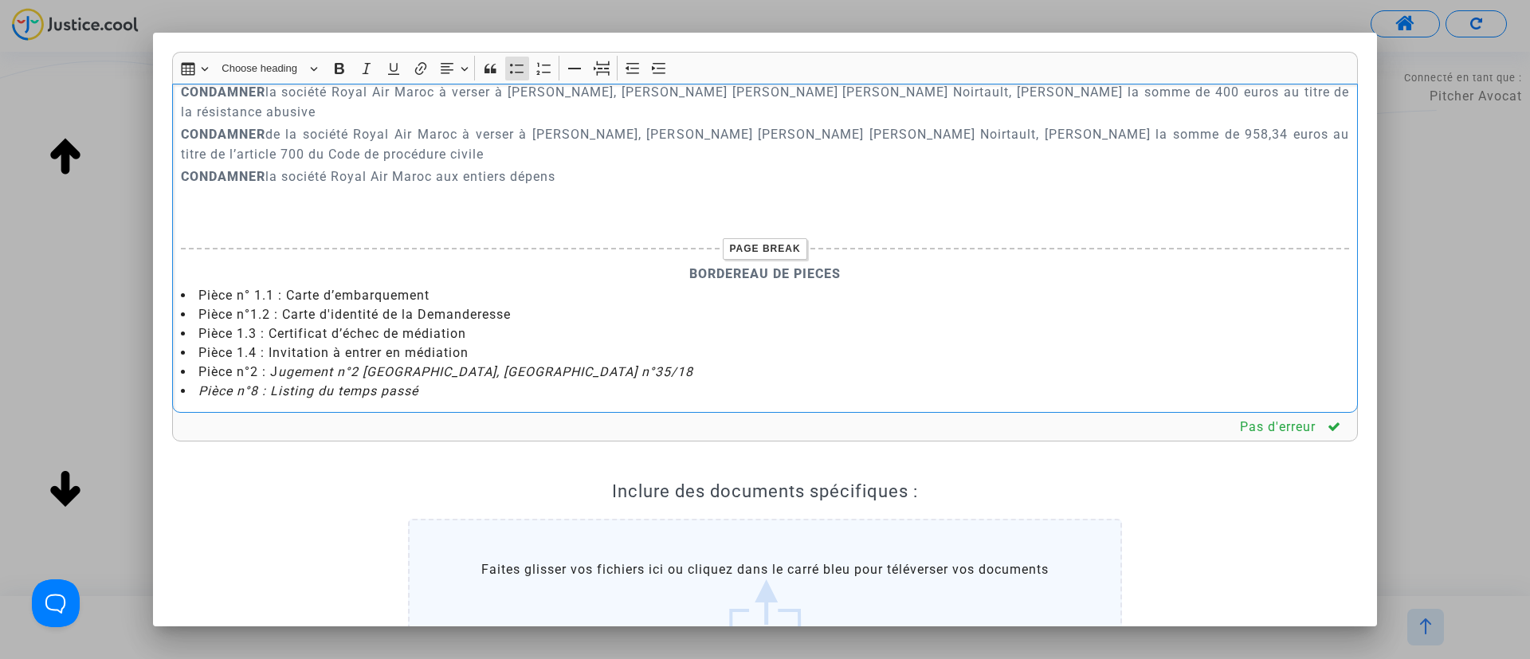
click at [480, 394] on li "Pièce n°8 : Listing du temps passé" at bounding box center [765, 391] width 1169 height 19
drag, startPoint x: 478, startPoint y: 394, endPoint x: 189, endPoint y: 389, distance: 289.4
click at [189, 389] on li "Pièce n°8 : Listing du temps passé" at bounding box center [765, 391] width 1169 height 19
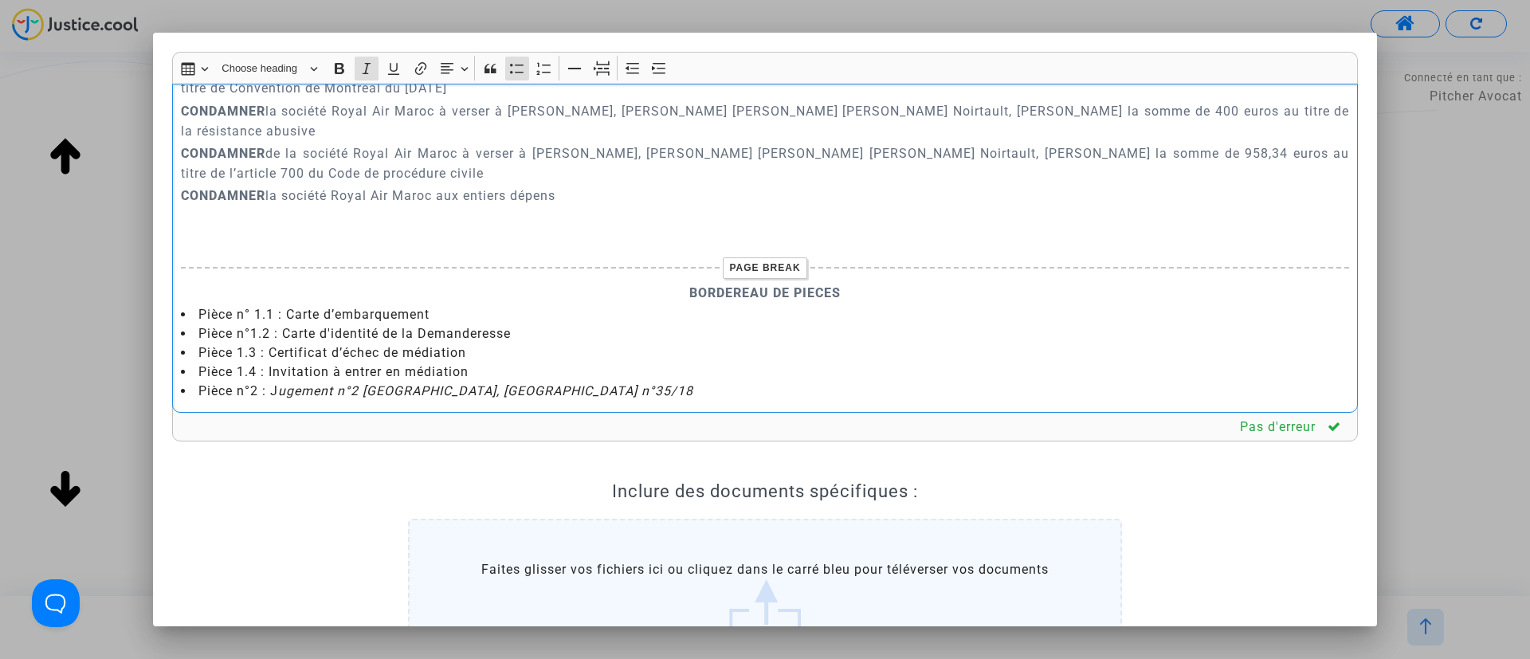
scroll to position [219, 0]
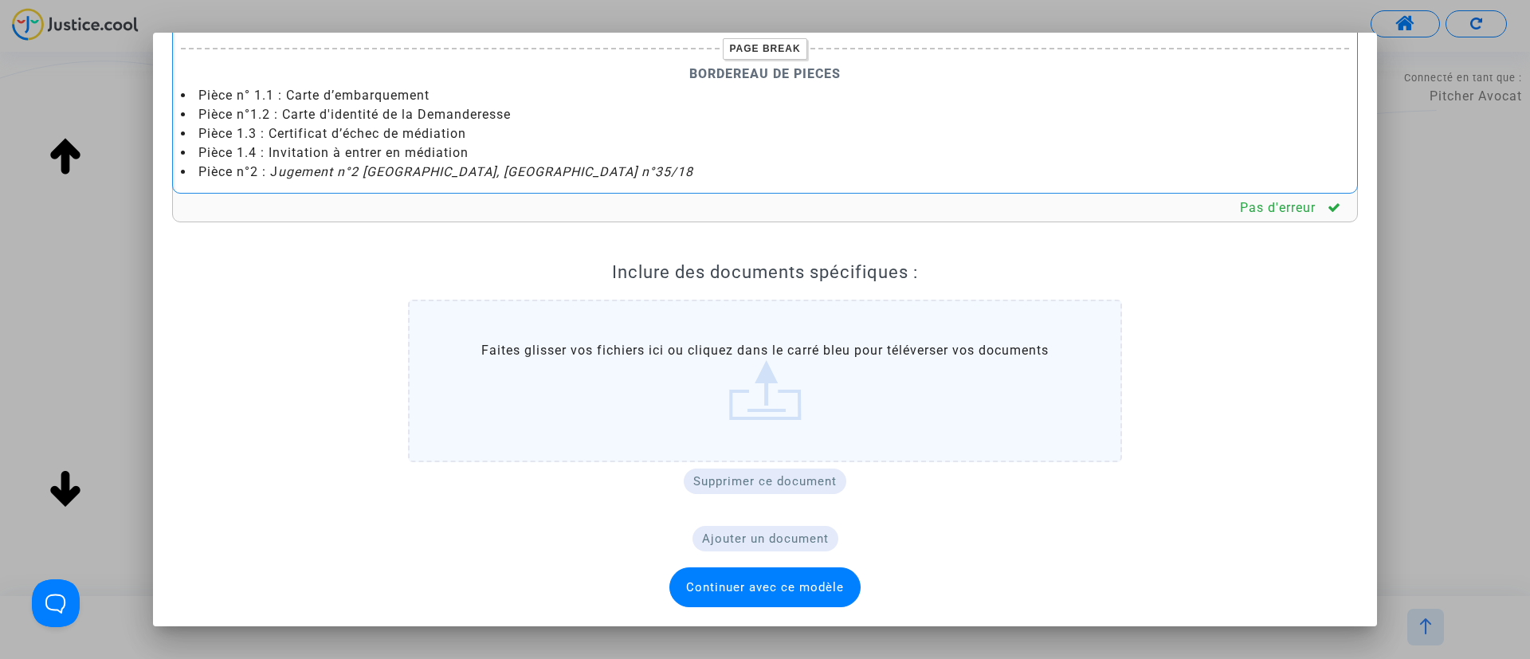
click at [731, 589] on span "Continuer avec ce modèle" at bounding box center [765, 587] width 158 height 14
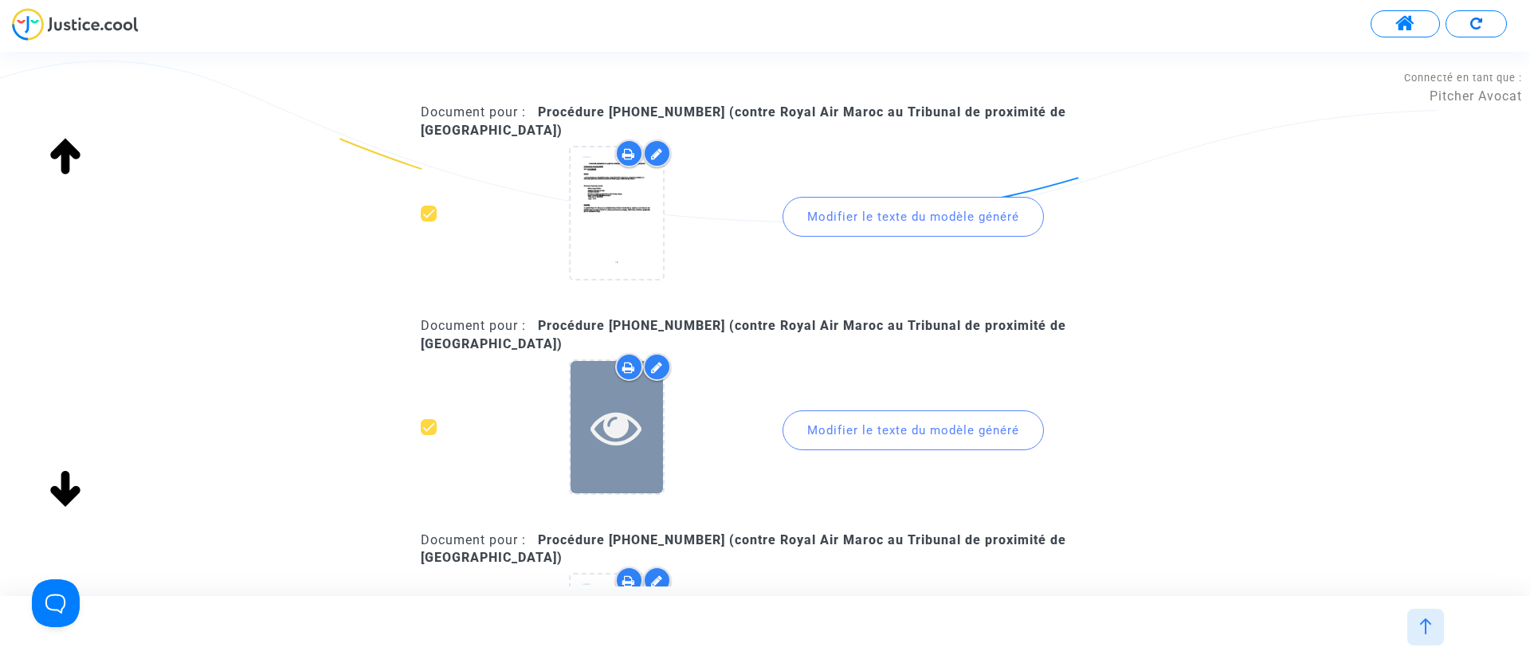
click at [648, 438] on div at bounding box center [617, 427] width 92 height 51
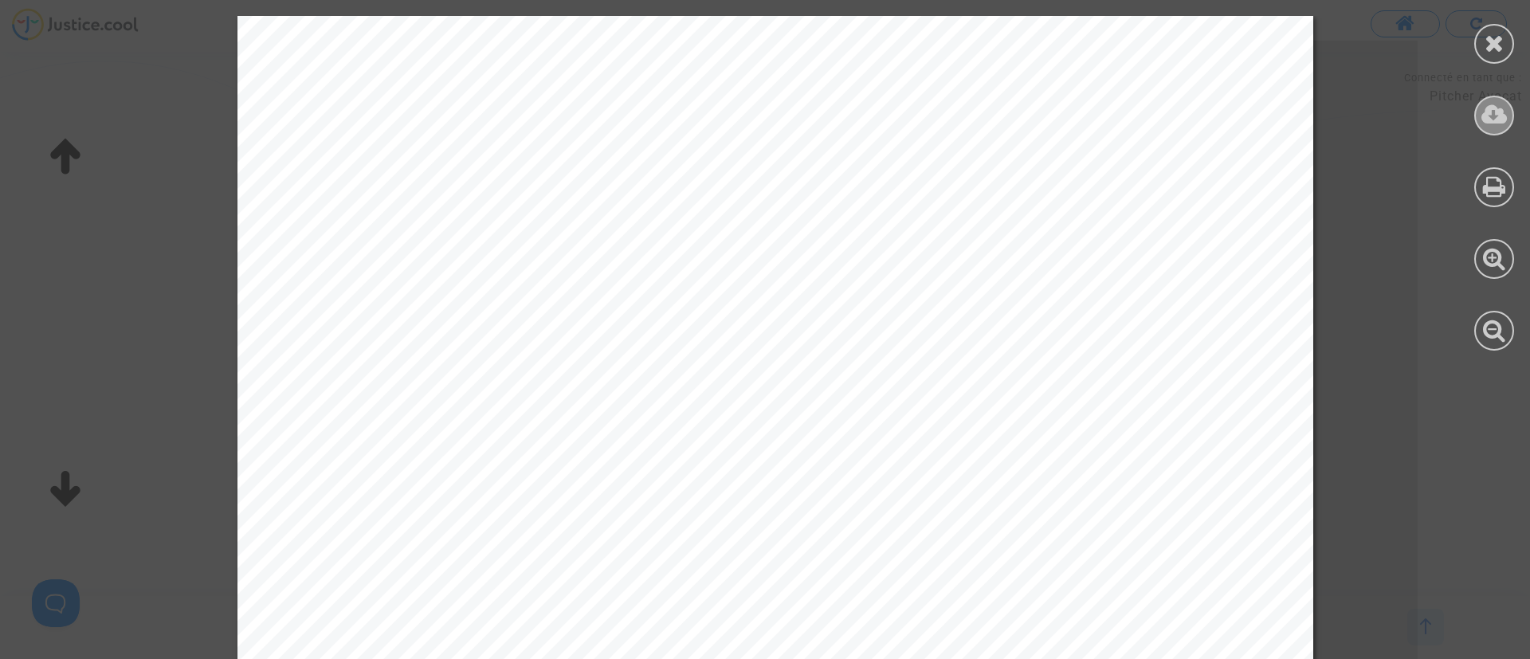
click at [1504, 120] on icon at bounding box center [1495, 115] width 26 height 24
click at [1487, 44] on icon at bounding box center [1495, 43] width 20 height 24
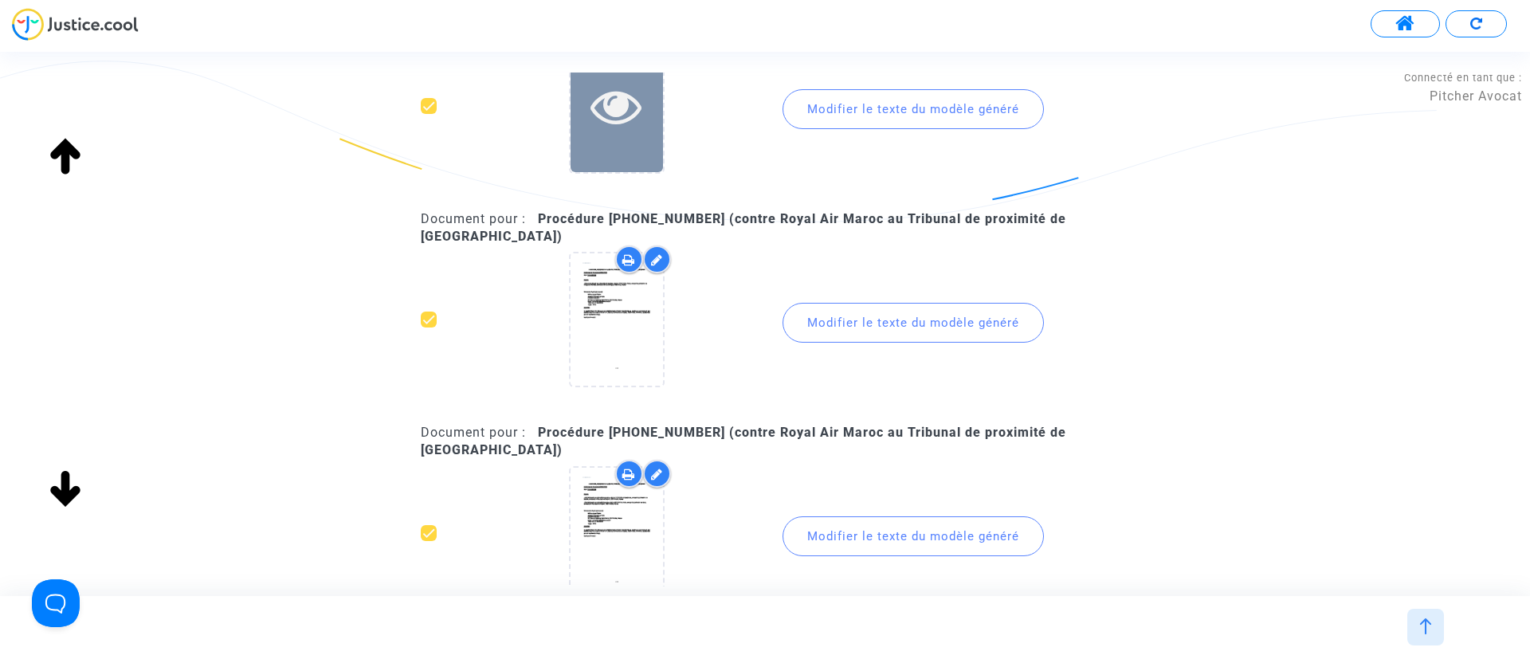
scroll to position [1674, 0]
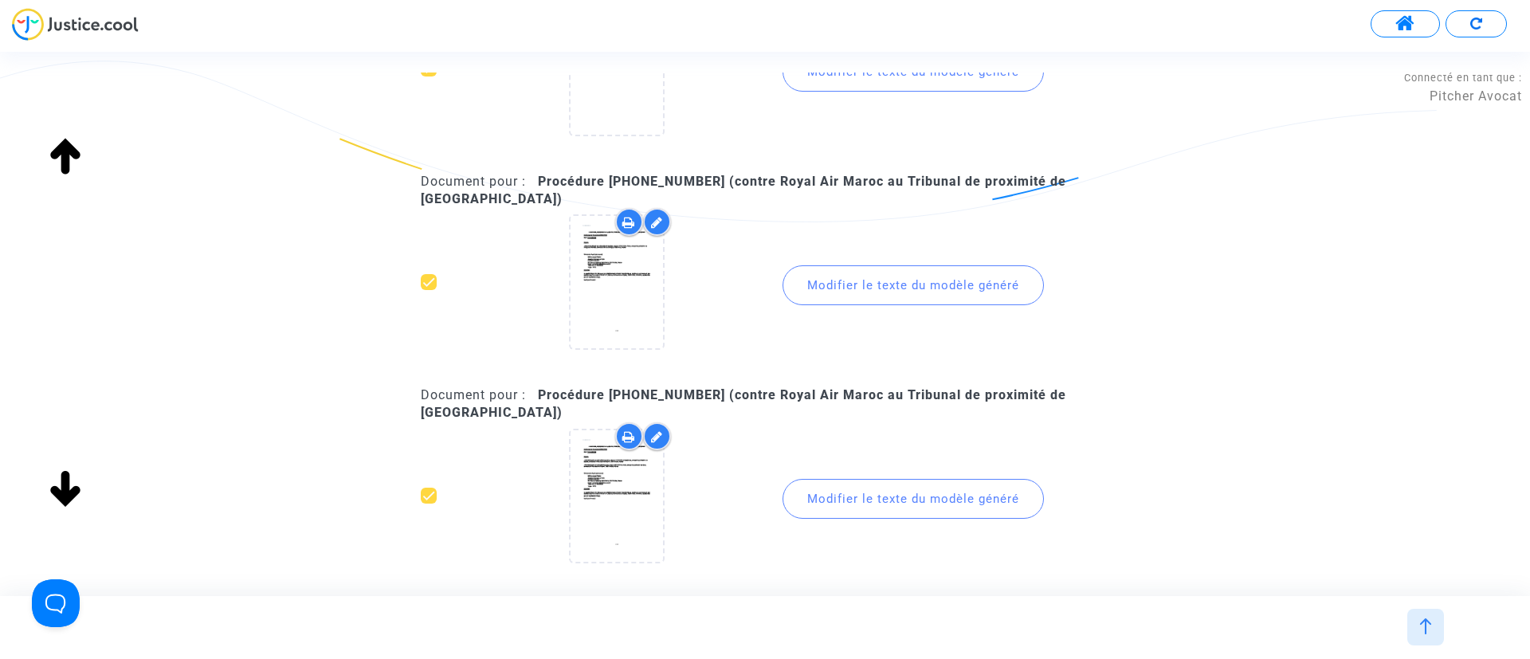
click at [894, 289] on div "Modifier le texte du modèle généré" at bounding box center [913, 285] width 261 height 40
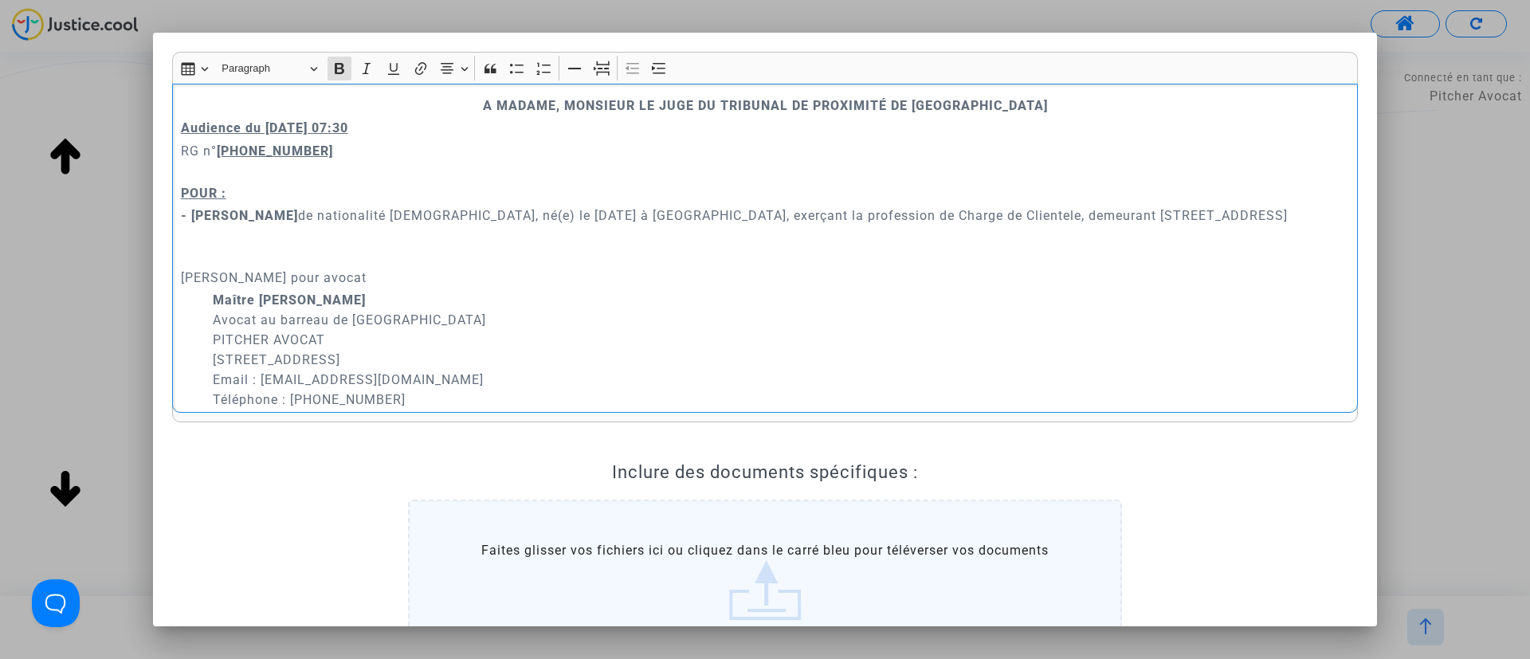
click at [445, 118] on p "Audience du 13 octobre 2025 07:30" at bounding box center [765, 128] width 1169 height 20
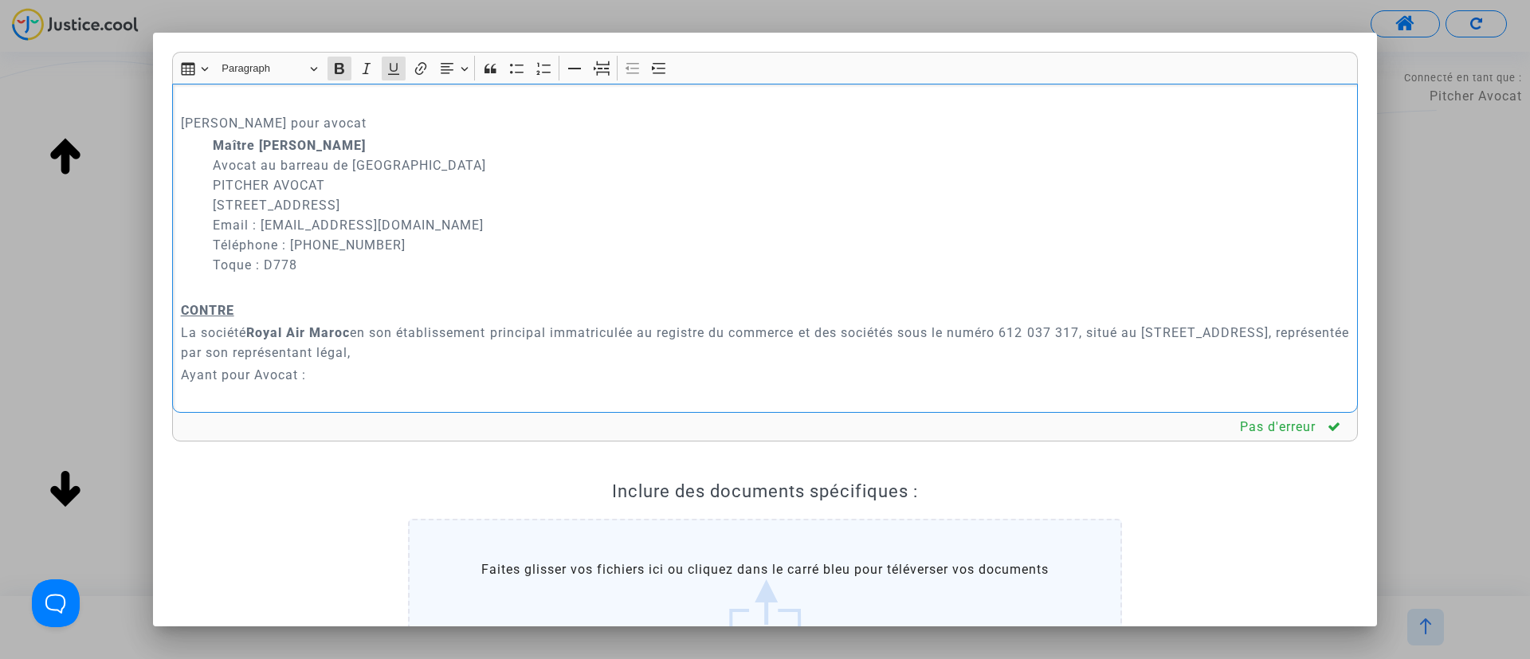
scroll to position [239, 0]
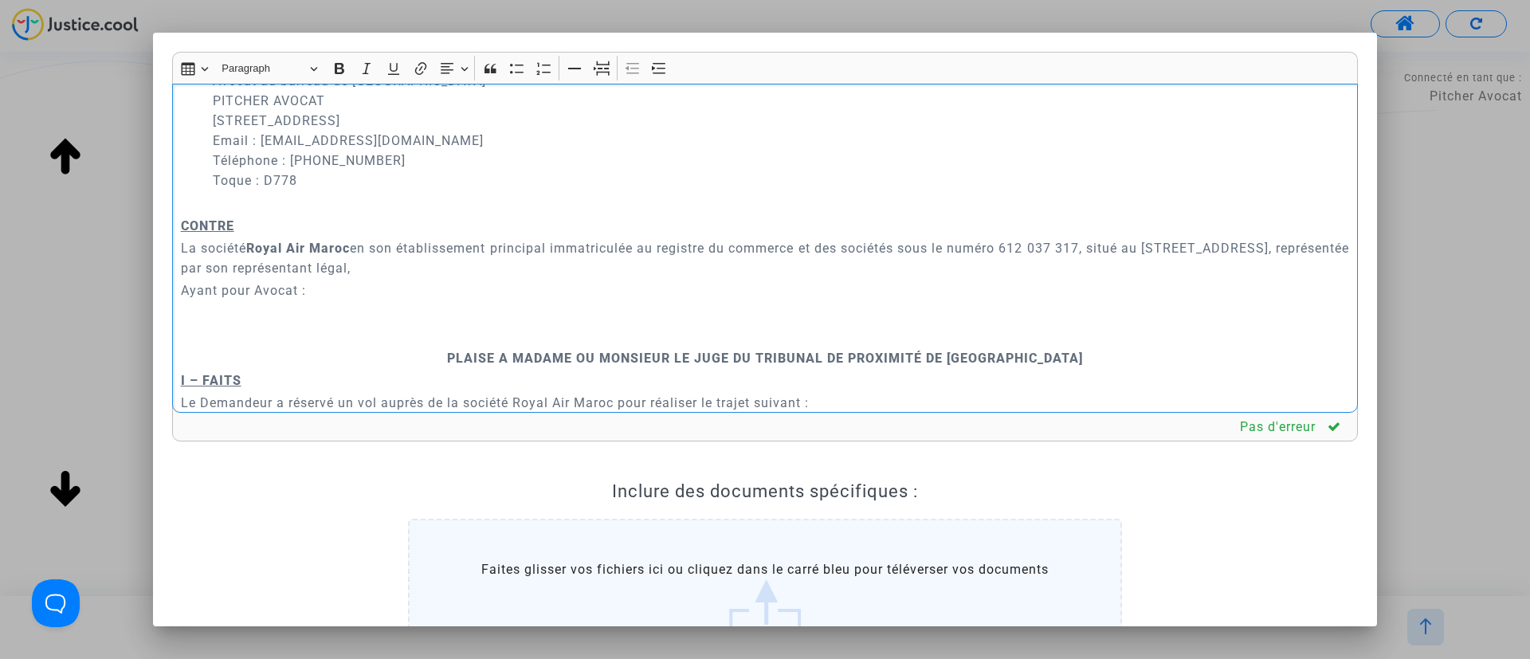
click at [567, 336] on p "Rich Text Editor, main" at bounding box center [765, 335] width 1169 height 20
click at [612, 69] on button "Page break Page break" at bounding box center [602, 69] width 24 height 24
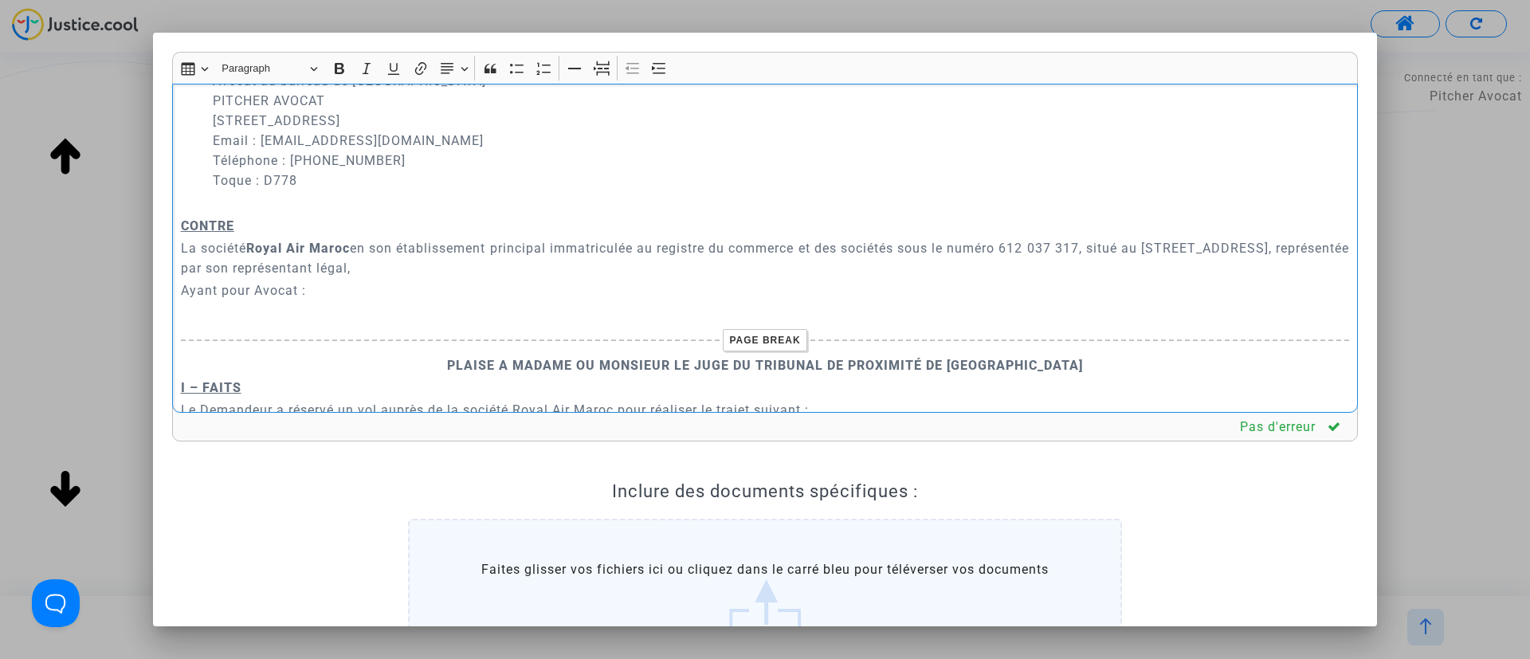
drag, startPoint x: 318, startPoint y: 303, endPoint x: 182, endPoint y: 289, distance: 137.0
click at [182, 289] on div "A MADAME, MONSIEUR LE JUGE DU TRIBUNAL DE PROXIMITÉ DE IVRY-SUR-SEINE Audience …" at bounding box center [765, 249] width 1186 height 330
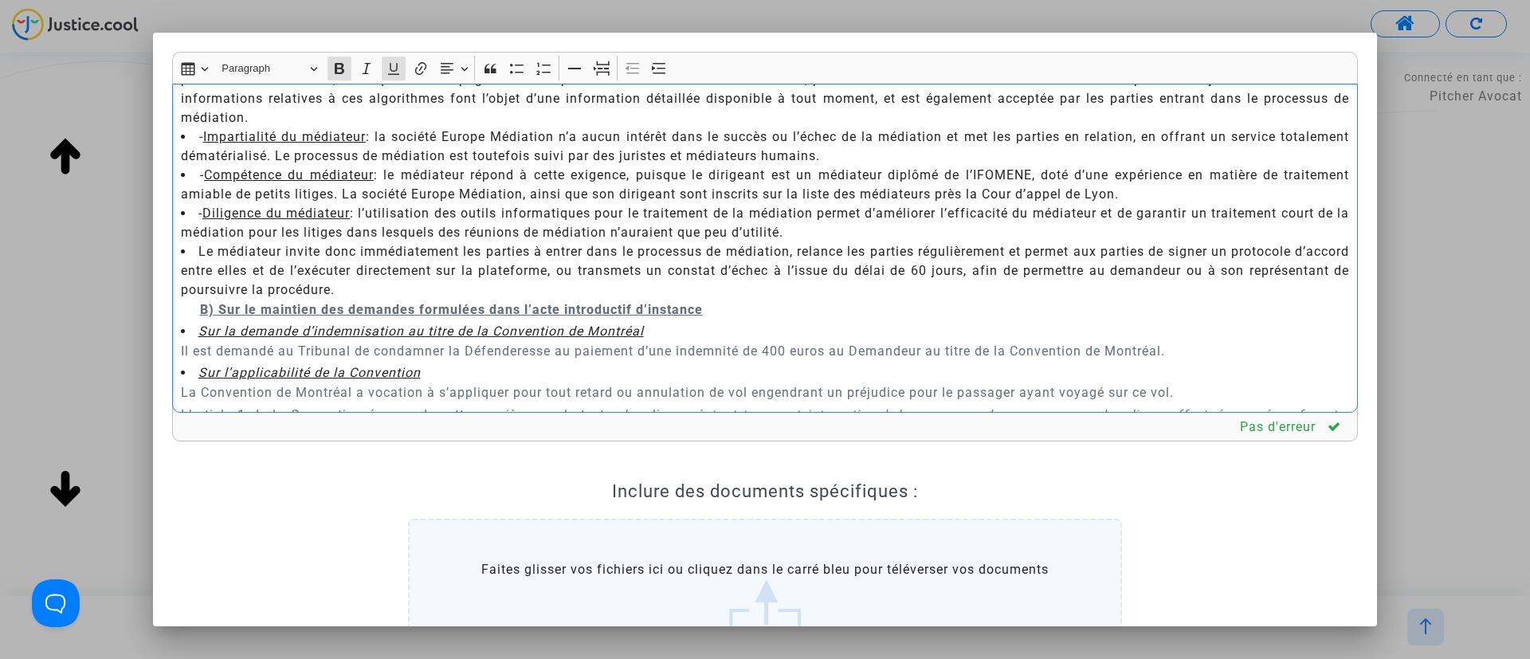
scroll to position [2391, 0]
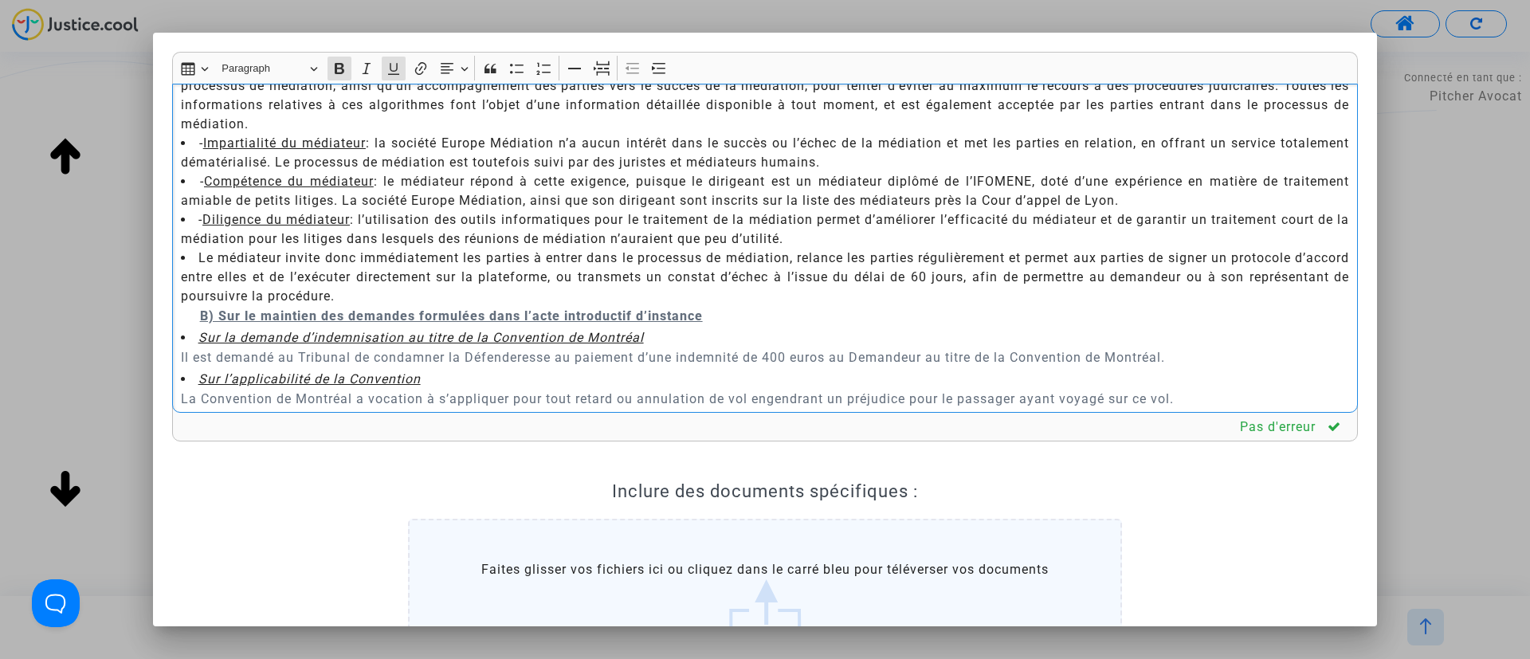
drag, startPoint x: 176, startPoint y: 130, endPoint x: 715, endPoint y: 316, distance: 569.9
click at [715, 316] on div "A MADAME, MONSIEUR LE JUGE DU TRIBUNAL DE PROXIMITÉ DE IVRY-SUR-SEINE Audience …" at bounding box center [765, 249] width 1186 height 330
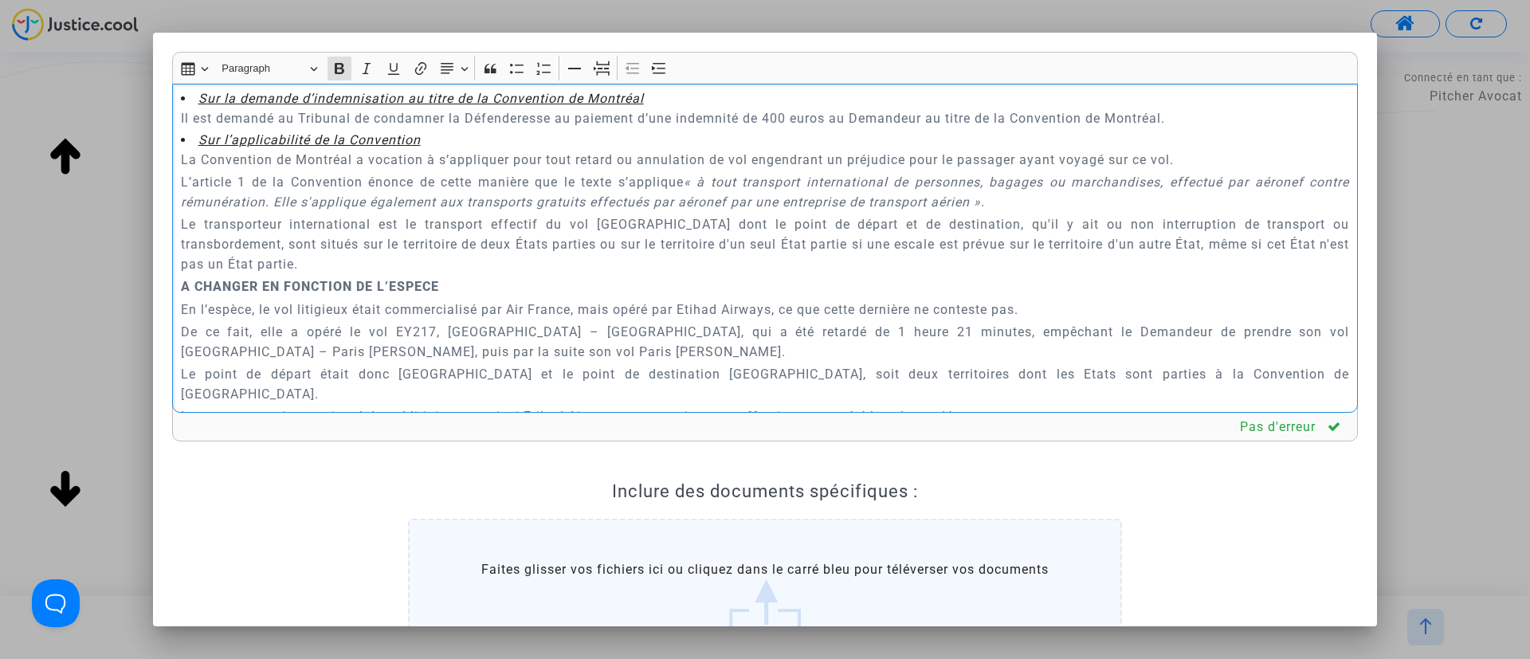
scroll to position [992, 0]
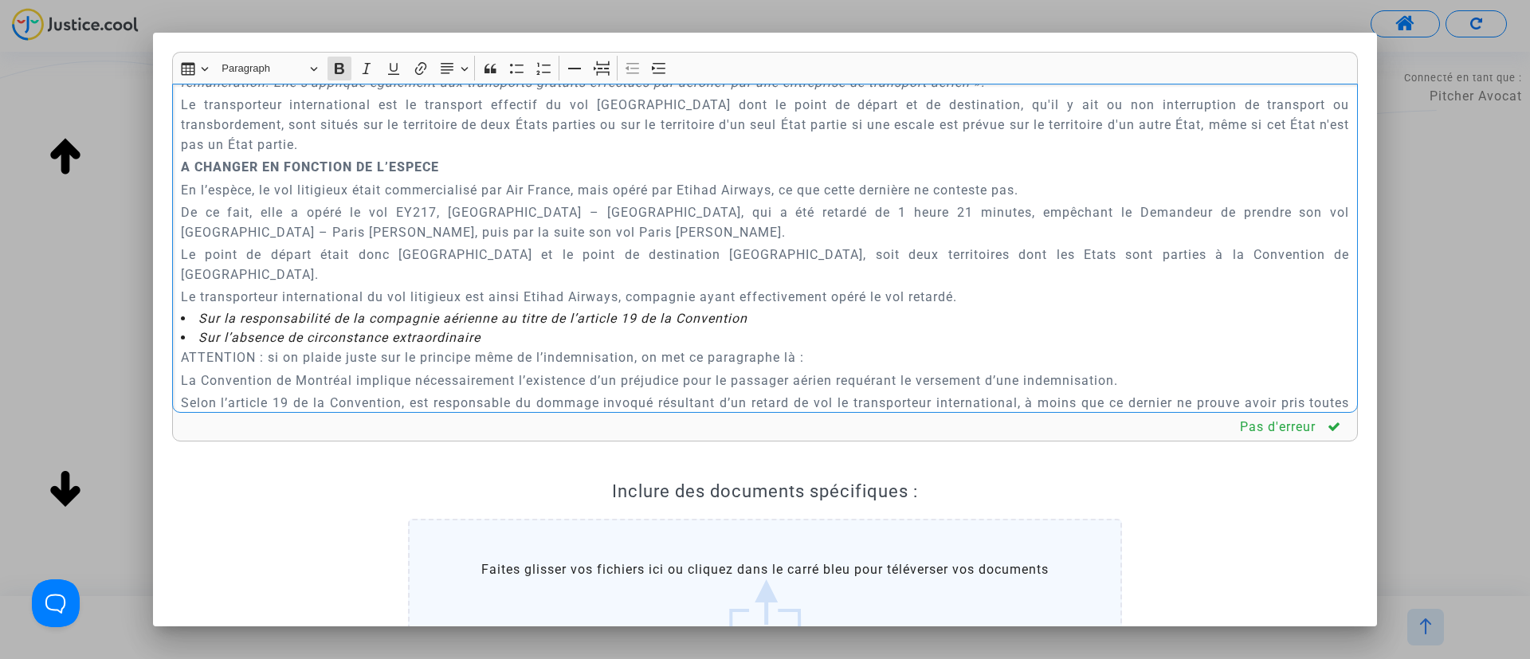
drag, startPoint x: 180, startPoint y: 281, endPoint x: 984, endPoint y: 276, distance: 803.4
click at [984, 276] on div "A MADAME, MONSIEUR LE JUGE DU TRIBUNAL DE PROXIMITÉ DE IVRY-SUR-SEINE Audience …" at bounding box center [765, 249] width 1186 height 330
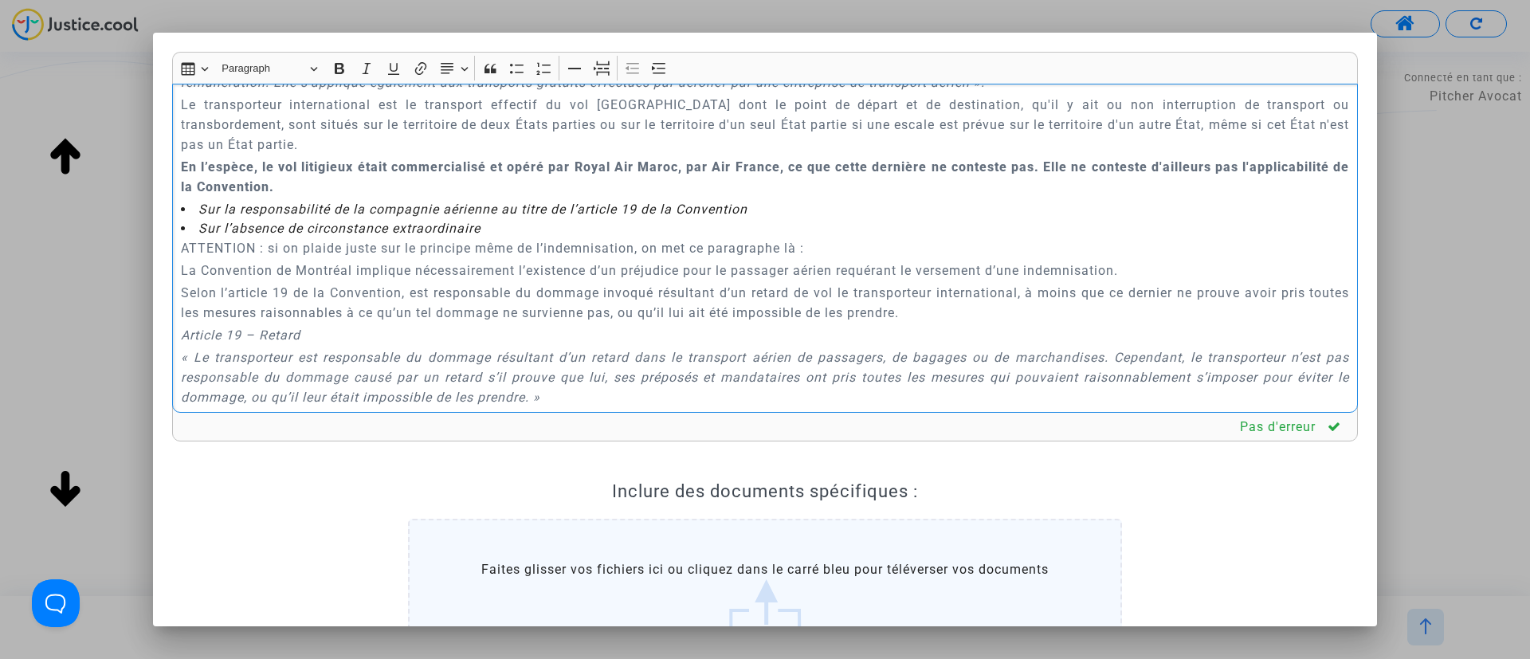
drag, startPoint x: 173, startPoint y: 245, endPoint x: 820, endPoint y: 244, distance: 647.2
click at [820, 244] on div "A MADAME, MONSIEUR LE JUGE DU TRIBUNAL DE PROXIMITÉ DE IVRY-SUR-SEINE Audience …" at bounding box center [765, 249] width 1186 height 330
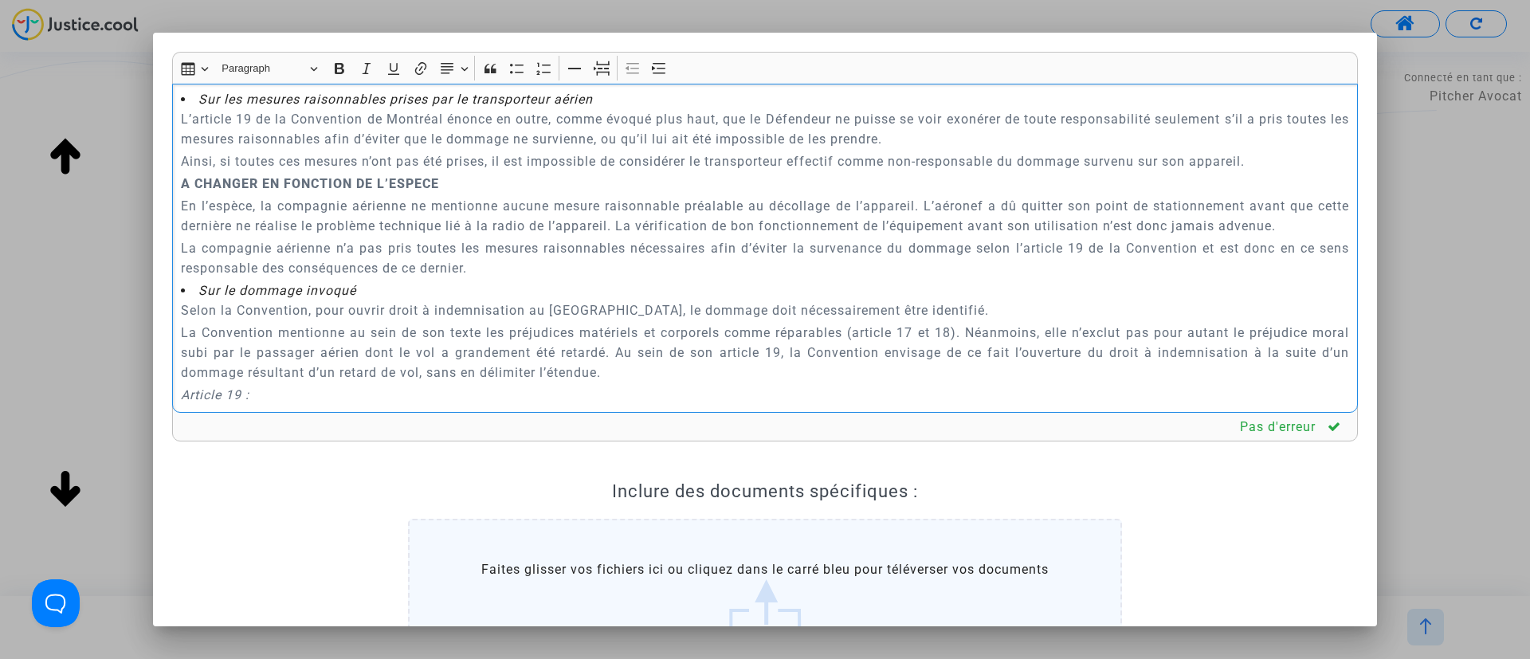
scroll to position [2067, 0]
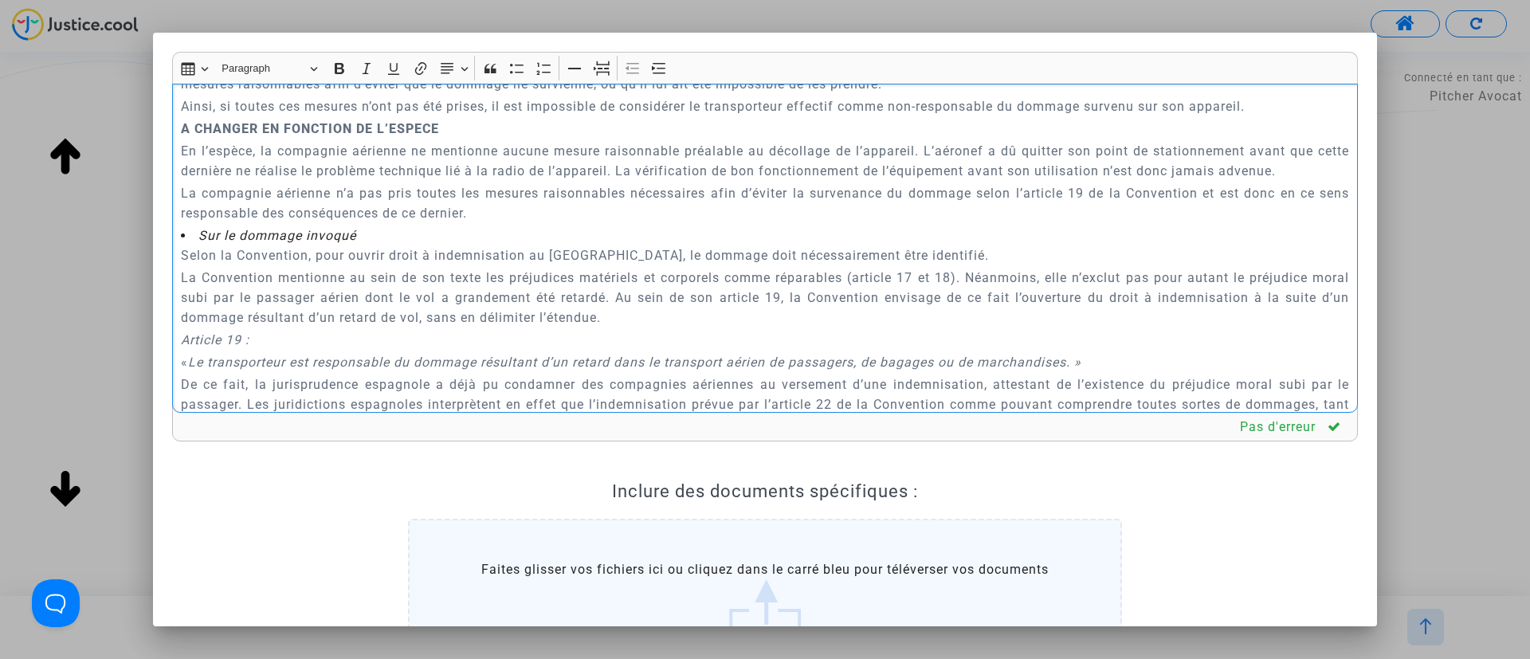
drag, startPoint x: 181, startPoint y: 296, endPoint x: 548, endPoint y: 257, distance: 369.5
click at [548, 257] on div "A MADAME, MONSIEUR LE JUGE DU TRIBUNAL DE PROXIMITÉ DE IVRY-SUR-SEINE Audience …" at bounding box center [765, 249] width 1186 height 330
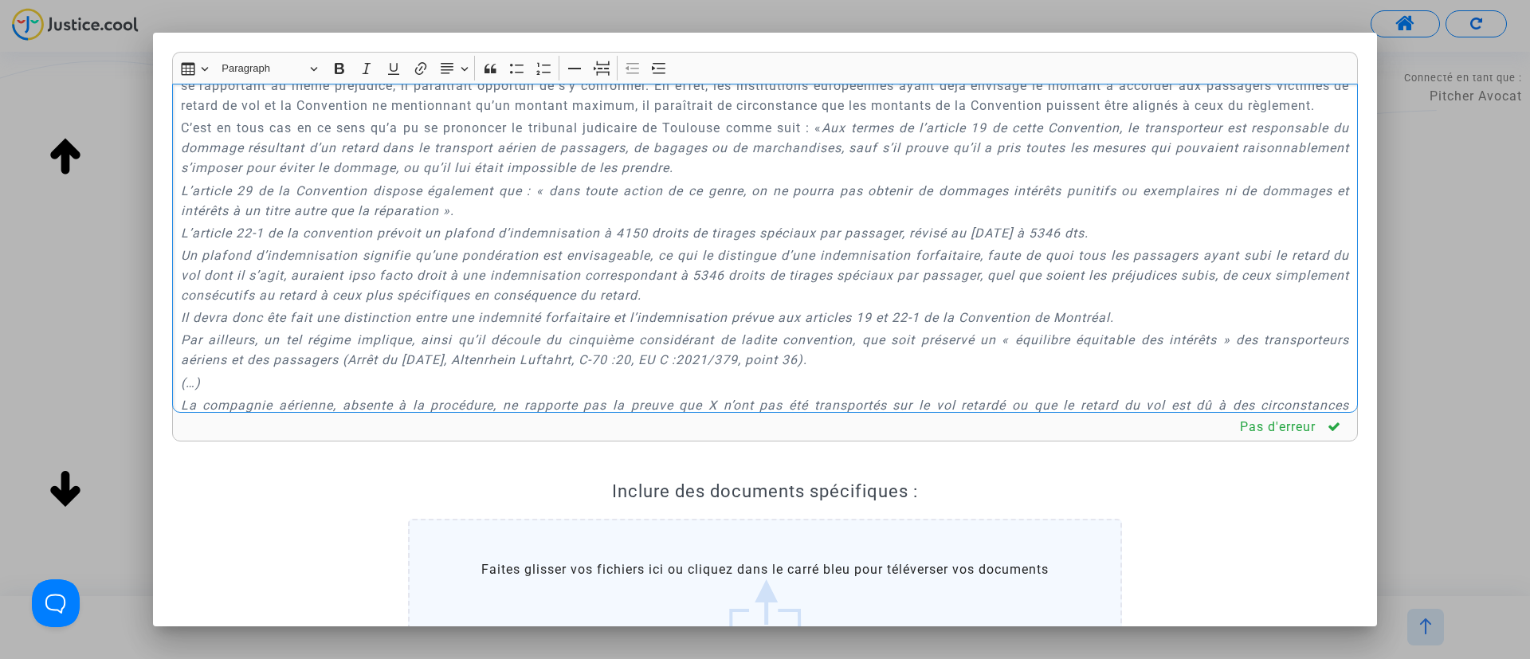
scroll to position [1734, 0]
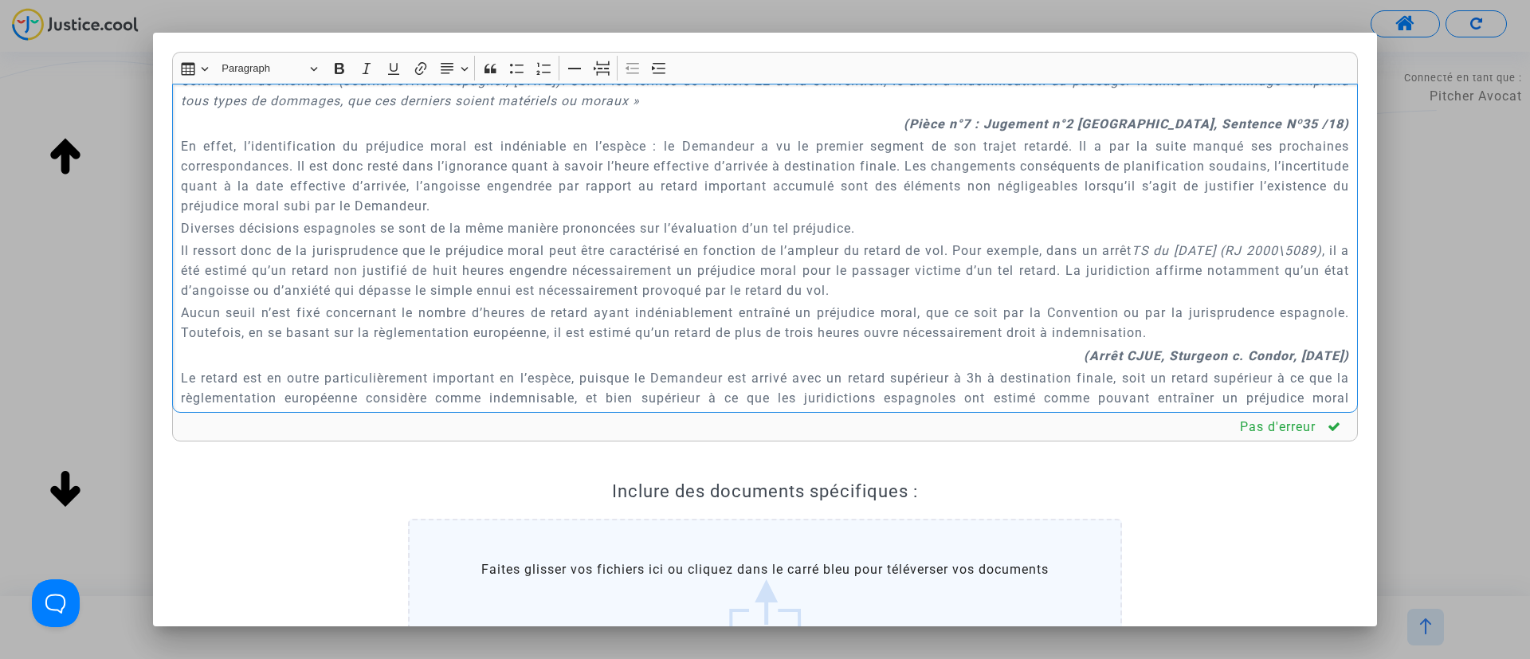
click at [980, 113] on div "A MADAME, MONSIEUR LE JUGE DU TRIBUNAL DE PROXIMITÉ DE IVRY-SUR-SEINE Audience …" at bounding box center [765, 249] width 1186 height 330
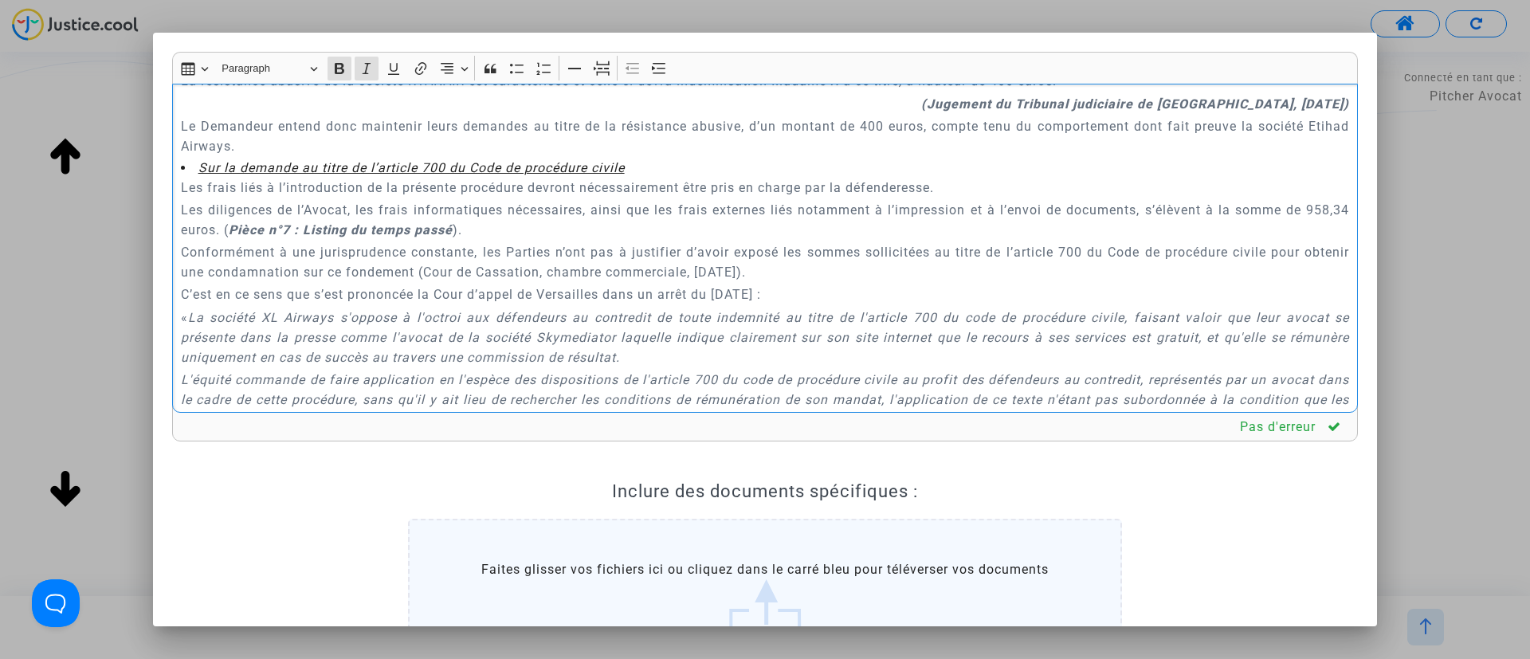
scroll to position [3407, 0]
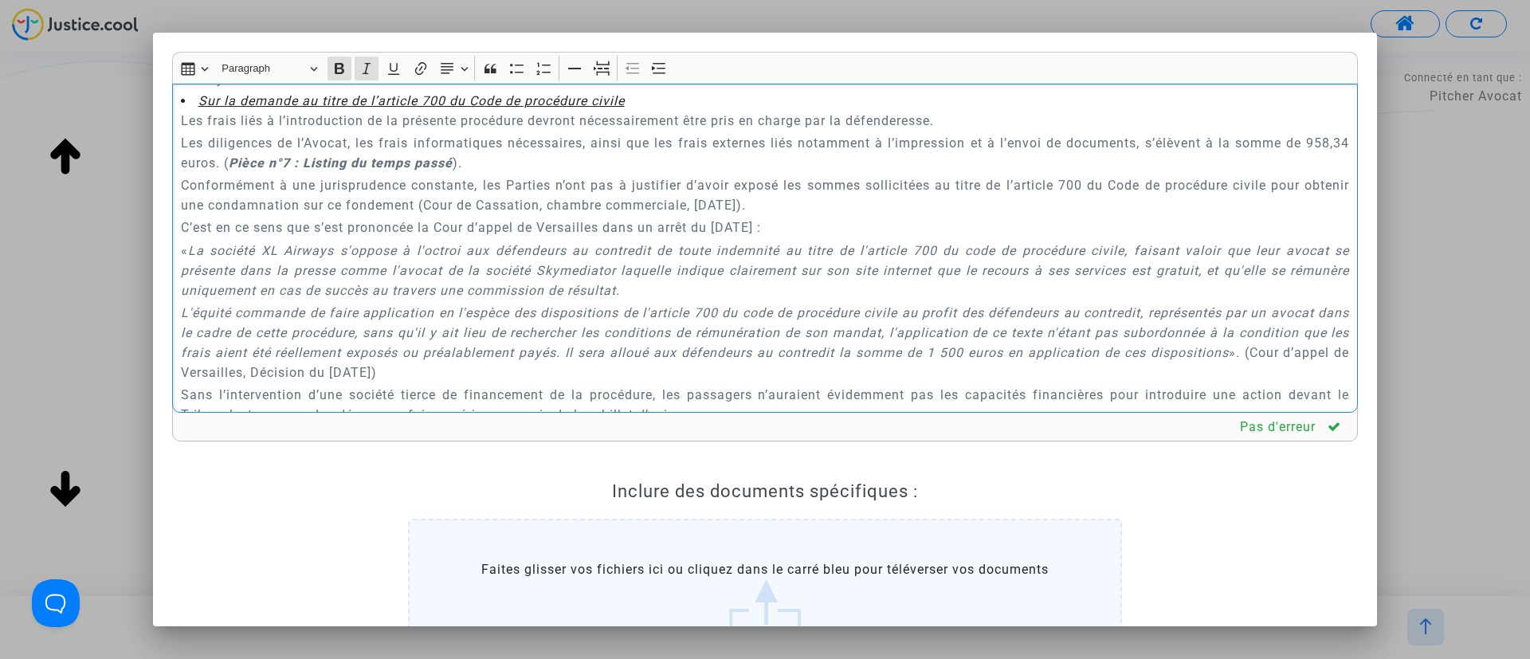
drag, startPoint x: 299, startPoint y: 218, endPoint x: 518, endPoint y: 221, distance: 219.2
click at [518, 173] on p "Les diligences de l’Avocat, les frais informatiques nécessaires, ainsi que les …" at bounding box center [765, 153] width 1169 height 40
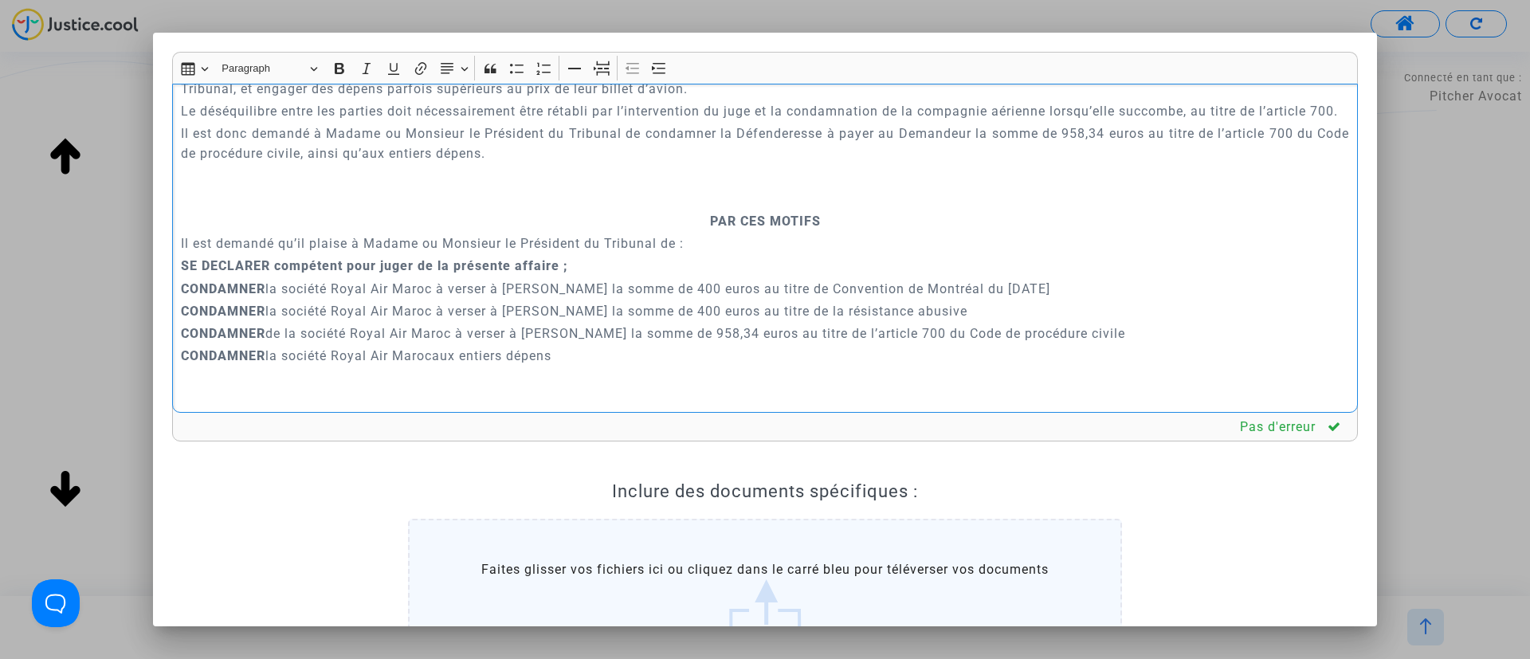
scroll to position [3766, 0]
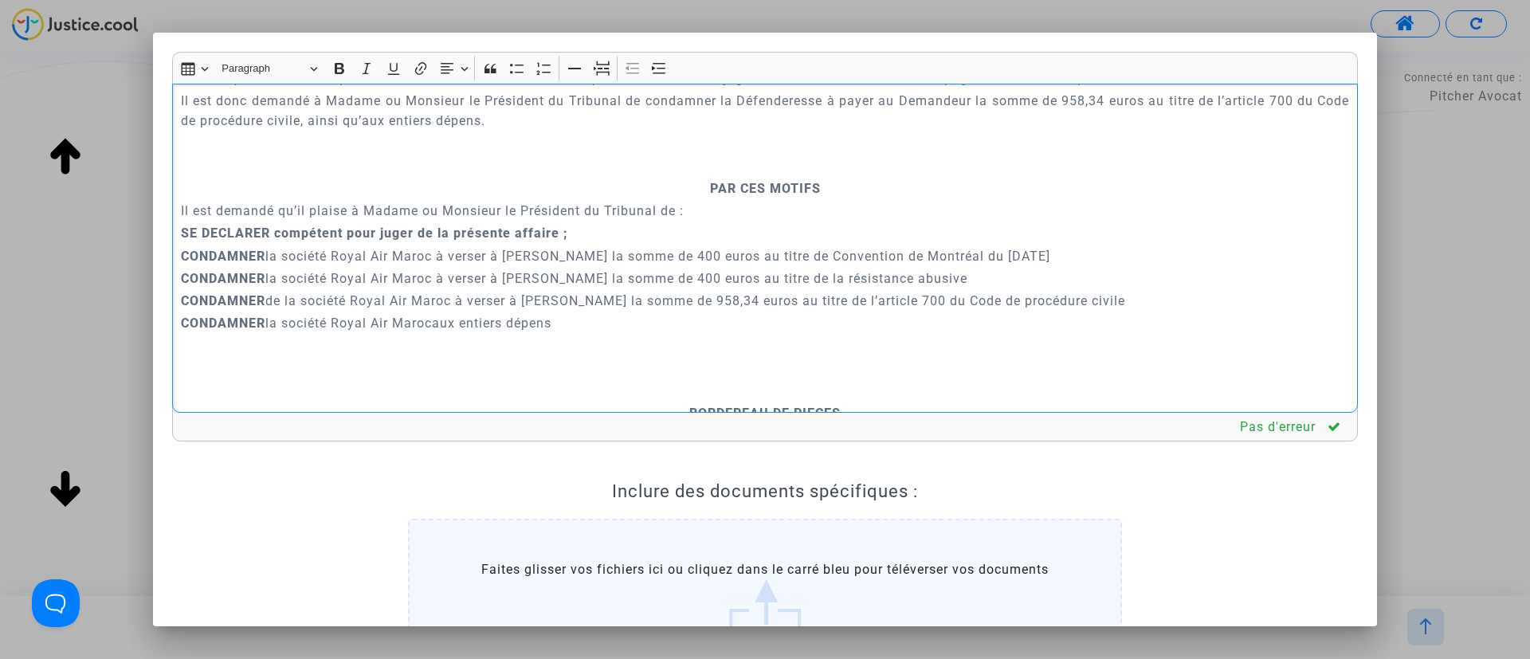
click at [713, 176] on p "Rich Text Editor, main" at bounding box center [765, 166] width 1169 height 20
click at [595, 64] on icon "Editor toolbar" at bounding box center [602, 69] width 16 height 16
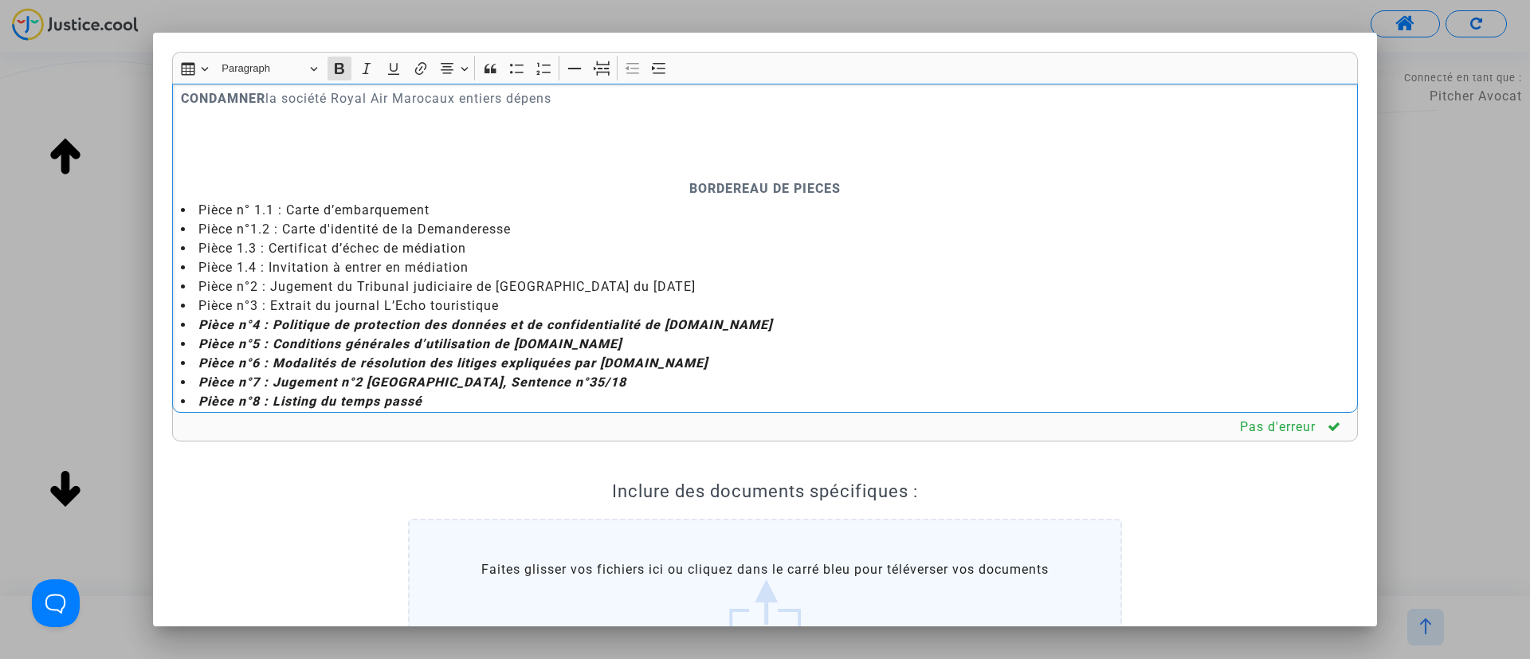
scroll to position [4005, 0]
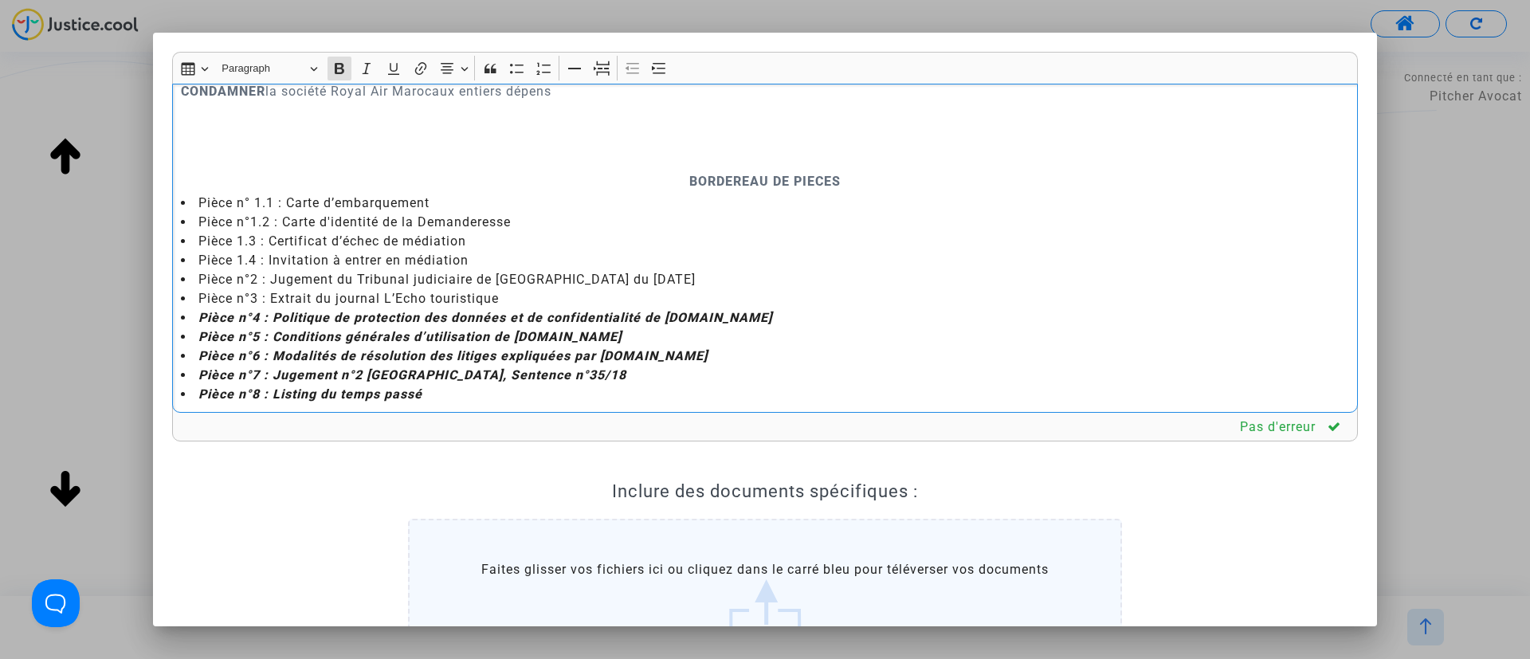
click at [442, 101] on p "CONDAMNER la société Royal Air Marocaux entiers dépens" at bounding box center [765, 91] width 1169 height 20
click at [674, 169] on p "Rich Text Editor, main" at bounding box center [765, 159] width 1169 height 20
click at [595, 34] on p "CONDAMNER la société Royal Air Maroc à verser à Fatoumata Mbodji la somme de 40…" at bounding box center [765, 24] width 1169 height 20
click at [604, 65] on icon "Editor toolbar" at bounding box center [602, 69] width 16 height 16
click at [721, 169] on p "Rich Text Editor, main" at bounding box center [765, 159] width 1169 height 20
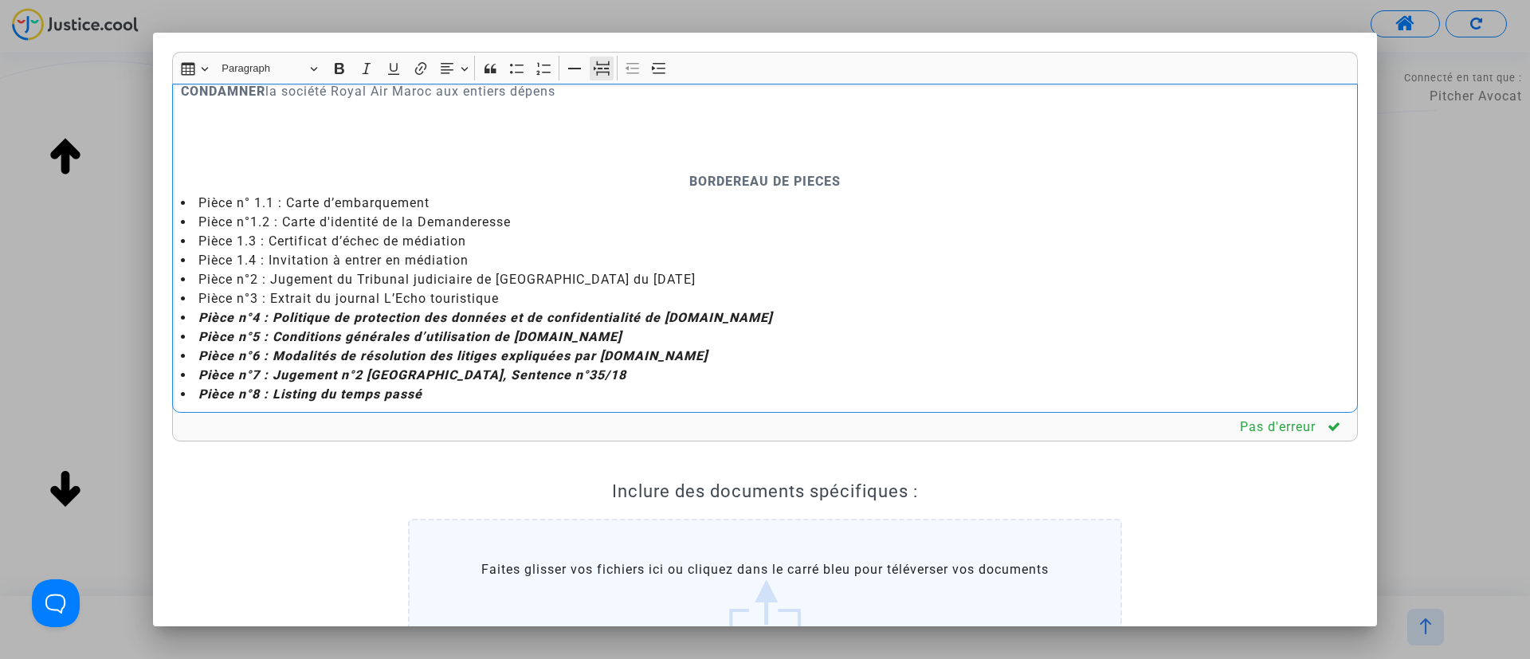
click at [596, 71] on icon "Editor toolbar" at bounding box center [602, 69] width 16 height 16
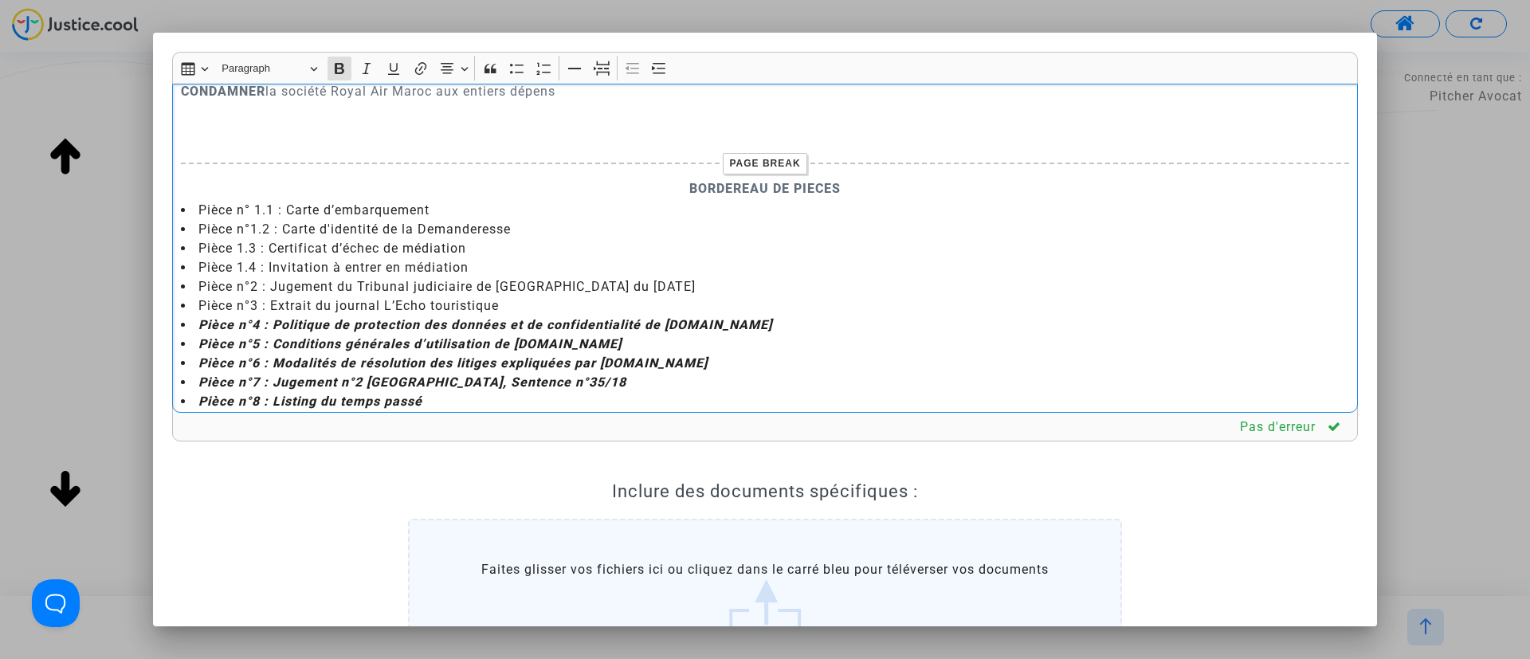
scroll to position [4095, 0]
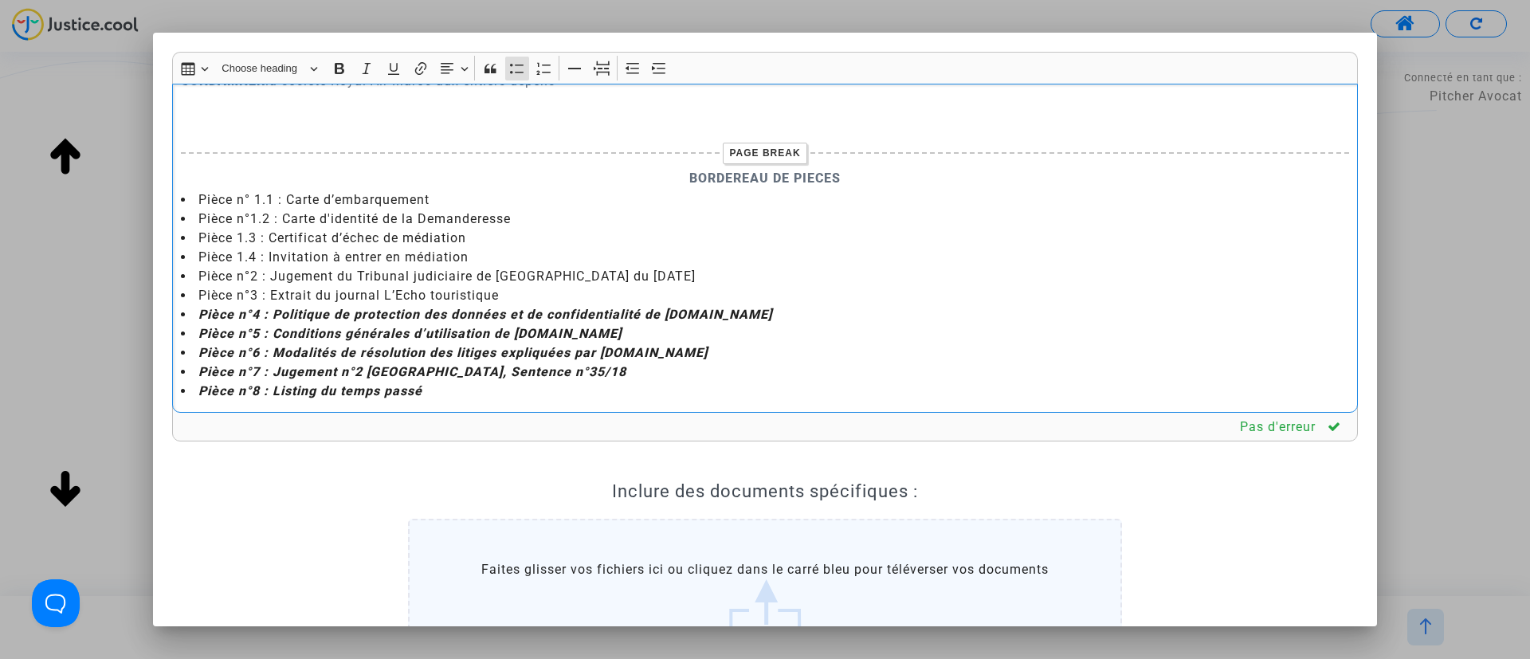
drag, startPoint x: 274, startPoint y: 276, endPoint x: 262, endPoint y: 362, distance: 86.9
click at [271, 371] on ul "Pièce n° 1.1 : Carte d’embarquement Pièce n°1.2 : Carte d'identité de la Demand…" at bounding box center [765, 295] width 1169 height 210
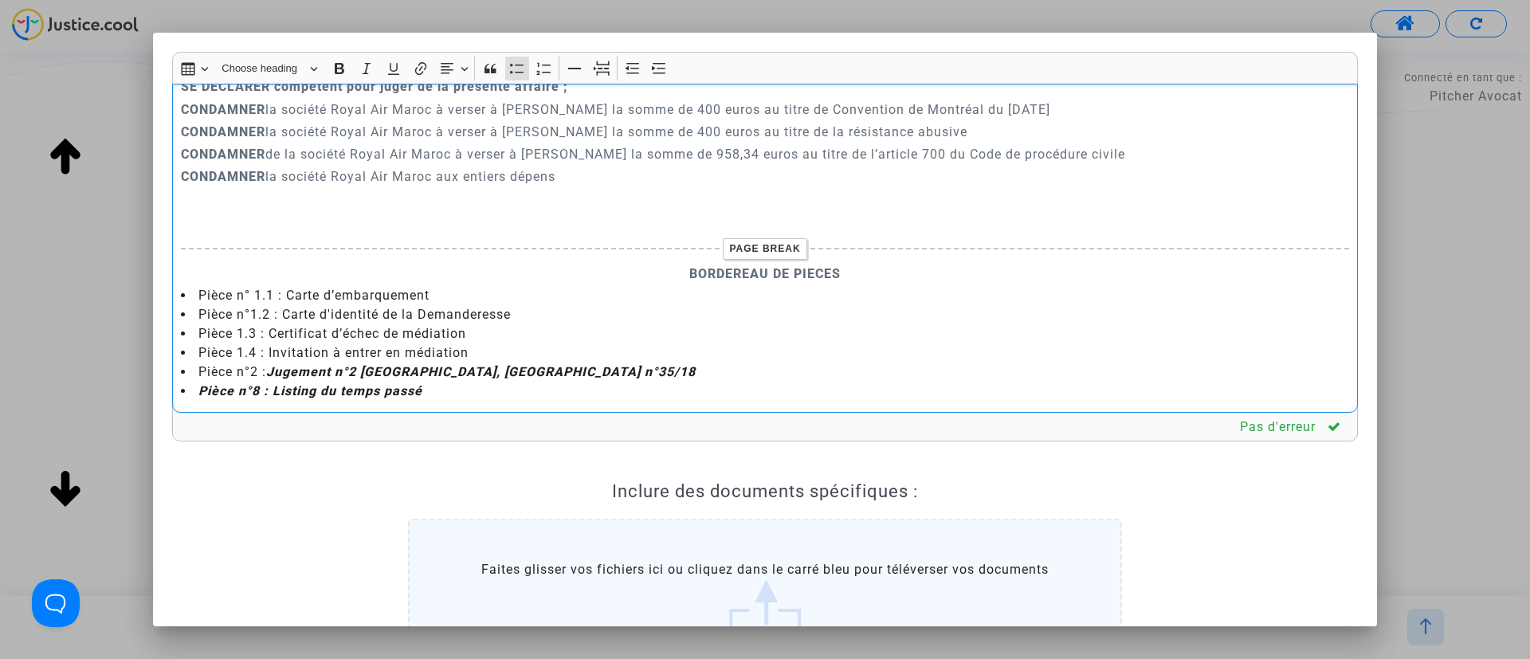
scroll to position [3999, 0]
drag, startPoint x: 507, startPoint y: 390, endPoint x: 161, endPoint y: 387, distance: 345.9
click at [161, 387] on div "Rich Text Editor Insert table Insert table Heading Choose heading Paragraph Hea…" at bounding box center [765, 419] width 1210 height 734
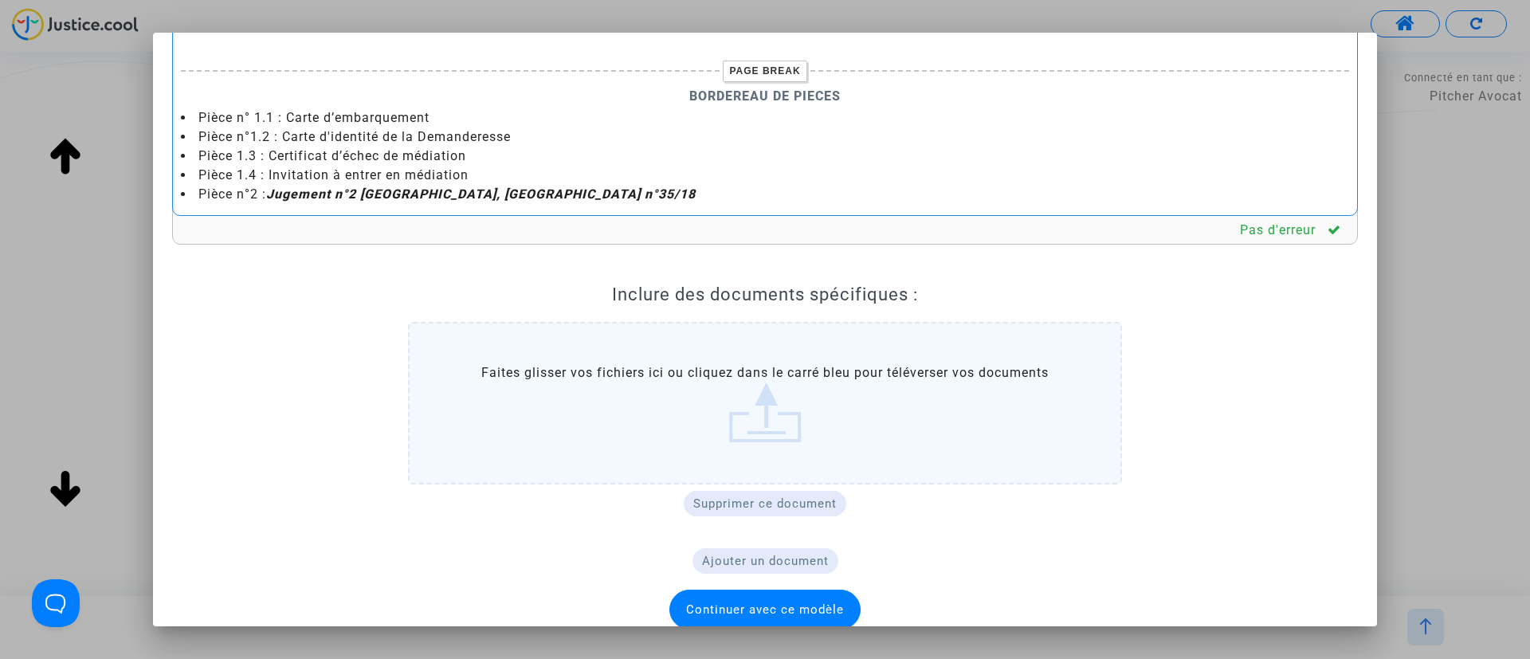
scroll to position [219, 0]
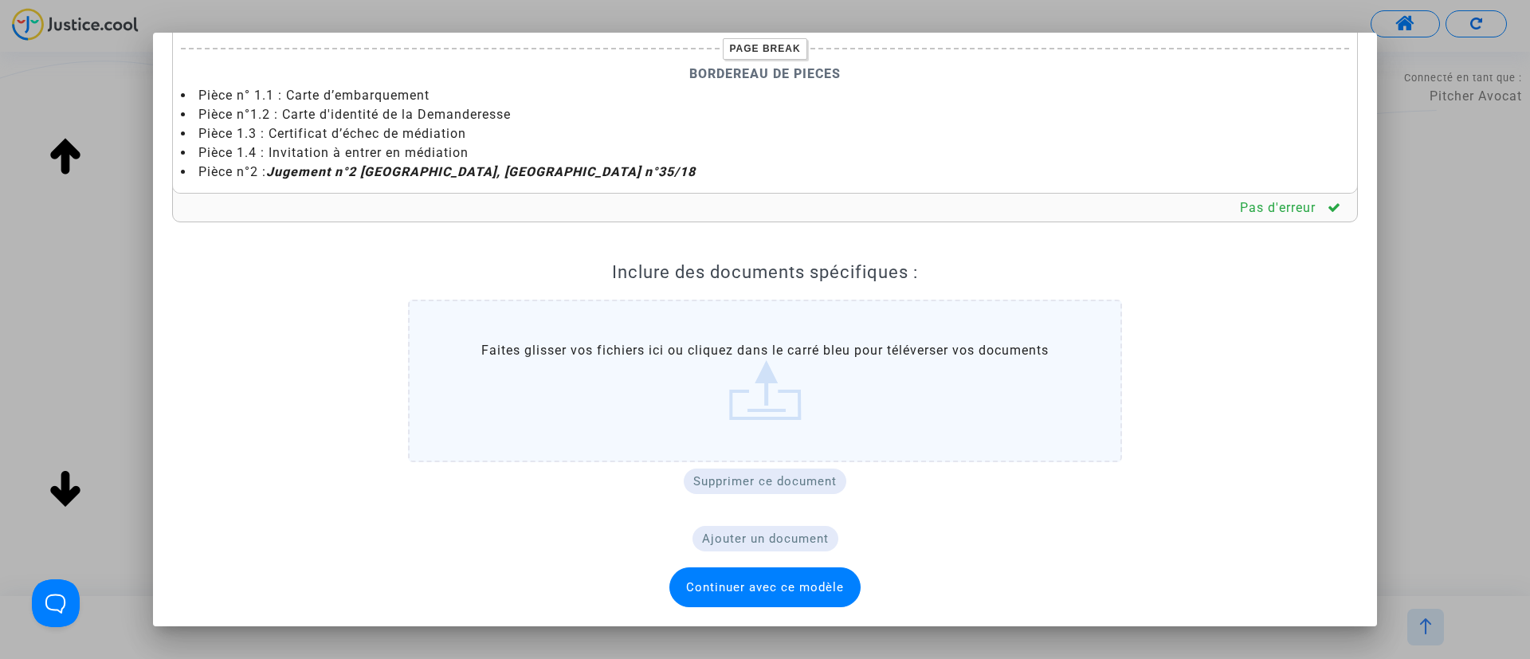
drag, startPoint x: 713, startPoint y: 583, endPoint x: 709, endPoint y: 560, distance: 23.6
click at [717, 579] on span "Continuer avec ce modèle" at bounding box center [765, 587] width 191 height 40
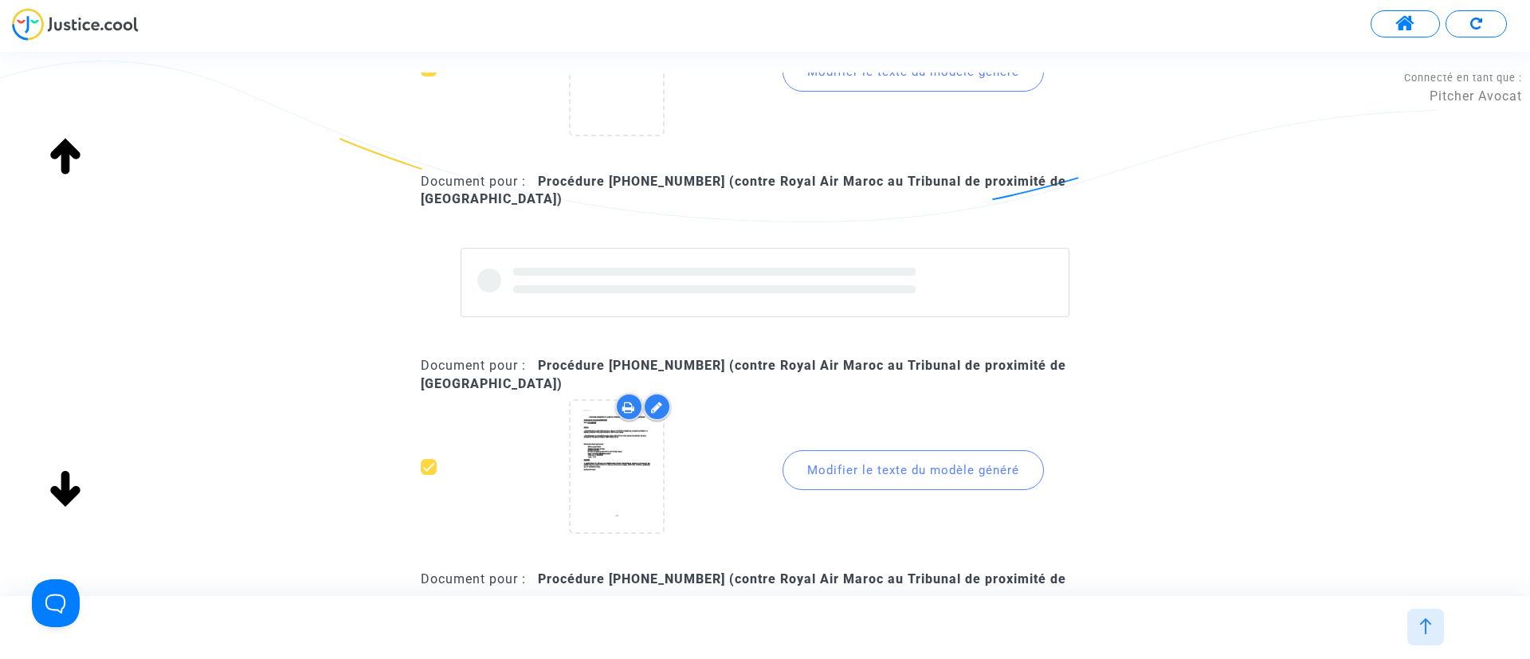
scroll to position [1793, 0]
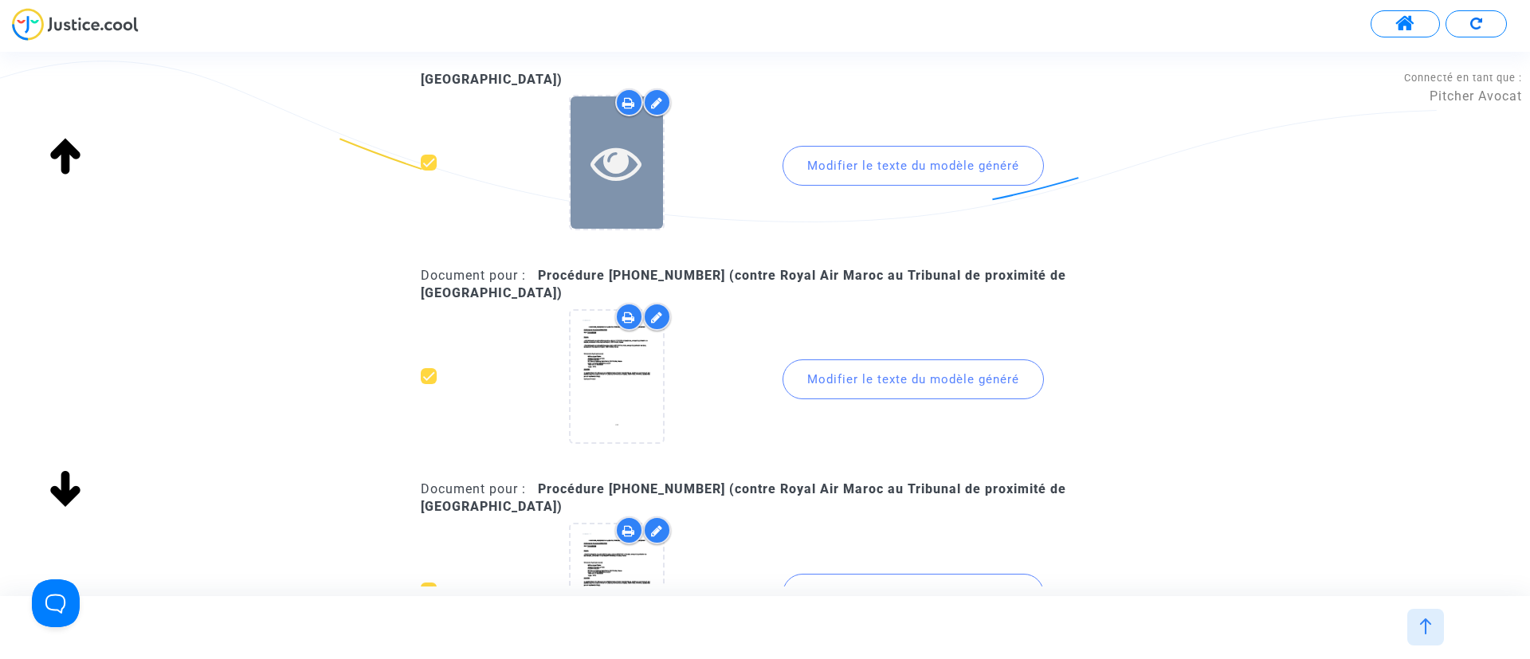
click at [619, 177] on icon at bounding box center [617, 162] width 52 height 51
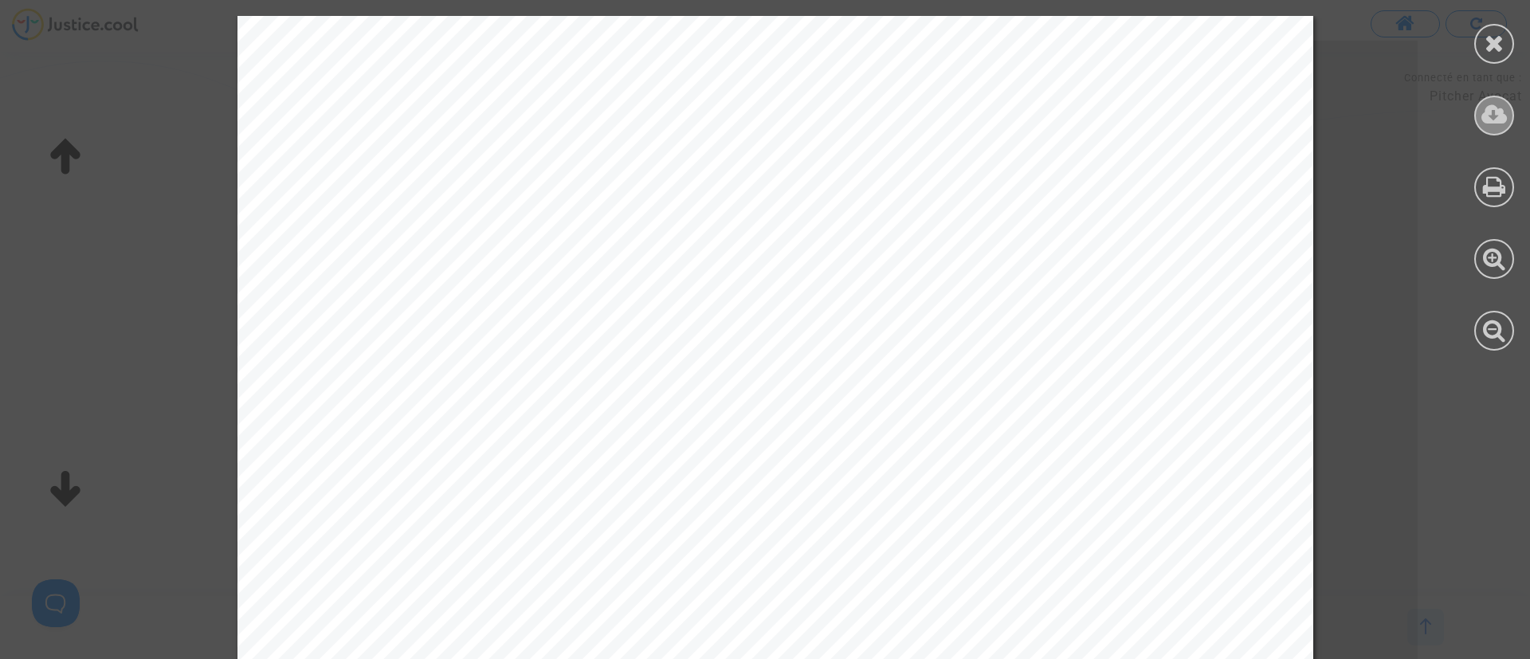
click at [1502, 105] on icon at bounding box center [1495, 115] width 26 height 24
click at [1487, 48] on icon at bounding box center [1495, 43] width 20 height 24
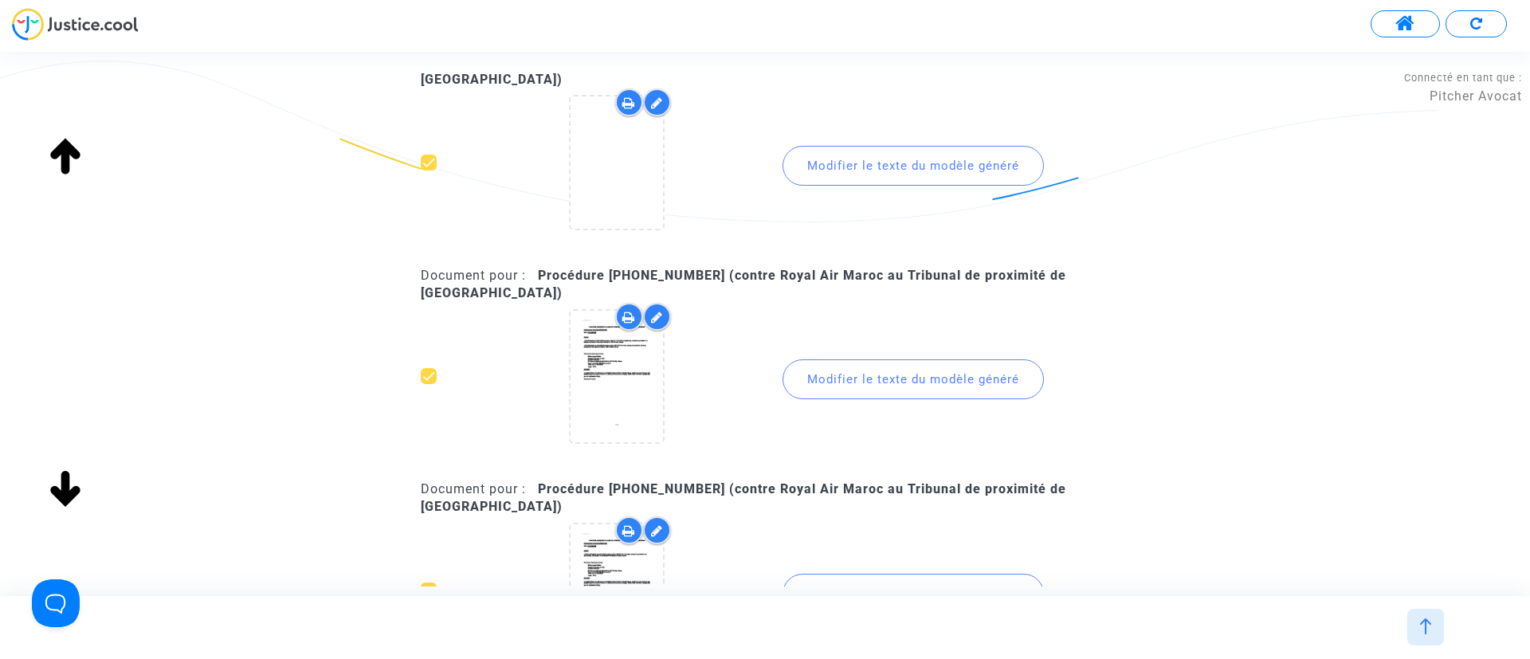
click at [875, 383] on div "Modifier le texte du modèle généré" at bounding box center [913, 379] width 261 height 40
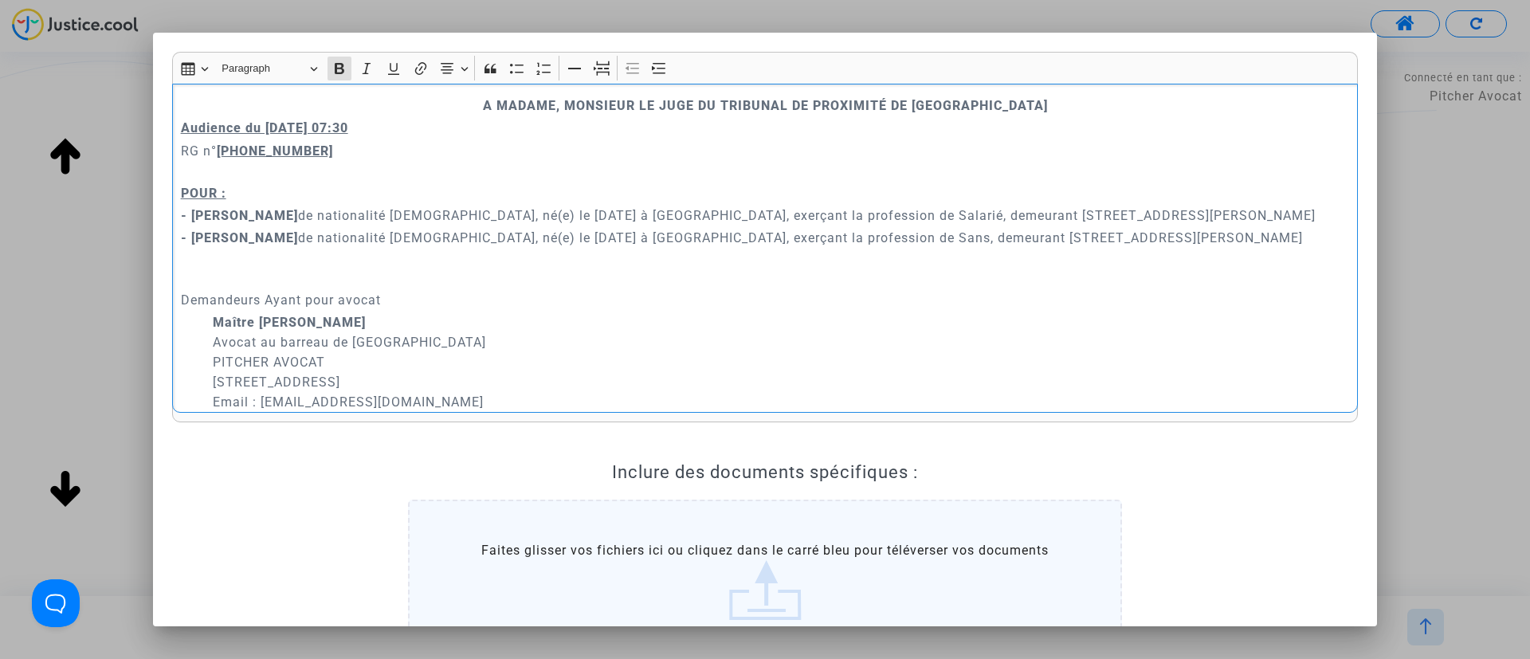
click at [440, 126] on p "Audience du 13 octobre 2025 07:30" at bounding box center [765, 128] width 1169 height 20
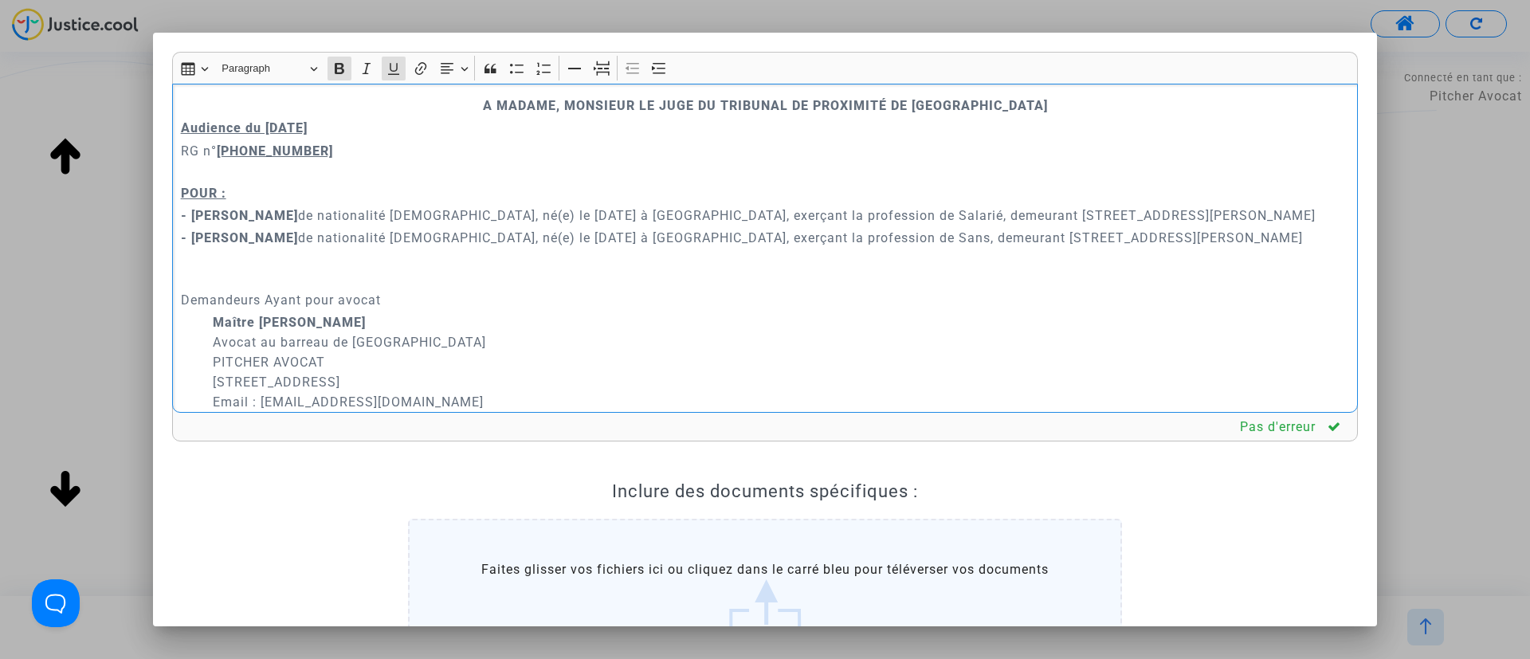
scroll to position [239, 0]
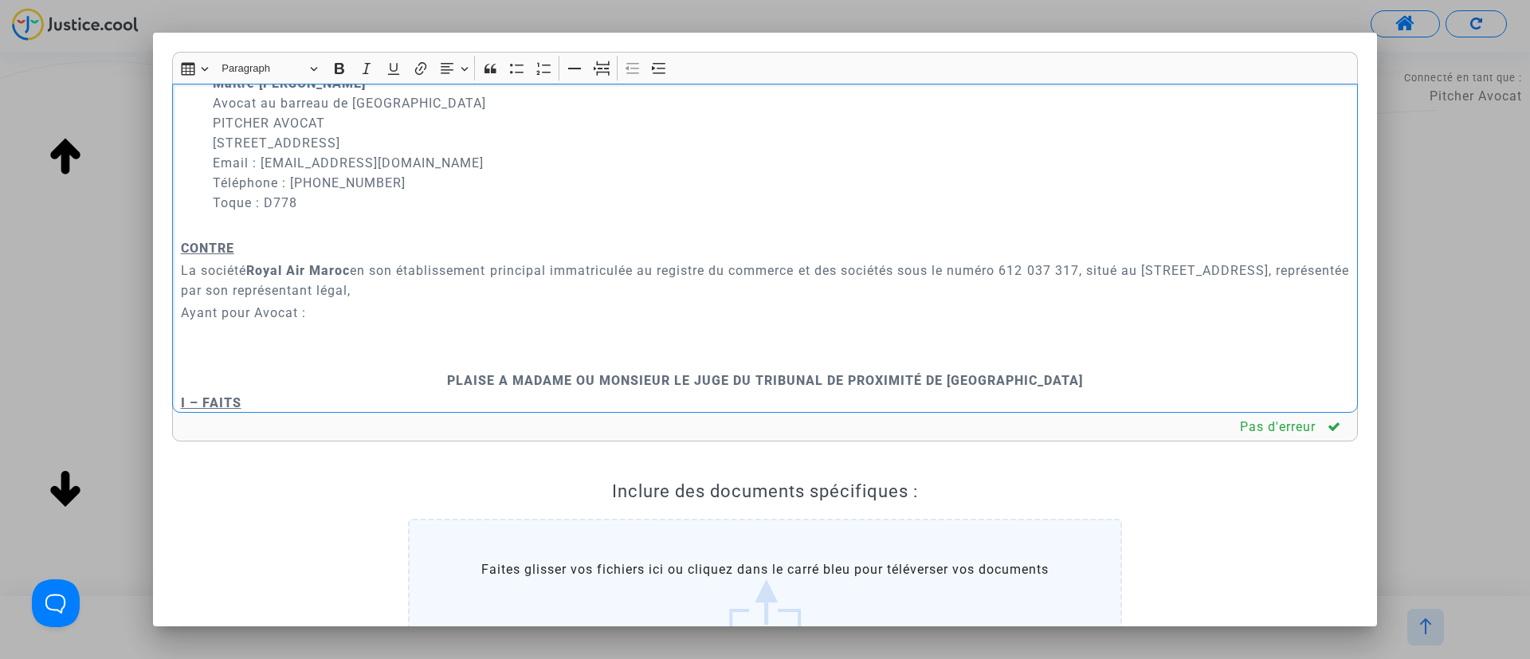
drag, startPoint x: 610, startPoint y: 362, endPoint x: 539, endPoint y: 73, distance: 297.1
click at [610, 357] on p "Rich Text Editor, main" at bounding box center [765, 358] width 1169 height 20
click at [598, 75] on icon "Editor toolbar" at bounding box center [603, 70] width 13 height 12
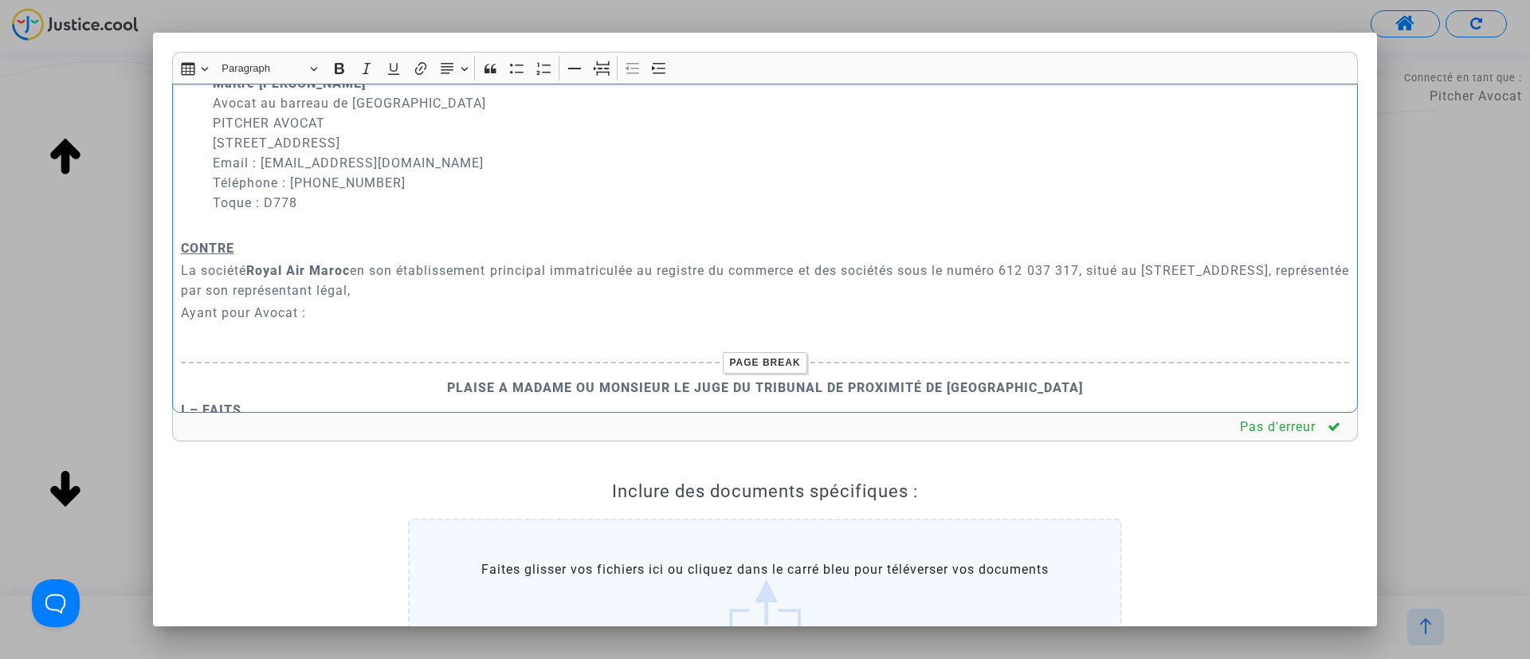
drag, startPoint x: 324, startPoint y: 319, endPoint x: 187, endPoint y: 305, distance: 138.6
click at [172, 312] on div "A MADAME, MONSIEUR LE JUGE DU TRIBUNAL DE PROXIMITÉ DE IVRY-SUR-SEINE Audience …" at bounding box center [765, 249] width 1186 height 330
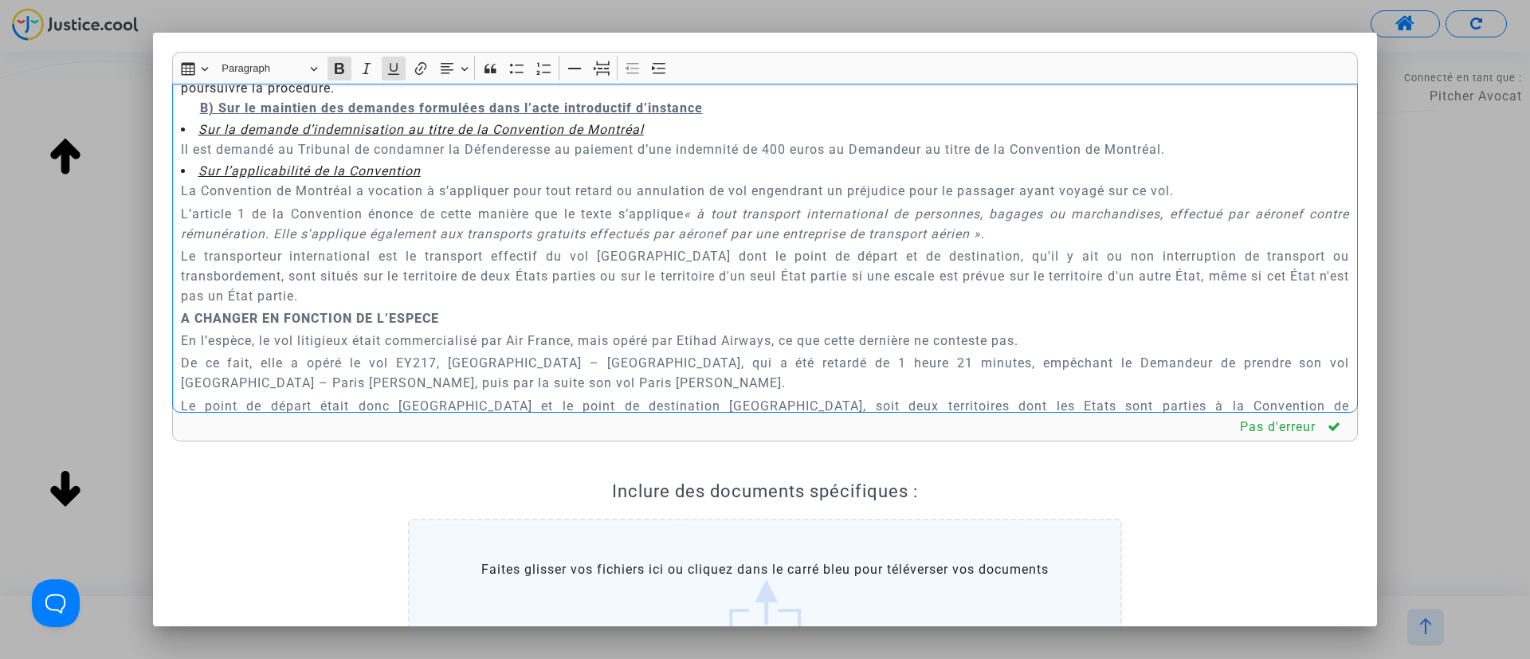
scroll to position [2630, 0]
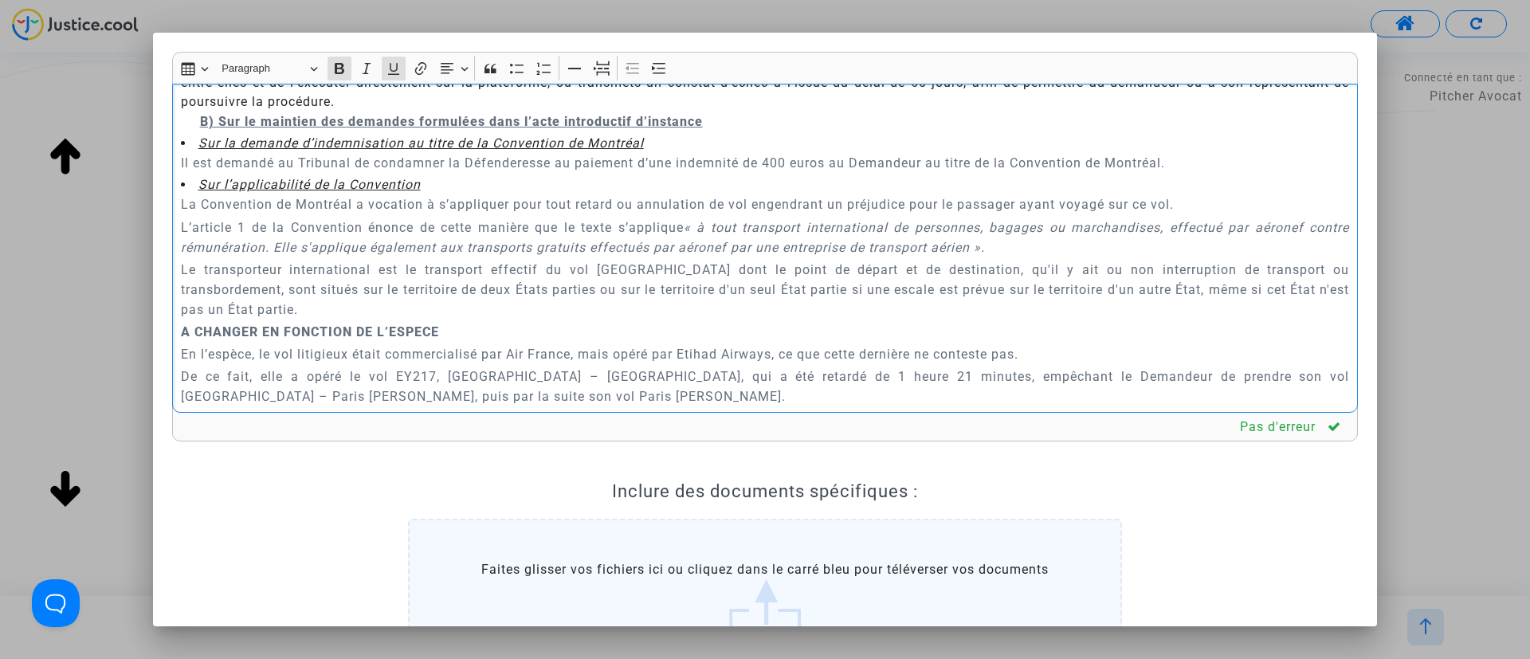
drag, startPoint x: 178, startPoint y: 179, endPoint x: 731, endPoint y: 116, distance: 556.7
click at [731, 116] on div "A MADAME, MONSIEUR LE JUGE DU TRIBUNAL DE PROXIMITÉ DE IVRY-SUR-SEINE Audience …" at bounding box center [765, 249] width 1186 height 330
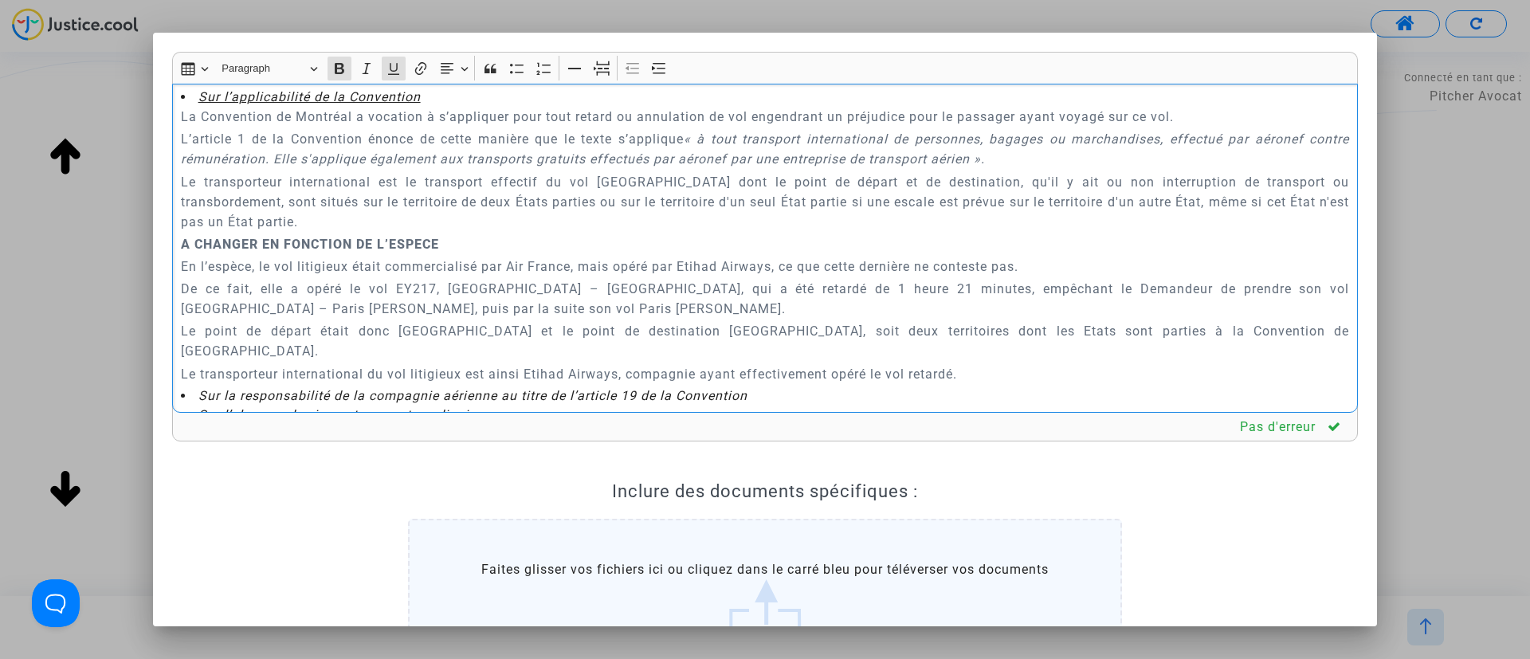
scroll to position [992, 0]
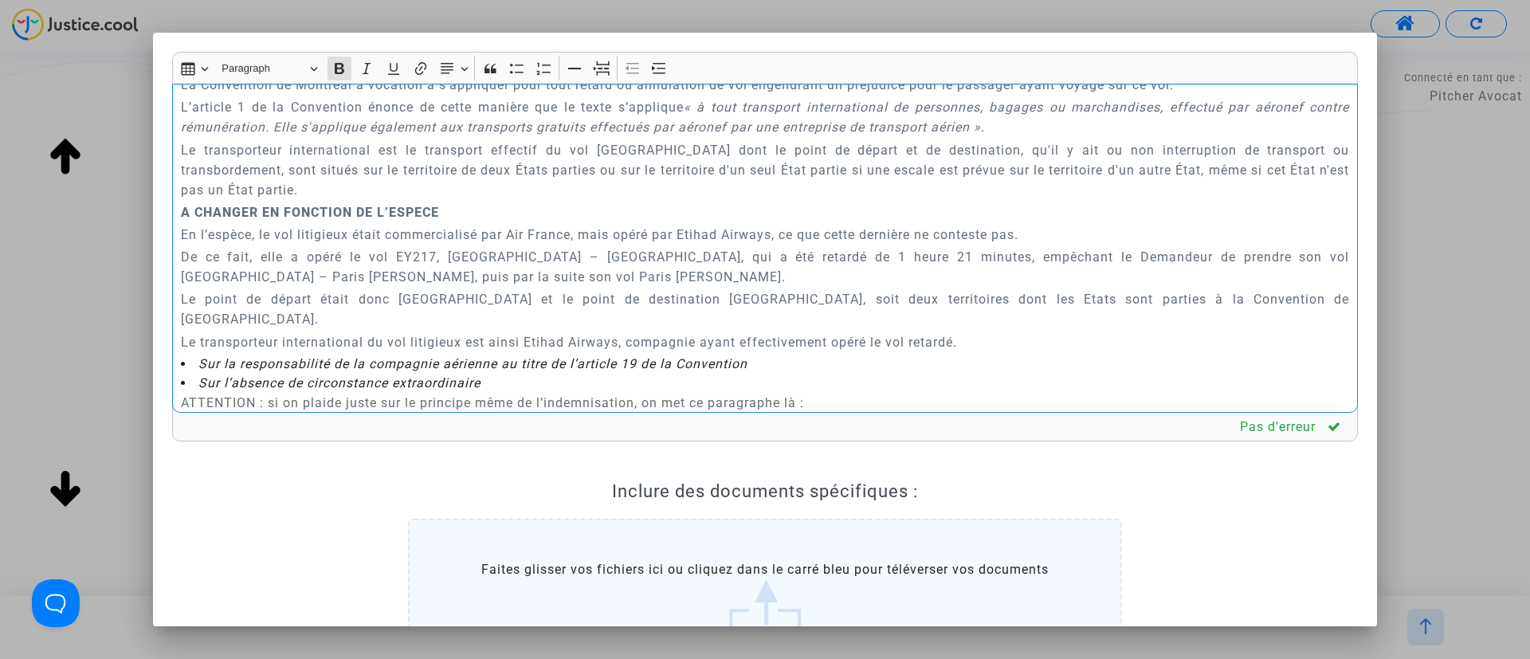
drag, startPoint x: 179, startPoint y: 220, endPoint x: 1016, endPoint y: 293, distance: 840.8
click at [1015, 312] on div "A MADAME, MONSIEUR LE JUGE DU TRIBUNAL DE PROXIMITÉ DE IVRY-SUR-SEINE Audience …" at bounding box center [765, 249] width 1186 height 330
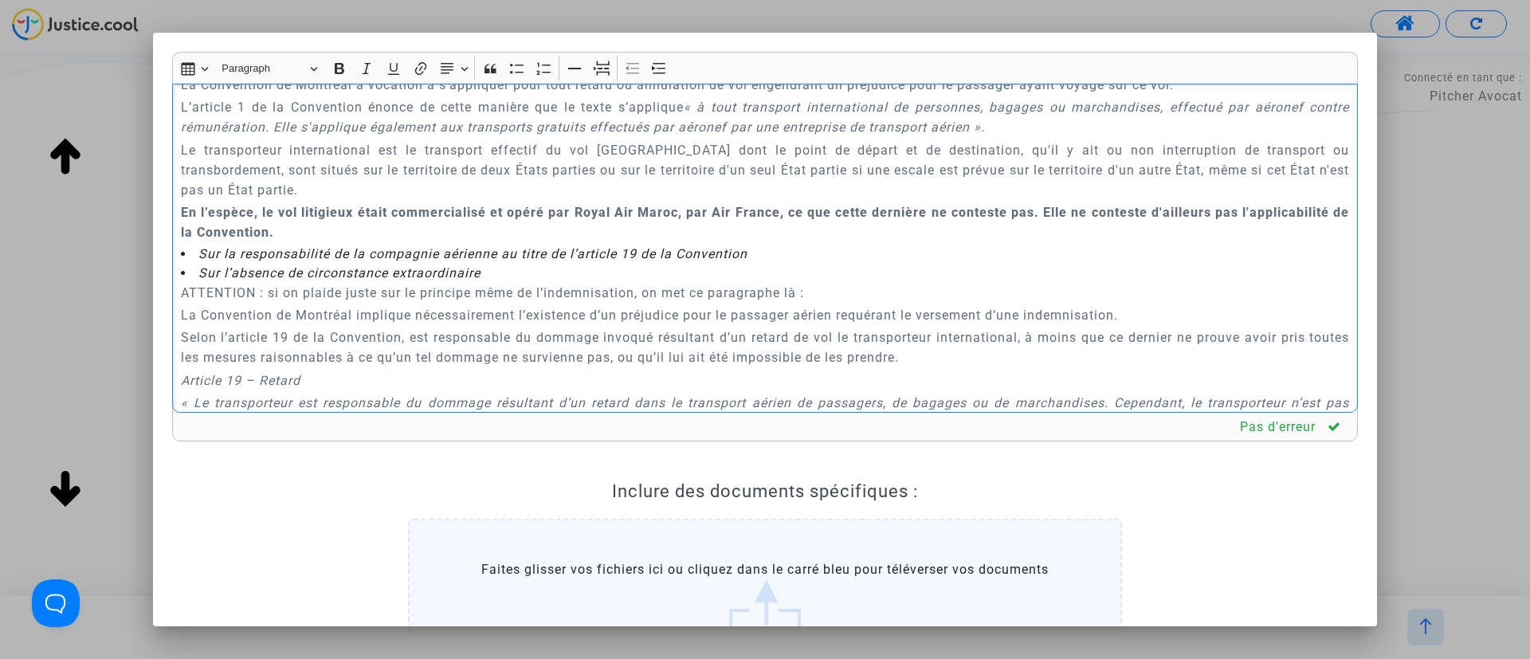
drag, startPoint x: 185, startPoint y: 286, endPoint x: 826, endPoint y: 292, distance: 640.8
click at [826, 292] on p "ATTENTION : si on plaide juste sur le principe même de l’indemnisation, on met …" at bounding box center [765, 293] width 1169 height 20
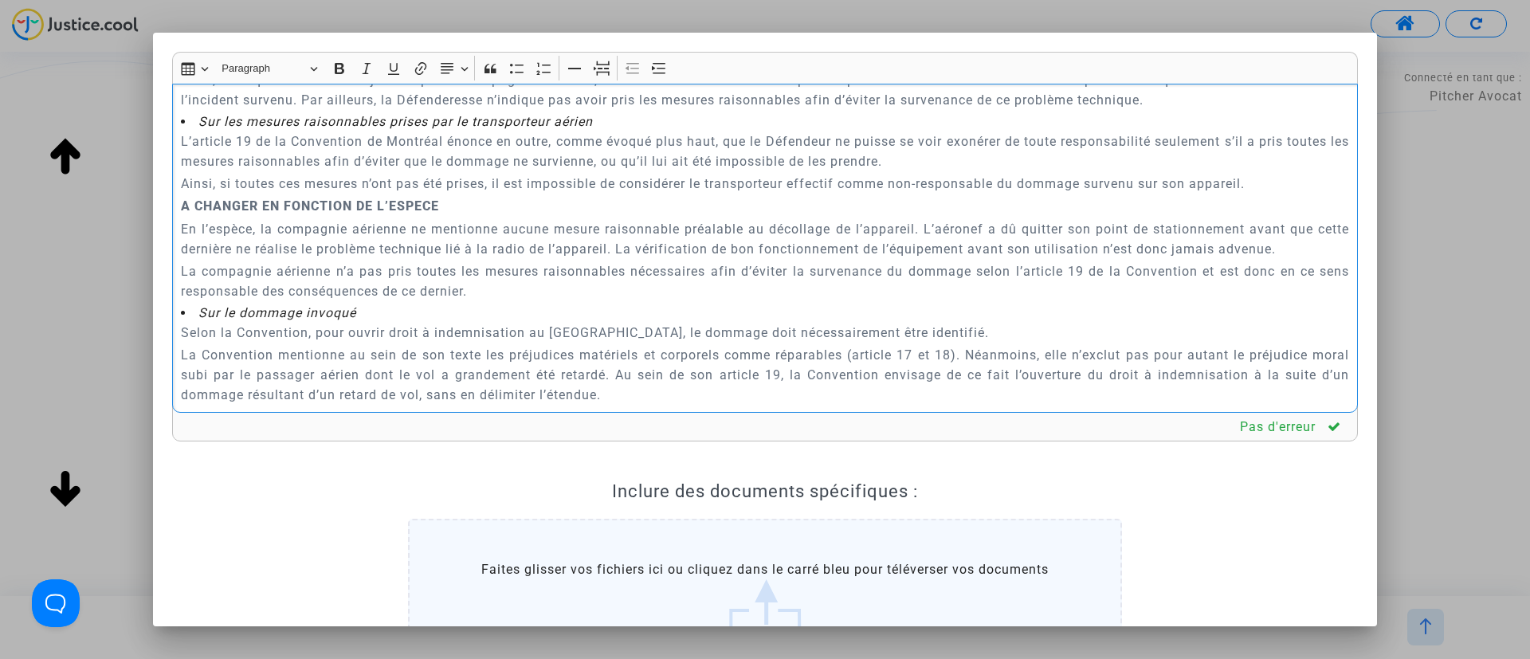
scroll to position [2067, 0]
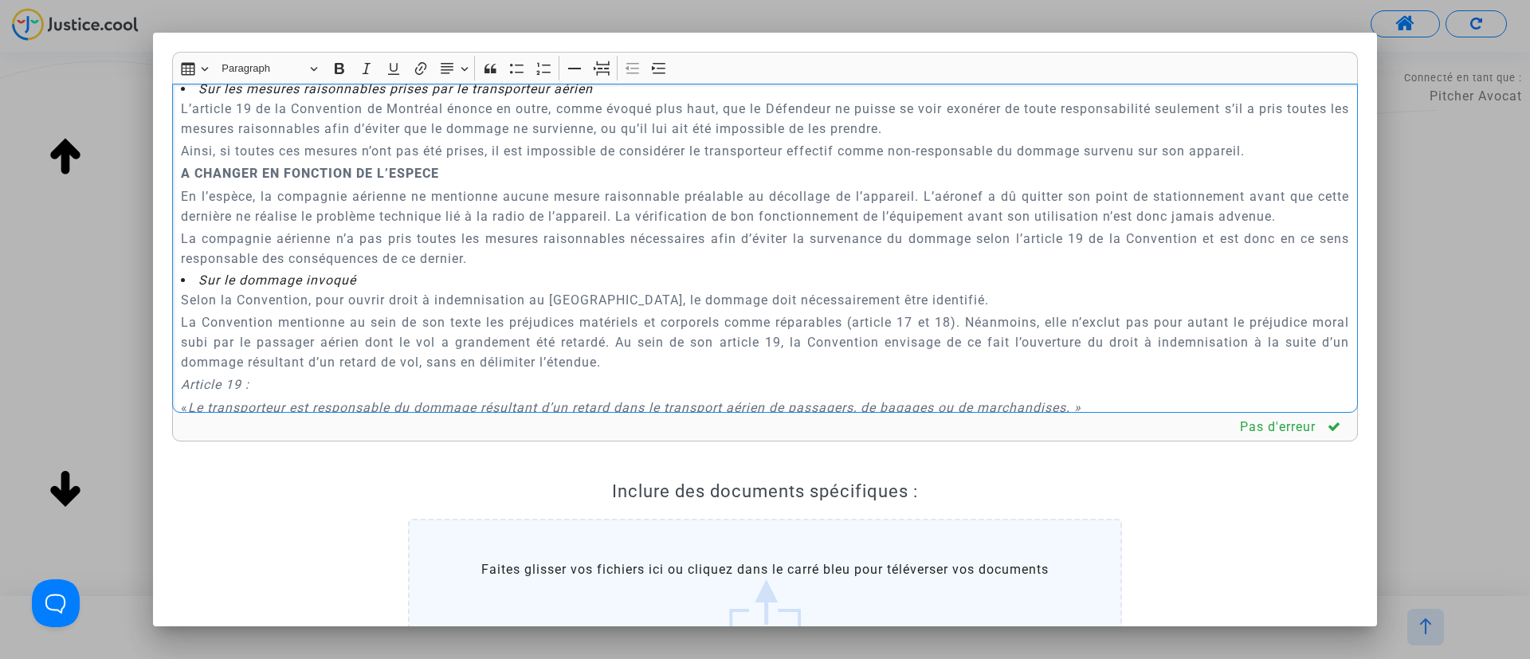
drag, startPoint x: 179, startPoint y: 220, endPoint x: 630, endPoint y: 305, distance: 459.1
click at [630, 305] on div "A MADAME, MONSIEUR LE JUGE DU TRIBUNAL DE PROXIMITÉ DE IVRY-SUR-SEINE Audience …" at bounding box center [765, 249] width 1186 height 330
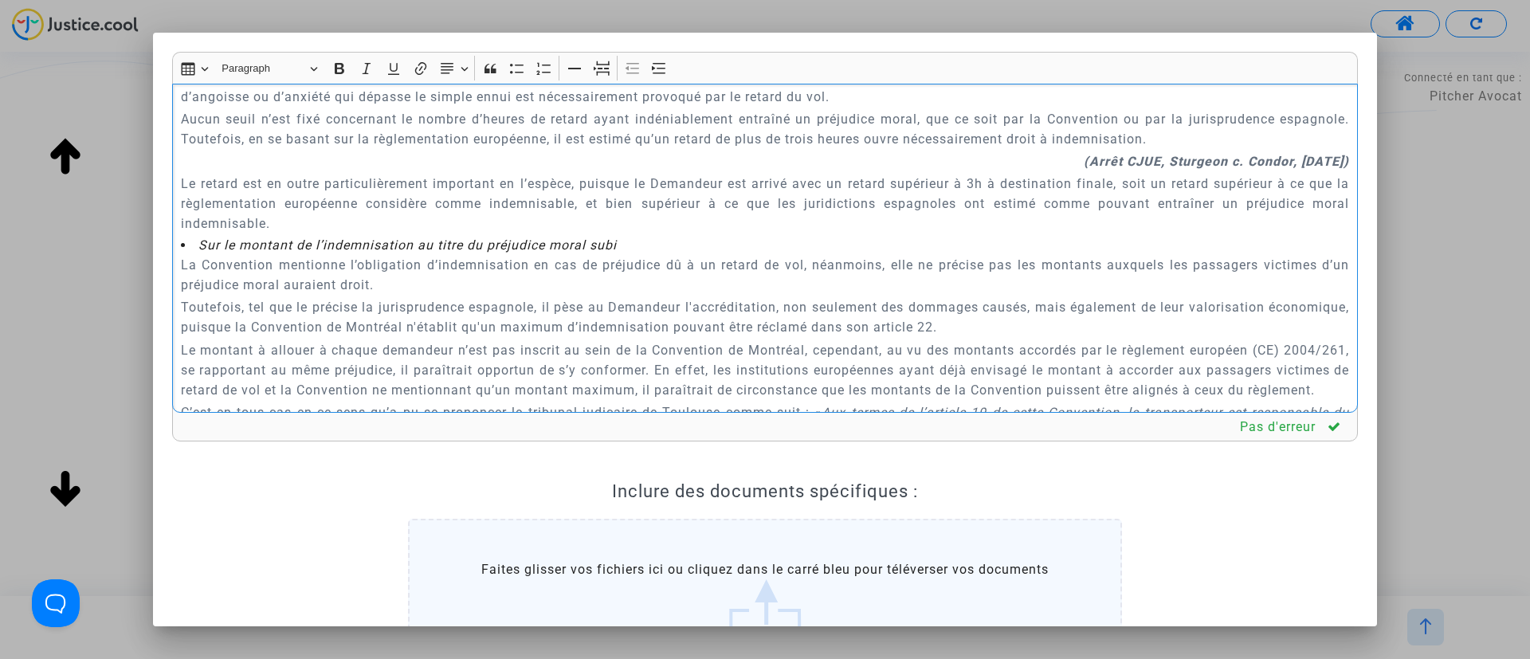
scroll to position [1734, 0]
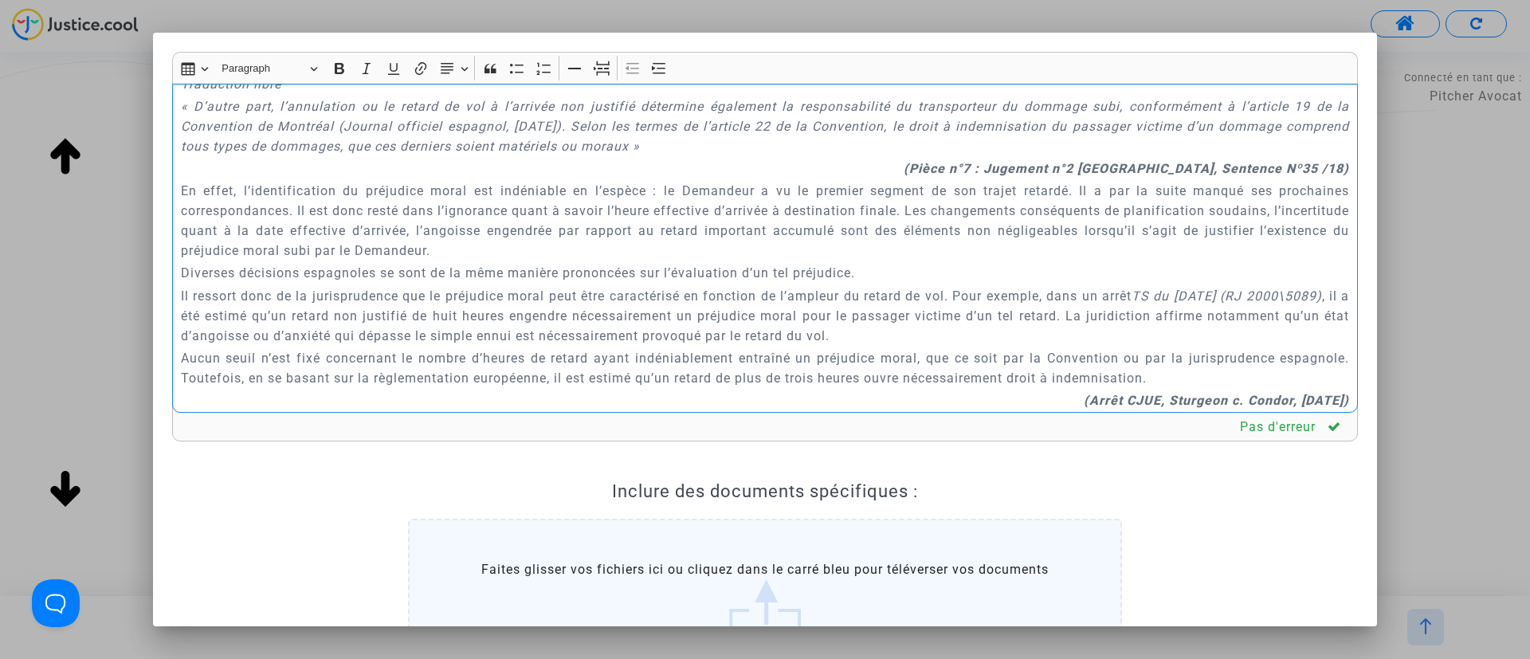
drag, startPoint x: 979, startPoint y: 169, endPoint x: 1016, endPoint y: 151, distance: 41.7
click at [981, 169] on strong "(Pièce n°7 : Jugement n°2 PONTEVEDRA, Sentence Nº35 /18)" at bounding box center [1127, 168] width 446 height 15
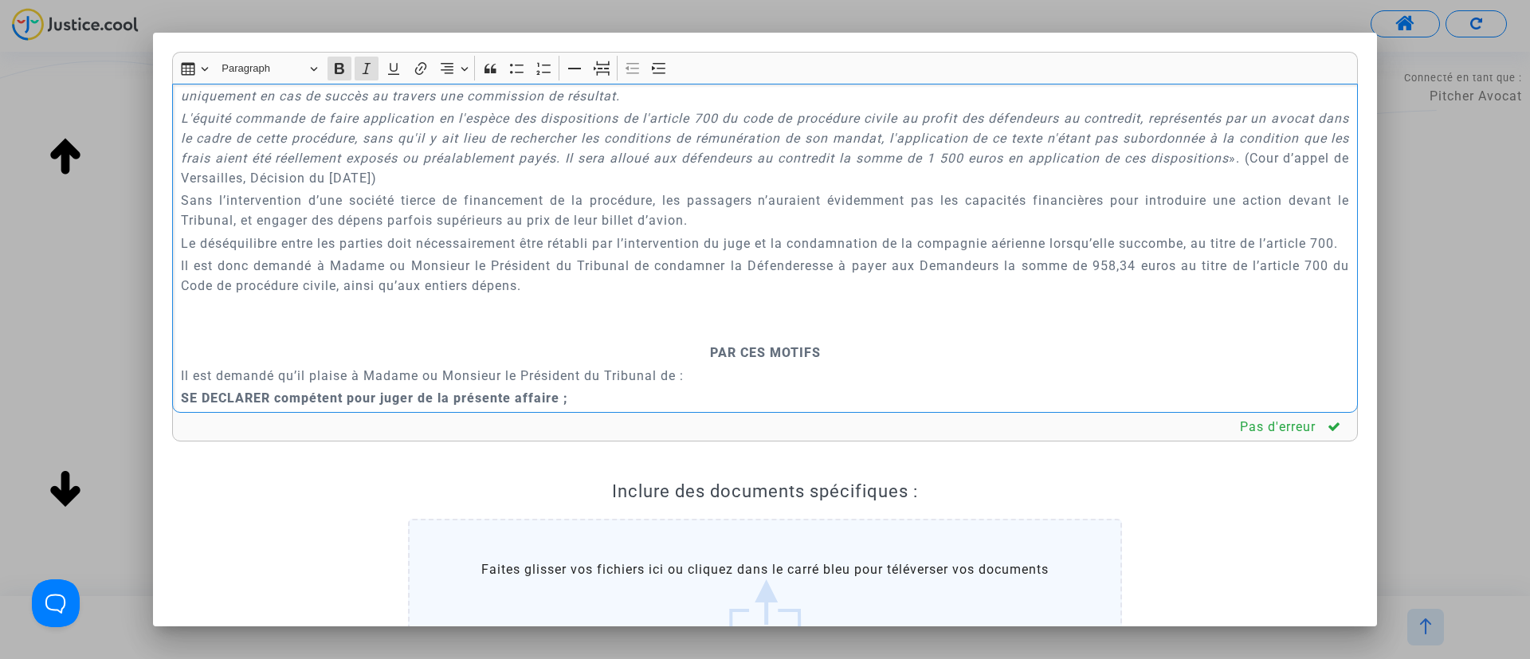
scroll to position [3407, 0]
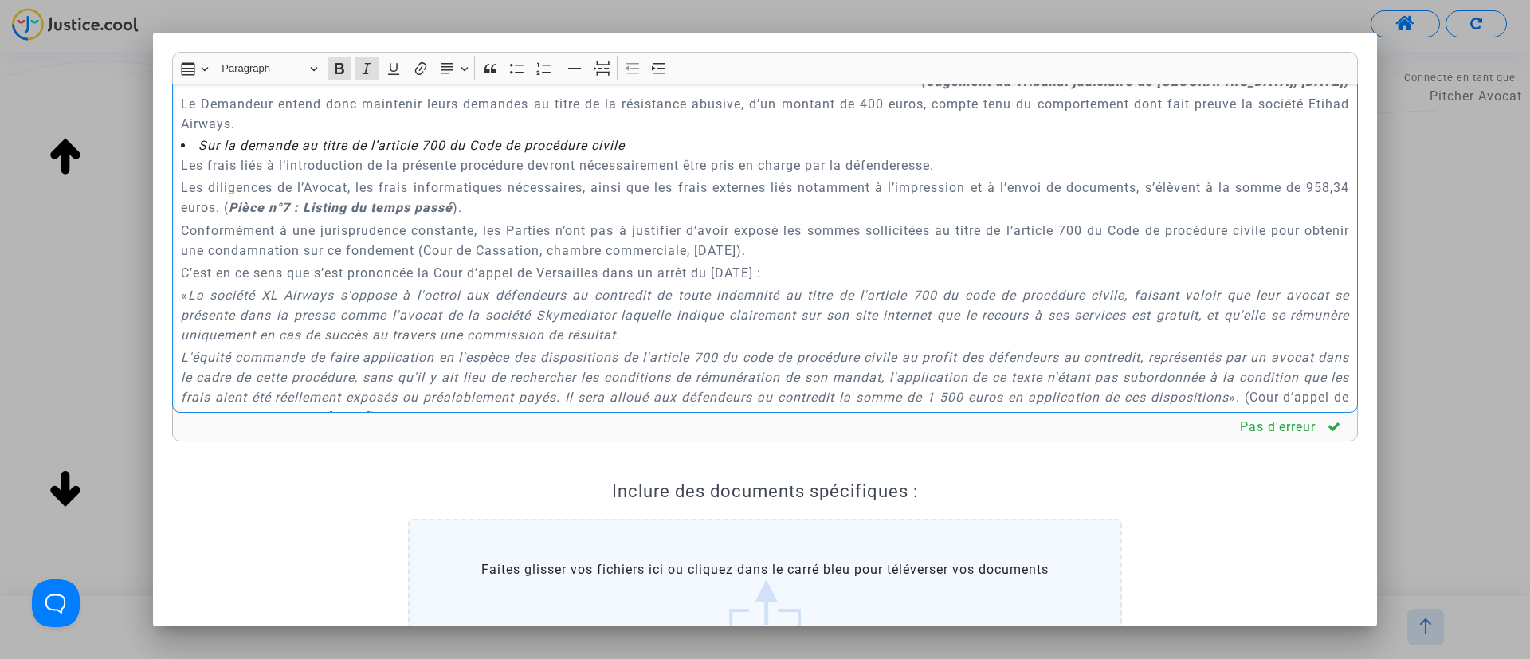
drag, startPoint x: 531, startPoint y: 267, endPoint x: 275, endPoint y: 265, distance: 255.9
click at [275, 218] on p "Les diligences de l’Avocat, les frais informatiques nécessaires, ainsi que les …" at bounding box center [765, 198] width 1169 height 40
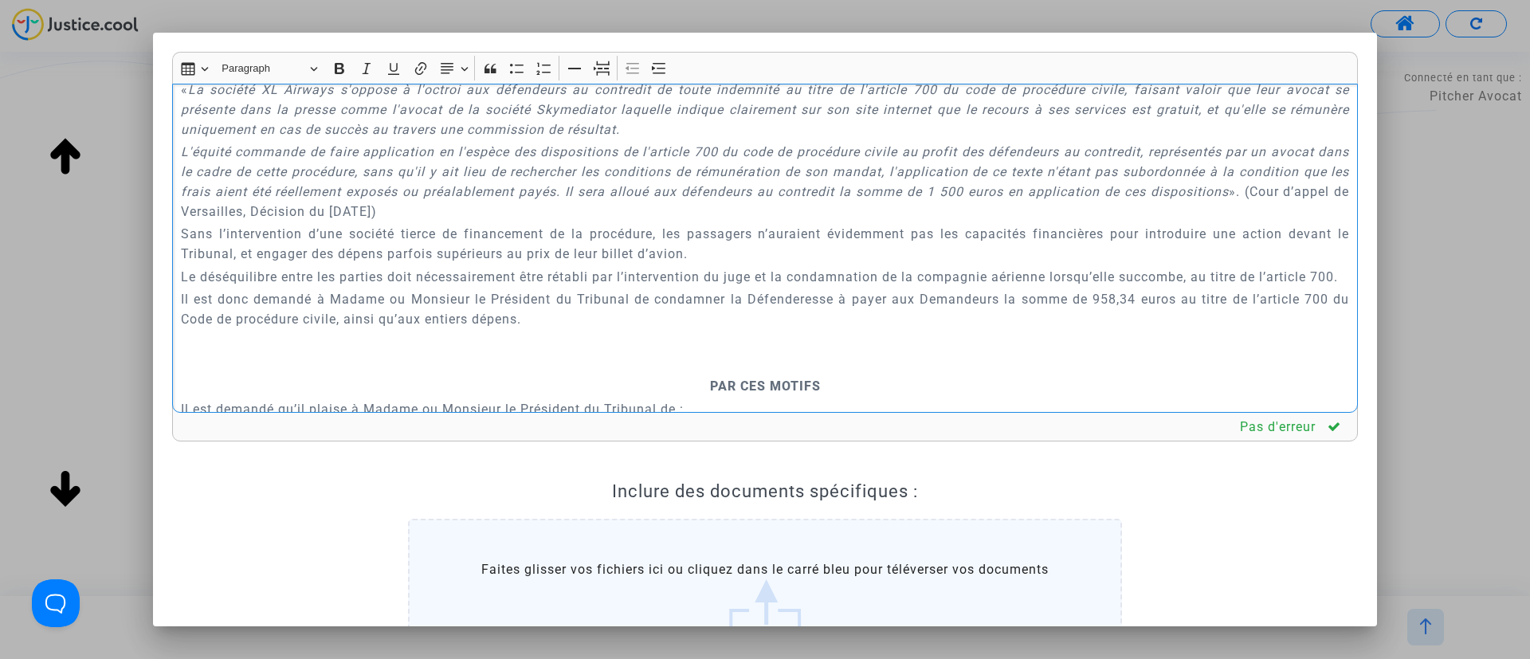
scroll to position [3766, 0]
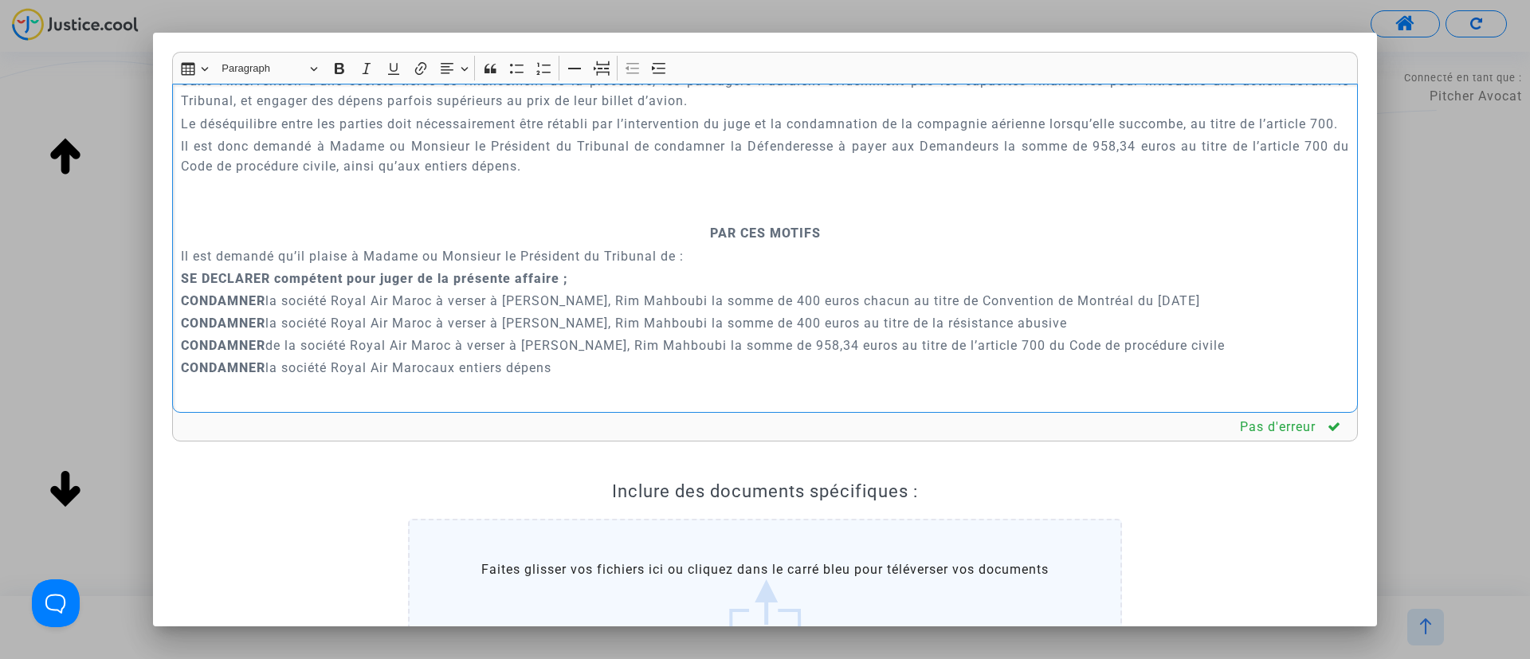
click at [800, 221] on p "Rich Text Editor, main" at bounding box center [765, 211] width 1169 height 20
click at [595, 61] on icon "Editor toolbar" at bounding box center [602, 69] width 16 height 16
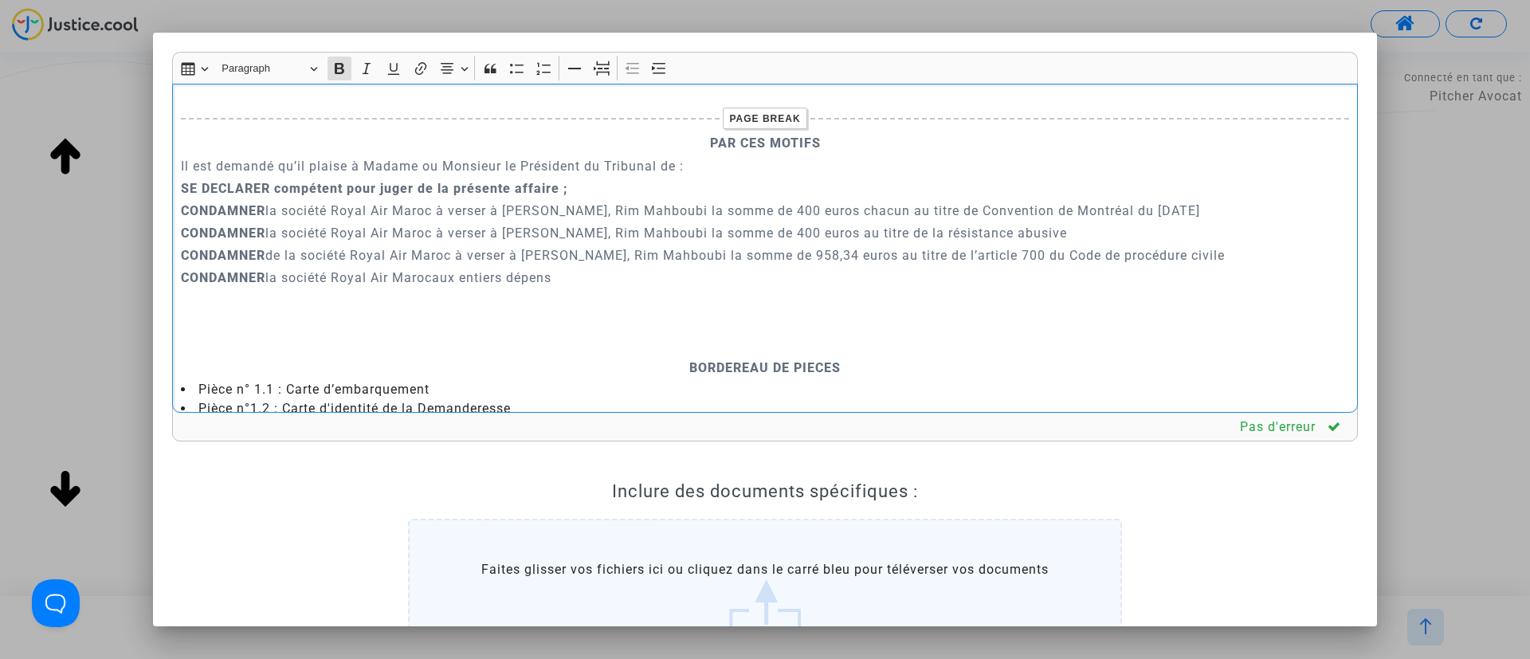
scroll to position [4005, 0]
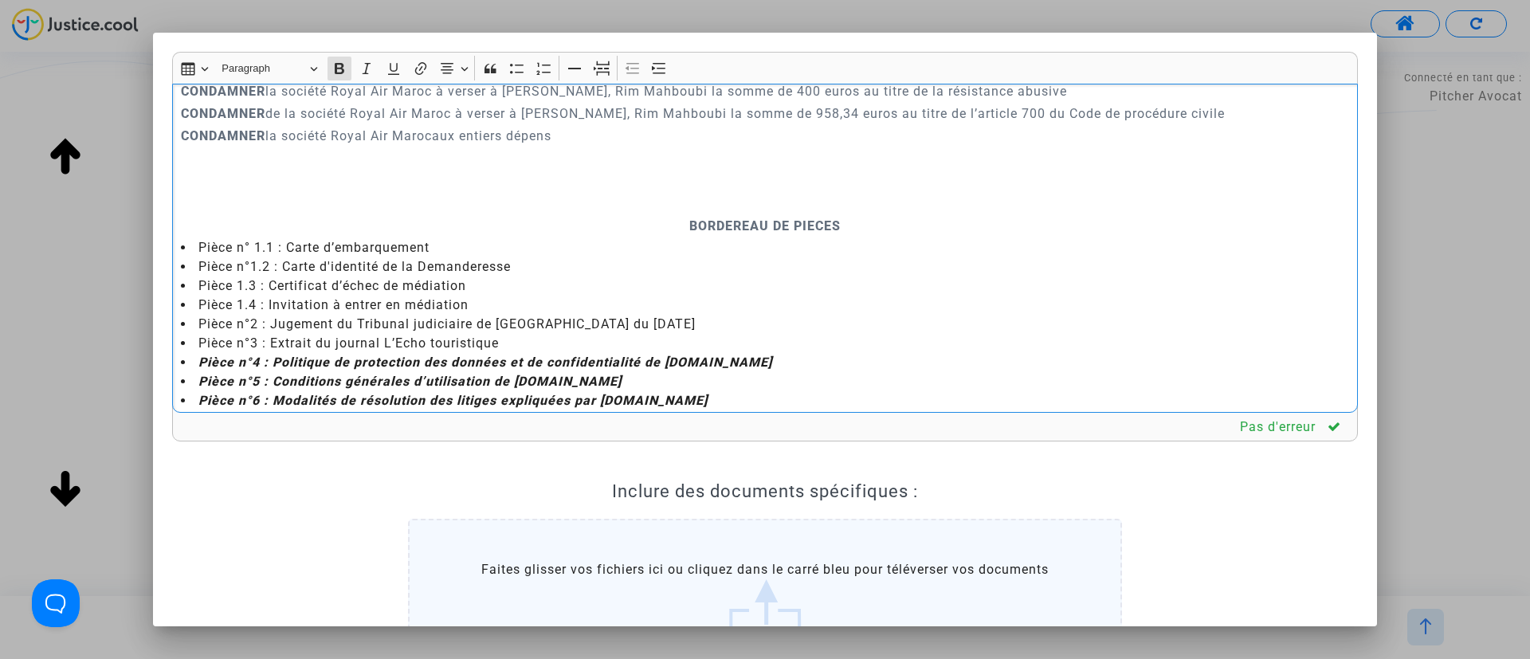
click at [715, 214] on p "Rich Text Editor, main" at bounding box center [765, 204] width 1169 height 20
click at [607, 69] on icon "Editor toolbar" at bounding box center [602, 69] width 16 height 16
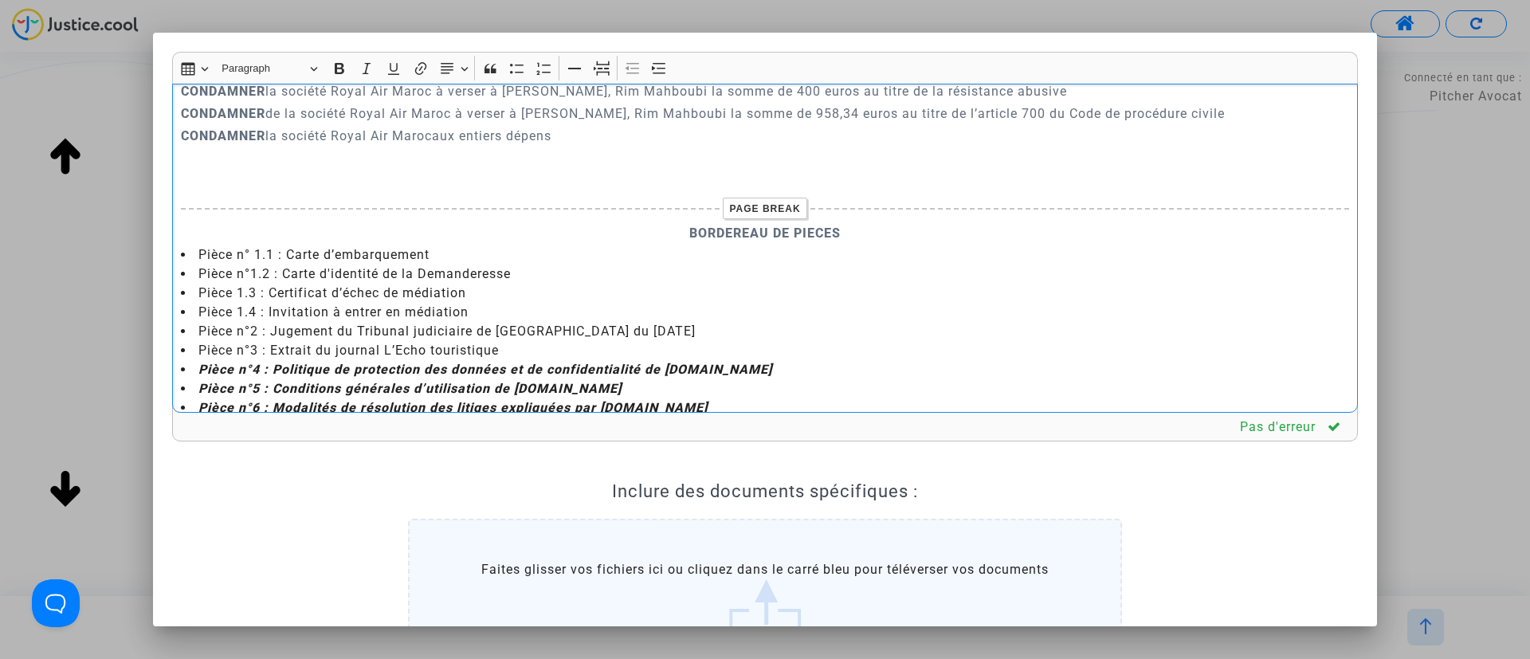
click at [436, 146] on p "CONDAMNER la société Royal Air Marocaux entiers dépens" at bounding box center [765, 136] width 1169 height 20
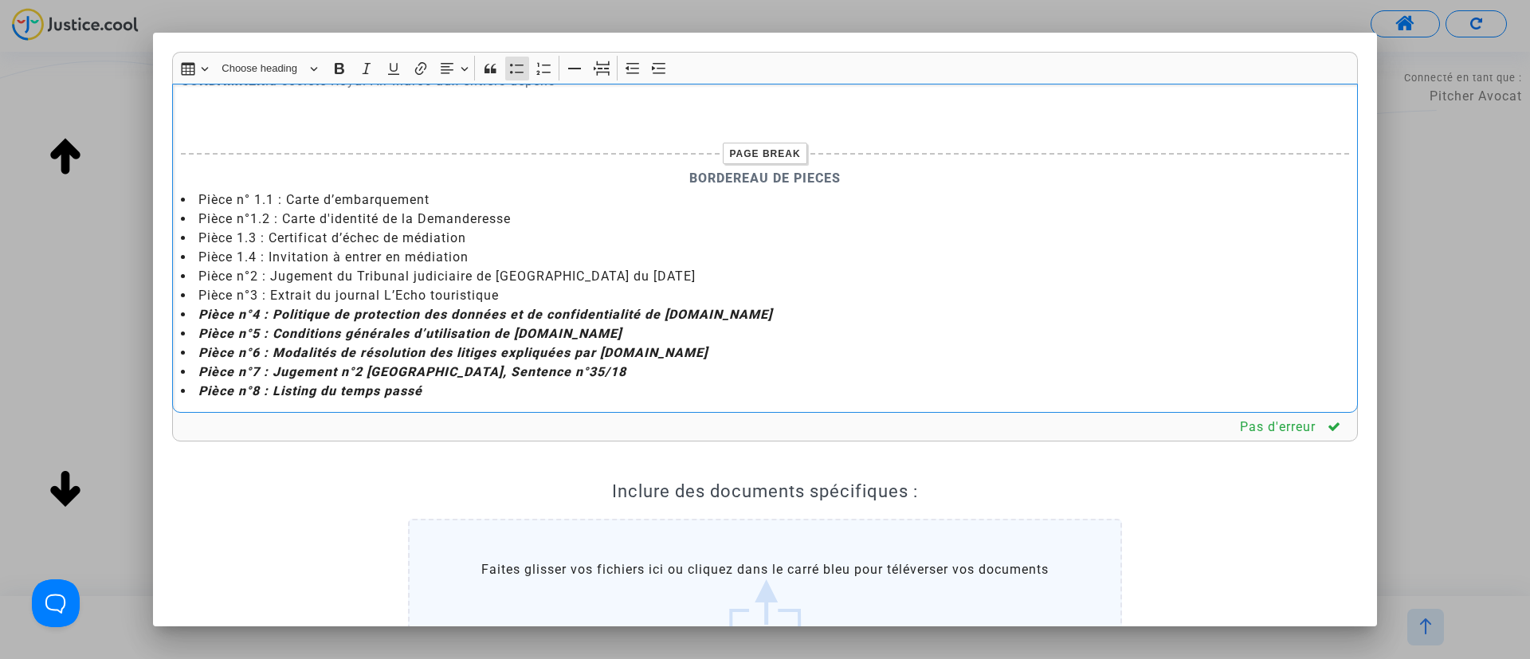
drag, startPoint x: 273, startPoint y: 292, endPoint x: 269, endPoint y: 378, distance: 86.2
click at [269, 378] on ul "Pièce n° 1.1 : Carte d’embarquement Pièce n°1.2 : Carte d'identité de la Demand…" at bounding box center [765, 295] width 1169 height 210
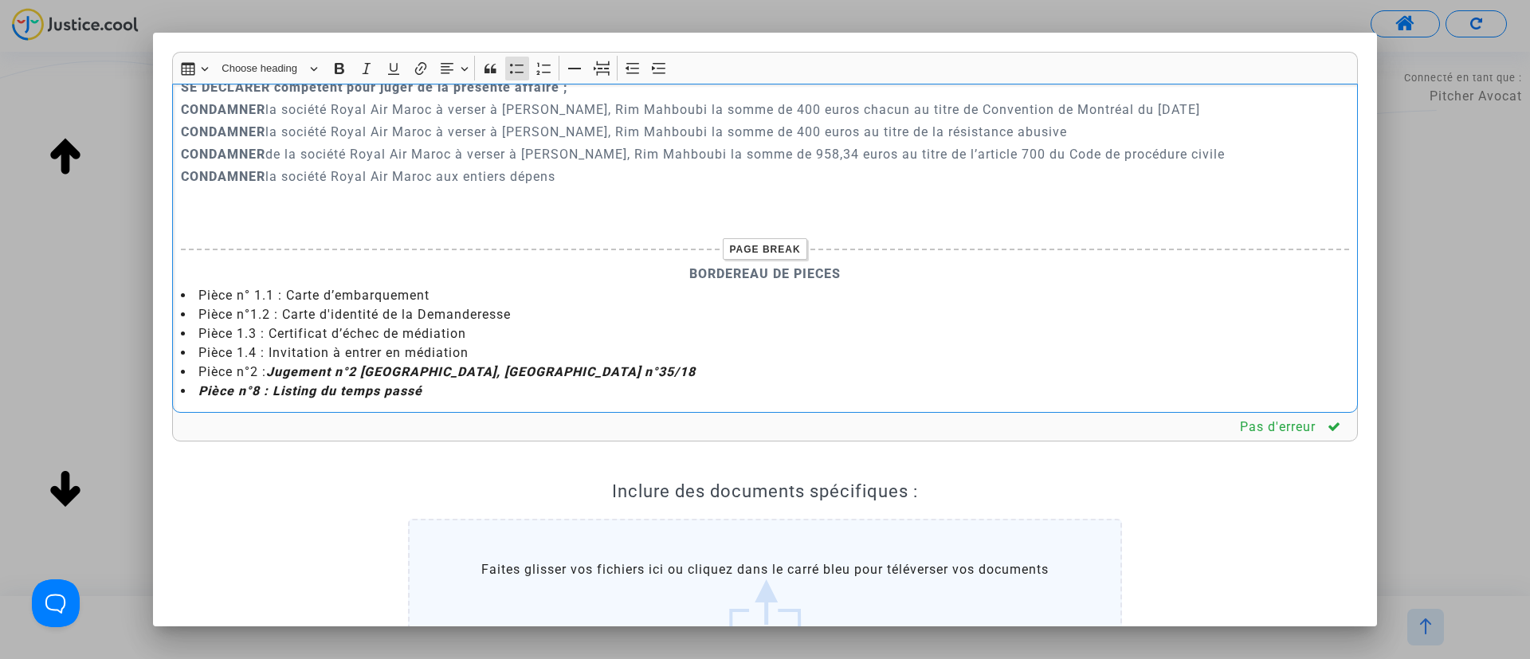
scroll to position [4044, 0]
drag, startPoint x: 426, startPoint y: 391, endPoint x: 157, endPoint y: 383, distance: 268.7
click at [157, 383] on mat-dialog-container "Rich Text Editor Insert table Insert table Heading Choose heading Paragraph Hea…" at bounding box center [765, 329] width 1224 height 593
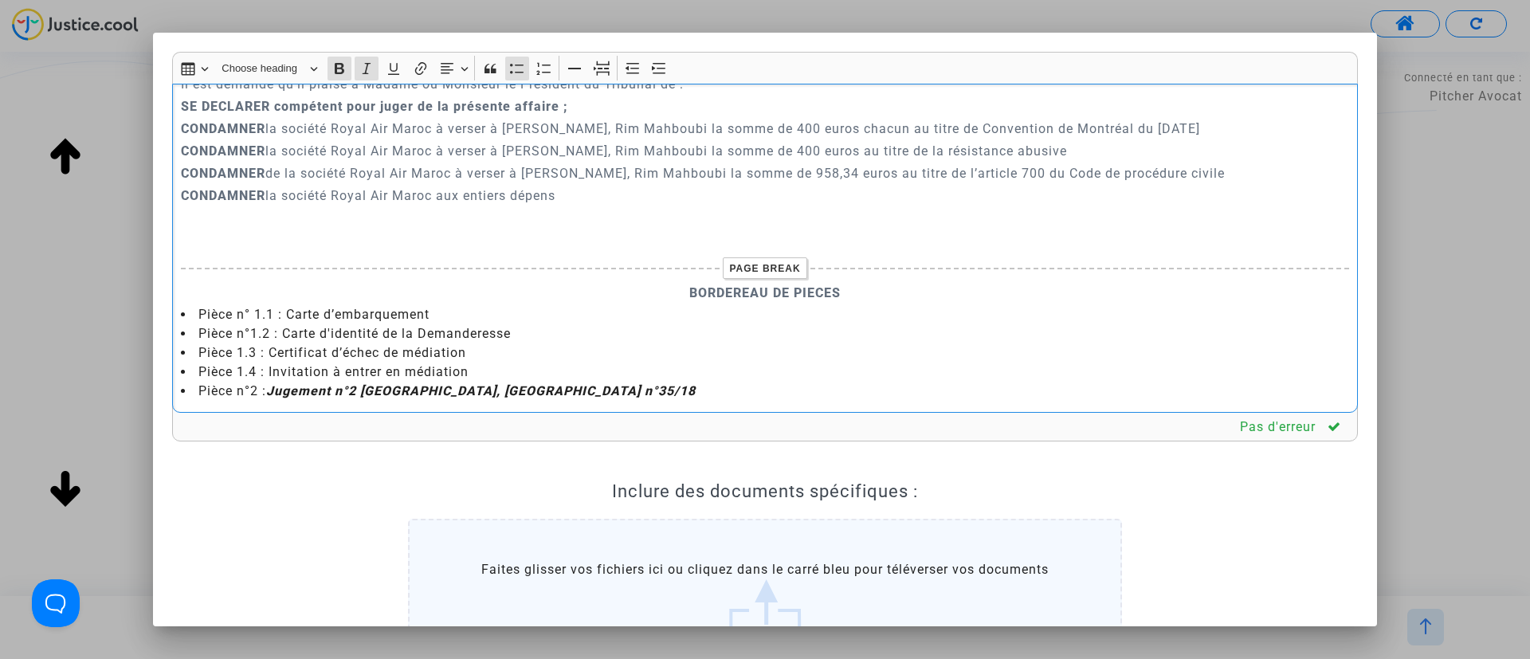
scroll to position [219, 0]
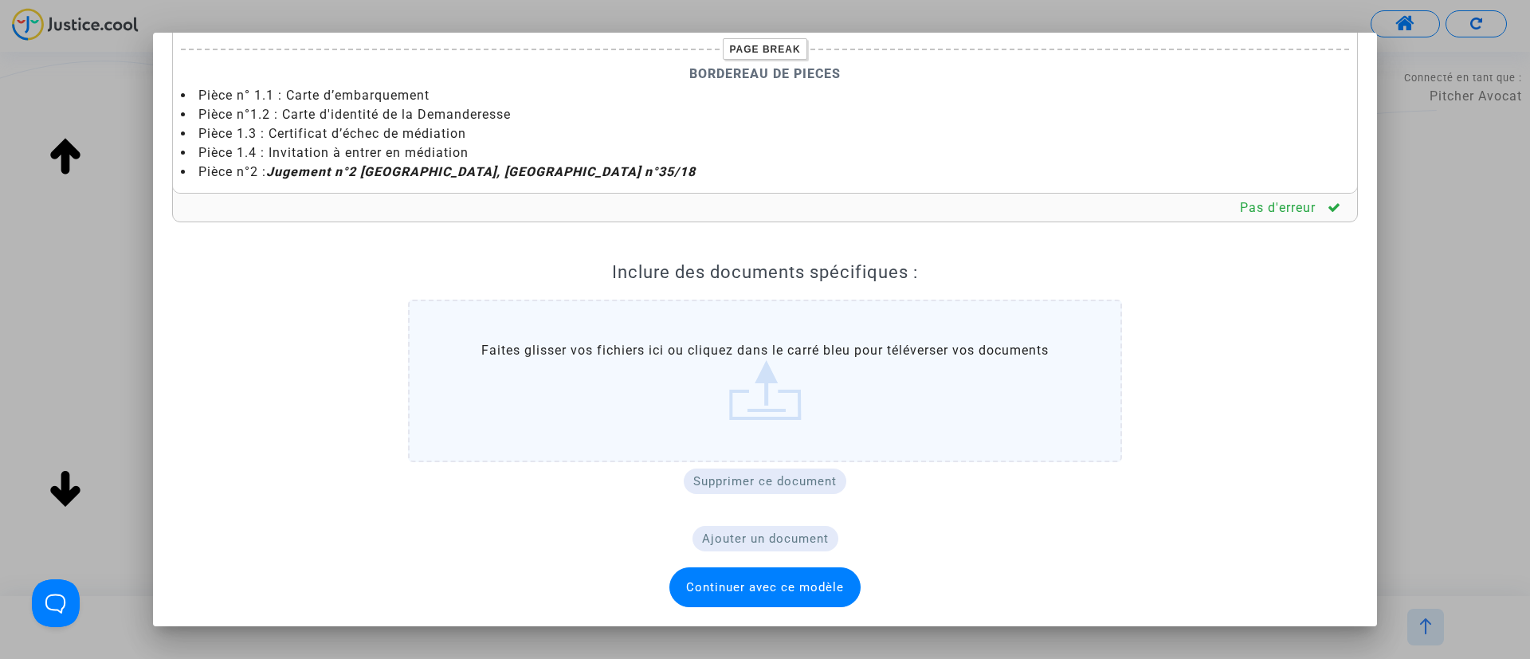
click at [772, 576] on span "Continuer avec ce modèle" at bounding box center [765, 587] width 191 height 40
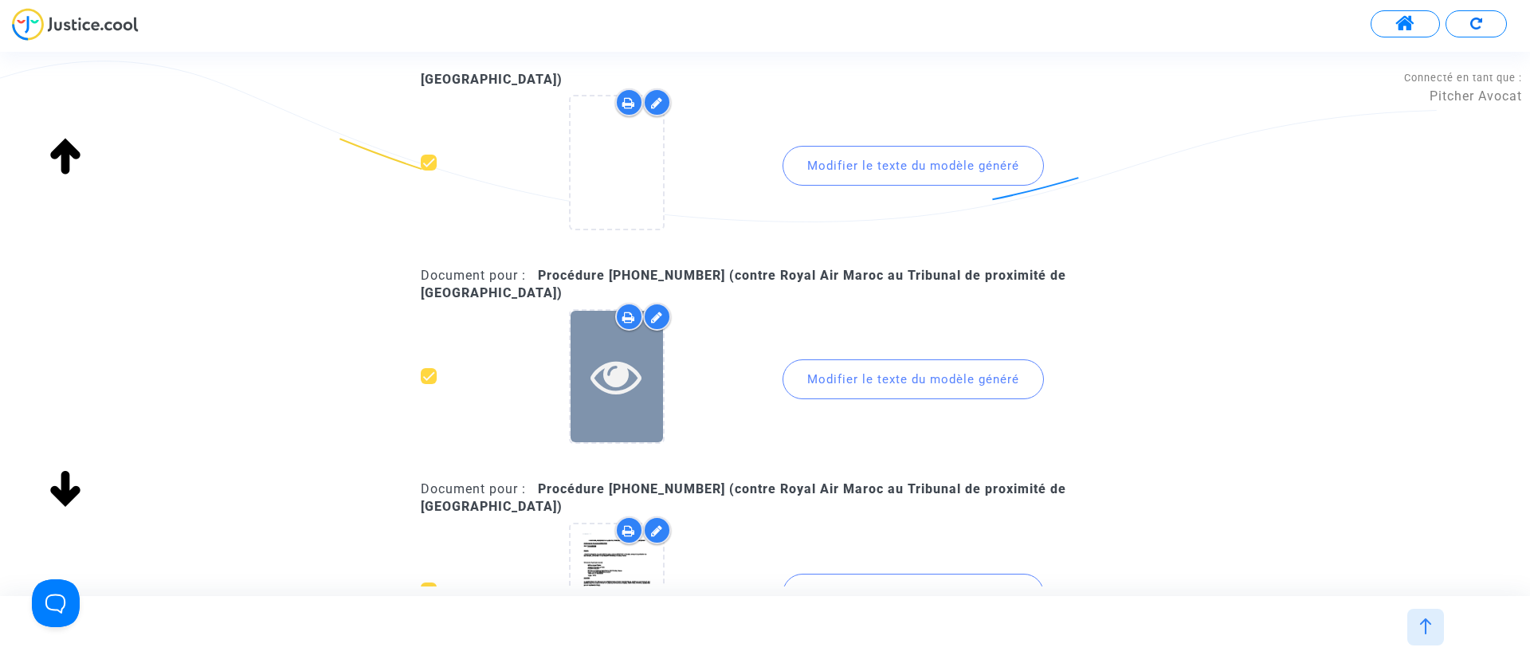
click at [607, 357] on icon at bounding box center [617, 376] width 52 height 51
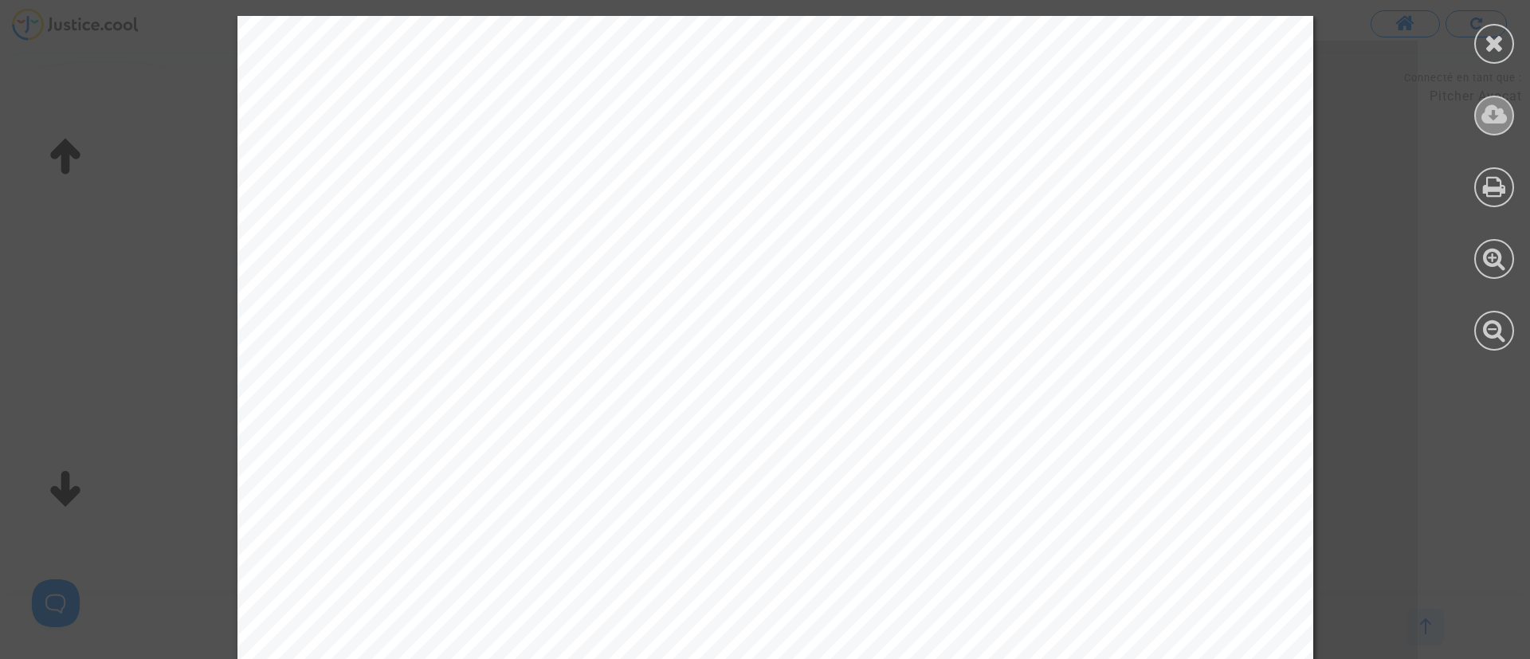
drag, startPoint x: 1490, startPoint y: 100, endPoint x: 1482, endPoint y: 100, distance: 8.8
click at [1482, 100] on div at bounding box center [1495, 116] width 40 height 40
click at [1503, 49] on icon at bounding box center [1495, 43] width 20 height 24
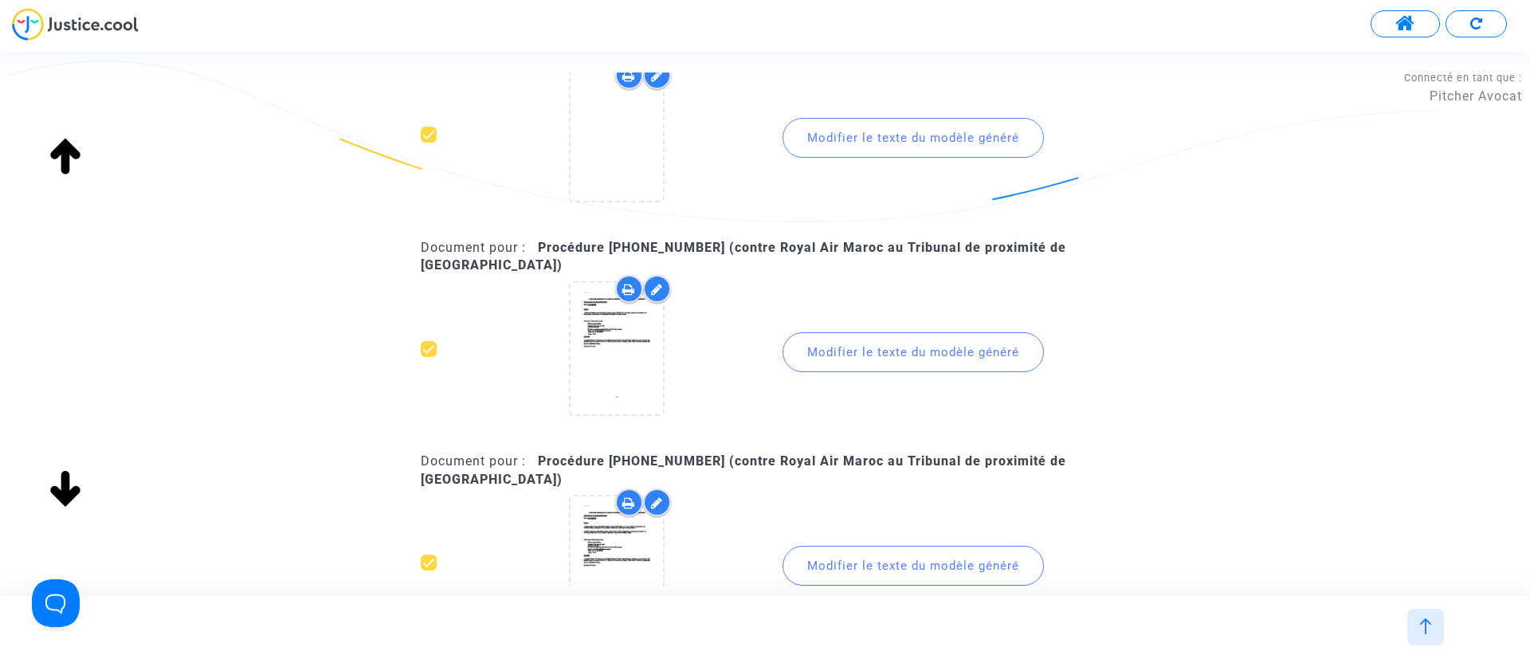
scroll to position [2152, 0]
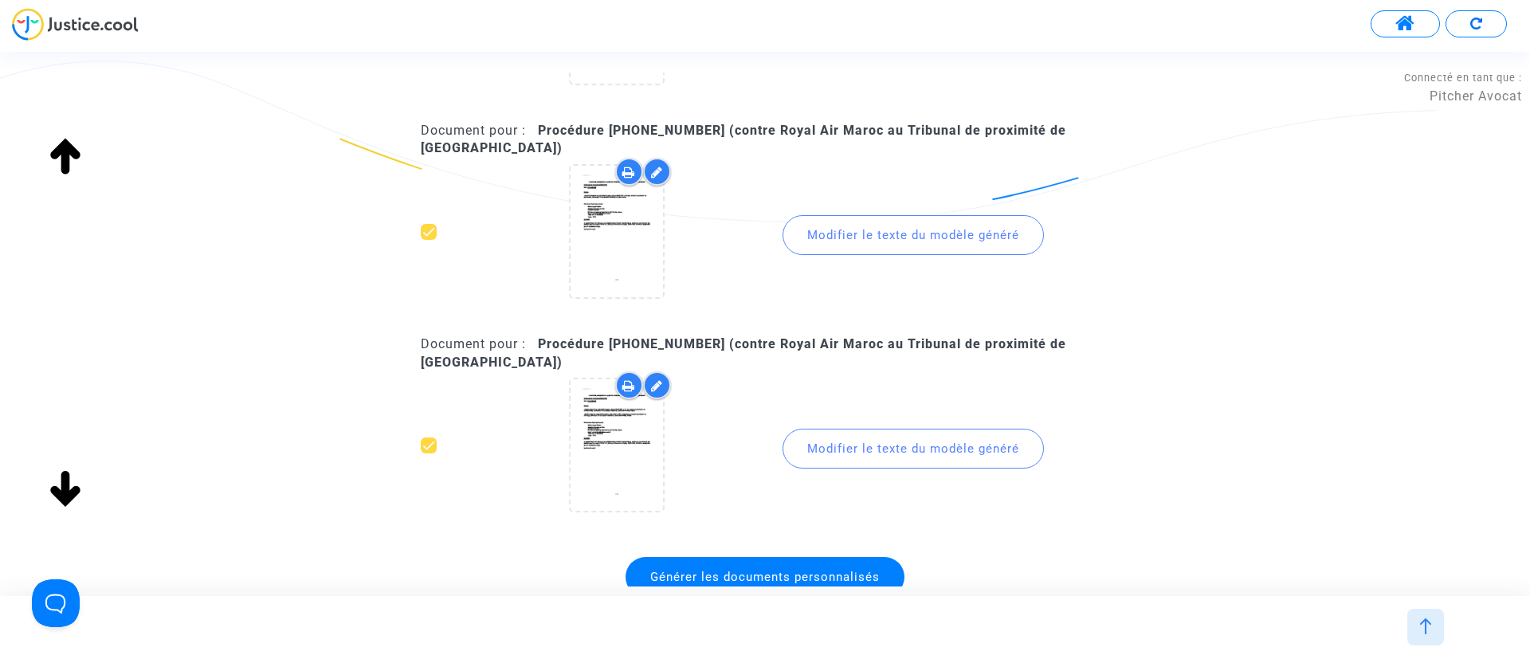
click at [831, 228] on div "Modifier le texte du modèle généré" at bounding box center [913, 235] width 261 height 40
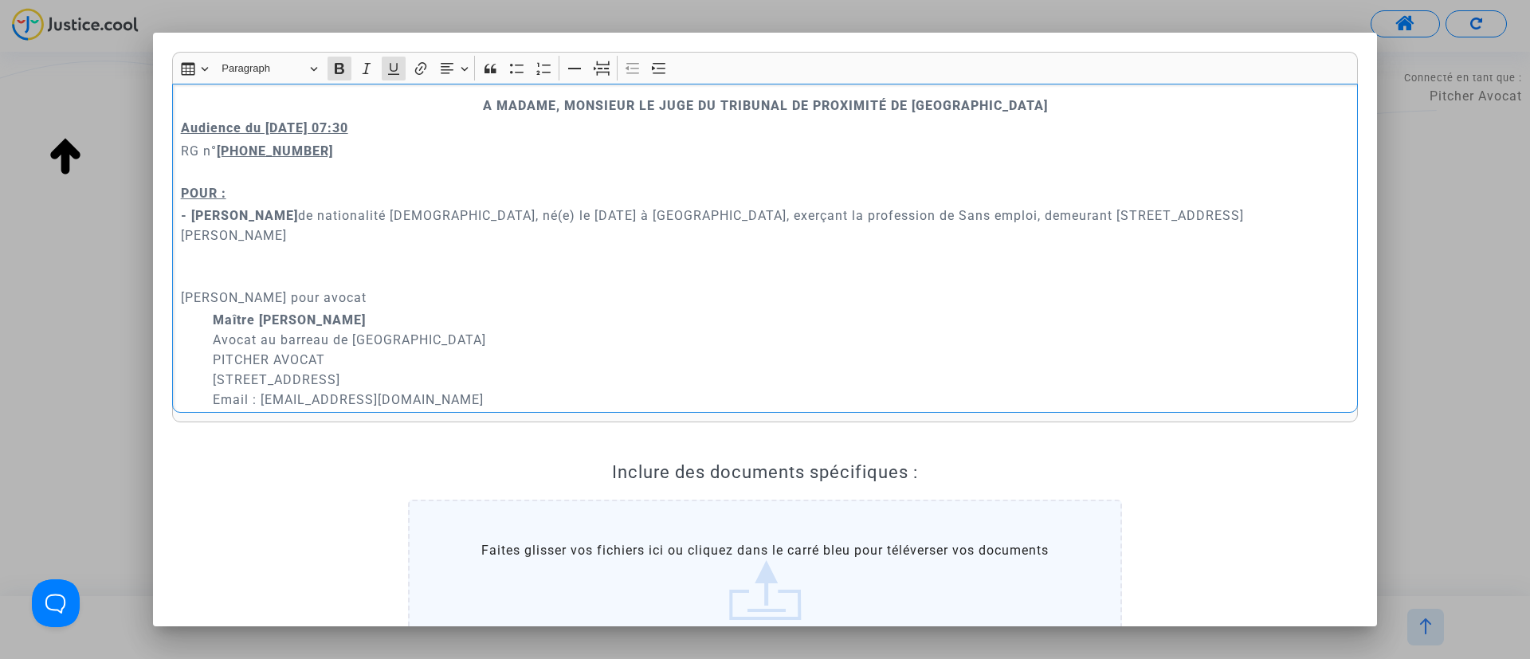
click at [501, 133] on p "Audience du 13 octobre 2025 07:30" at bounding box center [765, 128] width 1169 height 20
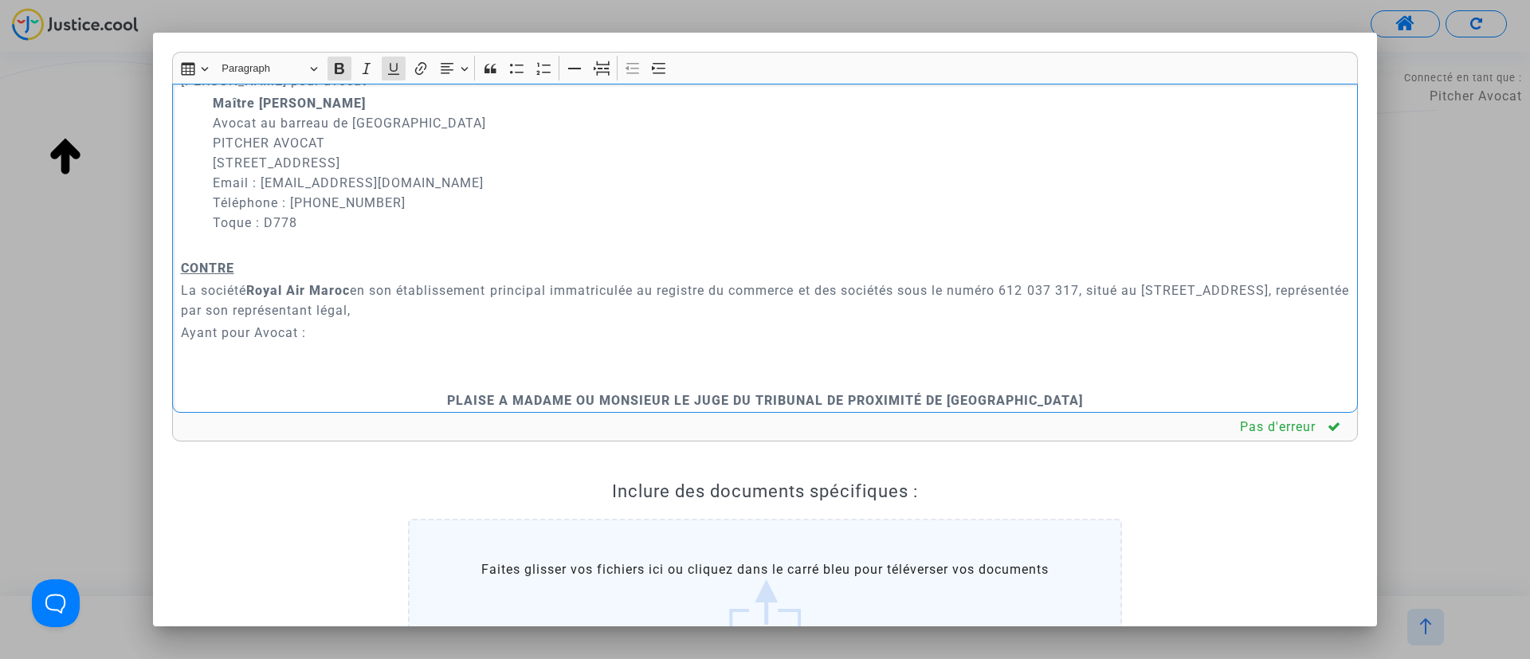
scroll to position [359, 0]
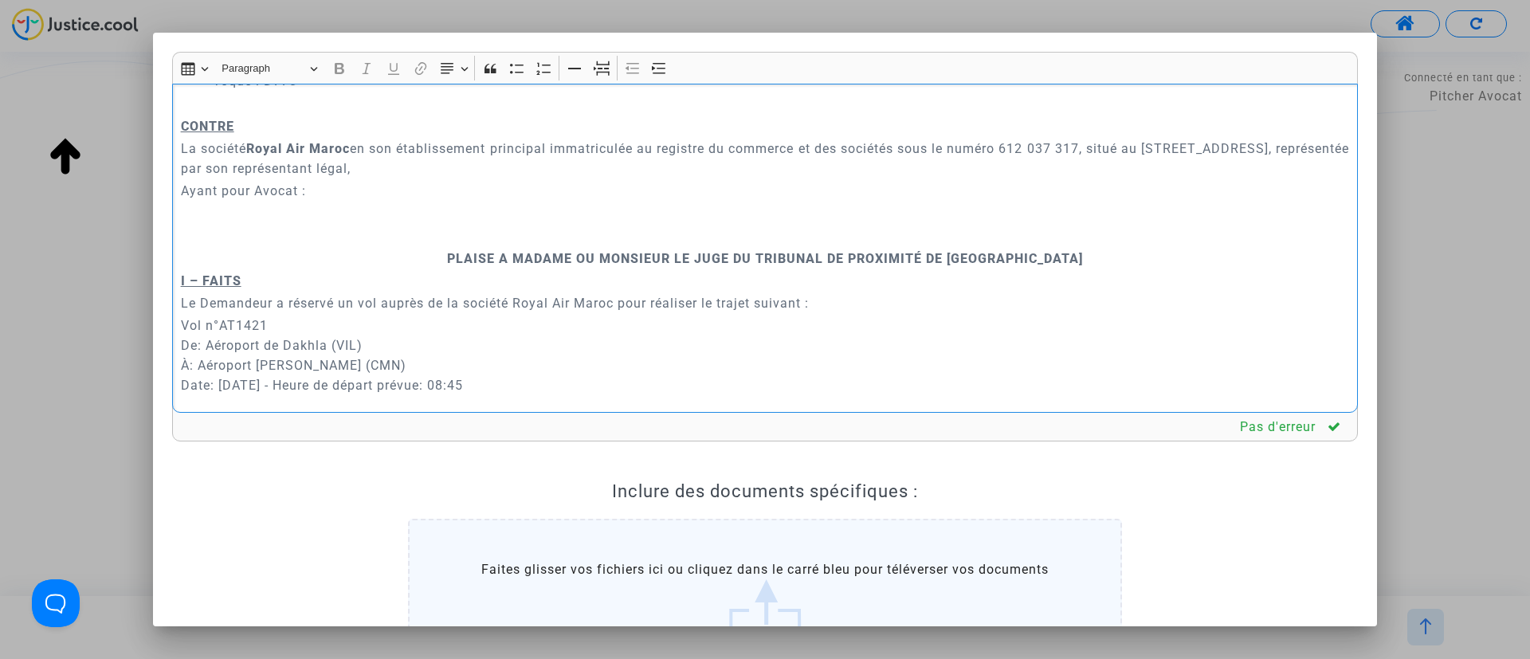
drag, startPoint x: 312, startPoint y: 171, endPoint x: 189, endPoint y: 187, distance: 124.6
click at [184, 193] on div "A MADAME, MONSIEUR LE JUGE DU TRIBUNAL DE PROXIMITÉ DE IVRY-SUR-SEINE Audience …" at bounding box center [765, 249] width 1186 height 330
drag, startPoint x: 203, startPoint y: 170, endPoint x: 317, endPoint y: 179, distance: 114.3
click at [317, 181] on p "Ayant pour Avocat :" at bounding box center [765, 191] width 1169 height 20
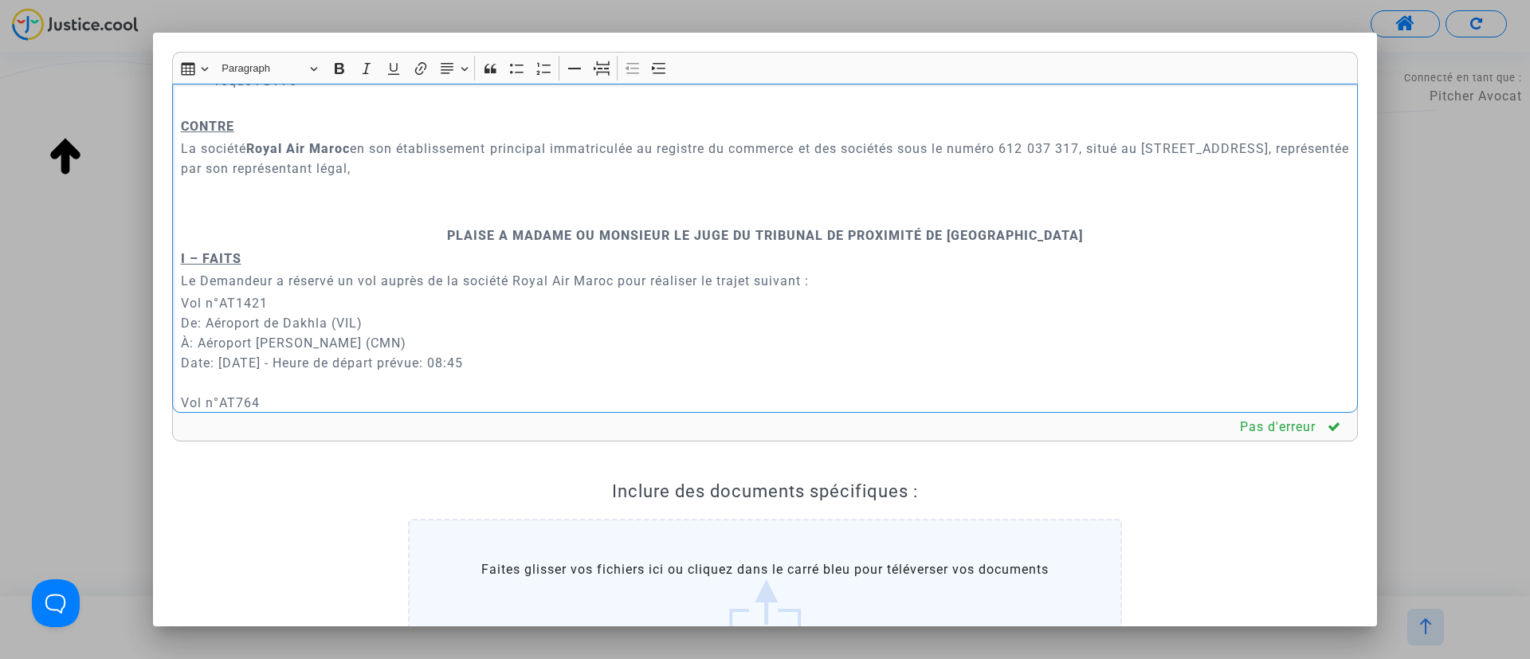
click at [570, 203] on p "Rich Text Editor, main" at bounding box center [765, 213] width 1169 height 20
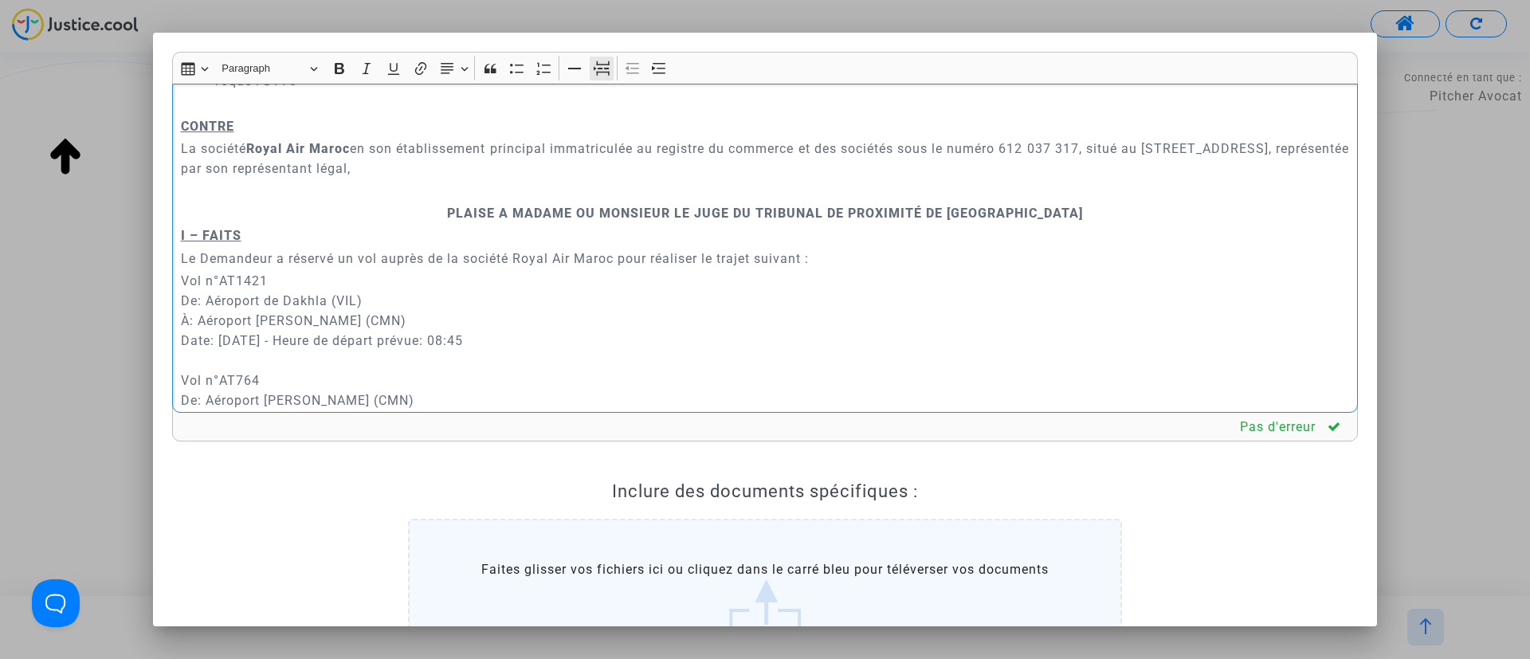
click at [595, 75] on icon "Editor toolbar" at bounding box center [602, 69] width 16 height 16
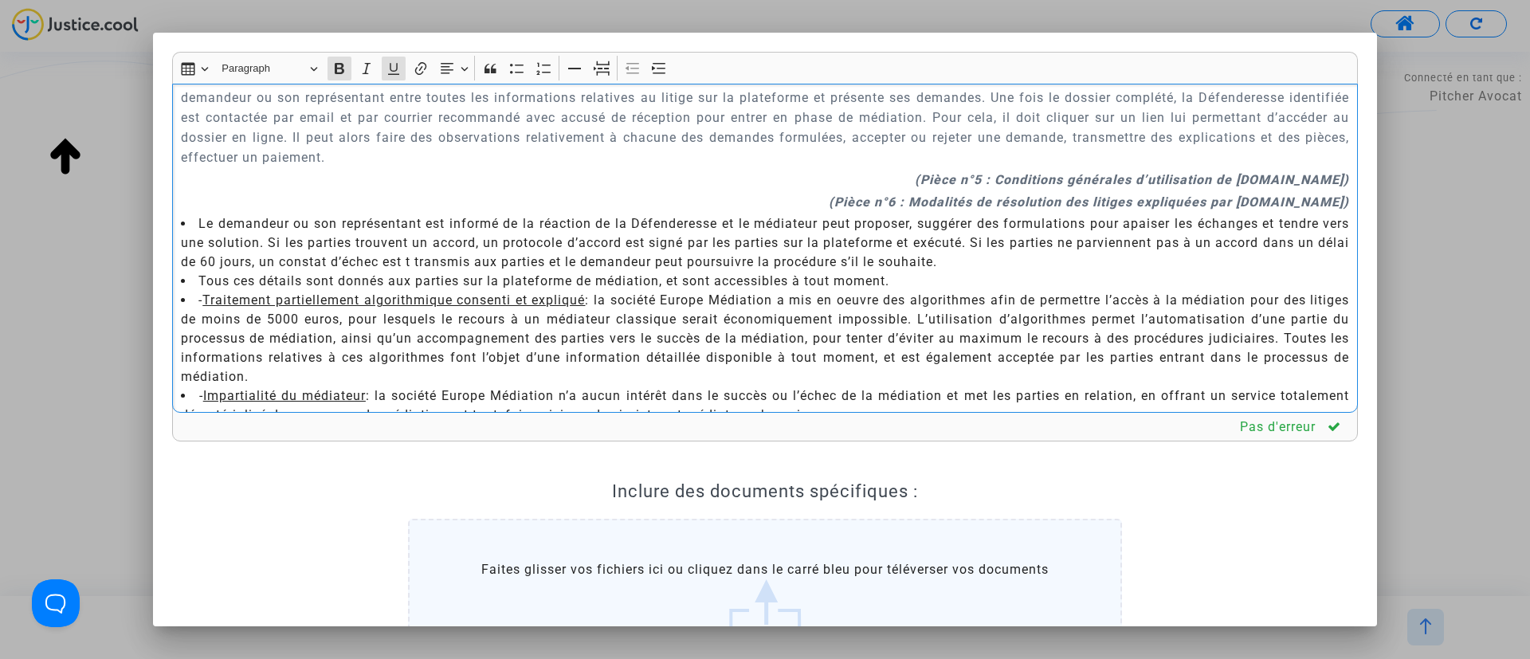
scroll to position [2511, 0]
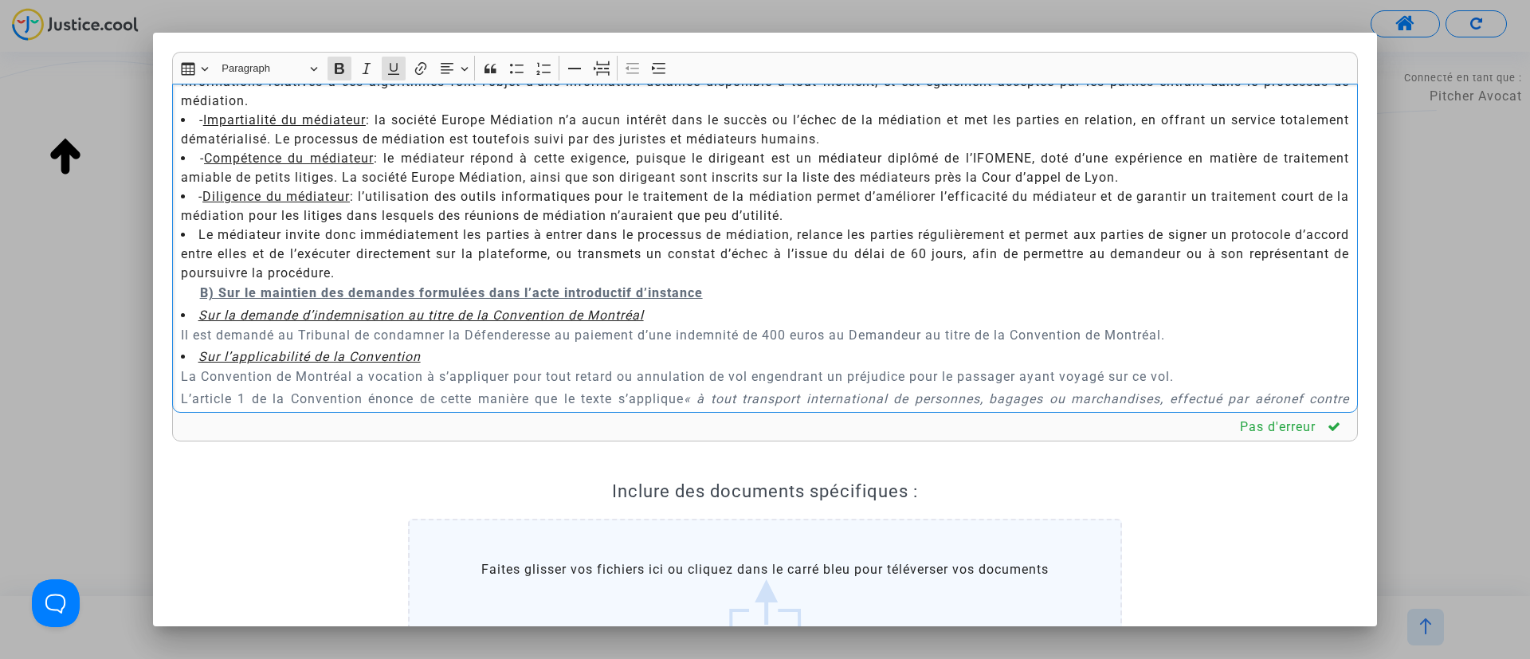
drag, startPoint x: 181, startPoint y: 206, endPoint x: 736, endPoint y: 273, distance: 558.8
click at [736, 273] on div "A MADAME, MONSIEUR LE JUGE DU TRIBUNAL DE PROXIMITÉ DE IVRY-SUR-SEINE Audience …" at bounding box center [765, 249] width 1186 height 330
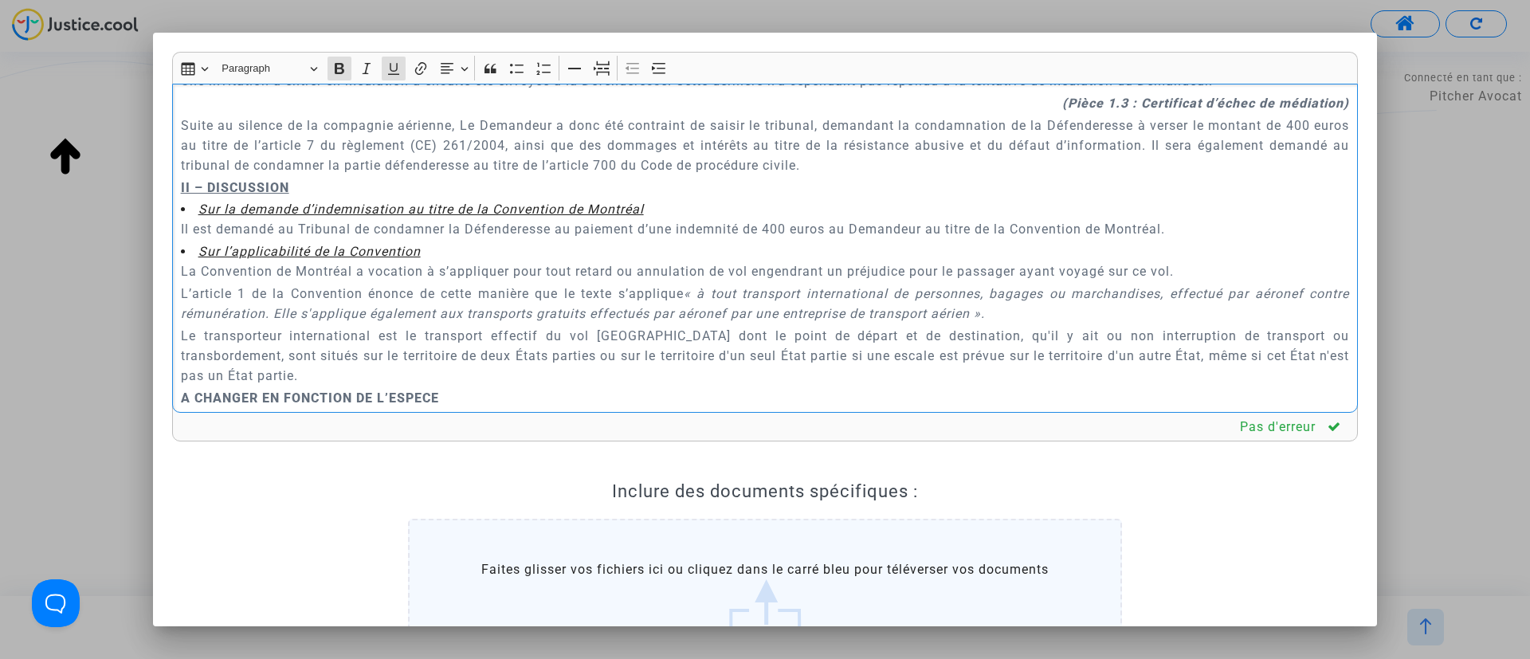
scroll to position [992, 0]
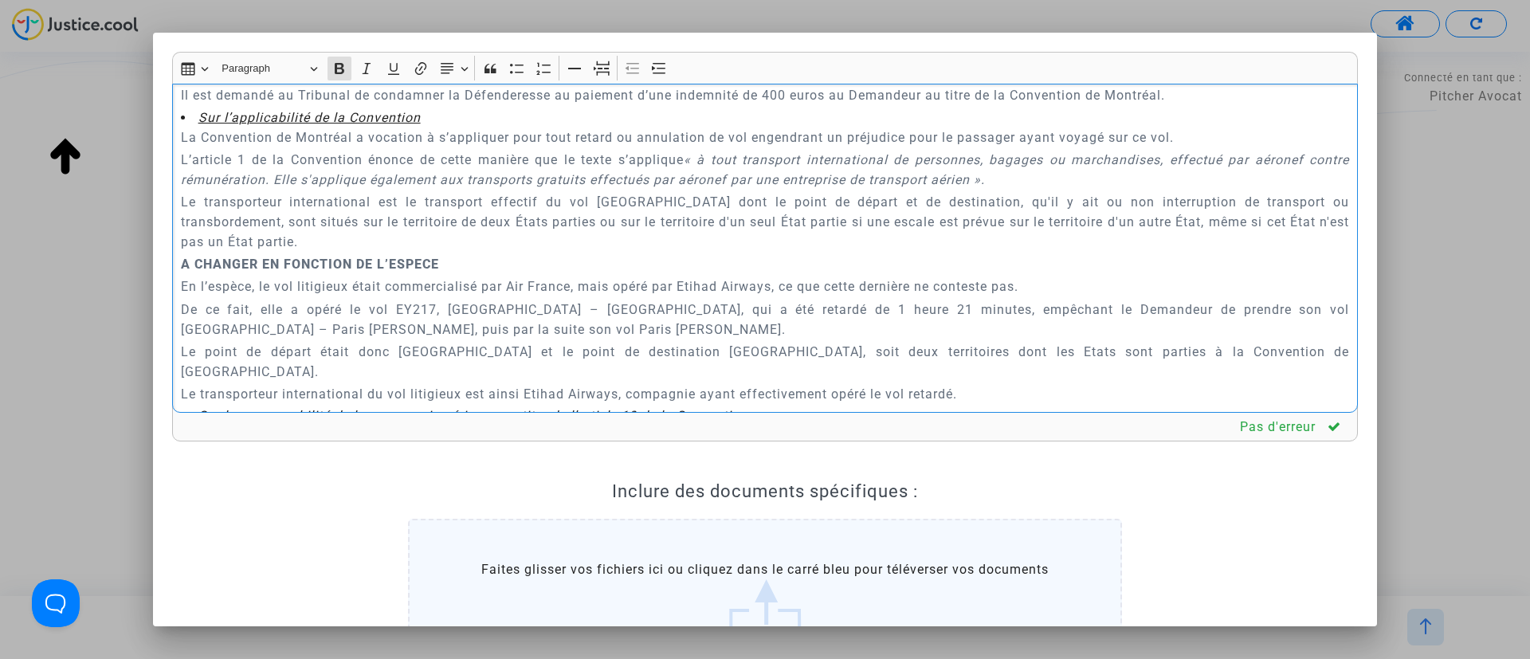
drag, startPoint x: 182, startPoint y: 242, endPoint x: 981, endPoint y: 345, distance: 806.0
click at [981, 345] on div "A MADAME, MONSIEUR LE JUGE DU TRIBUNAL DE PROXIMITÉ DE IVRY-SUR-SEINE Audience …" at bounding box center [765, 249] width 1186 height 330
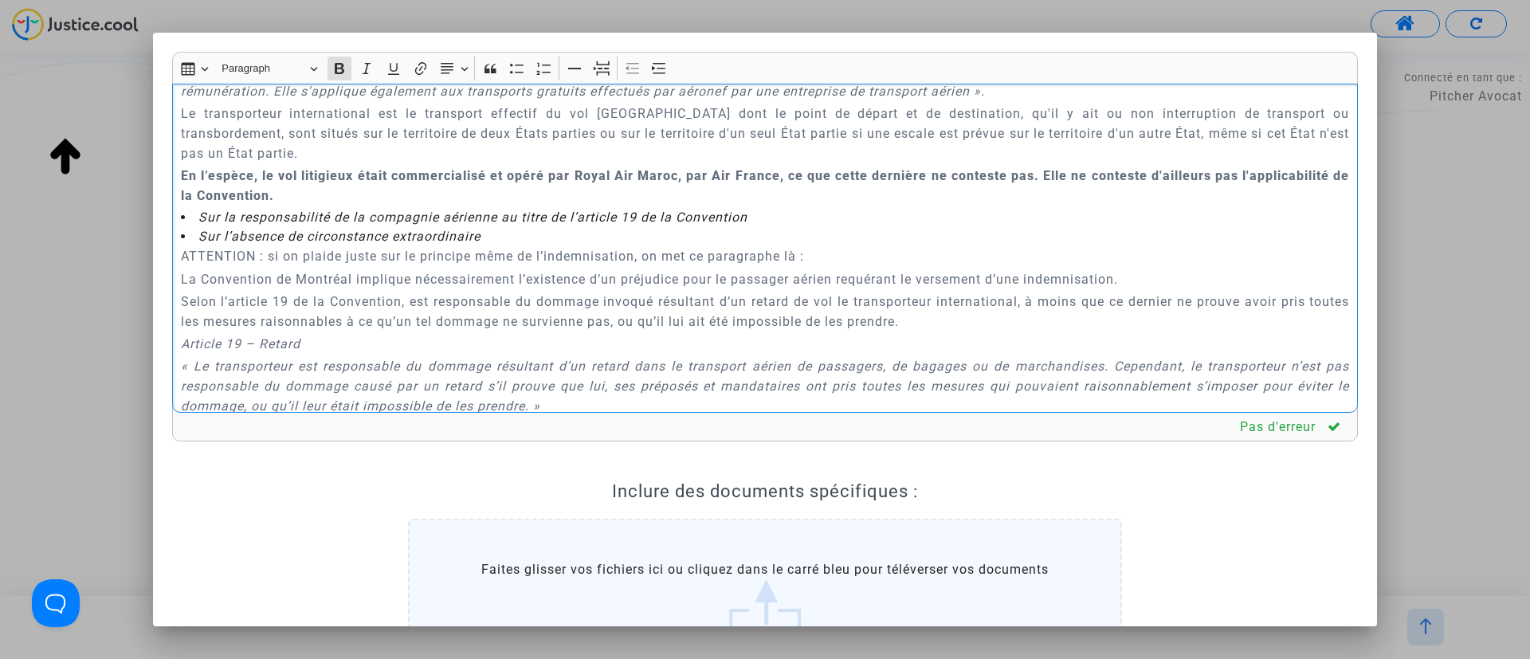
scroll to position [1111, 0]
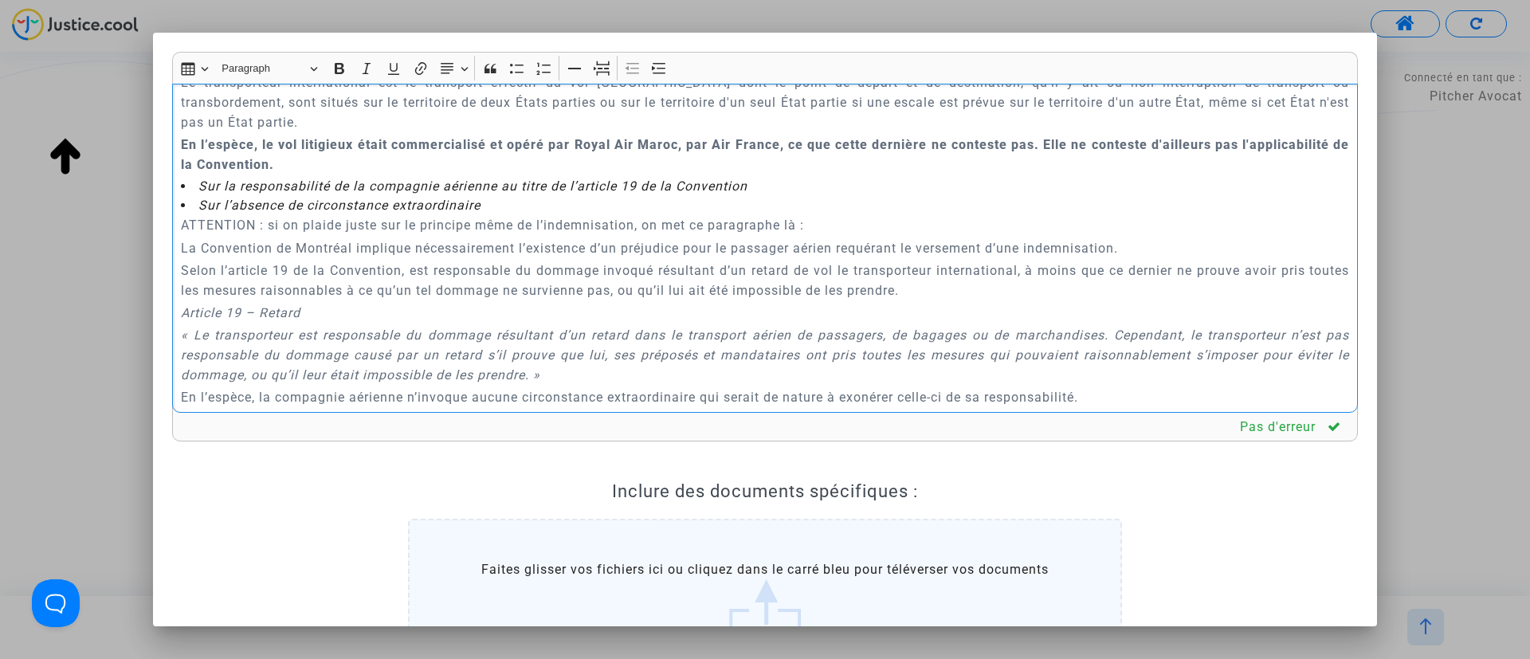
drag, startPoint x: 178, startPoint y: 202, endPoint x: 859, endPoint y: 210, distance: 681.5
click at [859, 210] on div "A MADAME, MONSIEUR LE JUGE DU TRIBUNAL DE PROXIMITÉ DE IVRY-SUR-SEINE Audience …" at bounding box center [765, 249] width 1186 height 330
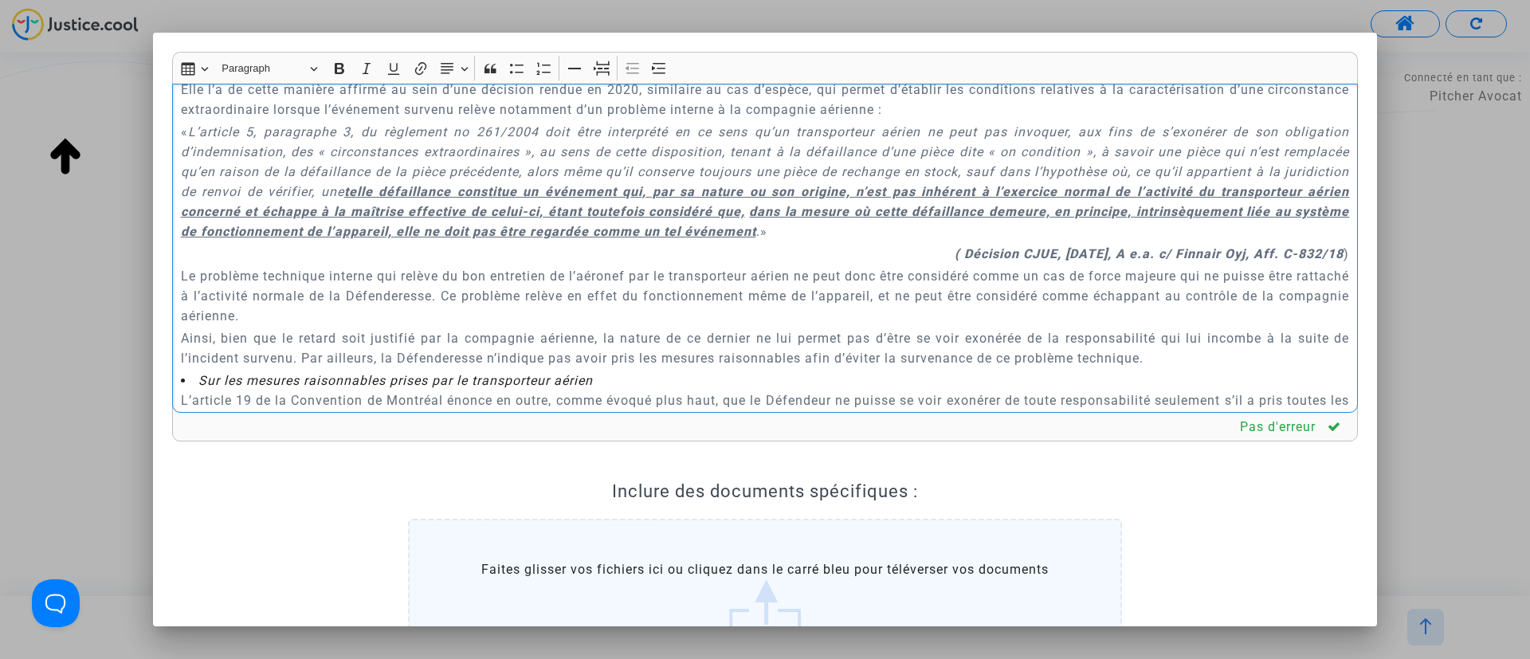
scroll to position [2187, 0]
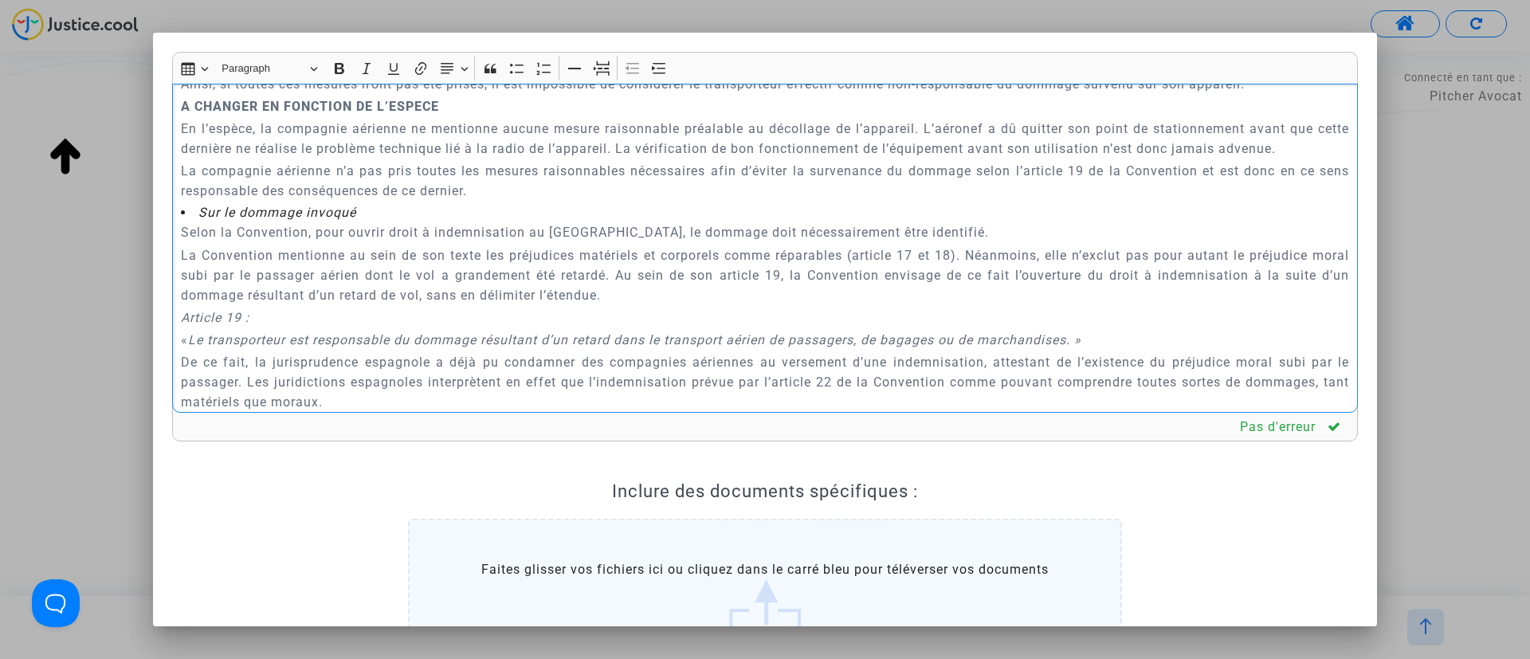
drag, startPoint x: 185, startPoint y: 131, endPoint x: 562, endPoint y: 211, distance: 385.5
click at [562, 211] on div "A MADAME, MONSIEUR LE JUGE DU TRIBUNAL DE PROXIMITÉ DE IVRY-SUR-SEINE Audience …" at bounding box center [765, 249] width 1186 height 330
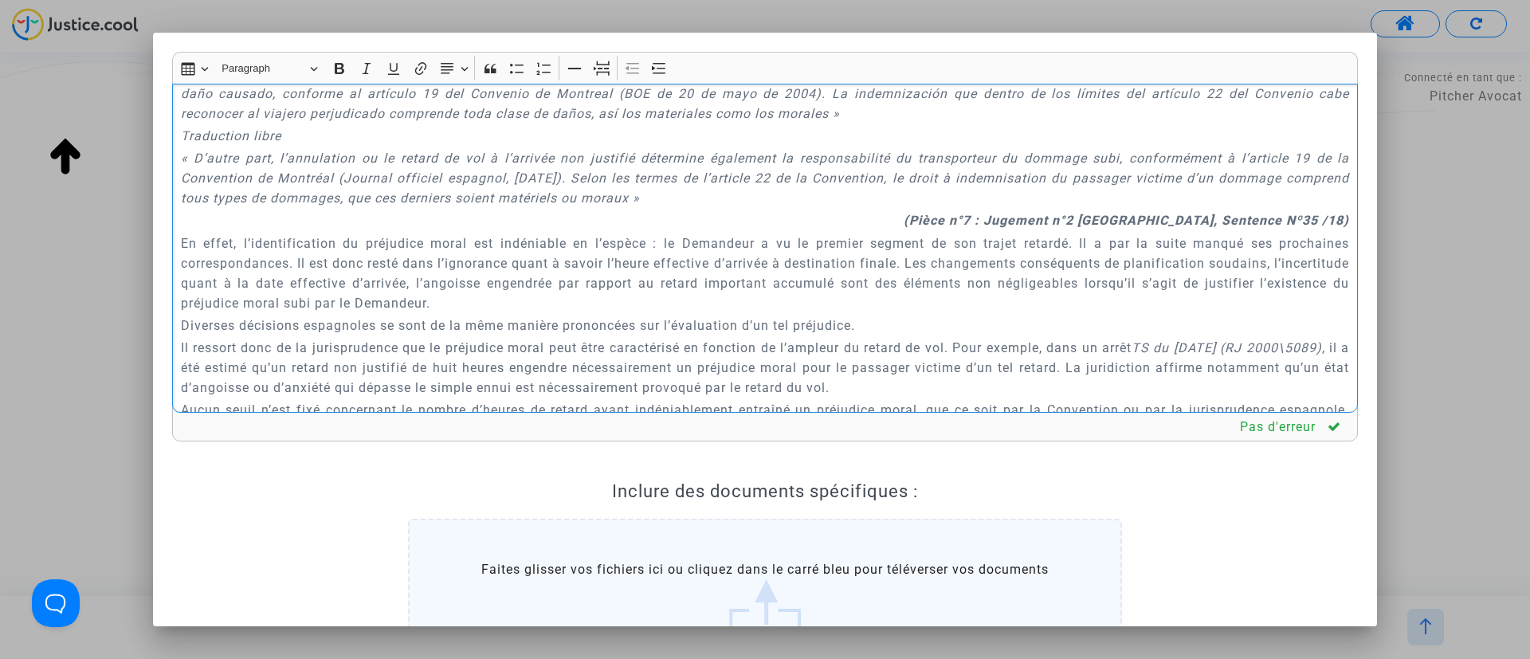
scroll to position [1614, 0]
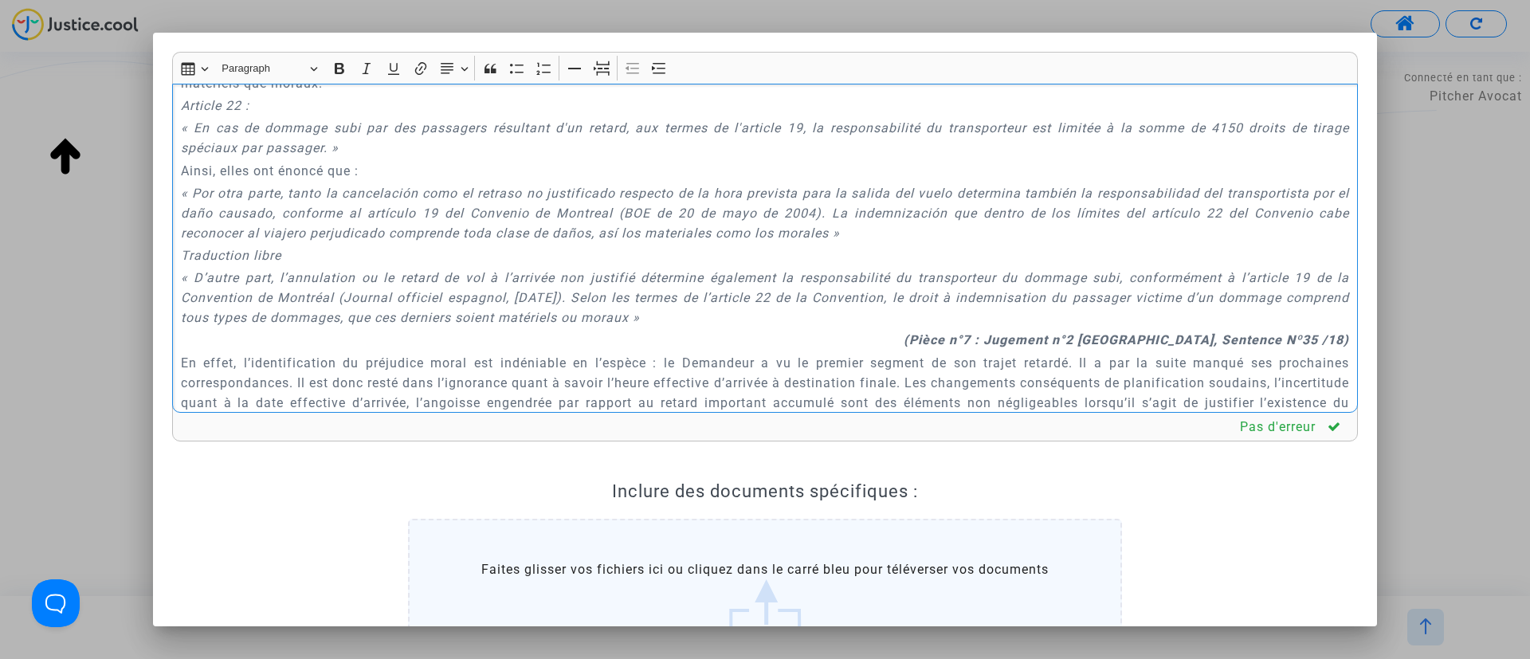
click at [981, 332] on strong "(Pièce n°7 : Jugement n°2 PONTEVEDRA, Sentence Nº35 /18)" at bounding box center [1127, 339] width 446 height 15
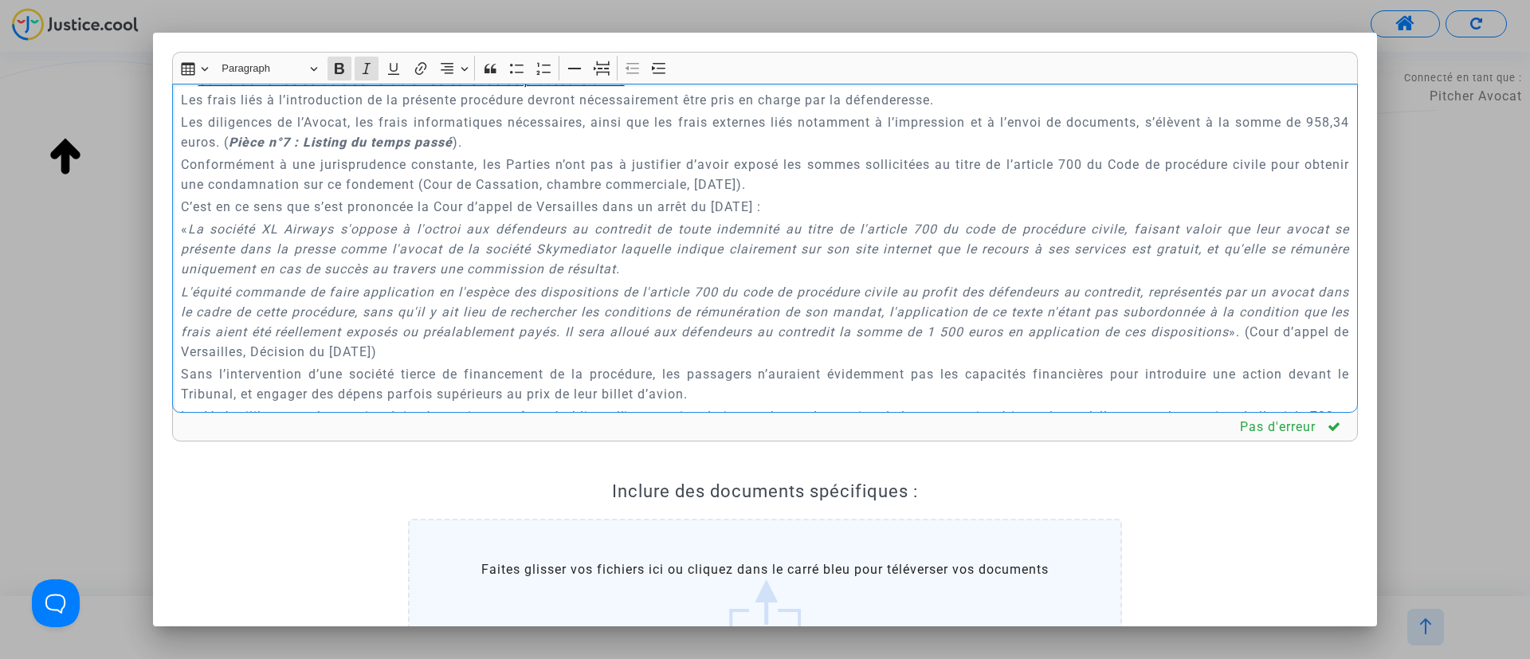
scroll to position [3527, 0]
drag, startPoint x: 281, startPoint y: 180, endPoint x: 540, endPoint y: 184, distance: 259.9
click at [540, 151] on p "Les diligences de l’Avocat, les frais informatiques nécessaires, ainsi que les …" at bounding box center [765, 131] width 1169 height 40
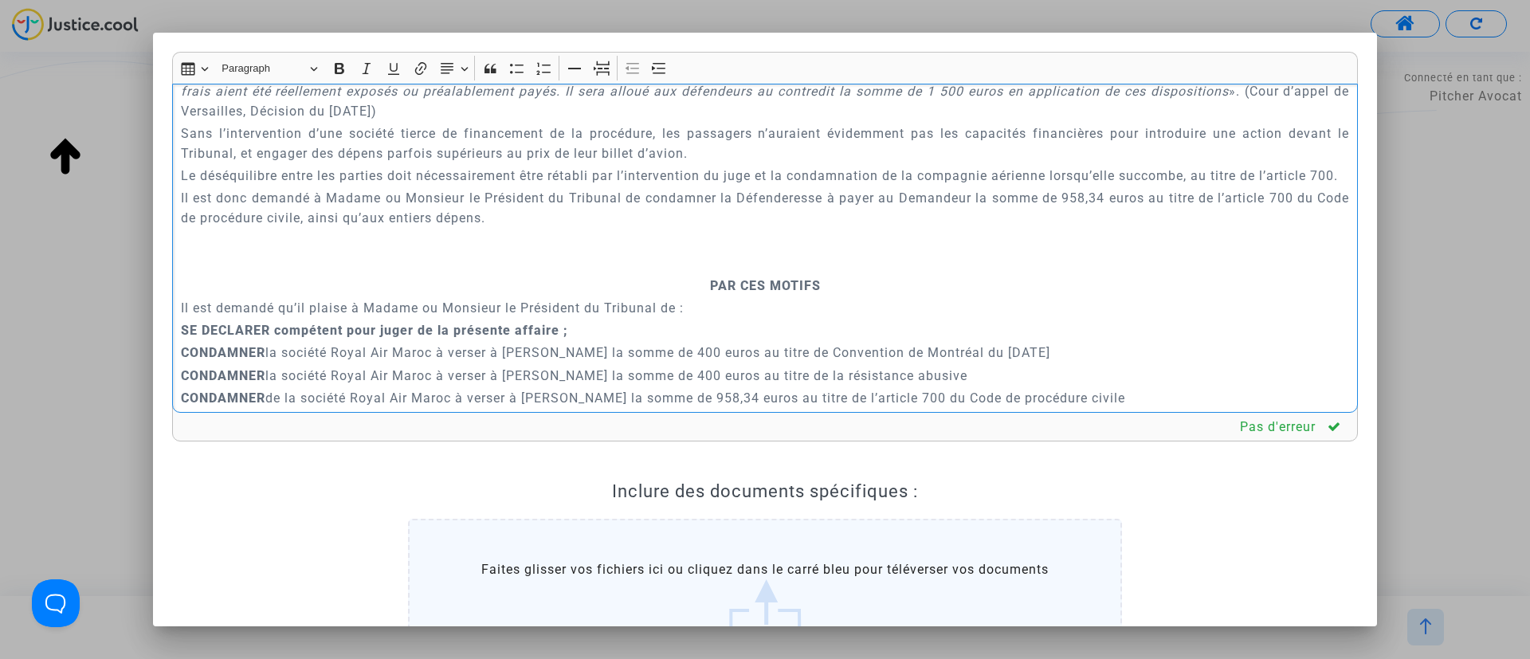
click at [680, 273] on p "Rich Text Editor, main" at bounding box center [765, 263] width 1169 height 20
click at [603, 73] on icon "Editor toolbar" at bounding box center [602, 69] width 16 height 16
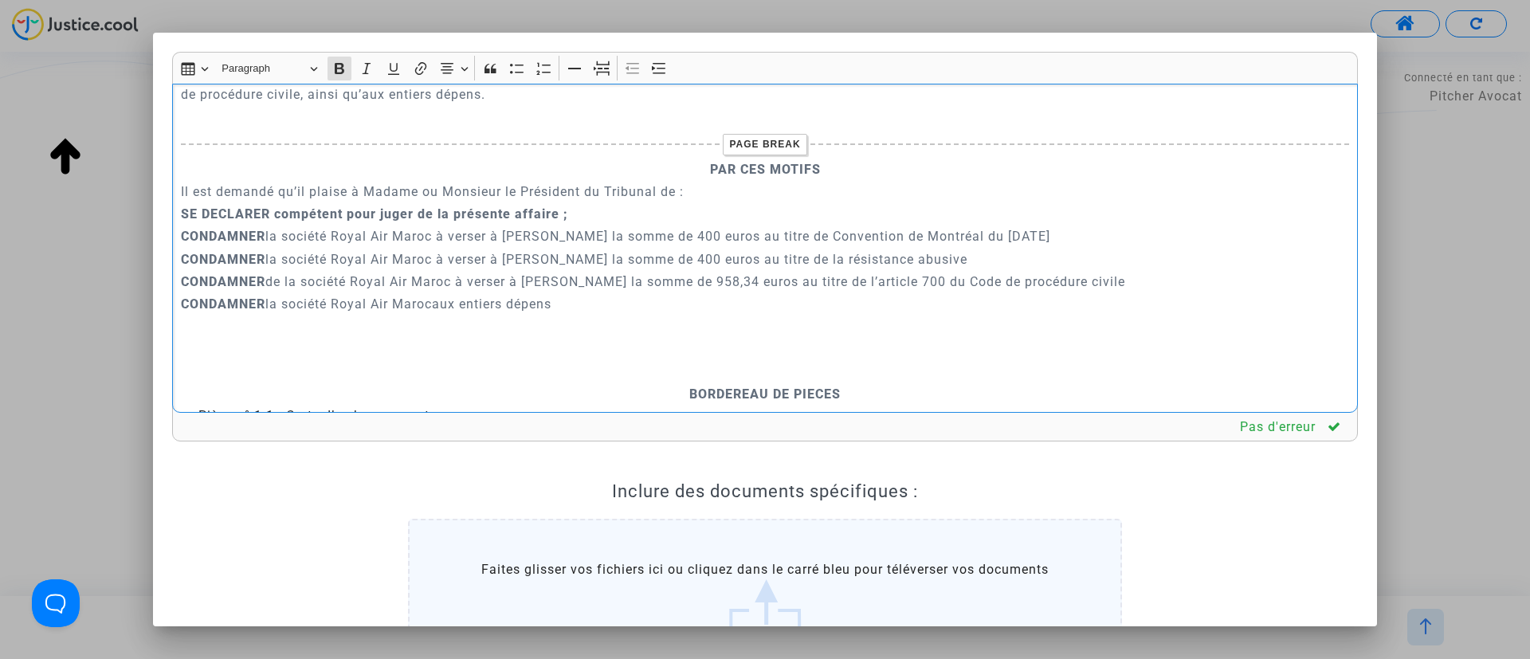
scroll to position [4005, 0]
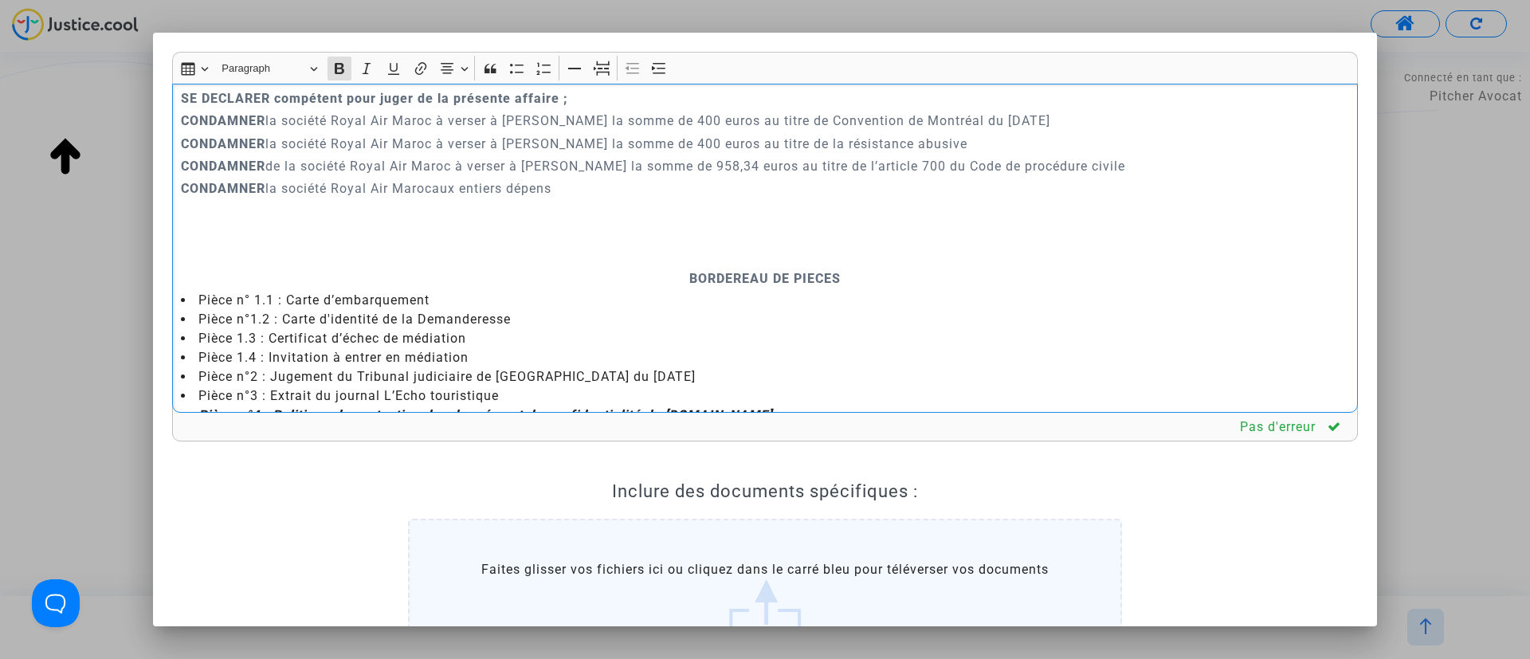
click at [677, 289] on p "BORDEREAU DE PIECES" at bounding box center [765, 279] width 1169 height 20
click at [595, 73] on icon "Editor toolbar" at bounding box center [602, 69] width 16 height 16
click at [701, 265] on p "Rich Text Editor, main" at bounding box center [765, 255] width 1169 height 20
click at [596, 71] on icon "Editor toolbar" at bounding box center [602, 69] width 16 height 16
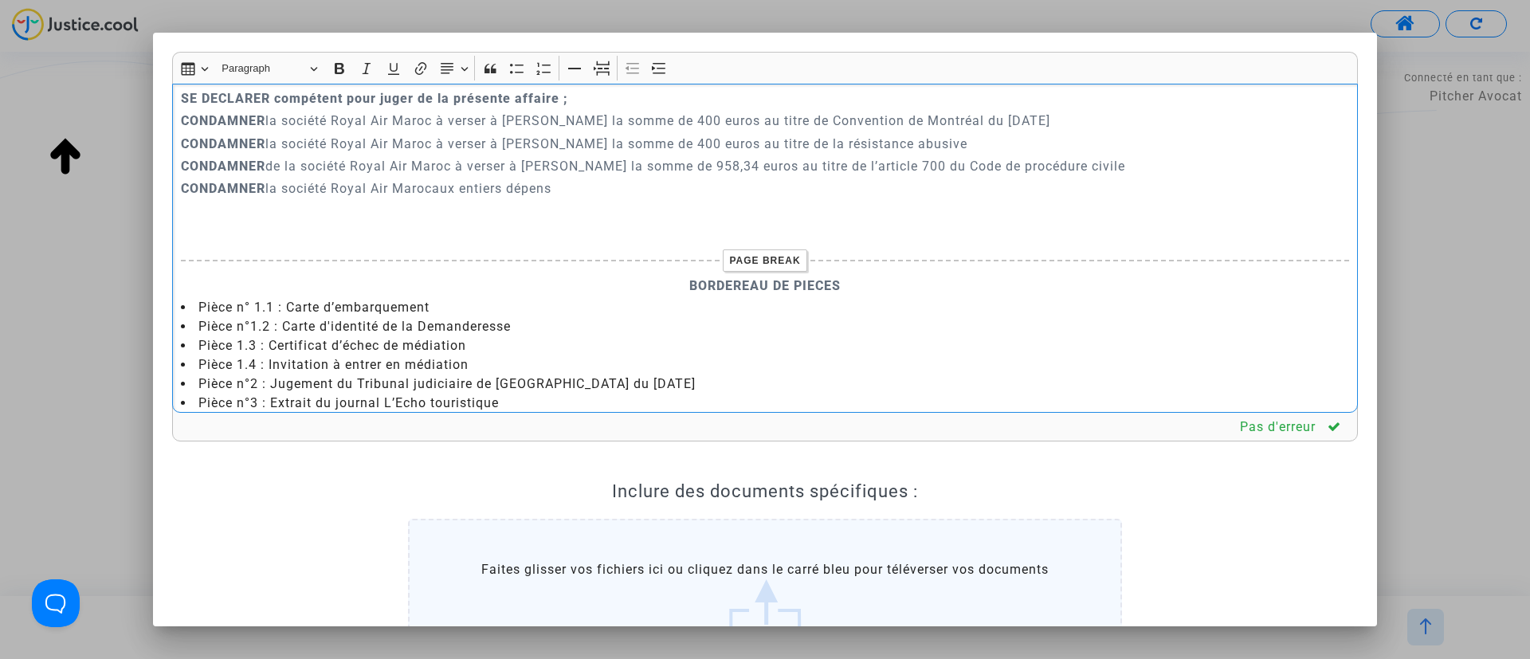
click at [438, 198] on p "CONDAMNER la société Royal Air Marocaux entiers dépens" at bounding box center [765, 189] width 1169 height 20
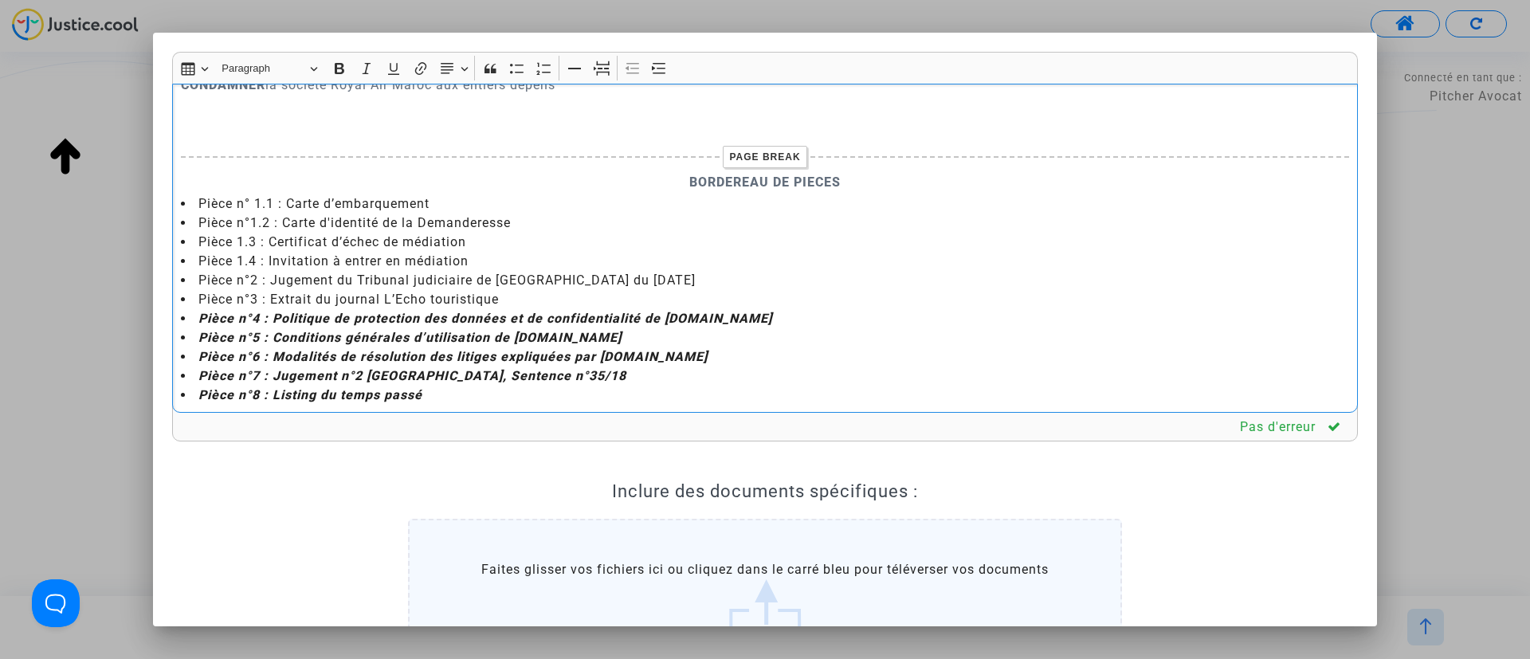
scroll to position [4172, 0]
drag, startPoint x: 271, startPoint y: 275, endPoint x: 277, endPoint y: 367, distance: 92.6
click at [277, 367] on ul "Pièce n° 1.1 : Carte d’embarquement Pièce n°1.2 : Carte d'identité de la Demand…" at bounding box center [765, 296] width 1169 height 210
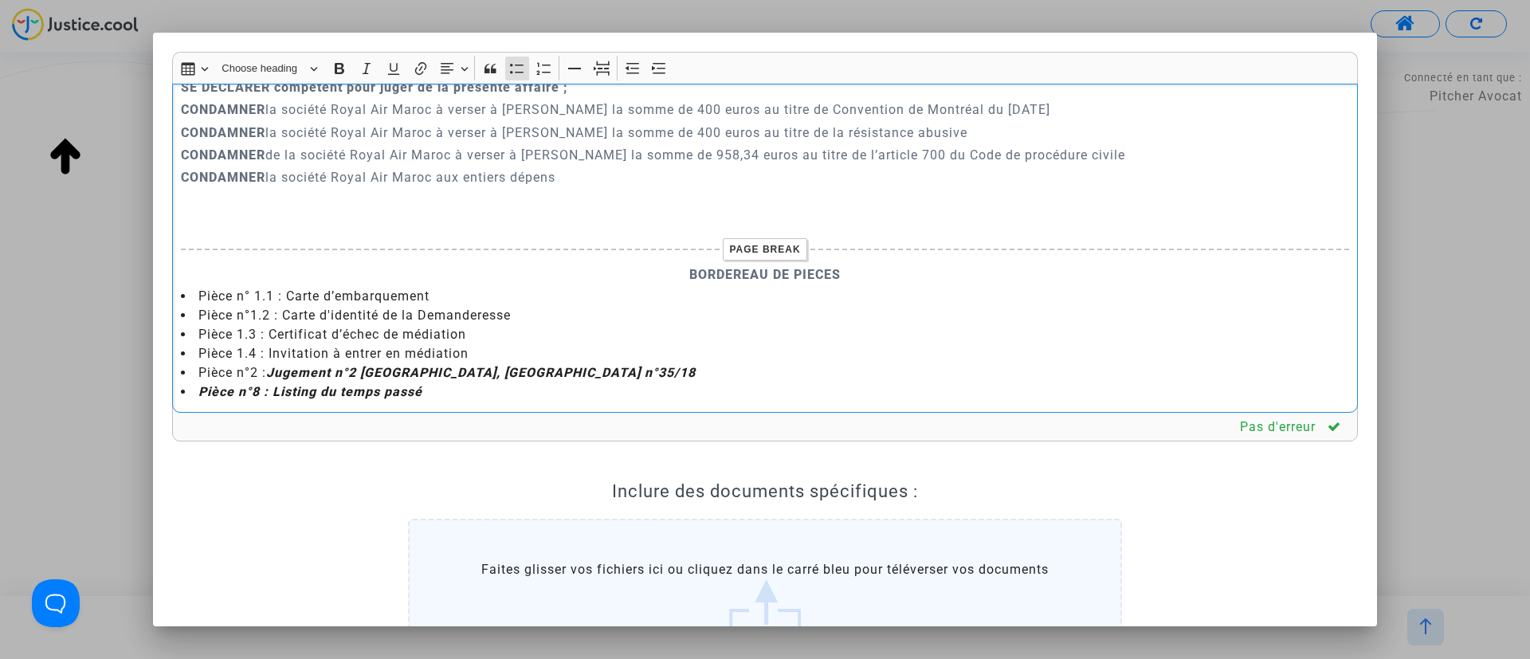
scroll to position [4076, 0]
drag, startPoint x: 442, startPoint y: 399, endPoint x: 201, endPoint y: 383, distance: 241.2
click at [201, 383] on li "Pièce n°8 : Listing du temps passé" at bounding box center [765, 392] width 1169 height 19
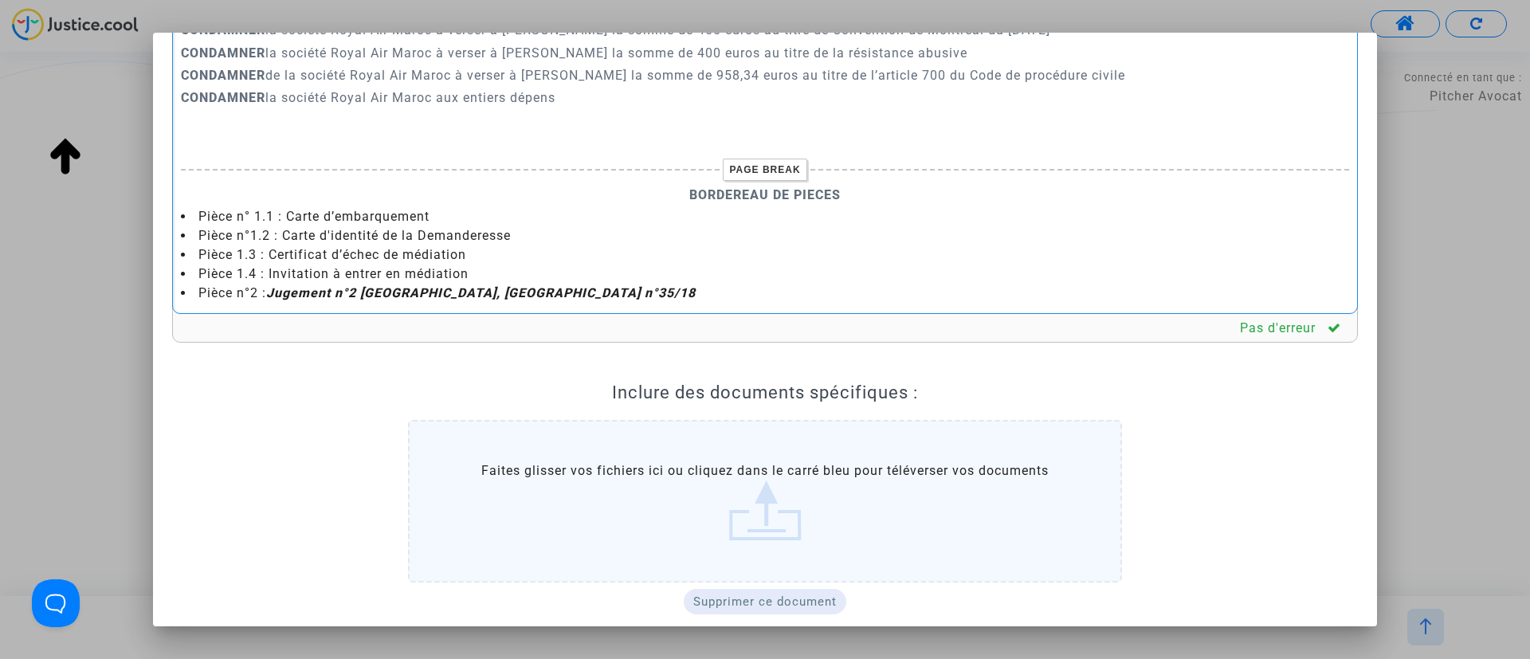
scroll to position [219, 0]
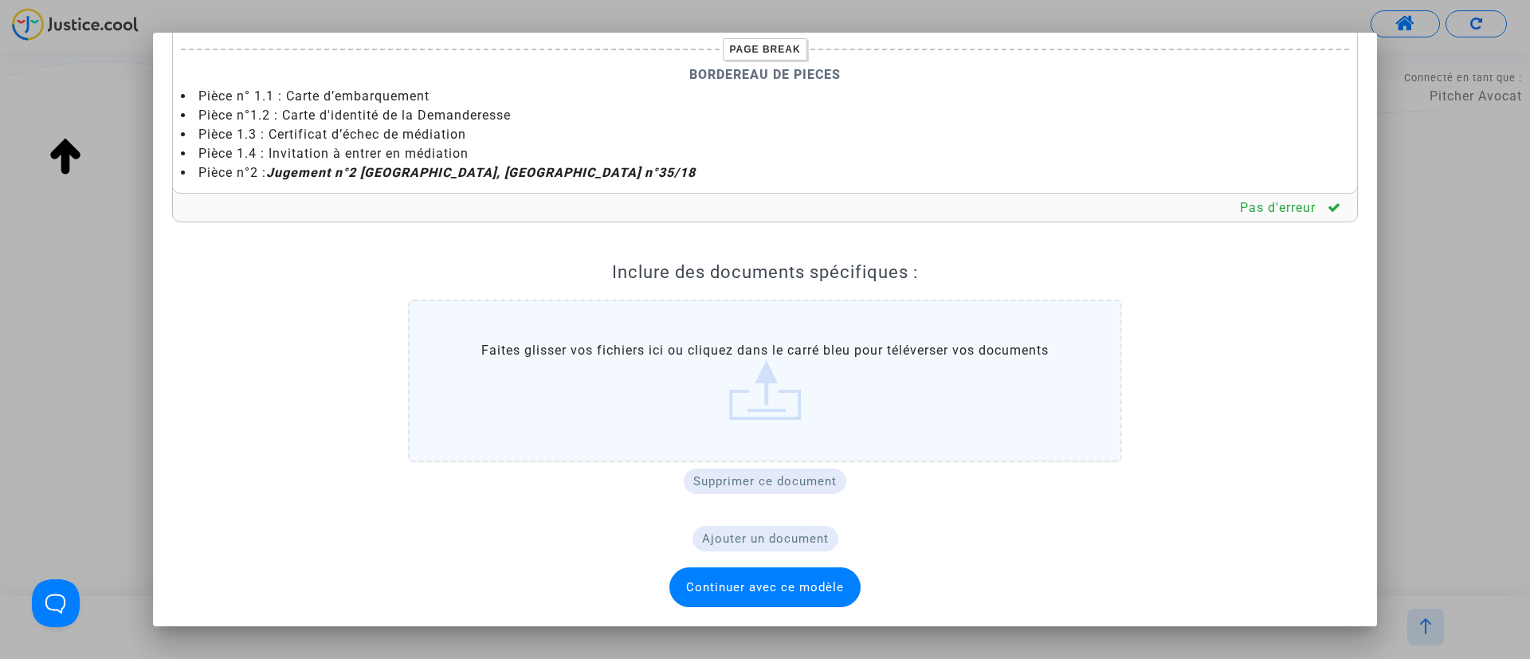
drag, startPoint x: 732, startPoint y: 587, endPoint x: 729, endPoint y: 554, distance: 32.8
click at [735, 580] on span "Continuer avec ce modèle" at bounding box center [765, 587] width 158 height 14
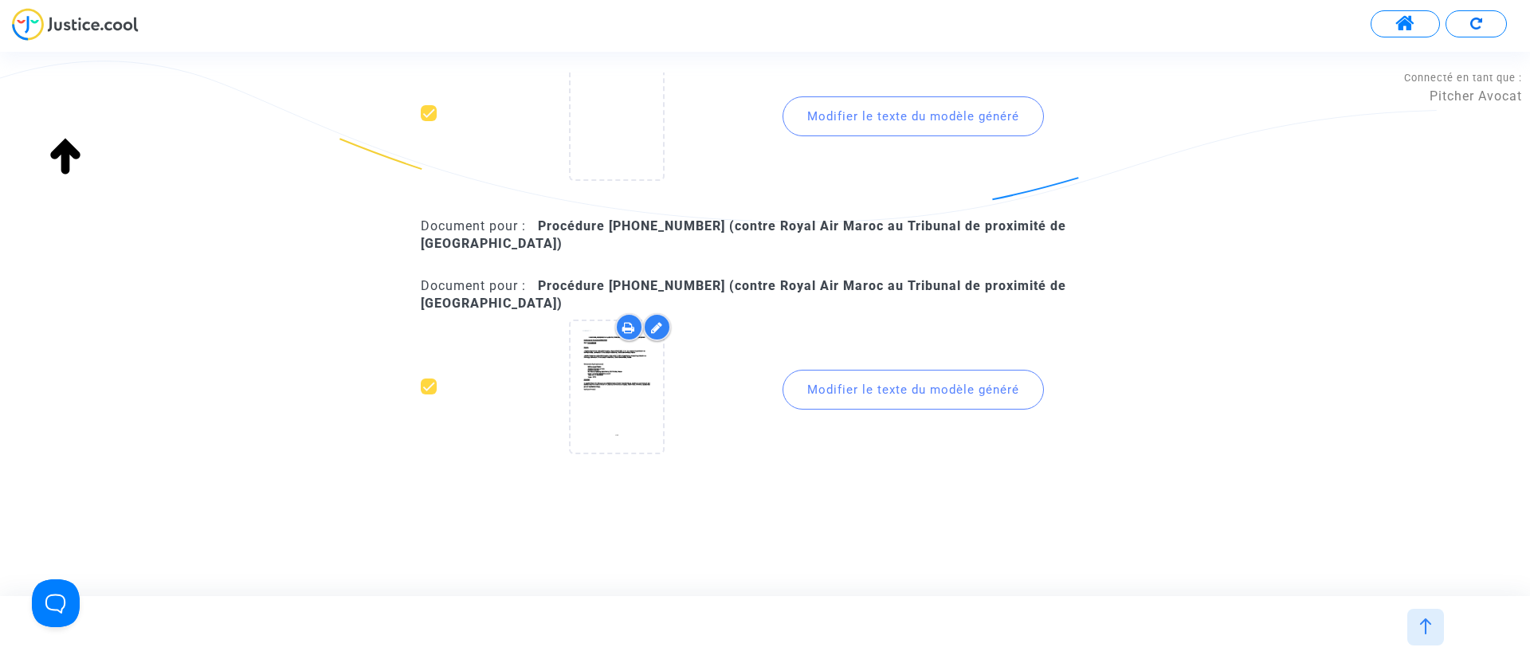
scroll to position [2152, 0]
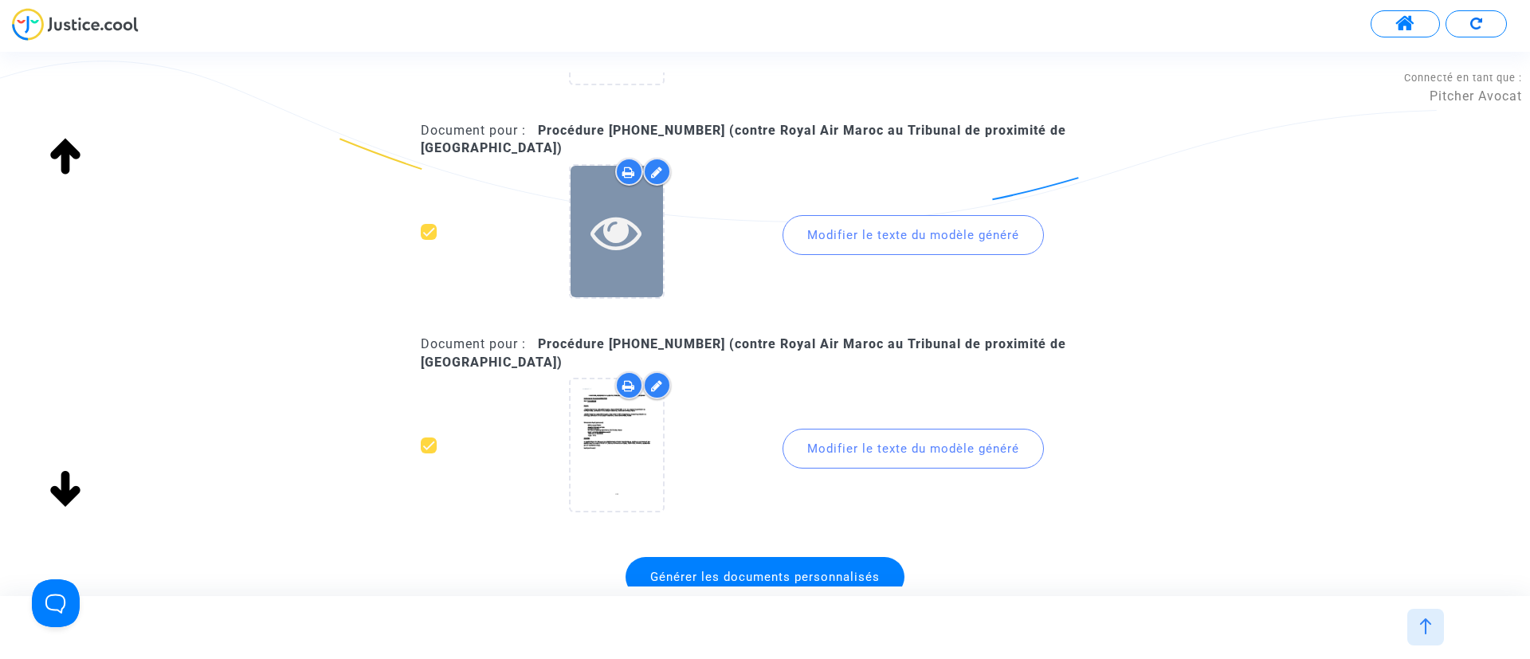
click at [619, 257] on div at bounding box center [617, 232] width 92 height 132
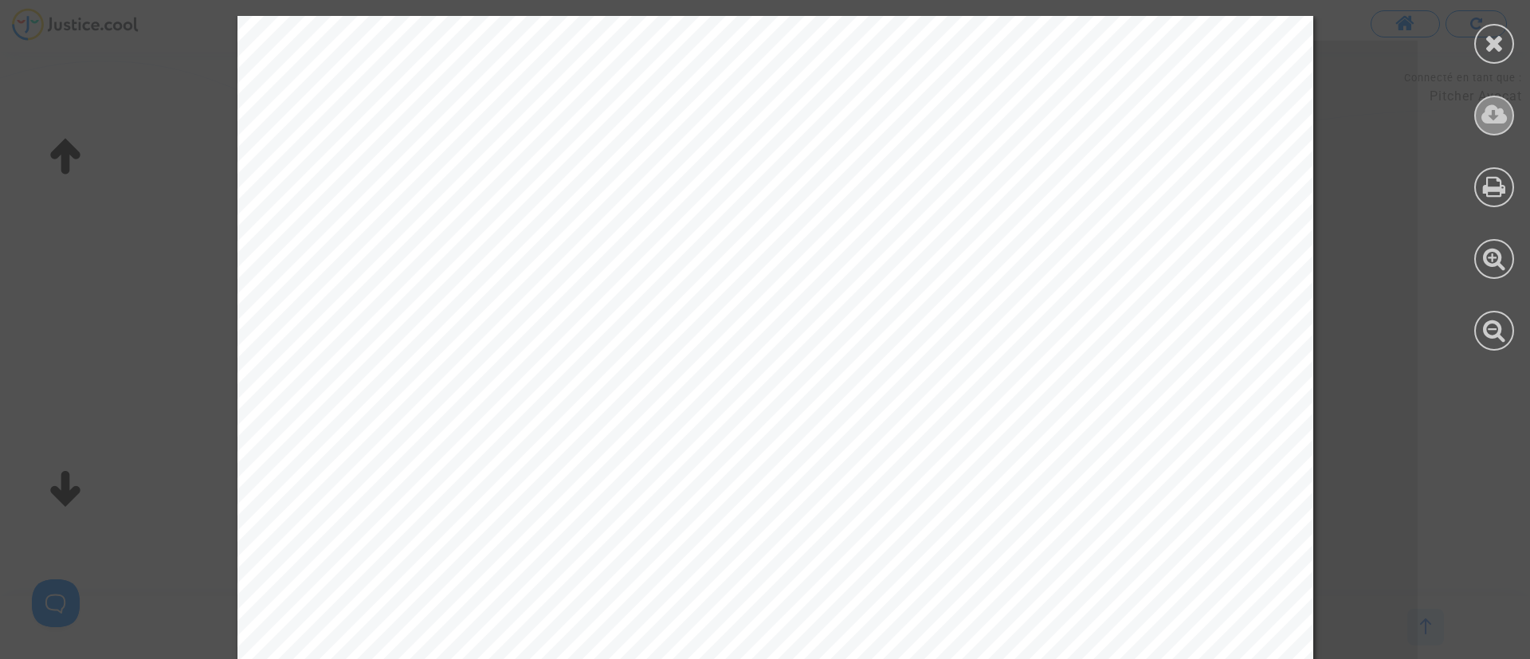
click at [1502, 109] on icon at bounding box center [1495, 115] width 26 height 24
click at [1491, 37] on icon at bounding box center [1495, 43] width 20 height 24
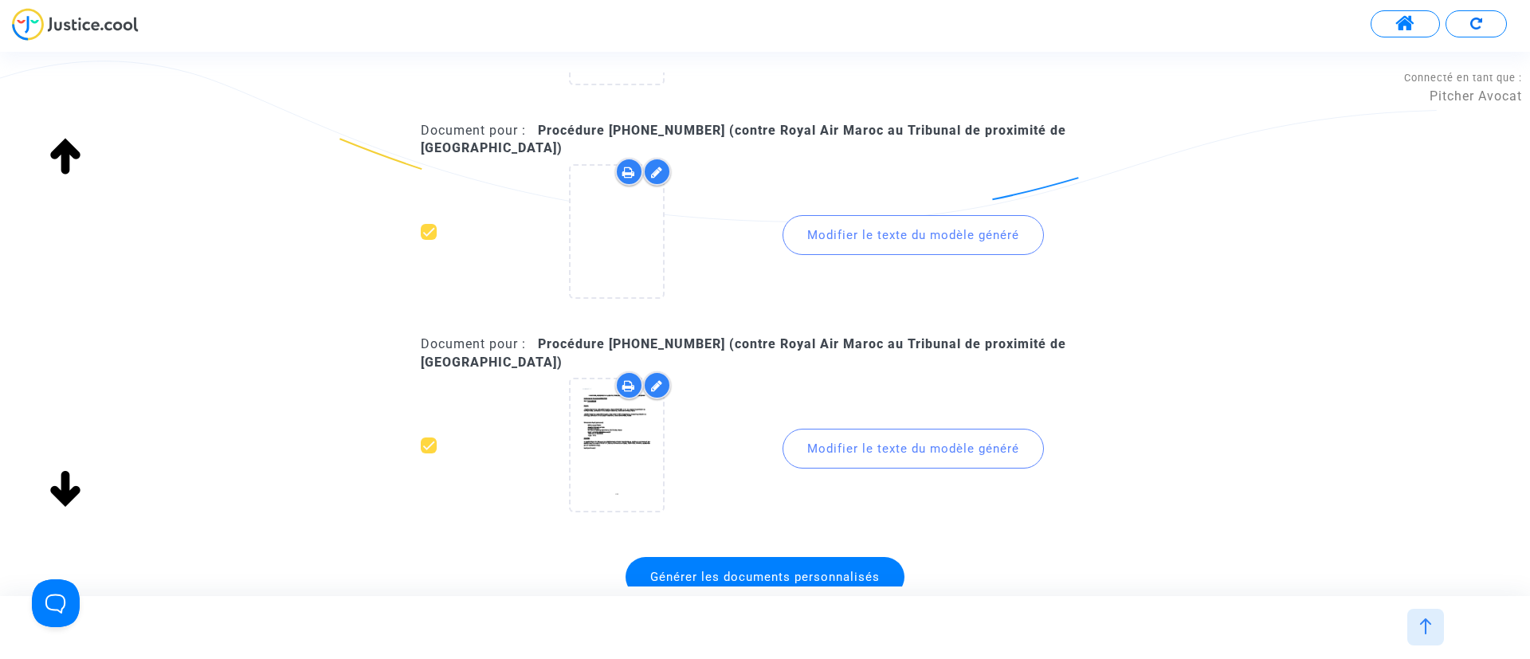
click at [920, 441] on div "Modifier le texte du modèle généré" at bounding box center [913, 449] width 261 height 40
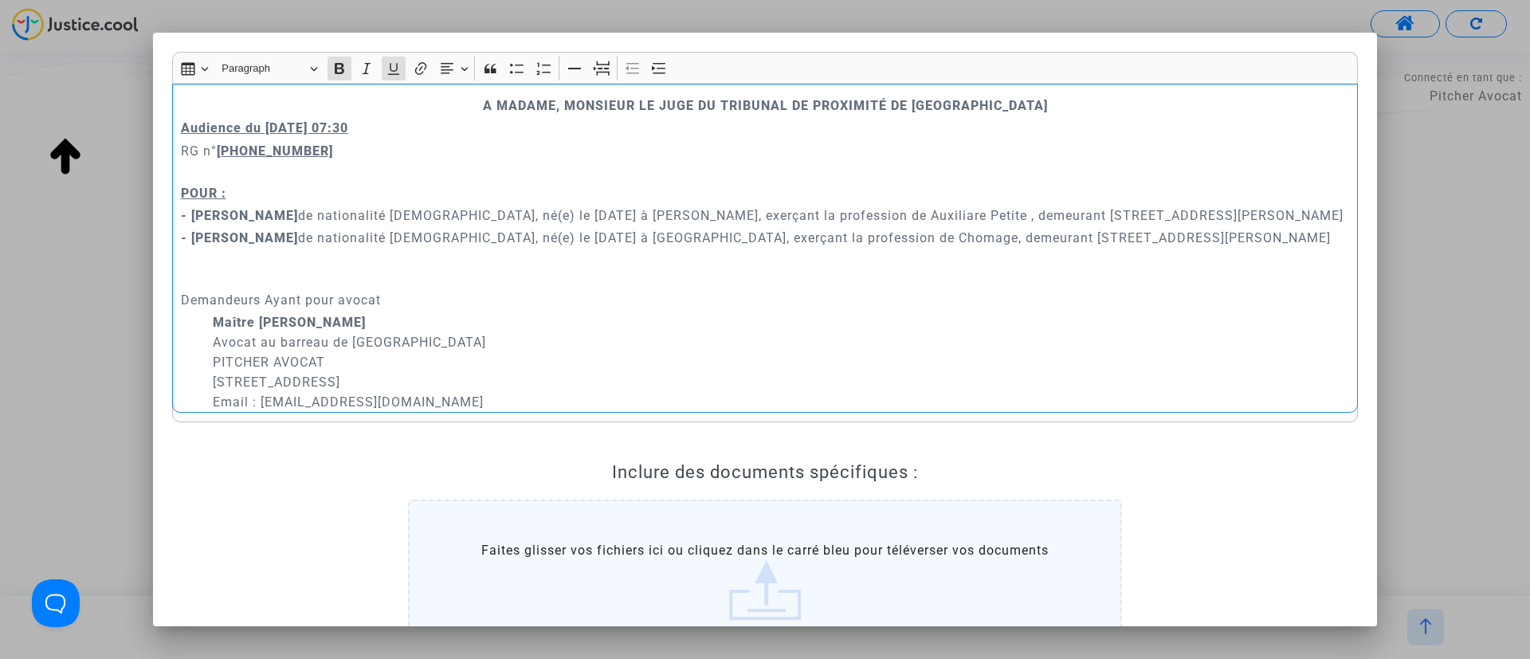
click at [456, 133] on p "Audience du 13 octobre 2025 07:30" at bounding box center [765, 128] width 1169 height 20
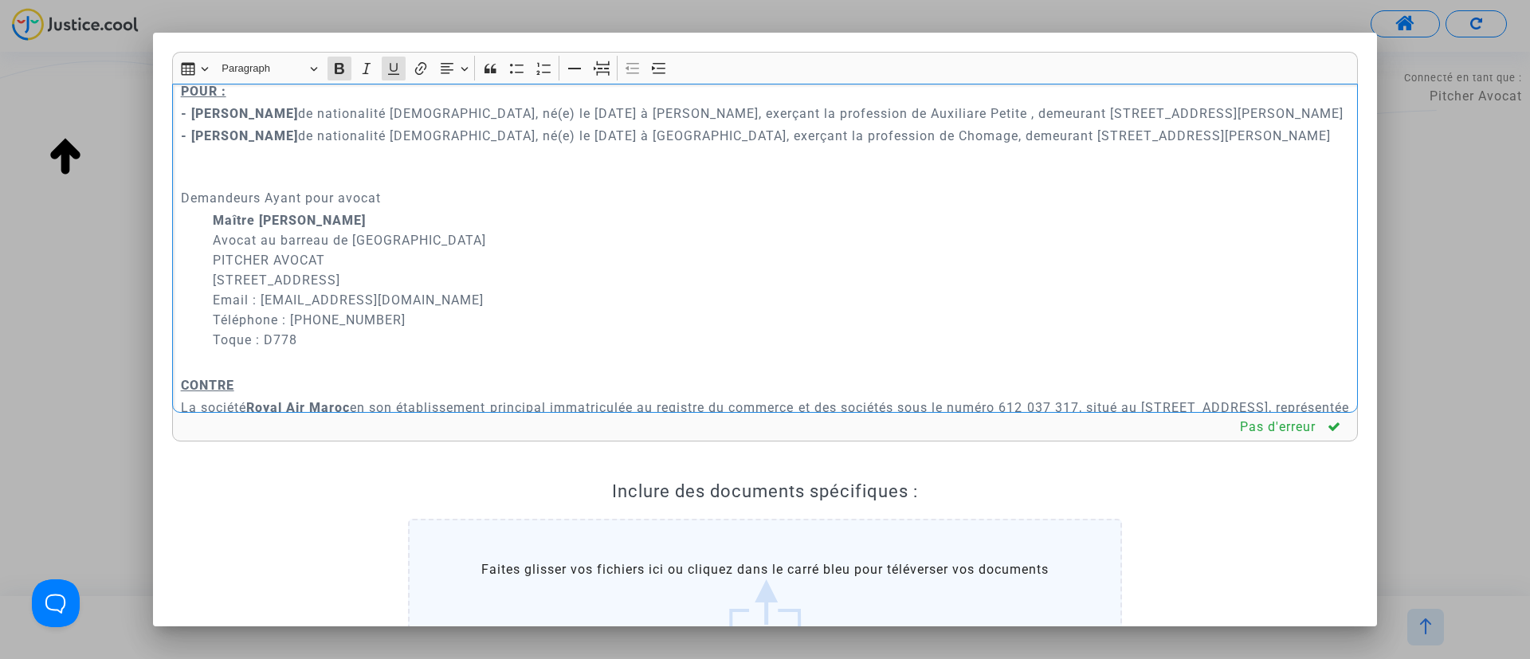
scroll to position [359, 0]
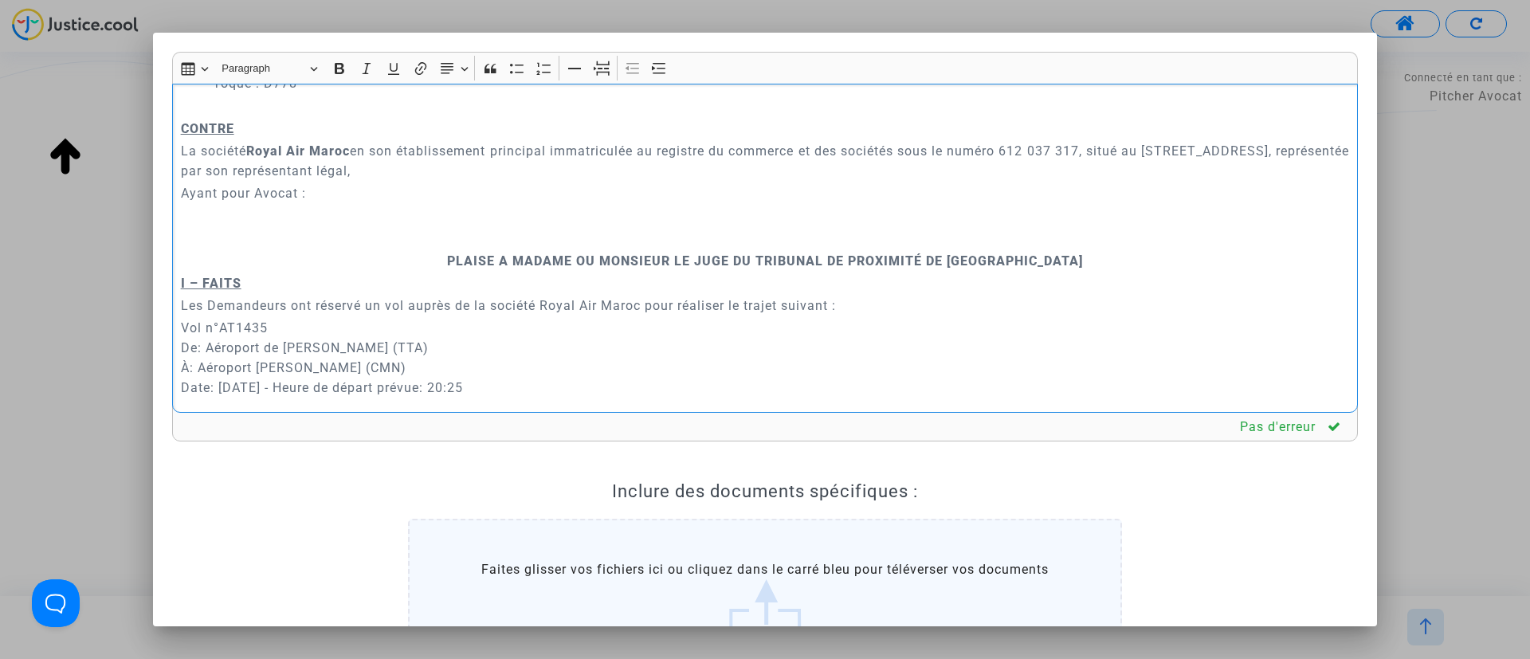
drag, startPoint x: 350, startPoint y: 229, endPoint x: 192, endPoint y: 226, distance: 157.8
click at [192, 203] on p "Ayant pour Avocat :" at bounding box center [765, 193] width 1169 height 20
click at [516, 289] on div "A MADAME, MONSIEUR LE JUGE DU TRIBUNAL DE PROXIMITÉ DE IVRY-SUR-SEINE Audience …" at bounding box center [765, 249] width 1186 height 330
click at [515, 249] on p "Rich Text Editor, main" at bounding box center [765, 239] width 1169 height 20
click at [604, 65] on icon "Editor toolbar" at bounding box center [602, 69] width 16 height 16
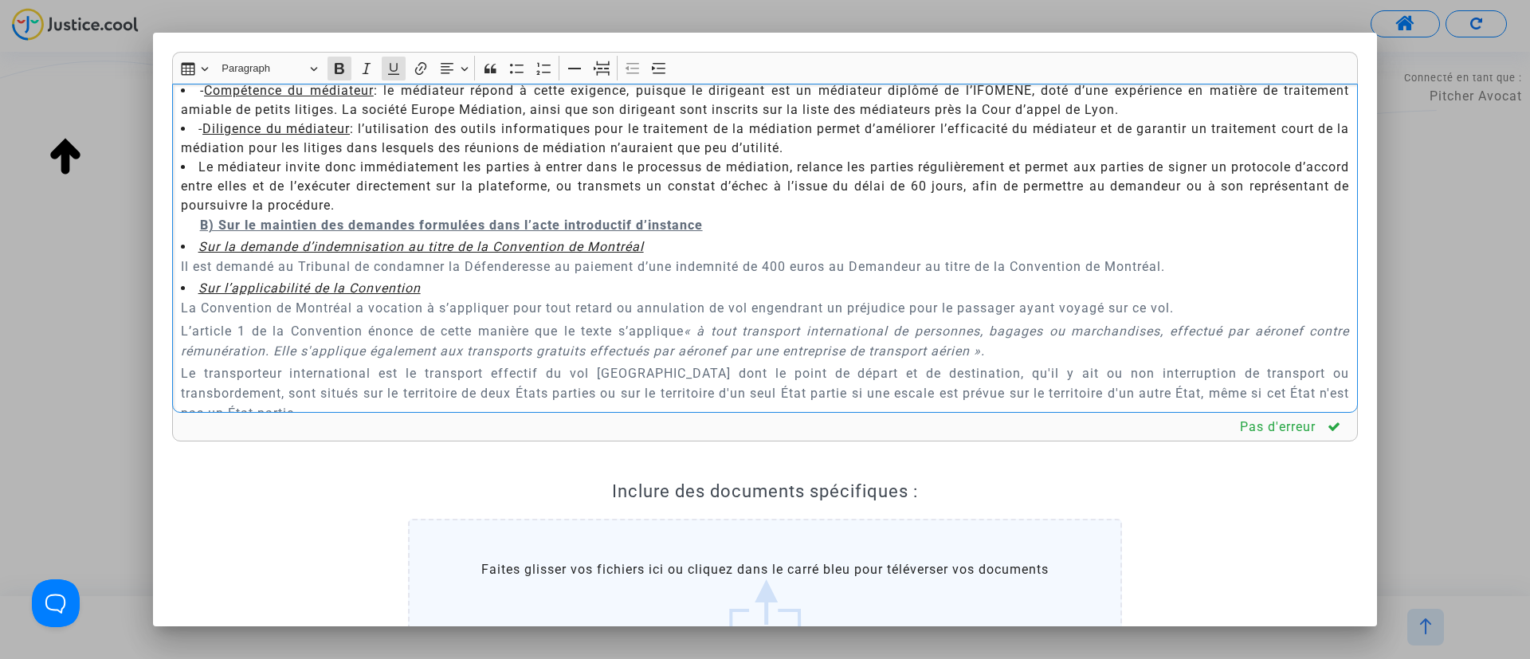
scroll to position [2750, 0]
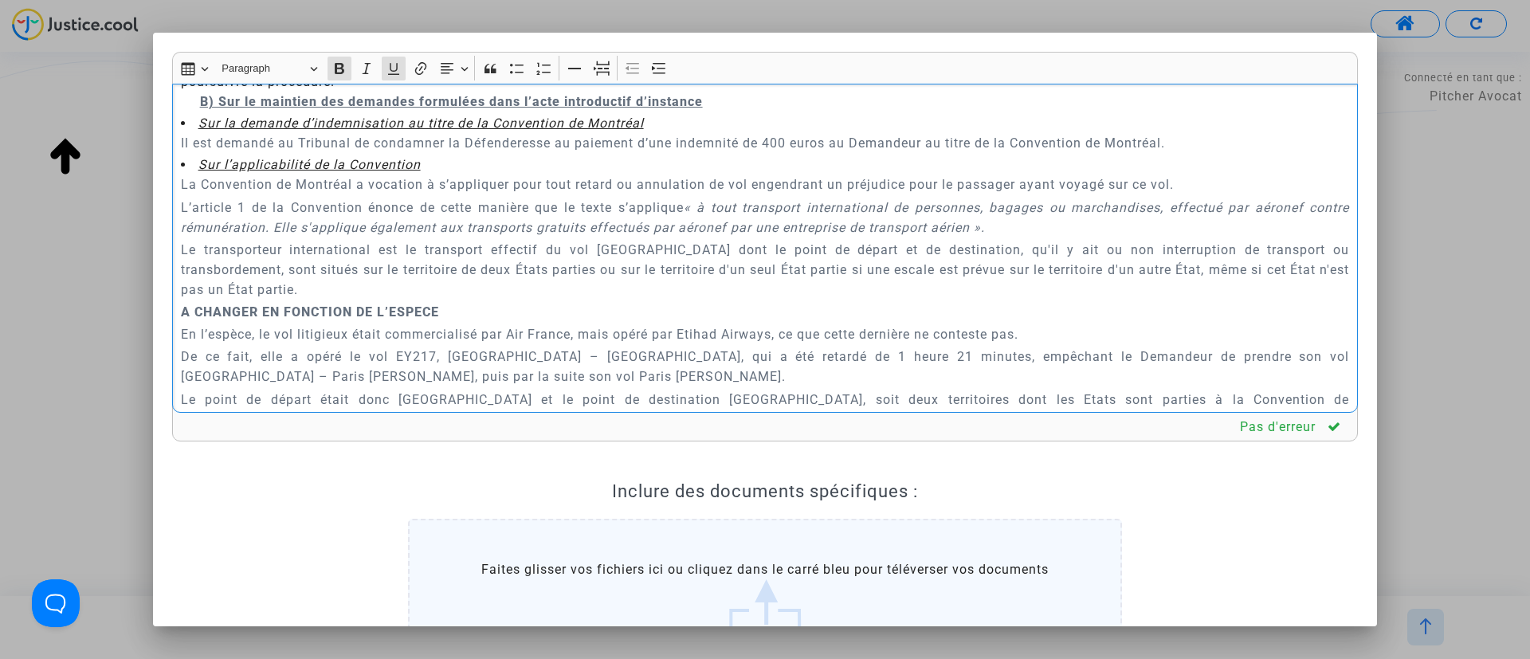
drag, startPoint x: 175, startPoint y: 195, endPoint x: 717, endPoint y: 138, distance: 544.2
click at [717, 138] on div "A MADAME, MONSIEUR LE JUGE DU TRIBUNAL DE PROXIMITÉ DE IVRY-SUR-SEINE Audience …" at bounding box center [765, 249] width 1186 height 330
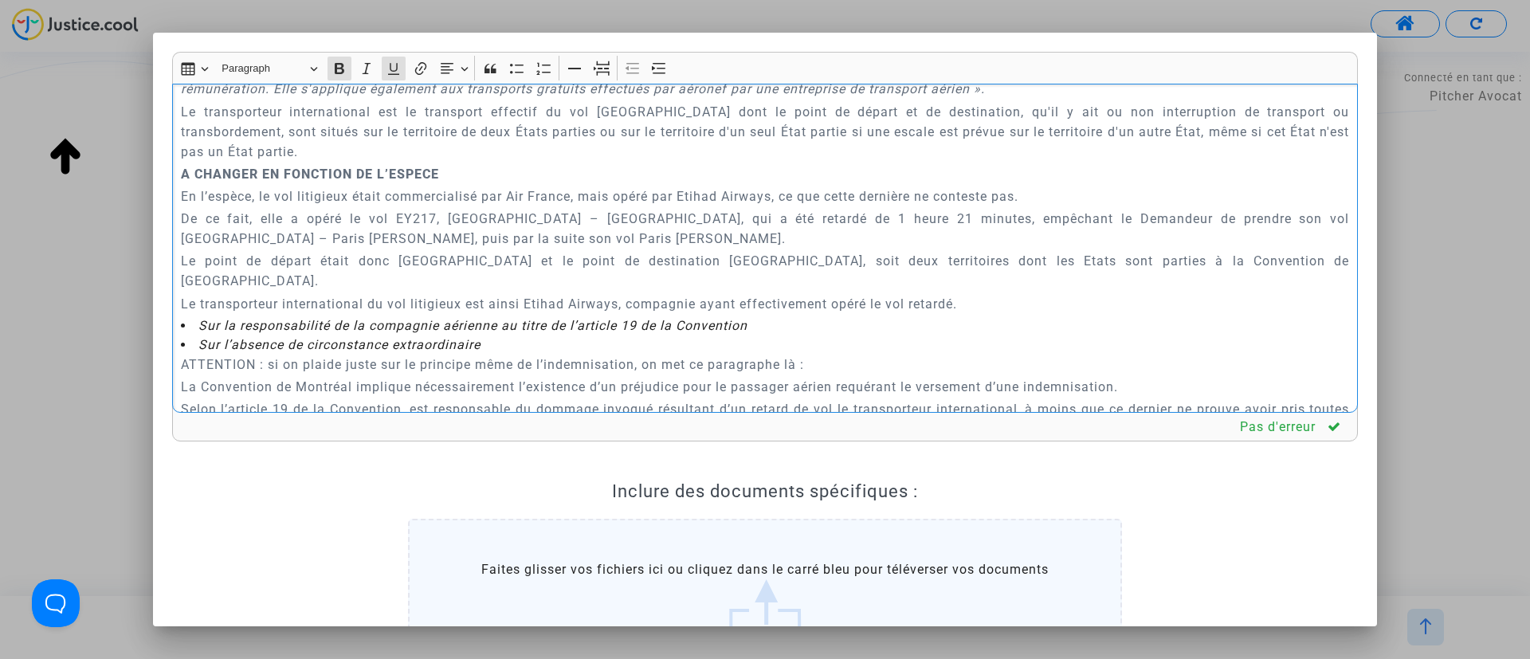
scroll to position [1231, 0]
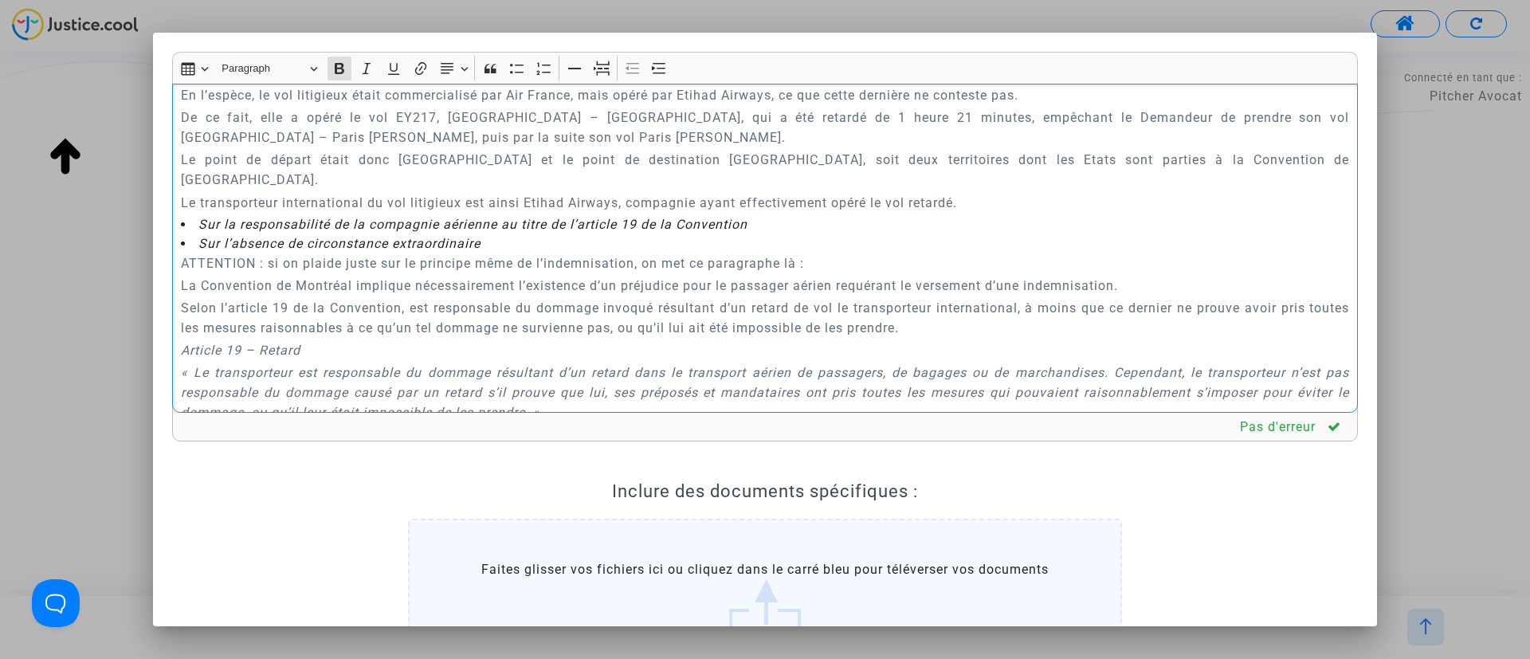
drag, startPoint x: 176, startPoint y: 109, endPoint x: 1035, endPoint y: 223, distance: 865.9
click at [1035, 223] on div "A MADAME, MONSIEUR LE JUGE DU TRIBUNAL DE PROXIMITÉ DE IVRY-SUR-SEINE Audience …" at bounding box center [765, 249] width 1186 height 330
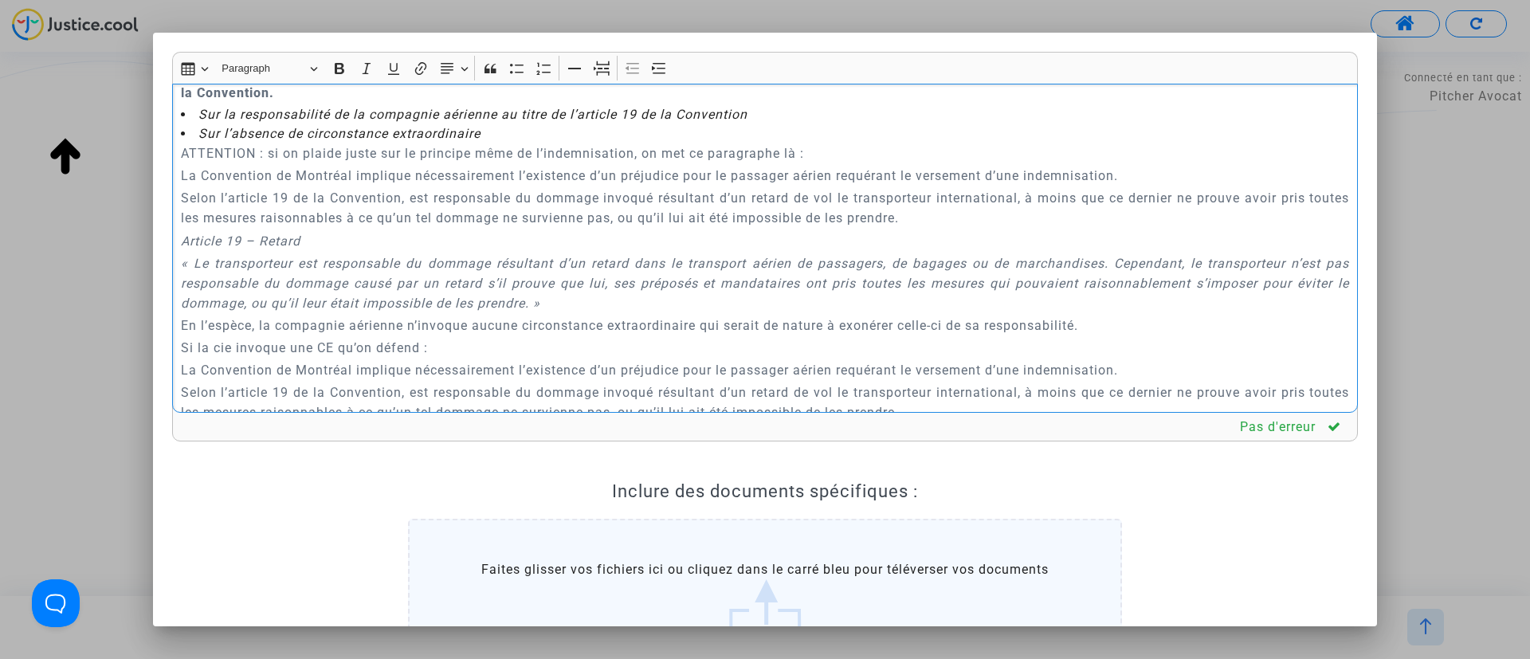
drag, startPoint x: 176, startPoint y: 190, endPoint x: 967, endPoint y: 197, distance: 790.7
click at [967, 197] on div "A MADAME, MONSIEUR LE JUGE DU TRIBUNAL DE PROXIMITÉ DE IVRY-SUR-SEINE Audience …" at bounding box center [765, 249] width 1186 height 330
click at [967, 163] on p "ATTENTION : si on plaide juste sur le principe même de l’indemnisation, on met …" at bounding box center [765, 153] width 1169 height 20
drag, startPoint x: 967, startPoint y: 197, endPoint x: 183, endPoint y: 186, distance: 783.6
click at [183, 163] on p "ATTENTION : si on plaide juste sur le principe même de l’indemnisation, on met …" at bounding box center [765, 153] width 1169 height 20
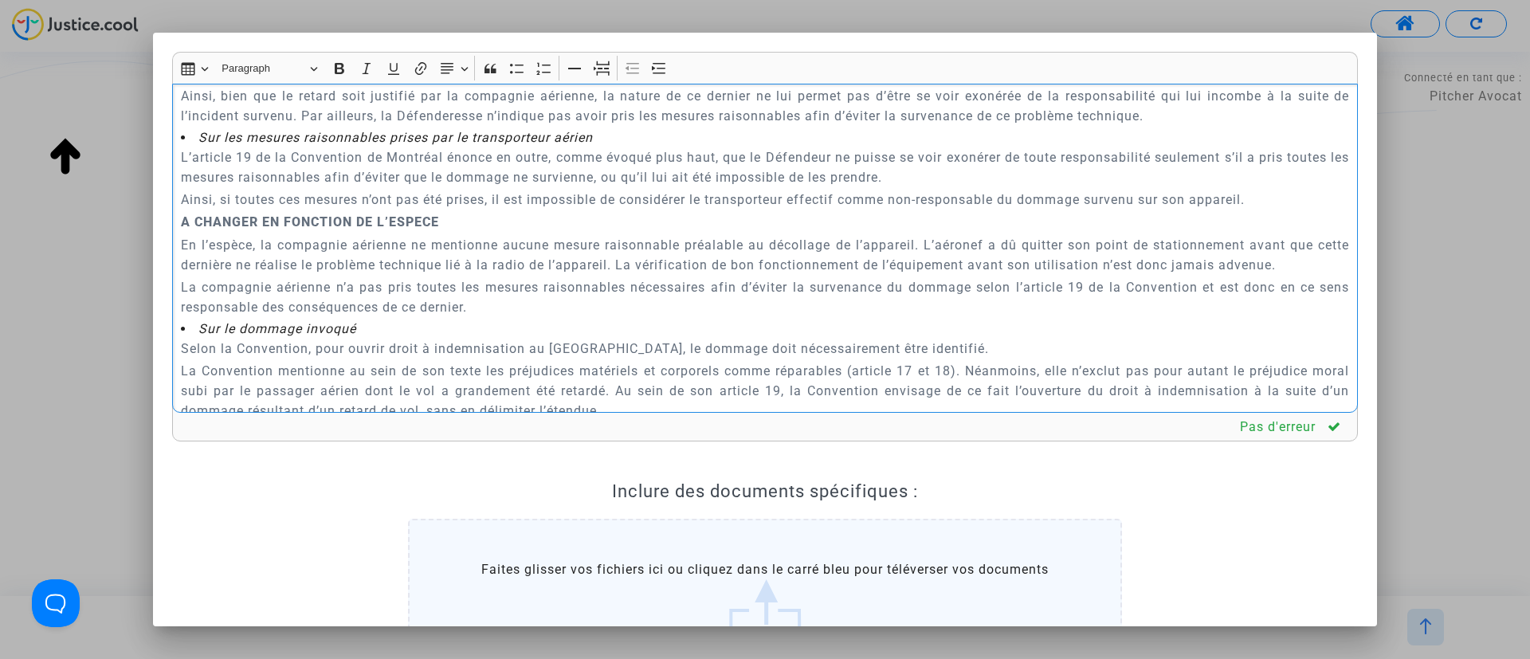
scroll to position [2187, 0]
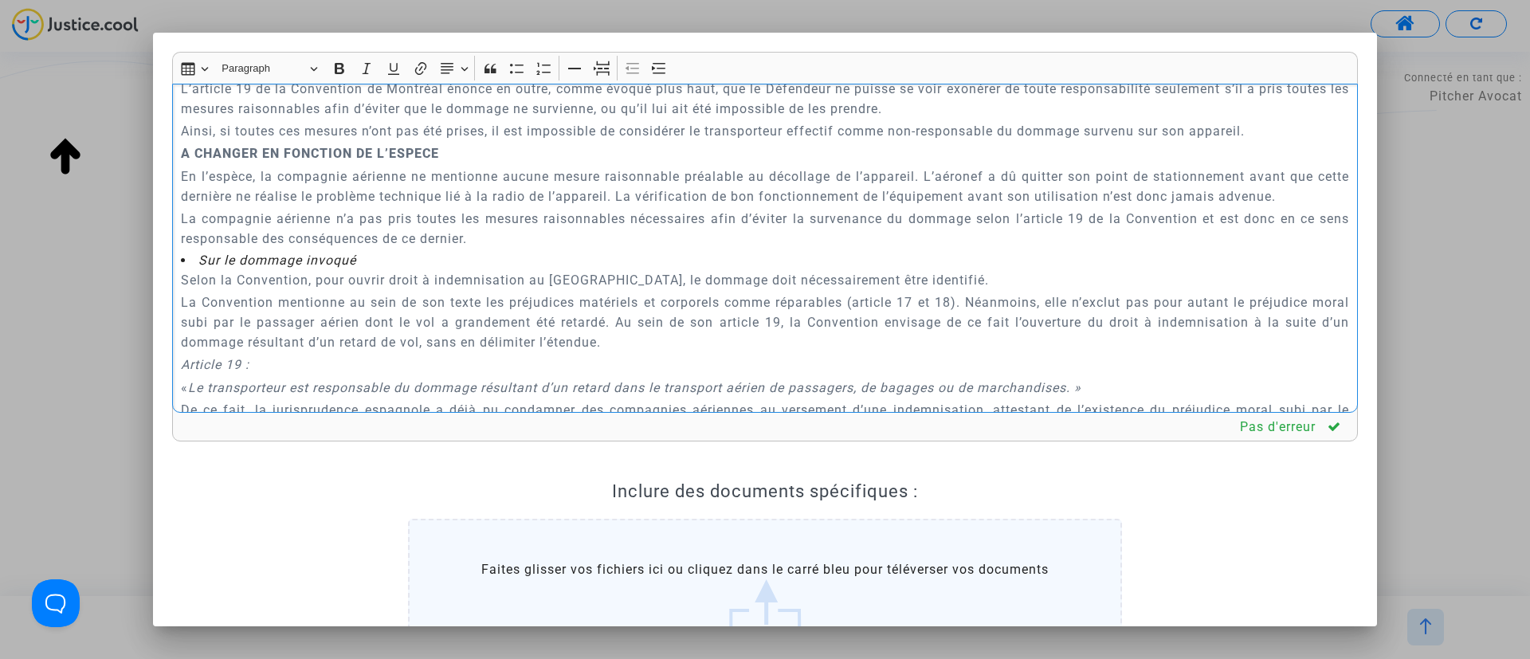
drag, startPoint x: 179, startPoint y: 241, endPoint x: 669, endPoint y: 313, distance: 495.5
click at [669, 313] on div "A MADAME, MONSIEUR LE JUGE DU TRIBUNAL DE PROXIMITÉ DE IVRY-SUR-SEINE Audience …" at bounding box center [765, 249] width 1186 height 330
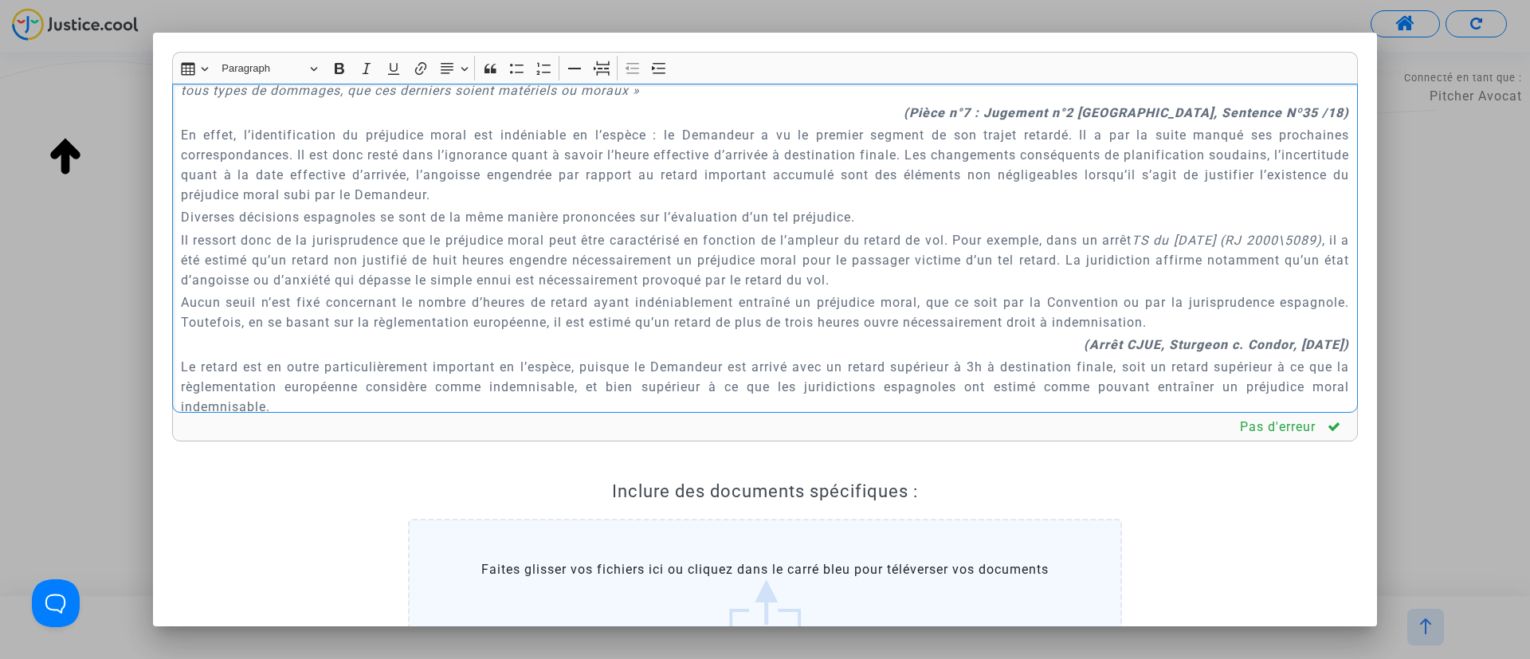
scroll to position [1853, 0]
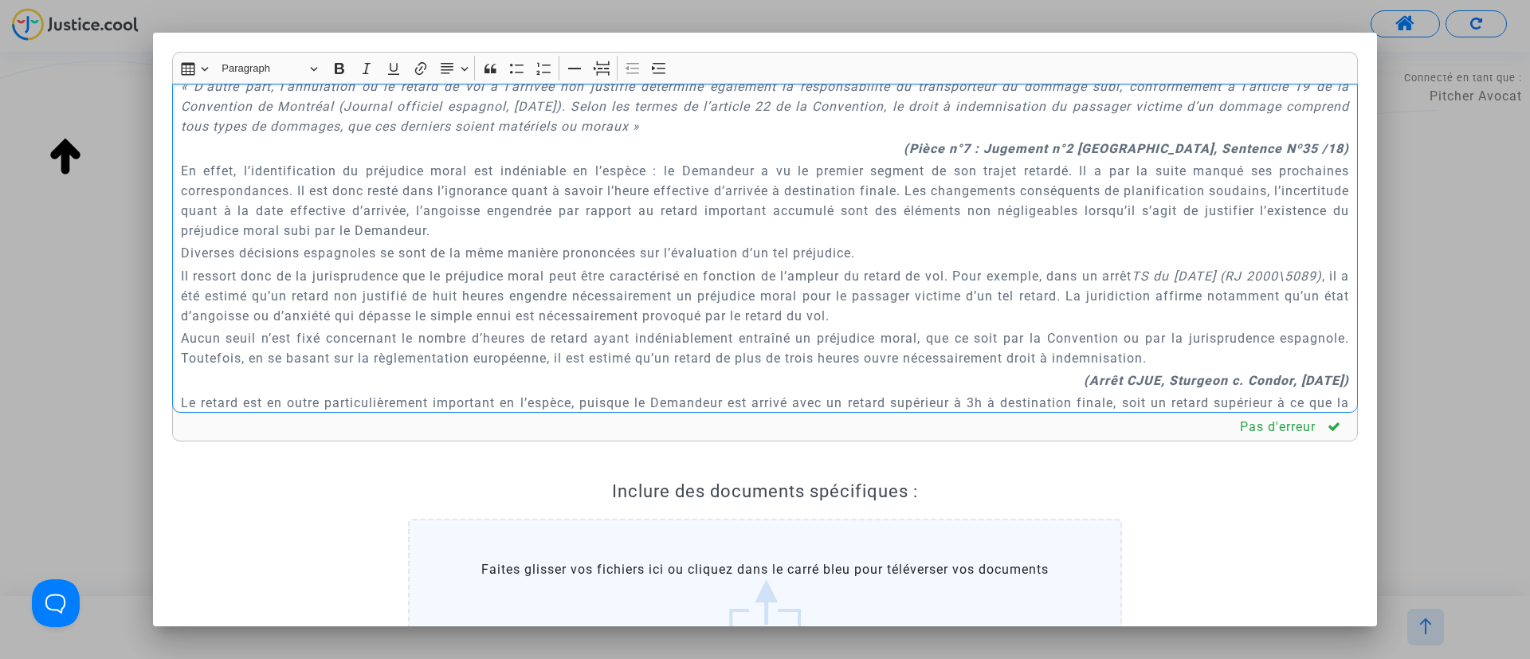
click at [987, 156] on strong "(Pièce n°7 : Jugement n°2 PONTEVEDRA, Sentence Nº35 /18)" at bounding box center [1127, 148] width 446 height 15
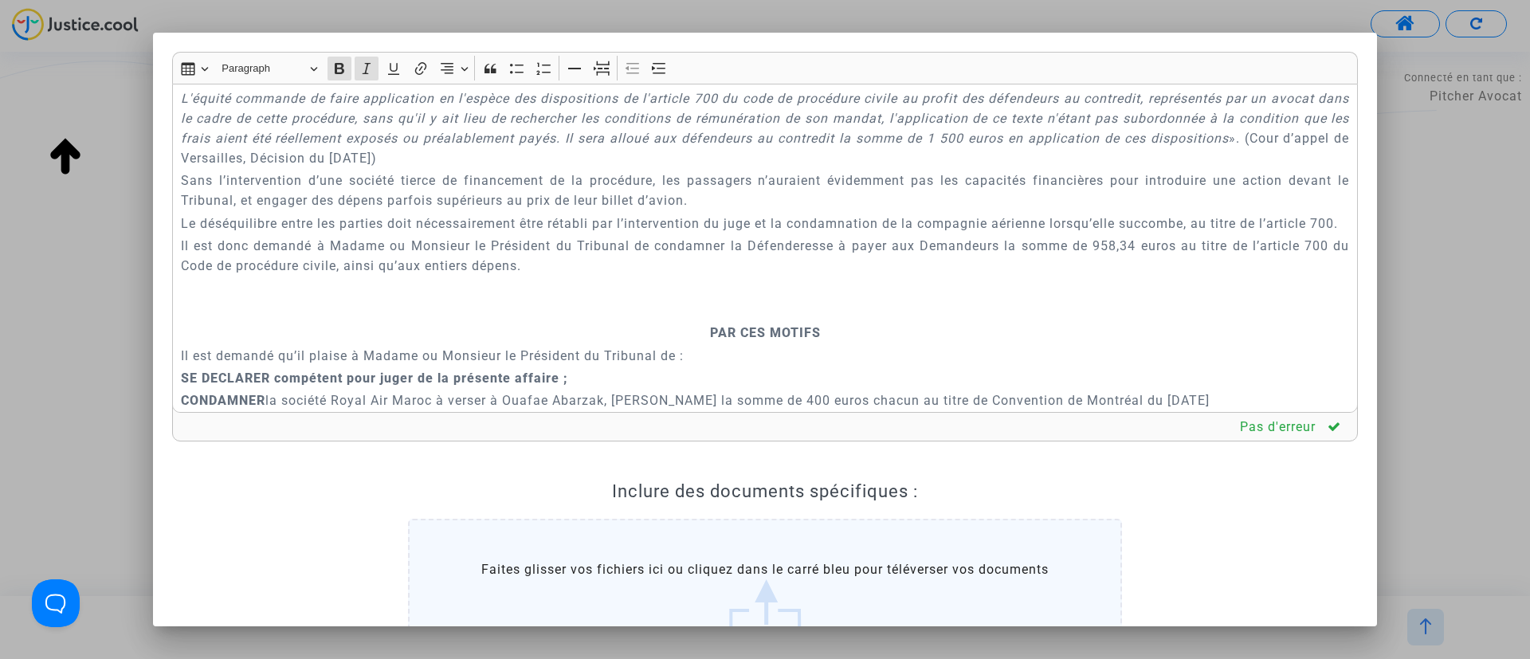
scroll to position [3646, 0]
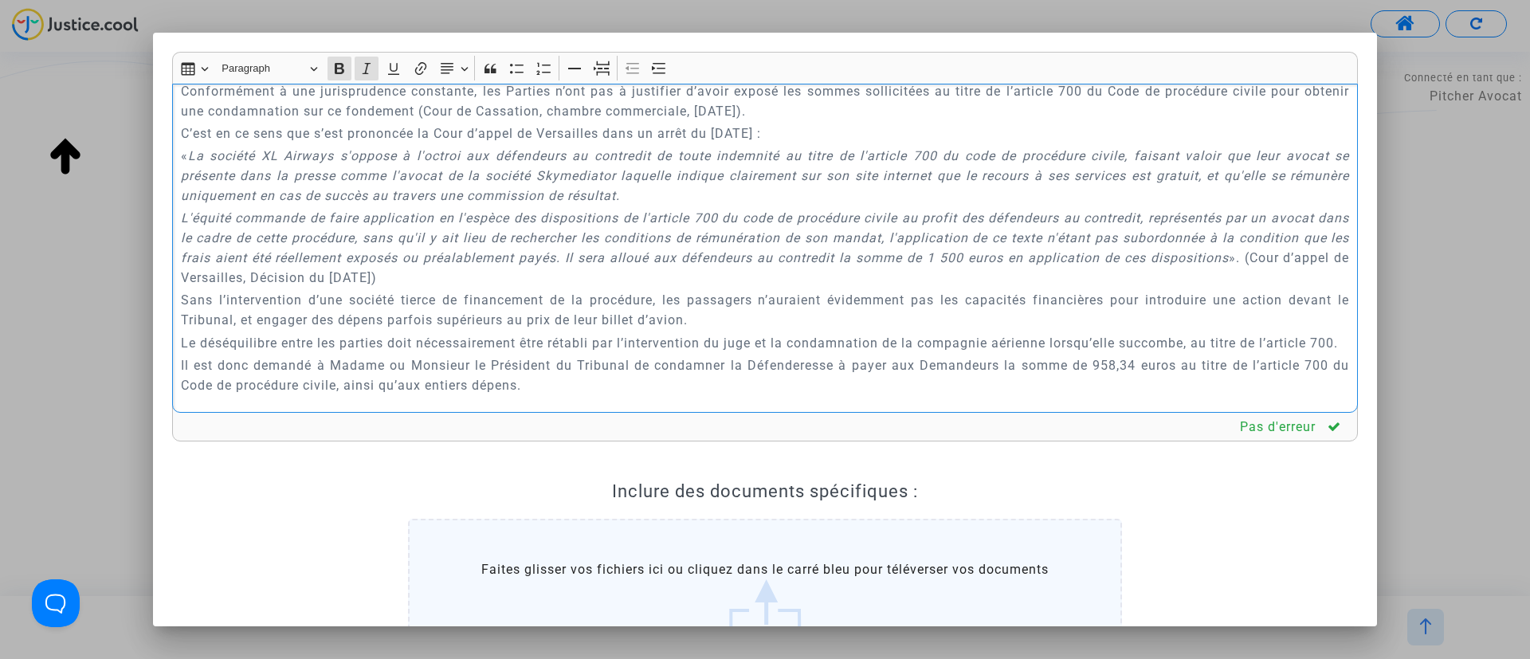
drag, startPoint x: 280, startPoint y: 171, endPoint x: 563, endPoint y: 177, distance: 283.0
click at [563, 78] on p "Les diligences de l’Avocat, les frais informatiques nécessaires, ainsi que les …" at bounding box center [765, 58] width 1169 height 40
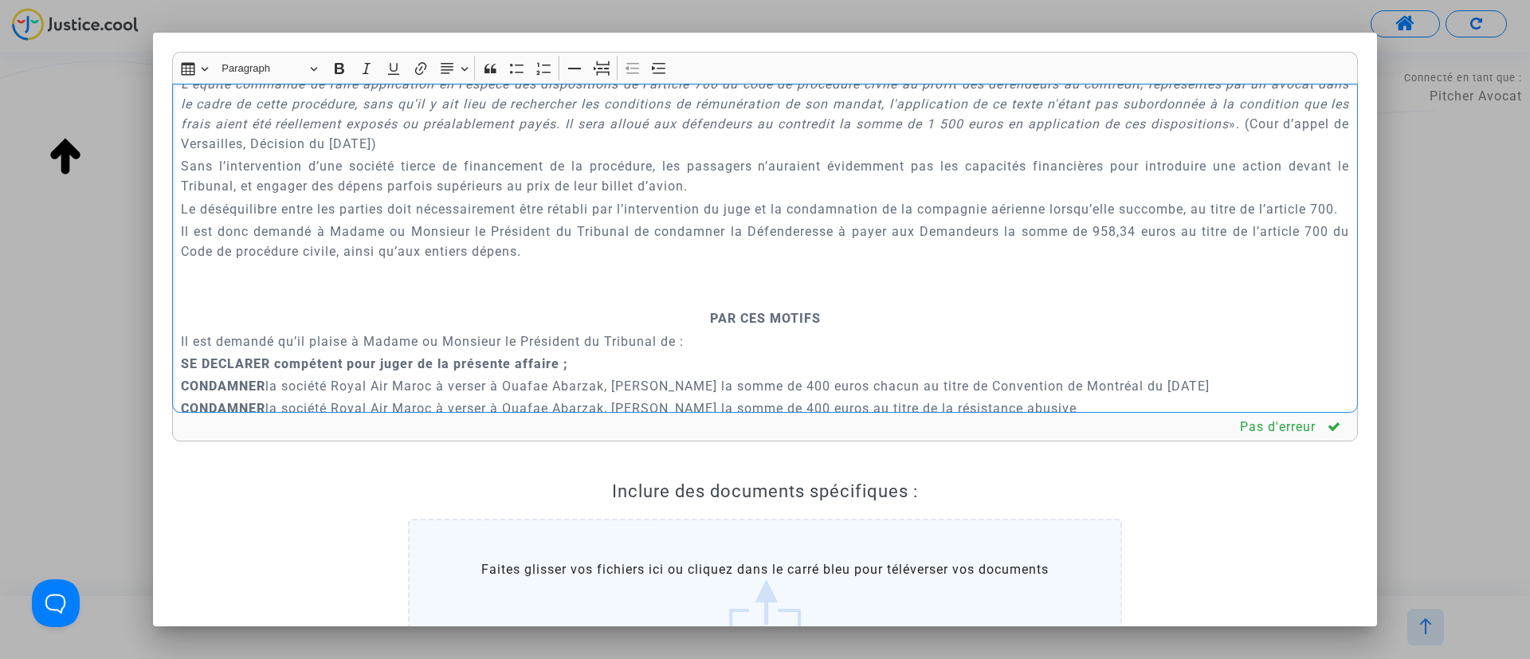
scroll to position [3886, 0]
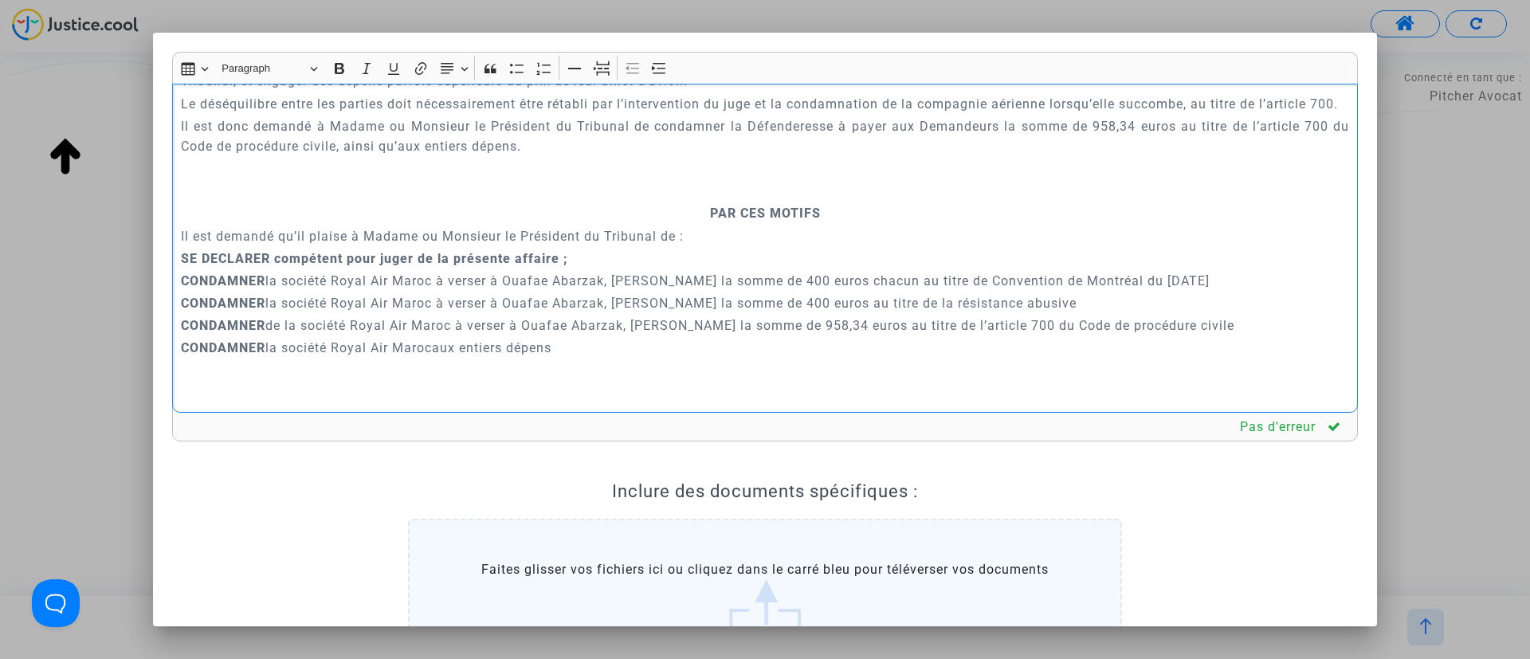
click at [724, 201] on p "Rich Text Editor, main" at bounding box center [765, 191] width 1169 height 20
click at [599, 72] on icon "Editor toolbar" at bounding box center [602, 69] width 16 height 6
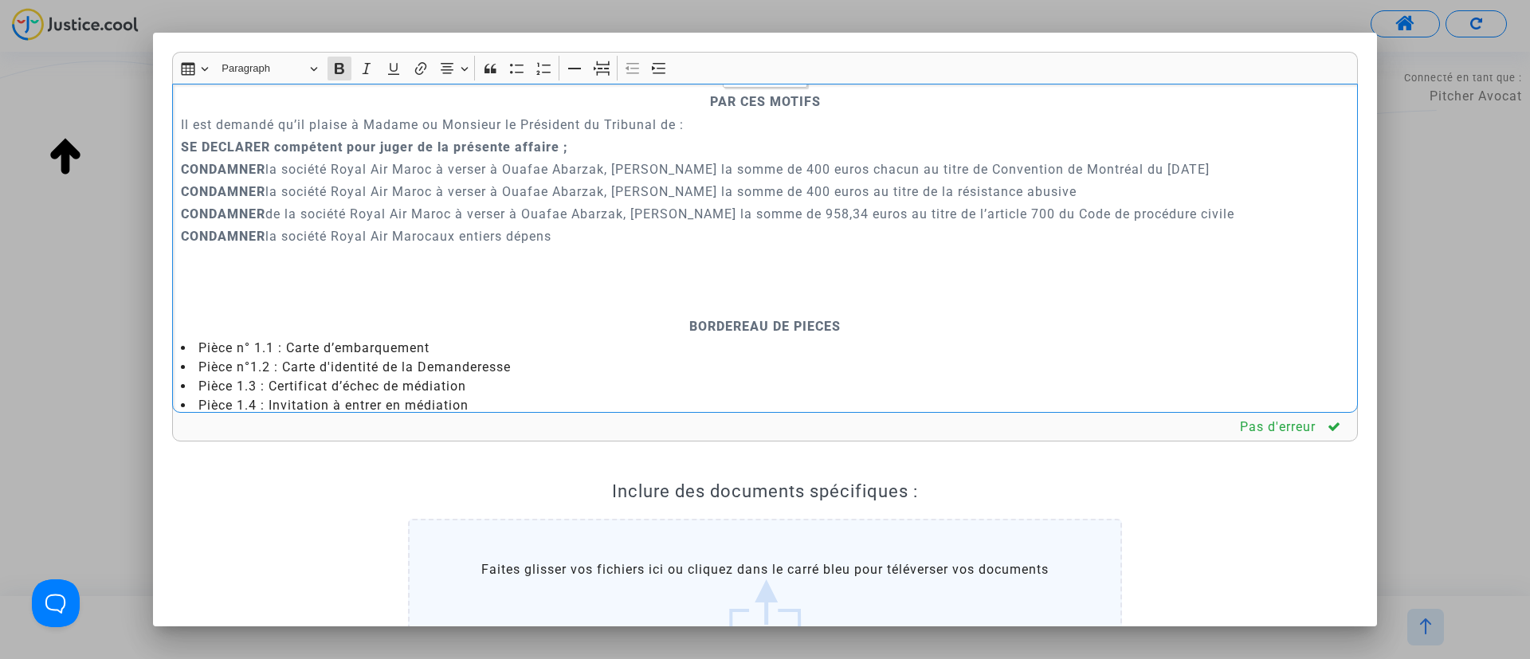
scroll to position [4125, 0]
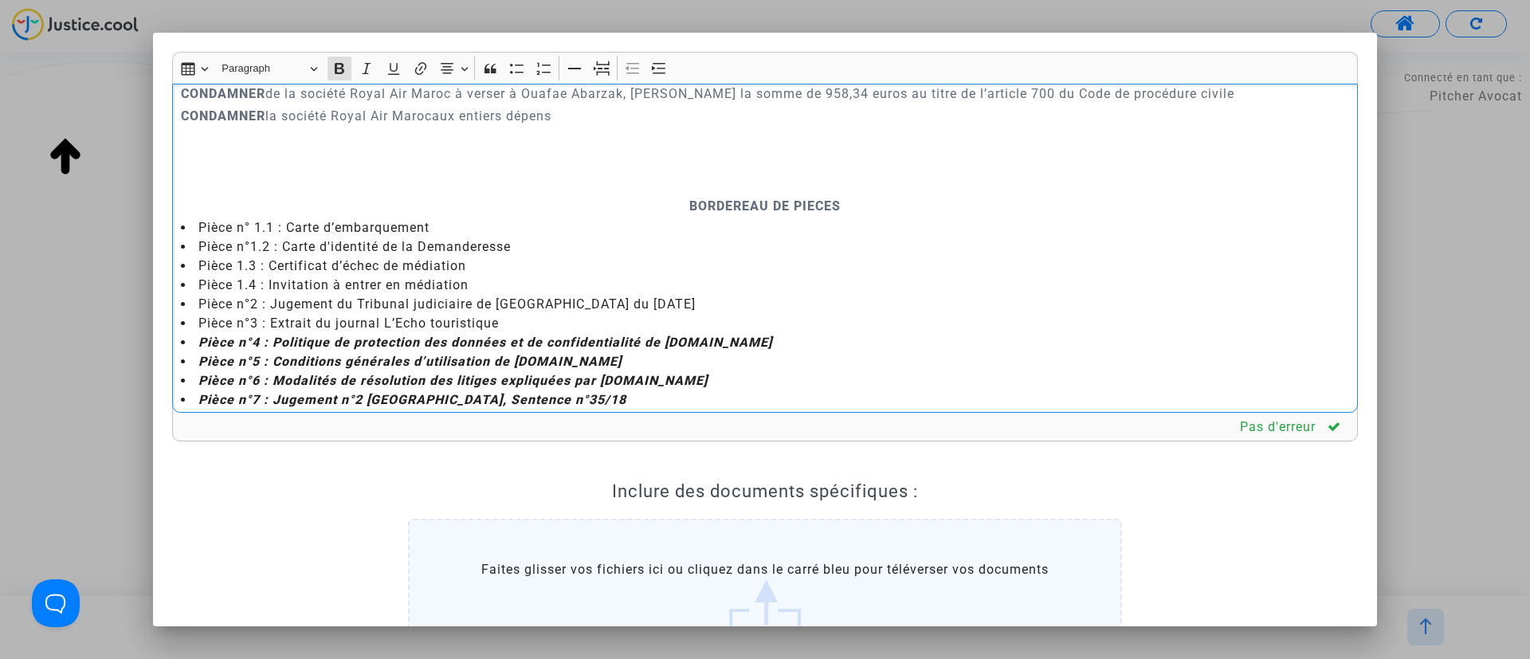
click at [688, 194] on p "Rich Text Editor, main" at bounding box center [765, 184] width 1169 height 20
drag, startPoint x: 595, startPoint y: 67, endPoint x: 544, endPoint y: 289, distance: 227.4
click at [599, 67] on icon "Editor toolbar" at bounding box center [602, 69] width 16 height 16
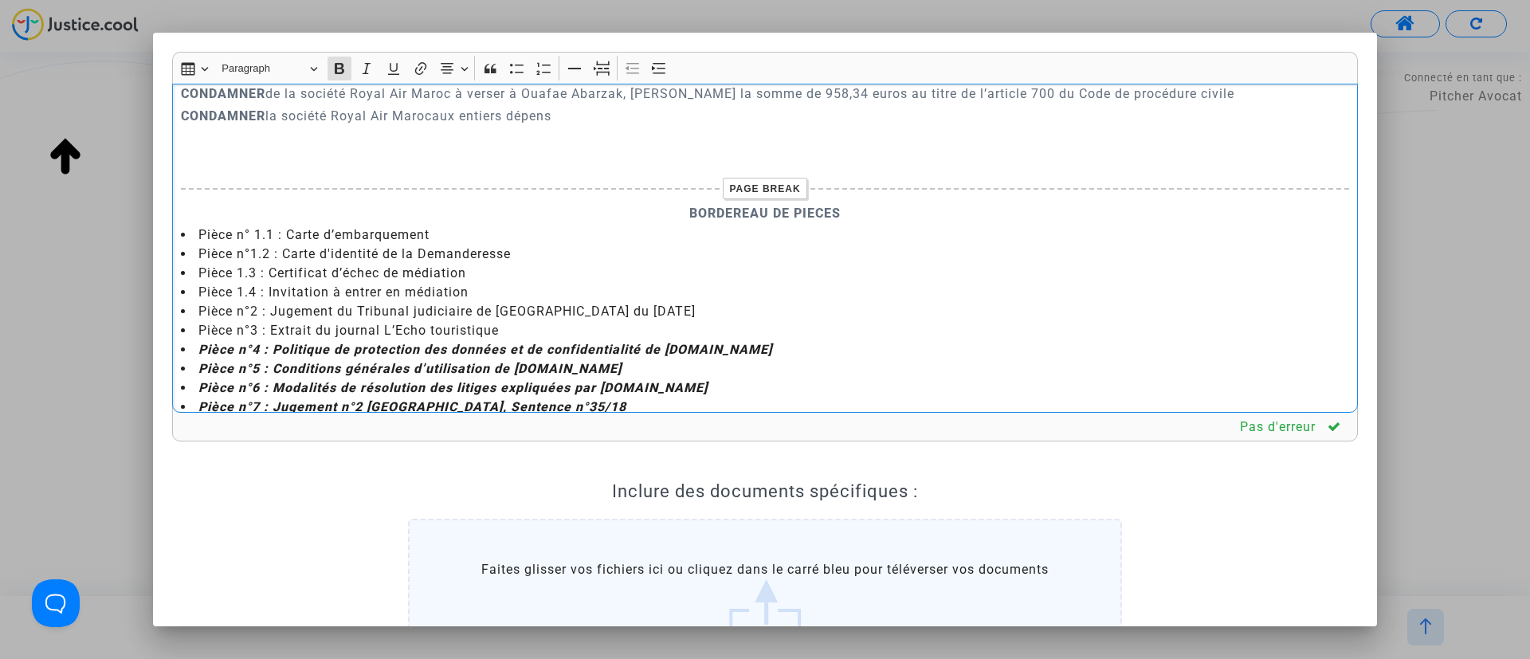
click at [440, 126] on p "CONDAMNER la société Royal Air Marocaux entiers dépens" at bounding box center [765, 116] width 1169 height 20
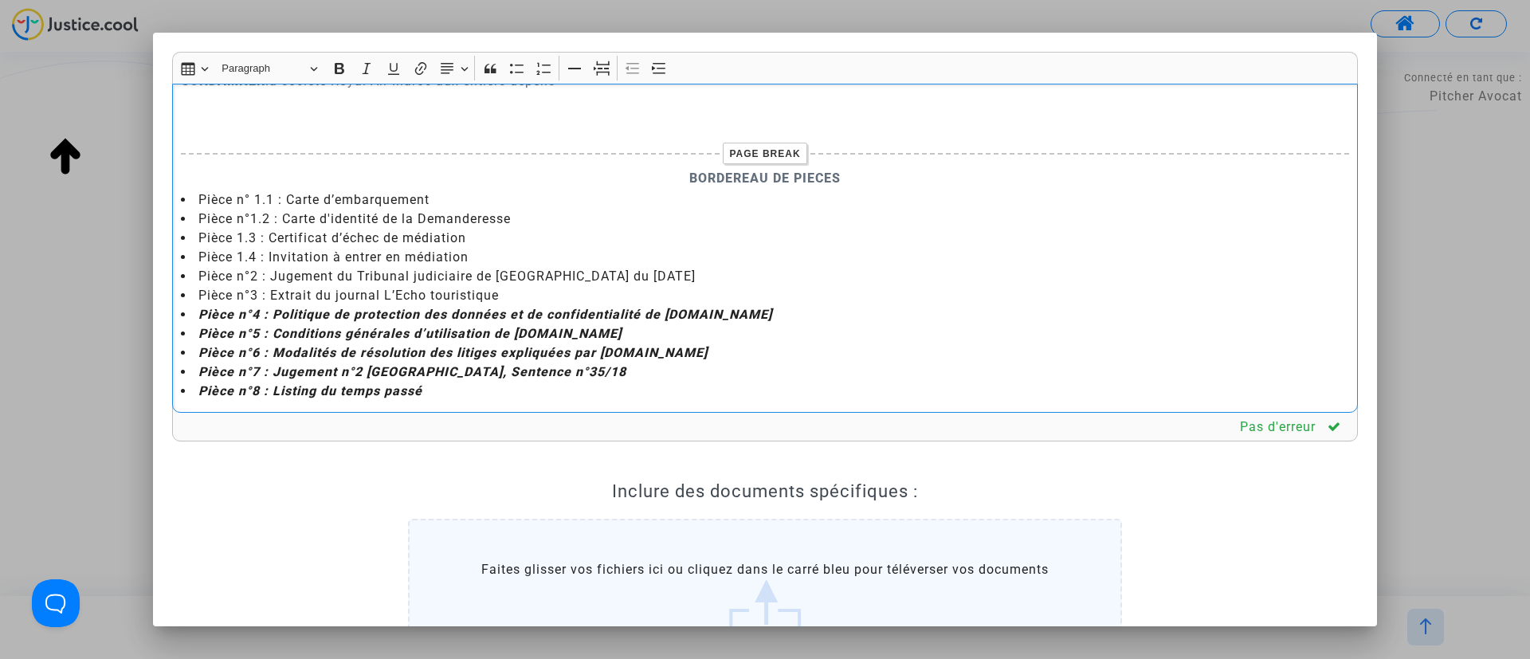
scroll to position [4279, 0]
drag, startPoint x: 274, startPoint y: 273, endPoint x: 273, endPoint y: 366, distance: 93.3
click at [273, 366] on ul "Pièce n° 1.1 : Carte d’embarquement Pièce n°1.2 : Carte d'identité de la Demand…" at bounding box center [765, 295] width 1169 height 210
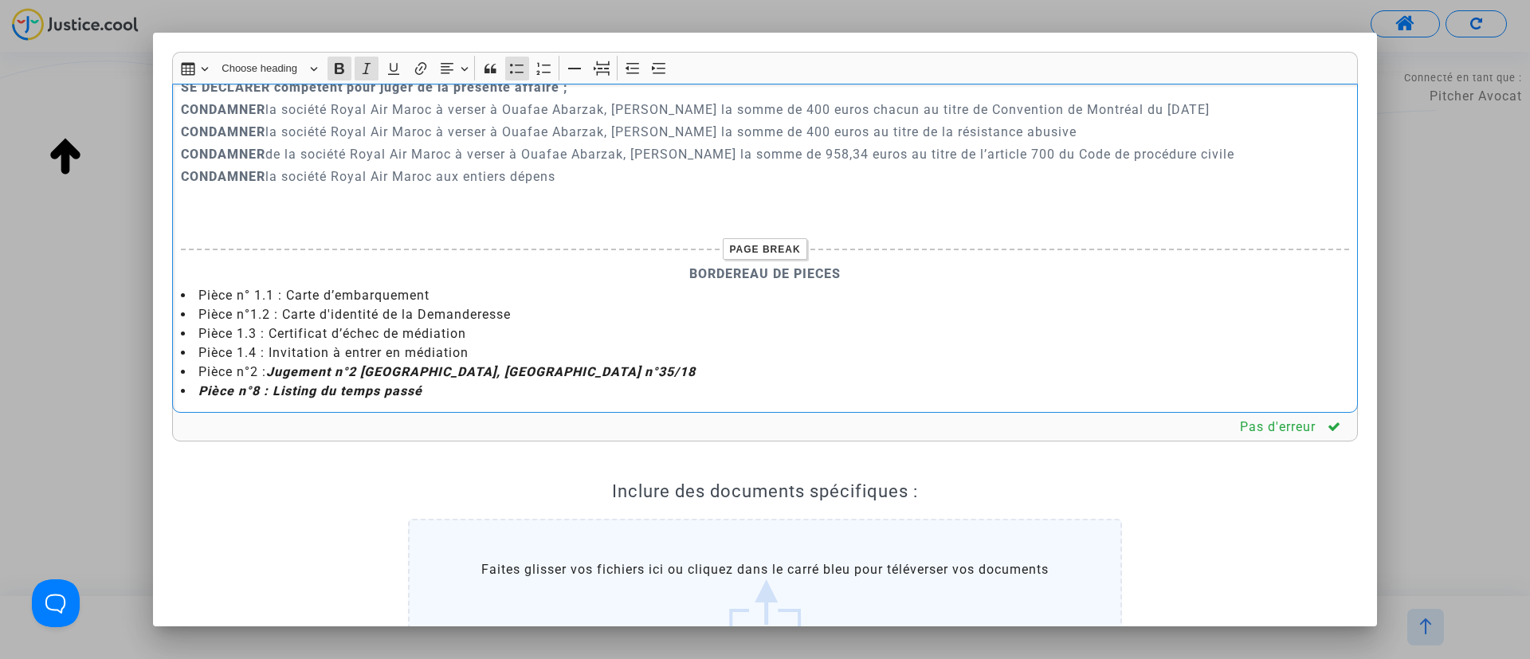
drag, startPoint x: 481, startPoint y: 397, endPoint x: 194, endPoint y: 395, distance: 286.9
click at [194, 395] on li "Pièce n°8 : Listing du temps passé" at bounding box center [765, 391] width 1169 height 19
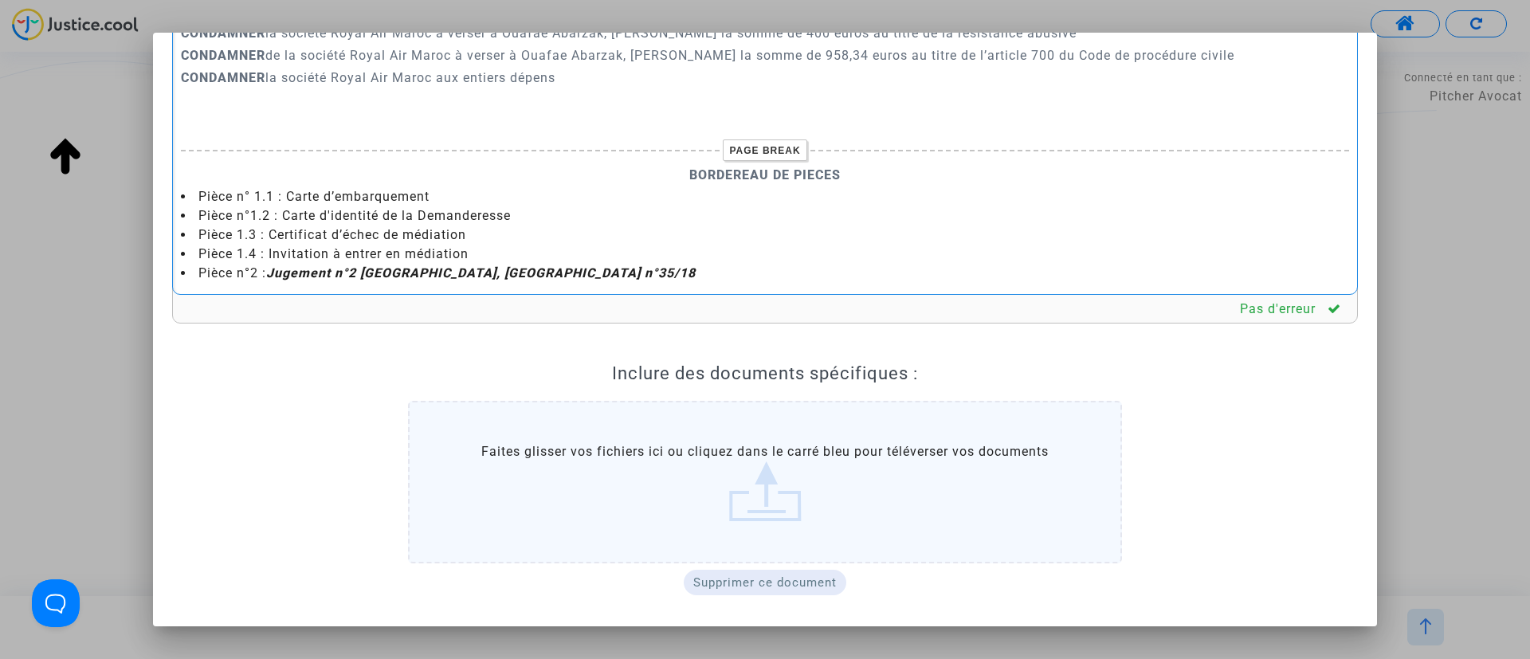
scroll to position [219, 0]
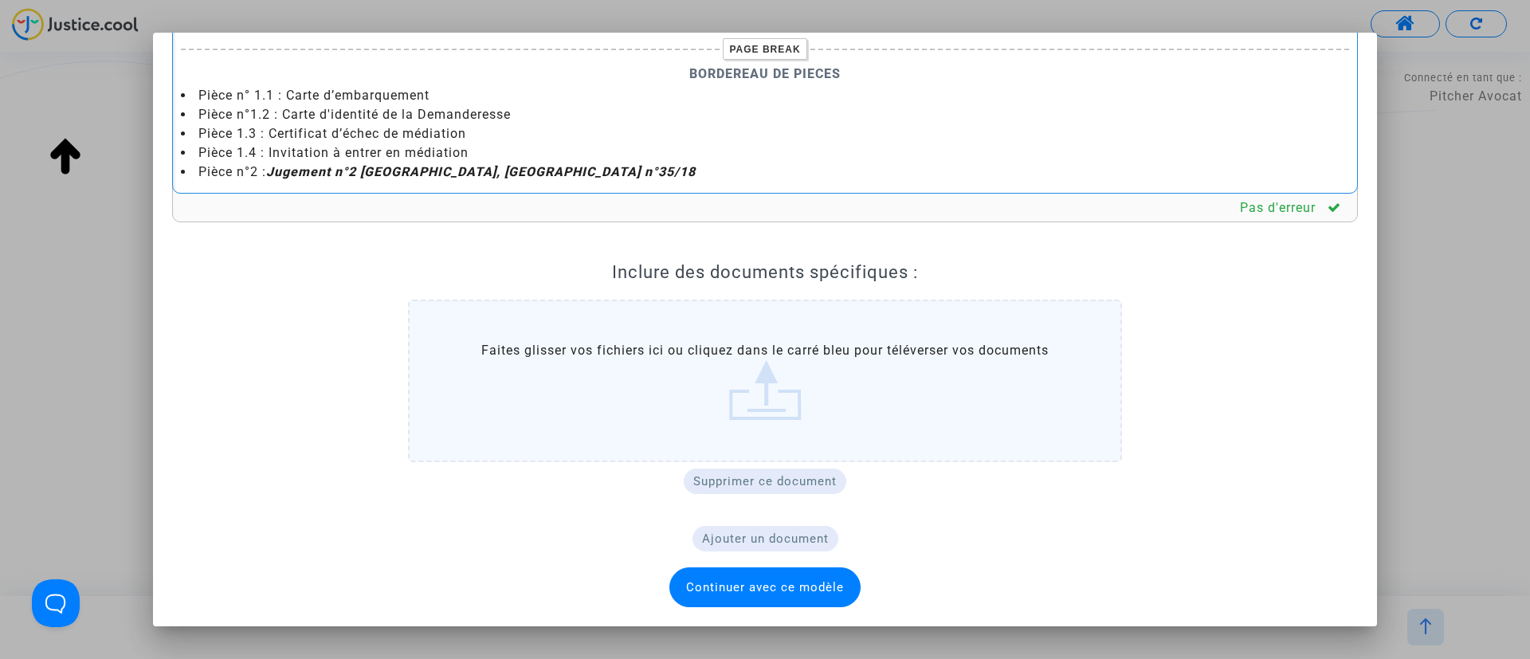
click at [695, 572] on span "Continuer avec ce modèle" at bounding box center [765, 587] width 191 height 40
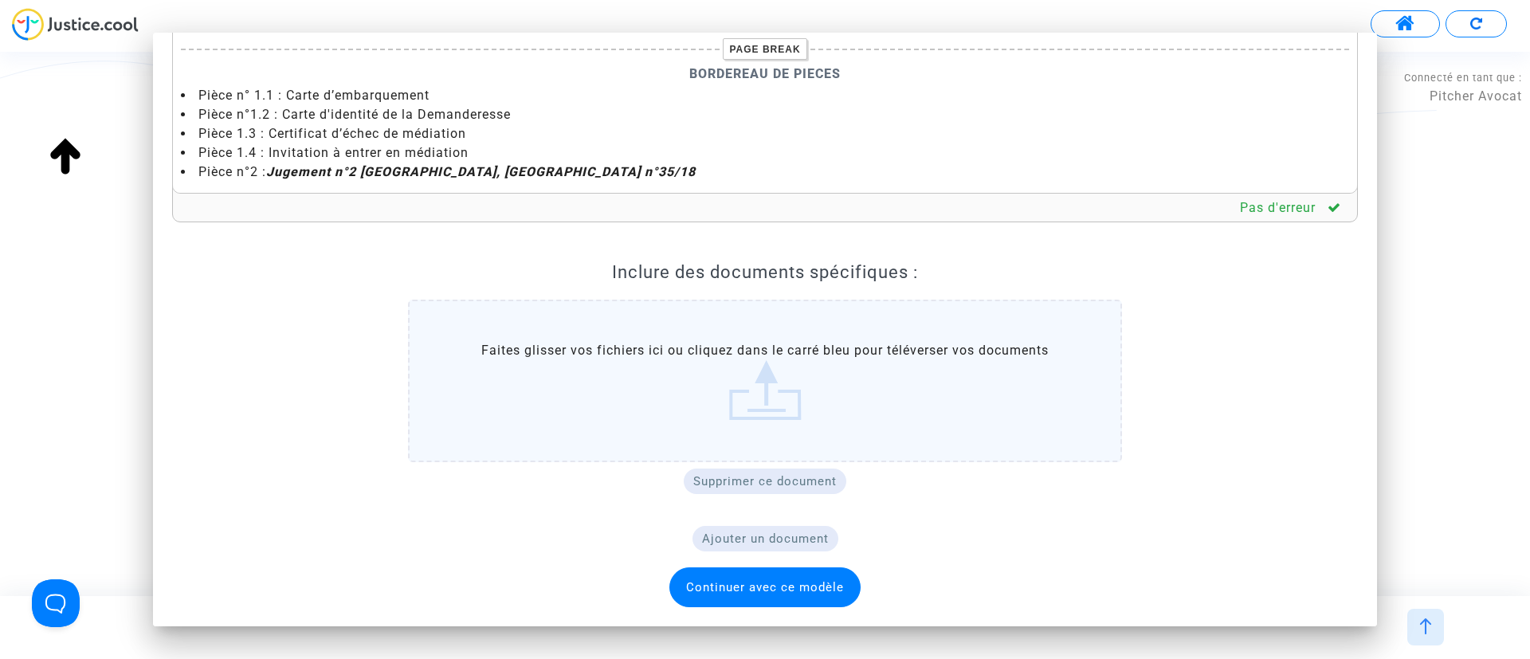
scroll to position [2152, 0]
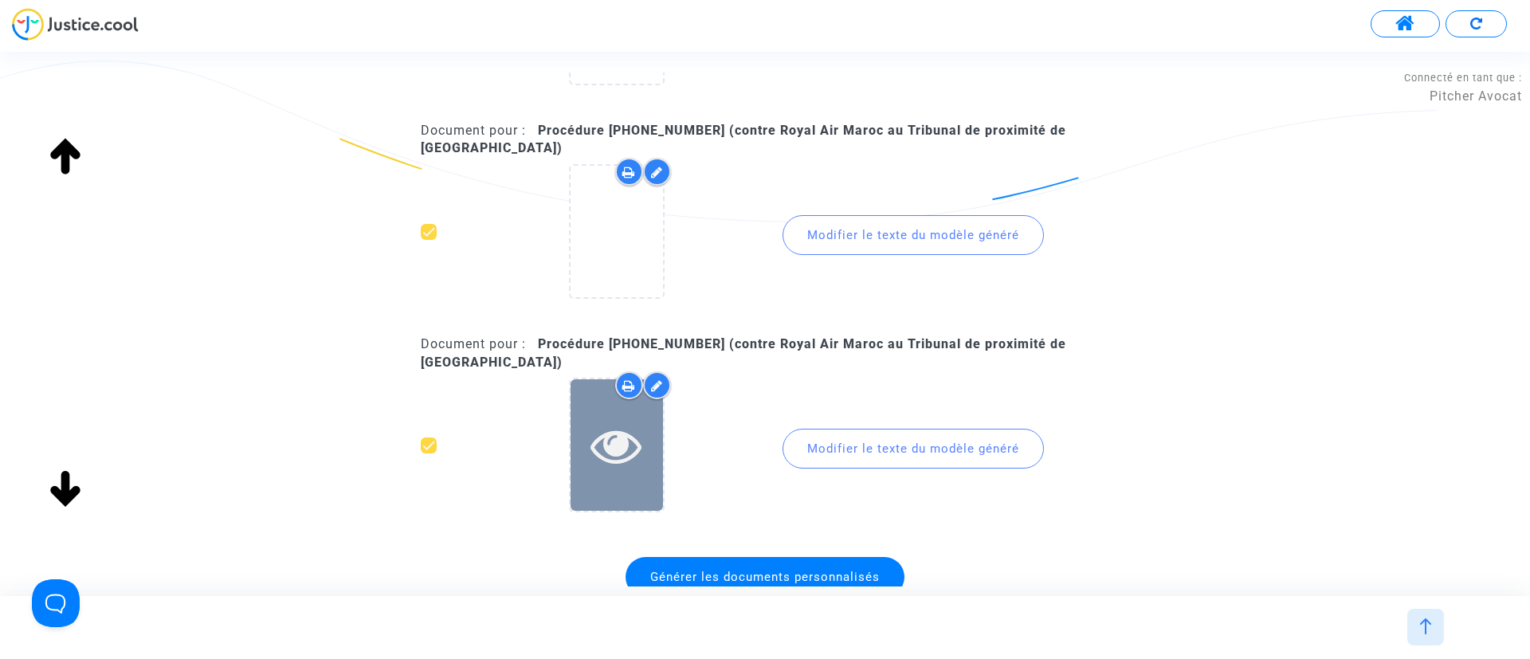
click at [630, 464] on icon at bounding box center [617, 445] width 52 height 51
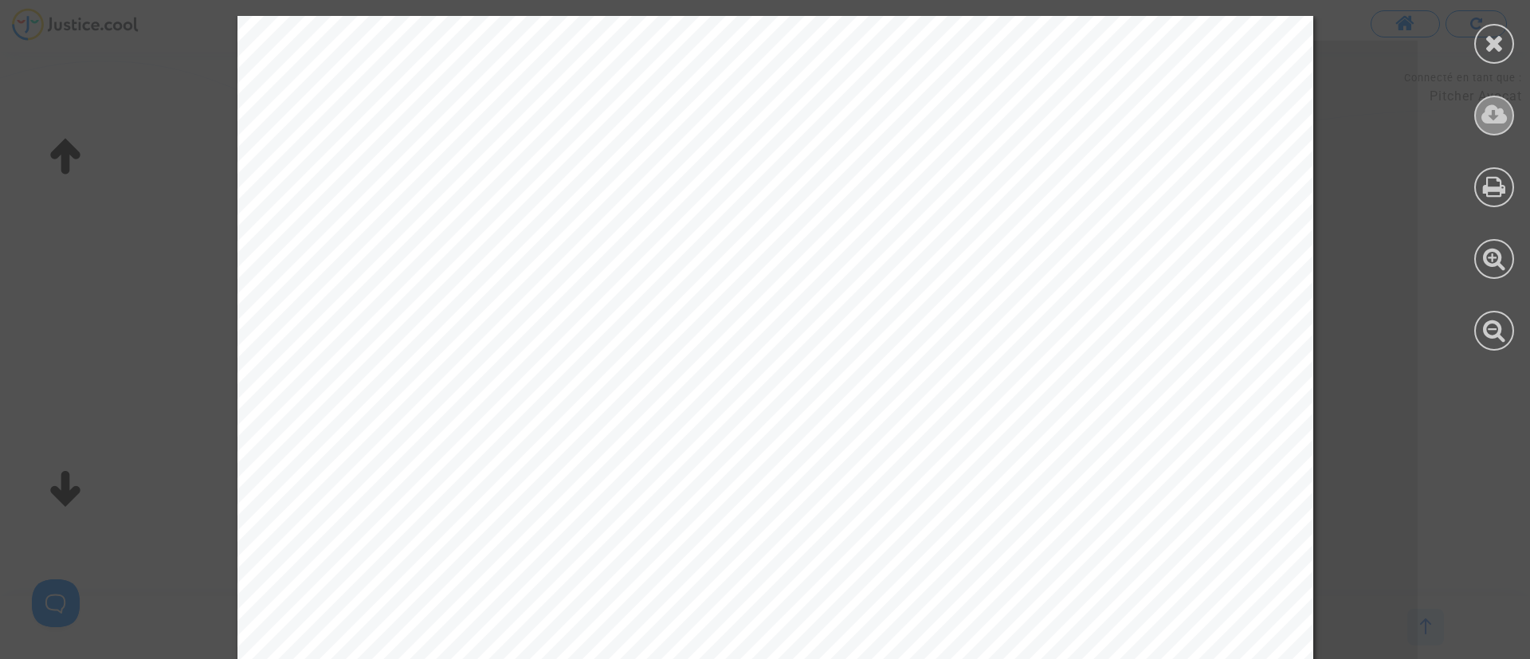
click at [1494, 101] on div at bounding box center [1495, 116] width 40 height 40
click at [1485, 41] on icon at bounding box center [1495, 43] width 20 height 24
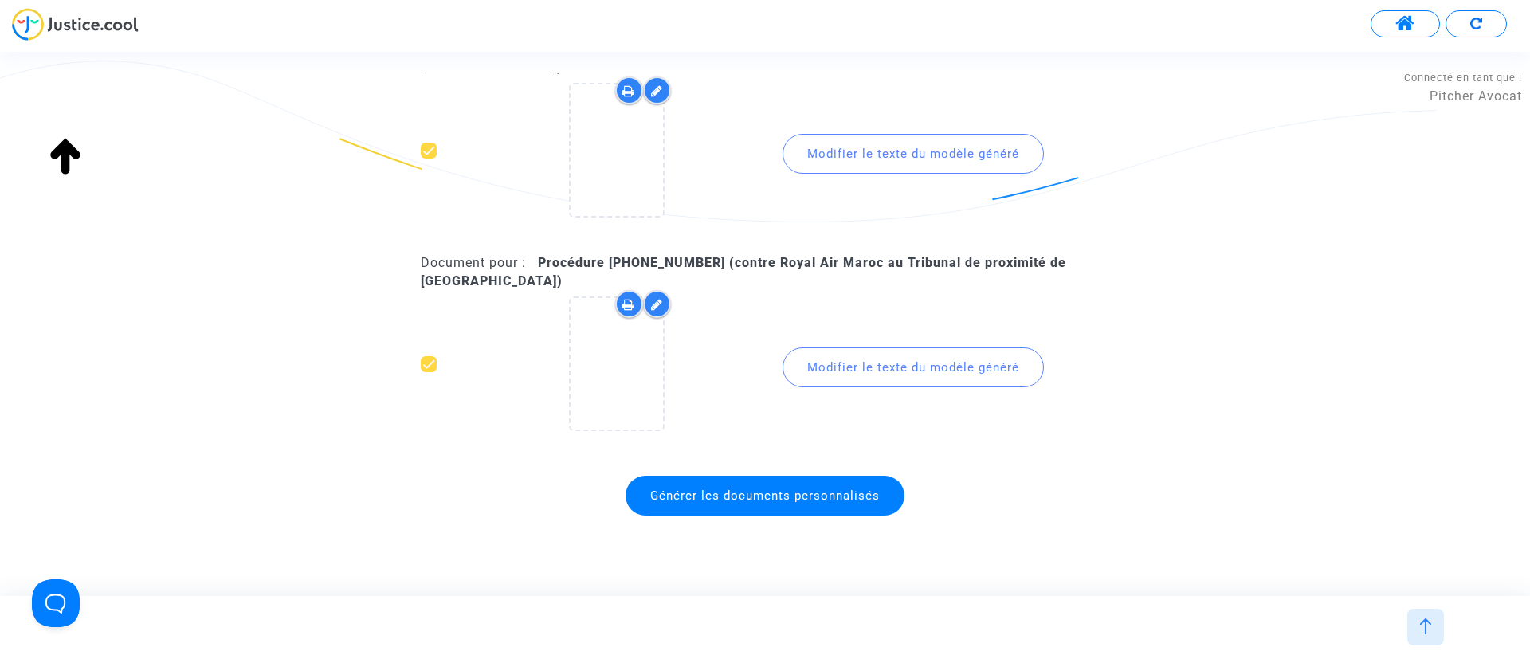
scroll to position [2266, 0]
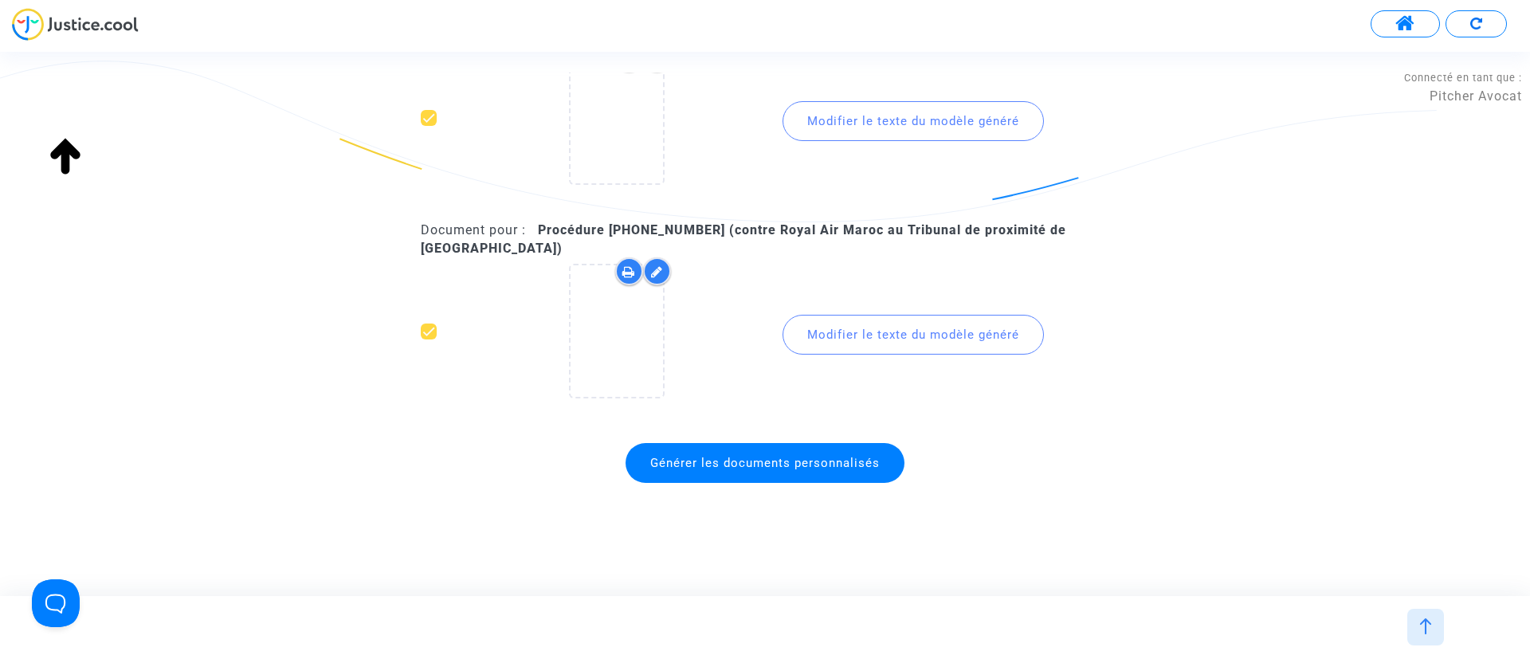
click at [832, 473] on span "Générer les documents personnalisés" at bounding box center [765, 463] width 279 height 40
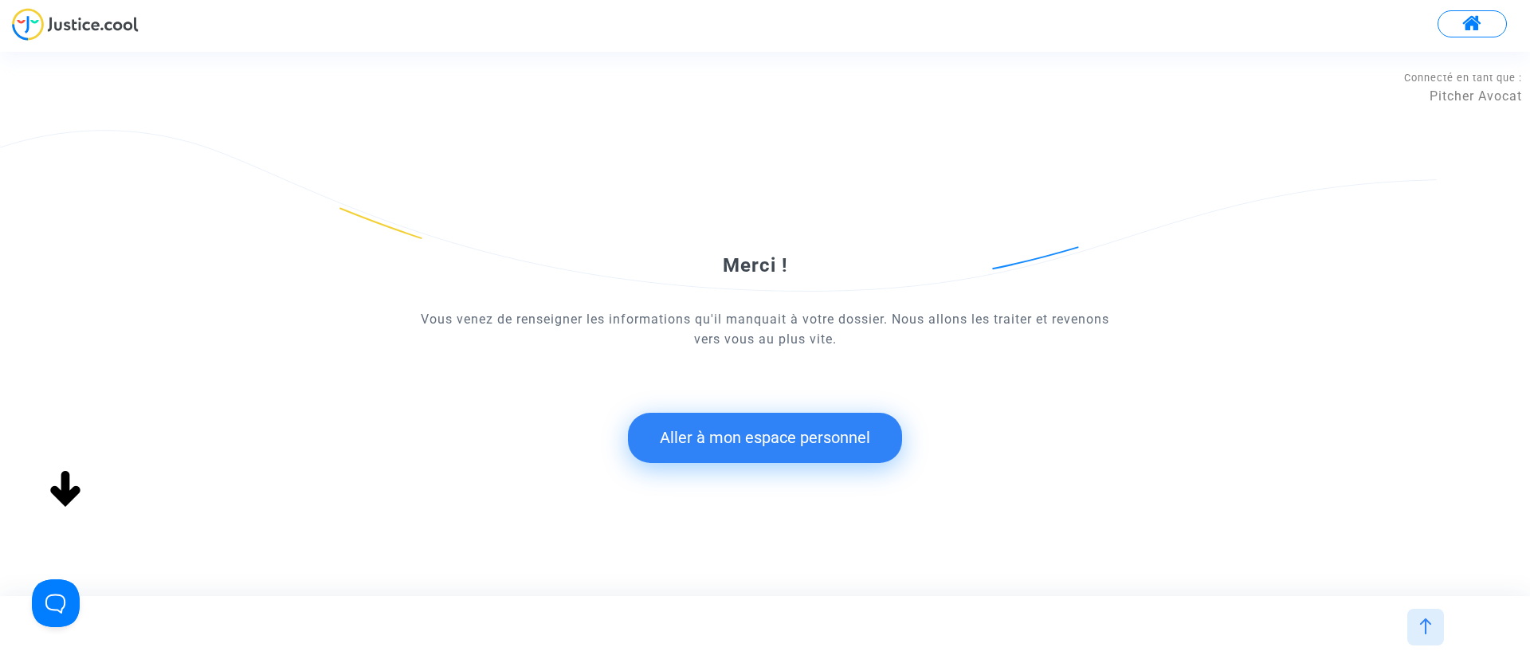
scroll to position [0, 0]
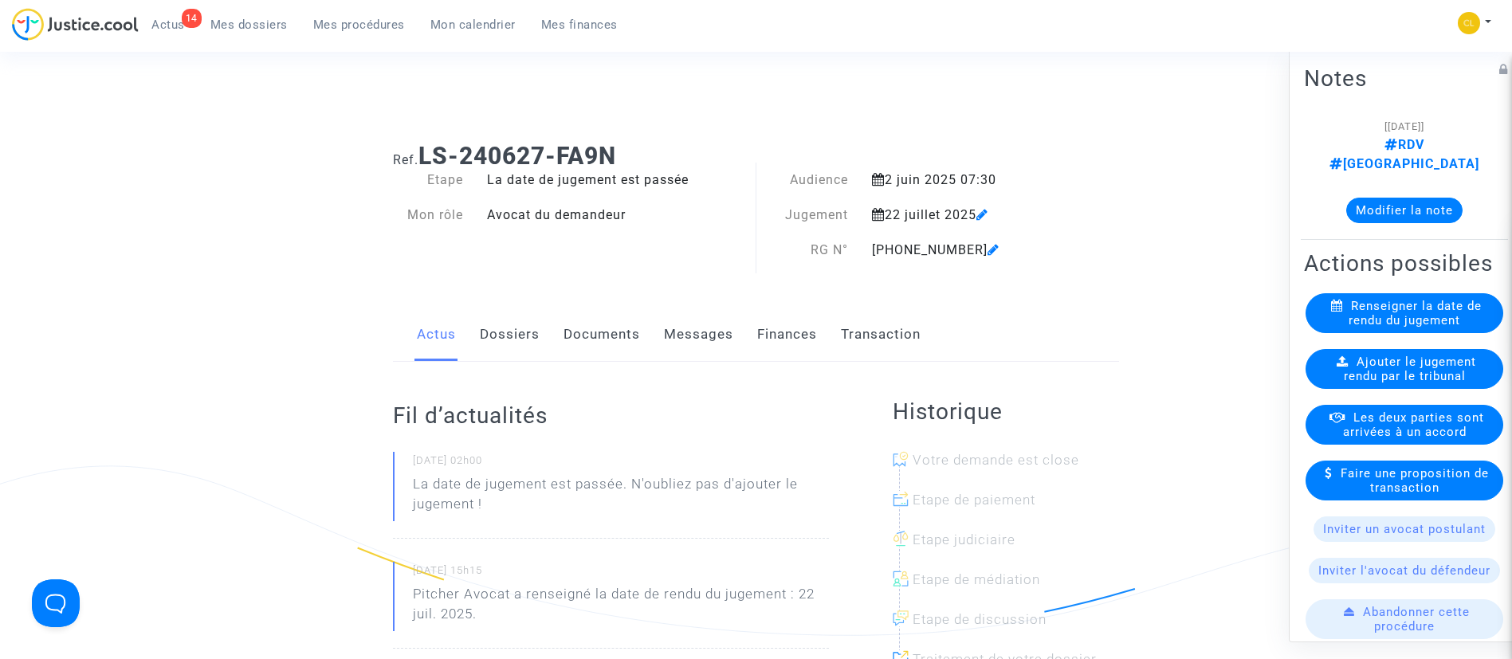
click at [446, 21] on span "Mon calendrier" at bounding box center [472, 25] width 85 height 14
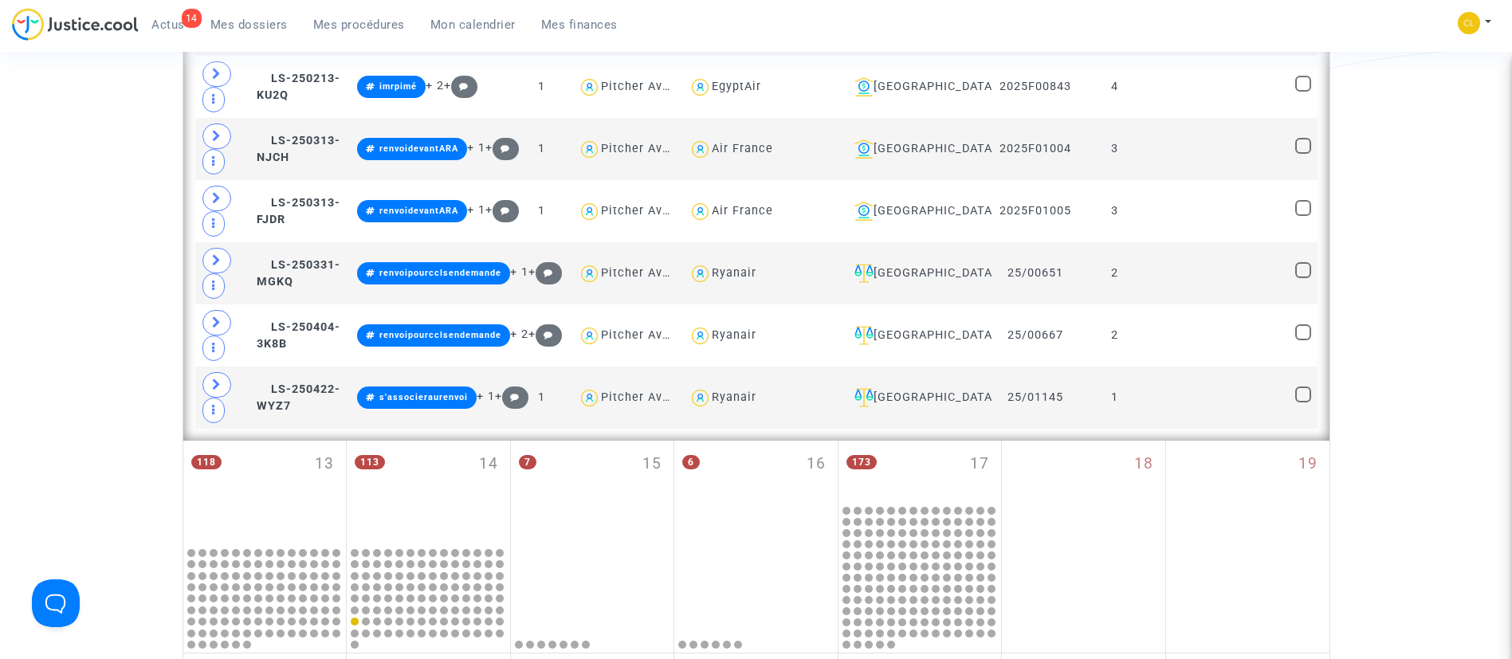
drag, startPoint x: 262, startPoint y: 519, endPoint x: 271, endPoint y: 524, distance: 10.4
click at [262, 517] on div "118 13" at bounding box center [264, 493] width 163 height 104
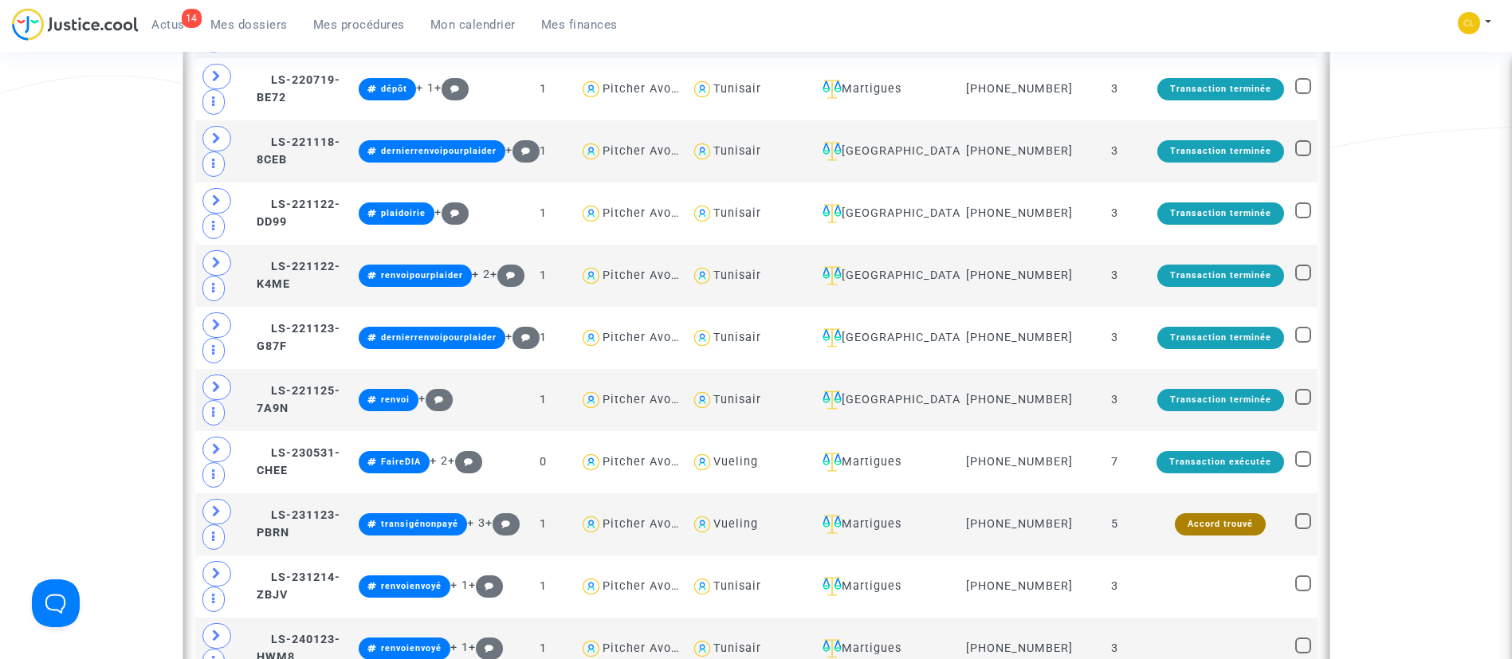
scroll to position [2152, 0]
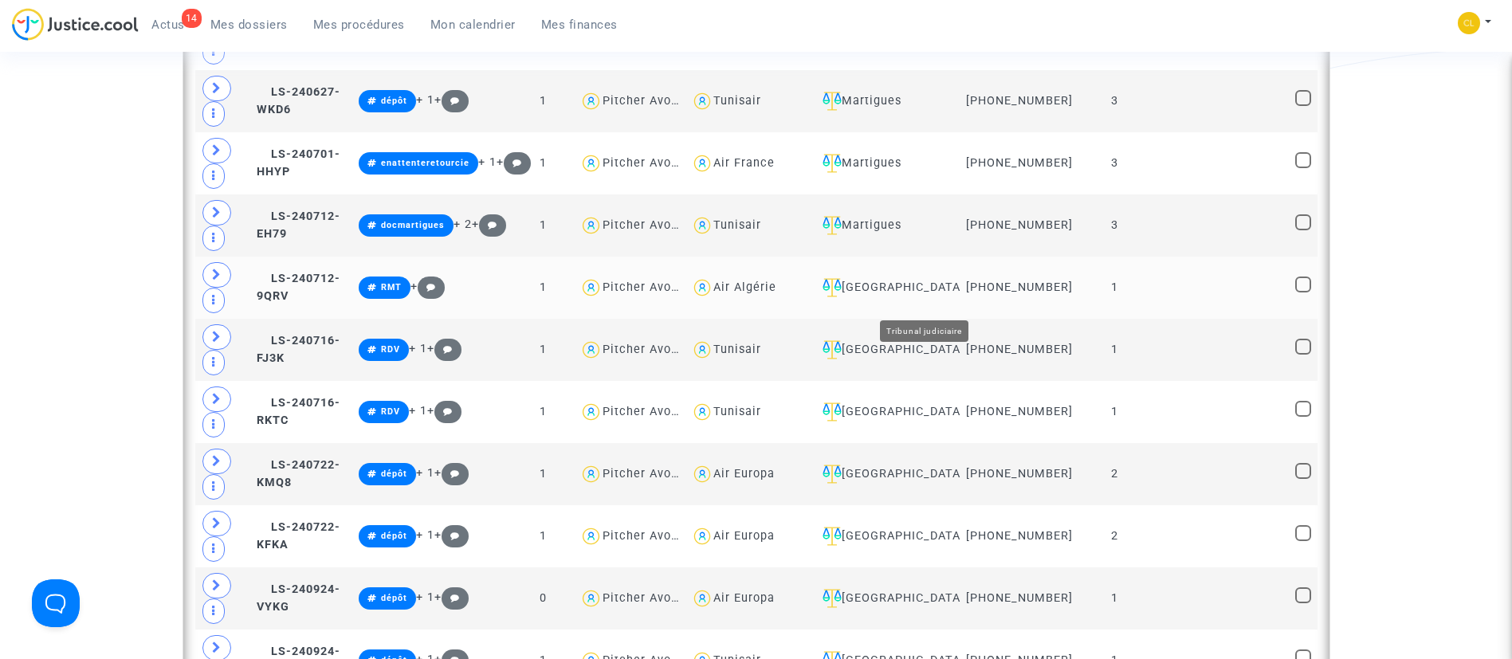
click at [951, 297] on div "[GEOGRAPHIC_DATA]" at bounding box center [885, 287] width 139 height 19
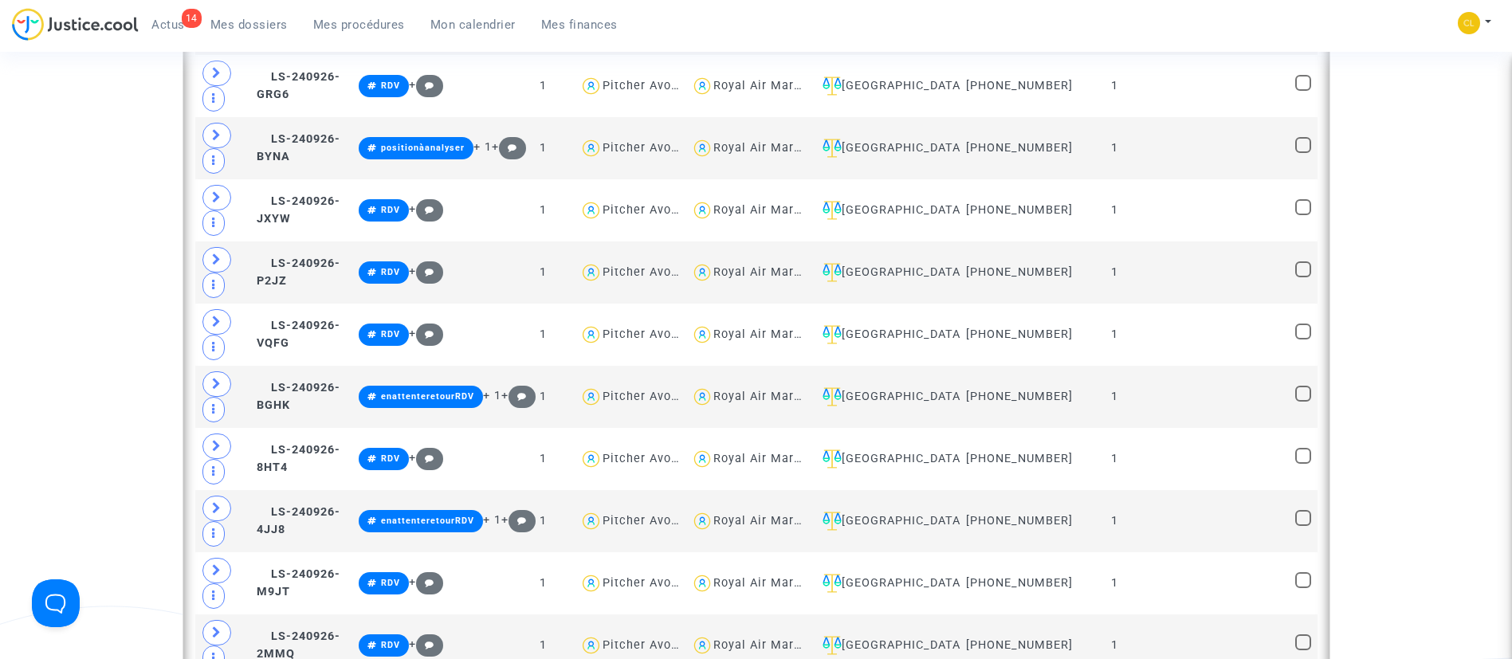
scroll to position [3228, 0]
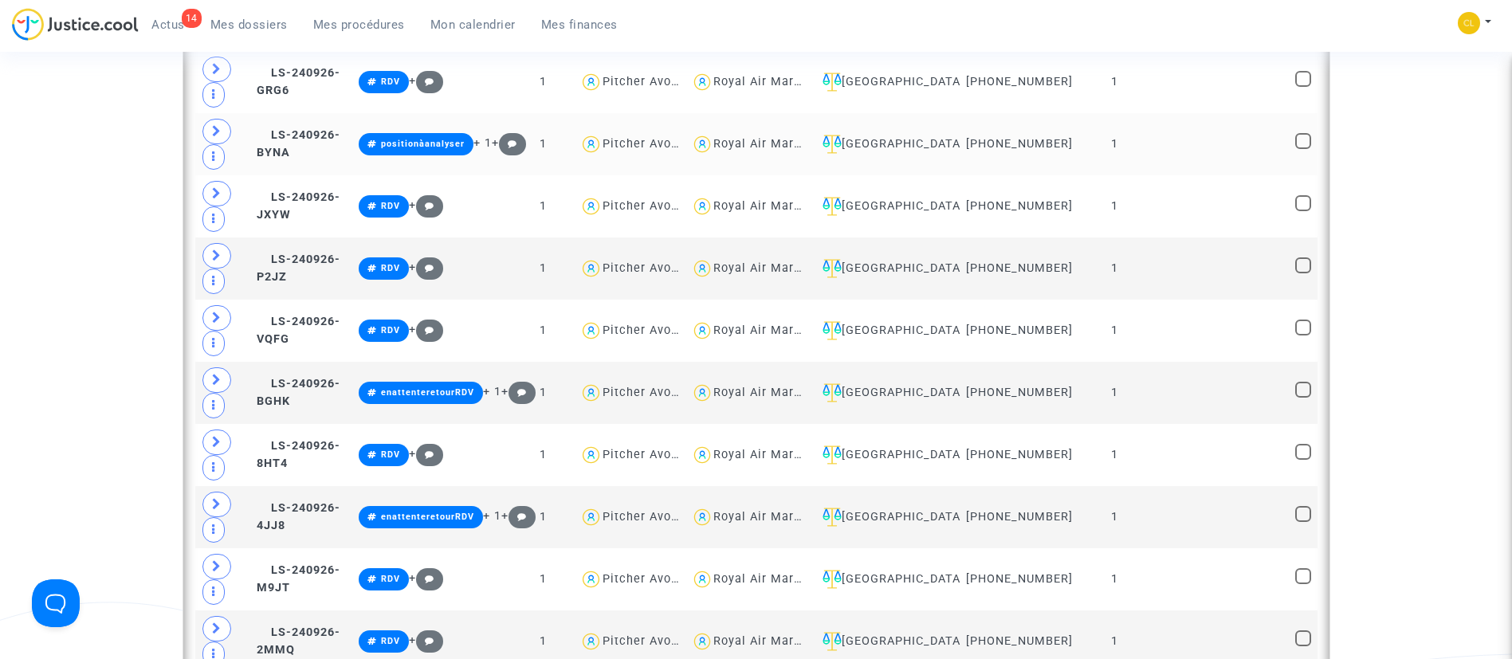
click at [808, 151] on div "Royal Air Maroc" at bounding box center [760, 144] width 95 height 14
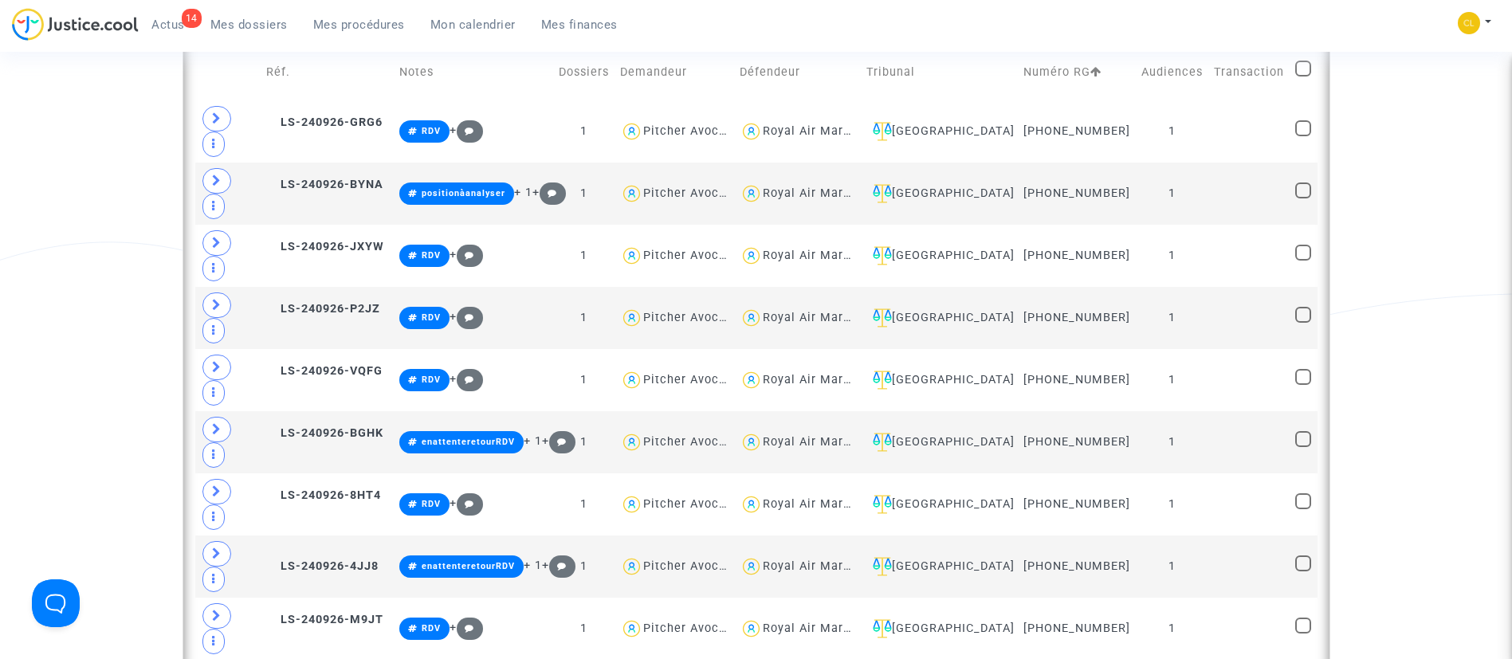
scroll to position [1011, 0]
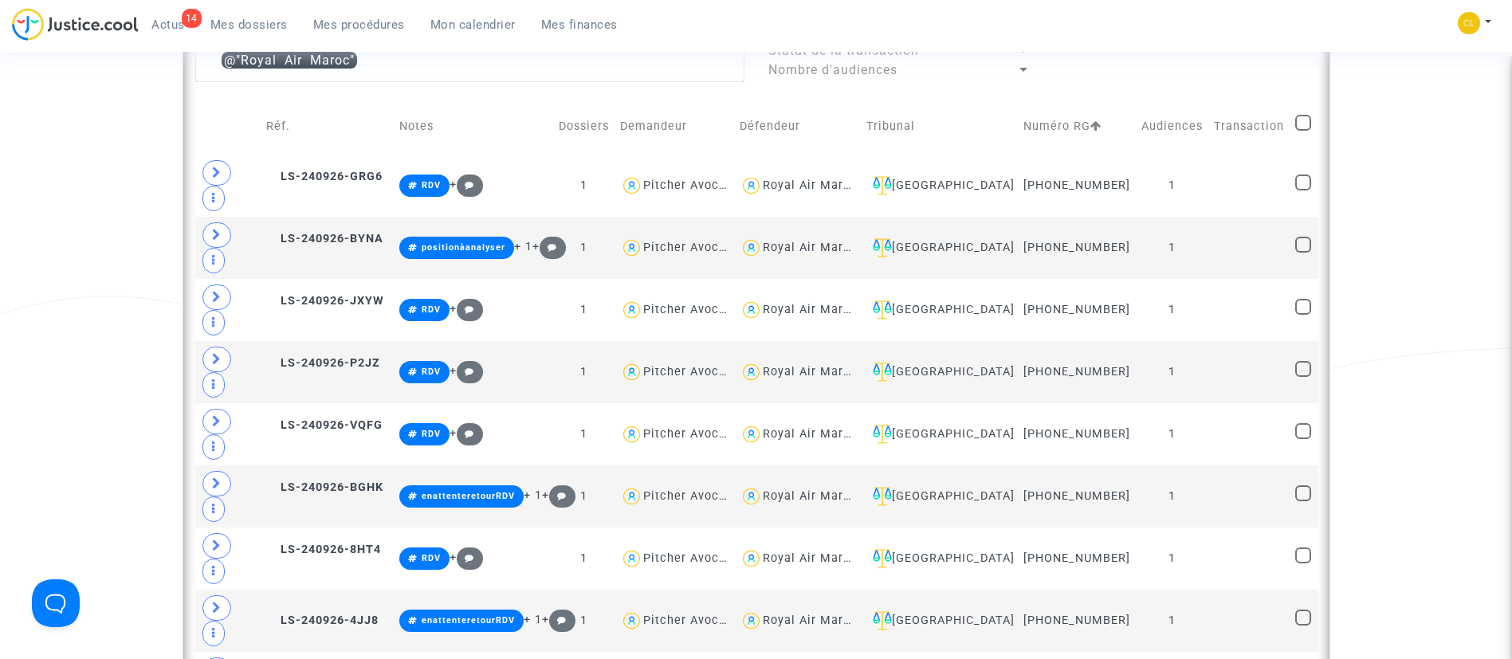
click at [475, 50] on div "14 Actus Mes dossiers Mes procédures Mon calendrier Mes finances" at bounding box center [321, 30] width 618 height 44
click at [489, 76] on textarea at bounding box center [469, 60] width 549 height 43
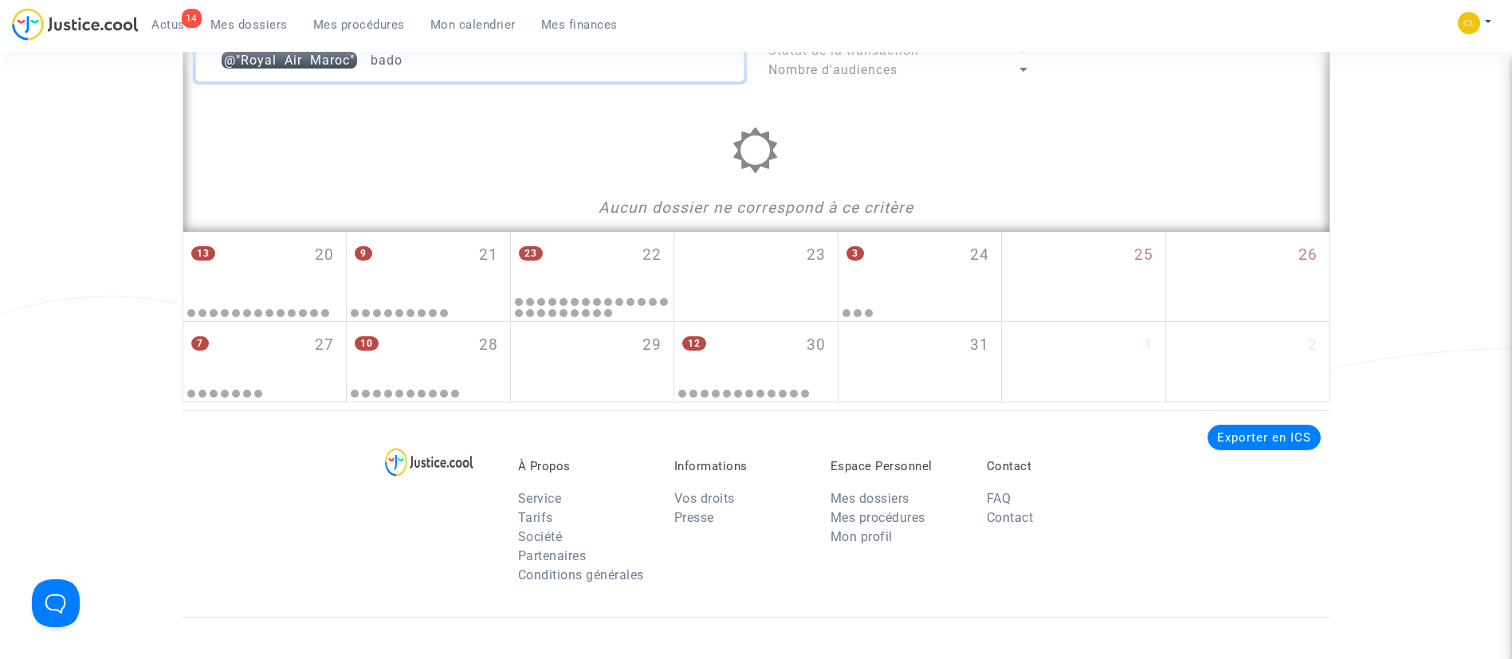
click at [431, 69] on textarea at bounding box center [469, 60] width 549 height 43
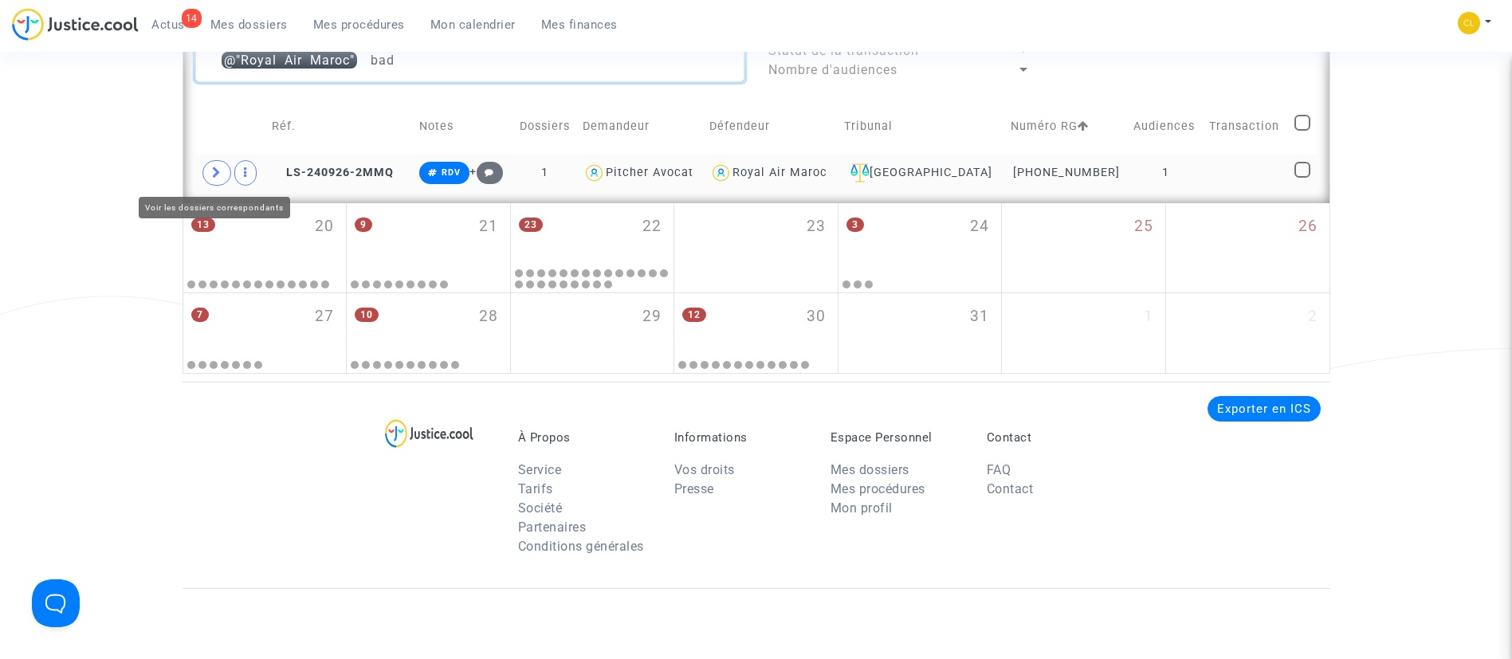
type textarea "@"Royal Air Maroc" bad"
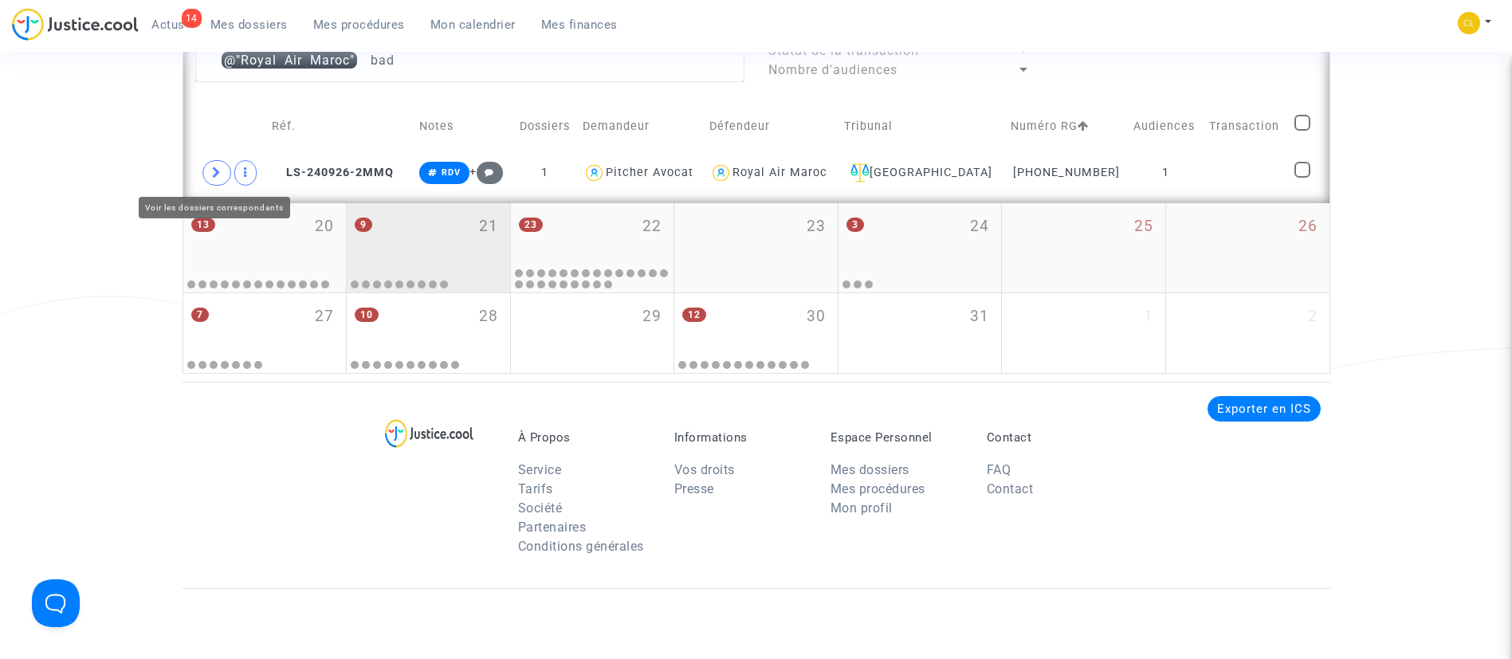
drag, startPoint x: 203, startPoint y: 171, endPoint x: 478, endPoint y: 216, distance: 278.7
click at [206, 171] on span at bounding box center [216, 173] width 29 height 26
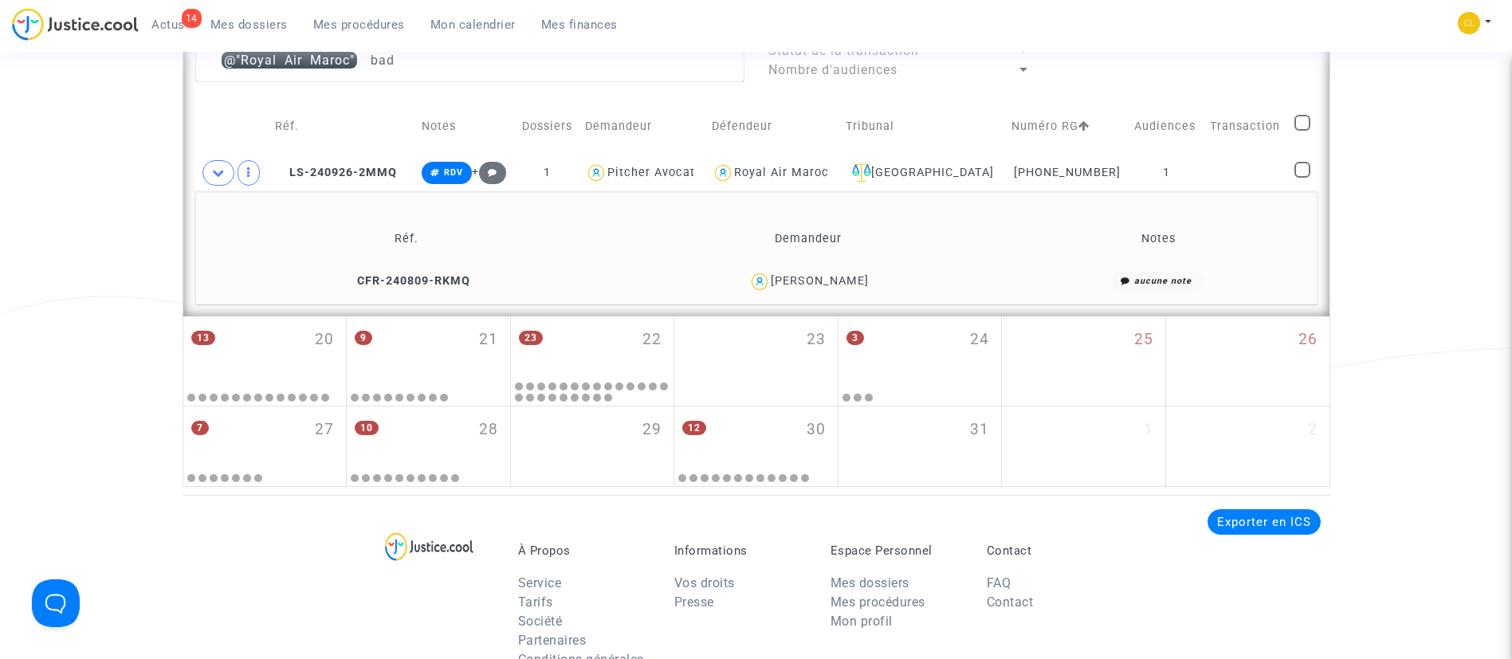
click at [845, 285] on div "Mariama Badio" at bounding box center [820, 281] width 98 height 14
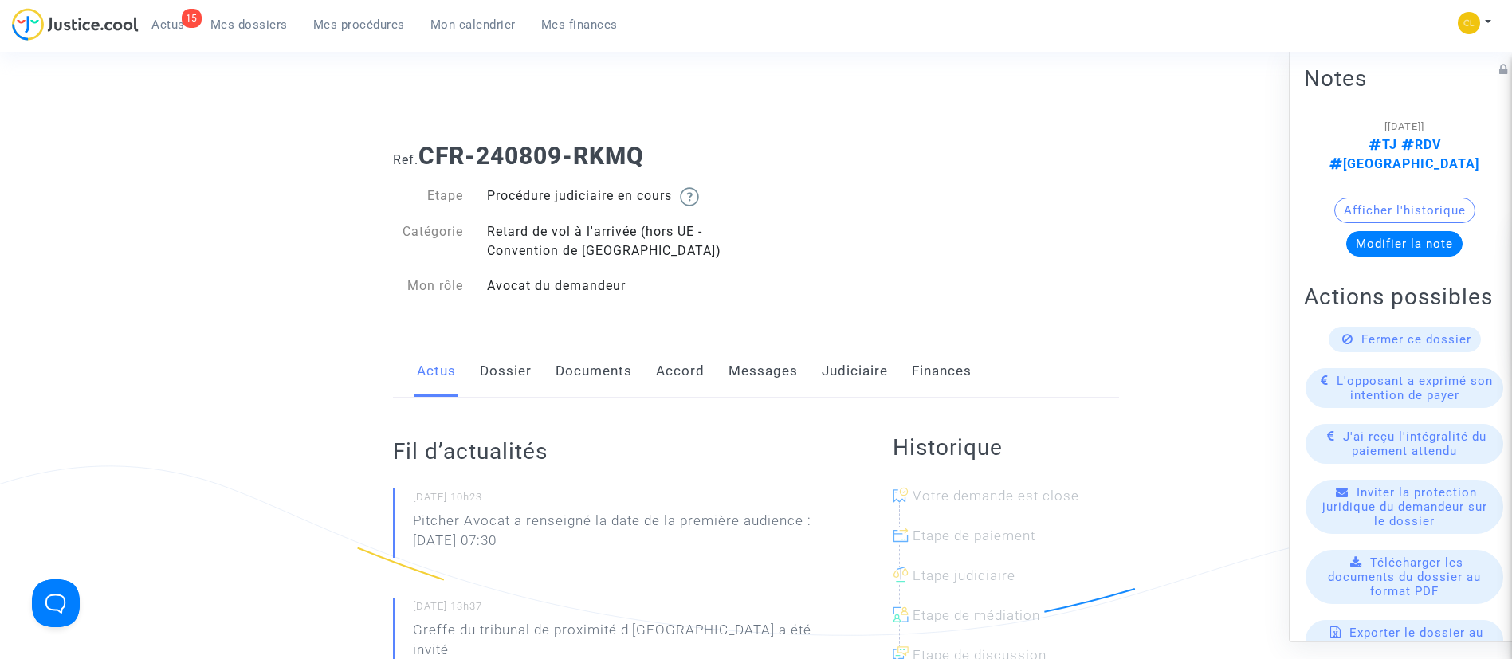
click at [696, 368] on link "Accord" at bounding box center [680, 371] width 49 height 53
